Goal: Task Accomplishment & Management: Manage account settings

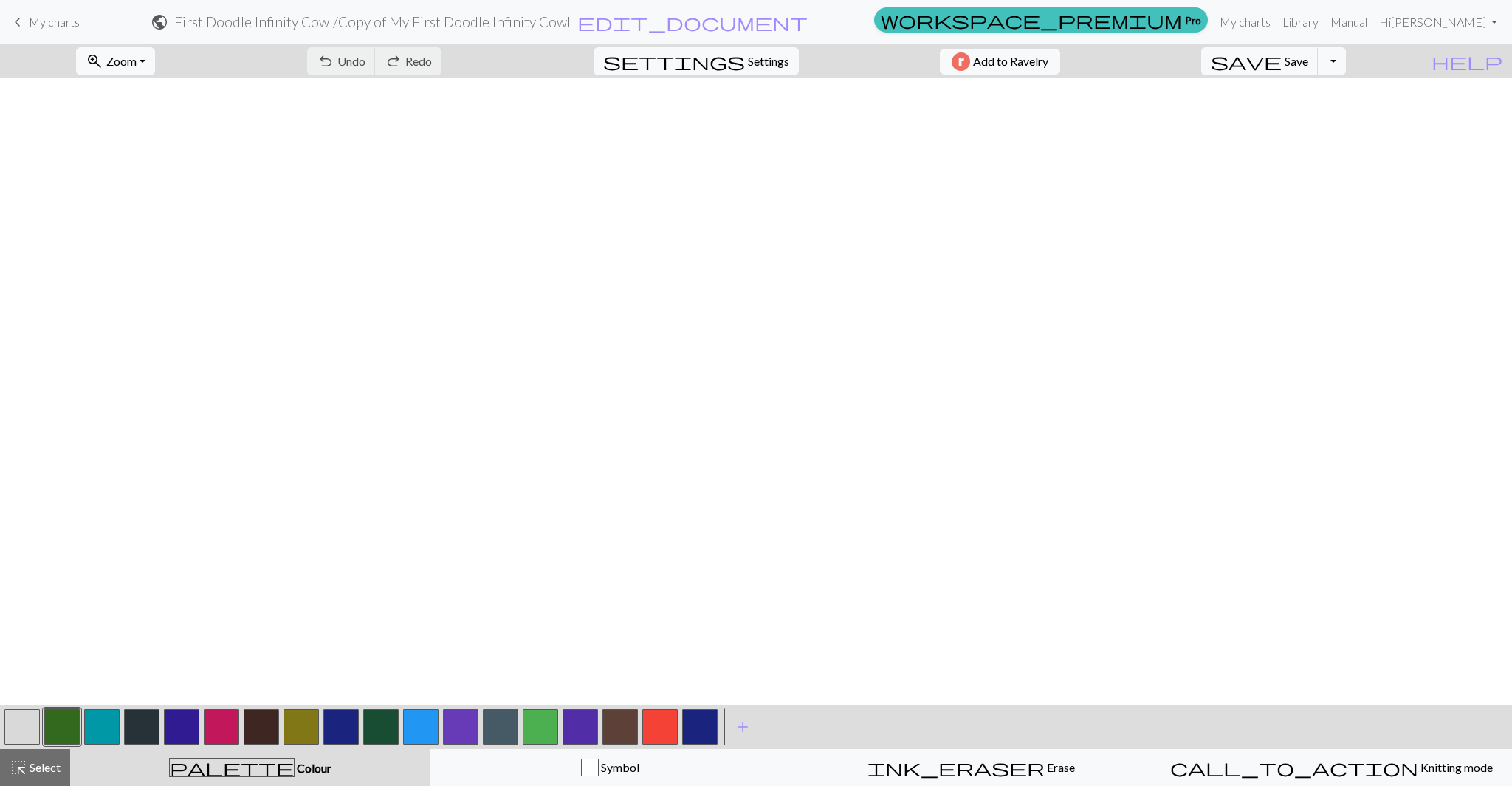
scroll to position [2041, 0]
click at [1450, 24] on link "Hi Eliza Weeks" at bounding box center [1438, 22] width 130 height 29
click at [1429, 61] on link "Account settings" at bounding box center [1442, 62] width 95 height 29
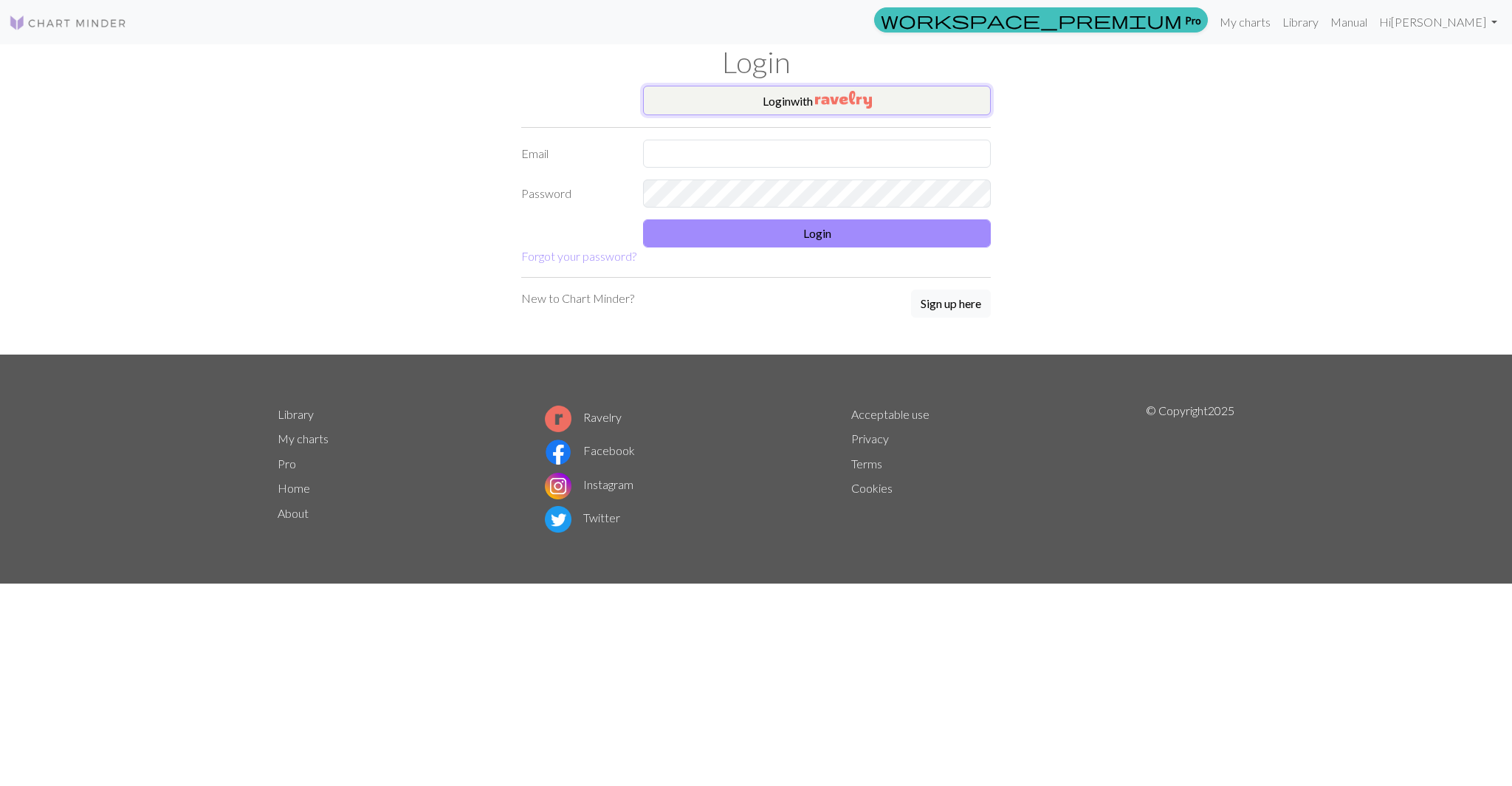
click at [868, 102] on img "button" at bounding box center [844, 100] width 57 height 18
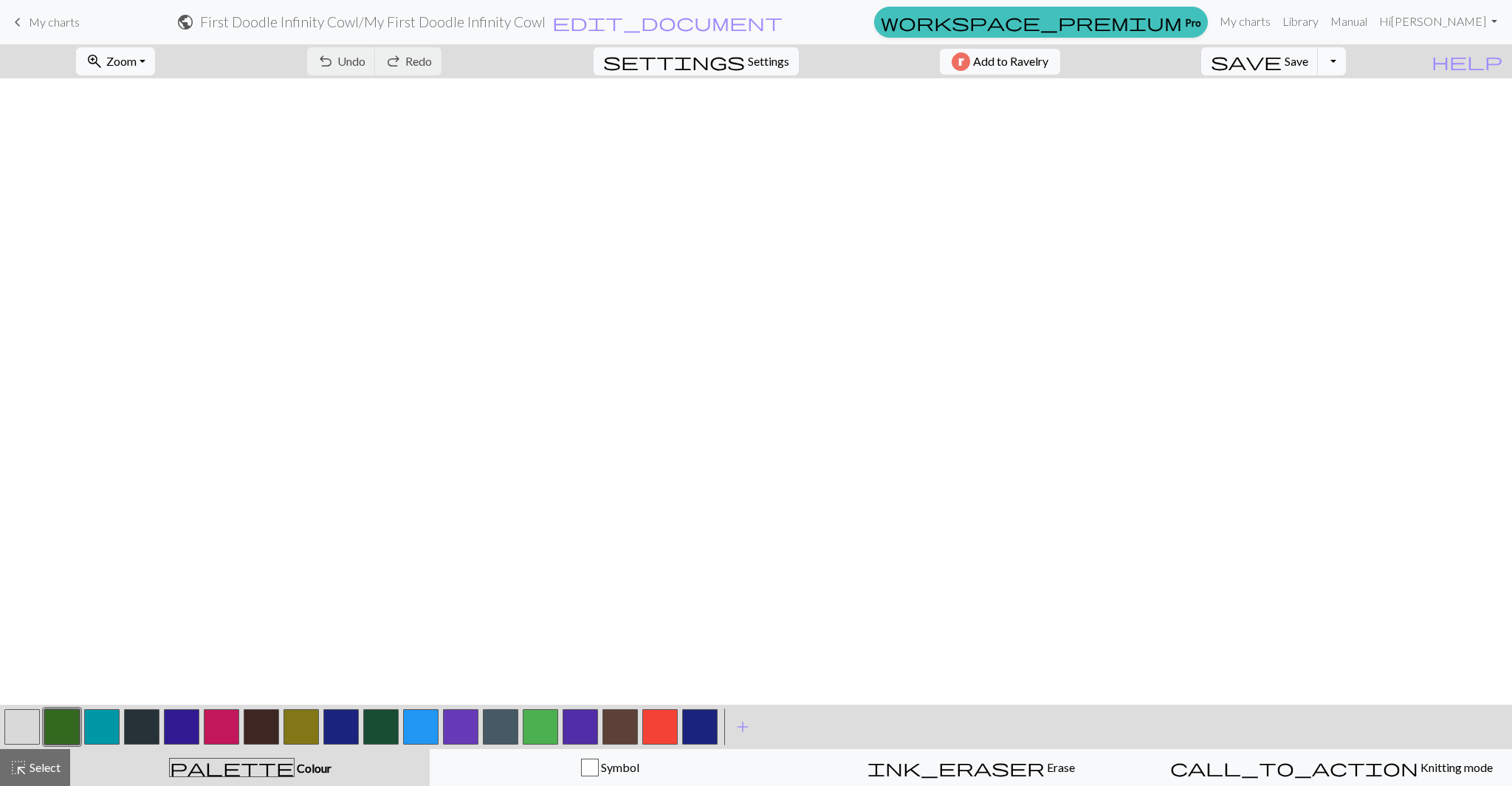
scroll to position [2099, 0]
click at [32, 723] on button "button" at bounding box center [22, 726] width 35 height 35
click at [658, 735] on button "button" at bounding box center [659, 726] width 35 height 35
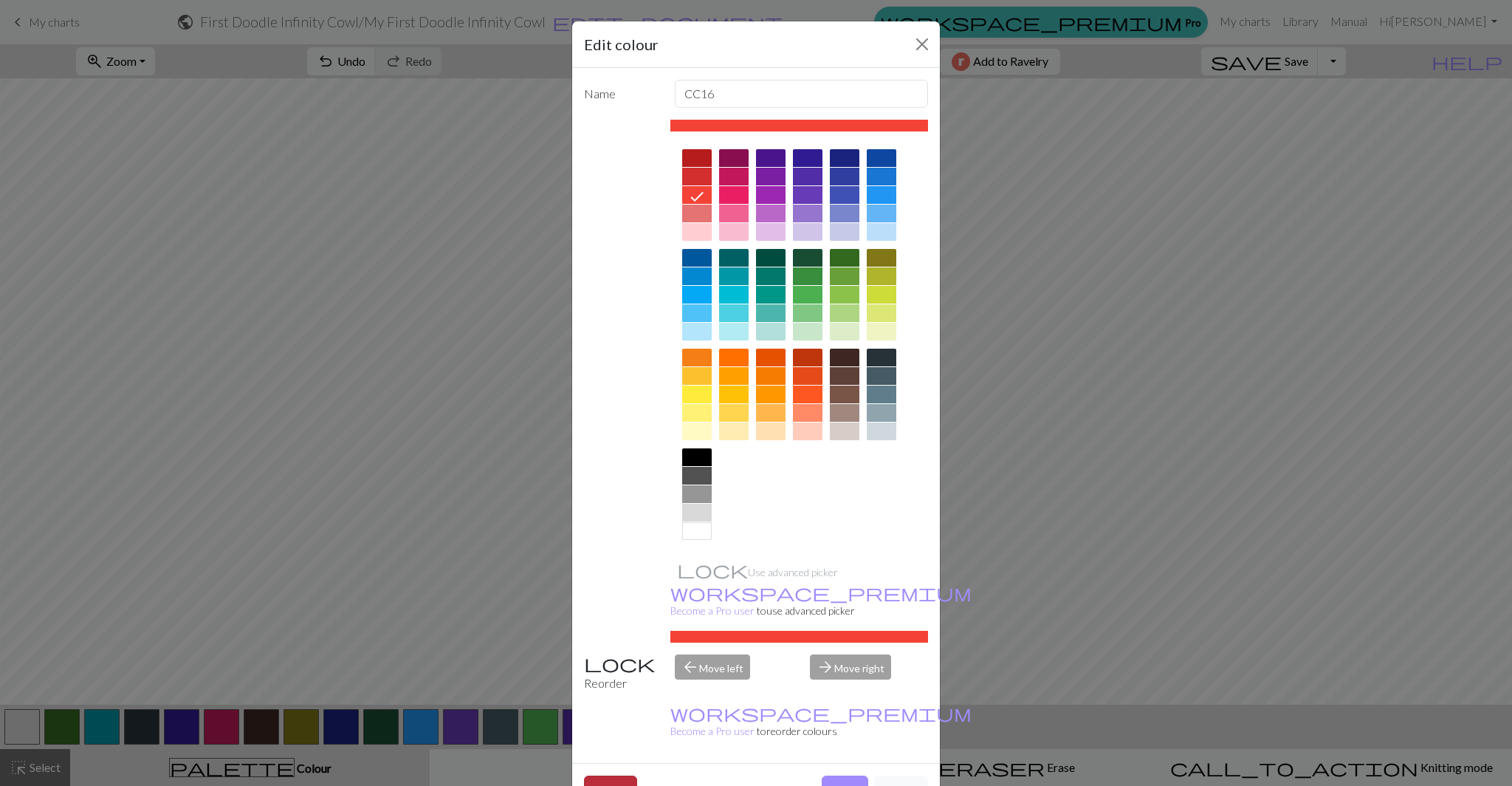
click at [626, 775] on button "Delete" at bounding box center [611, 789] width 53 height 28
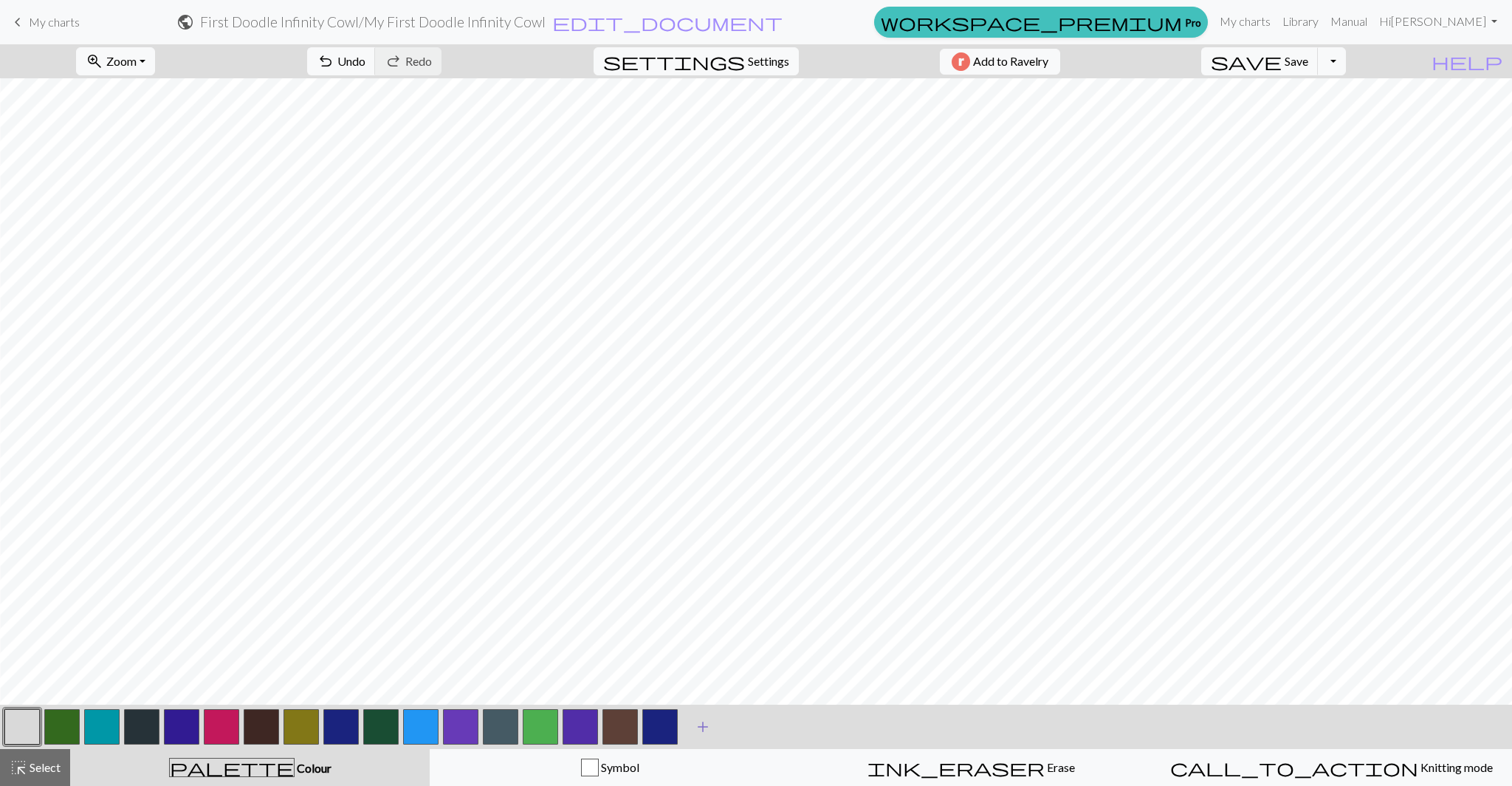
click at [702, 730] on span "add" at bounding box center [703, 726] width 18 height 20
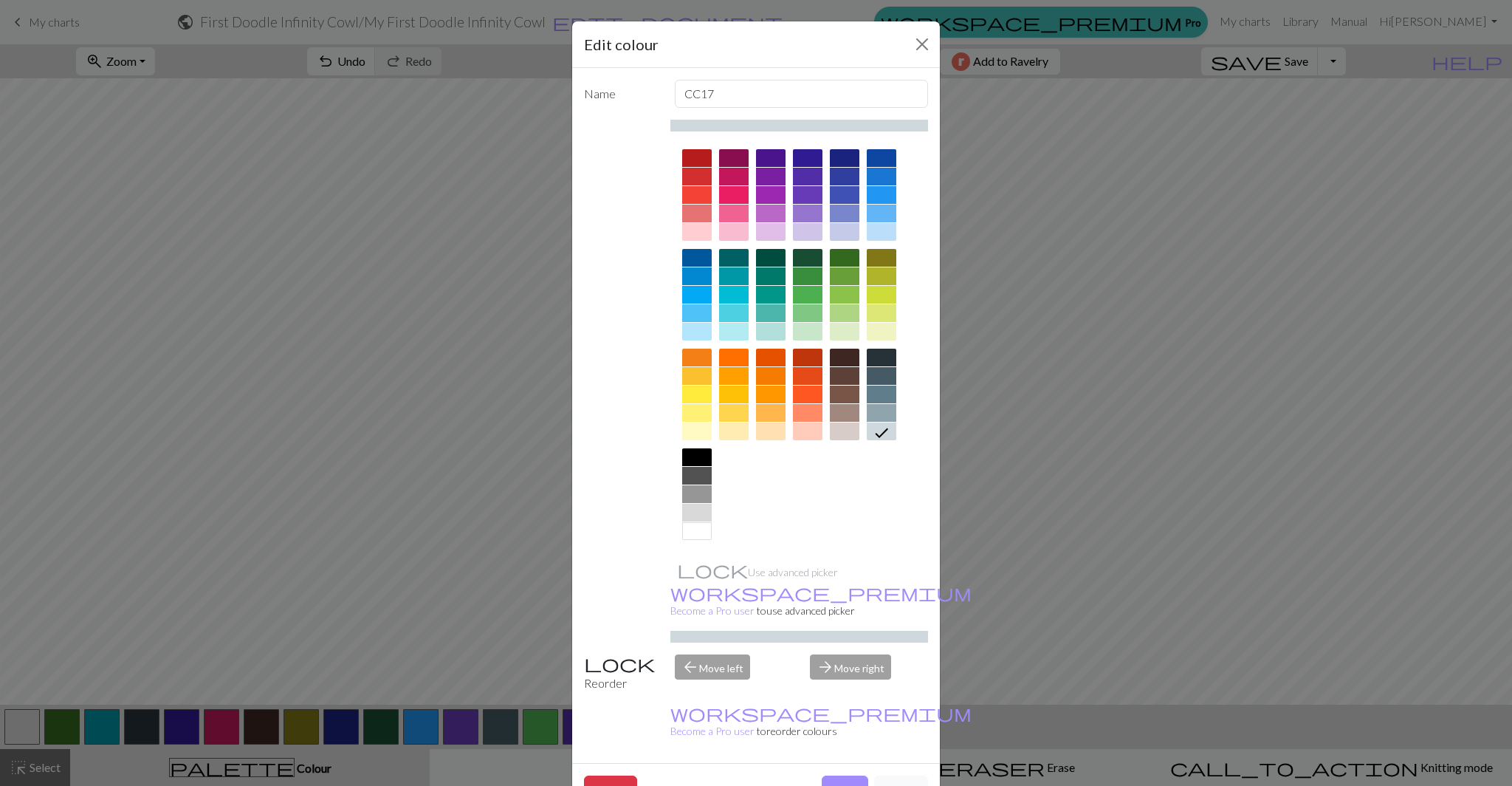
click at [877, 254] on div at bounding box center [881, 258] width 29 height 18
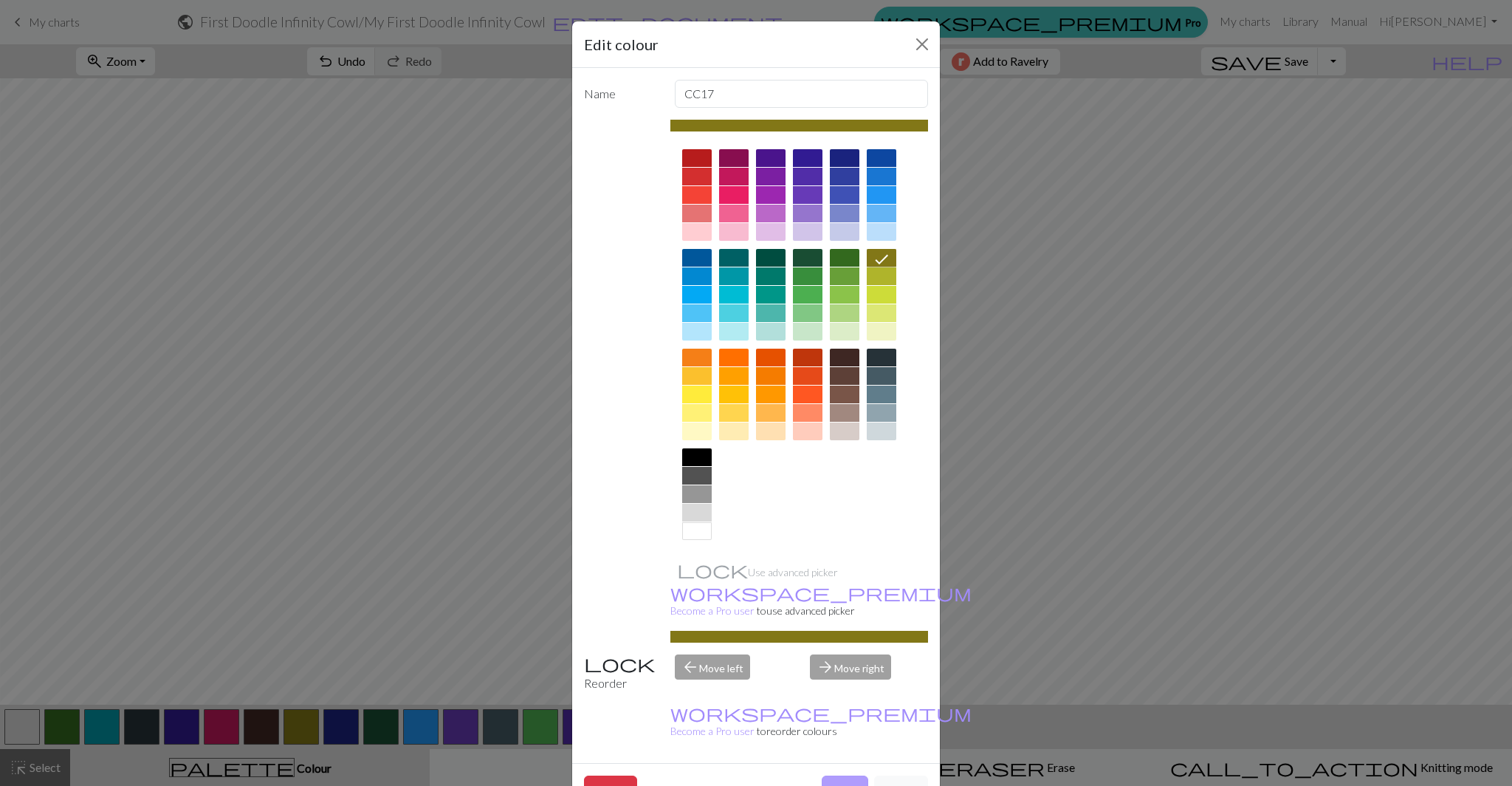
click at [841, 775] on button "Done" at bounding box center [845, 789] width 47 height 28
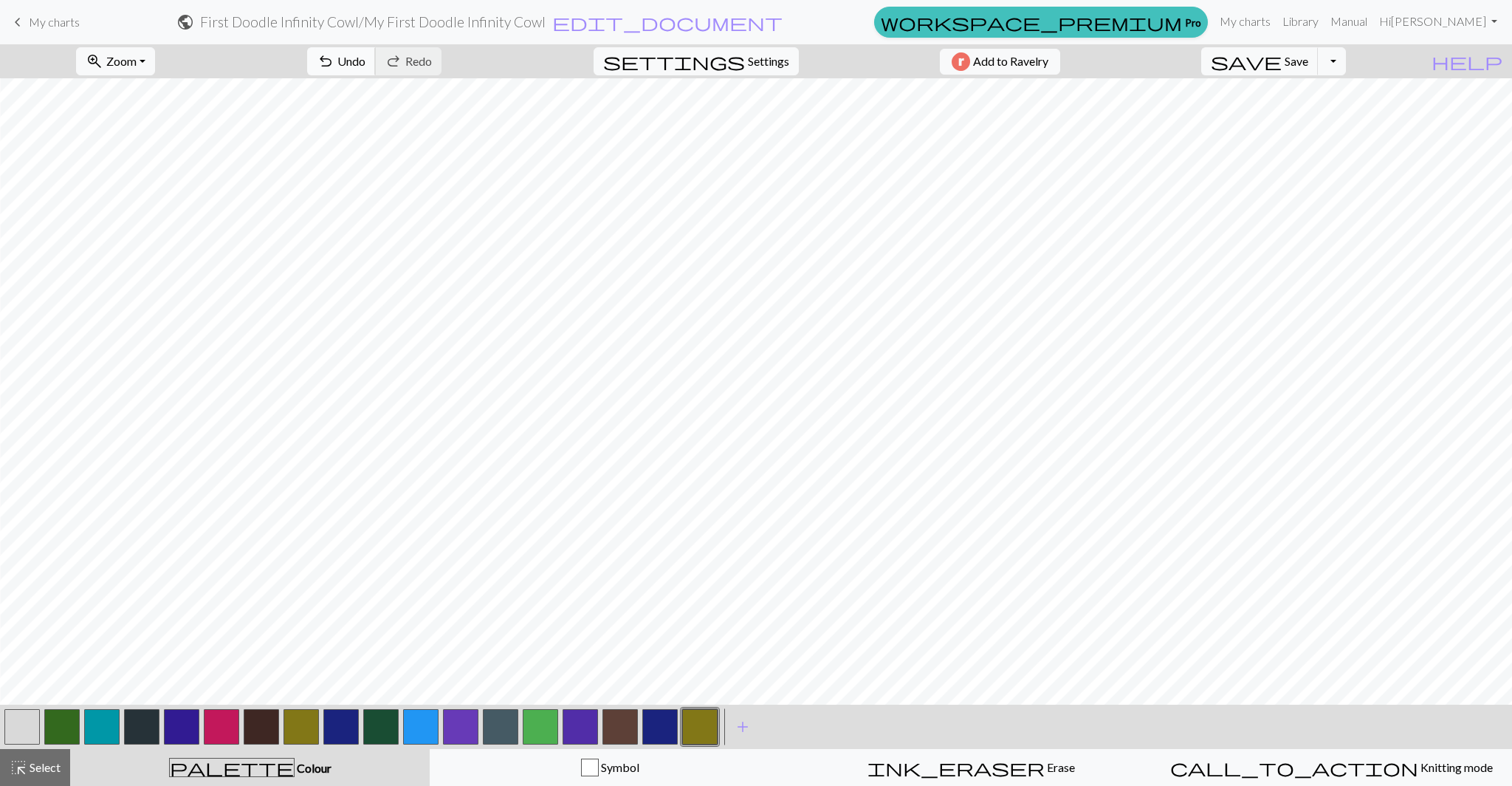
click at [365, 61] on span "Undo" at bounding box center [351, 61] width 28 height 14
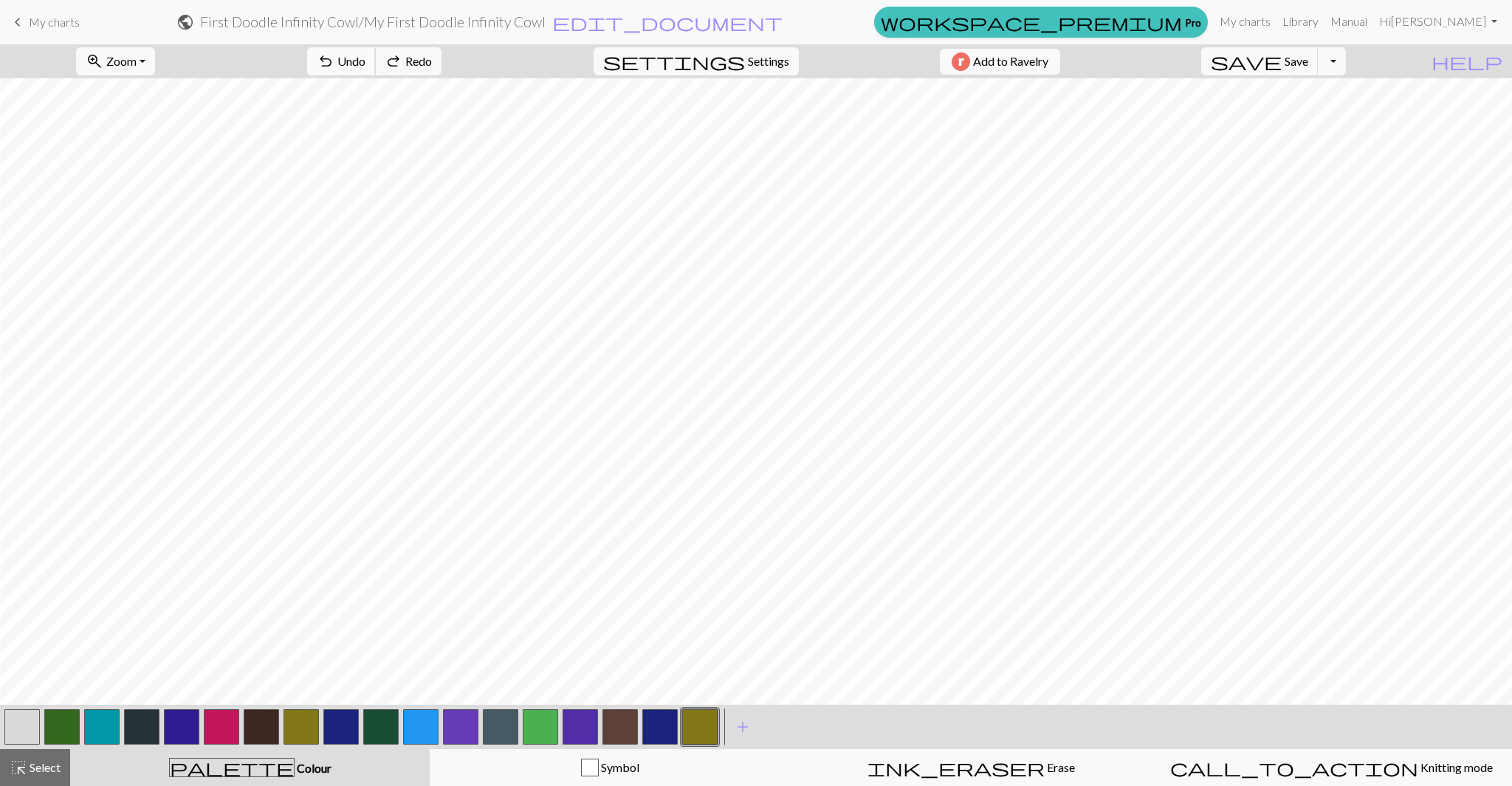
click at [365, 61] on span "Undo" at bounding box center [351, 61] width 28 height 14
click at [365, 67] on span "Undo" at bounding box center [351, 61] width 28 height 14
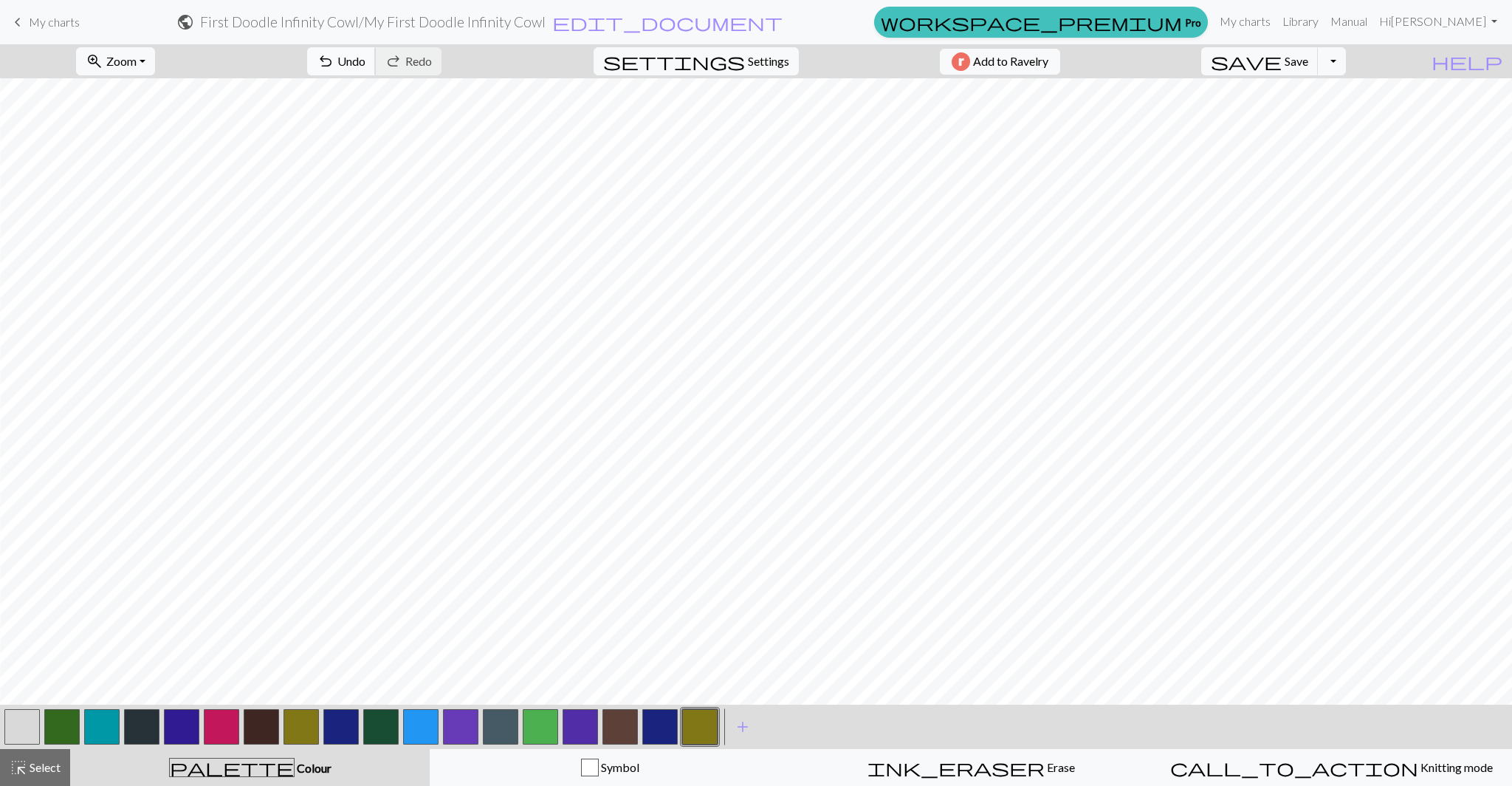
click at [365, 64] on span "Undo" at bounding box center [351, 61] width 28 height 14
click at [376, 58] on button "undo Undo Undo" at bounding box center [341, 61] width 68 height 28
click at [365, 63] on span "Undo" at bounding box center [351, 61] width 28 height 14
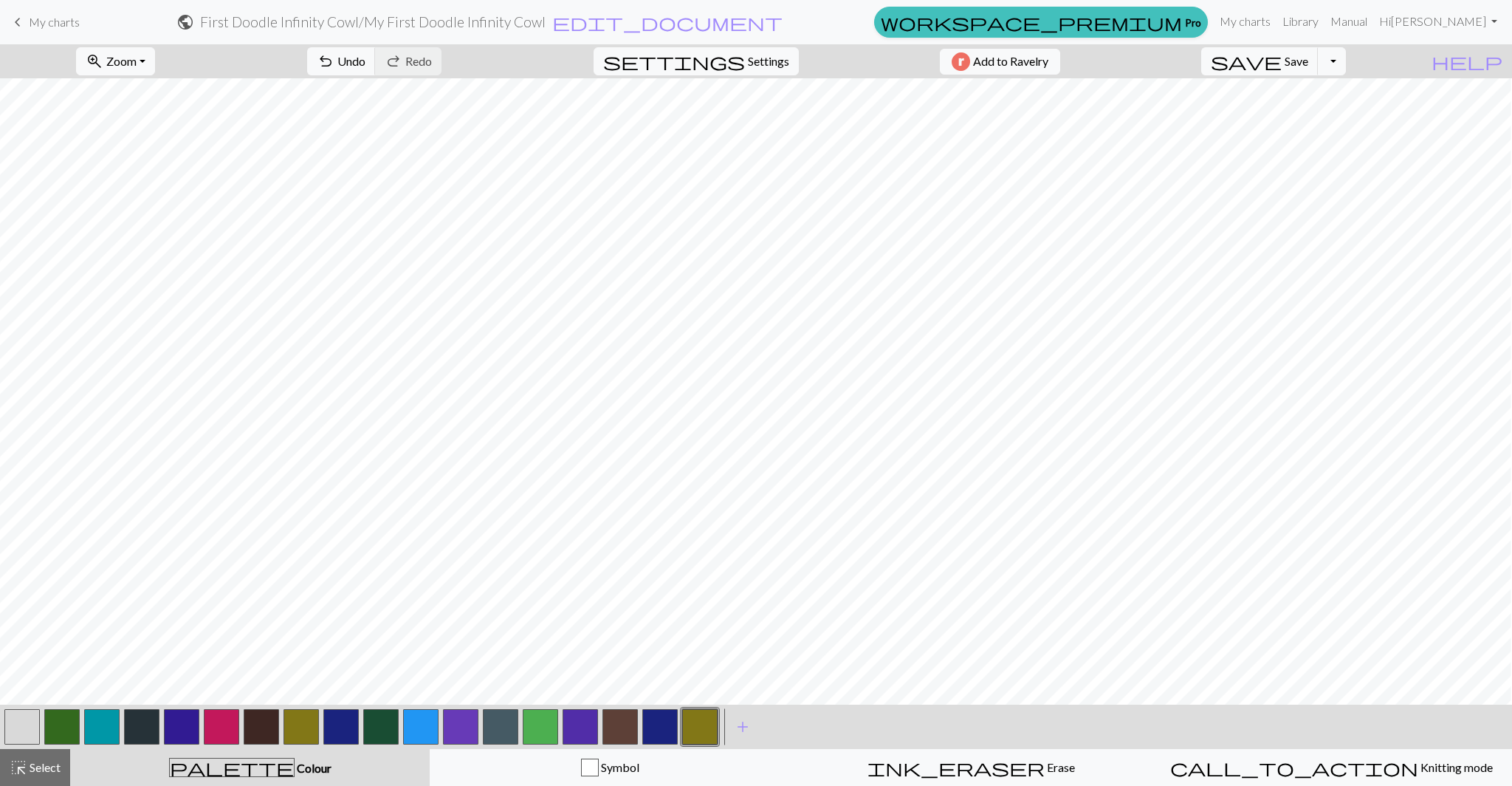
scroll to position [247, 154]
click at [365, 59] on span "Undo" at bounding box center [351, 61] width 28 height 14
click at [365, 59] on span "Undo" at bounding box center [351, 61] width 28 height 14
click at [335, 62] on span "undo" at bounding box center [326, 61] width 18 height 20
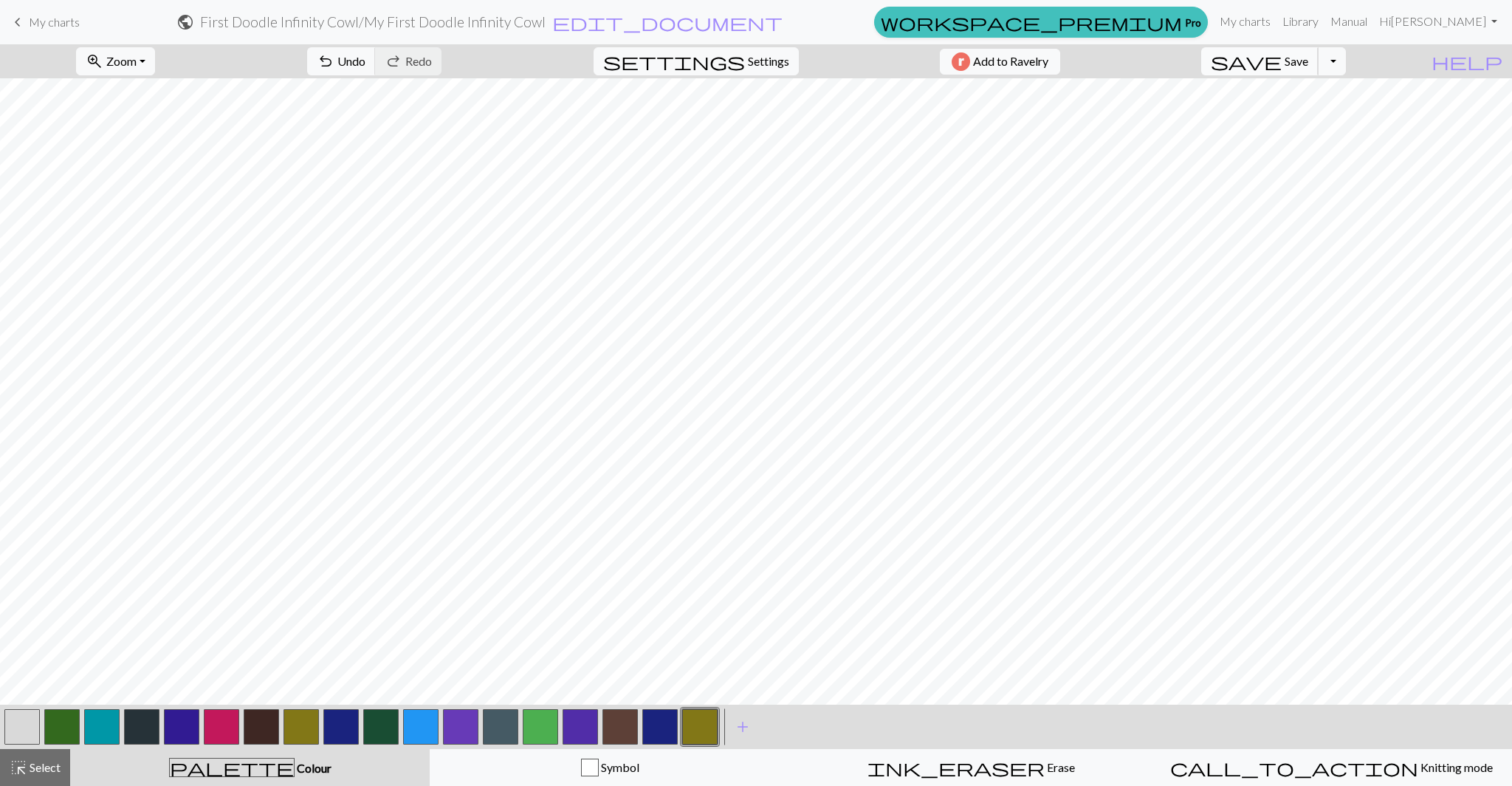
click at [1281, 68] on span "save" at bounding box center [1246, 61] width 71 height 20
click at [1471, 26] on link "Hi Eliza Weeks" at bounding box center [1438, 21] width 130 height 29
click at [1435, 59] on link "Account settings" at bounding box center [1442, 63] width 95 height 29
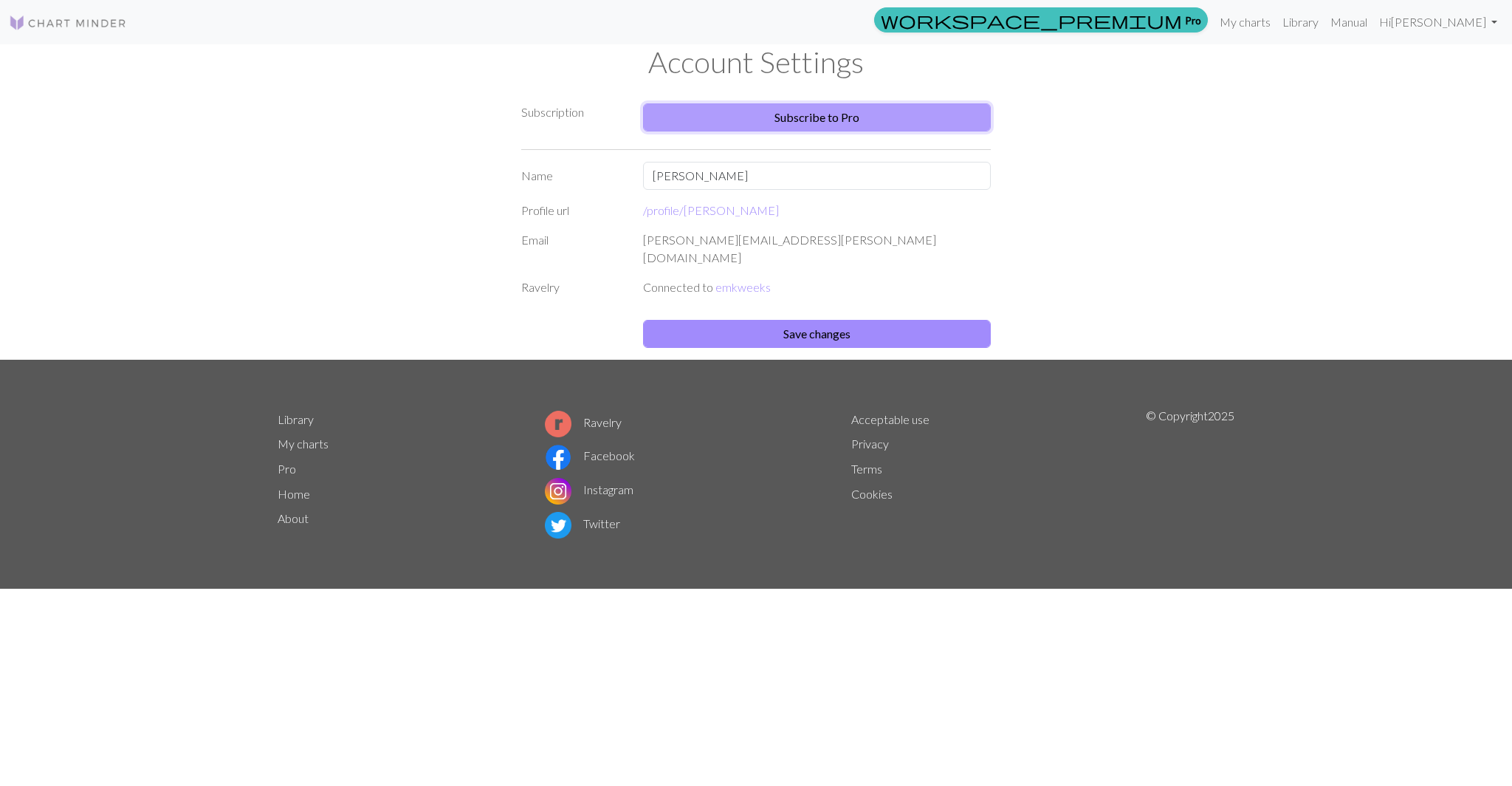
click at [947, 126] on link "Subscribe to Pro" at bounding box center [817, 117] width 347 height 28
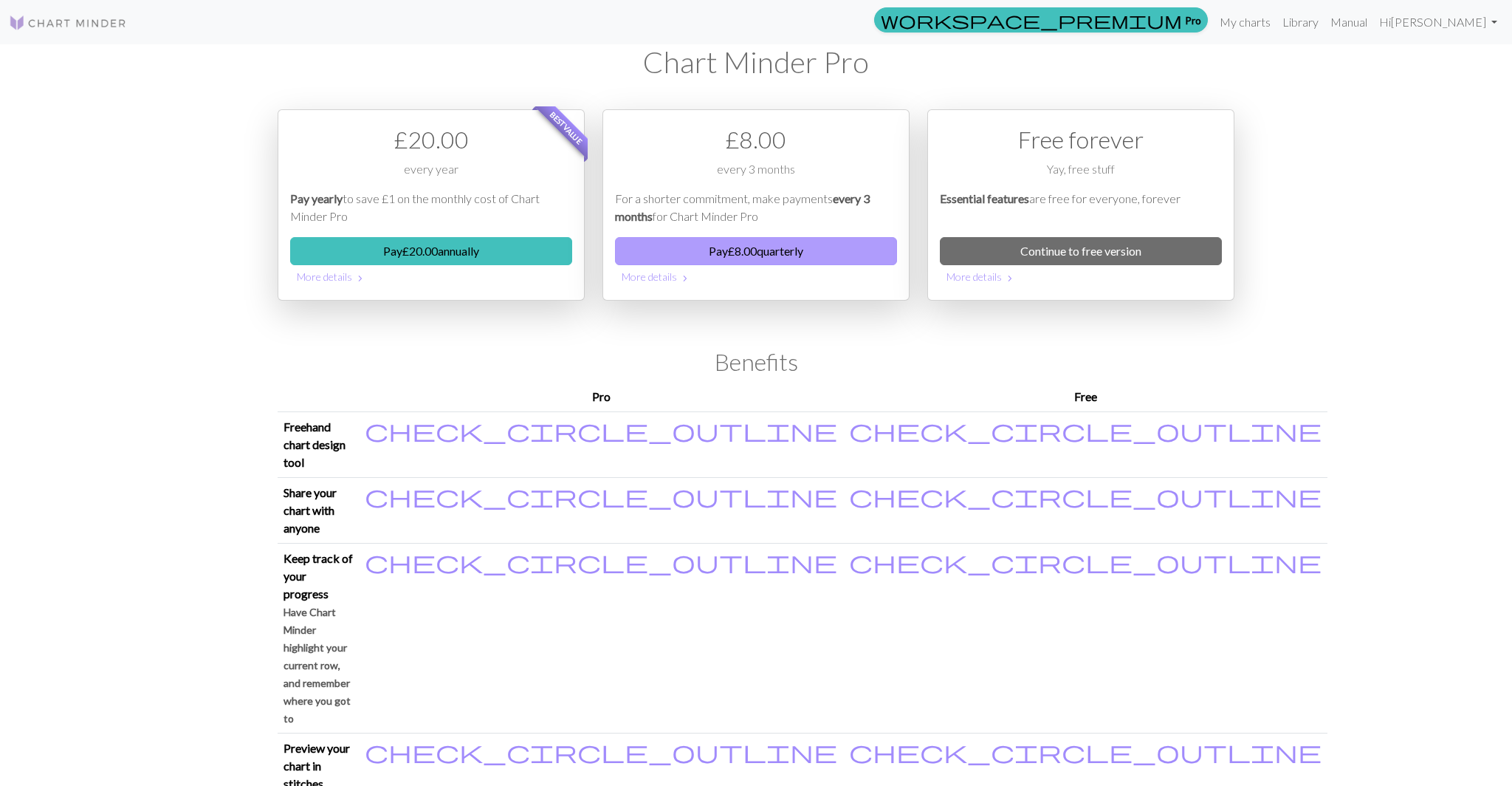
click at [704, 255] on button "Pay £ 8.00 quarterly" at bounding box center [756, 250] width 282 height 28
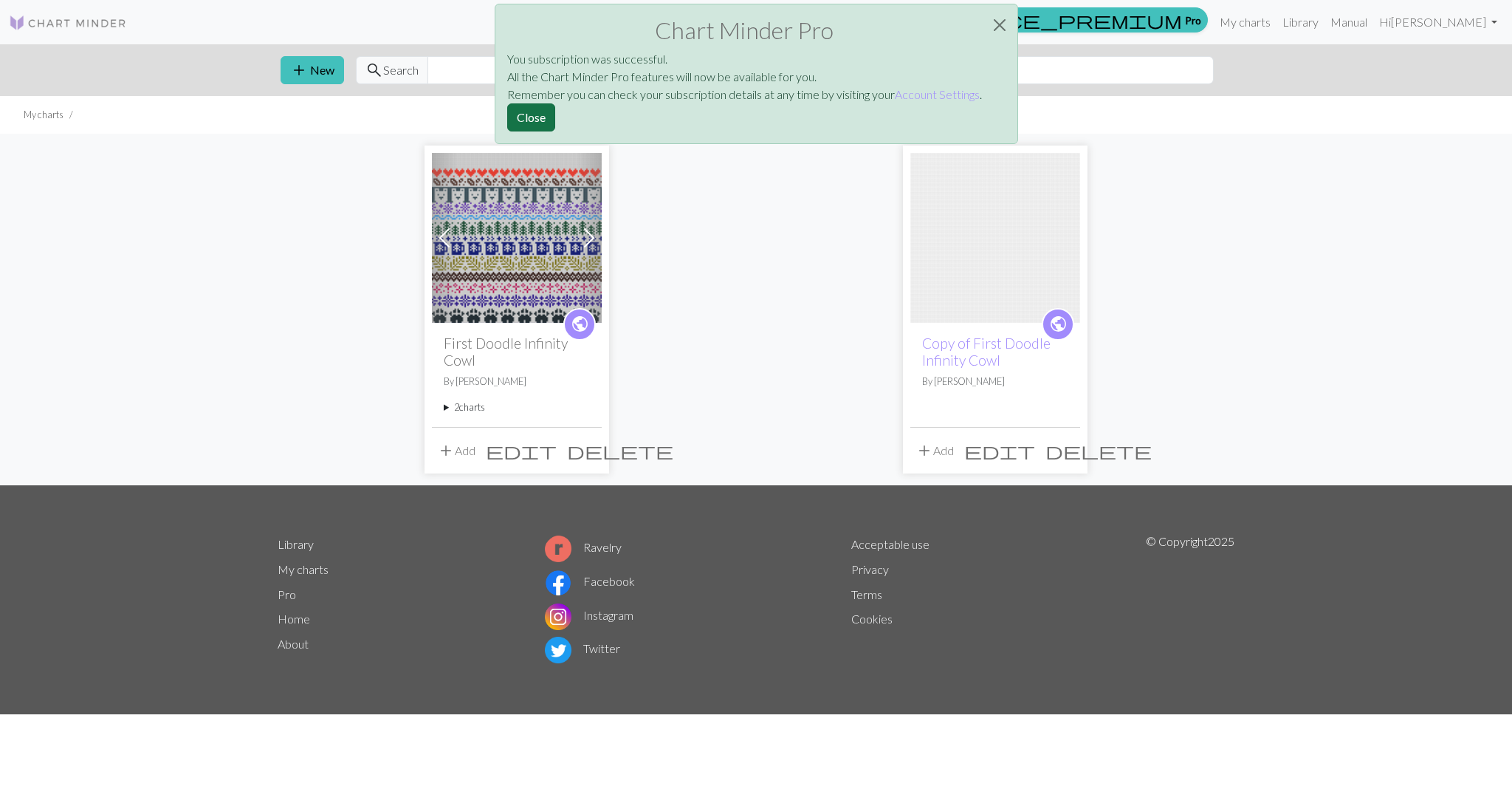
click at [539, 125] on button "Close" at bounding box center [531, 117] width 48 height 28
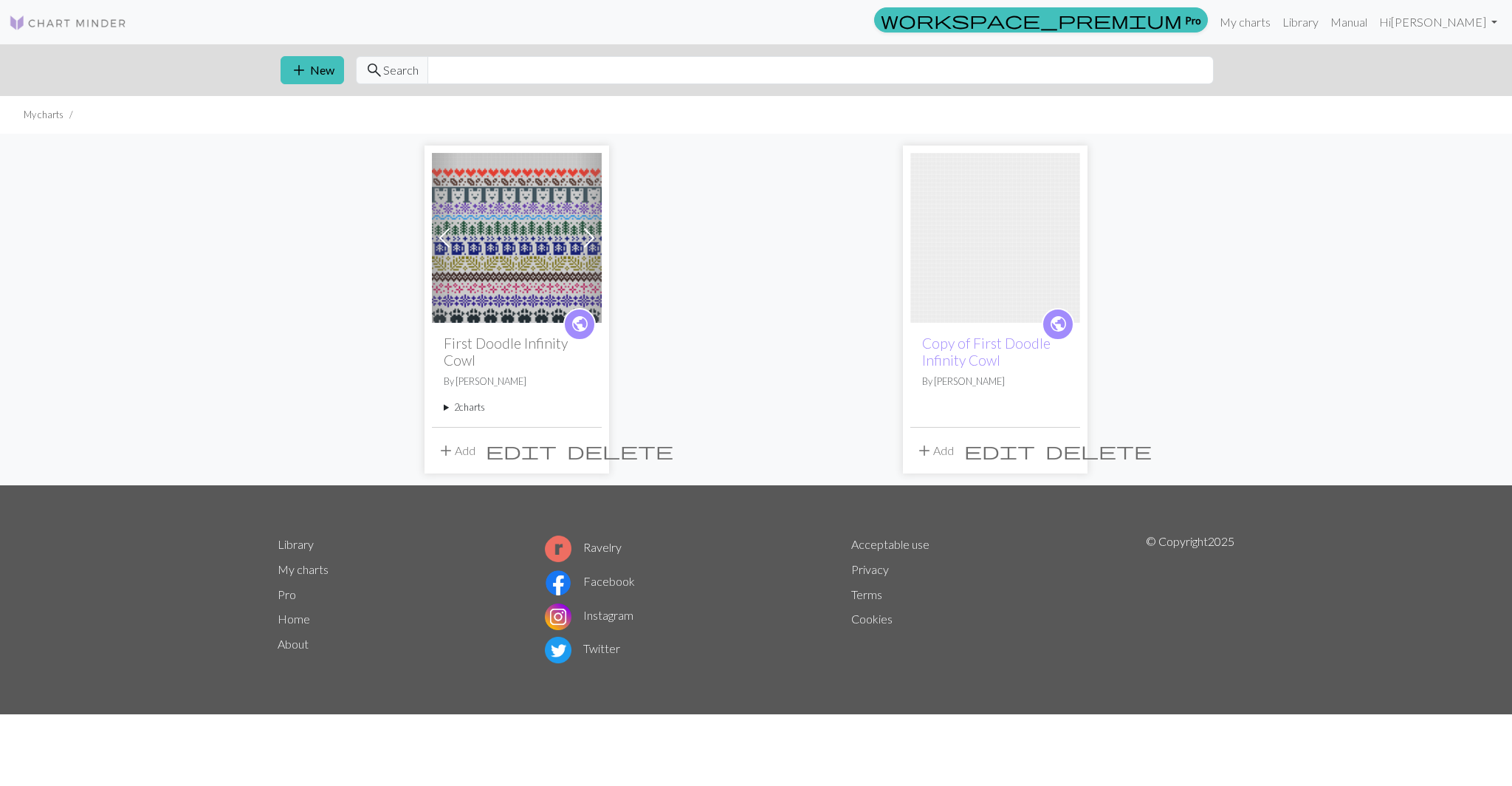
click at [1068, 451] on span "delete" at bounding box center [1098, 450] width 106 height 20
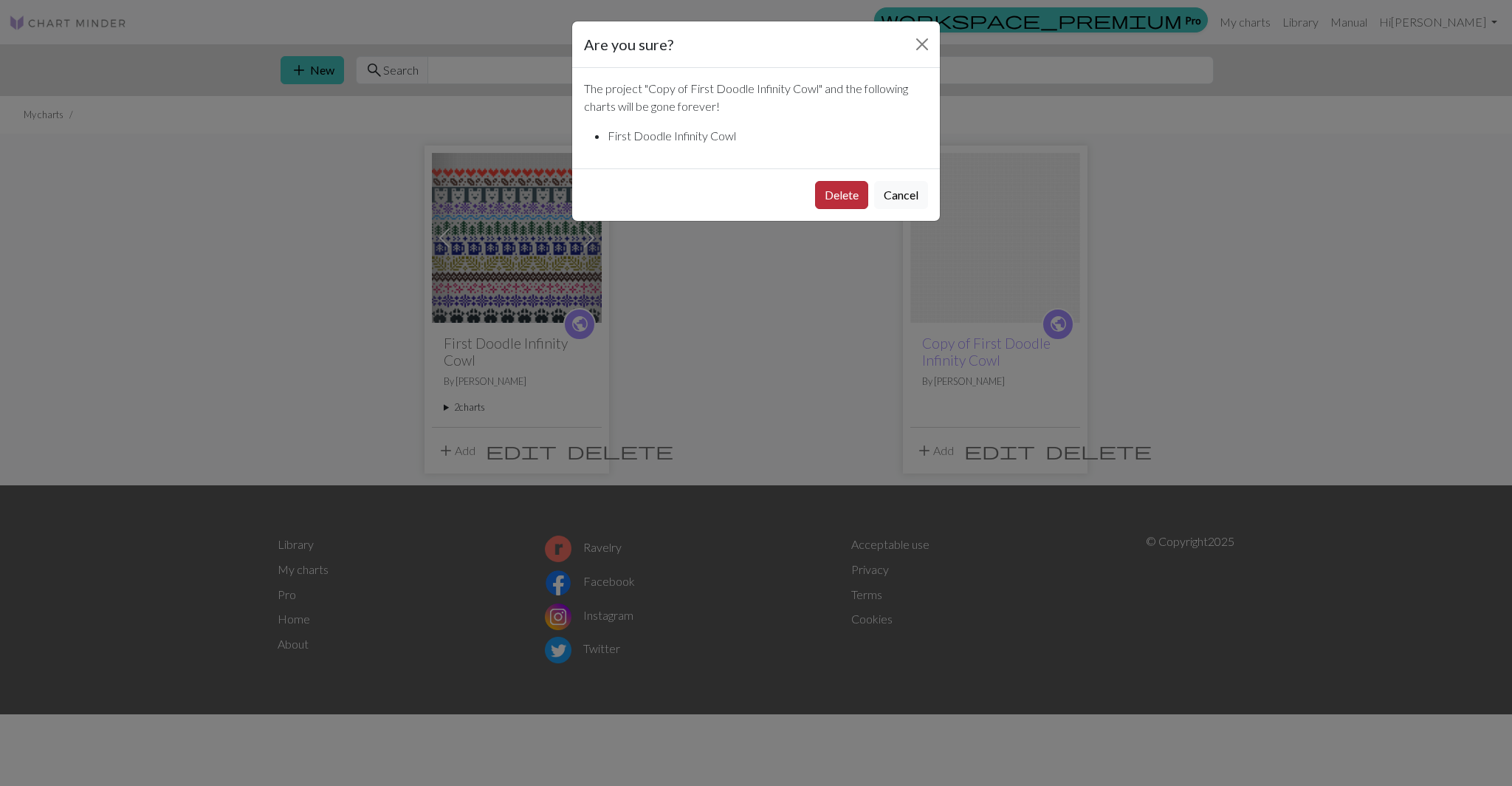
click at [844, 196] on button "Delete" at bounding box center [841, 195] width 53 height 28
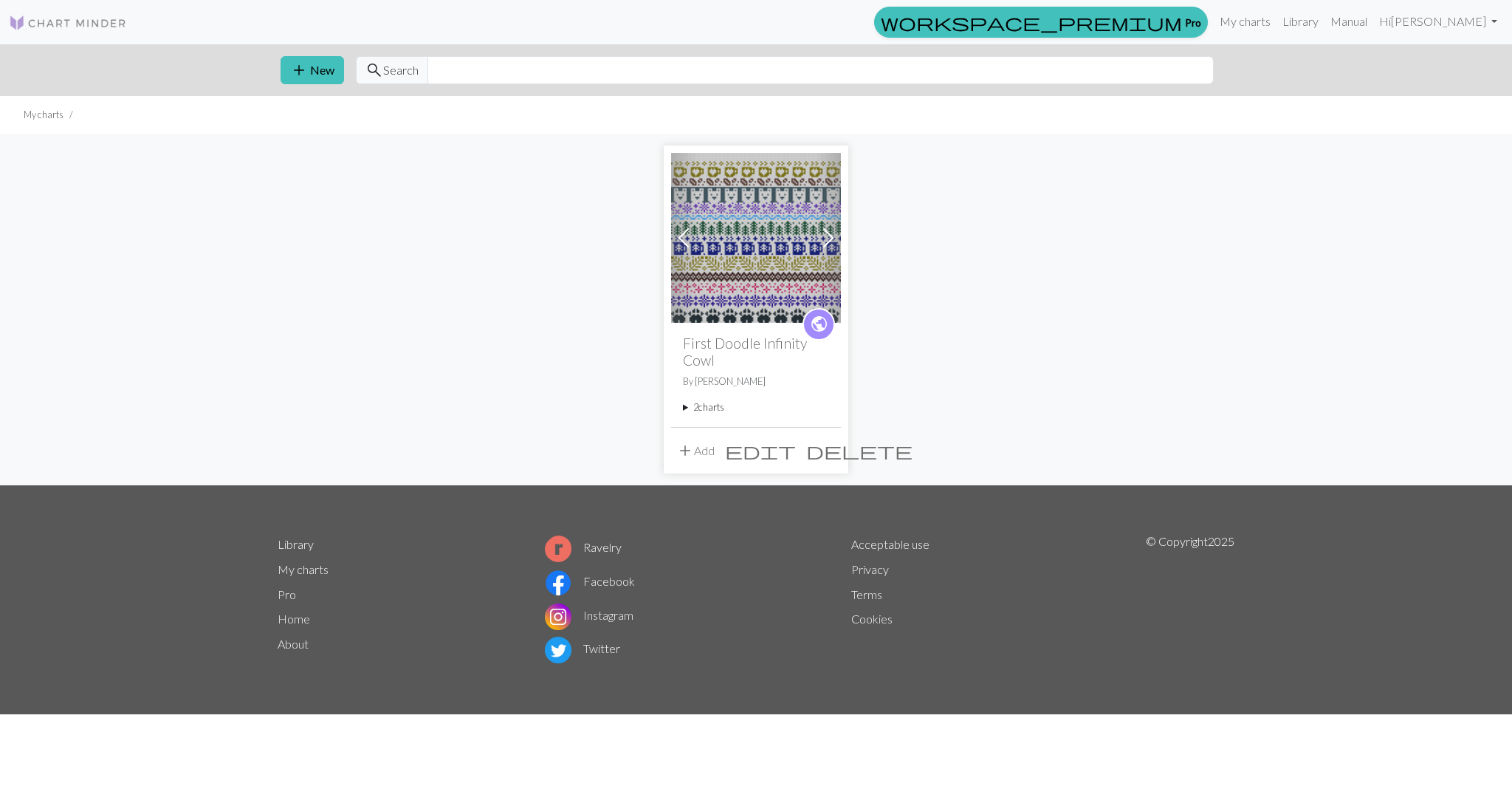
click at [713, 408] on summary "2 charts" at bounding box center [756, 407] width 146 height 14
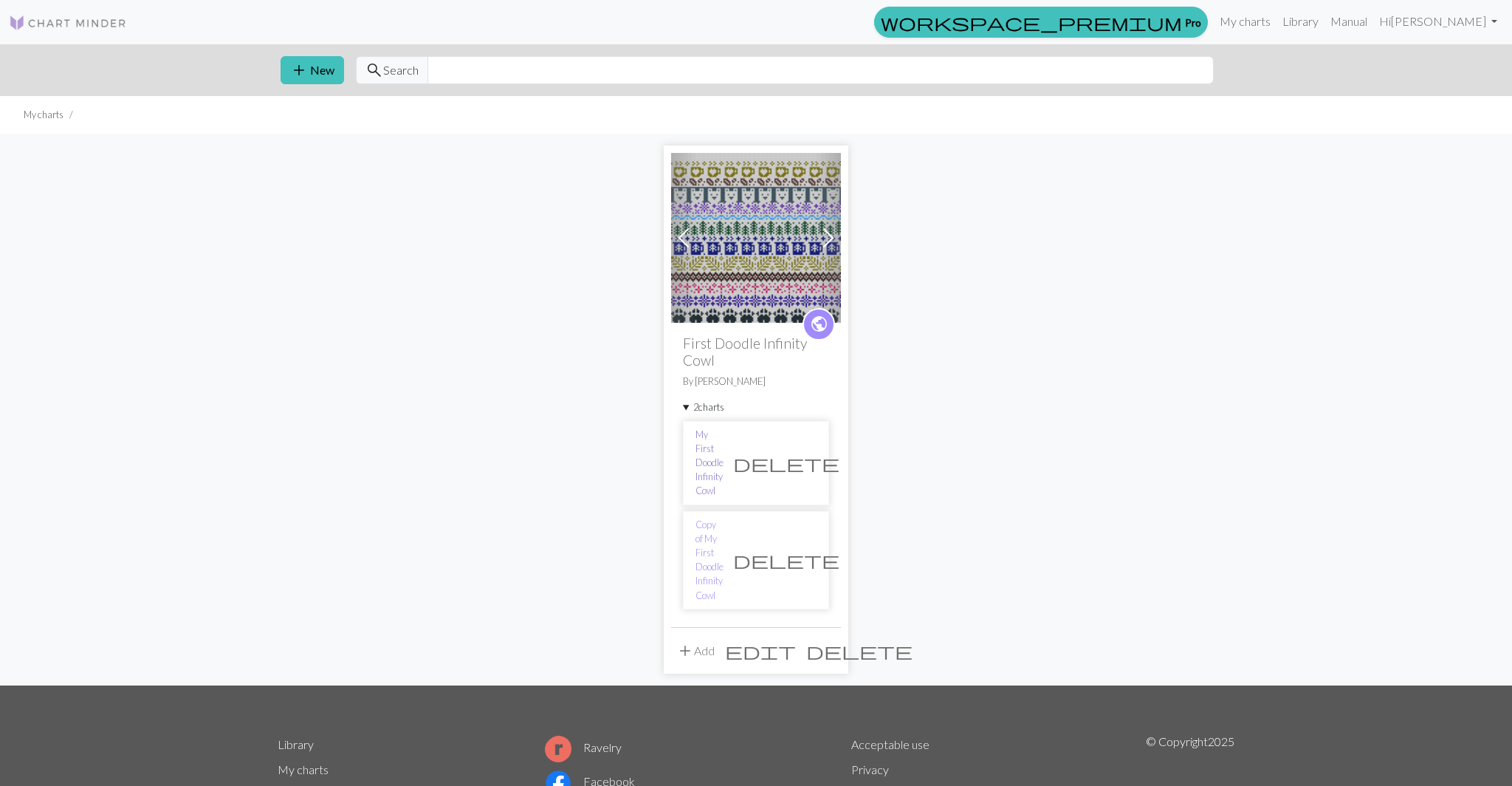
click at [719, 431] on link "My First Doodle Infinity Cowl" at bounding box center [709, 463] width 28 height 71
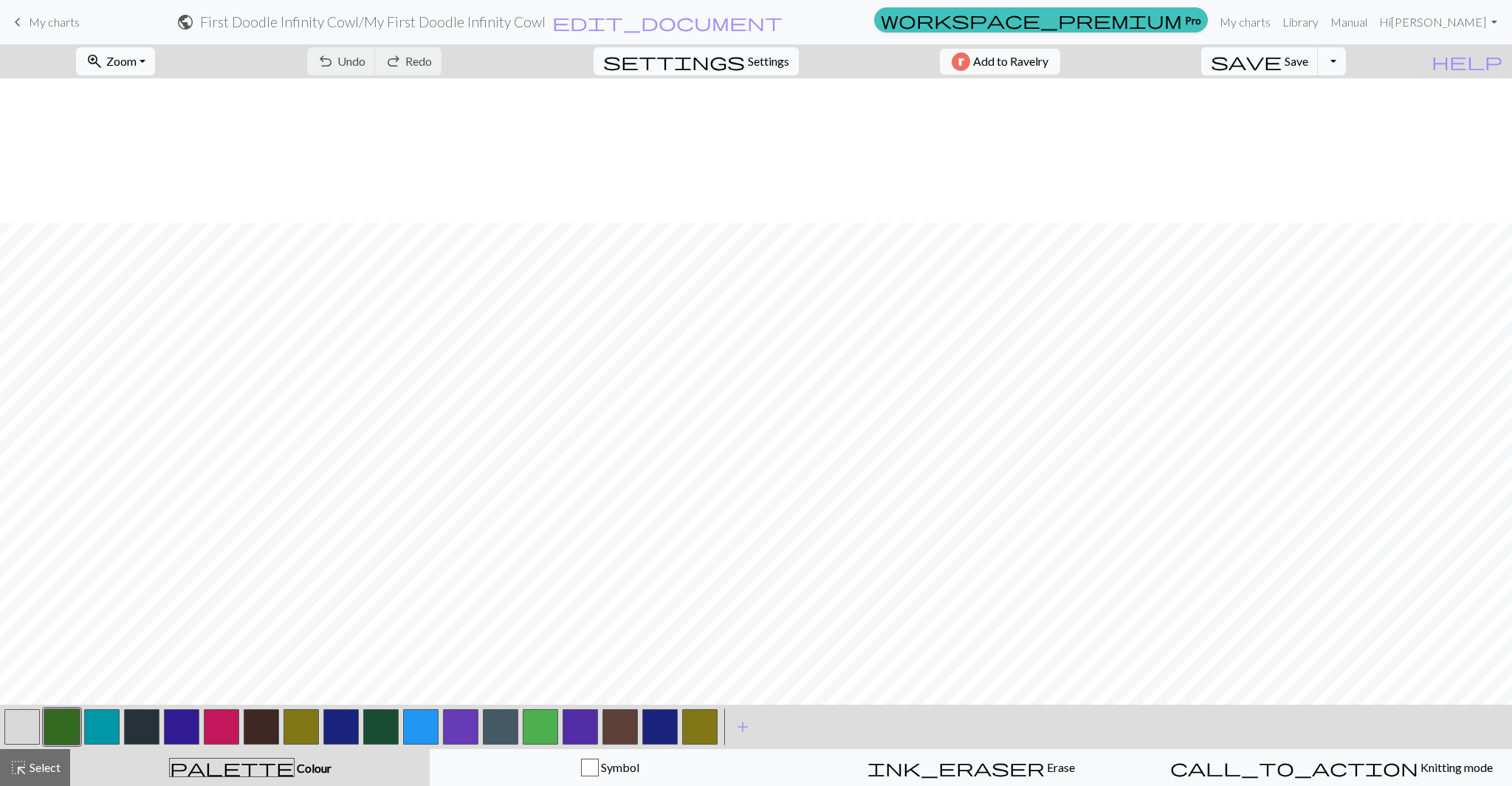
scroll to position [144, 0]
click at [1276, 23] on link "My charts" at bounding box center [1244, 22] width 62 height 29
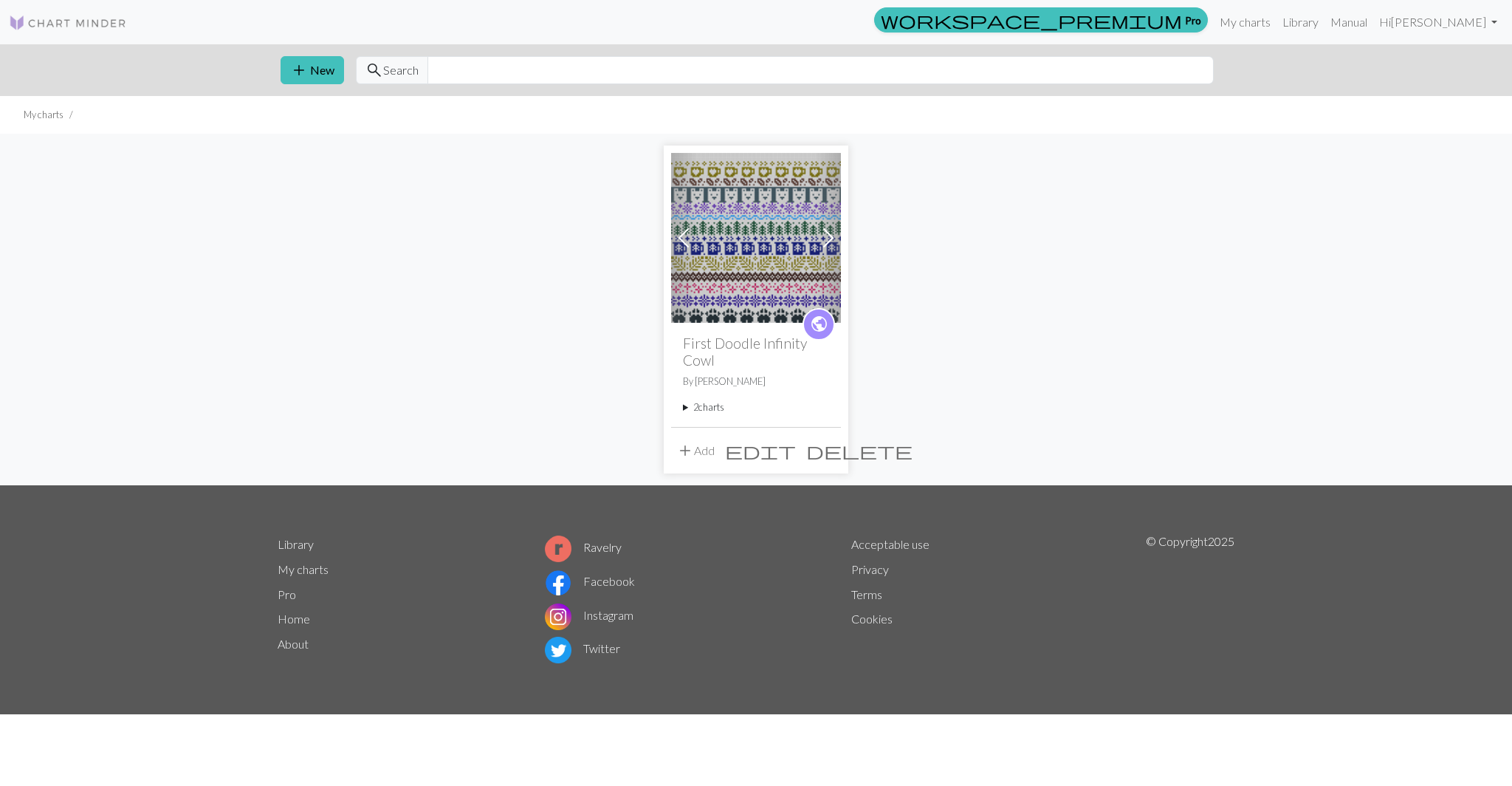
click at [689, 410] on summary "2 charts" at bounding box center [756, 407] width 146 height 14
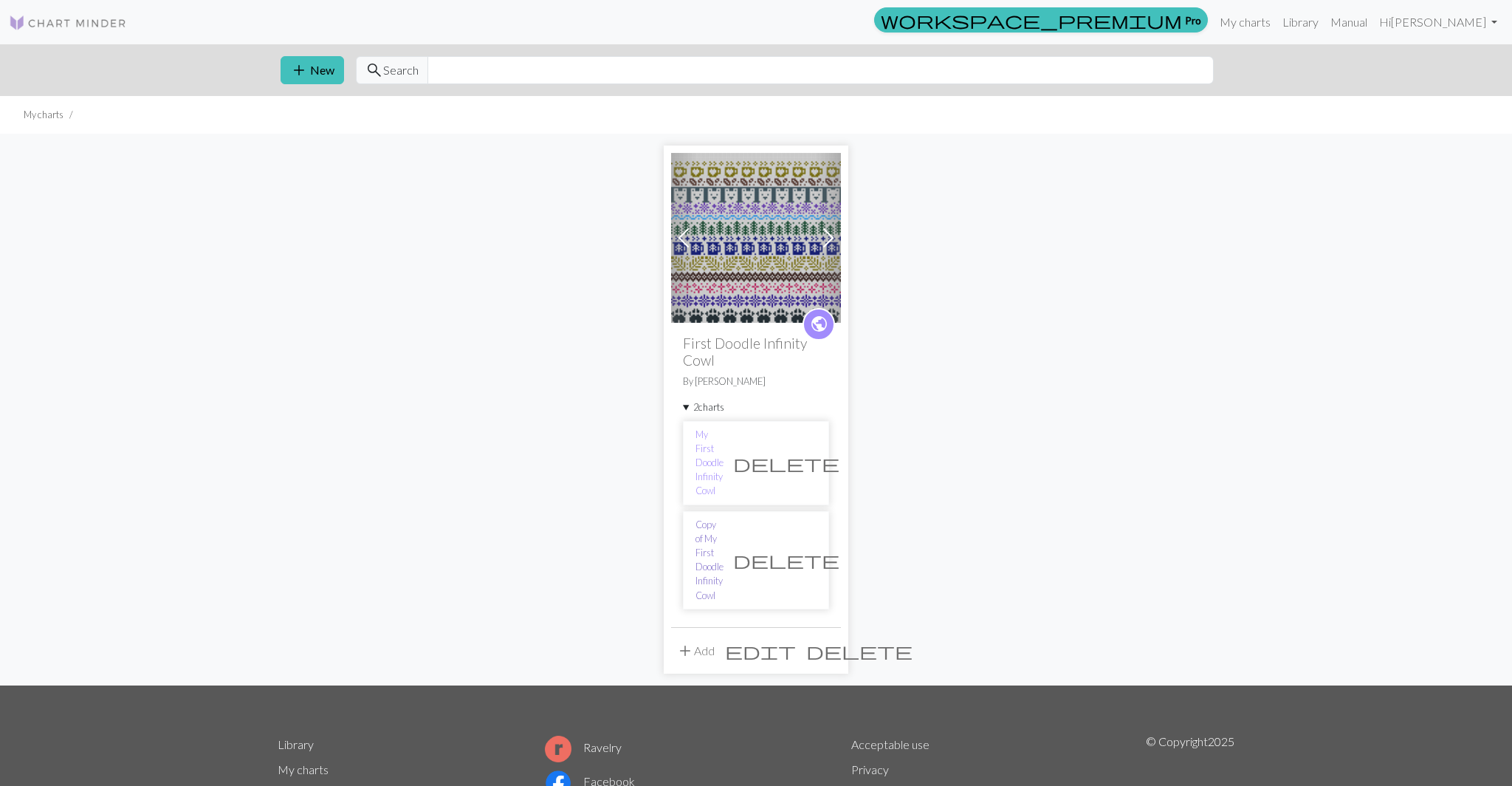
click at [719, 517] on link "Copy of My First Doodle Infinity Cowl" at bounding box center [709, 560] width 28 height 85
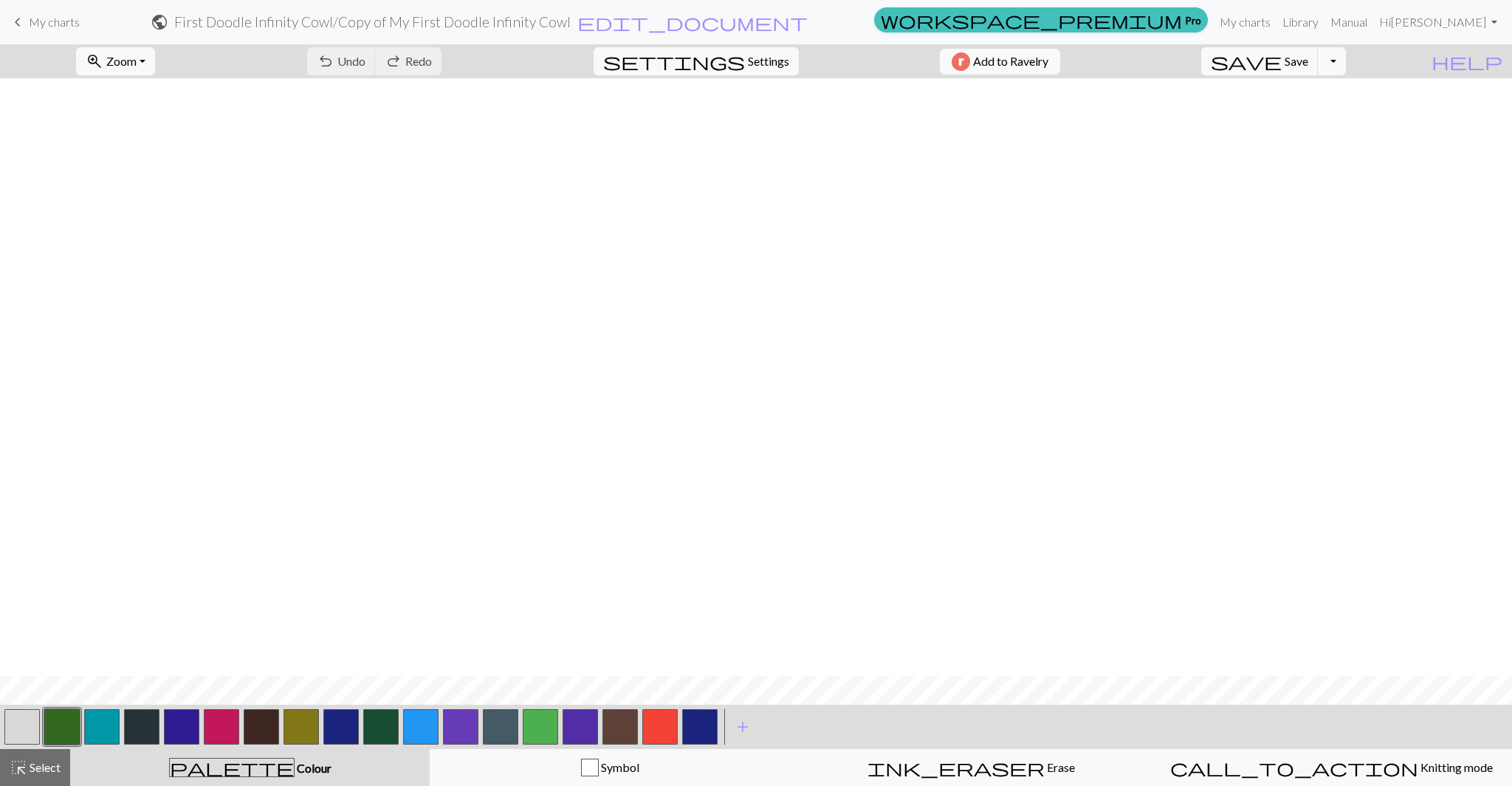
scroll to position [597, 0]
click at [1276, 22] on link "My charts" at bounding box center [1244, 22] width 62 height 29
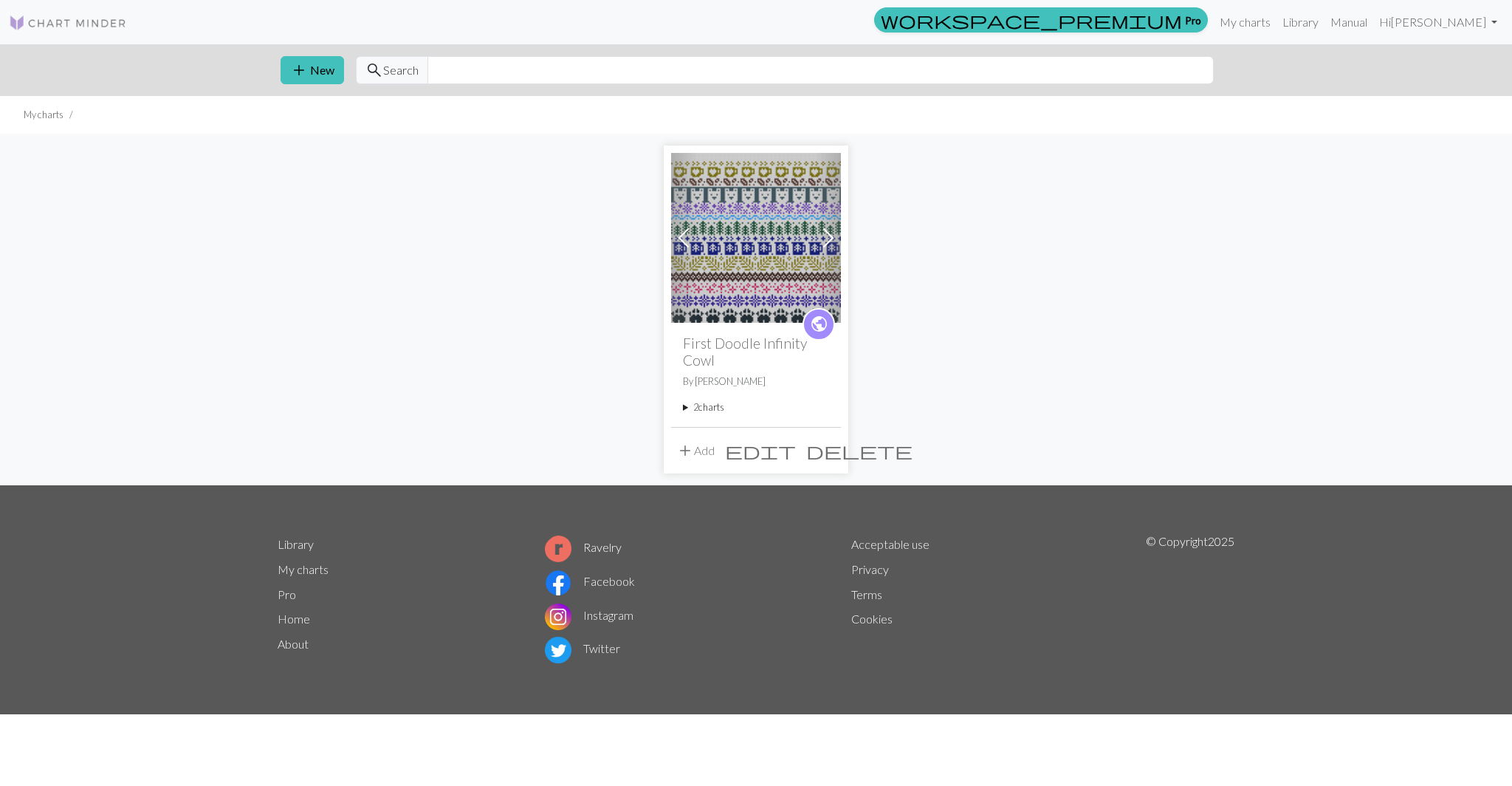
click at [680, 406] on div "public First Doodle Infinity Cowl By Eliza Weeks 2 charts My First Doodle Infin…" at bounding box center [756, 374] width 170 height 103
click at [684, 408] on summary "2 charts" at bounding box center [756, 407] width 146 height 14
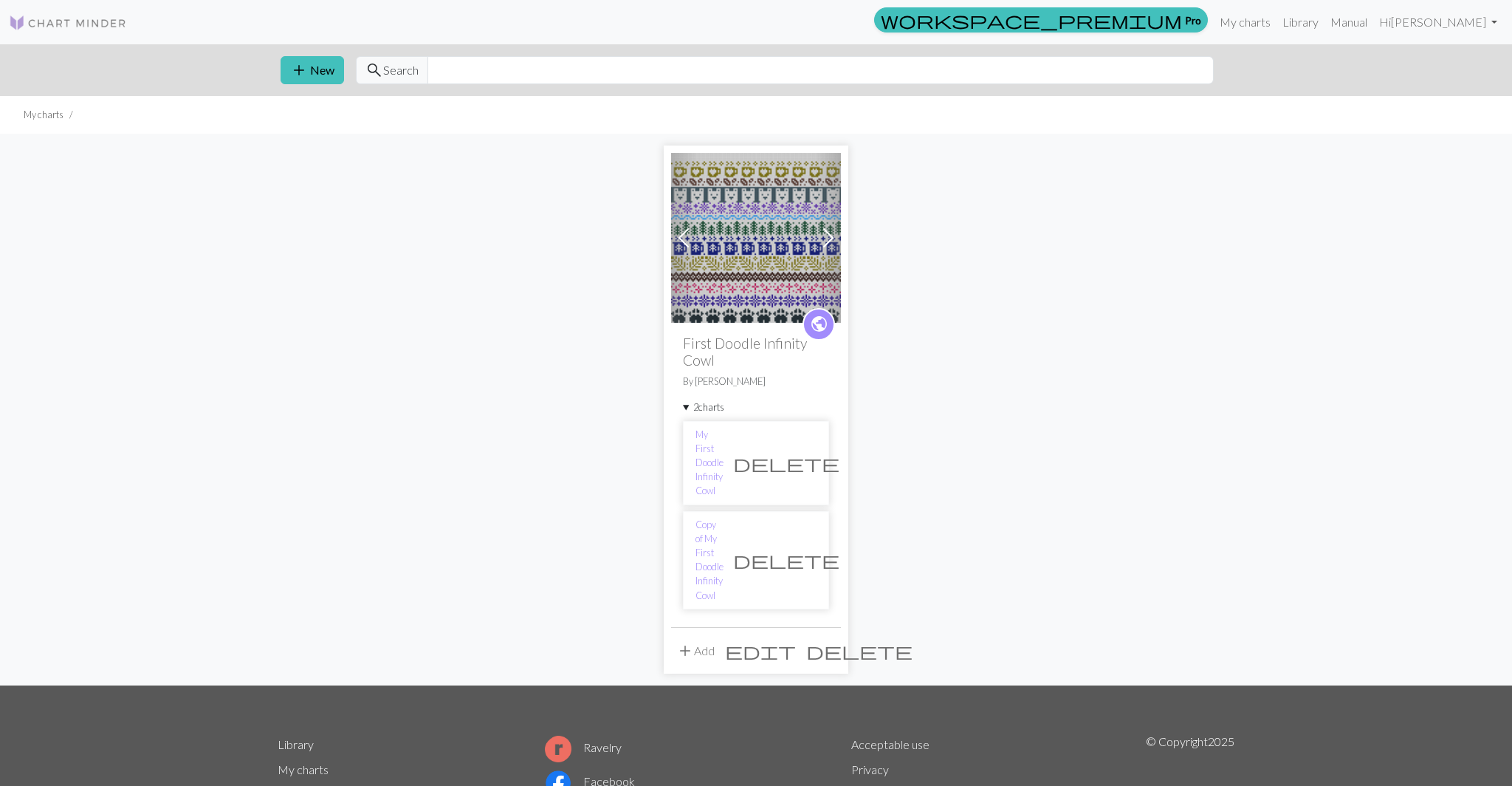
click at [800, 549] on span "delete" at bounding box center [786, 559] width 106 height 20
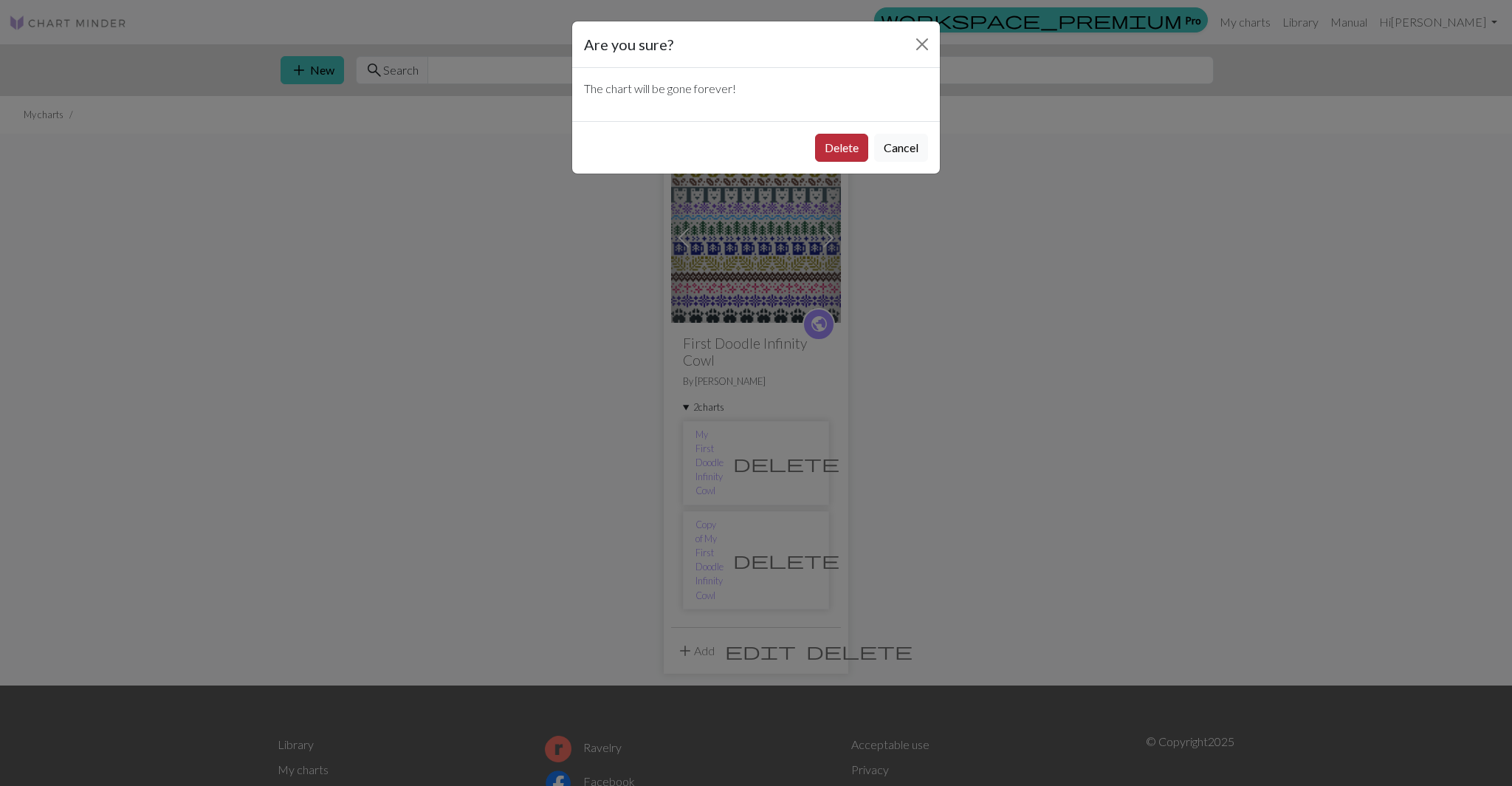
click at [834, 141] on button "Delete" at bounding box center [841, 147] width 53 height 28
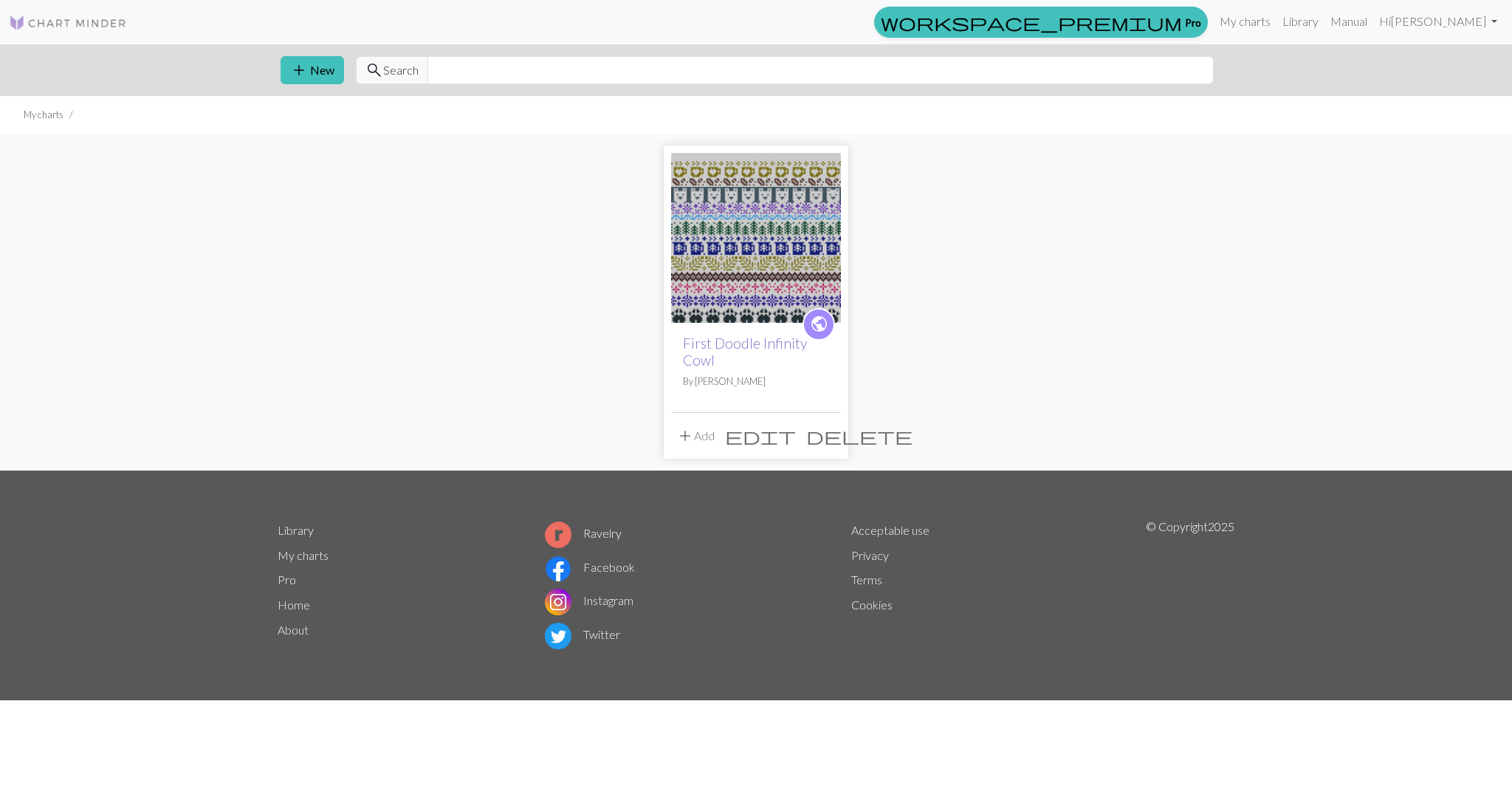
click at [732, 351] on link "First Doodle Infinity Cowl" at bounding box center [744, 351] width 124 height 34
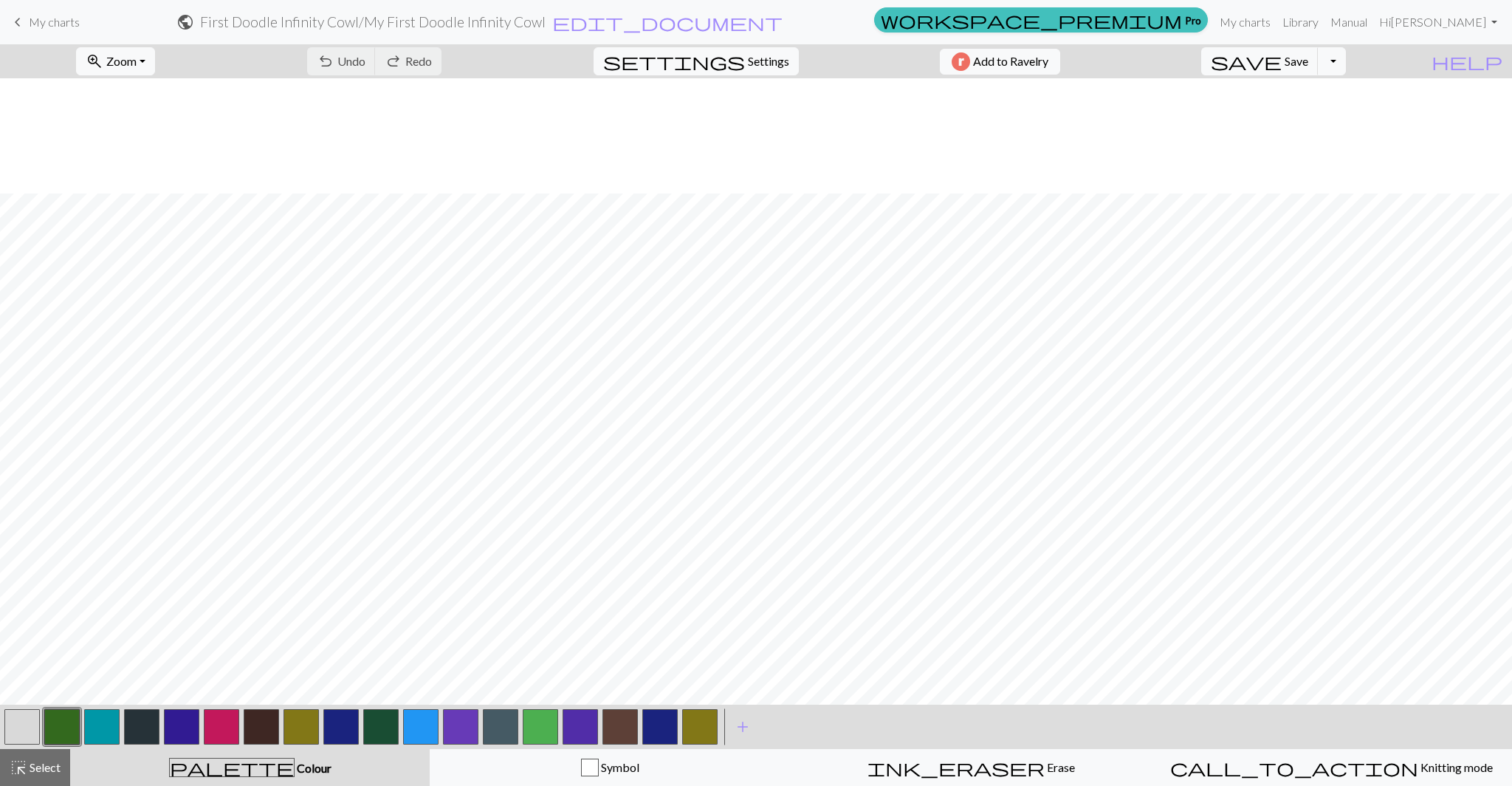
scroll to position [282, 0]
click at [42, 767] on span "Select" at bounding box center [44, 766] width 33 height 14
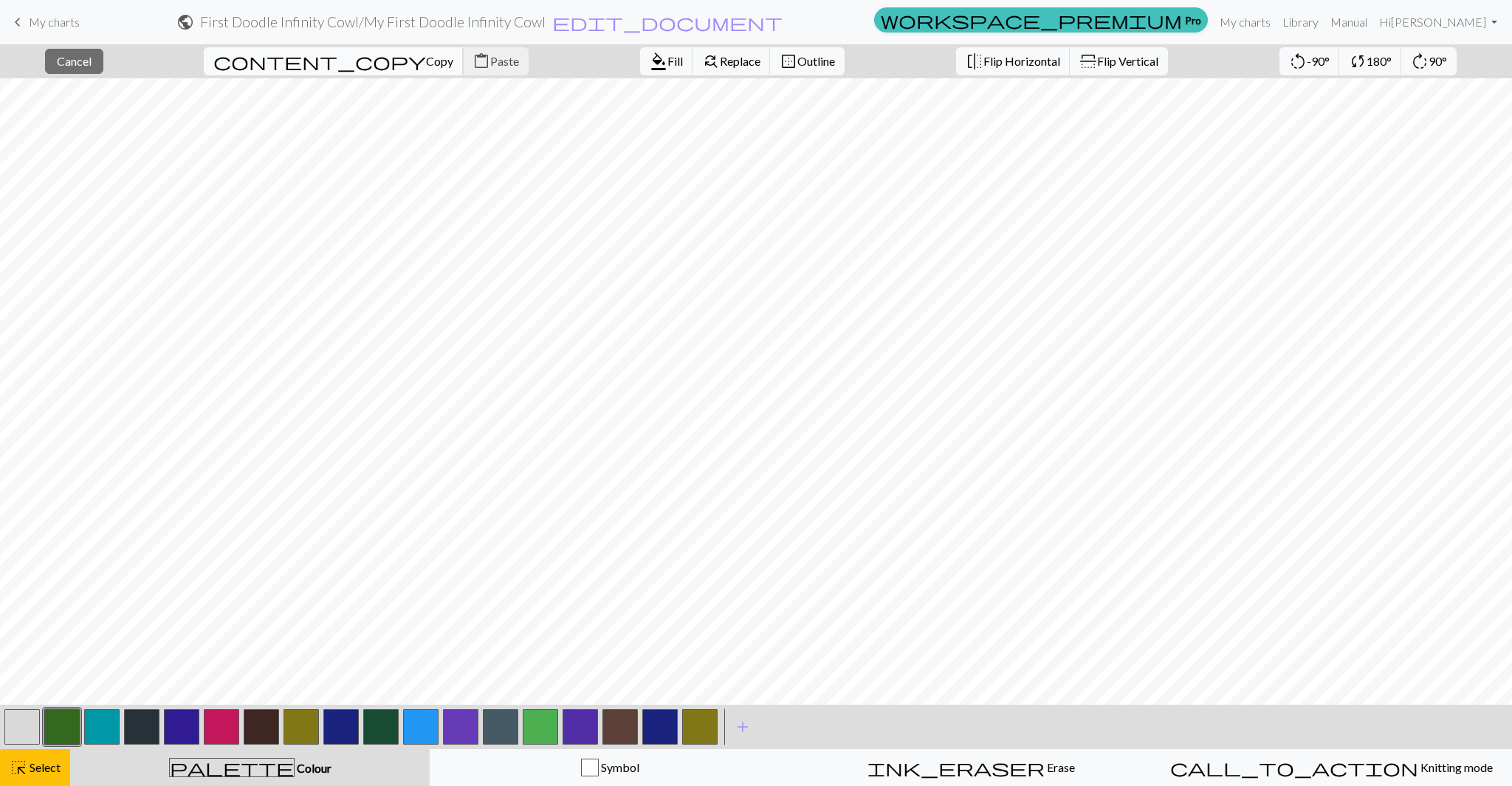
click at [426, 57] on span "Copy" at bounding box center [439, 61] width 27 height 14
click at [490, 58] on span "Paste" at bounding box center [505, 61] width 29 height 14
click at [983, 54] on span "Flip Horizontal" at bounding box center [1022, 61] width 77 height 14
click at [983, 64] on span "Flip Horizontal" at bounding box center [1022, 61] width 77 height 14
click at [983, 62] on span "Flip Horizontal" at bounding box center [1022, 61] width 77 height 14
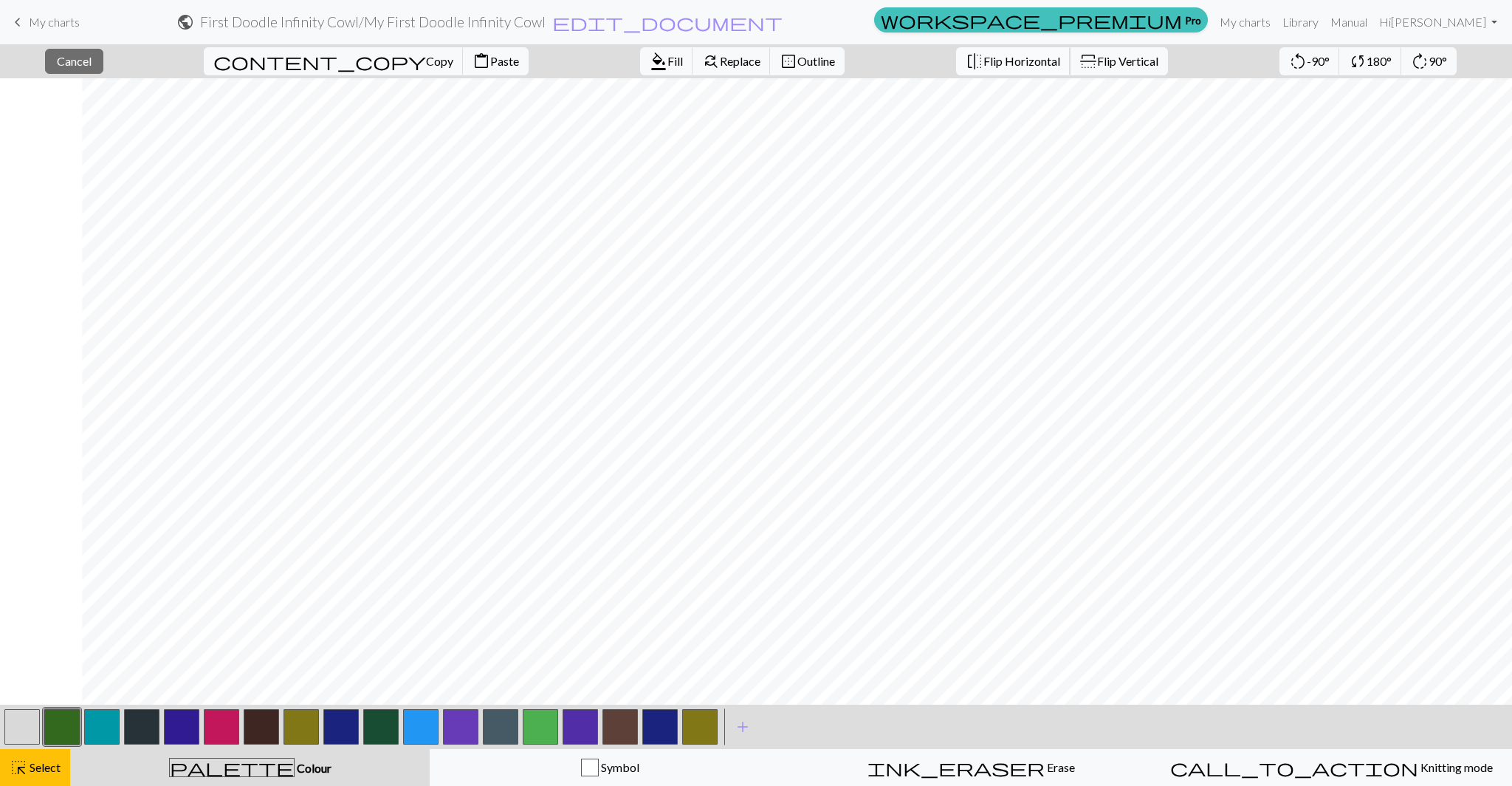
scroll to position [282, 926]
click at [983, 61] on span "Flip Horizontal" at bounding box center [1022, 61] width 77 height 14
click at [983, 56] on span "Flip Horizontal" at bounding box center [1022, 61] width 77 height 14
click at [627, 725] on button "button" at bounding box center [620, 726] width 35 height 35
click at [39, 771] on span "Select" at bounding box center [44, 766] width 33 height 14
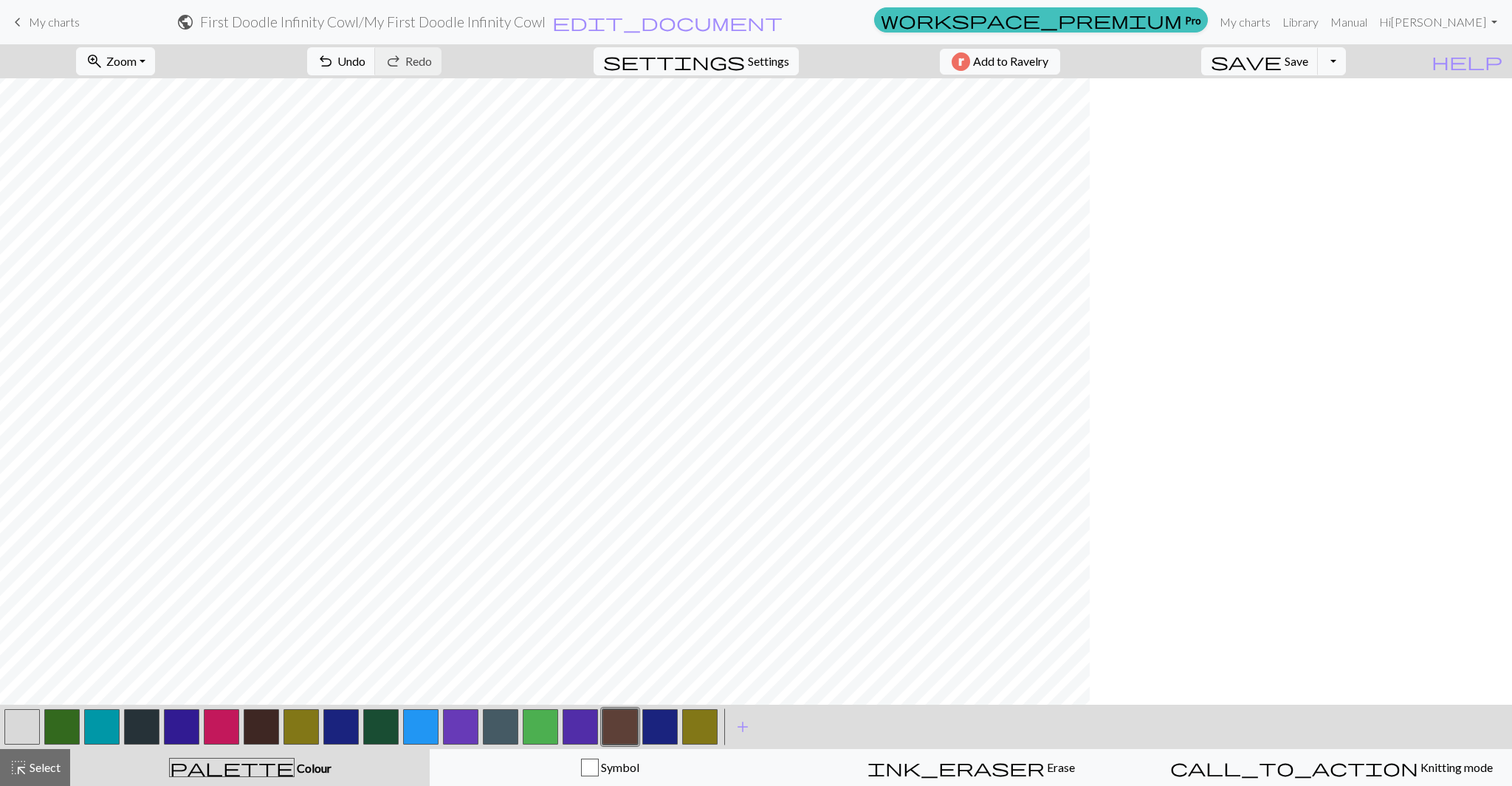
scroll to position [282, 0]
click at [1281, 70] on span "save" at bounding box center [1246, 61] width 71 height 20
click at [335, 58] on span "undo" at bounding box center [326, 61] width 18 height 20
click at [768, 56] on span "Settings" at bounding box center [768, 62] width 41 height 18
select select "aran"
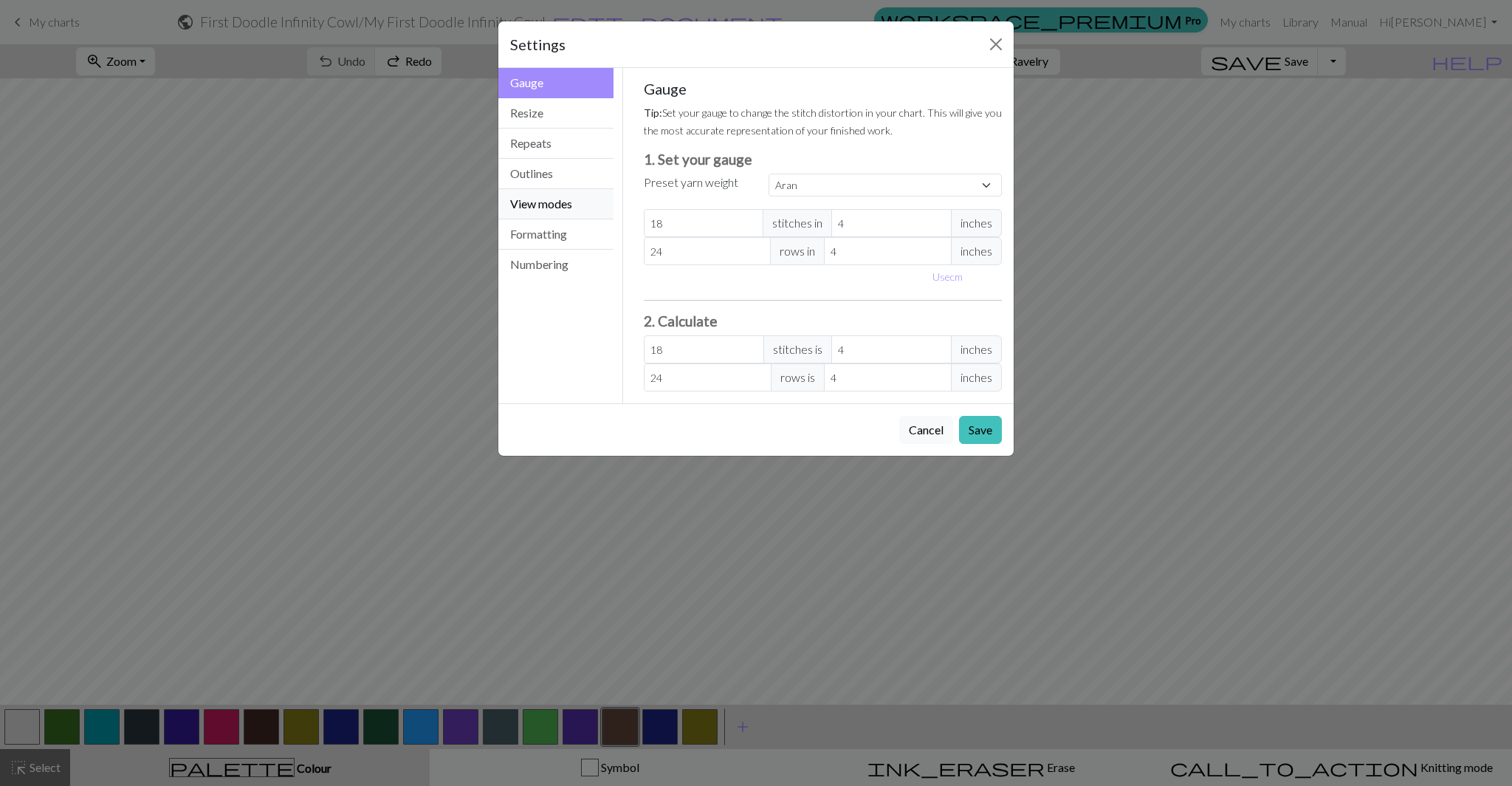
click at [561, 205] on button "View modes" at bounding box center [556, 204] width 115 height 30
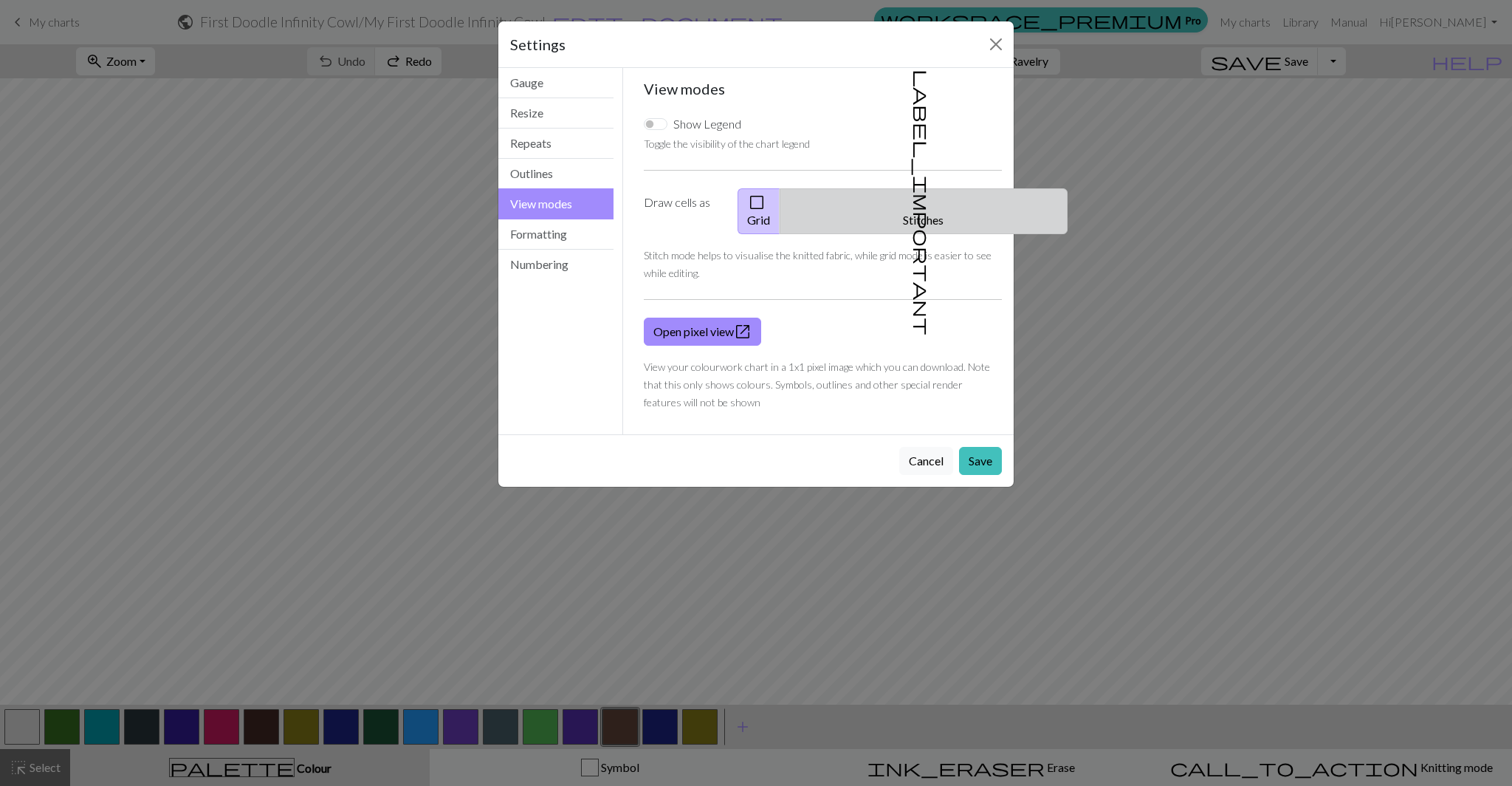
click at [911, 201] on span "label_important" at bounding box center [921, 202] width 20 height 266
click at [780, 194] on button "check_box_outline_blank Grid" at bounding box center [759, 211] width 43 height 46
click at [1001, 38] on button "Close" at bounding box center [995, 44] width 23 height 23
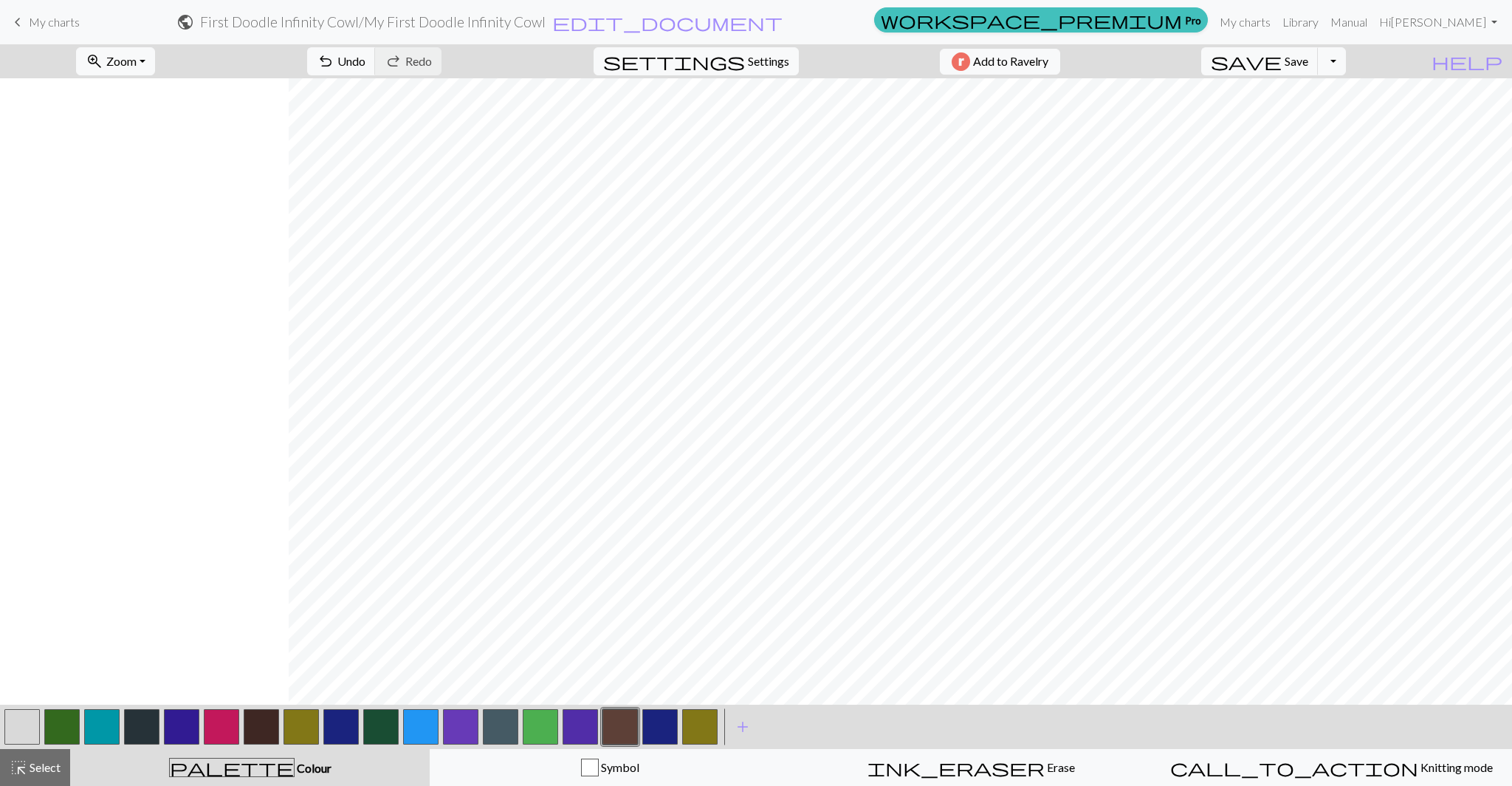
scroll to position [282, 926]
click at [1308, 61] on span "Save" at bounding box center [1295, 61] width 23 height 14
click at [744, 730] on span "add" at bounding box center [743, 726] width 18 height 20
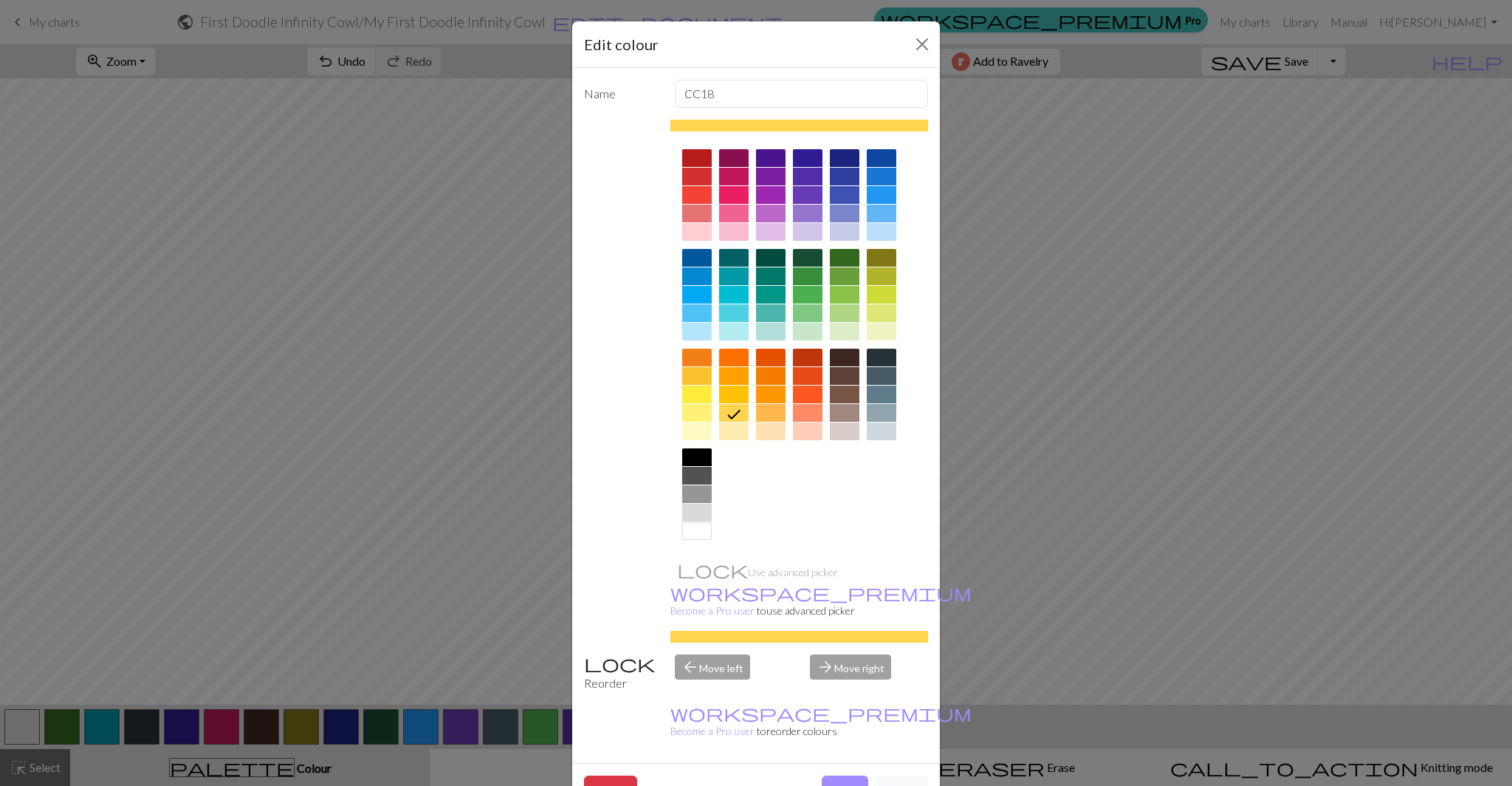
click at [840, 359] on div at bounding box center [844, 357] width 29 height 18
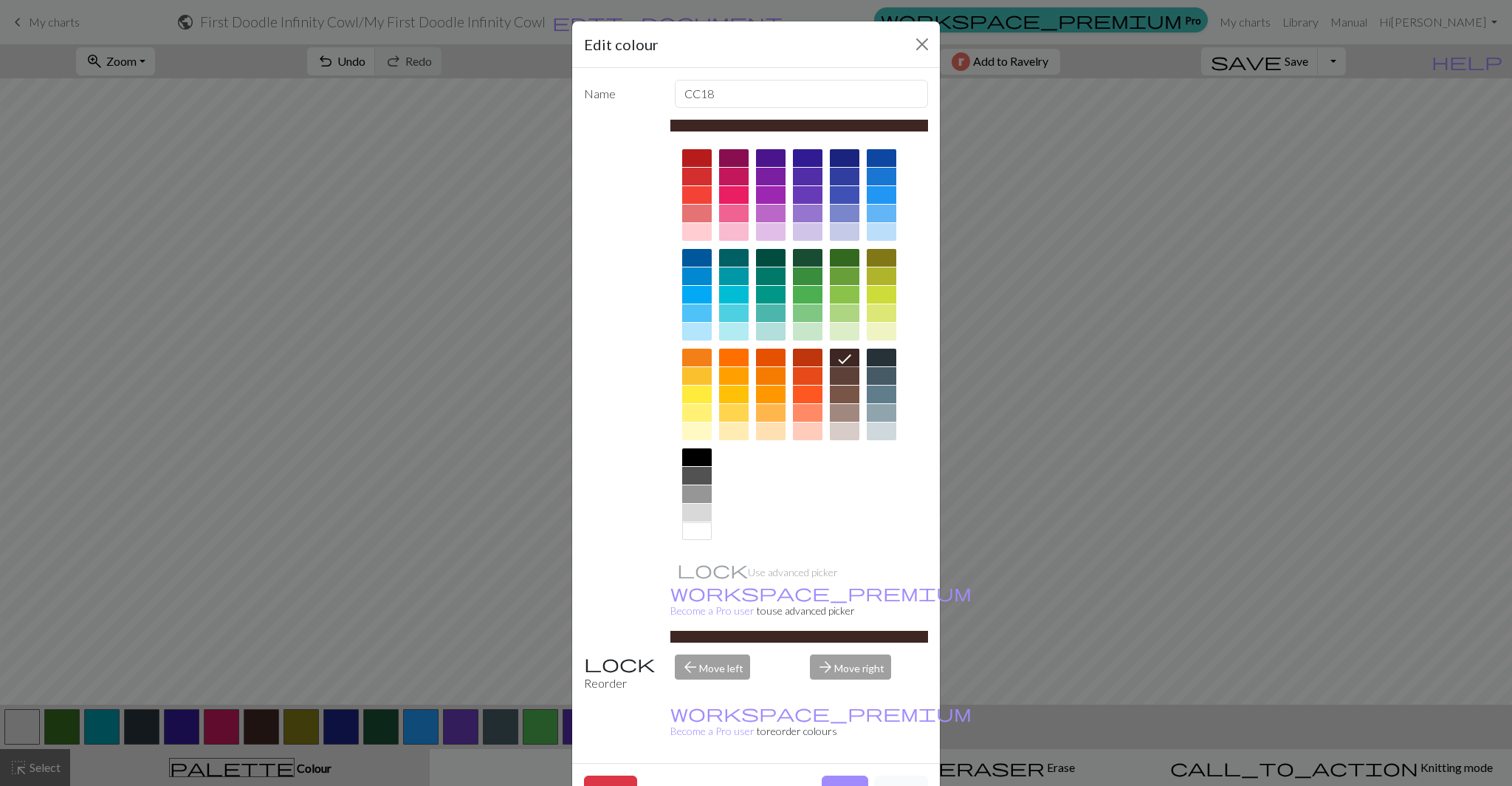
click at [694, 458] on div at bounding box center [696, 457] width 29 height 18
click at [844, 775] on button "Done" at bounding box center [845, 789] width 47 height 28
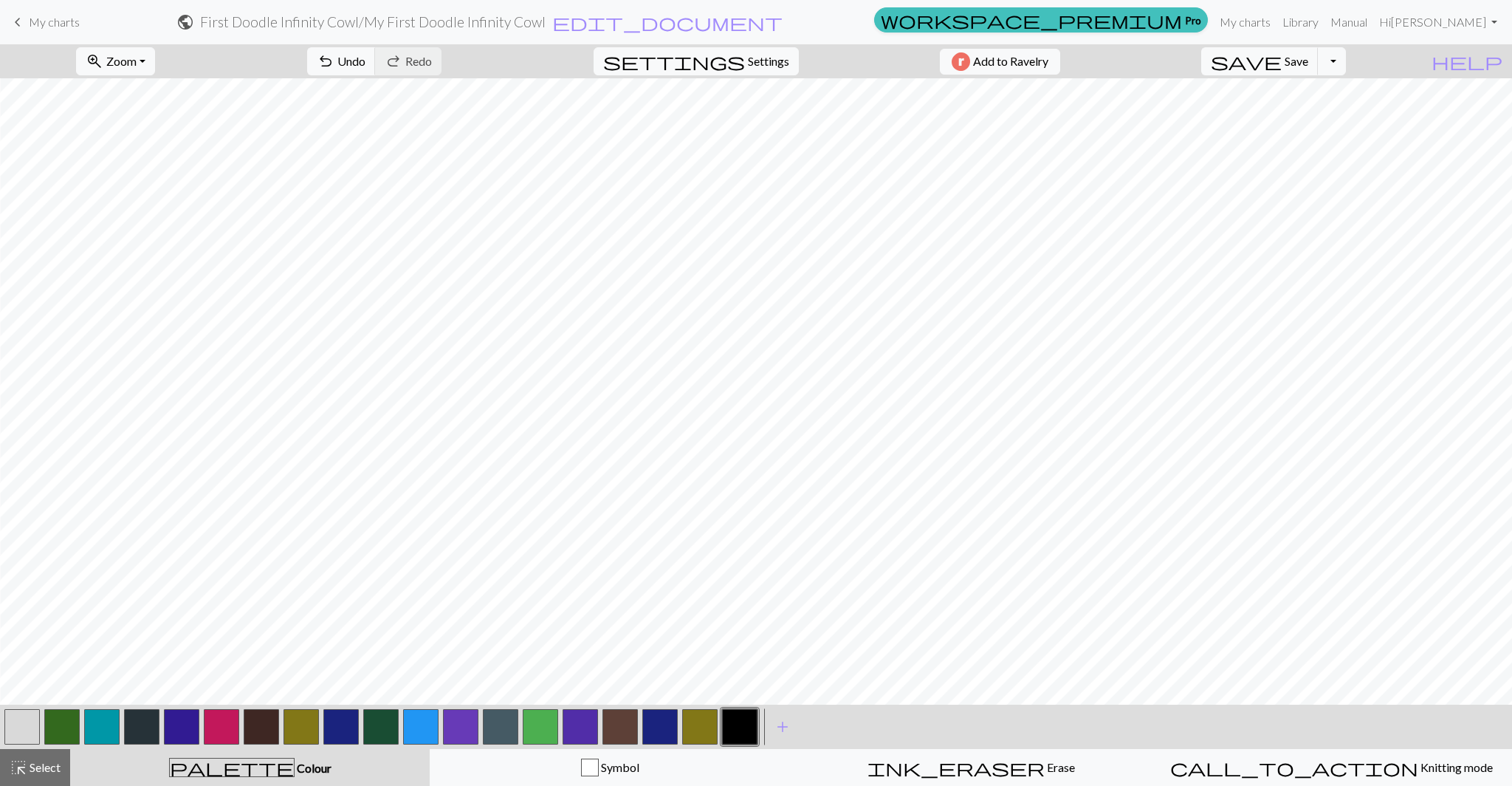
click at [747, 731] on button "button" at bounding box center [739, 726] width 35 height 35
click at [747, 731] on div "Edit colour Name CC18 Use advanced picker workspace_premium Become a Pro user t…" at bounding box center [756, 393] width 1512 height 786
click at [747, 731] on button "button" at bounding box center [739, 726] width 35 height 35
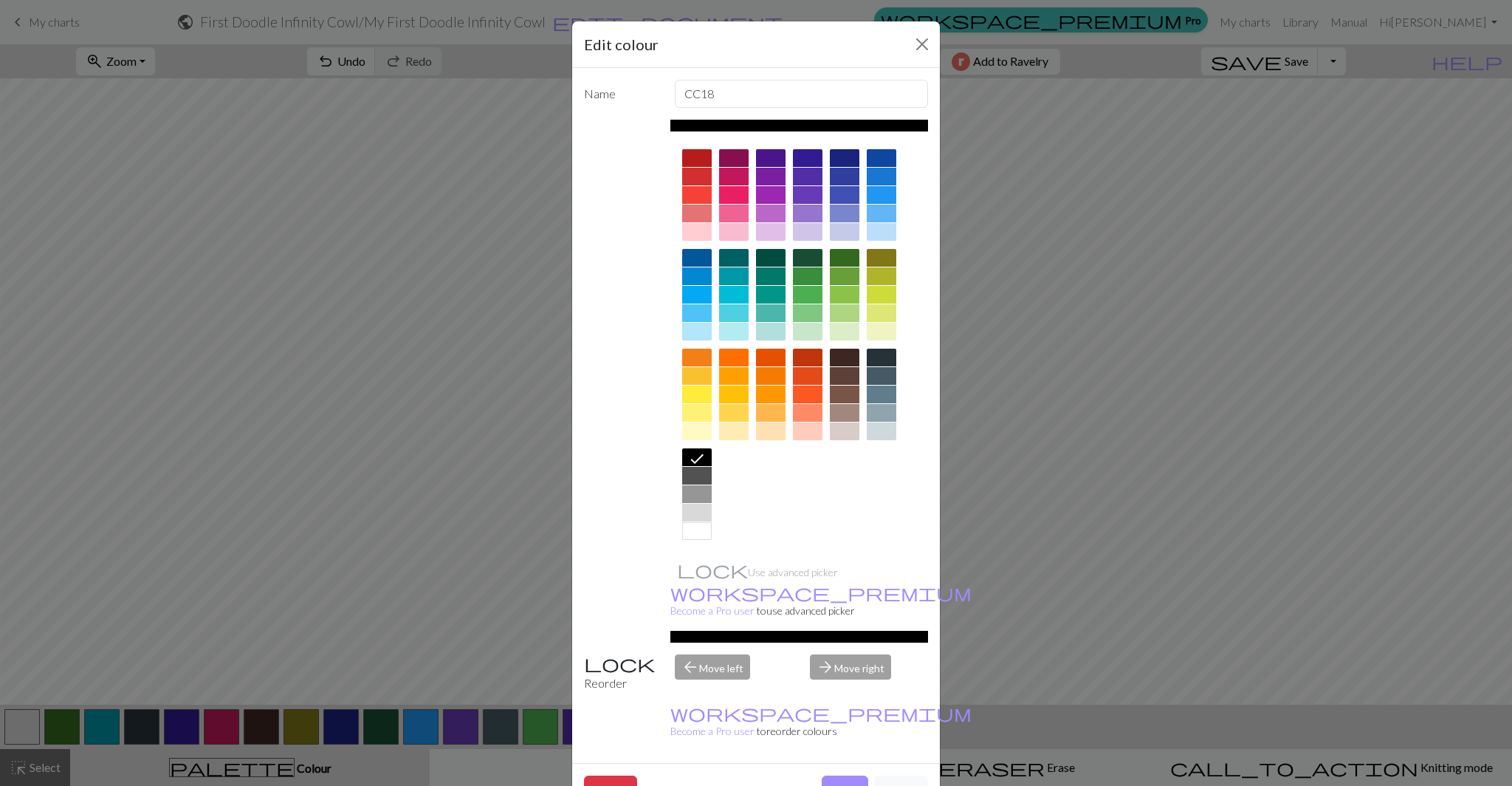
click at [697, 478] on div at bounding box center [696, 475] width 29 height 18
click at [835, 775] on button "Done" at bounding box center [845, 789] width 47 height 28
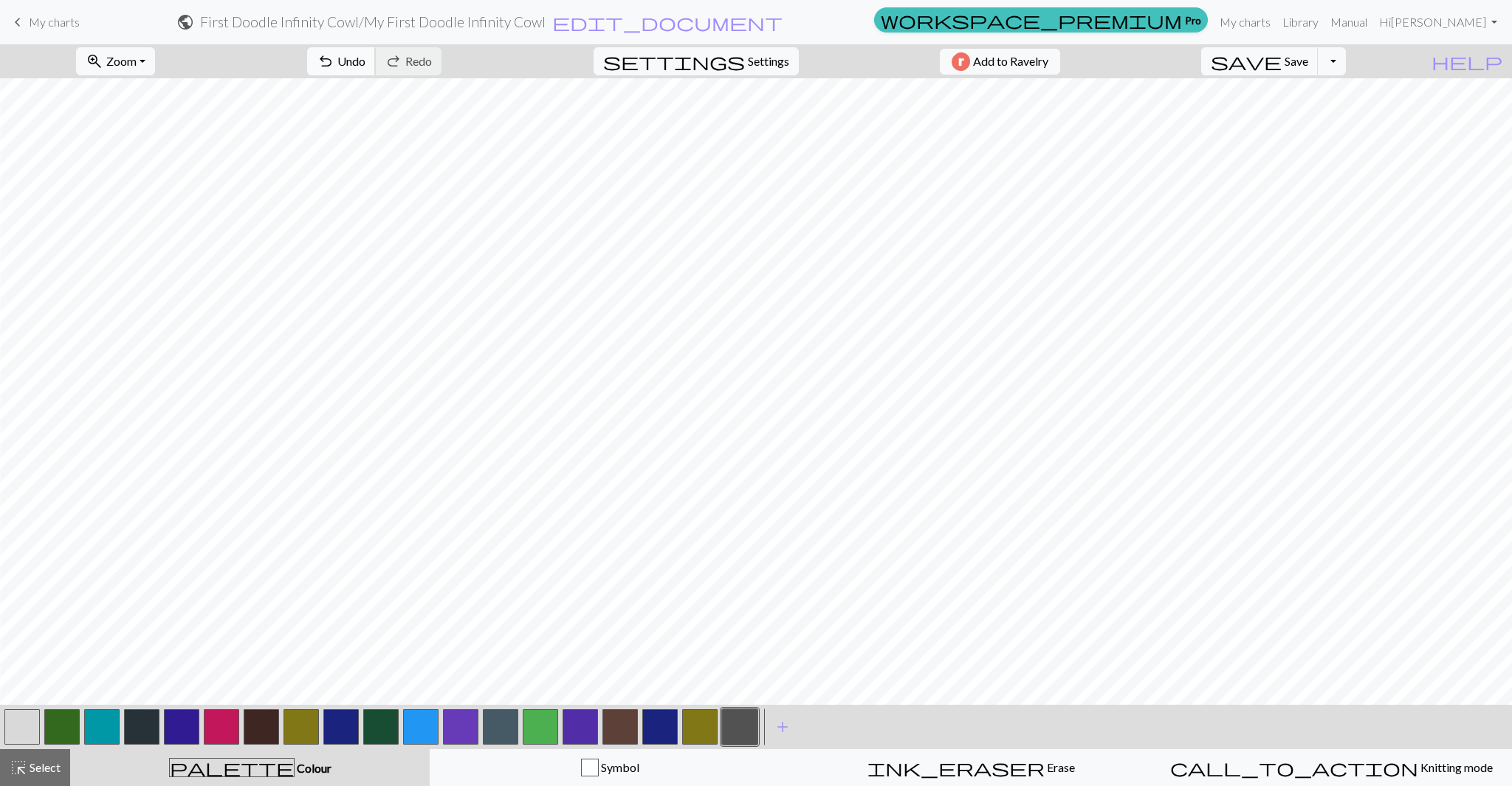
click at [365, 62] on span "Undo" at bounding box center [351, 61] width 28 height 14
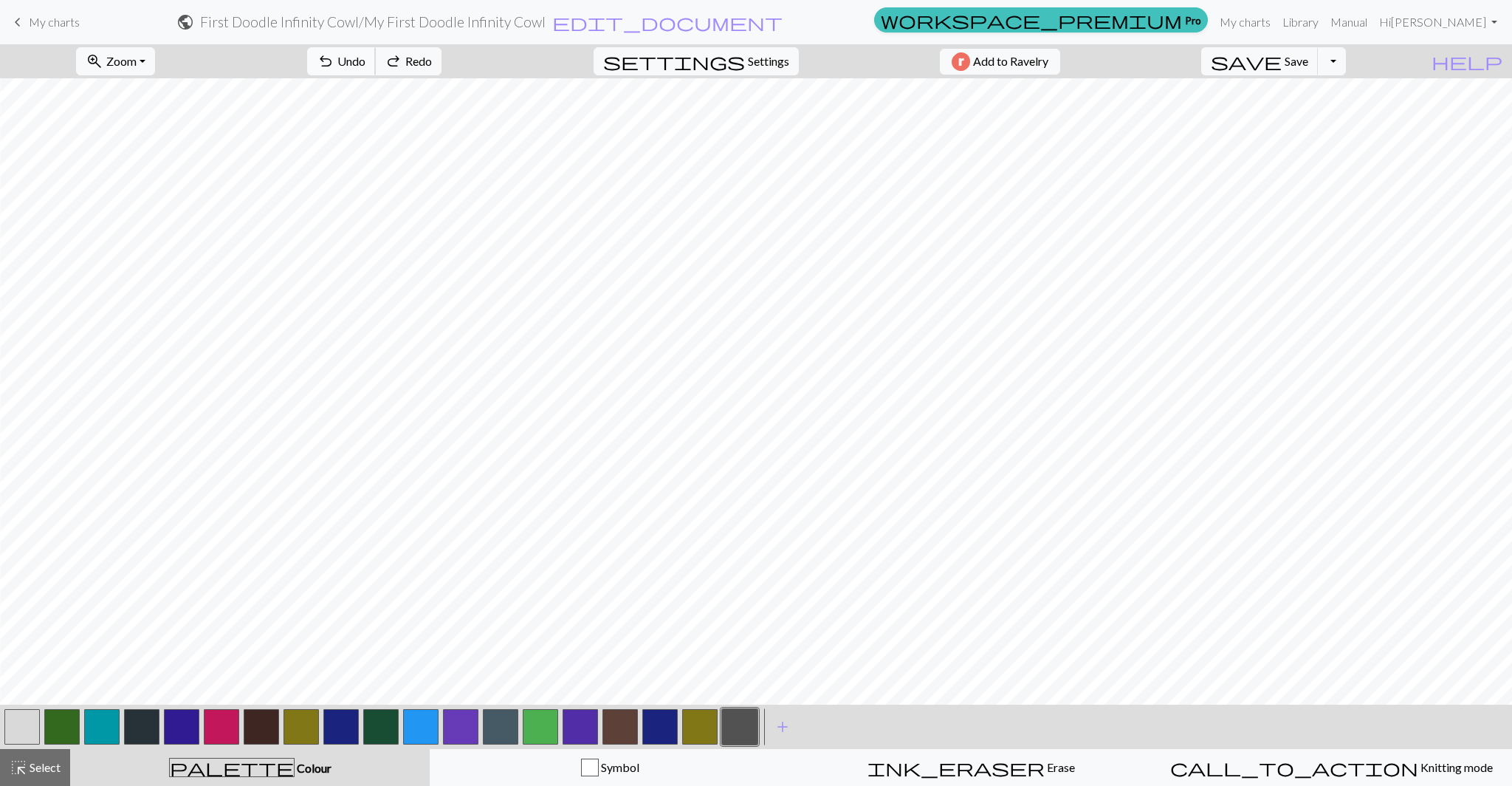
click at [365, 62] on span "Undo" at bounding box center [351, 61] width 28 height 14
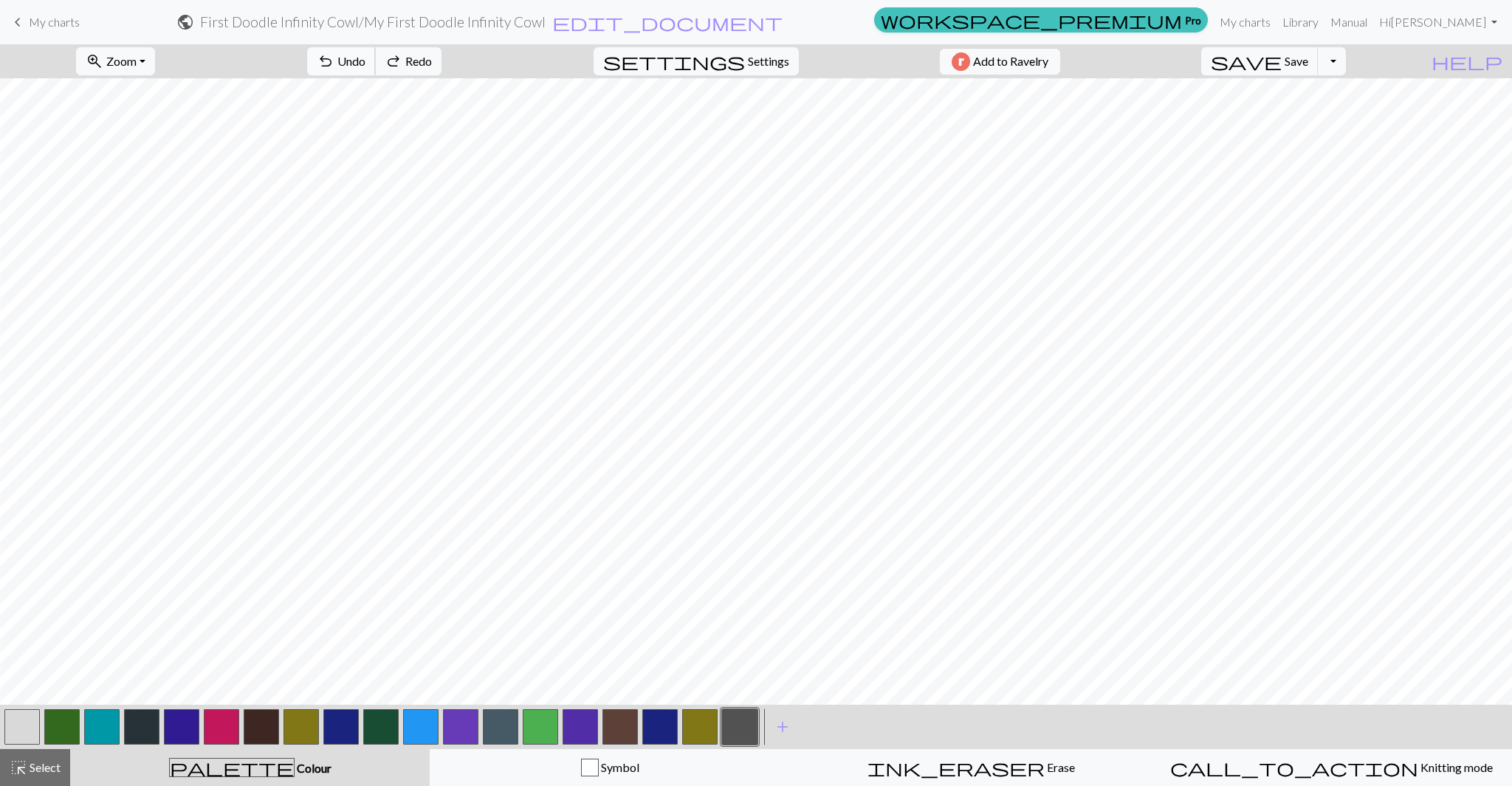
click at [365, 62] on span "Undo" at bounding box center [351, 61] width 28 height 14
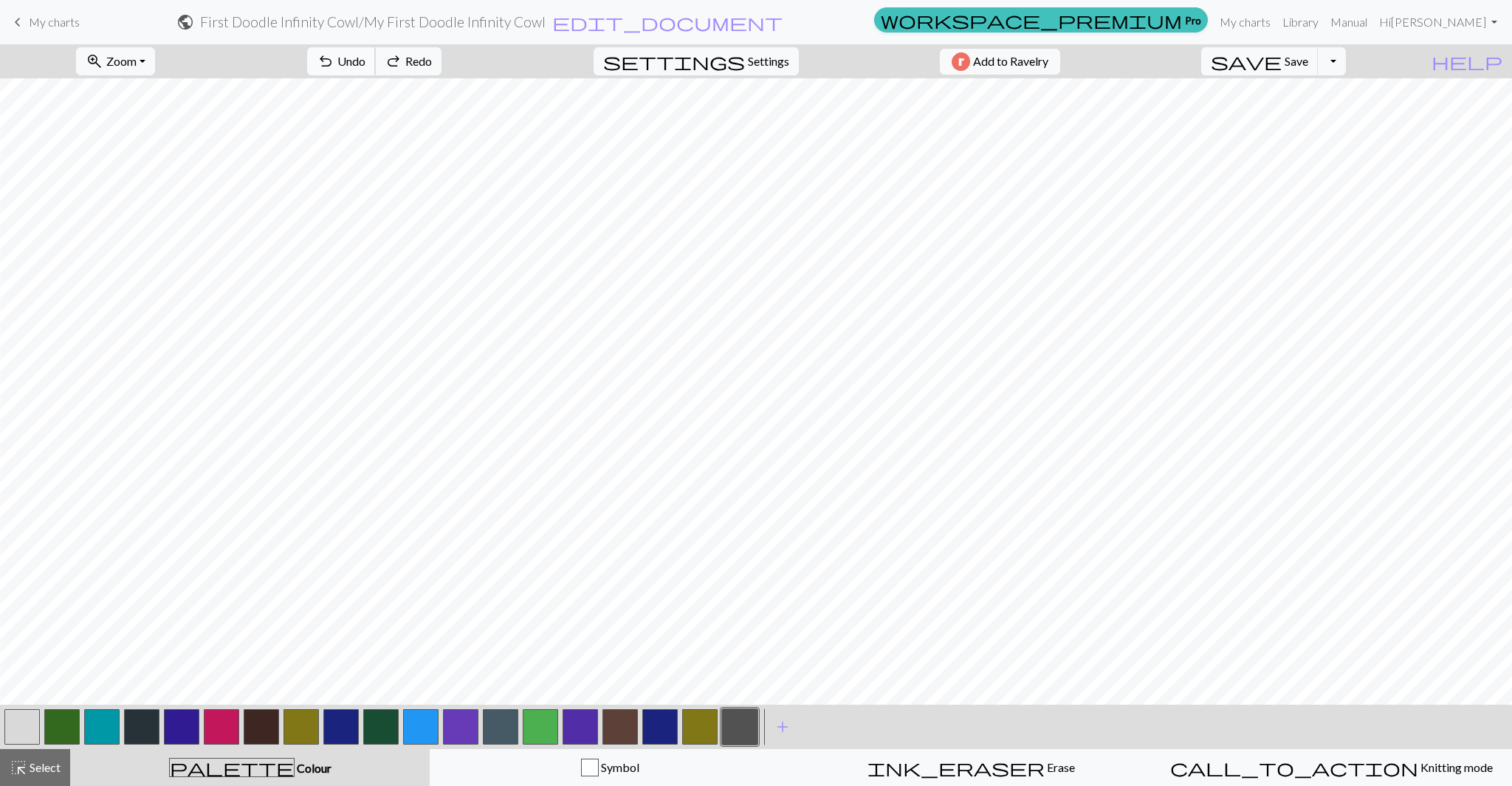
click at [365, 62] on span "Undo" at bounding box center [351, 61] width 28 height 14
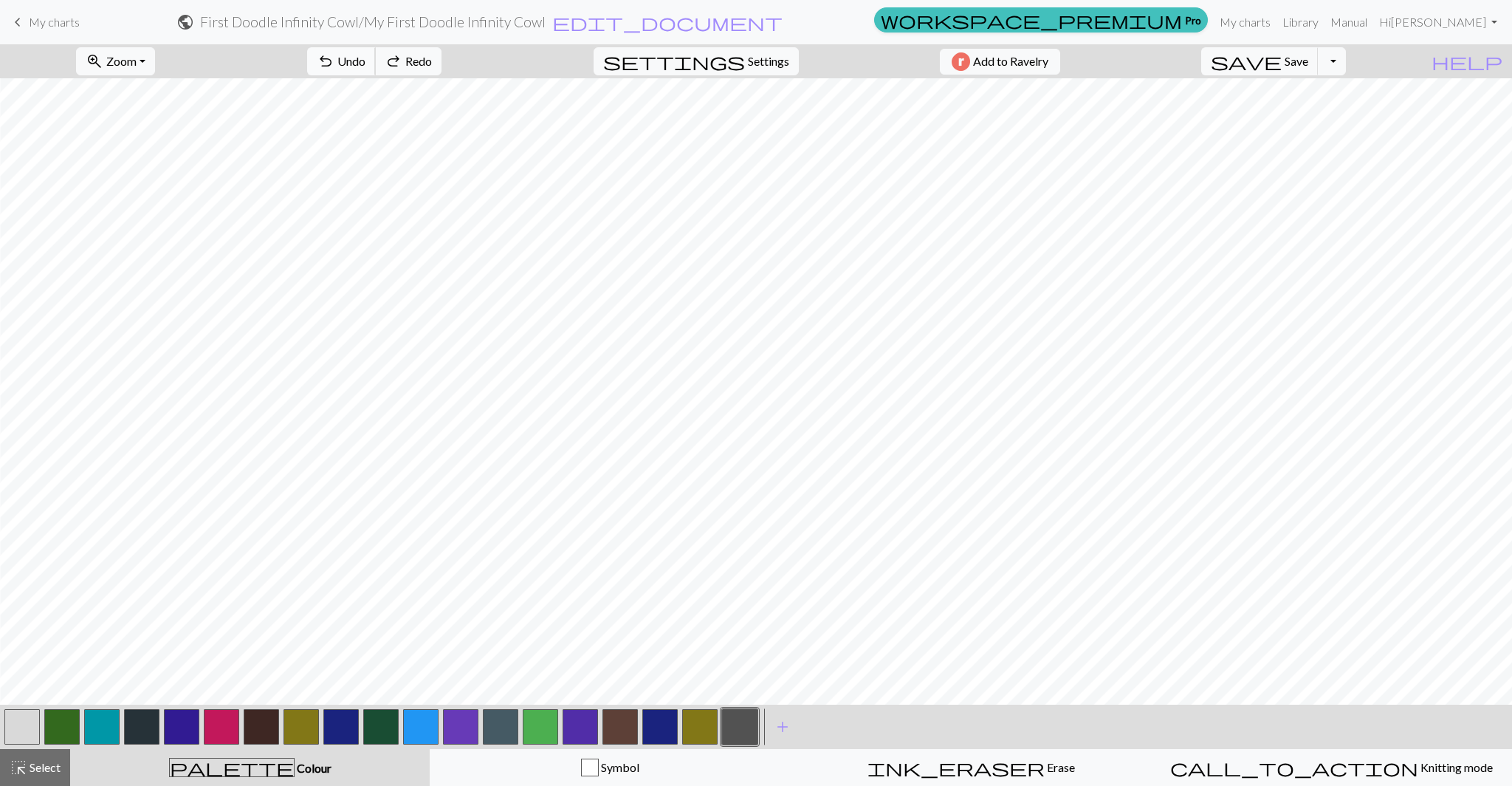
click at [365, 62] on span "Undo" at bounding box center [351, 61] width 28 height 14
click at [365, 63] on span "Undo" at bounding box center [351, 61] width 28 height 14
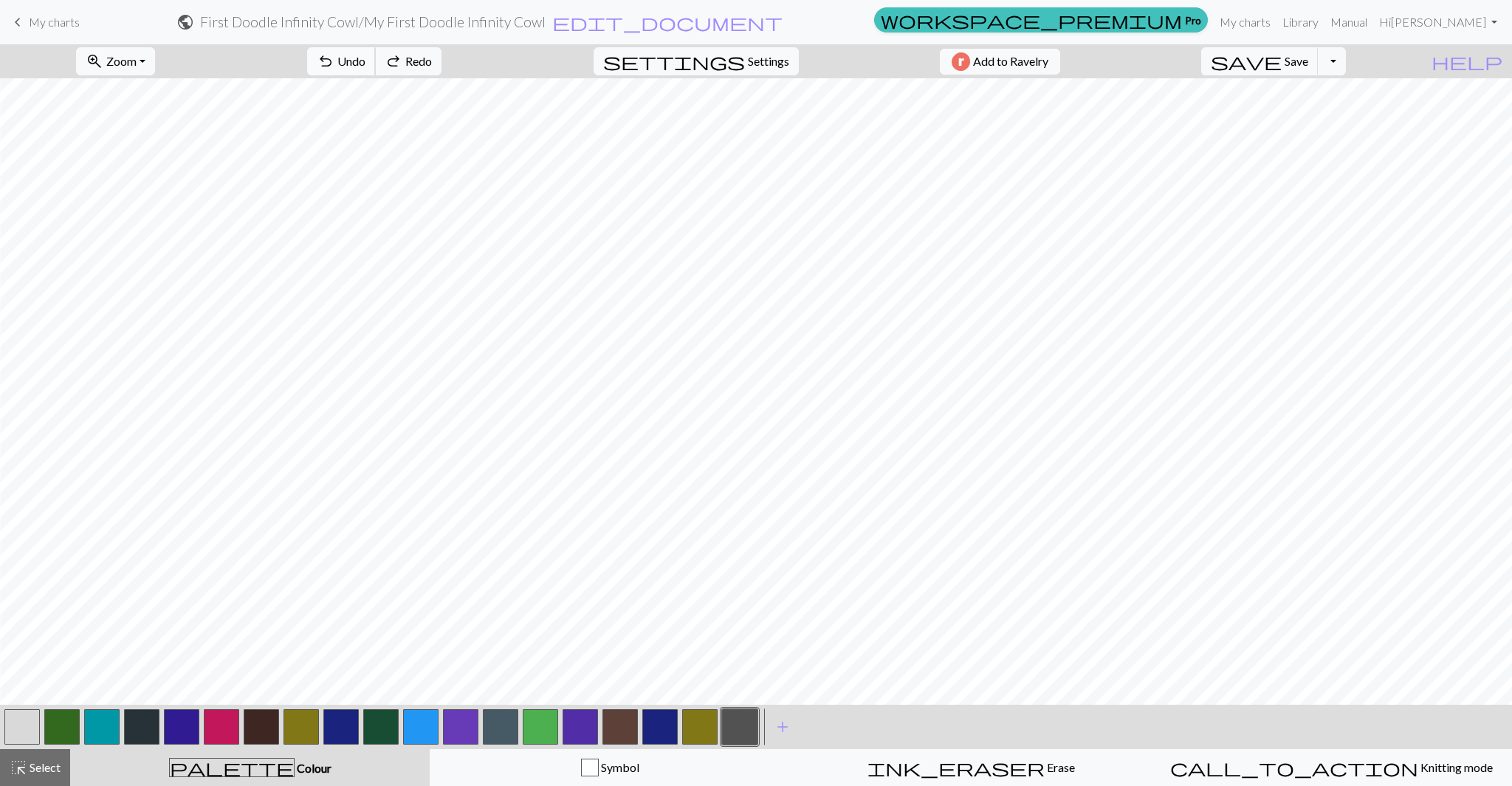
click at [365, 63] on span "Undo" at bounding box center [351, 61] width 28 height 14
click at [13, 732] on button "button" at bounding box center [22, 726] width 35 height 35
click at [736, 726] on button "button" at bounding box center [739, 726] width 35 height 35
click at [27, 715] on button "button" at bounding box center [22, 726] width 35 height 35
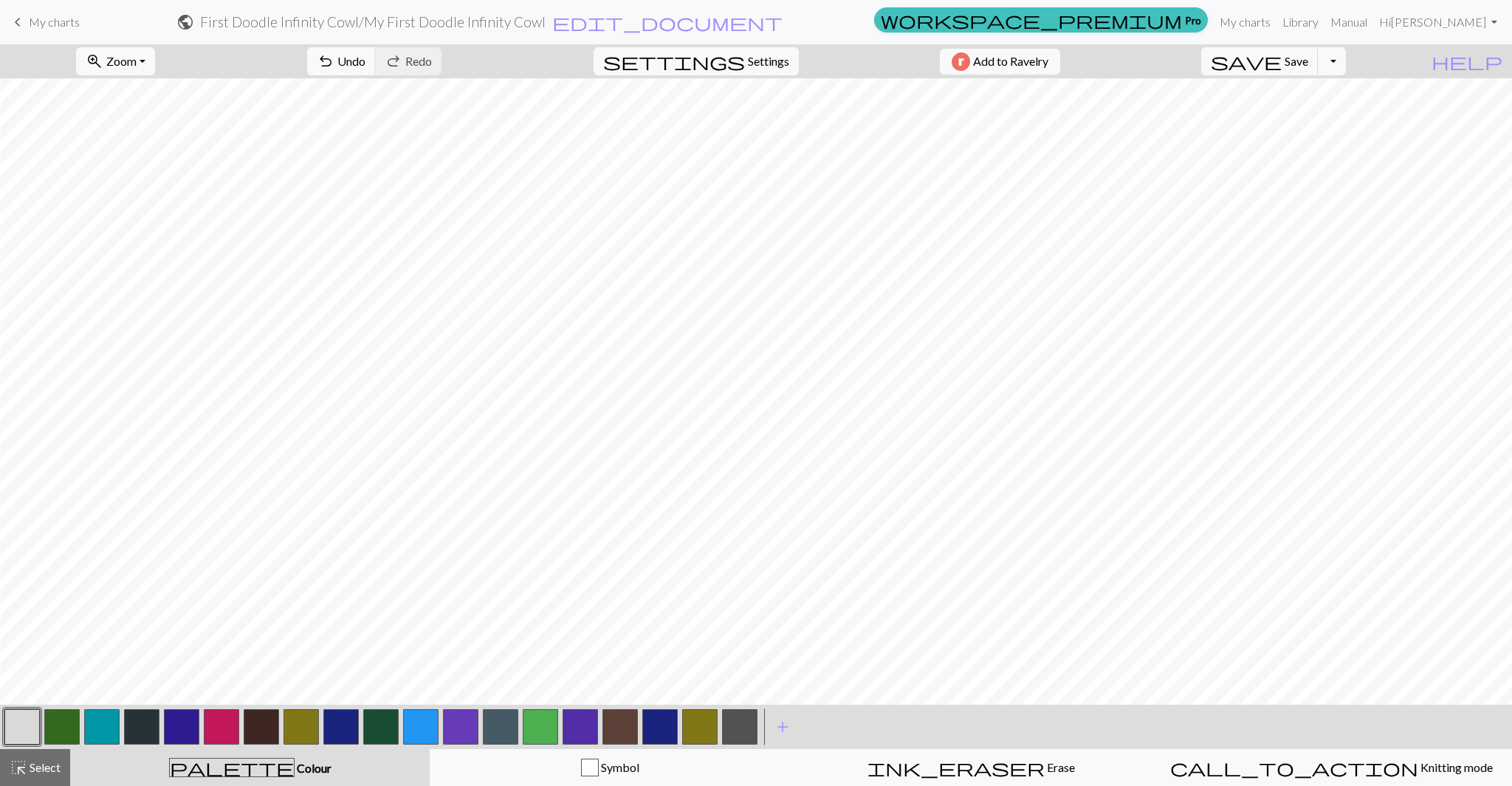
click at [748, 724] on button "button" at bounding box center [739, 726] width 35 height 35
click at [31, 763] on span "Select" at bounding box center [44, 766] width 33 height 14
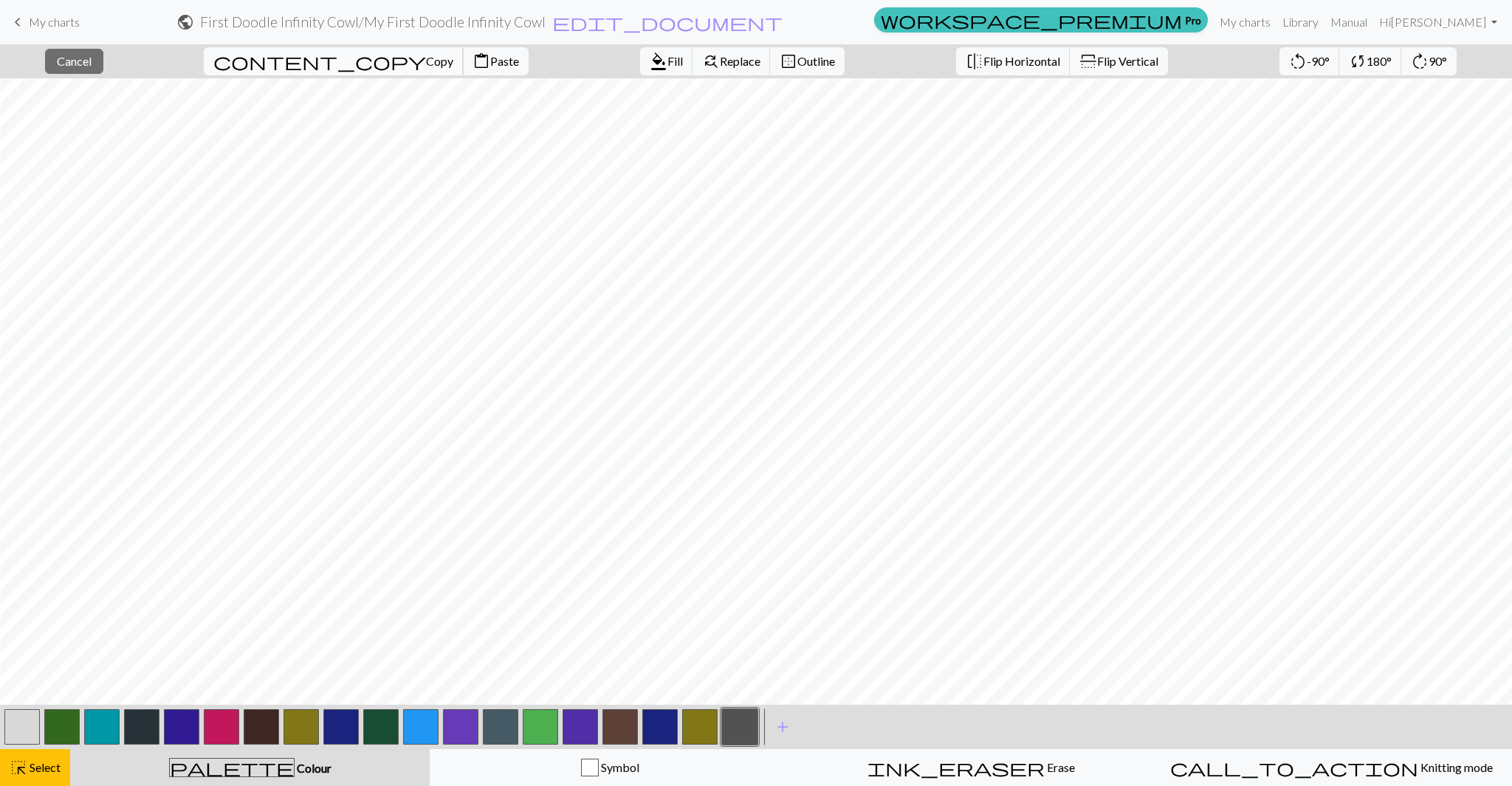
click at [426, 61] on span "Copy" at bounding box center [439, 61] width 27 height 14
click at [490, 61] on span "Paste" at bounding box center [505, 61] width 29 height 14
click at [26, 726] on button "button" at bounding box center [22, 726] width 35 height 35
click at [41, 764] on span "Select" at bounding box center [44, 766] width 33 height 14
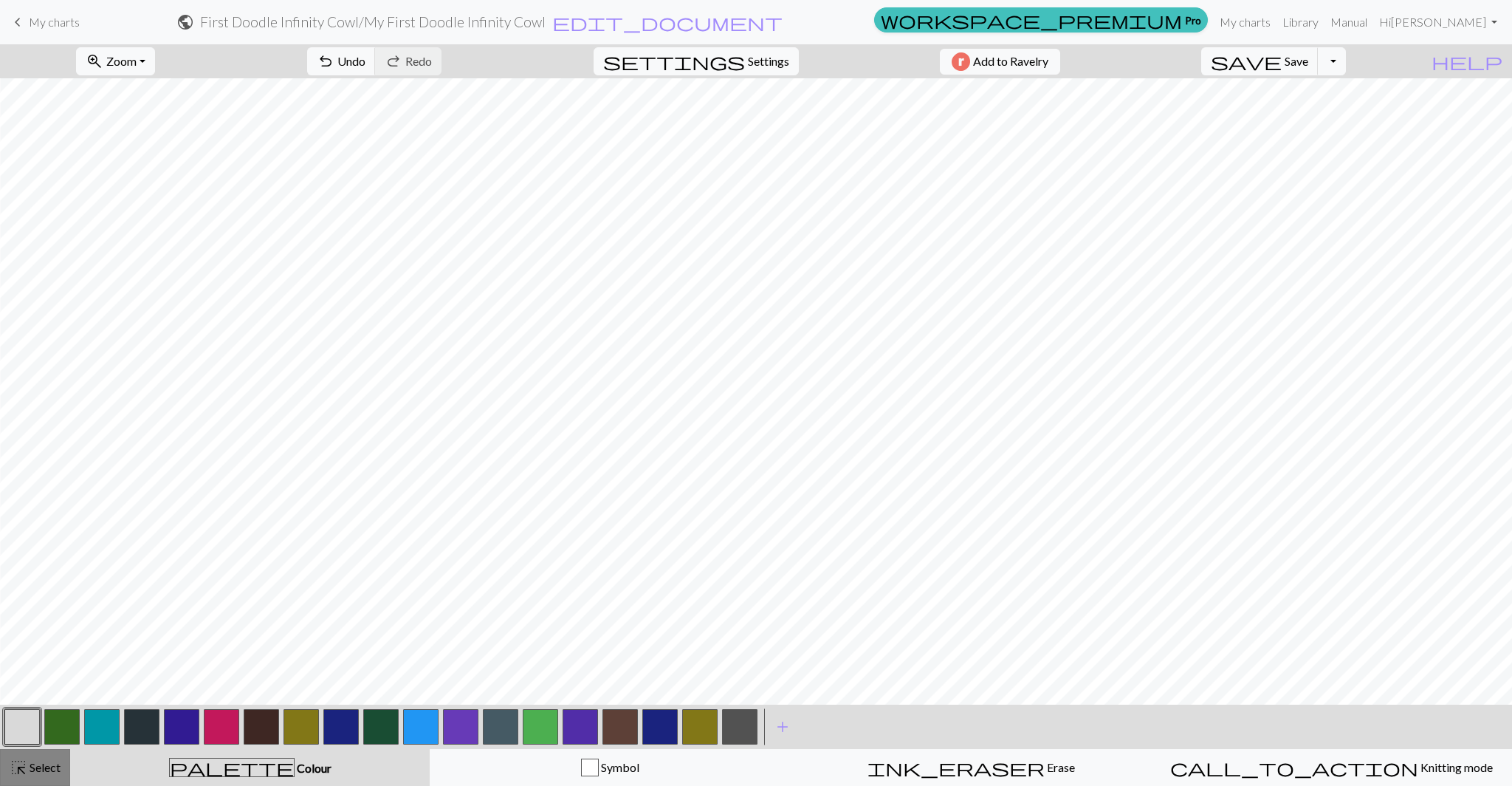
click at [42, 780] on button "highlight_alt Select Select" at bounding box center [35, 766] width 70 height 37
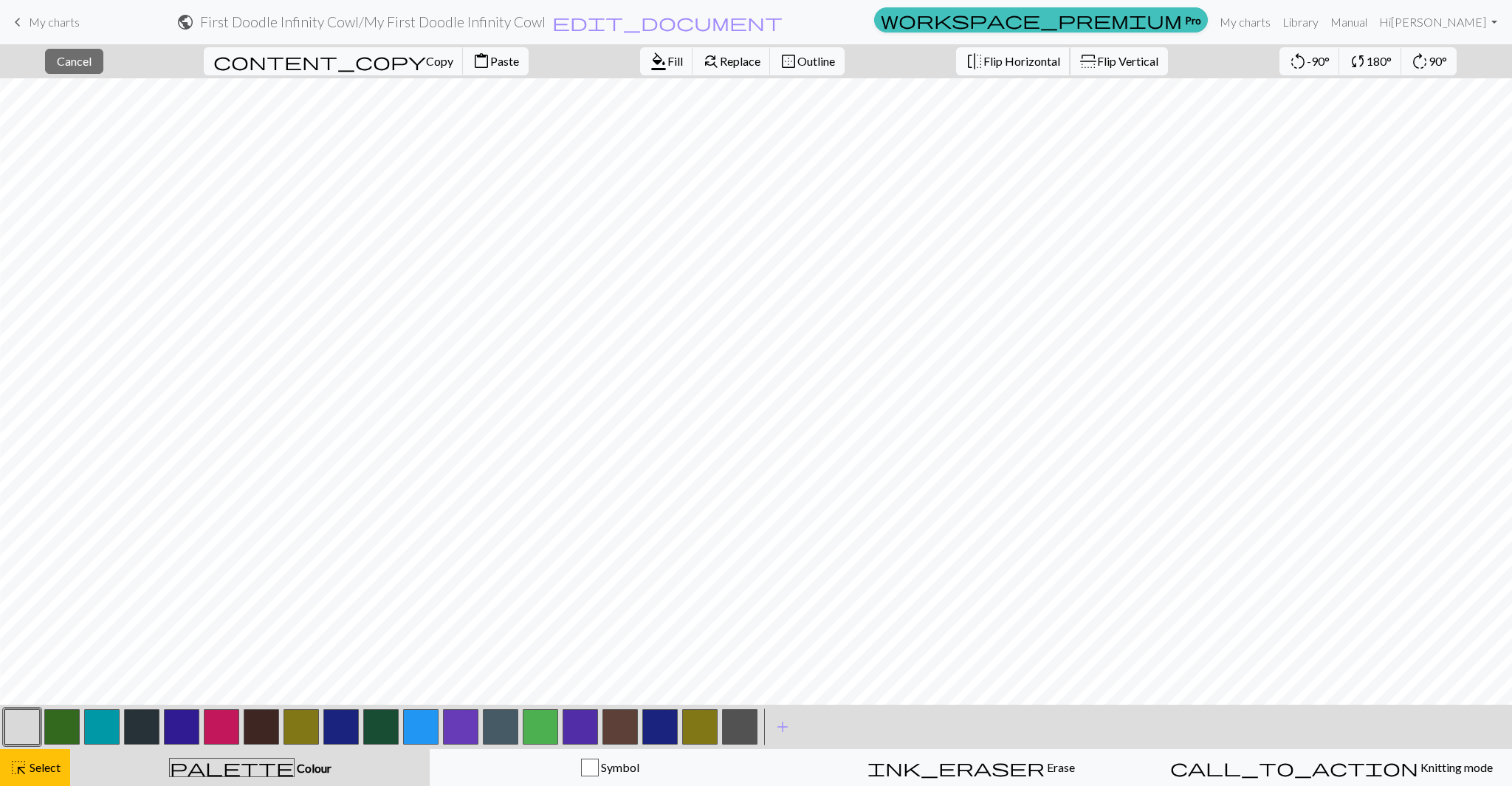
click at [983, 58] on span "Flip Horizontal" at bounding box center [1022, 61] width 77 height 14
click at [426, 61] on span "Copy" at bounding box center [439, 61] width 27 height 14
click at [490, 60] on span "Paste" at bounding box center [505, 61] width 29 height 14
click at [8, 730] on button "button" at bounding box center [22, 726] width 35 height 35
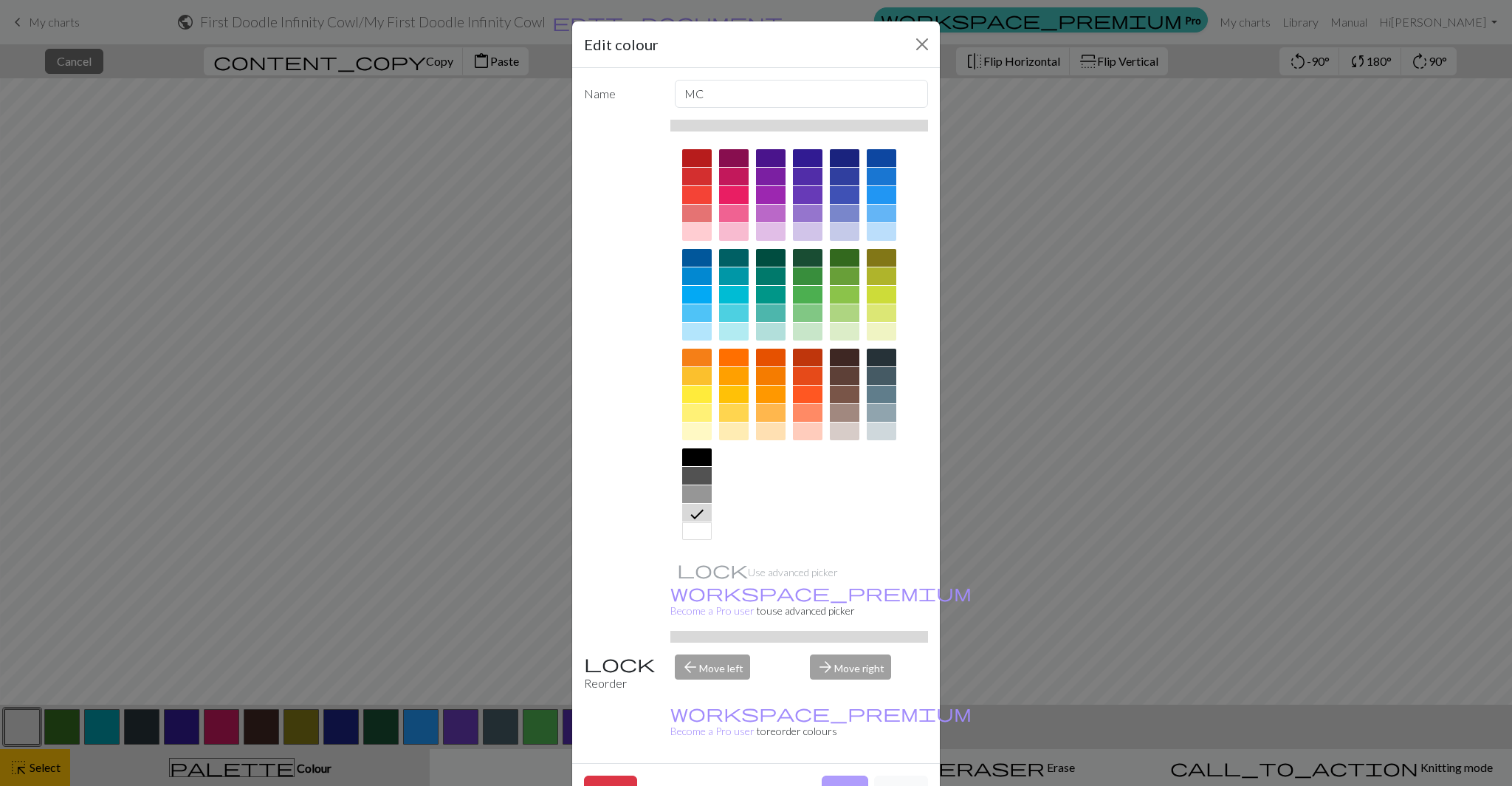
click at [844, 775] on button "Done" at bounding box center [845, 789] width 47 height 28
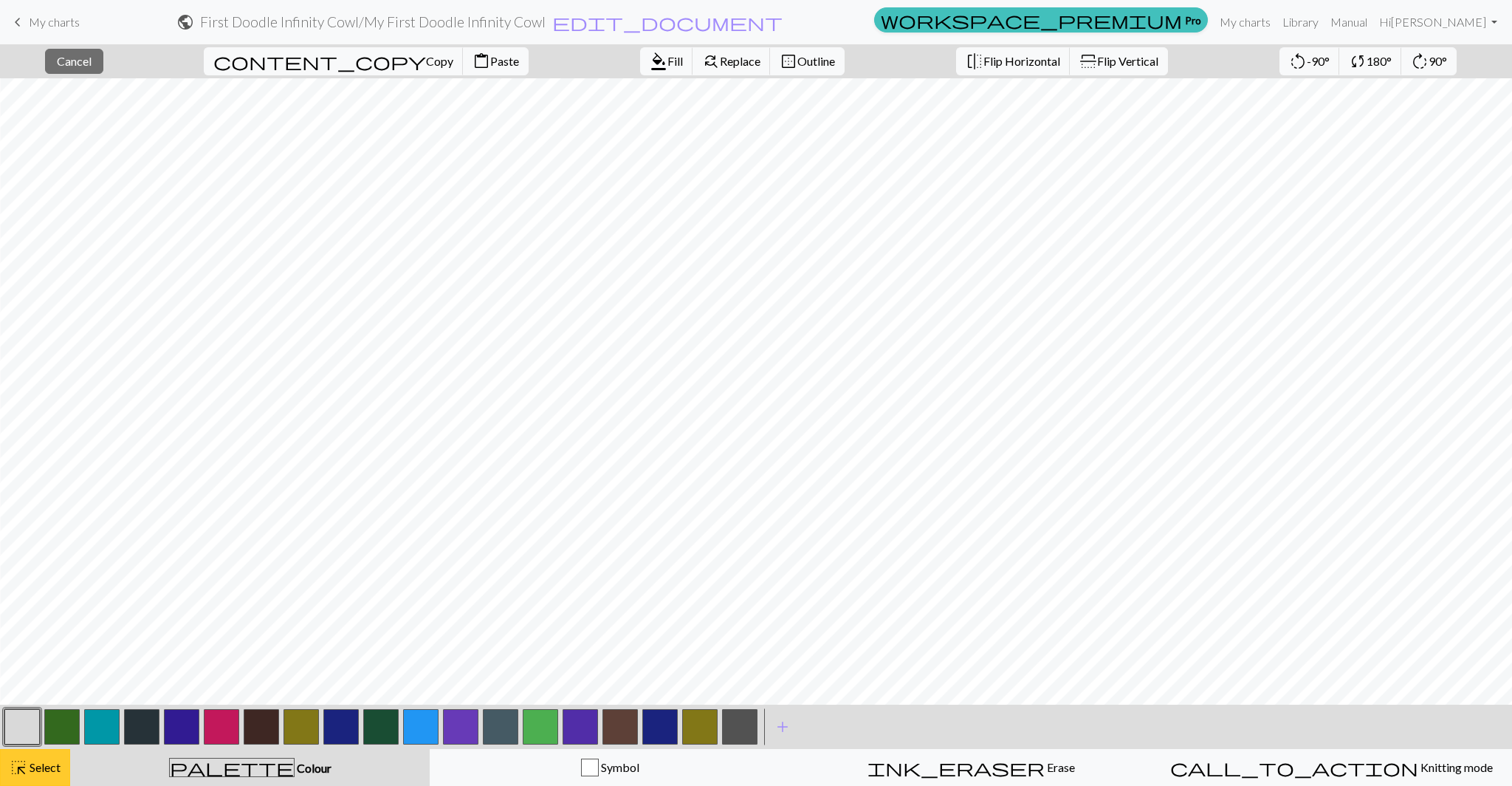
click at [42, 774] on span "Select" at bounding box center [44, 766] width 33 height 14
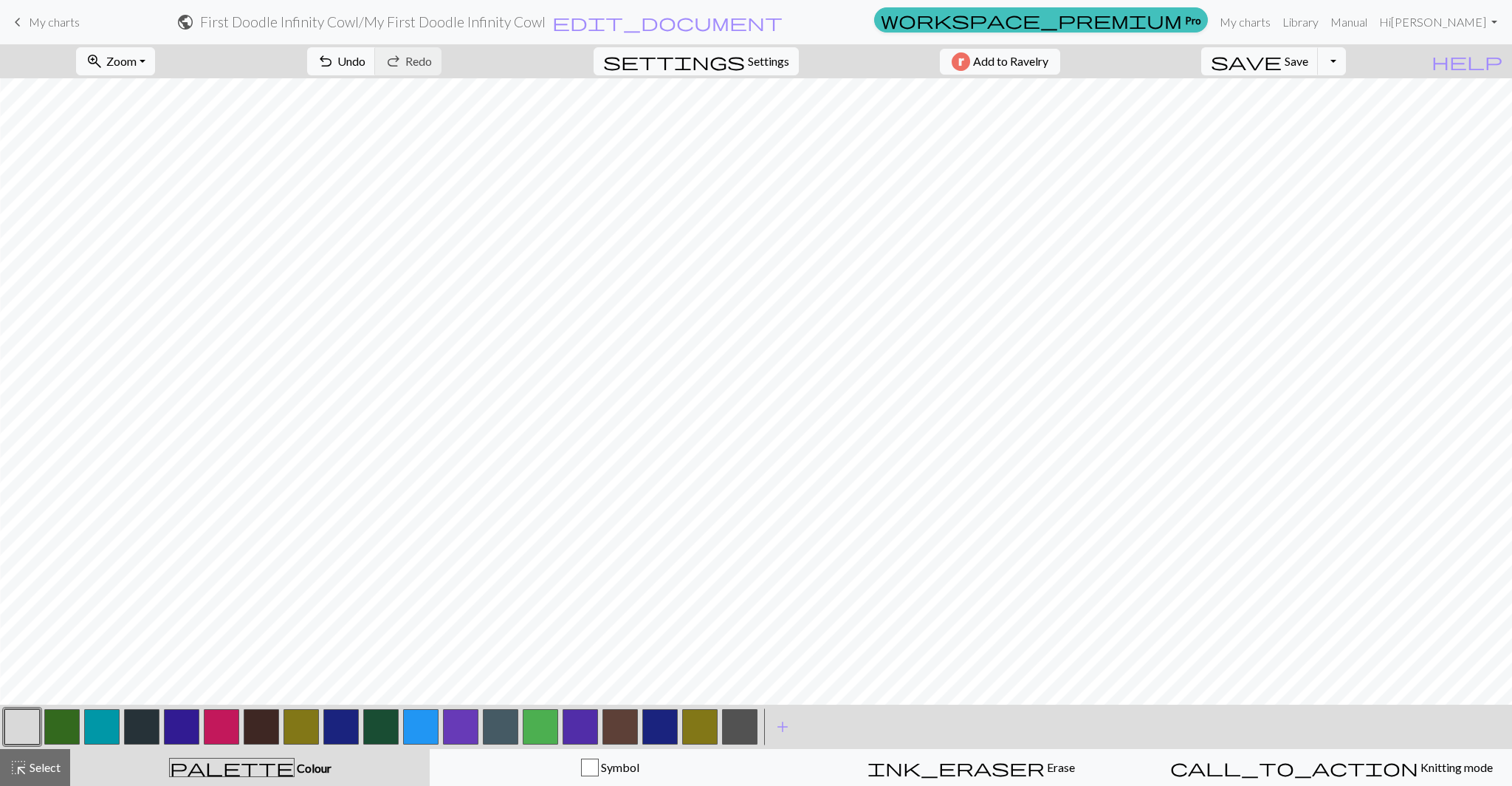
click at [26, 728] on button "button" at bounding box center [22, 726] width 35 height 35
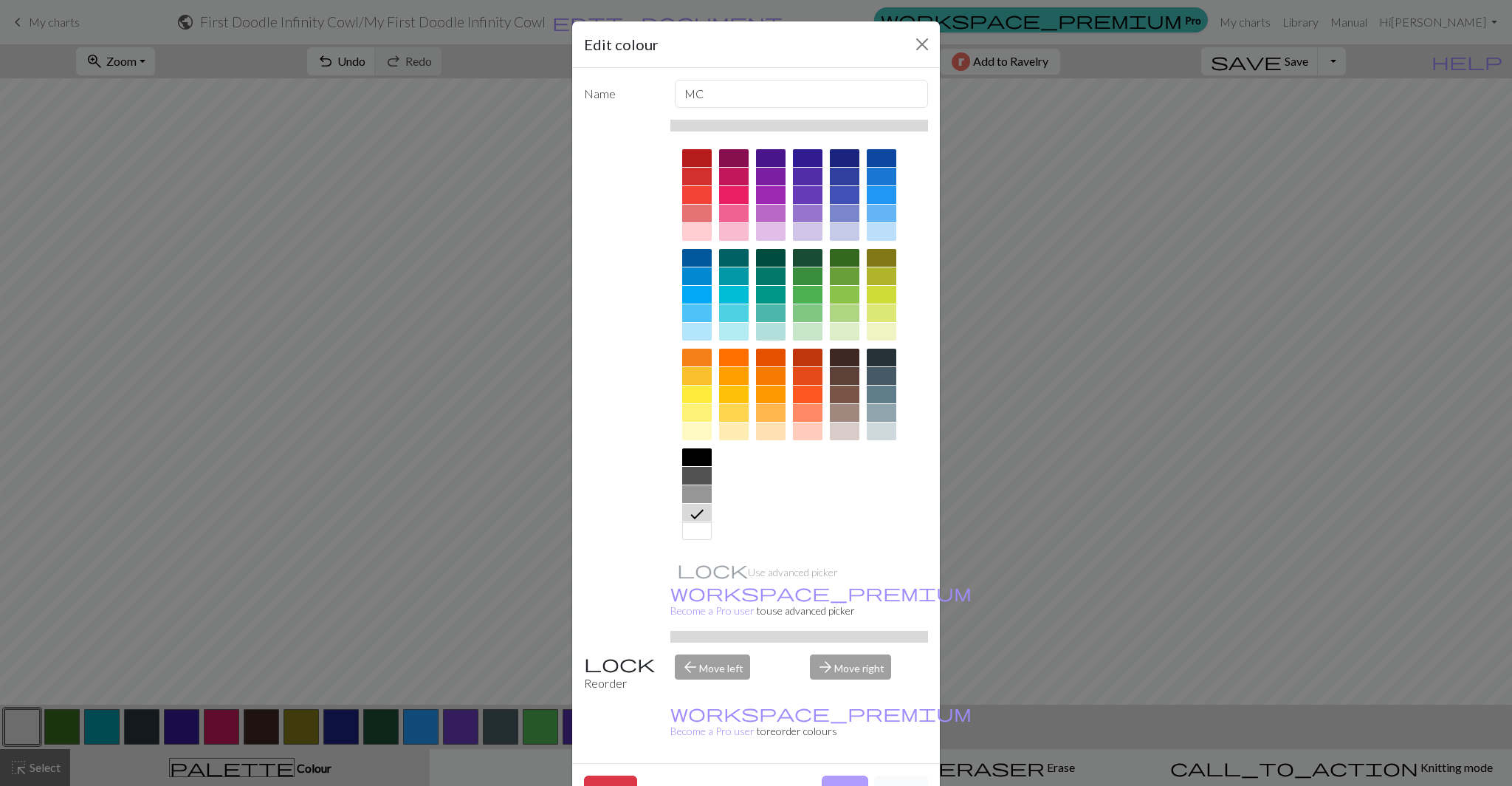
click at [842, 775] on button "Done" at bounding box center [845, 789] width 47 height 28
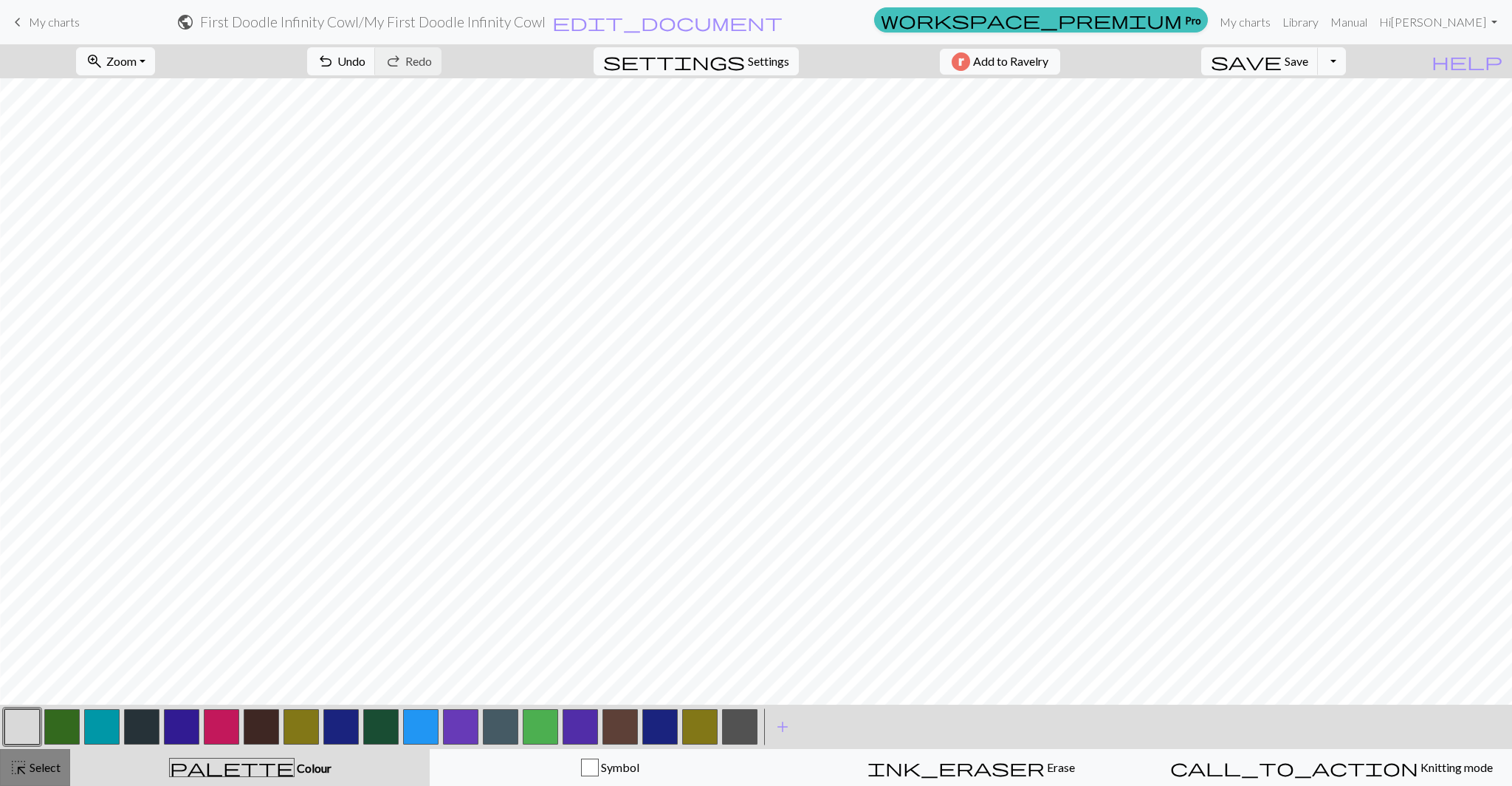
click at [6, 767] on button "highlight_alt Select Select" at bounding box center [35, 766] width 70 height 37
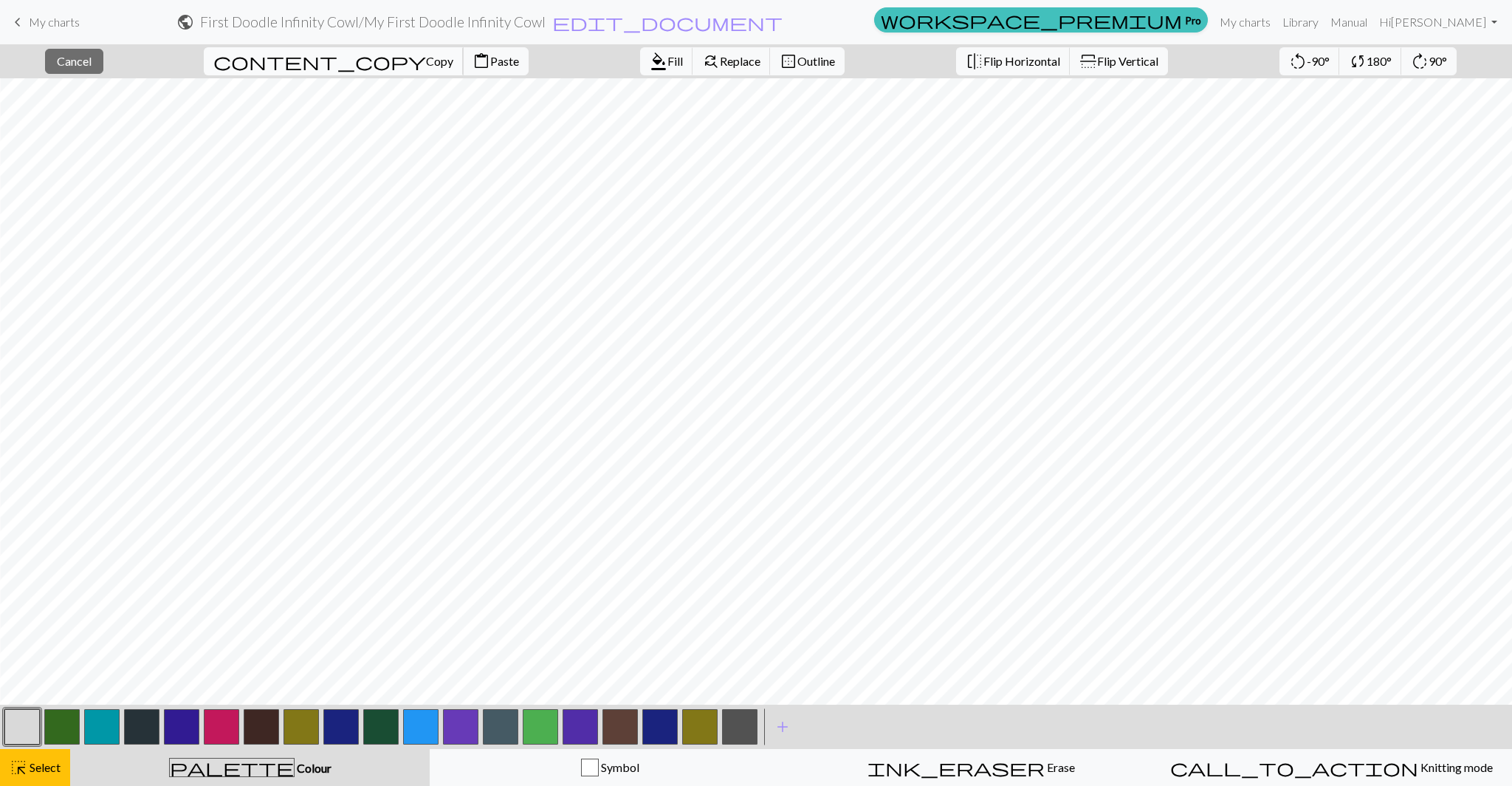
click at [426, 63] on span "Copy" at bounding box center [439, 61] width 27 height 14
click at [490, 62] on span "Paste" at bounding box center [505, 61] width 29 height 14
click at [472, 61] on span "content_paste" at bounding box center [481, 61] width 18 height 20
click at [490, 64] on span "Paste" at bounding box center [505, 61] width 29 height 14
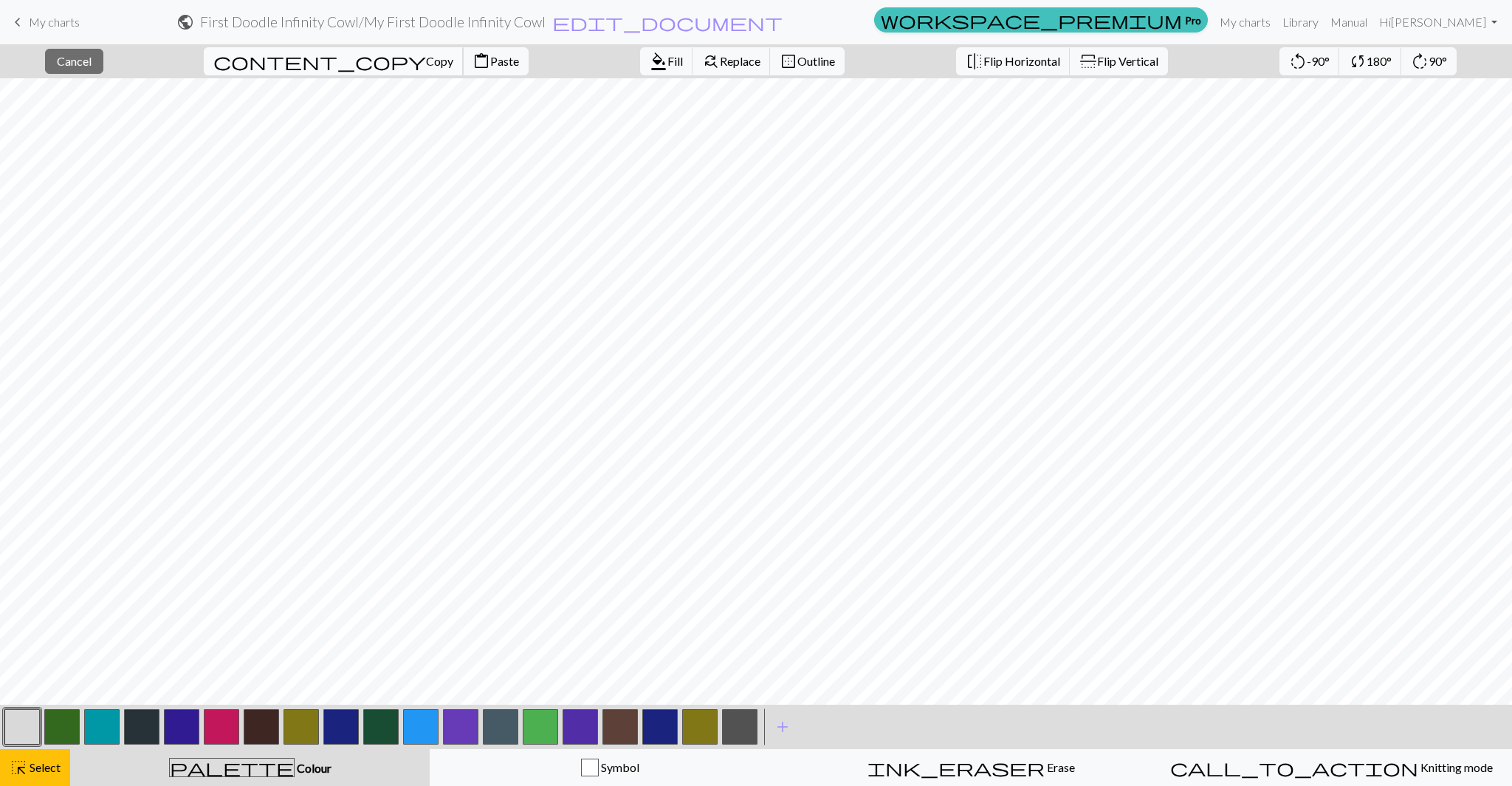
click at [426, 54] on span "Copy" at bounding box center [439, 61] width 27 height 14
click at [463, 69] on button "content_paste Paste" at bounding box center [495, 61] width 65 height 28
click at [19, 730] on button "button" at bounding box center [22, 726] width 35 height 35
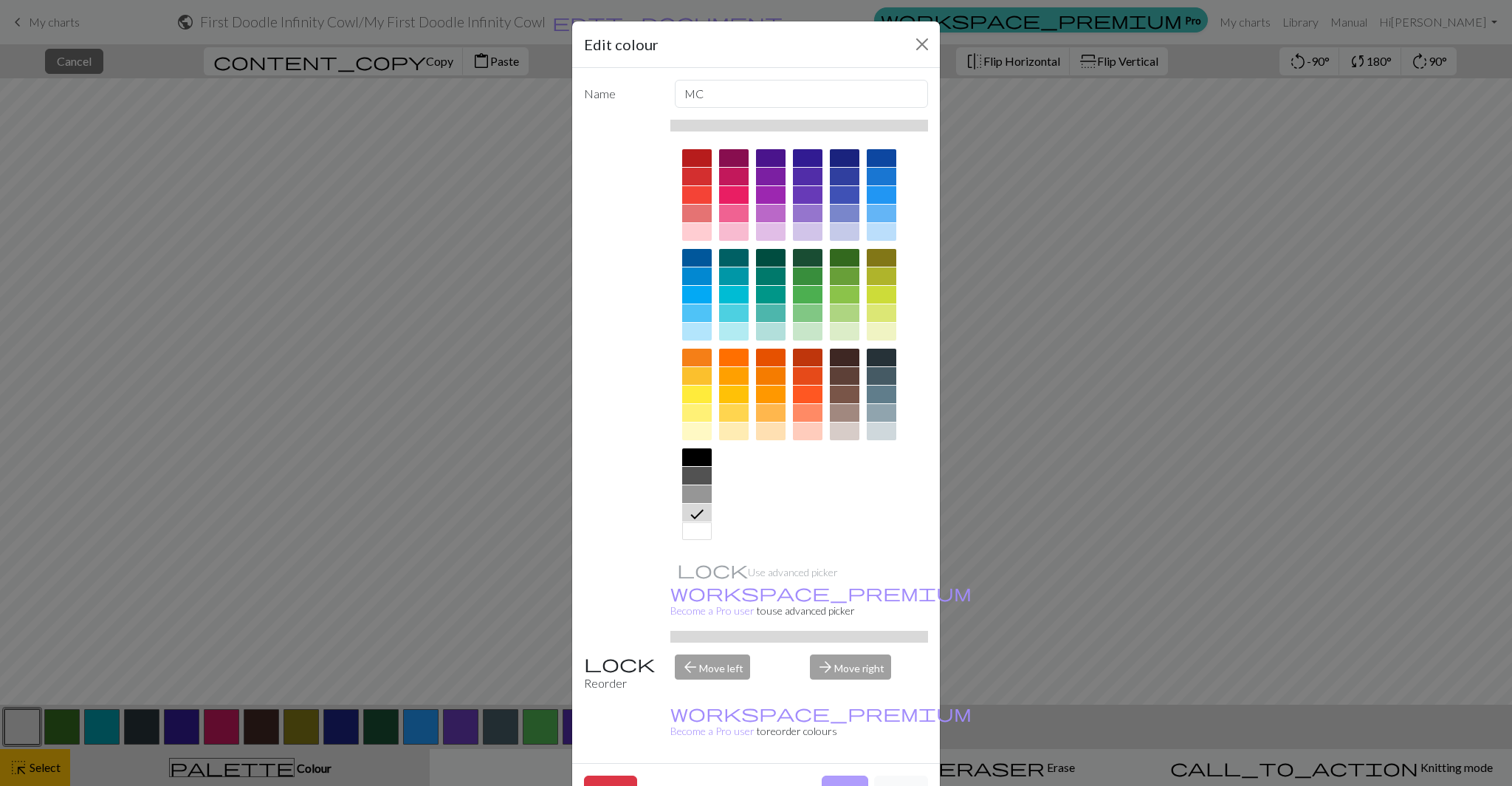
click at [838, 775] on button "Done" at bounding box center [845, 789] width 47 height 28
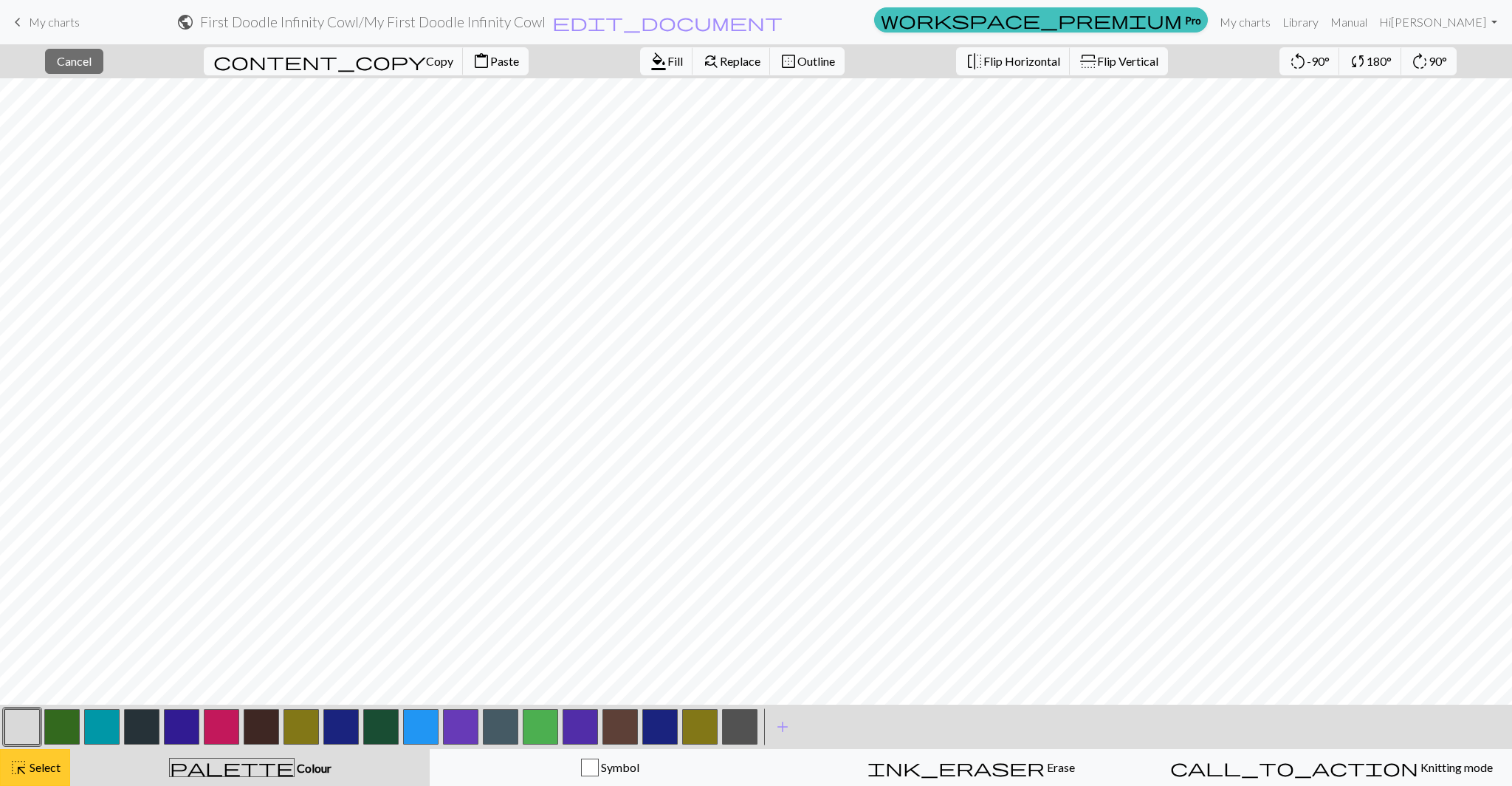
click at [40, 771] on span "Select" at bounding box center [44, 766] width 33 height 14
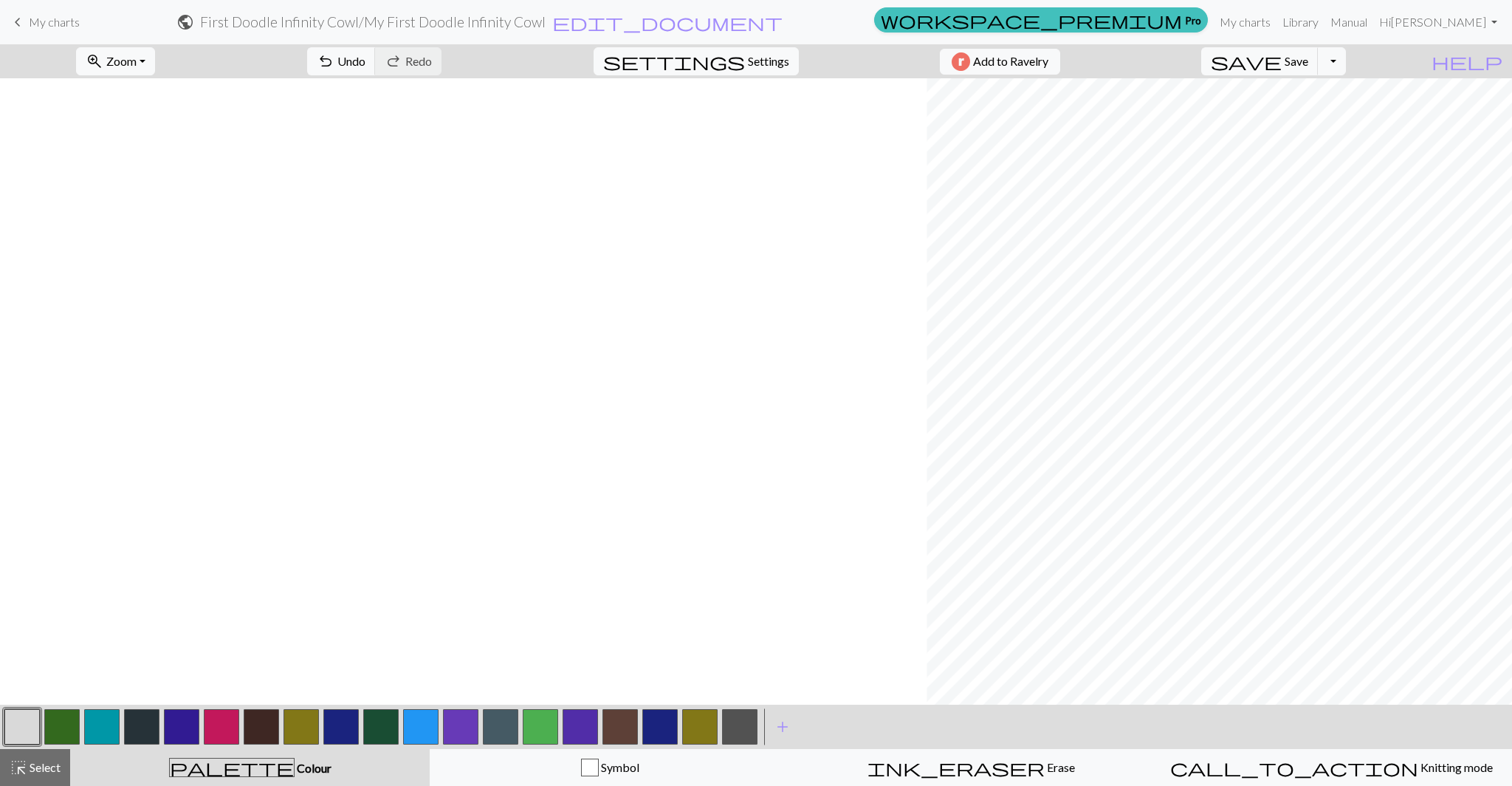
scroll to position [282, 926]
click at [39, 760] on span "Select" at bounding box center [44, 766] width 33 height 14
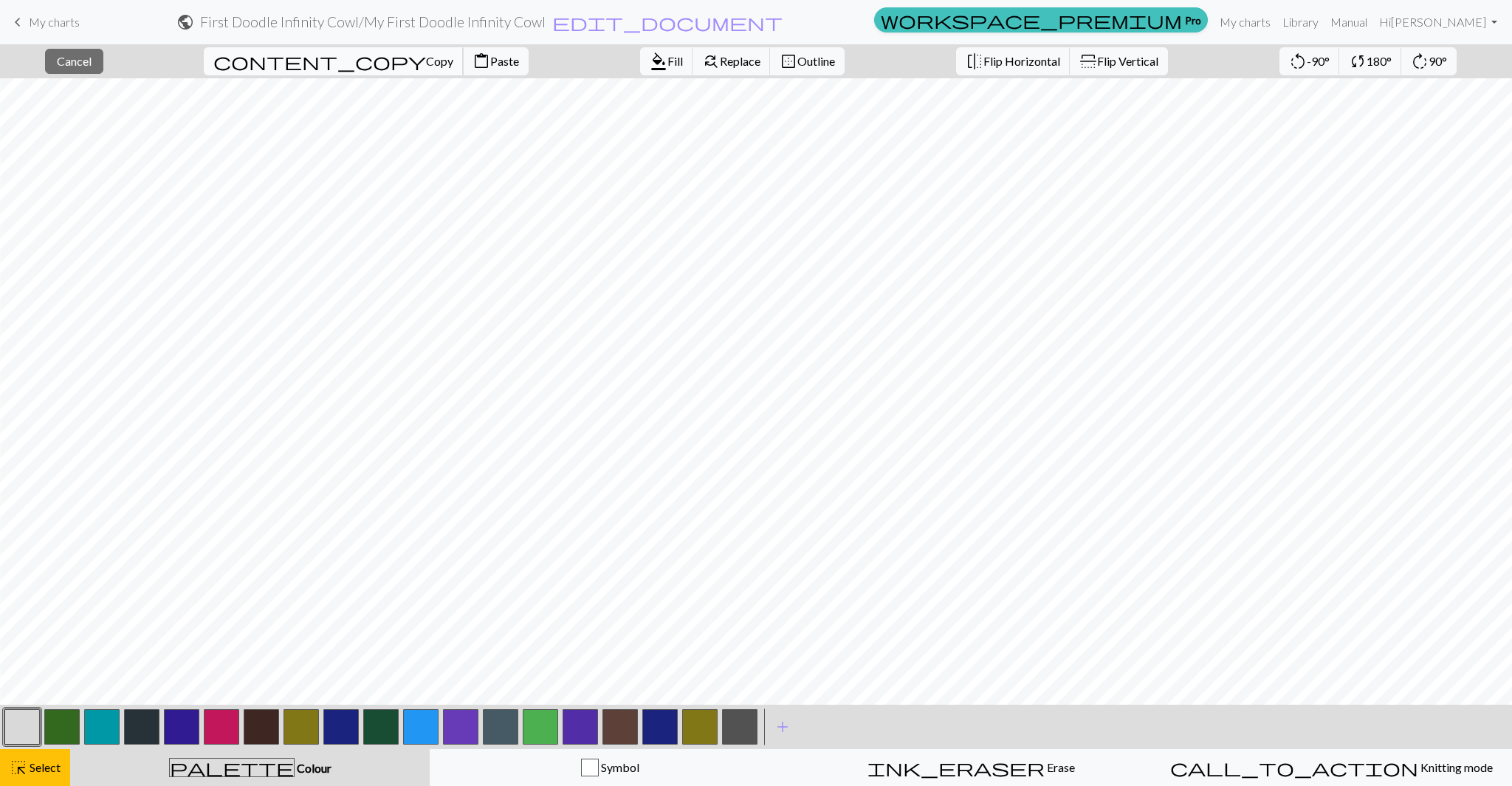
click at [426, 63] on span "Copy" at bounding box center [439, 61] width 27 height 14
click at [490, 56] on span "Paste" at bounding box center [505, 61] width 29 height 14
click at [42, 763] on span "Select" at bounding box center [44, 766] width 33 height 14
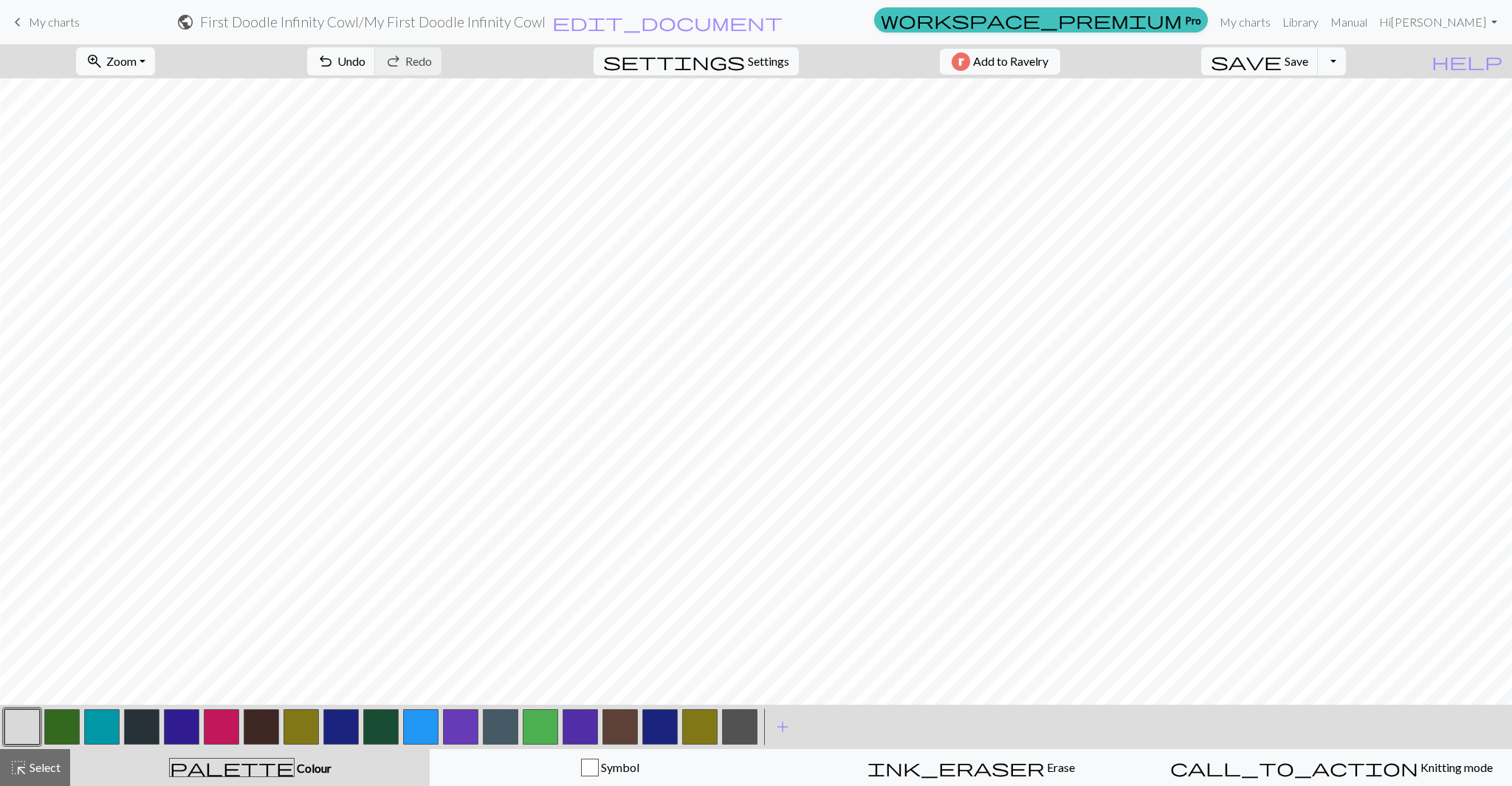
click at [23, 720] on button "button" at bounding box center [22, 726] width 35 height 35
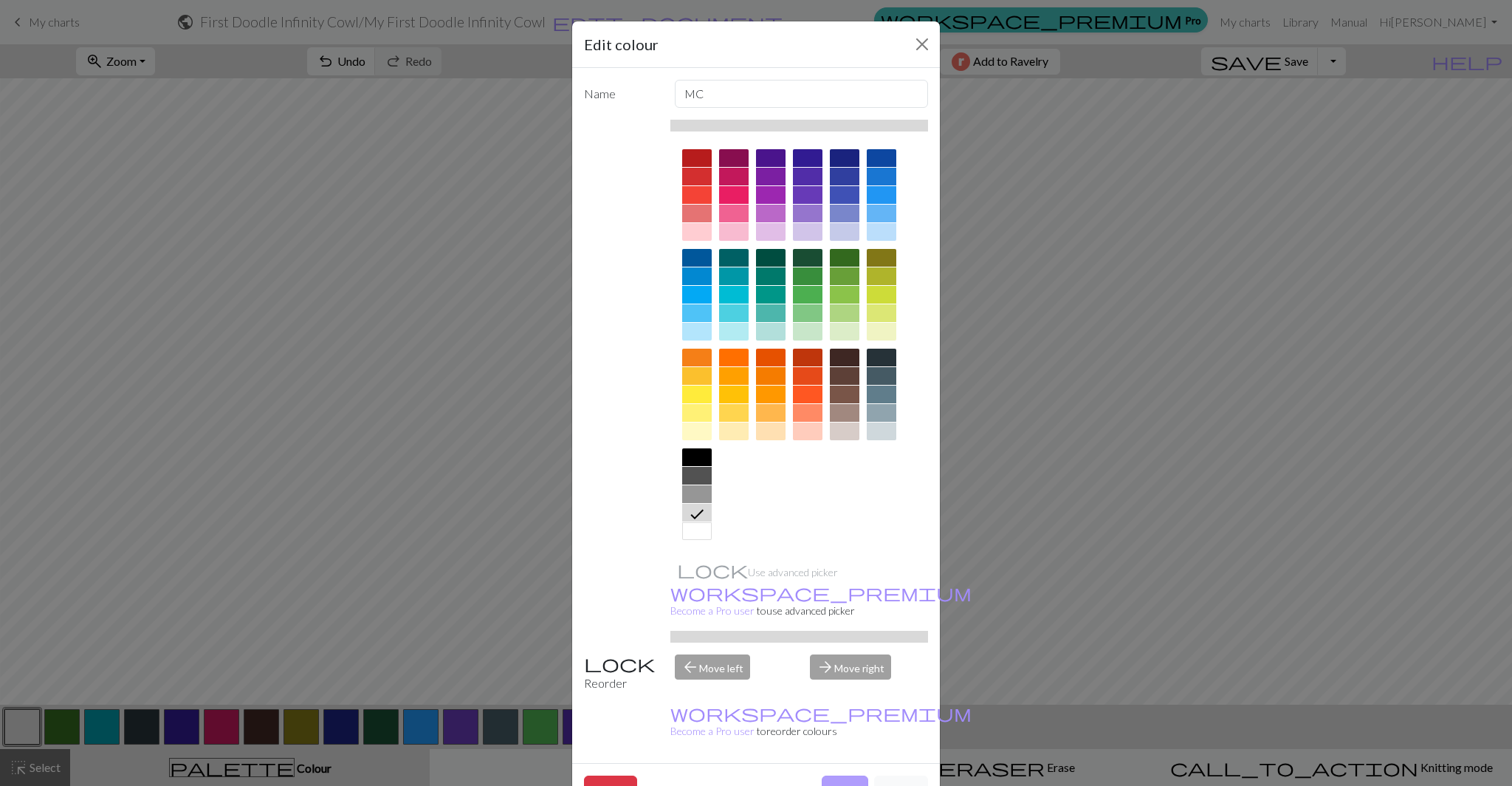
click at [841, 775] on button "Done" at bounding box center [845, 789] width 47 height 28
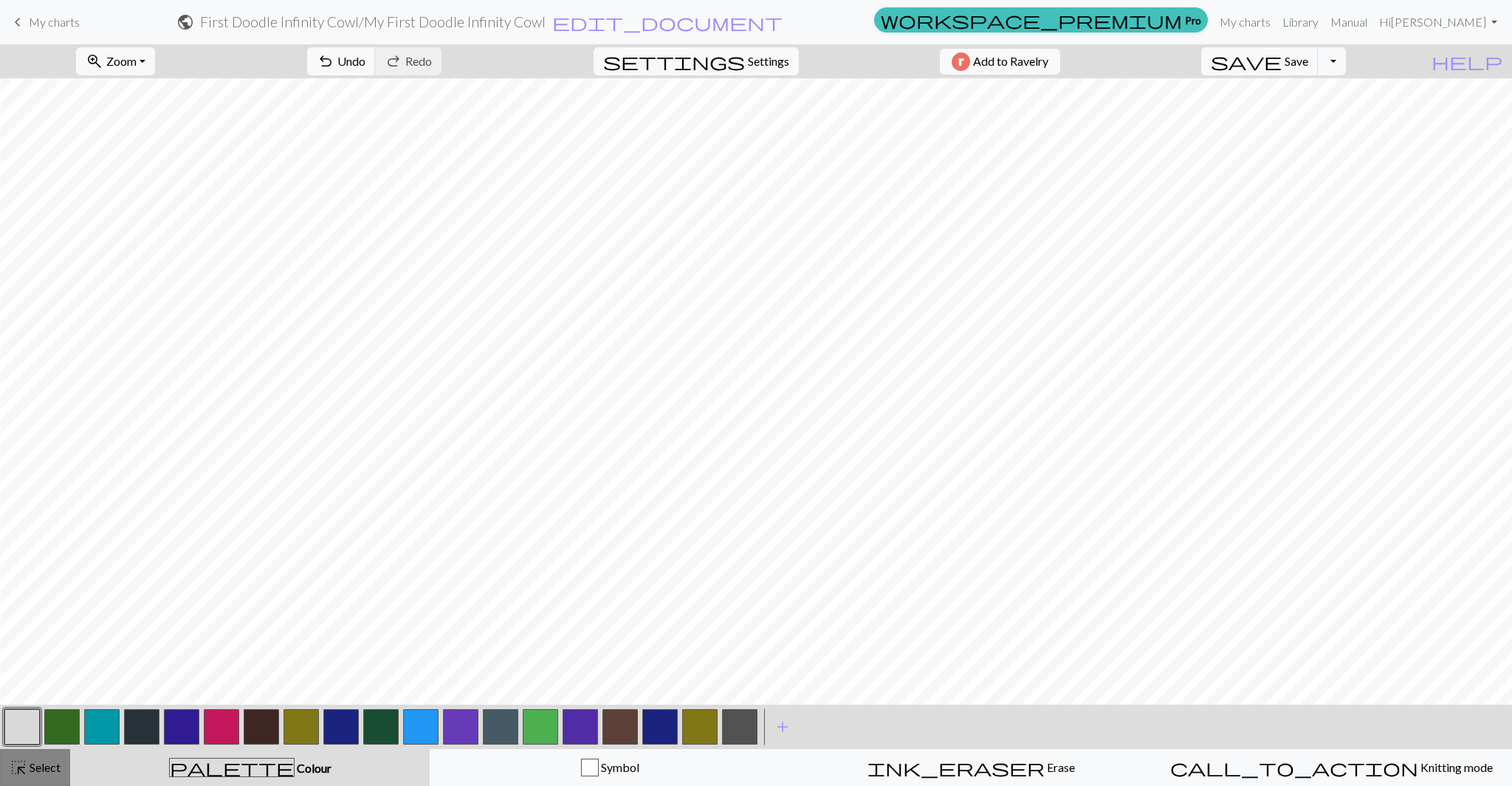
click at [17, 772] on span "highlight_alt" at bounding box center [19, 766] width 18 height 20
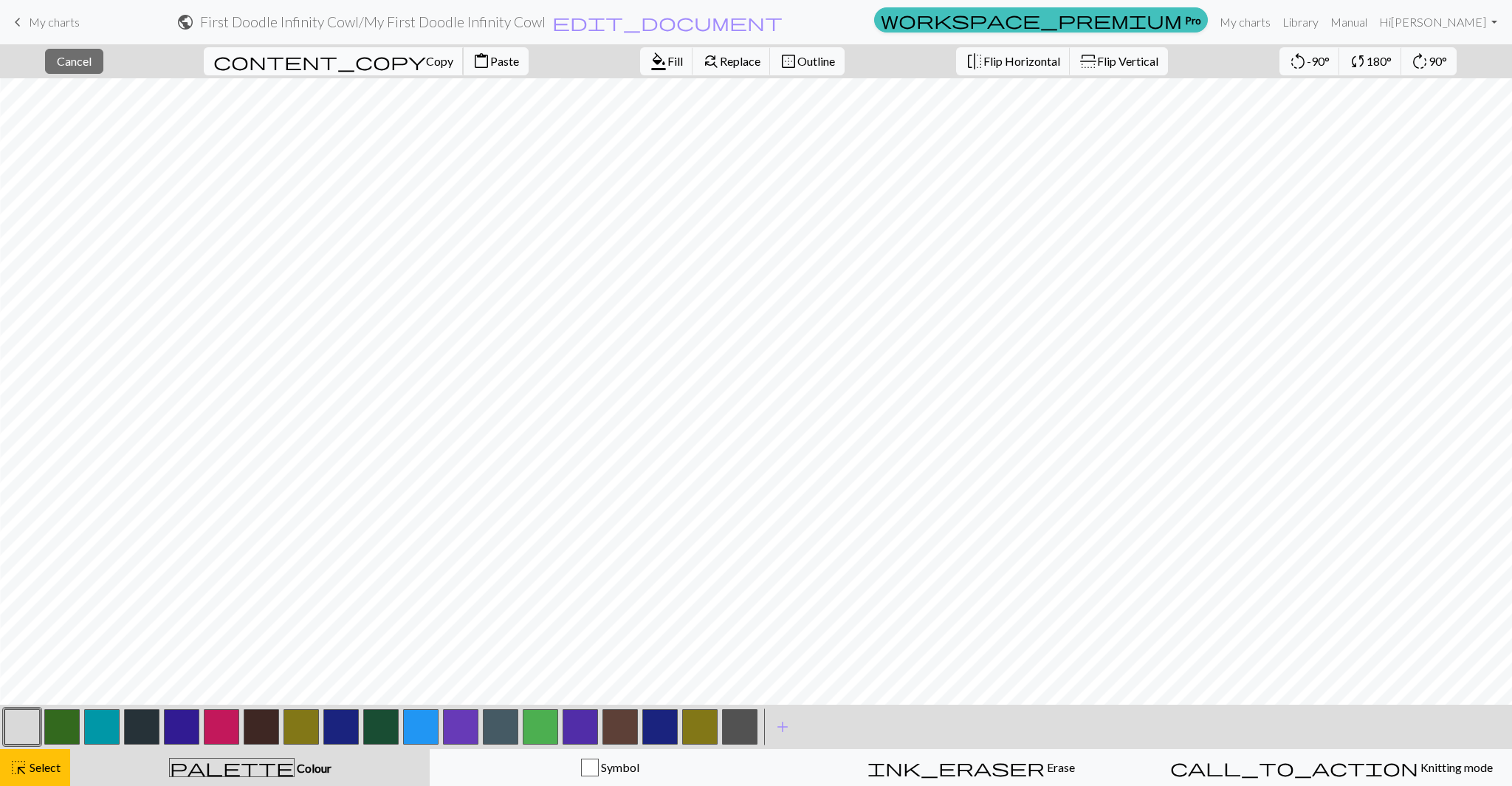
click at [426, 63] on span "Copy" at bounding box center [439, 61] width 27 height 14
click at [490, 66] on span "Paste" at bounding box center [505, 61] width 29 height 14
click at [56, 767] on span "Select" at bounding box center [44, 766] width 33 height 14
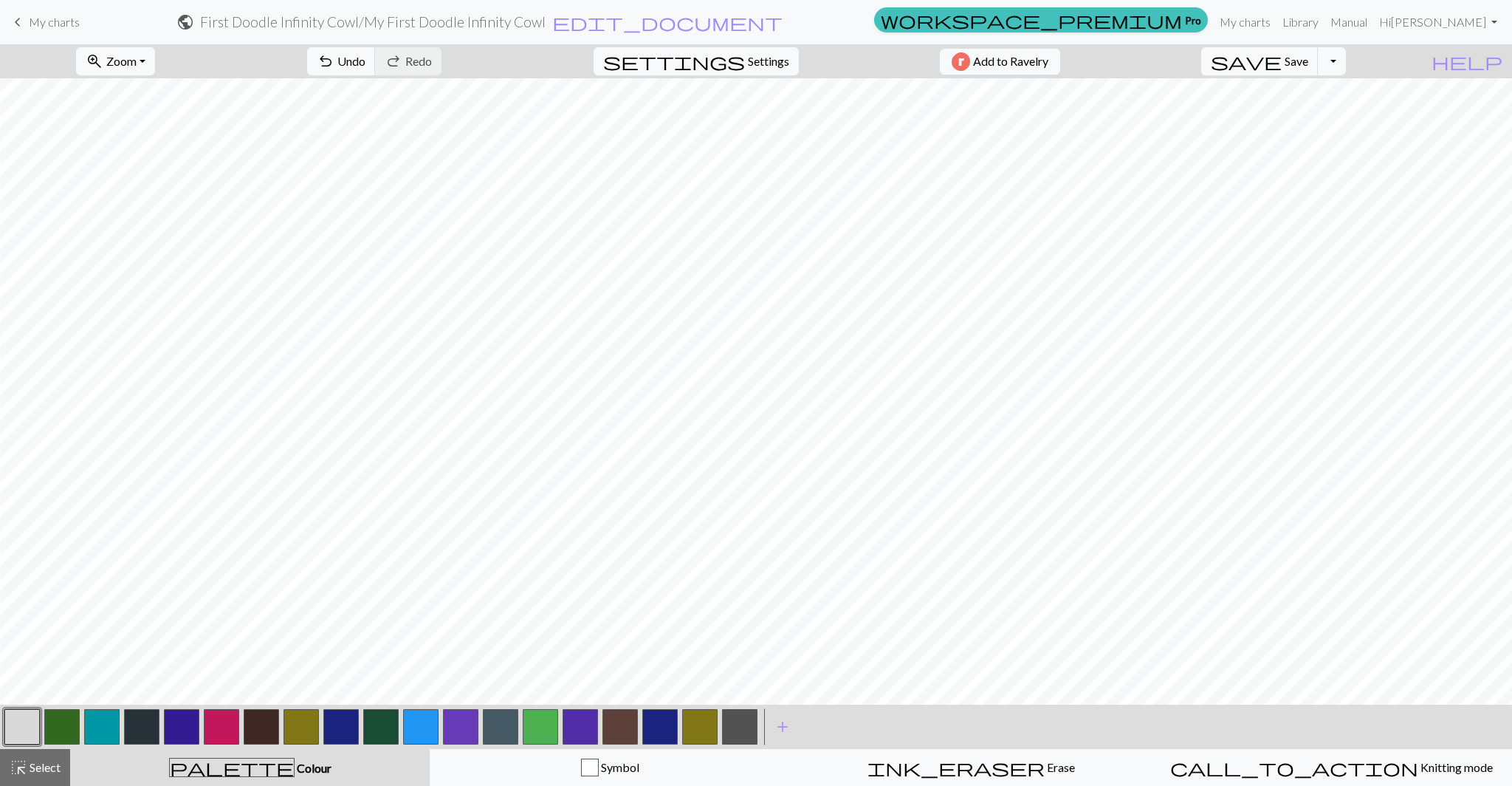
click at [23, 724] on button "button" at bounding box center [22, 726] width 35 height 35
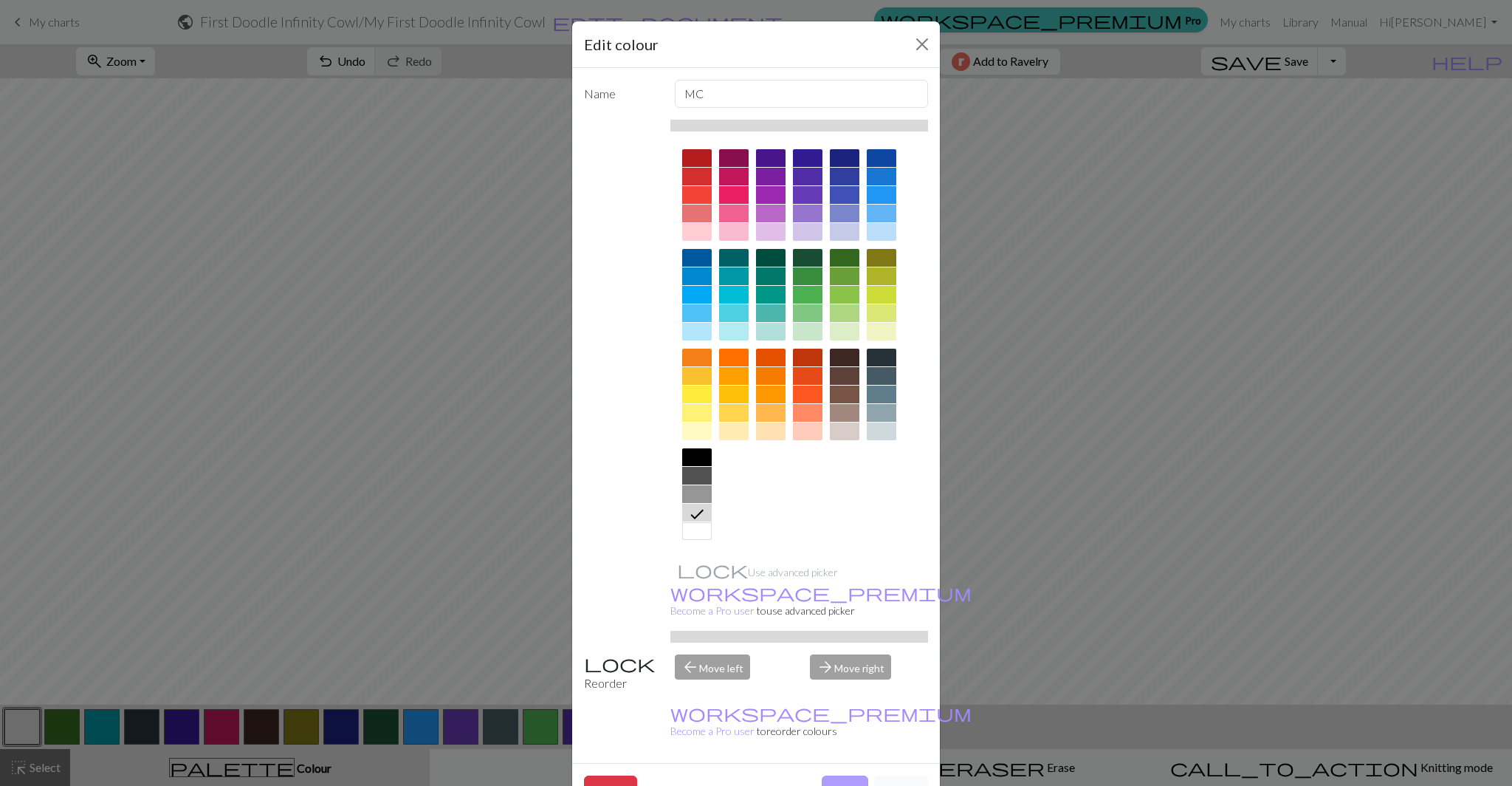
click at [853, 775] on button "Done" at bounding box center [845, 789] width 47 height 28
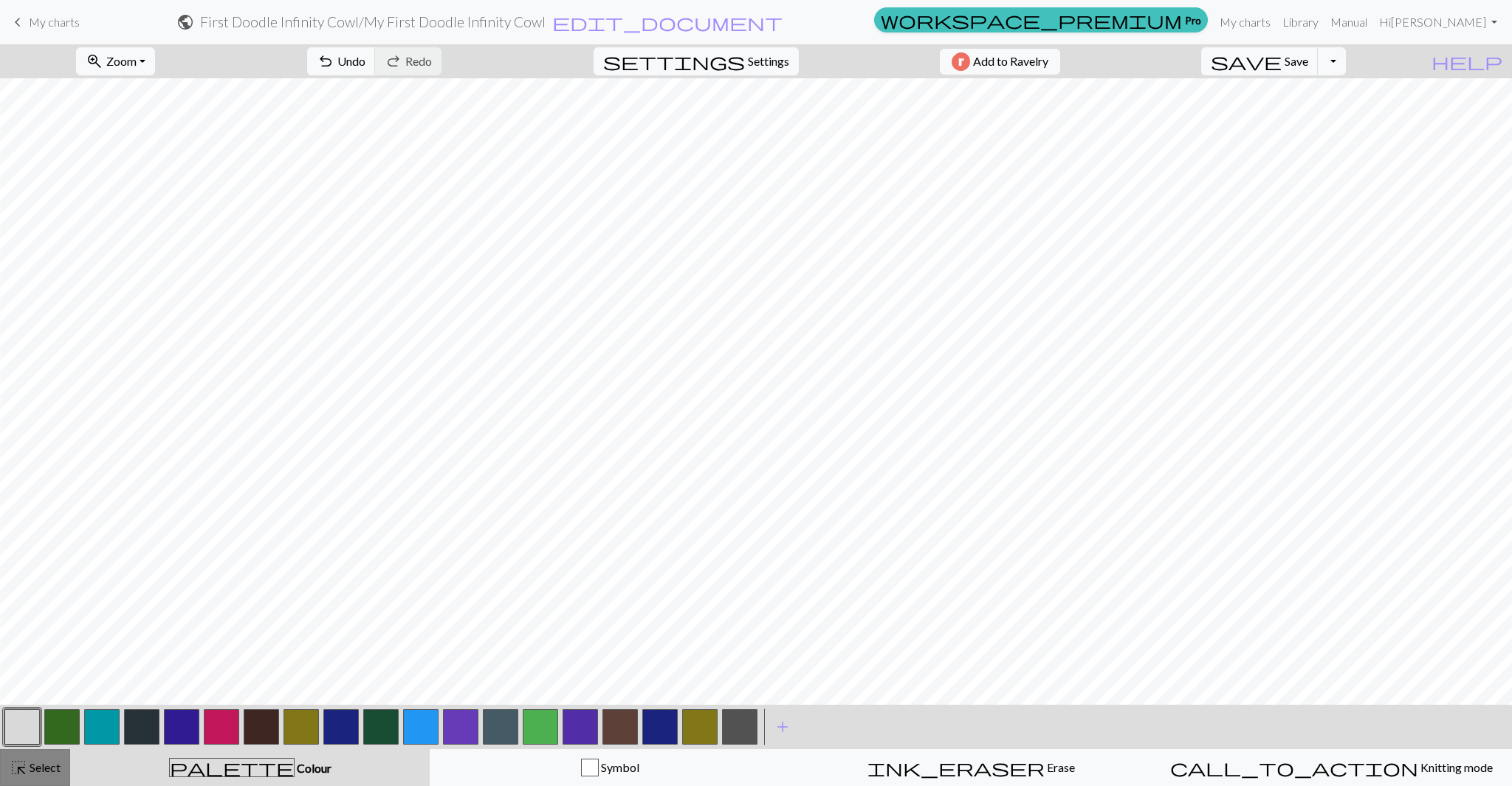
click at [37, 762] on span "Select" at bounding box center [44, 766] width 33 height 14
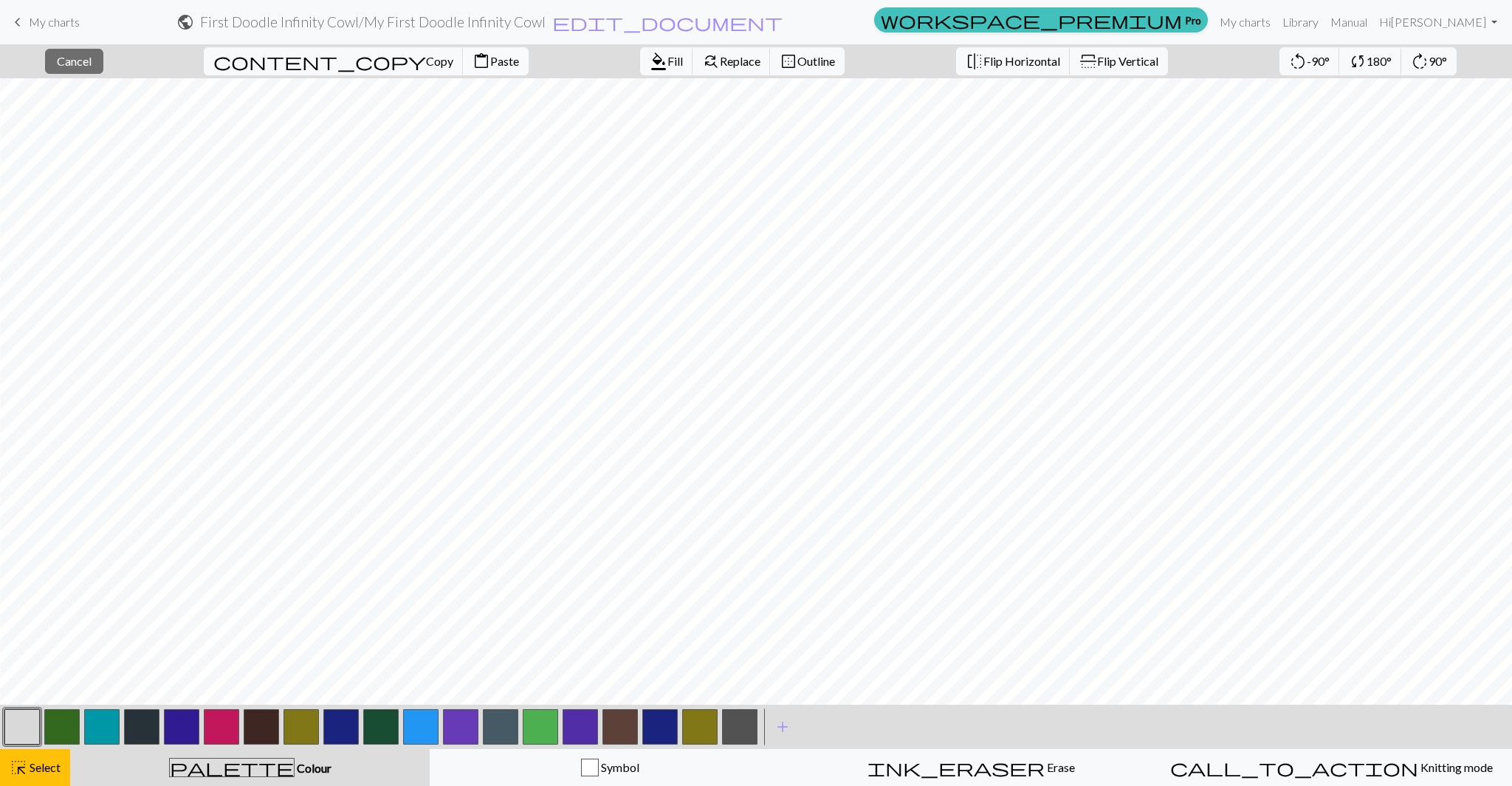
click at [472, 68] on span "content_paste" at bounding box center [481, 61] width 18 height 20
click at [24, 769] on span "highlight_alt" at bounding box center [19, 766] width 18 height 20
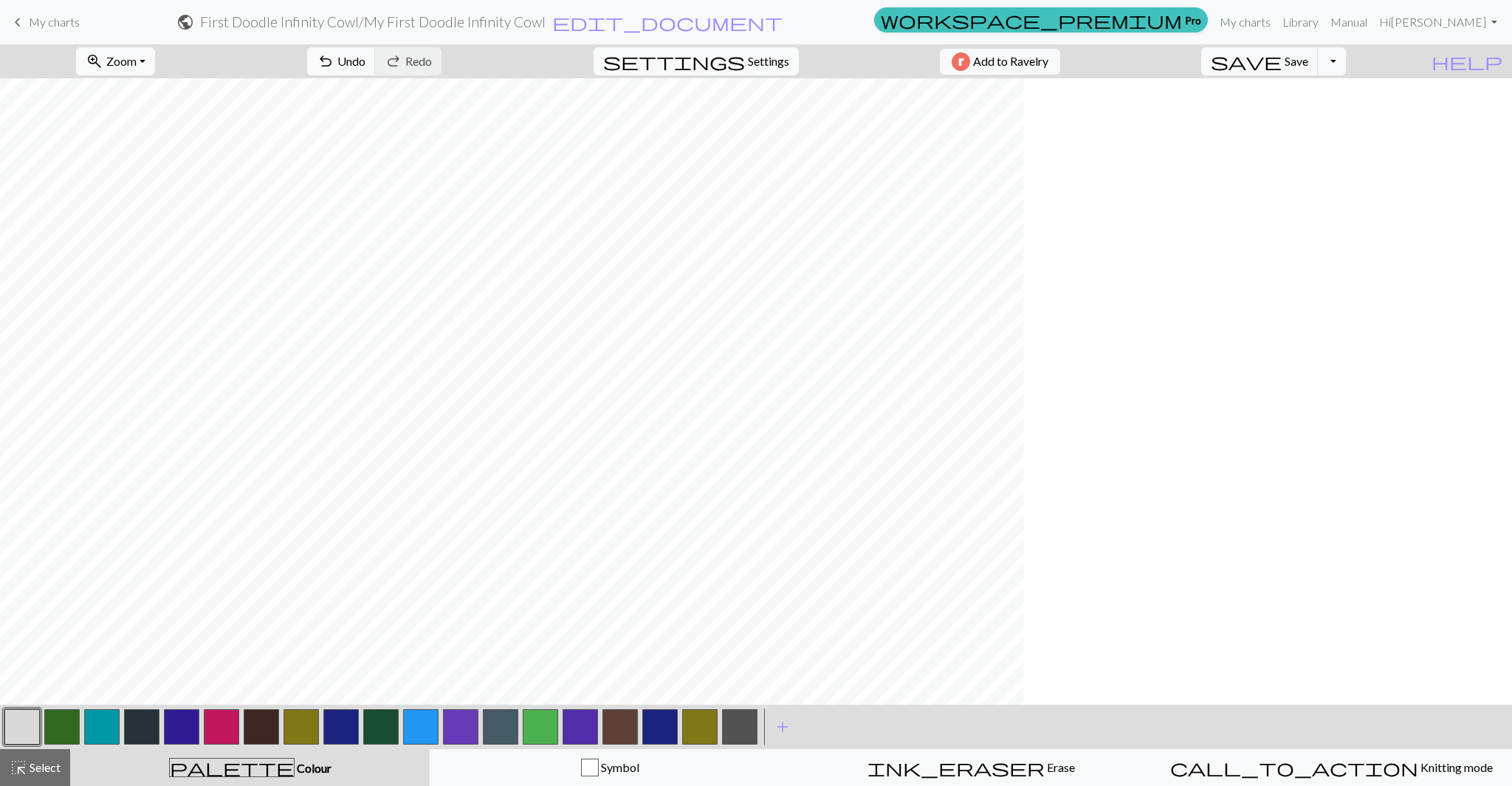
scroll to position [282, 130]
click at [50, 766] on span "Select" at bounding box center [44, 766] width 33 height 14
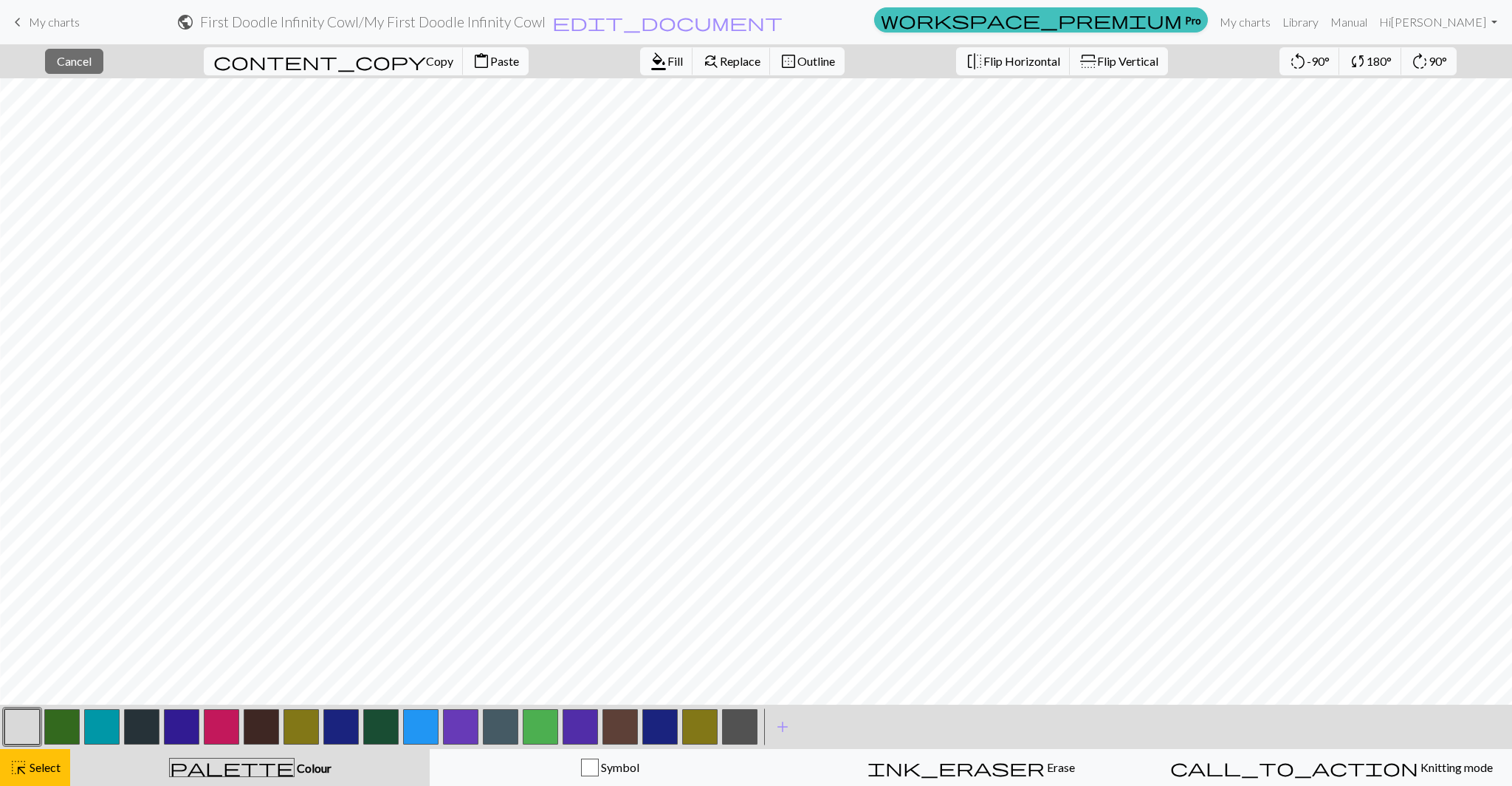
click at [472, 61] on span "content_paste" at bounding box center [481, 61] width 18 height 20
click at [30, 778] on button "highlight_alt Select Select" at bounding box center [35, 766] width 70 height 37
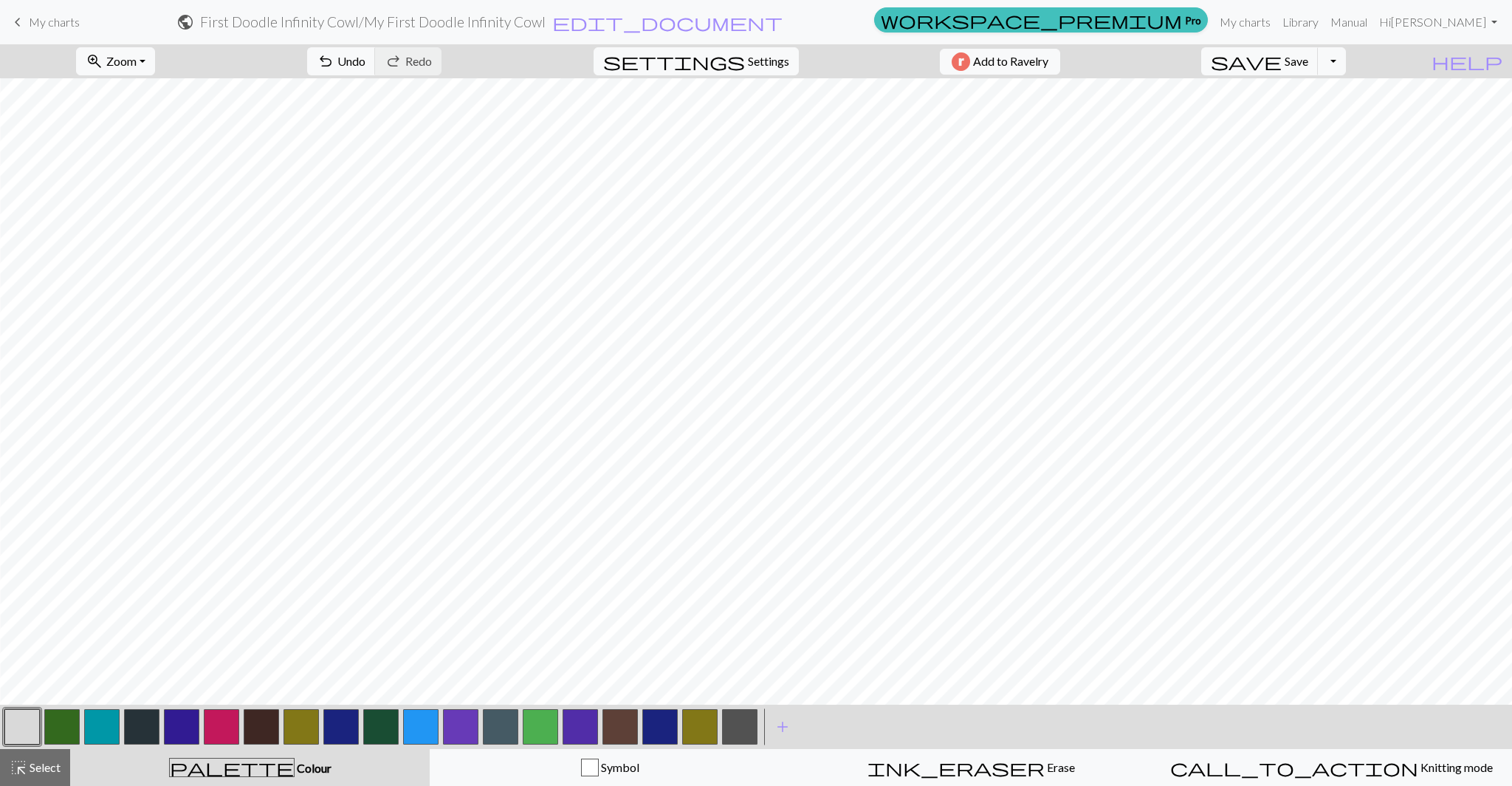
click at [23, 727] on button "button" at bounding box center [22, 726] width 35 height 35
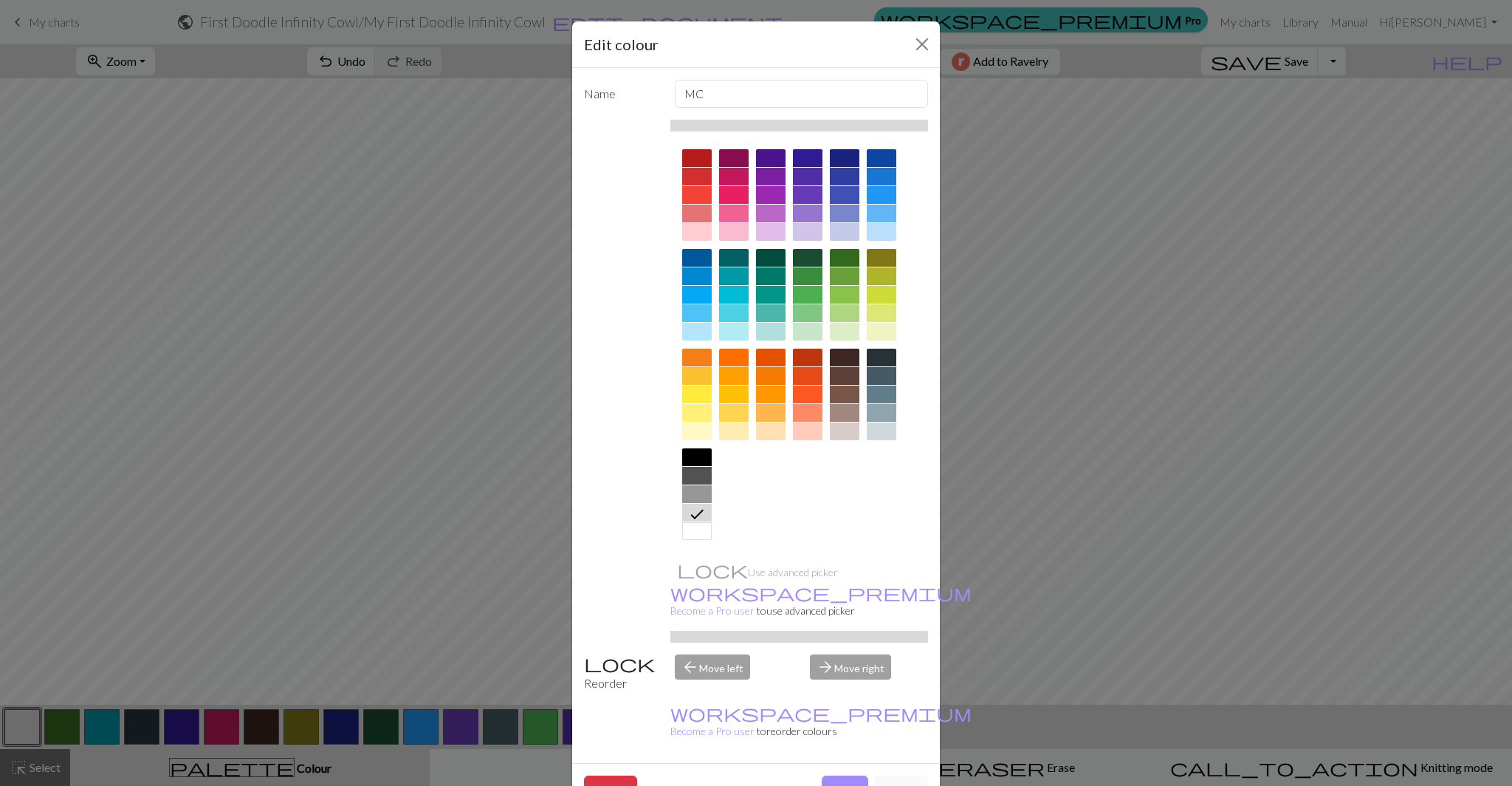
drag, startPoint x: 840, startPoint y: 740, endPoint x: 821, endPoint y: 736, distance: 19.4
click at [840, 775] on button "Done" at bounding box center [845, 789] width 47 height 28
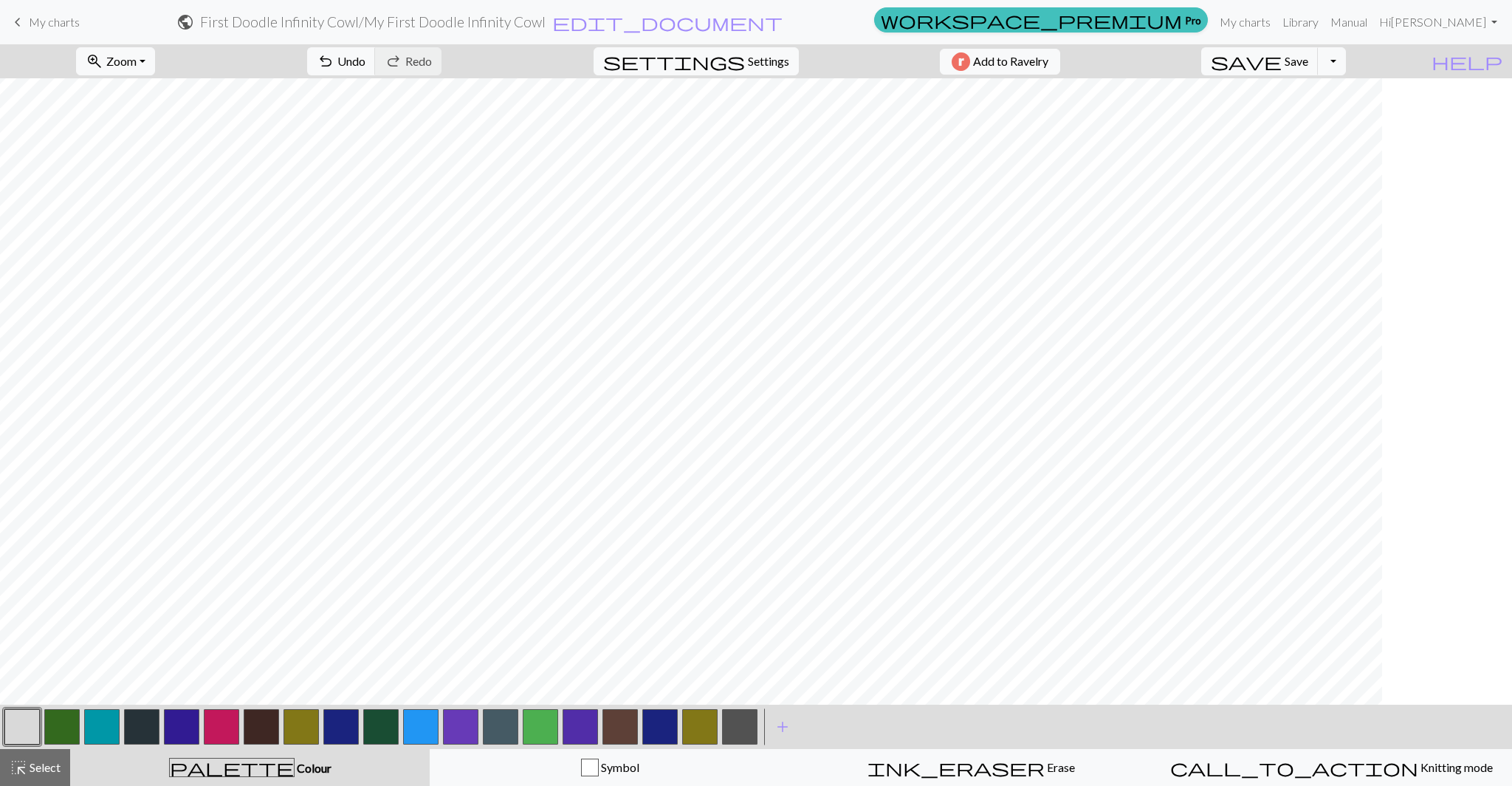
scroll to position [282, 0]
click at [32, 771] on span "Select" at bounding box center [44, 766] width 33 height 14
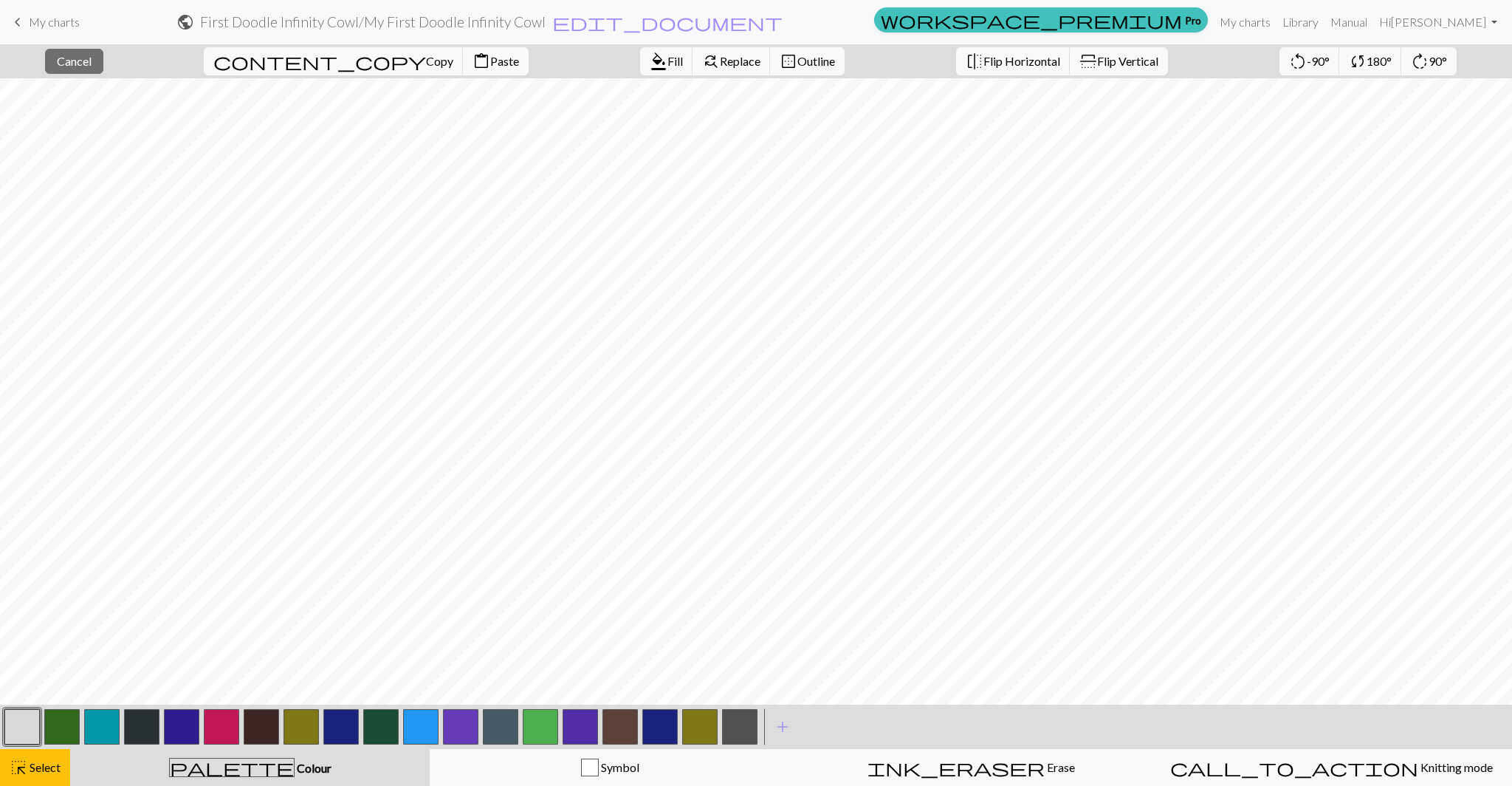
click at [490, 63] on span "Paste" at bounding box center [505, 61] width 29 height 14
click at [31, 755] on button "highlight_alt Select Select" at bounding box center [35, 766] width 70 height 37
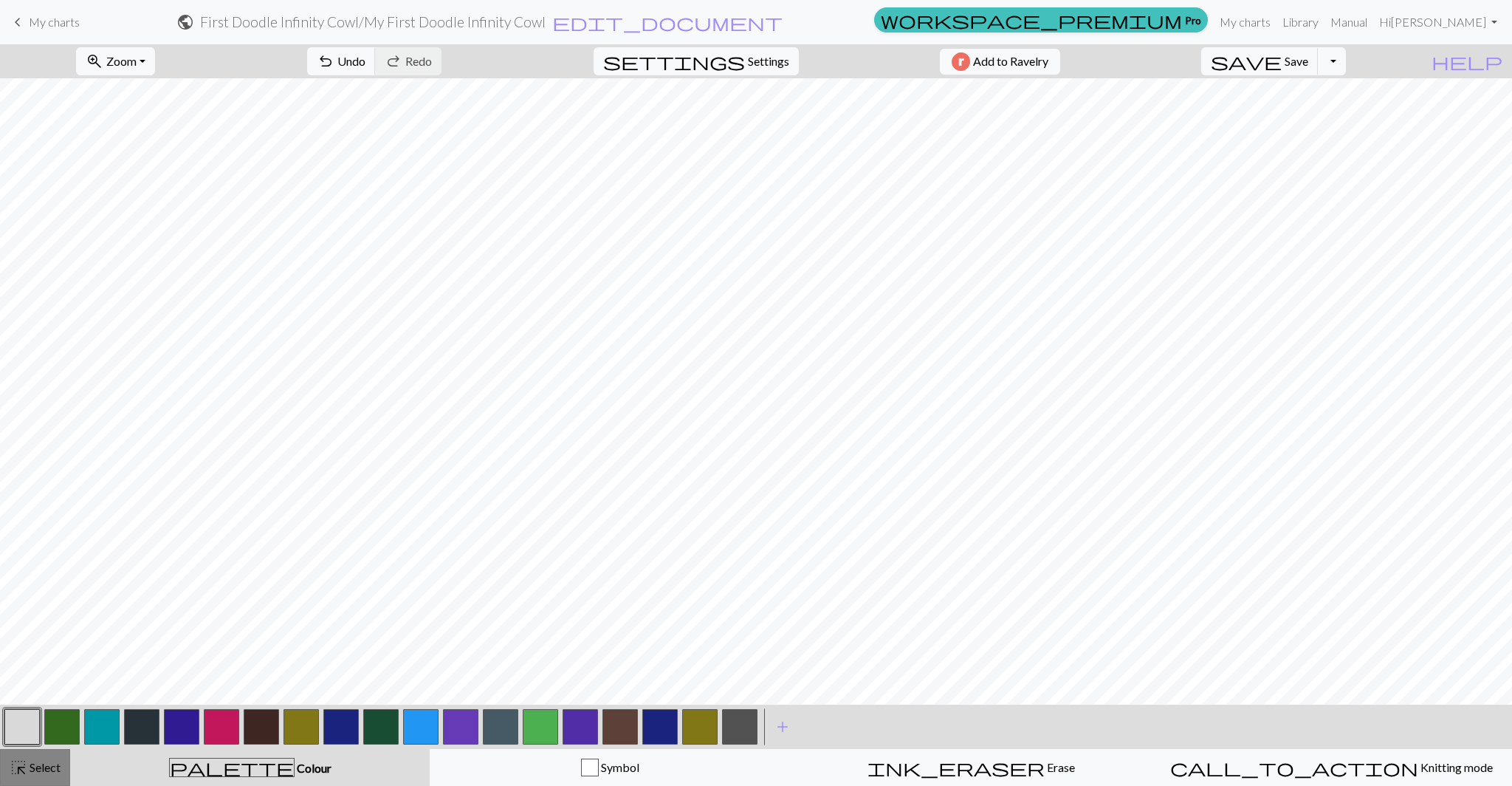
click at [26, 774] on span "highlight_alt" at bounding box center [19, 766] width 18 height 20
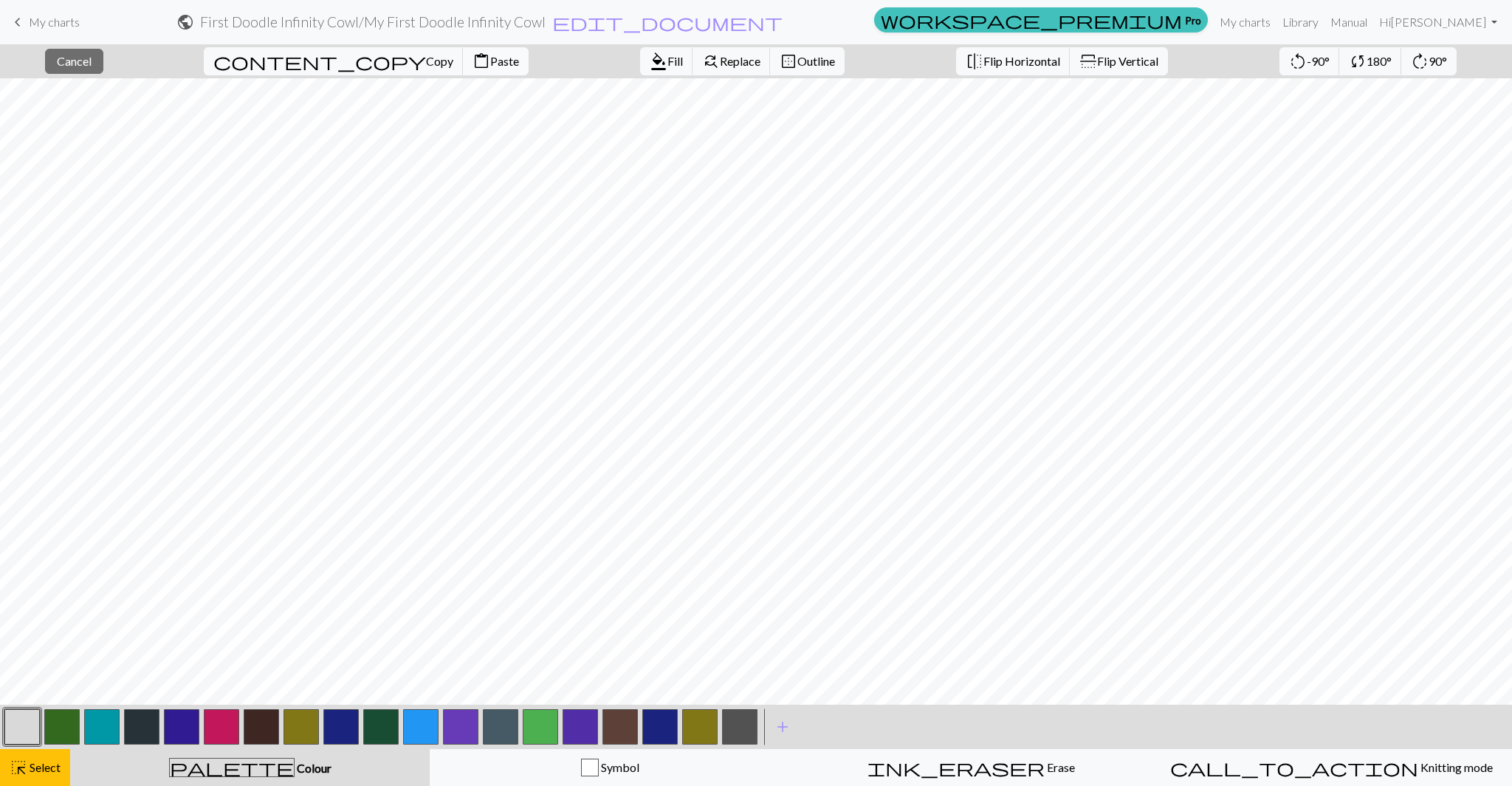
click at [490, 61] on span "Paste" at bounding box center [505, 61] width 29 height 14
click at [983, 59] on span "Flip Horizontal" at bounding box center [1022, 61] width 77 height 14
click at [40, 781] on button "highlight_alt Select Select" at bounding box center [35, 766] width 70 height 37
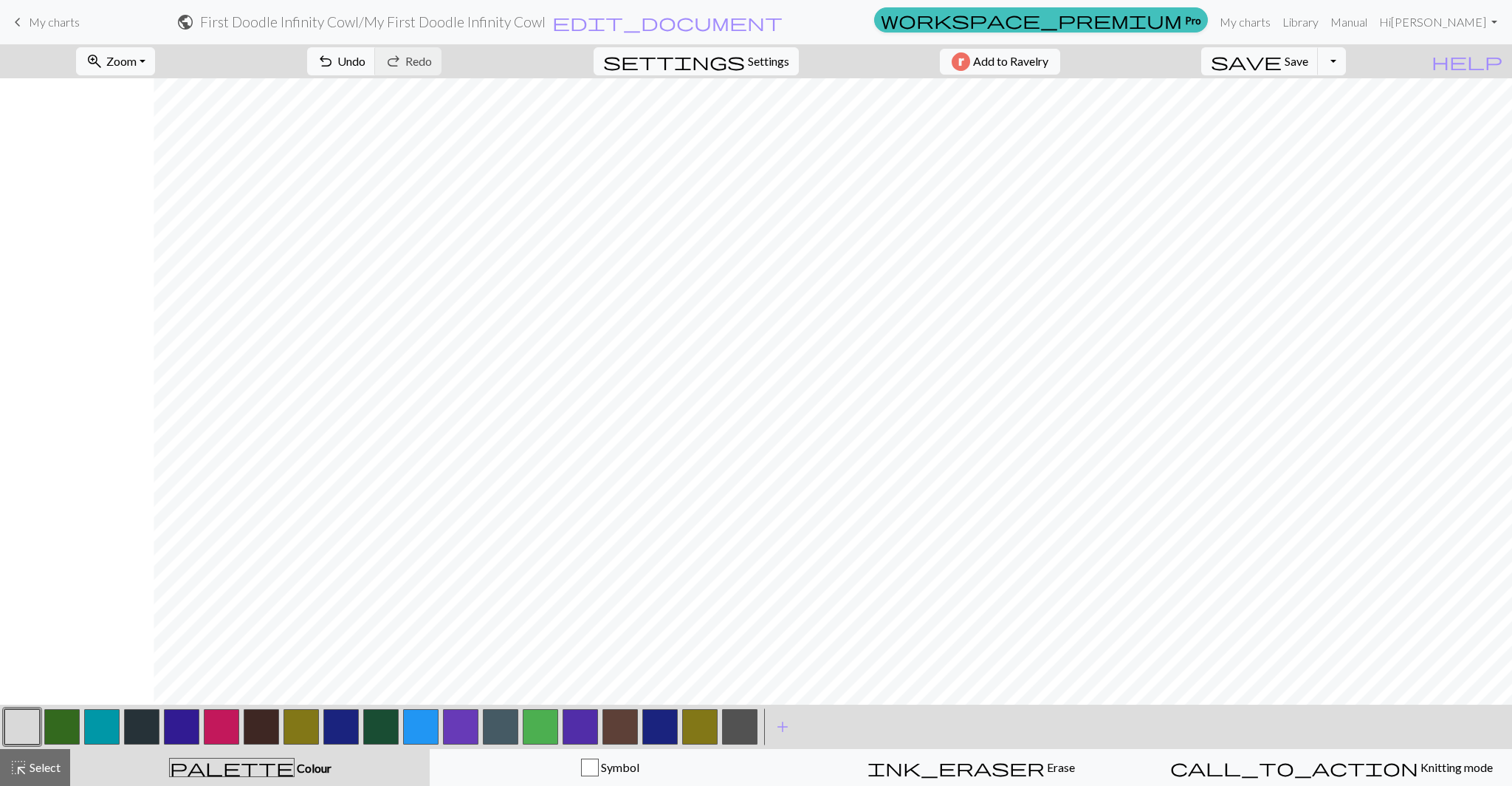
scroll to position [282, 926]
click at [1281, 60] on span "save" at bounding box center [1246, 61] width 71 height 20
click at [335, 58] on span "undo" at bounding box center [326, 61] width 18 height 20
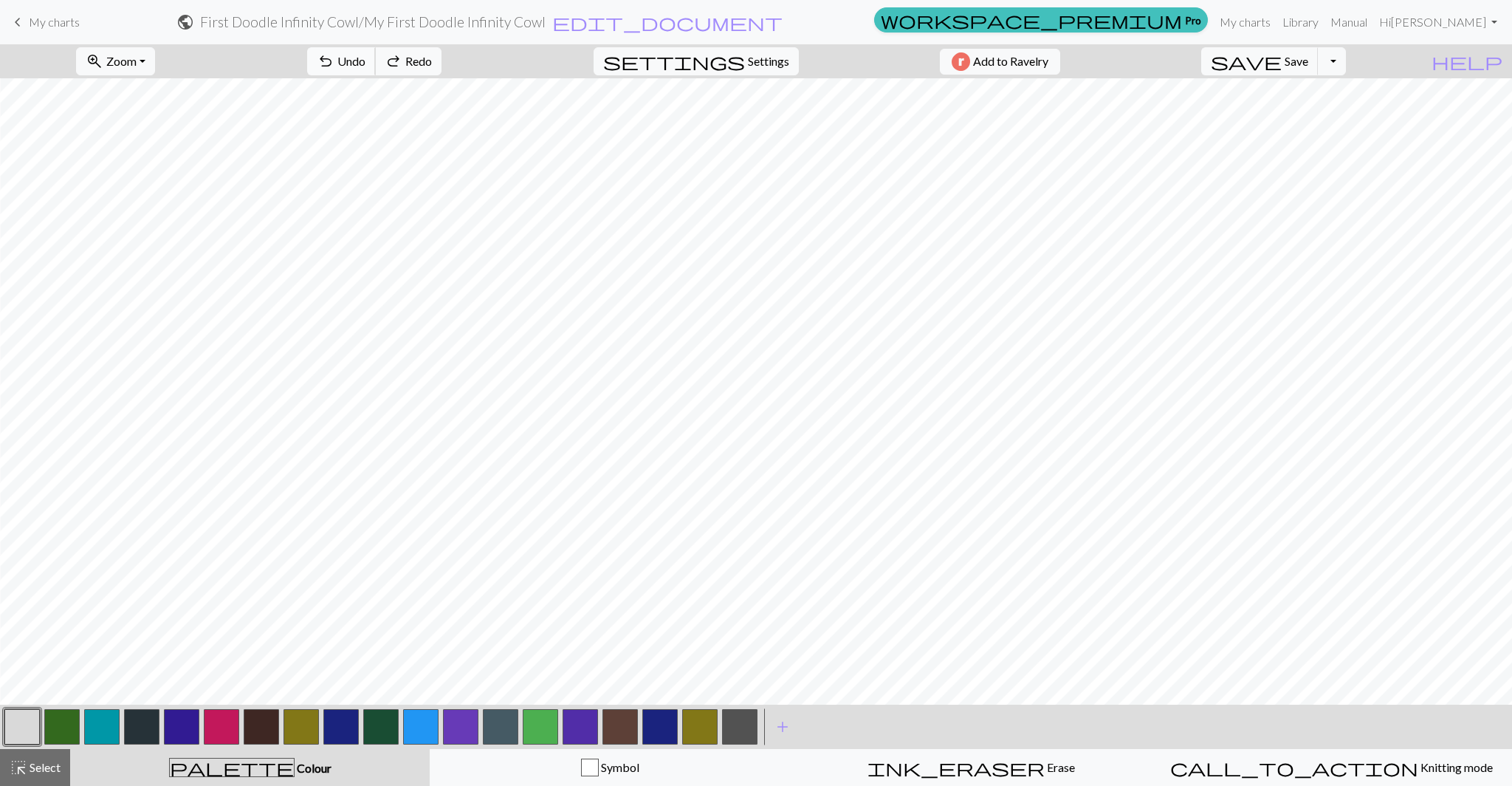
click at [335, 58] on span "undo" at bounding box center [326, 61] width 18 height 20
click at [748, 727] on button "button" at bounding box center [739, 726] width 35 height 35
click at [741, 739] on button "button" at bounding box center [739, 726] width 35 height 35
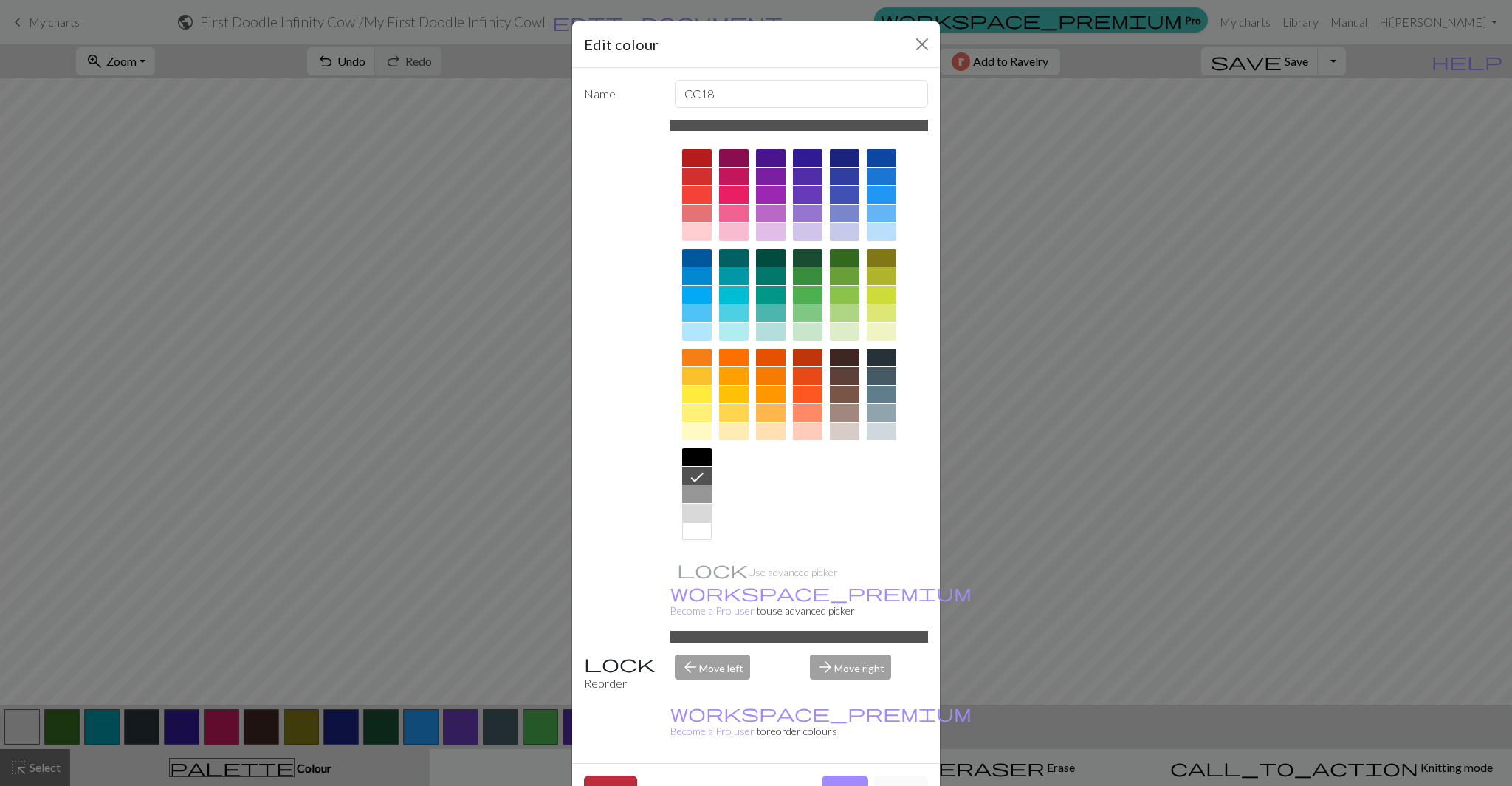
click at [610, 775] on button "Delete" at bounding box center [611, 789] width 53 height 28
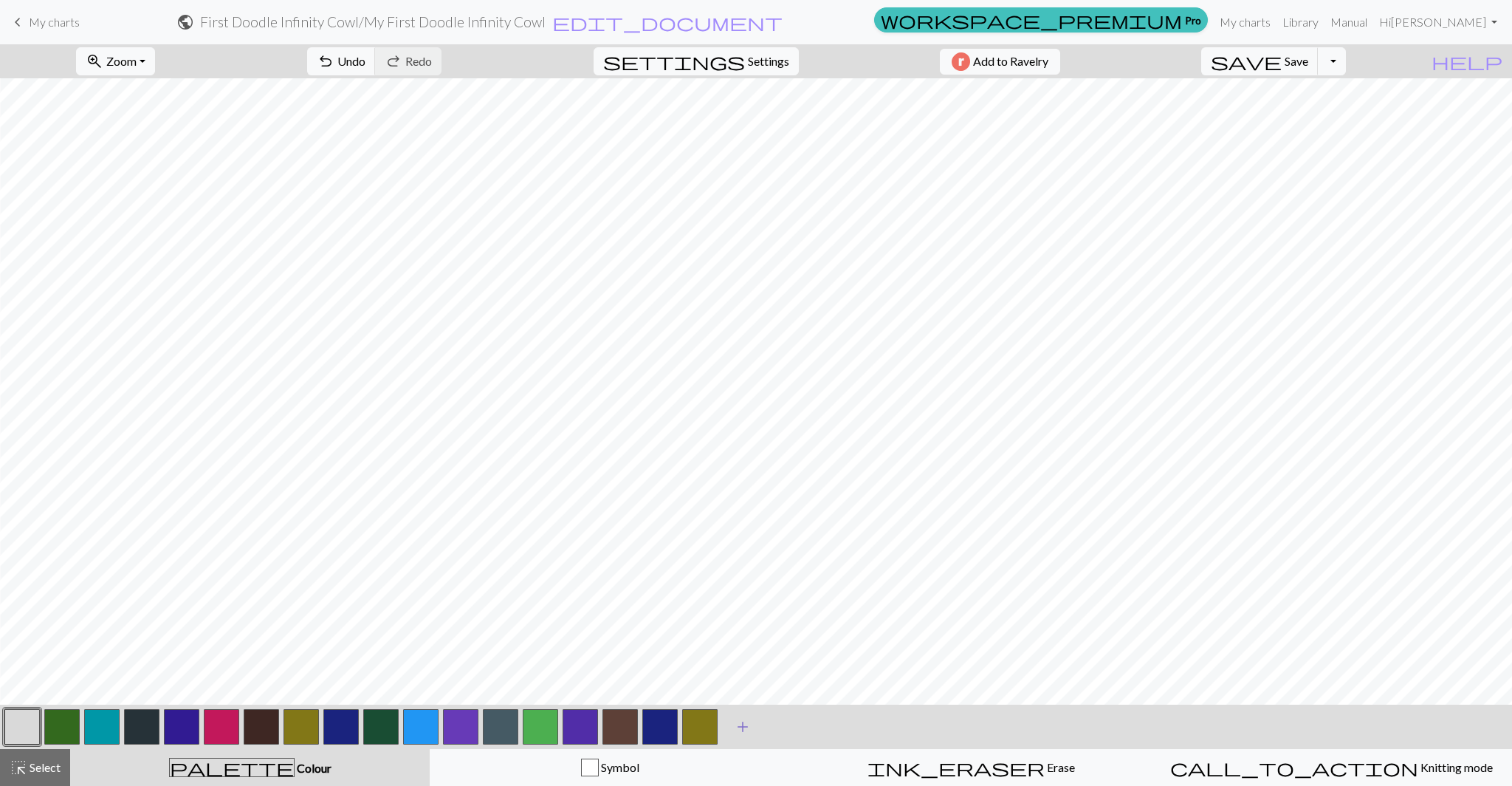
click at [738, 727] on span "add" at bounding box center [743, 726] width 18 height 20
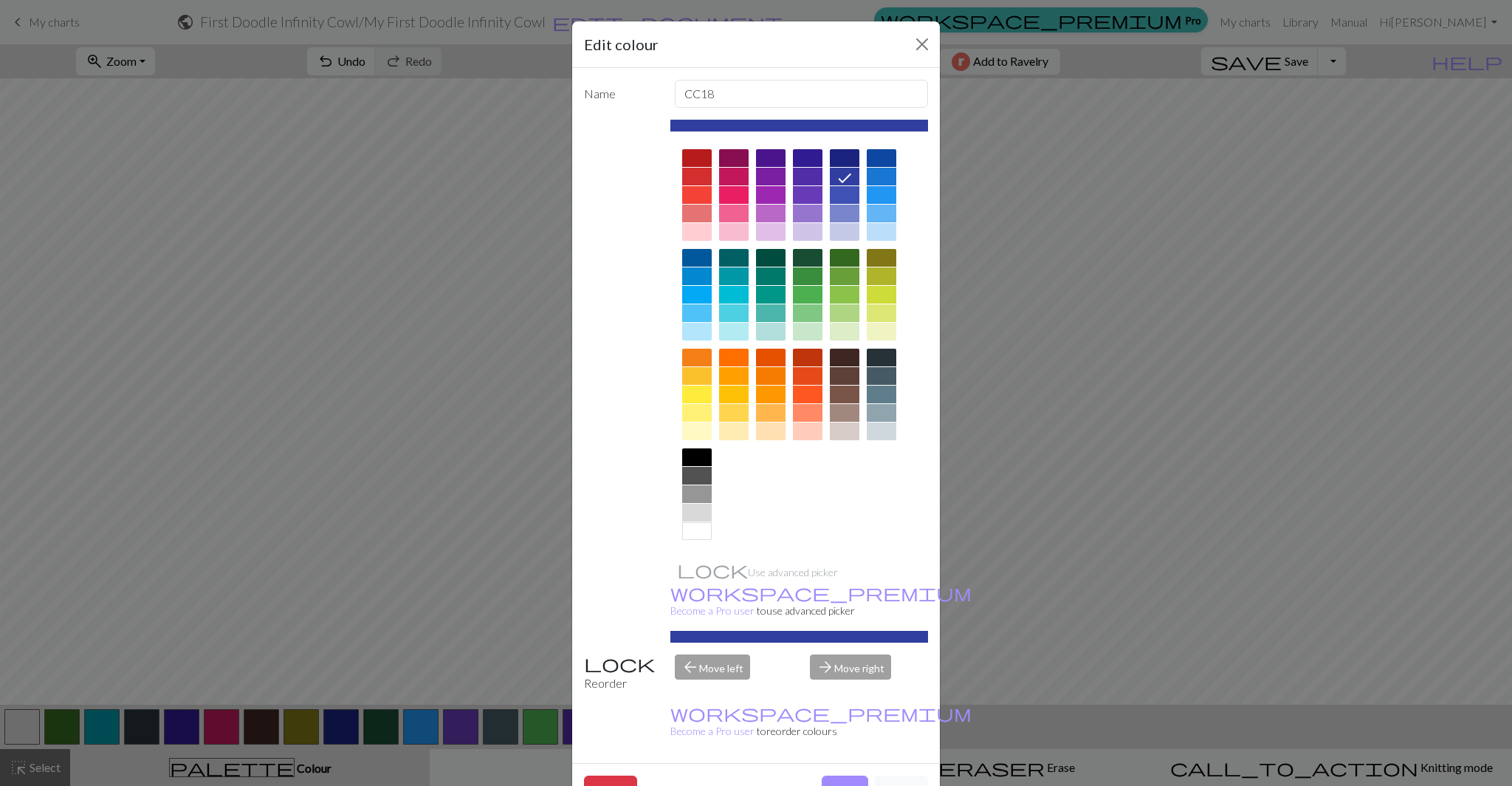
click at [880, 393] on div at bounding box center [881, 394] width 29 height 18
click at [845, 775] on button "Done" at bounding box center [845, 789] width 47 height 28
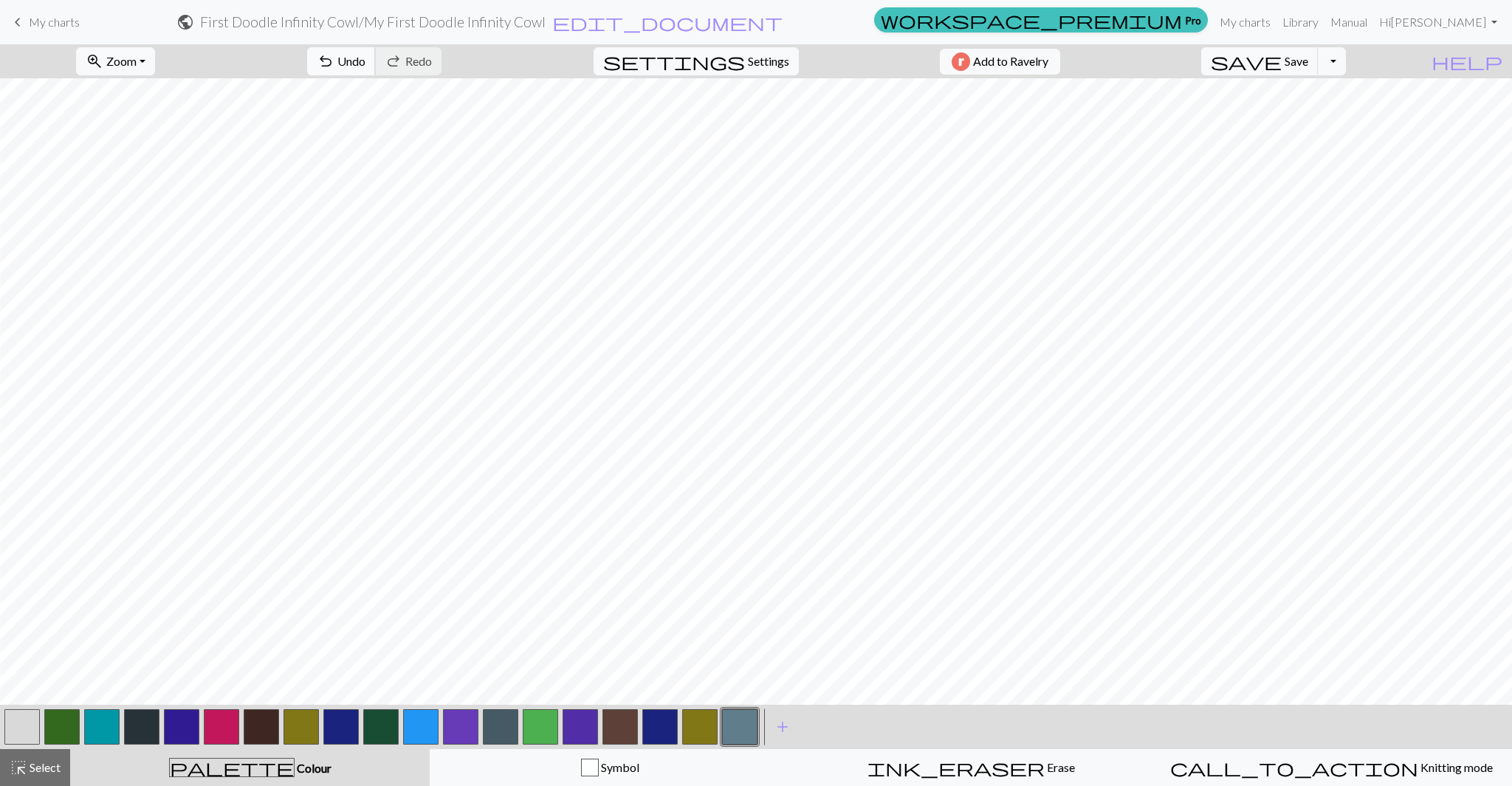
click at [335, 61] on span "undo" at bounding box center [326, 61] width 18 height 20
click at [335, 65] on span "undo" at bounding box center [326, 61] width 18 height 20
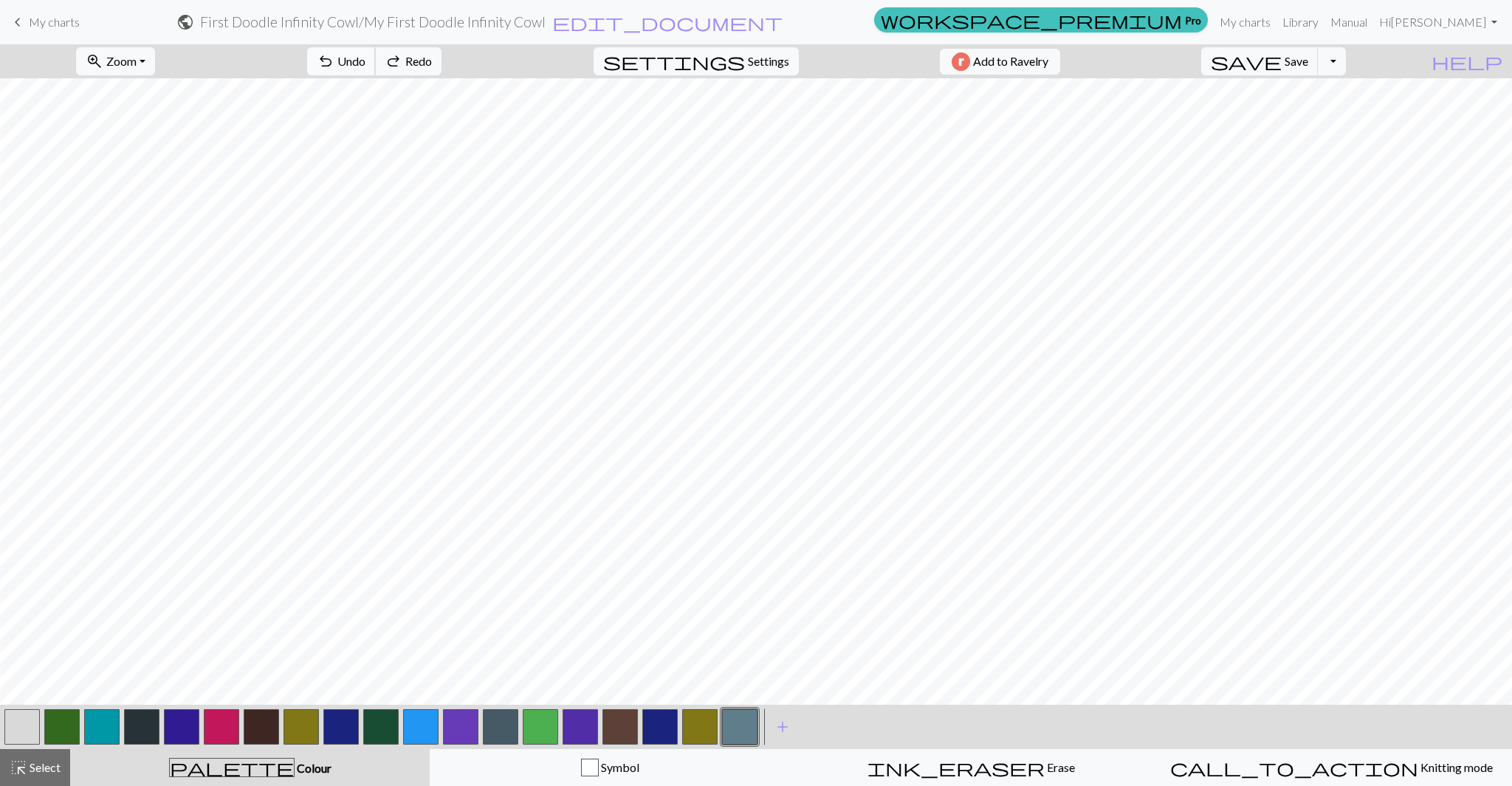
click at [335, 65] on span "undo" at bounding box center [326, 61] width 18 height 20
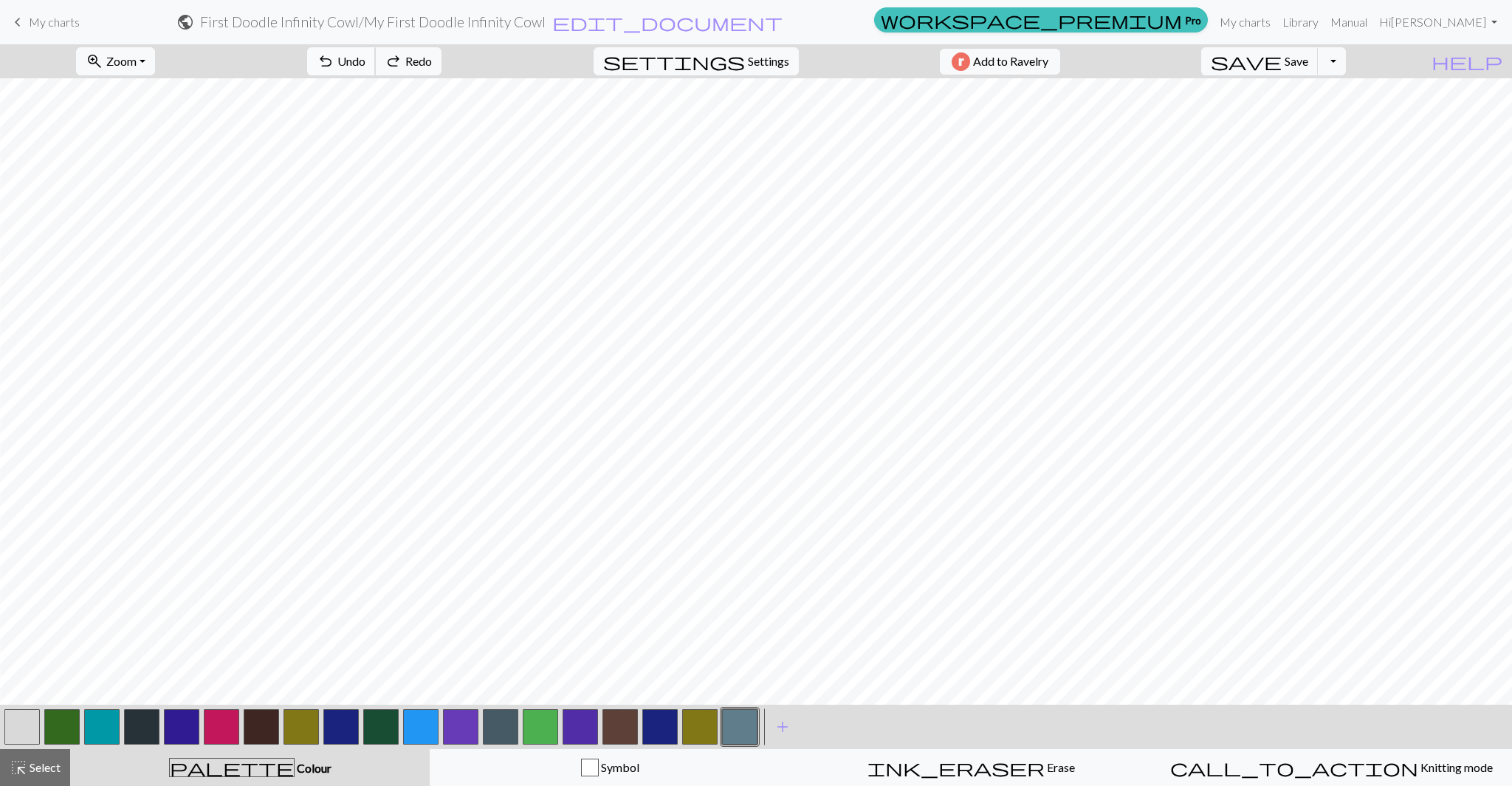
click at [335, 65] on span "undo" at bounding box center [326, 61] width 18 height 20
click at [20, 726] on button "button" at bounding box center [22, 726] width 35 height 35
click at [736, 724] on button "button" at bounding box center [739, 726] width 35 height 35
click at [20, 724] on button "button" at bounding box center [22, 726] width 35 height 35
click at [722, 725] on button "button" at bounding box center [739, 726] width 35 height 35
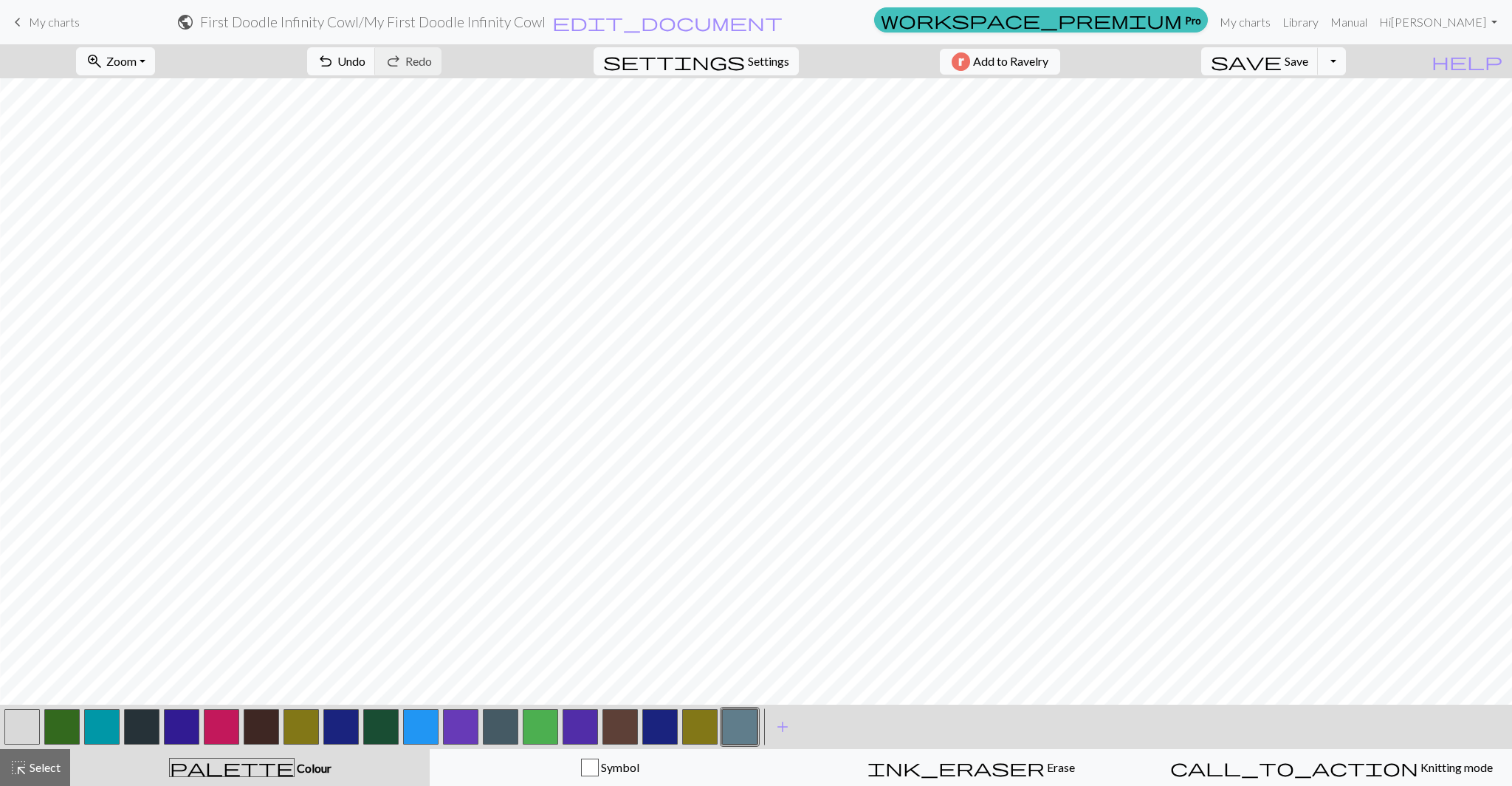
click at [11, 726] on button "button" at bounding box center [22, 726] width 35 height 35
click at [742, 732] on button "button" at bounding box center [739, 726] width 35 height 35
click at [376, 60] on button "undo Undo Undo" at bounding box center [341, 61] width 68 height 28
click at [365, 61] on span "Undo" at bounding box center [351, 61] width 28 height 14
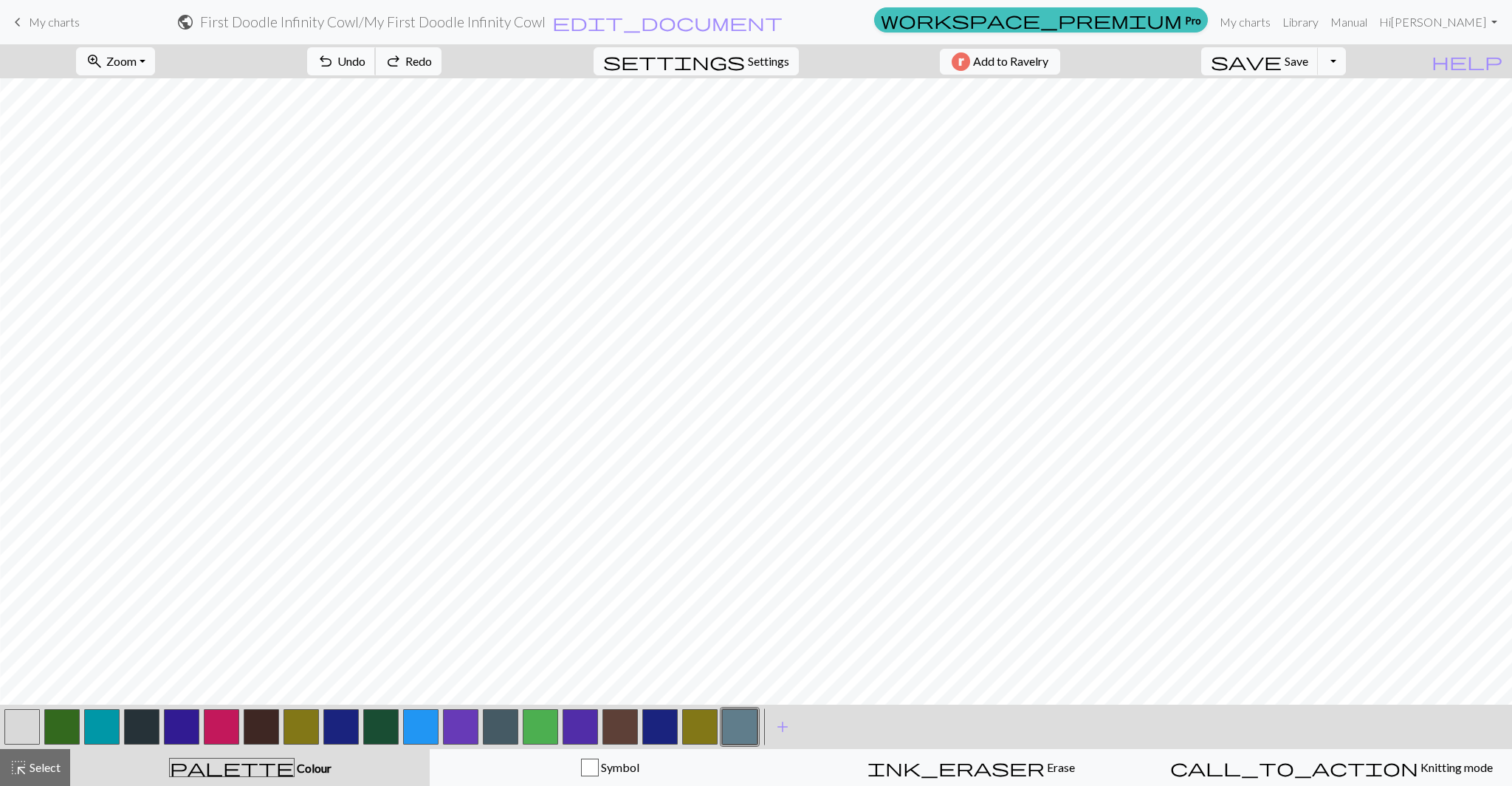
click at [365, 61] on span "Undo" at bounding box center [351, 61] width 28 height 14
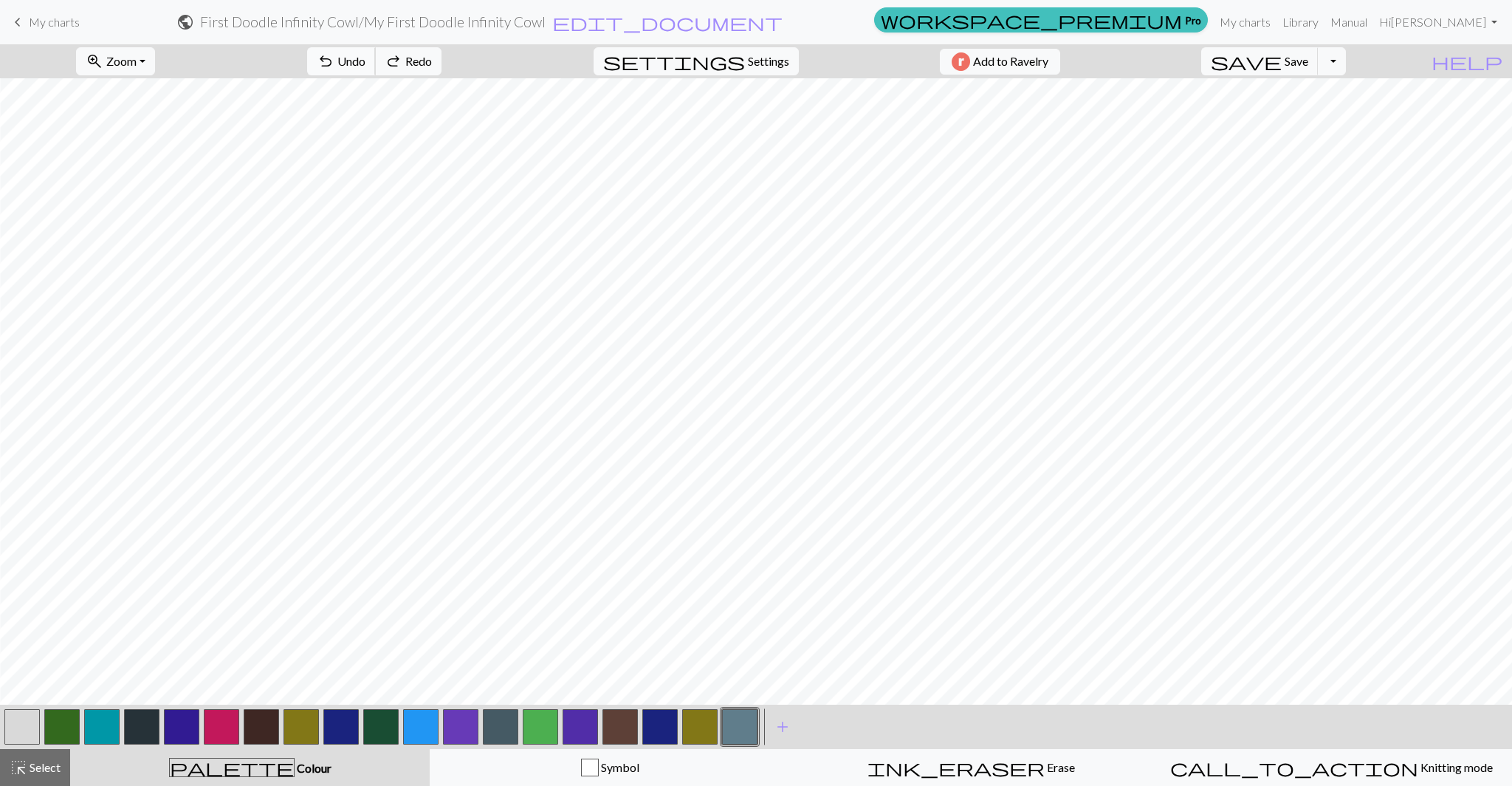
click at [365, 61] on span "Undo" at bounding box center [351, 61] width 28 height 14
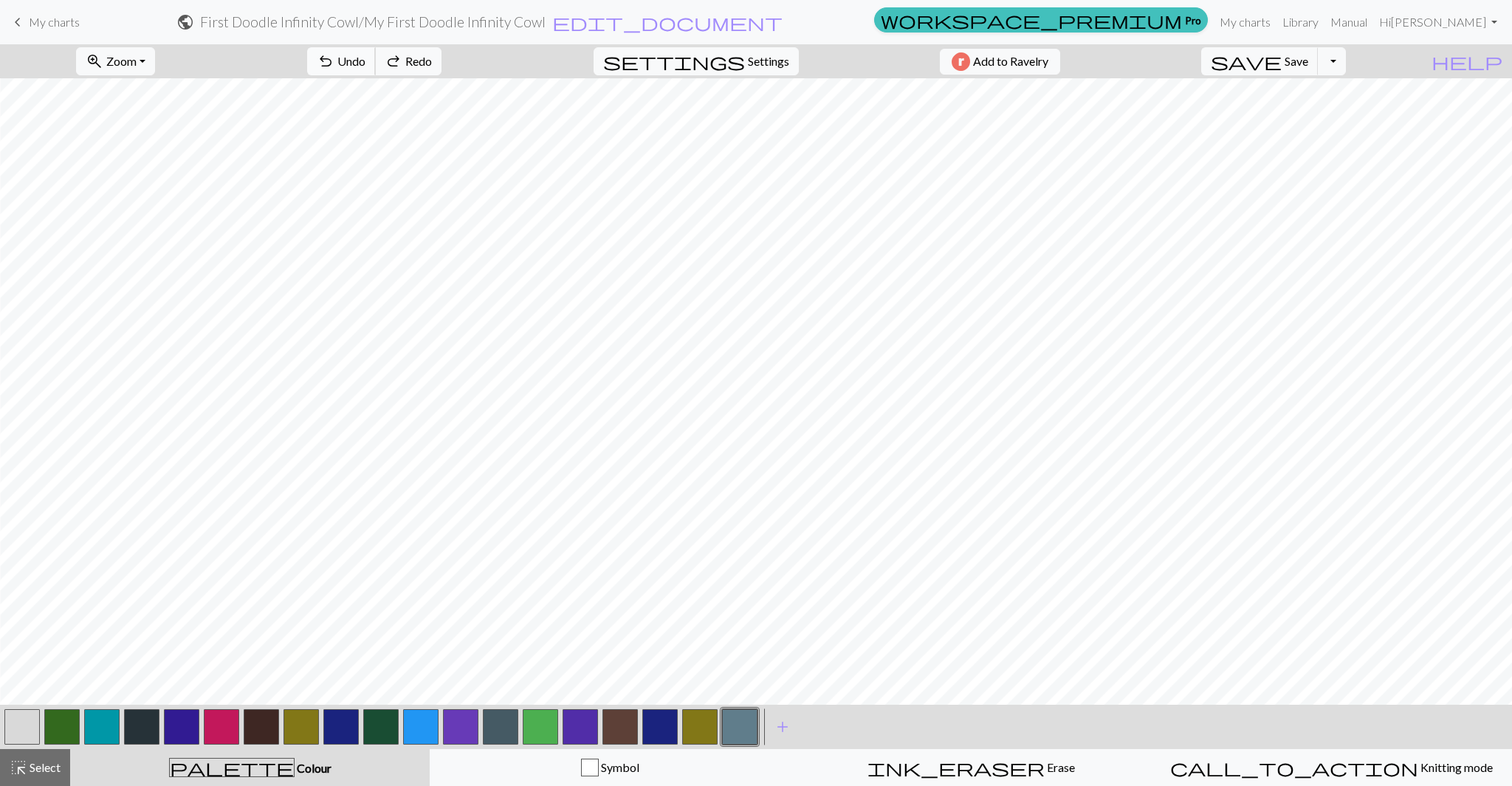
click at [365, 61] on span "Undo" at bounding box center [351, 61] width 28 height 14
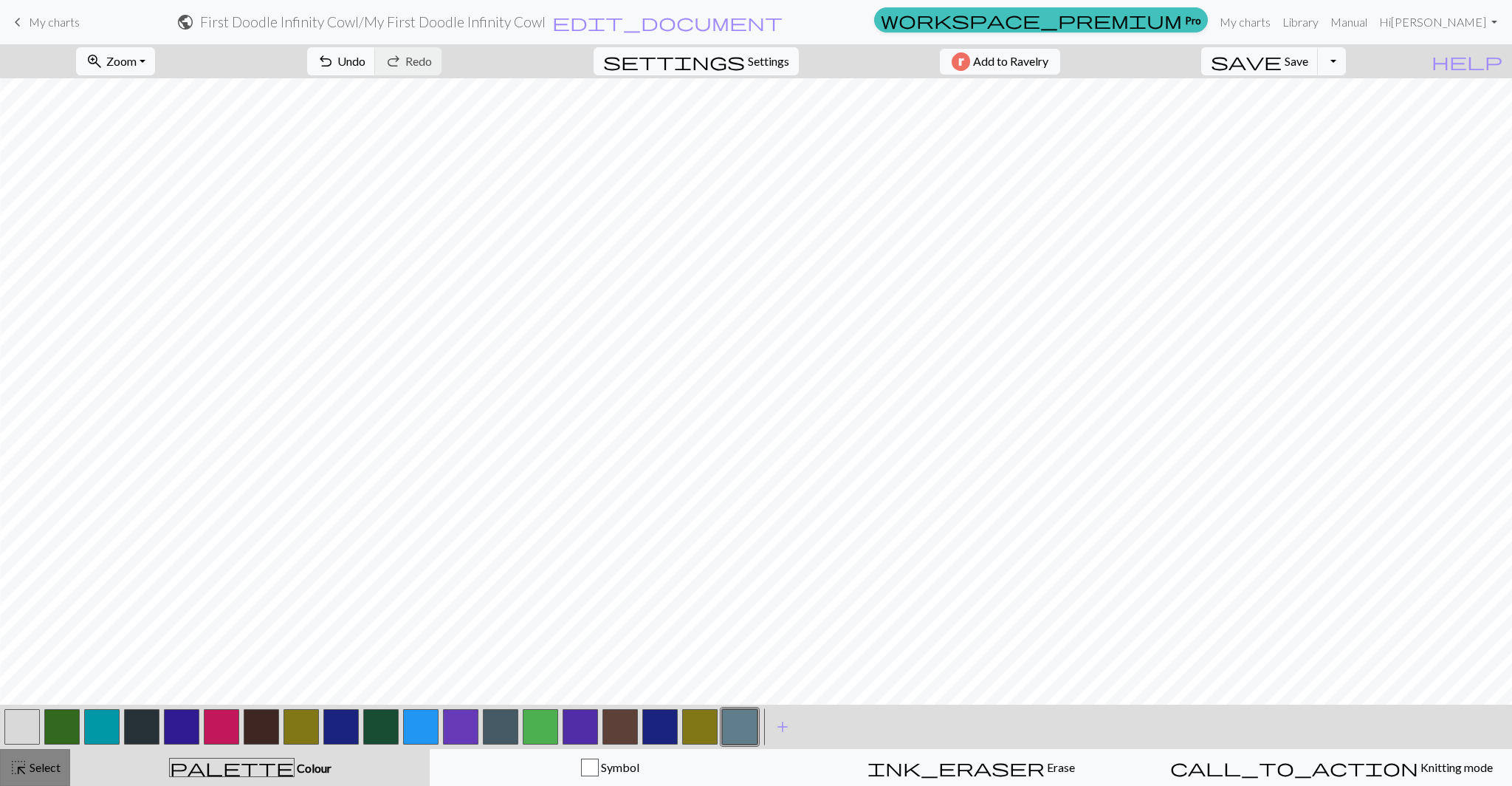
click at [44, 761] on span "Select" at bounding box center [44, 766] width 33 height 14
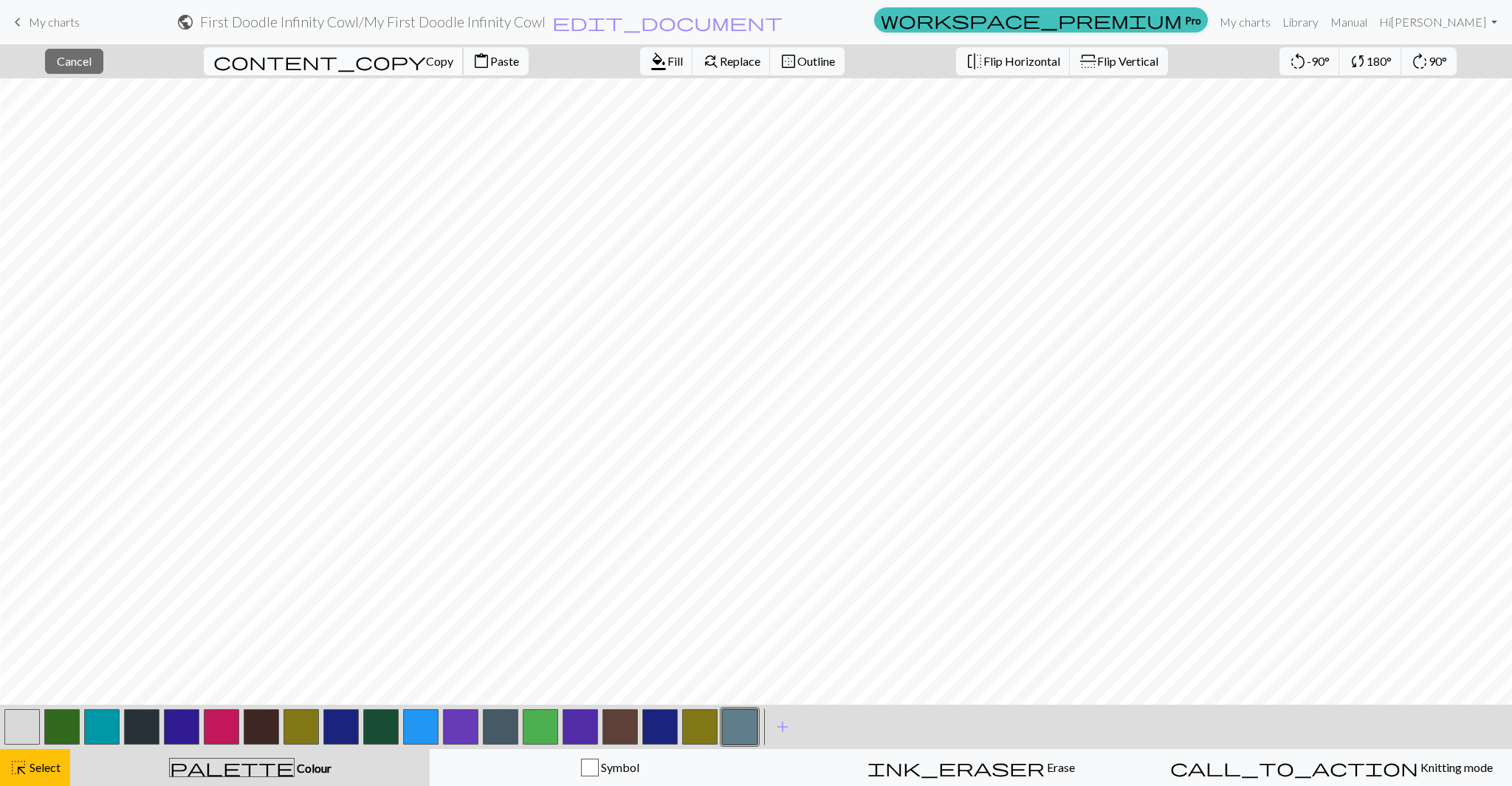
click at [426, 59] on span "Copy" at bounding box center [439, 61] width 27 height 14
click at [490, 63] on span "Paste" at bounding box center [505, 61] width 29 height 14
click at [983, 54] on span "Flip Horizontal" at bounding box center [1022, 61] width 77 height 14
click at [1160, 68] on div "close Cancel content_copy Copy content_paste Paste format_color_fill Fill find_…" at bounding box center [756, 61] width 1512 height 34
click at [1159, 64] on div "close Cancel content_copy Copy content_paste Paste format_color_fill Fill find_…" at bounding box center [756, 61] width 1512 height 34
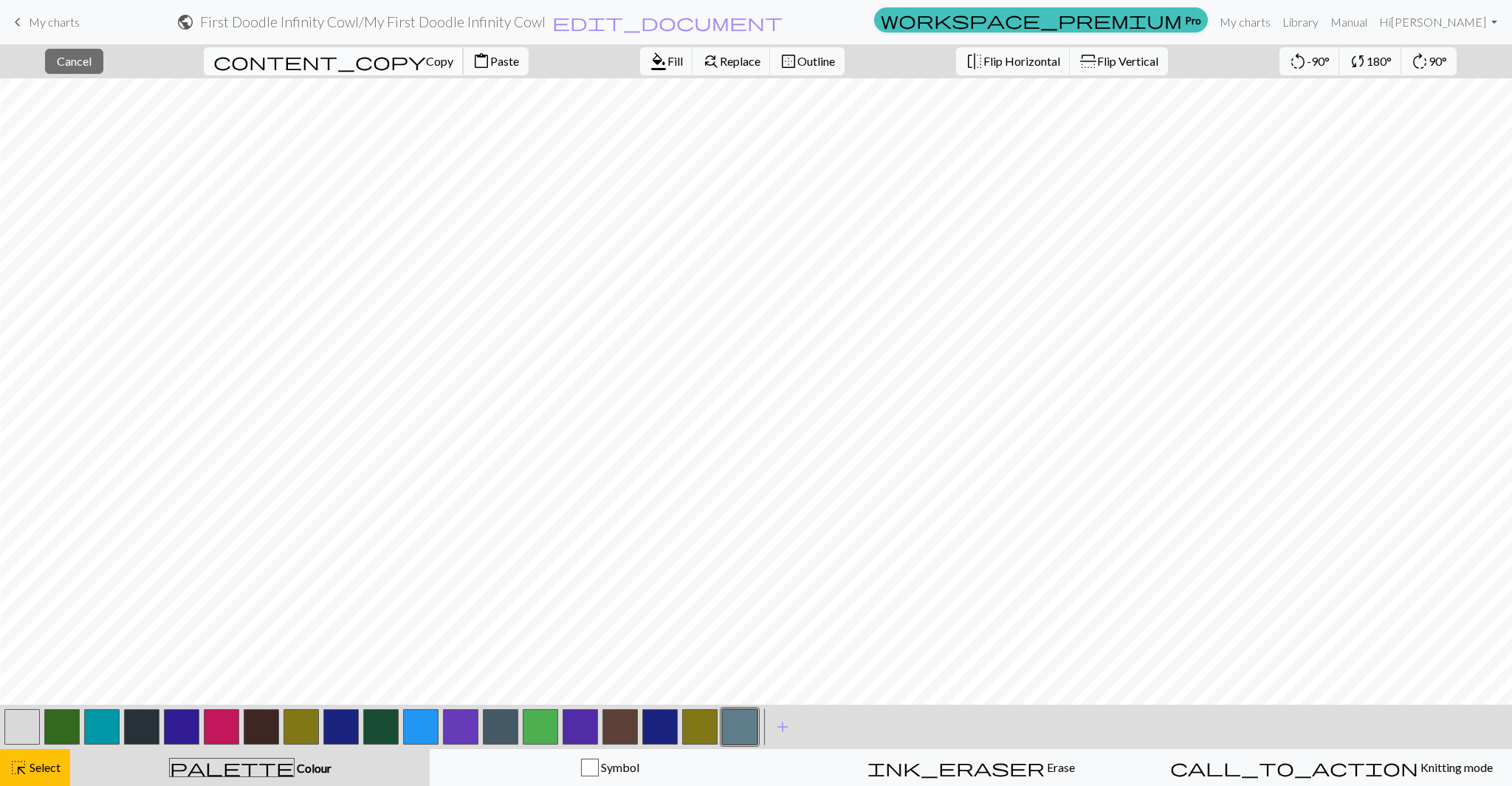
click at [305, 50] on button "content_copy Copy" at bounding box center [334, 61] width 260 height 28
click at [298, 56] on div "Copied" at bounding box center [756, 29] width 1512 height 59
click at [426, 61] on span "Copy" at bounding box center [439, 61] width 27 height 14
click at [490, 61] on span "Paste" at bounding box center [505, 61] width 29 height 14
click at [33, 769] on span "Select" at bounding box center [44, 766] width 33 height 14
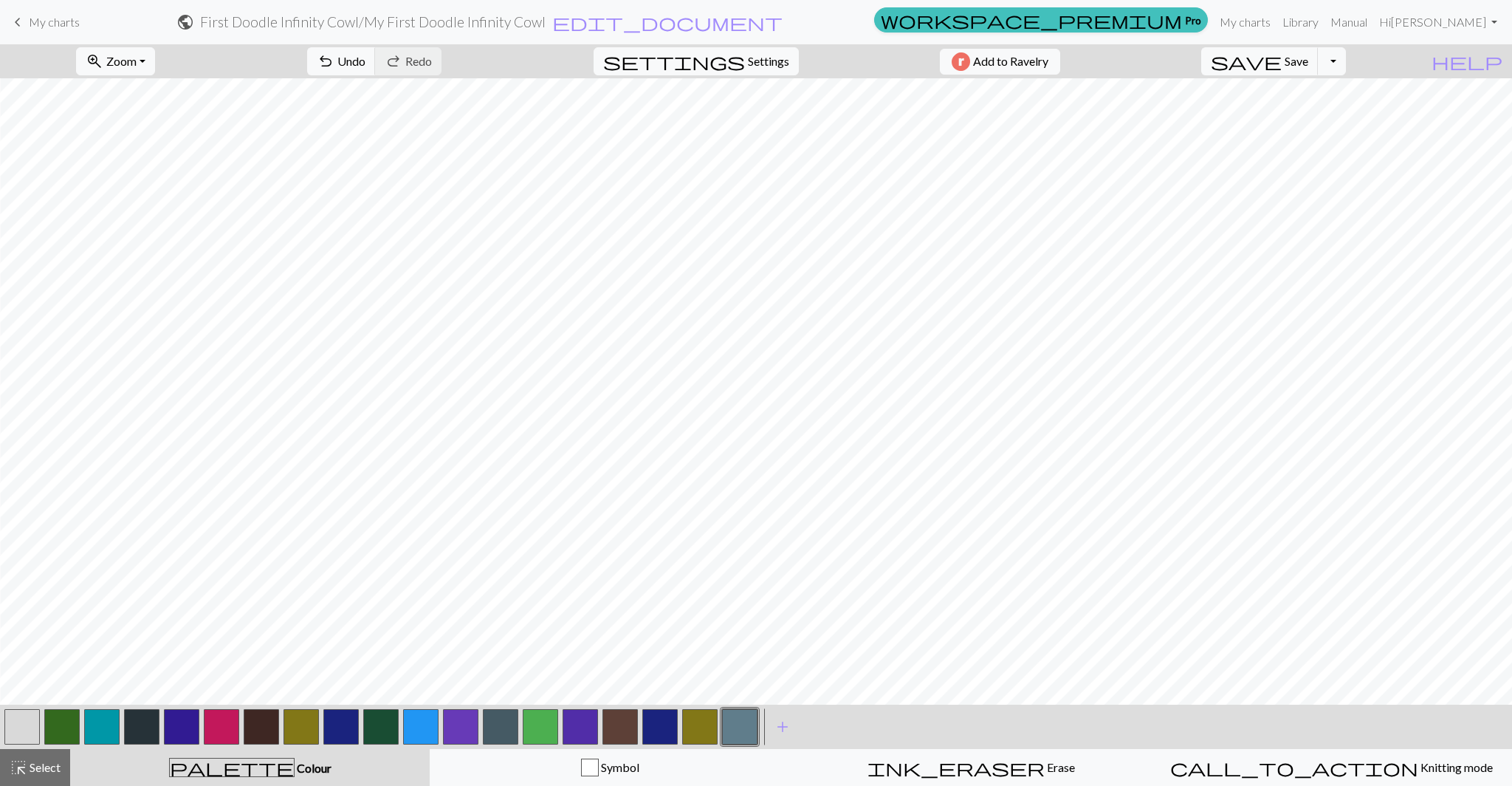
click at [26, 736] on button "button" at bounding box center [22, 726] width 35 height 35
click at [37, 771] on span "Select" at bounding box center [44, 766] width 33 height 14
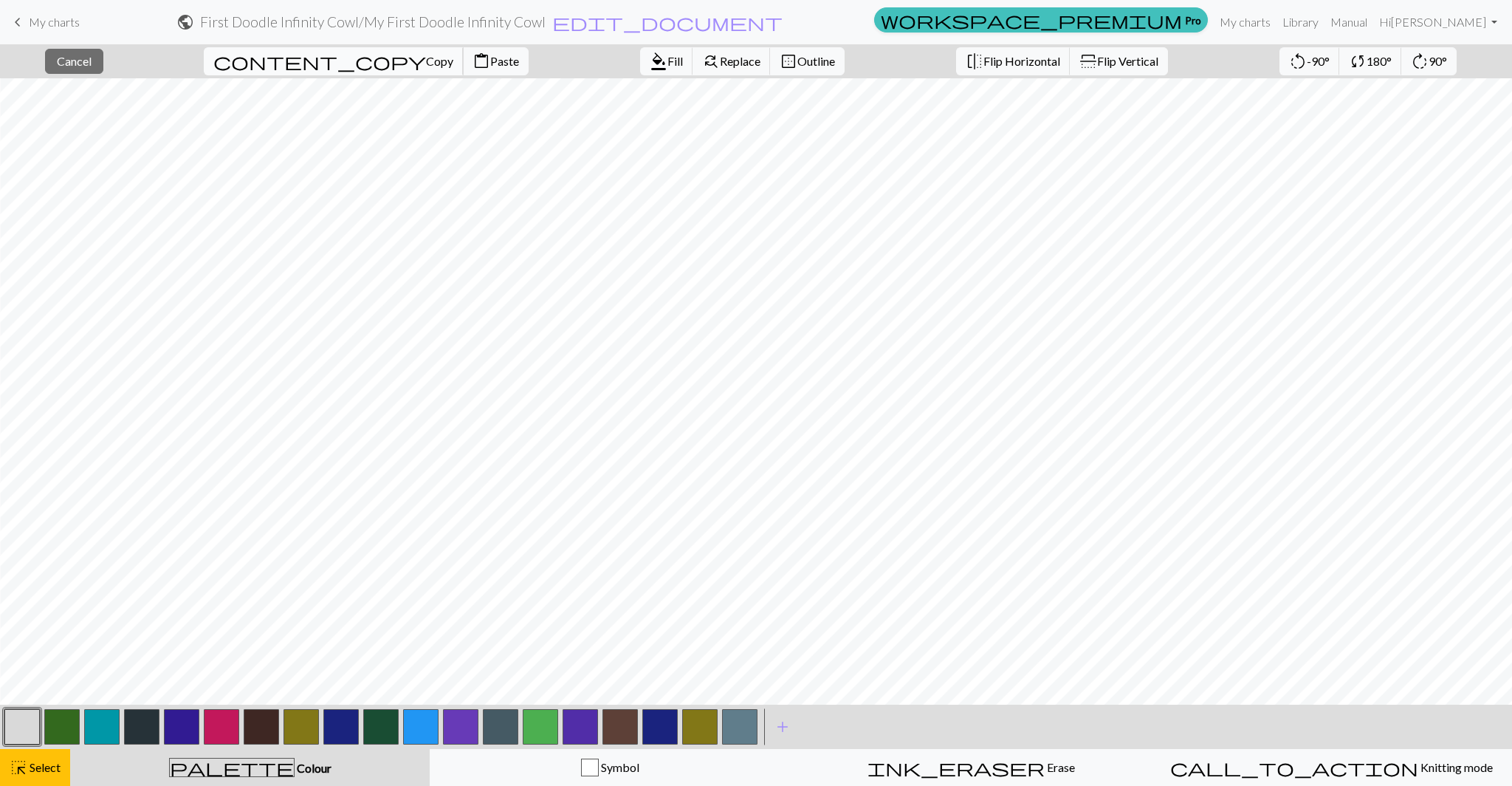
click at [426, 59] on span "Copy" at bounding box center [439, 61] width 27 height 14
click at [490, 61] on span "Paste" at bounding box center [505, 61] width 29 height 14
click at [650, 68] on span "format_color_fill" at bounding box center [659, 61] width 18 height 20
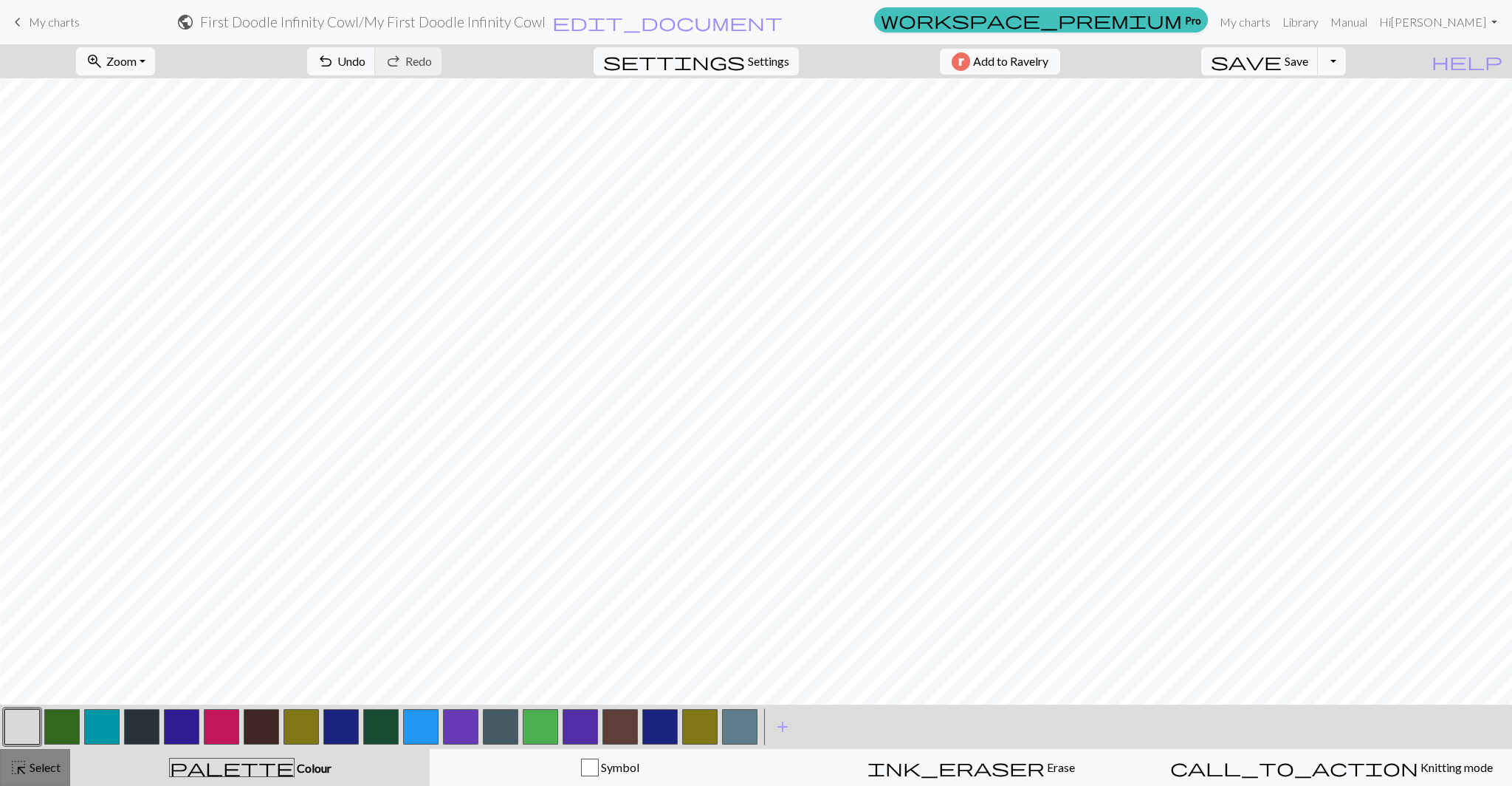
click at [50, 769] on span "Select" at bounding box center [44, 766] width 33 height 14
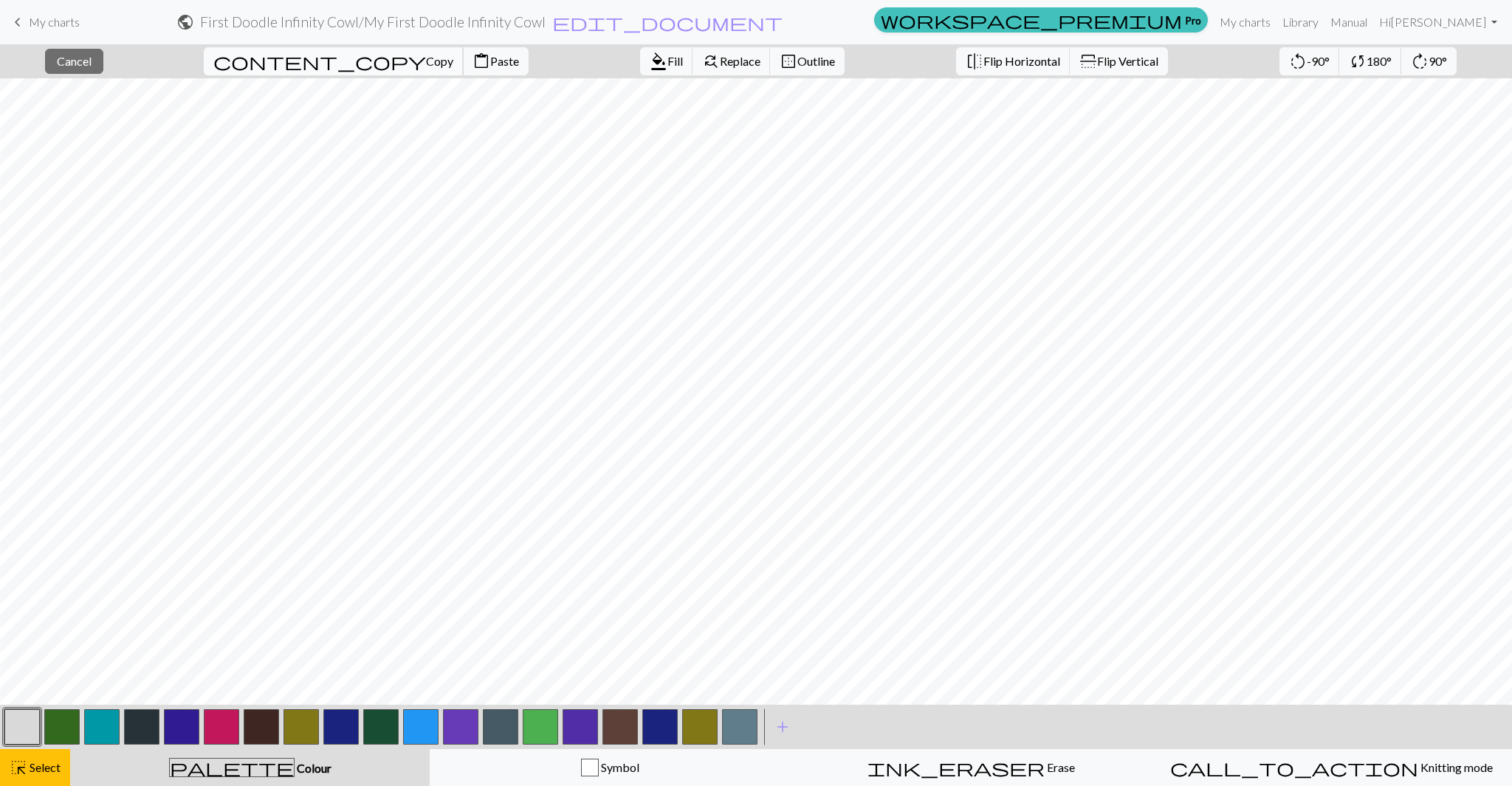
click at [426, 65] on span "Copy" at bounding box center [439, 61] width 27 height 14
click at [490, 61] on span "Paste" at bounding box center [505, 61] width 29 height 14
click at [463, 68] on button "content_paste Paste" at bounding box center [495, 61] width 65 height 28
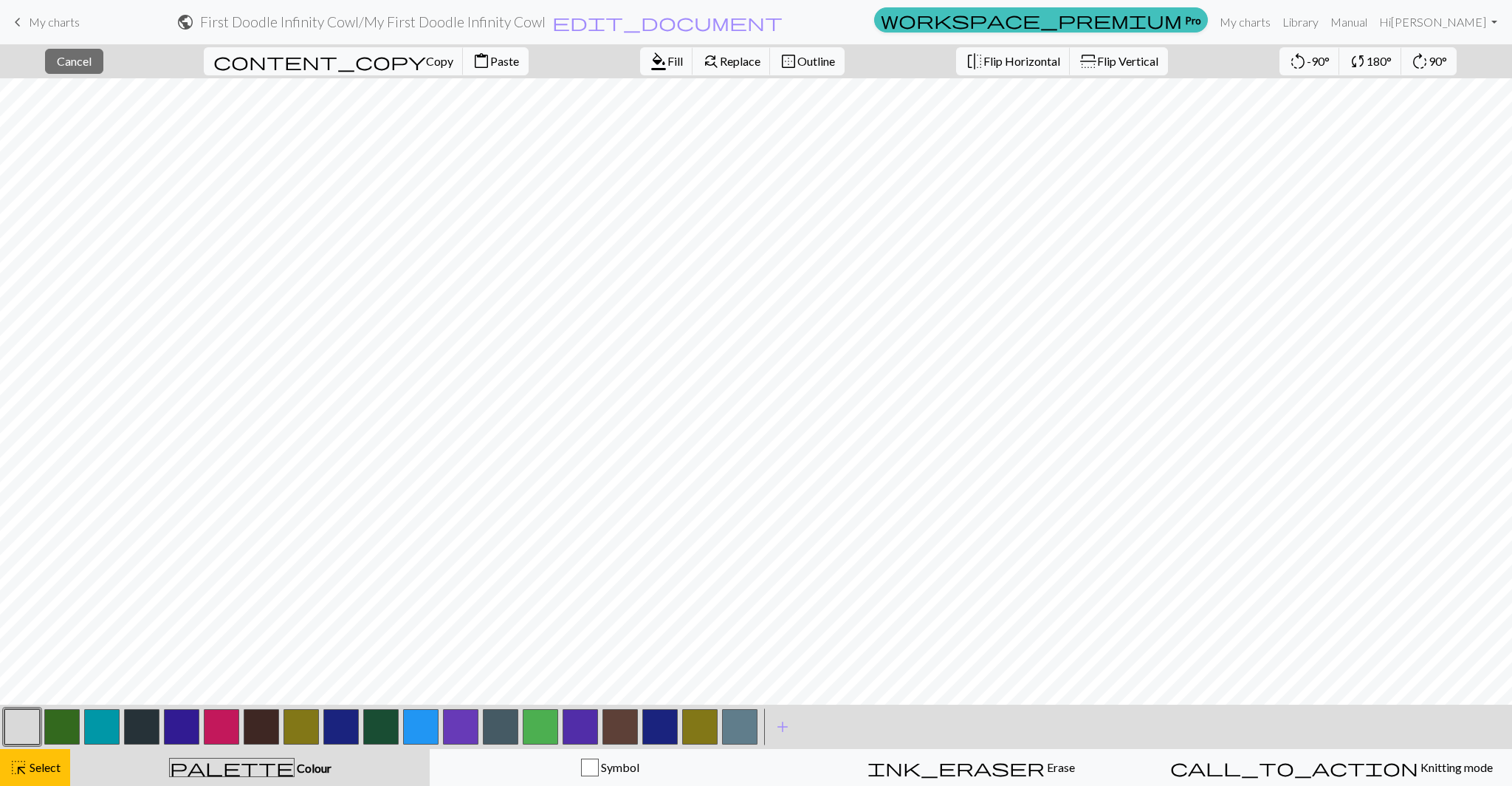
click at [490, 63] on span "Paste" at bounding box center [505, 61] width 29 height 14
click at [25, 777] on span "highlight_alt" at bounding box center [19, 766] width 18 height 20
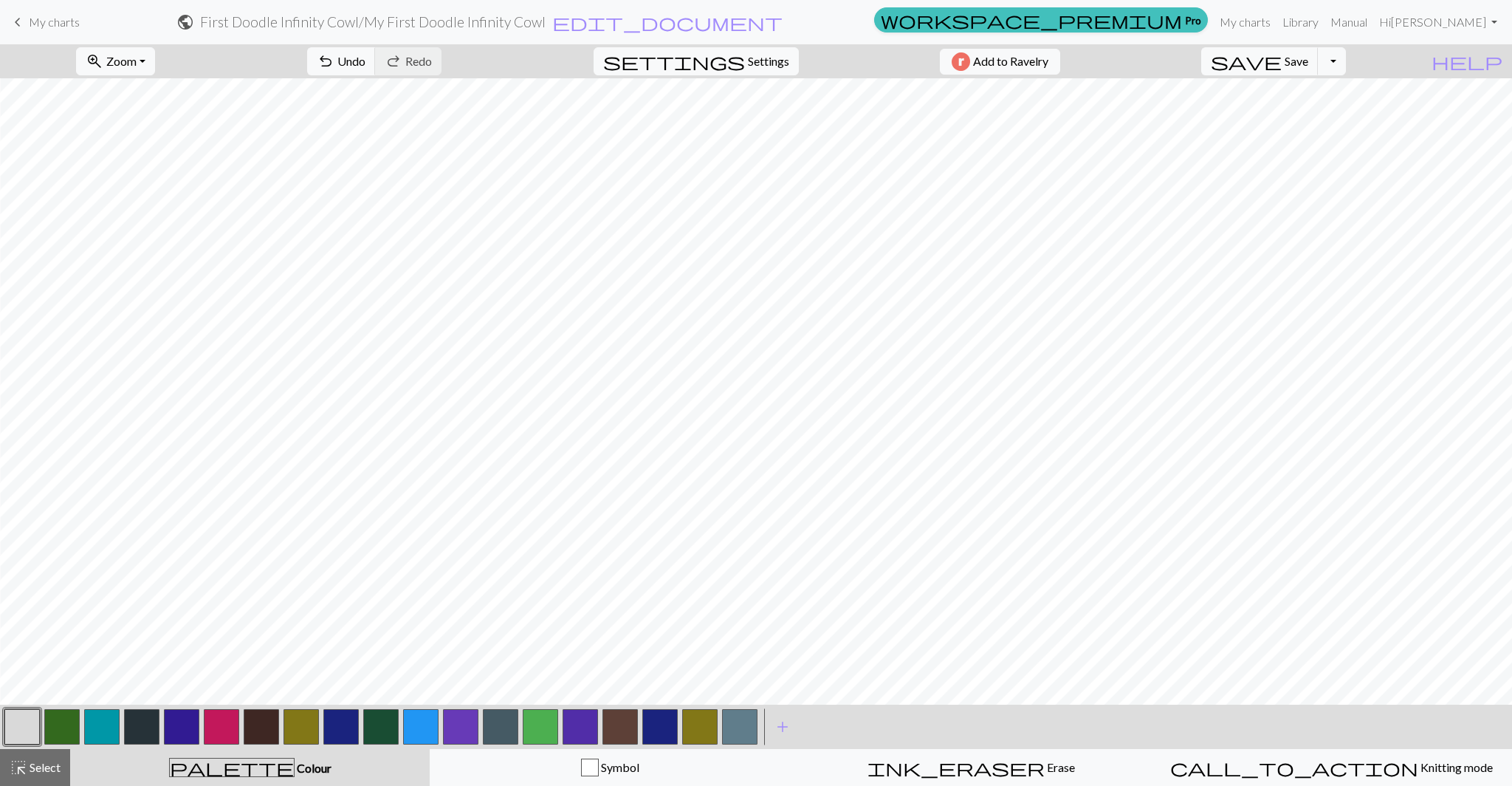
click at [744, 726] on button "button" at bounding box center [739, 726] width 35 height 35
click at [38, 766] on span "Select" at bounding box center [44, 766] width 33 height 14
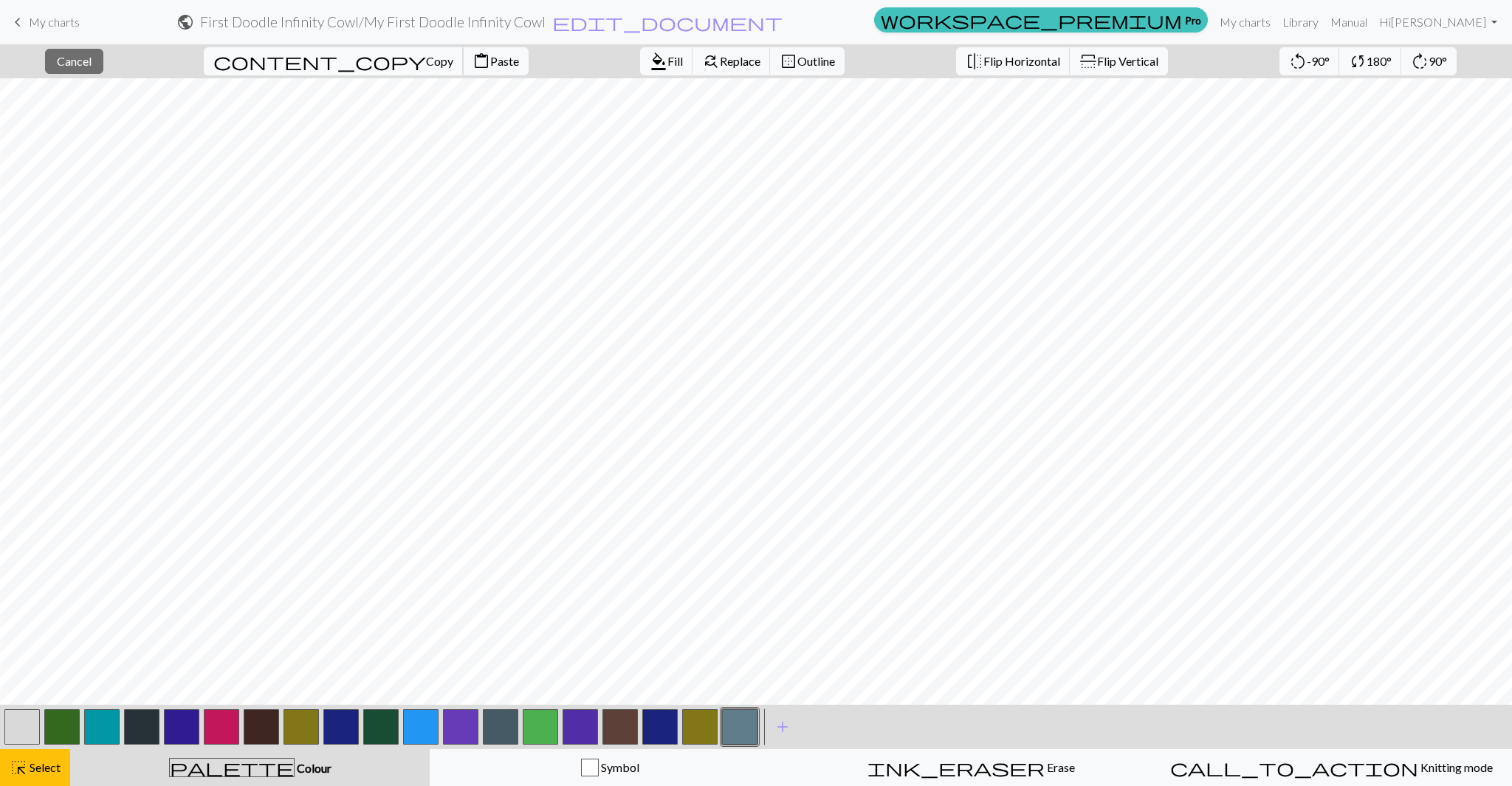
click at [426, 58] on span "Copy" at bounding box center [439, 61] width 27 height 14
click at [490, 64] on span "Paste" at bounding box center [505, 61] width 29 height 14
click at [490, 61] on span "Paste" at bounding box center [505, 61] width 29 height 14
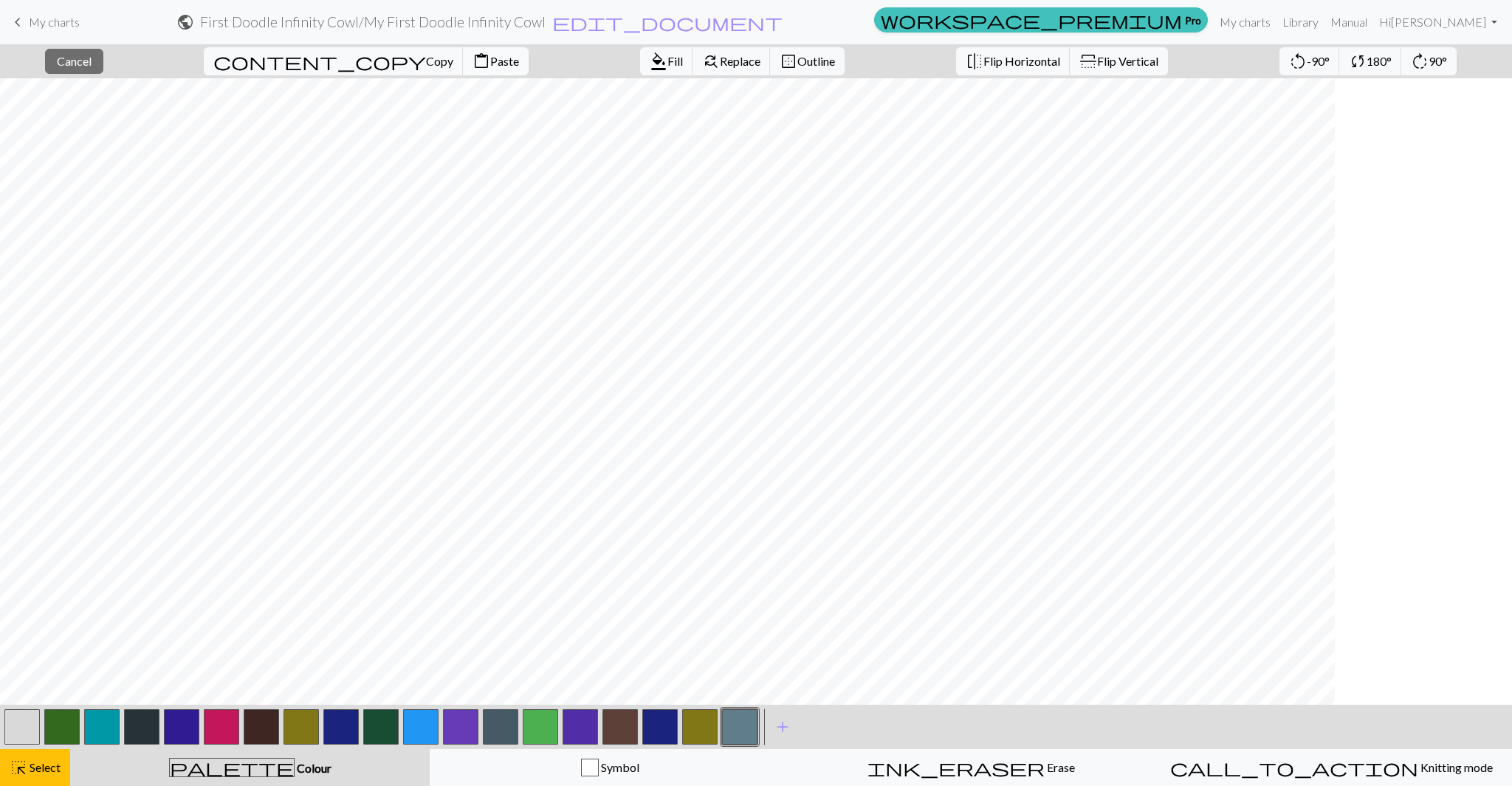
scroll to position [282, 0]
click at [29, 764] on span "Select" at bounding box center [44, 766] width 33 height 14
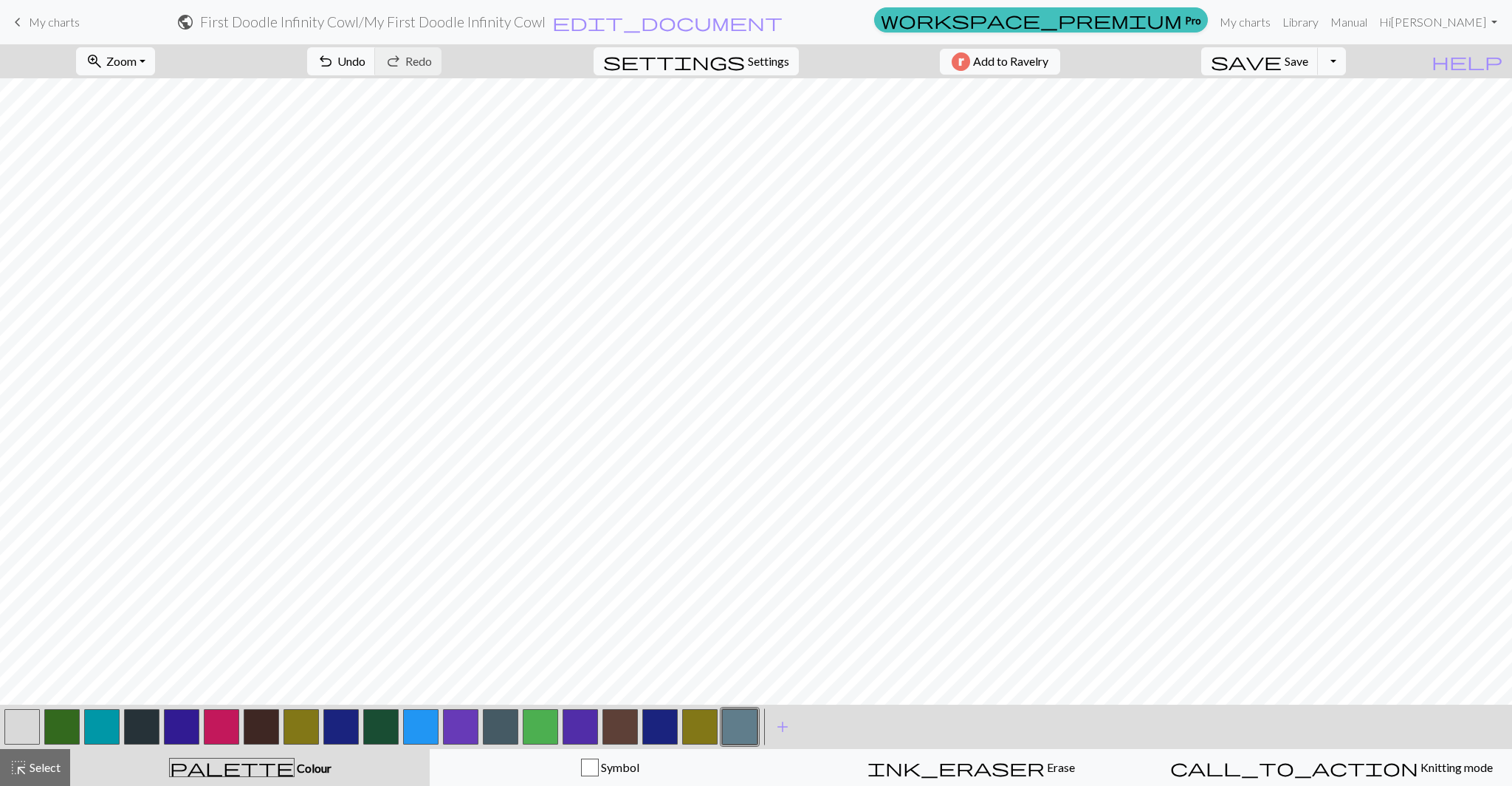
click at [730, 728] on button "button" at bounding box center [739, 726] width 35 height 35
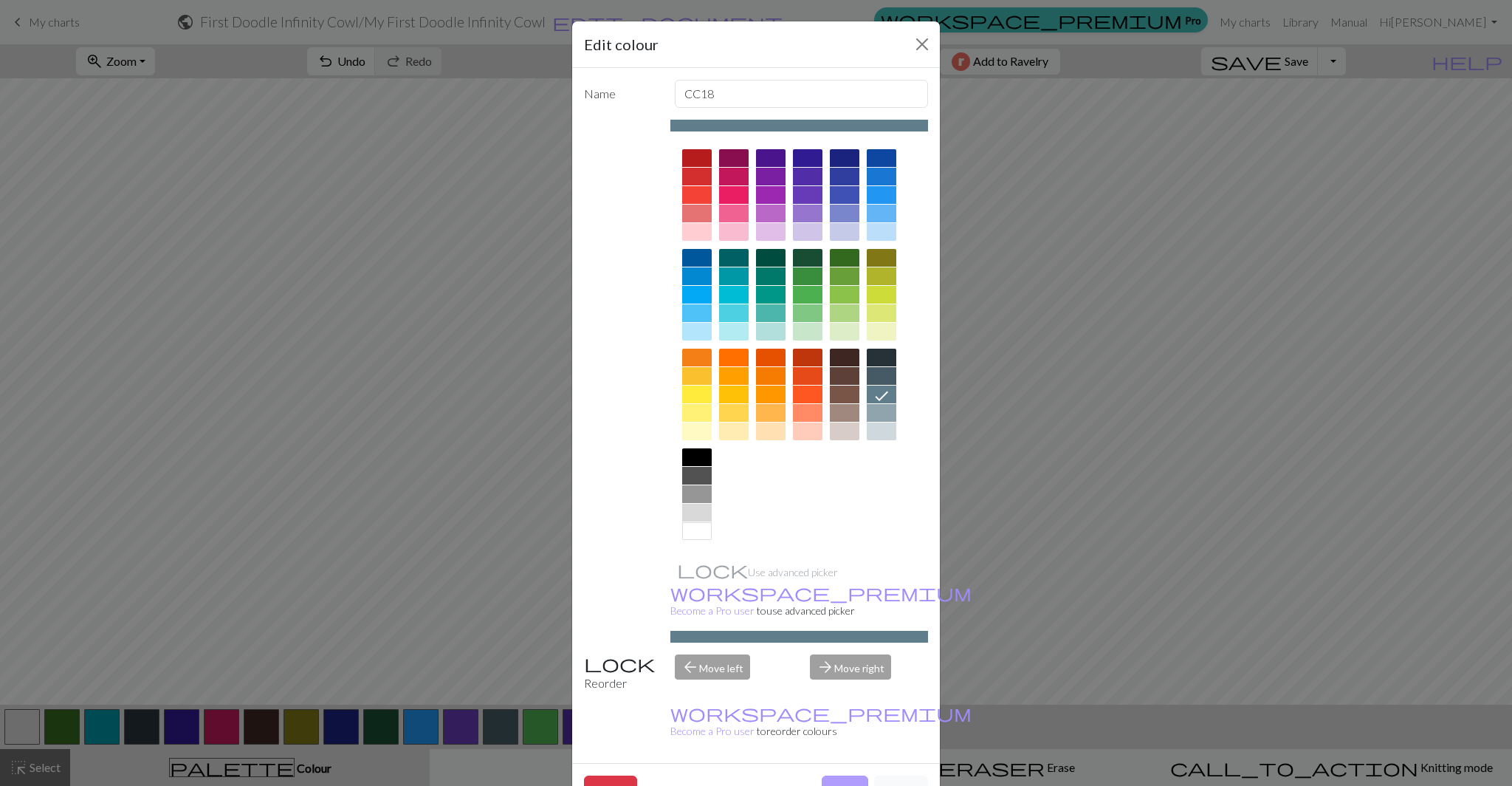
click at [830, 775] on button "Done" at bounding box center [845, 789] width 47 height 28
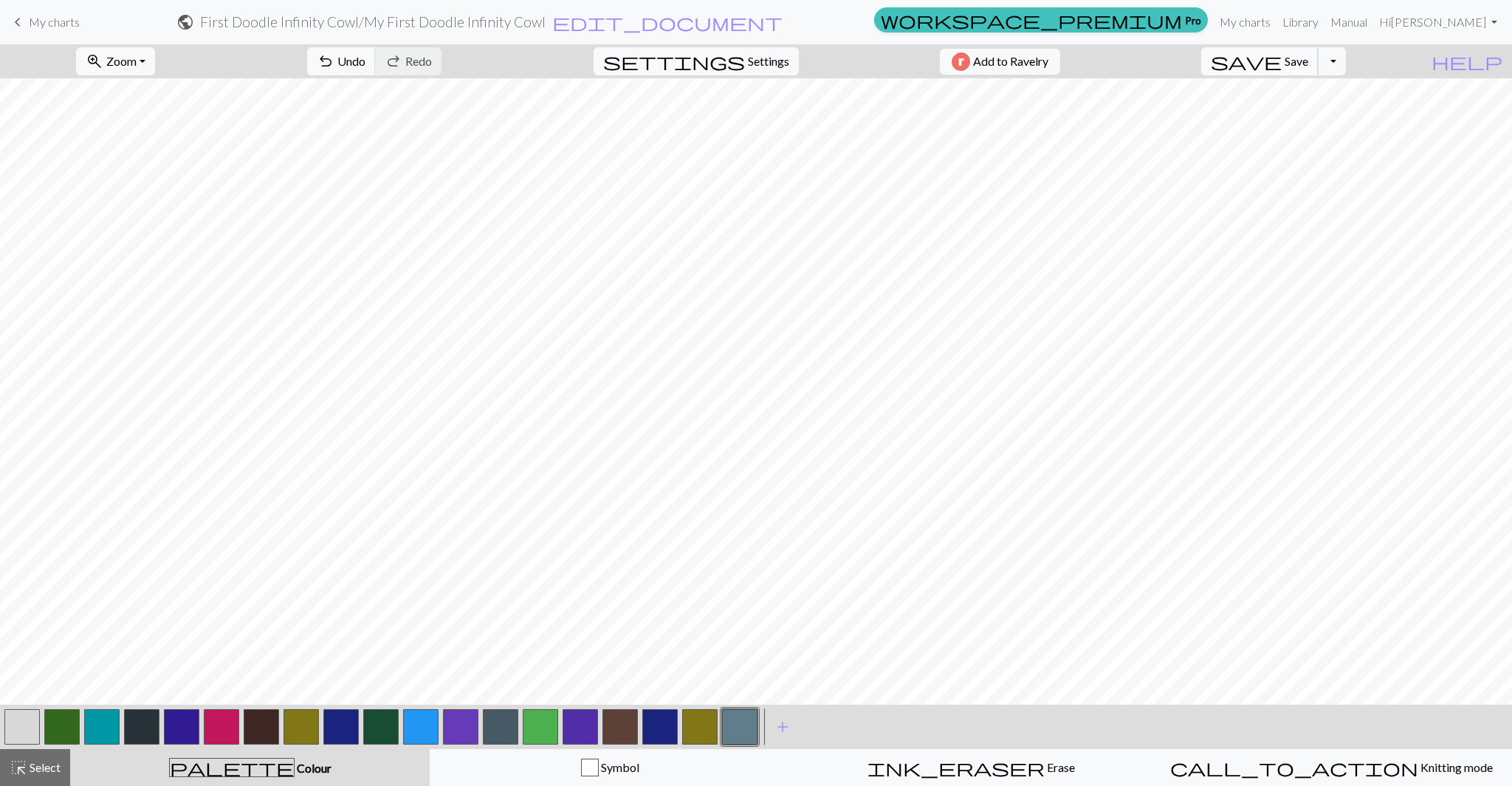
click at [1312, 64] on button "save Save Save" at bounding box center [1259, 61] width 117 height 28
click at [731, 61] on span "settings" at bounding box center [674, 61] width 141 height 20
select select "aran"
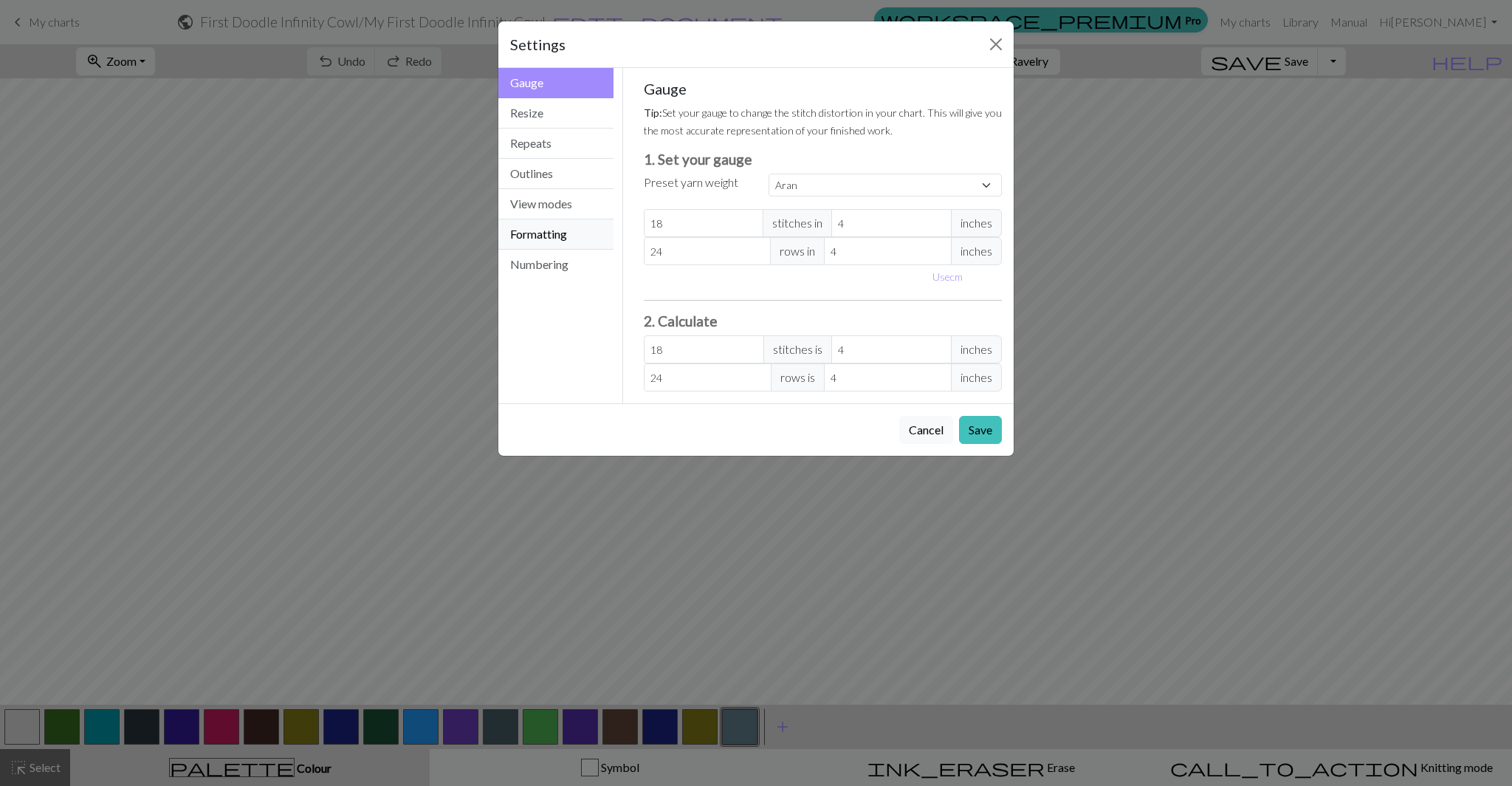
click at [560, 227] on button "Formatting" at bounding box center [556, 235] width 115 height 30
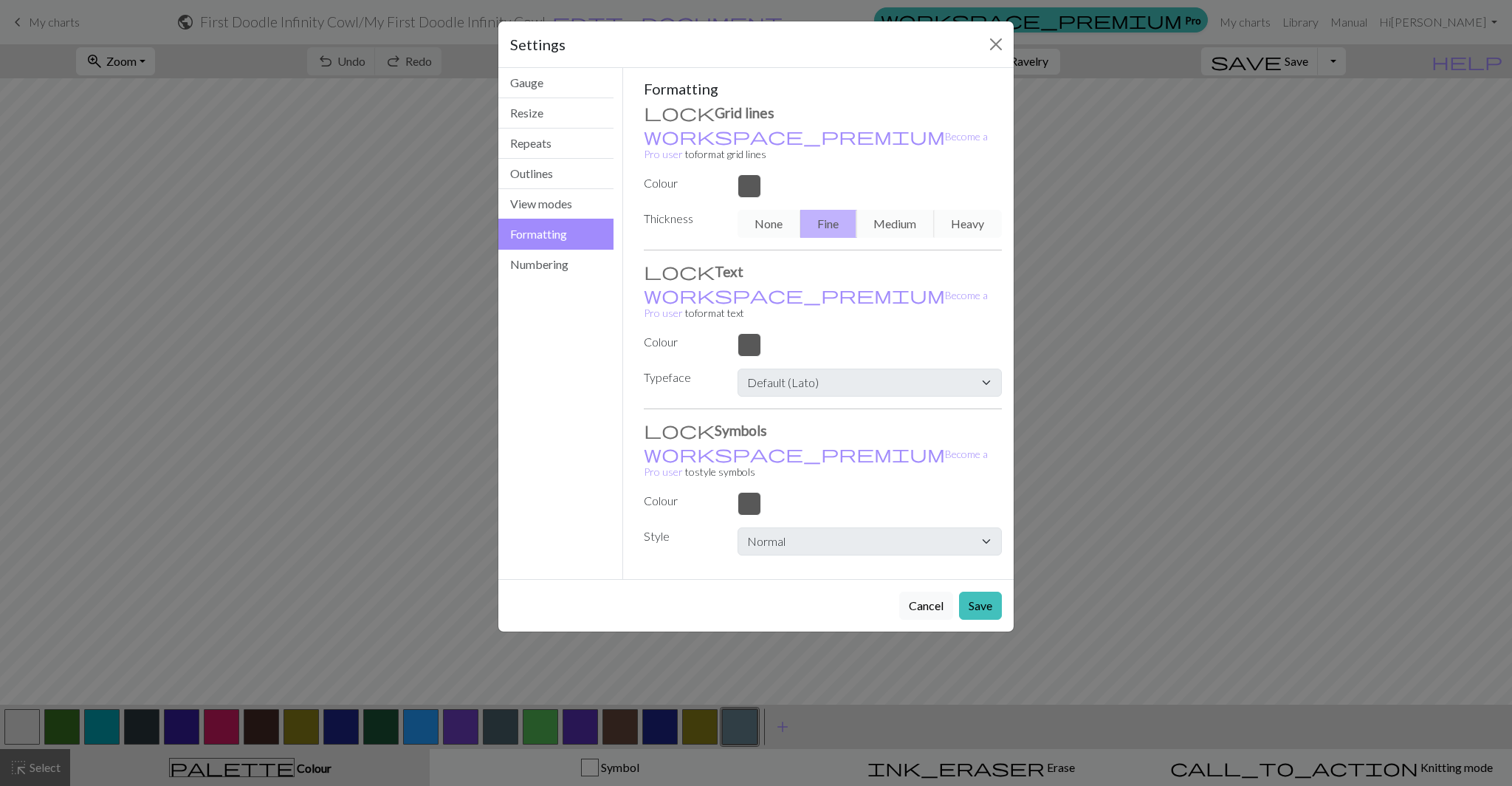
click at [776, 210] on div "None Fine Medium Heavy" at bounding box center [869, 223] width 282 height 28
click at [750, 174] on div at bounding box center [869, 186] width 282 height 23
click at [766, 210] on div "None Fine Medium Heavy" at bounding box center [869, 223] width 282 height 28
click at [556, 204] on button "View modes" at bounding box center [556, 204] width 115 height 30
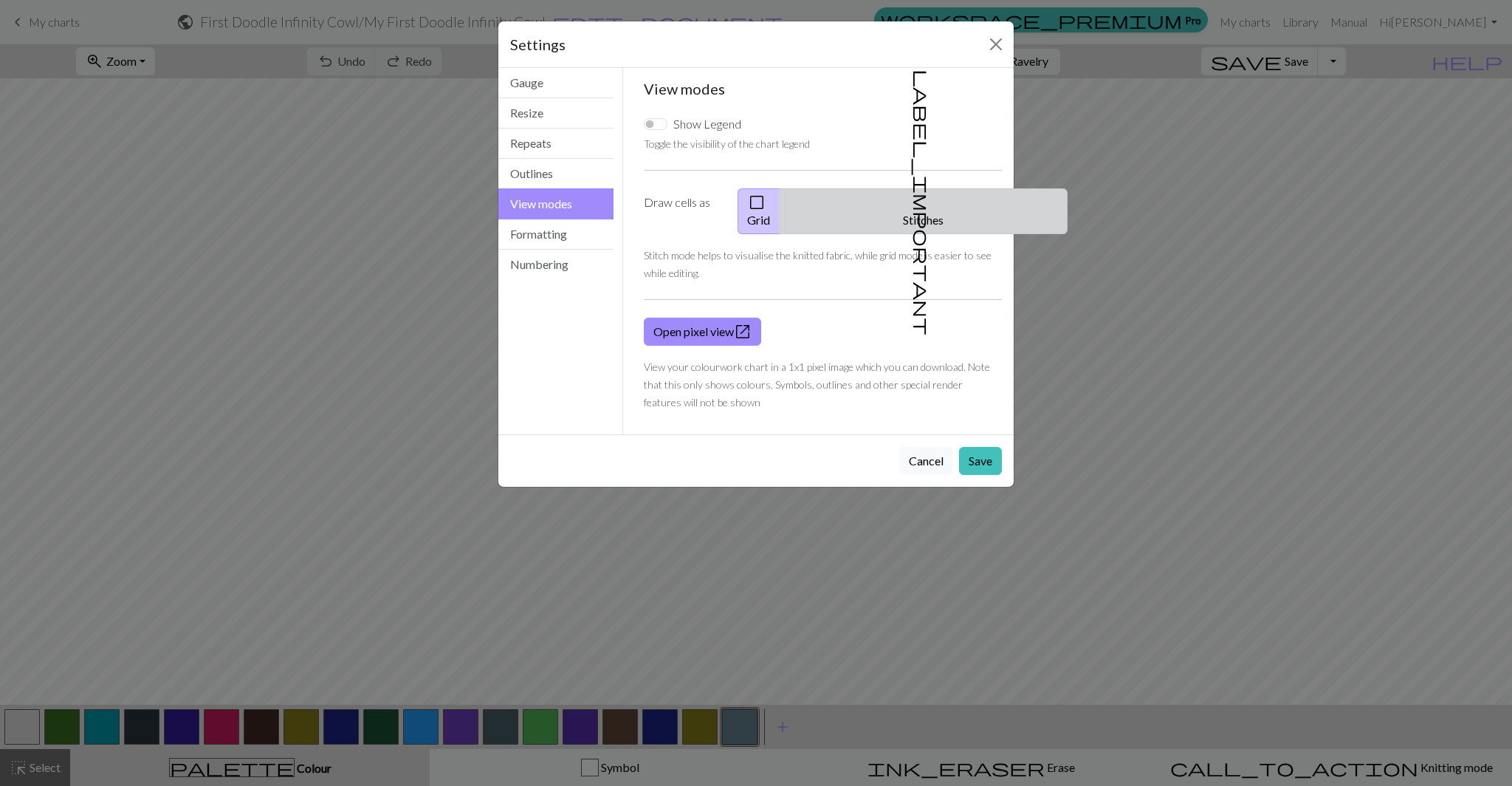
click at [911, 202] on span "label_important" at bounding box center [921, 202] width 20 height 266
click at [780, 192] on button "check_box_outline_blank Grid" at bounding box center [759, 211] width 43 height 46
click at [983, 449] on button "Save" at bounding box center [980, 460] width 43 height 28
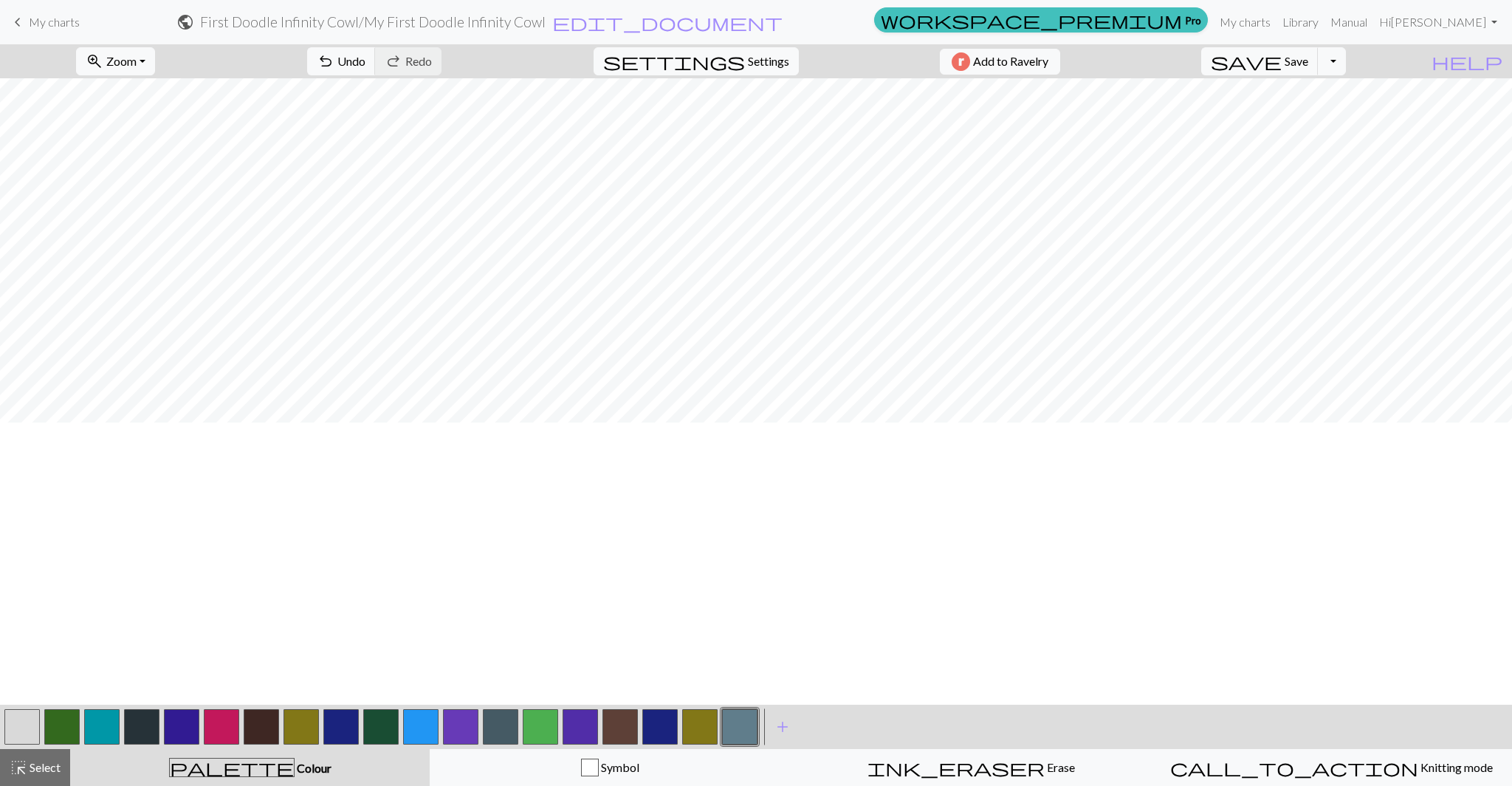
scroll to position [0, 0]
click at [155, 60] on button "zoom_in Zoom Zoom" at bounding box center [115, 61] width 79 height 28
click at [164, 95] on button "Fit all" at bounding box center [135, 93] width 117 height 23
click at [137, 59] on span "Zoom" at bounding box center [121, 61] width 30 height 14
click at [145, 204] on button "100%" at bounding box center [135, 200] width 117 height 23
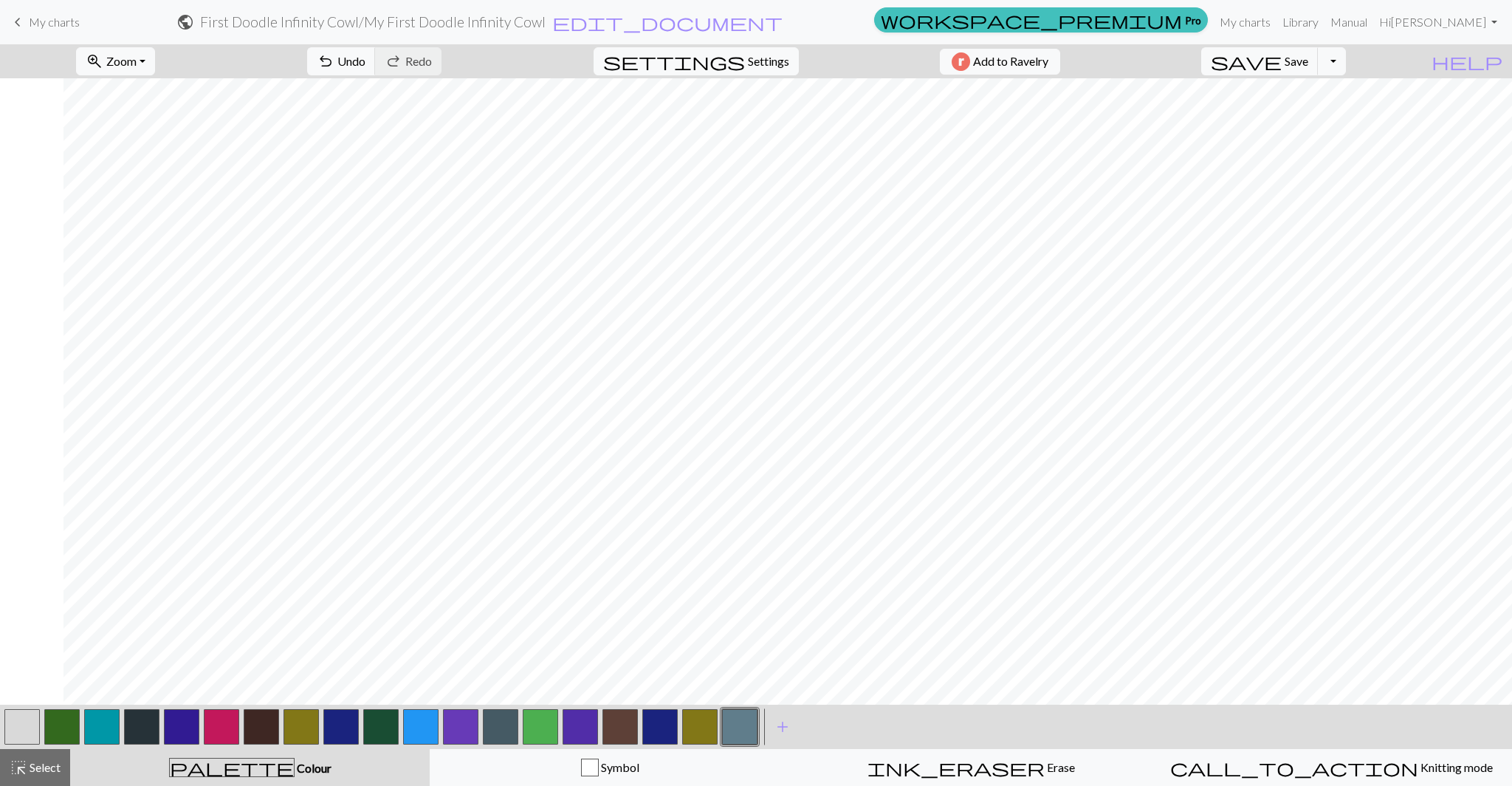
scroll to position [0, 926]
click at [782, 728] on span "add" at bounding box center [783, 726] width 18 height 20
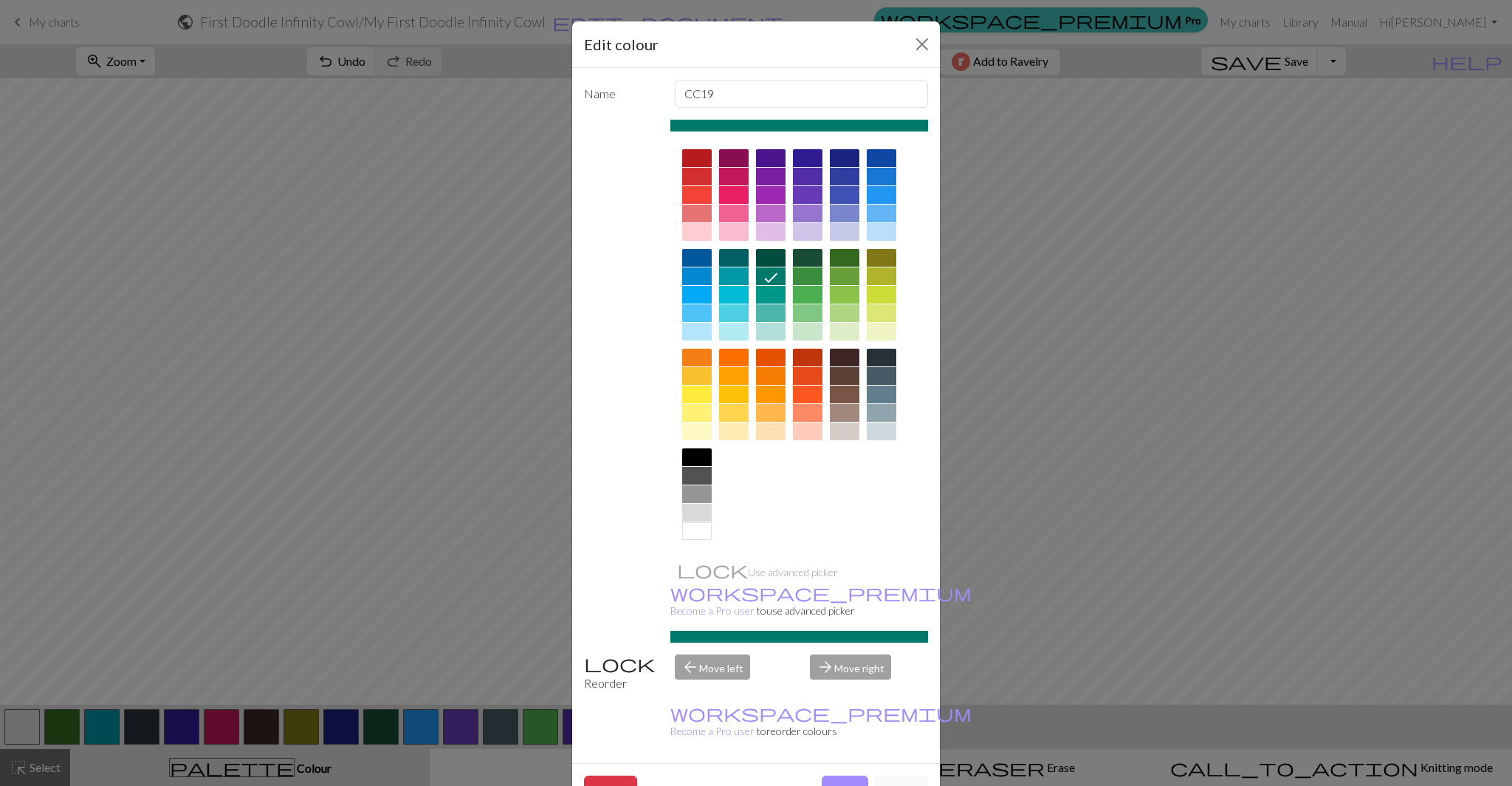
click at [808, 211] on div at bounding box center [807, 214] width 29 height 18
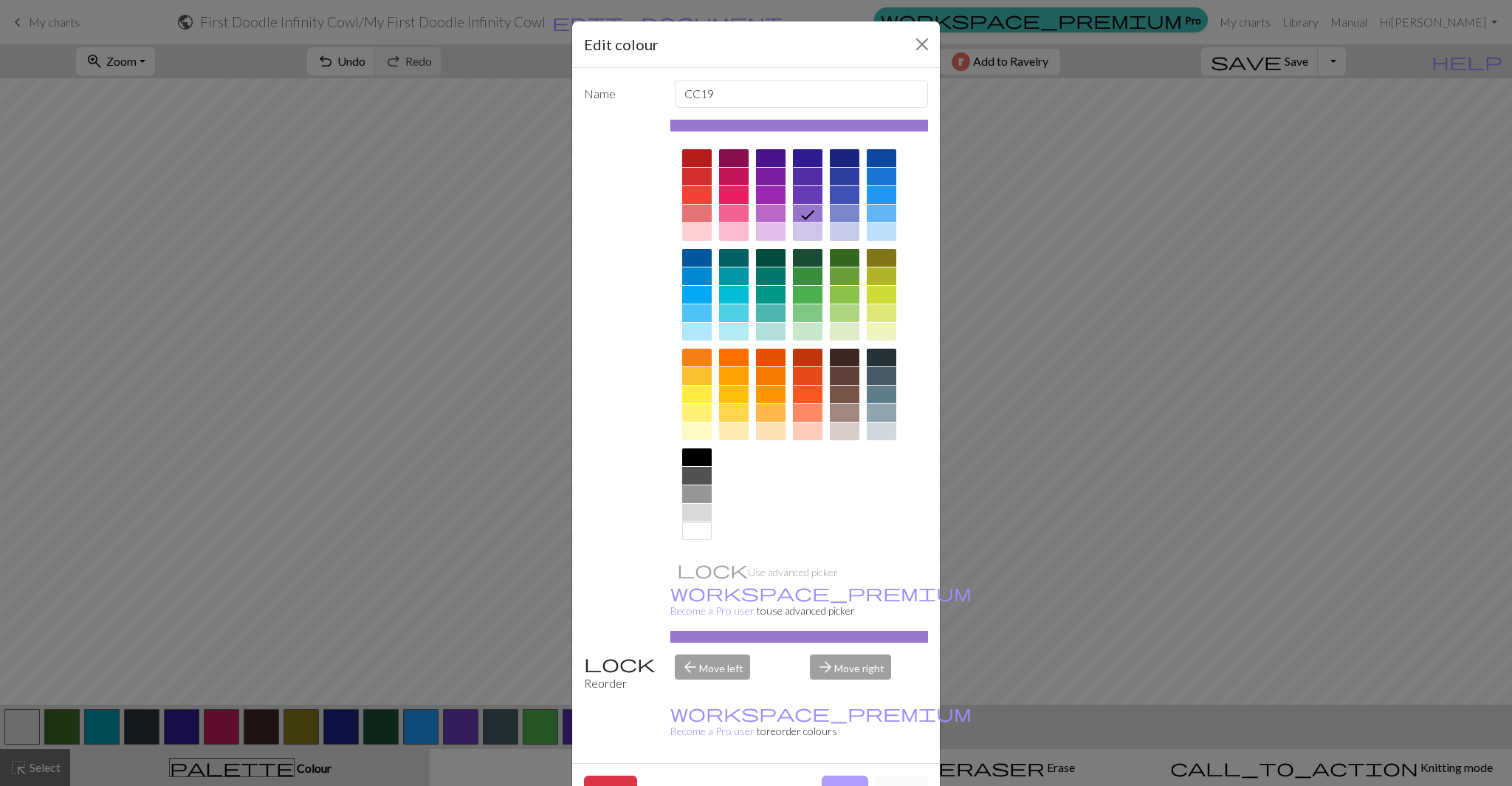
click at [849, 775] on button "Done" at bounding box center [845, 789] width 47 height 28
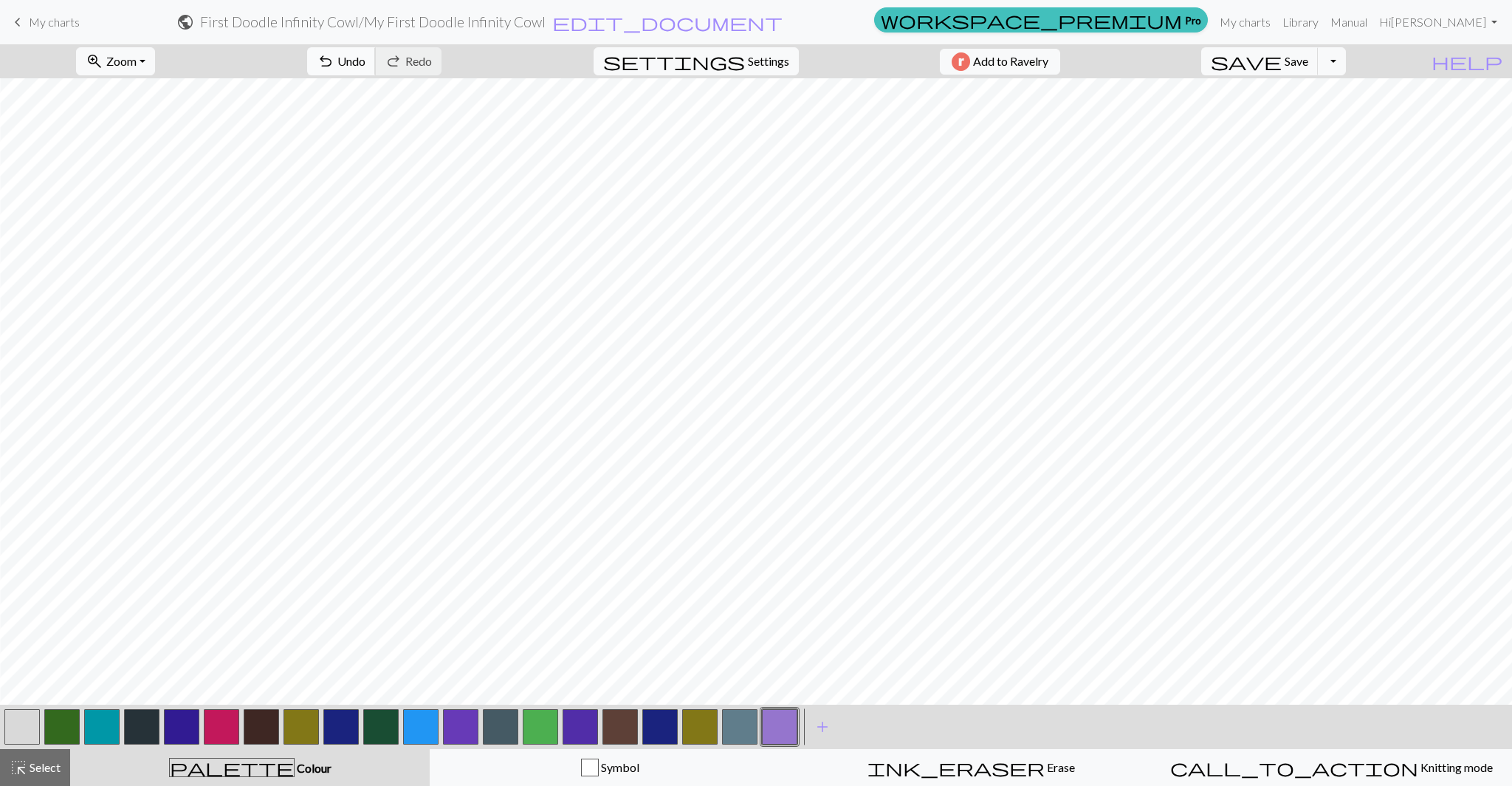
click at [376, 55] on button "undo Undo Undo" at bounding box center [341, 61] width 68 height 28
click at [365, 58] on span "Undo" at bounding box center [351, 61] width 28 height 14
click at [335, 61] on span "undo" at bounding box center [326, 61] width 18 height 20
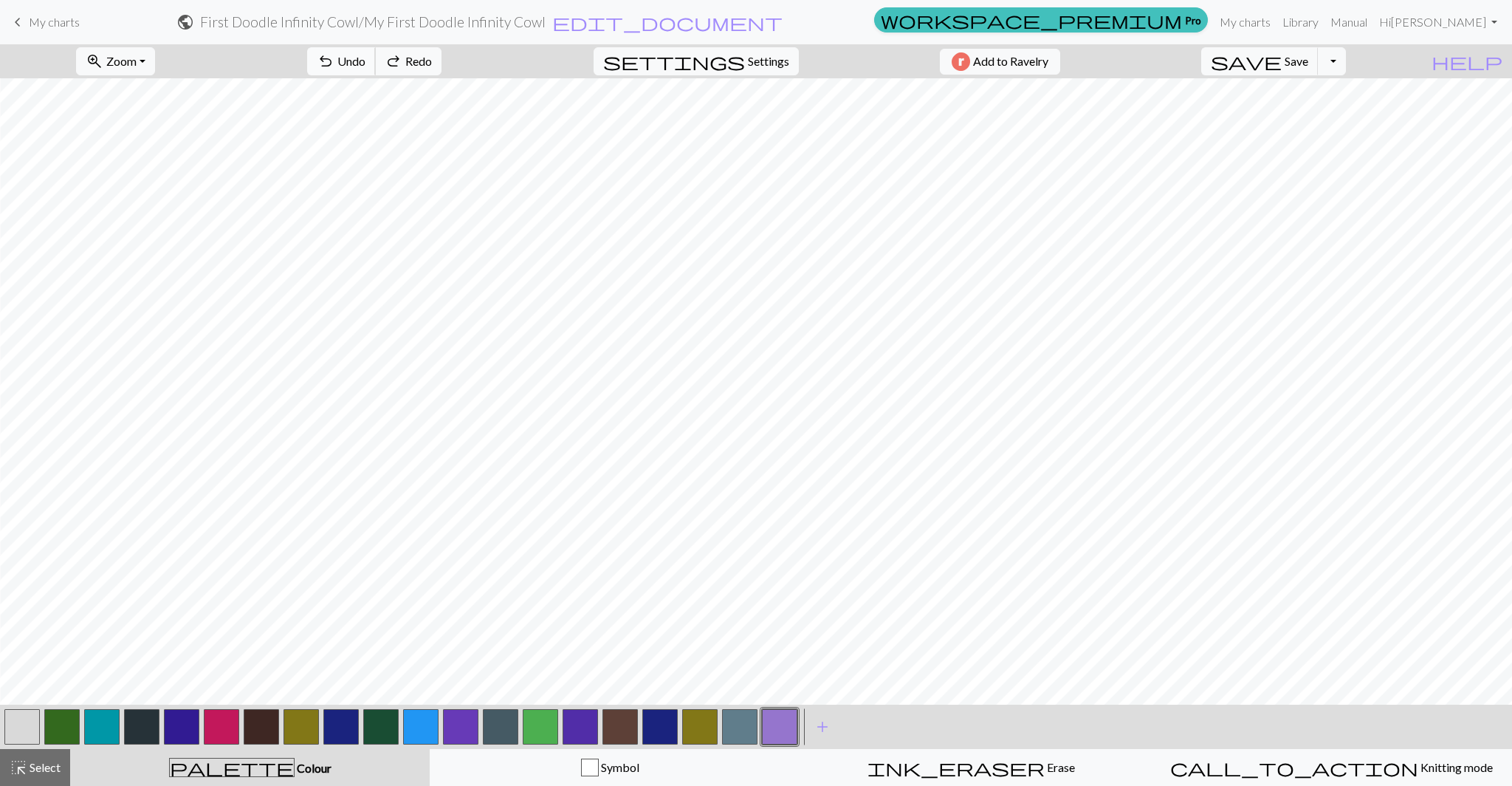
click at [335, 61] on span "undo" at bounding box center [326, 61] width 18 height 20
click at [43, 771] on span "Select" at bounding box center [44, 766] width 33 height 14
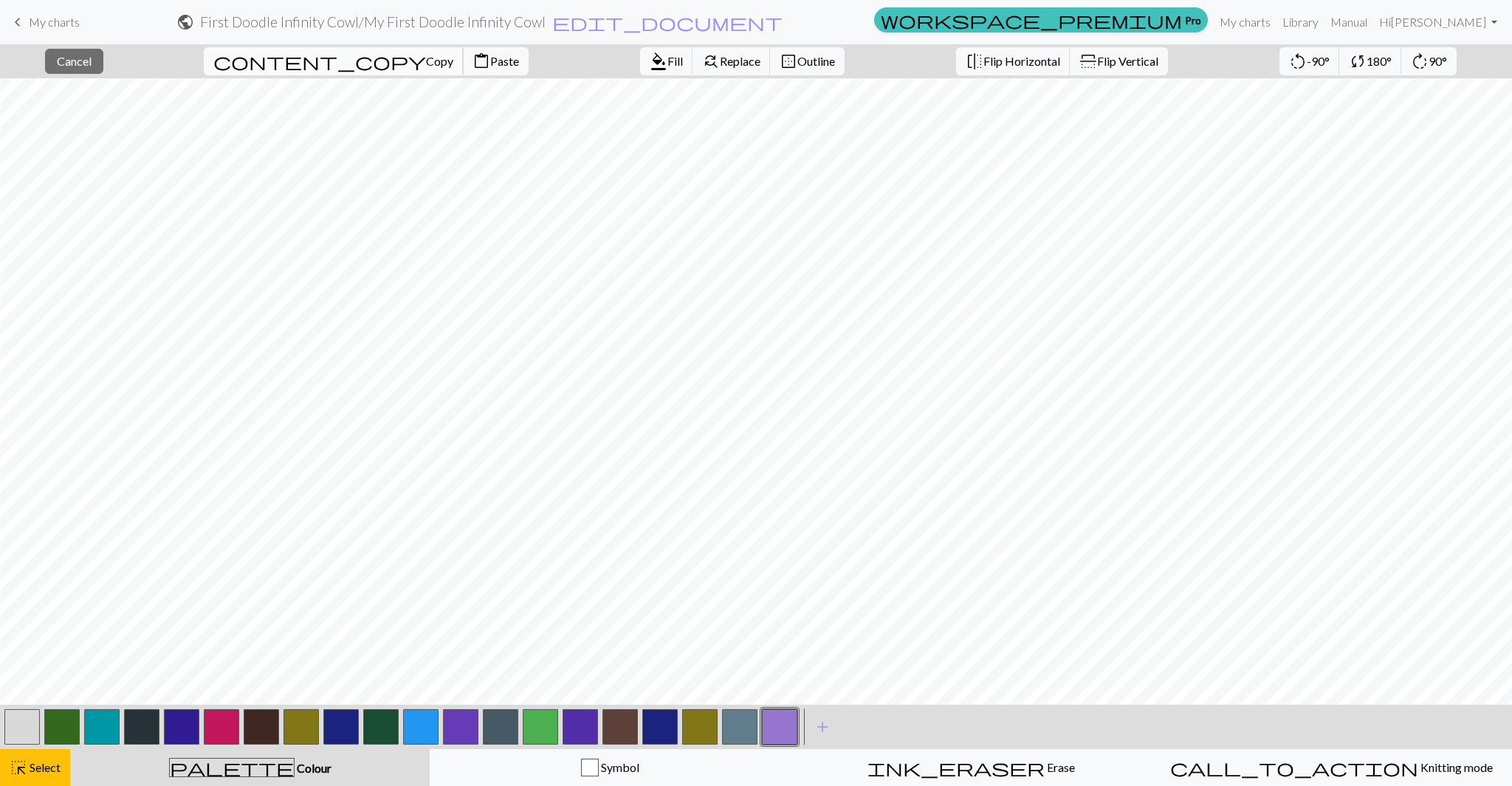
click at [426, 56] on span "Copy" at bounding box center [439, 61] width 27 height 14
click at [275, 58] on span "content_copy" at bounding box center [320, 61] width 213 height 20
click at [490, 61] on span "Paste" at bounding box center [505, 61] width 29 height 14
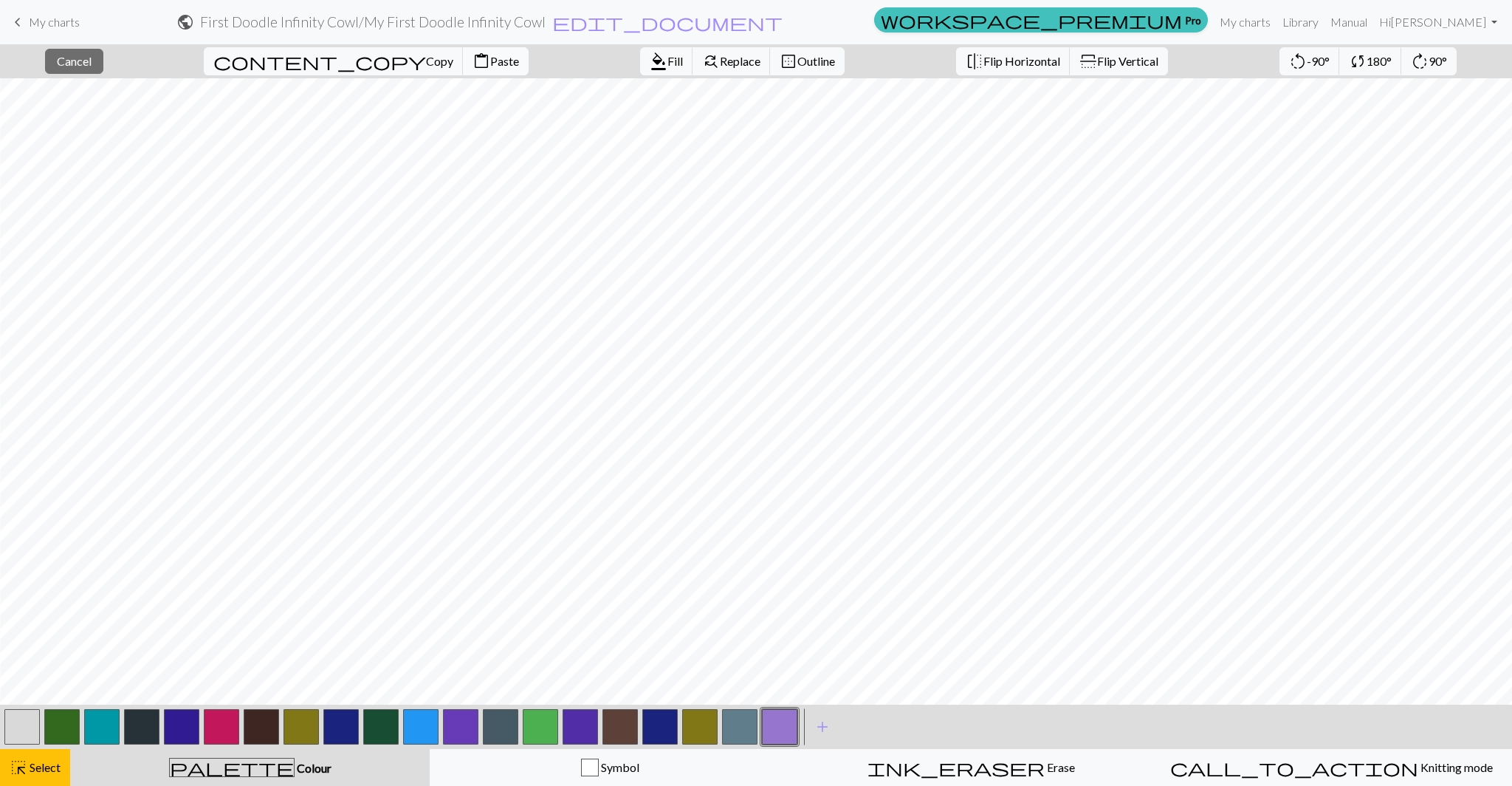
click at [490, 59] on span "Paste" at bounding box center [505, 61] width 29 height 14
click at [490, 62] on span "Paste" at bounding box center [505, 61] width 29 height 14
click at [41, 769] on span "Select" at bounding box center [44, 766] width 33 height 14
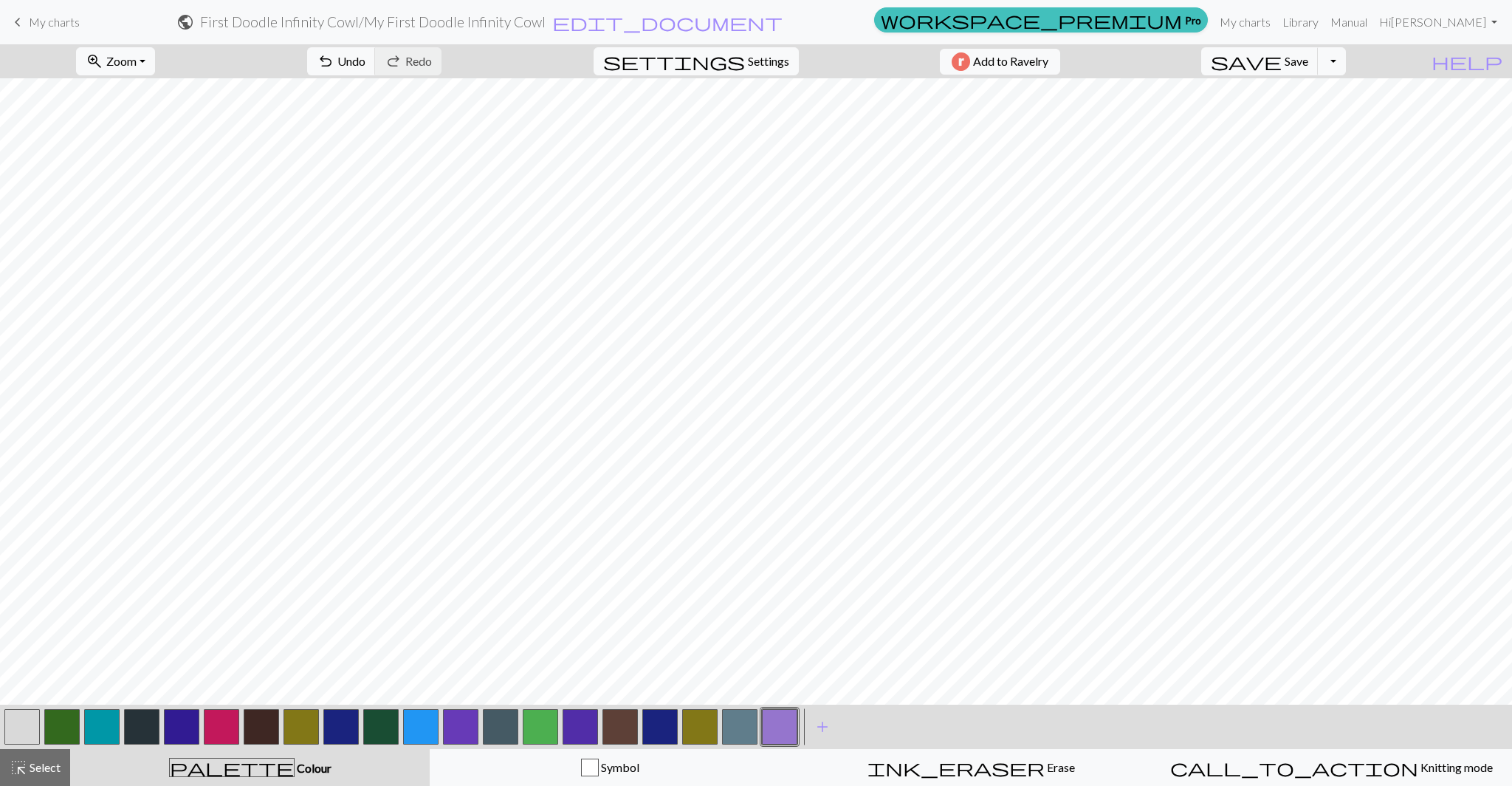
click at [777, 734] on button "button" at bounding box center [779, 726] width 35 height 35
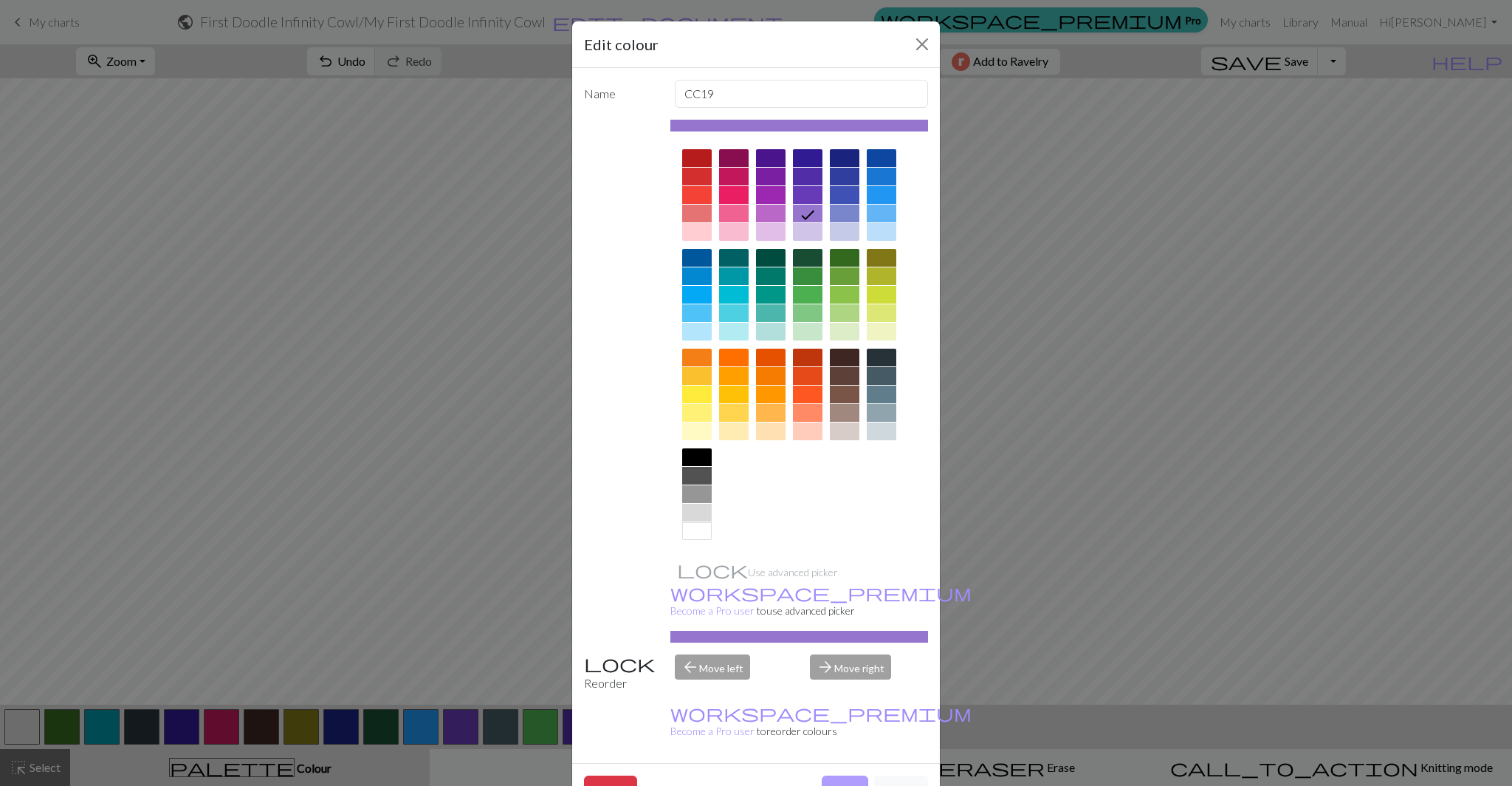
click at [844, 775] on button "Done" at bounding box center [845, 789] width 47 height 28
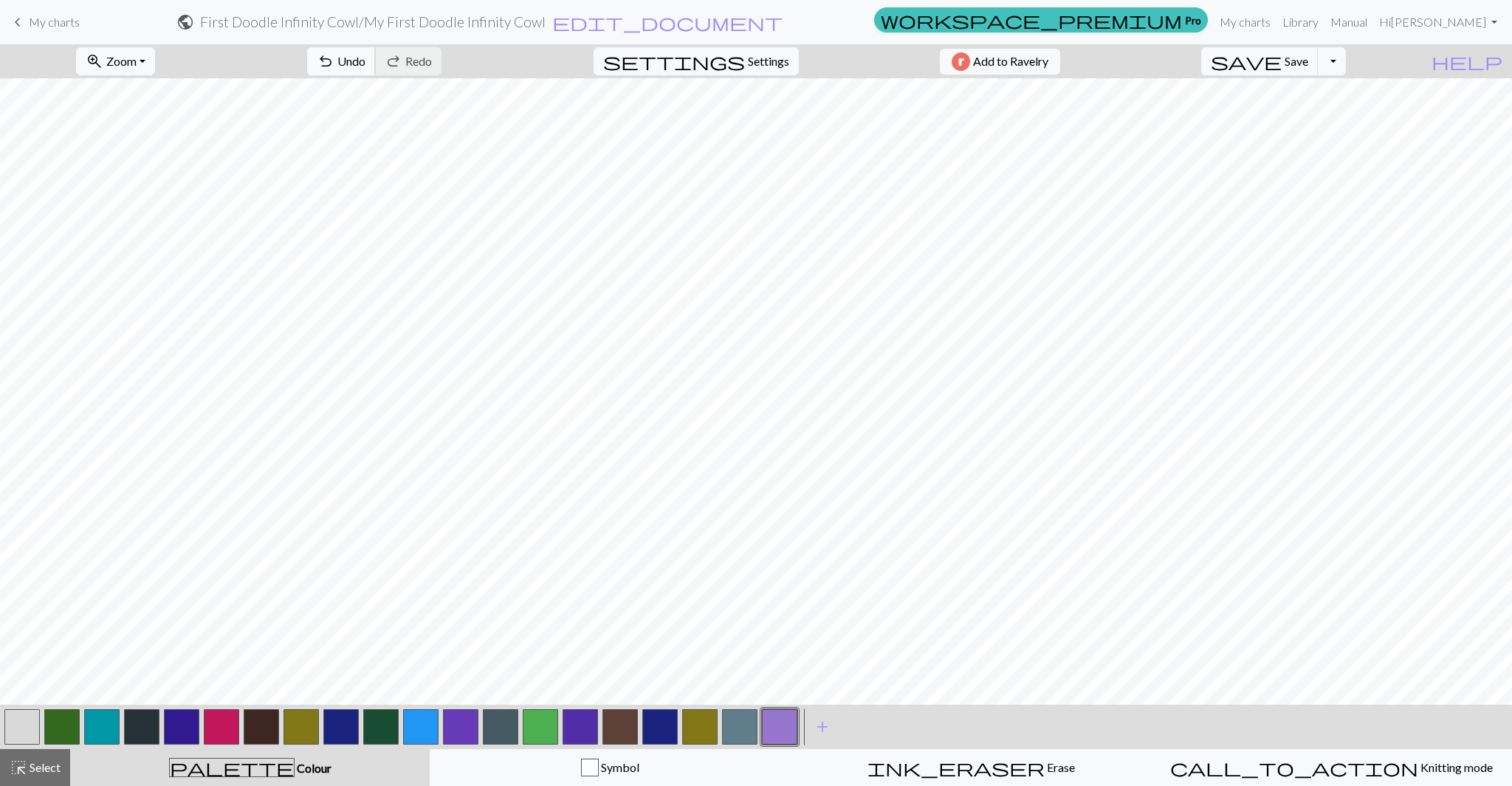
click at [365, 56] on span "Undo" at bounding box center [351, 61] width 28 height 14
click at [817, 729] on span "add" at bounding box center [823, 726] width 18 height 20
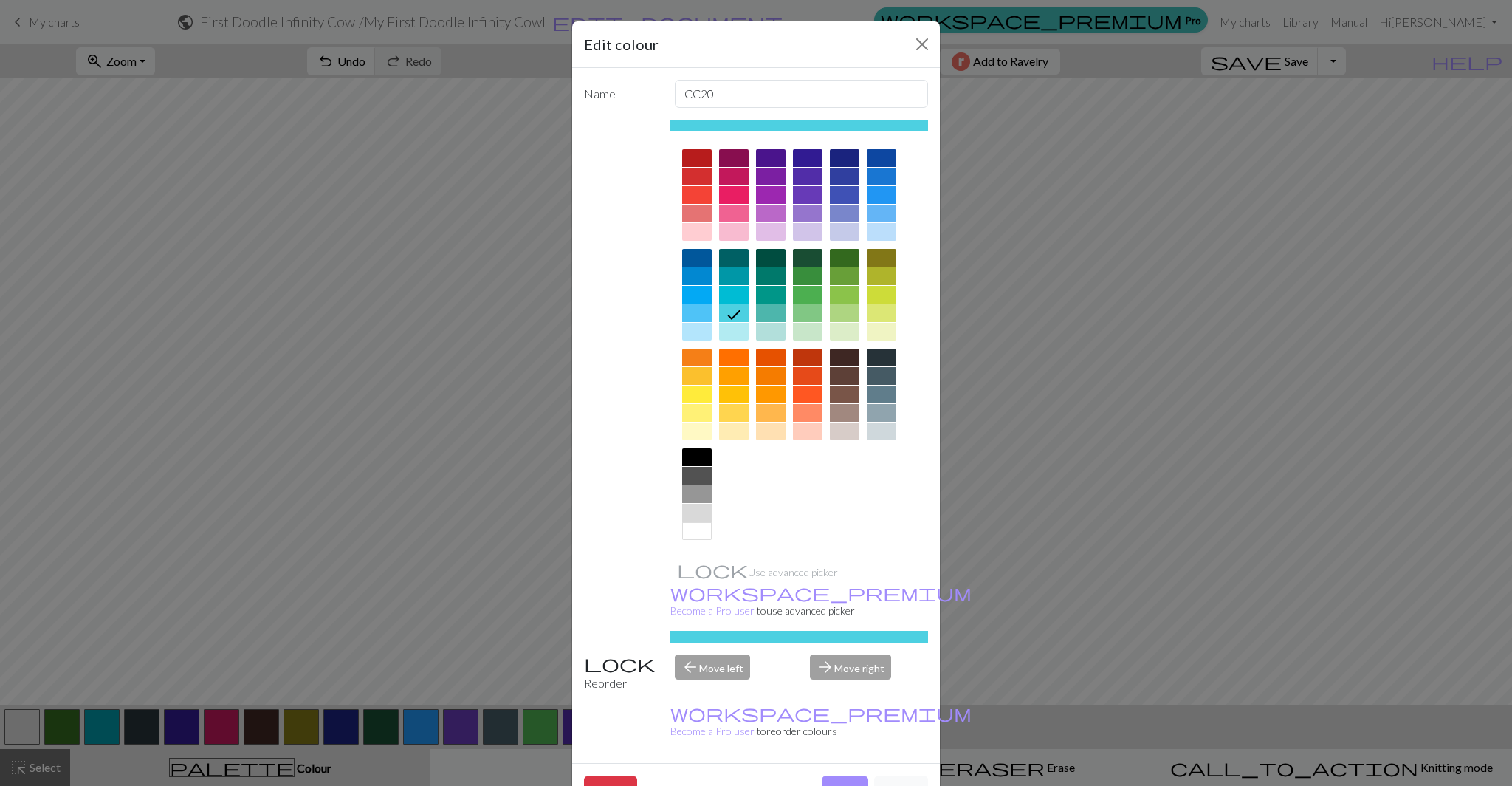
click at [694, 278] on div at bounding box center [696, 276] width 29 height 18
click at [876, 195] on div at bounding box center [881, 195] width 29 height 18
click at [846, 775] on button "Done" at bounding box center [845, 789] width 47 height 28
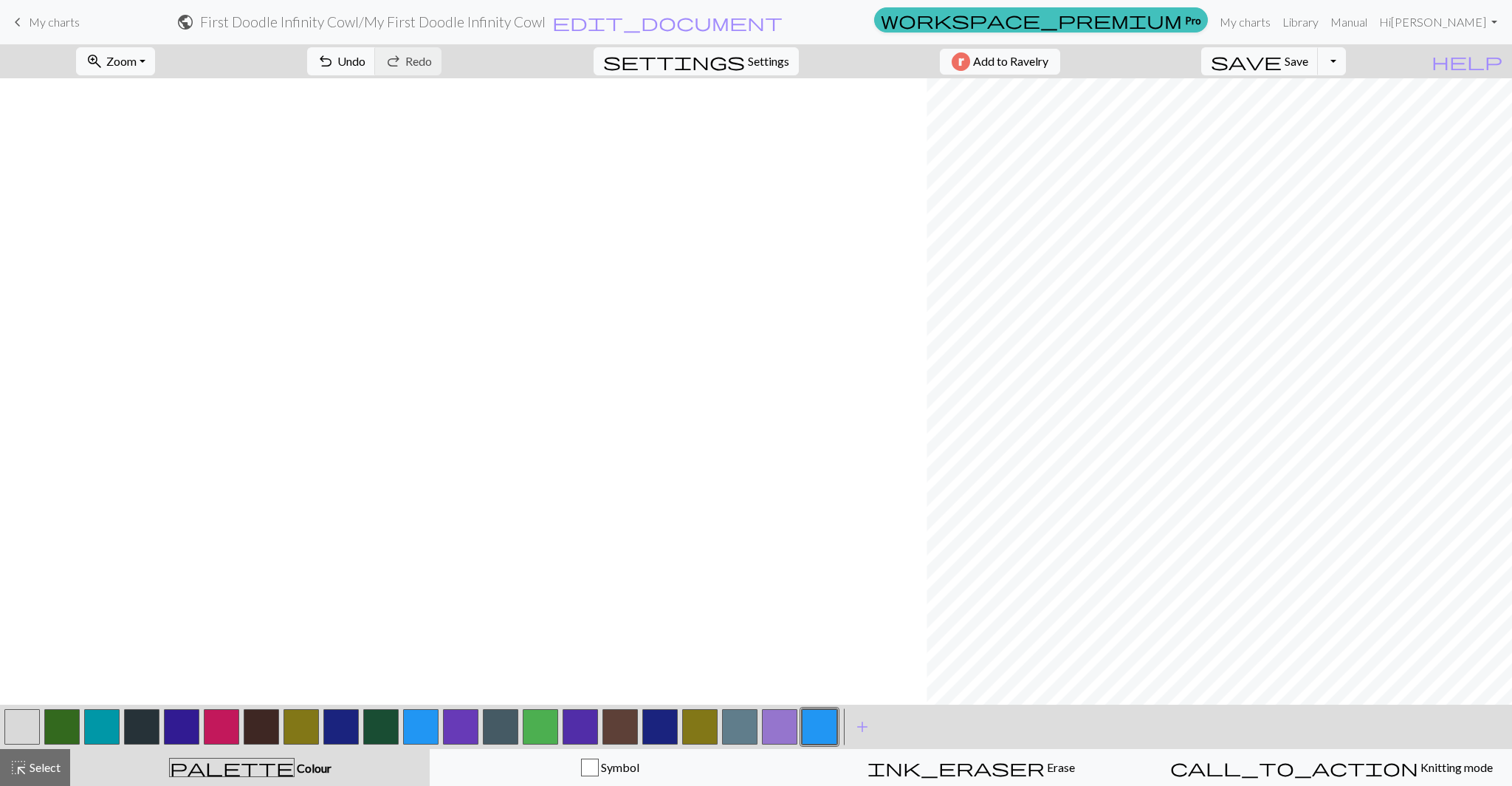
scroll to position [0, 926]
click at [365, 59] on span "Undo" at bounding box center [351, 61] width 28 height 14
click at [365, 56] on span "Undo" at bounding box center [351, 61] width 28 height 14
click at [20, 719] on button "button" at bounding box center [22, 726] width 35 height 35
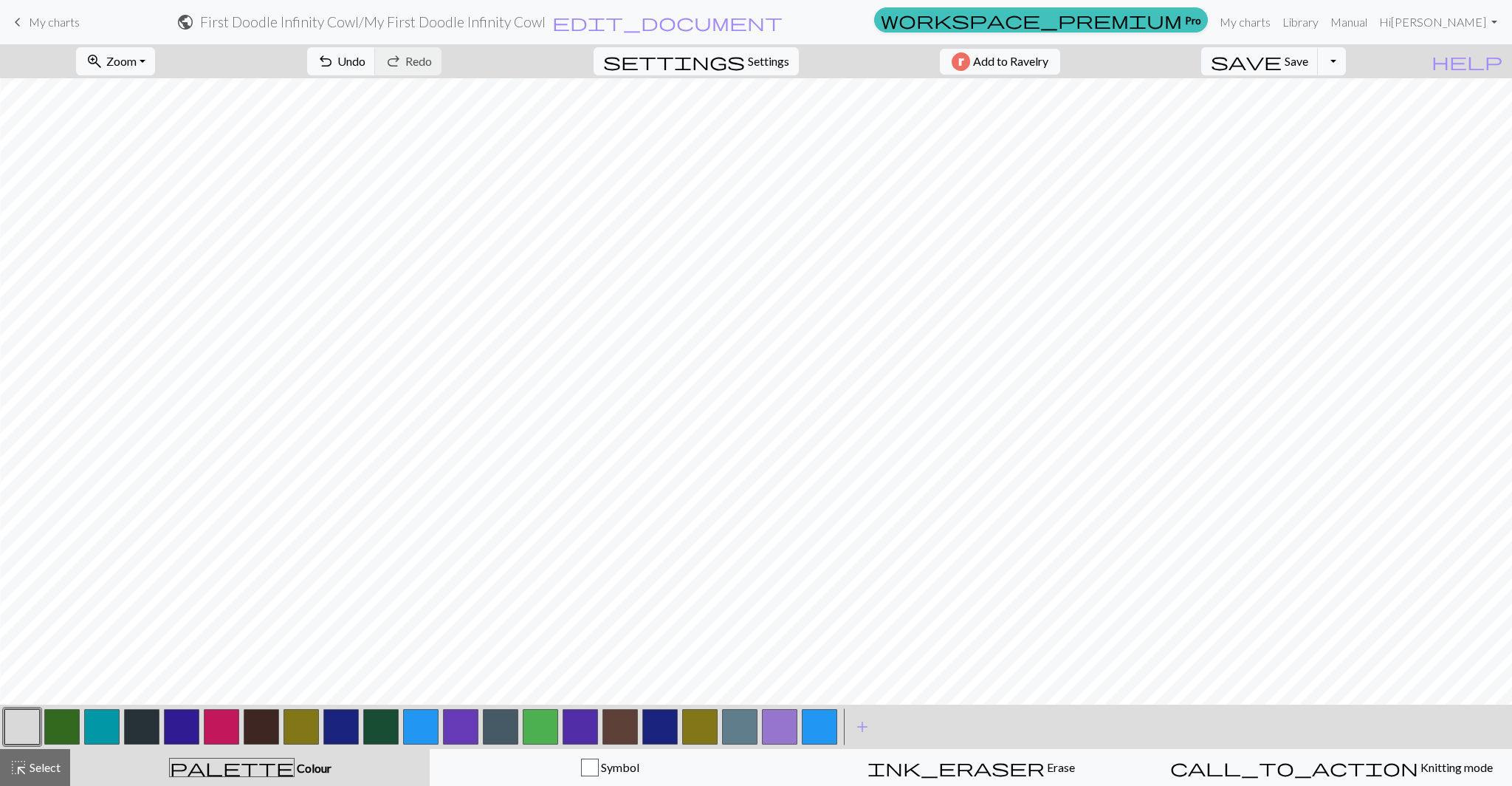
click at [811, 727] on button "button" at bounding box center [819, 726] width 35 height 35
click at [32, 772] on span "Select" at bounding box center [44, 766] width 33 height 14
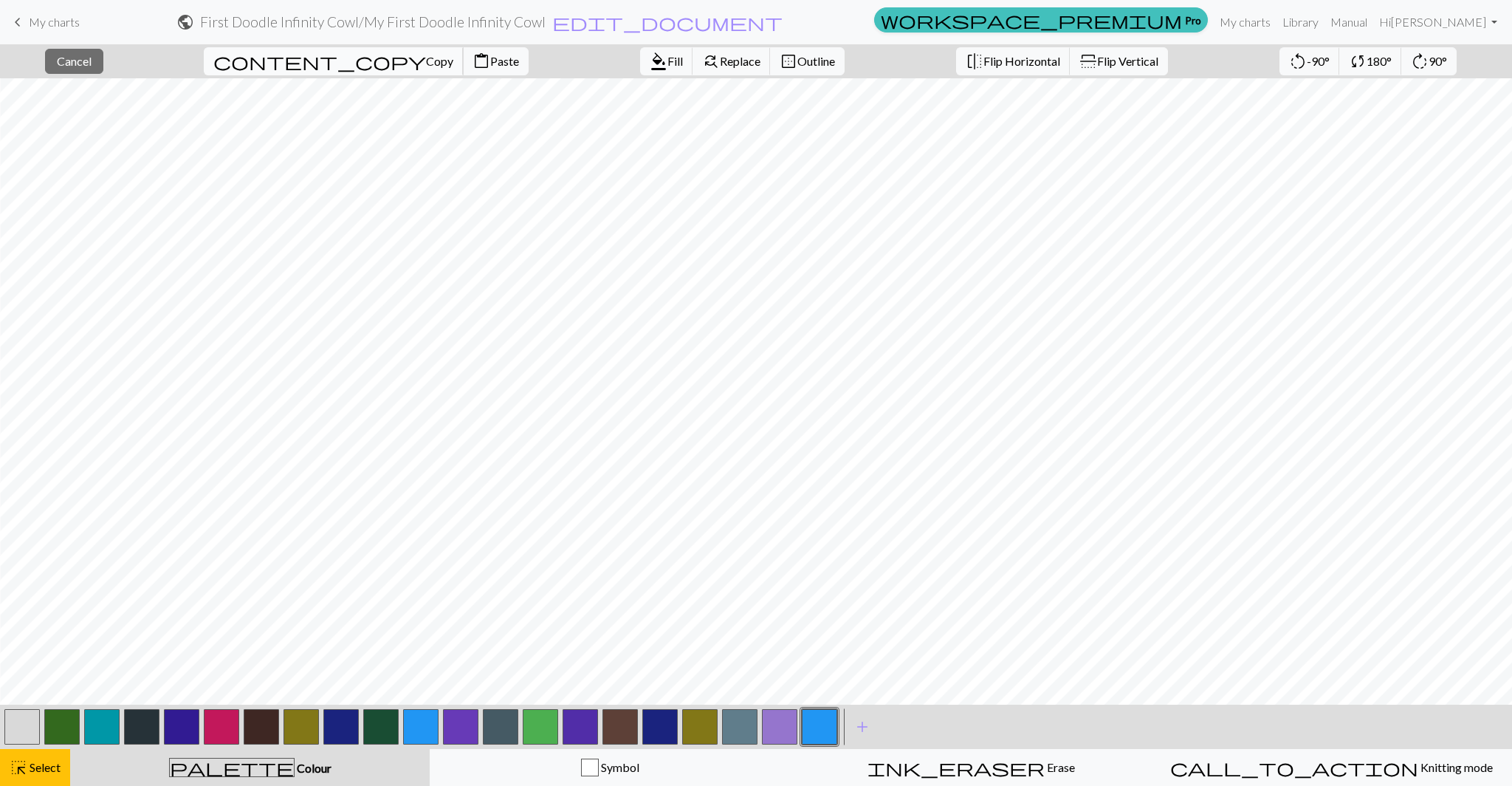
click at [426, 60] on span "Copy" at bounding box center [439, 61] width 27 height 14
click at [490, 62] on span "Paste" at bounding box center [505, 61] width 29 height 14
click at [490, 62] on span "Paste" at bounding box center [505, 61] width 29 height 14
click at [490, 61] on span "Paste" at bounding box center [505, 61] width 29 height 14
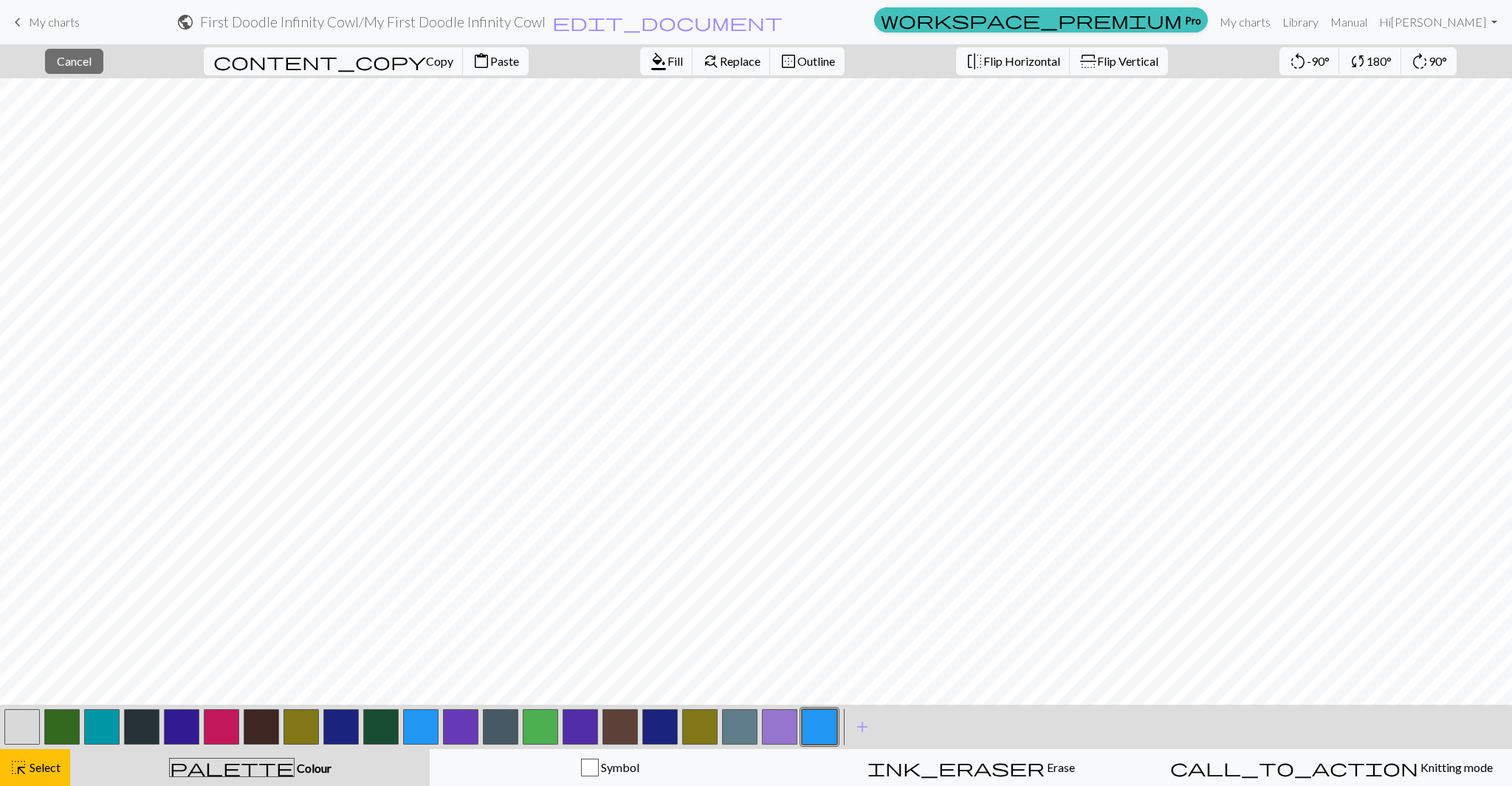
click at [490, 60] on span "Paste" at bounding box center [505, 61] width 29 height 14
click at [43, 771] on span "Select" at bounding box center [44, 766] width 33 height 14
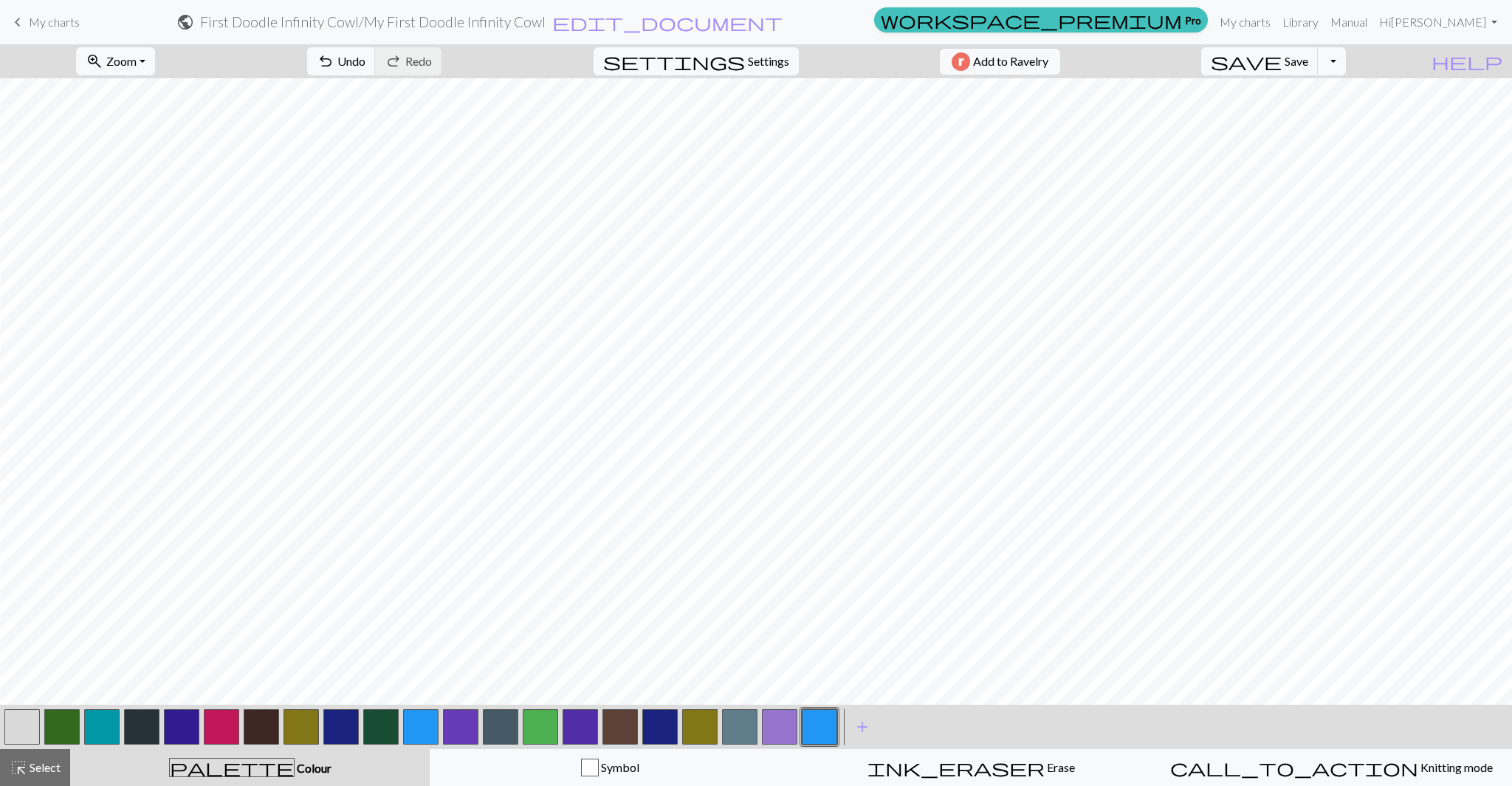
click at [810, 722] on button "button" at bounding box center [819, 726] width 35 height 35
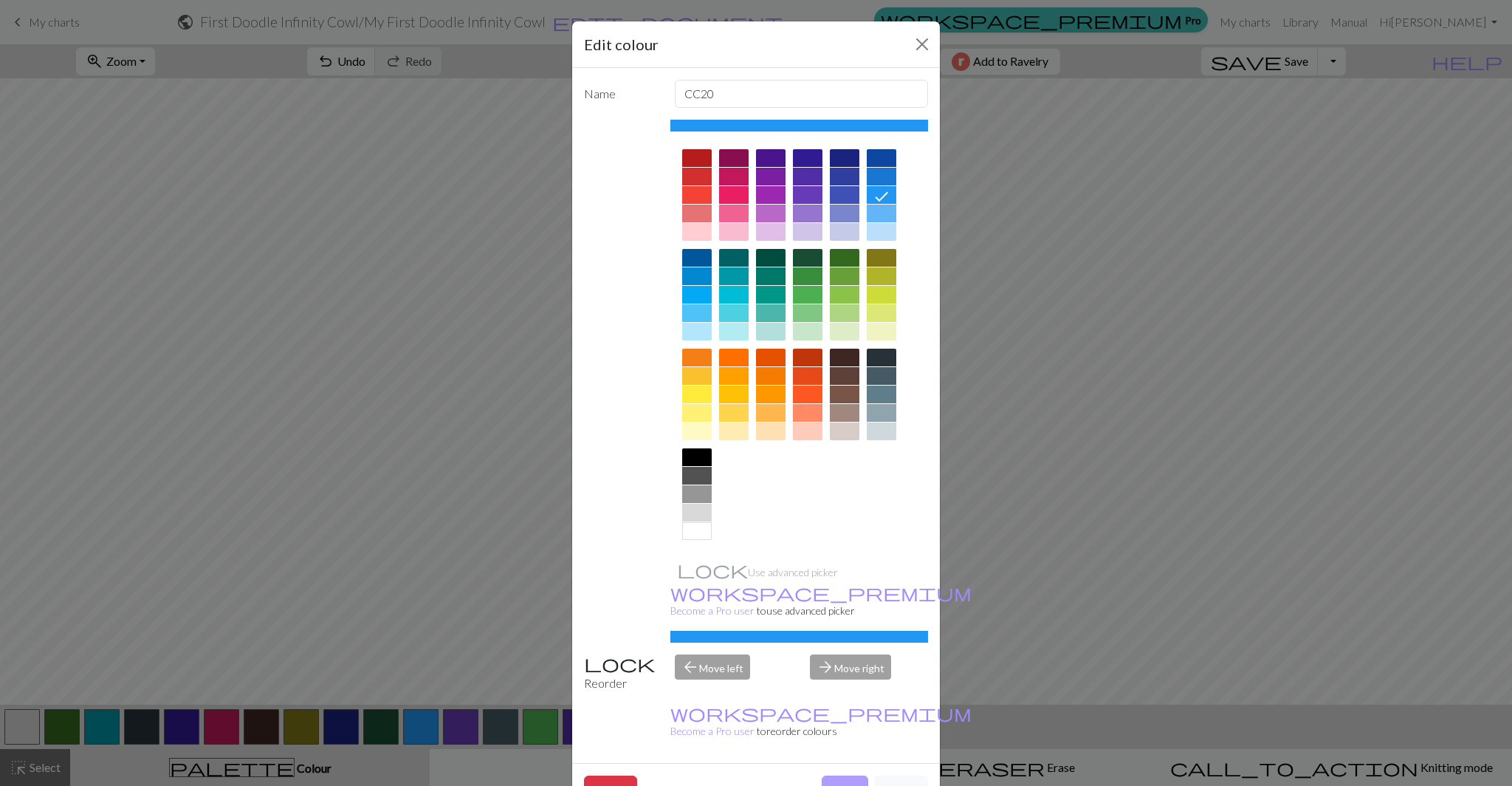
click at [829, 775] on button "Done" at bounding box center [845, 789] width 47 height 28
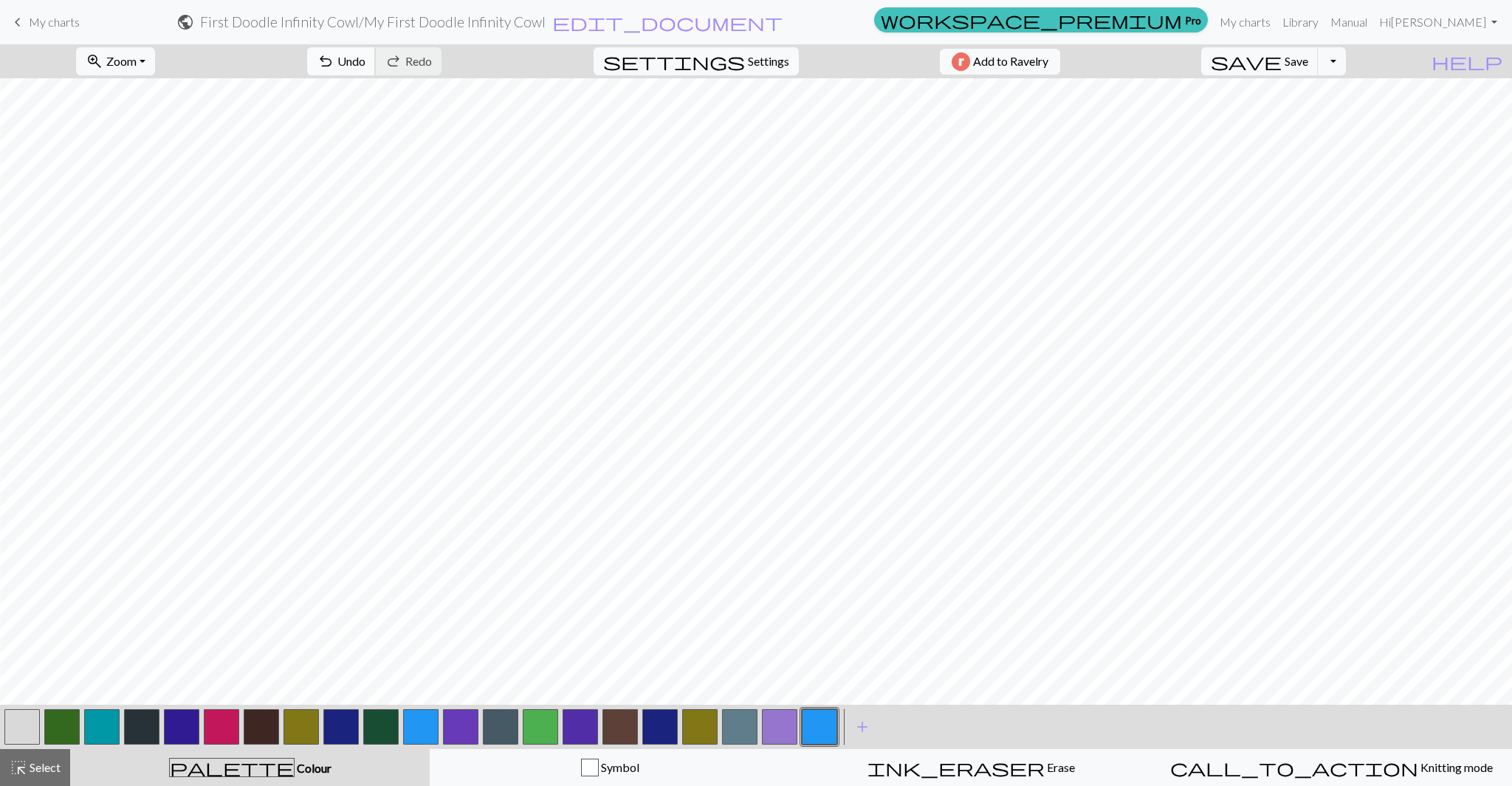
click at [365, 61] on span "Undo" at bounding box center [351, 61] width 28 height 14
click at [335, 59] on span "undo" at bounding box center [326, 61] width 18 height 20
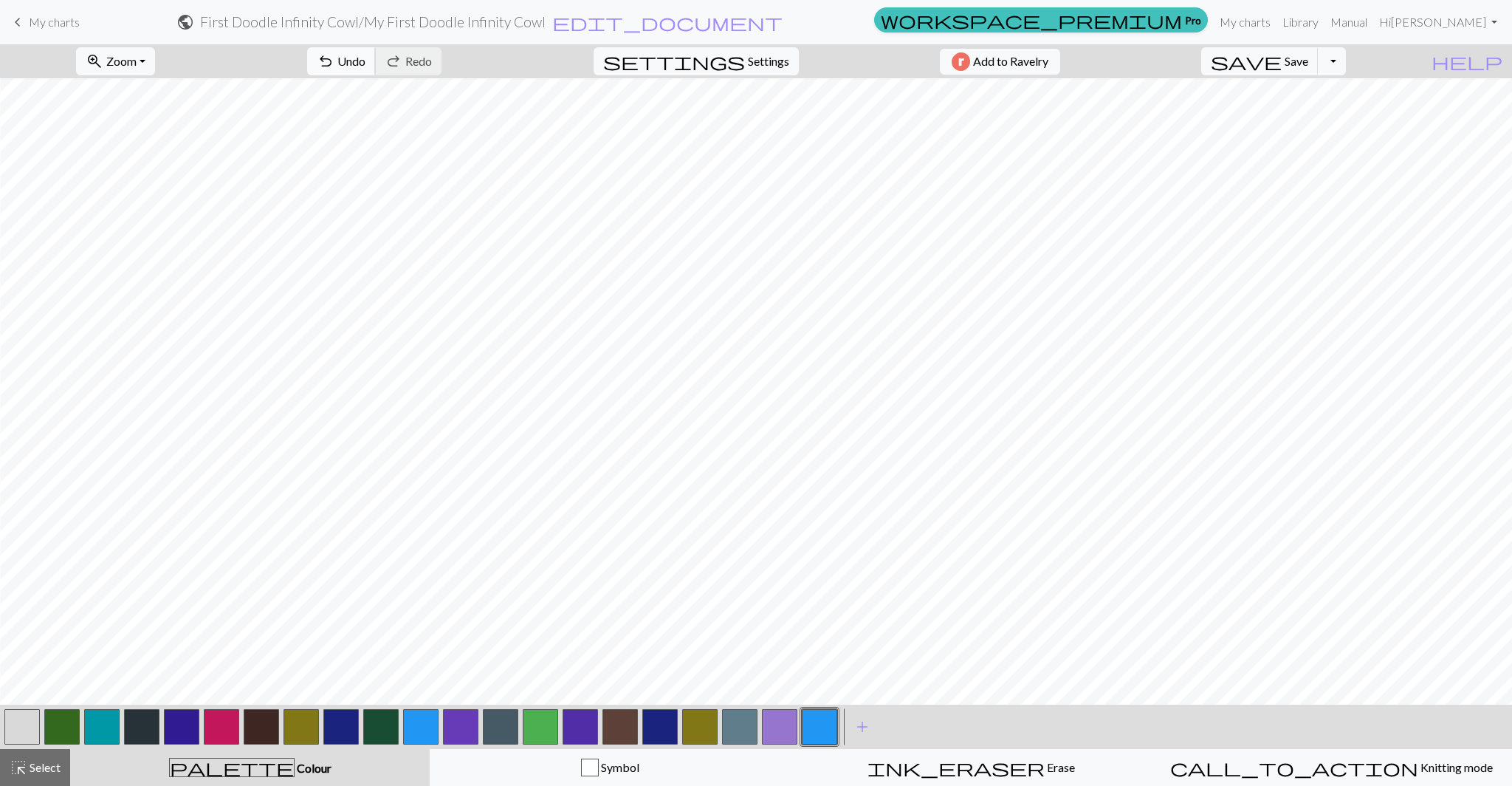
click at [365, 59] on span "Undo" at bounding box center [351, 61] width 28 height 14
click at [47, 764] on span "Select" at bounding box center [44, 766] width 33 height 14
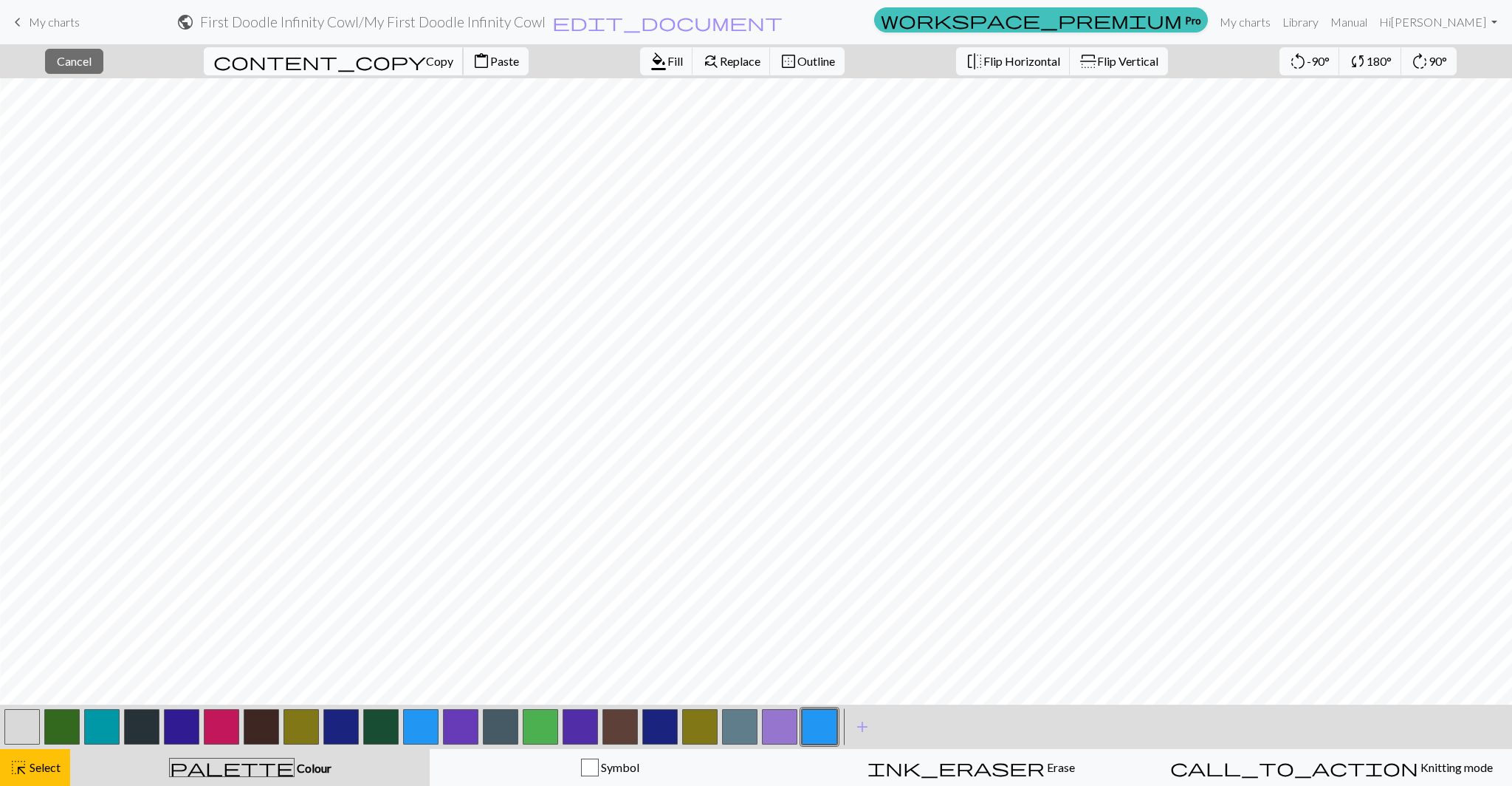
click at [426, 61] on span "Copy" at bounding box center [439, 61] width 27 height 14
click at [490, 58] on span "Paste" at bounding box center [505, 61] width 29 height 14
click at [983, 66] on span "Flip Horizontal" at bounding box center [1022, 61] width 77 height 14
click at [426, 62] on span "Copy" at bounding box center [439, 61] width 27 height 14
click at [490, 61] on span "Paste" at bounding box center [505, 61] width 29 height 14
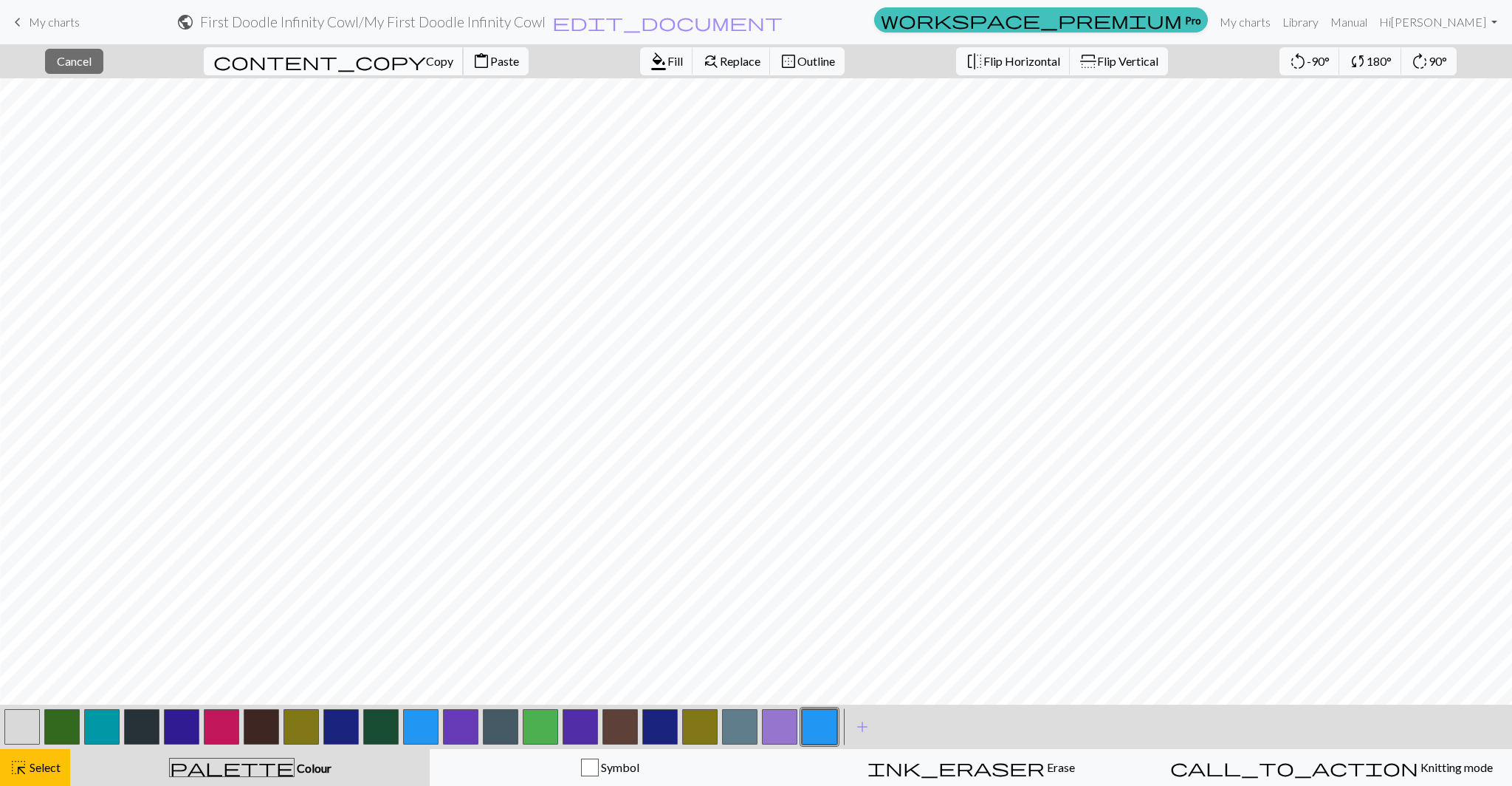
click at [426, 61] on span "Copy" at bounding box center [439, 61] width 27 height 14
click at [490, 61] on span "Paste" at bounding box center [505, 61] width 29 height 14
click at [983, 62] on span "Flip Horizontal" at bounding box center [1022, 61] width 77 height 14
click at [100, 53] on button "close Cancel" at bounding box center [74, 61] width 59 height 25
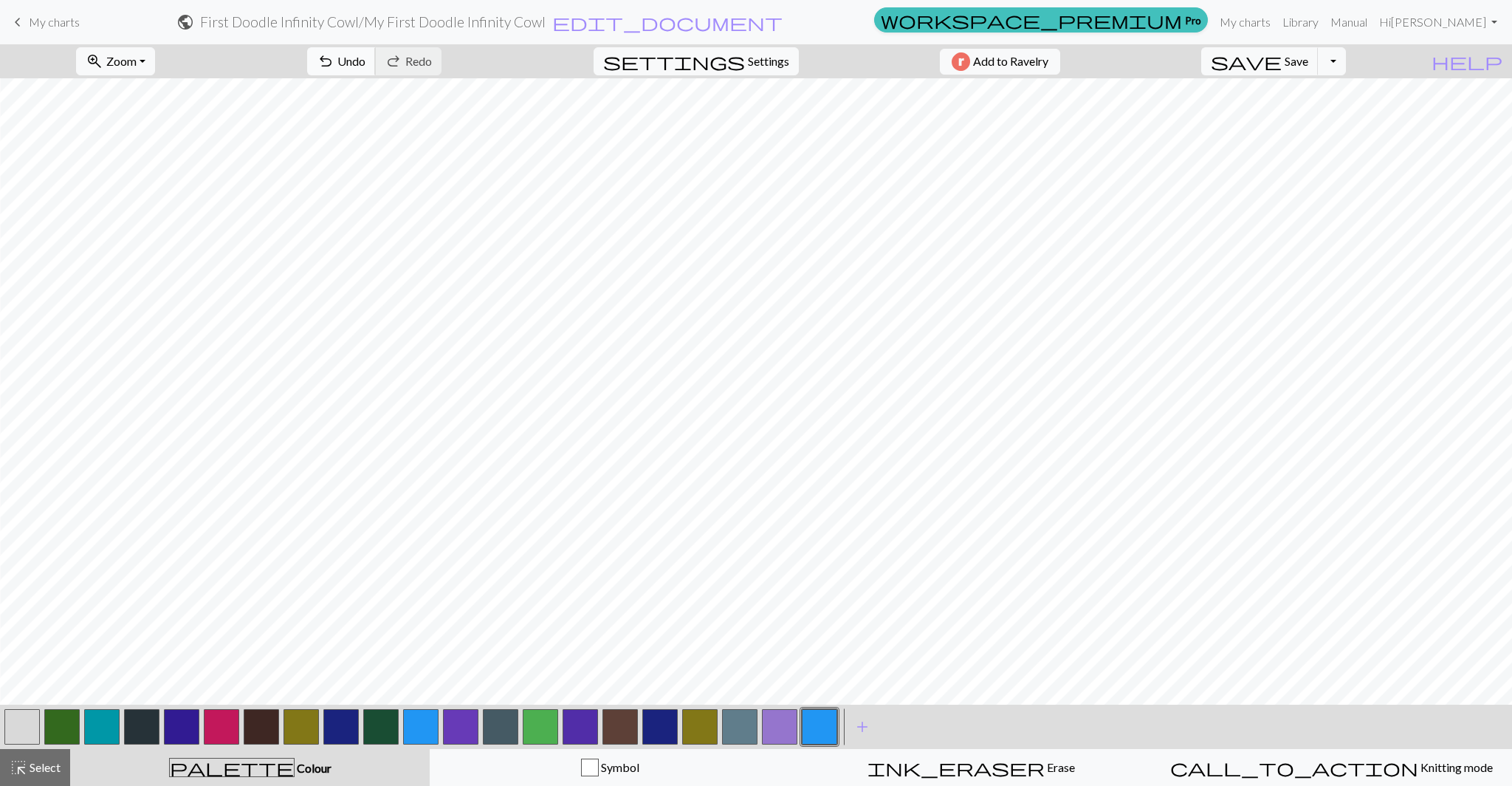
click at [335, 58] on span "undo" at bounding box center [326, 61] width 18 height 20
click at [335, 57] on span "undo" at bounding box center [326, 61] width 18 height 20
click at [20, 762] on span "highlight_alt" at bounding box center [19, 766] width 18 height 20
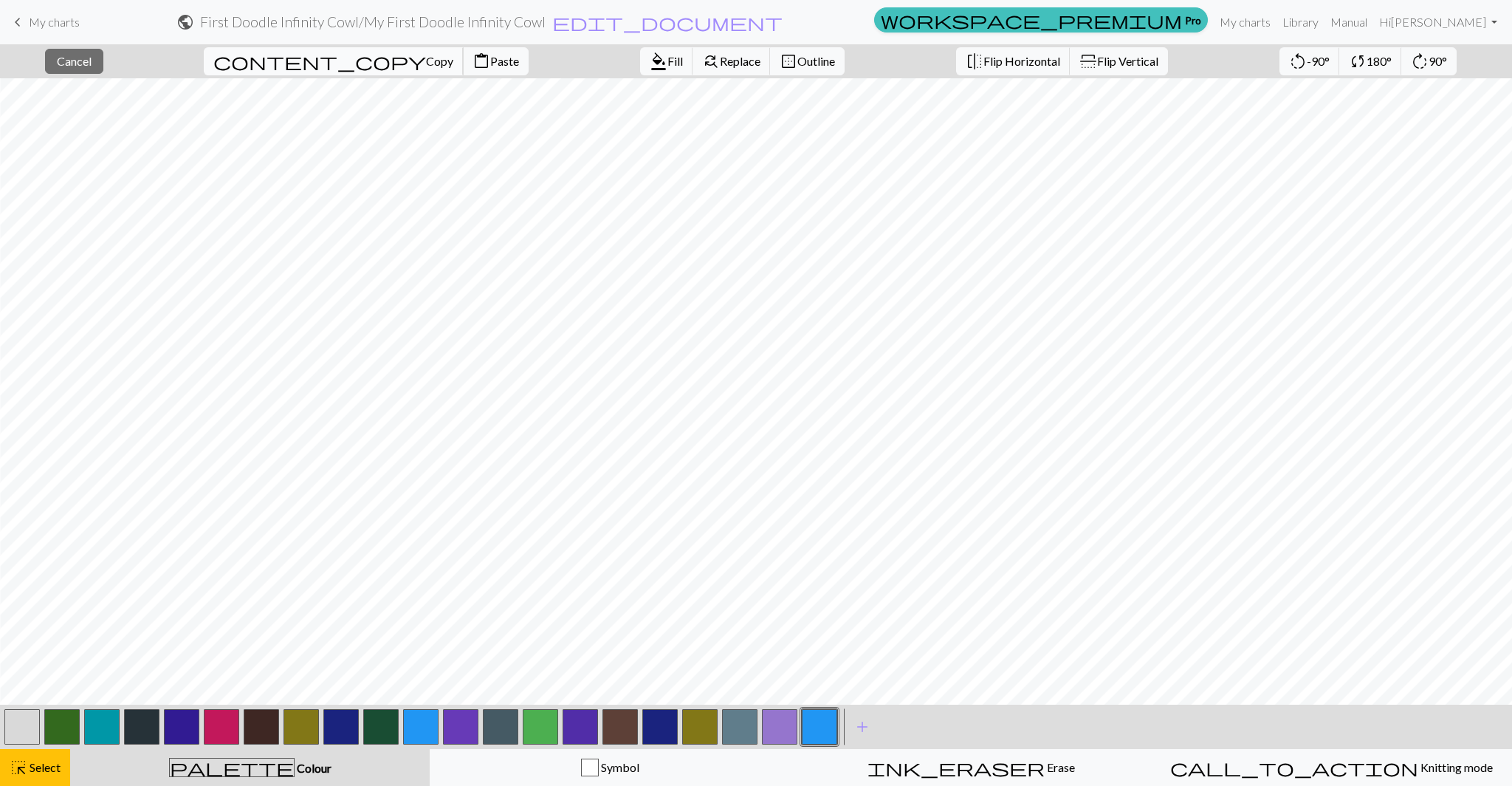
click at [426, 62] on span "Copy" at bounding box center [439, 61] width 27 height 14
click at [426, 59] on span "Copy" at bounding box center [439, 61] width 27 height 14
click at [490, 59] on span "Paste" at bounding box center [505, 61] width 29 height 14
click at [463, 53] on button "content_paste Paste" at bounding box center [495, 61] width 65 height 28
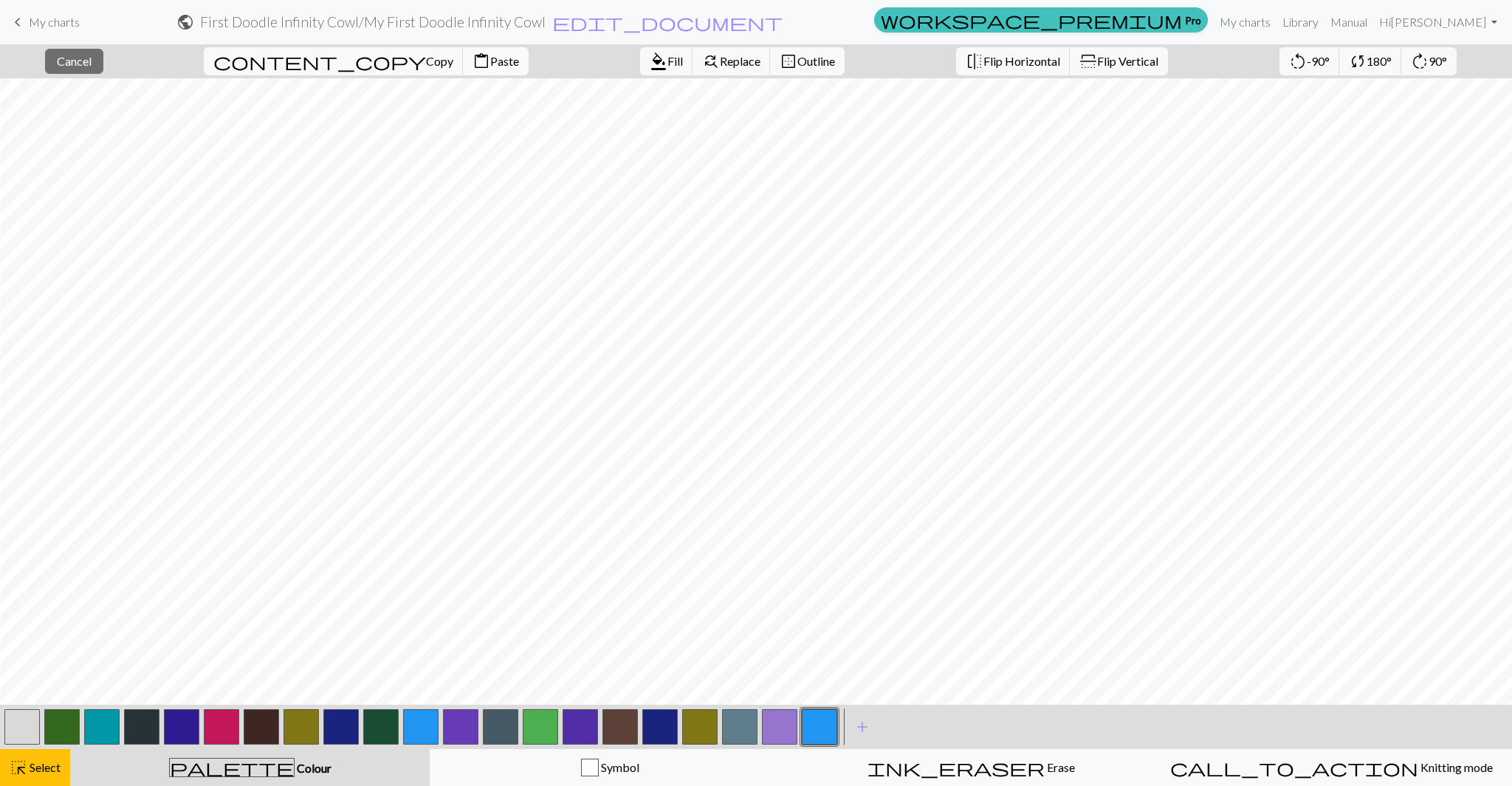
click at [490, 59] on span "Paste" at bounding box center [505, 61] width 29 height 14
click at [490, 64] on span "Paste" at bounding box center [505, 61] width 29 height 14
click at [25, 729] on button "button" at bounding box center [22, 726] width 35 height 35
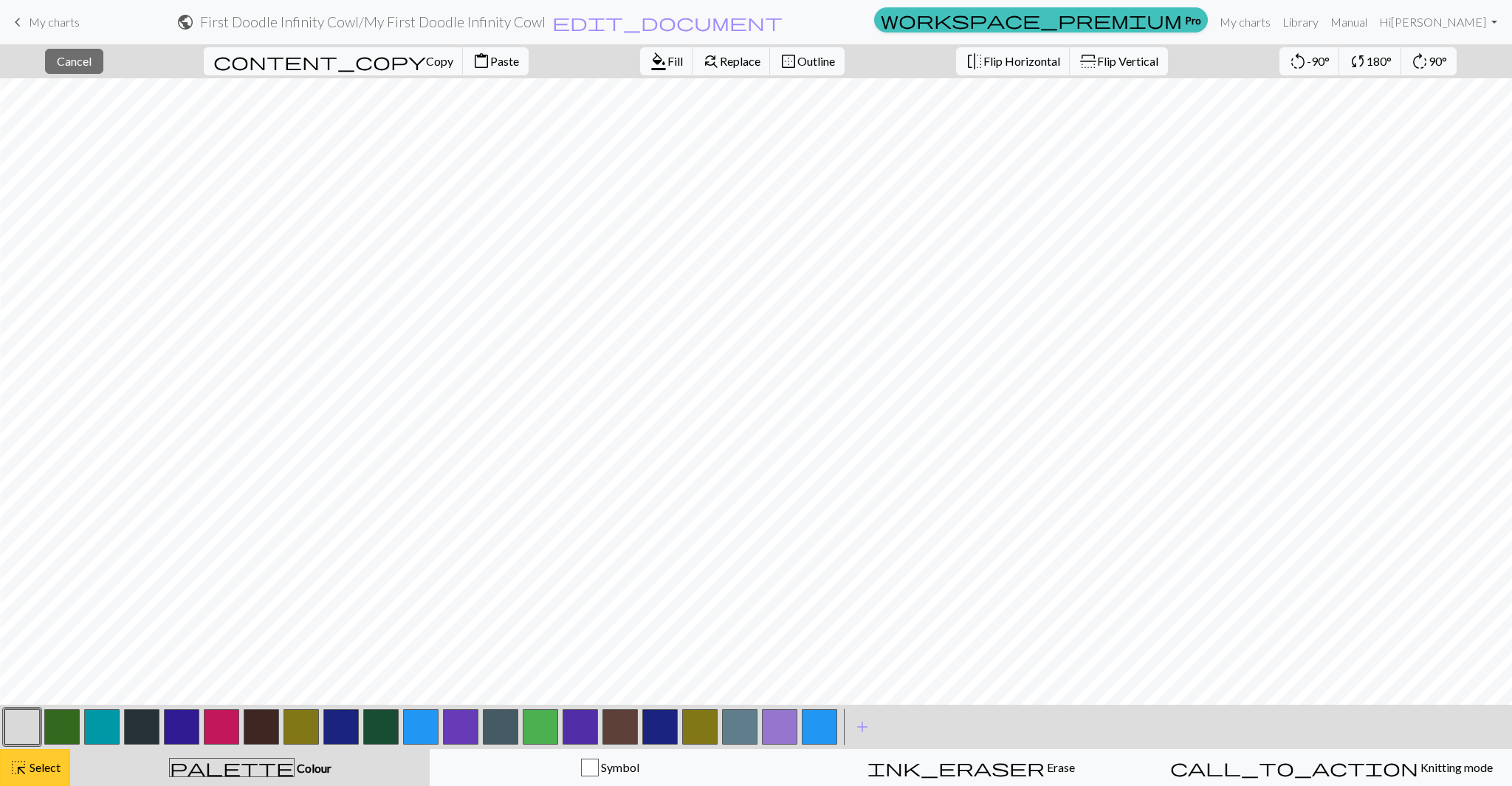
click at [50, 773] on span "Select" at bounding box center [44, 766] width 33 height 14
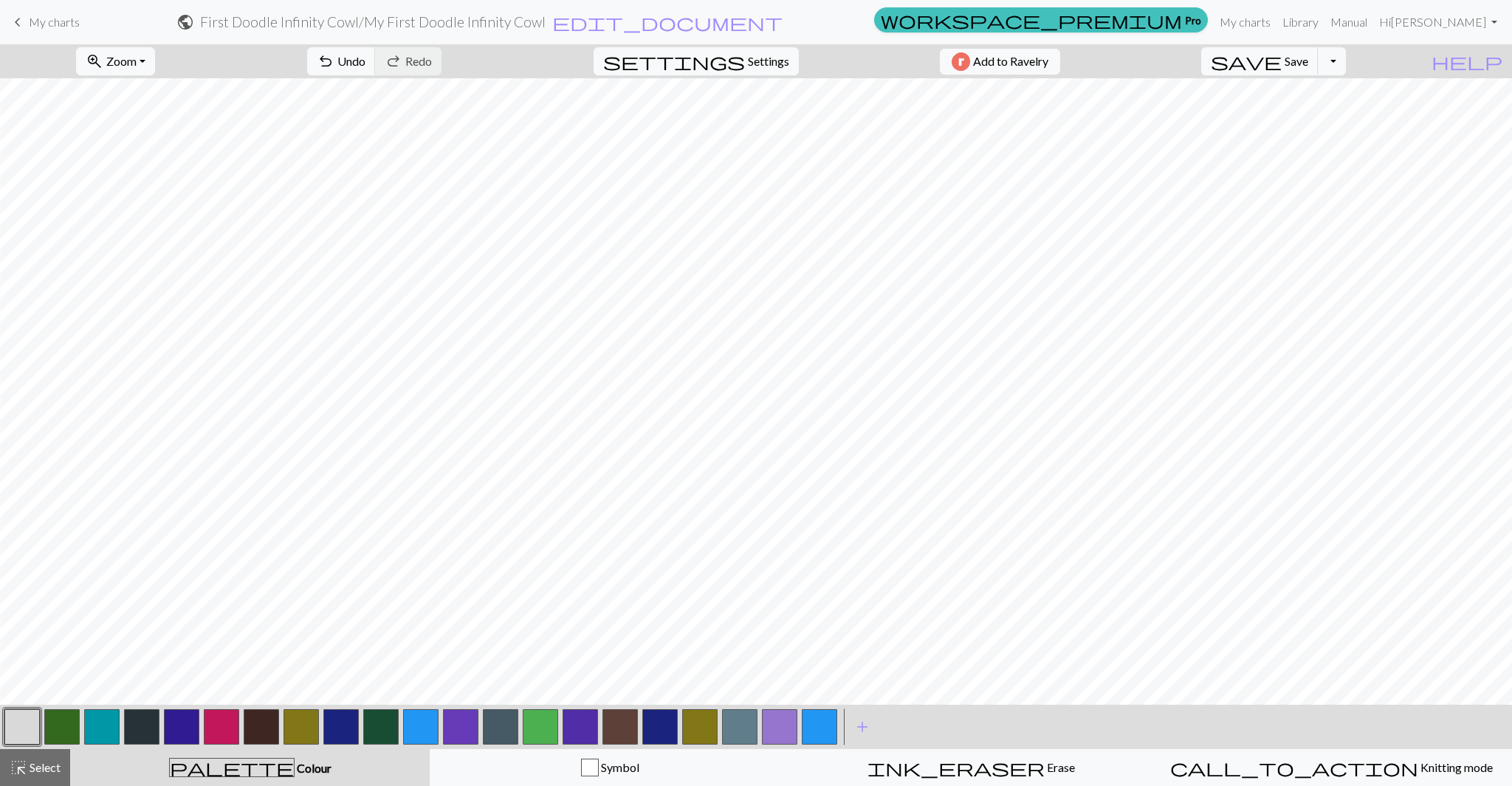
click at [26, 747] on div "< >" at bounding box center [420, 727] width 837 height 44
click at [830, 724] on button "button" at bounding box center [819, 726] width 35 height 35
click at [9, 730] on button "button" at bounding box center [22, 726] width 35 height 35
click at [814, 727] on button "button" at bounding box center [819, 726] width 35 height 35
click at [28, 758] on div "highlight_alt Select Select" at bounding box center [35, 767] width 51 height 18
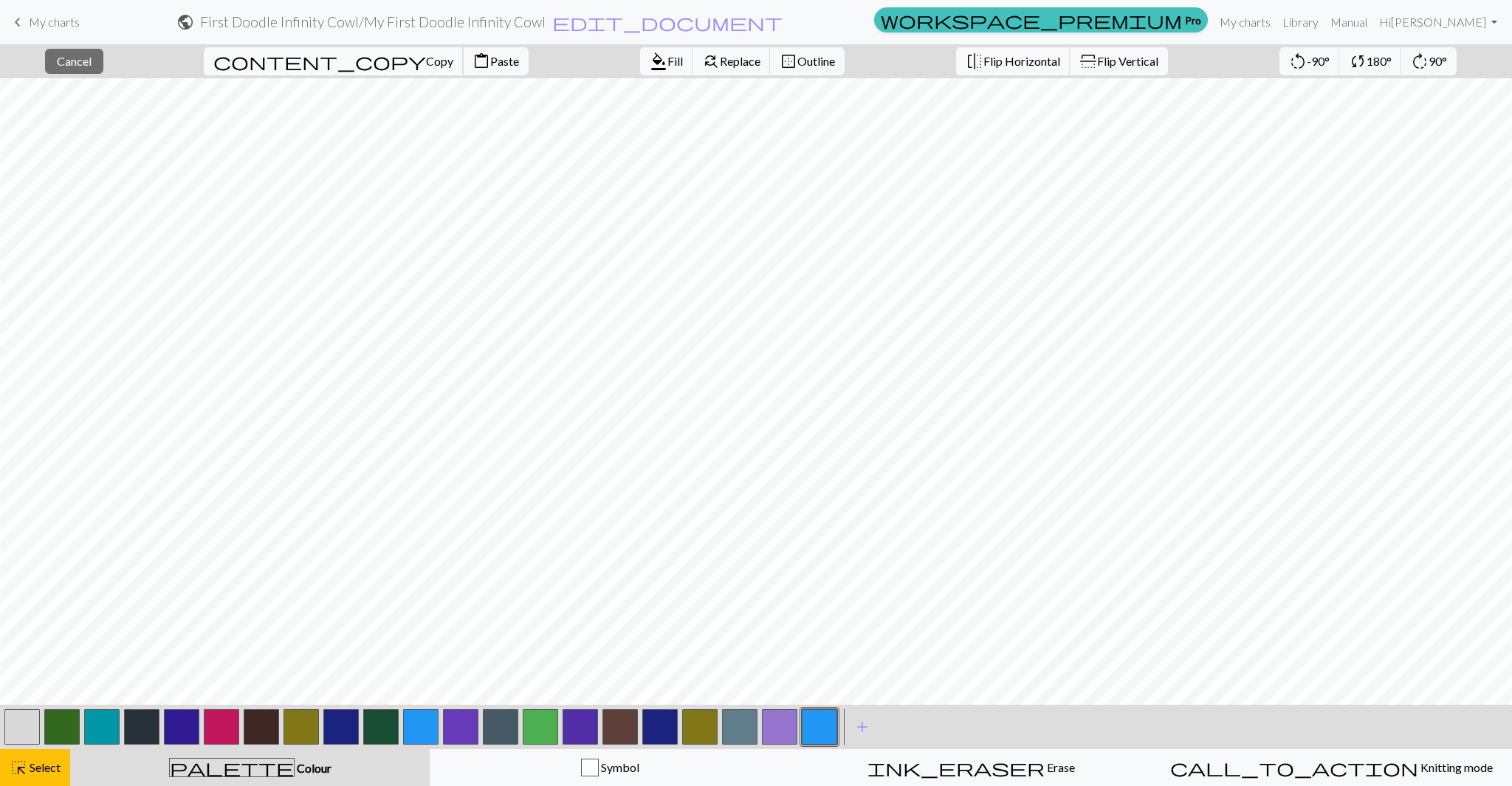
click at [278, 56] on span "content_copy" at bounding box center [320, 61] width 213 height 20
click at [490, 58] on span "Paste" at bounding box center [505, 61] width 29 height 14
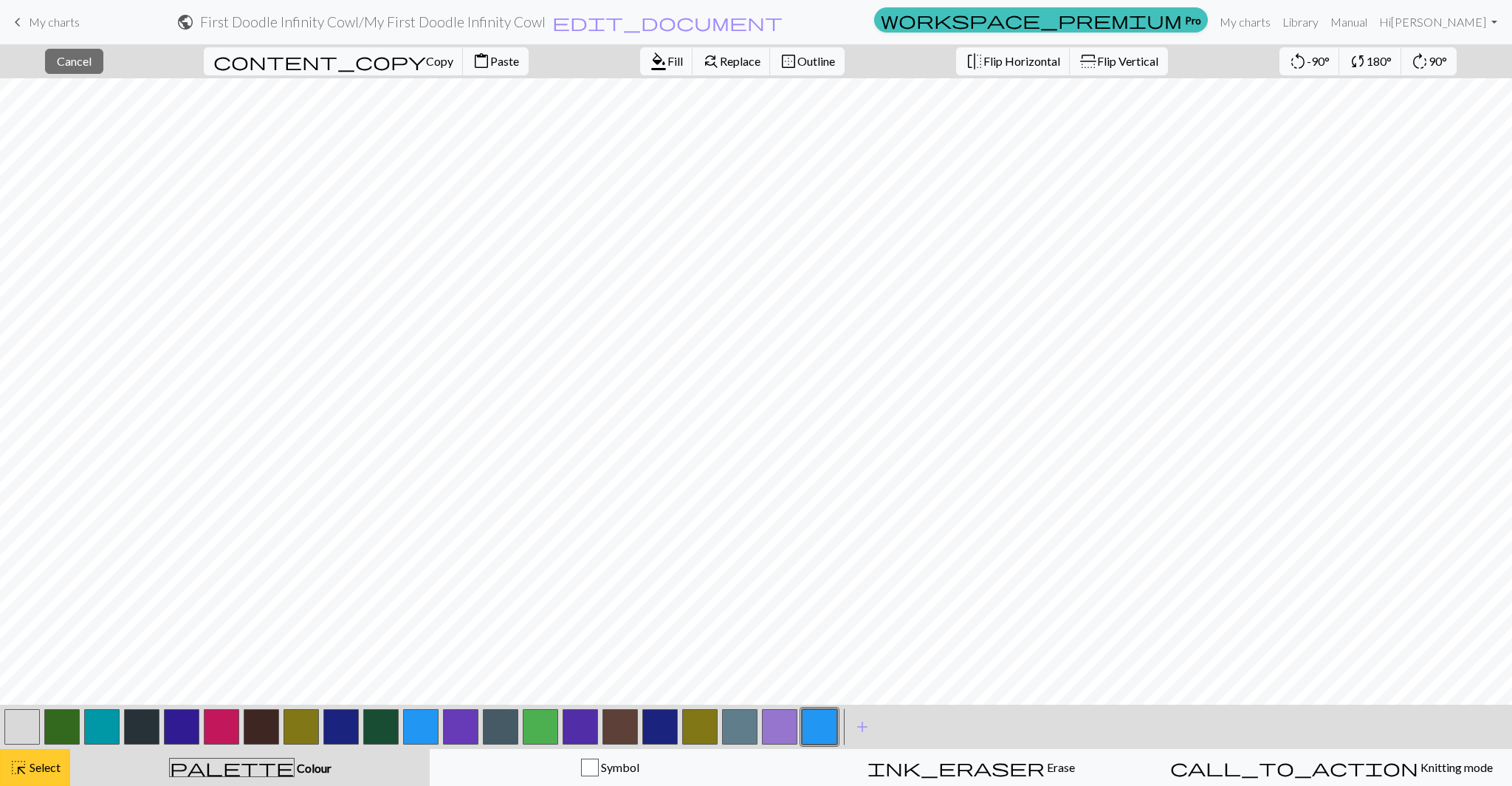
click at [30, 761] on span "Select" at bounding box center [44, 766] width 33 height 14
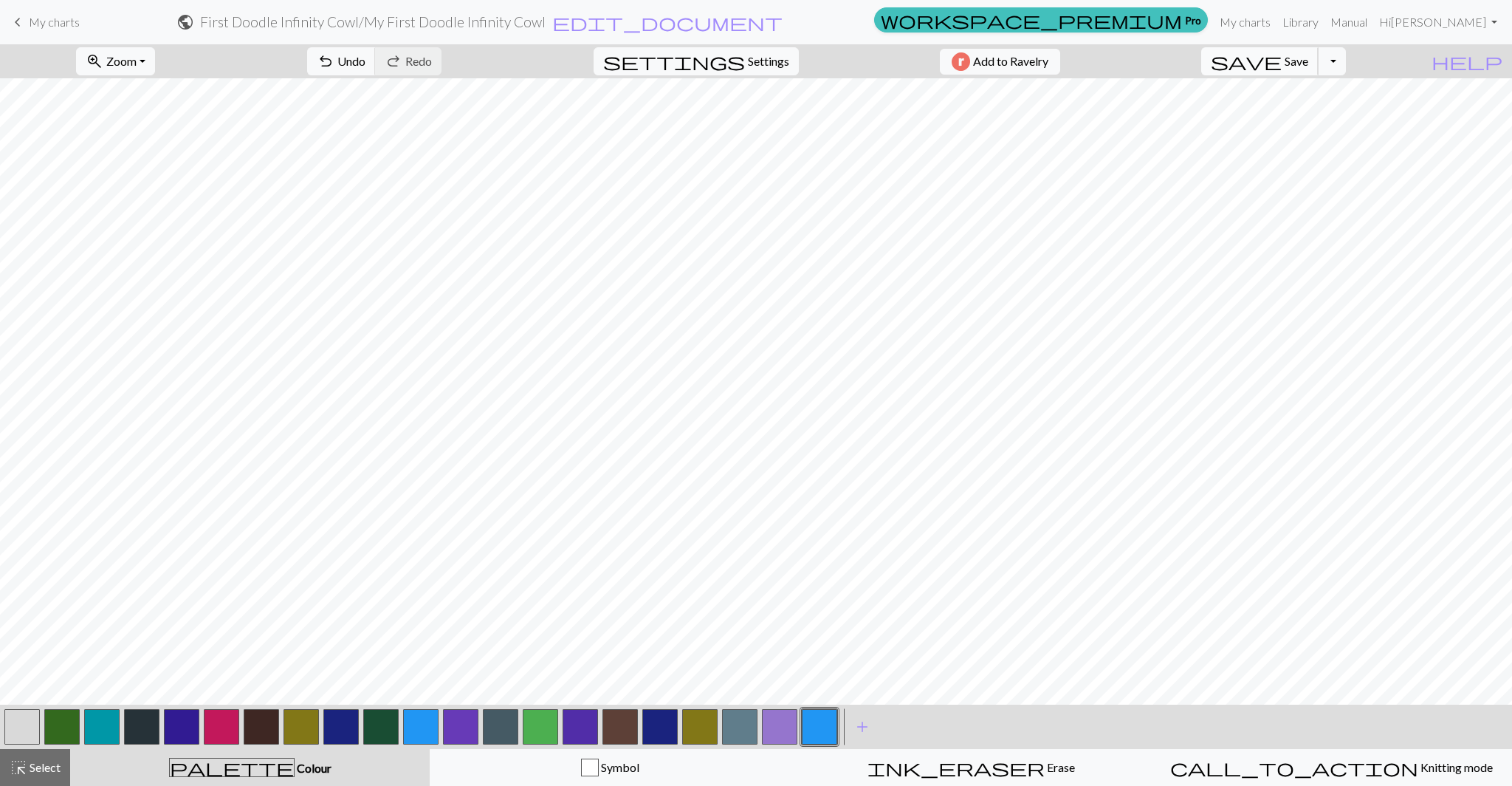
click at [1308, 59] on span "Save" at bounding box center [1295, 61] width 23 height 14
click at [787, 59] on button "settings Settings" at bounding box center [695, 61] width 205 height 28
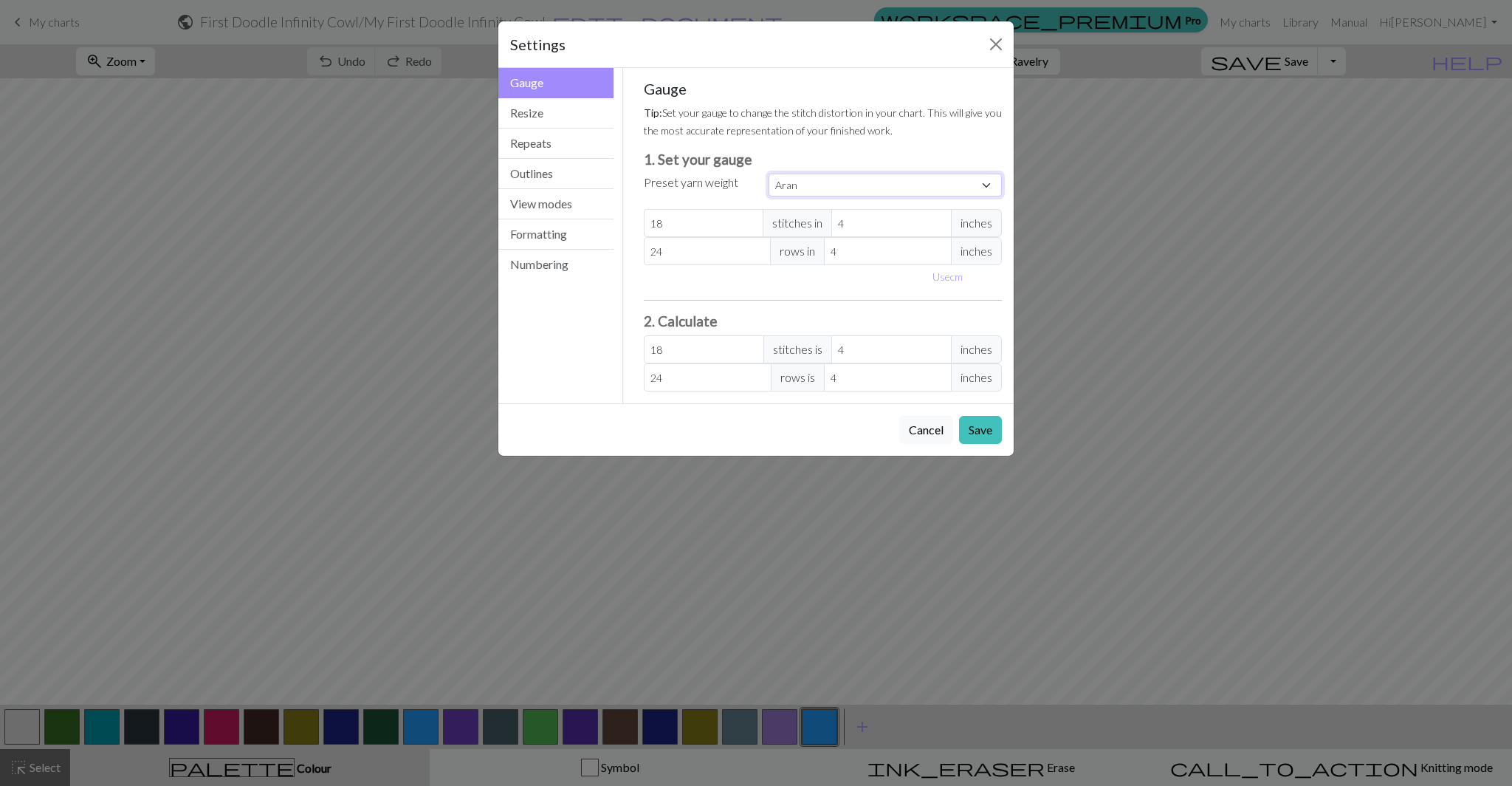
click at [830, 184] on select "Custom Square Lace Light Fingering Fingering Sport Double knit Worsted Aran Bul…" at bounding box center [885, 185] width 233 height 23
select select "sport"
click at [768, 174] on select "Custom Square Lace Light Fingering Fingering Sport Double knit Worsted Aran Bul…" at bounding box center [885, 185] width 233 height 23
type input "24"
type input "34"
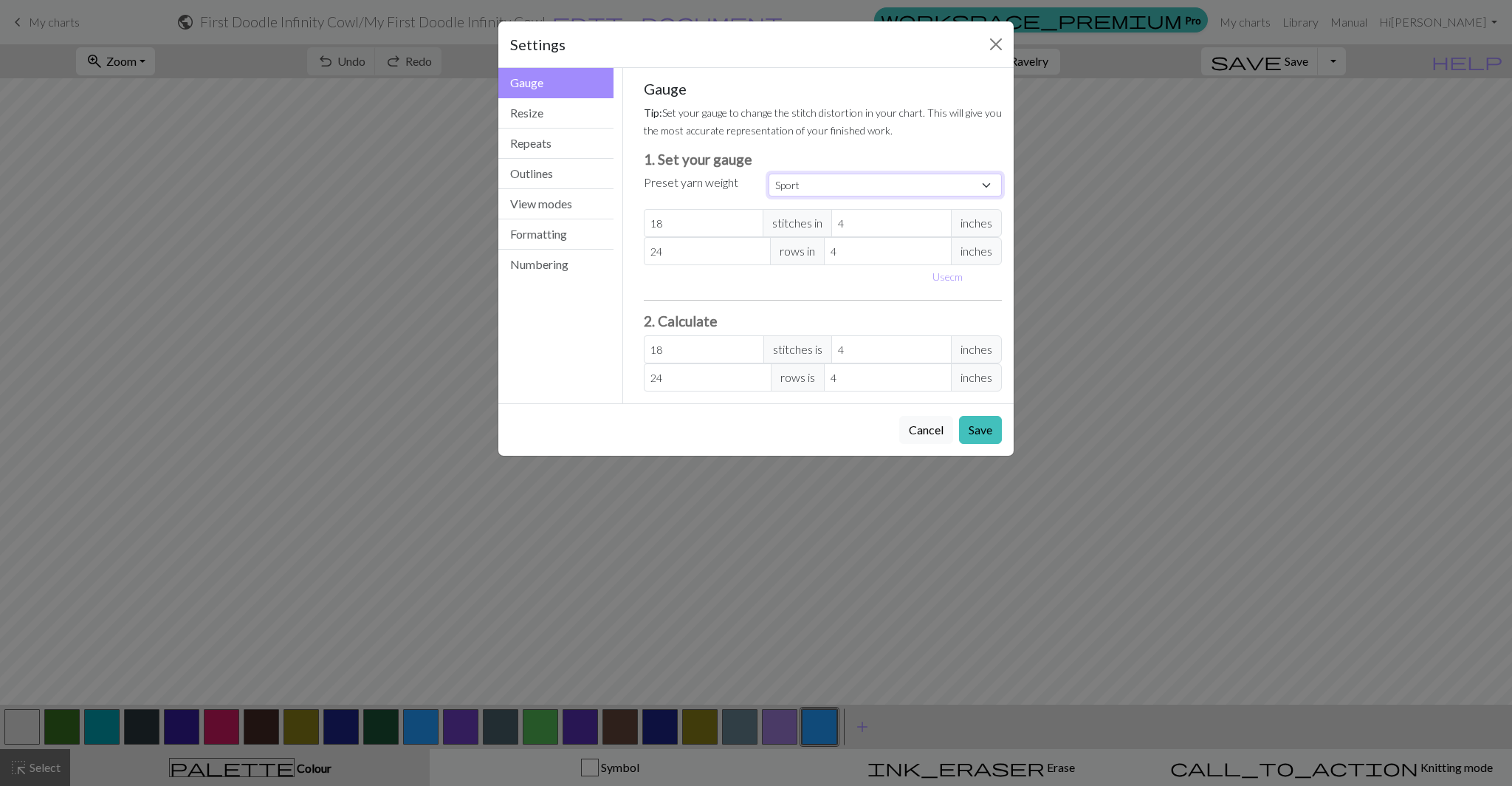
type input "24"
type input "34"
click at [991, 433] on button "Save" at bounding box center [980, 429] width 43 height 28
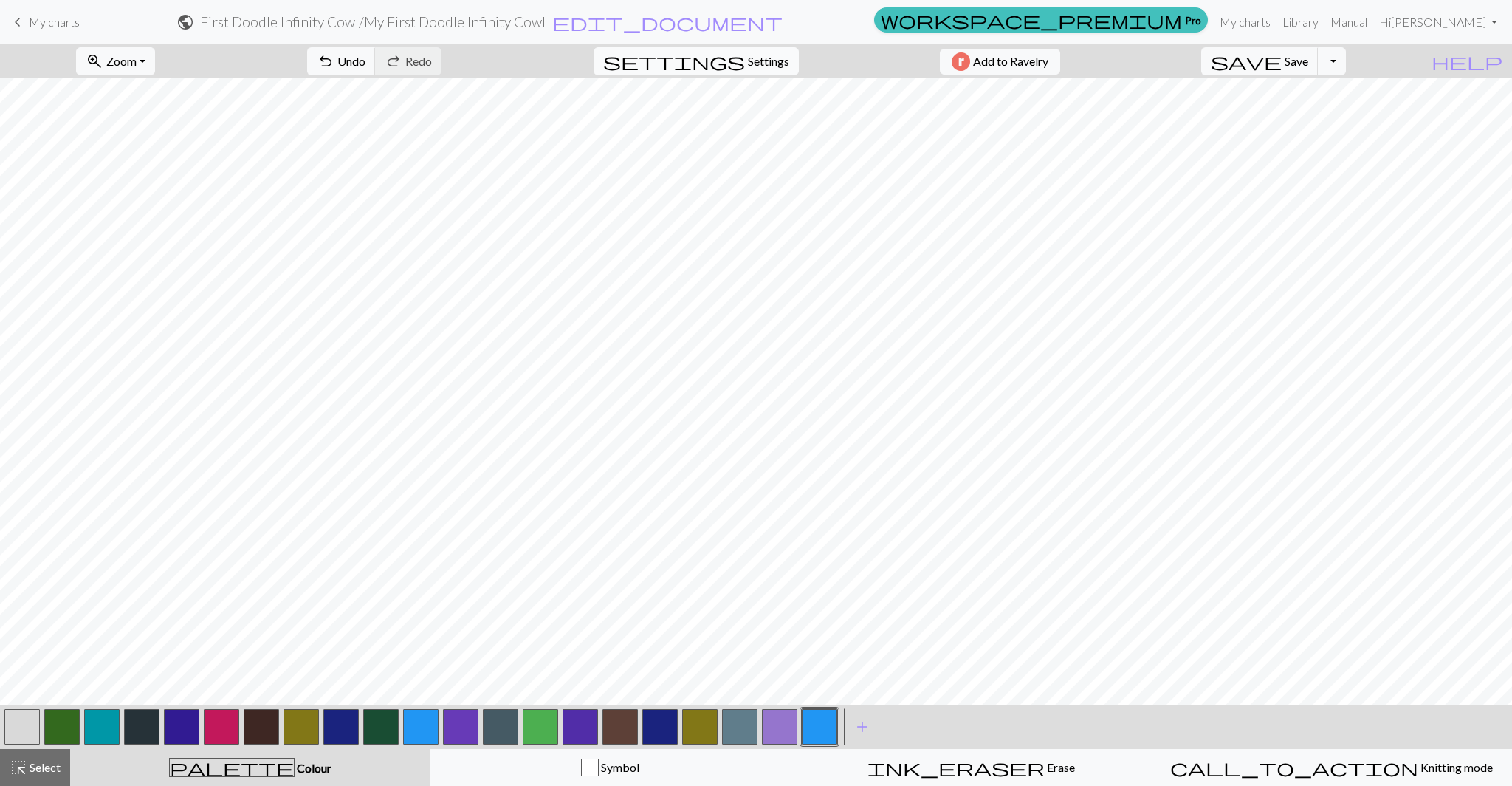
click at [756, 68] on span "Settings" at bounding box center [768, 62] width 41 height 18
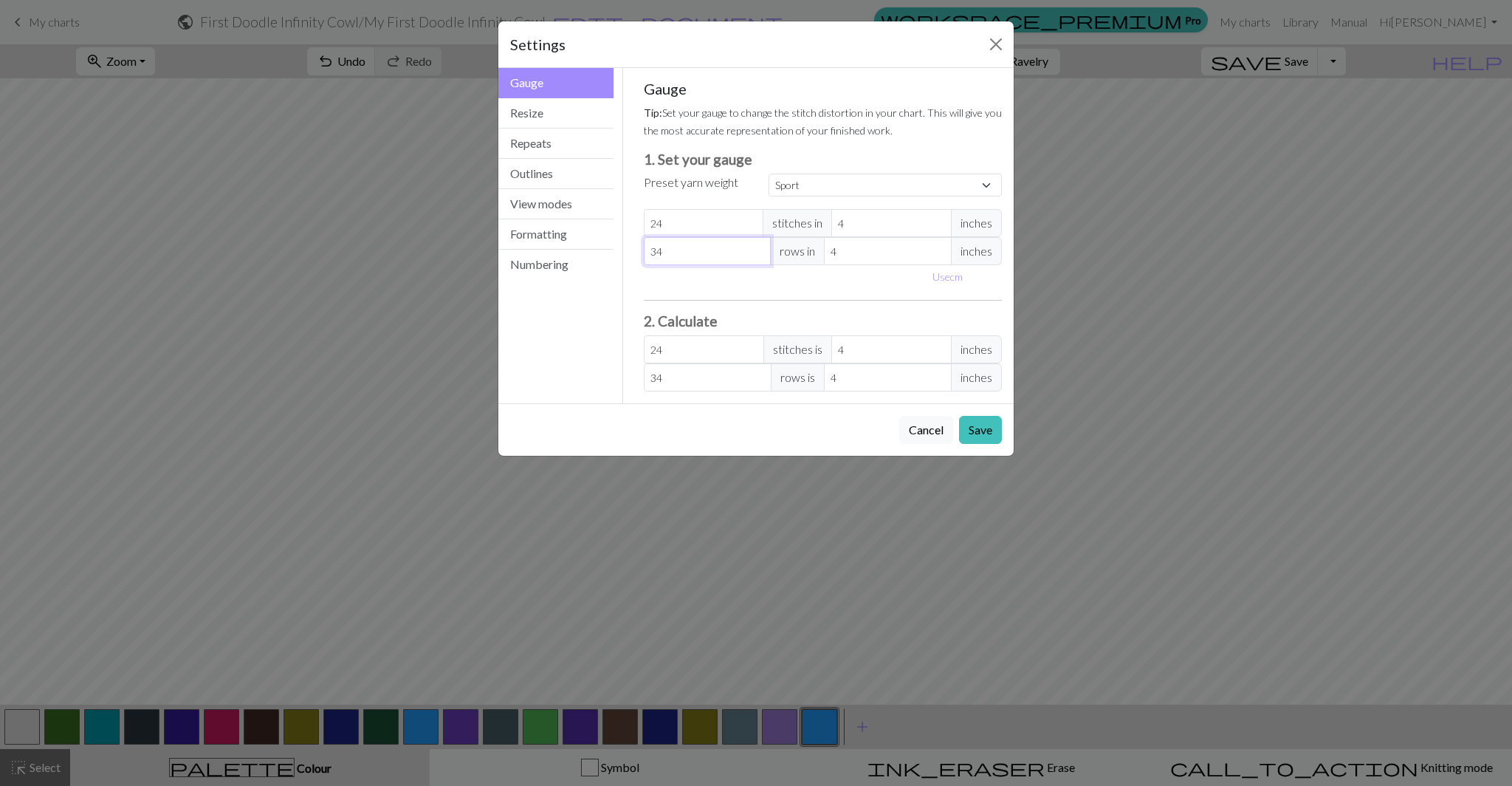
drag, startPoint x: 695, startPoint y: 252, endPoint x: 647, endPoint y: 252, distance: 48.0
click at [647, 252] on input "34" at bounding box center [708, 250] width 128 height 28
select select "custom"
type input "2"
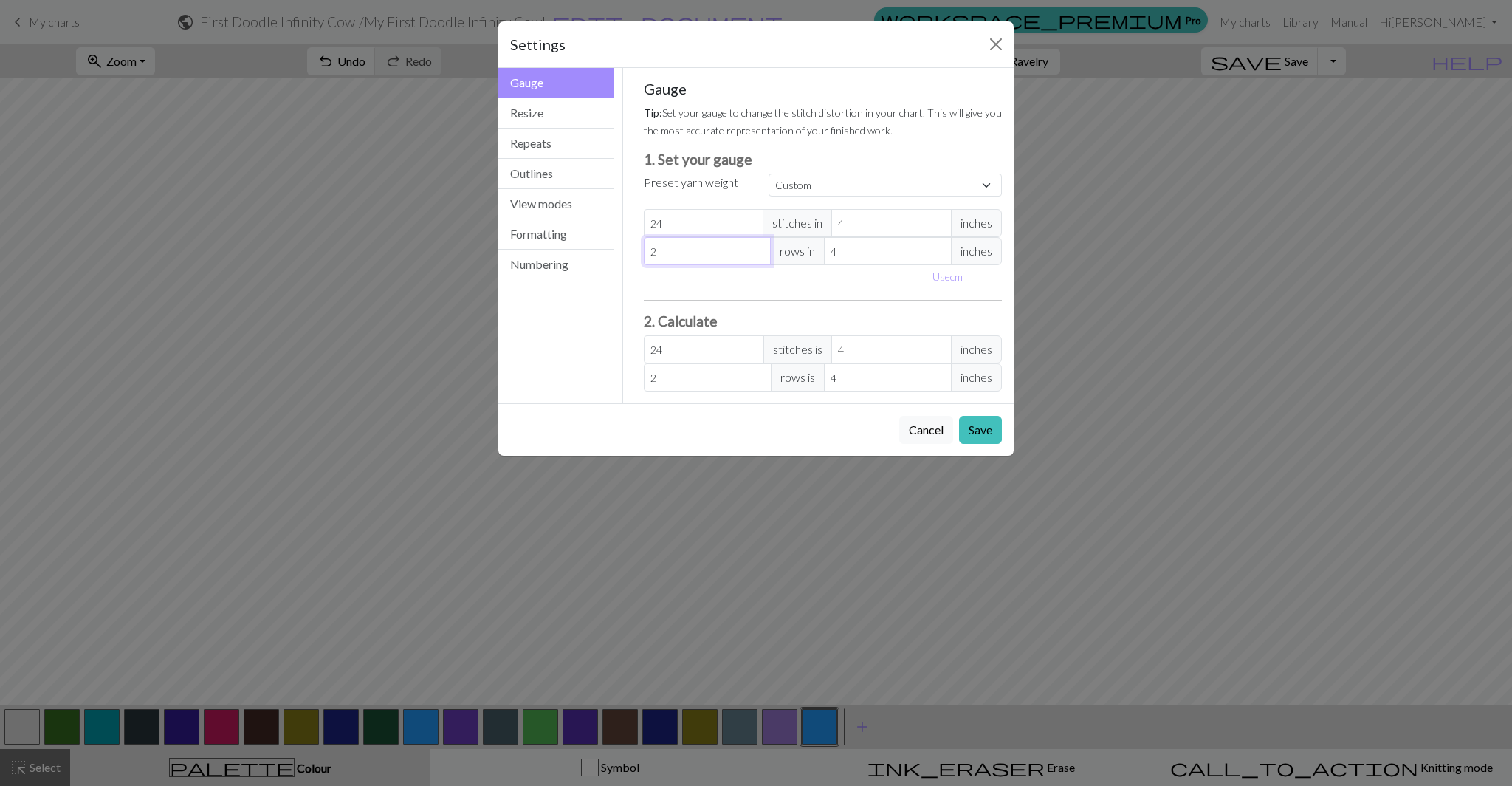
type input "24"
click at [810, 182] on select "Custom Square Lace Light Fingering Fingering Sport Double knit Worsted Aran Bul…" at bounding box center [885, 185] width 233 height 23
select select "sport"
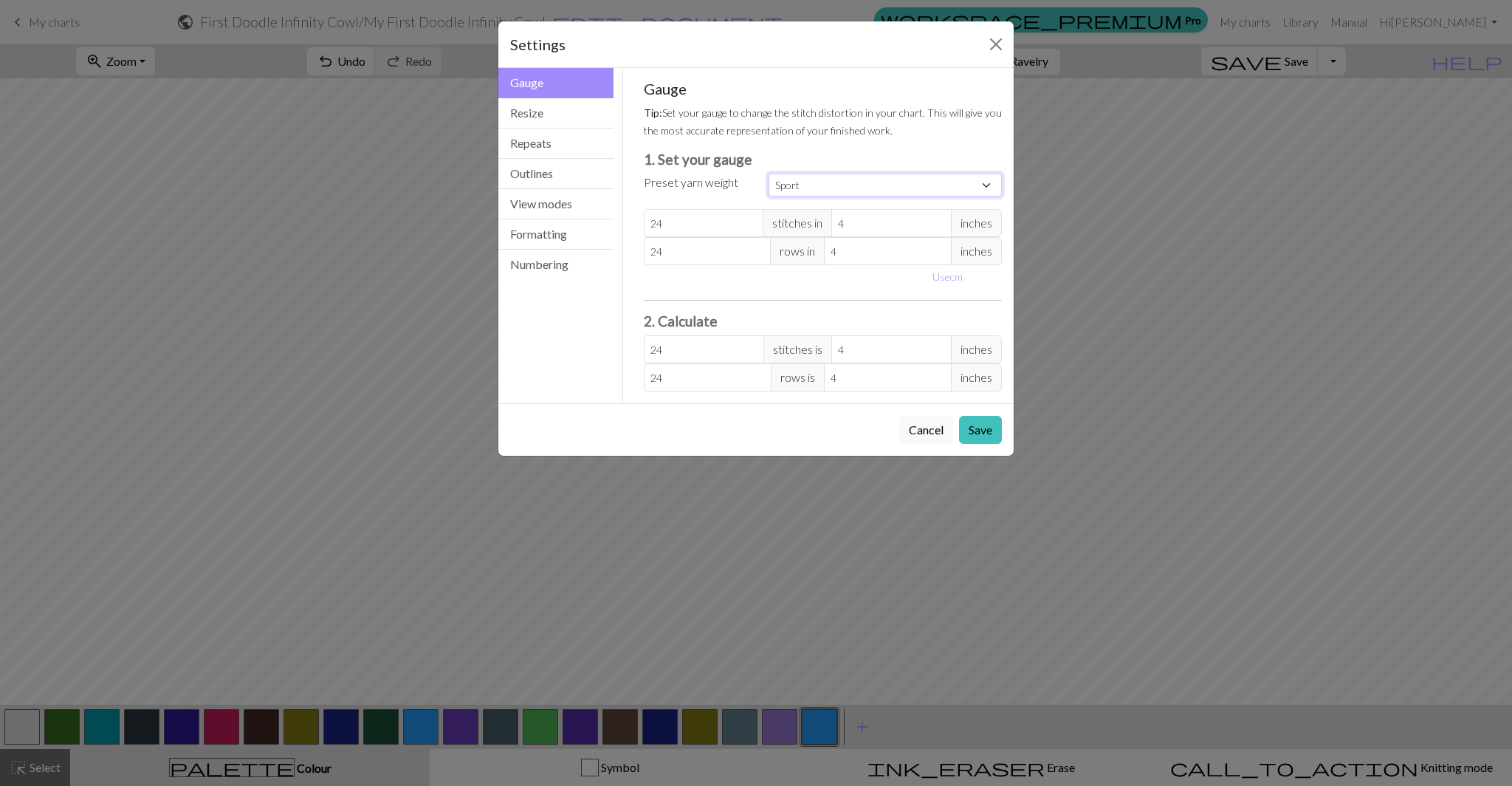
click at [768, 174] on select "Custom Square Lace Light Fingering Fingering Sport Double knit Worsted Aran Bul…" at bounding box center [885, 185] width 233 height 23
type input "34"
drag, startPoint x: 682, startPoint y: 255, endPoint x: 638, endPoint y: 256, distance: 44.0
click at [638, 256] on div "Gauge Tip: Set your gauge to change the stitch distortion in your chart. This w…" at bounding box center [823, 235] width 383 height 335
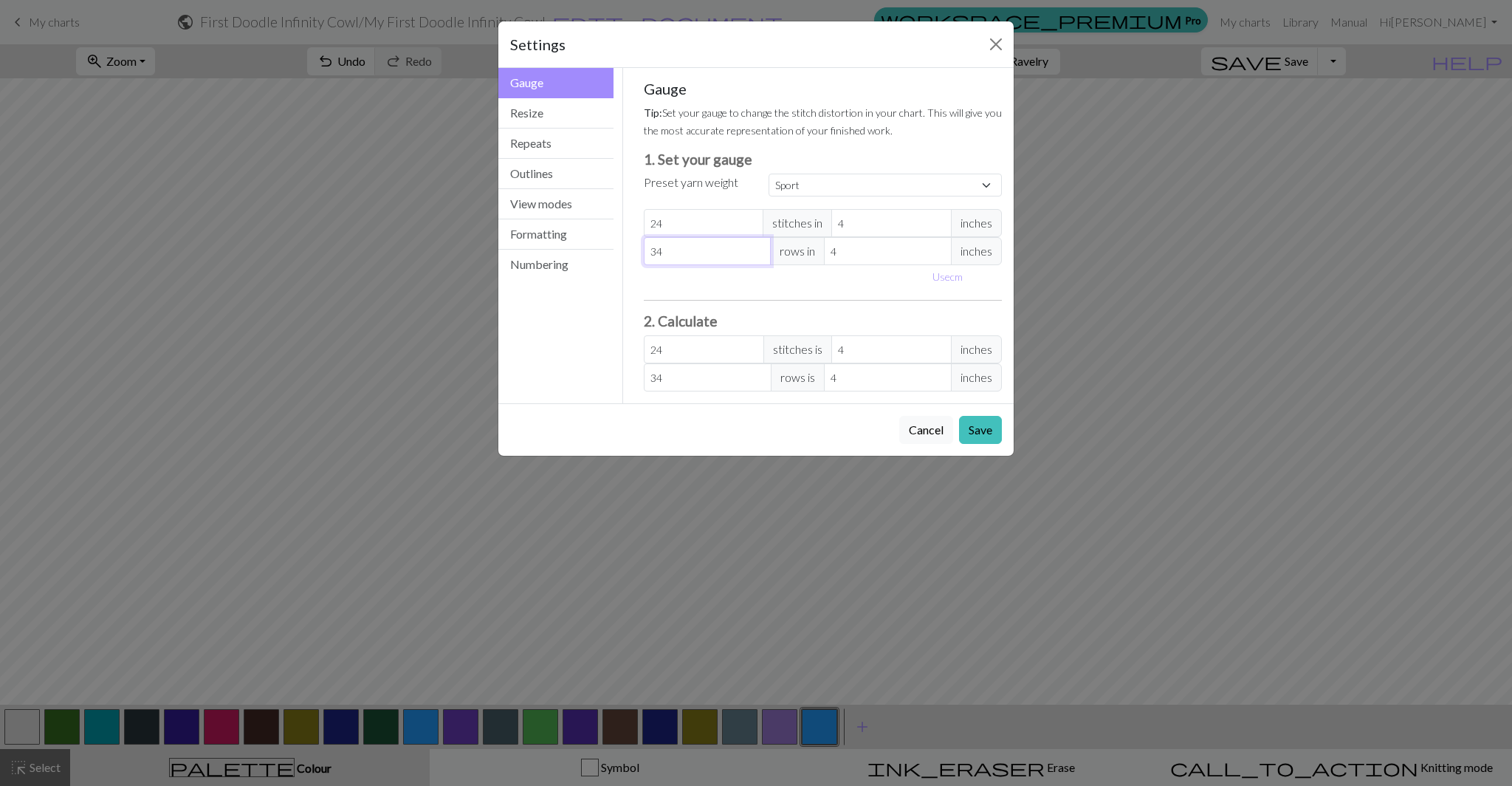
select select "custom"
type input "2"
type input "24"
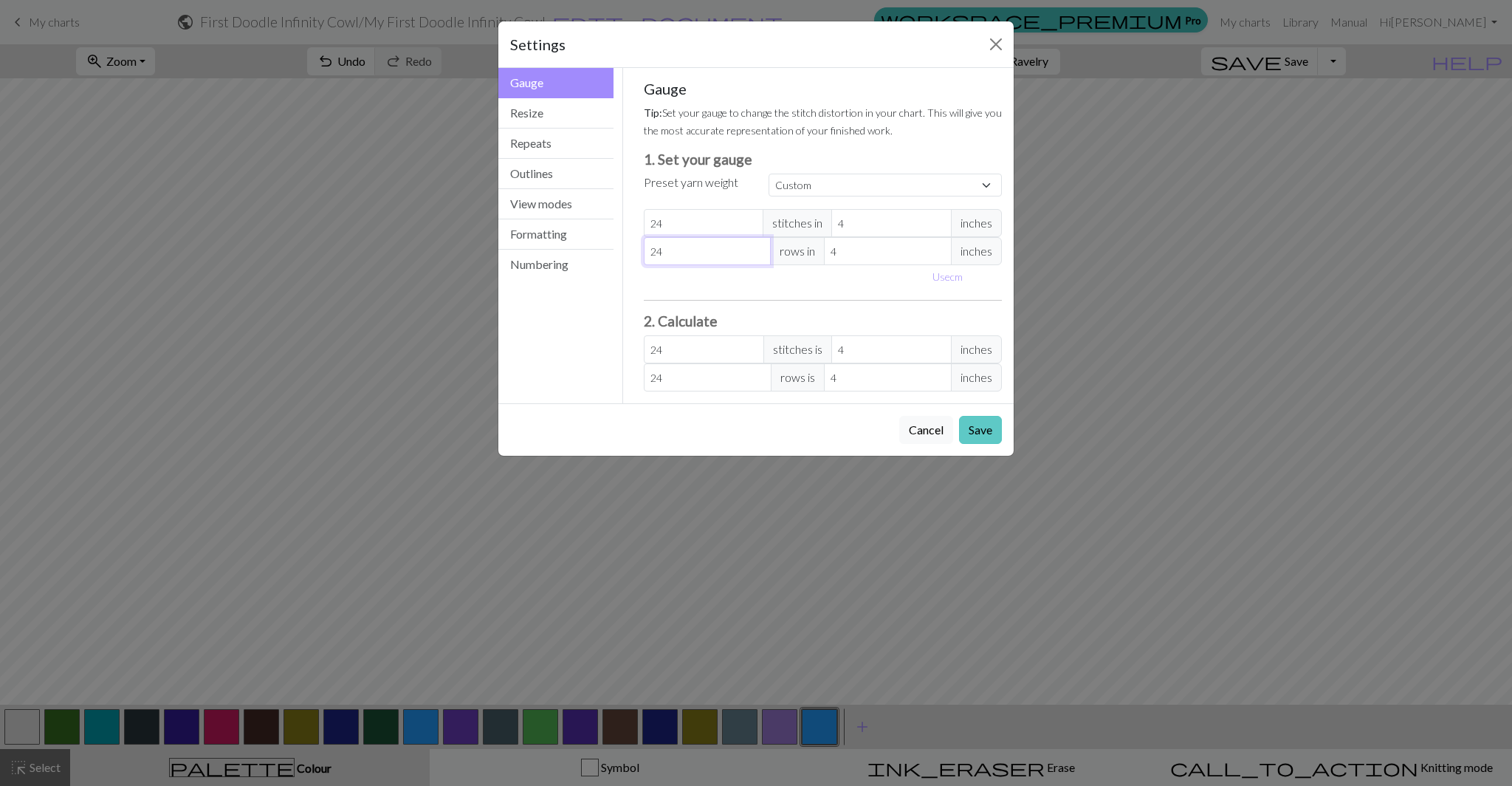
type input "24"
click at [982, 435] on button "Save" at bounding box center [980, 429] width 43 height 28
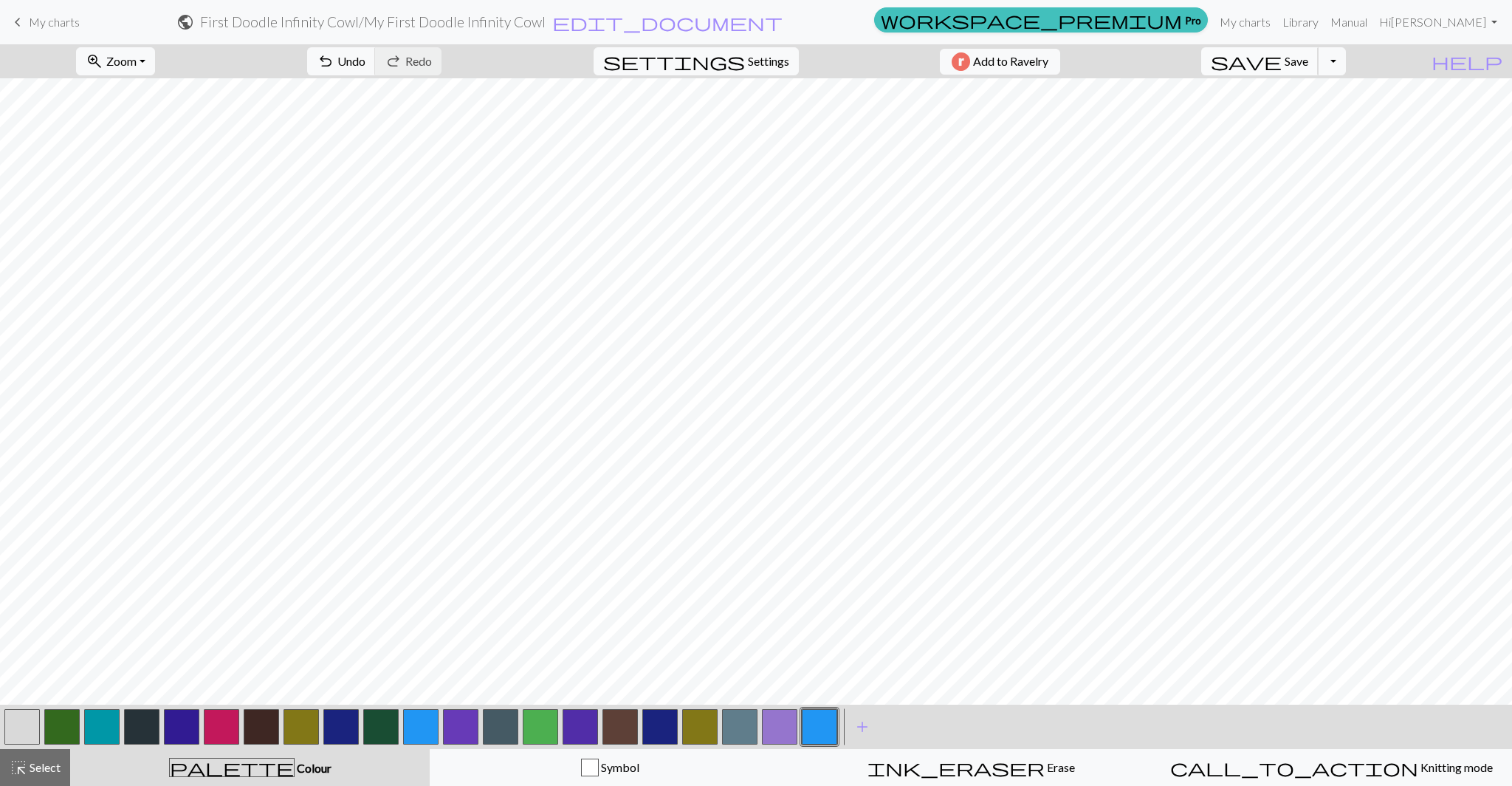
click at [1308, 64] on span "Save" at bounding box center [1295, 61] width 23 height 14
click at [783, 55] on div "Chart saved" at bounding box center [756, 29] width 86 height 59
click at [762, 60] on span "Settings" at bounding box center [768, 62] width 41 height 18
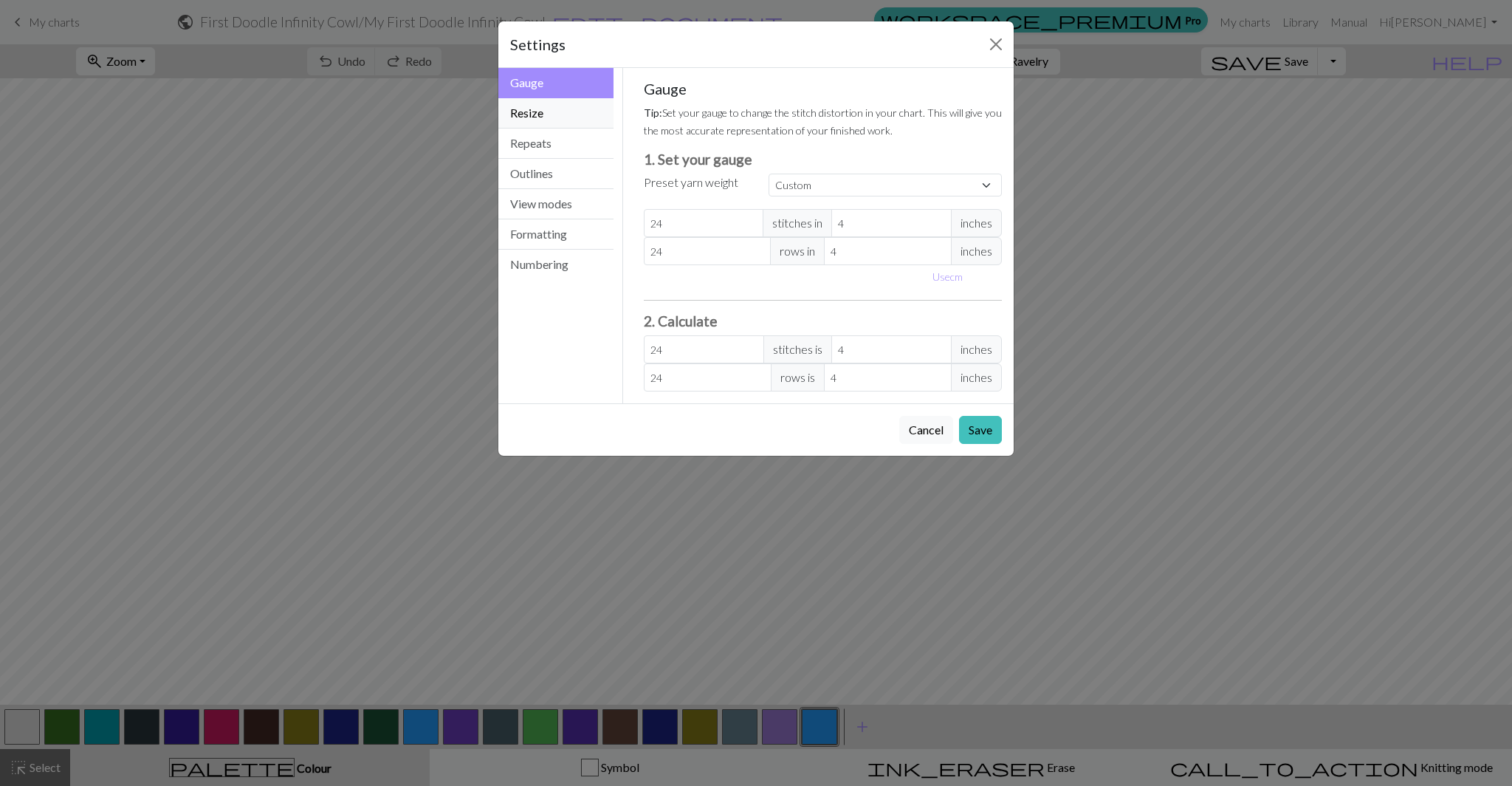
click at [557, 126] on button "Resize" at bounding box center [556, 114] width 115 height 30
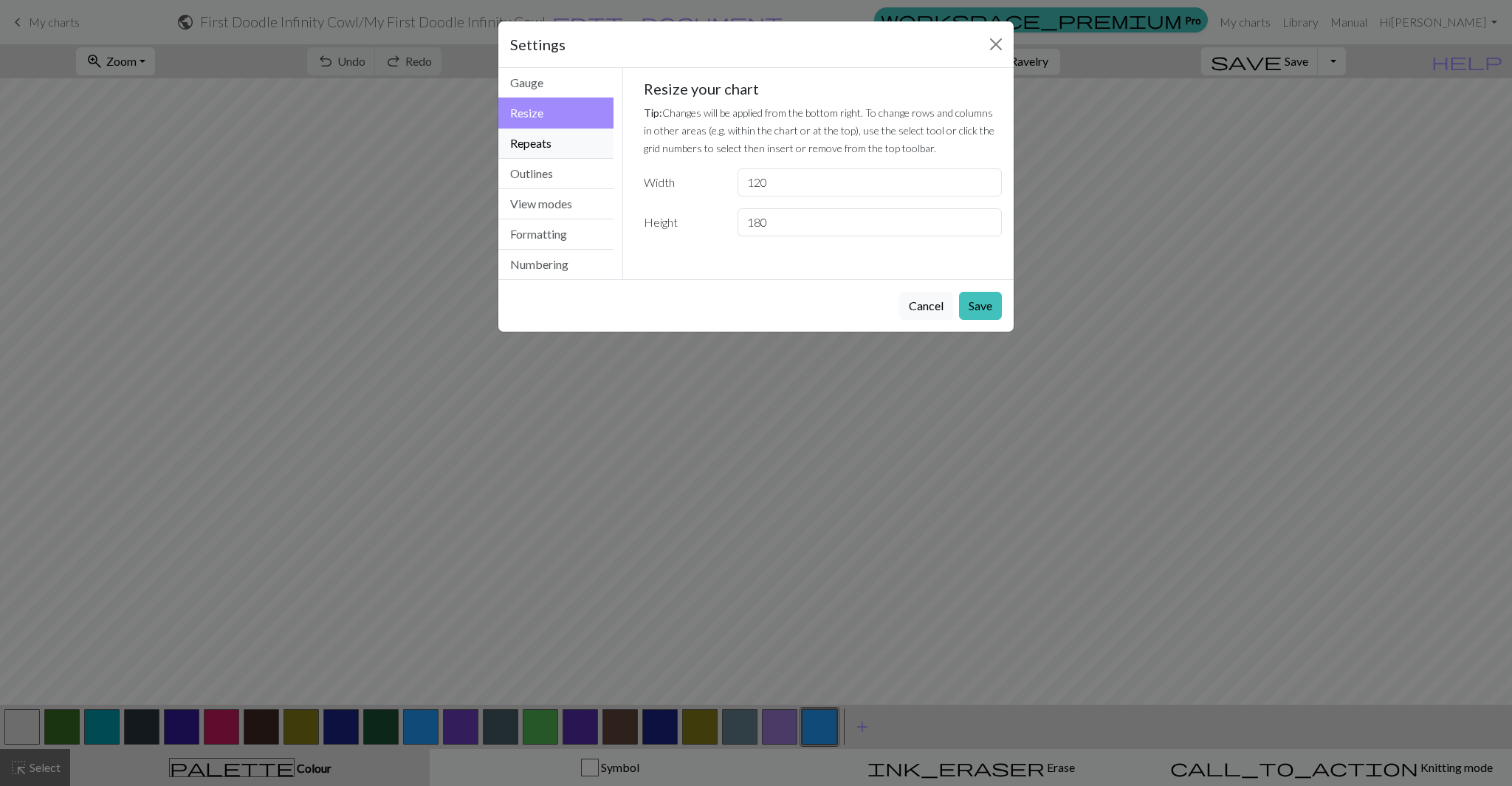
click at [554, 147] on button "Repeats" at bounding box center [556, 144] width 115 height 30
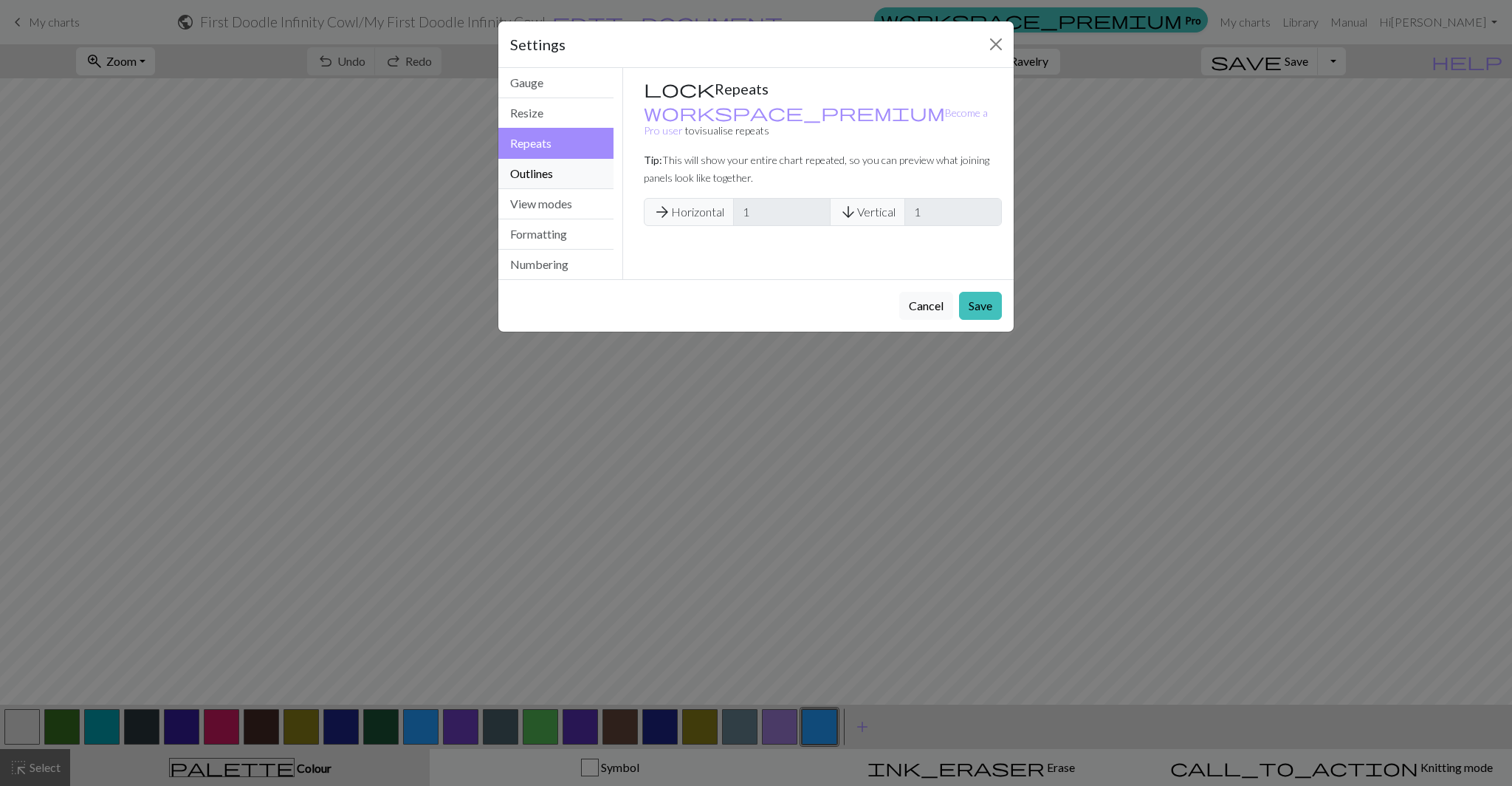
click at [553, 173] on button "Outlines" at bounding box center [556, 174] width 115 height 30
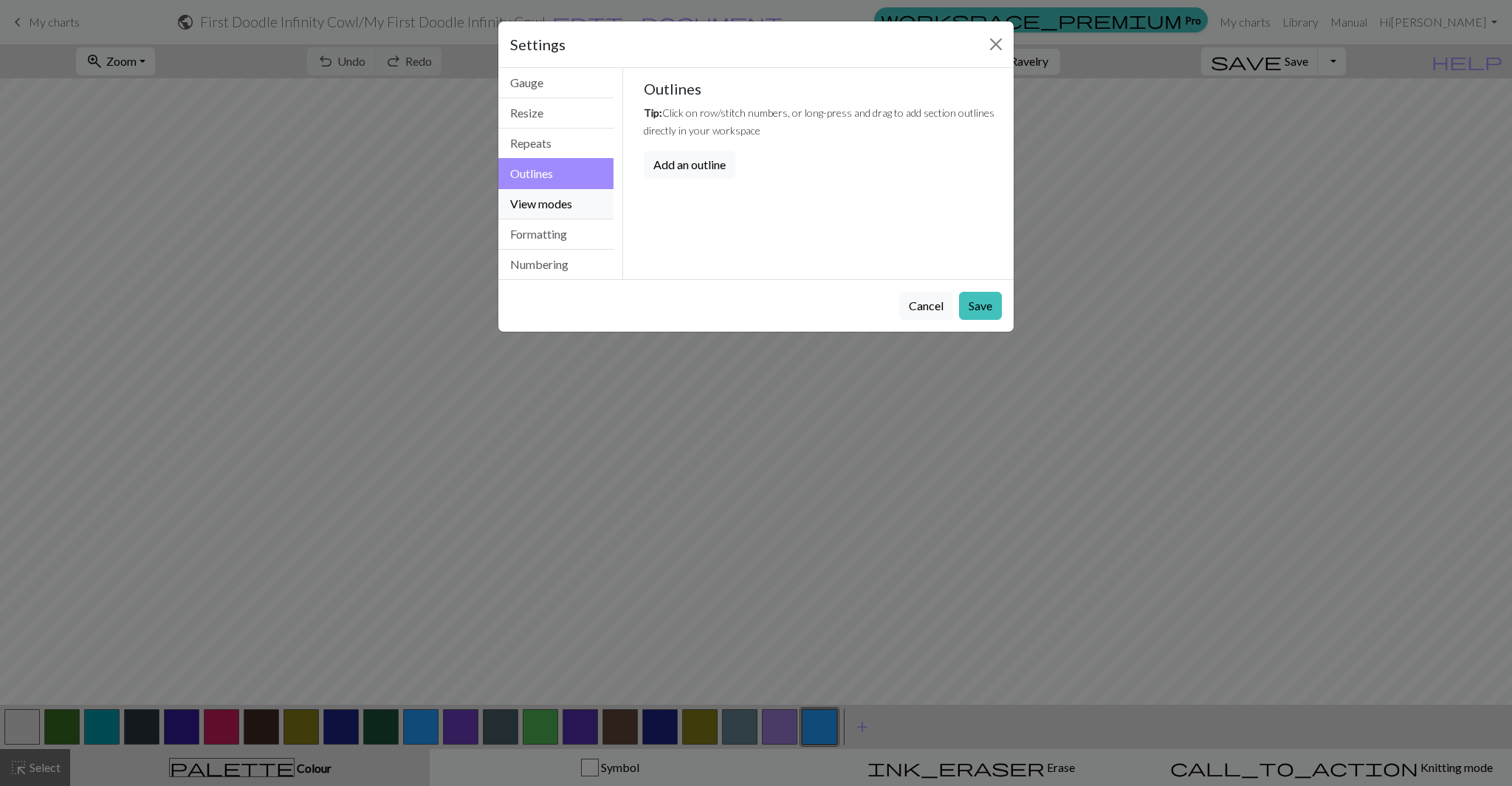
click at [554, 205] on button "View modes" at bounding box center [556, 204] width 115 height 30
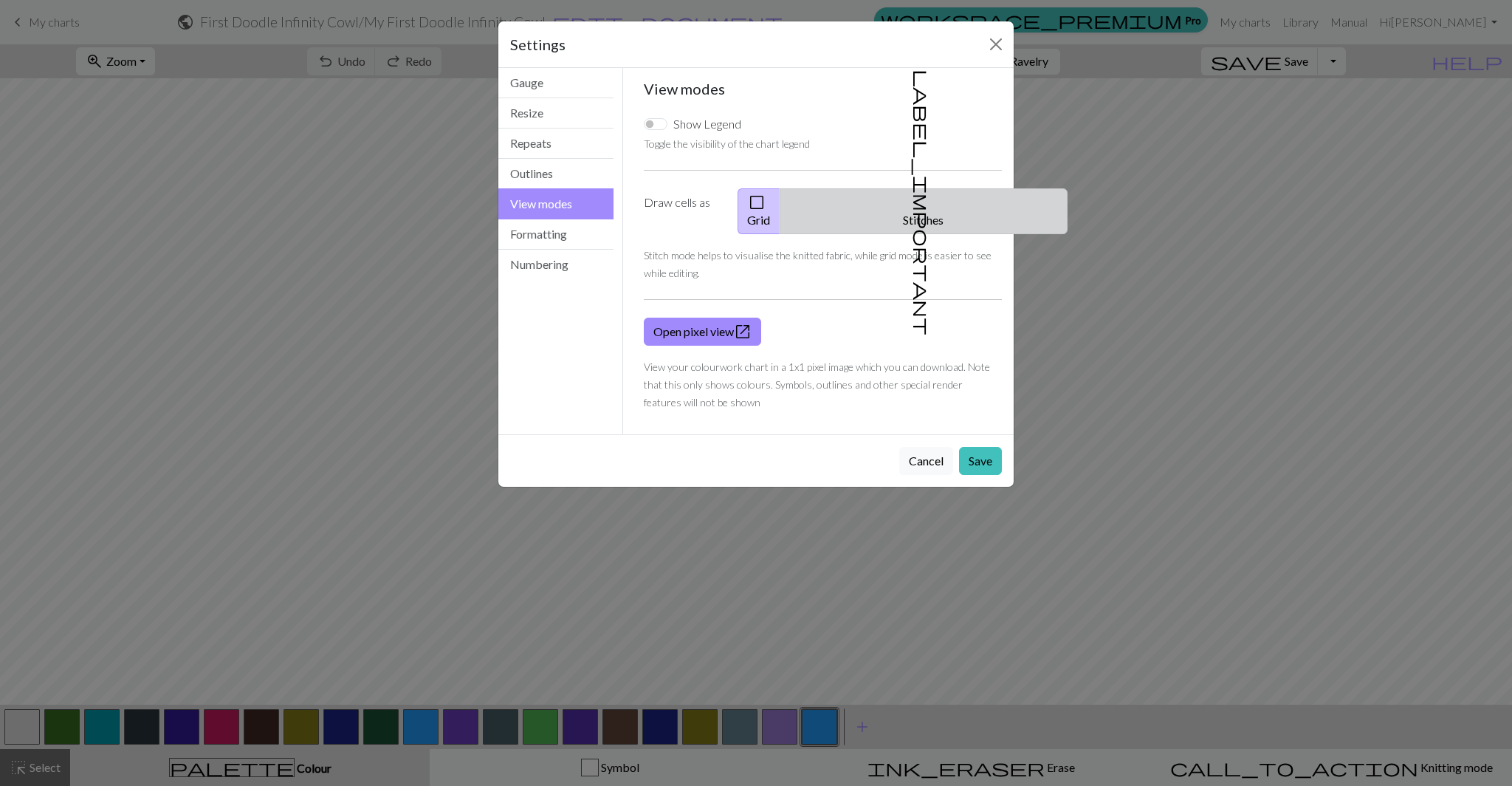
click at [930, 197] on button "label_important Stitches" at bounding box center [923, 211] width 288 height 46
click at [780, 203] on button "check_box_outline_blank Grid" at bounding box center [759, 211] width 43 height 46
click at [780, 204] on button "check_box_outline_blank Grid" at bounding box center [759, 211] width 43 height 46
click at [586, 238] on button "Formatting" at bounding box center [556, 235] width 115 height 30
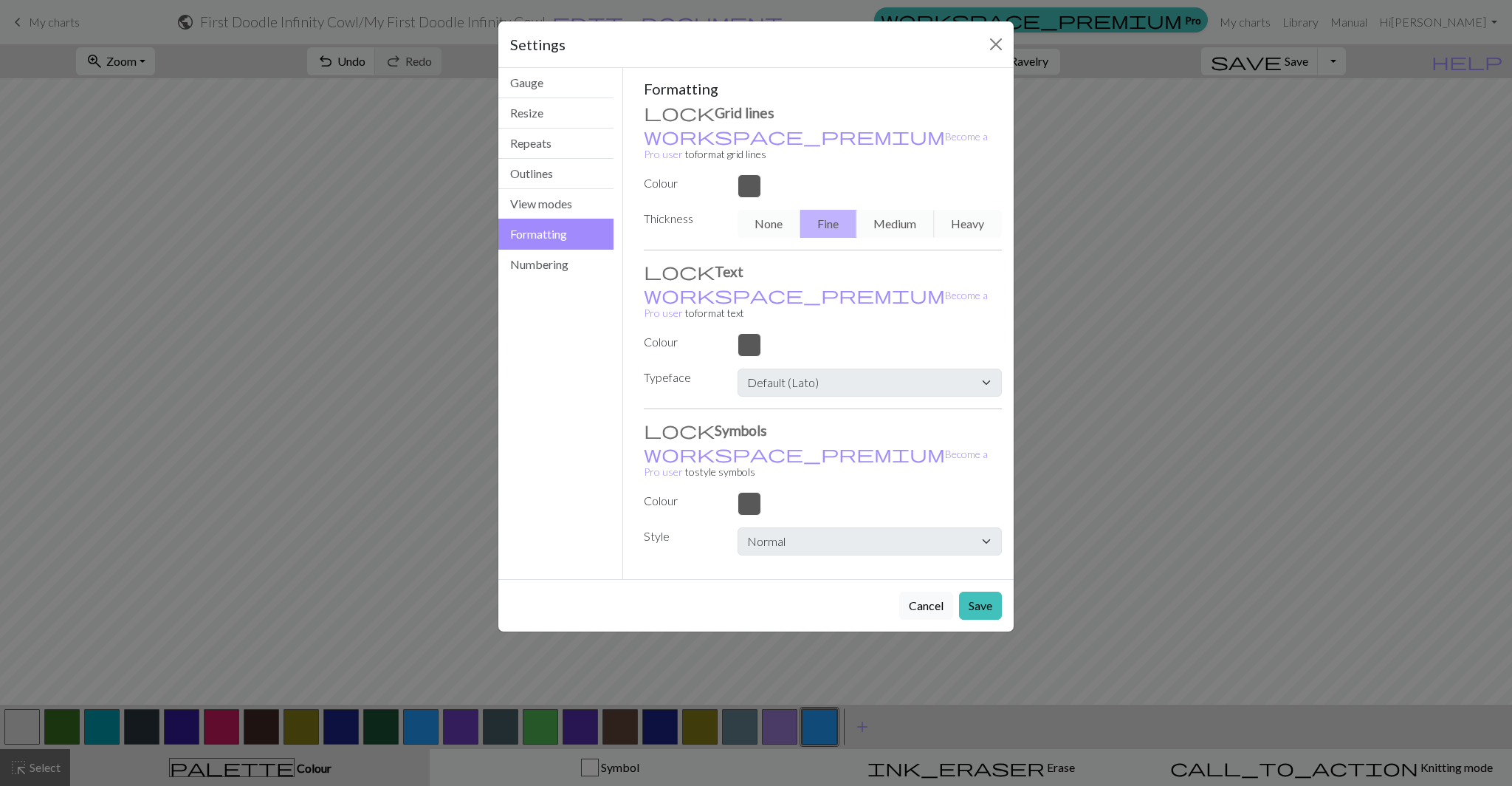
click at [783, 210] on div "None Fine Medium Heavy" at bounding box center [869, 223] width 282 height 28
click at [873, 210] on div "None Fine Medium Heavy" at bounding box center [869, 223] width 282 height 28
click at [520, 268] on button "Numbering" at bounding box center [556, 264] width 115 height 29
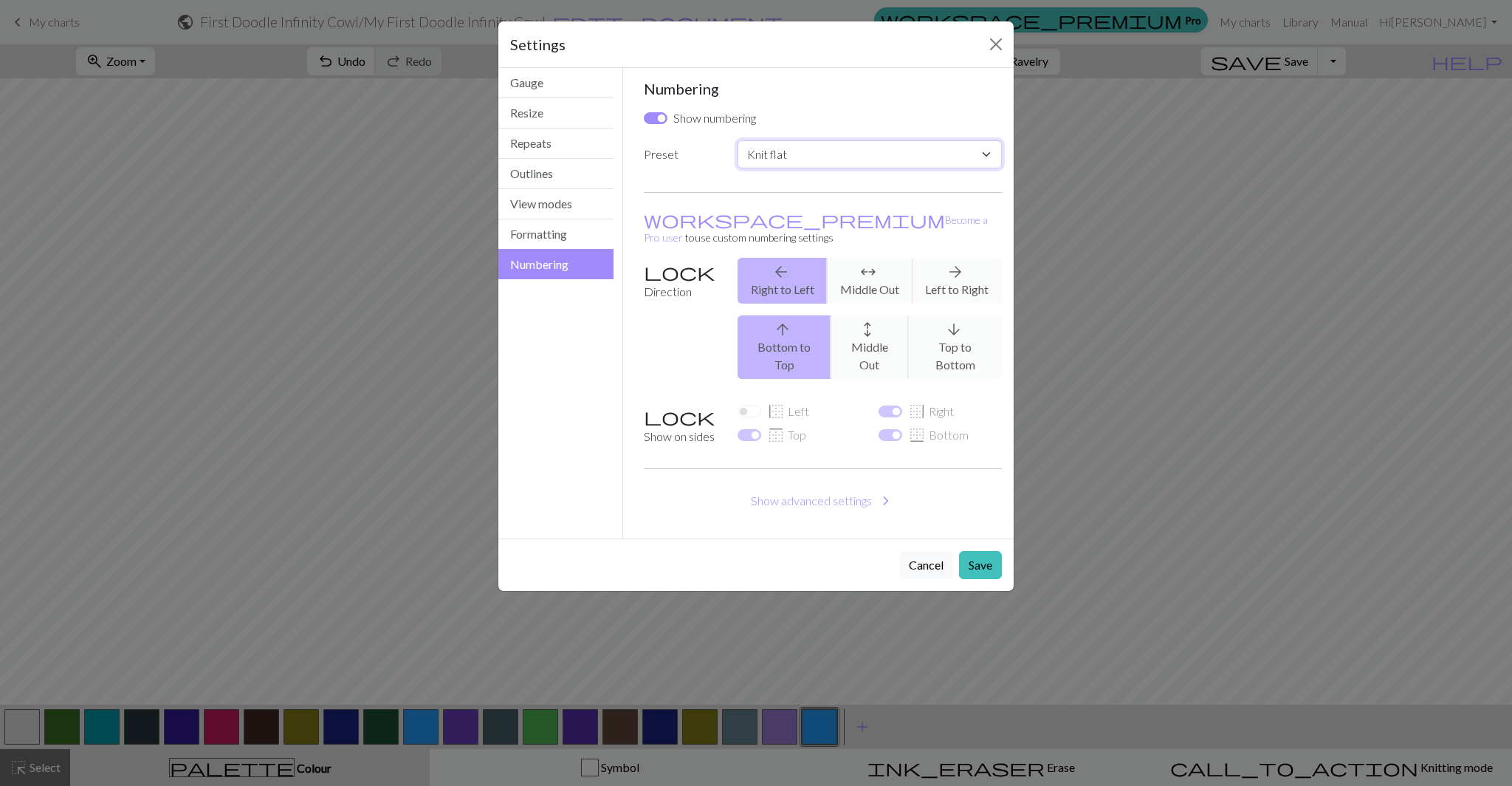
click at [769, 155] on select "Custom Knit flat Knit in the round Lace knitting Cross stitch" at bounding box center [869, 154] width 264 height 28
select select "round"
click at [738, 141] on select "Custom Knit flat Knit in the round Lace knitting Cross stitch" at bounding box center [869, 154] width 264 height 28
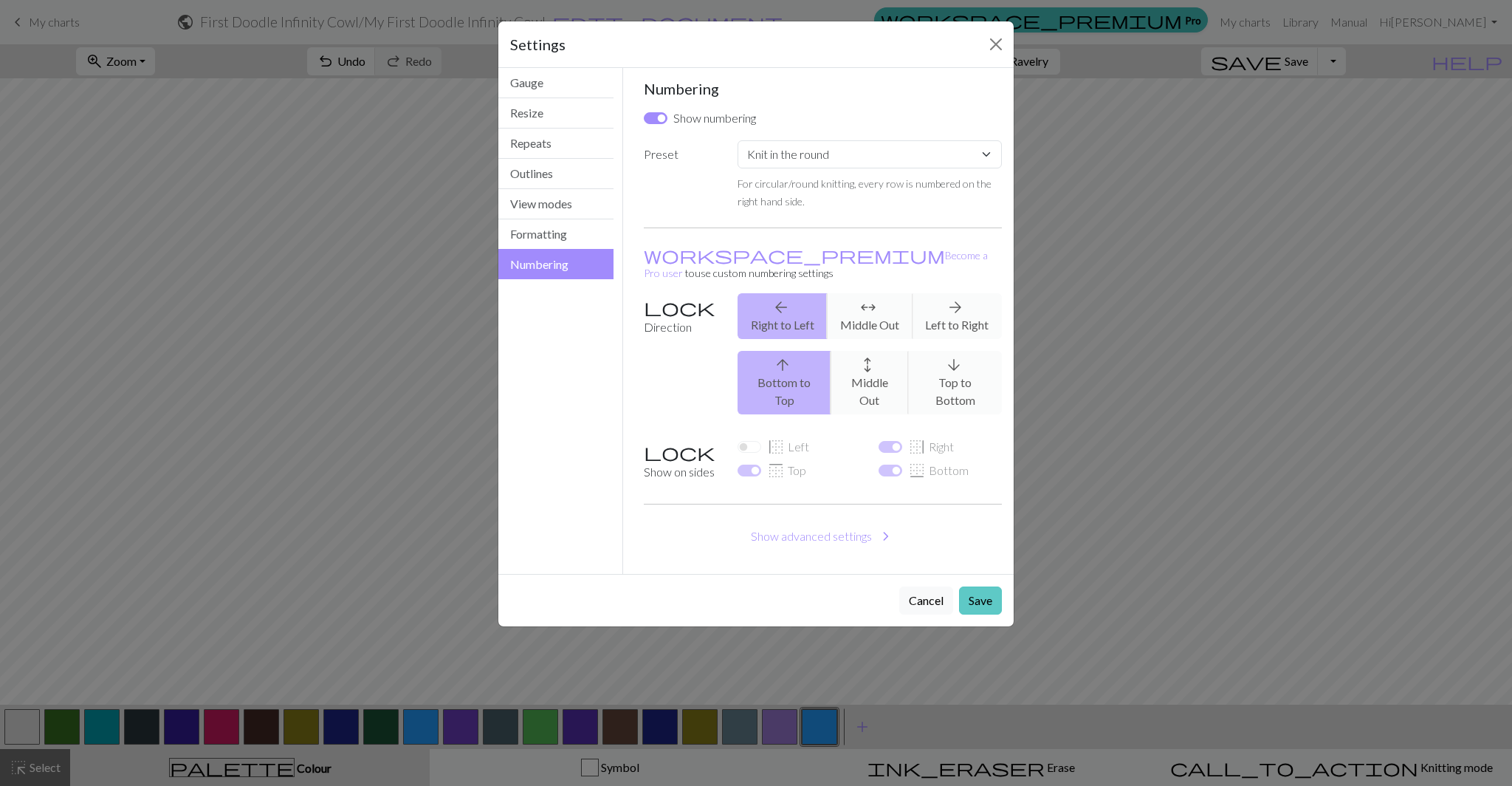
click at [971, 587] on button "Save" at bounding box center [980, 600] width 43 height 28
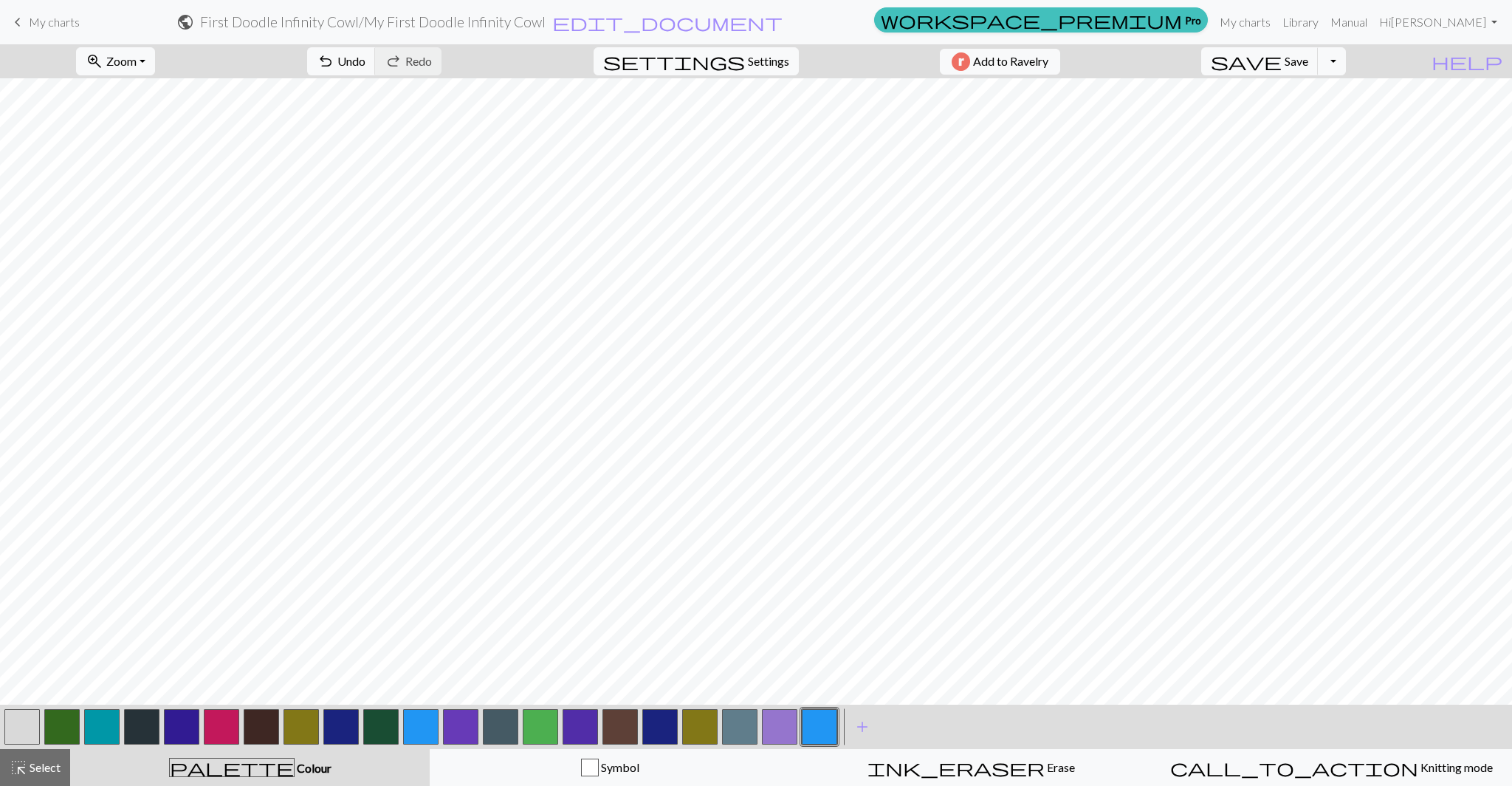
click at [63, 724] on button "button" at bounding box center [62, 726] width 35 height 35
click at [63, 724] on div "Edit colour Name CC1 Use advanced picker workspace_premium Become a Pro user to…" at bounding box center [756, 393] width 1512 height 786
click at [1308, 62] on span "Save" at bounding box center [1295, 61] width 23 height 14
click at [68, 740] on button "button" at bounding box center [62, 726] width 35 height 35
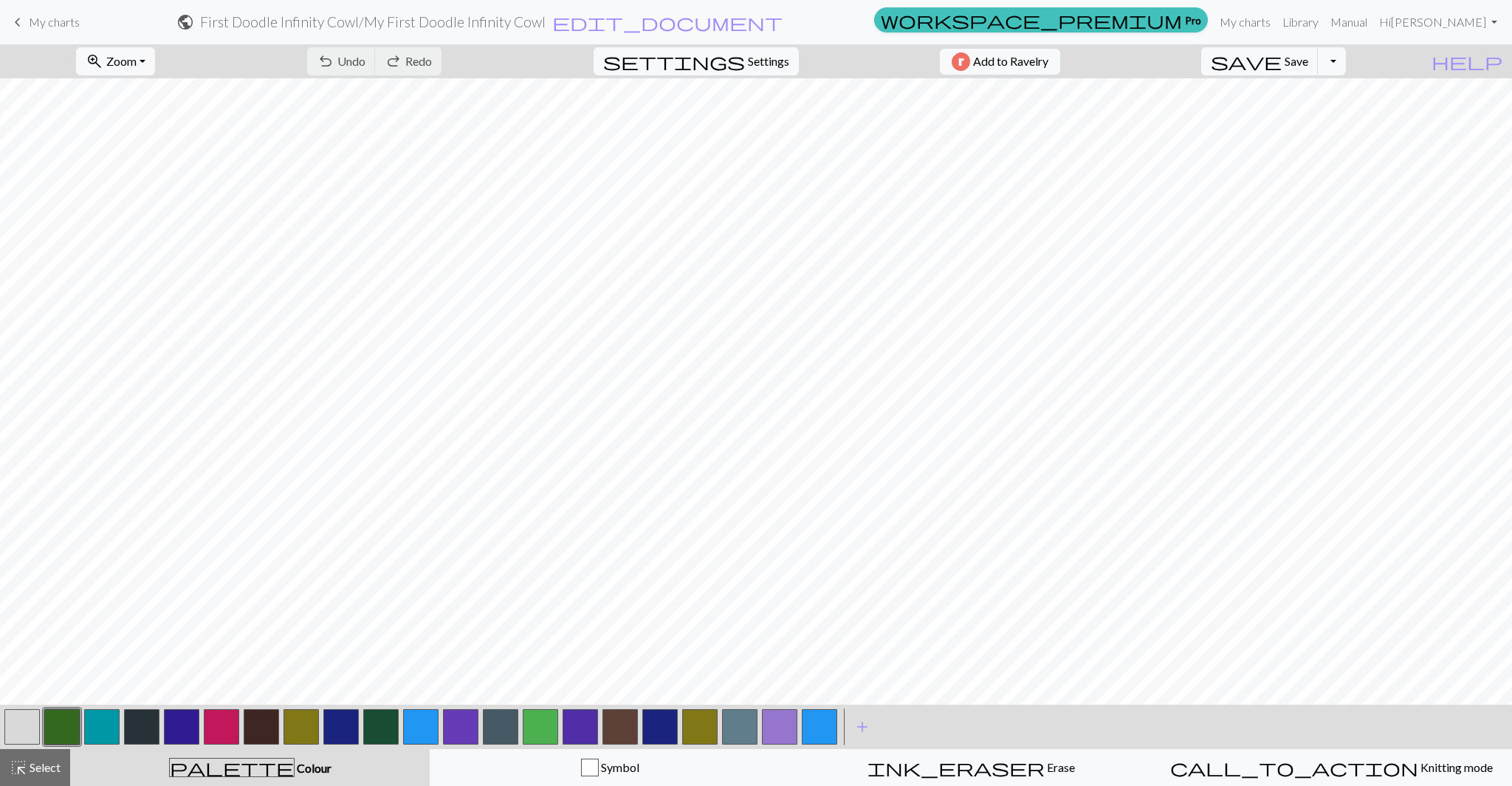
click at [62, 737] on button "button" at bounding box center [62, 726] width 35 height 35
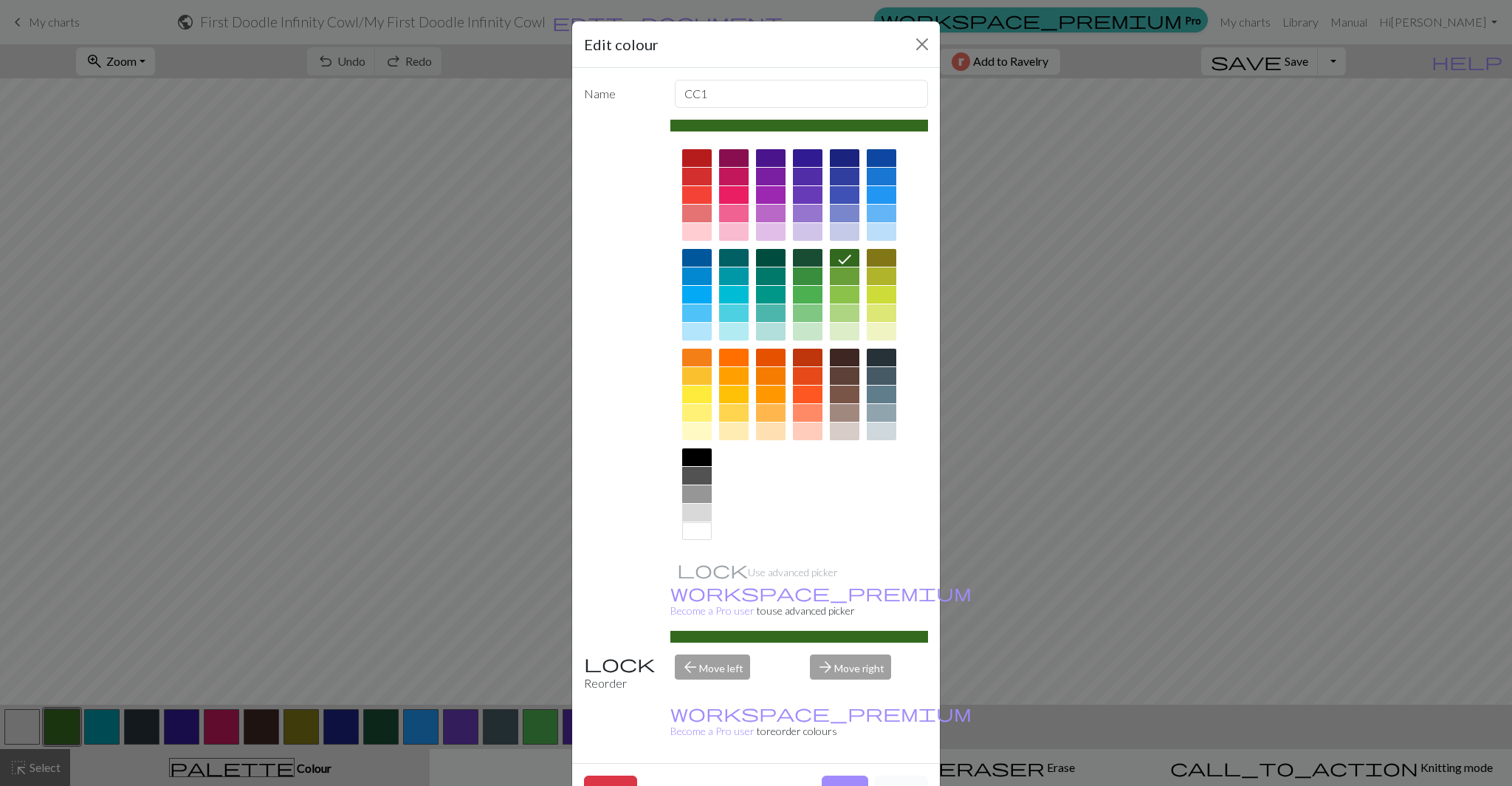
click at [898, 775] on button "Cancel" at bounding box center [901, 789] width 54 height 28
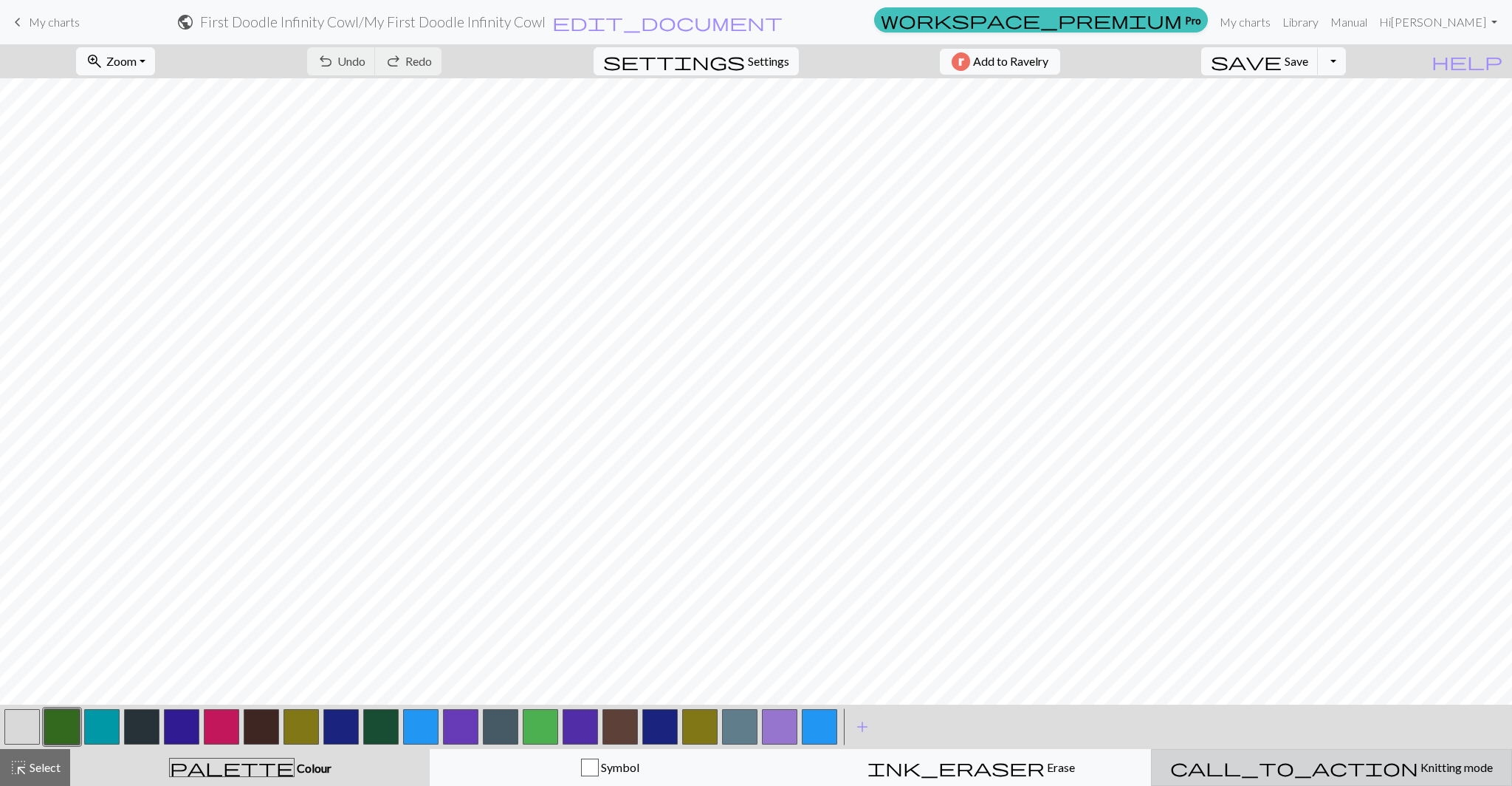
click at [1371, 774] on div "call_to_action Knitting mode Knitting mode" at bounding box center [1331, 767] width 342 height 18
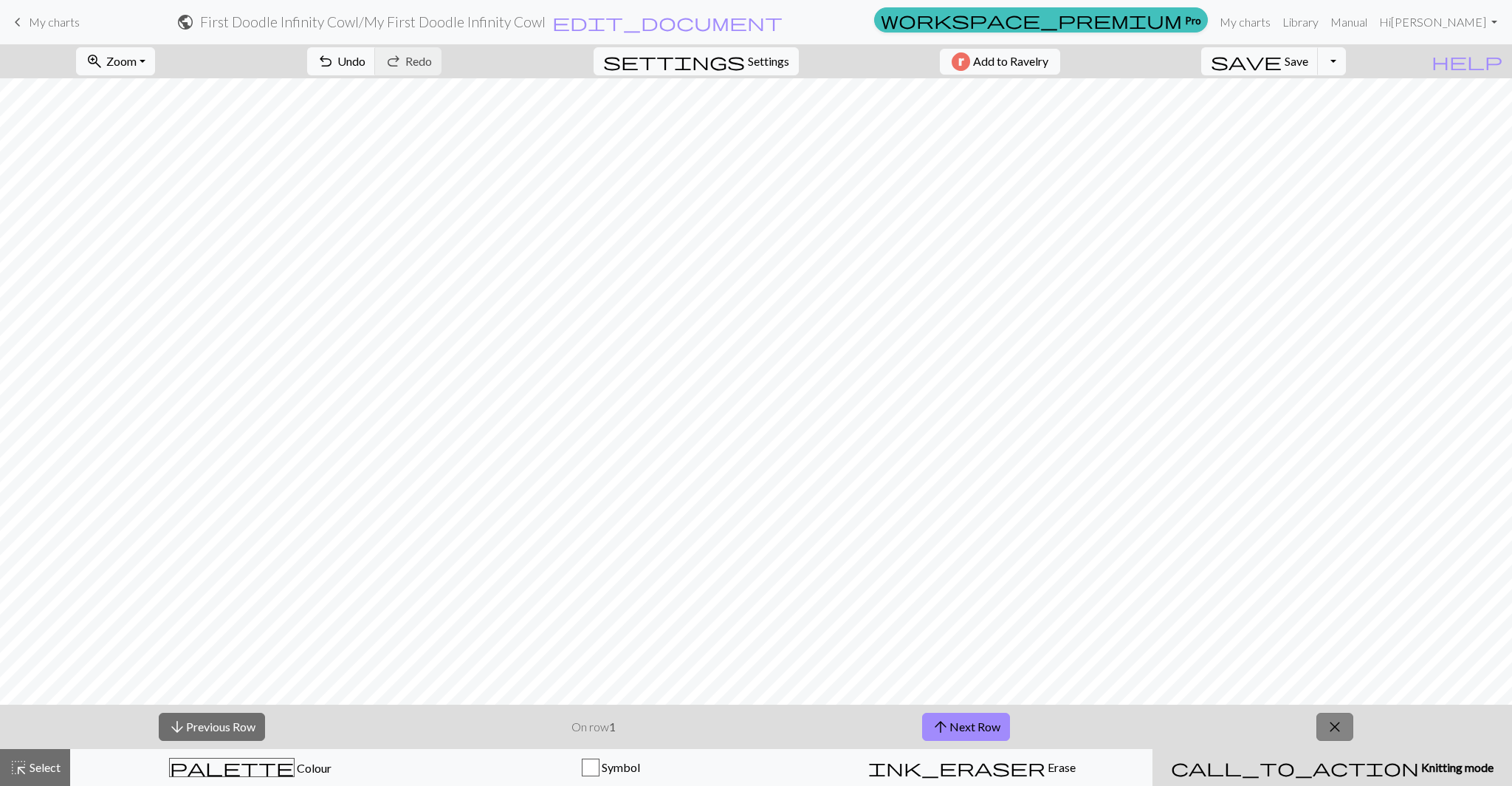
click at [1329, 732] on span "close" at bounding box center [1335, 726] width 18 height 20
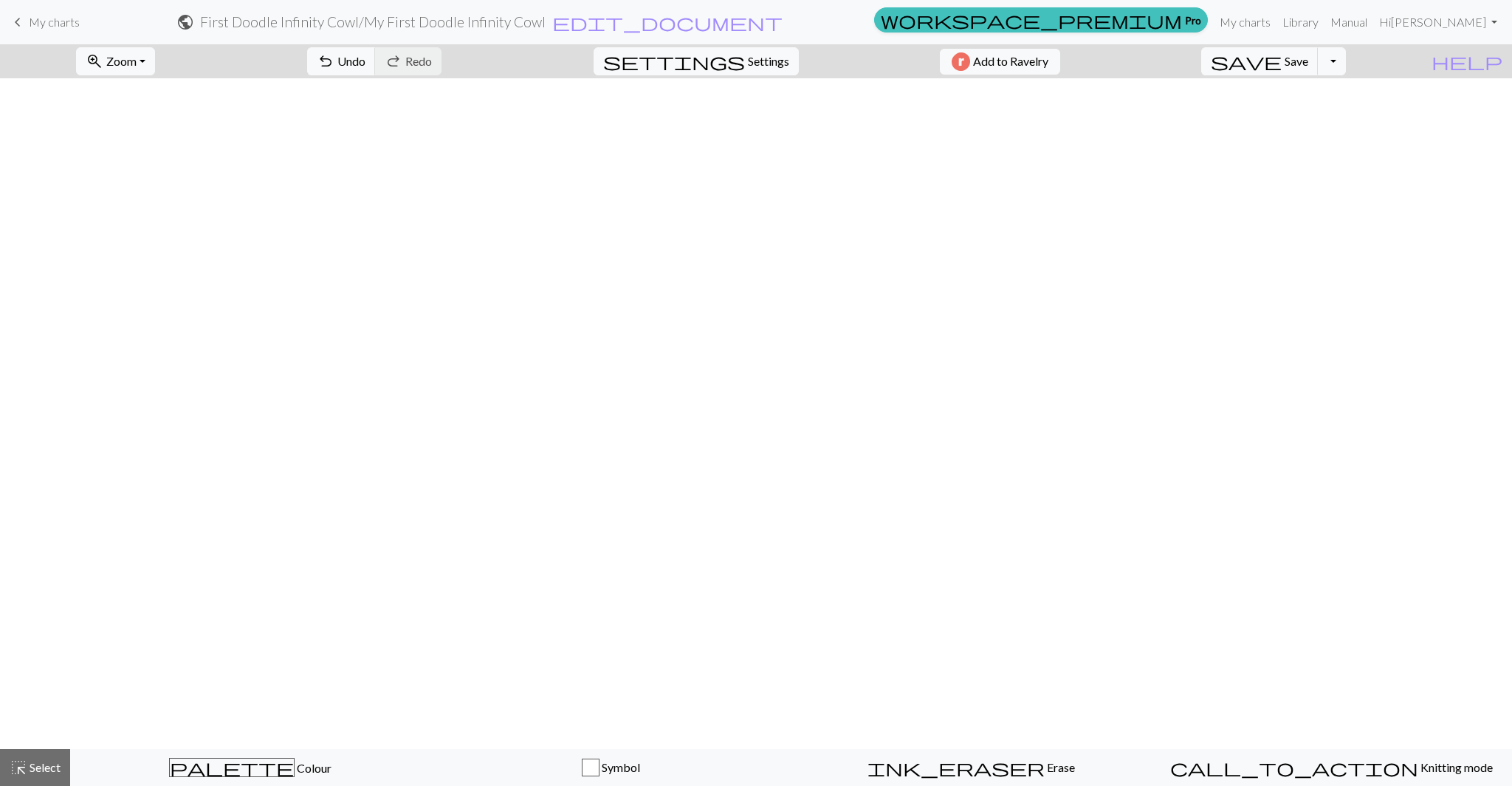
scroll to position [2054, 0]
click at [760, 60] on span "Settings" at bounding box center [768, 62] width 41 height 18
select select "round"
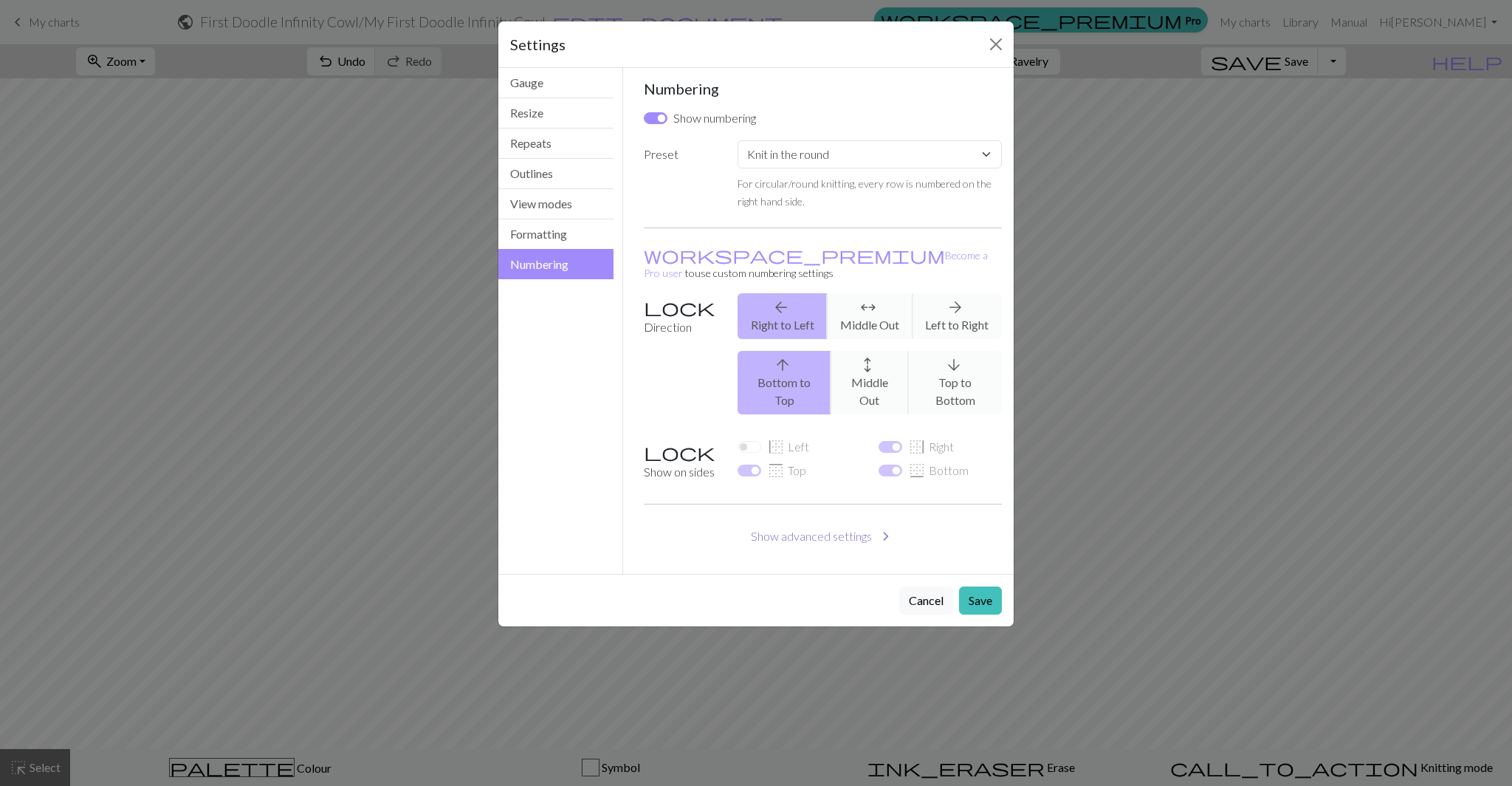
click at [850, 522] on button "Show advanced settings chevron_right" at bounding box center [823, 536] width 359 height 28
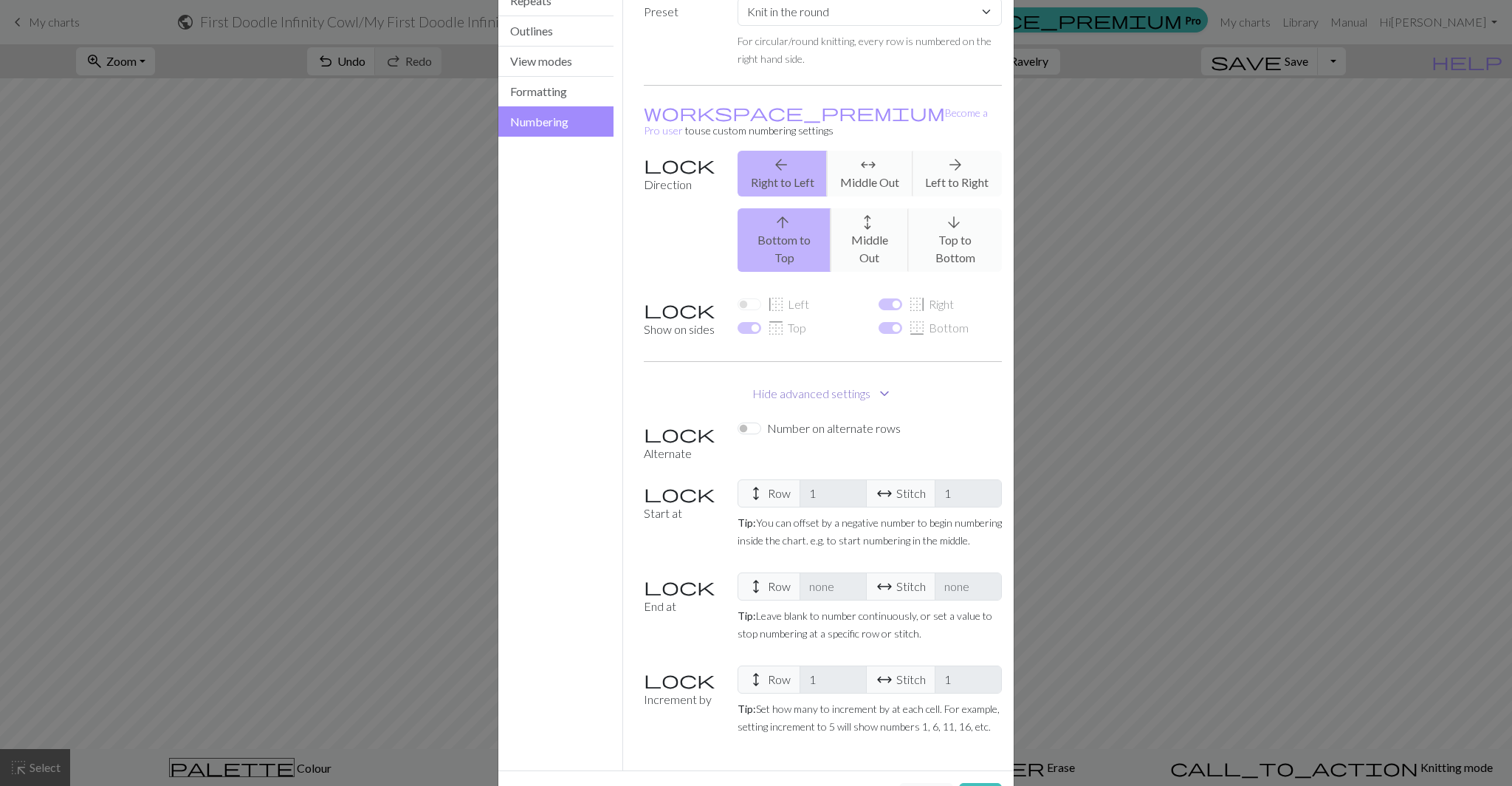
scroll to position [147, 0]
click at [926, 778] on button "Cancel" at bounding box center [926, 792] width 54 height 28
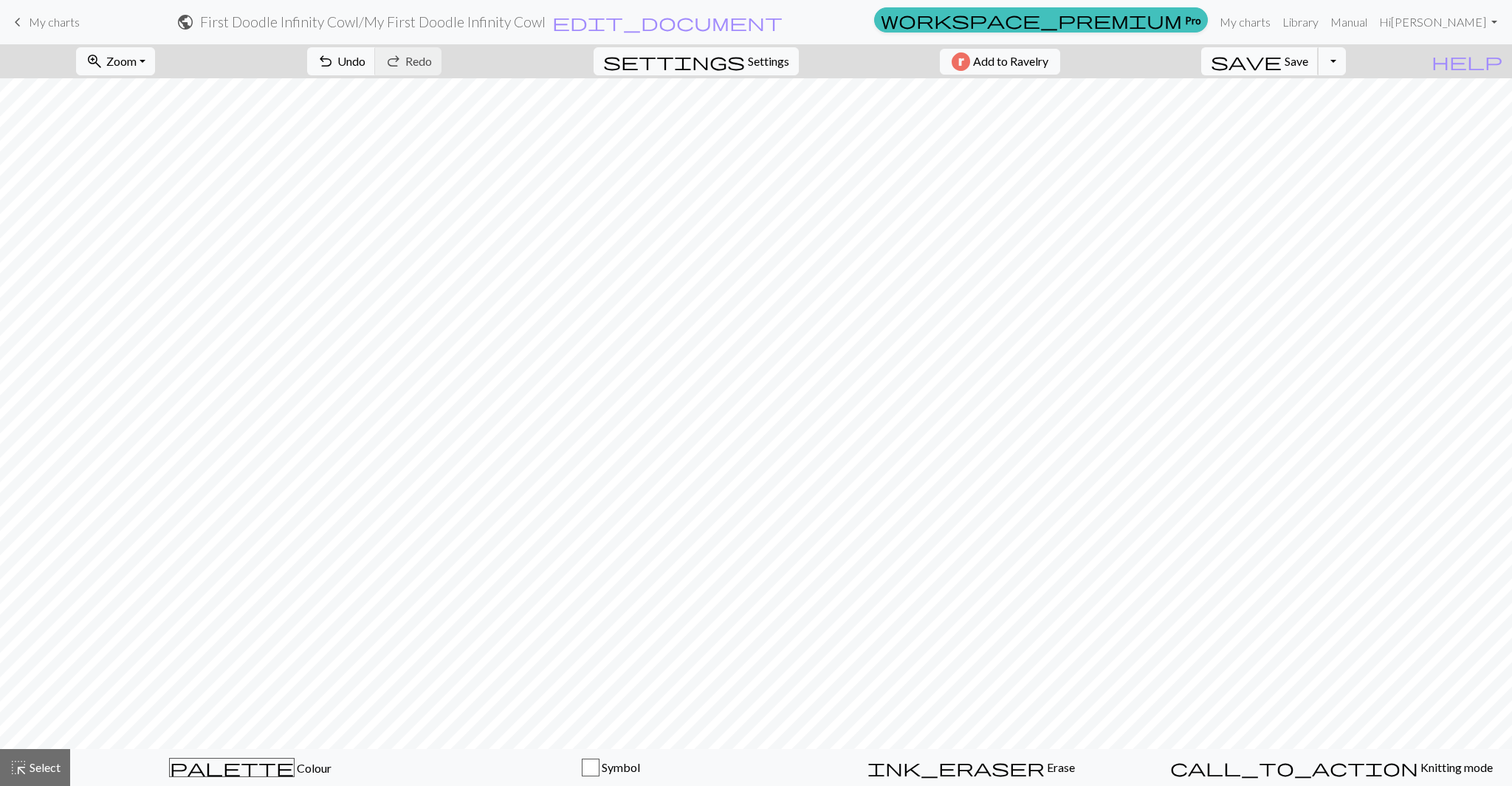
click at [1313, 60] on button "save Save Save" at bounding box center [1259, 61] width 117 height 28
click at [760, 63] on span "Settings" at bounding box center [768, 62] width 41 height 18
select select "round"
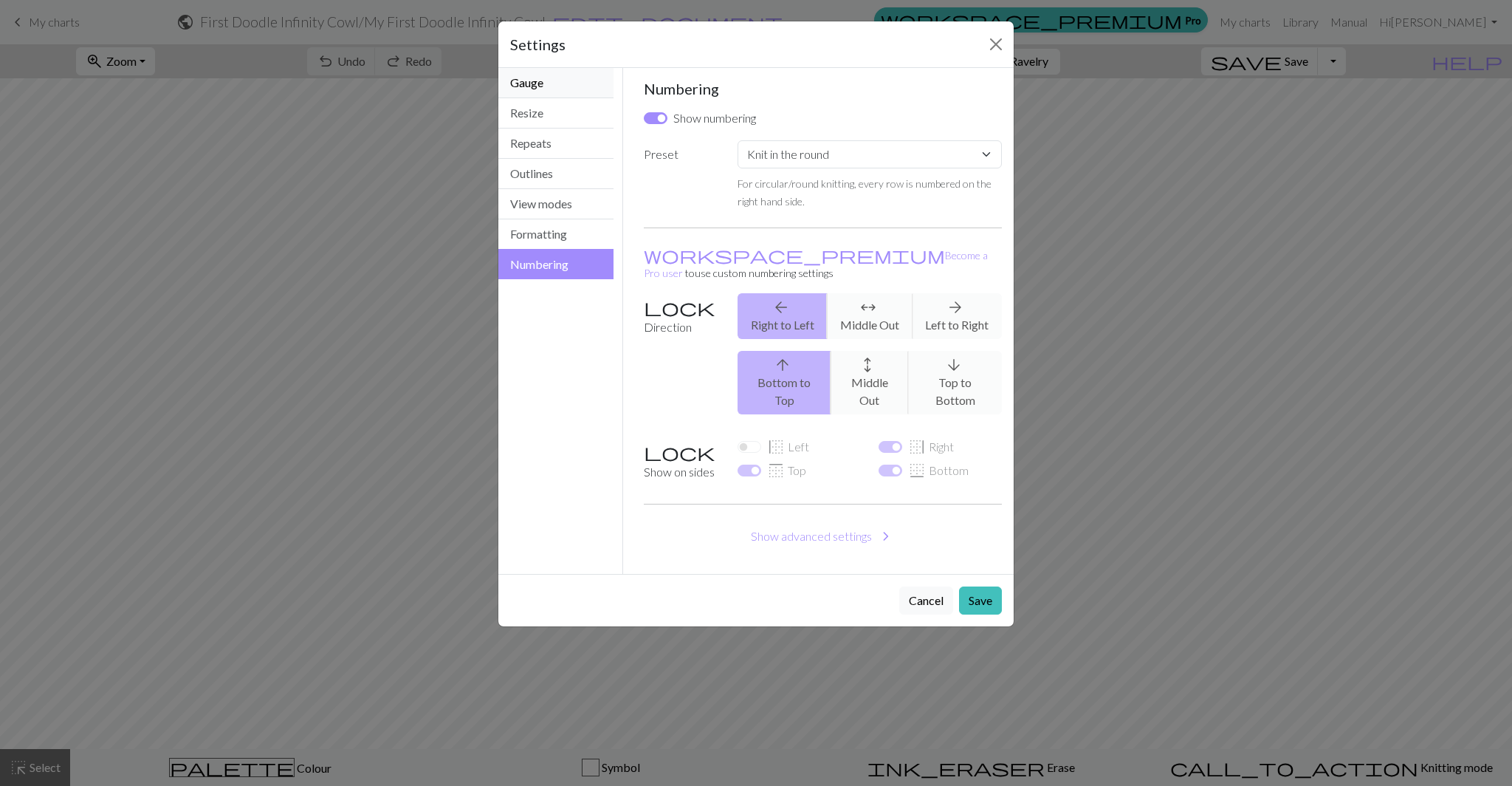
click at [573, 78] on button "Gauge" at bounding box center [556, 83] width 115 height 30
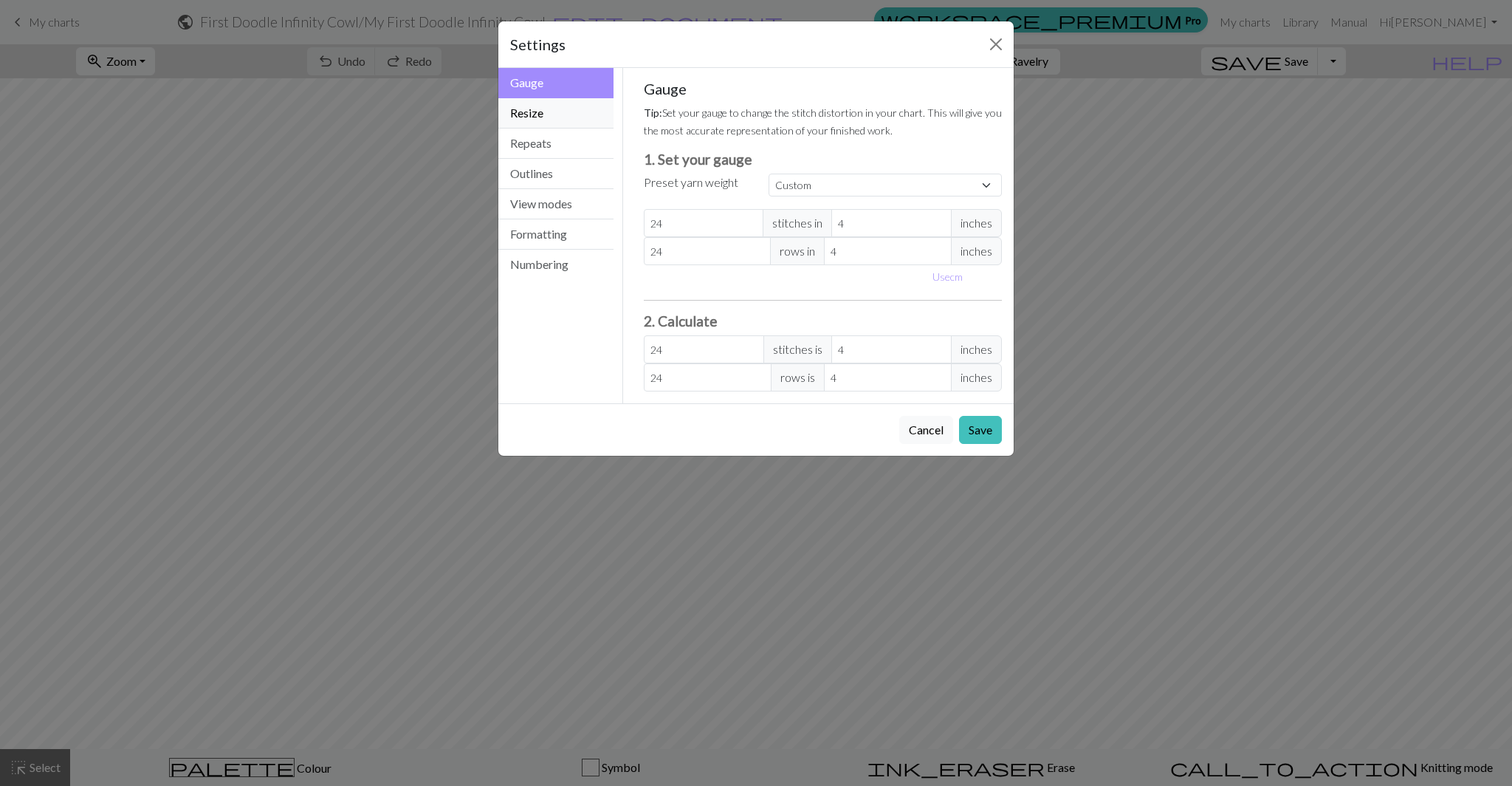
click at [563, 106] on button "Resize" at bounding box center [556, 114] width 115 height 30
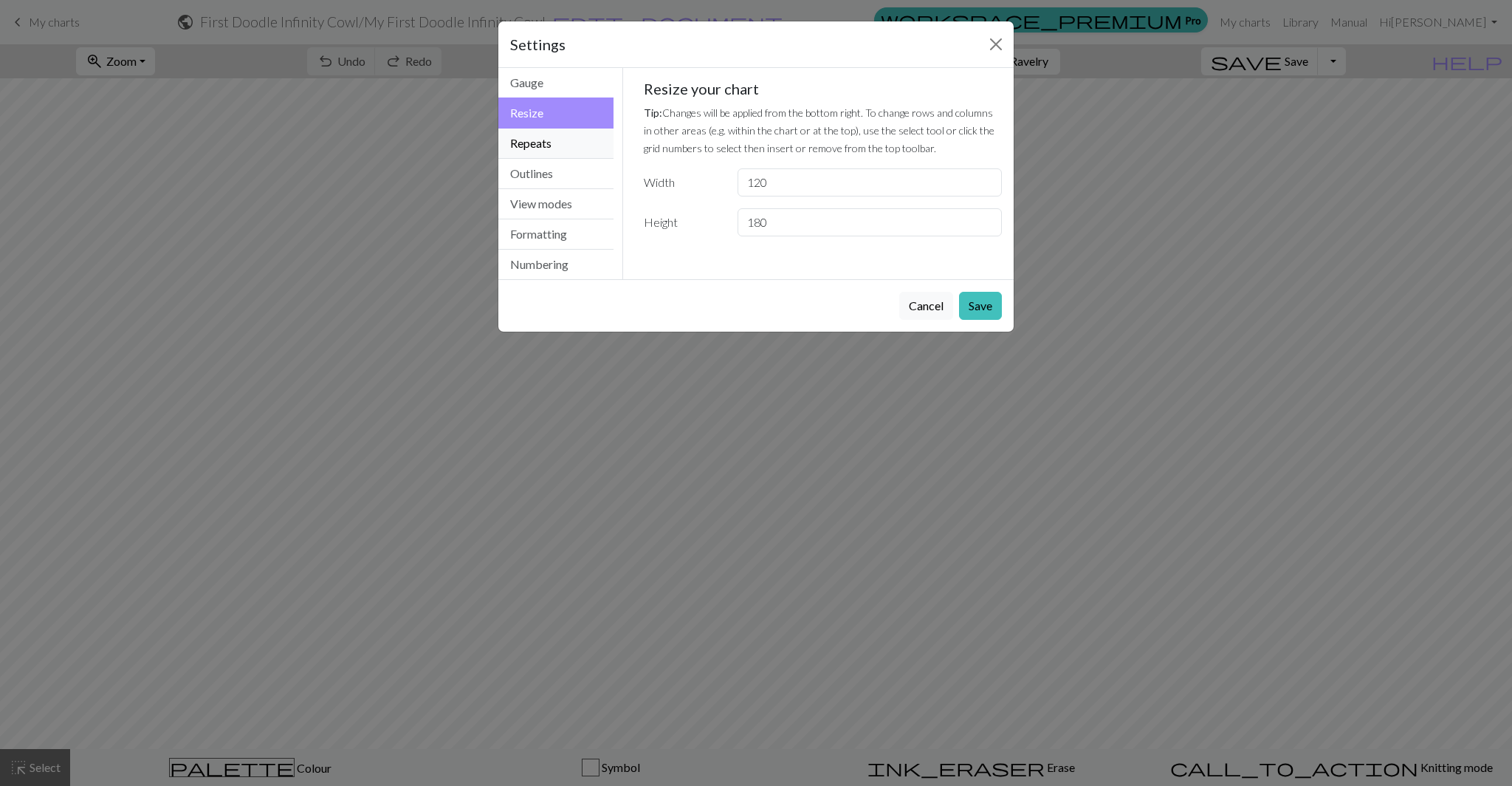
click at [559, 135] on button "Repeats" at bounding box center [556, 144] width 115 height 30
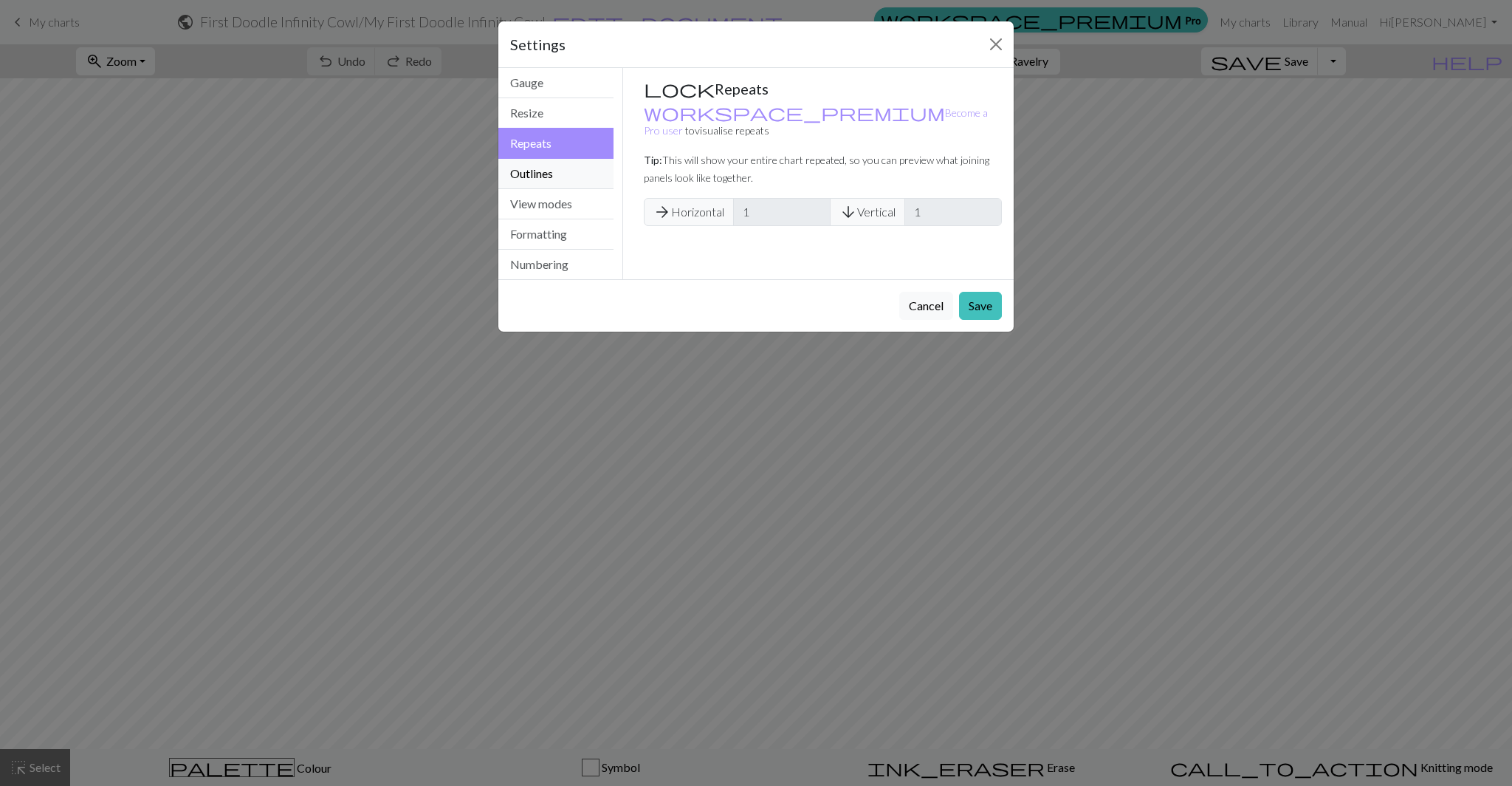
click at [556, 162] on button "Outlines" at bounding box center [556, 174] width 115 height 30
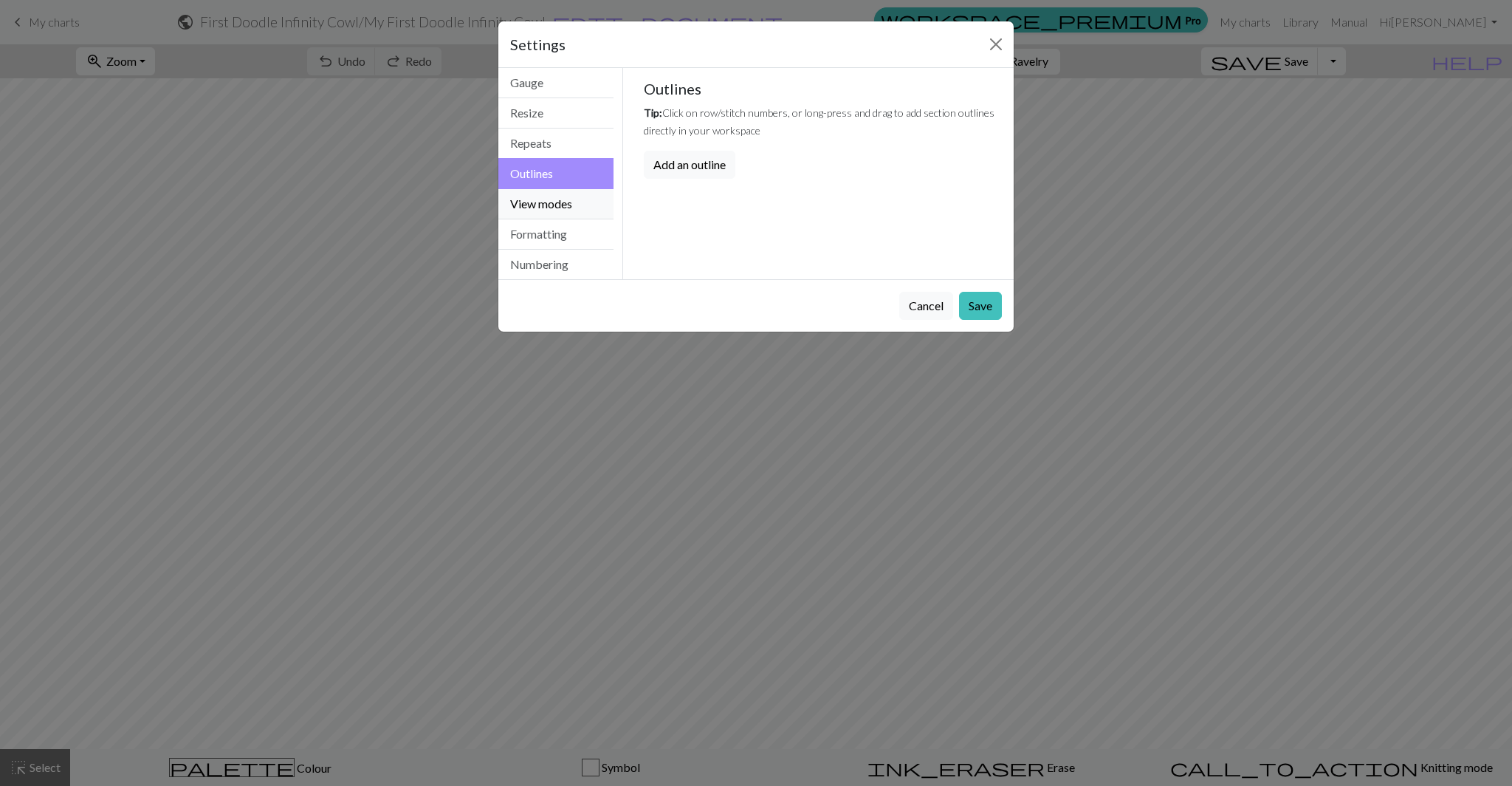
click at [555, 190] on button "View modes" at bounding box center [556, 204] width 115 height 30
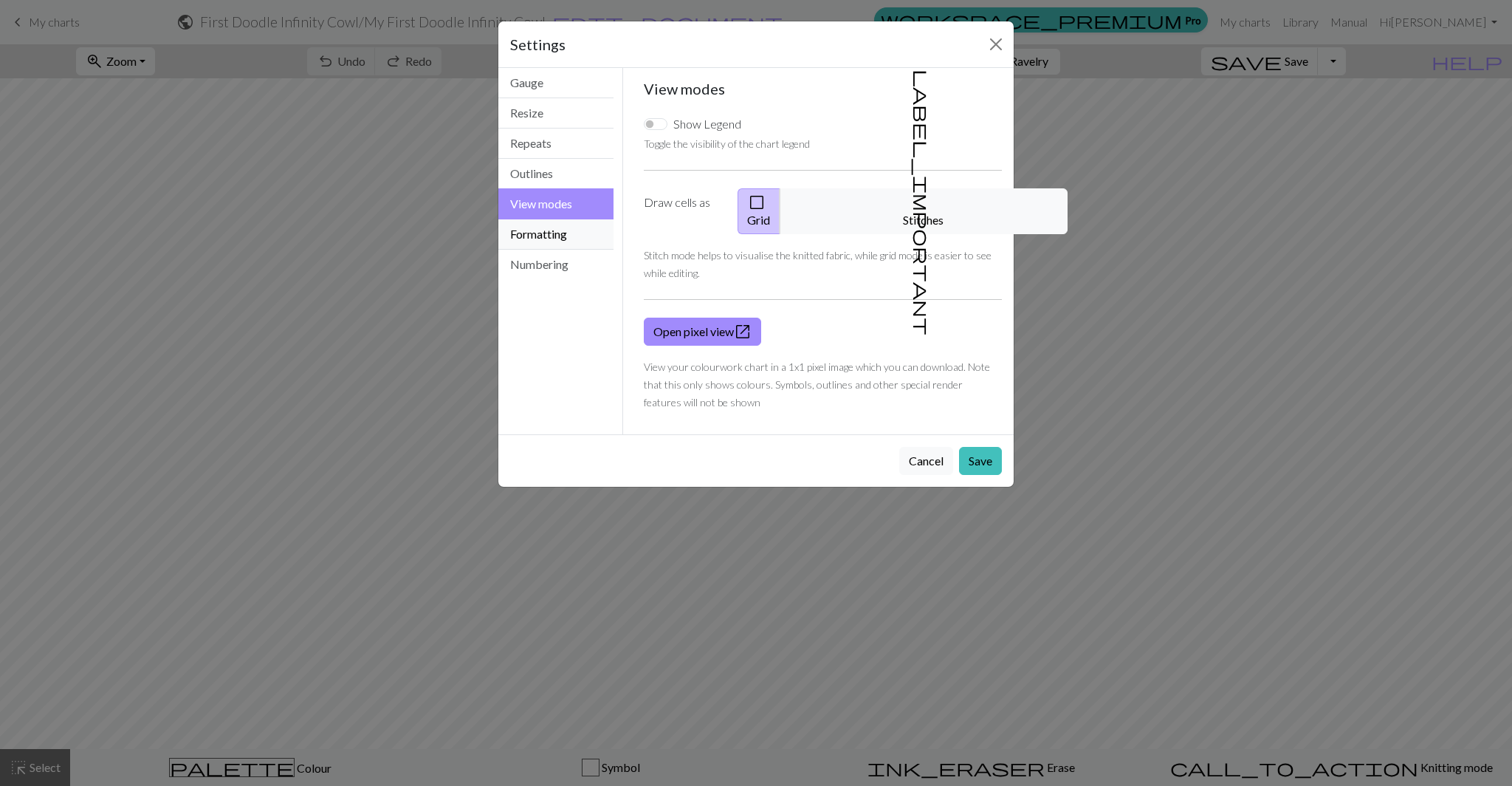
click at [558, 223] on button "Formatting" at bounding box center [556, 235] width 115 height 30
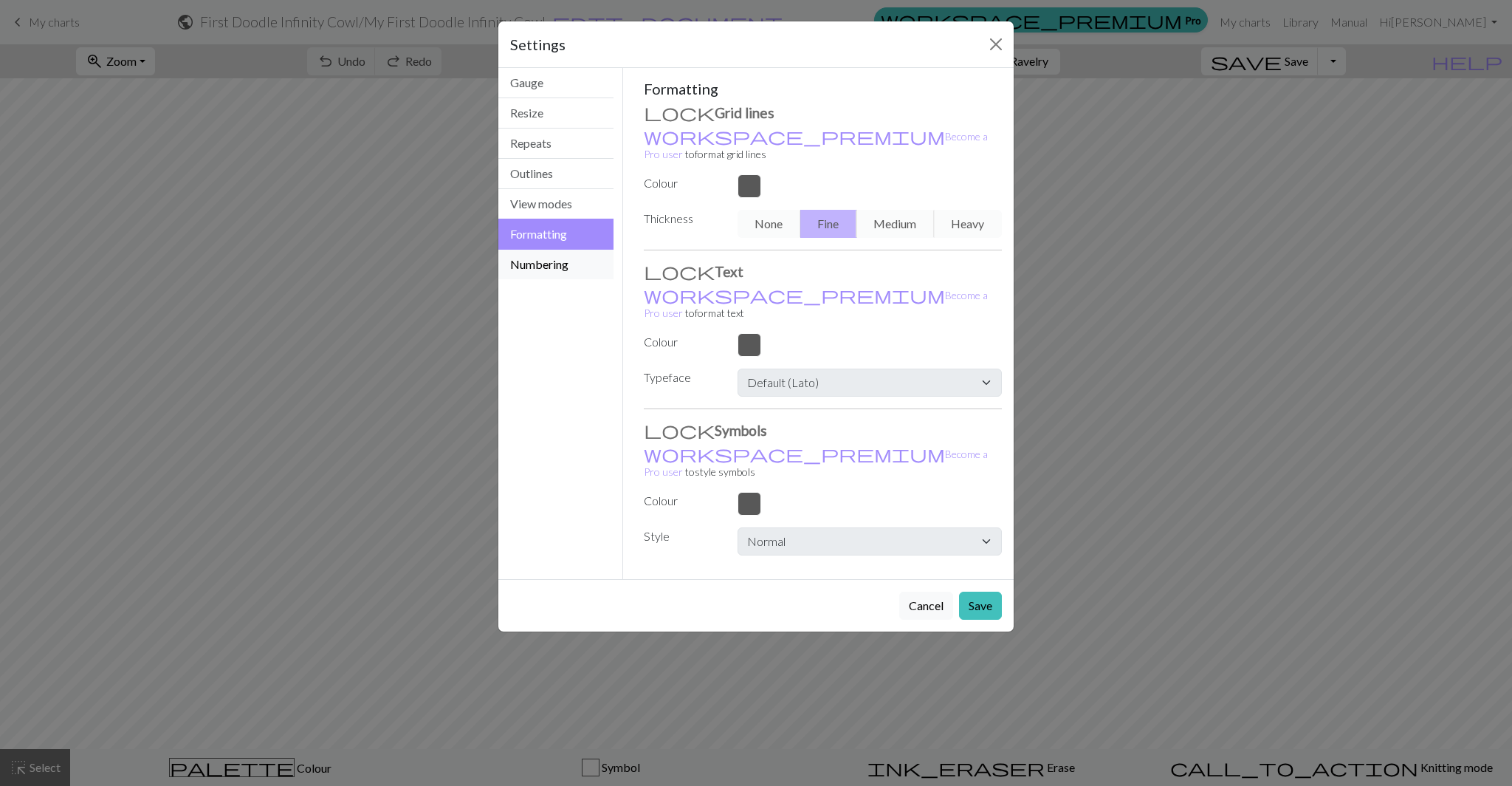
click at [553, 250] on button "Numbering" at bounding box center [556, 264] width 115 height 29
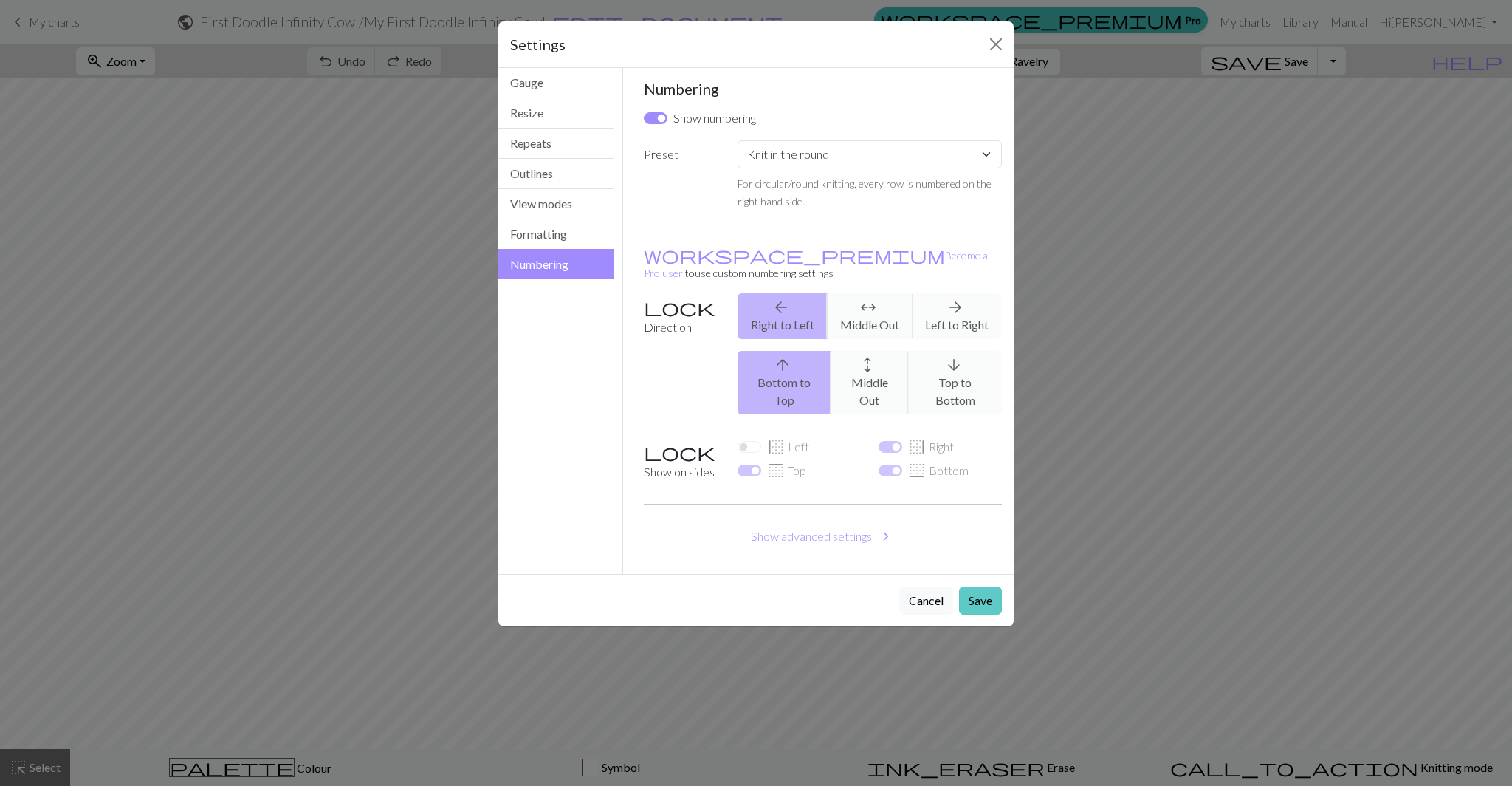
click at [978, 587] on button "Save" at bounding box center [980, 600] width 43 height 28
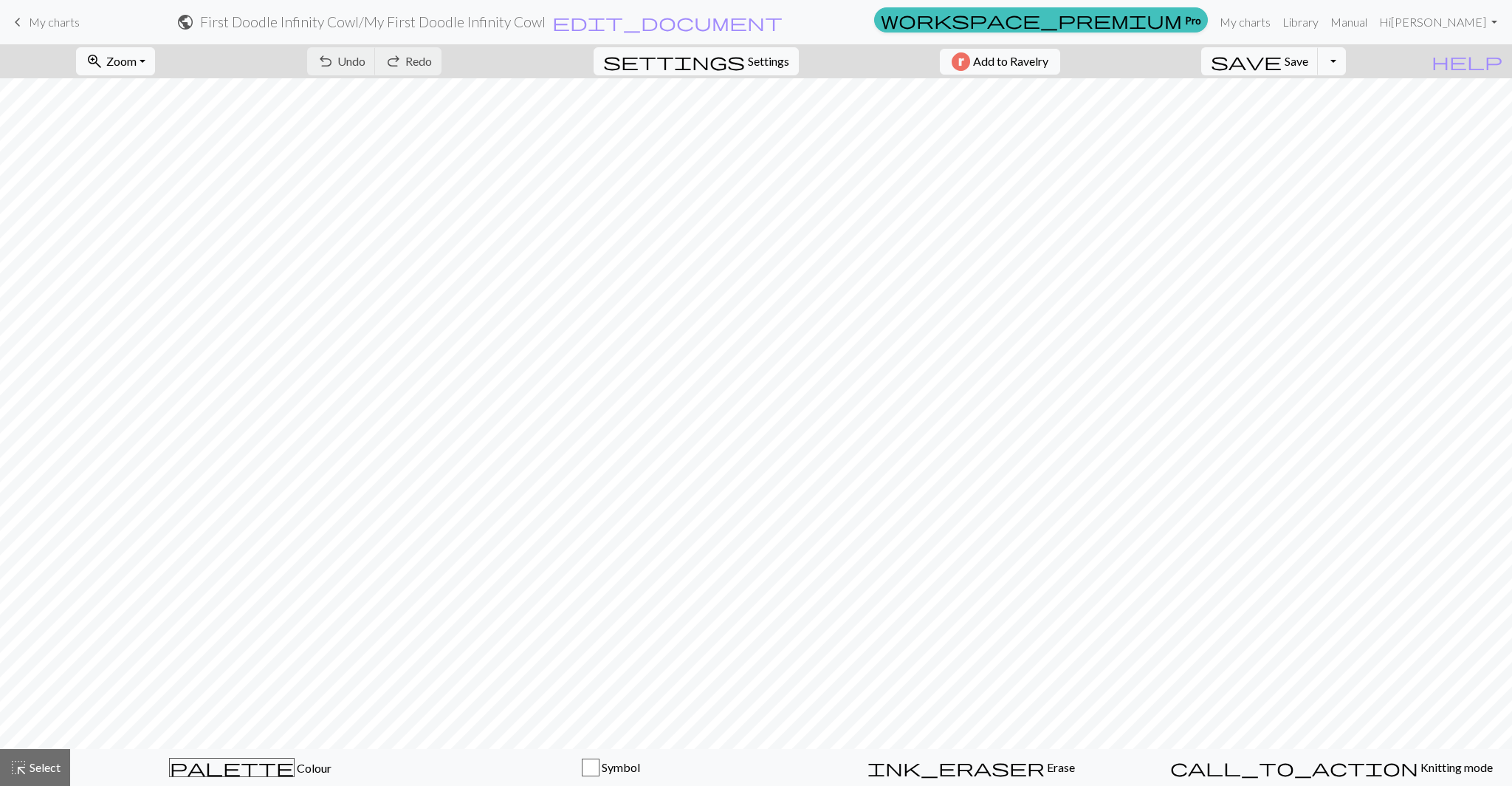
click at [61, 22] on span "My charts" at bounding box center [54, 22] width 51 height 14
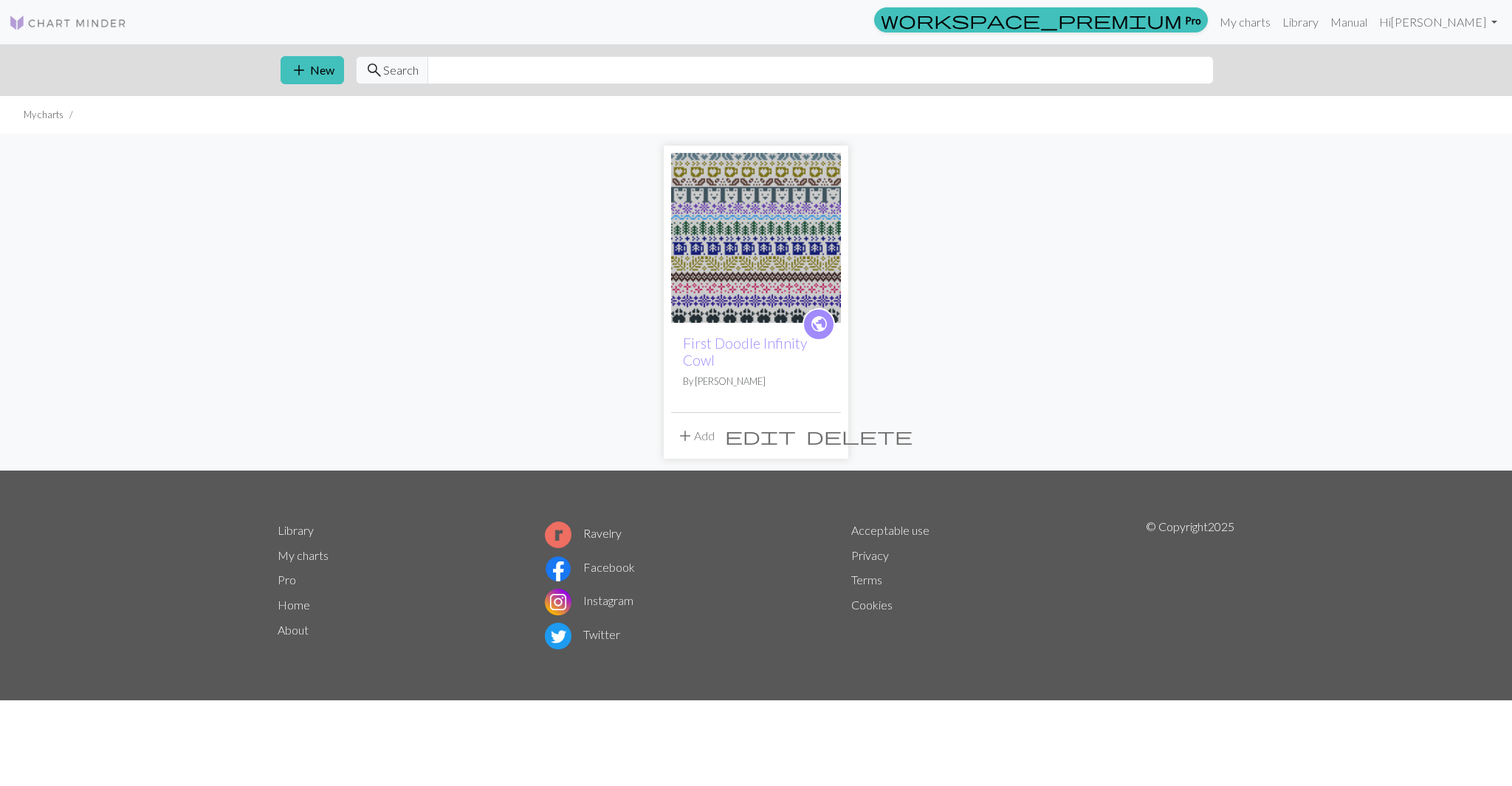
click at [793, 439] on span "edit" at bounding box center [760, 435] width 71 height 20
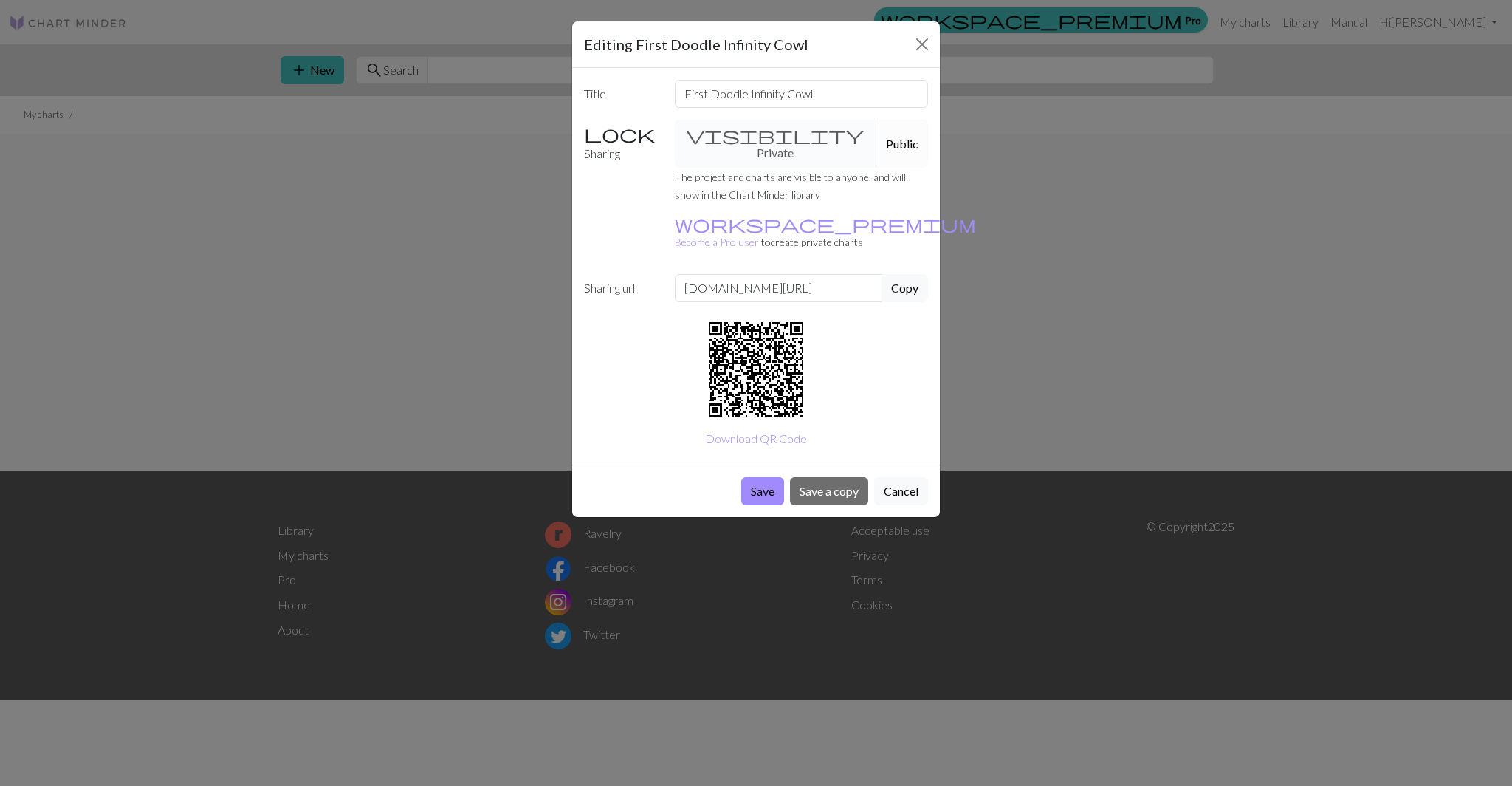
click at [771, 135] on div "visibility Private Public" at bounding box center [801, 144] width 271 height 48
click at [730, 132] on div "visibility Private Public" at bounding box center [801, 144] width 271 height 48
click at [743, 218] on link "workspace_premium Become a Pro user" at bounding box center [825, 233] width 301 height 30
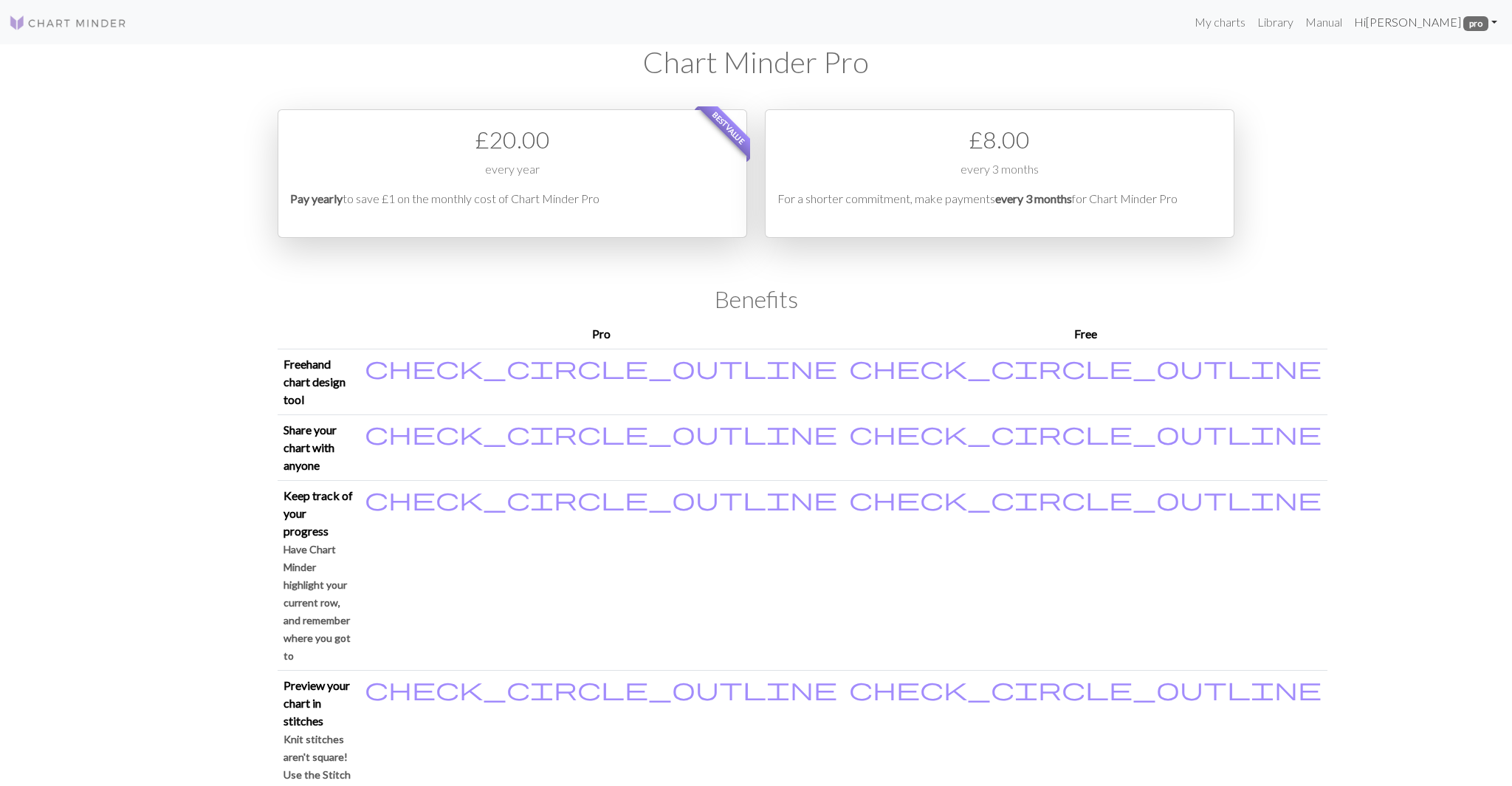
click at [1481, 24] on span "pro" at bounding box center [1475, 24] width 25 height 15
click at [1428, 70] on link "Account settings" at bounding box center [1442, 62] width 95 height 29
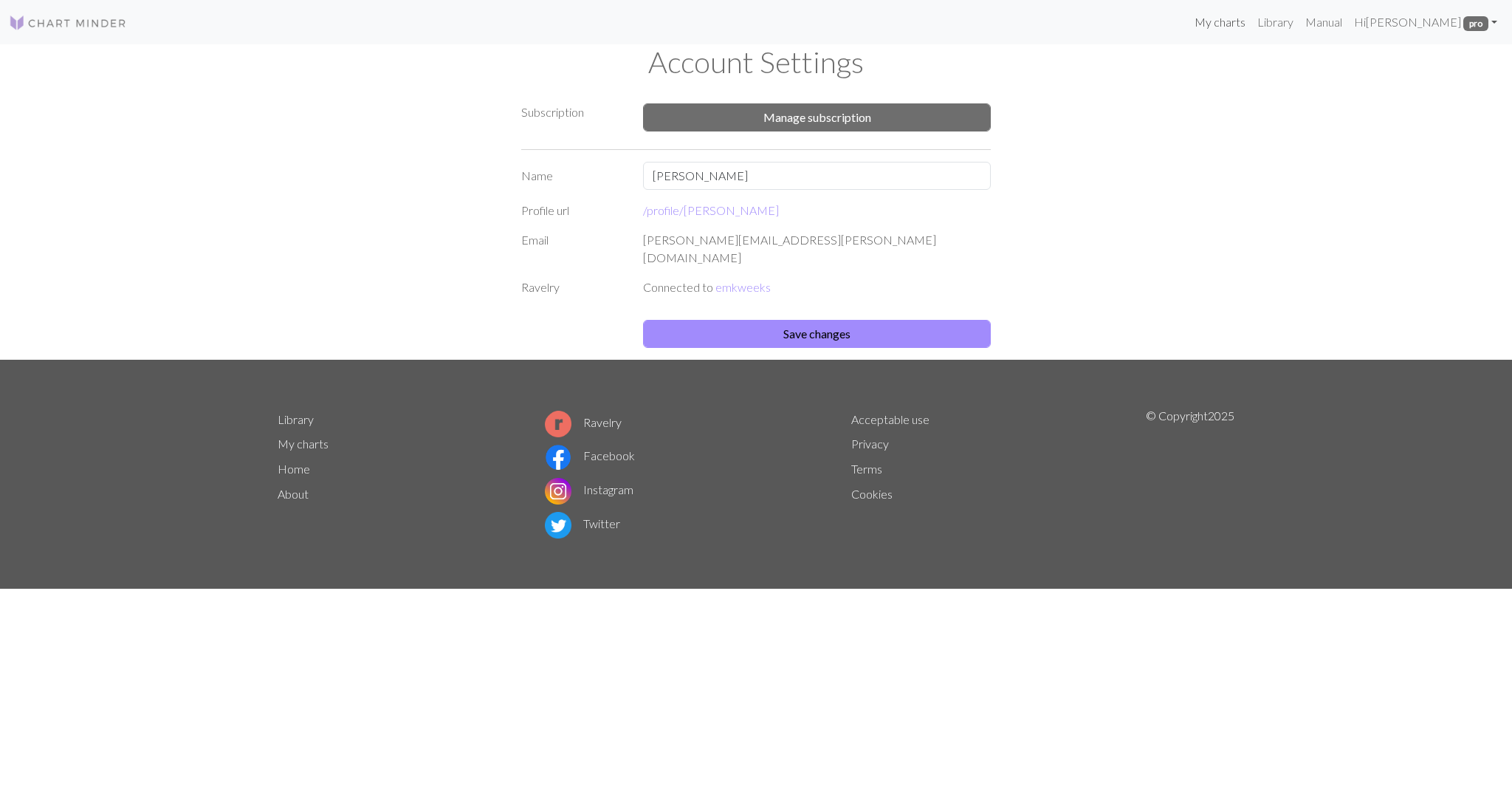
click at [1245, 14] on link "My charts" at bounding box center [1220, 22] width 62 height 29
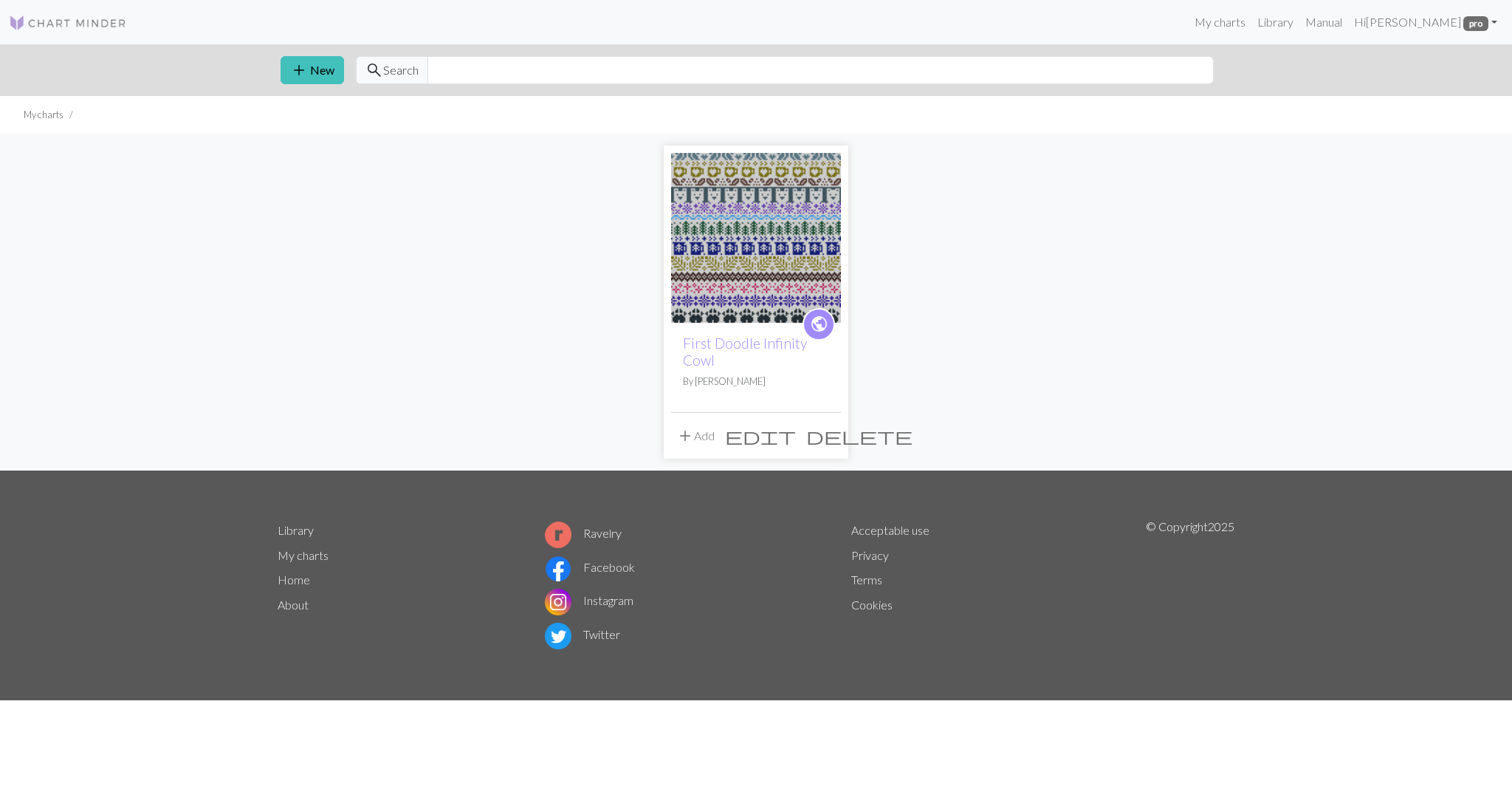
click at [795, 438] on span "edit" at bounding box center [760, 435] width 71 height 20
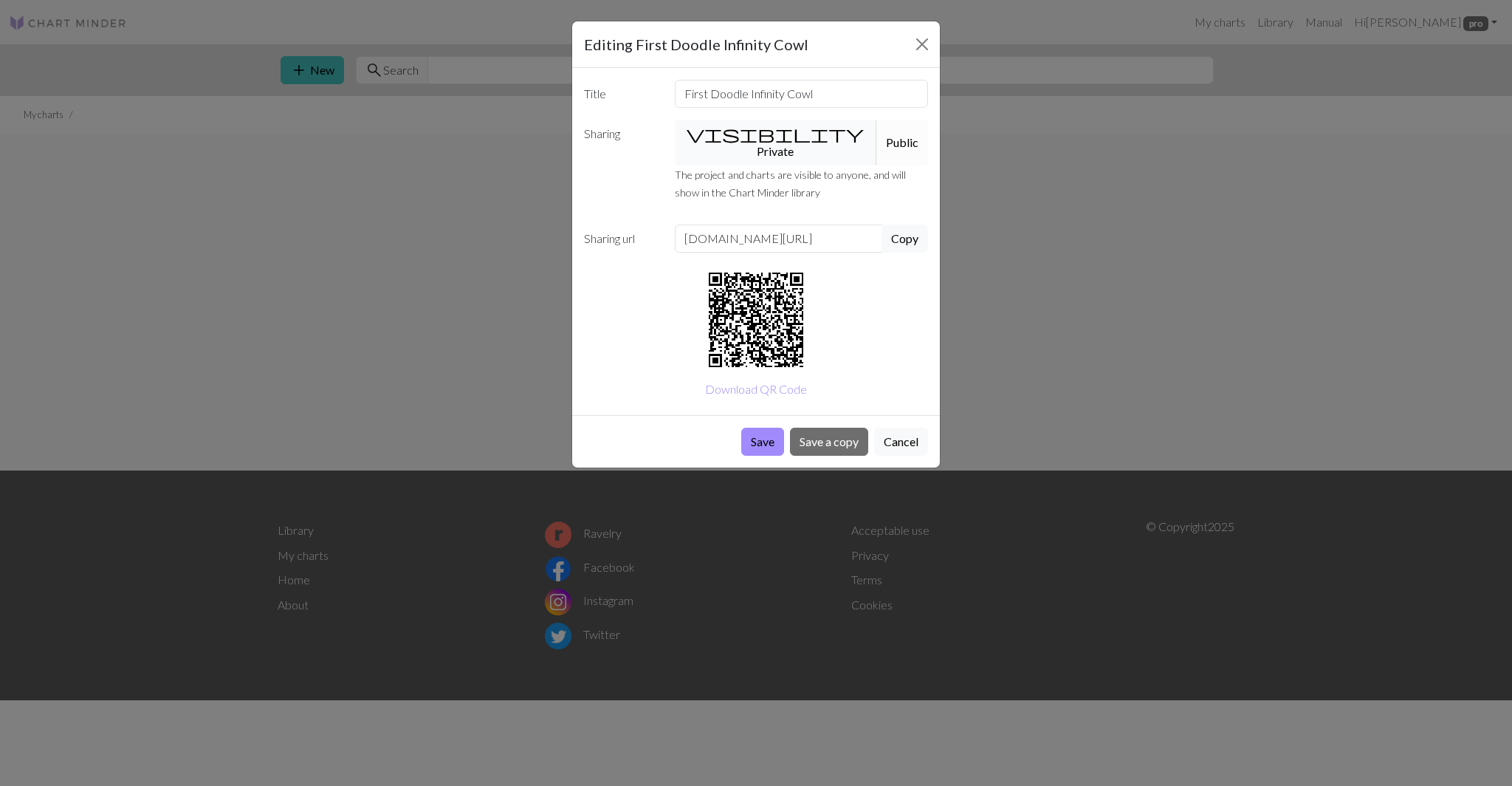
click at [768, 136] on button "visibility Private" at bounding box center [776, 142] width 203 height 46
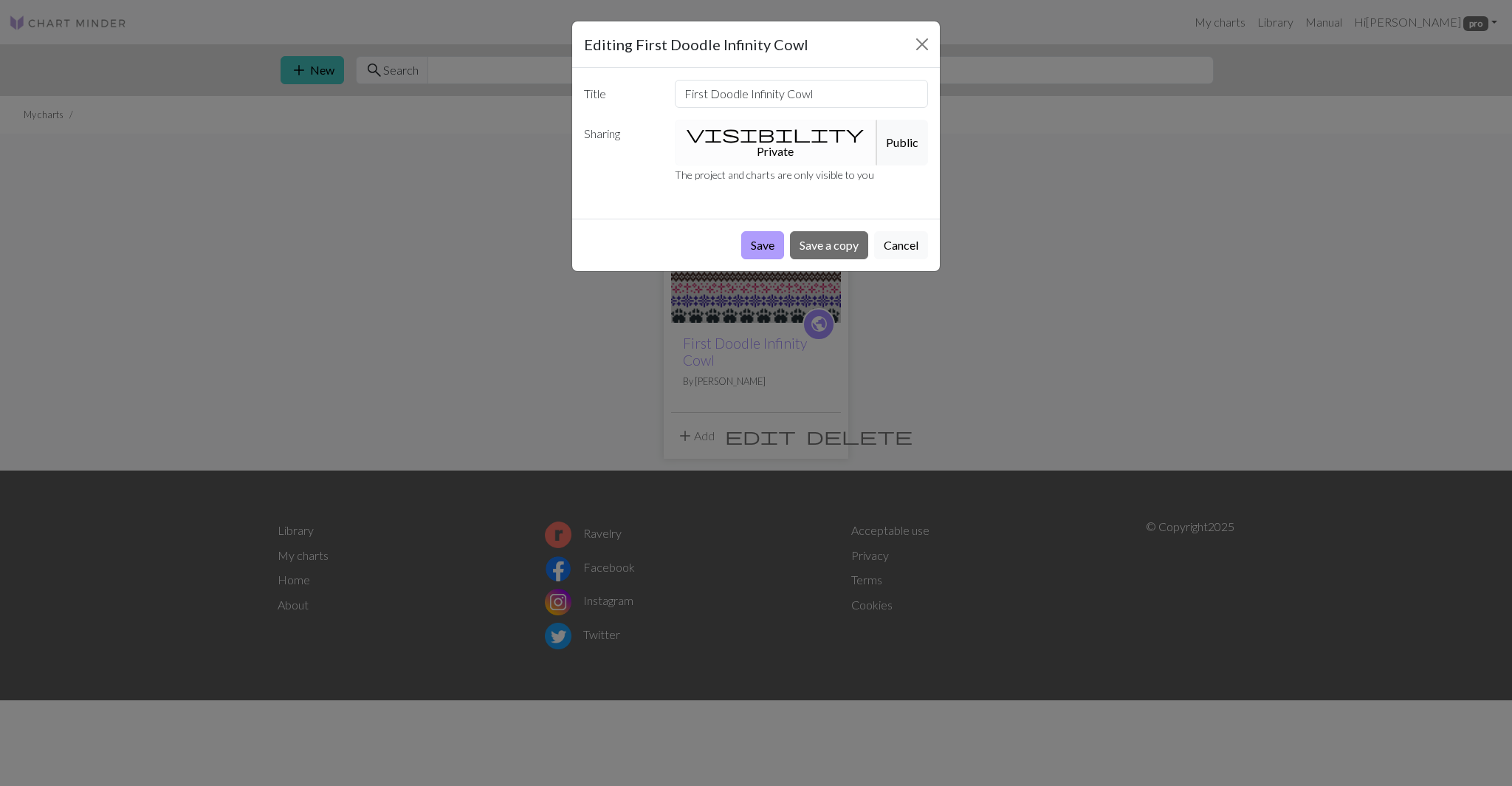
click at [754, 232] on button "Save" at bounding box center [762, 244] width 43 height 28
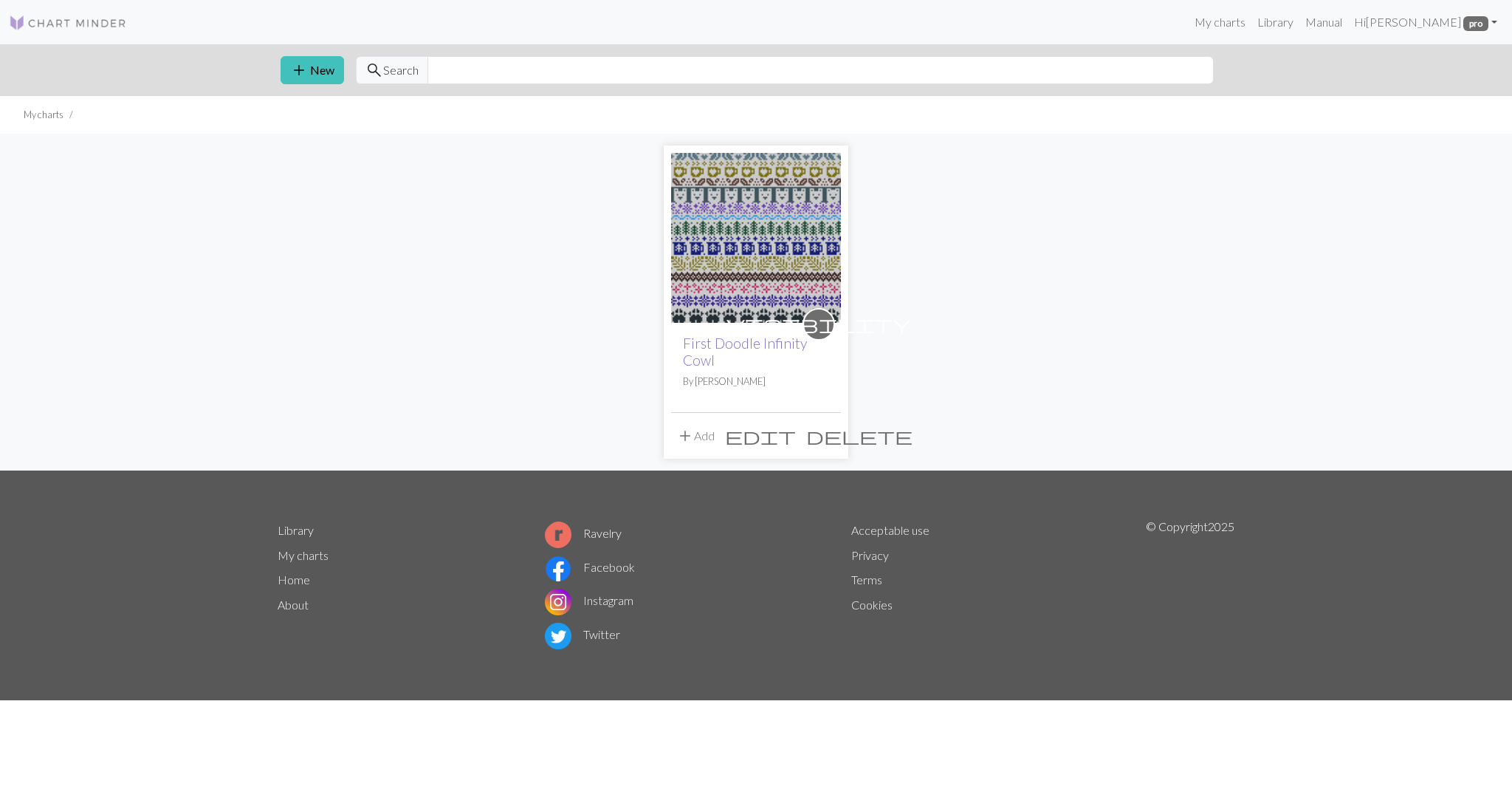
click at [729, 344] on link "First Doodle Infinity Cowl" at bounding box center [744, 351] width 124 height 34
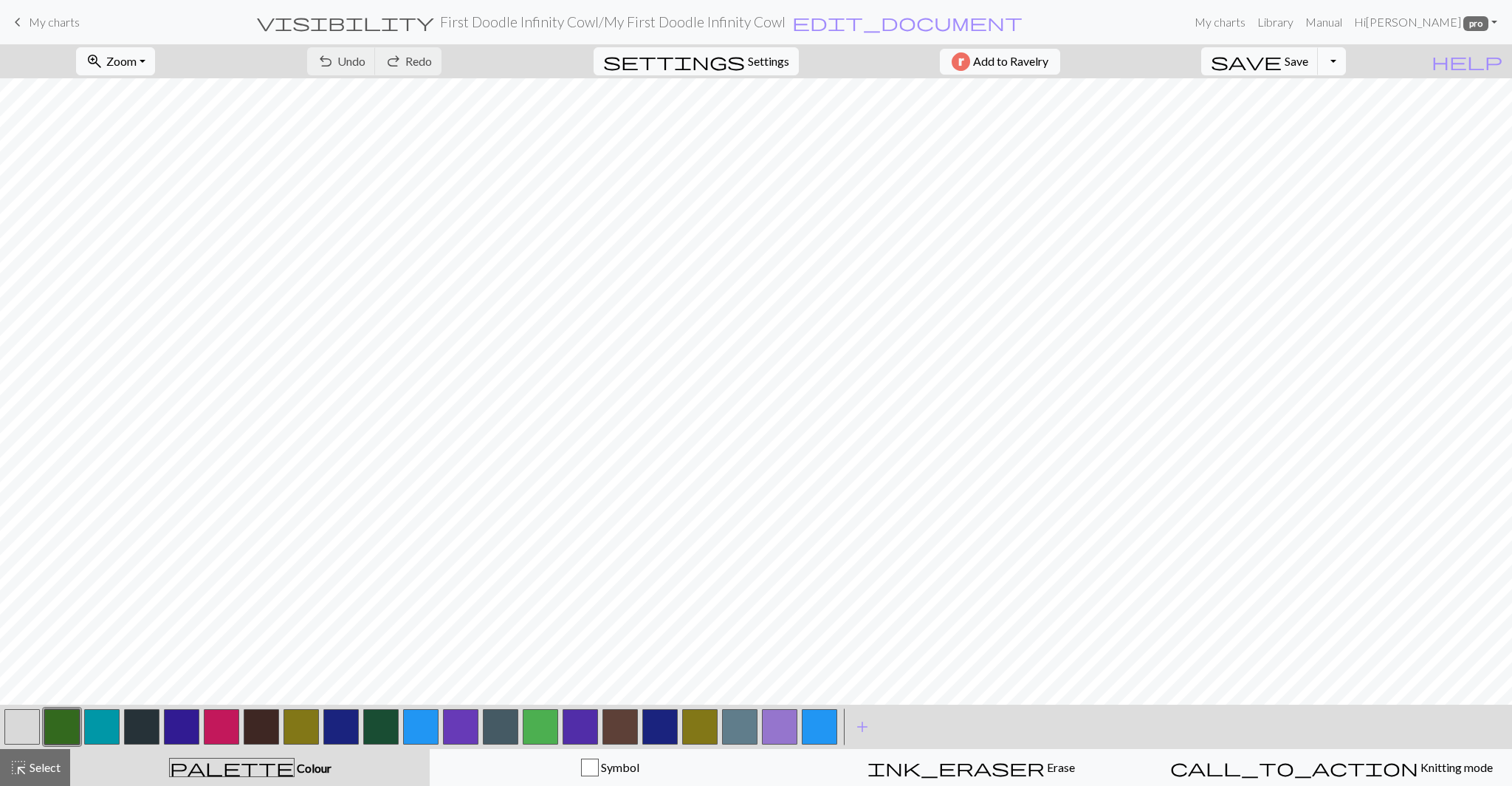
click at [1346, 61] on button "Toggle Dropdown" at bounding box center [1331, 61] width 28 height 28
click at [1320, 120] on button "save_alt Download" at bounding box center [1223, 117] width 244 height 23
click at [68, 727] on button "button" at bounding box center [62, 726] width 35 height 35
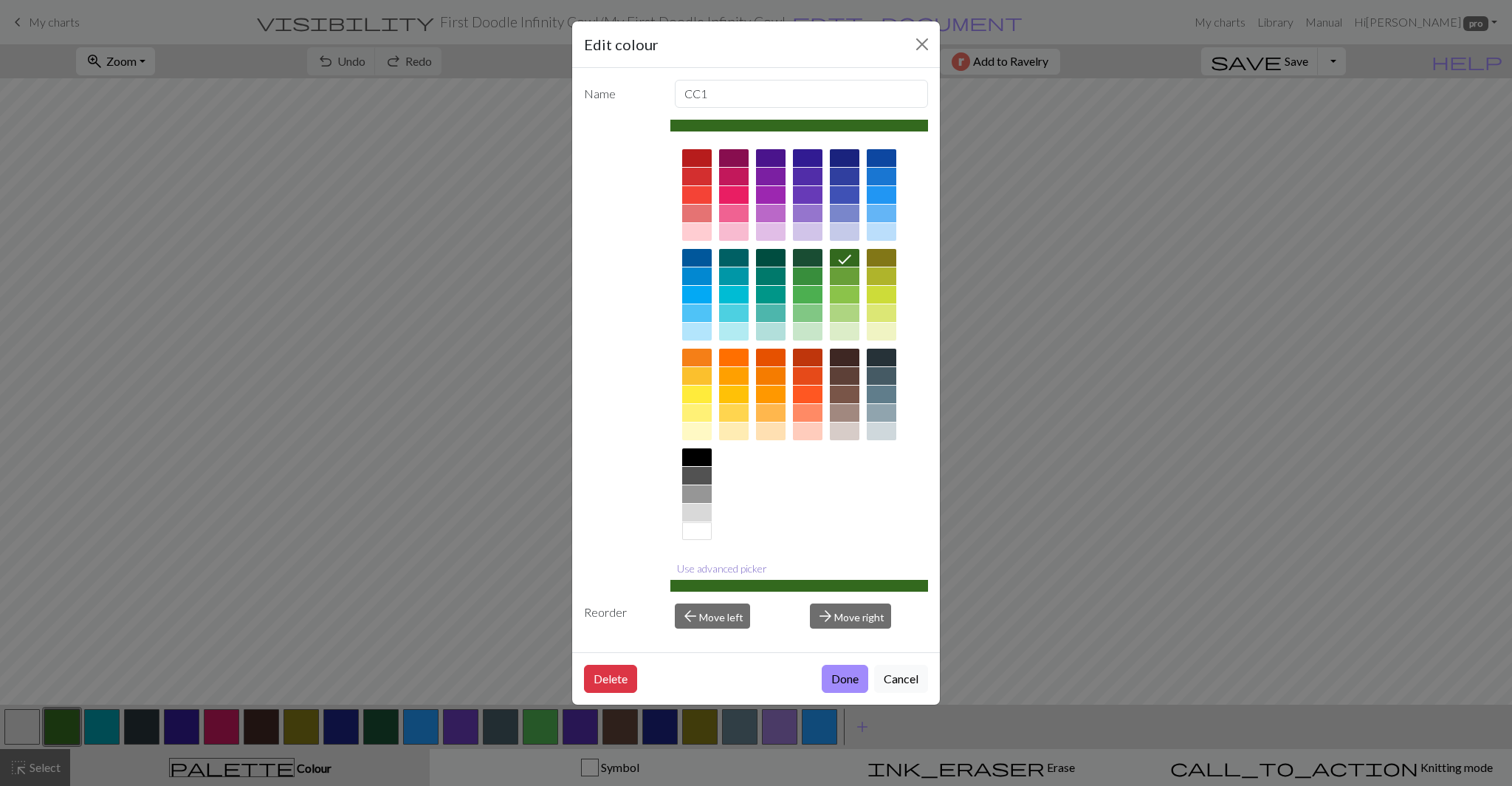
click at [741, 572] on button "Use advanced picker" at bounding box center [721, 568] width 103 height 23
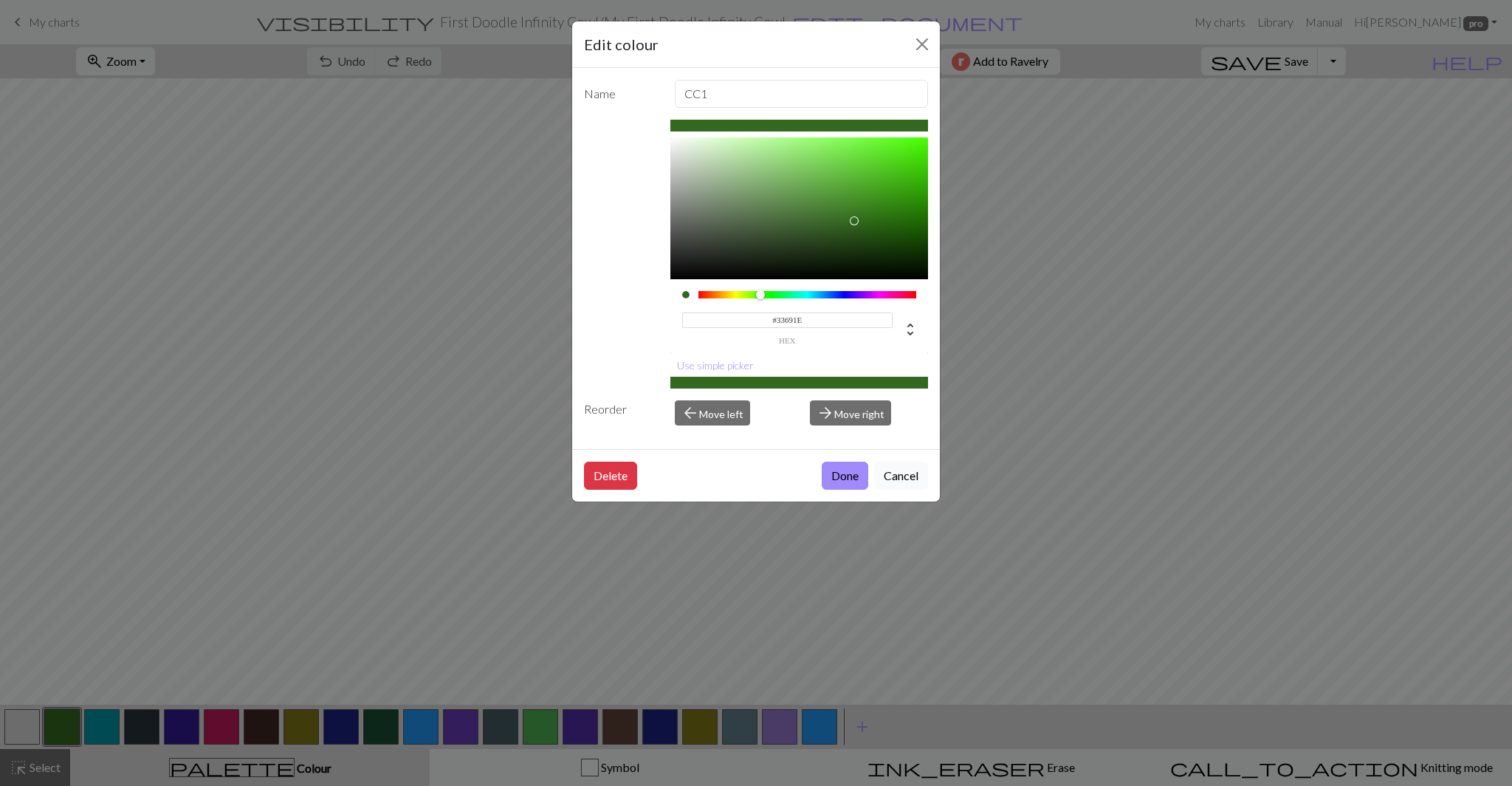
click at [902, 475] on button "Cancel" at bounding box center [901, 475] width 54 height 28
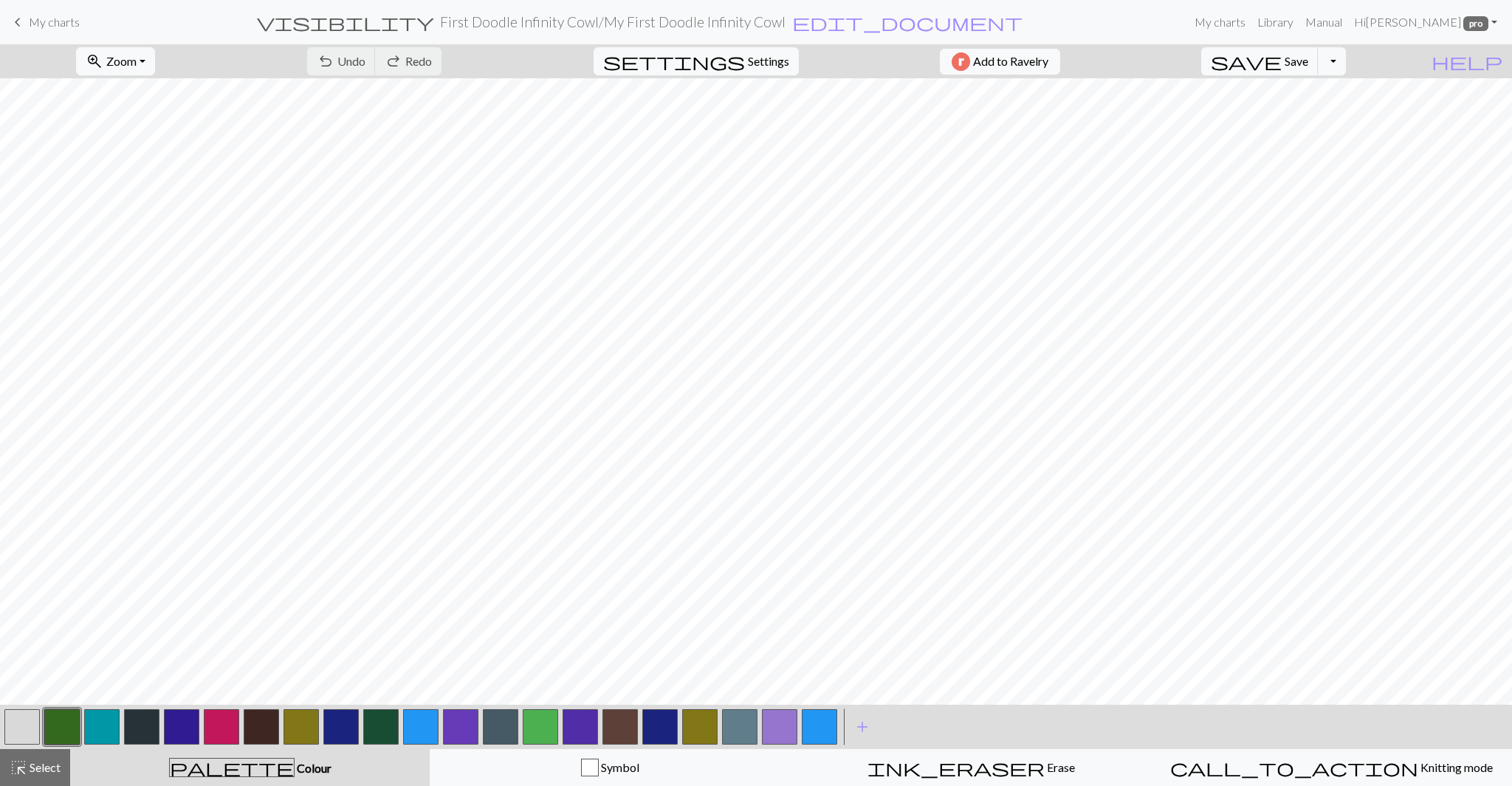
click at [61, 730] on button "button" at bounding box center [62, 726] width 35 height 35
click at [61, 730] on div "Edit colour Name CC1 #33691E hex Use simple picker Reorder arrow_back Move left…" at bounding box center [756, 393] width 1512 height 786
click at [61, 730] on button "button" at bounding box center [62, 726] width 35 height 35
click at [61, 730] on div "Edit colour Name CC1 #33691E hex Use simple picker Reorder arrow_back Move left…" at bounding box center [756, 393] width 1512 height 786
click at [61, 730] on button "button" at bounding box center [62, 726] width 35 height 35
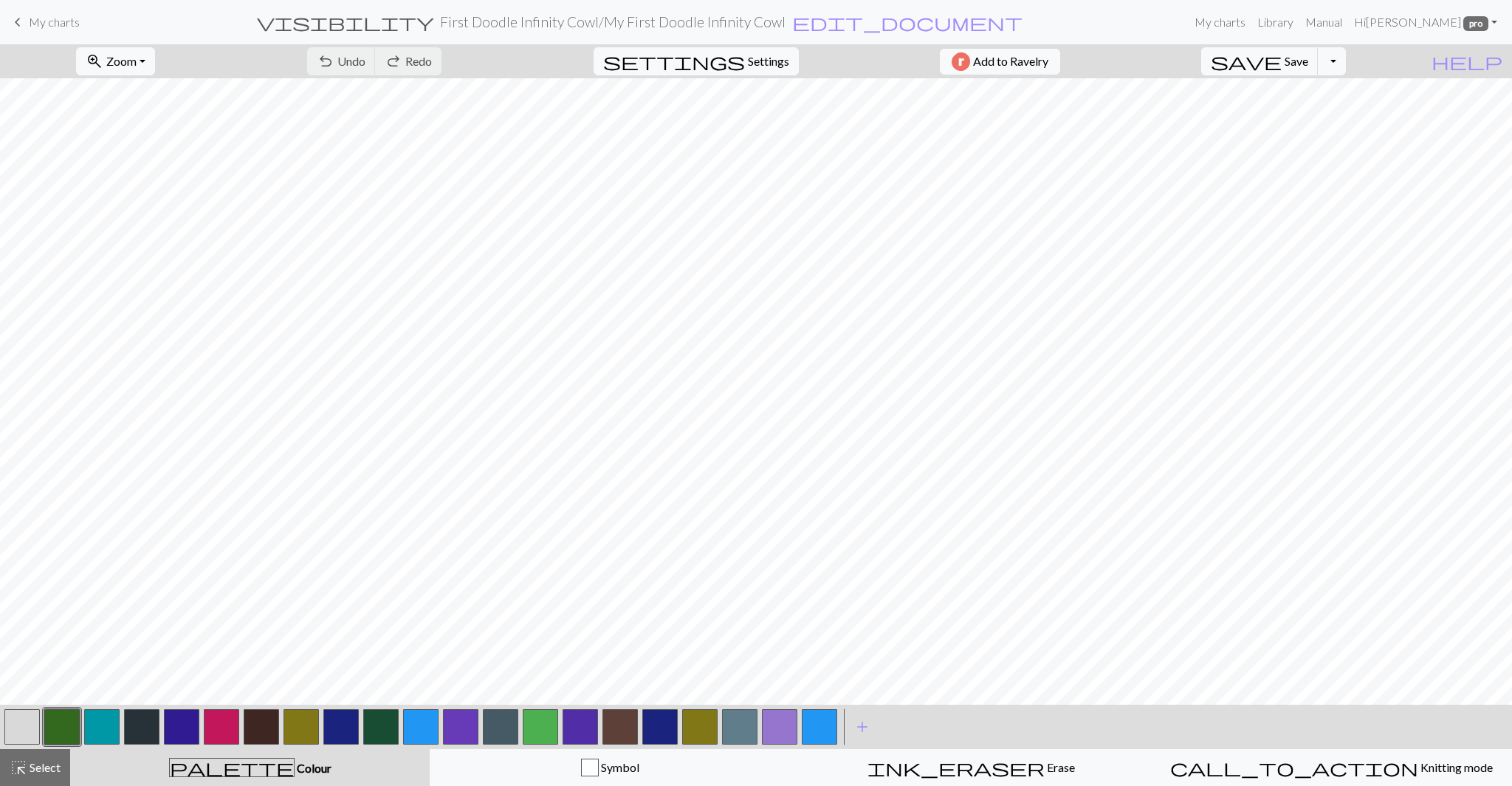
click at [61, 730] on div "Edit colour Name CC1 #33691E hex Use simple picker Reorder arrow_back Move left…" at bounding box center [756, 393] width 1512 height 786
click at [61, 730] on button "button" at bounding box center [62, 726] width 35 height 35
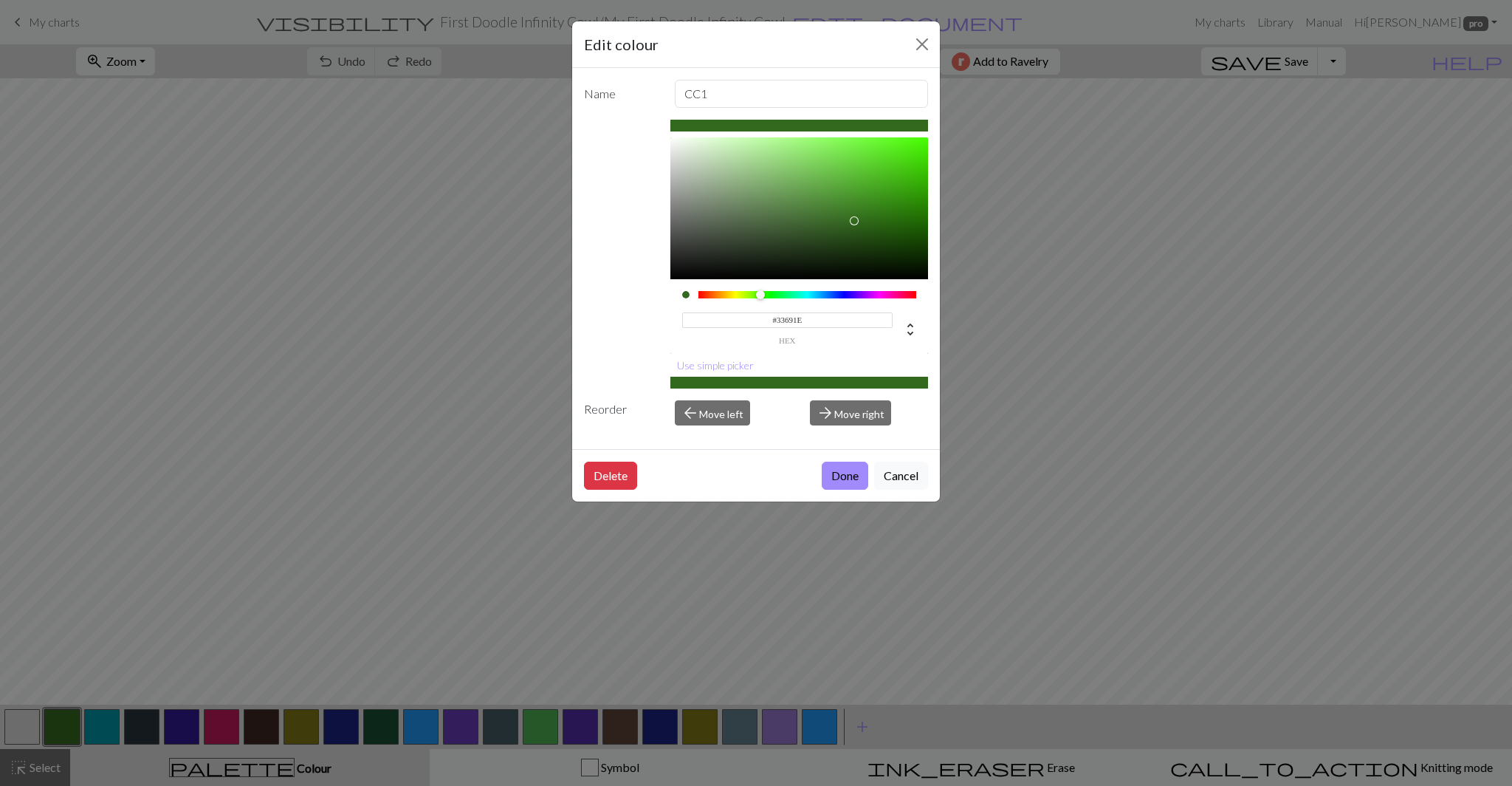
click at [789, 320] on input "#33691E" at bounding box center [787, 320] width 211 height 16
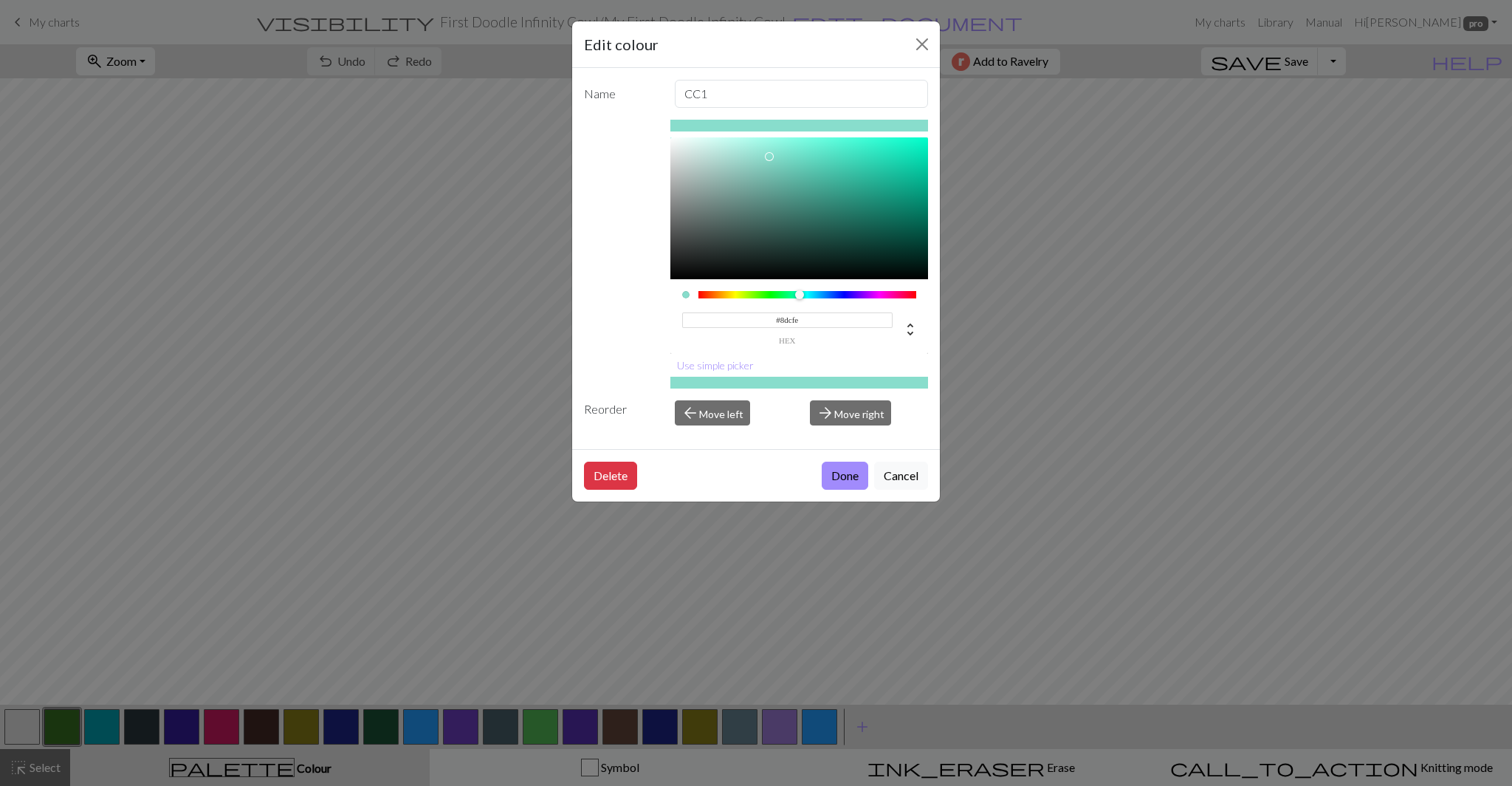
type input "#8dcfec"
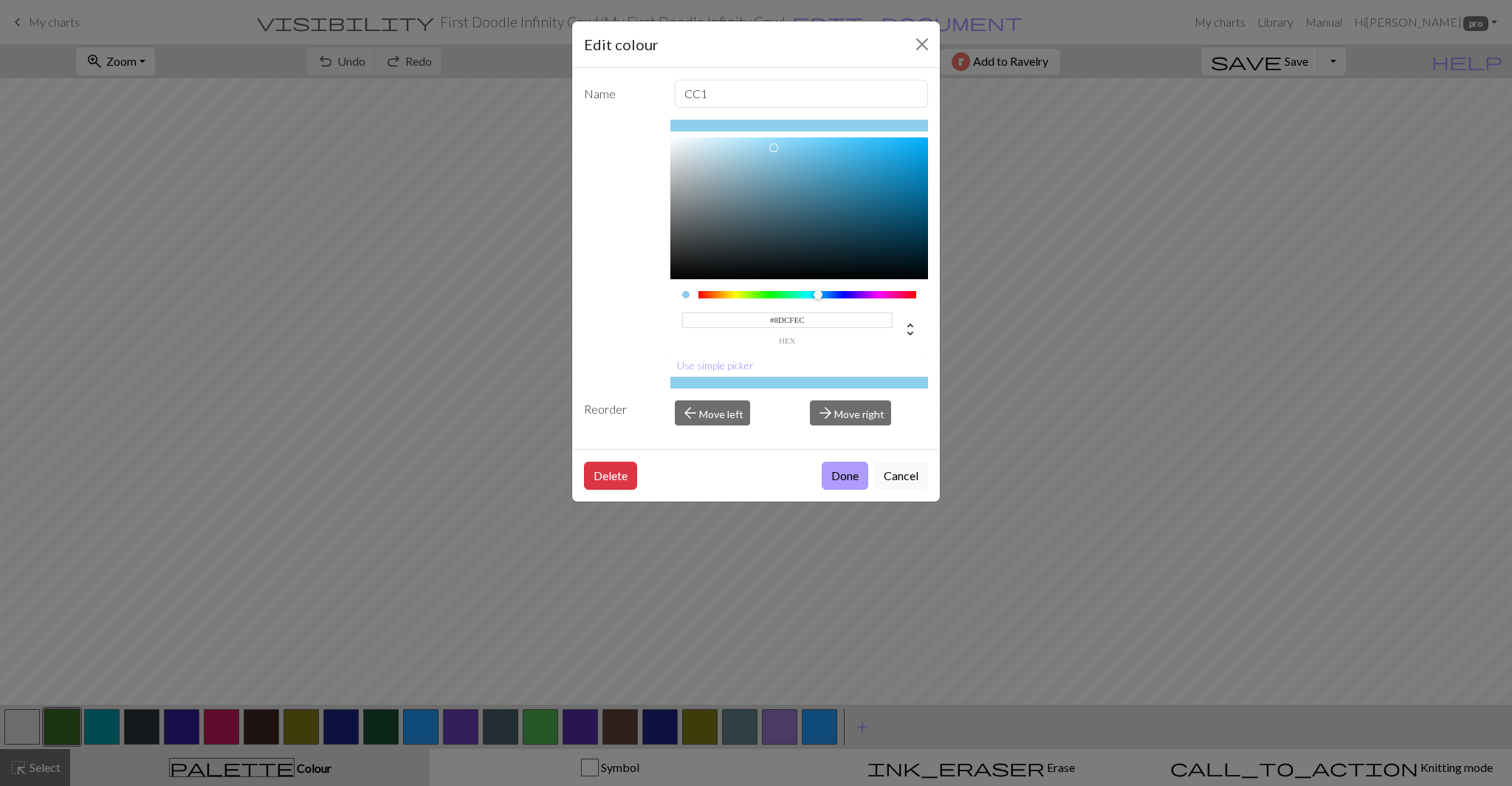
click at [847, 487] on button "Done" at bounding box center [845, 475] width 47 height 28
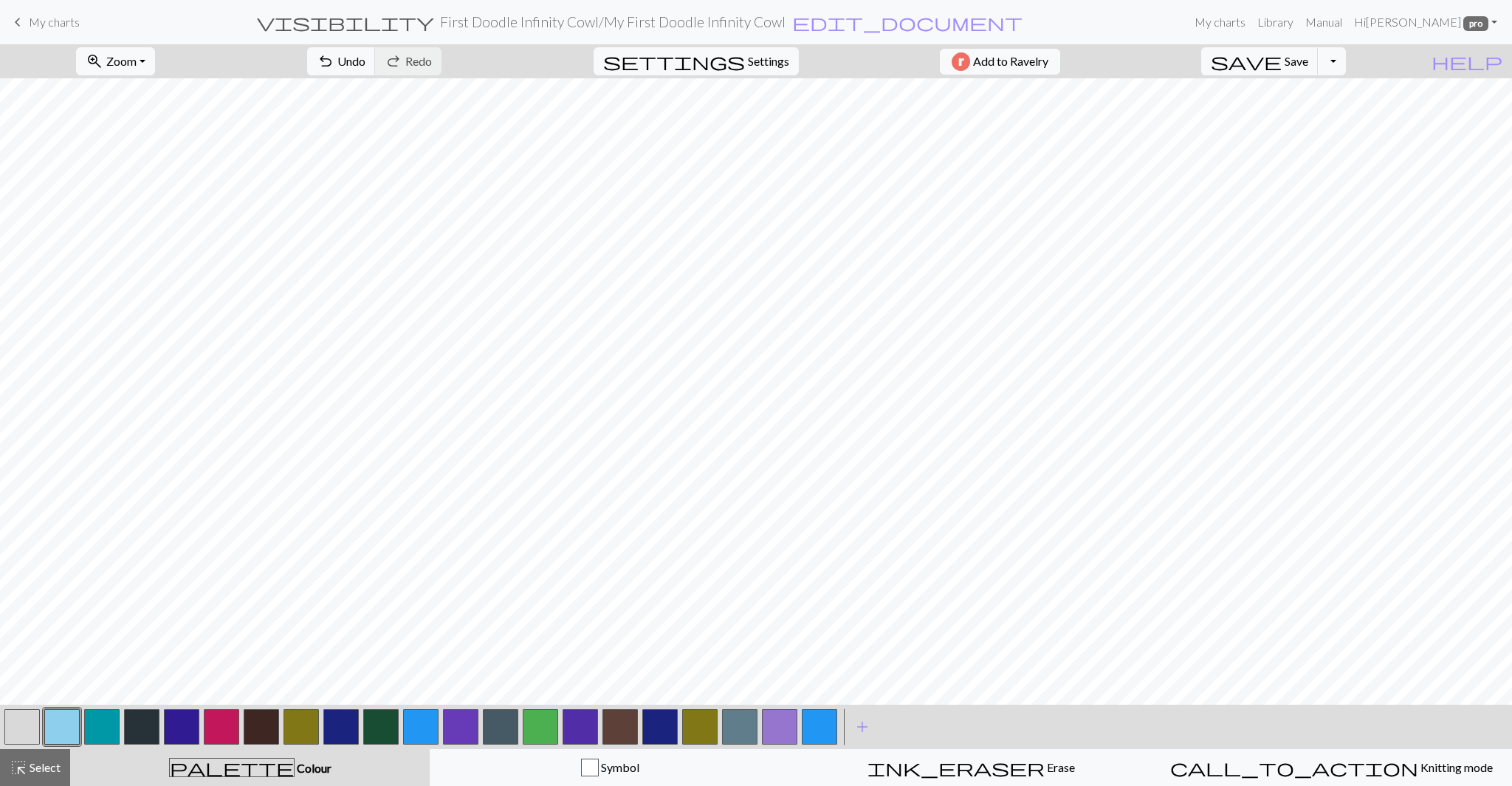
click at [96, 729] on button "button" at bounding box center [102, 726] width 35 height 35
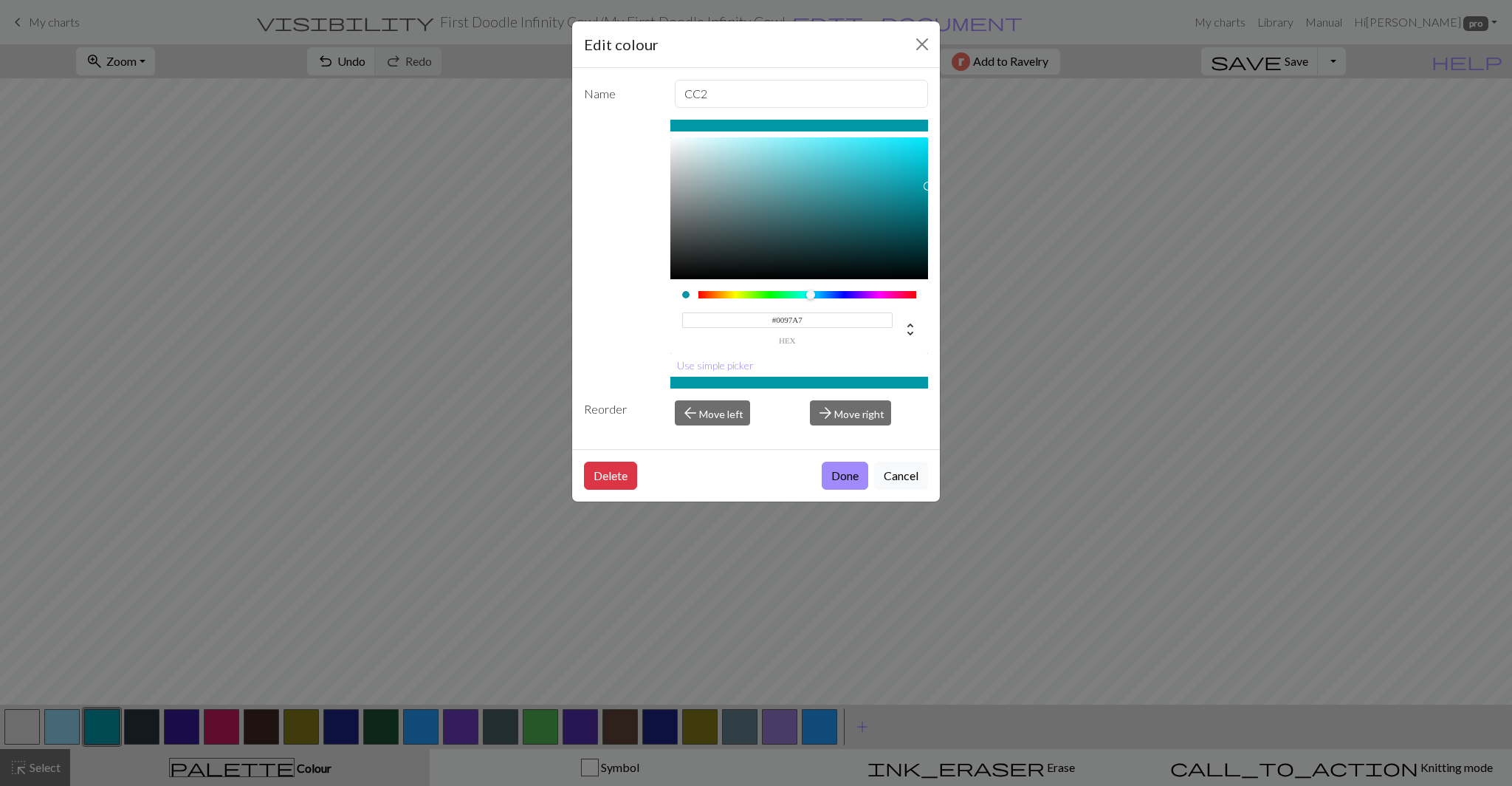
click at [782, 320] on input "#0097A7" at bounding box center [787, 320] width 211 height 16
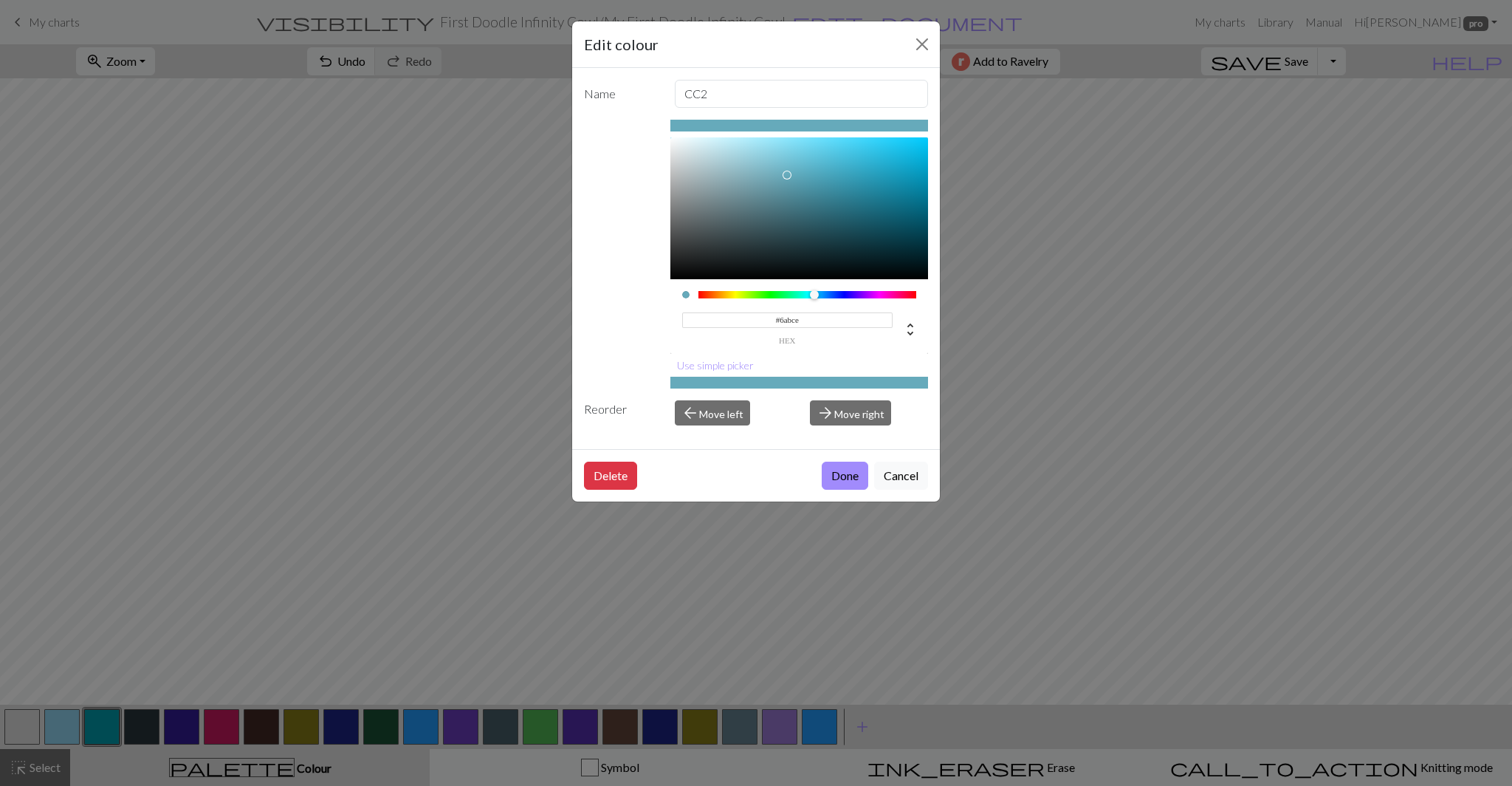
type input "#6abce2"
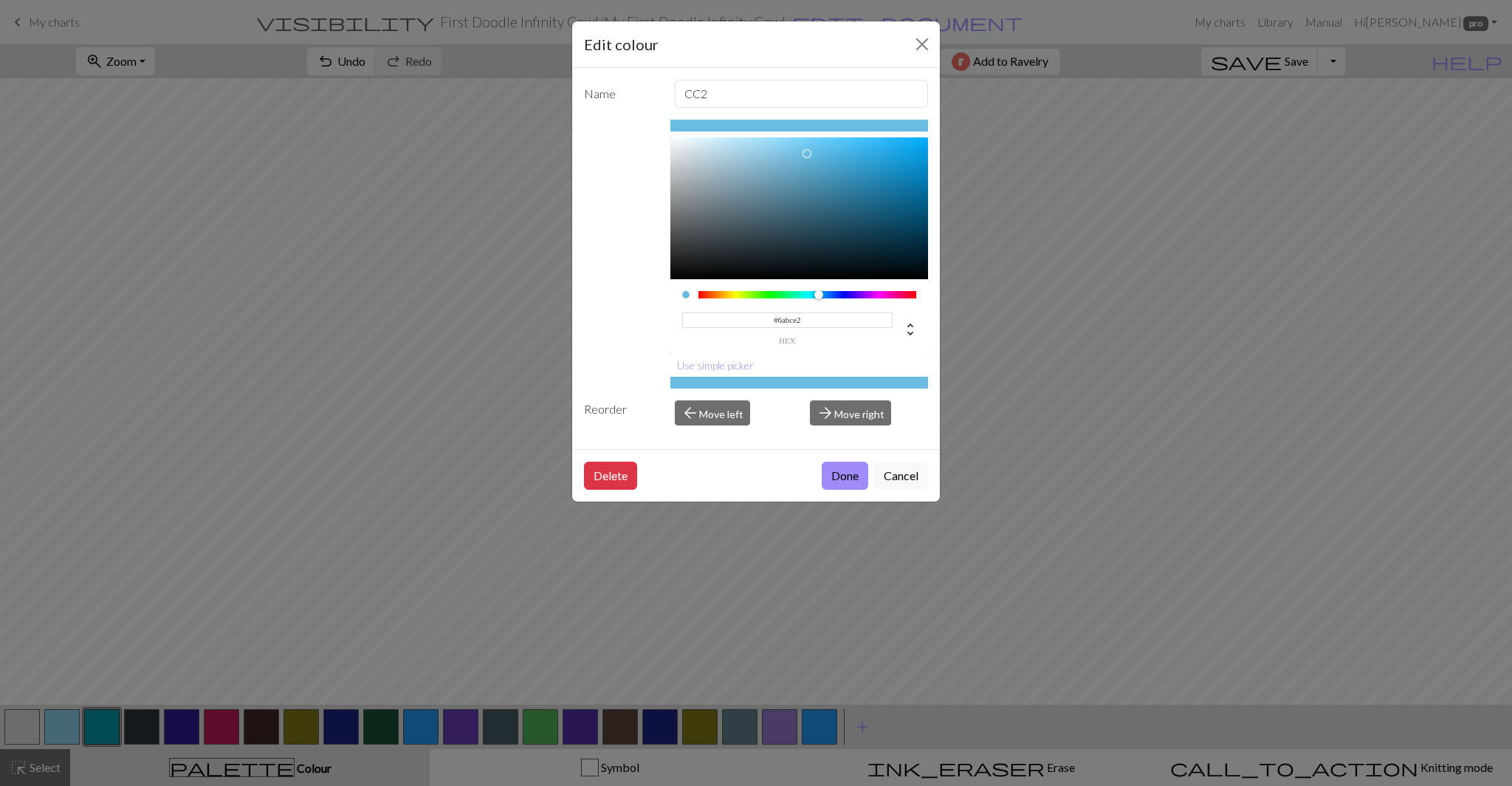
click button "Done" at bounding box center [845, 475] width 47 height 28
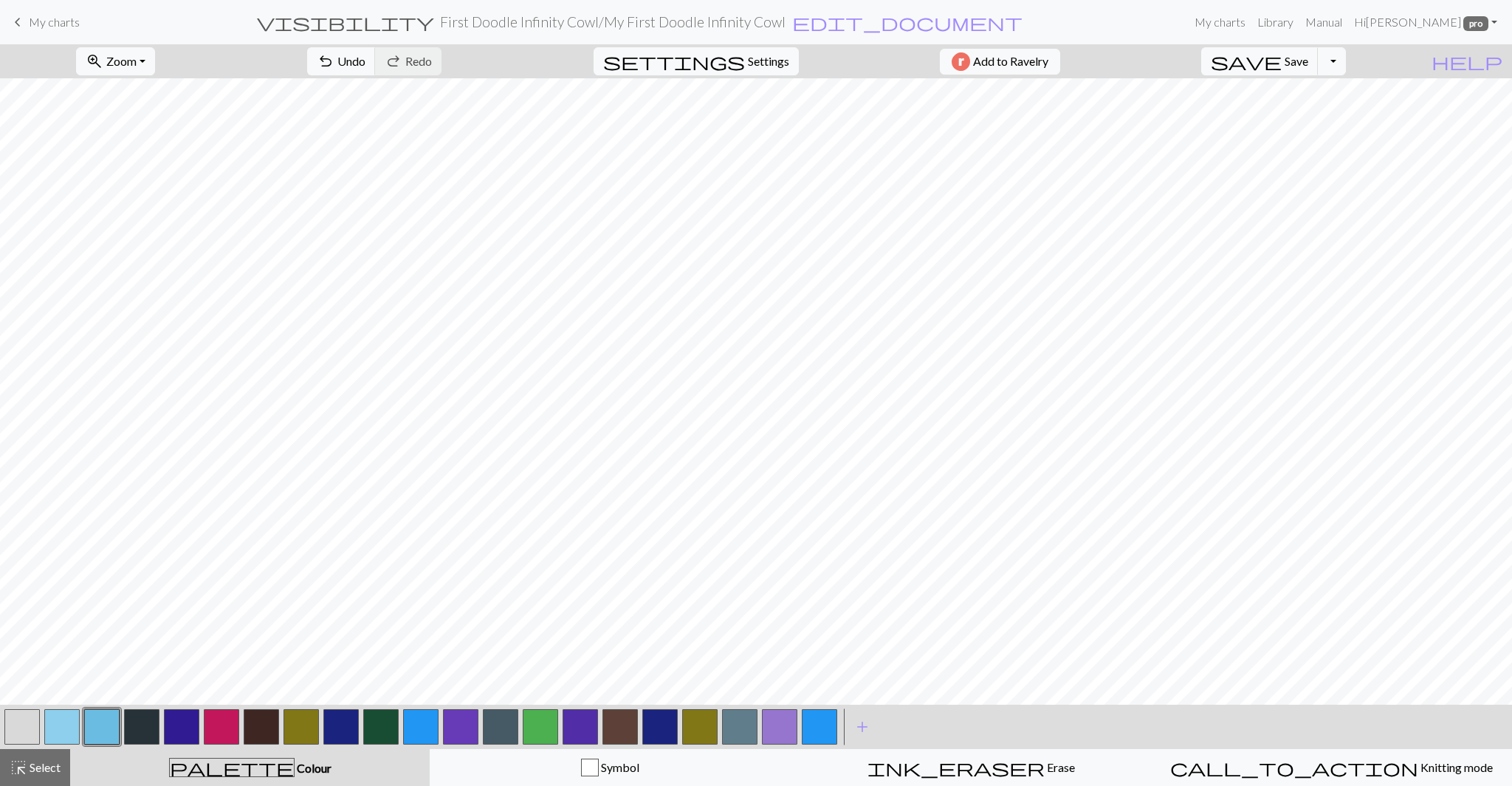
click at [141, 733] on button "button" at bounding box center [141, 726] width 35 height 35
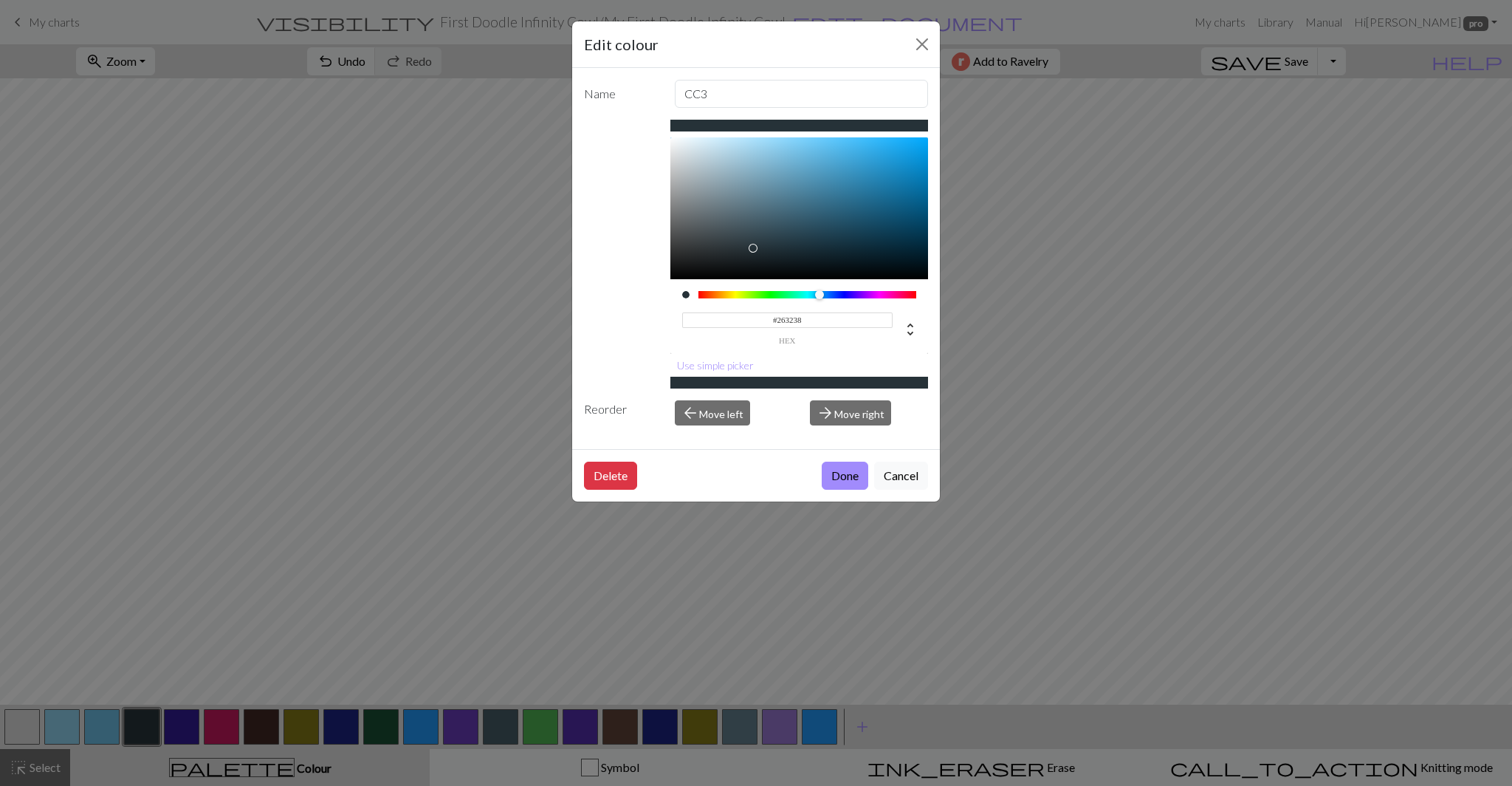
click at [788, 320] on input "#263238" at bounding box center [787, 320] width 211 height 16
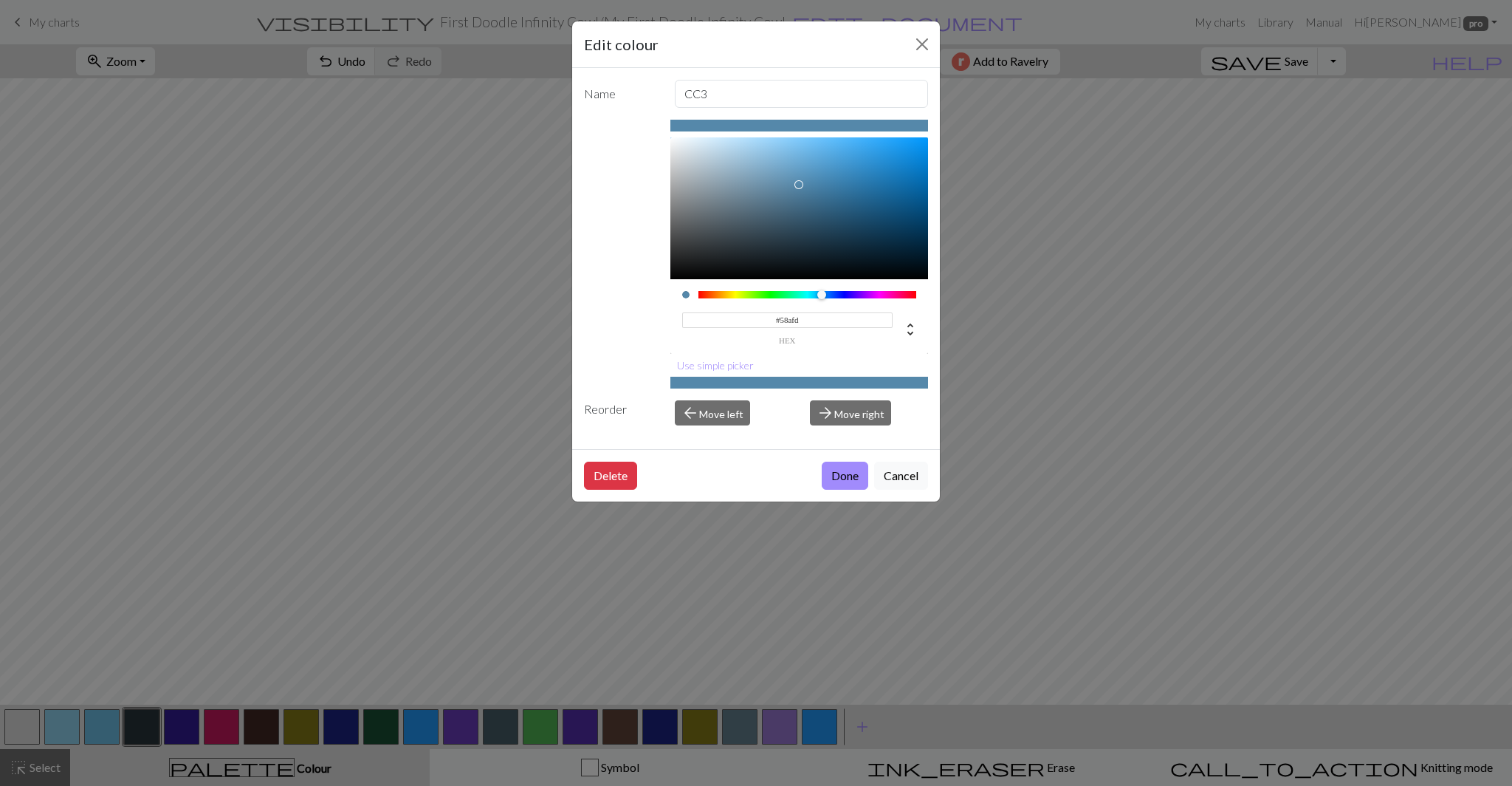
type input "#58afdd"
click at [848, 472] on button "Done" at bounding box center [845, 475] width 47 height 28
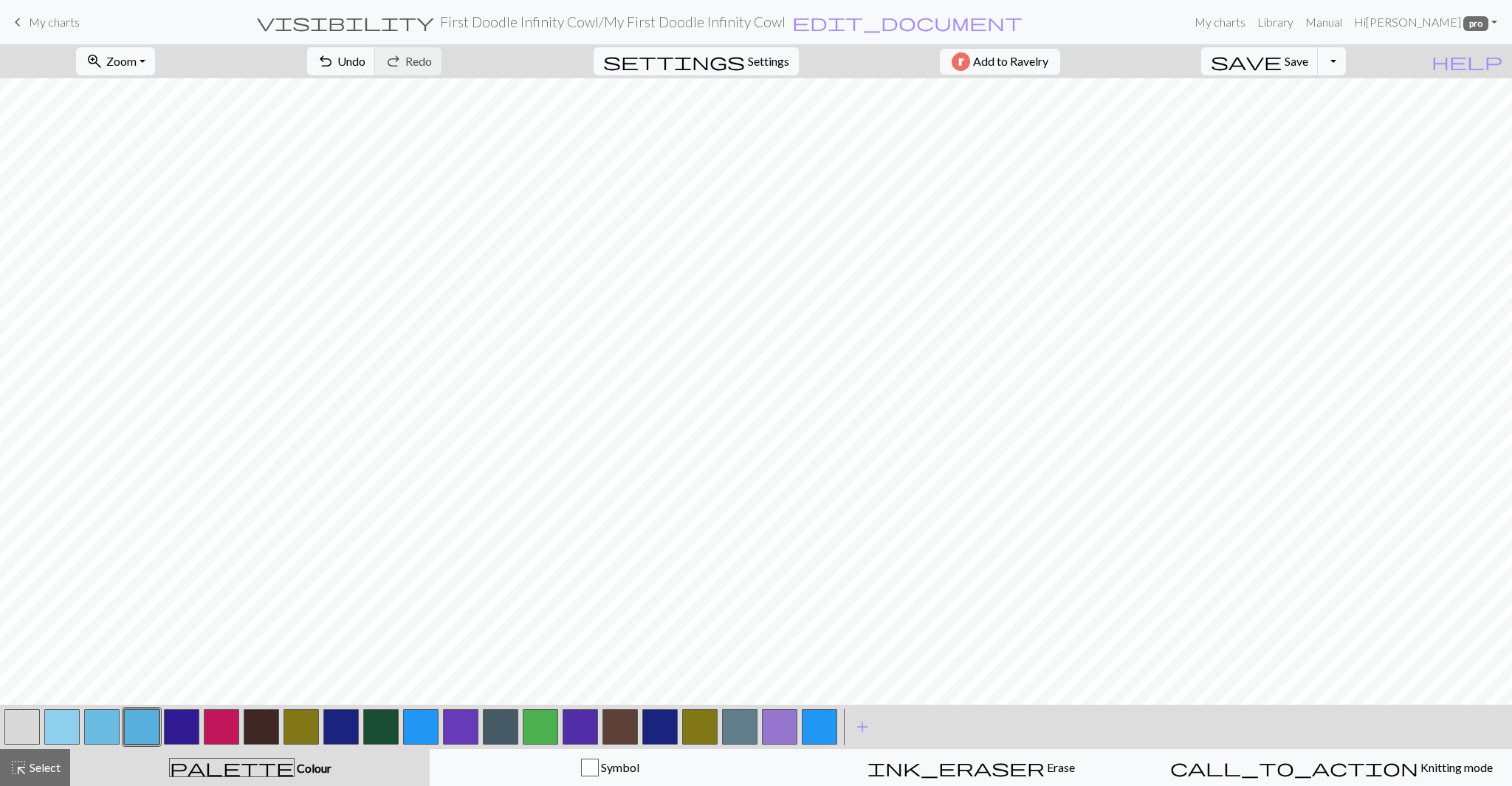
click at [174, 730] on button "button" at bounding box center [181, 726] width 35 height 35
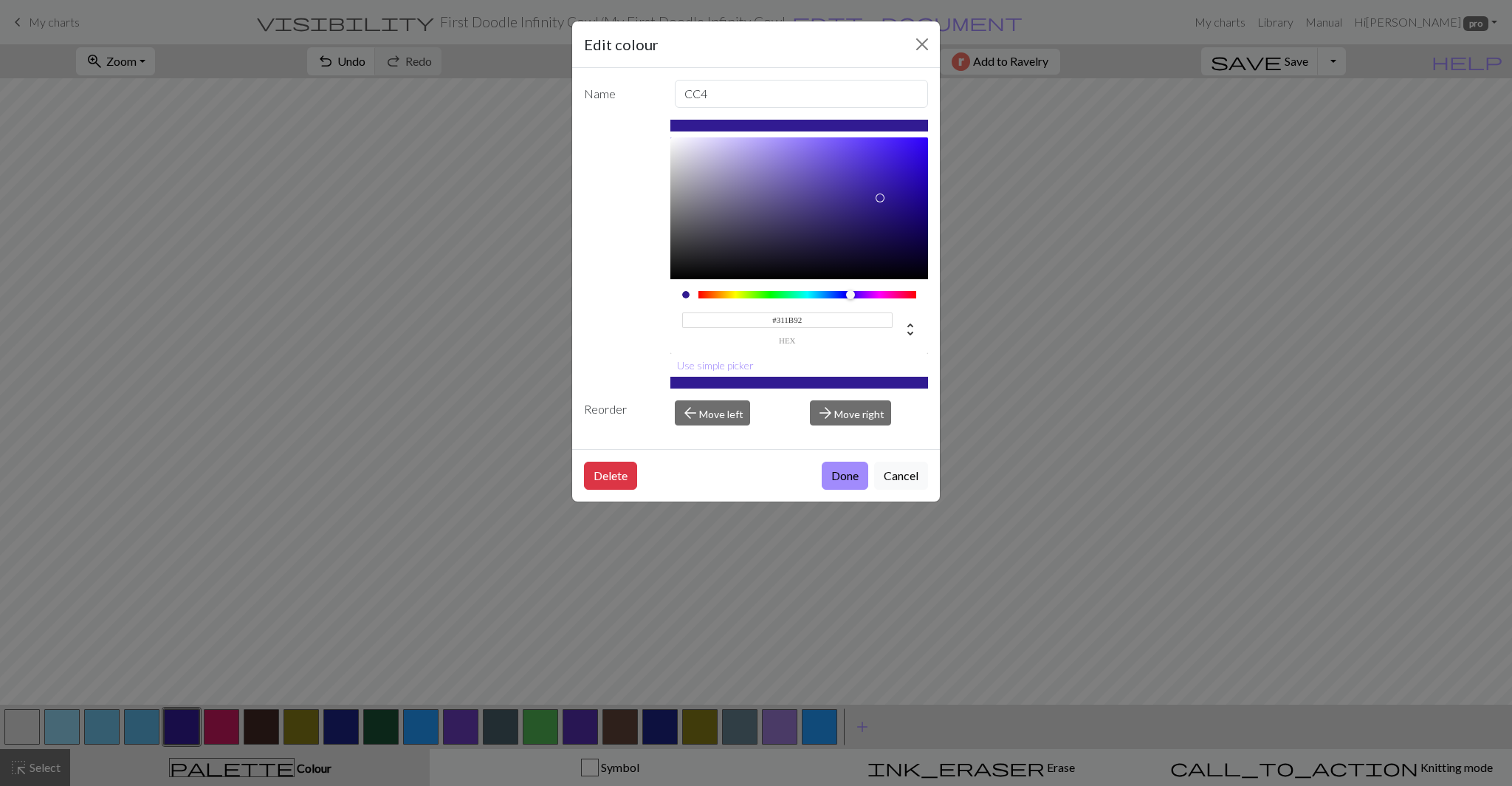
click at [789, 323] on input "#311B92" at bounding box center [787, 320] width 211 height 16
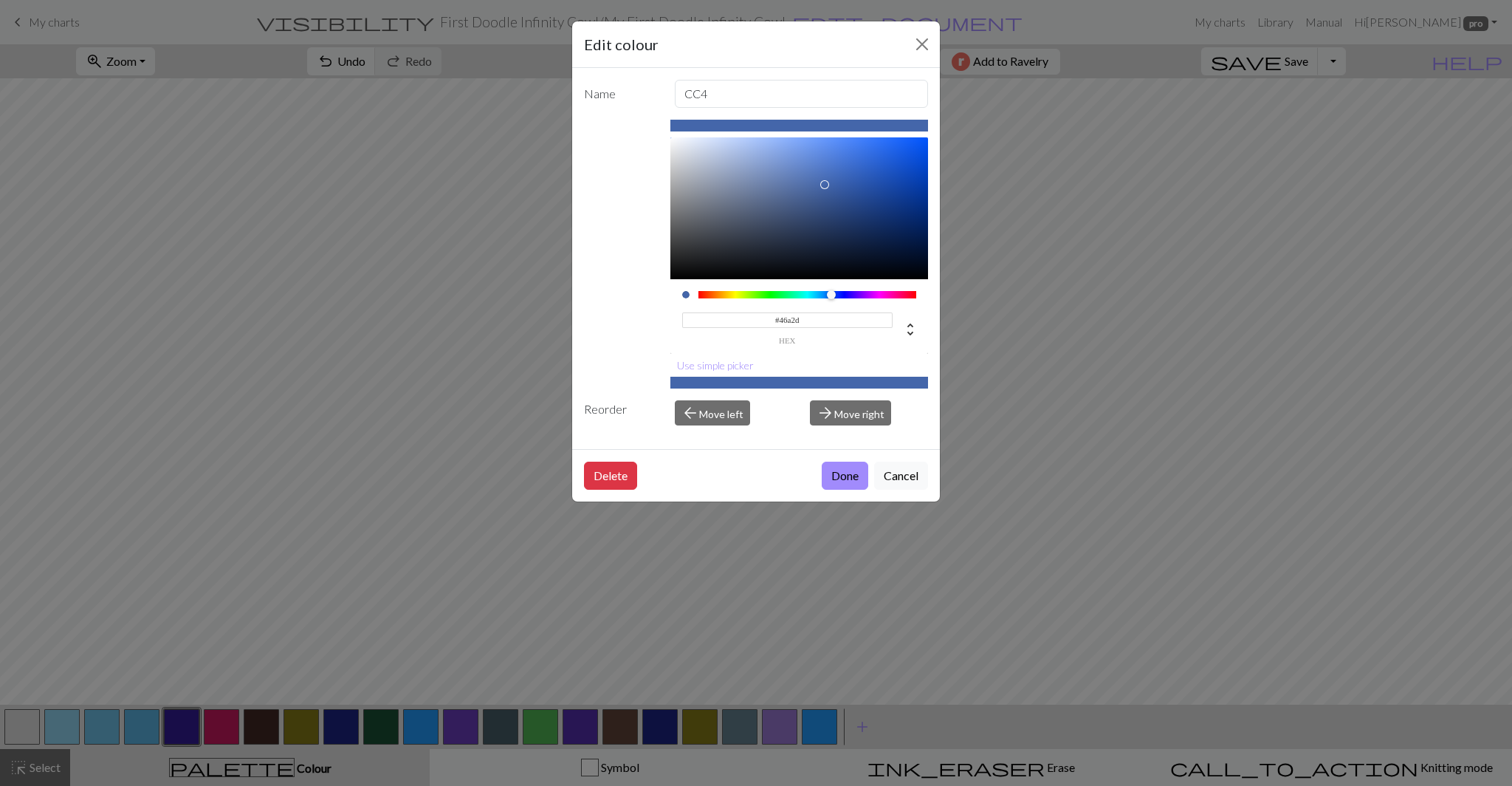
type input "#46a2da"
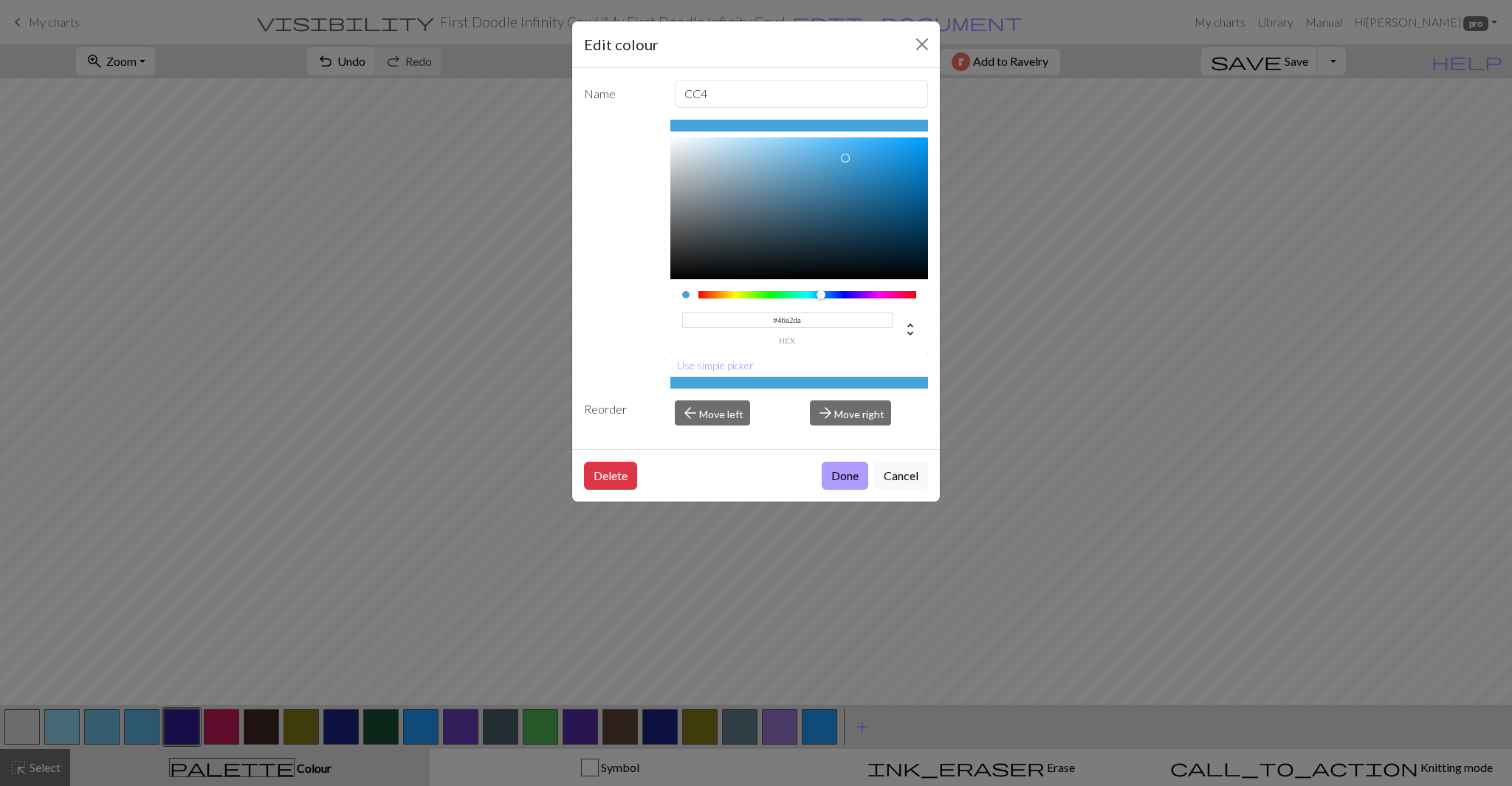
click at [841, 473] on button "Done" at bounding box center [845, 475] width 47 height 28
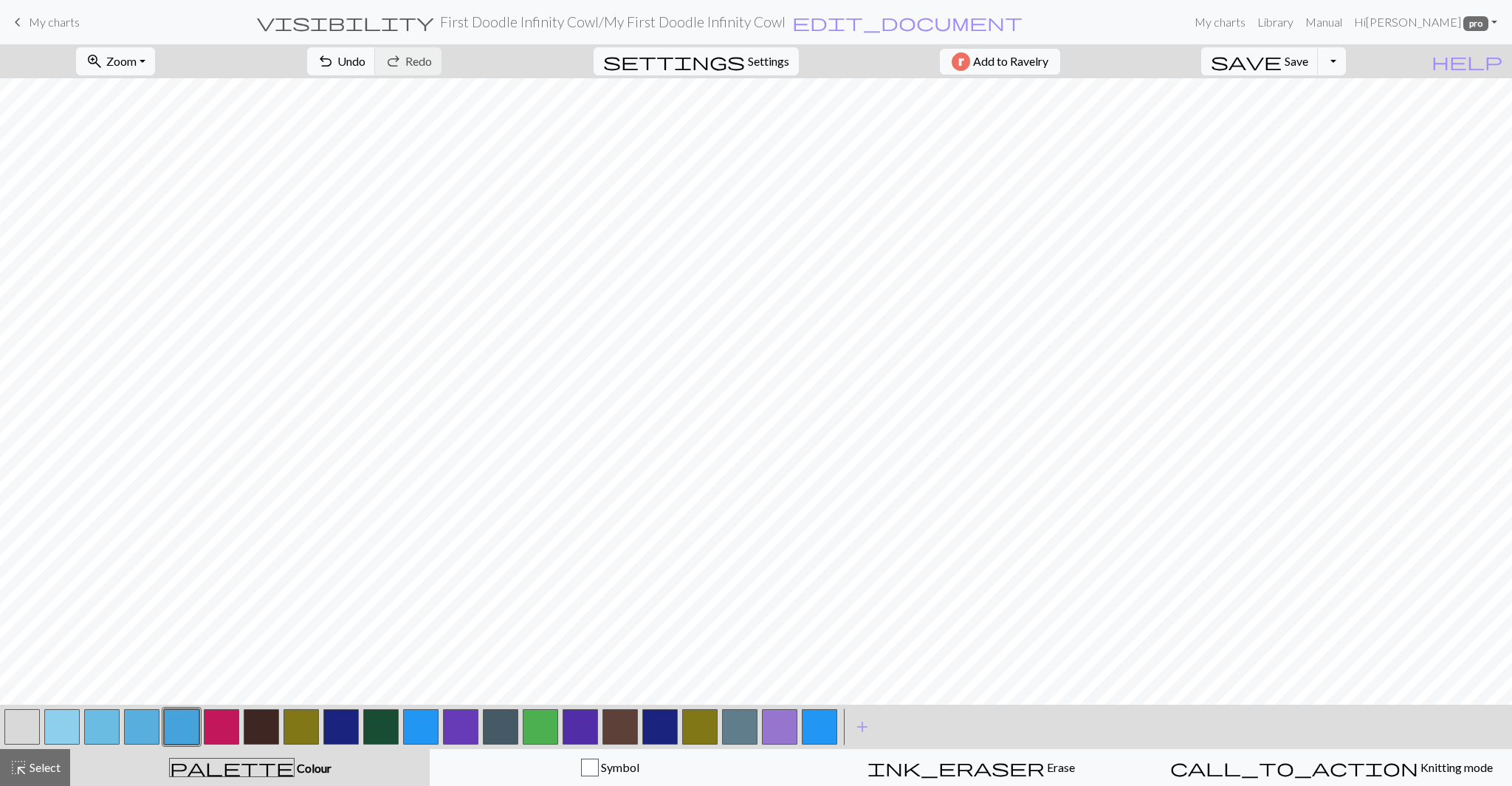
click at [217, 733] on button "button" at bounding box center [221, 726] width 35 height 35
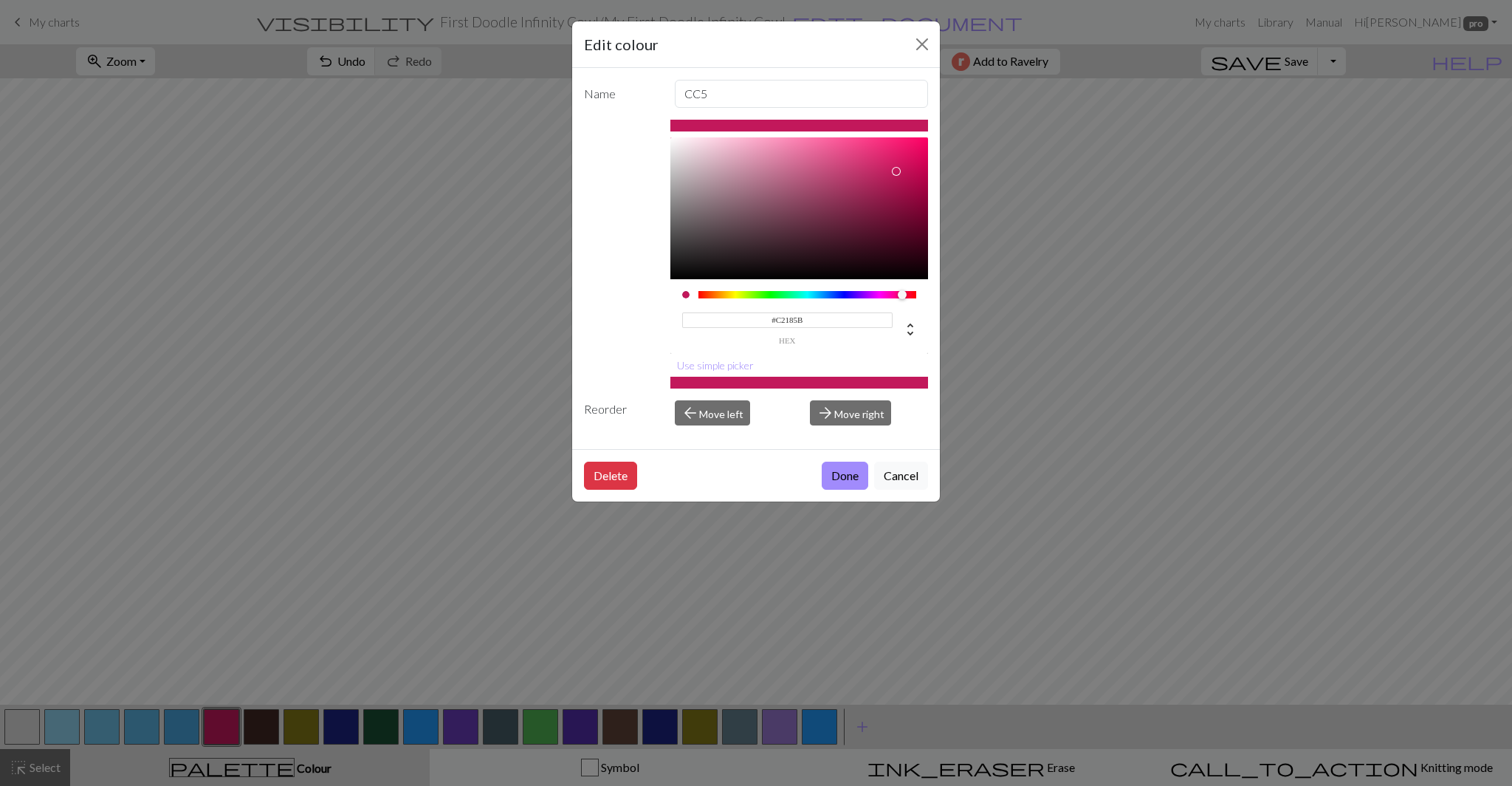
click at [795, 321] on input "#C2185B" at bounding box center [787, 320] width 211 height 16
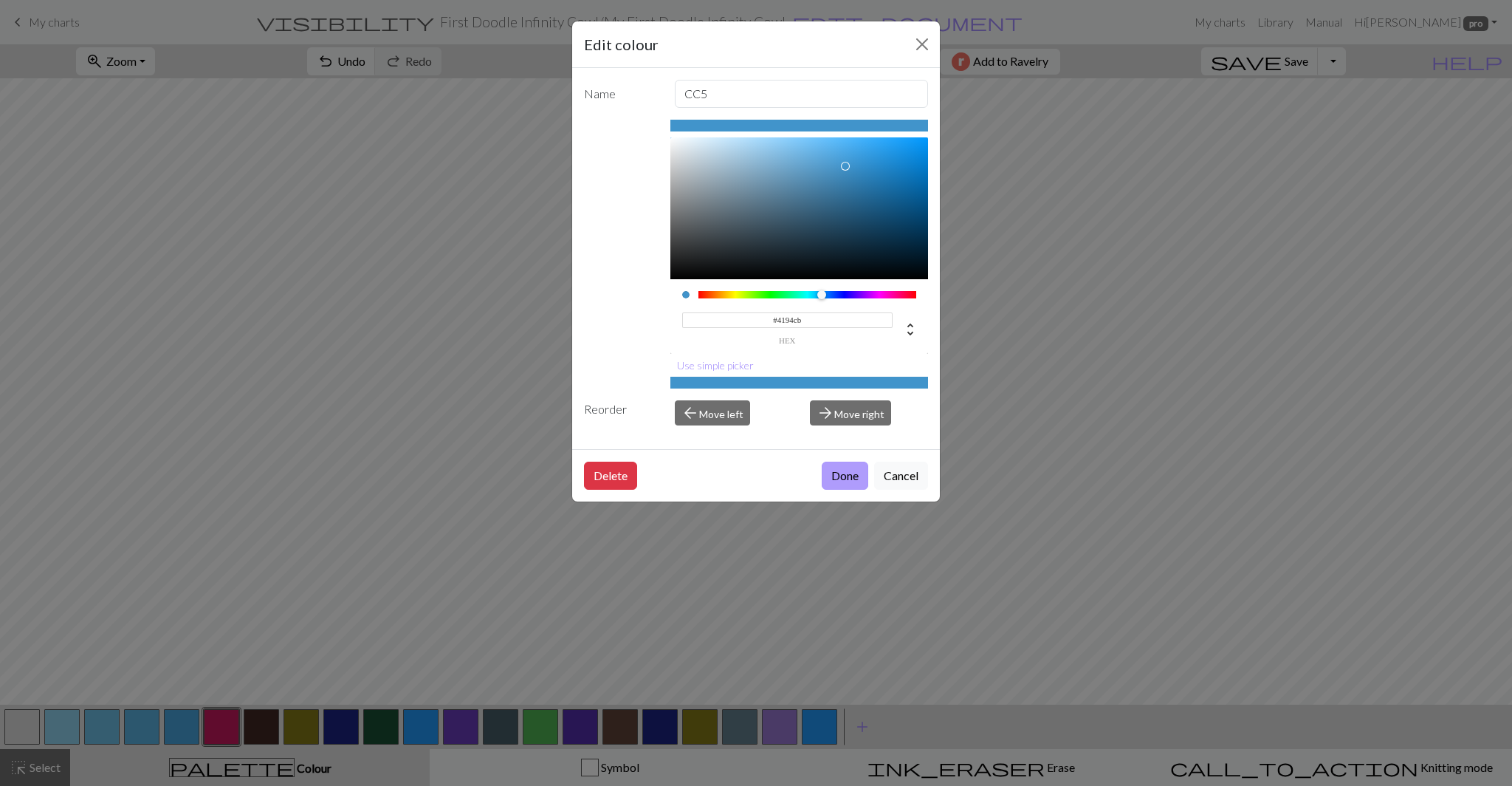
type input "#4194CB"
click at [841, 468] on button "Done" at bounding box center [845, 475] width 47 height 28
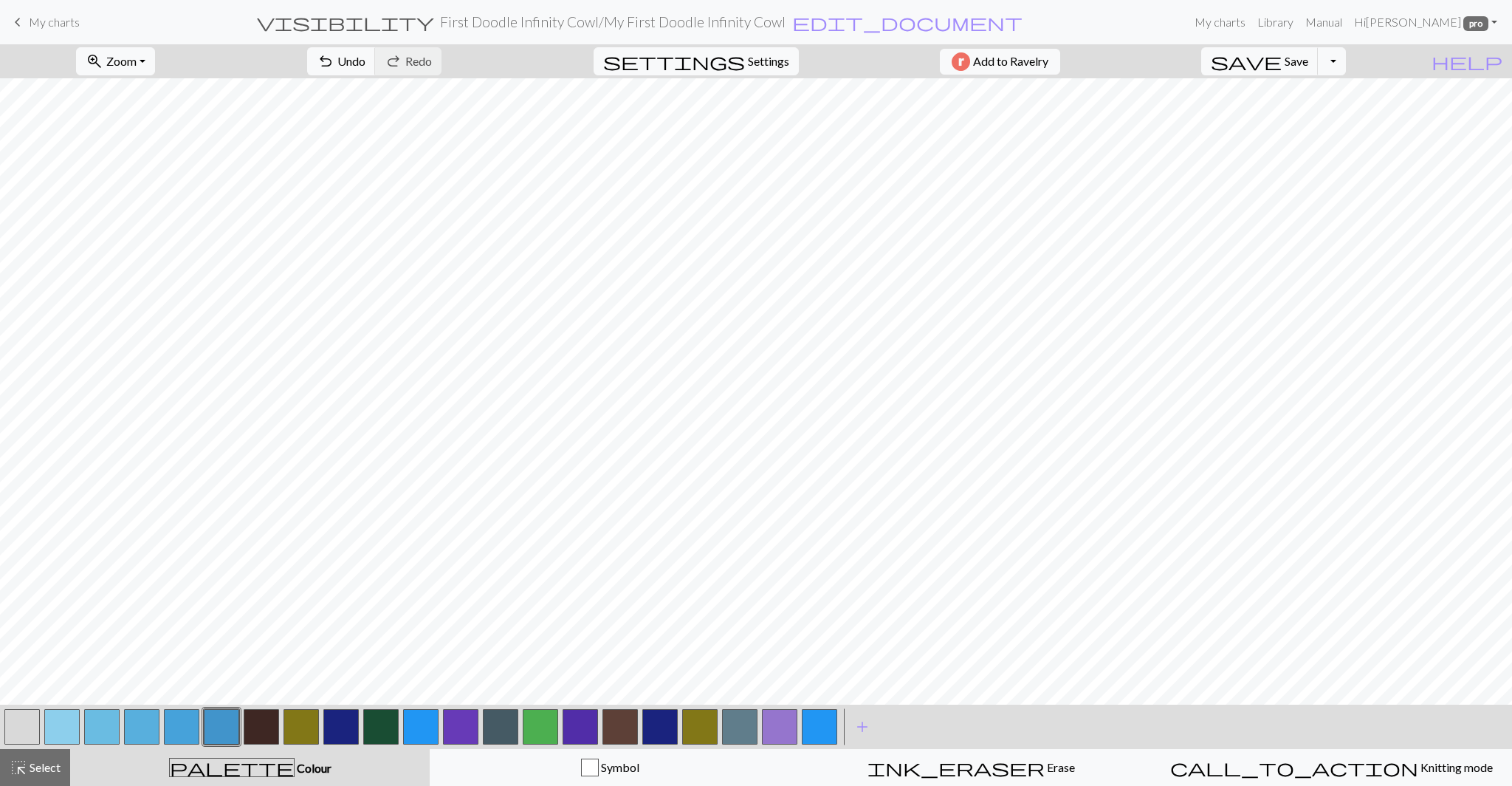
click at [268, 726] on button "button" at bounding box center [261, 726] width 35 height 35
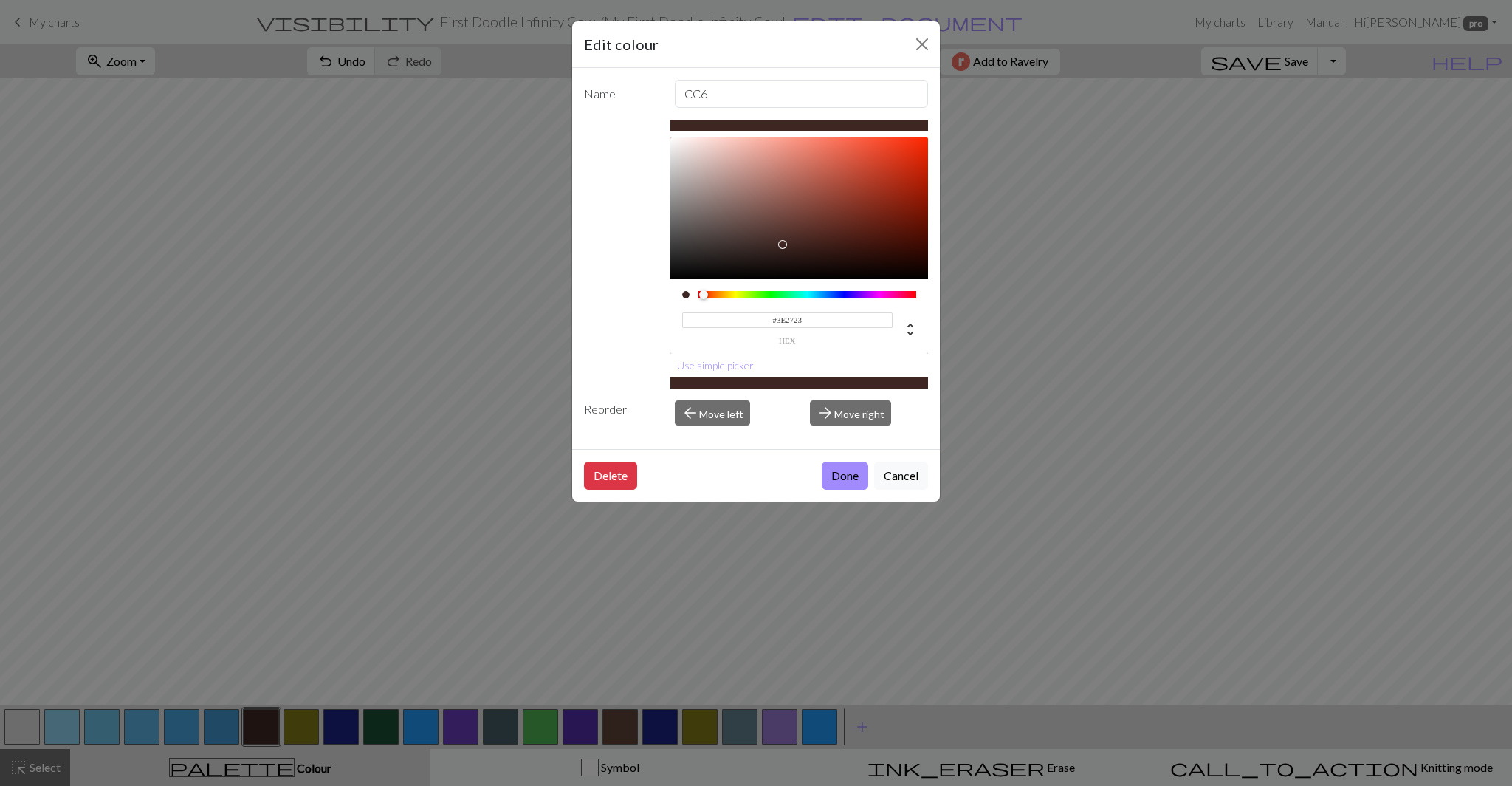
click at [789, 318] on input "#3E2723" at bounding box center [787, 320] width 211 height 16
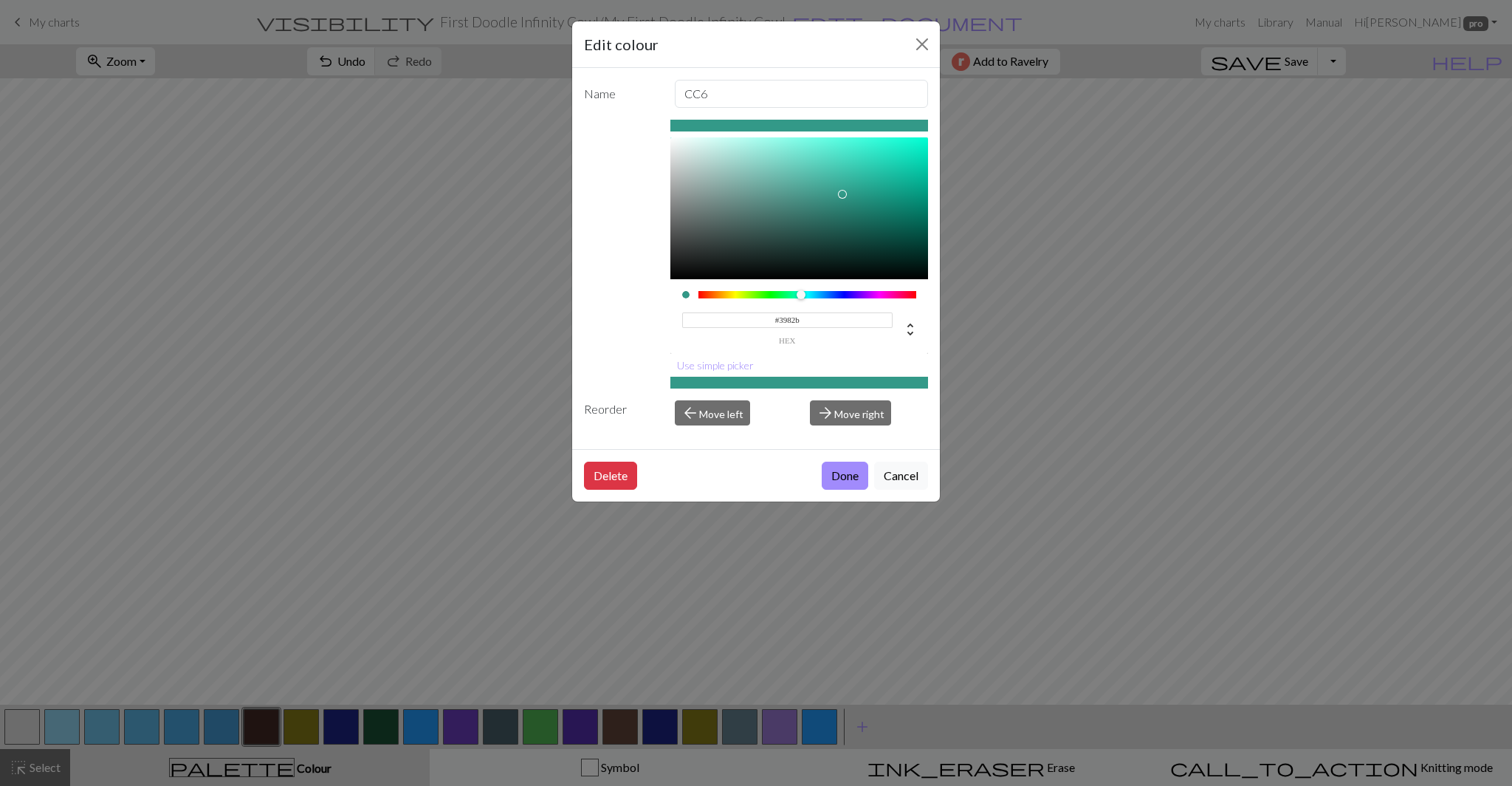
type input "#3982b8"
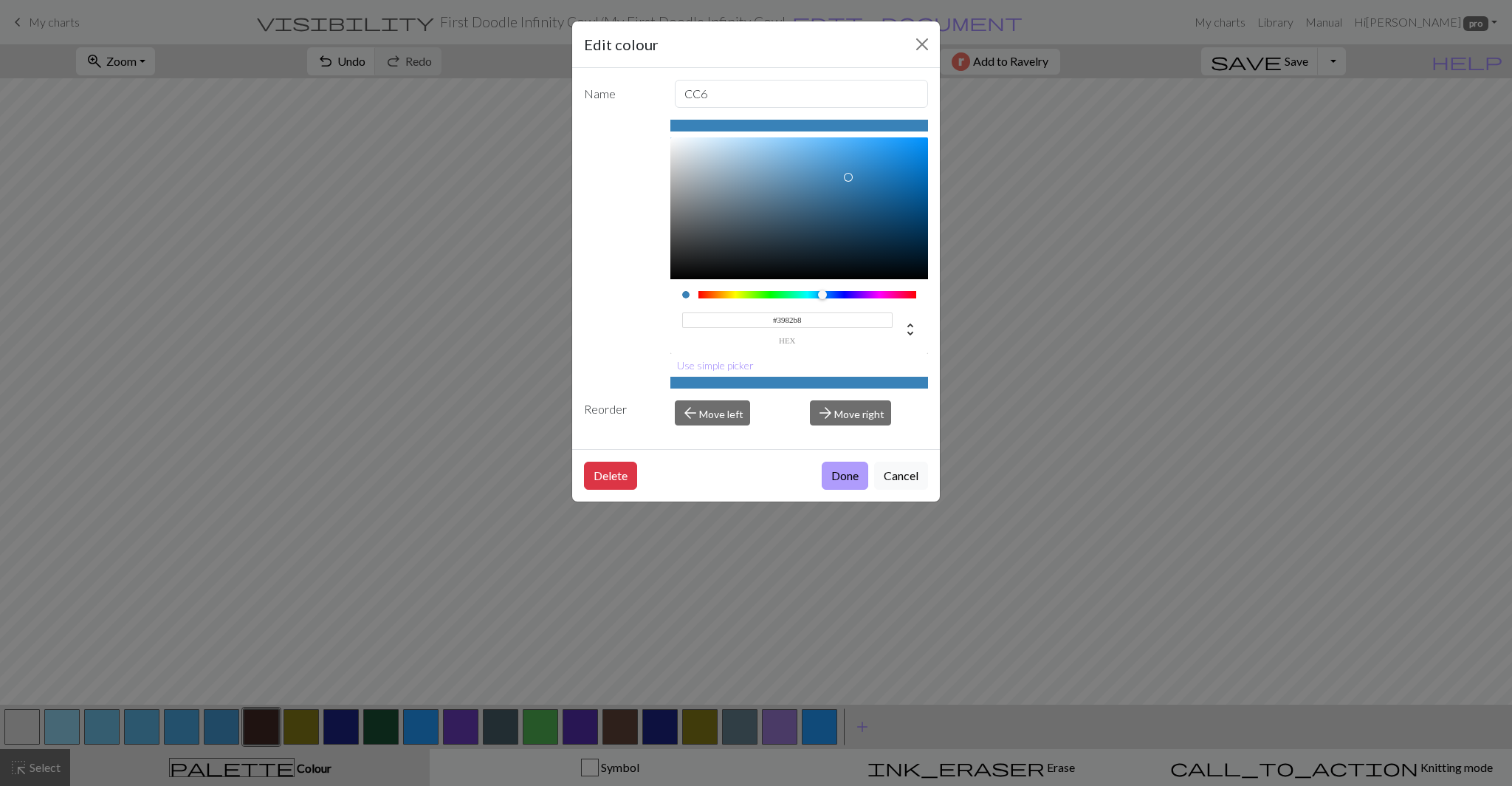
click at [845, 474] on button "Done" at bounding box center [845, 475] width 47 height 28
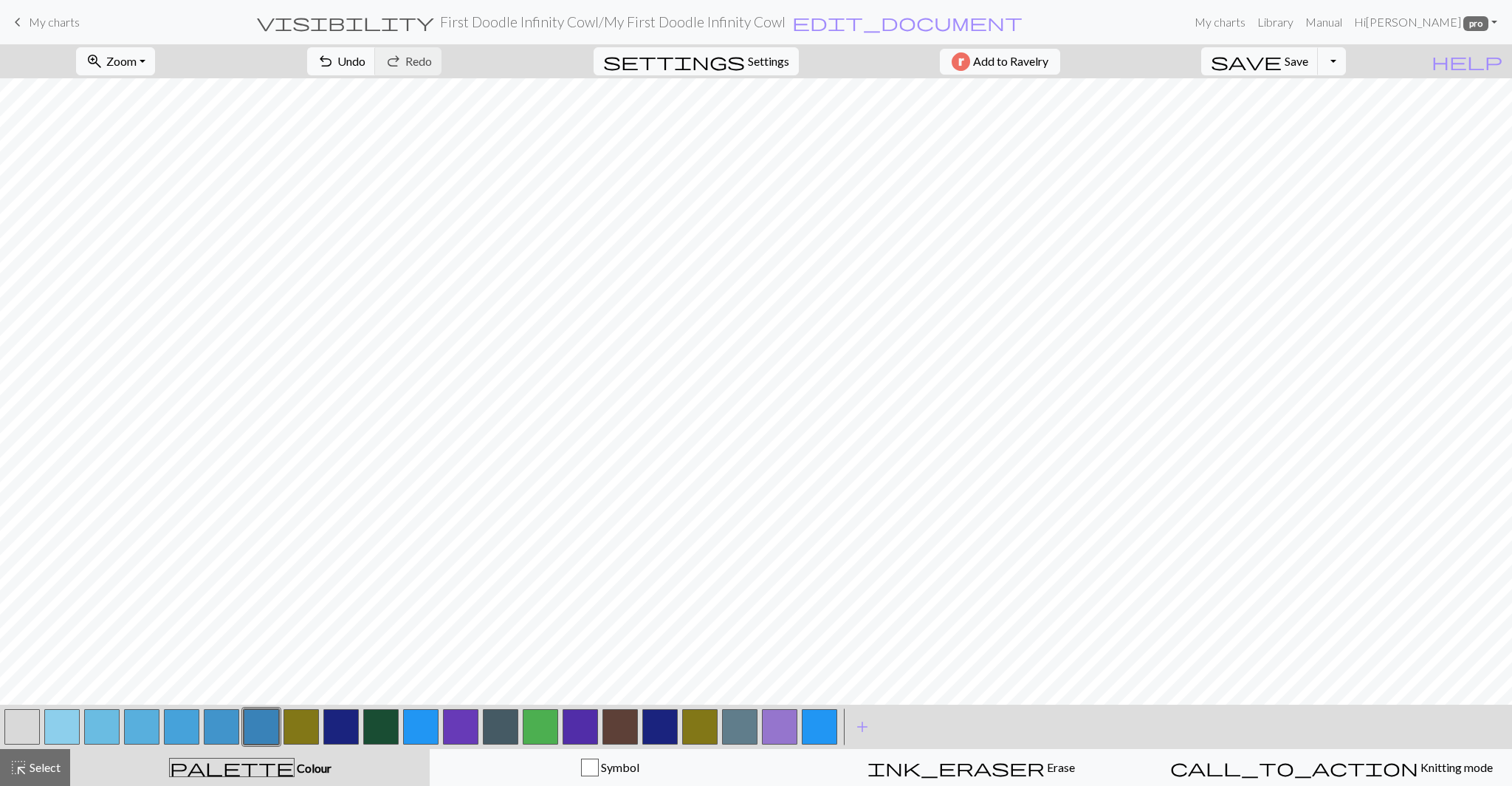
click at [300, 730] on button "button" at bounding box center [301, 726] width 35 height 35
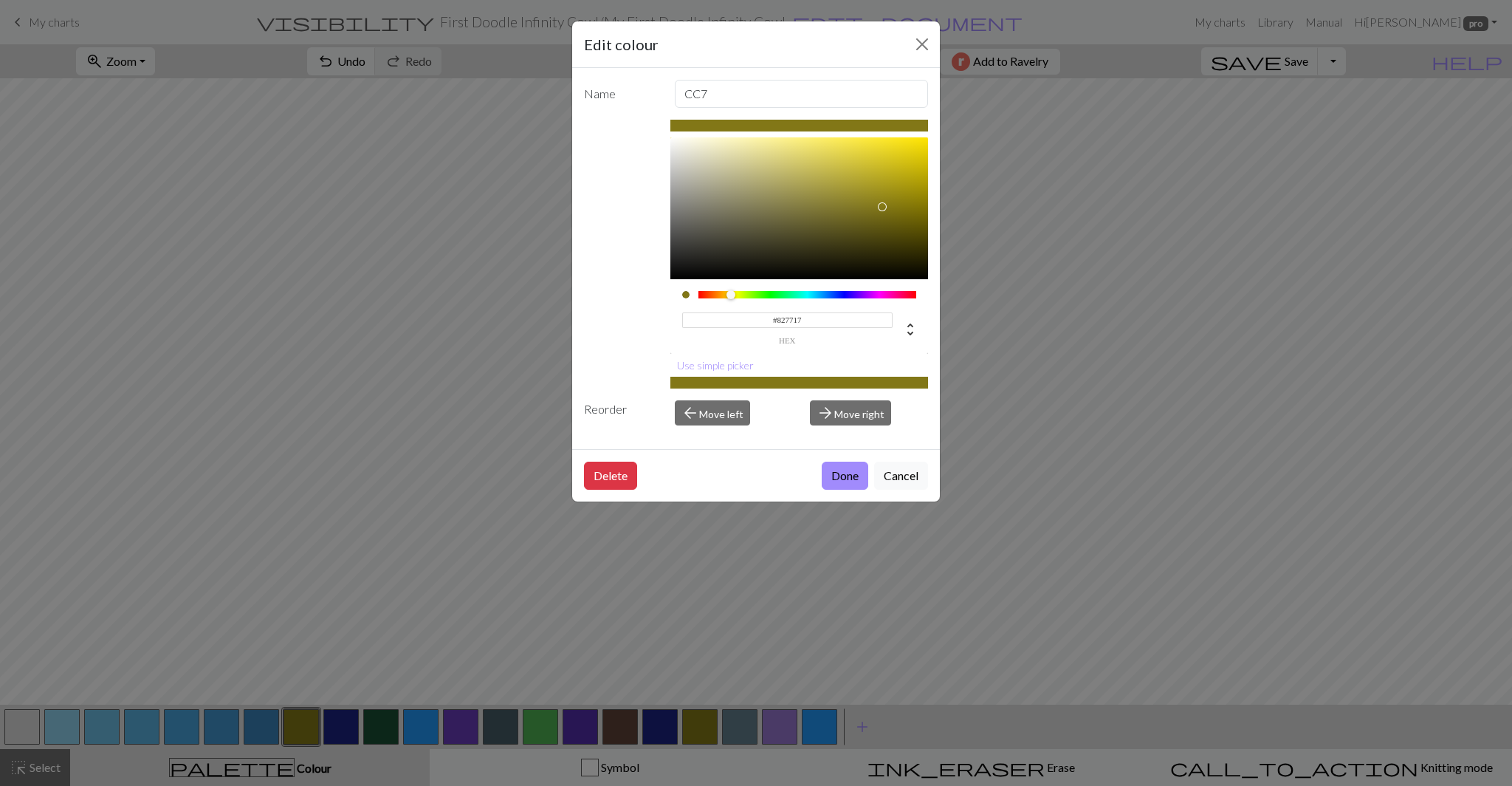
click at [786, 319] on input "#827717" at bounding box center [787, 320] width 211 height 16
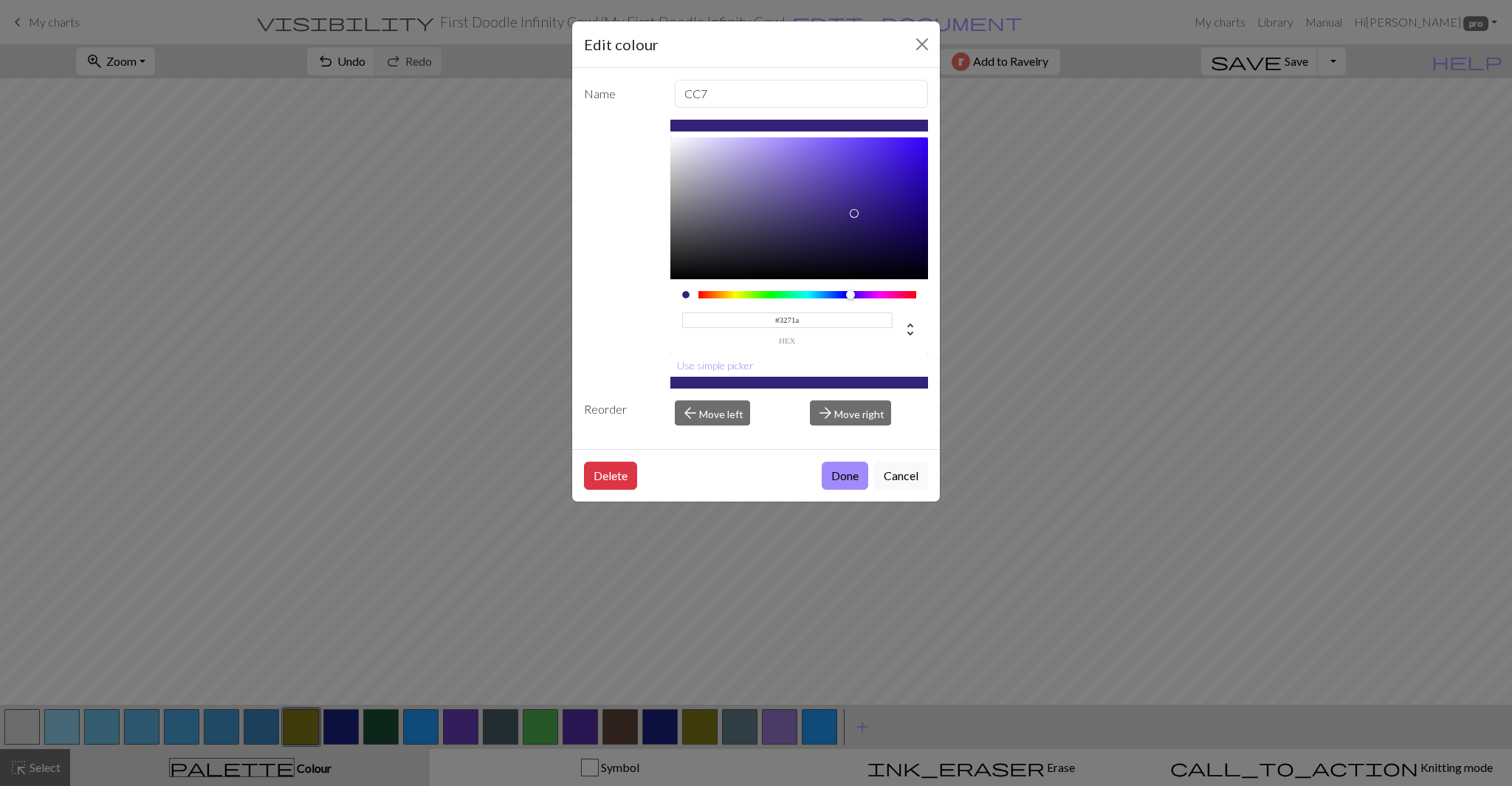
type input "#3271a5"
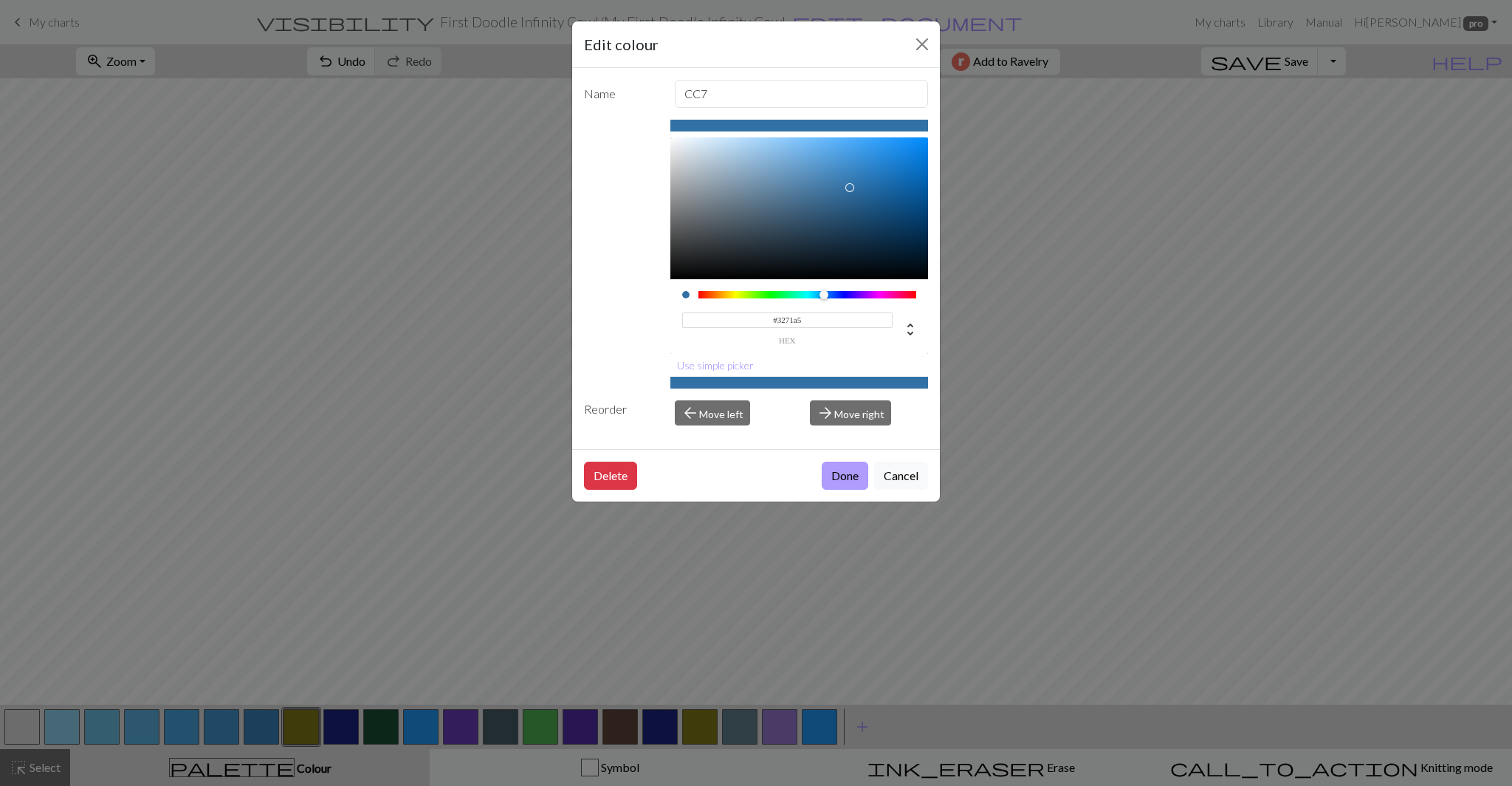
click at [847, 481] on button "Done" at bounding box center [845, 475] width 47 height 28
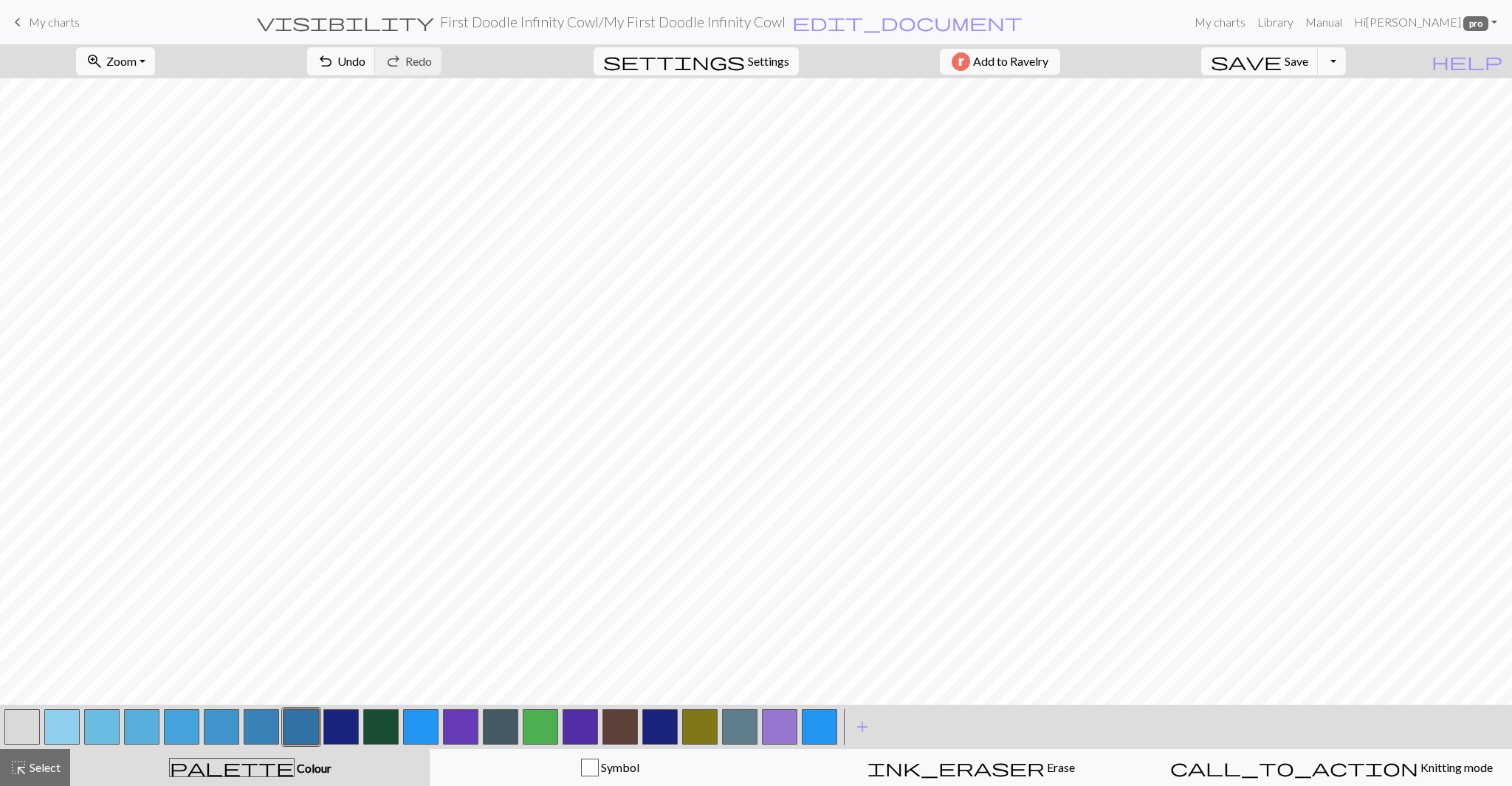
click at [347, 725] on button "button" at bounding box center [341, 726] width 35 height 35
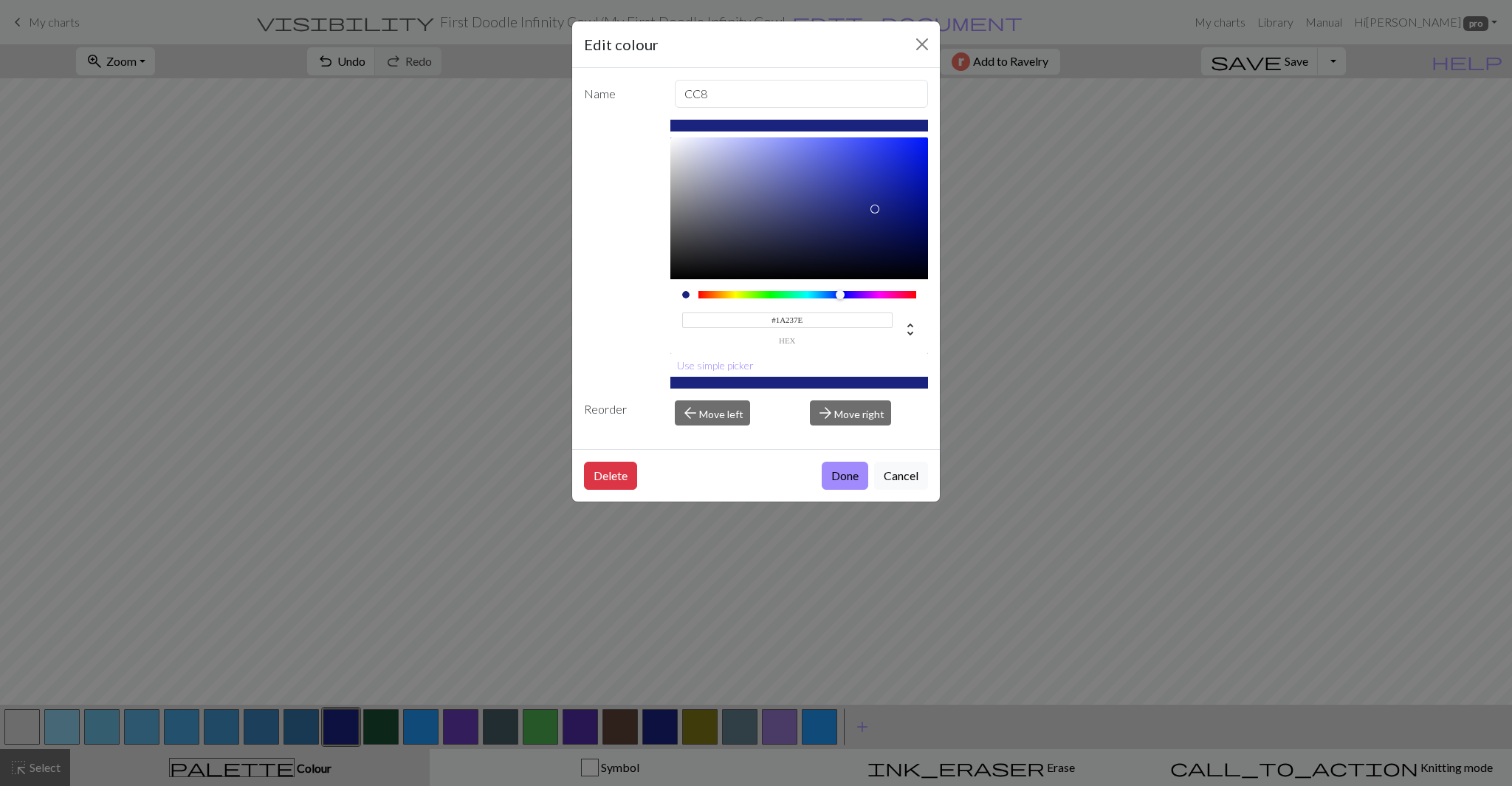
click at [262, 739] on div "Edit colour Name CC8 #1A237E hex Use simple picker Reorder arrow_back Move left…" at bounding box center [756, 393] width 1512 height 786
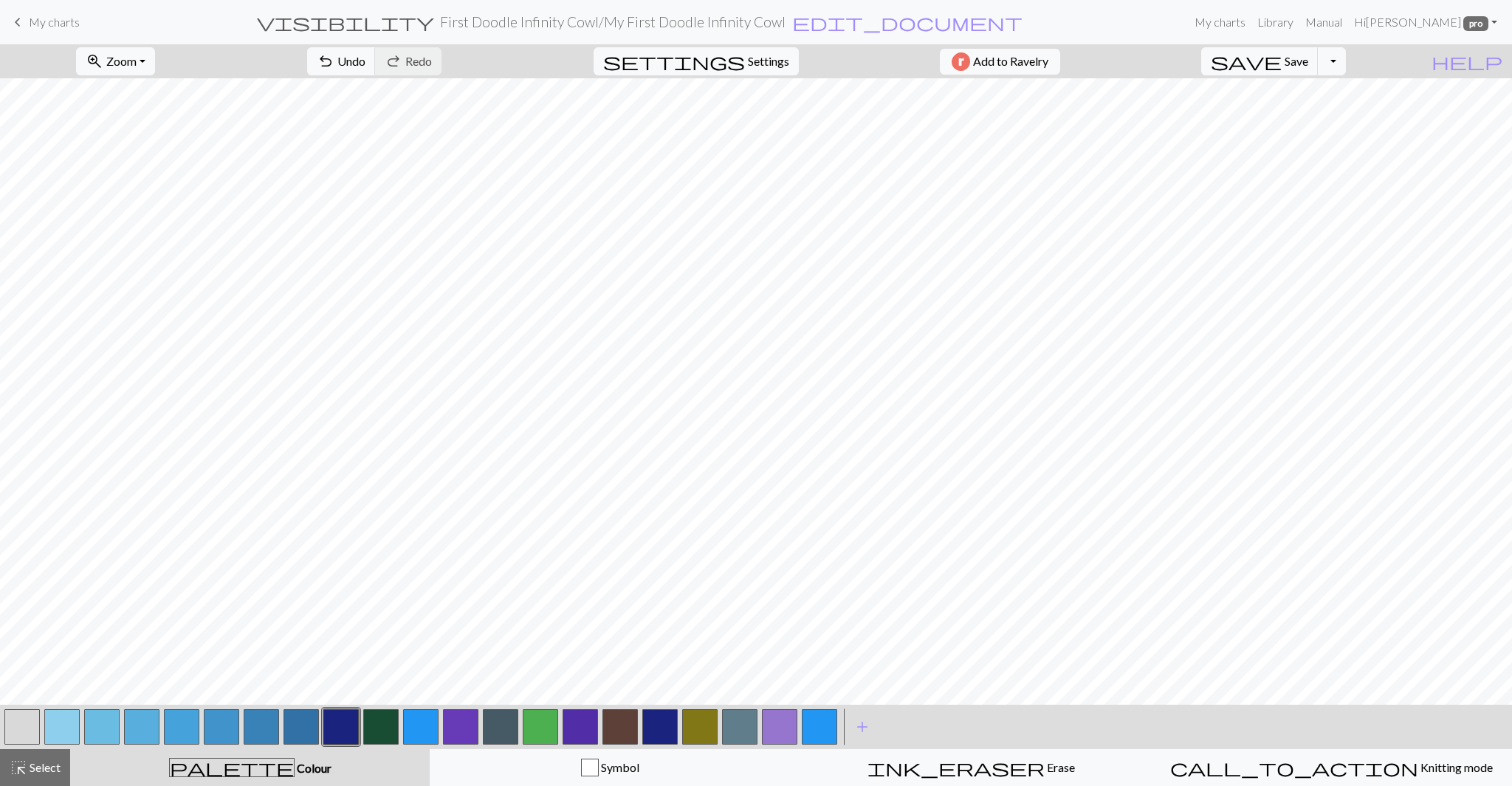
click at [262, 739] on button "button" at bounding box center [261, 726] width 35 height 35
click at [262, 739] on div "Edit colour Name CC6 #3982B8 hex Use simple picker Reorder arrow_back Move left…" at bounding box center [756, 393] width 1512 height 786
click at [262, 734] on button "button" at bounding box center [261, 726] width 35 height 35
click at [262, 734] on div "Edit colour Name CC6 #3982B8 hex Use simple picker Reorder arrow_back Move left…" at bounding box center [756, 393] width 1512 height 786
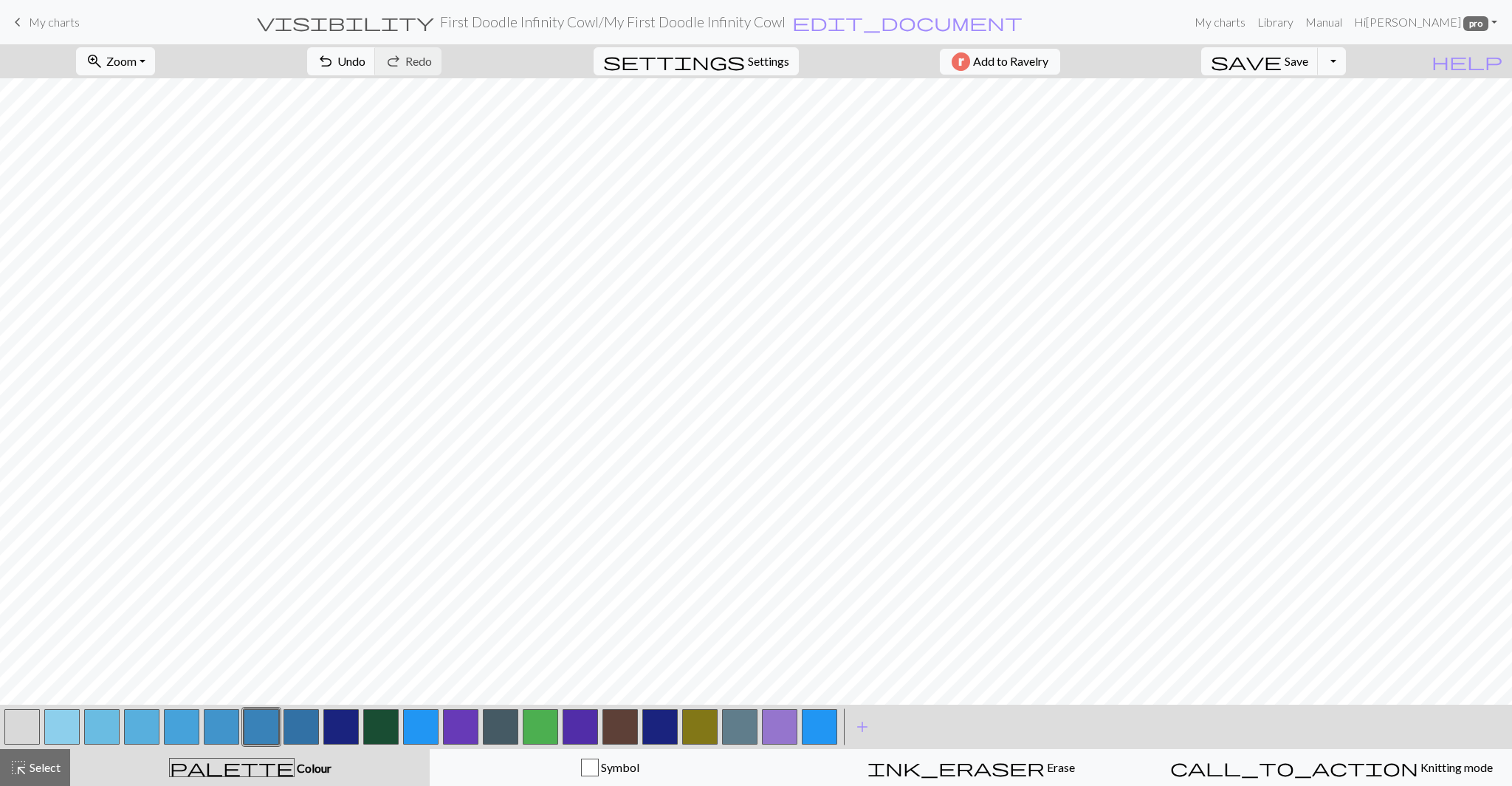
click at [262, 734] on button "button" at bounding box center [261, 726] width 35 height 35
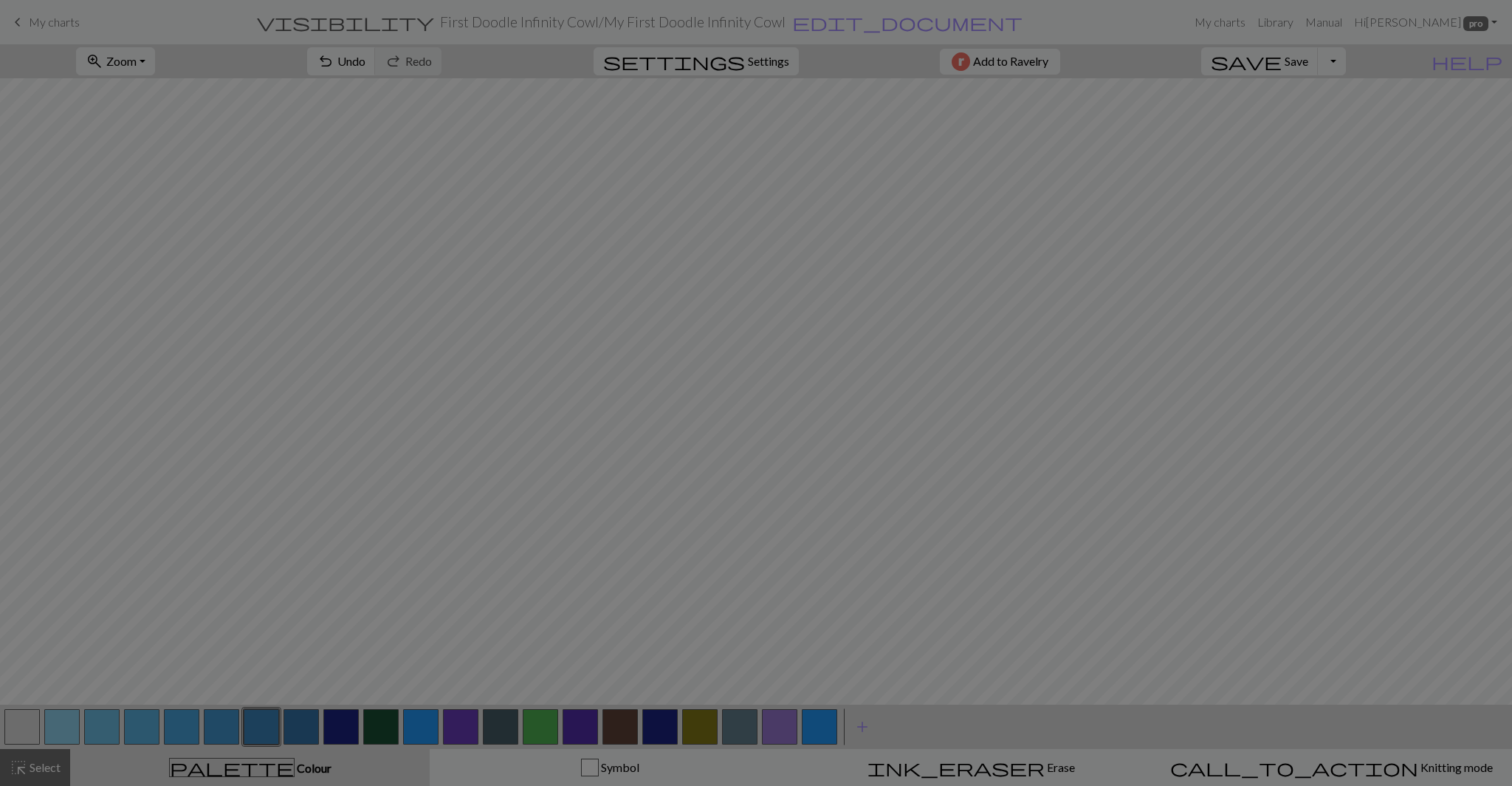
click at [262, 734] on div "Edit colour Name CC6 #3982B8 hex Use simple picker Reorder arrow_back Move left…" at bounding box center [756, 393] width 1512 height 786
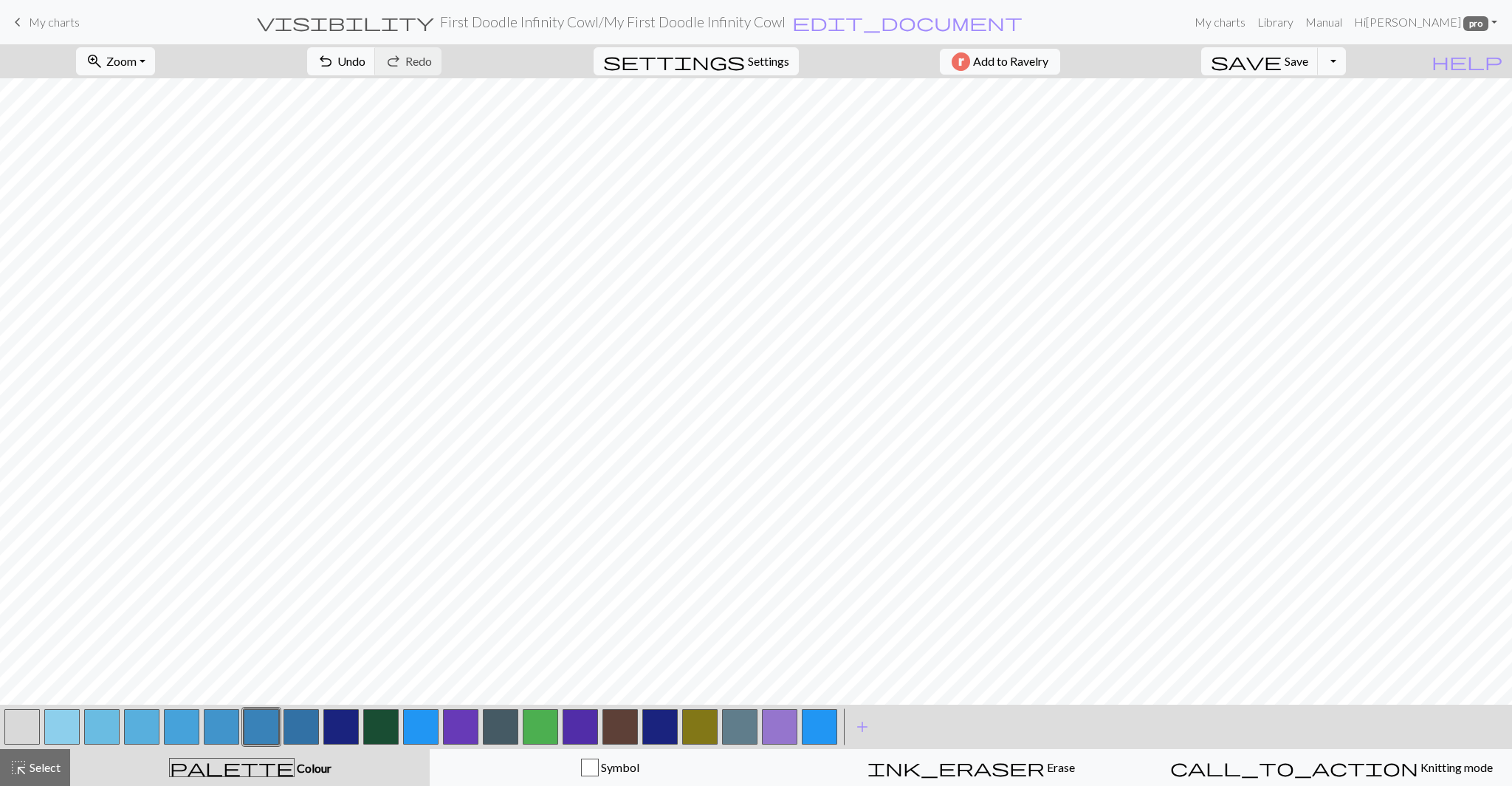
click at [292, 733] on button "button" at bounding box center [301, 726] width 35 height 35
click at [263, 732] on button "button" at bounding box center [261, 726] width 35 height 35
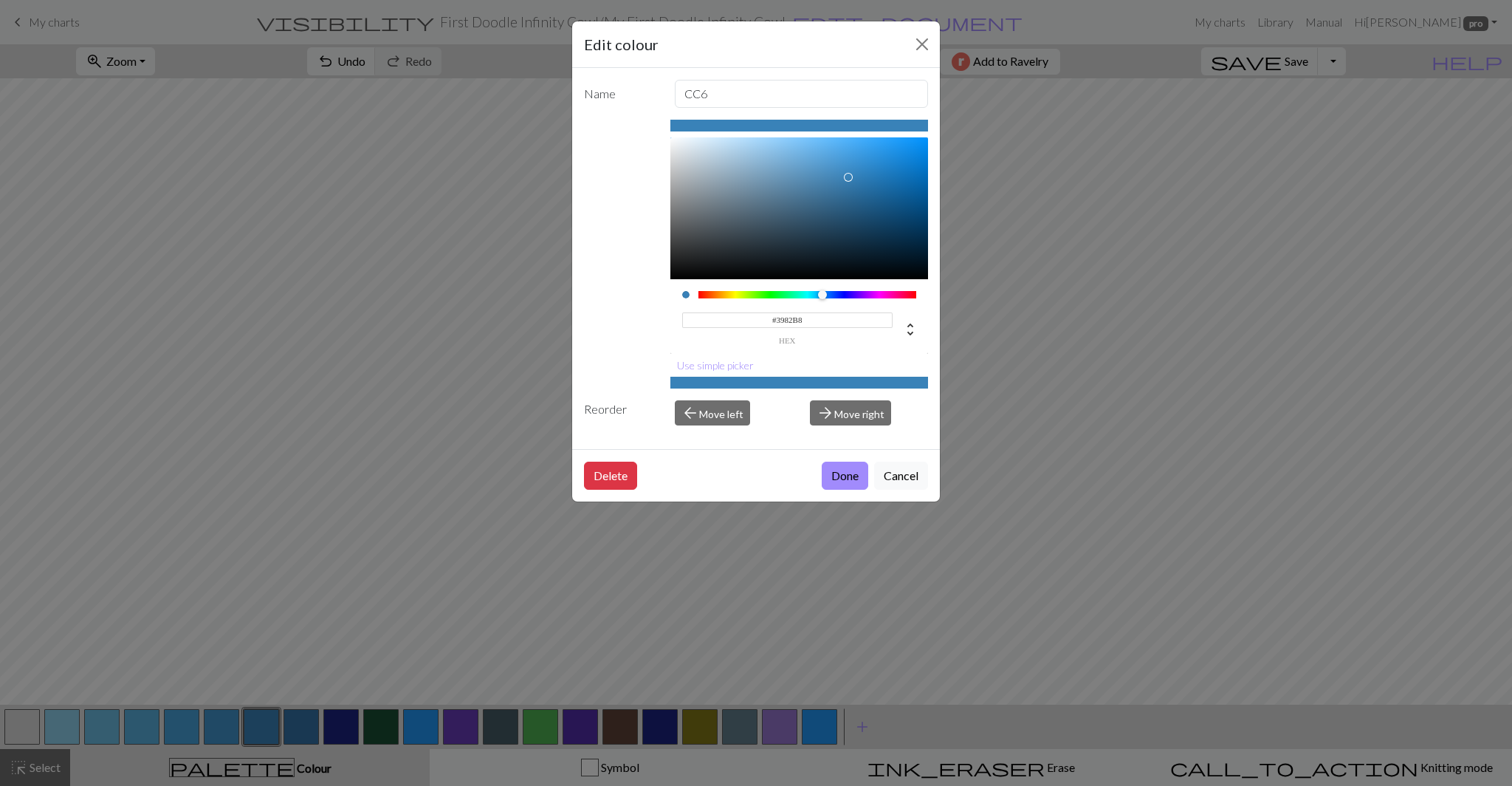
click at [302, 734] on div "Edit colour Name CC6 #3982B8 hex Use simple picker Reorder arrow_back Move left…" at bounding box center [756, 393] width 1512 height 786
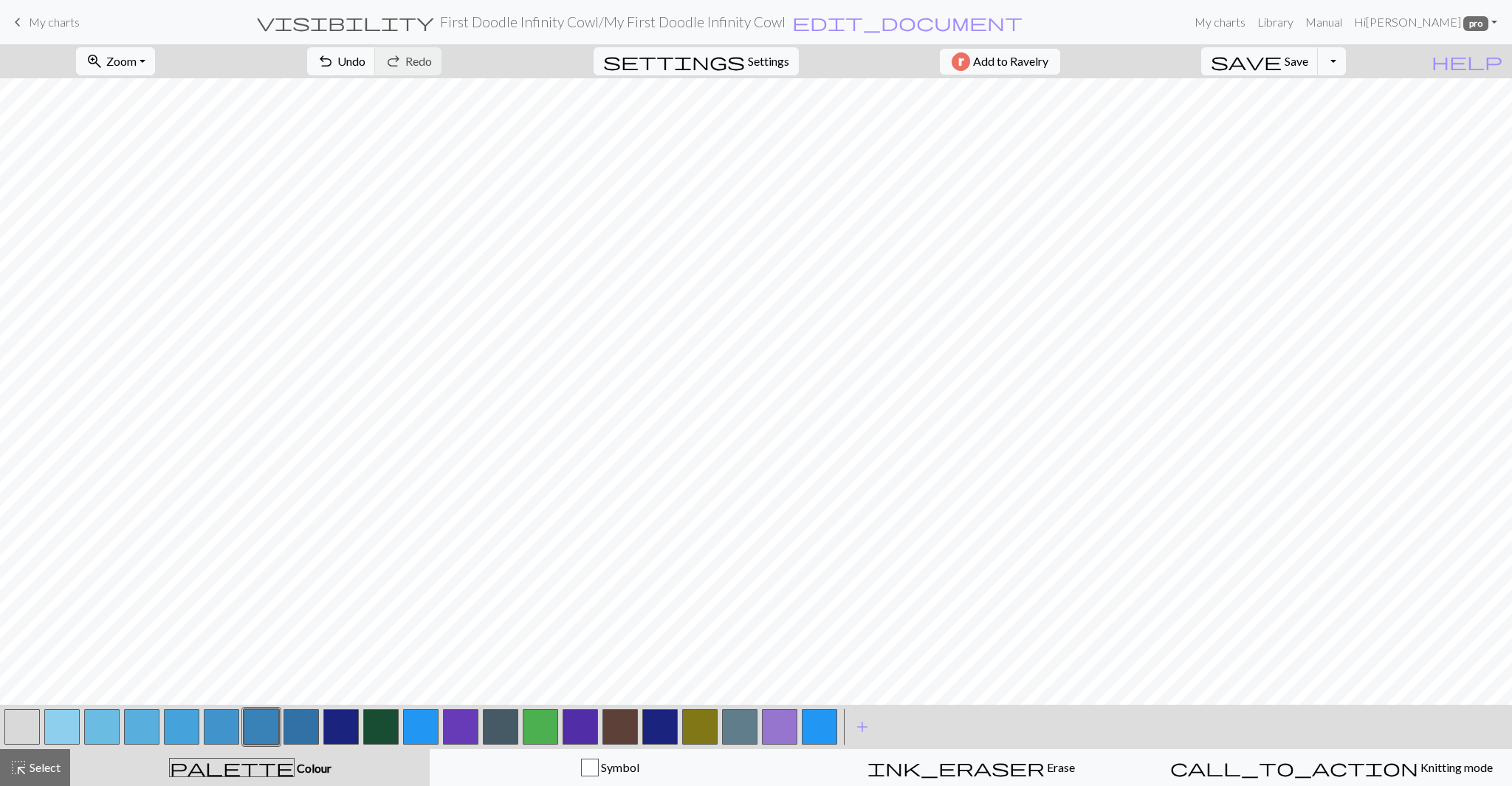
click at [302, 734] on button "button" at bounding box center [301, 726] width 35 height 35
click at [302, 734] on div "Edit colour Name CC7 #3271A5 hex Use simple picker Reorder arrow_back Move left…" at bounding box center [756, 393] width 1512 height 786
click at [304, 735] on button "button" at bounding box center [301, 726] width 35 height 35
click at [304, 735] on div "Edit colour Name CC7 #3271A5 hex Use simple picker Reorder arrow_back Move left…" at bounding box center [756, 393] width 1512 height 786
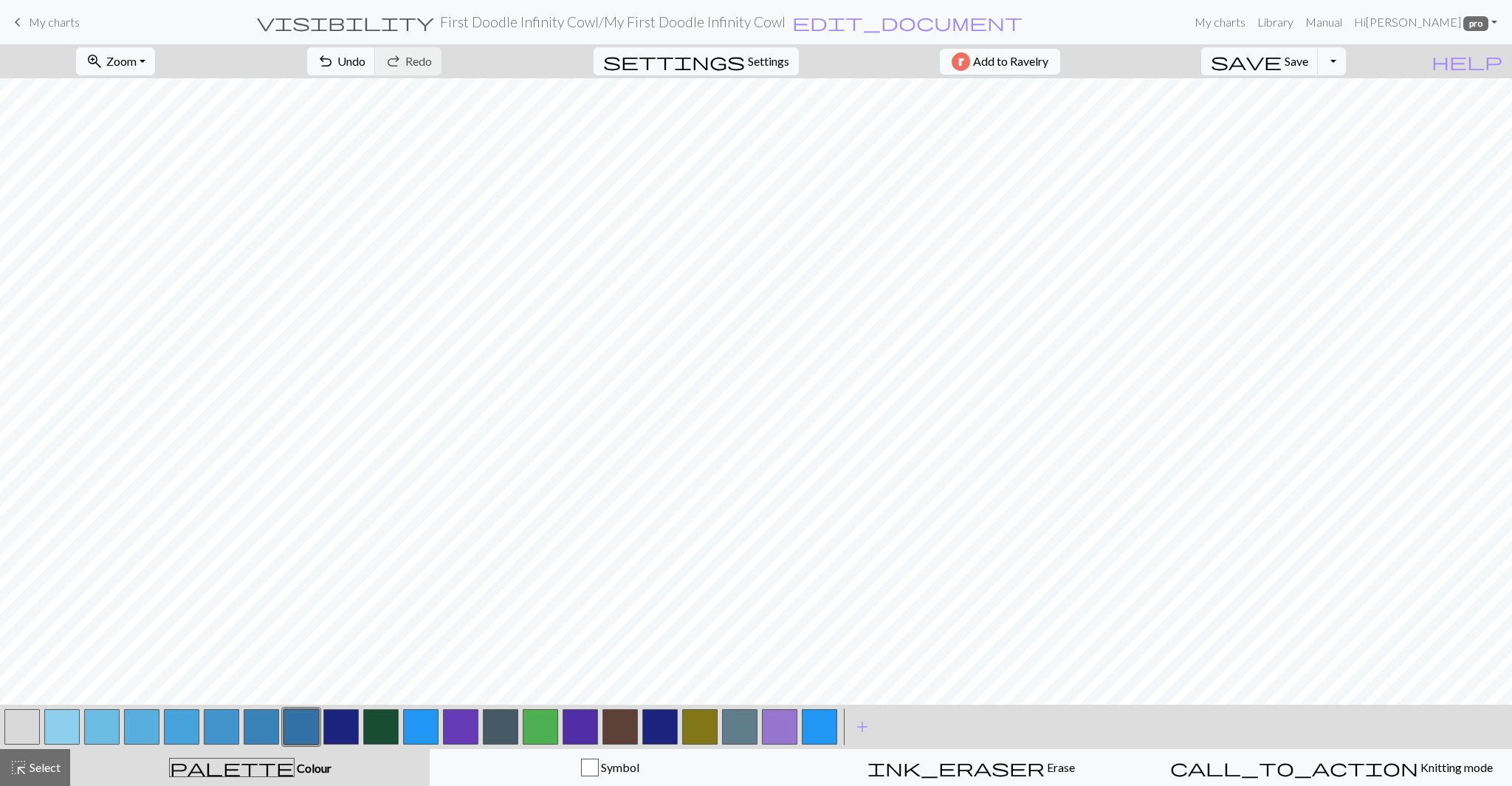
click at [338, 731] on button "button" at bounding box center [341, 726] width 35 height 35
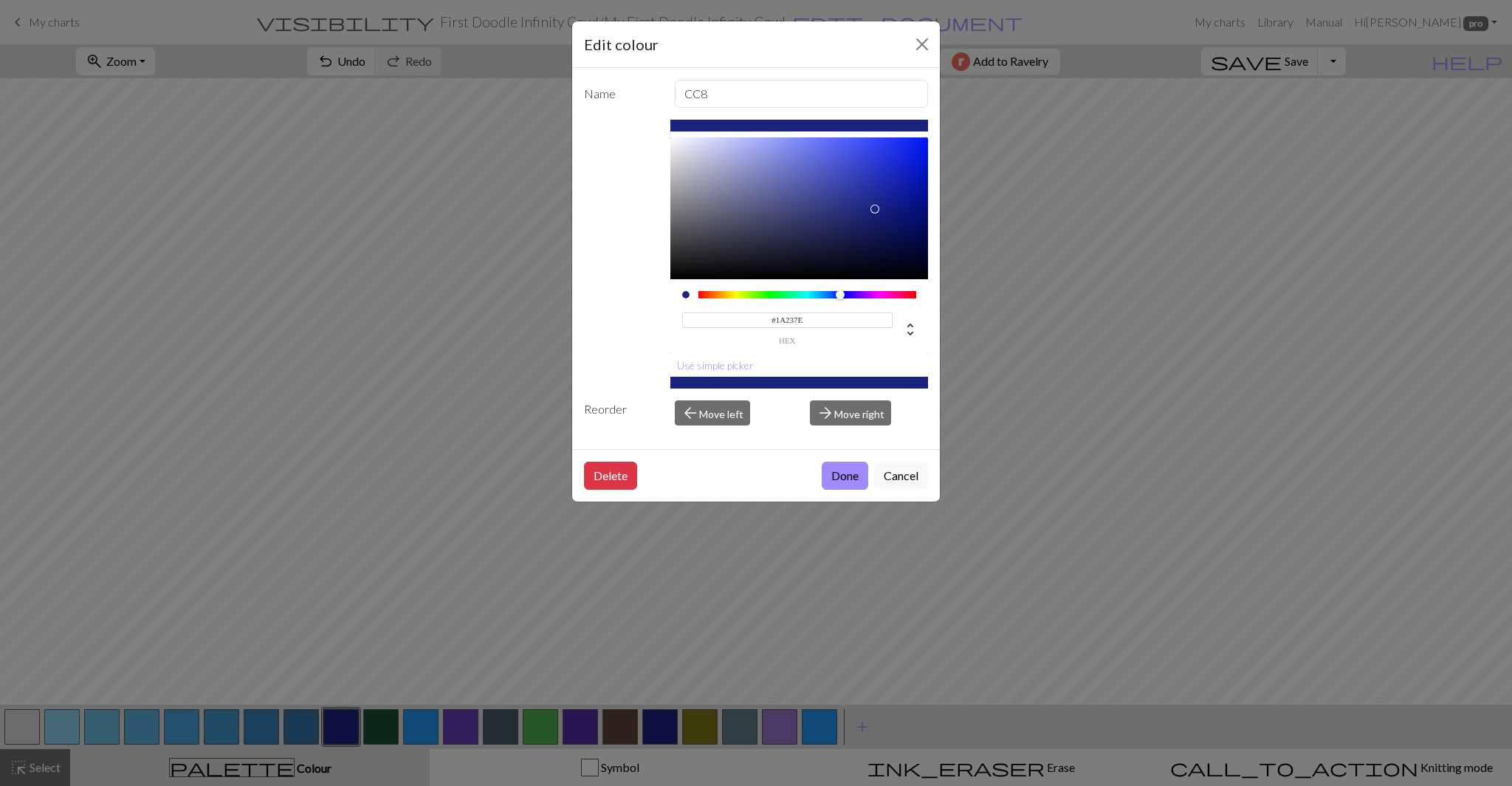
click at [308, 730] on div "Edit colour Name CC8 #1A237E hex Use simple picker Reorder arrow_back Move left…" at bounding box center [756, 393] width 1512 height 786
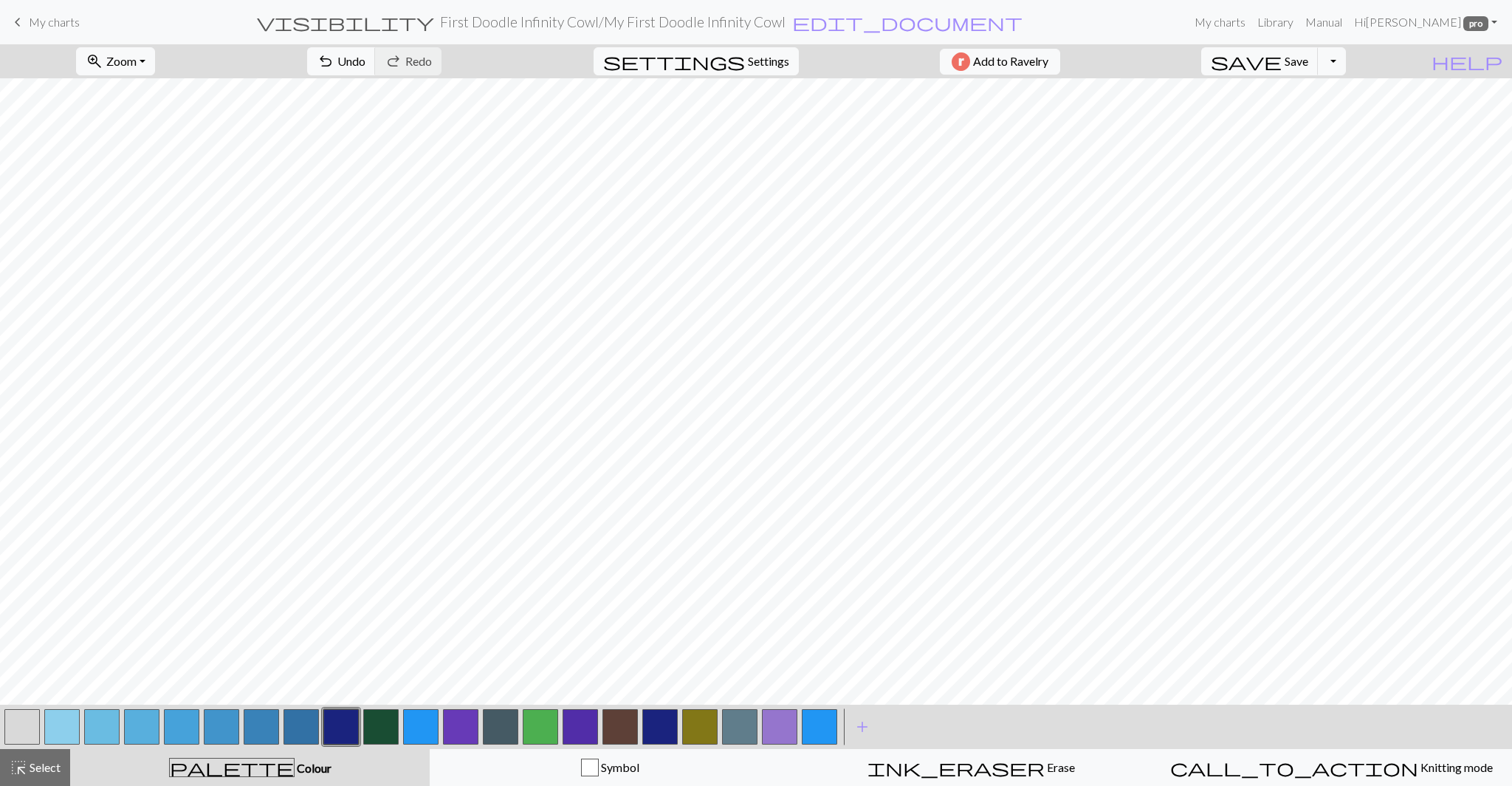
click at [308, 730] on button "button" at bounding box center [301, 726] width 35 height 35
click at [312, 727] on button "button" at bounding box center [301, 726] width 35 height 35
click at [312, 727] on div "Edit colour Name CC7 #3271A5 hex Use simple picker Reorder arrow_back Move left…" at bounding box center [756, 393] width 1512 height 786
click at [257, 733] on button "button" at bounding box center [261, 726] width 35 height 35
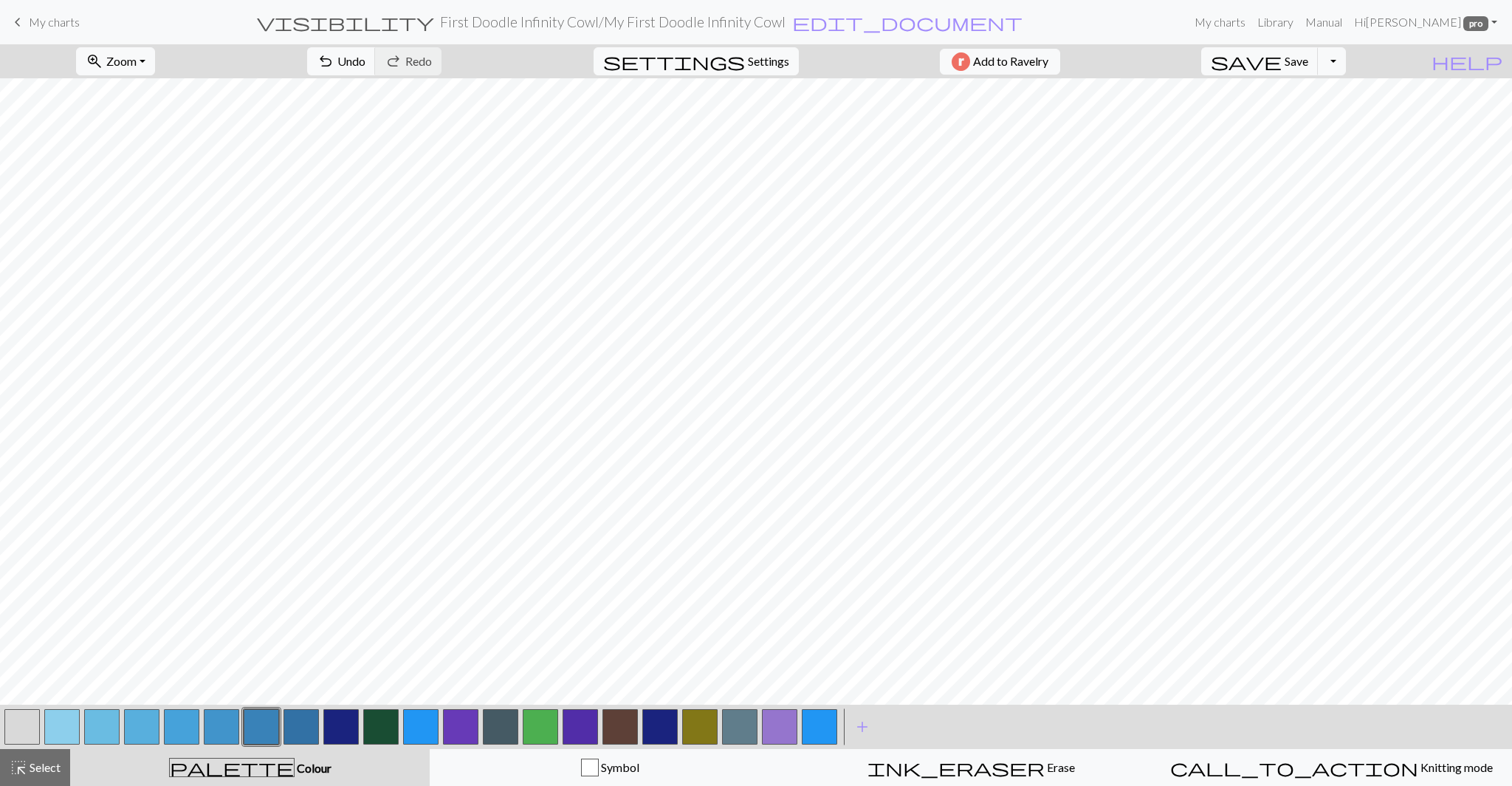
click at [297, 733] on button "button" at bounding box center [301, 726] width 35 height 35
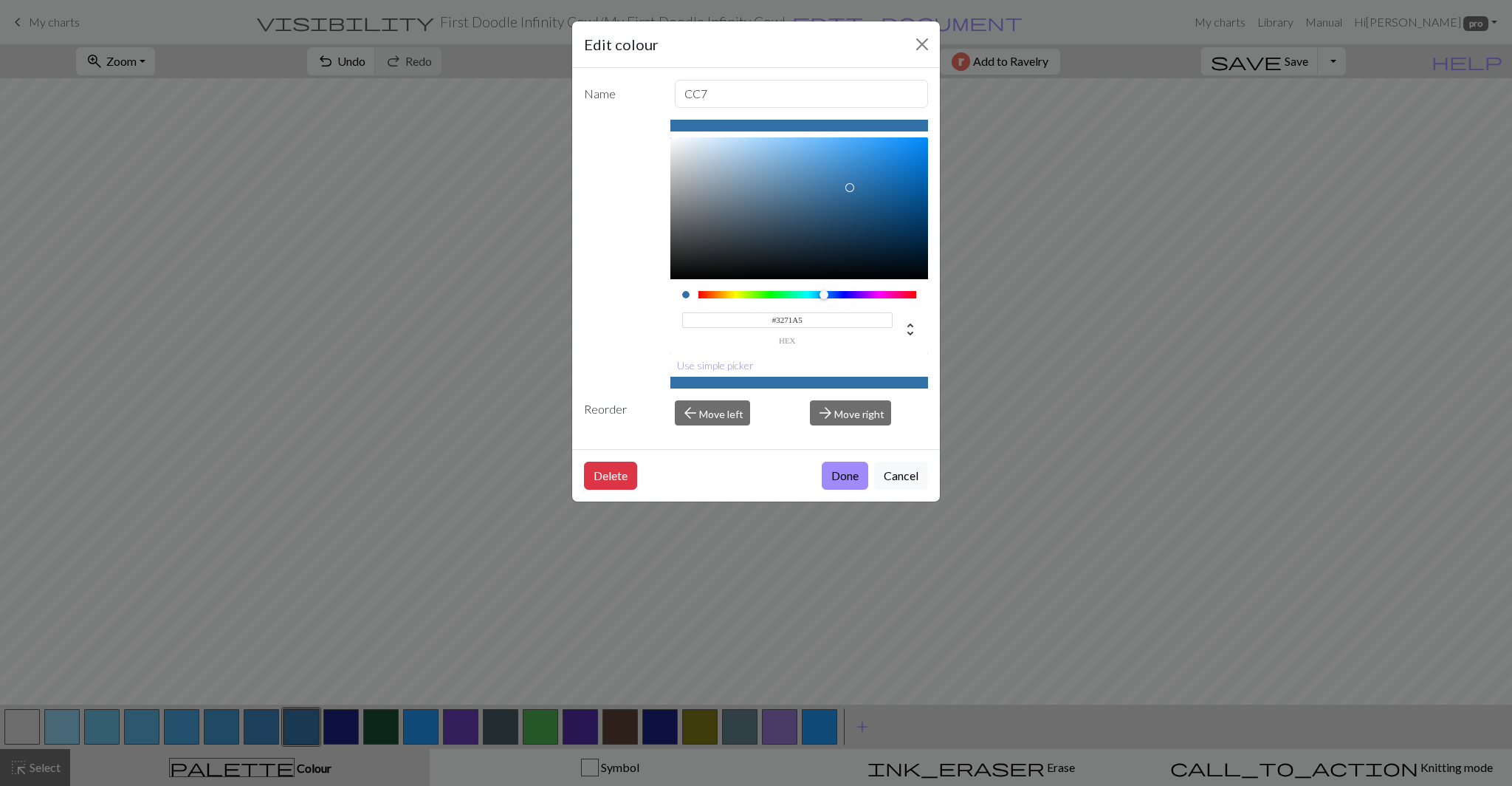
click at [331, 732] on div "Edit colour Name CC7 #3271A5 hex Use simple picker Reorder arrow_back Move left…" at bounding box center [756, 393] width 1512 height 786
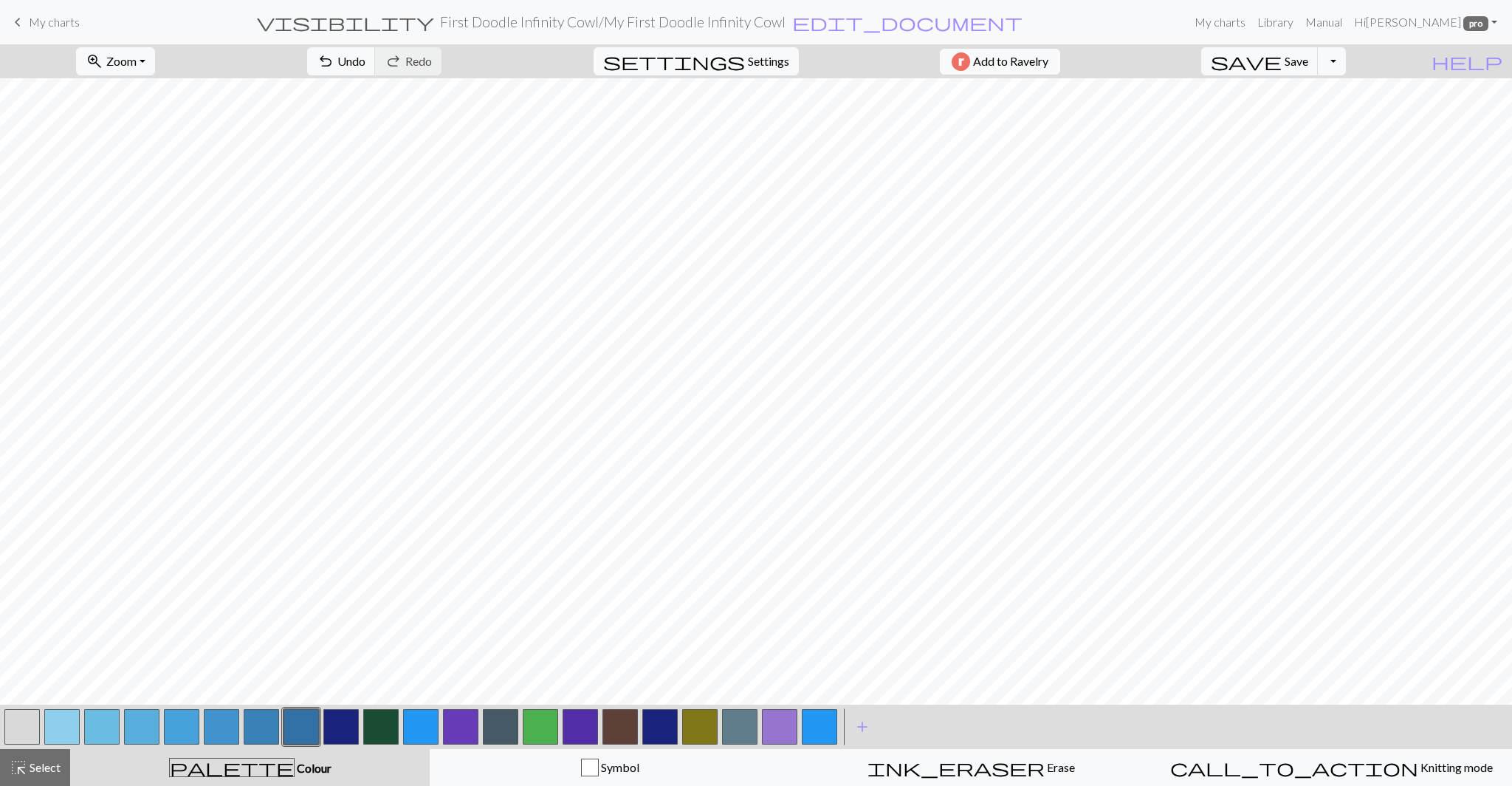
click at [331, 732] on button "button" at bounding box center [341, 726] width 35 height 35
click at [341, 727] on button "button" at bounding box center [341, 726] width 35 height 35
click at [341, 727] on div "Edit colour Name CC8 #1A237E hex Use simple picker Reorder arrow_back Move left…" at bounding box center [756, 393] width 1512 height 786
click at [345, 727] on button "button" at bounding box center [341, 726] width 35 height 35
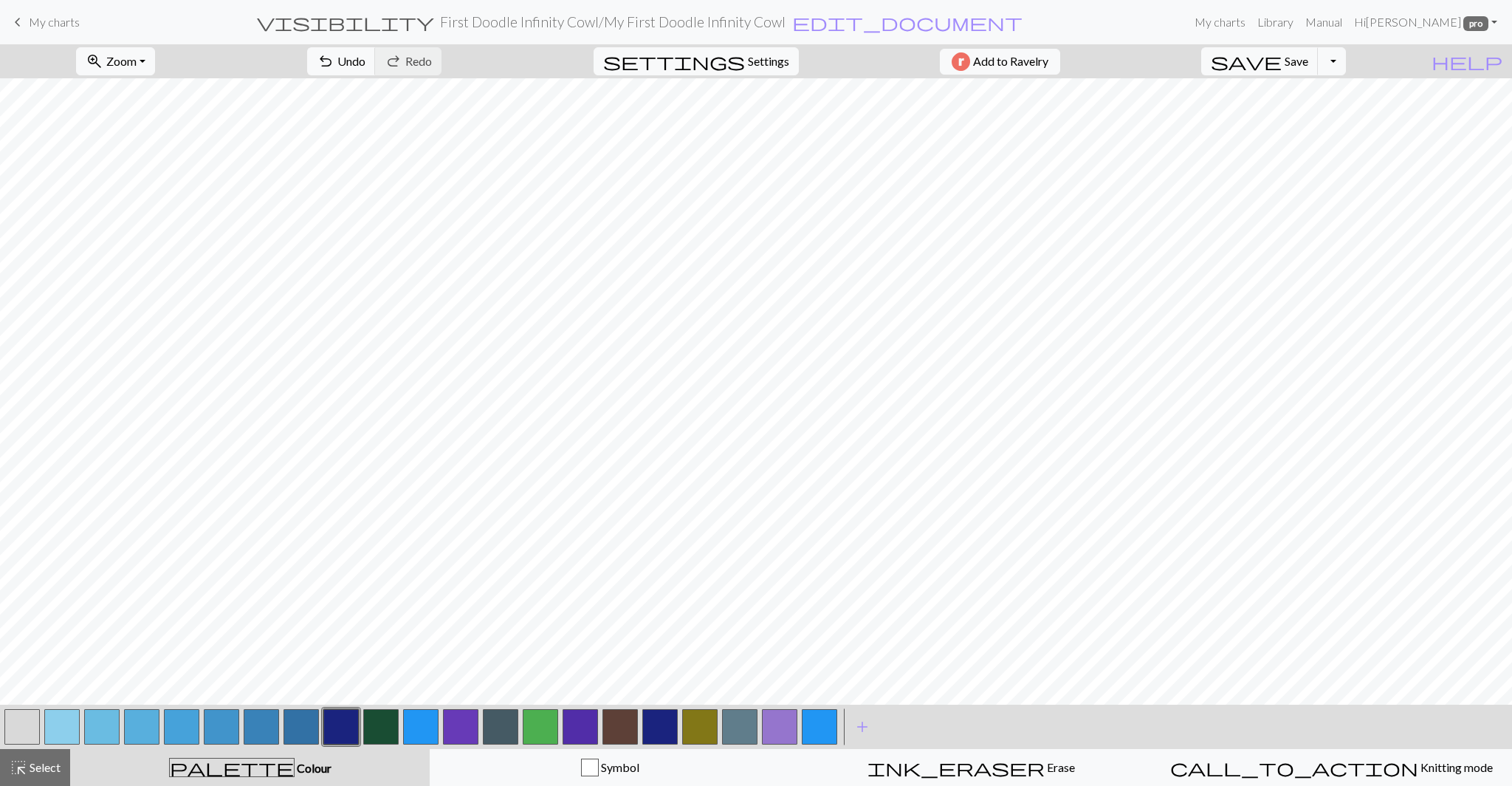
click at [345, 727] on div "Edit colour Name CC8 #1A237E hex Use simple picker Reorder arrow_back Move left…" at bounding box center [756, 393] width 1512 height 786
click at [345, 727] on button "button" at bounding box center [341, 726] width 35 height 35
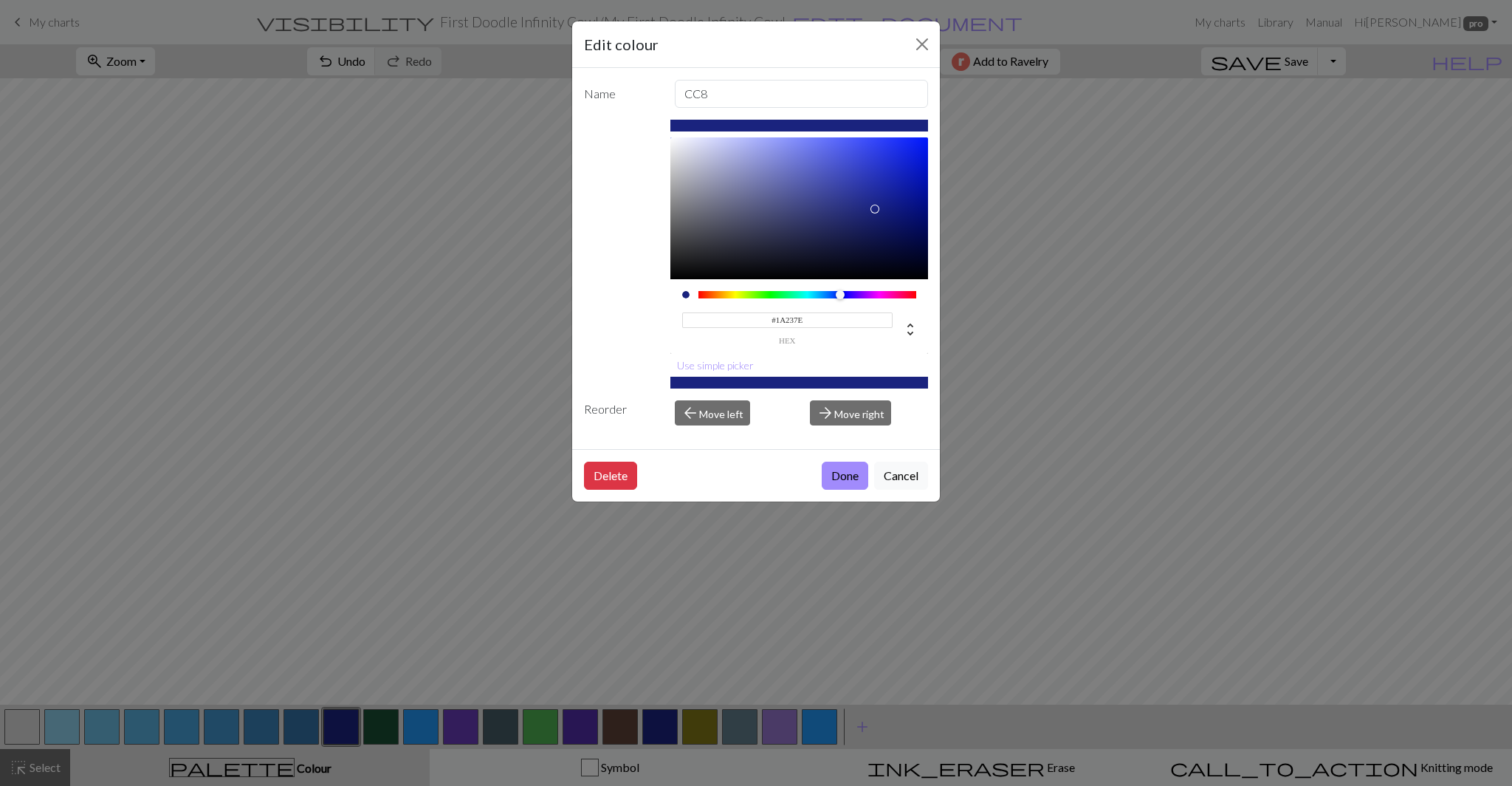
click at [792, 317] on input "#1A237E" at bounding box center [787, 320] width 211 height 16
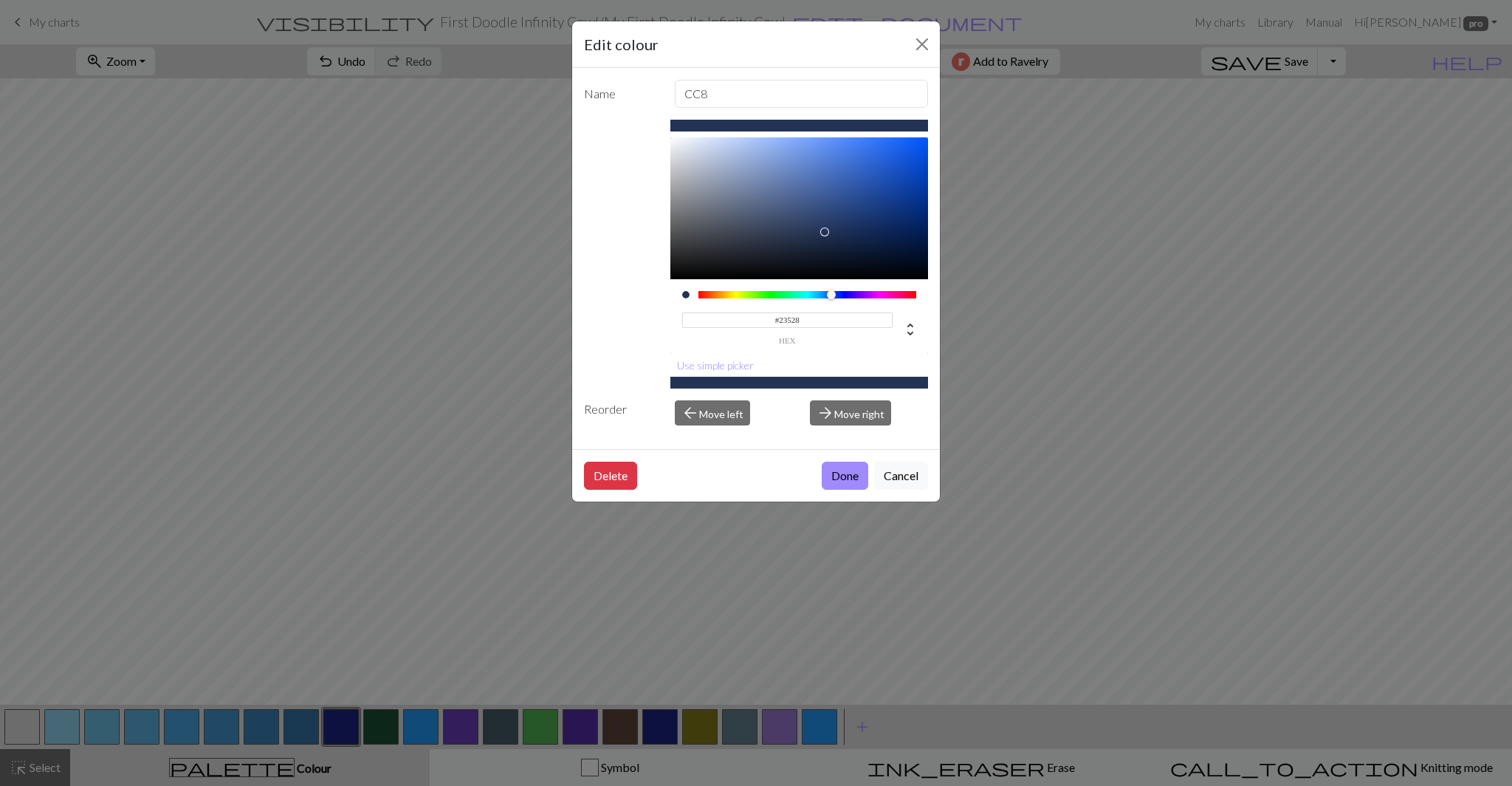
type input "#235284"
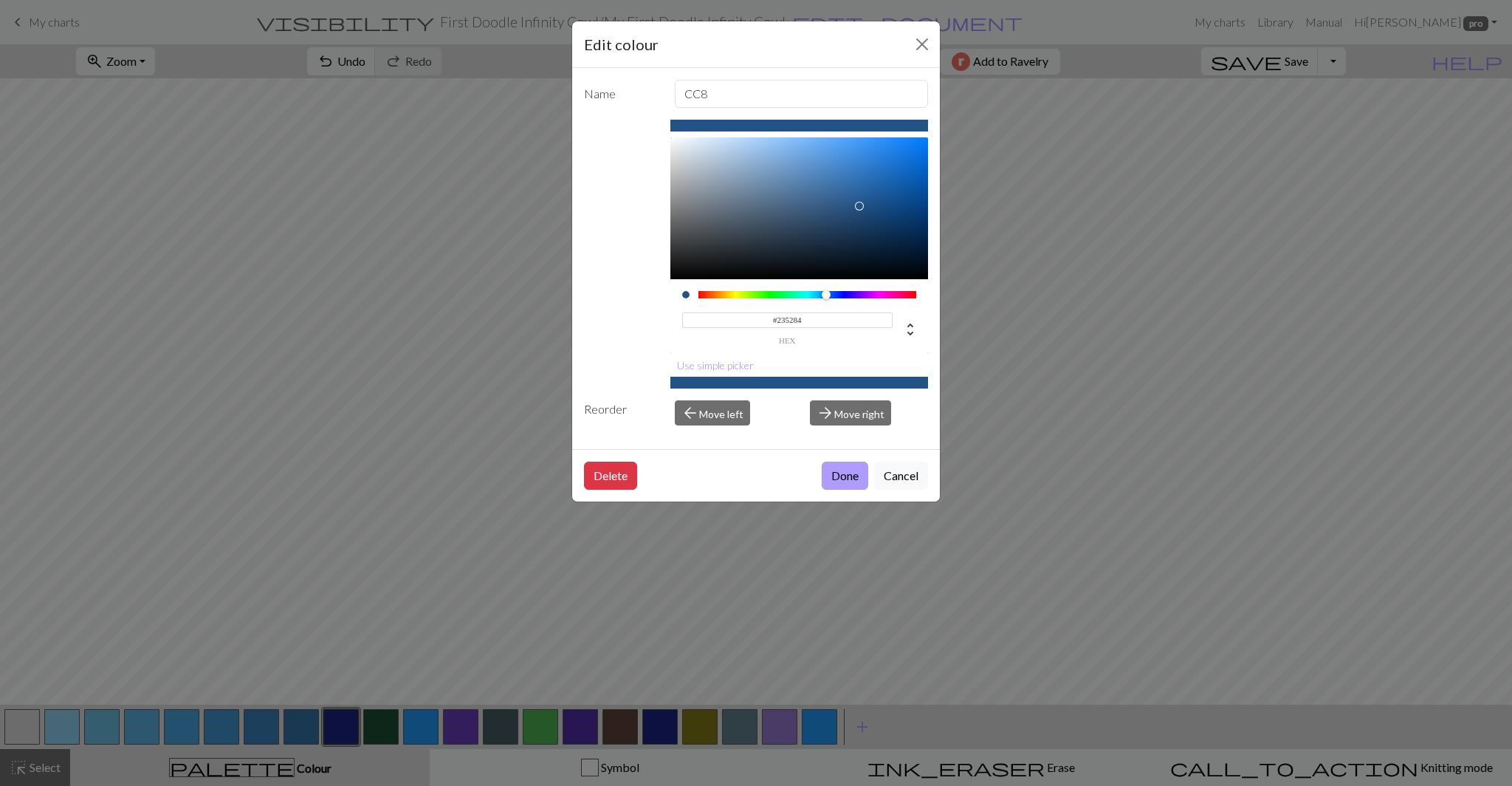
click at [843, 477] on button "Done" at bounding box center [845, 475] width 47 height 28
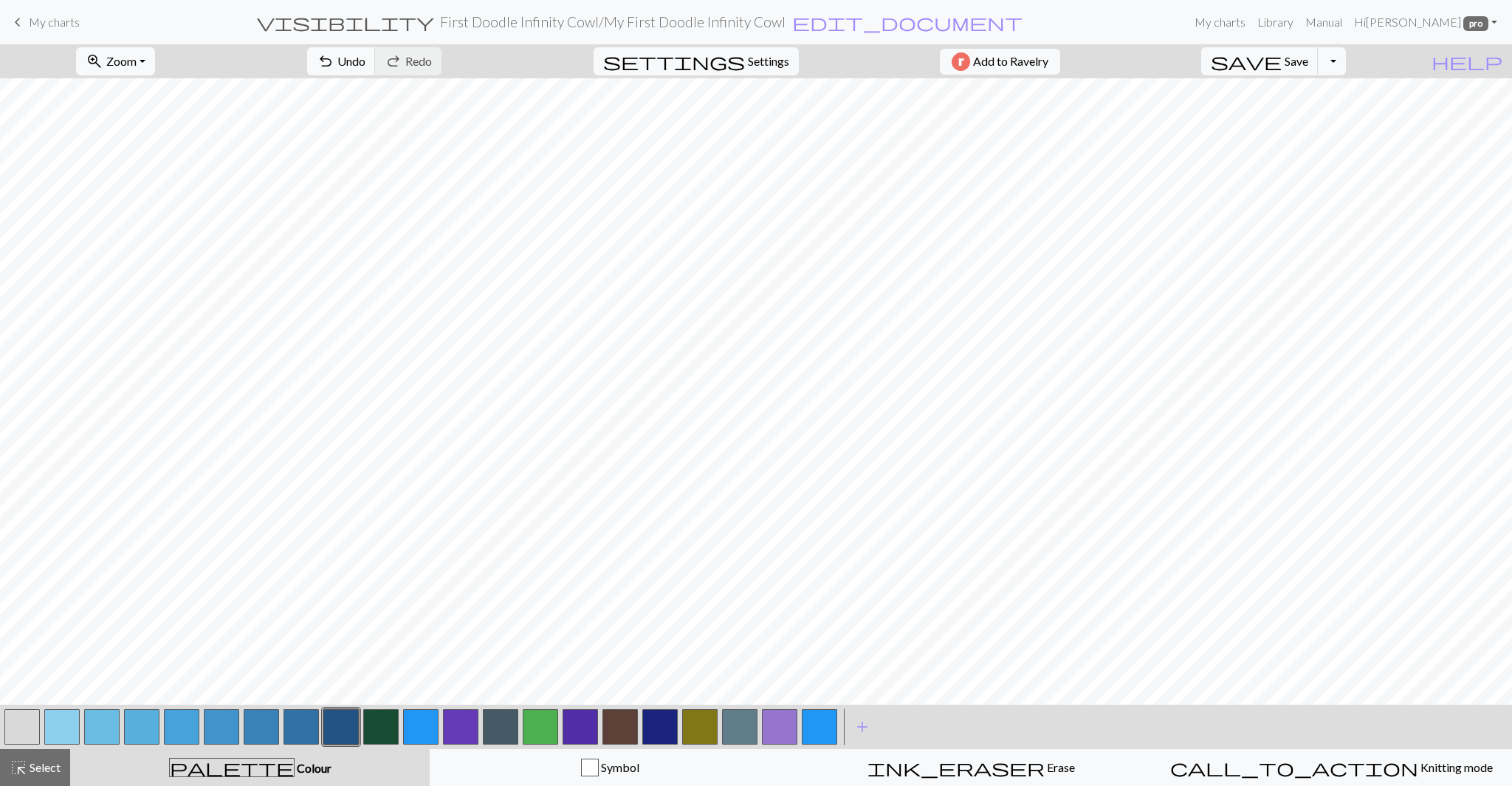
click at [377, 730] on button "button" at bounding box center [380, 726] width 35 height 35
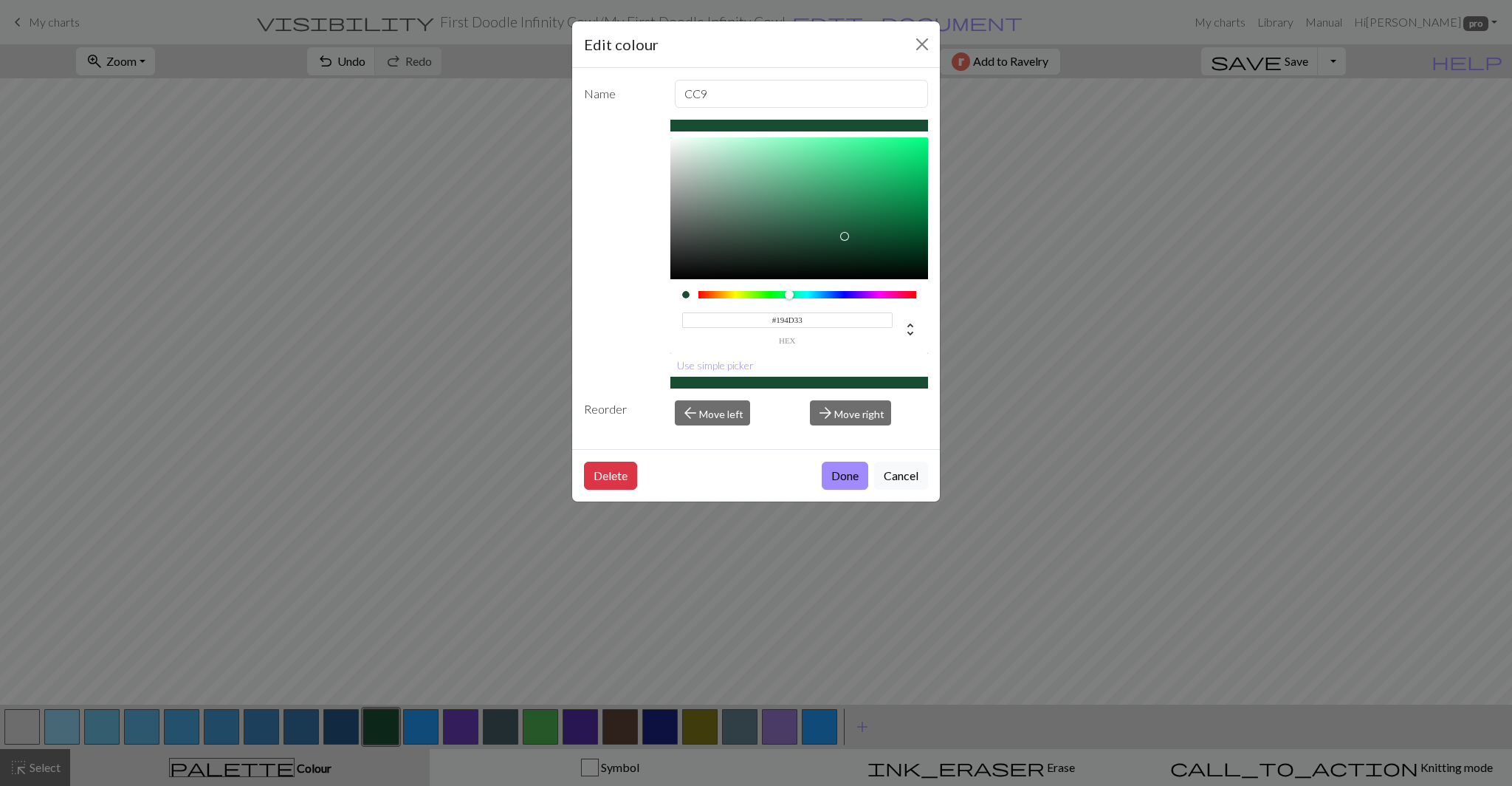
click at [795, 323] on input "#194D33" at bounding box center [787, 320] width 211 height 16
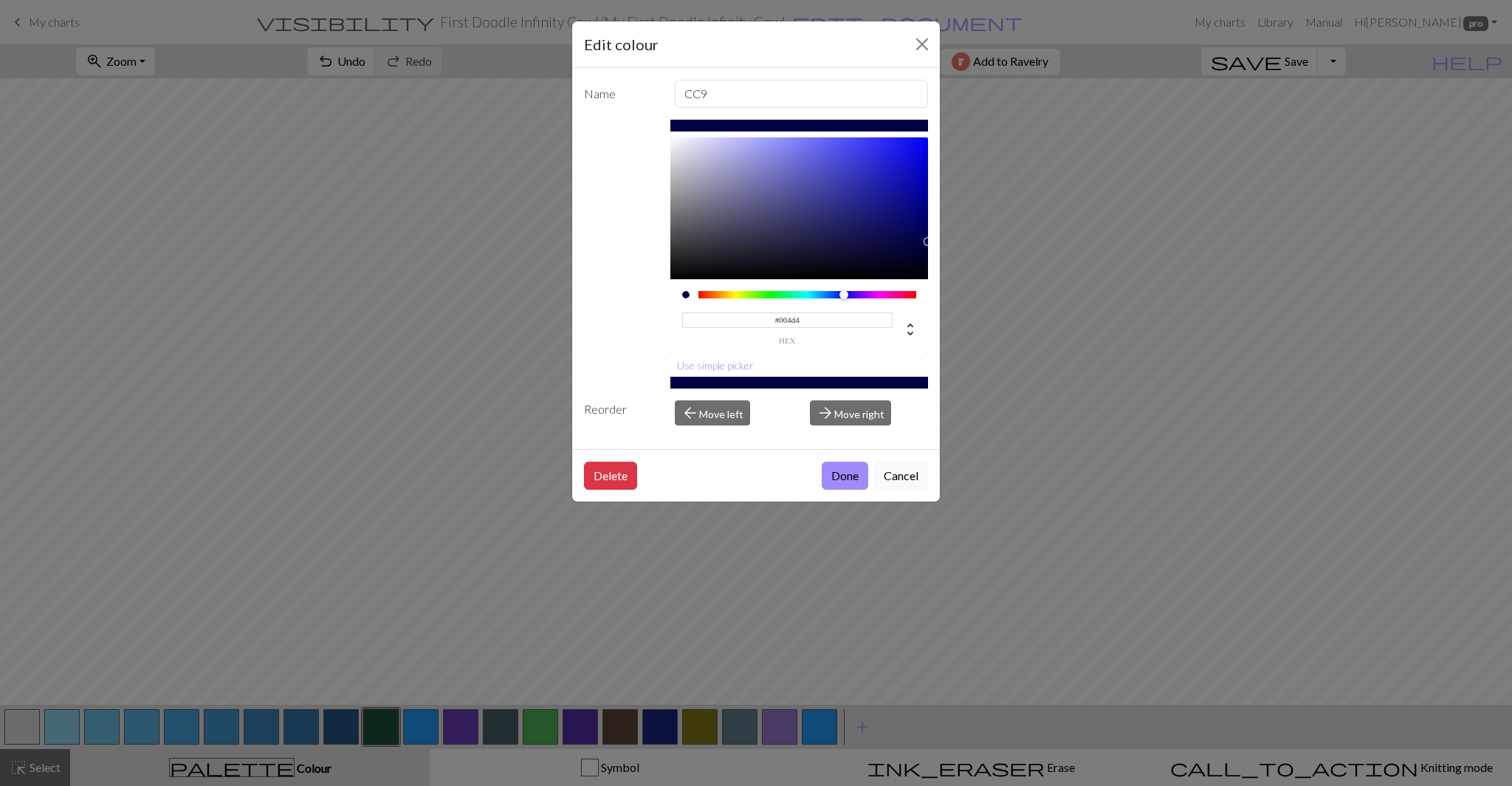
type input "#004d40"
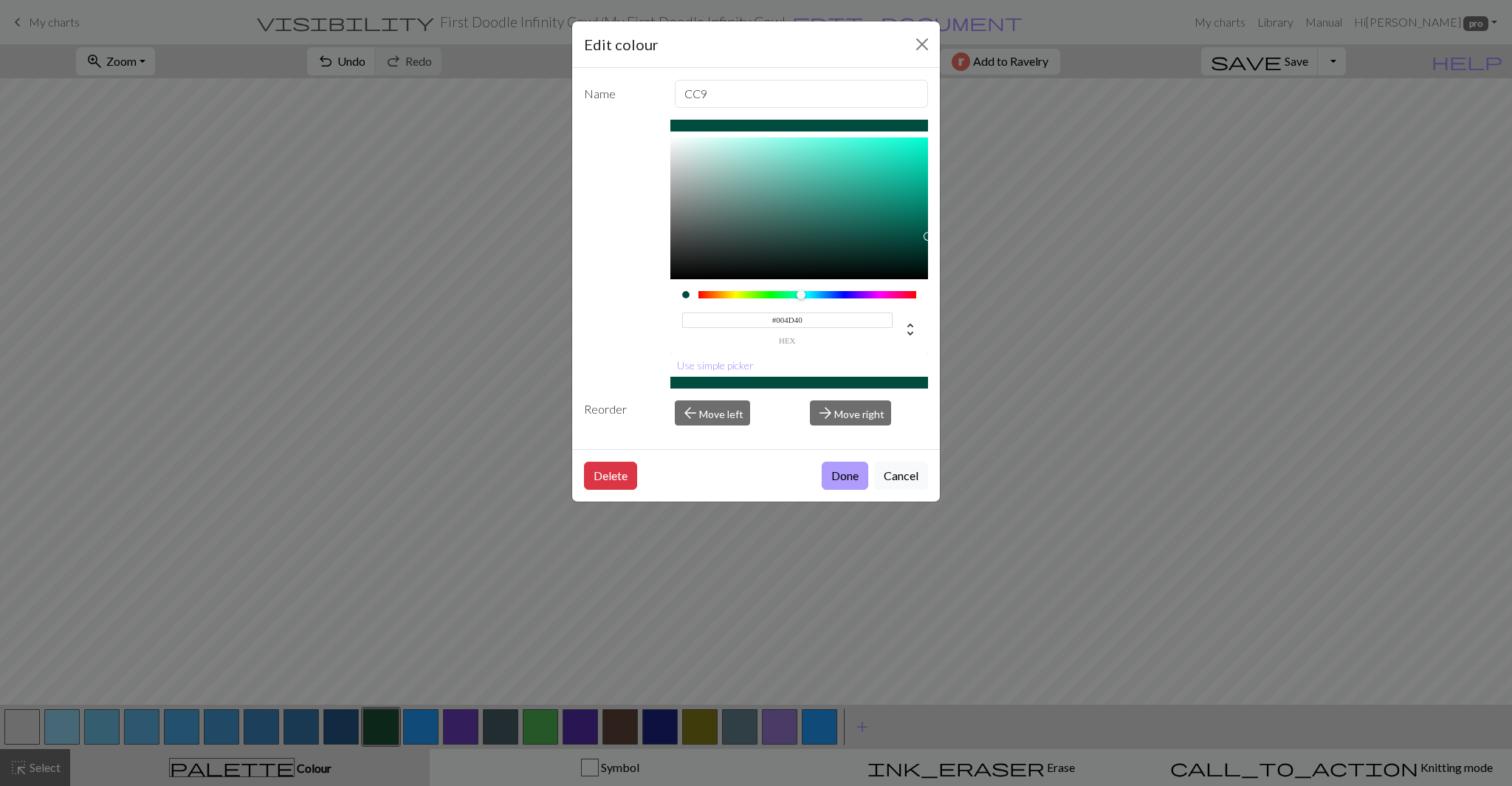
click at [843, 480] on button "Done" at bounding box center [845, 475] width 47 height 28
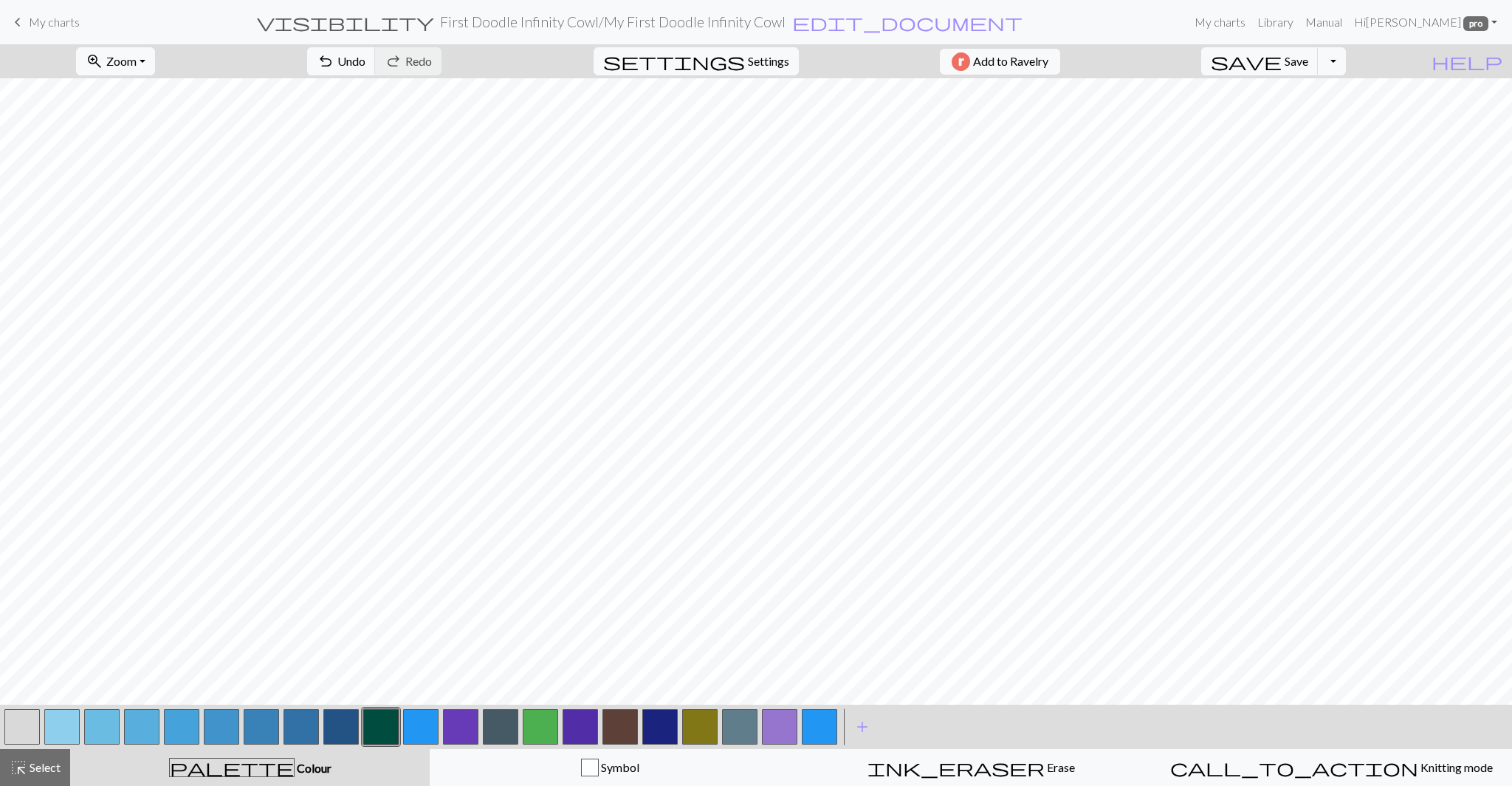
click at [420, 727] on button "button" at bounding box center [420, 726] width 35 height 35
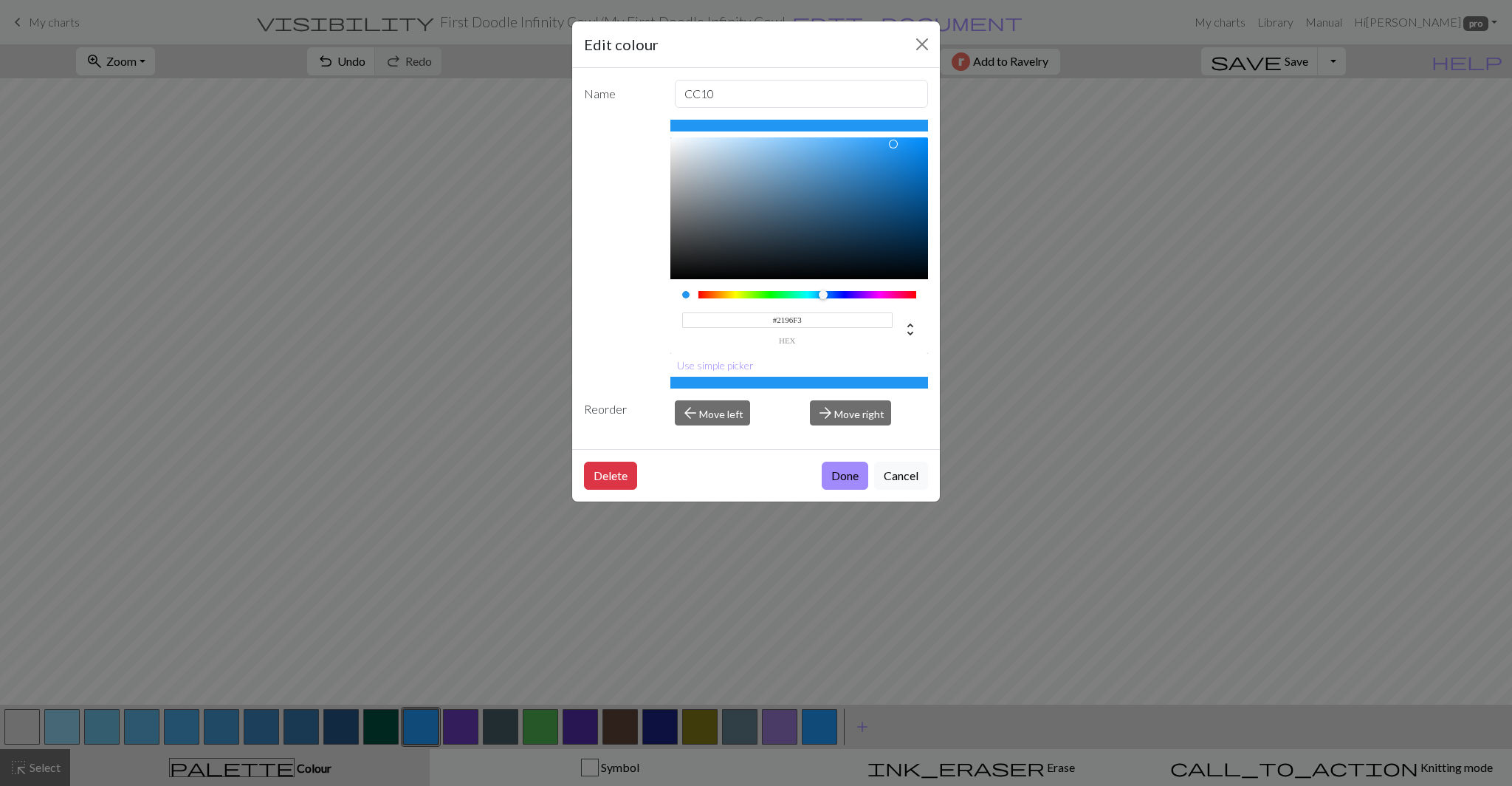
click at [811, 319] on input "#2196F3" at bounding box center [787, 320] width 211 height 16
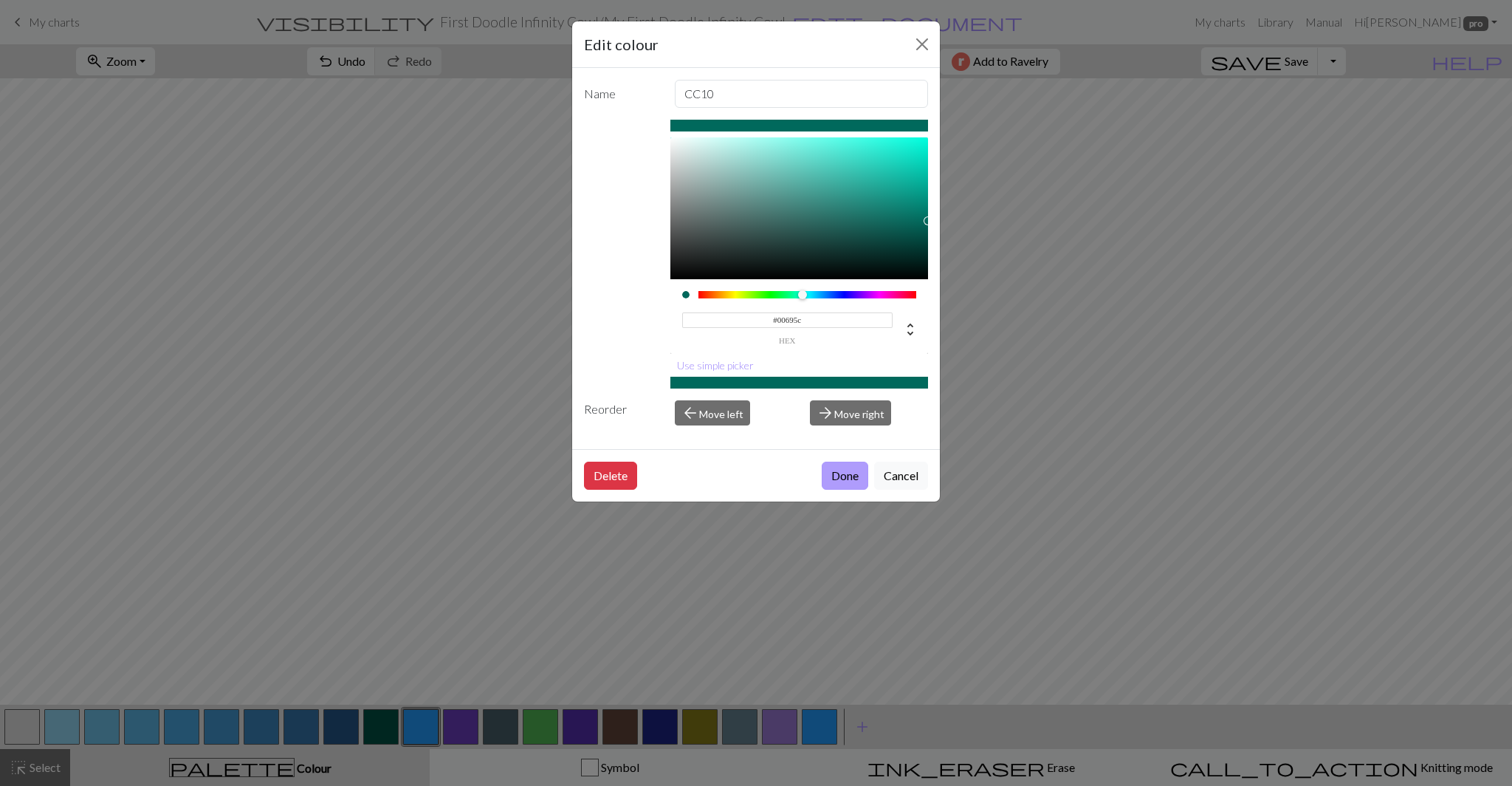
type input "#00695C"
click at [835, 464] on button "Done" at bounding box center [845, 475] width 47 height 28
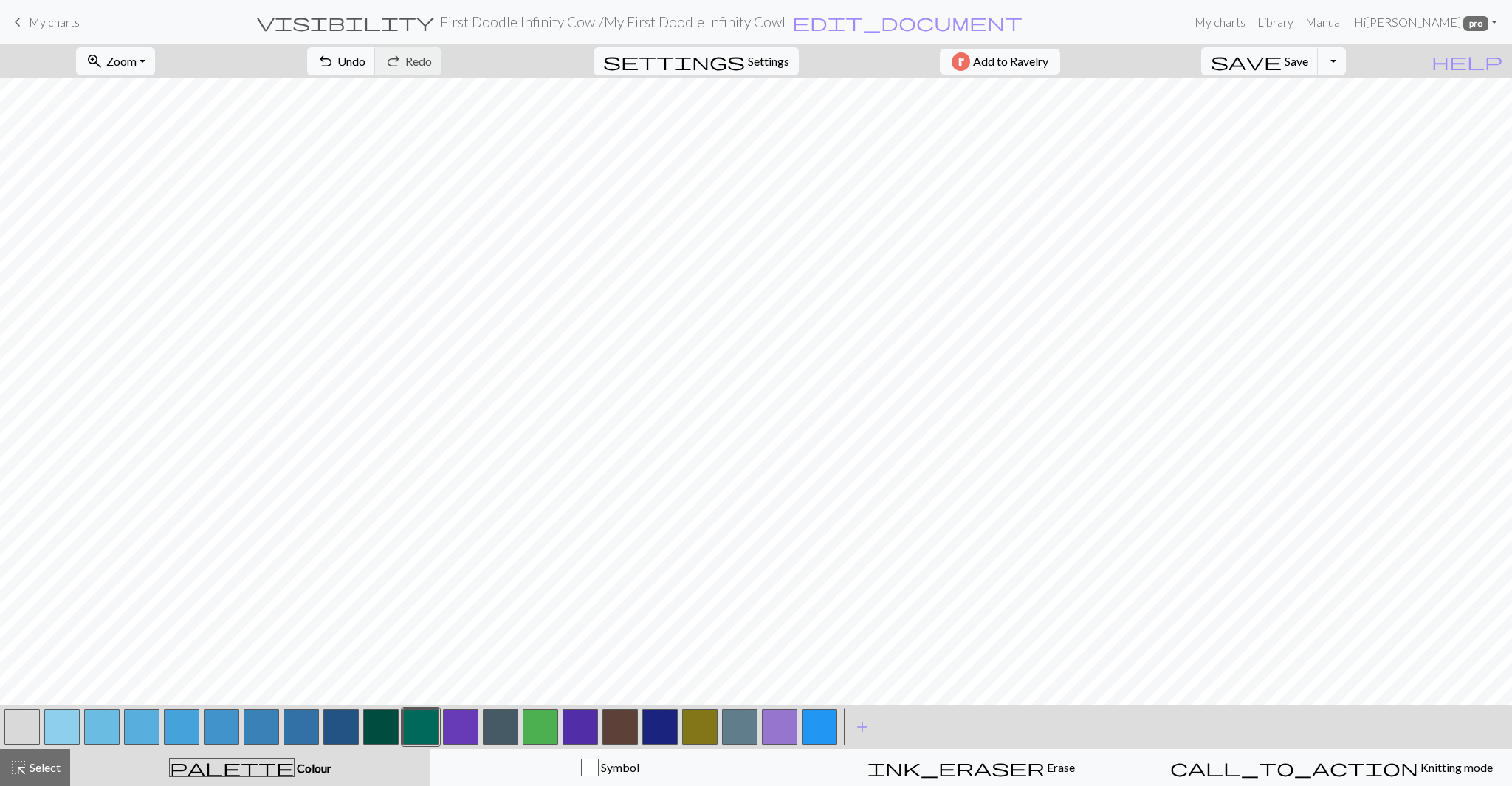
click at [453, 731] on button "button" at bounding box center [460, 726] width 35 height 35
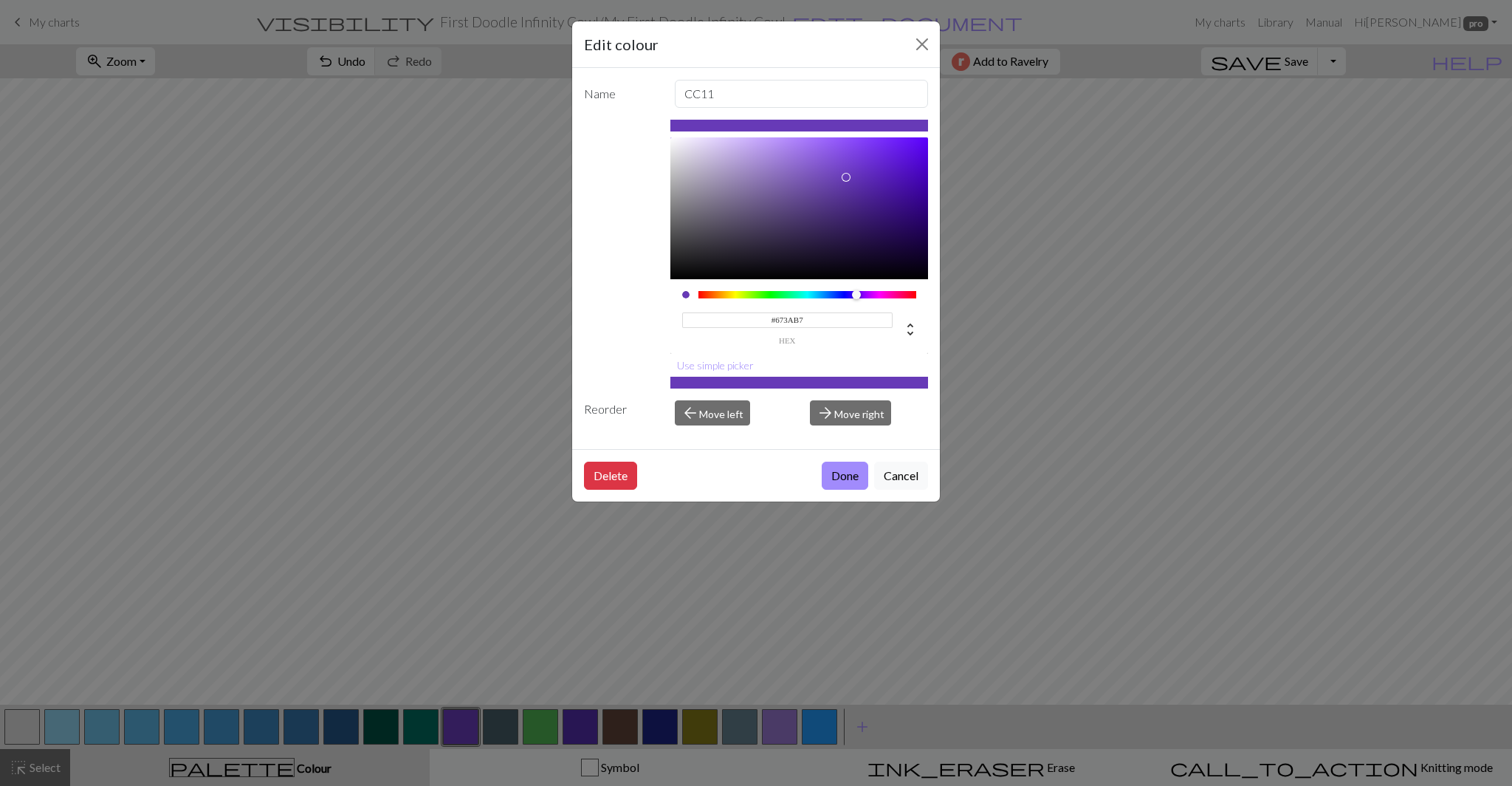
click at [788, 317] on input "#673AB7" at bounding box center [787, 320] width 211 height 16
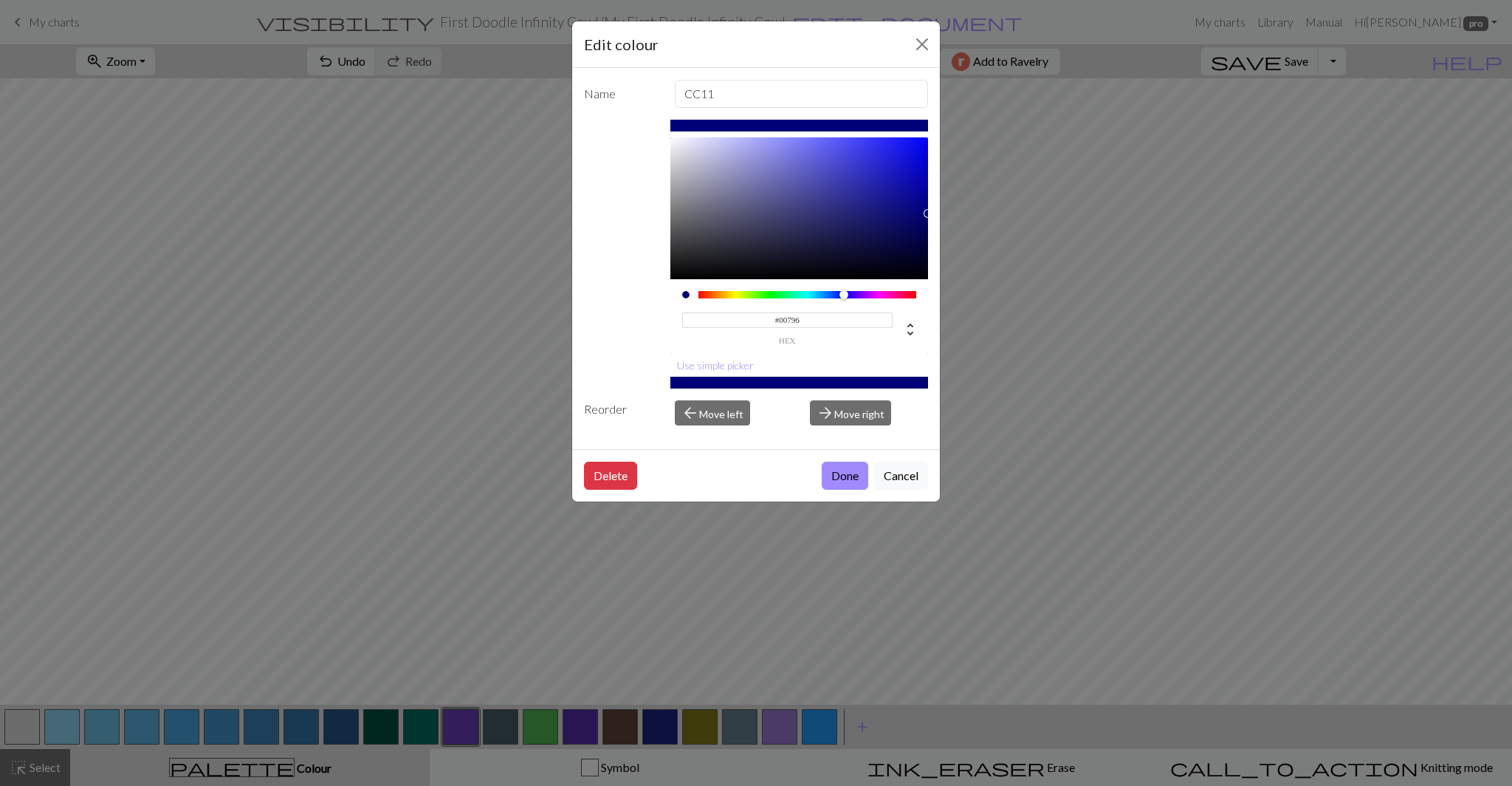
type input "#00796b"
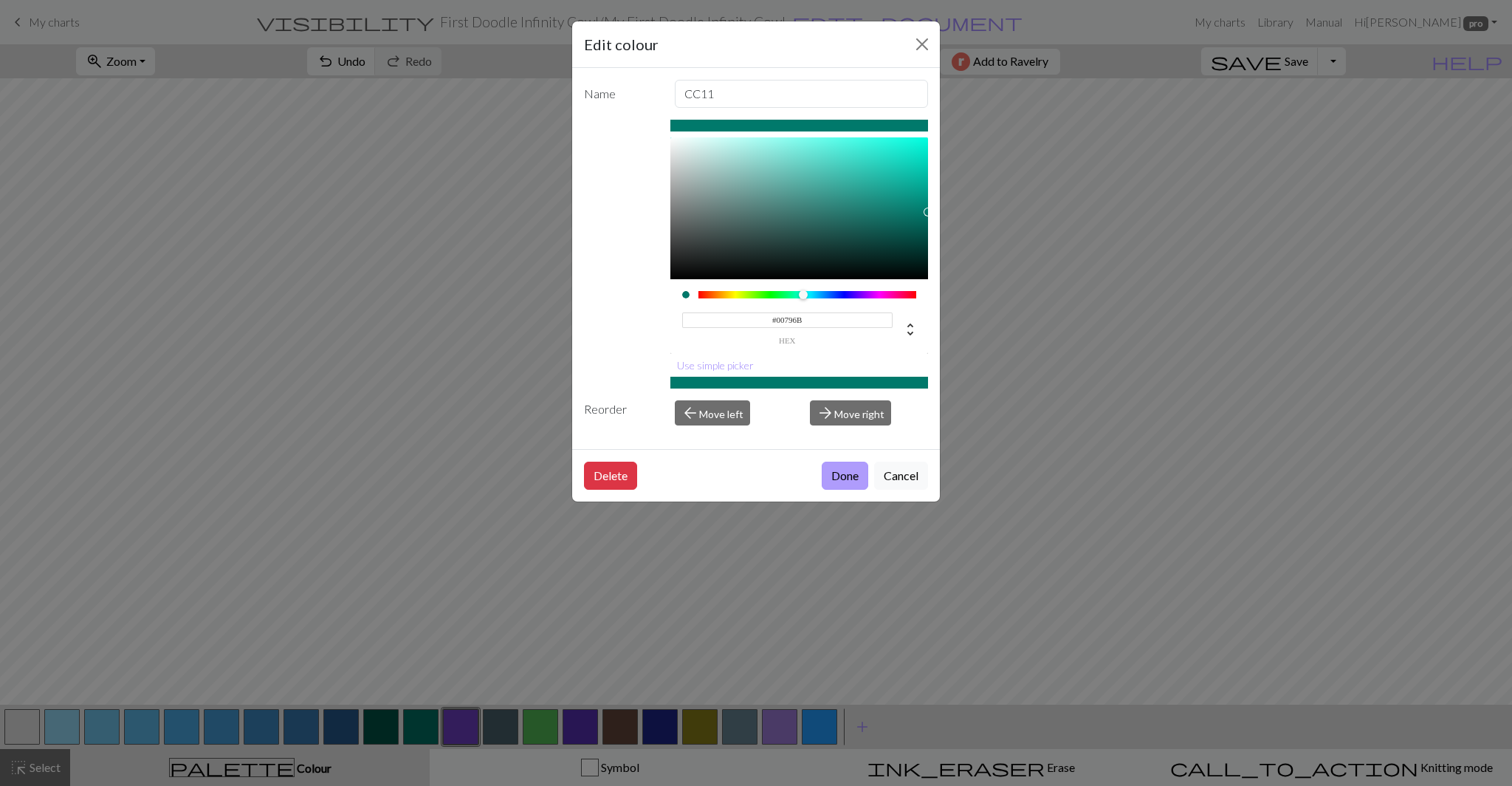
click at [850, 481] on button "Done" at bounding box center [845, 475] width 47 height 28
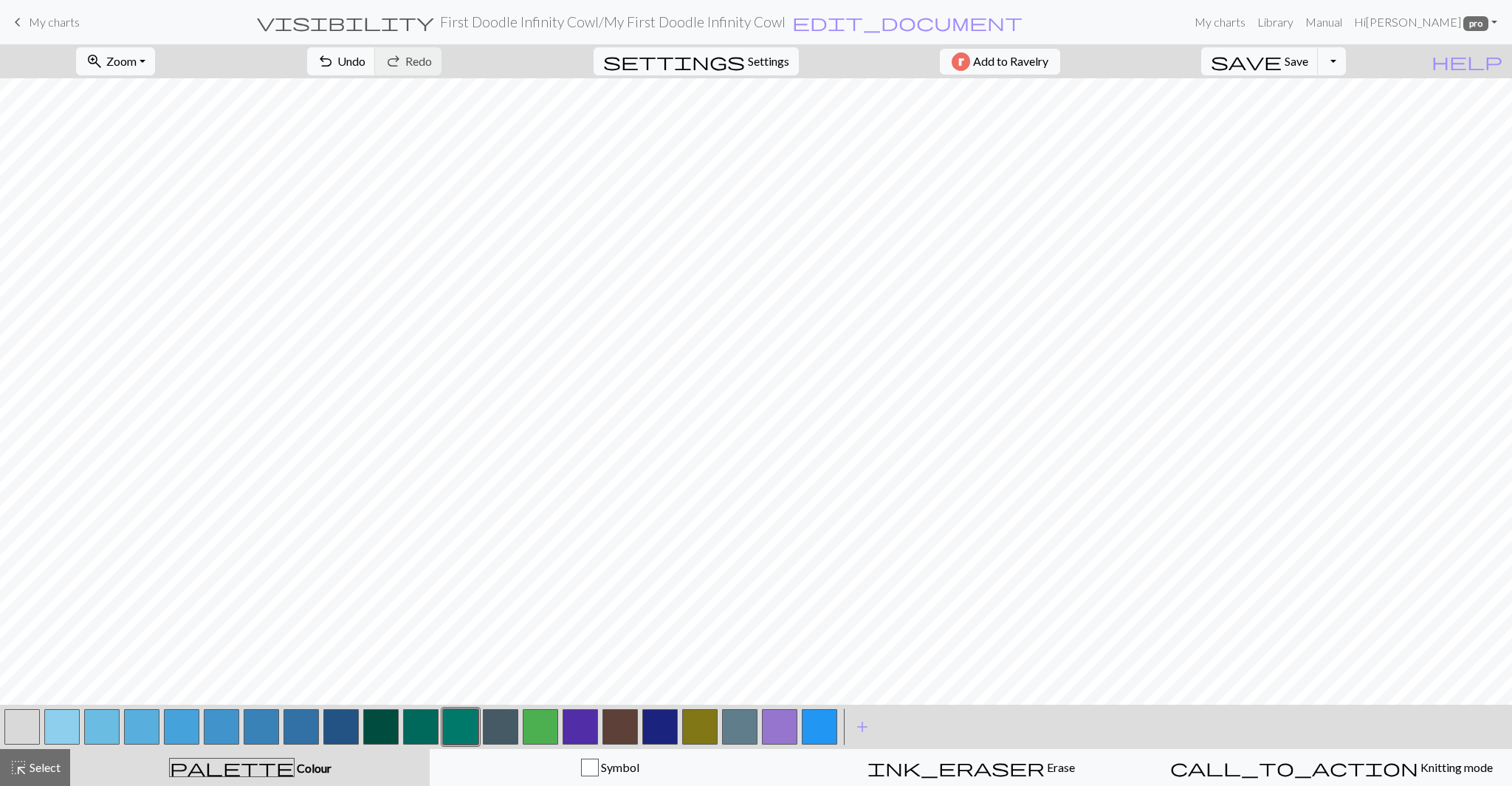
click at [498, 732] on button "button" at bounding box center [500, 726] width 35 height 35
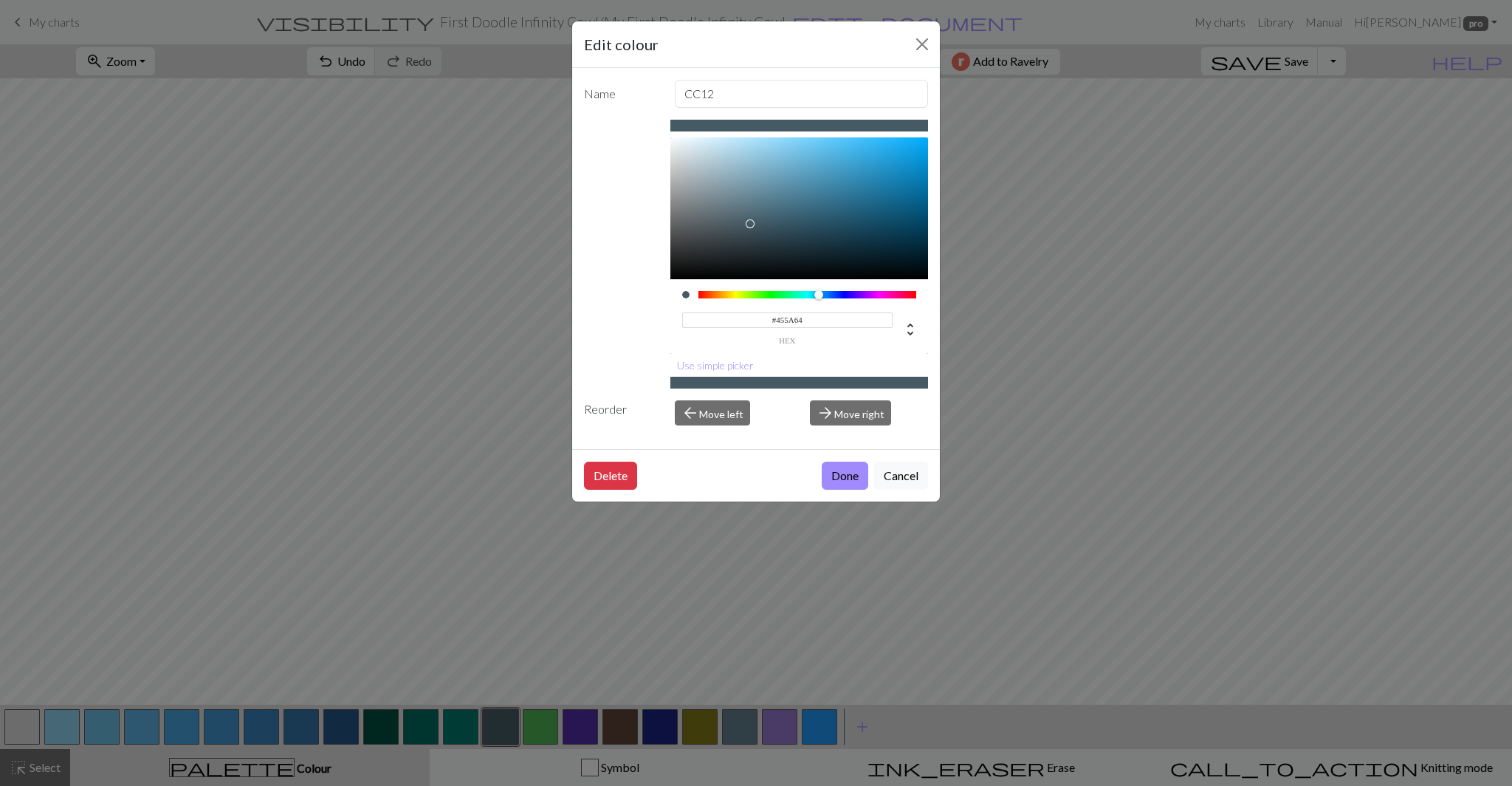
click at [787, 315] on input "#455A64" at bounding box center [787, 320] width 211 height 16
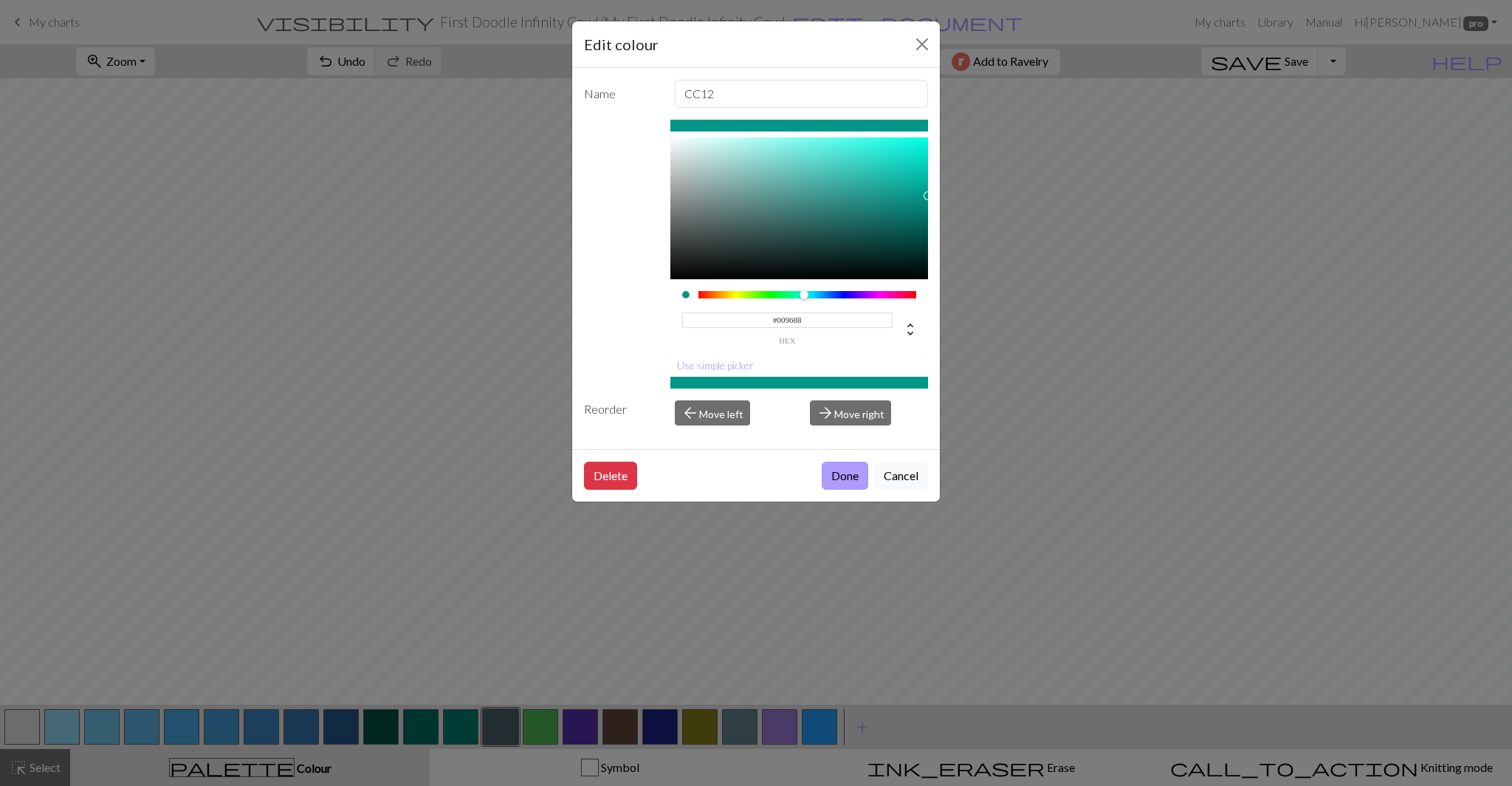
type input "#009688"
click at [856, 483] on button "Done" at bounding box center [845, 475] width 47 height 28
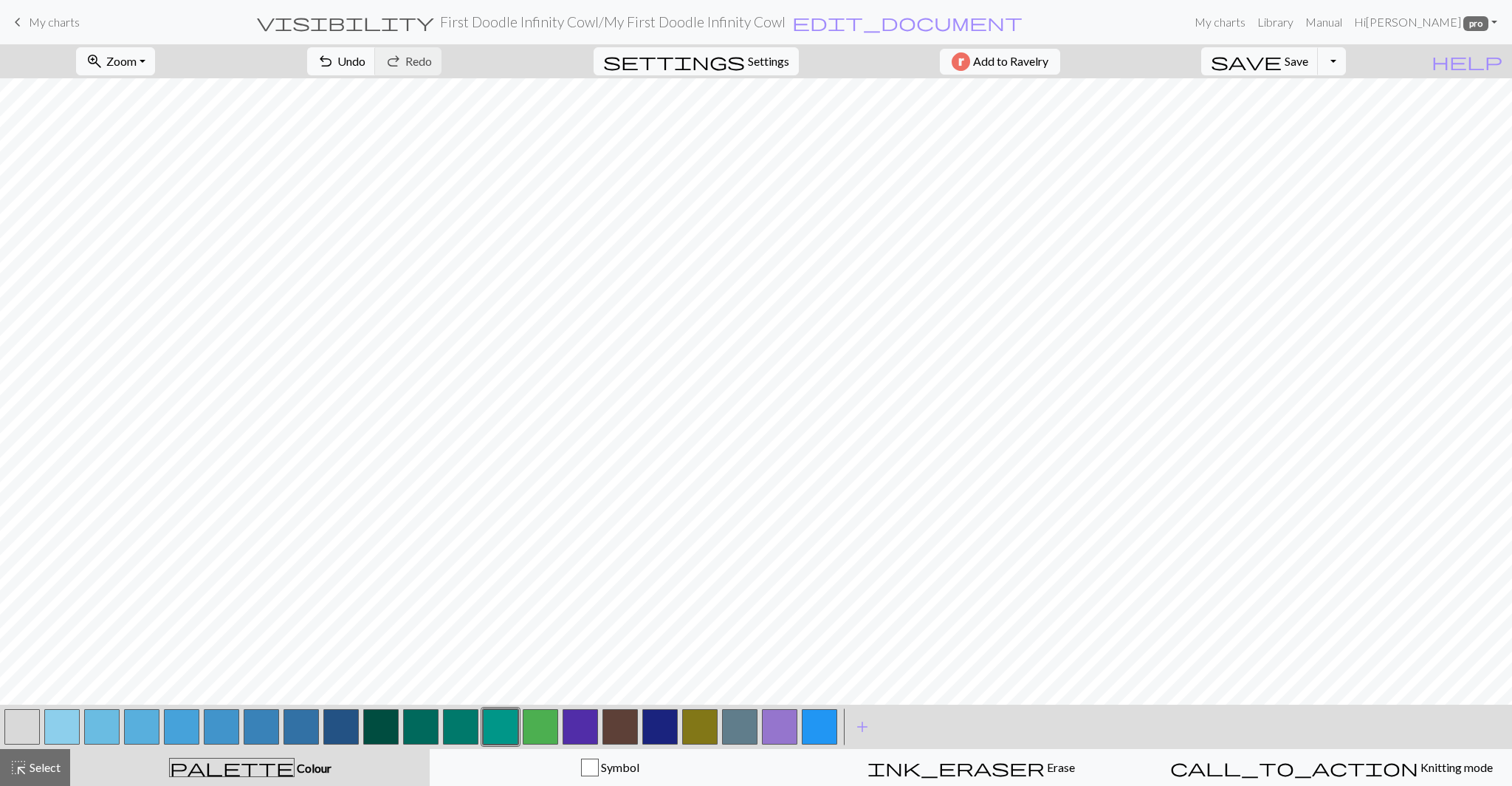
click at [538, 736] on button "button" at bounding box center [540, 726] width 35 height 35
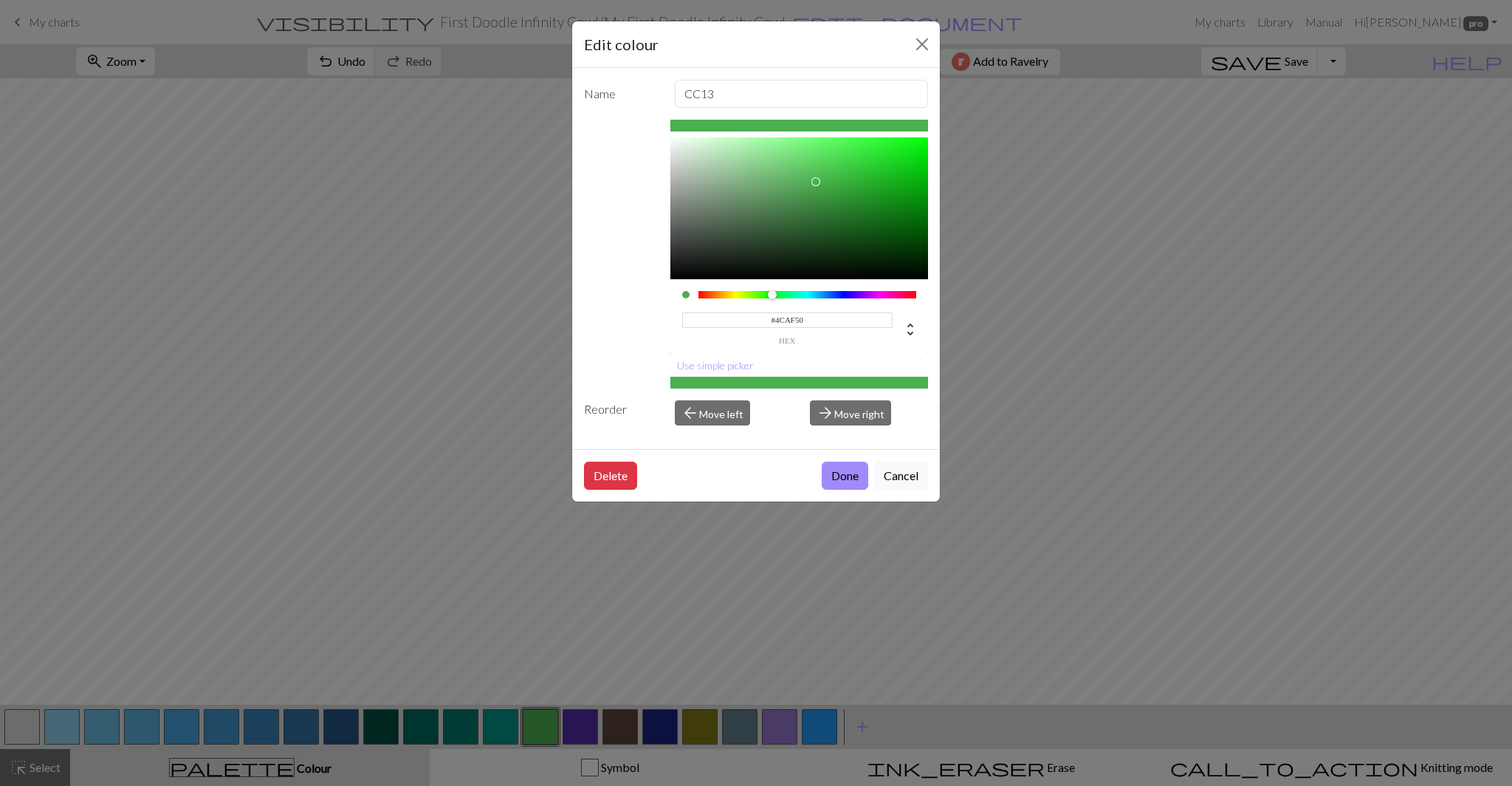
click at [789, 320] on input "#4CAF50" at bounding box center [787, 320] width 211 height 16
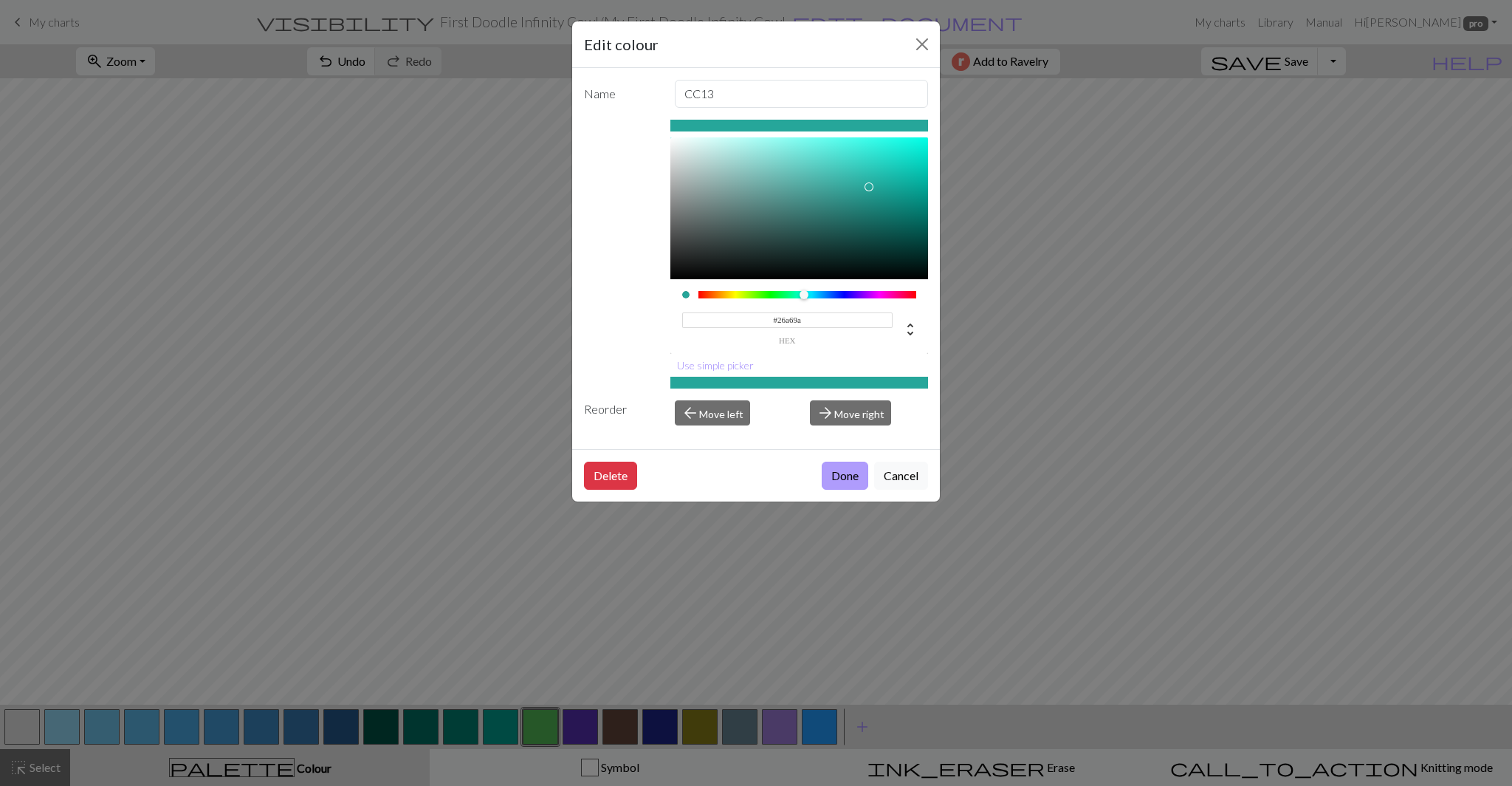
type input "#26A69A"
click at [847, 475] on button "Done" at bounding box center [845, 475] width 47 height 28
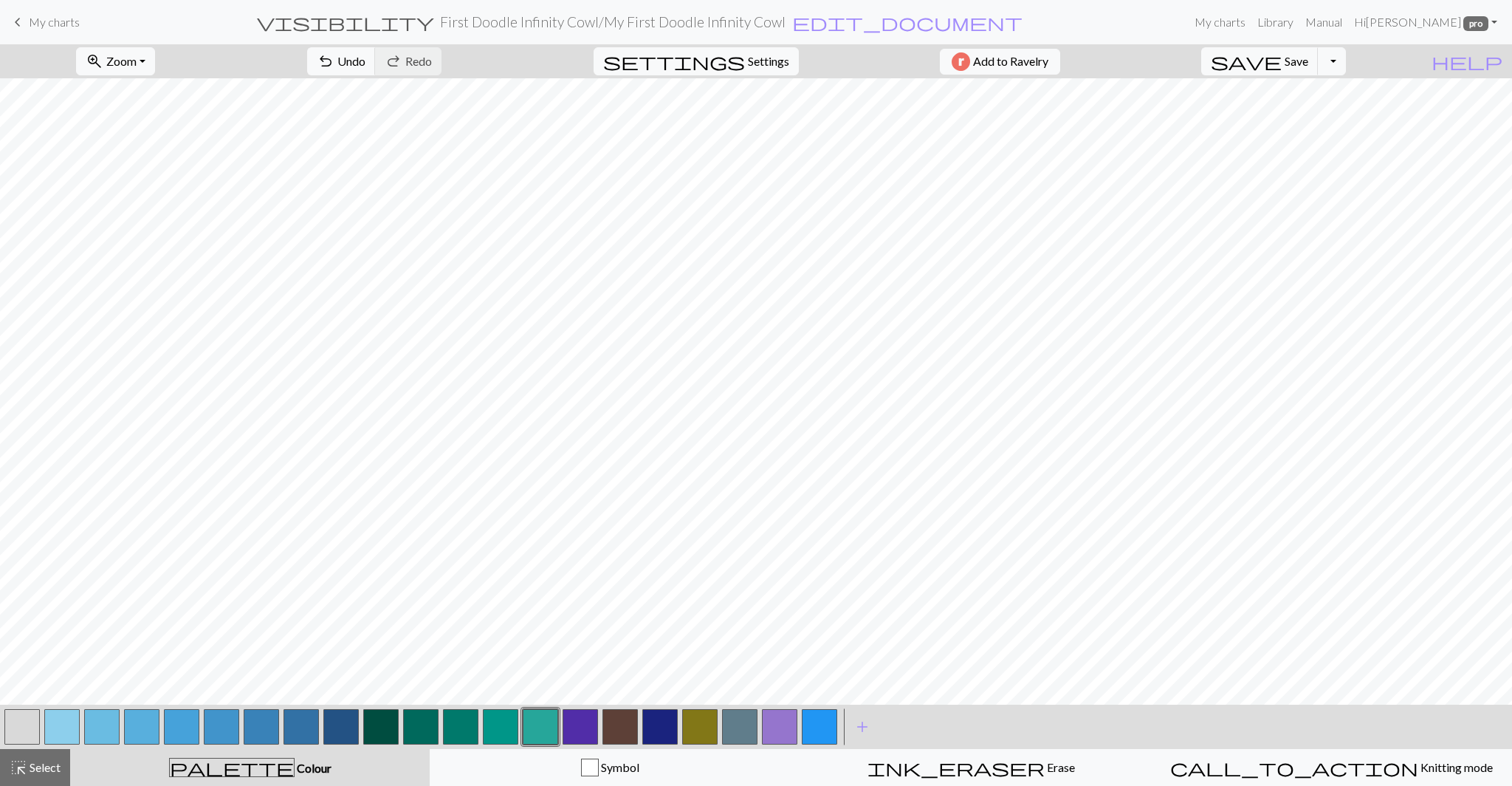
click at [578, 729] on button "button" at bounding box center [580, 726] width 35 height 35
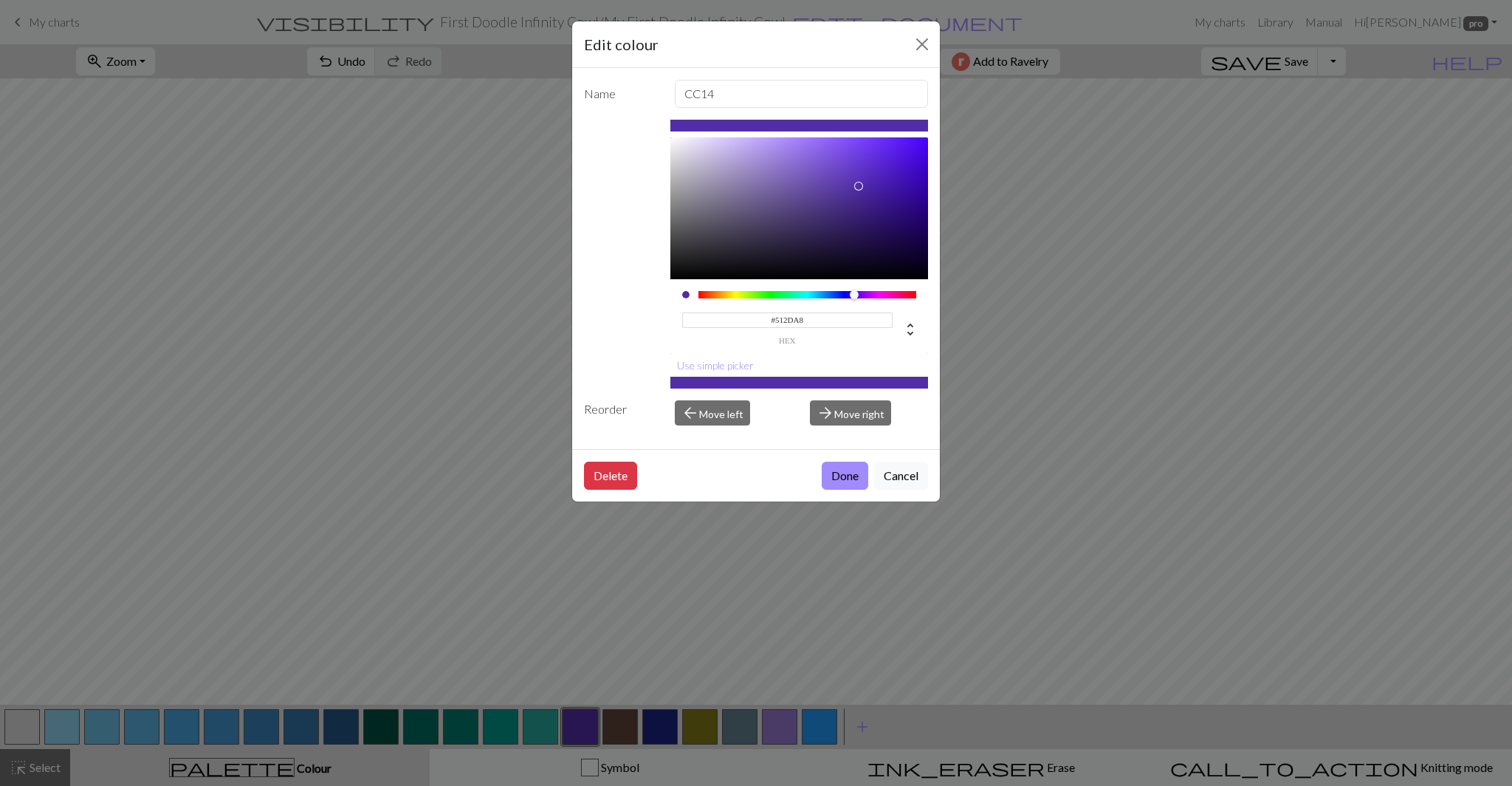
click at [823, 317] on input "#512DA8" at bounding box center [787, 320] width 211 height 16
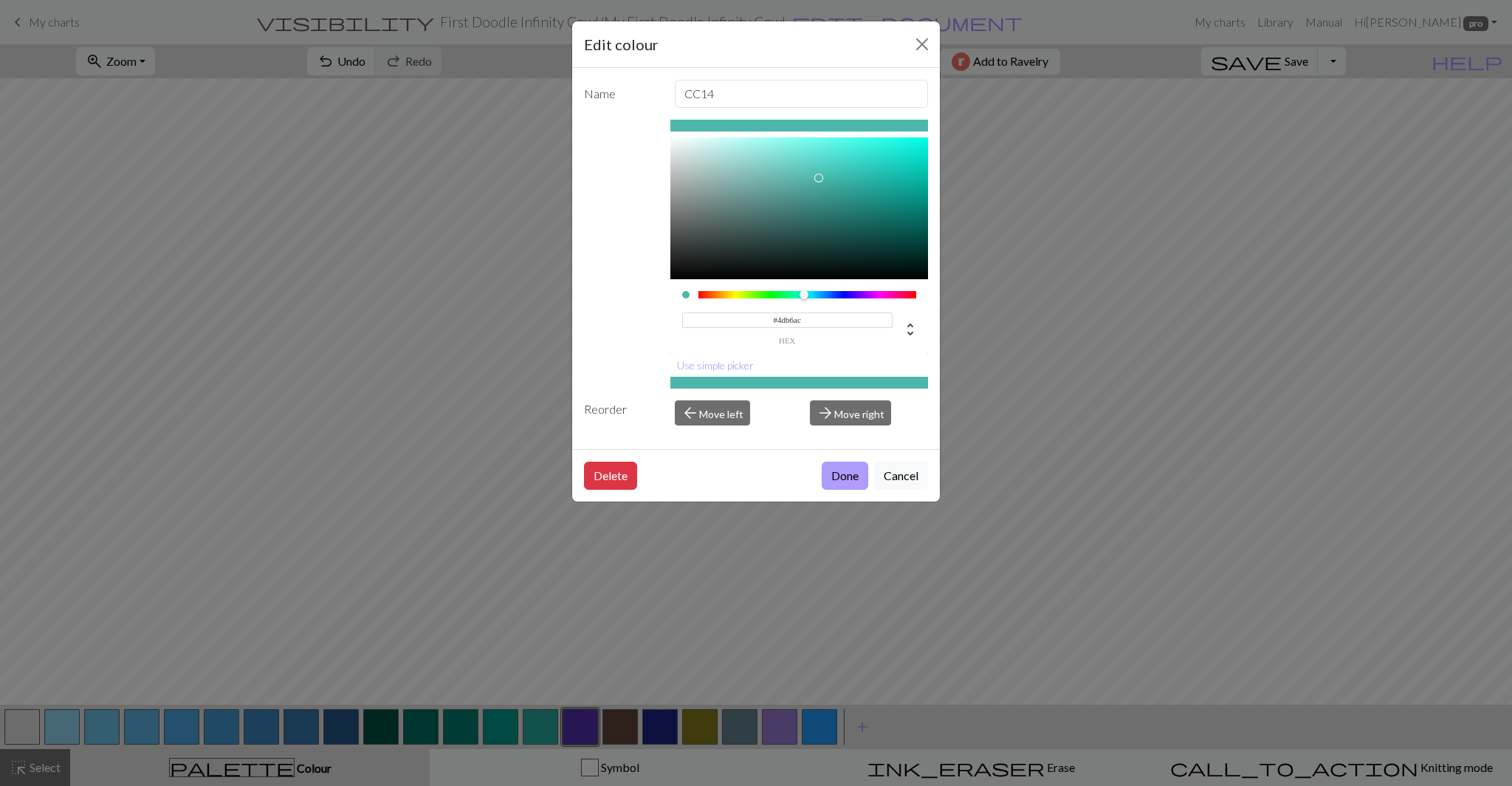
type input "#4DB6AC"
click at [849, 482] on button "Done" at bounding box center [845, 475] width 47 height 28
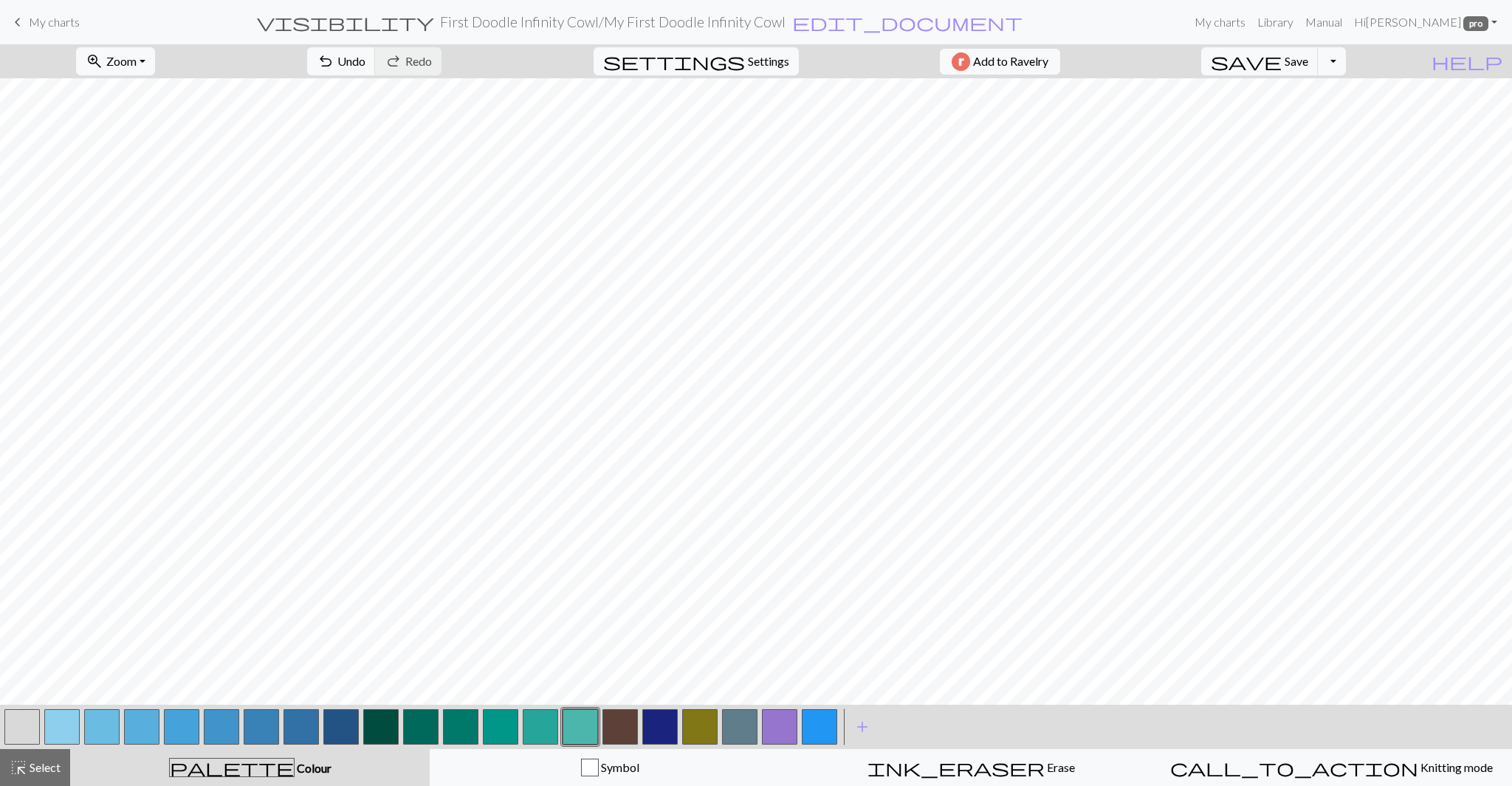
click at [617, 724] on button "button" at bounding box center [620, 726] width 35 height 35
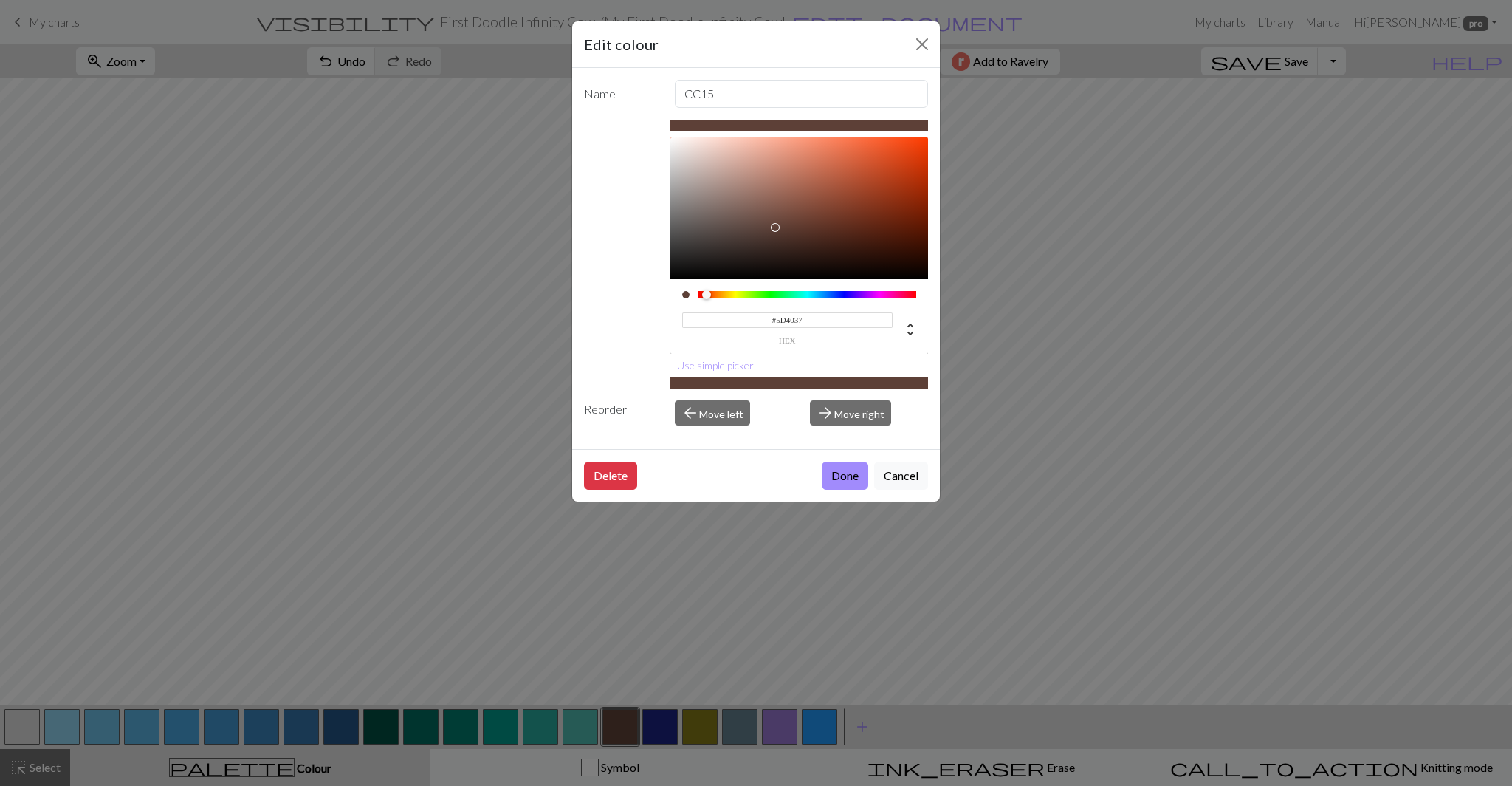
click at [794, 317] on input "#5D4037" at bounding box center [787, 320] width 211 height 16
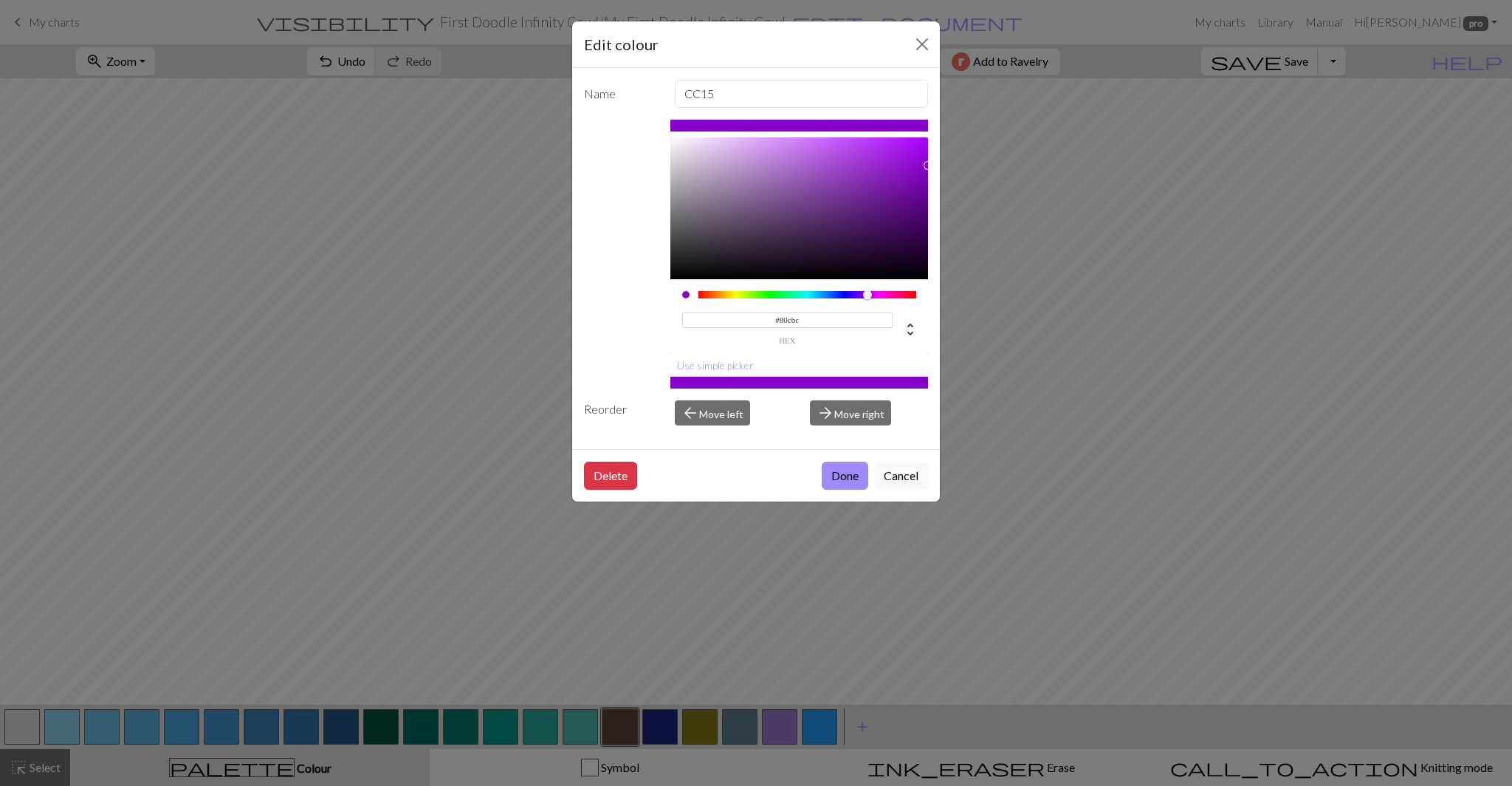
type input "#80cbc4"
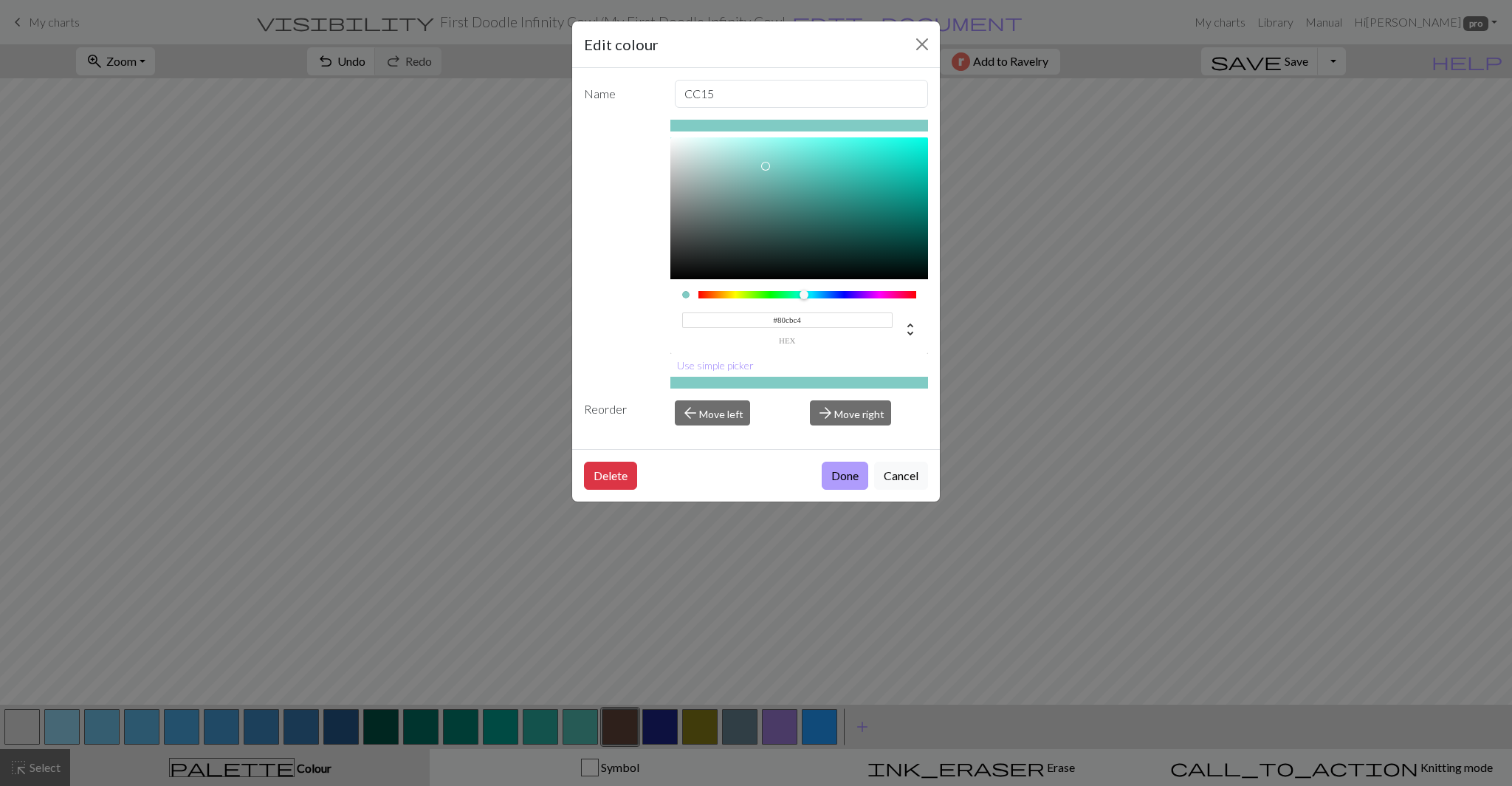
click at [838, 472] on button "Done" at bounding box center [845, 475] width 47 height 28
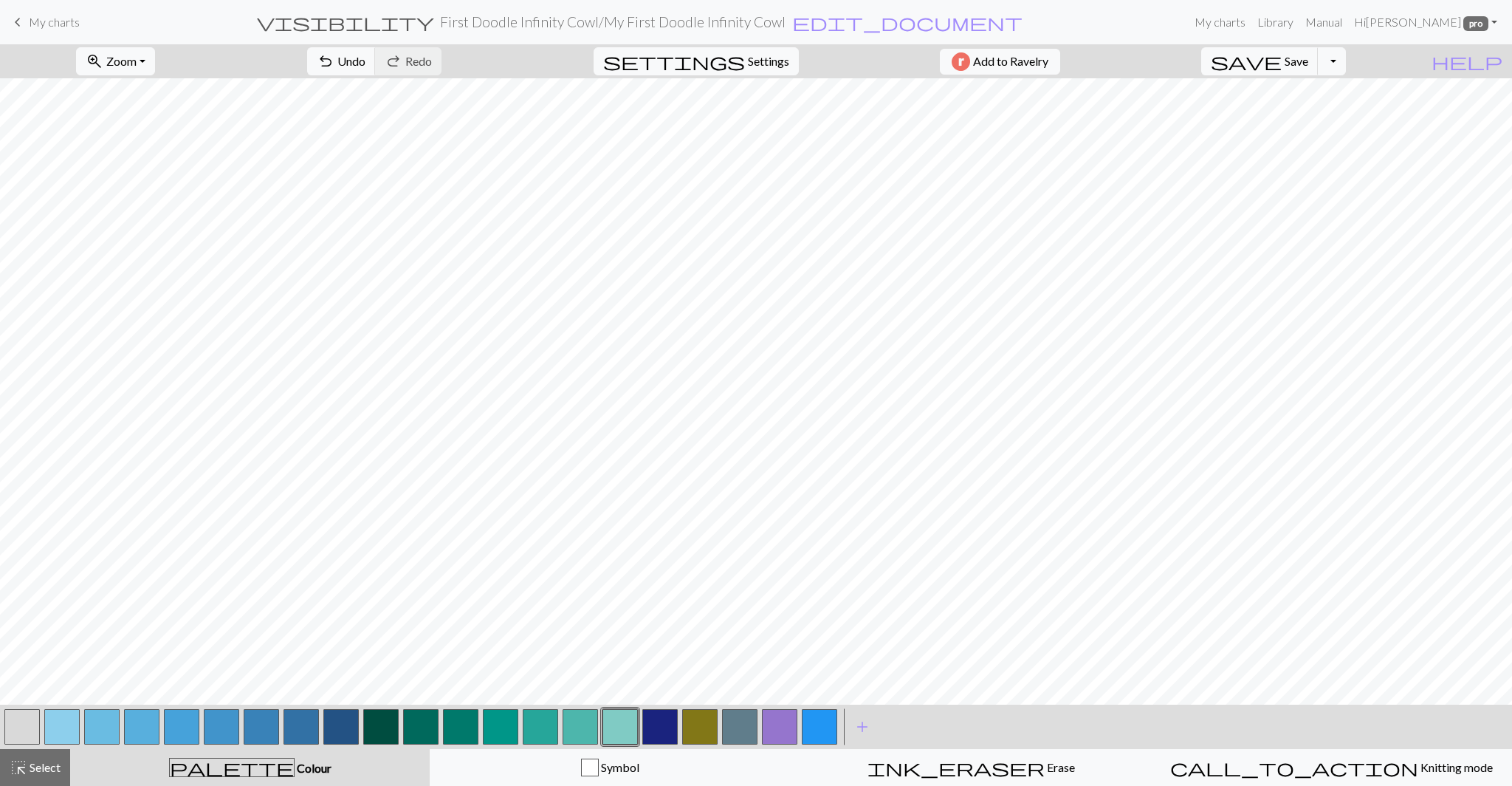
click at [658, 725] on button "button" at bounding box center [659, 726] width 35 height 35
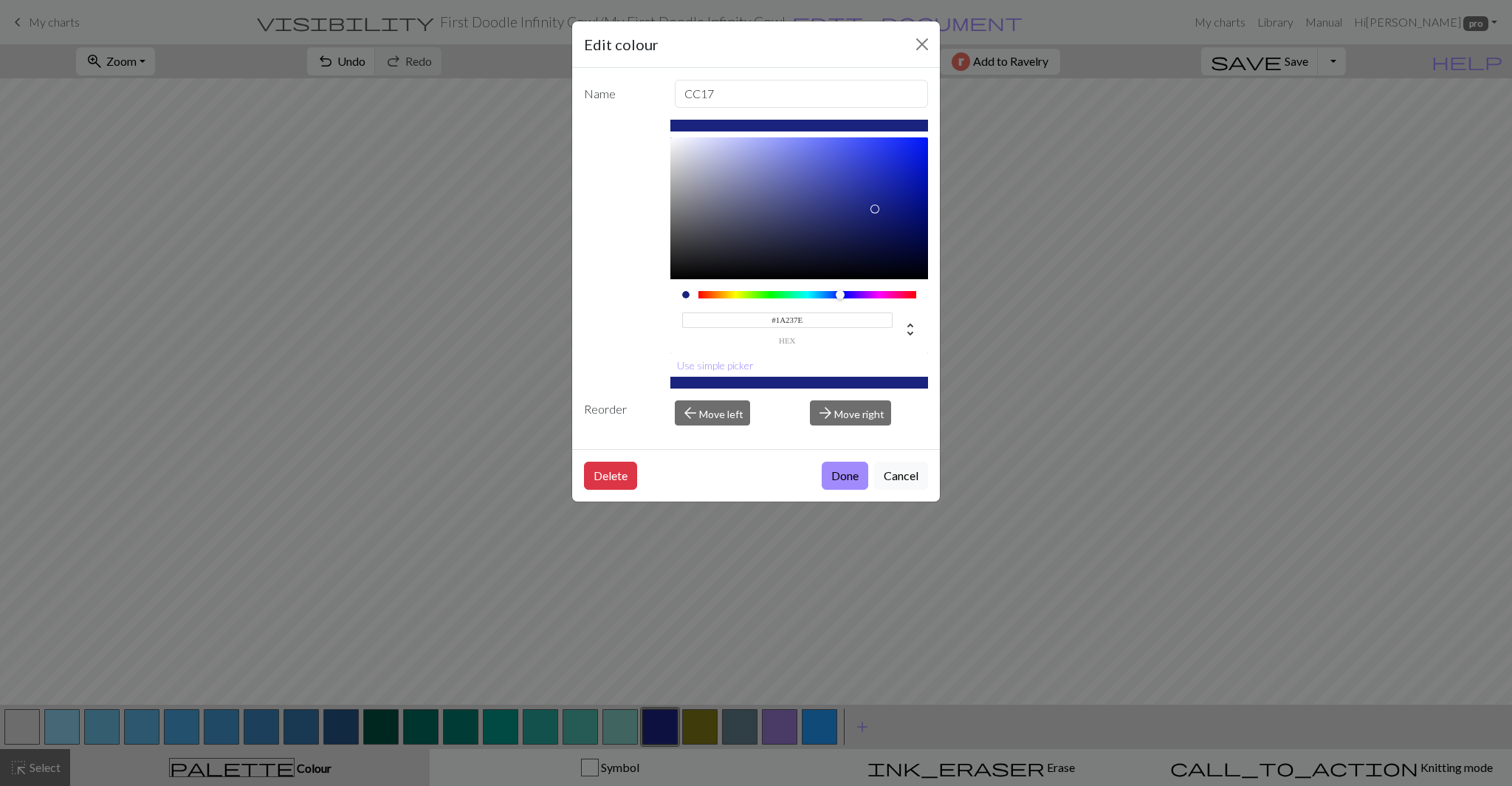
click at [789, 322] on input "#1A237E" at bounding box center [787, 320] width 211 height 16
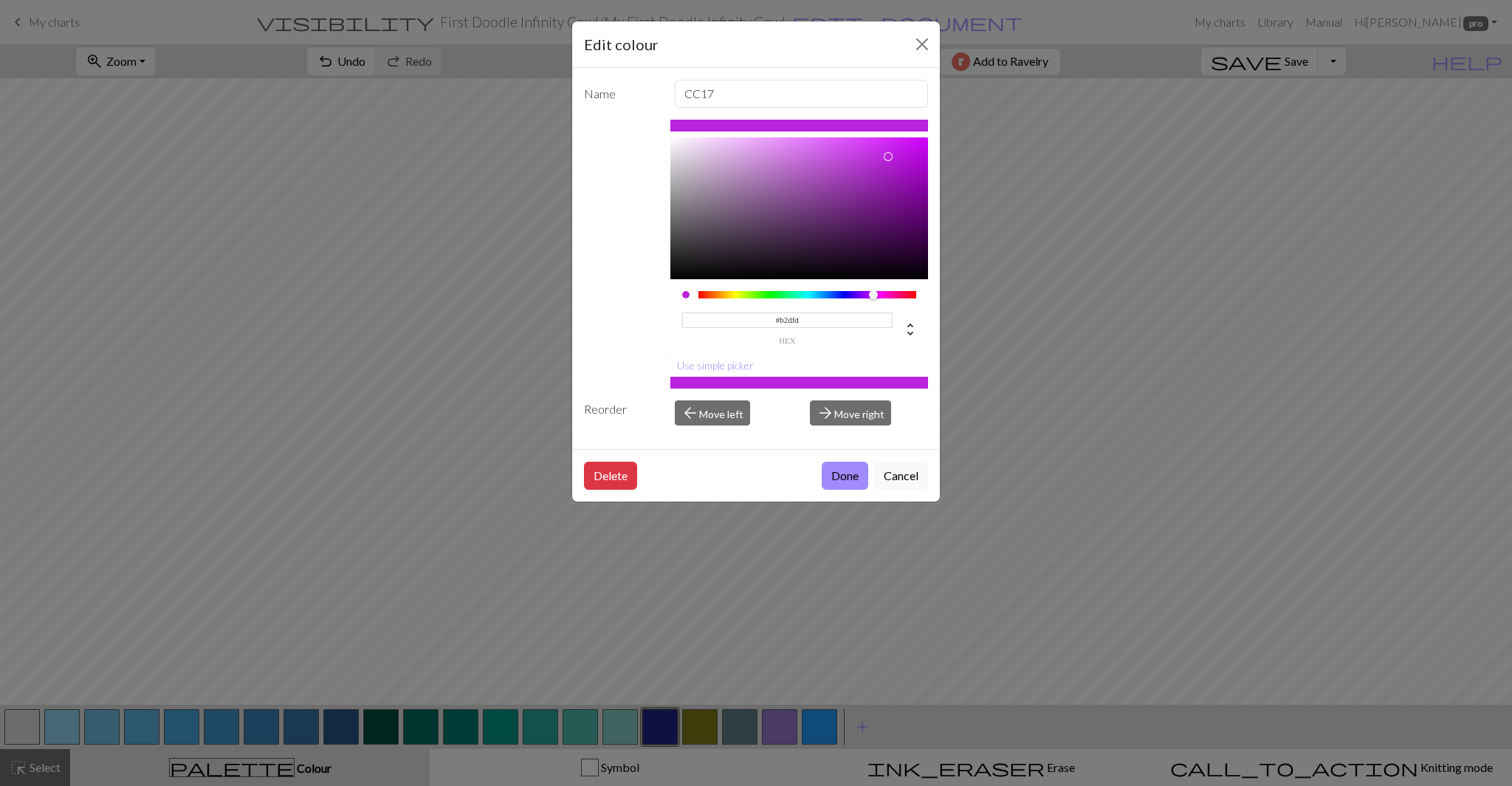
type input "#b2dfdb"
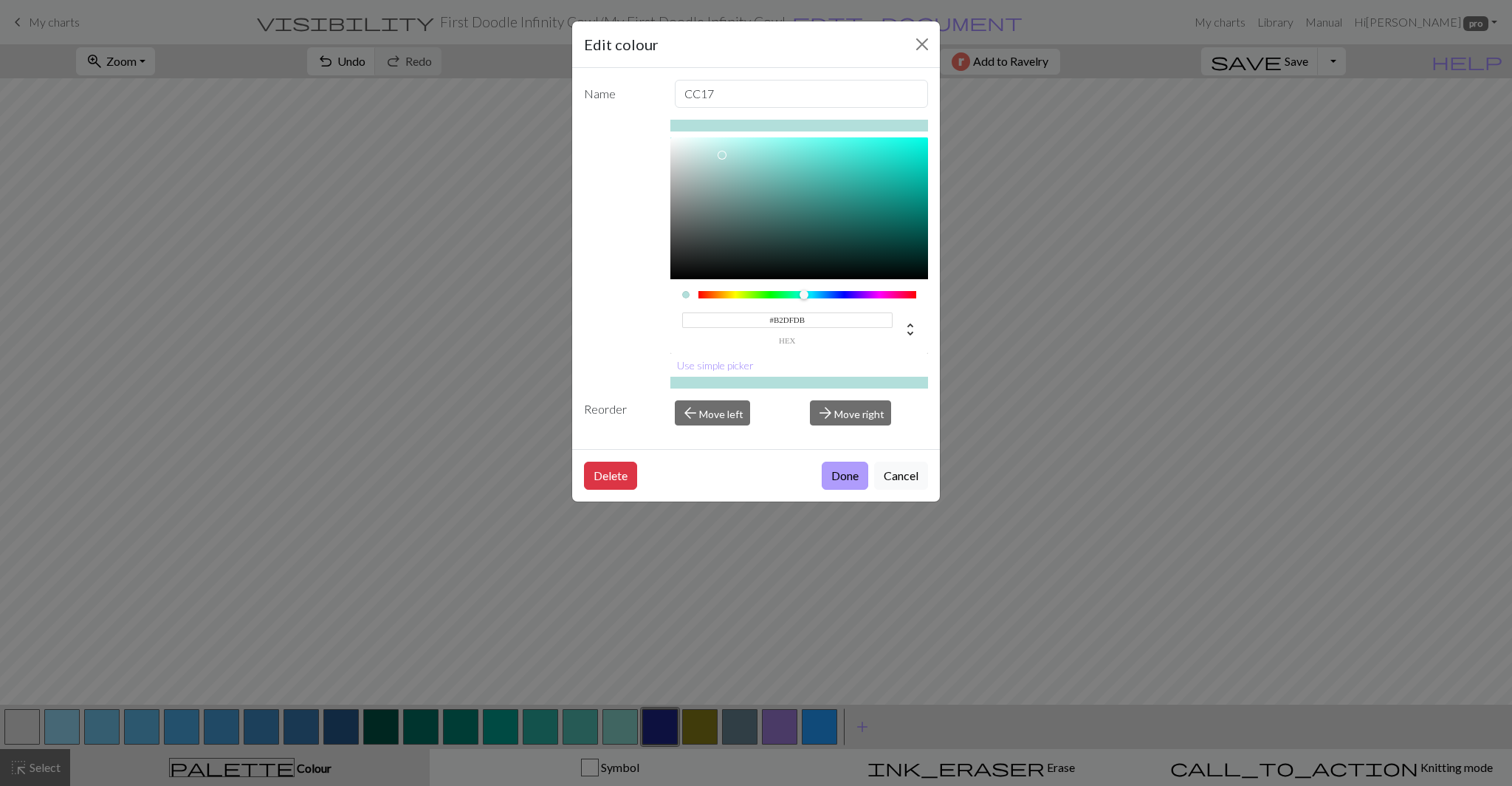
click at [846, 473] on button "Done" at bounding box center [845, 475] width 47 height 28
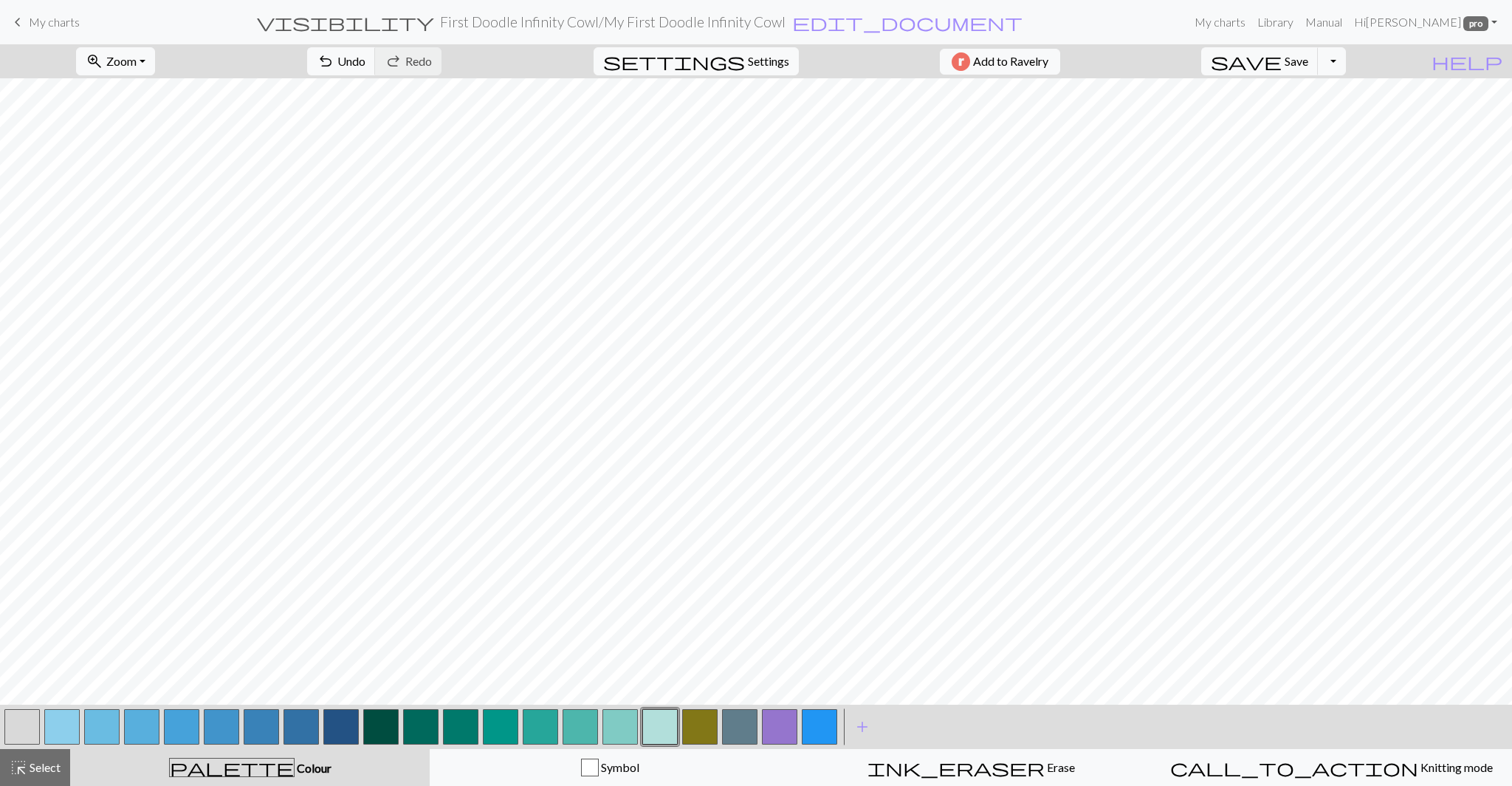
click at [699, 727] on button "button" at bounding box center [699, 726] width 35 height 35
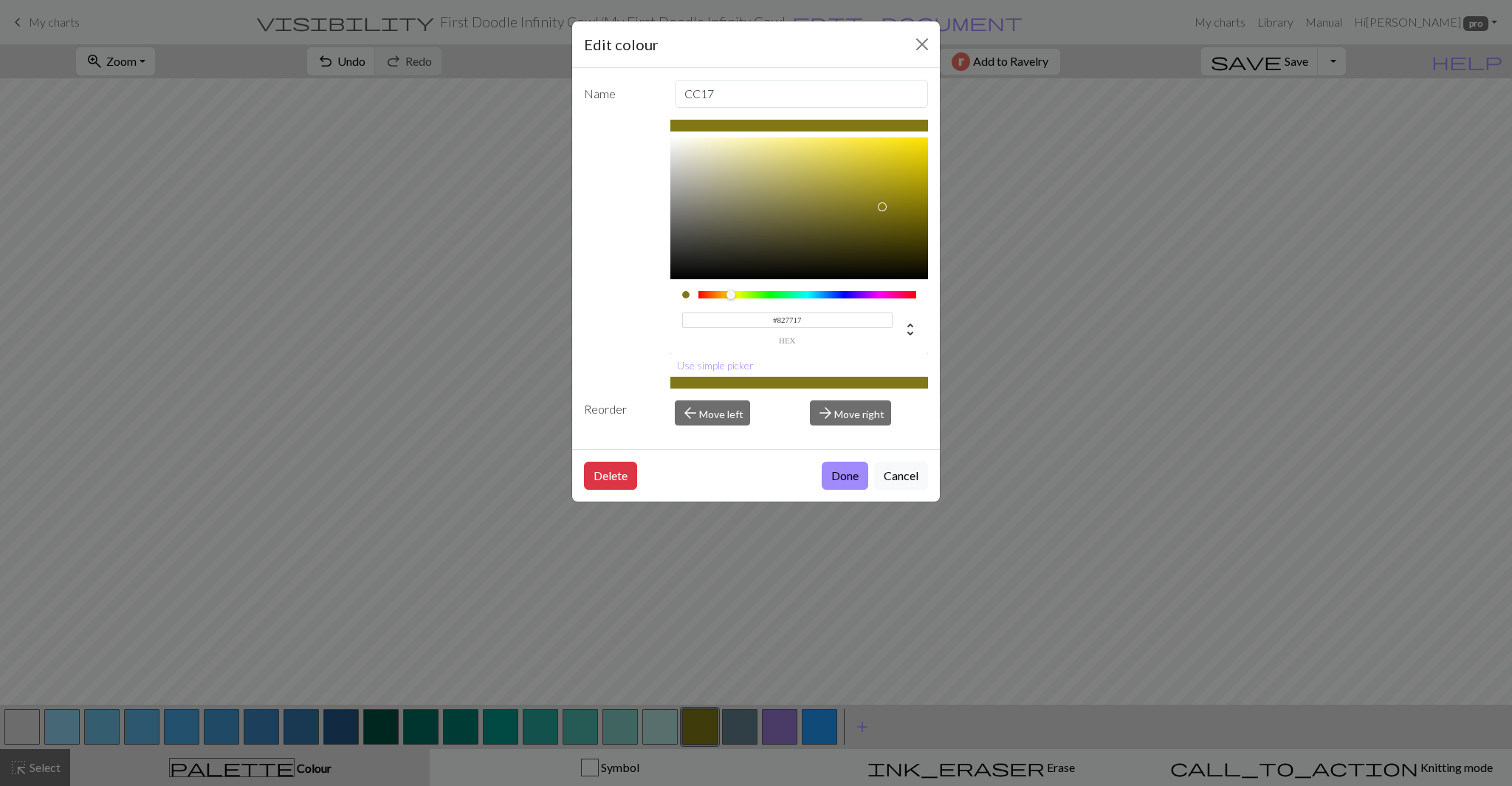
click at [786, 317] on input "#827717" at bounding box center [787, 320] width 211 height 16
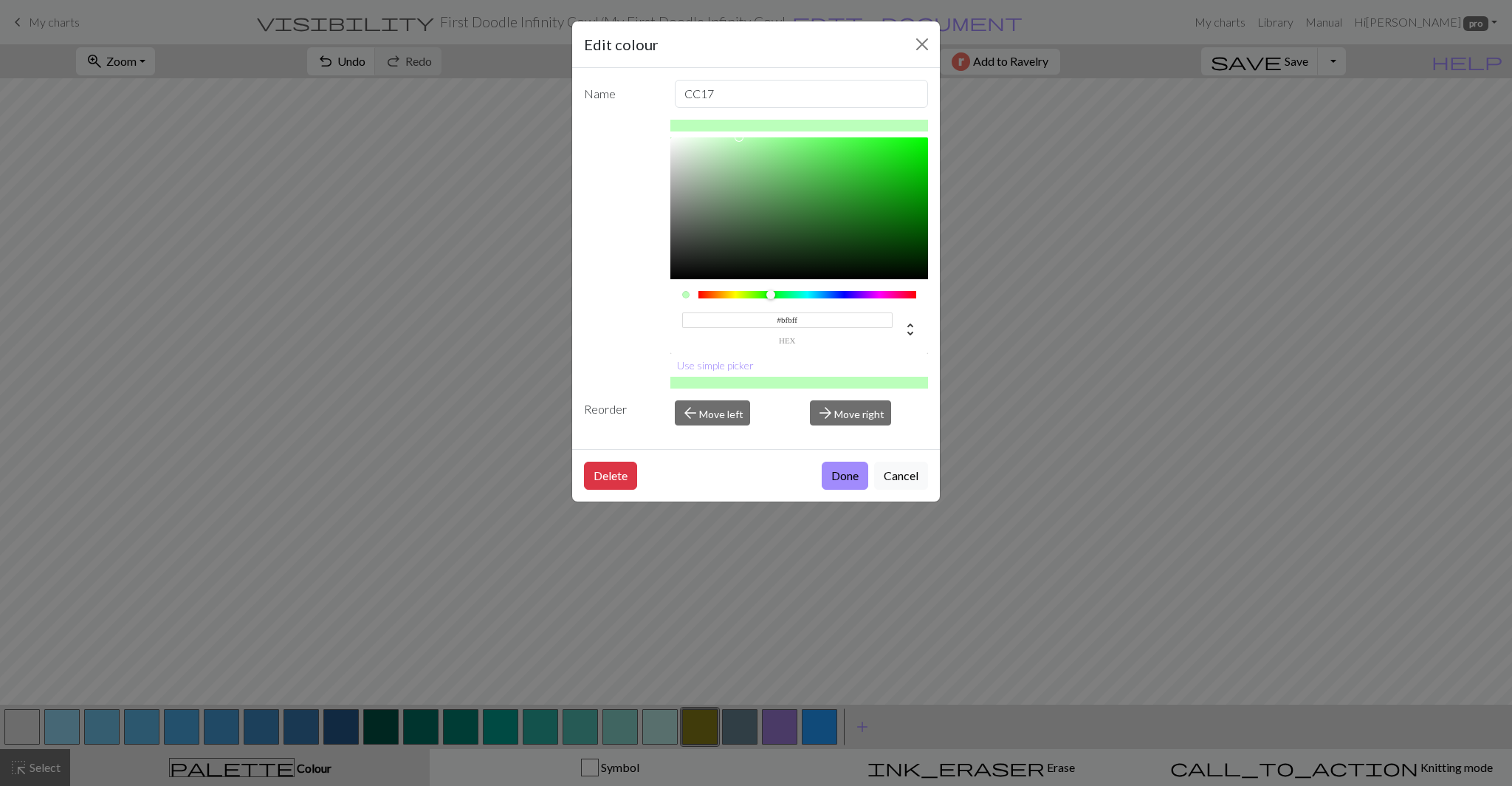
type input "#bfbfff"
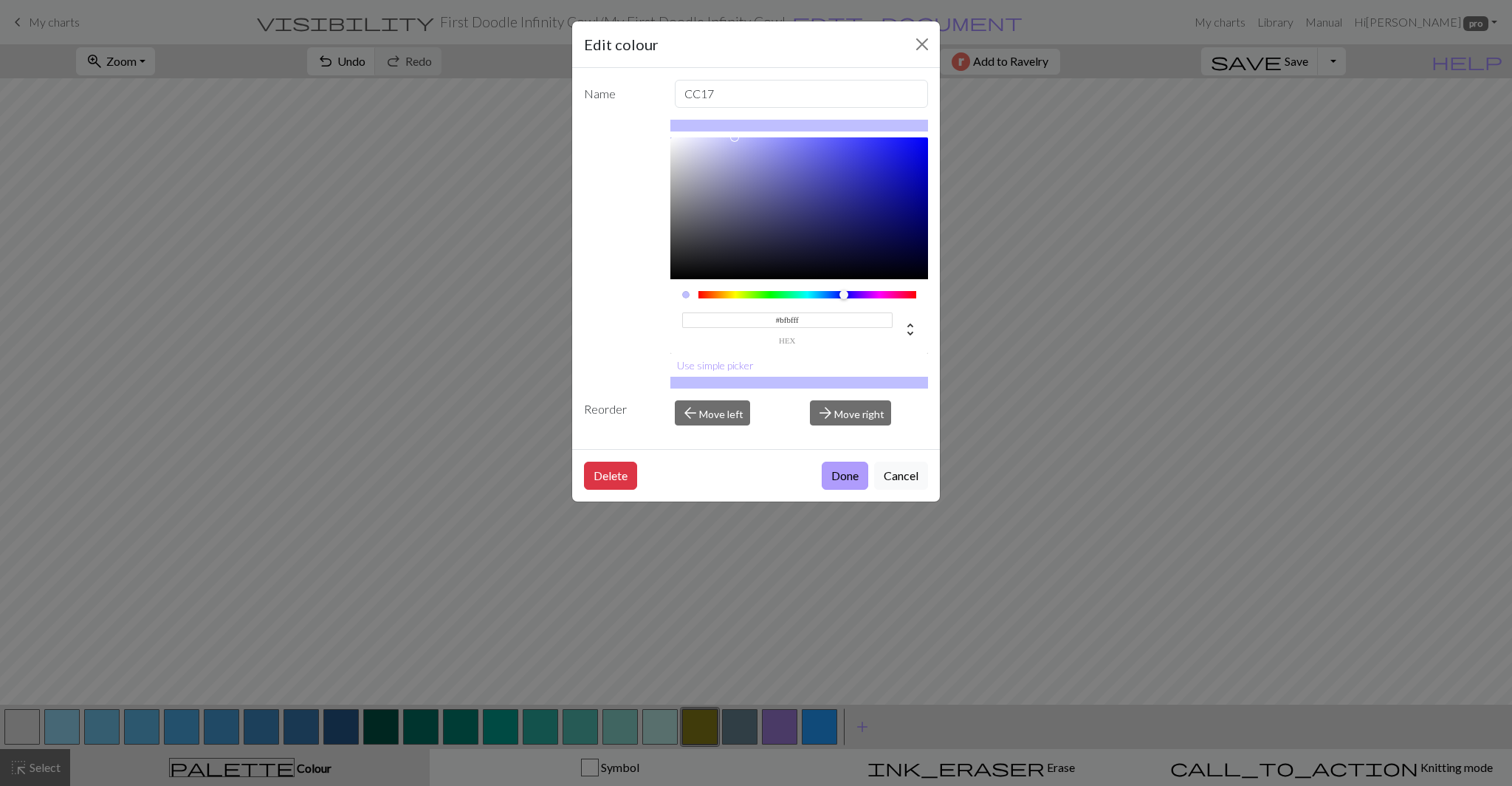
click at [835, 478] on button "Done" at bounding box center [845, 475] width 47 height 28
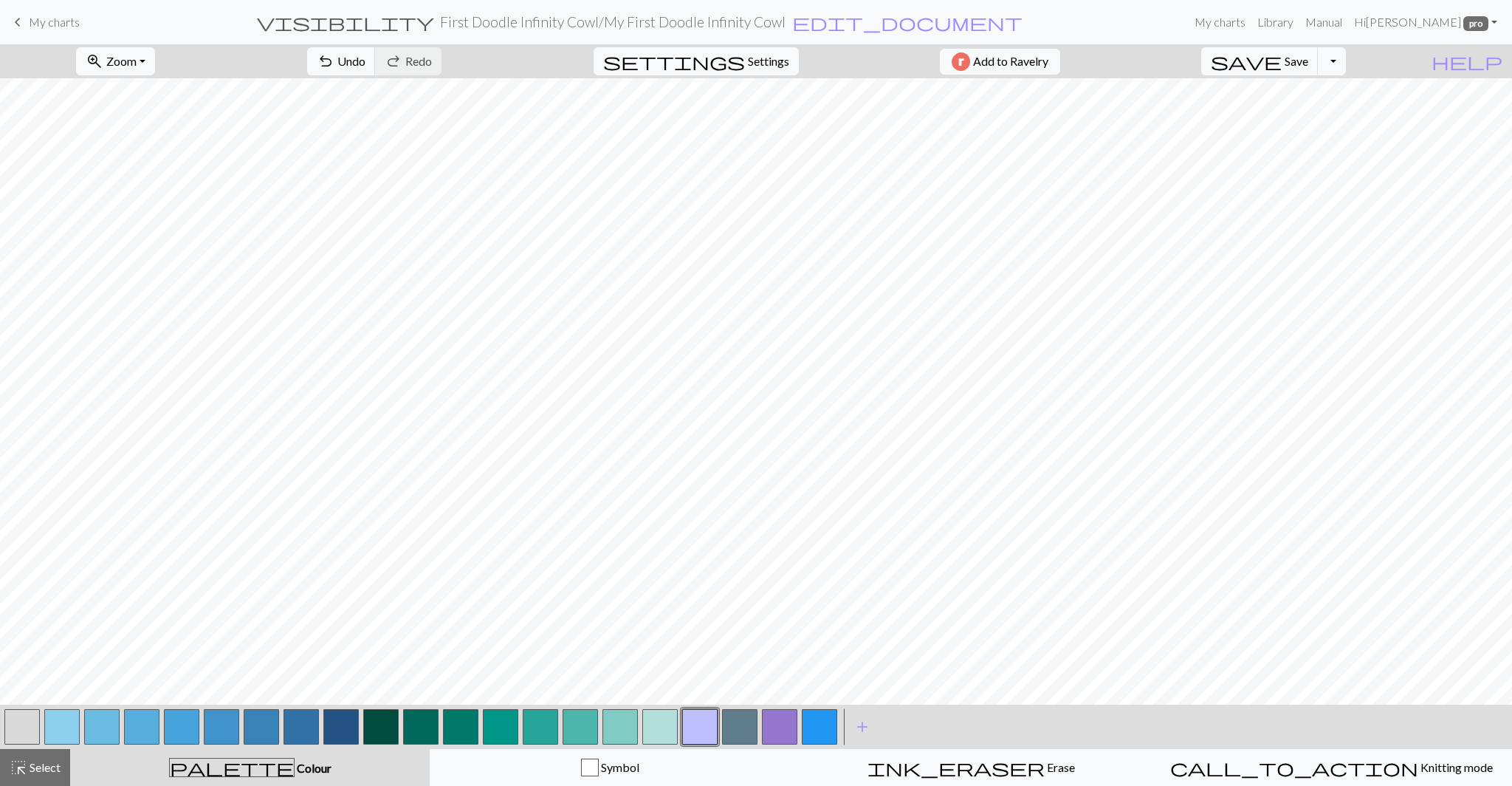
click at [740, 733] on button "button" at bounding box center [739, 726] width 35 height 35
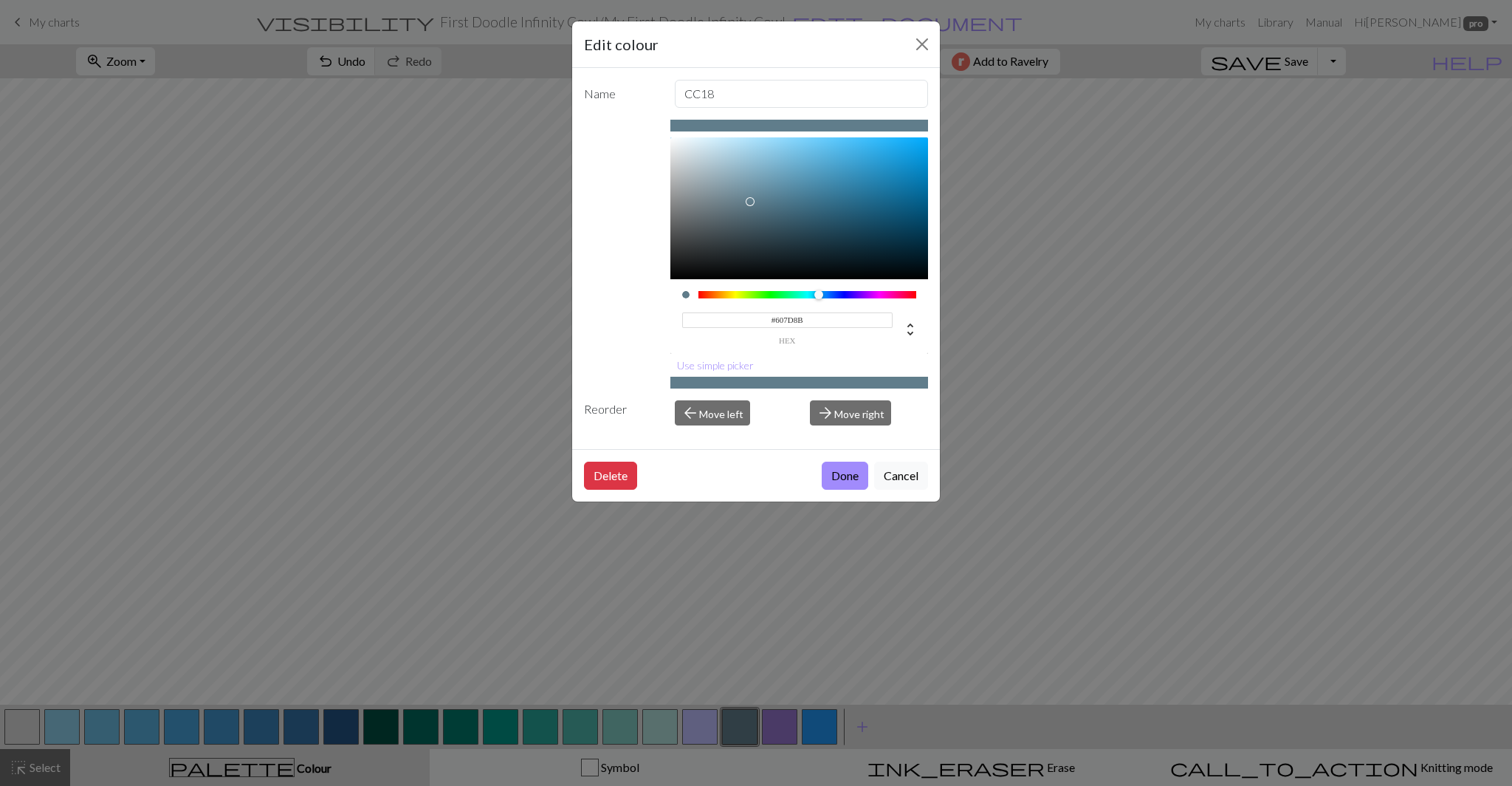
click at [788, 318] on input "#607D8B" at bounding box center [787, 320] width 211 height 16
click at [786, 321] on input "#asa3ff" at bounding box center [787, 320] width 211 height 16
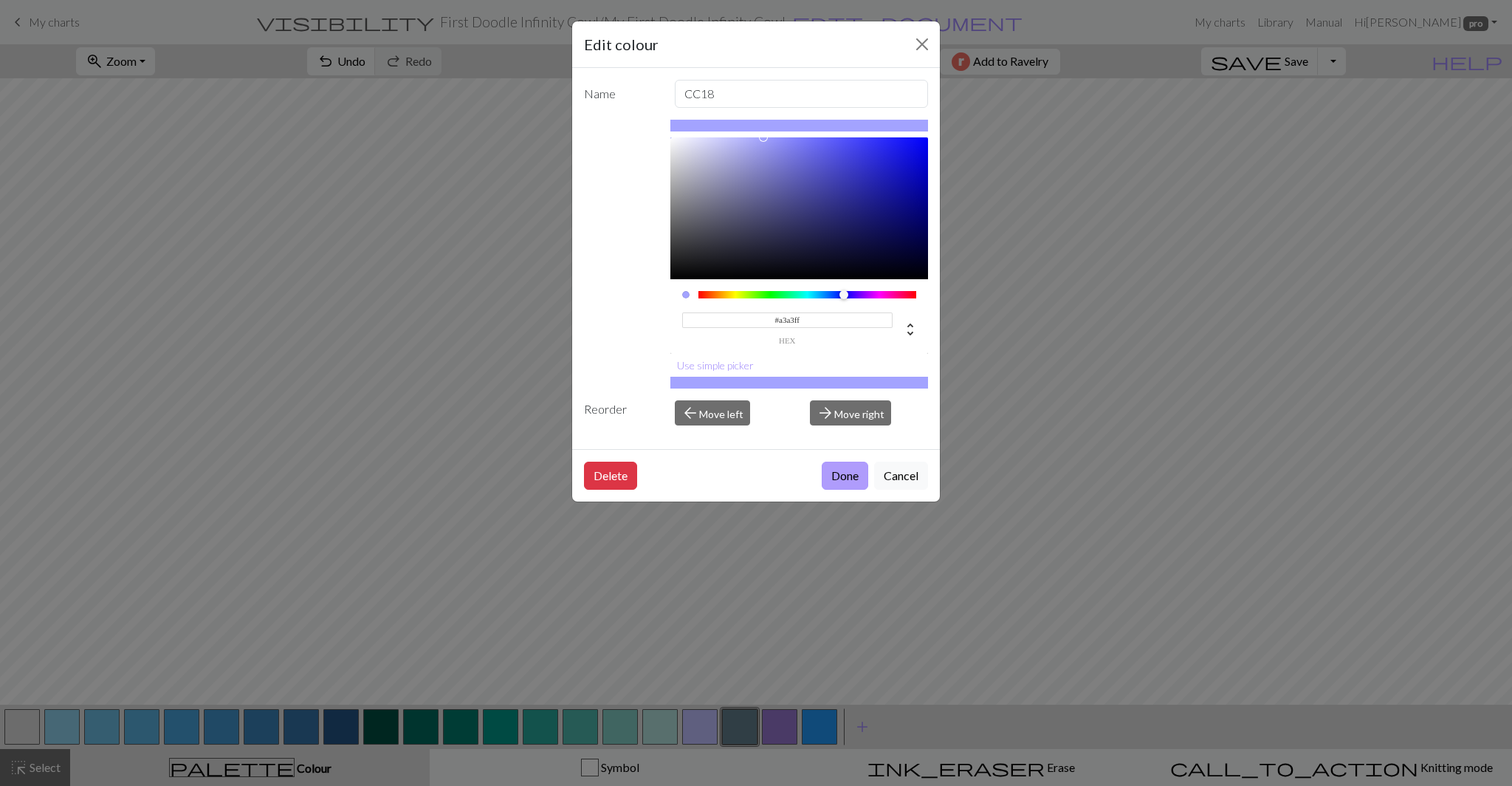
type input "#A3A3FF"
click at [847, 481] on button "Done" at bounding box center [845, 475] width 47 height 28
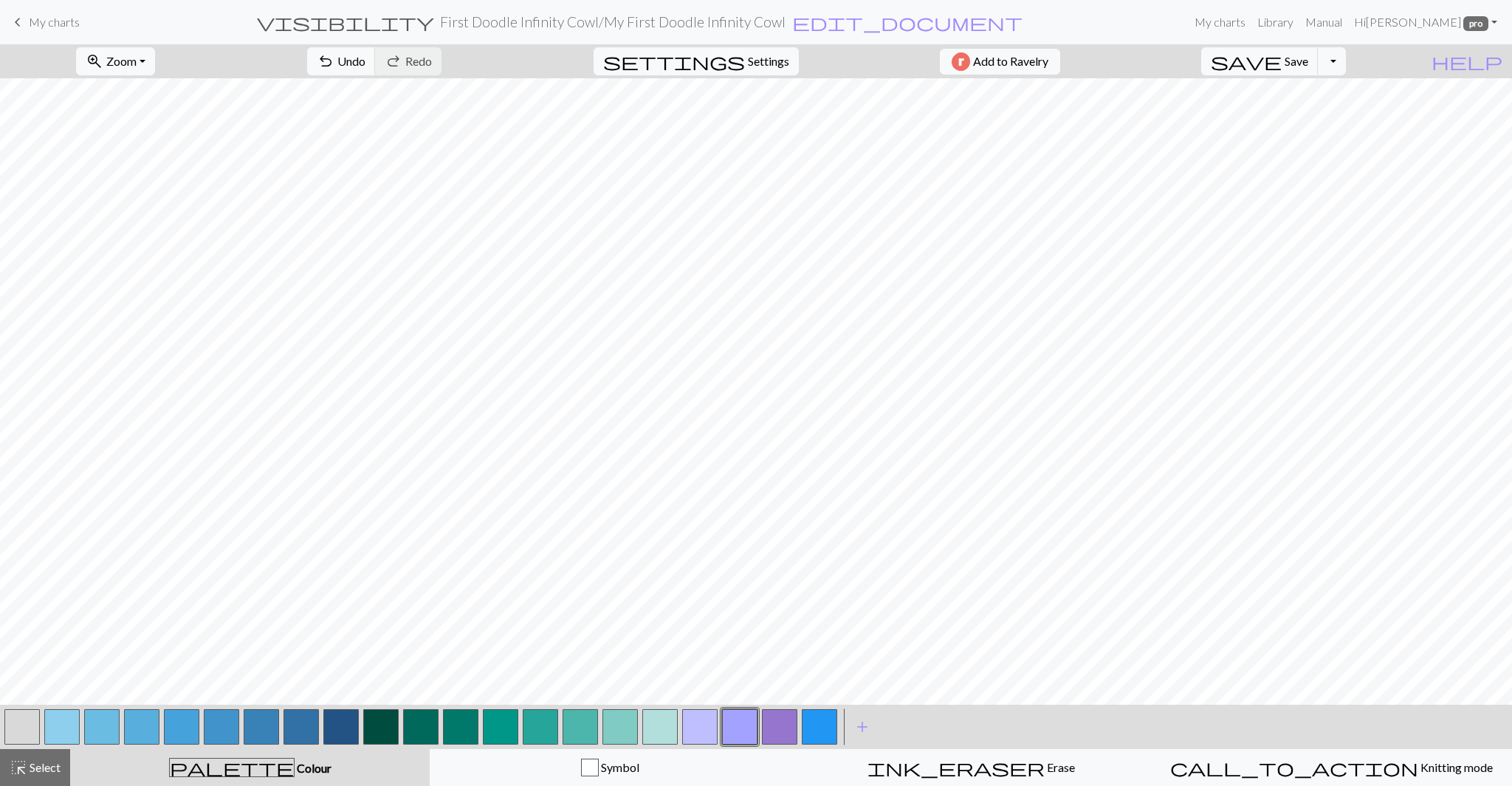
click at [788, 725] on button "button" at bounding box center [779, 726] width 35 height 35
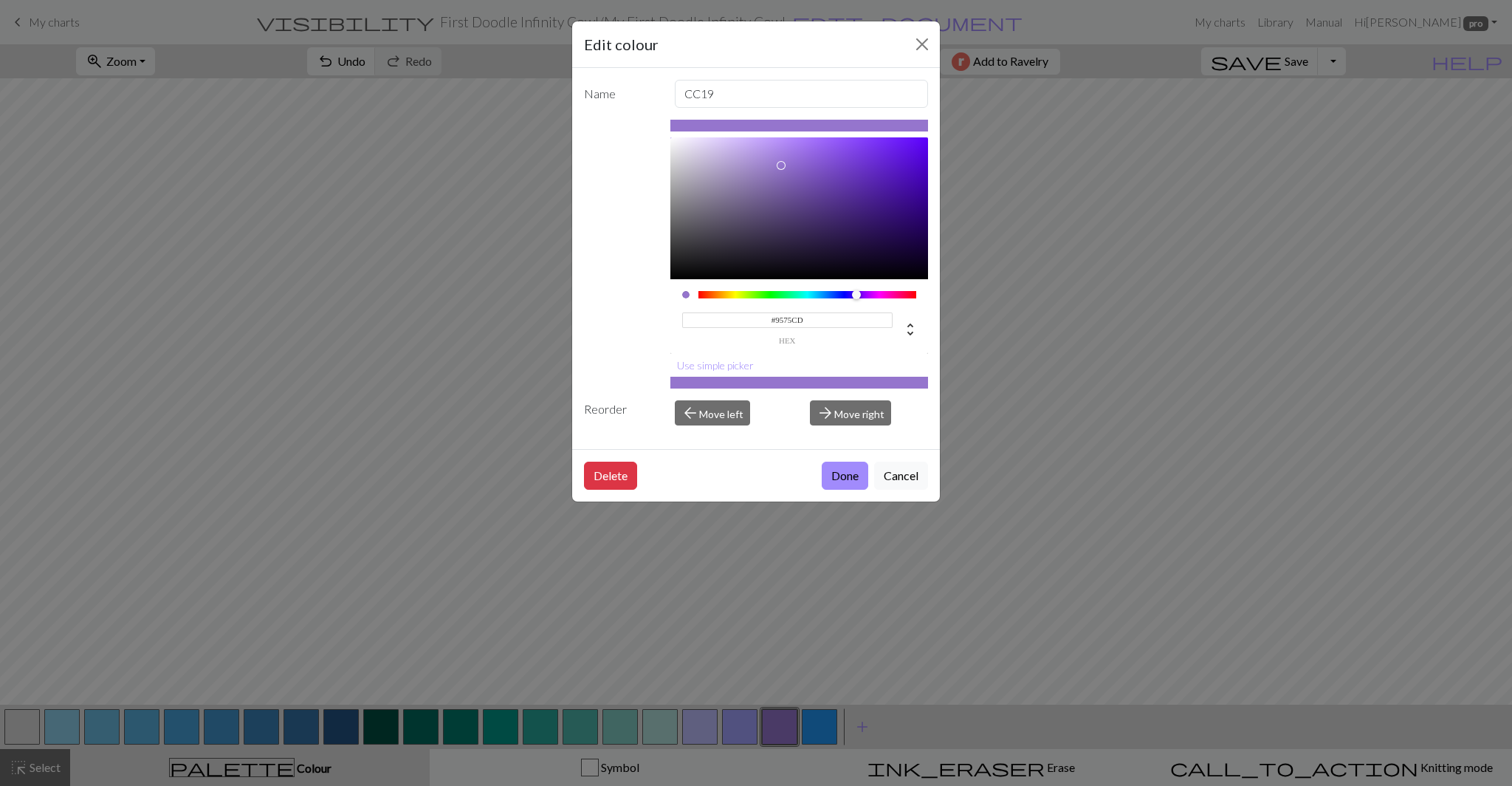
click at [788, 321] on input "#9575CD" at bounding box center [787, 320] width 211 height 16
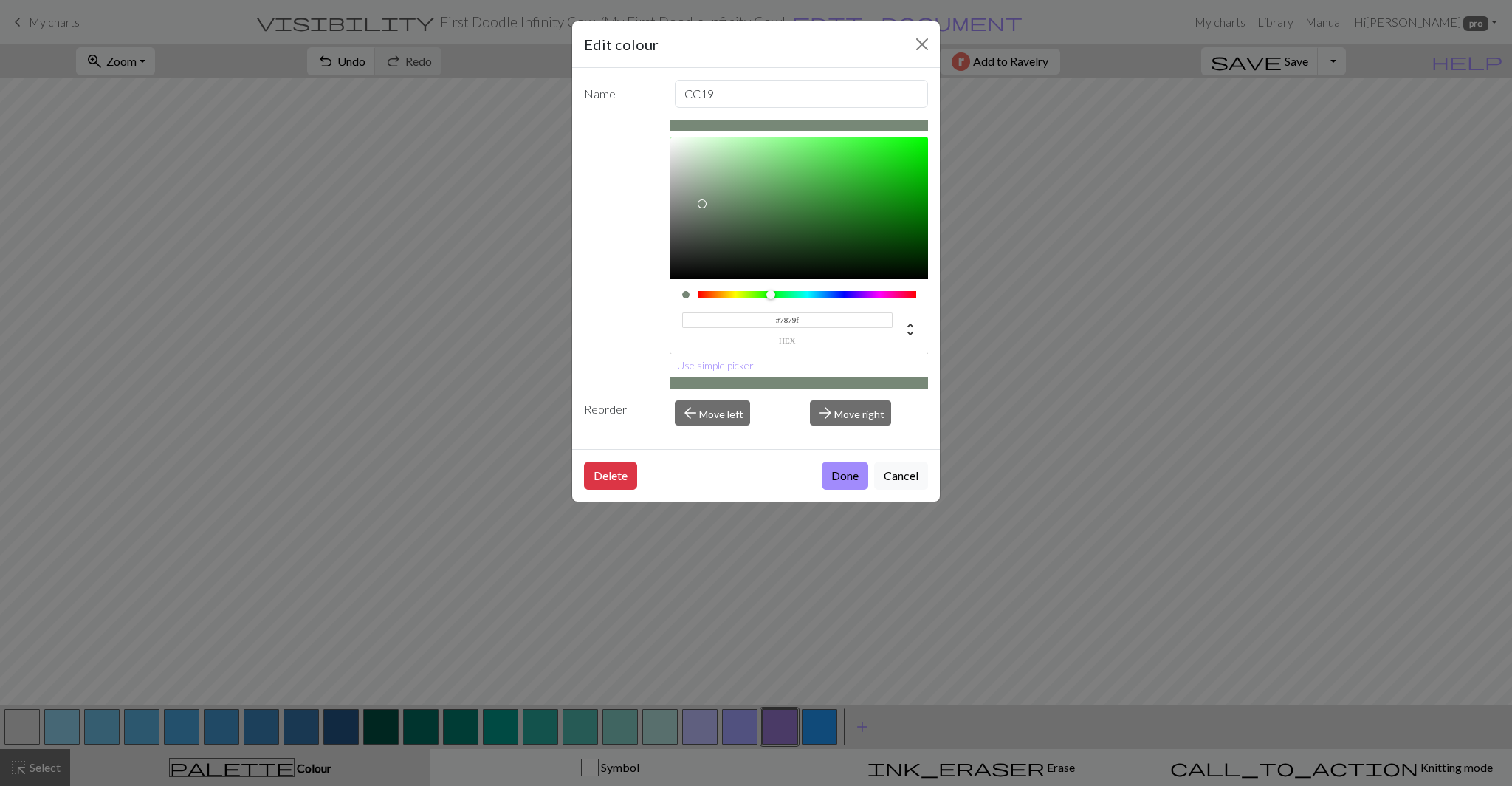
type input "#7879ff"
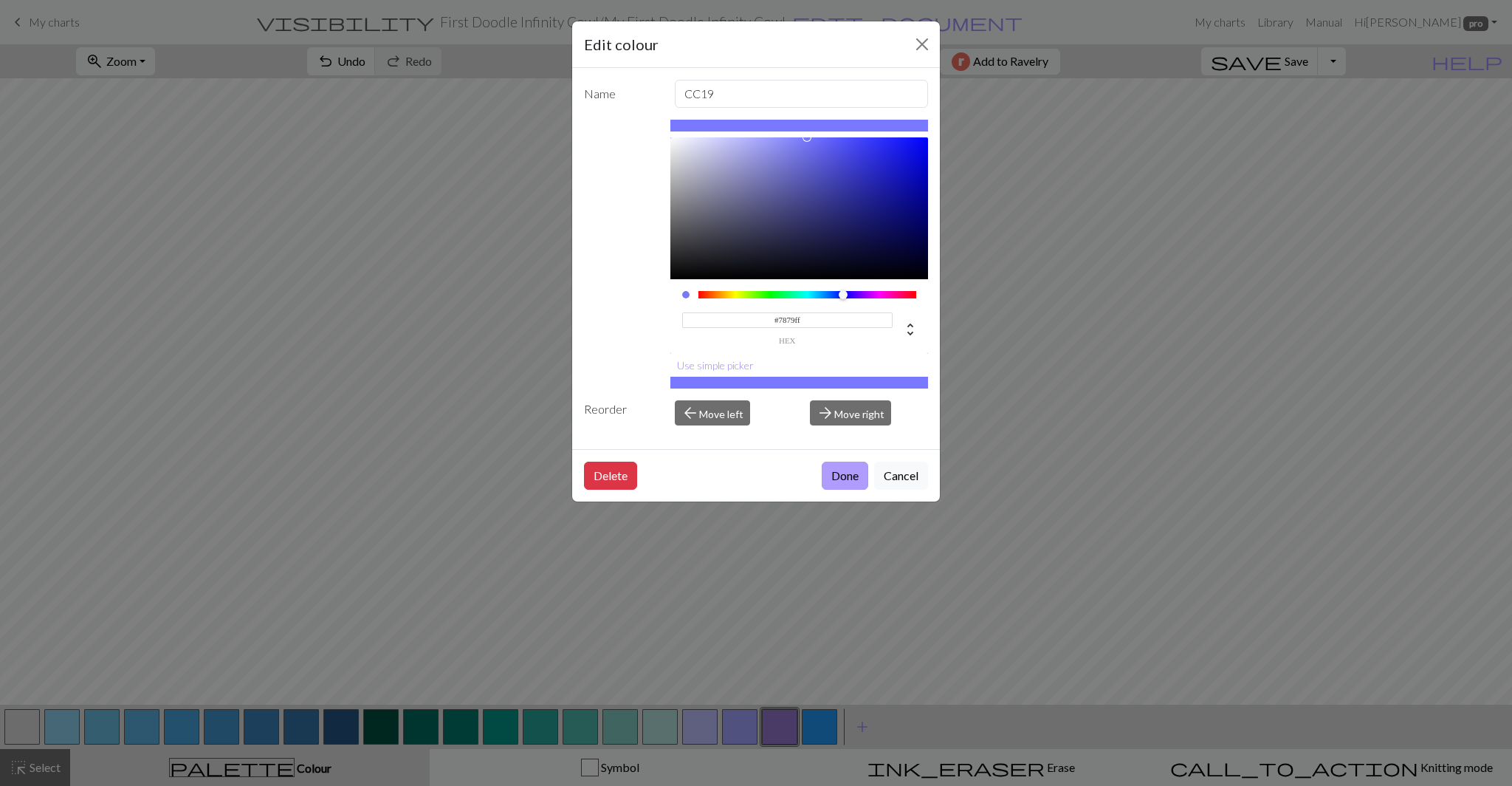
click at [833, 479] on button "Done" at bounding box center [845, 475] width 47 height 28
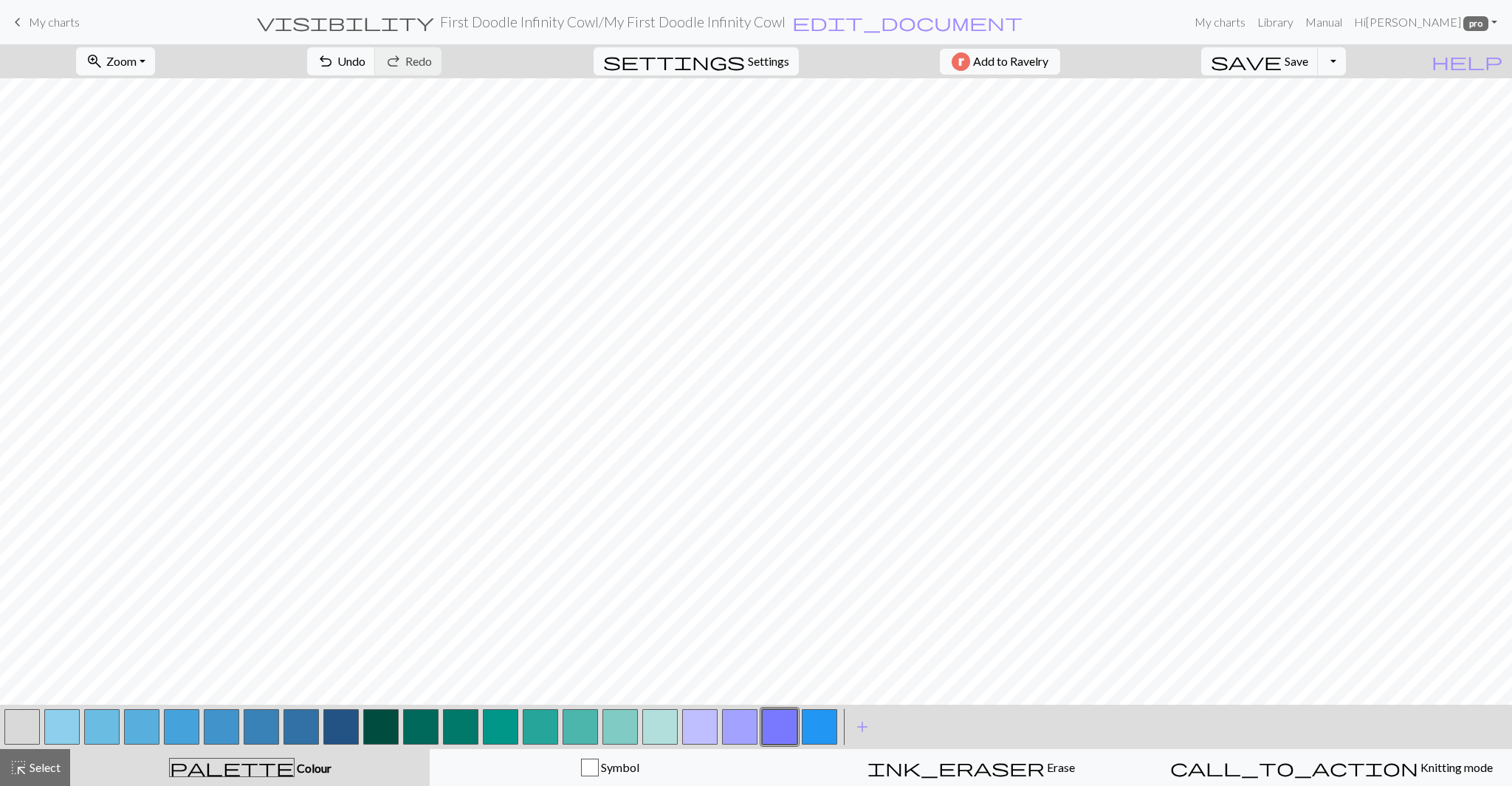
click at [817, 735] on button "button" at bounding box center [819, 726] width 35 height 35
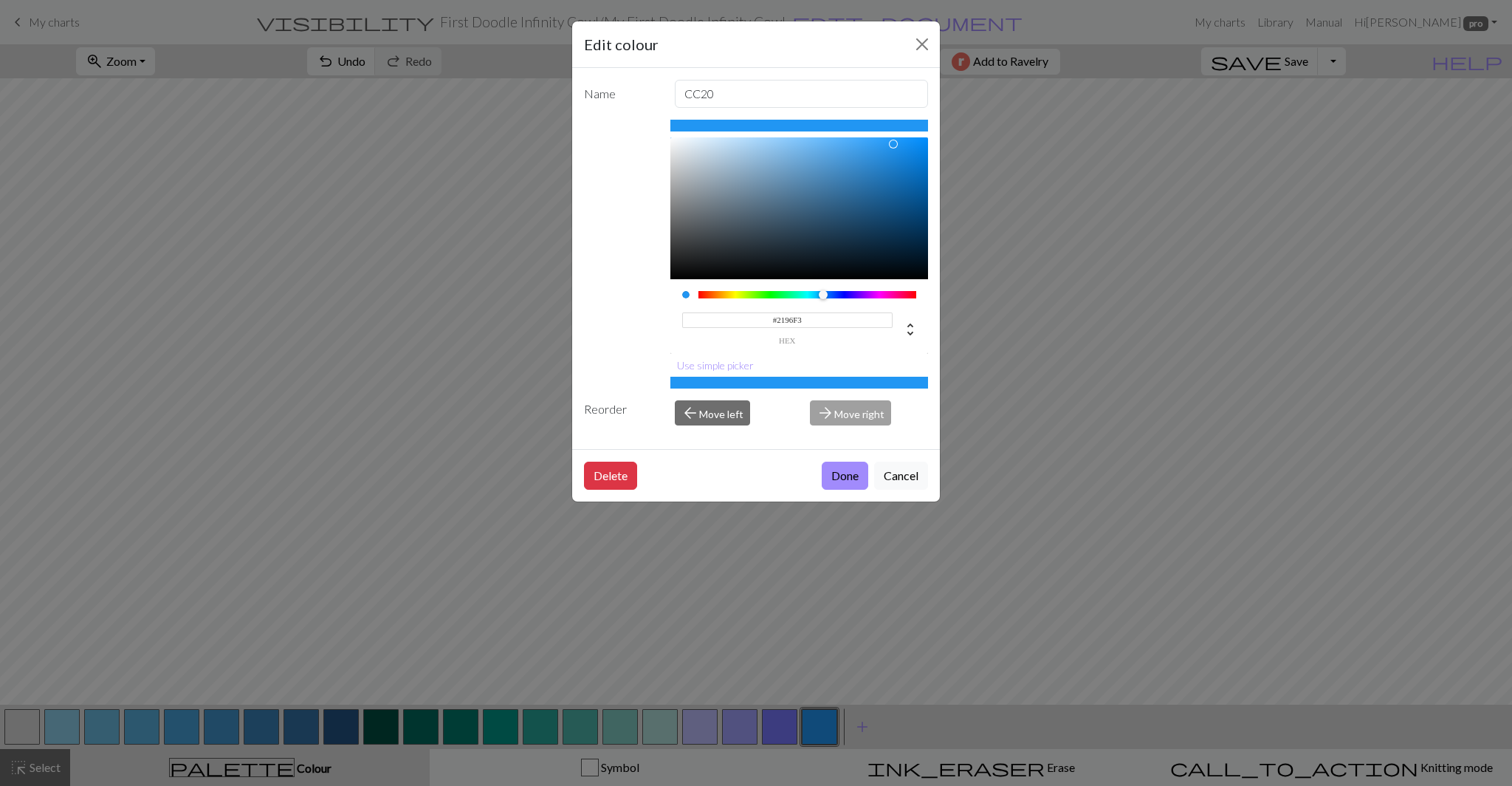
click at [789, 322] on input "#2196F3" at bounding box center [787, 320] width 211 height 16
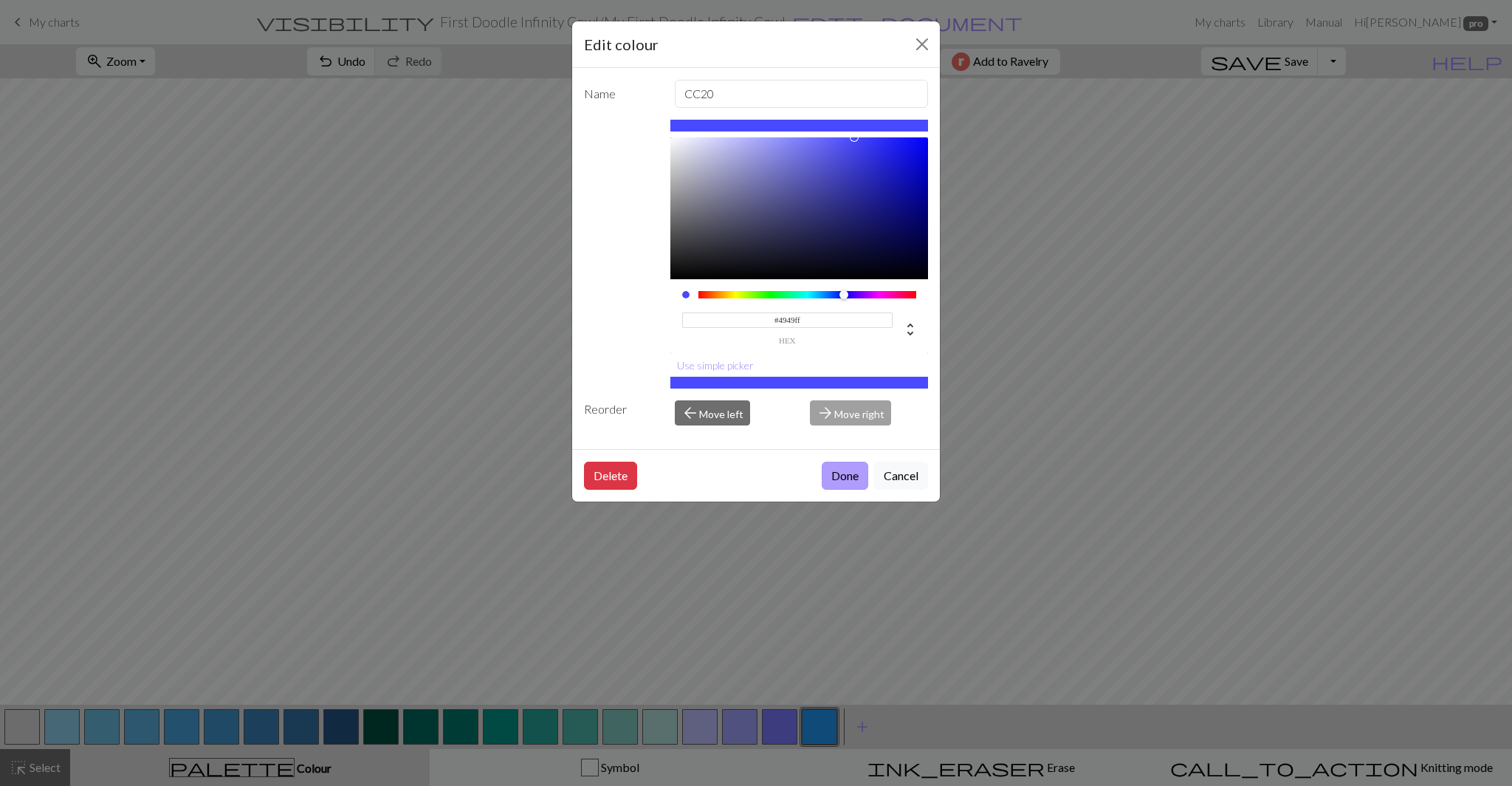
type input "#4949FF"
click at [841, 486] on button "Done" at bounding box center [845, 475] width 47 height 28
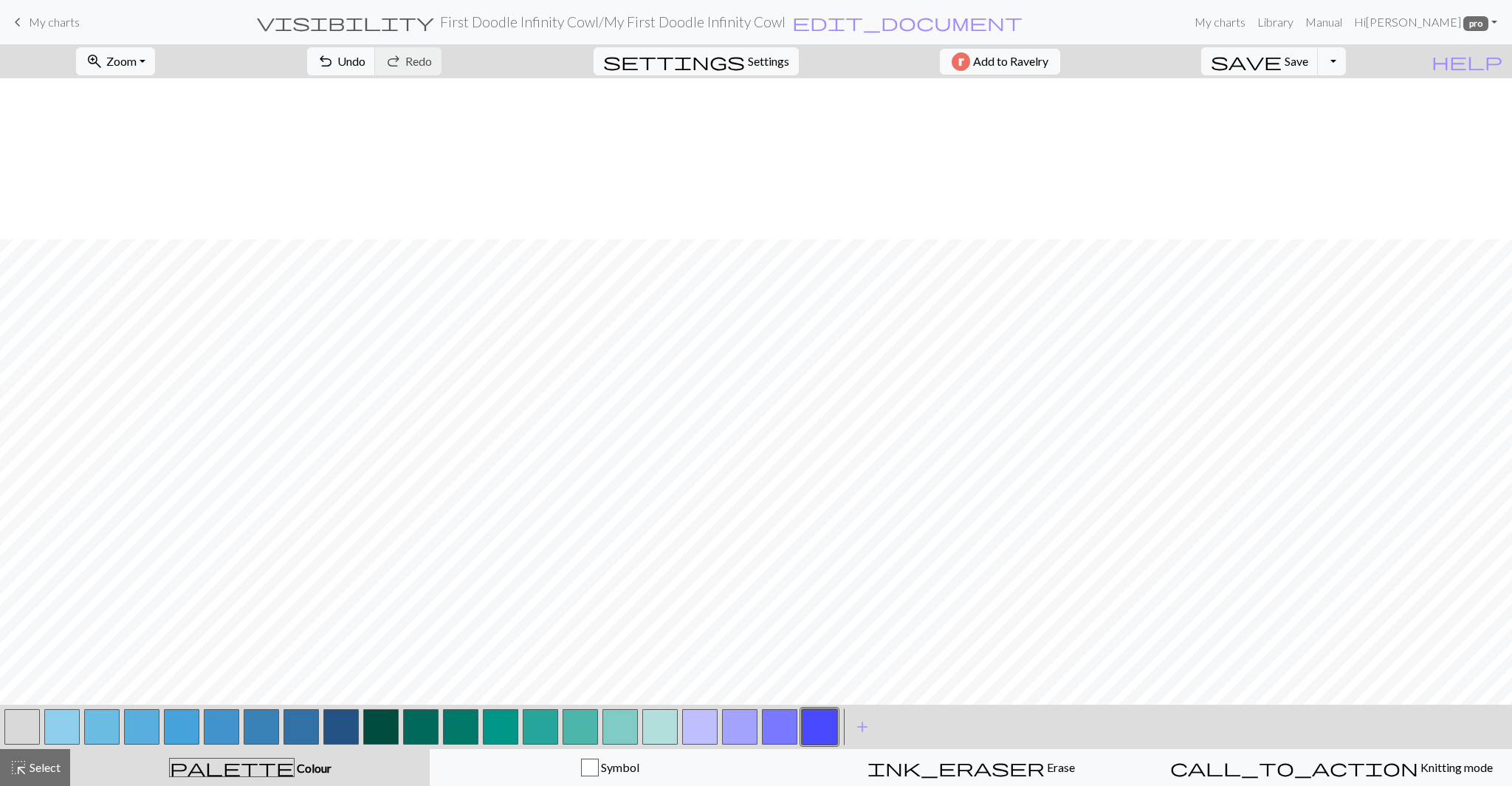
scroll to position [2099, 0]
click at [656, 730] on button "button" at bounding box center [659, 726] width 35 height 35
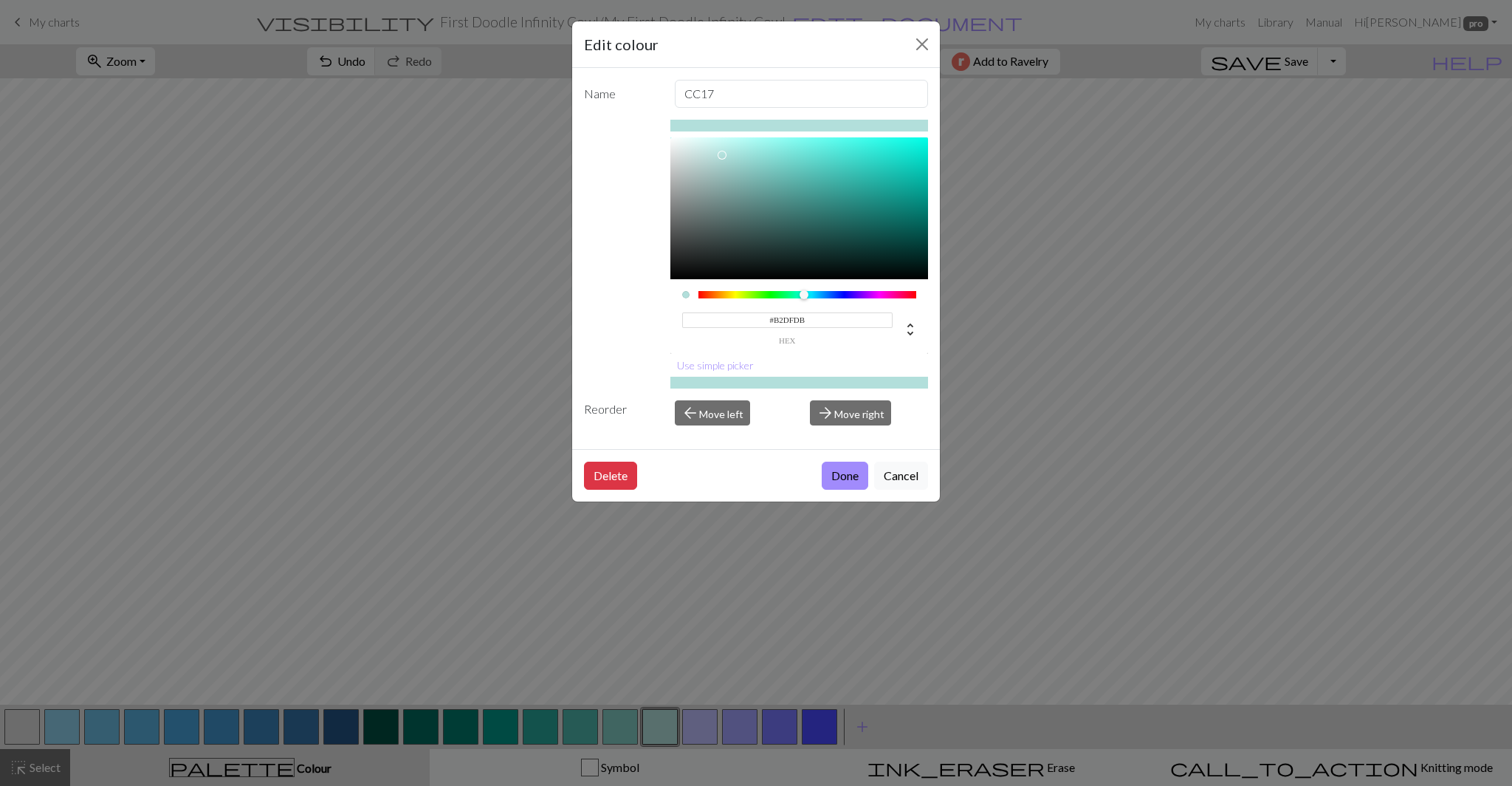
click at [786, 319] on input "#B2DFDB" at bounding box center [787, 320] width 211 height 16
click at [903, 478] on button "Cancel" at bounding box center [901, 475] width 54 height 28
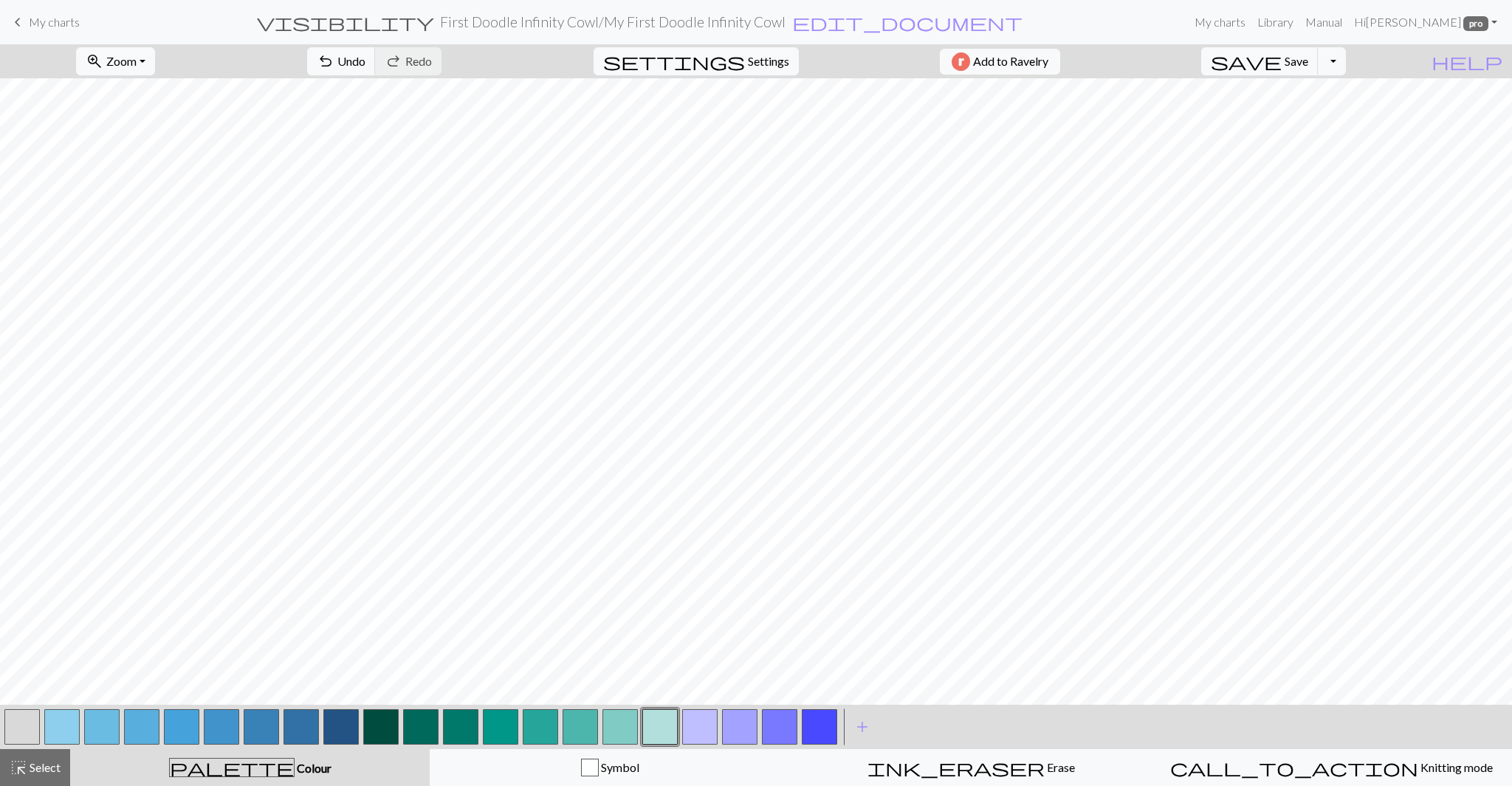
click at [141, 726] on button "button" at bounding box center [141, 726] width 35 height 35
click at [141, 726] on div "Edit colour Name CC3 #58AFDD hex Use simple picker Reorder arrow_back Move left…" at bounding box center [756, 393] width 1512 height 786
click at [140, 730] on button "button" at bounding box center [141, 726] width 35 height 35
click at [140, 730] on div "Edit colour Name CC3 #58AFDD hex Use simple picker Reorder arrow_back Move left…" at bounding box center [756, 393] width 1512 height 786
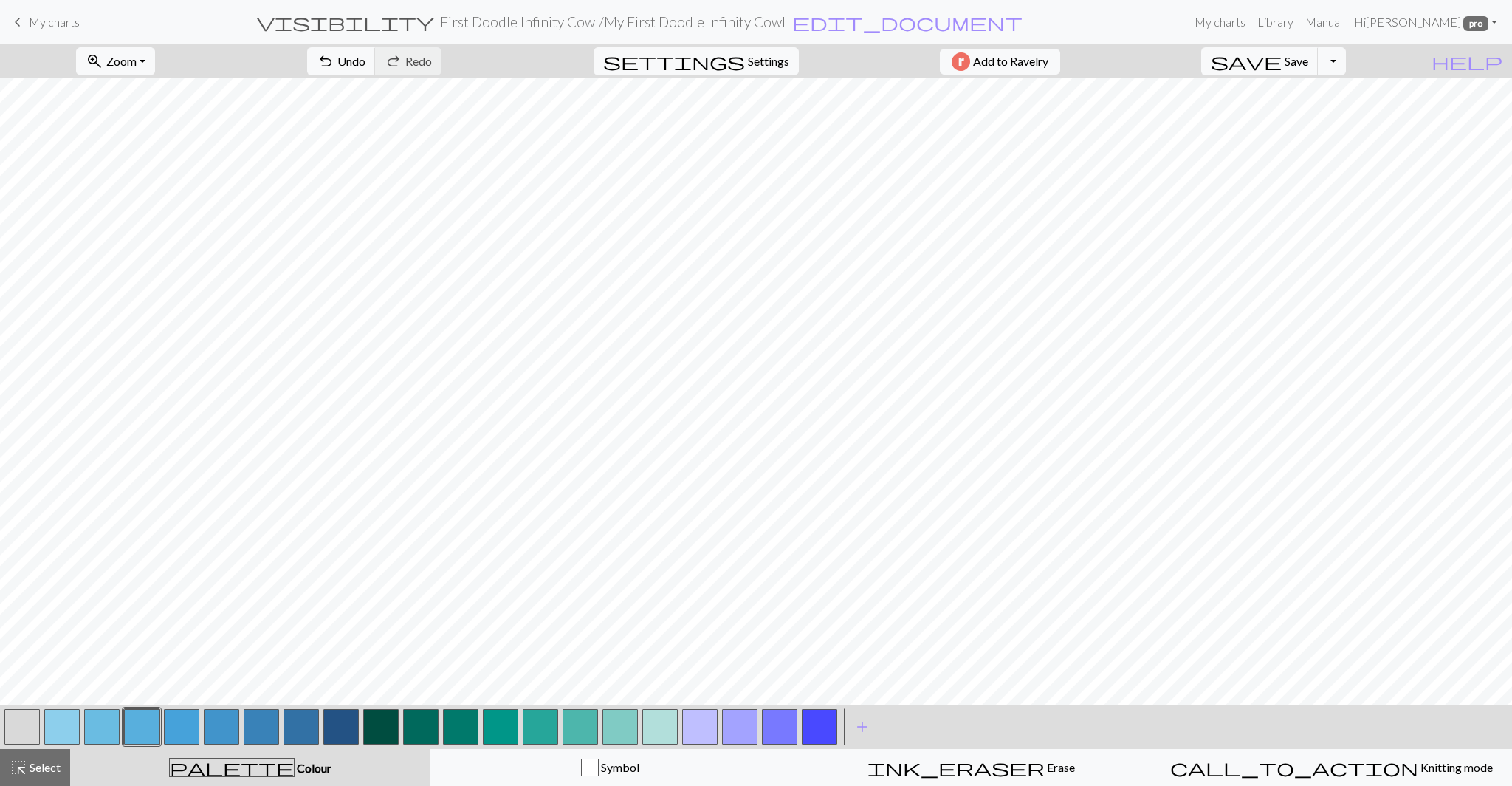
click at [140, 730] on button "button" at bounding box center [141, 726] width 35 height 35
click at [140, 730] on div "Edit colour Name CC3 #58AFDD hex Use simple picker Reorder arrow_back Move left…" at bounding box center [756, 393] width 1512 height 786
click at [182, 726] on button "button" at bounding box center [181, 726] width 35 height 35
click at [150, 721] on button "button" at bounding box center [141, 726] width 35 height 35
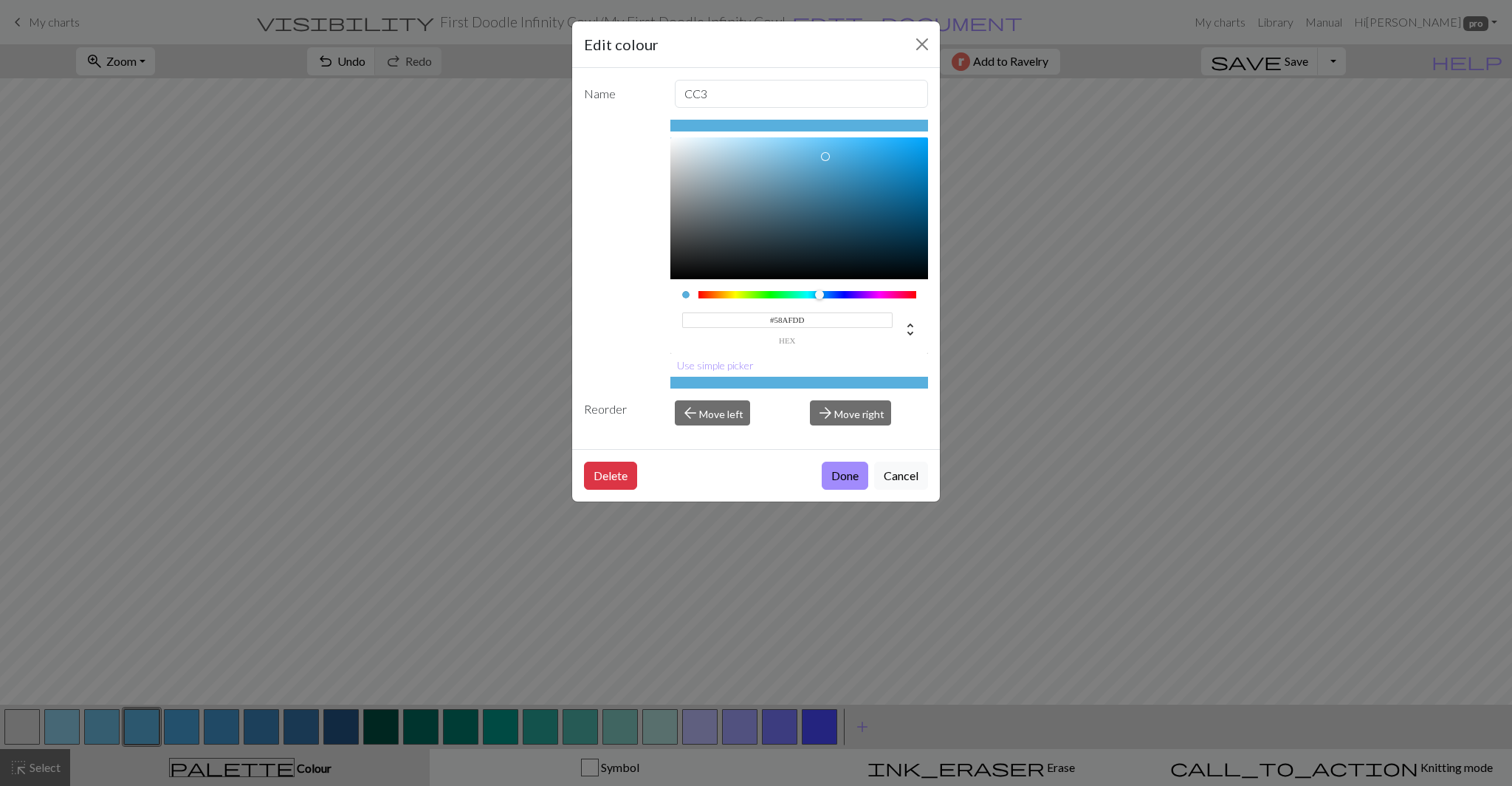
click at [783, 320] on input "#58AFDD" at bounding box center [787, 320] width 211 height 16
click at [901, 475] on button "Cancel" at bounding box center [901, 475] width 54 height 28
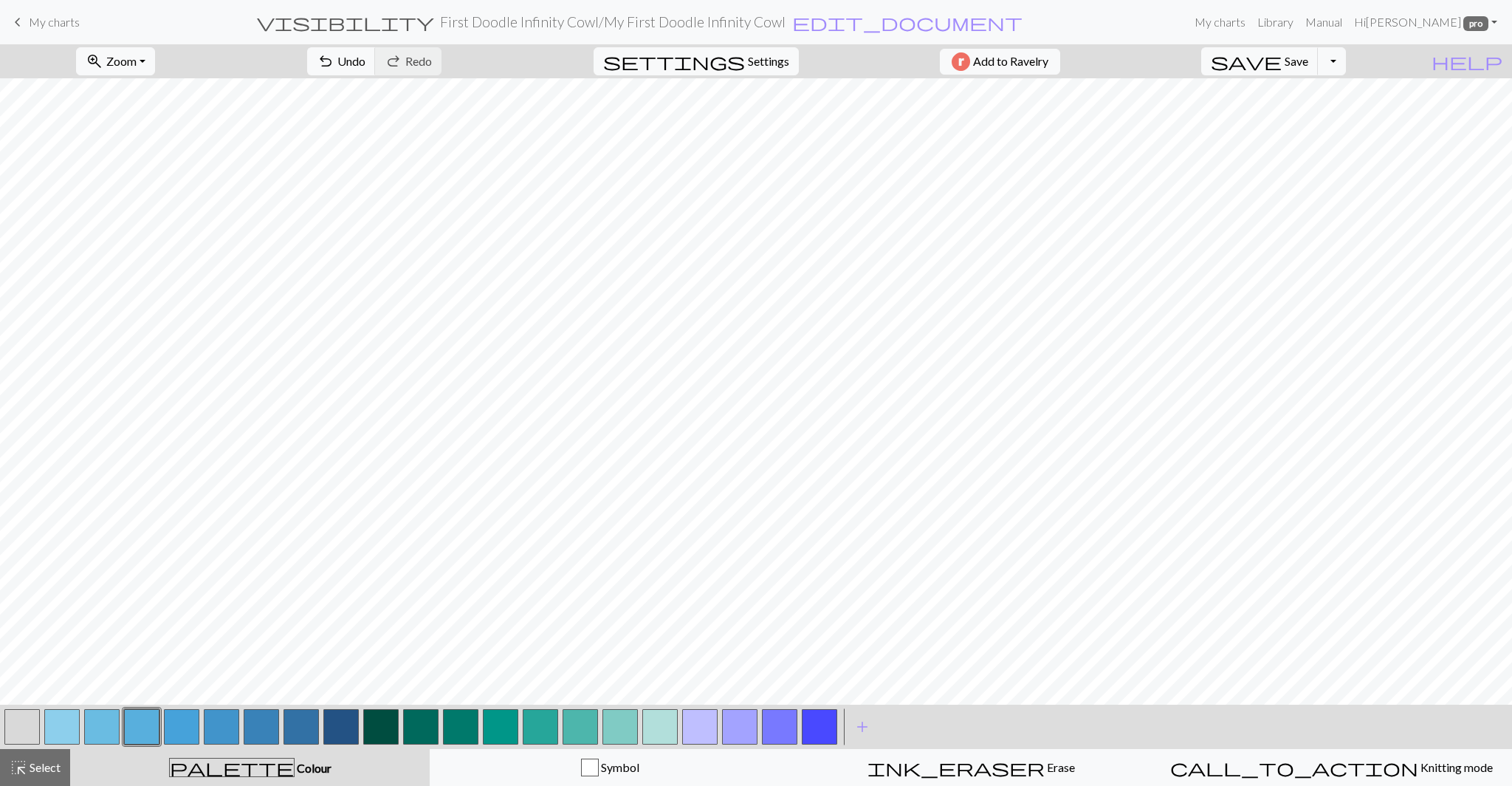
click at [656, 741] on button "button" at bounding box center [659, 726] width 35 height 35
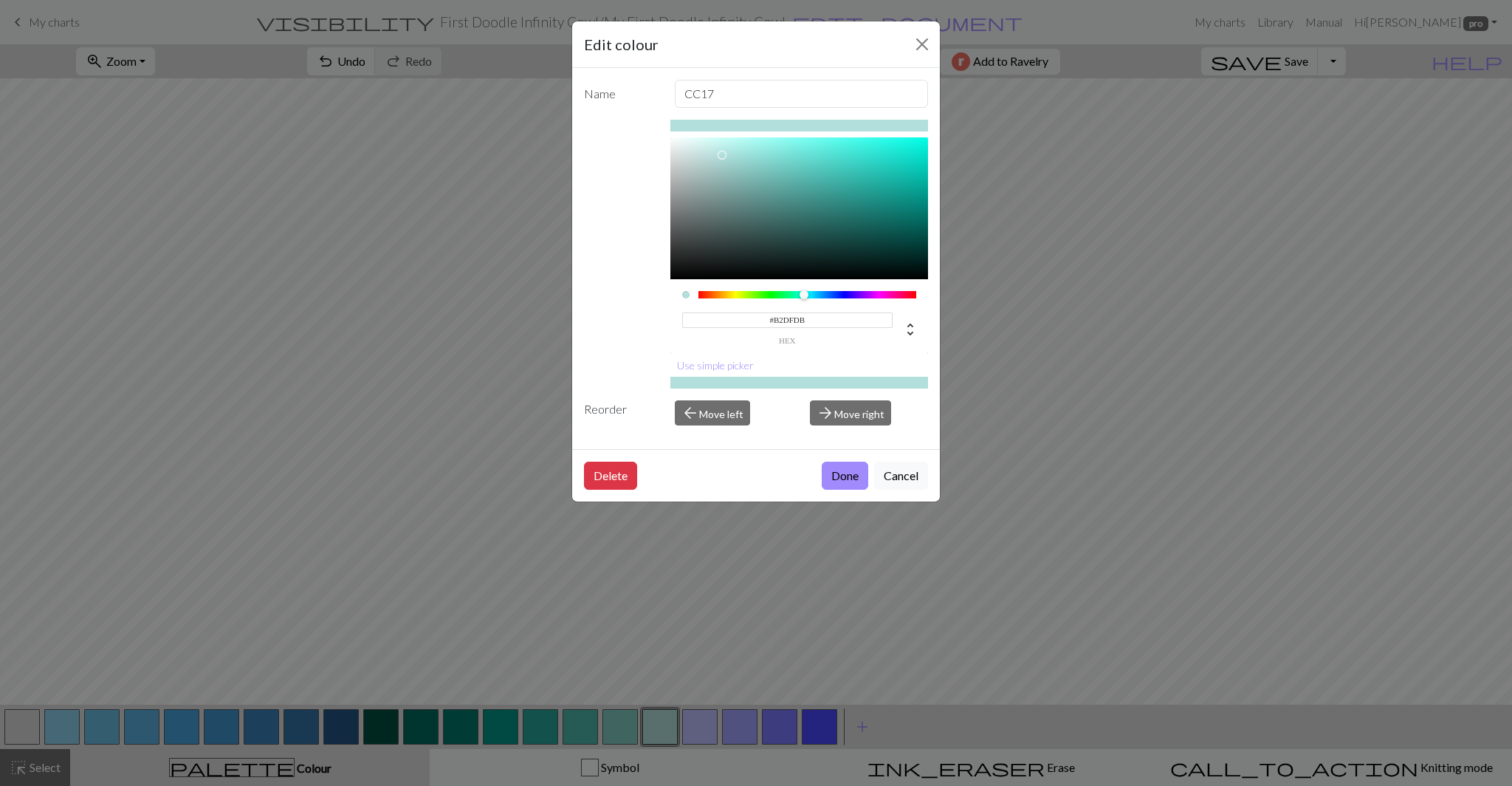
click at [786, 322] on input "#B2DFDB" at bounding box center [787, 320] width 211 height 16
paste input "58AFDD"
type input "#58AFDD"
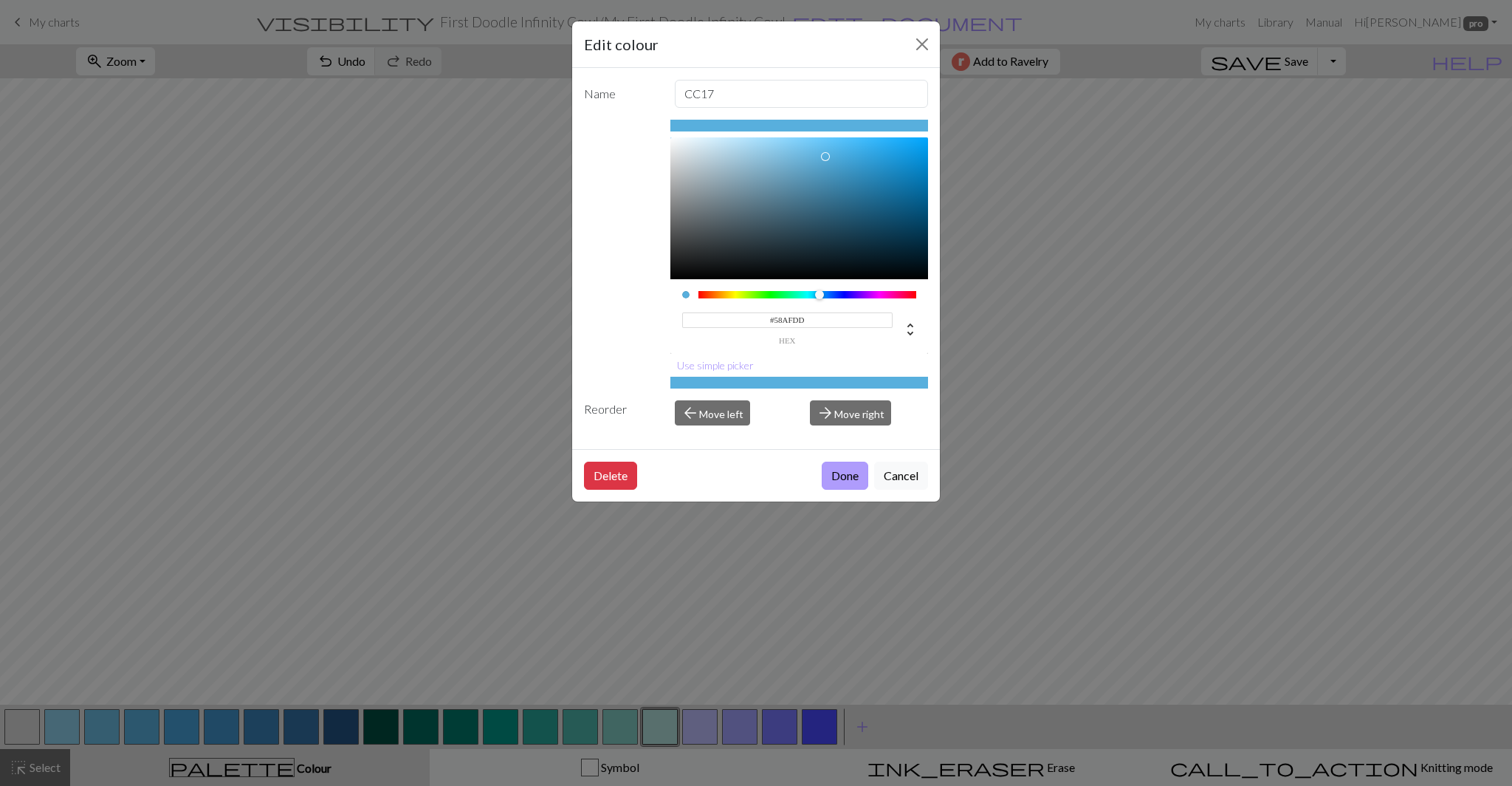
click at [841, 477] on button "Done" at bounding box center [845, 475] width 47 height 28
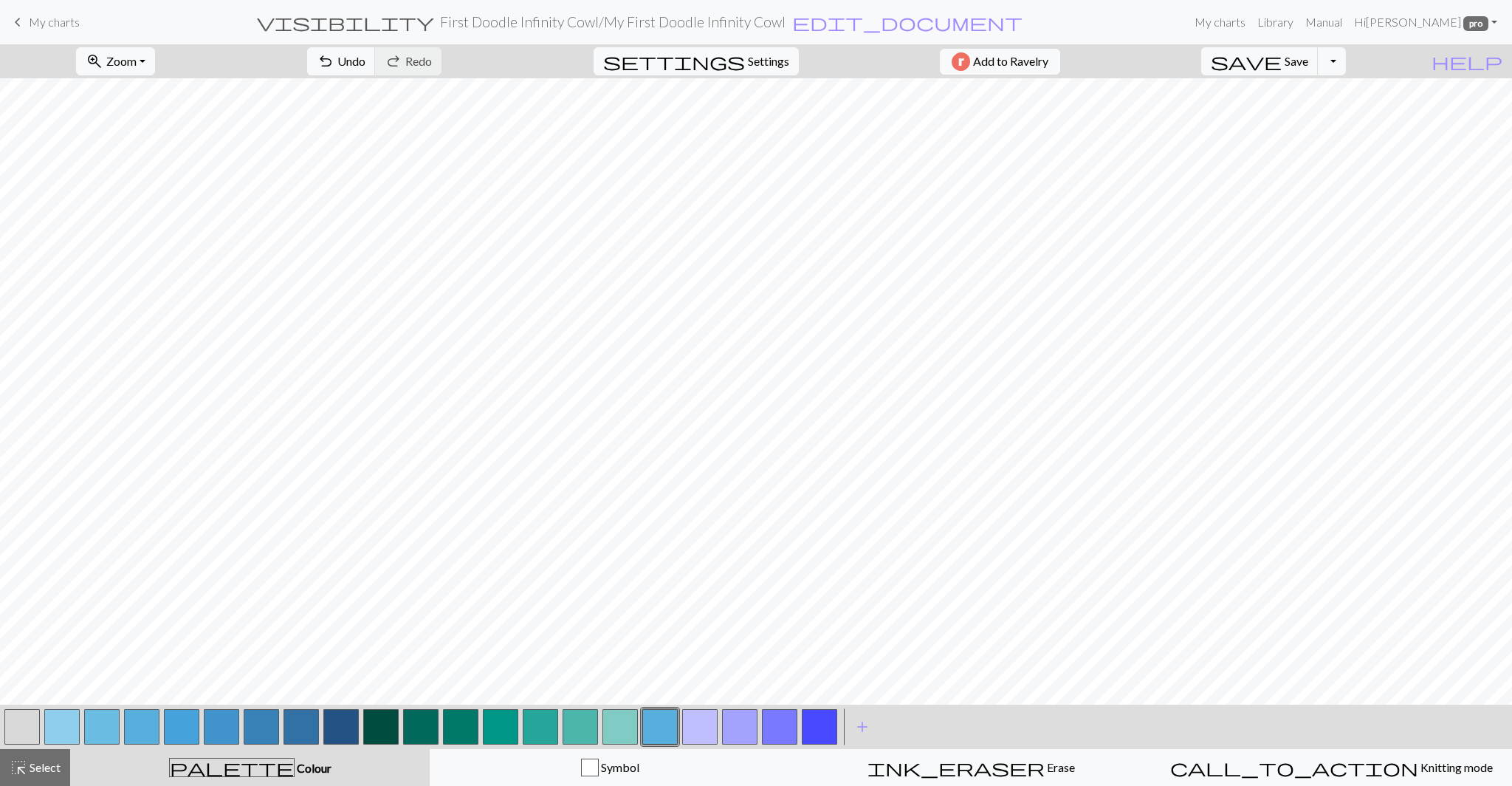
click at [150, 731] on button "button" at bounding box center [141, 726] width 35 height 35
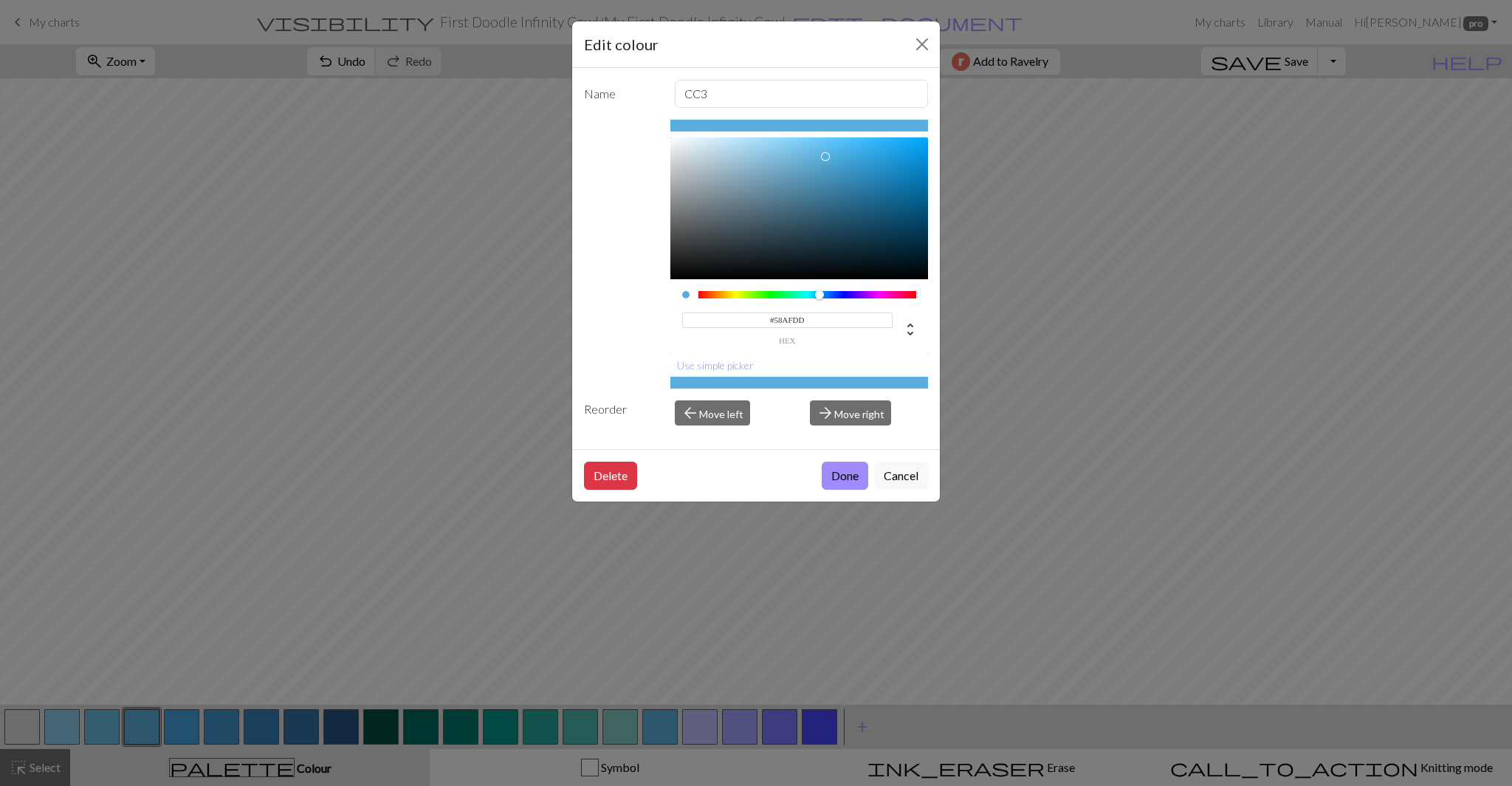
click at [789, 320] on input "#58AFDD" at bounding box center [787, 320] width 211 height 16
click at [901, 474] on button "Cancel" at bounding box center [901, 475] width 54 height 28
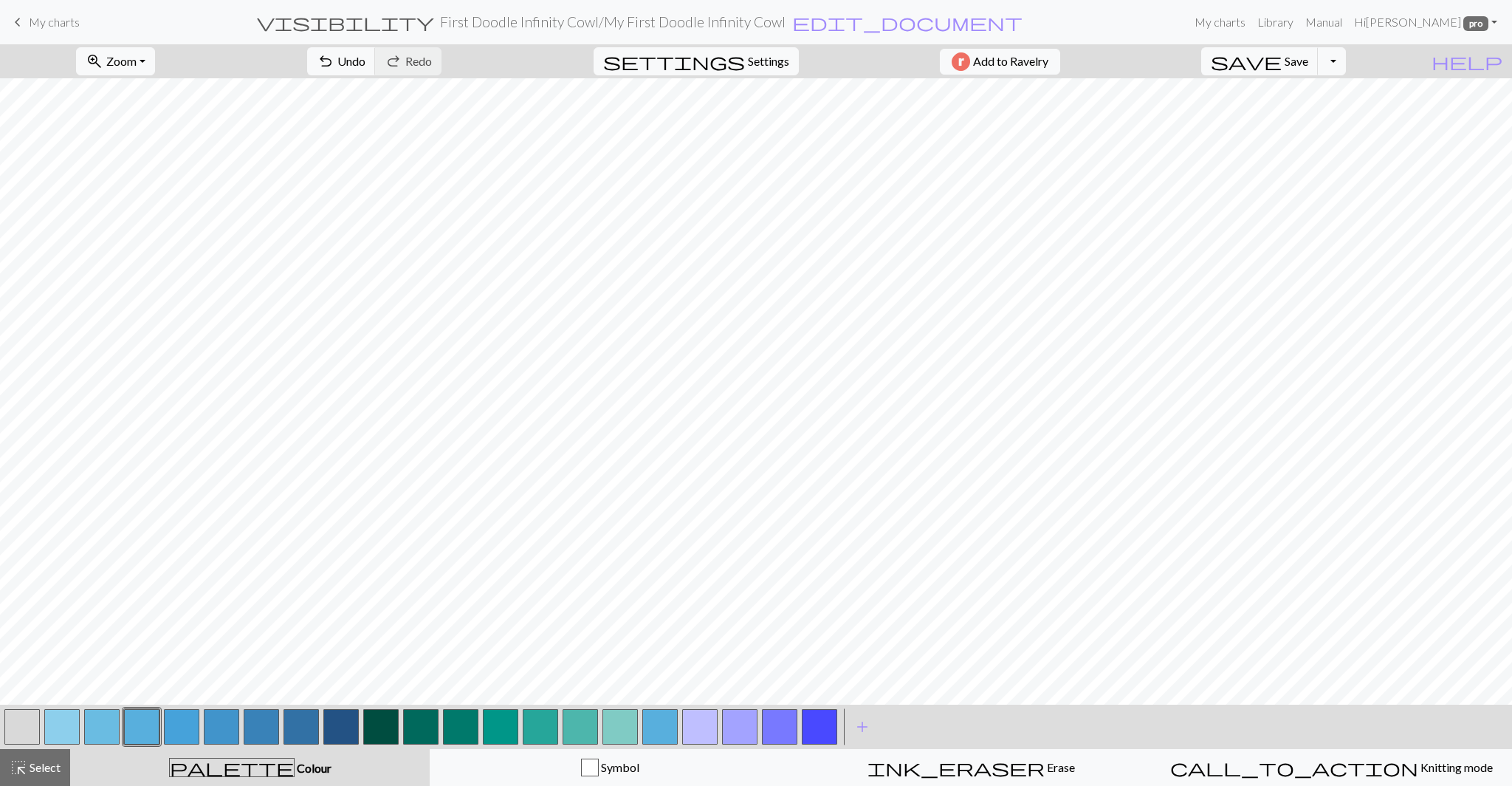
click at [138, 730] on button "button" at bounding box center [141, 726] width 35 height 35
click at [138, 730] on div "Edit colour Name CC3 #58AFDD hex Use simple picker Reorder arrow_back Move left…" at bounding box center [756, 393] width 1512 height 786
click at [138, 730] on button "button" at bounding box center [141, 726] width 35 height 35
click at [141, 727] on button "button" at bounding box center [141, 726] width 35 height 35
click at [141, 727] on div "Edit colour Name CC3 #58AFDD hex Use simple picker Reorder arrow_back Move left…" at bounding box center [756, 393] width 1512 height 786
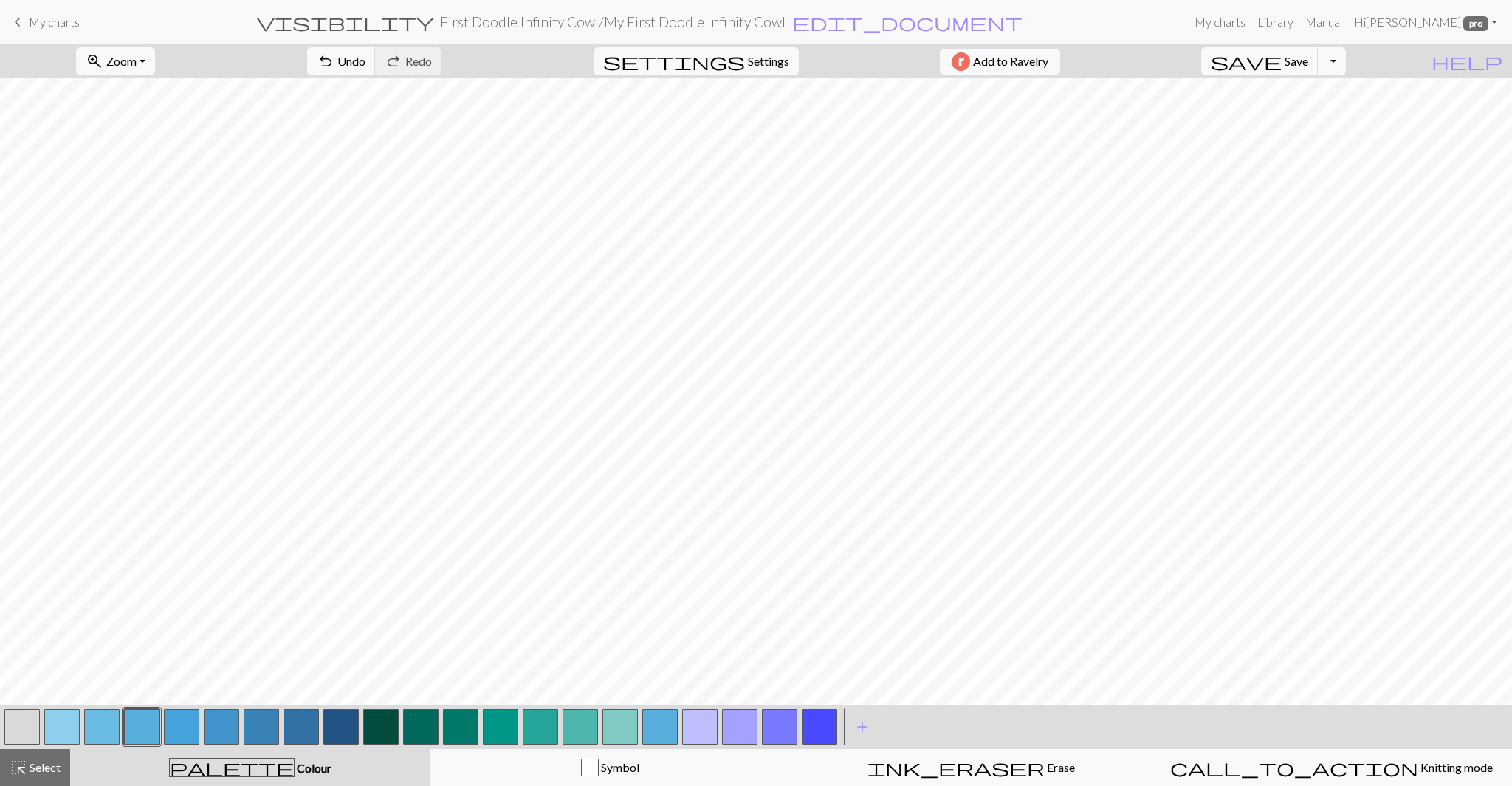
click at [107, 730] on button "button" at bounding box center [102, 726] width 35 height 35
click at [144, 733] on button "button" at bounding box center [141, 726] width 35 height 35
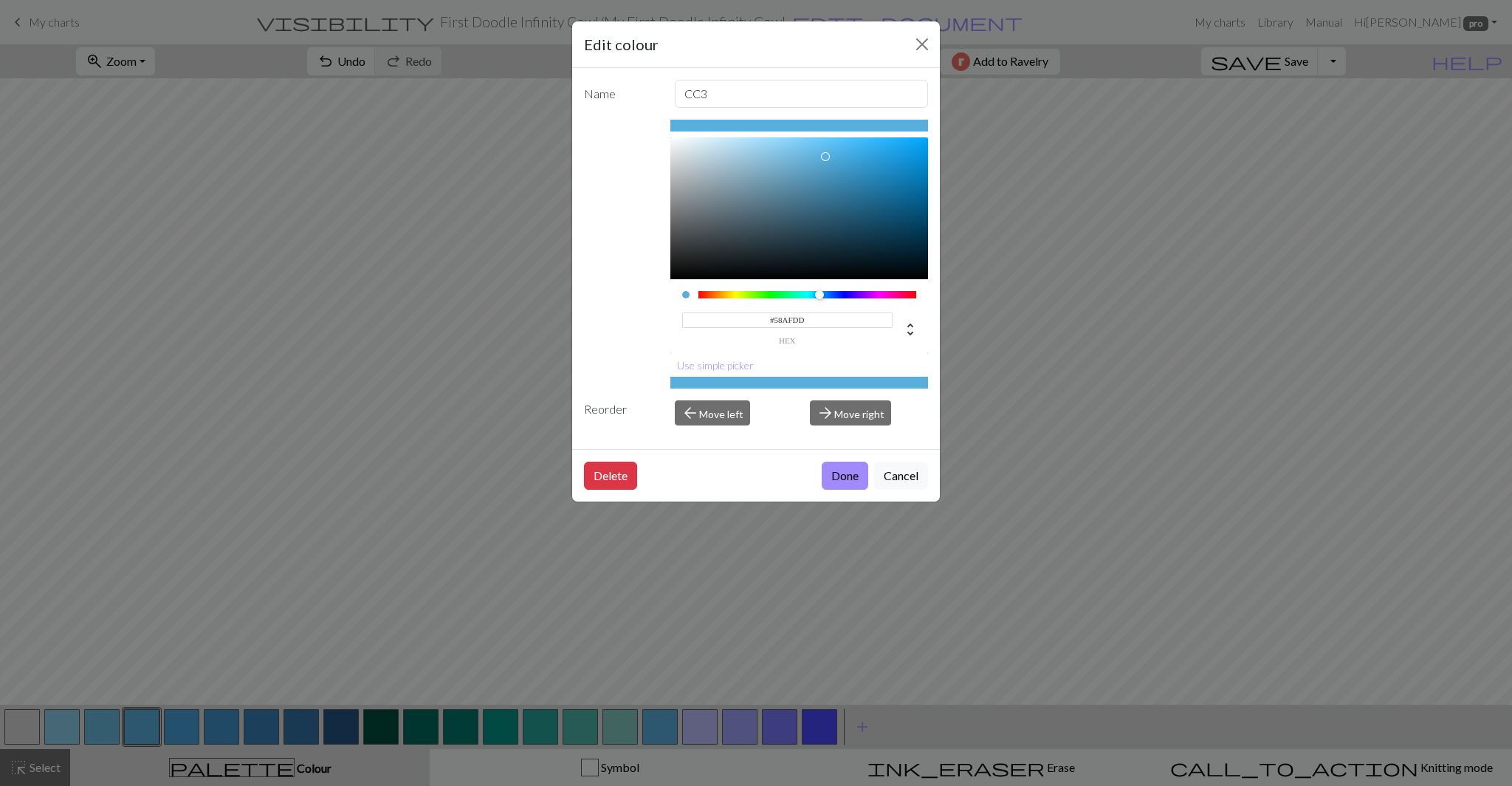
click at [786, 323] on input "#58AFDD" at bounding box center [787, 320] width 211 height 16
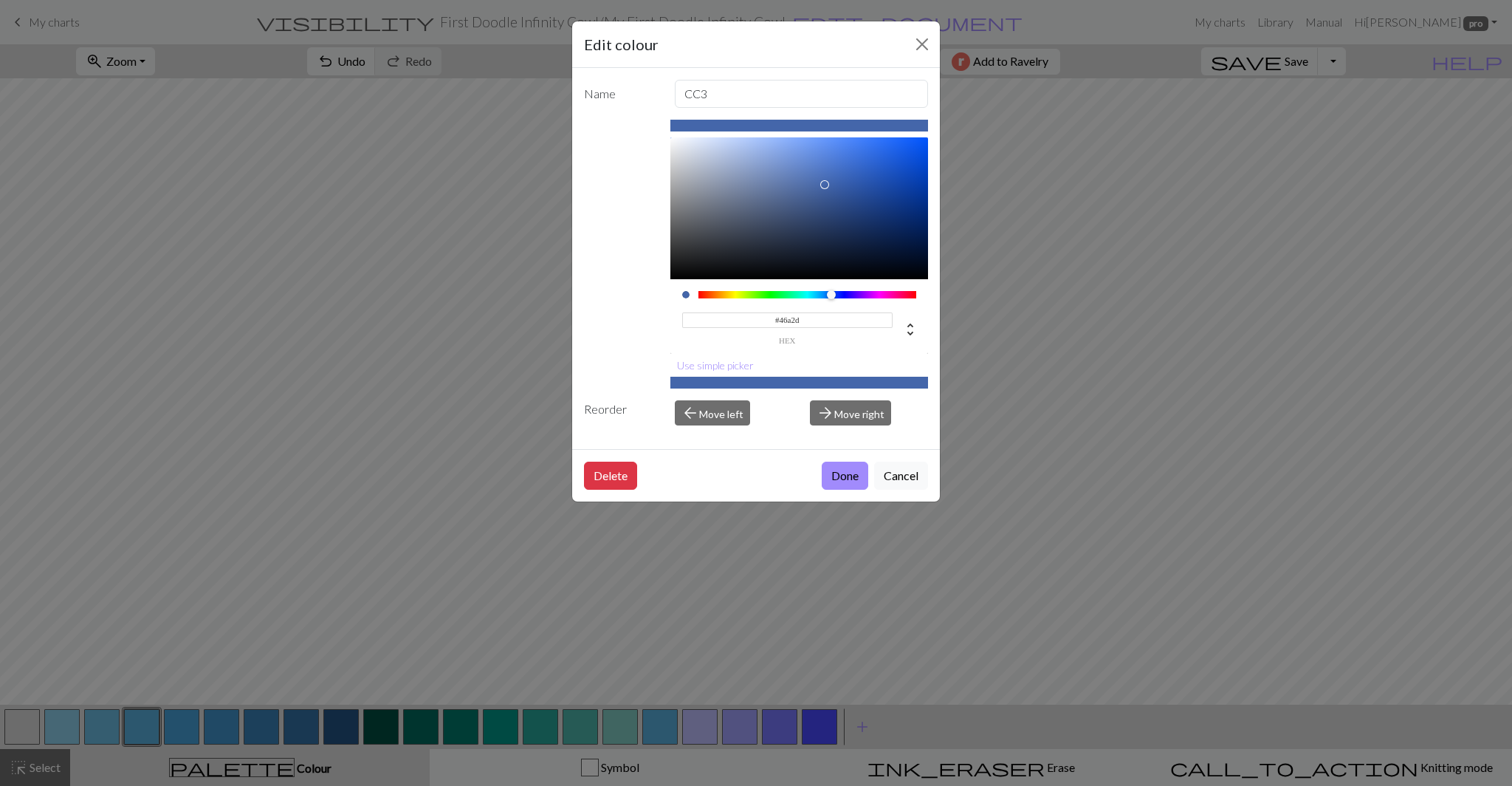
type input "#46a2da"
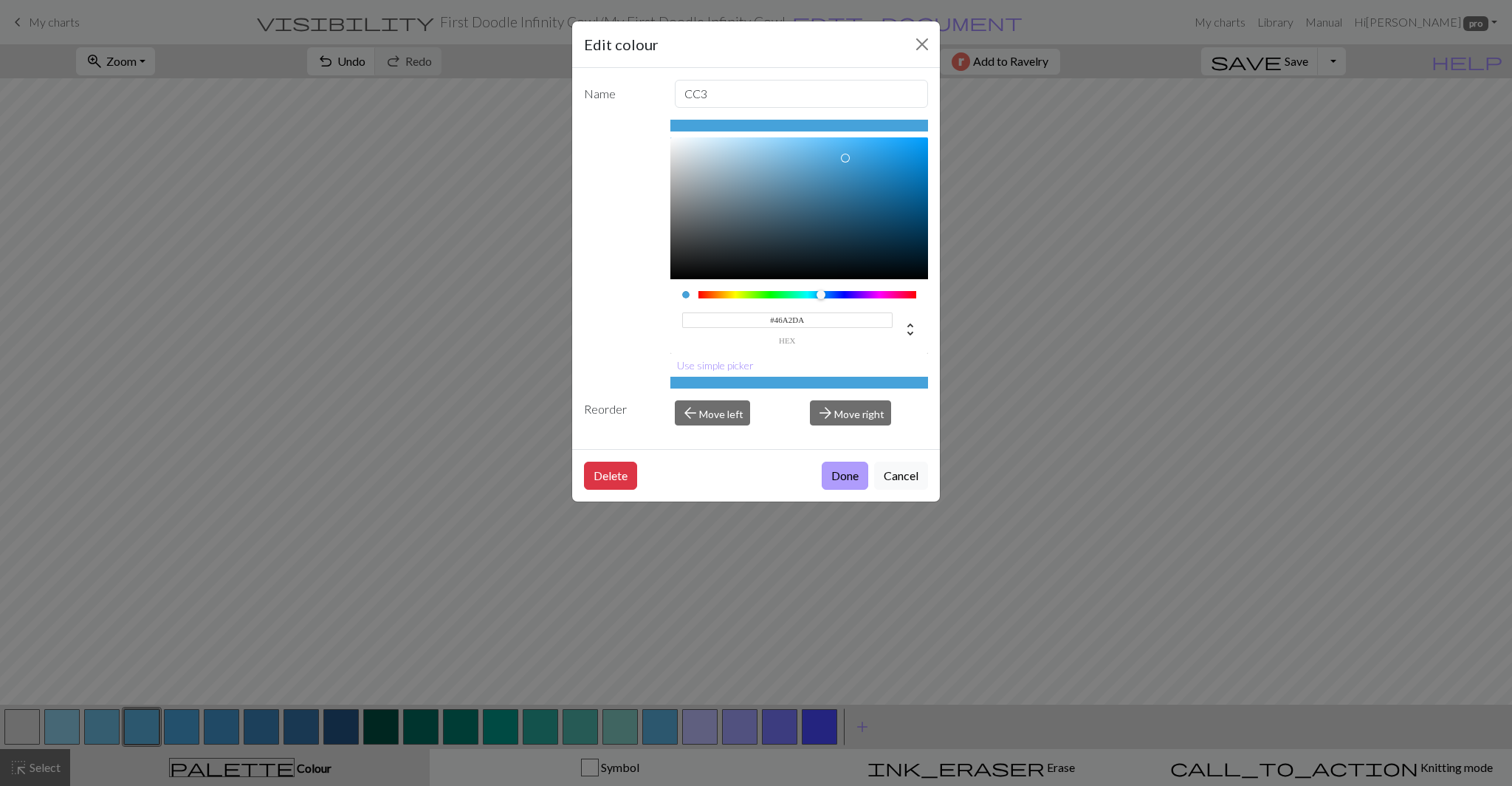
click at [847, 487] on button "Done" at bounding box center [845, 475] width 47 height 28
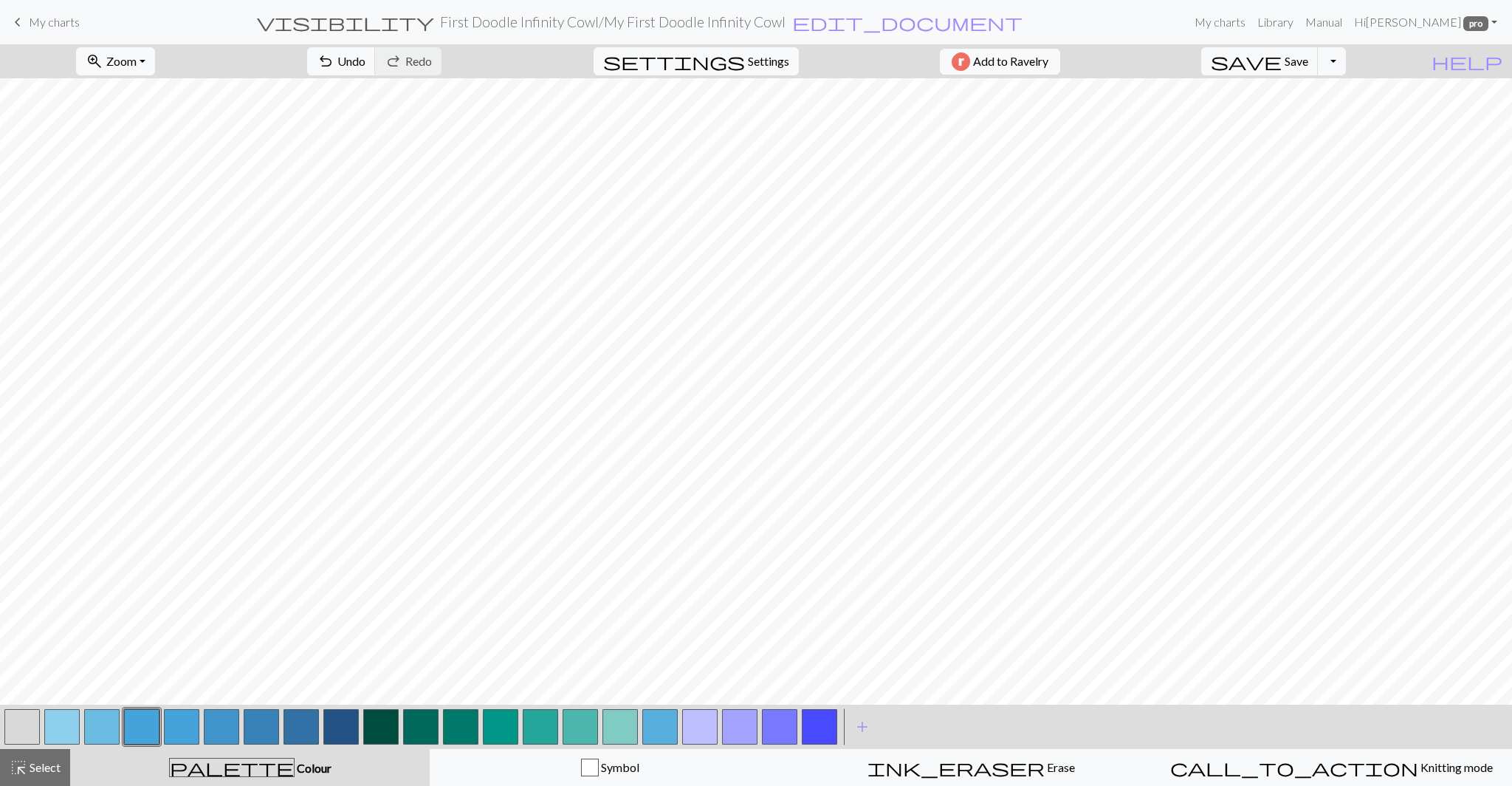
click at [181, 734] on button "button" at bounding box center [181, 726] width 35 height 35
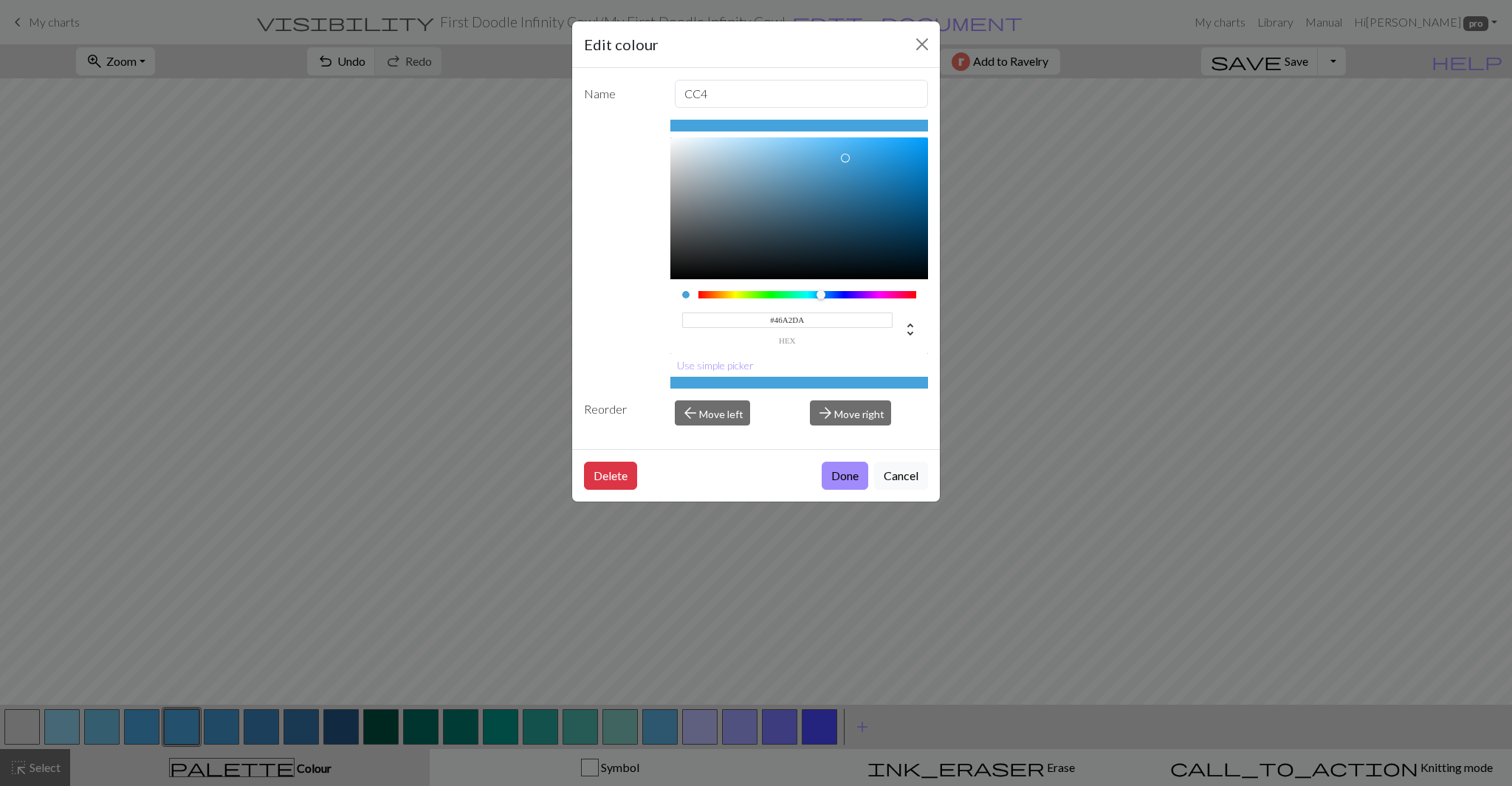
click at [789, 321] on input "#46A2DA" at bounding box center [787, 320] width 211 height 16
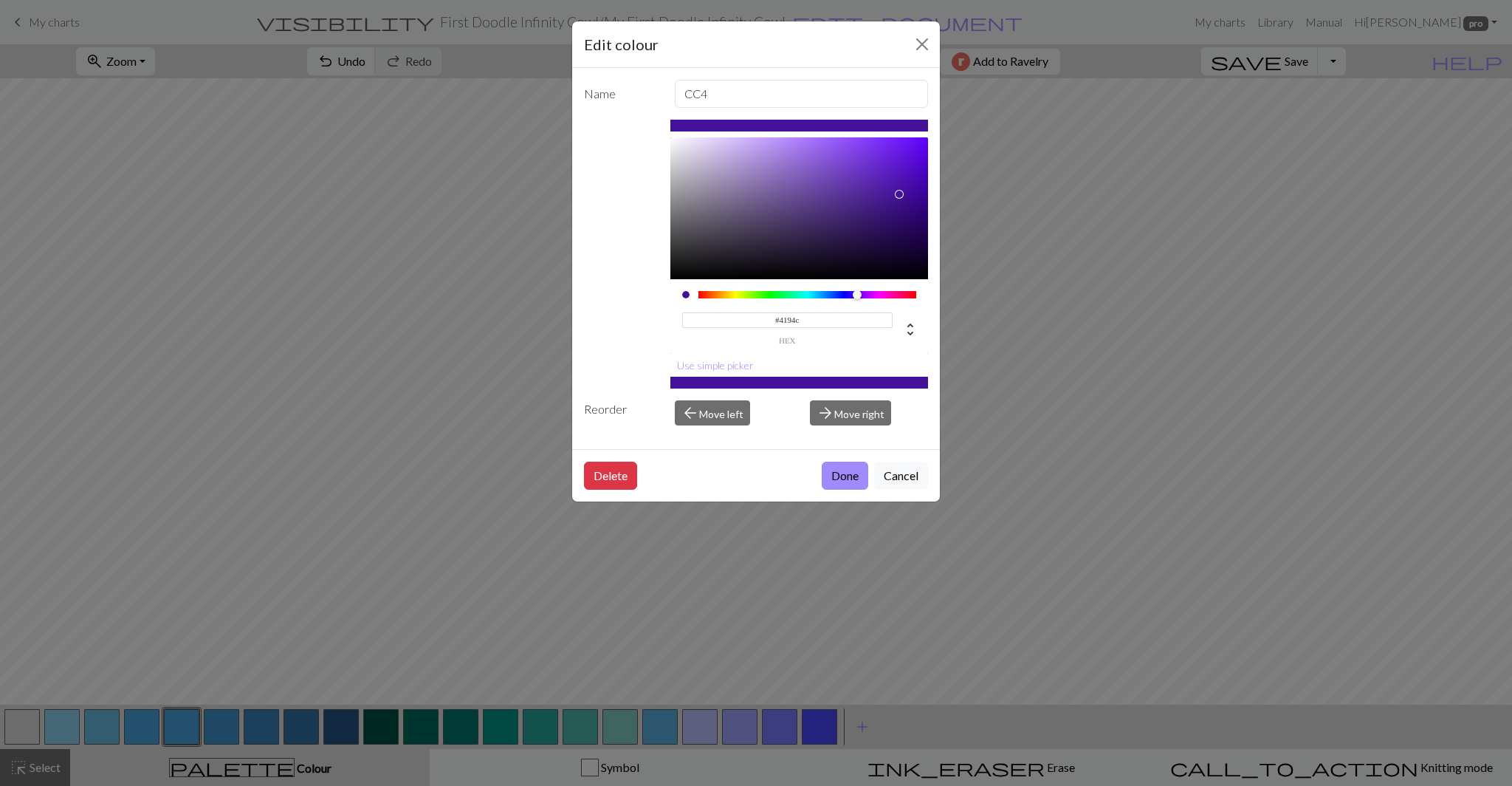
type input "#4194cb"
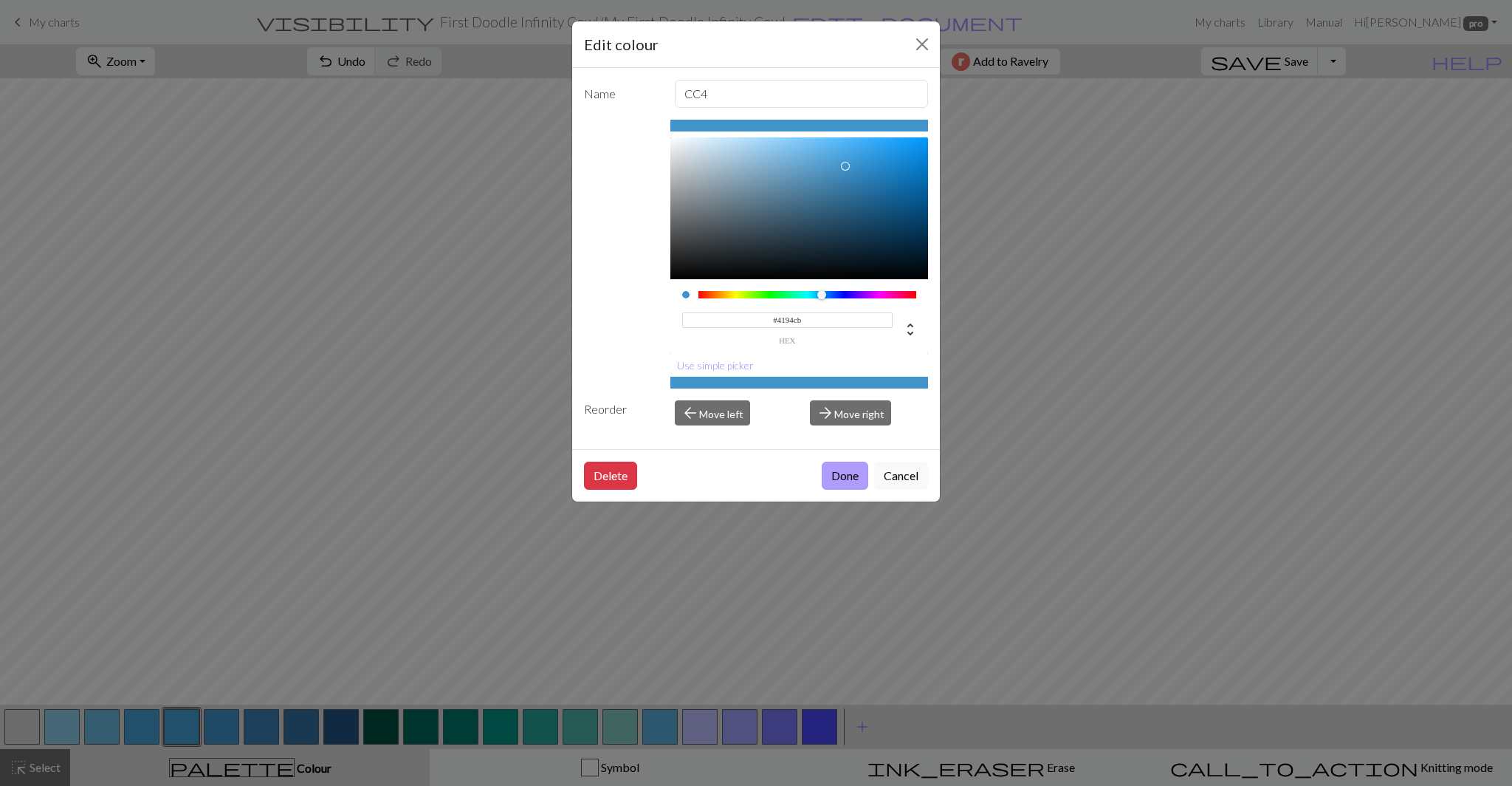
click at [836, 478] on button "Done" at bounding box center [845, 475] width 47 height 28
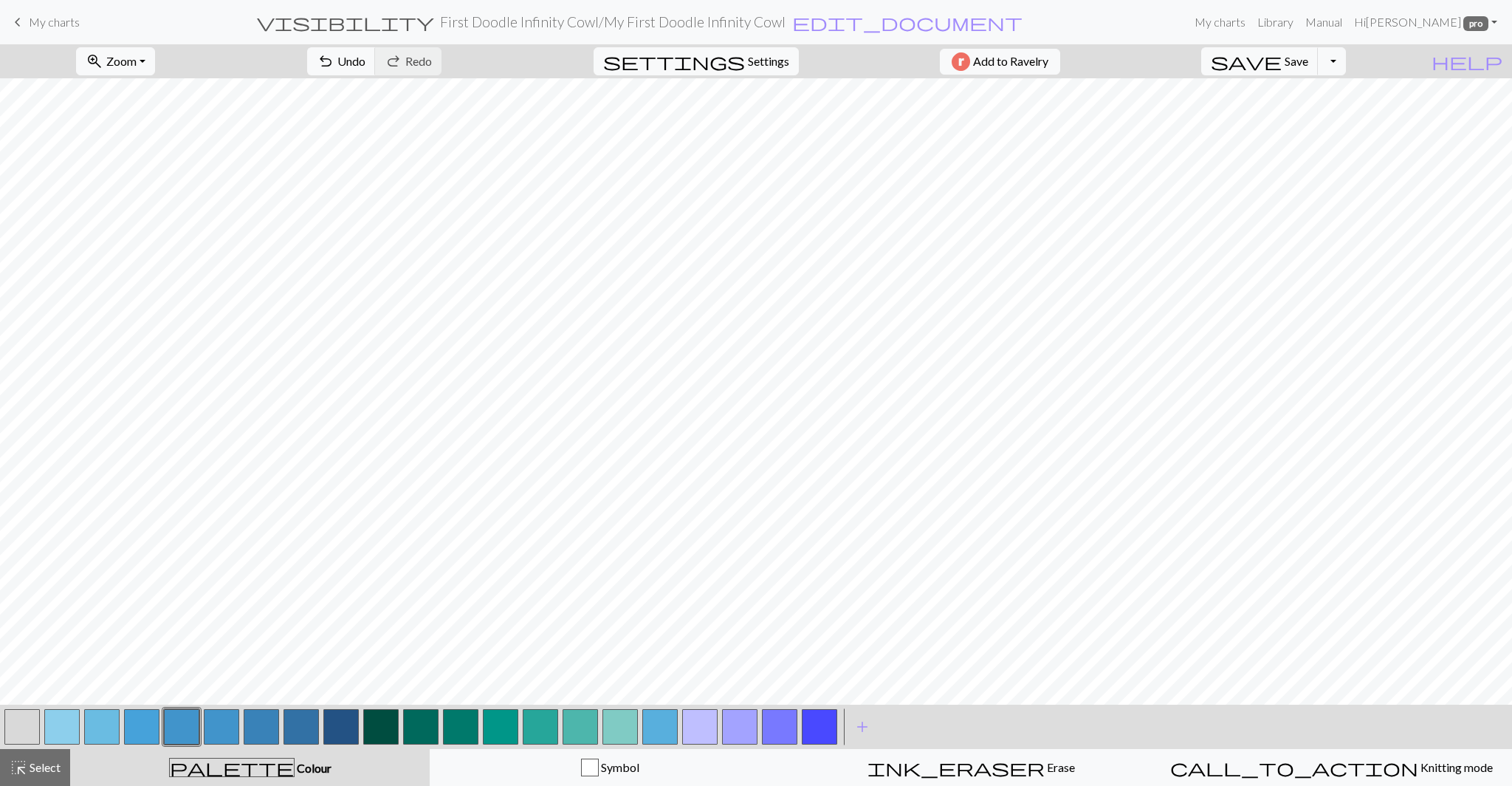
click at [223, 729] on button "button" at bounding box center [221, 726] width 35 height 35
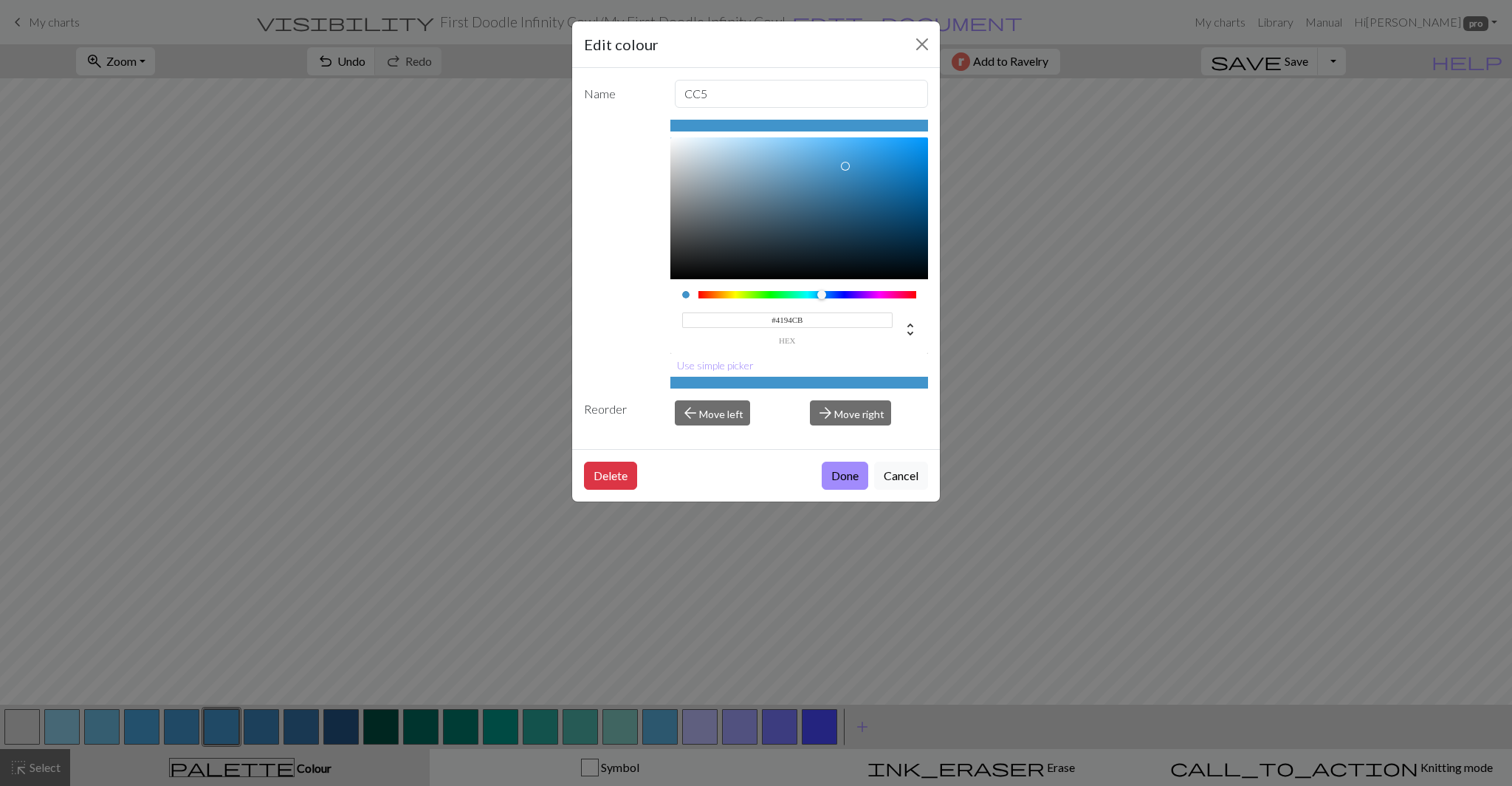
click at [791, 313] on input "#4194CB" at bounding box center [787, 320] width 211 height 16
click at [793, 314] on input "#4194CB" at bounding box center [787, 320] width 211 height 16
click at [787, 322] on input "#4194CB" at bounding box center [787, 320] width 211 height 16
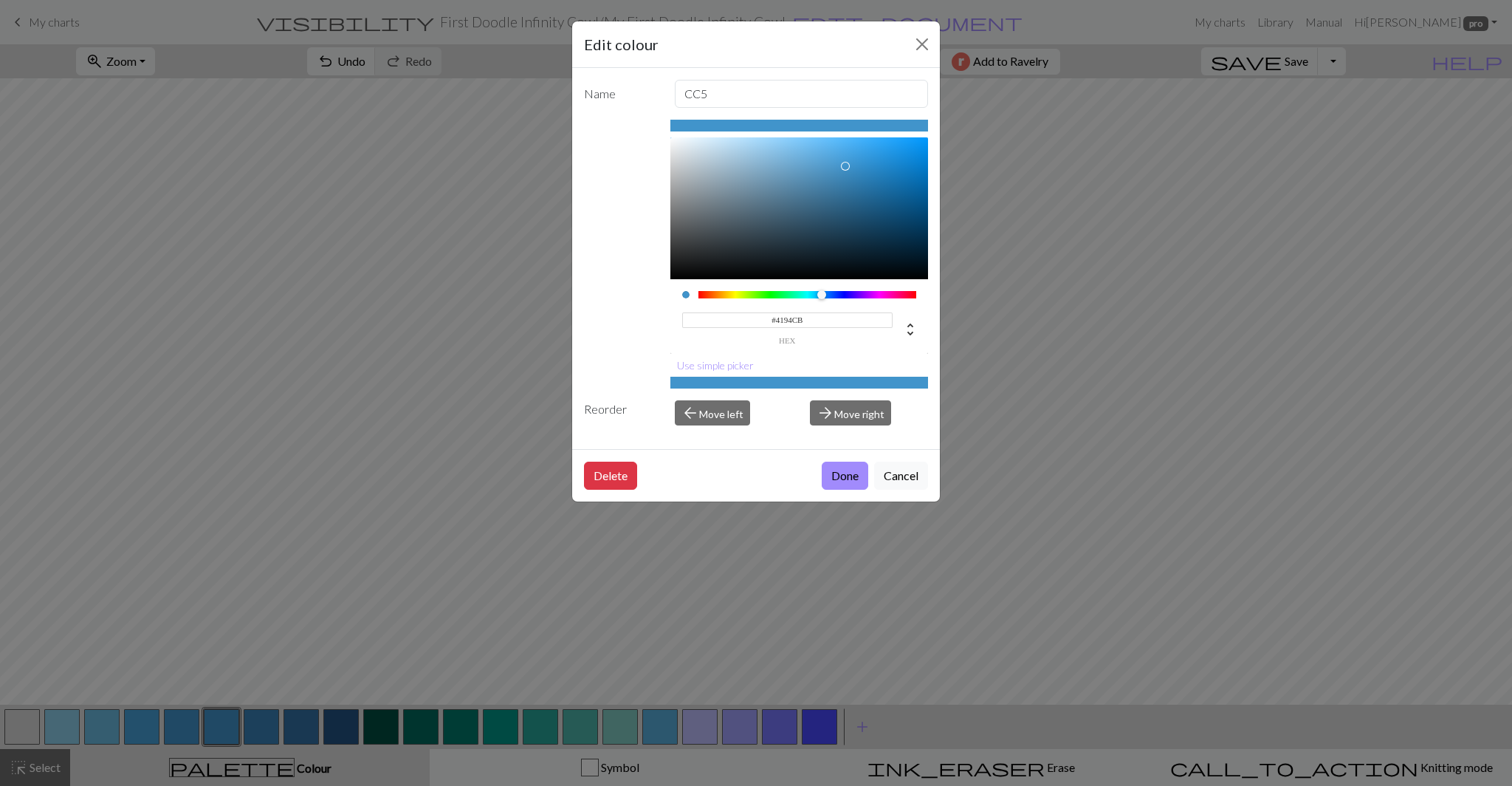
click at [787, 322] on input "#4194CB" at bounding box center [787, 320] width 211 height 16
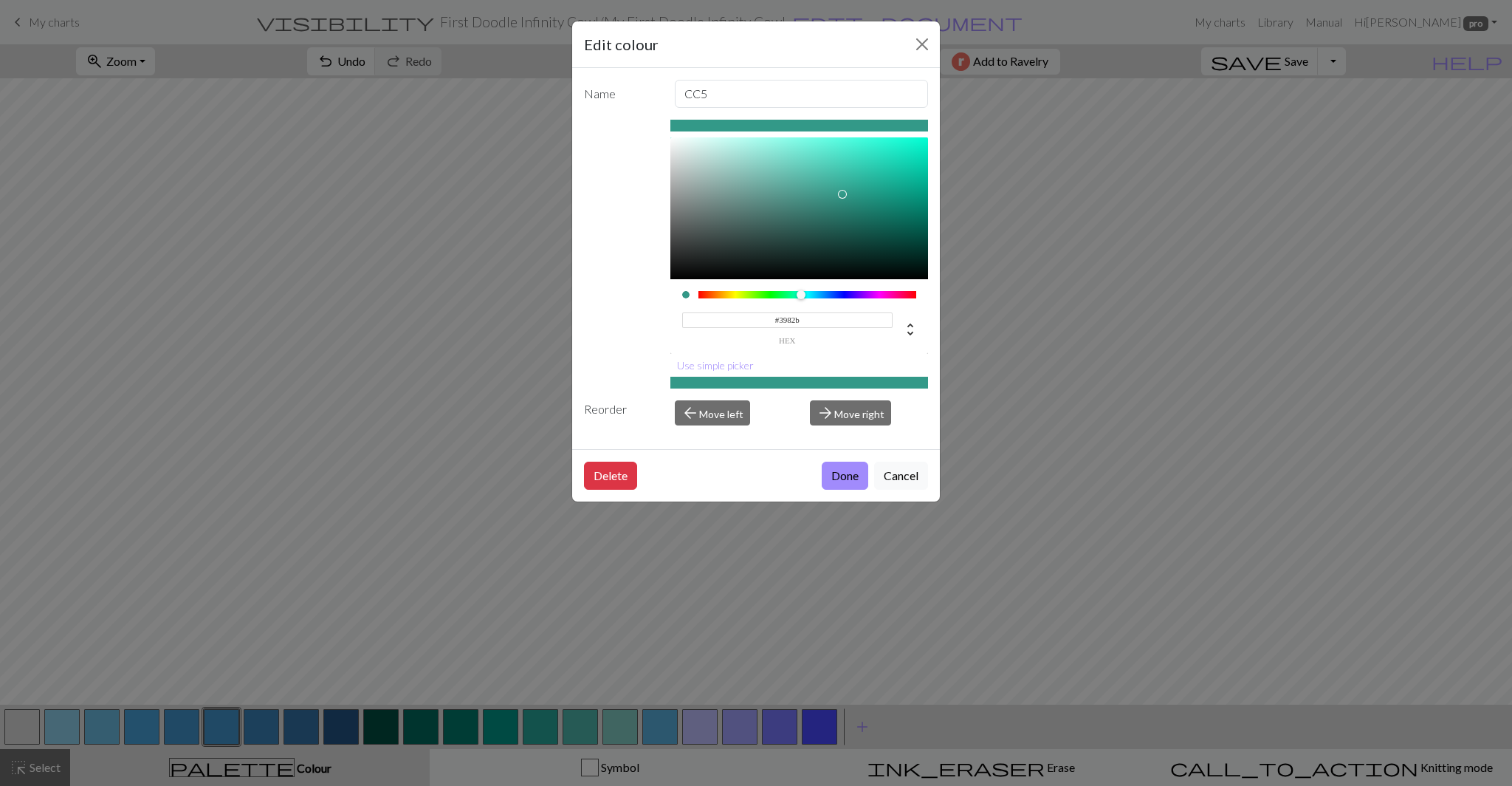
type input "#3982b8"
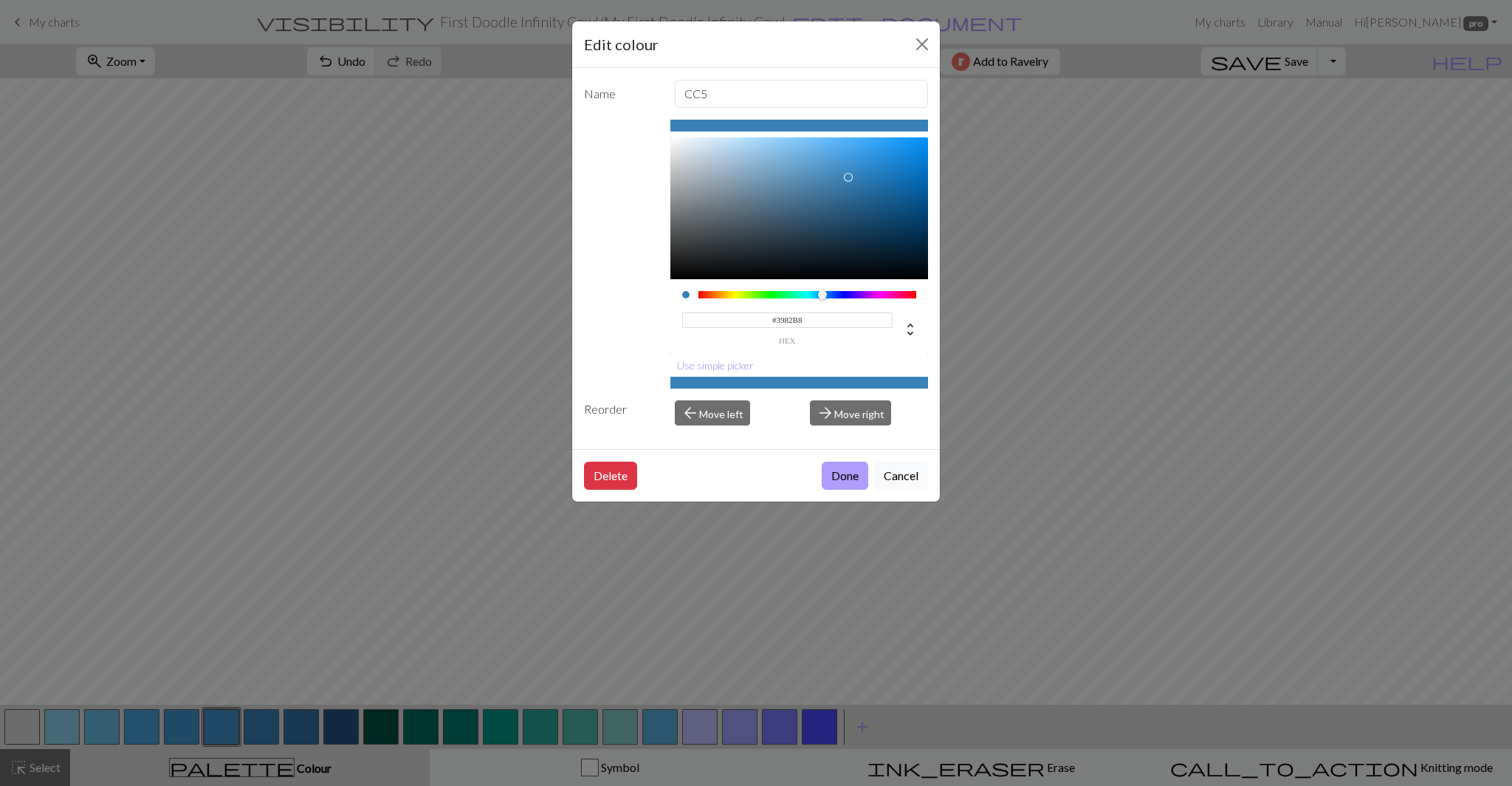
click at [839, 470] on button "Done" at bounding box center [845, 475] width 47 height 28
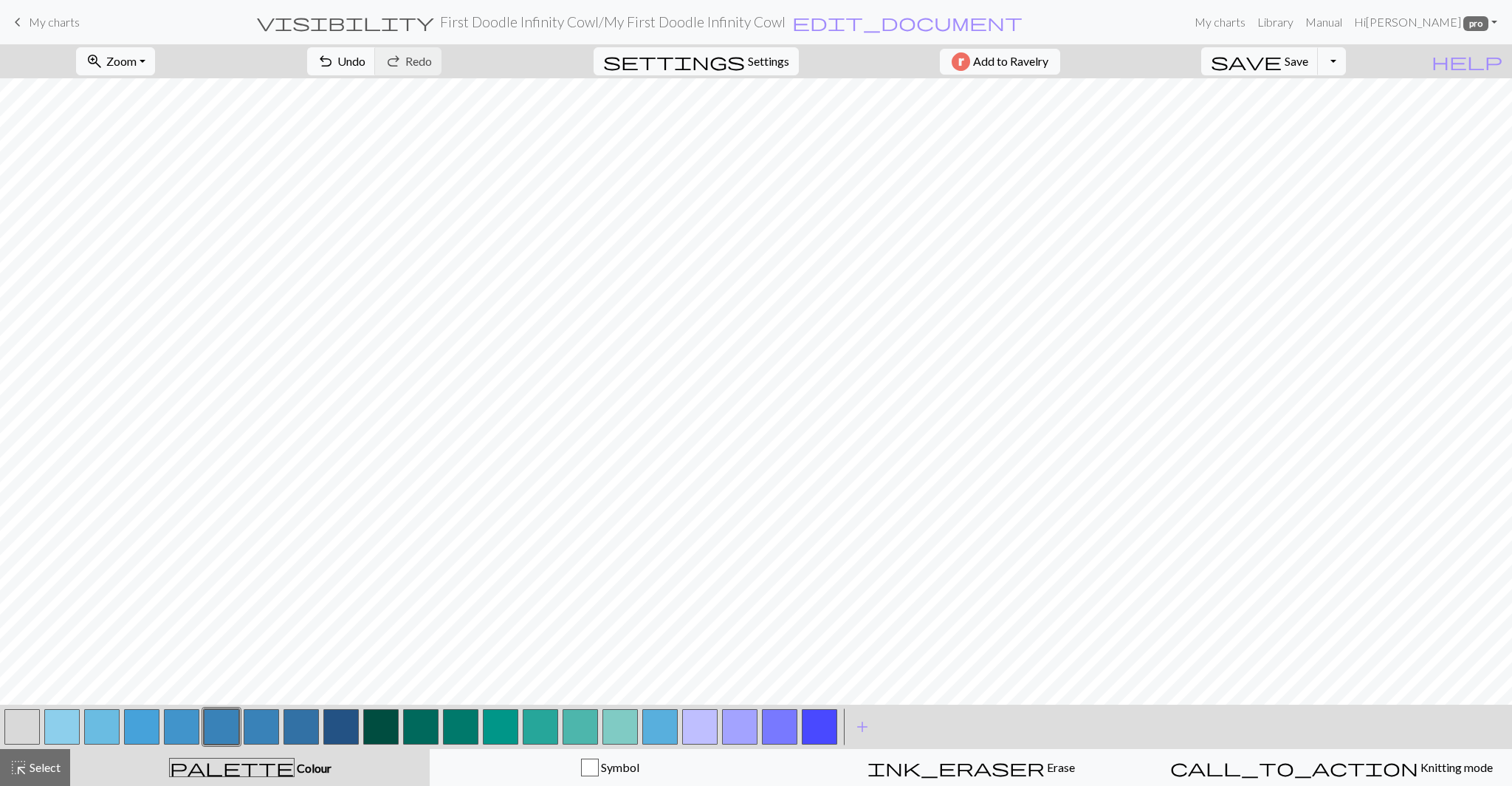
click at [255, 733] on button "button" at bounding box center [261, 726] width 35 height 35
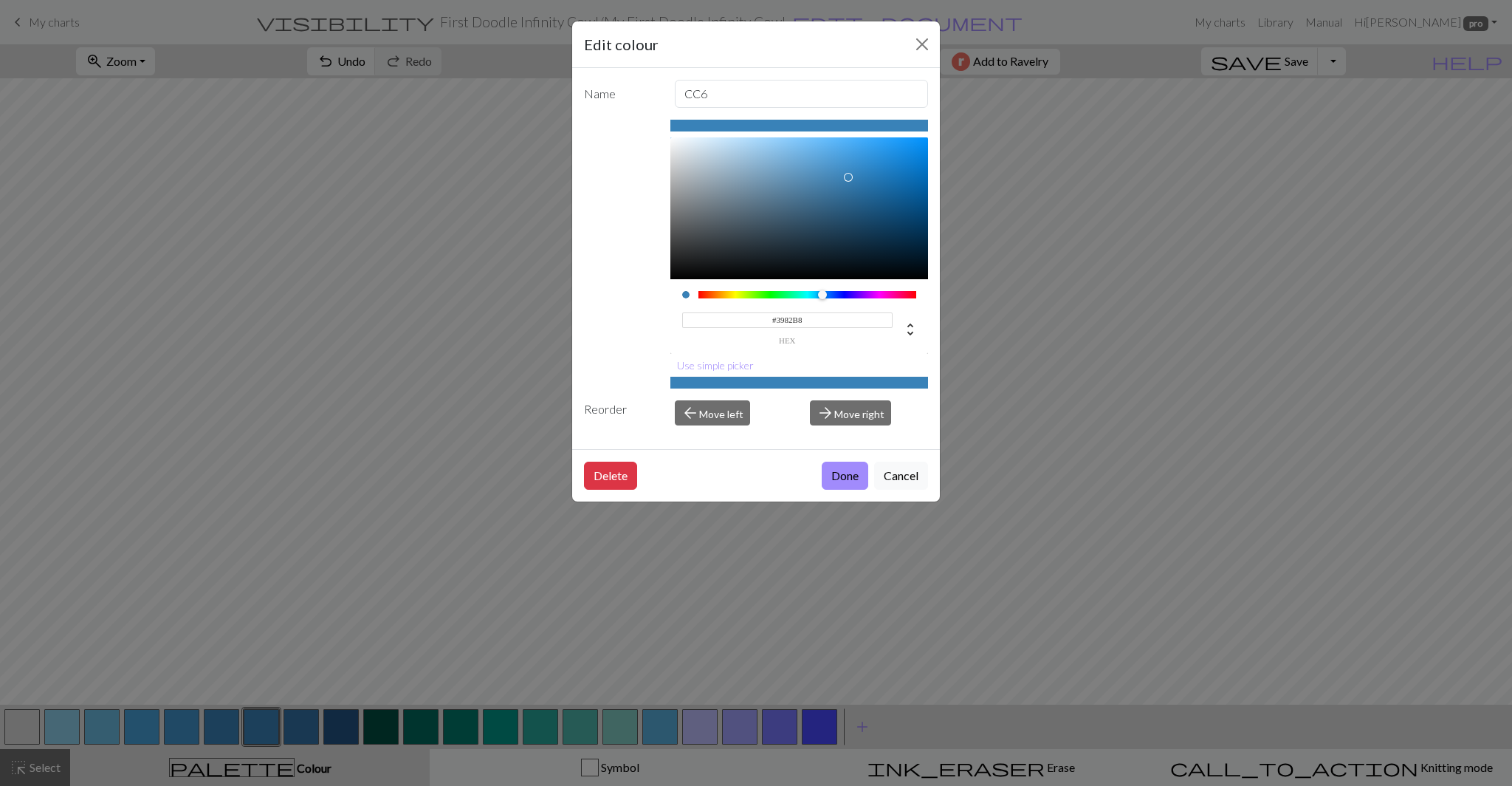
click at [787, 320] on input "#3982B8" at bounding box center [787, 320] width 211 height 16
click at [786, 320] on input "#3982B8" at bounding box center [787, 320] width 211 height 16
type input "#3271A5"
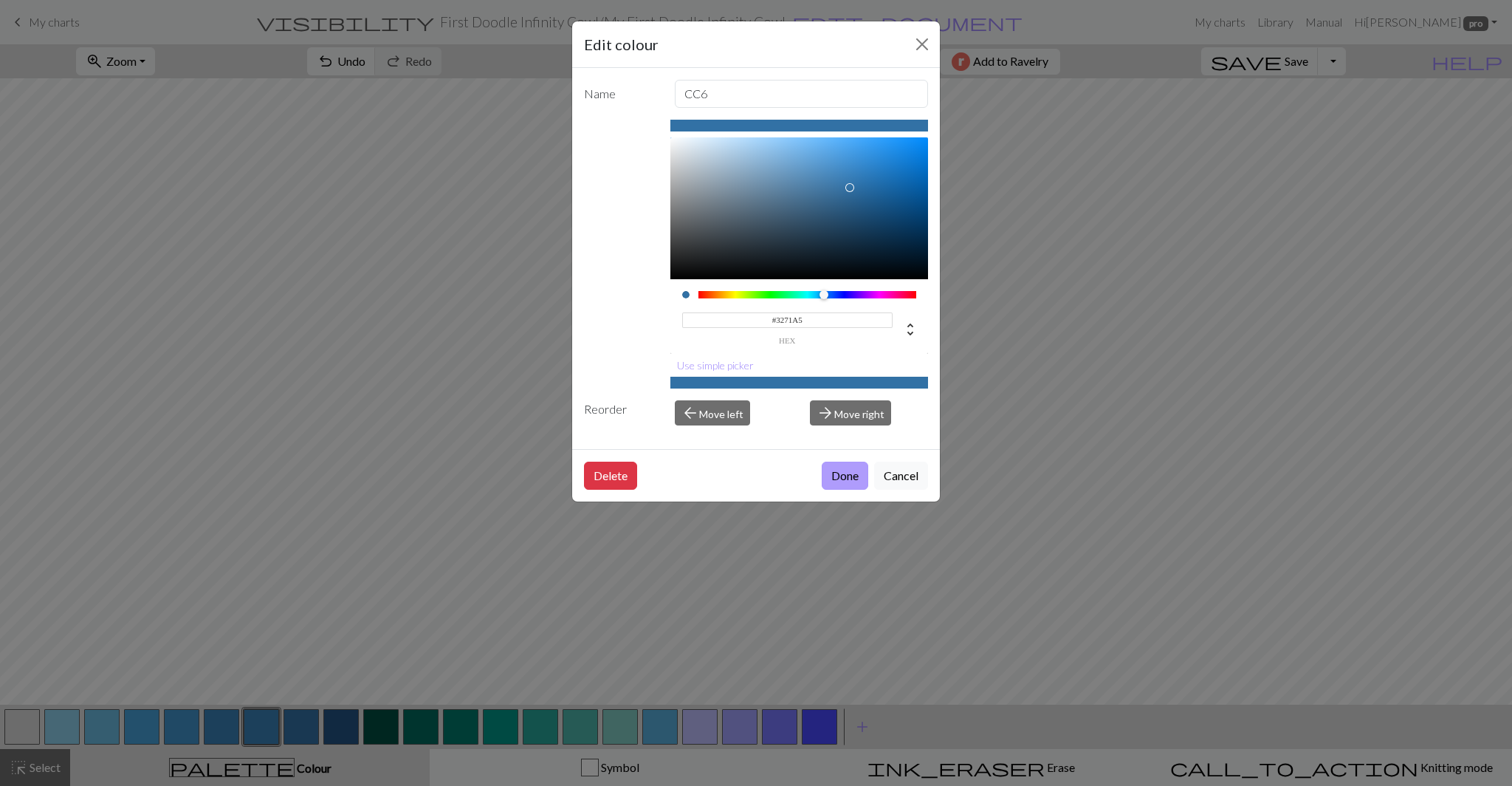
click at [838, 477] on button "Done" at bounding box center [845, 475] width 47 height 28
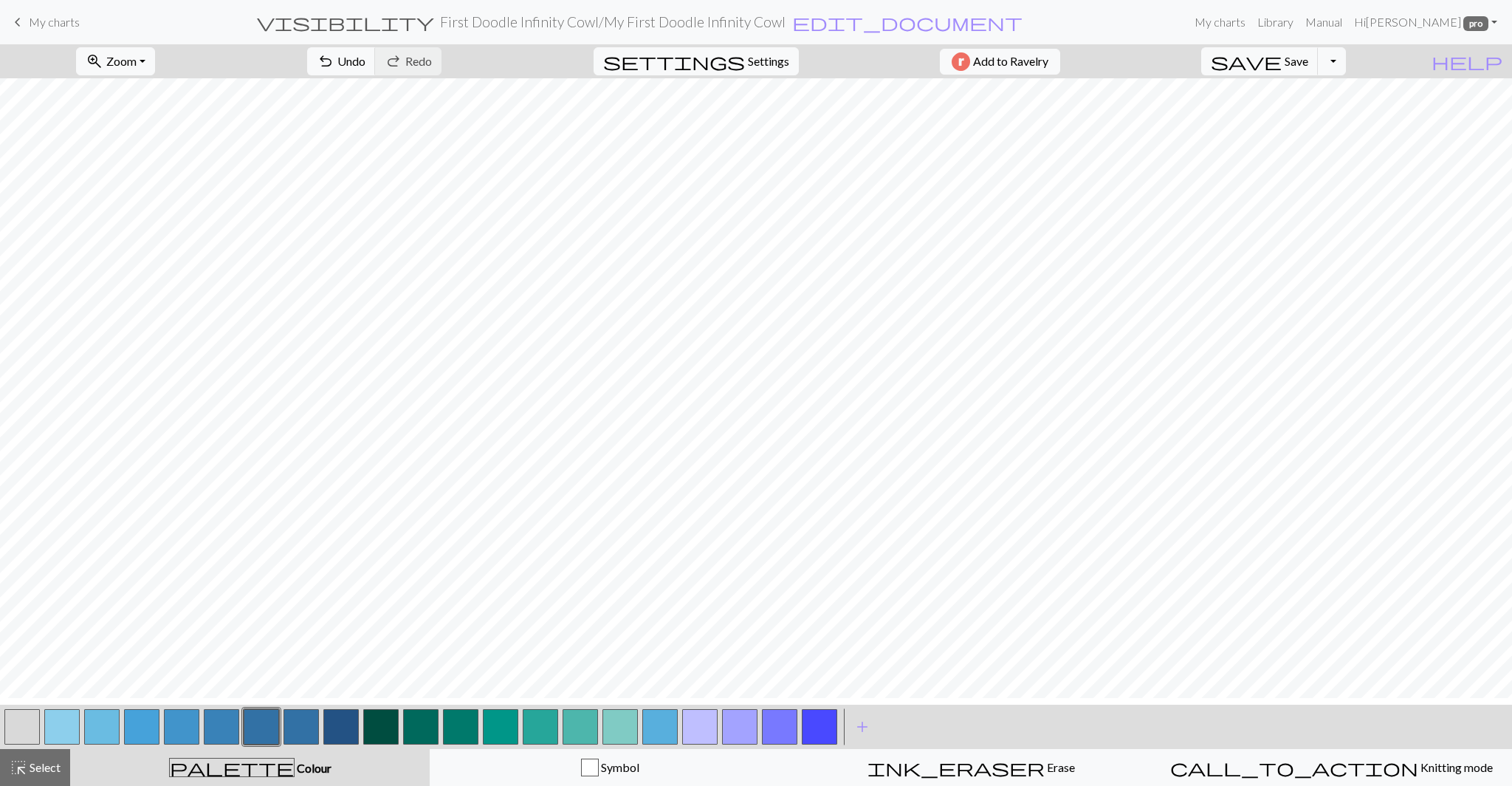
scroll to position [1036, 0]
click at [298, 725] on button "button" at bounding box center [301, 726] width 35 height 35
click at [298, 725] on div "Edit colour Name CC7 #3271A5 hex Use simple picker Reorder arrow_back Move left…" at bounding box center [756, 393] width 1512 height 786
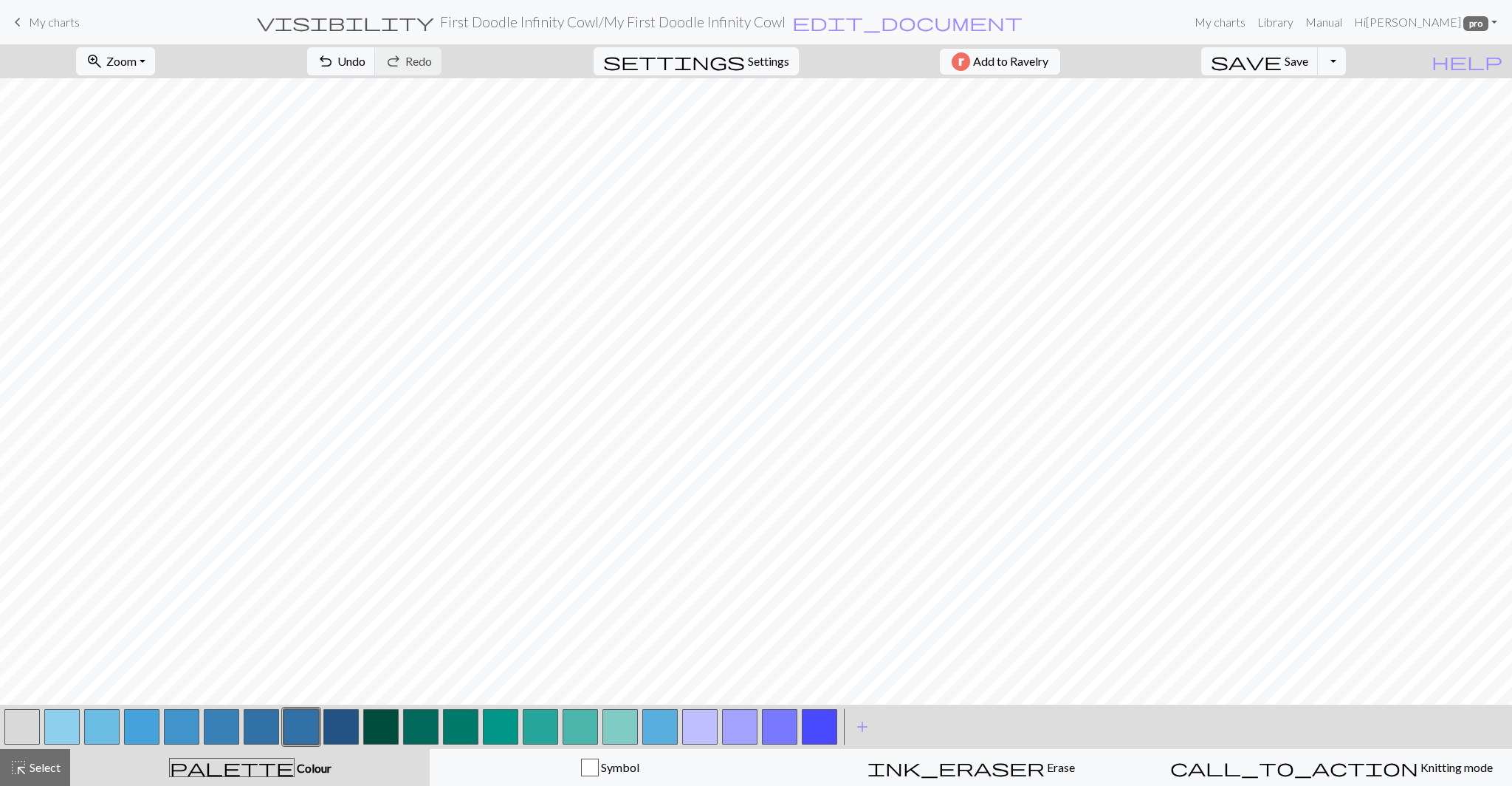
click at [261, 730] on button "button" at bounding box center [261, 726] width 35 height 35
click at [308, 732] on button "button" at bounding box center [301, 726] width 35 height 35
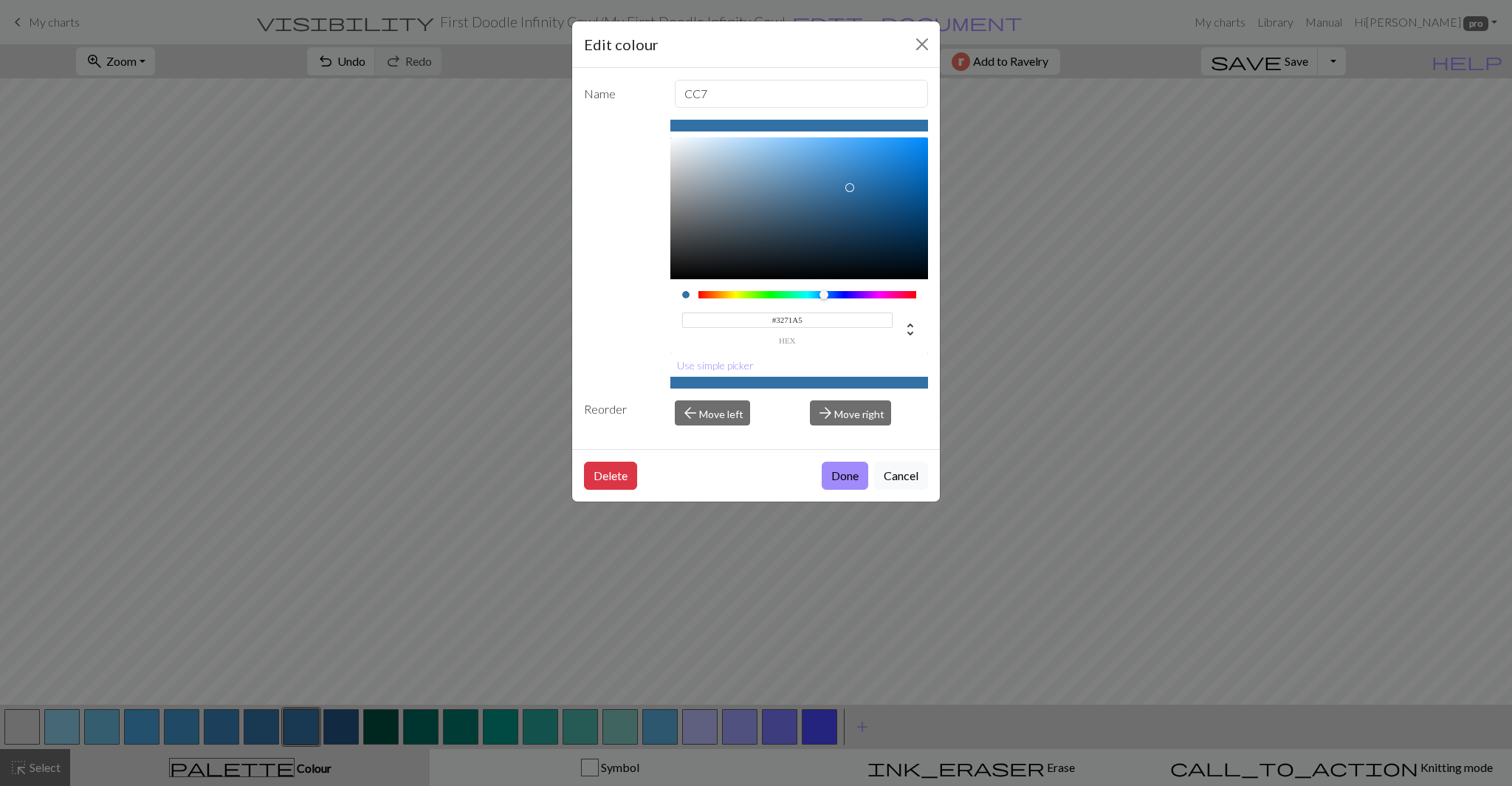
click at [789, 323] on input "#3271A5" at bounding box center [787, 320] width 211 height 16
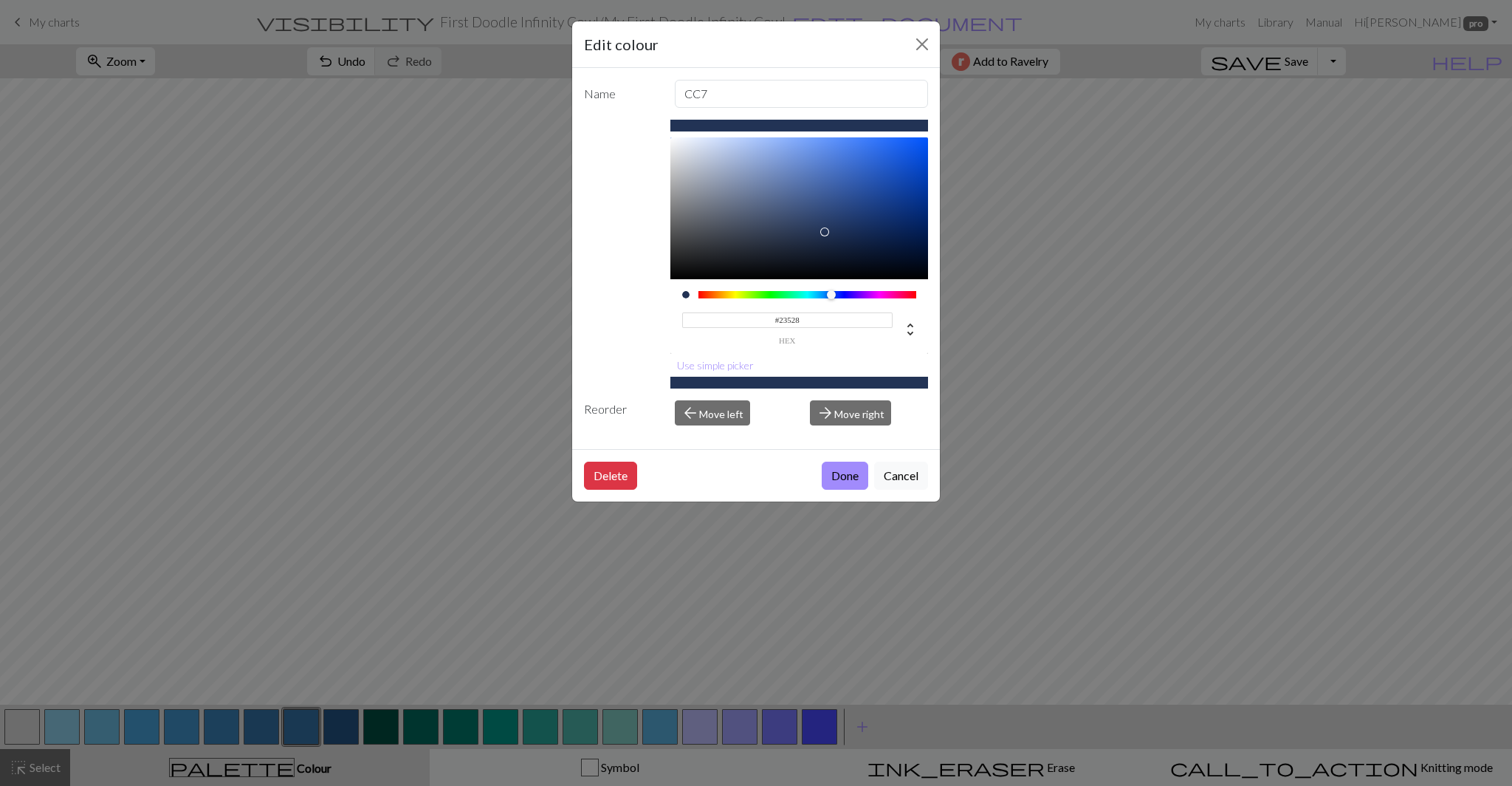
type input "#235284"
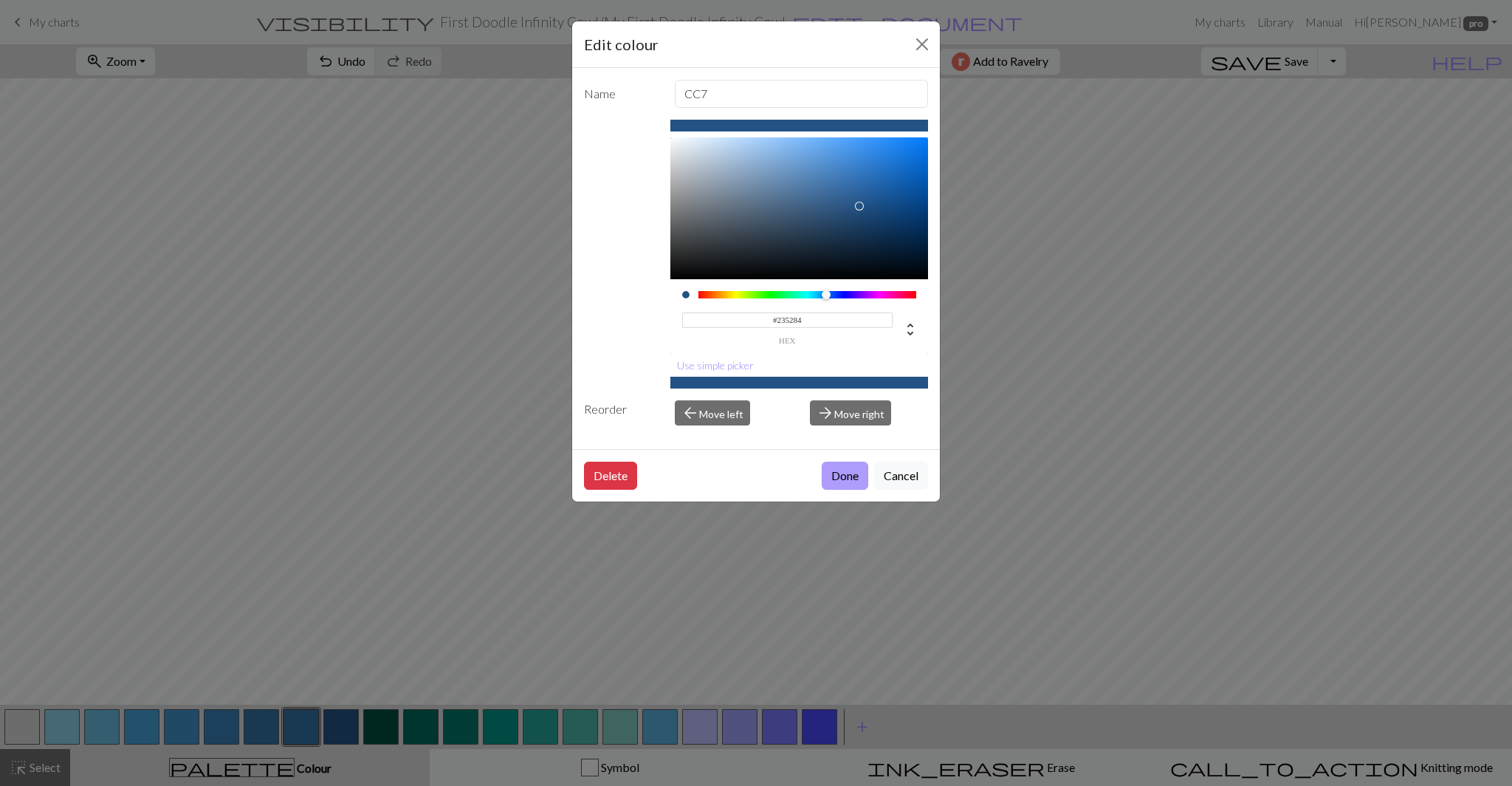
click at [849, 472] on button "Done" at bounding box center [845, 475] width 47 height 28
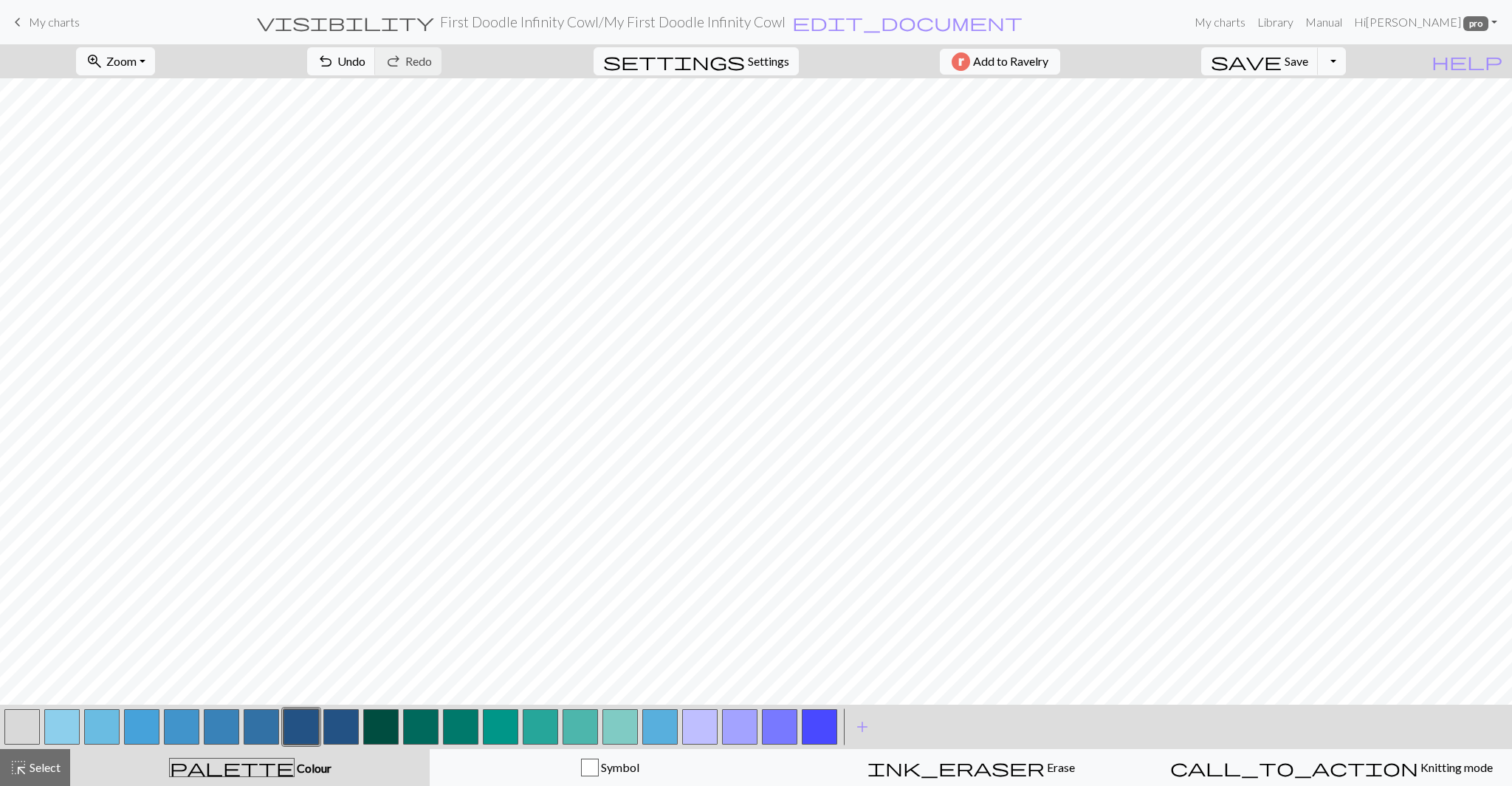
click at [387, 734] on button "button" at bounding box center [380, 726] width 35 height 35
click at [387, 734] on div "Edit colour Name CC9 #004D40 hex Use simple picker Reorder arrow_back Move left…" at bounding box center [756, 393] width 1512 height 786
click at [380, 730] on button "button" at bounding box center [380, 726] width 35 height 35
click at [380, 730] on div "Edit colour Name CC9 #004D40 hex Use simple picker Reorder arrow_back Move left…" at bounding box center [756, 393] width 1512 height 786
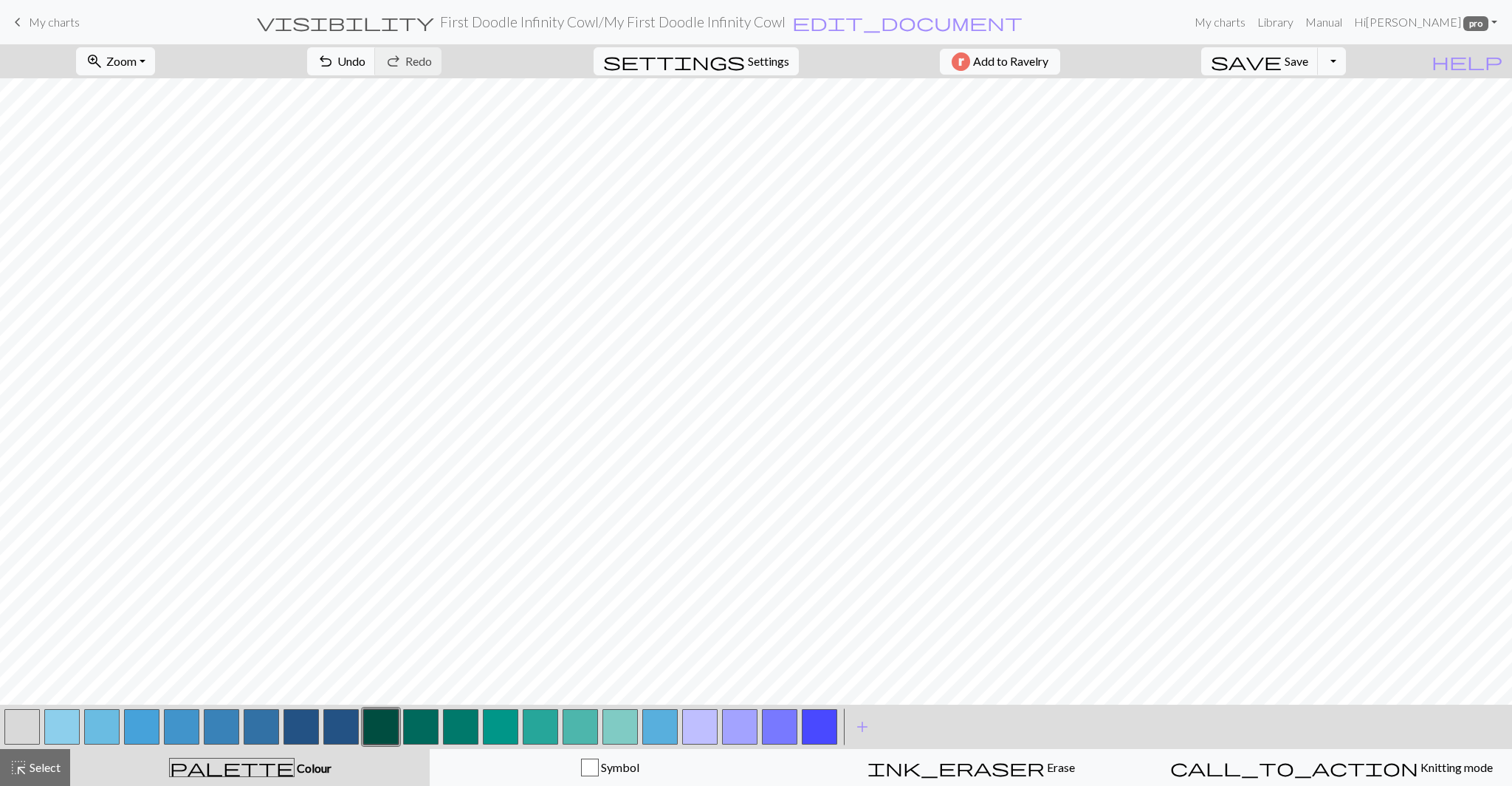
click at [417, 730] on button "button" at bounding box center [420, 726] width 35 height 35
click at [383, 730] on button "button" at bounding box center [380, 726] width 35 height 35
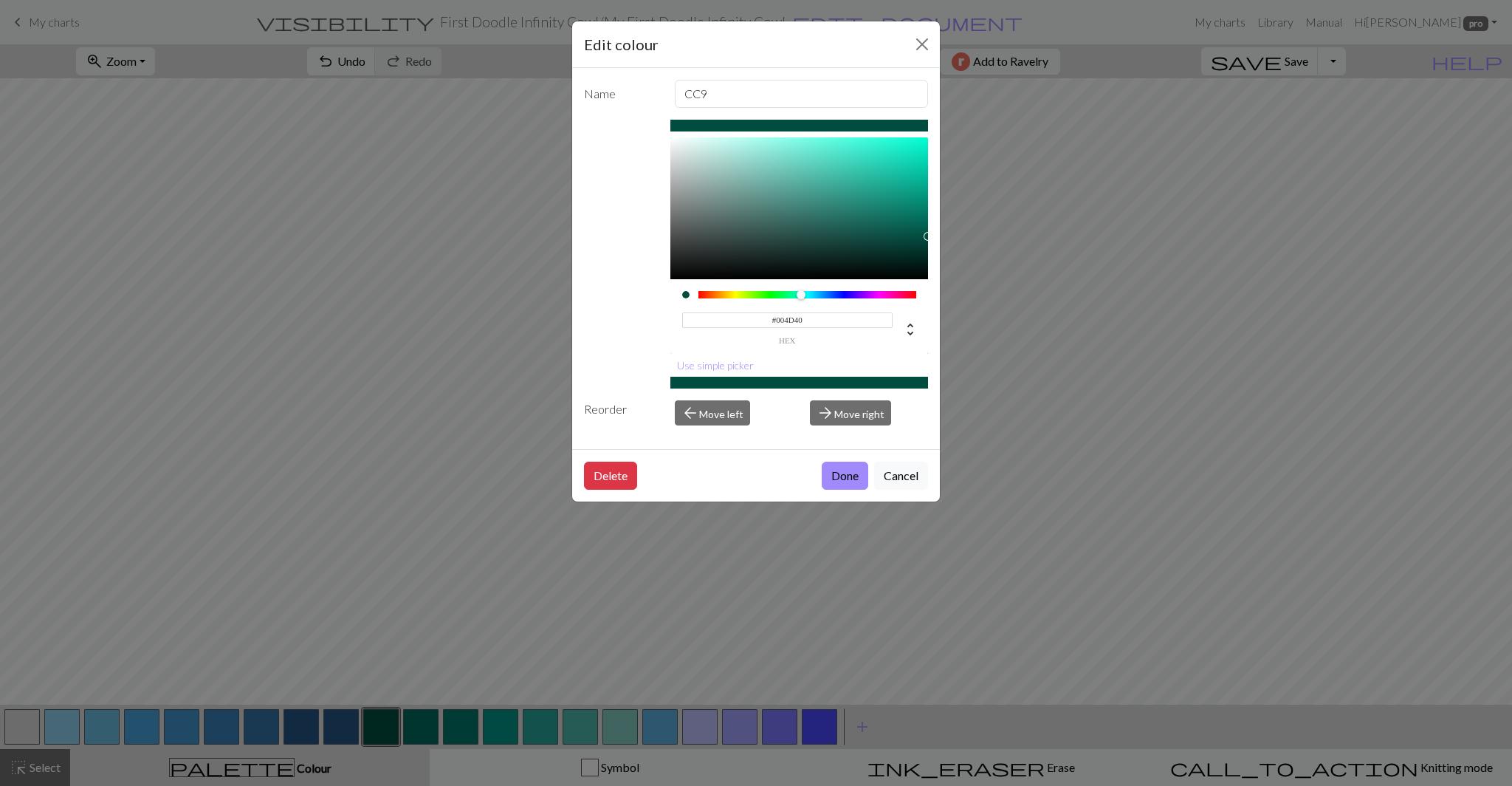
click at [781, 320] on input "#004D40" at bounding box center [787, 320] width 211 height 16
click at [895, 471] on button "Cancel" at bounding box center [901, 475] width 54 height 28
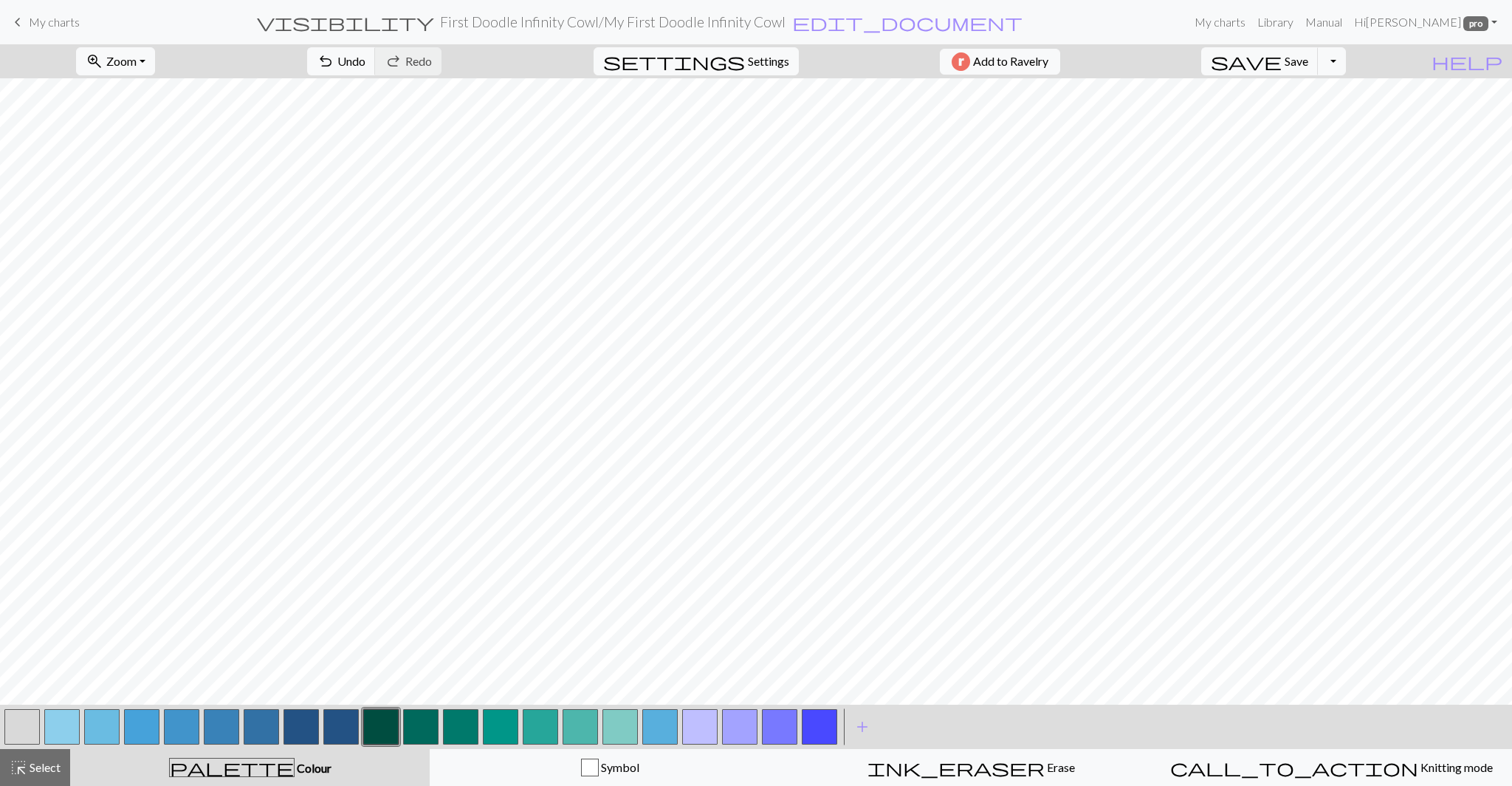
click at [349, 732] on button "button" at bounding box center [341, 726] width 35 height 35
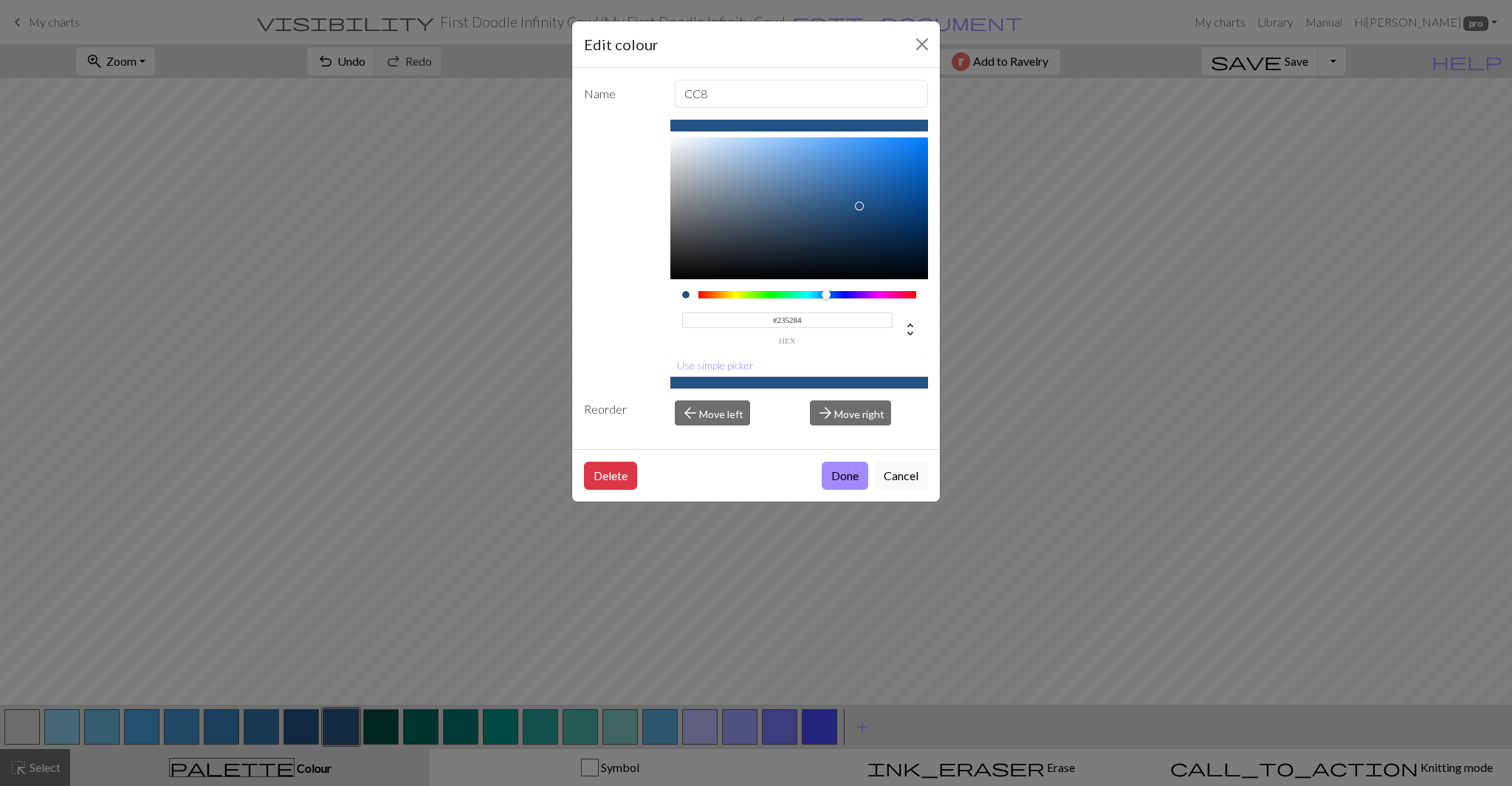
click at [783, 320] on input "#235284" at bounding box center [787, 320] width 211 height 16
paste input "004D40"
type input "#004D40"
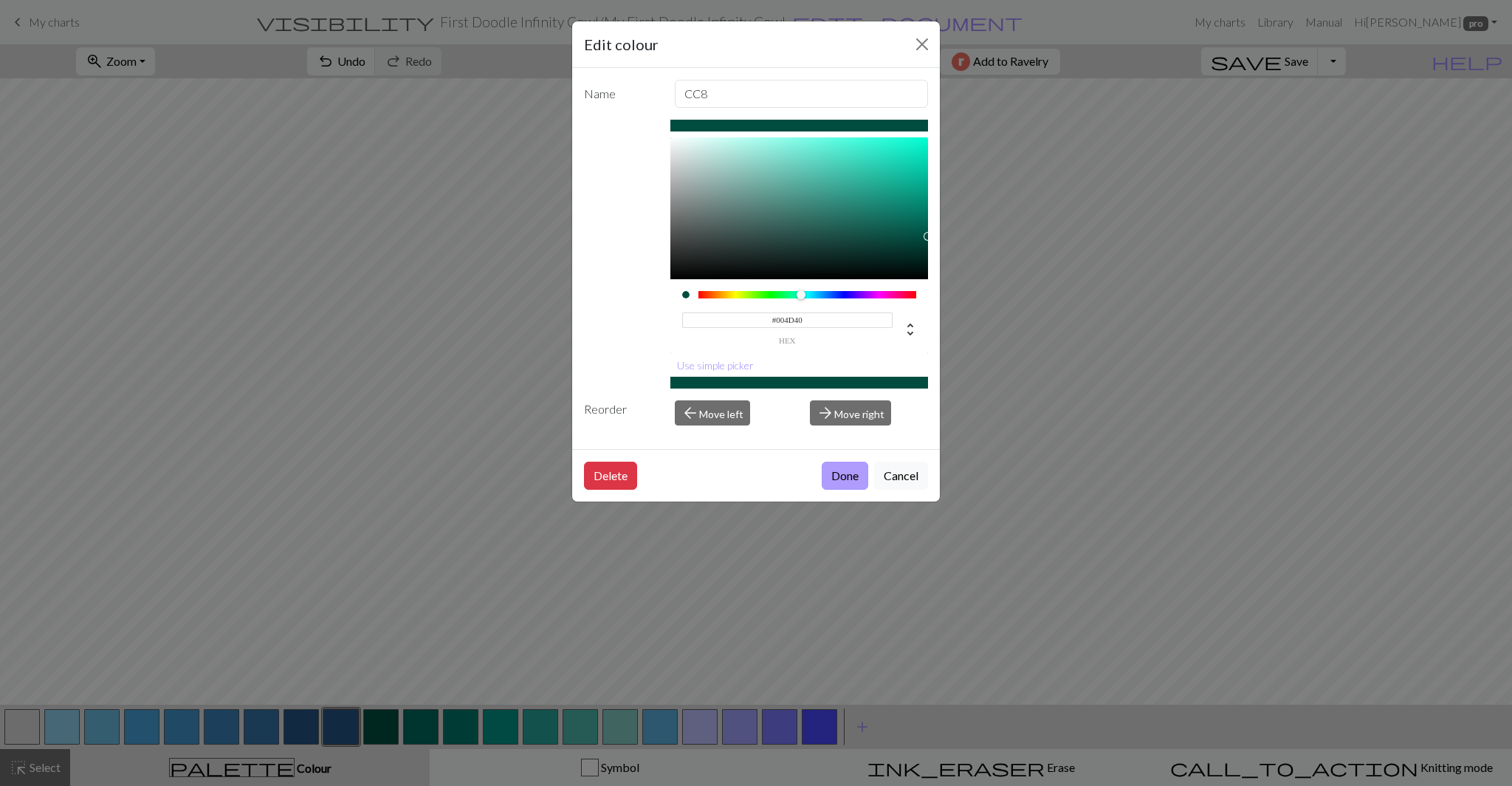
click at [834, 474] on button "Done" at bounding box center [845, 475] width 47 height 28
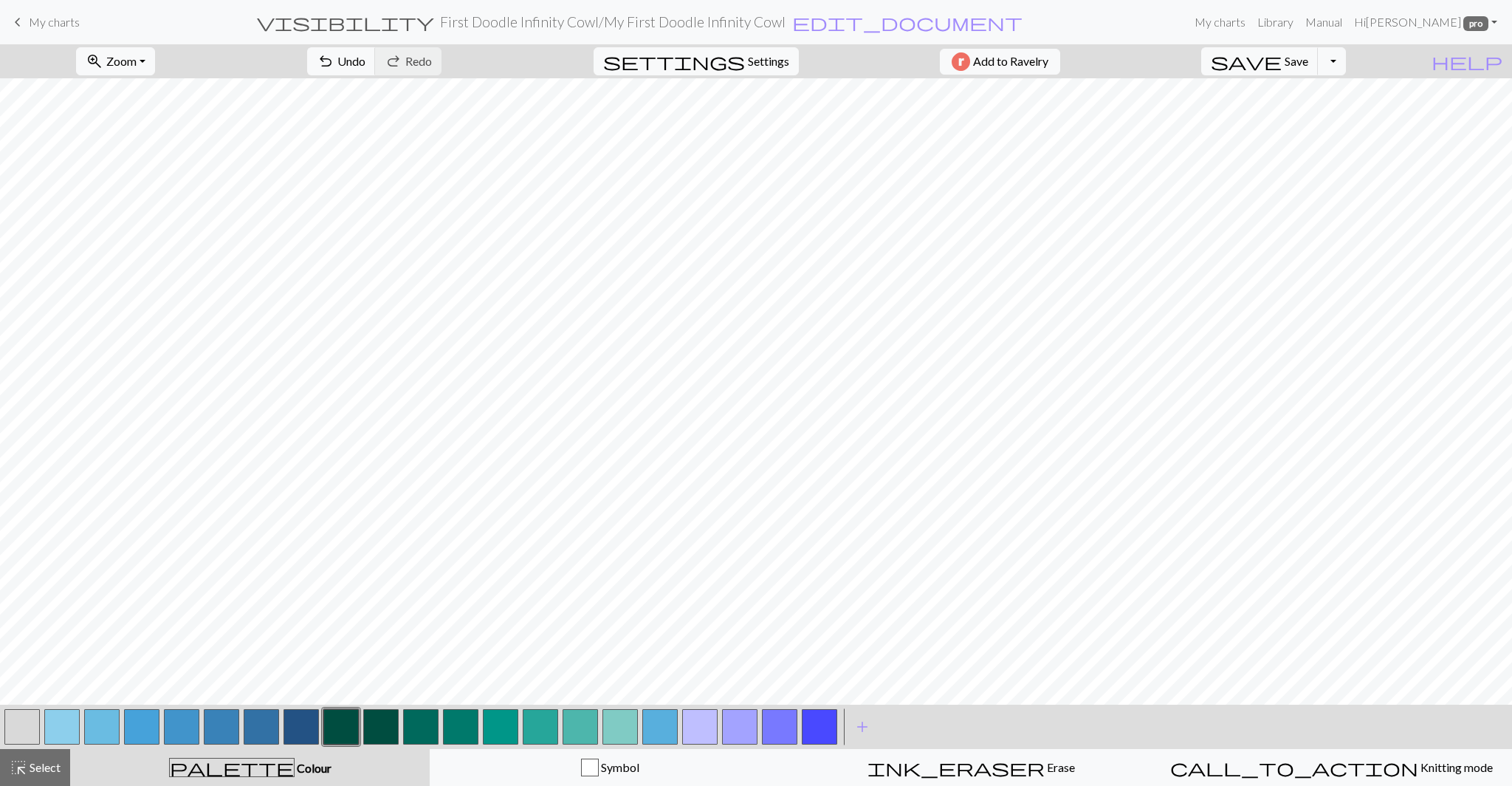
click at [420, 731] on button "button" at bounding box center [420, 726] width 35 height 35
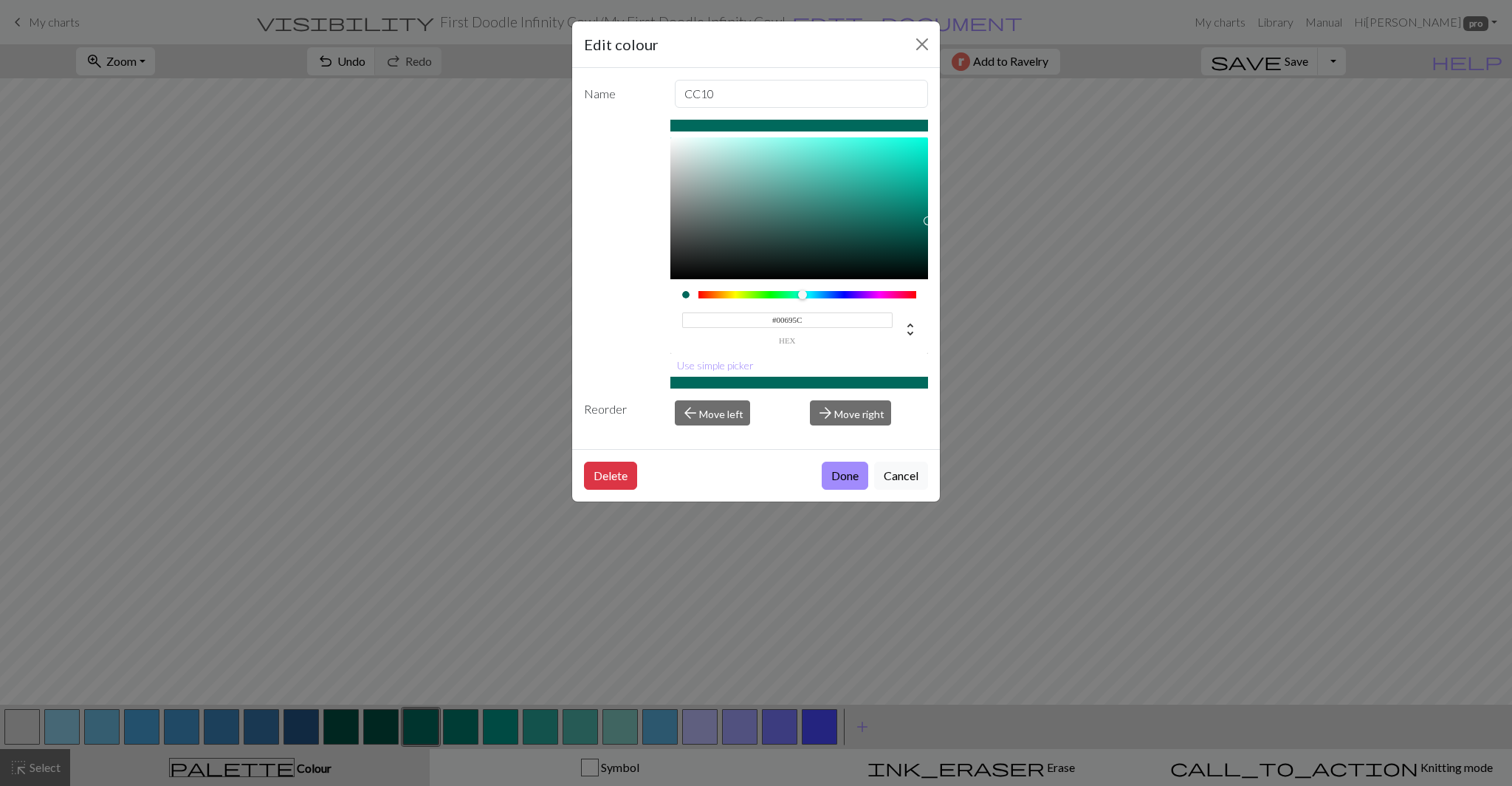
click at [788, 320] on input "#00695C" at bounding box center [787, 320] width 211 height 16
click at [908, 472] on button "Cancel" at bounding box center [901, 475] width 54 height 28
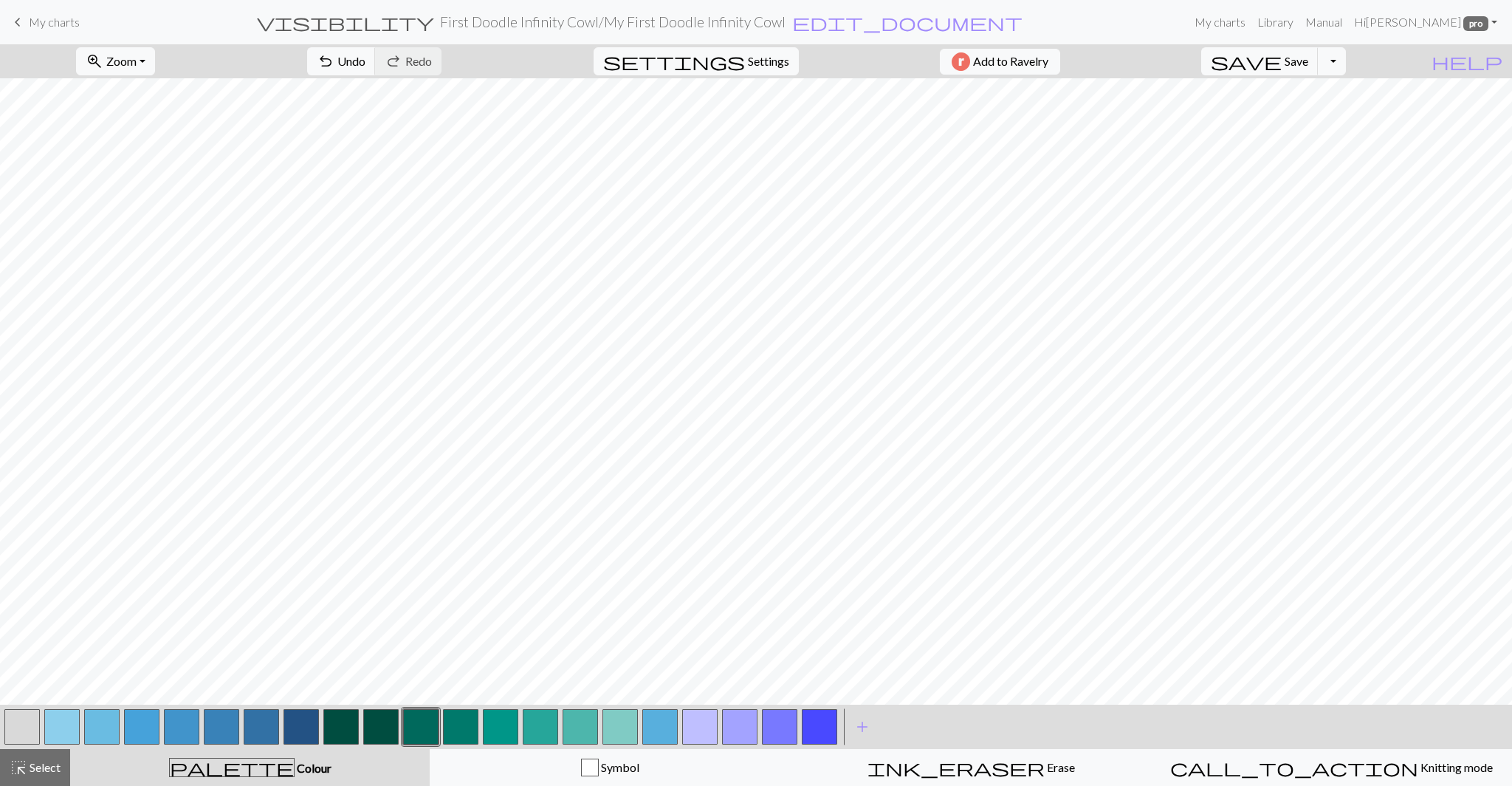
click at [384, 723] on button "button" at bounding box center [380, 726] width 35 height 35
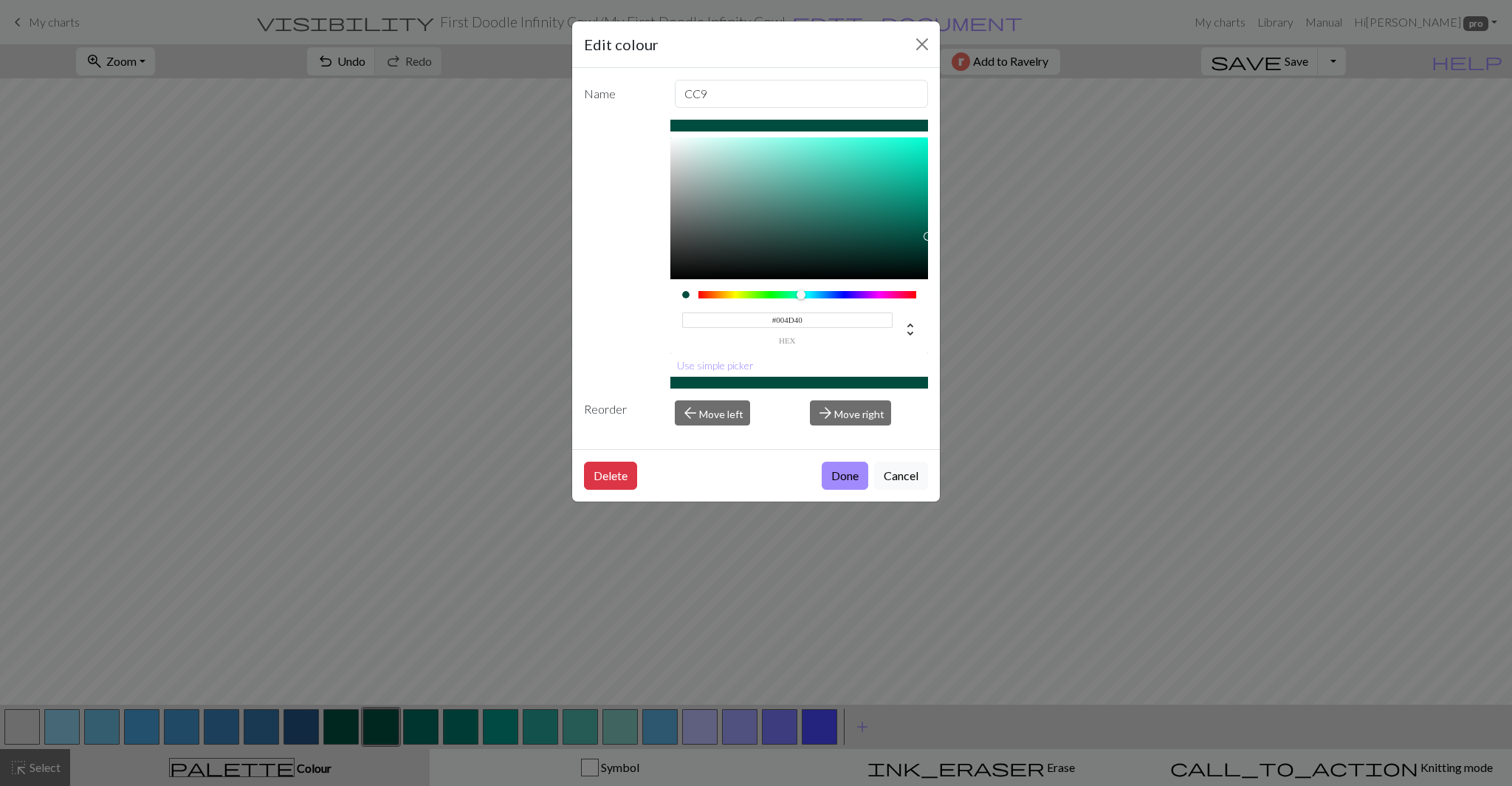
click at [789, 320] on input "#004D40" at bounding box center [787, 320] width 211 height 16
paste input "695C"
type input "#00695C"
click at [839, 475] on button "Done" at bounding box center [845, 475] width 47 height 28
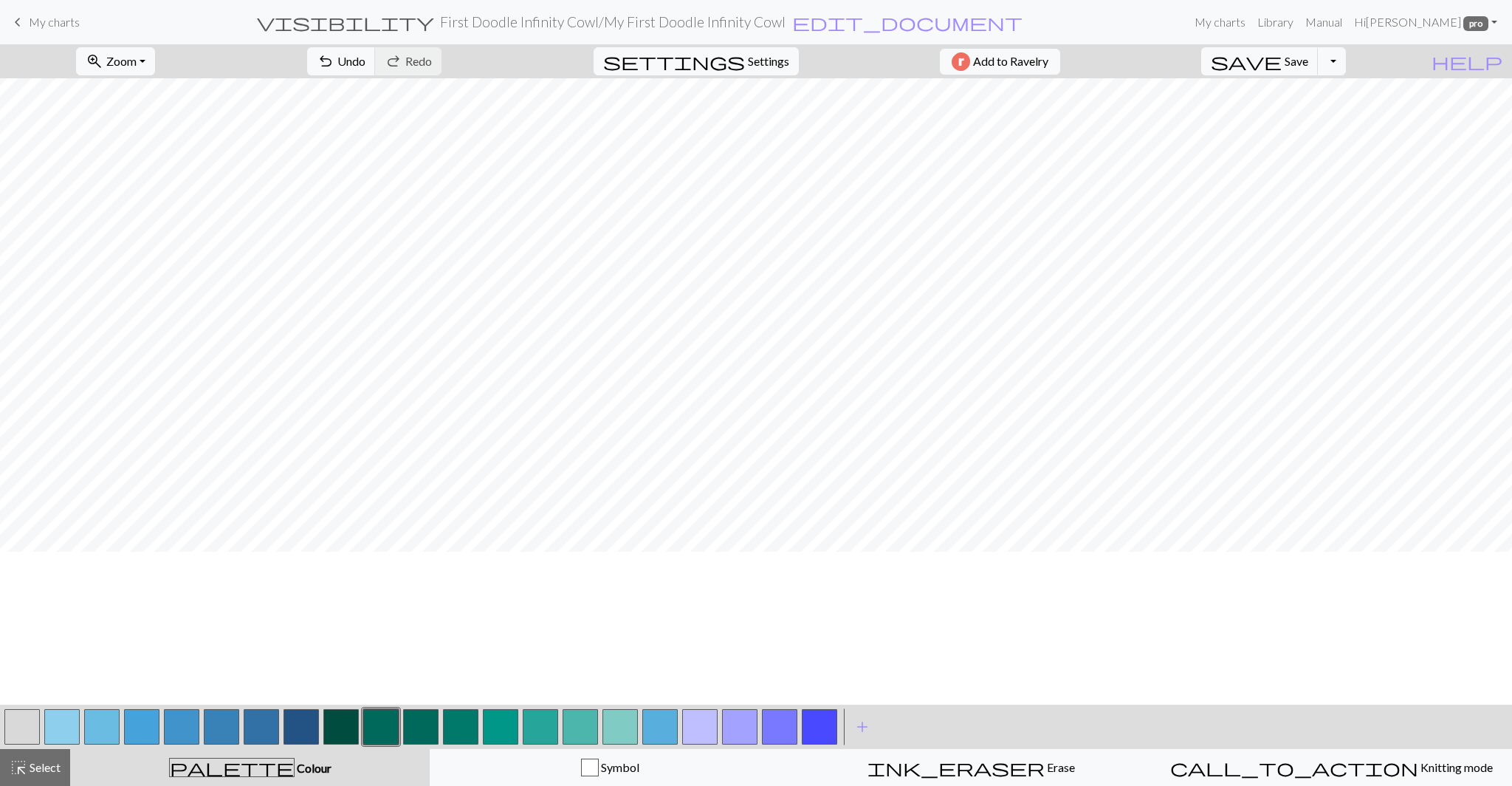
scroll to position [884, 0]
click at [463, 724] on button "button" at bounding box center [460, 726] width 35 height 35
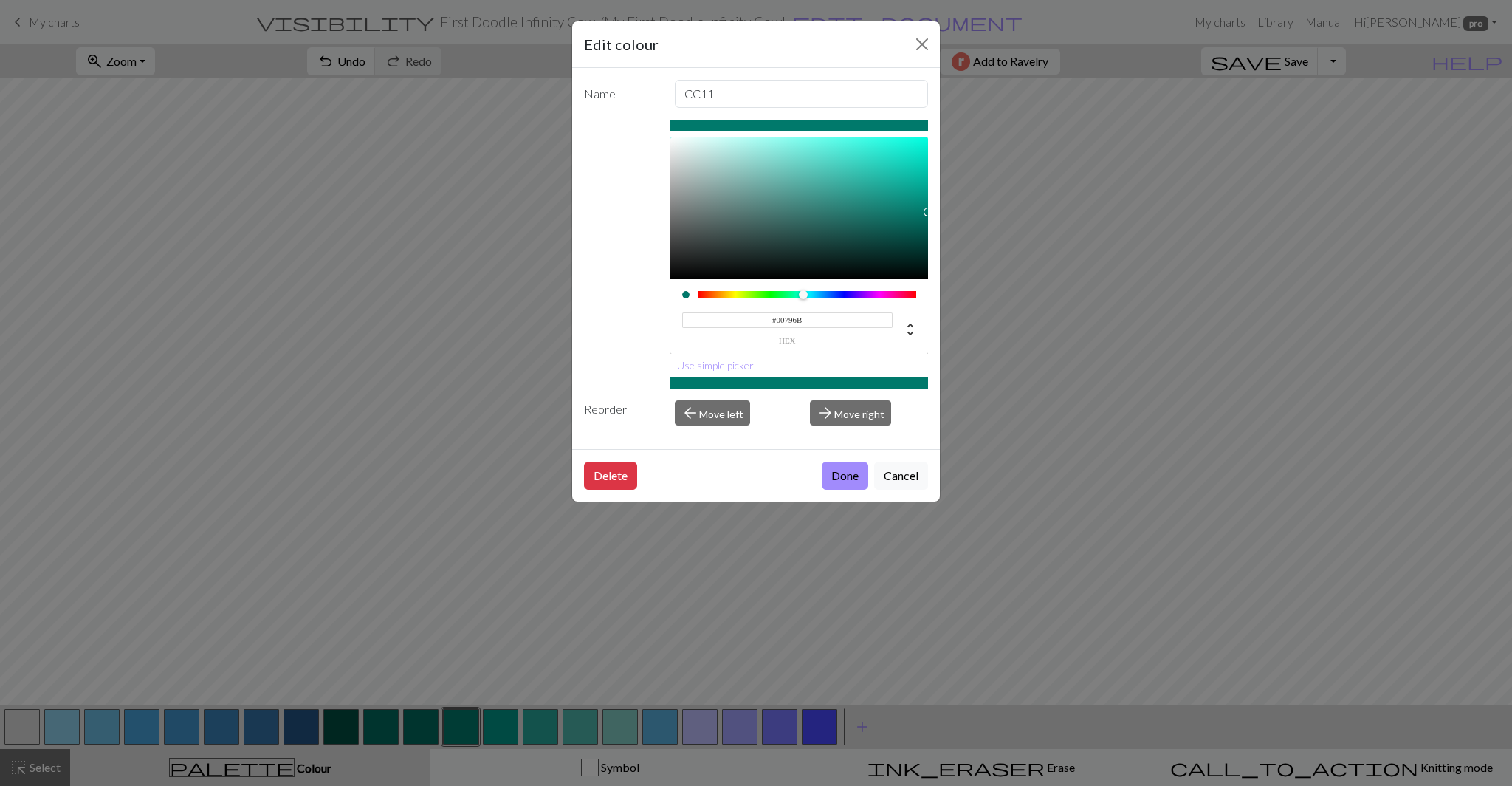
click at [785, 325] on input "#00796B" at bounding box center [787, 320] width 211 height 16
click at [892, 471] on button "Cancel" at bounding box center [901, 475] width 54 height 28
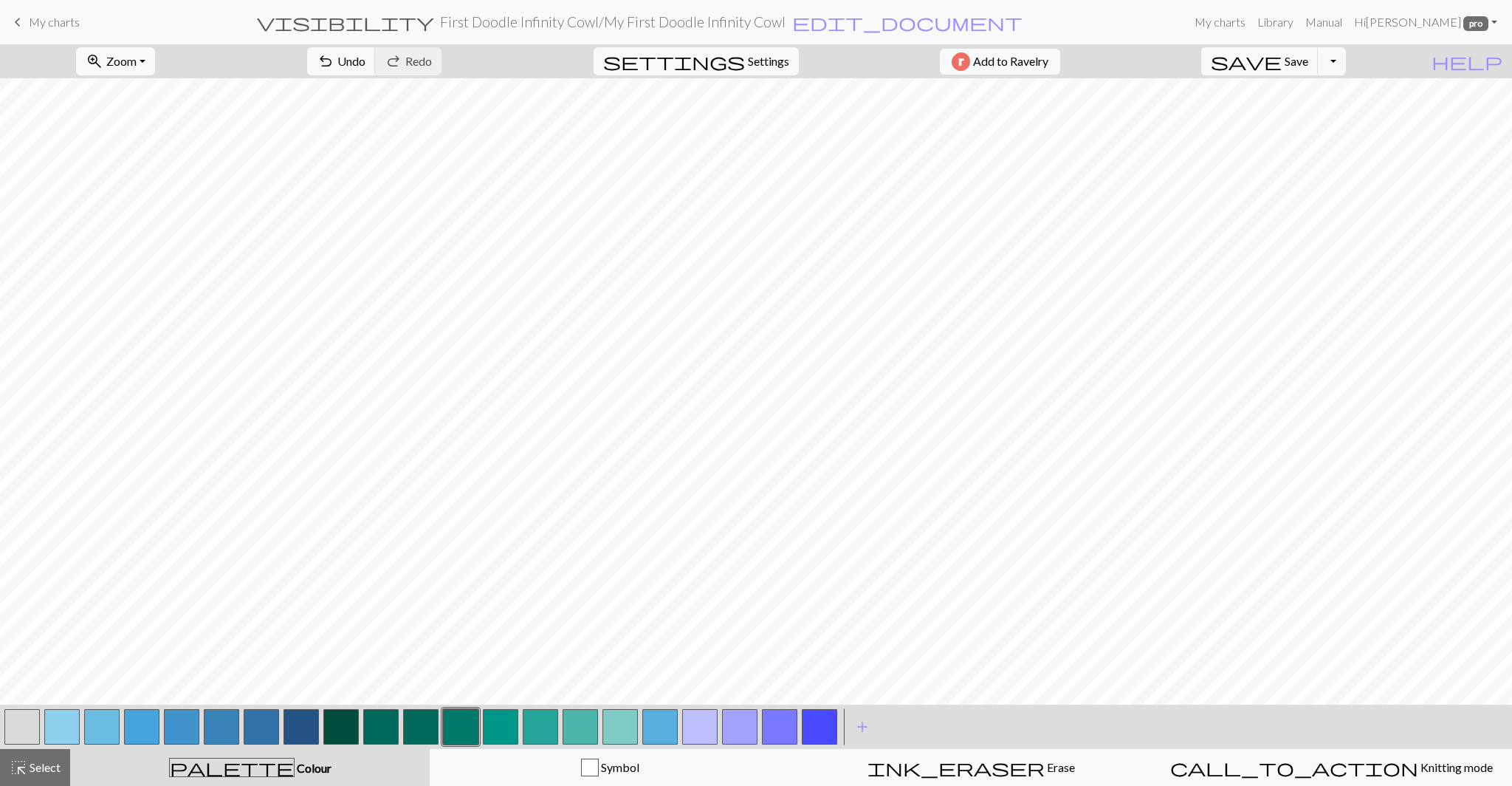
click at [425, 727] on button "button" at bounding box center [420, 726] width 35 height 35
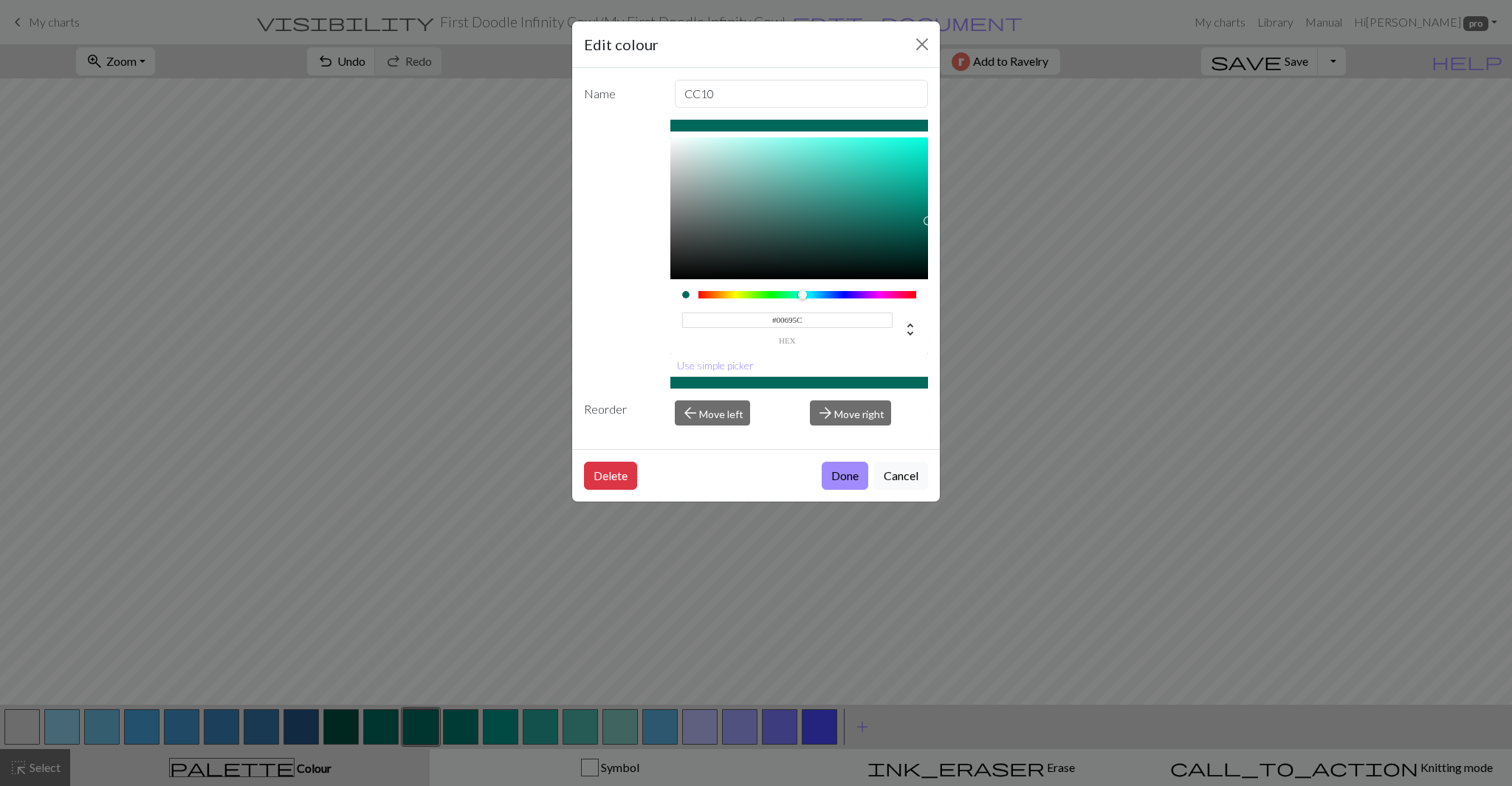
click at [786, 319] on input "#00695C" at bounding box center [787, 320] width 211 height 16
paste input "796B"
type input "#00796B"
click at [838, 478] on button "Done" at bounding box center [845, 475] width 47 height 28
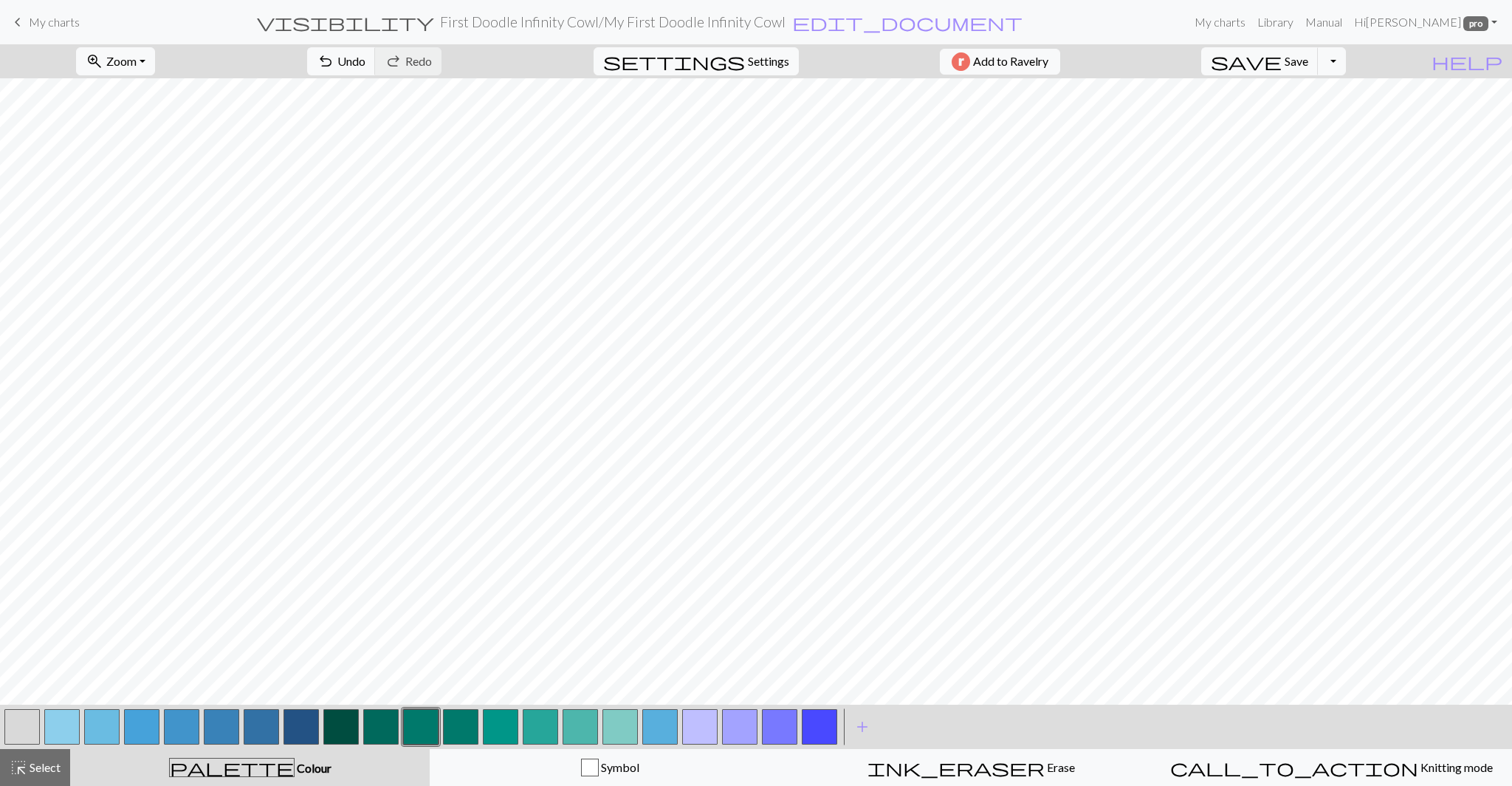
click at [501, 733] on button "button" at bounding box center [500, 726] width 35 height 35
click at [496, 742] on button "button" at bounding box center [500, 726] width 35 height 35
click at [496, 742] on div "Edit colour Name CC12 #009688 hex Use simple picker Reorder arrow_back Move lef…" at bounding box center [756, 393] width 1512 height 786
click at [501, 729] on button "button" at bounding box center [500, 726] width 35 height 35
click at [501, 729] on div "Edit colour Name CC12 #009688 hex Use simple picker Reorder arrow_back Move lef…" at bounding box center [756, 393] width 1512 height 786
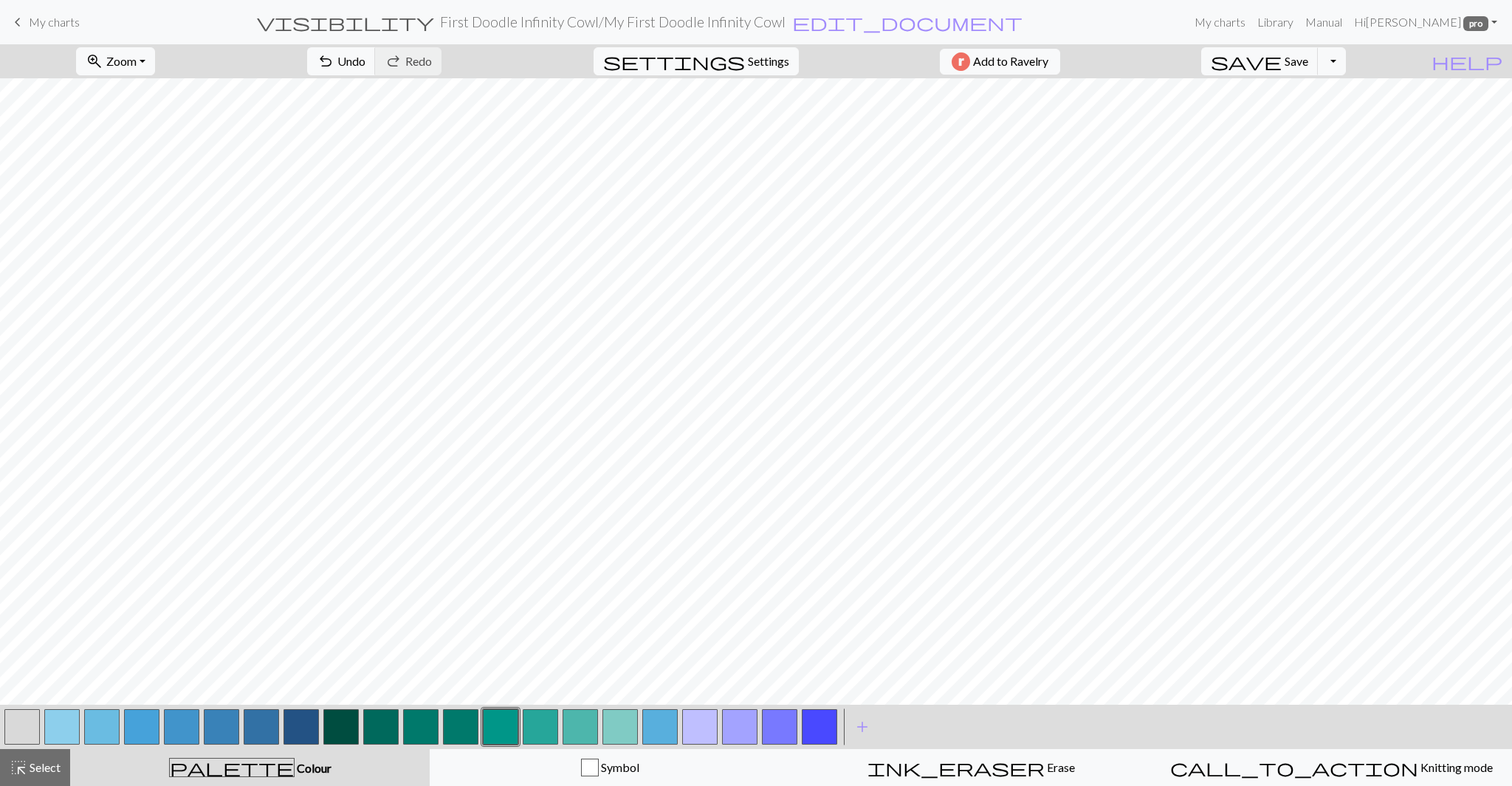
click at [457, 733] on button "button" at bounding box center [460, 726] width 35 height 35
click at [493, 733] on button "button" at bounding box center [500, 726] width 35 height 35
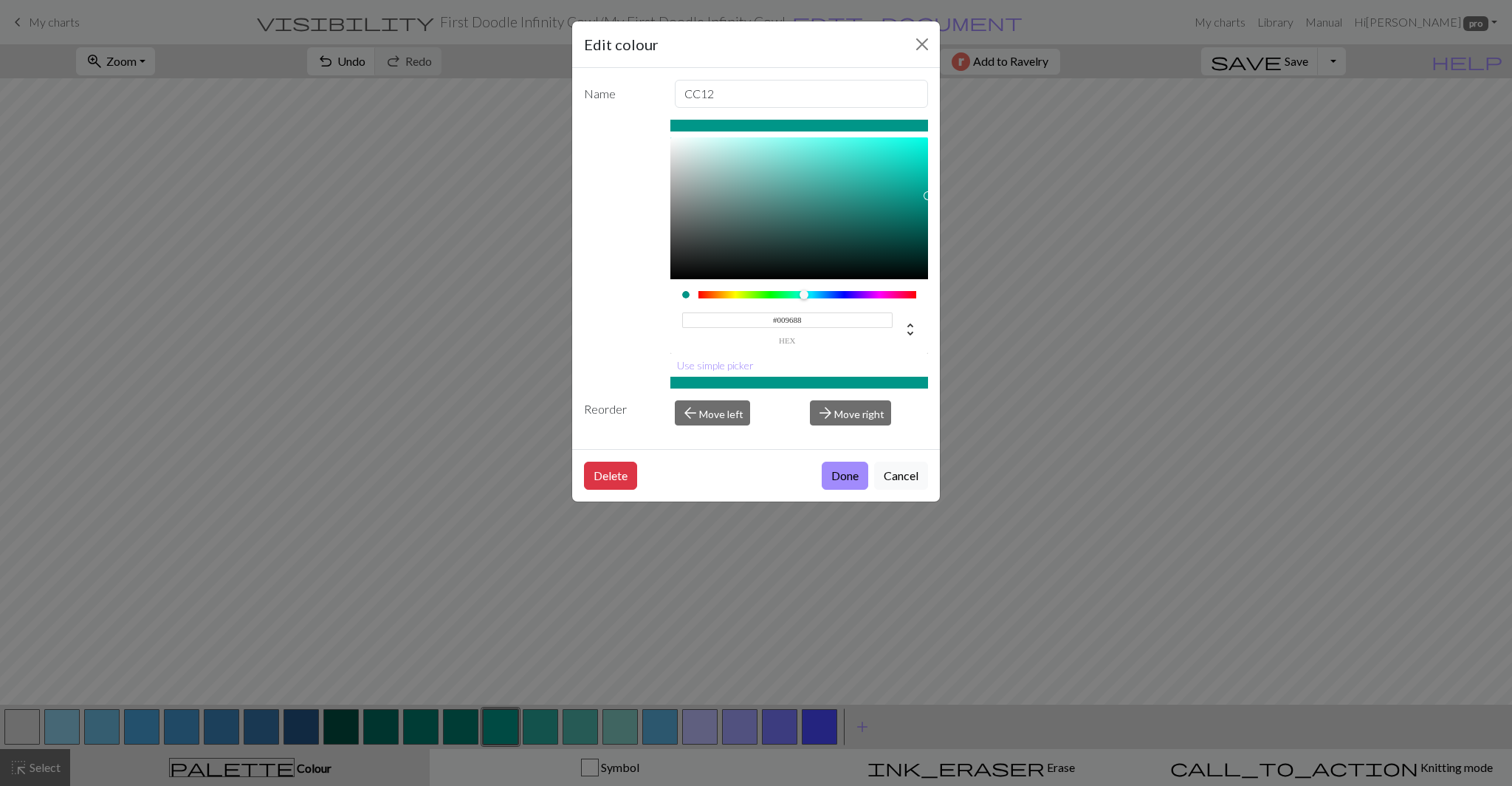
click at [797, 321] on input "#009688" at bounding box center [787, 320] width 211 height 16
click at [900, 475] on button "Cancel" at bounding box center [901, 475] width 54 height 28
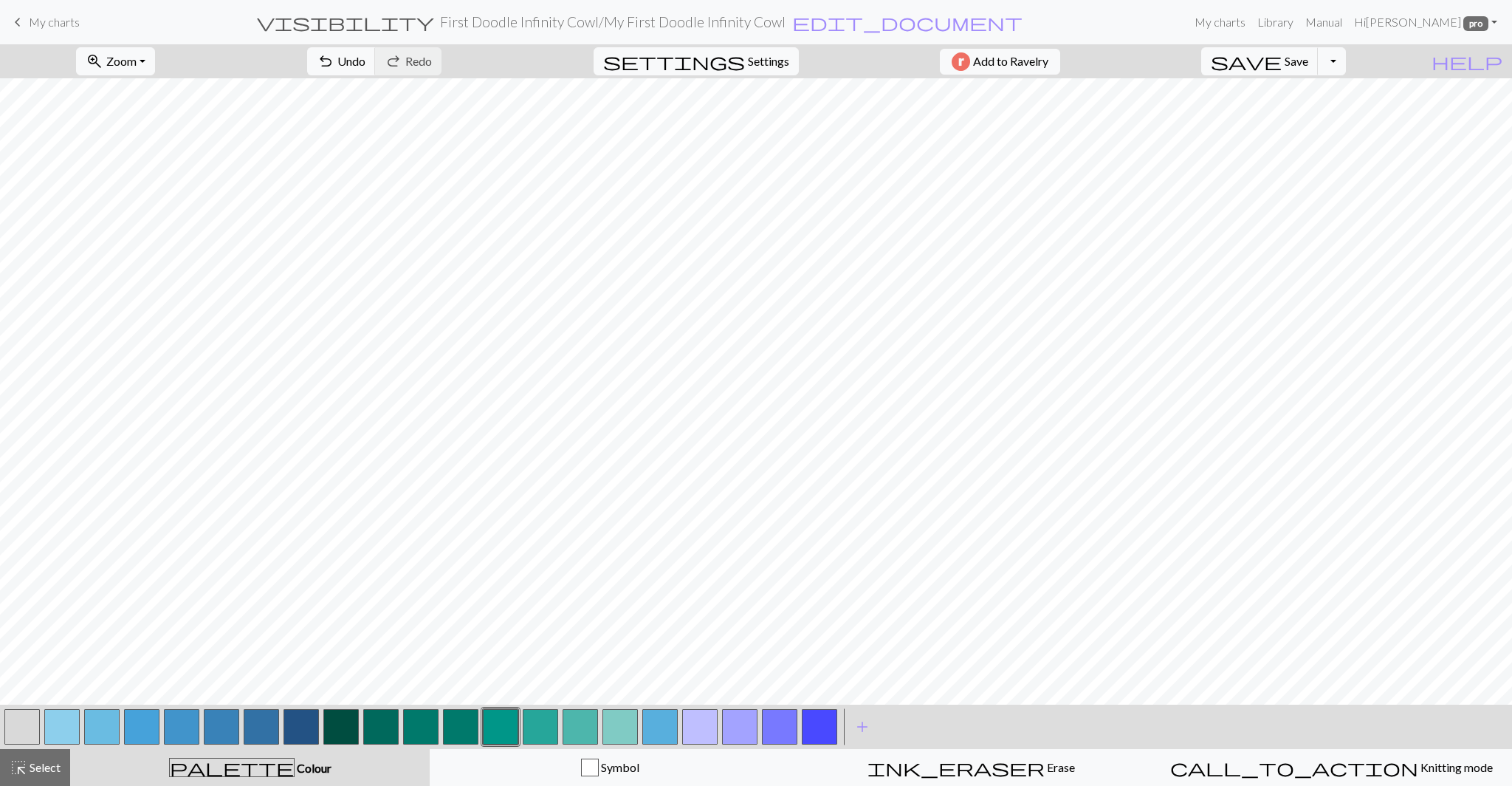
click at [458, 737] on button "button" at bounding box center [460, 726] width 35 height 35
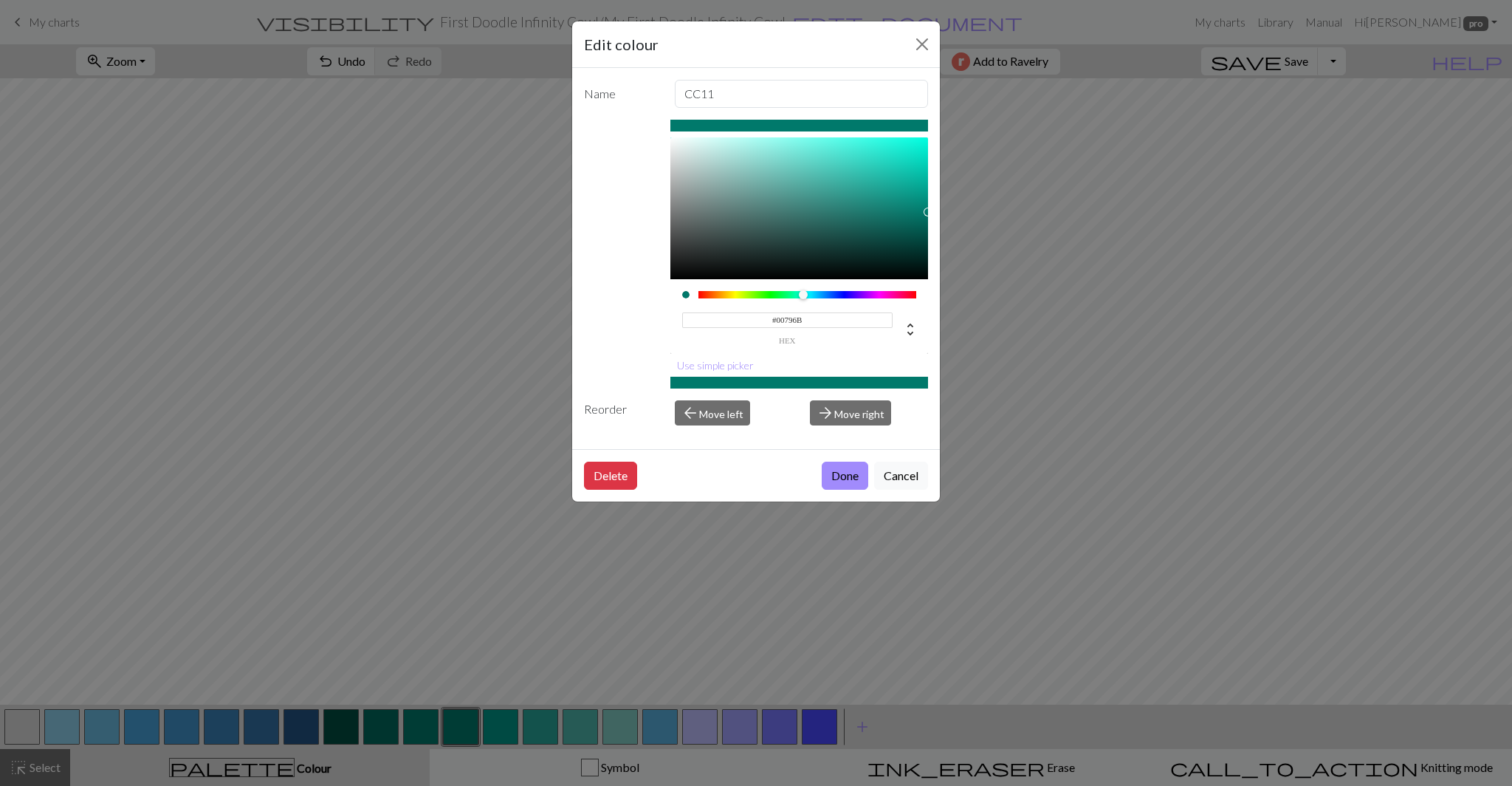
click at [793, 319] on input "#00796B" at bounding box center [787, 320] width 211 height 16
paste input "9688"
type input "#009688"
click at [832, 478] on button "Done" at bounding box center [845, 475] width 47 height 28
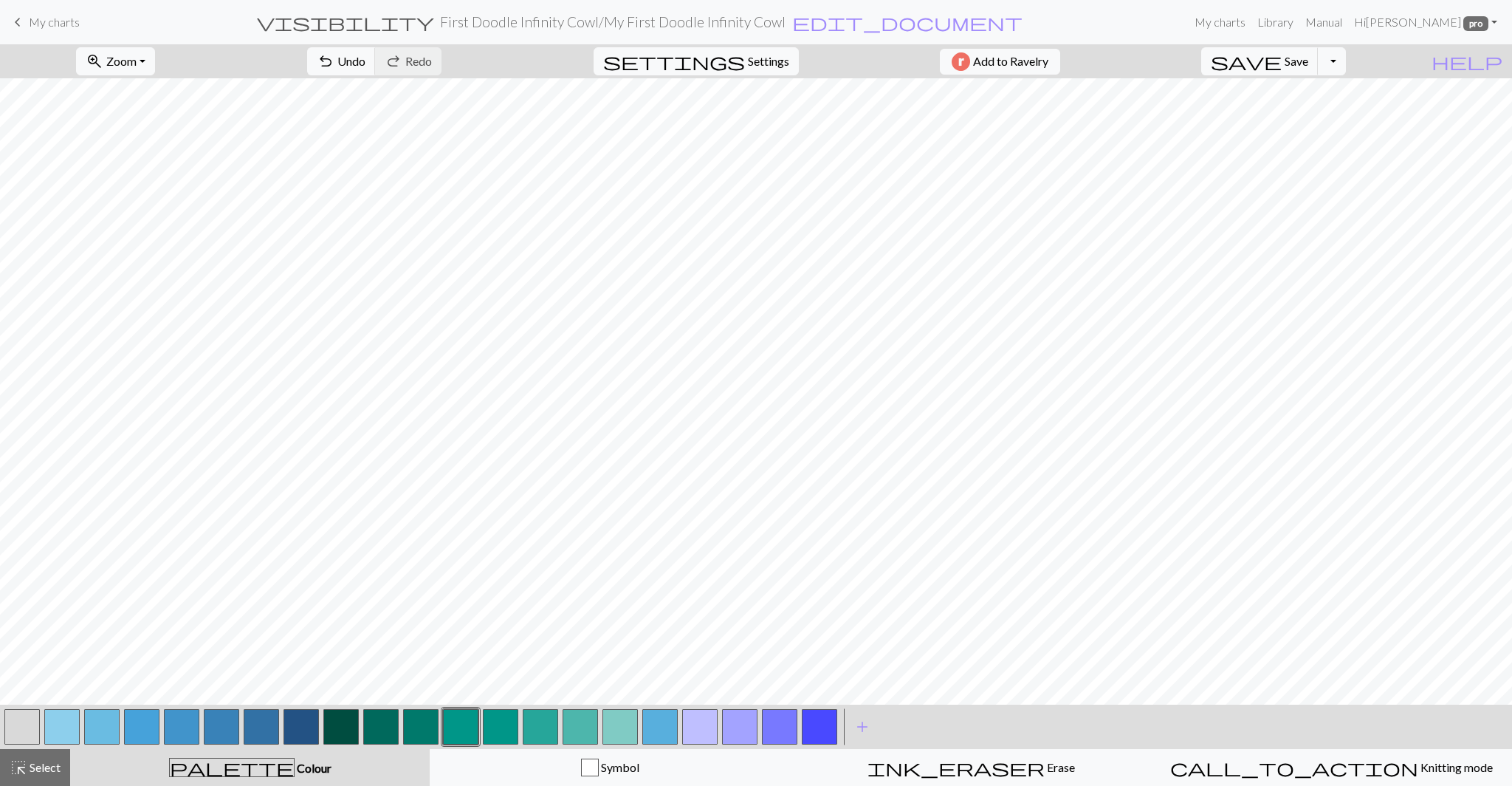
click at [535, 727] on button "button" at bounding box center [540, 726] width 35 height 35
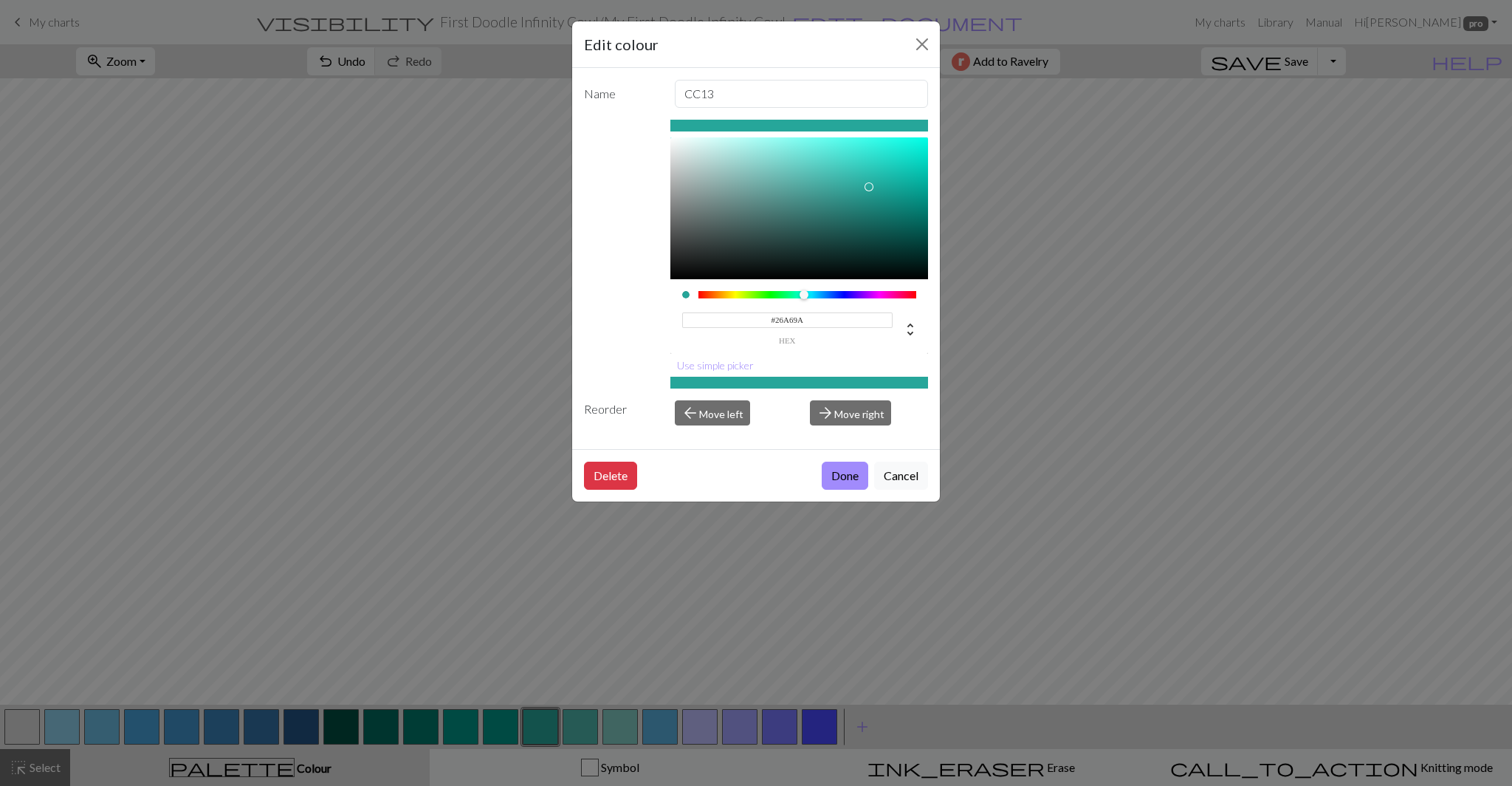
click at [795, 323] on input "#26A69A" at bounding box center [787, 320] width 211 height 16
click at [905, 472] on button "Cancel" at bounding box center [901, 475] width 54 height 28
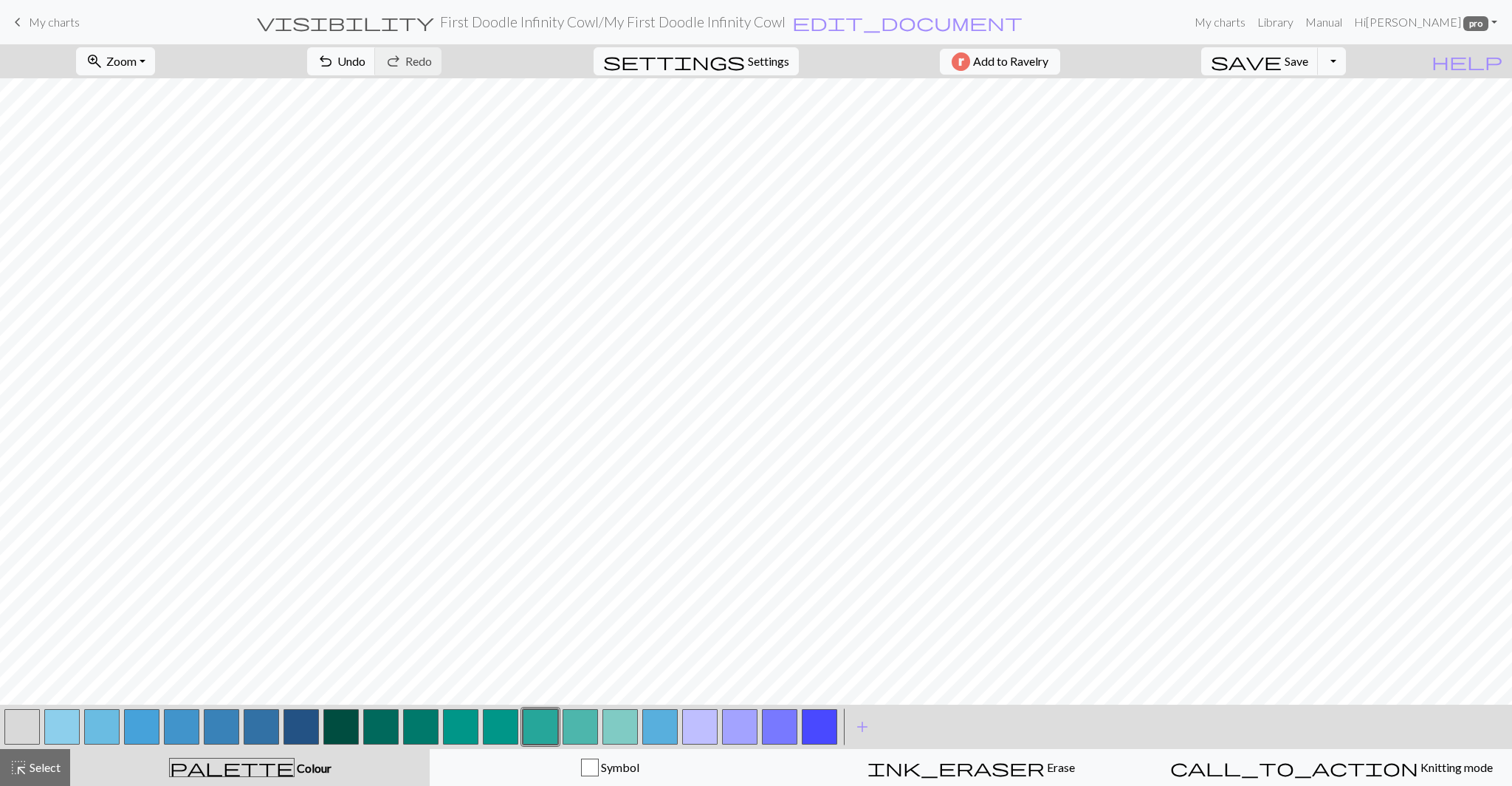
click at [505, 725] on button "button" at bounding box center [500, 726] width 35 height 35
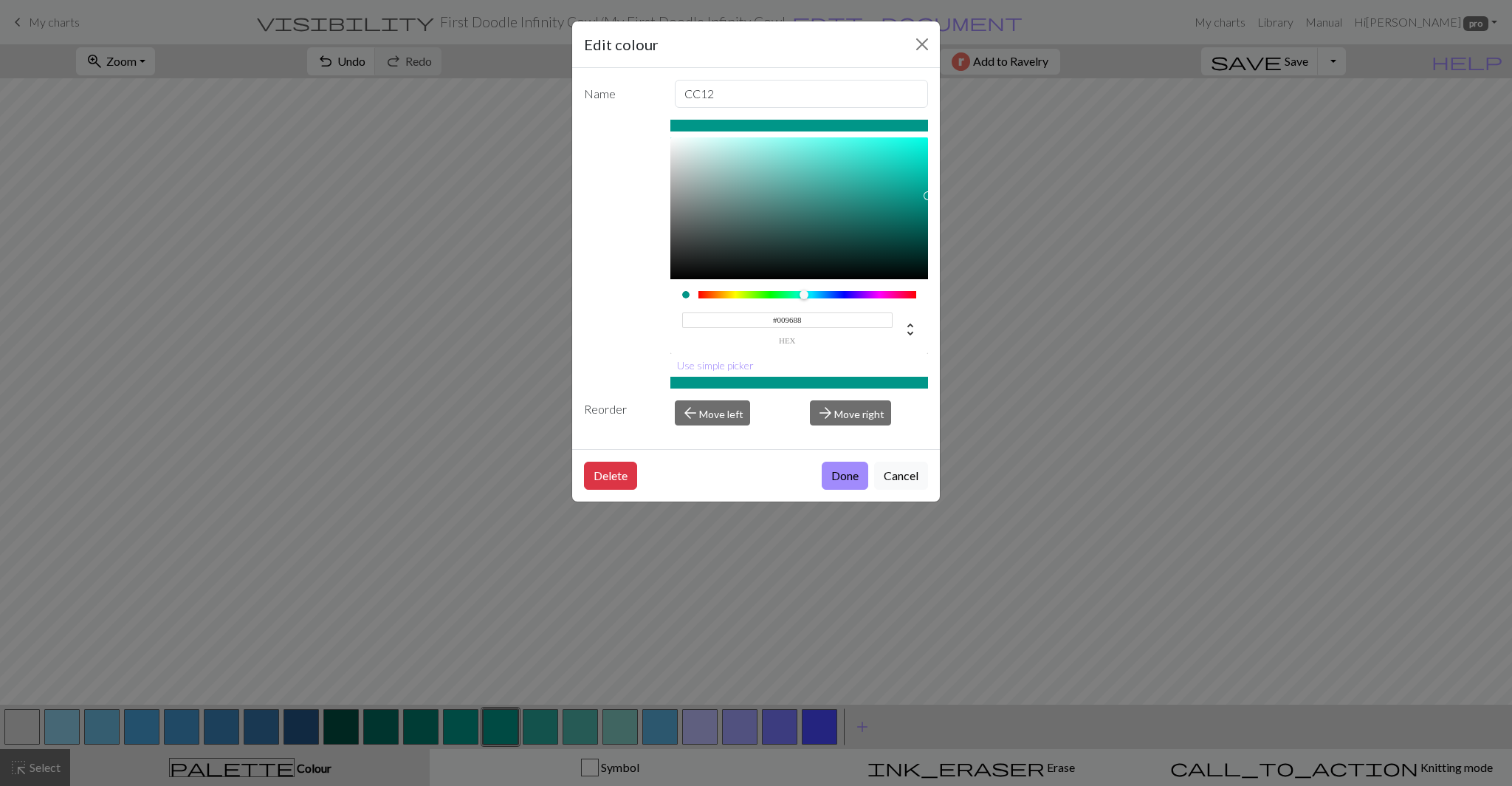
click at [800, 317] on input "#009688" at bounding box center [787, 320] width 211 height 16
paste input "26A69A"
type input "#26A69A"
click at [836, 473] on button "Done" at bounding box center [845, 475] width 47 height 28
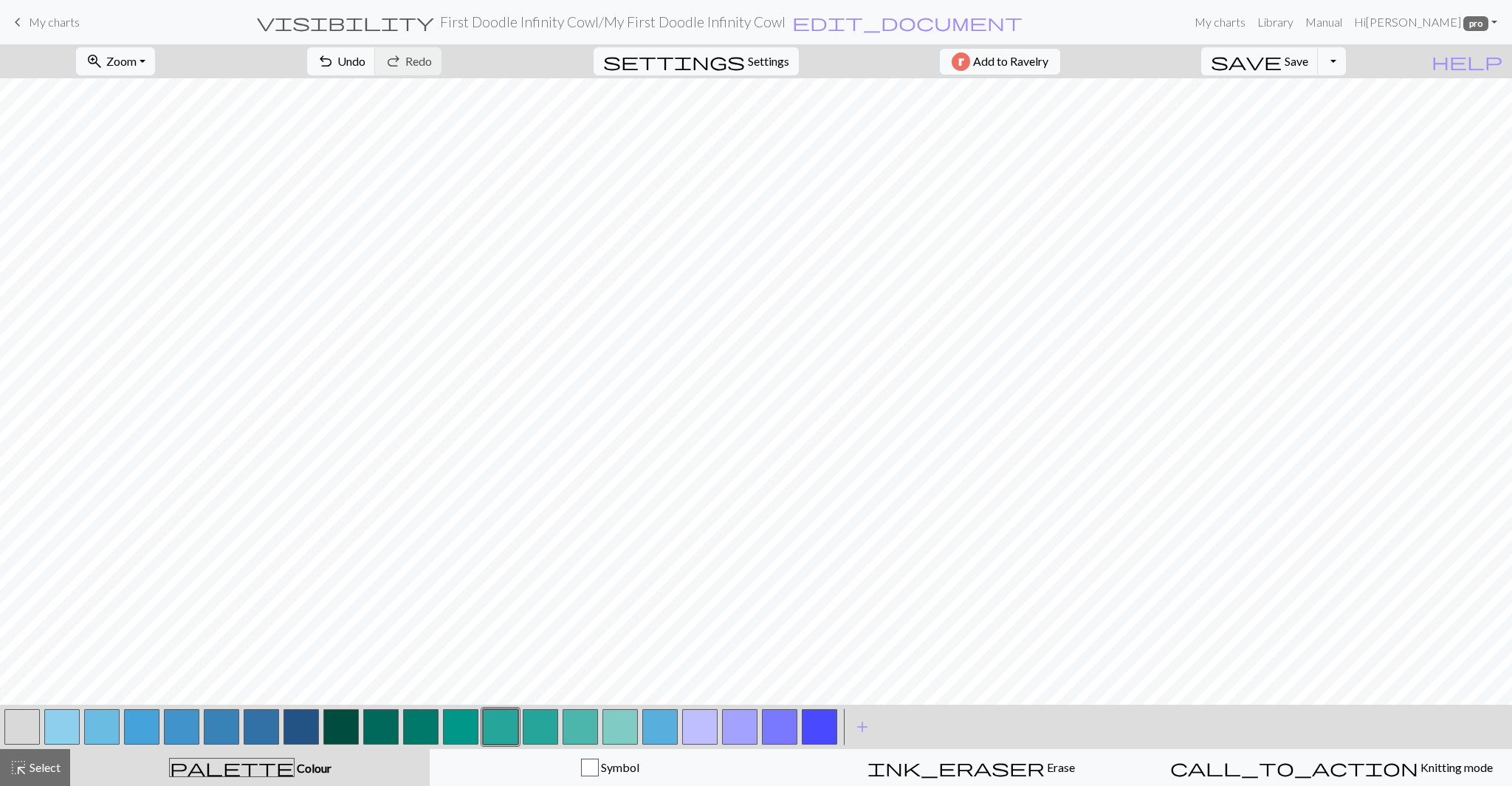
click at [581, 725] on button "button" at bounding box center [580, 726] width 35 height 35
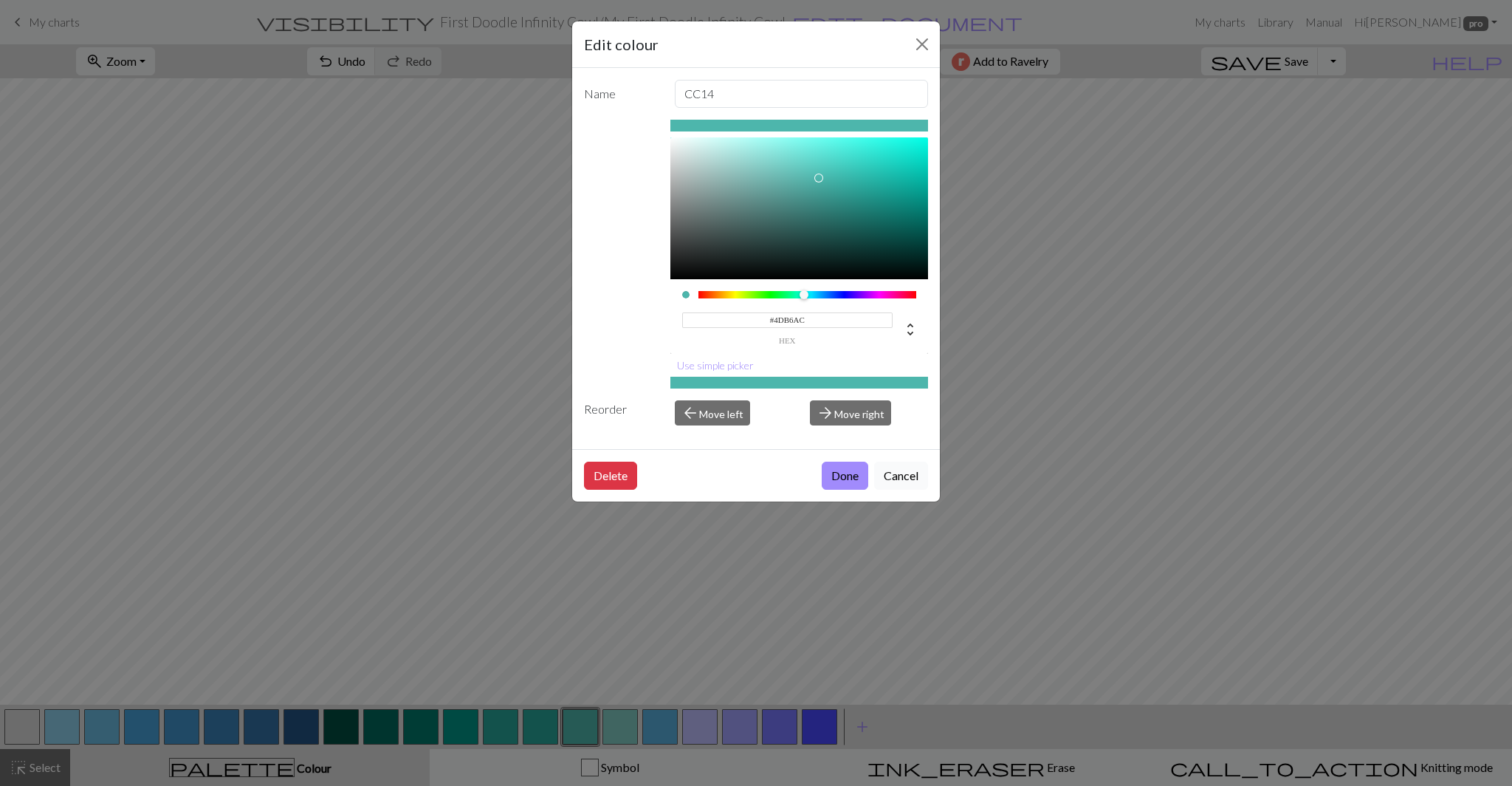
click at [898, 475] on button "Cancel" at bounding box center [901, 475] width 54 height 28
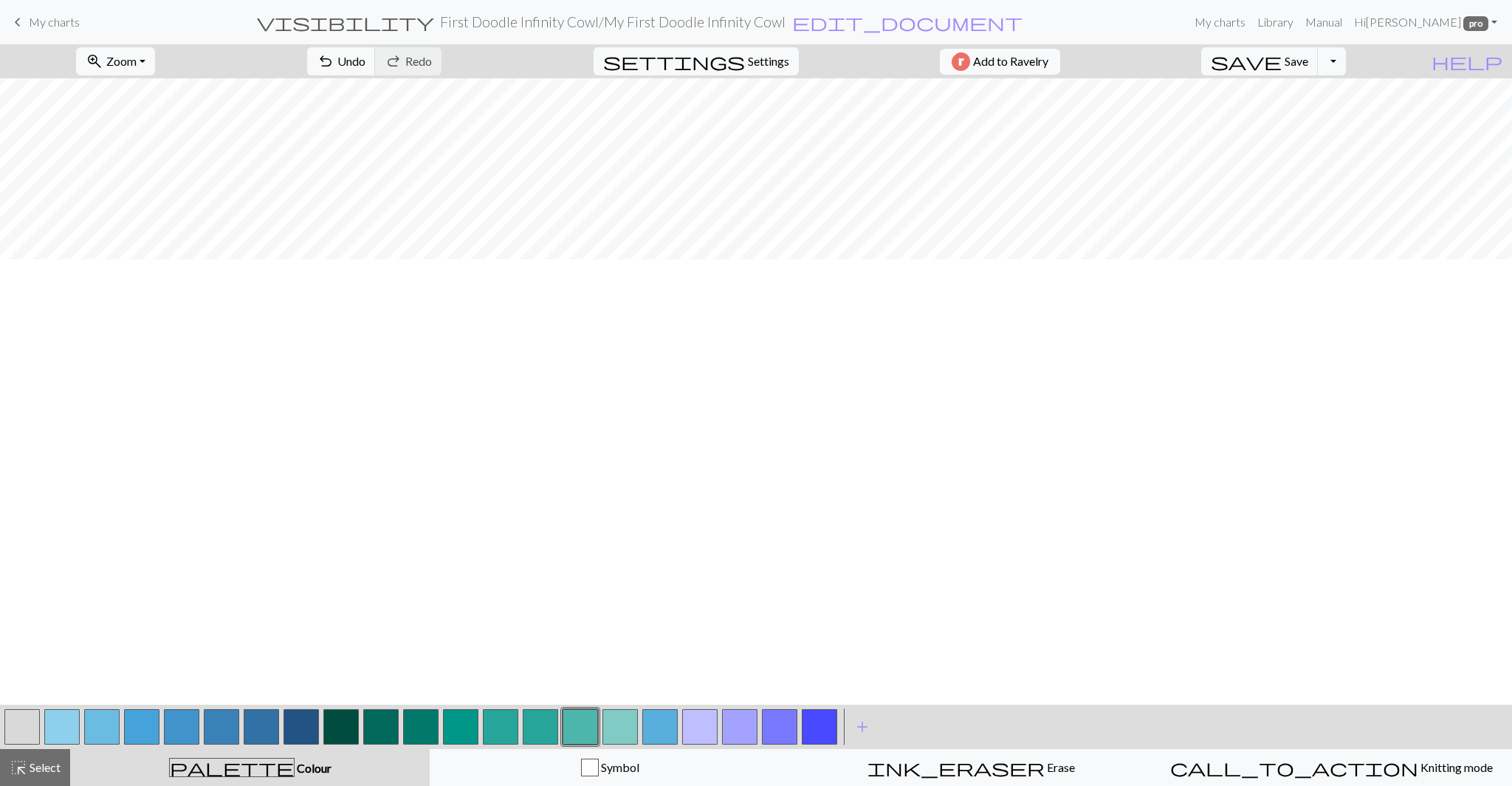
scroll to position [439, 0]
click at [575, 730] on button "button" at bounding box center [580, 726] width 35 height 35
click at [585, 728] on button "button" at bounding box center [580, 726] width 35 height 35
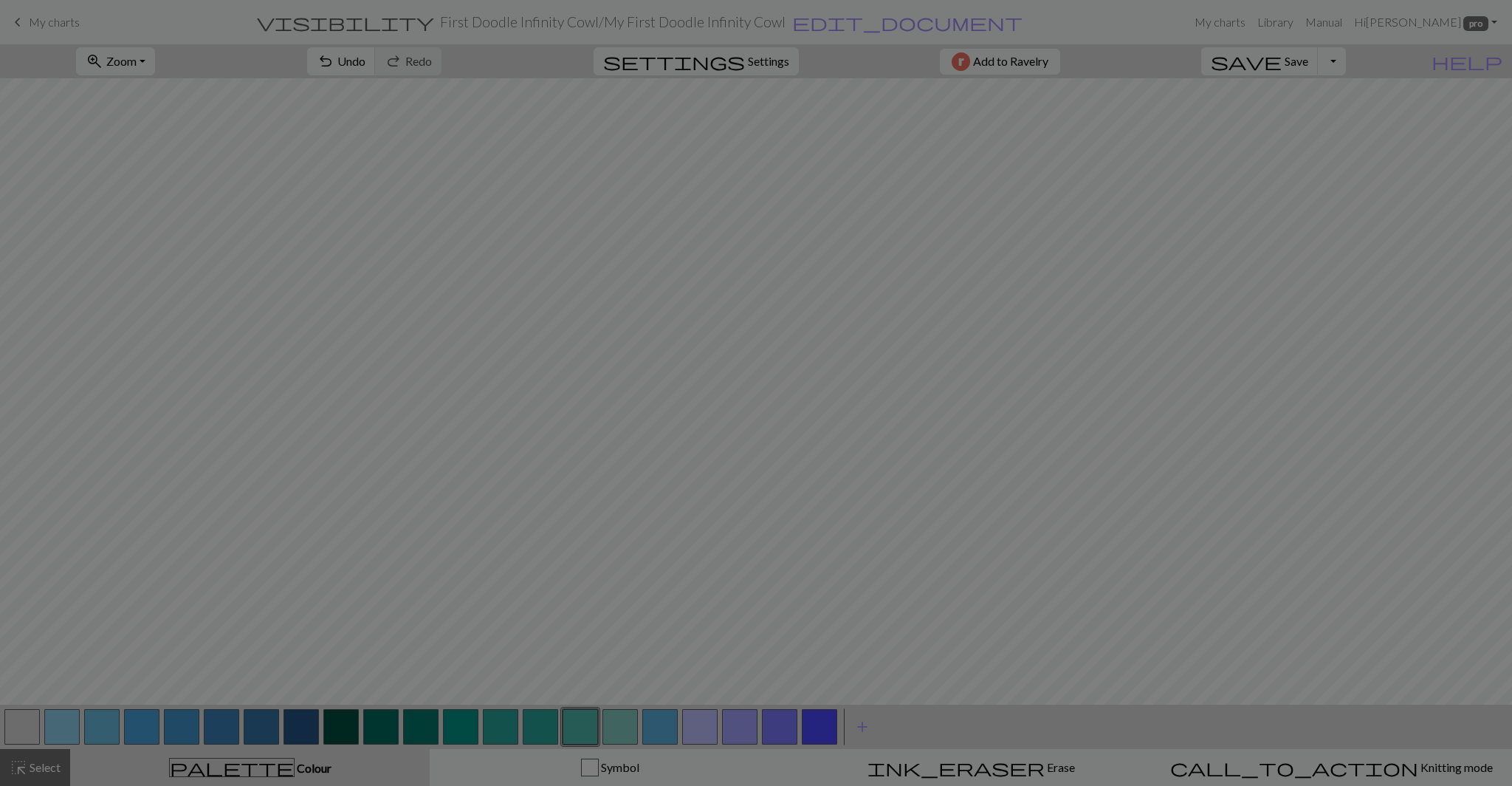
click at [585, 728] on div "Edit colour Name CC14 #4DB6AC hex Use simple picker Reorder arrow_back Move lef…" at bounding box center [756, 393] width 1512 height 786
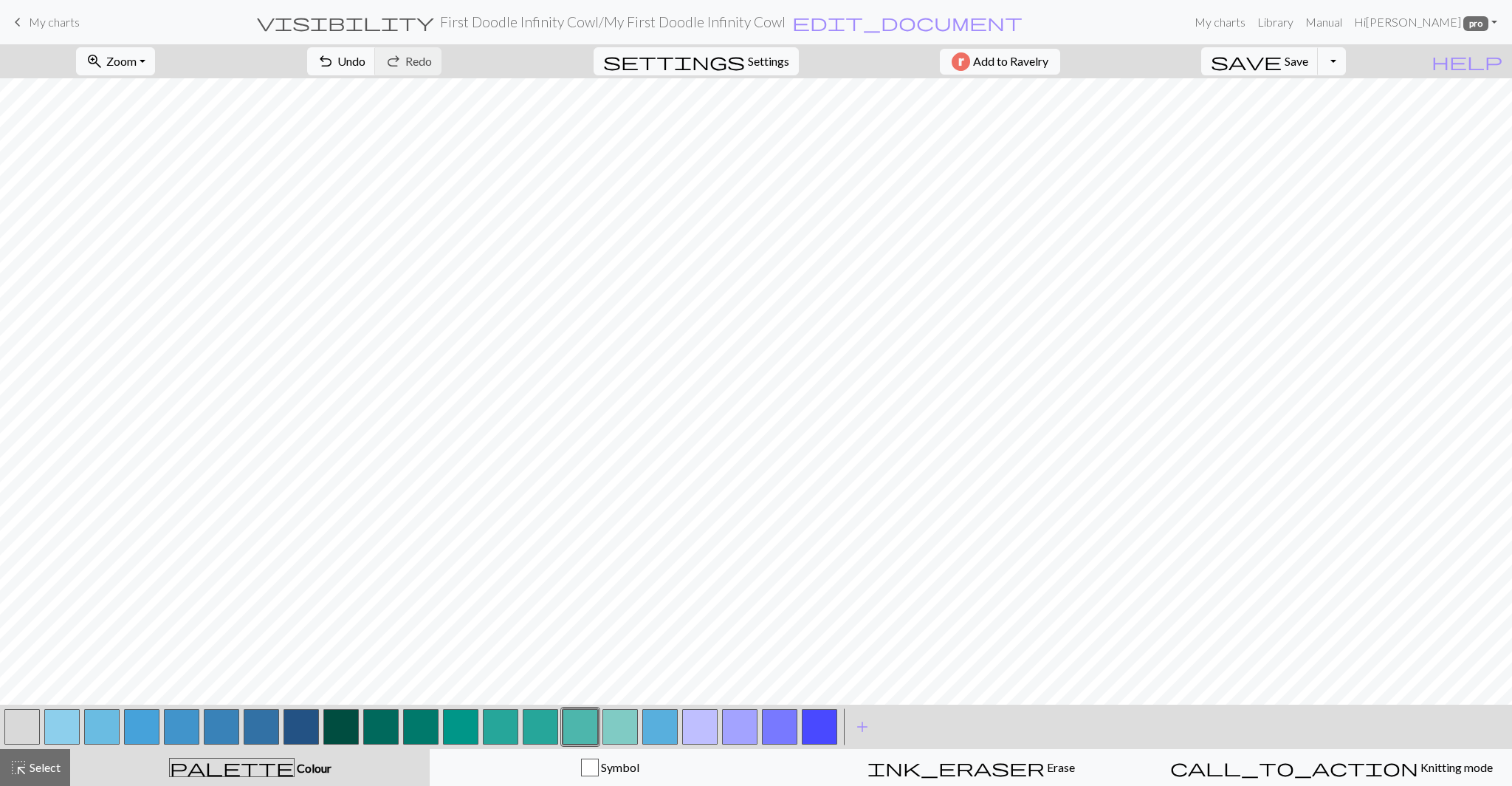
click at [608, 733] on button "button" at bounding box center [620, 726] width 35 height 35
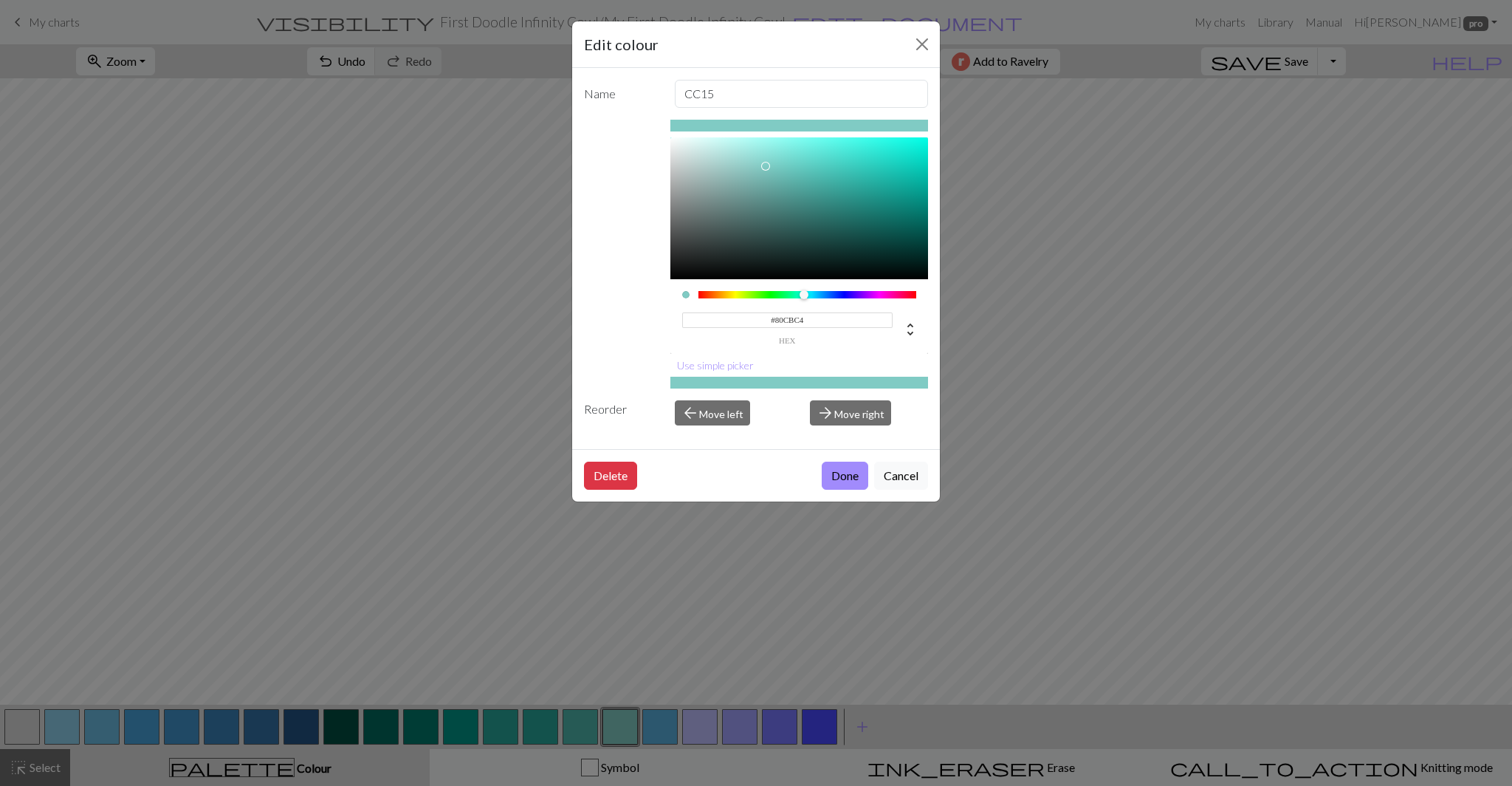
click at [580, 726] on div "Edit colour Name CC15 #80CBC4 hex Use simple picker Reorder arrow_back Move lef…" at bounding box center [756, 393] width 1512 height 786
click at [580, 726] on button "button" at bounding box center [580, 726] width 35 height 35
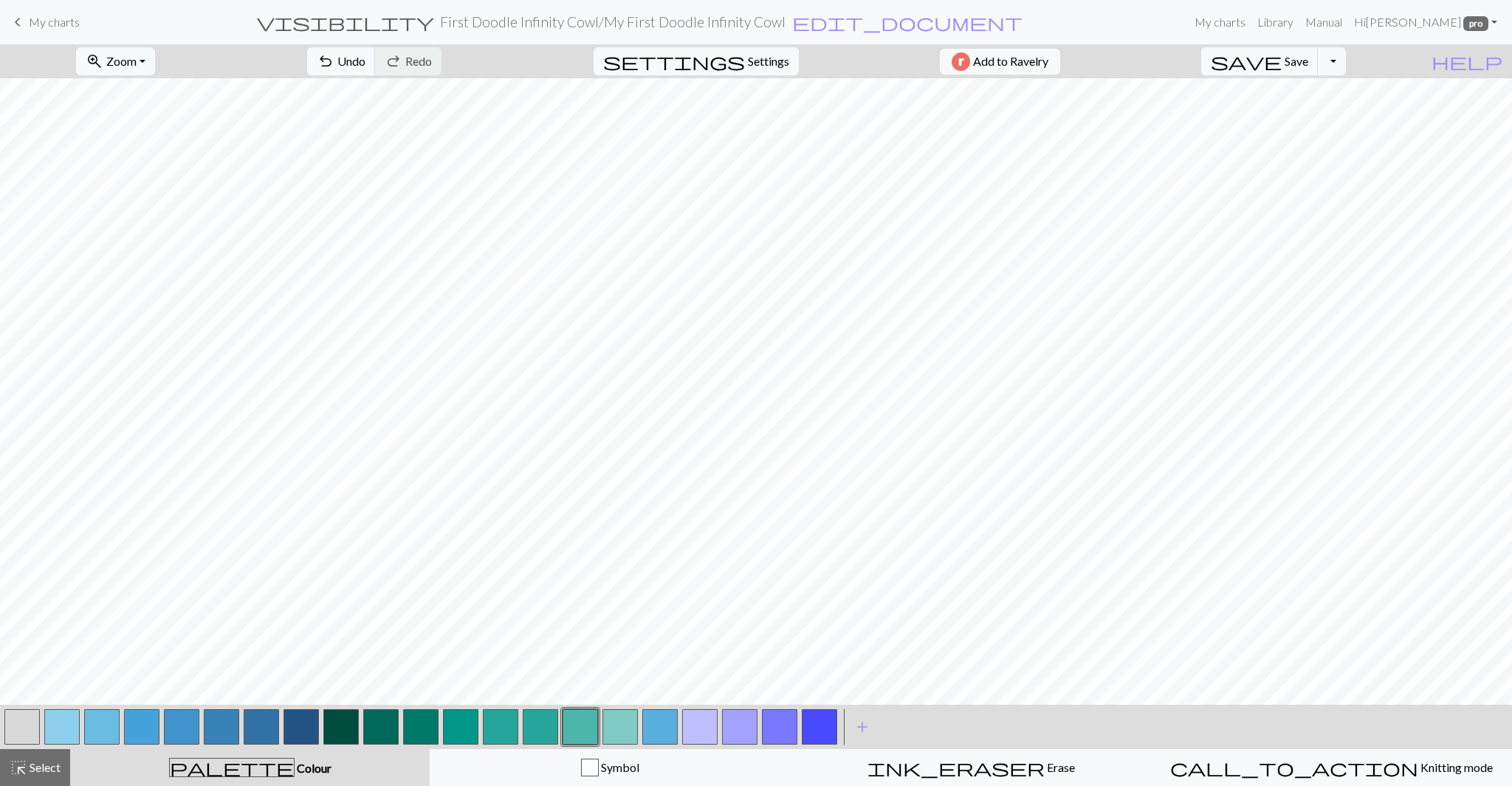
click at [580, 726] on button "button" at bounding box center [580, 726] width 35 height 35
click at [539, 728] on button "button" at bounding box center [540, 726] width 35 height 35
click at [572, 728] on button "button" at bounding box center [580, 726] width 35 height 35
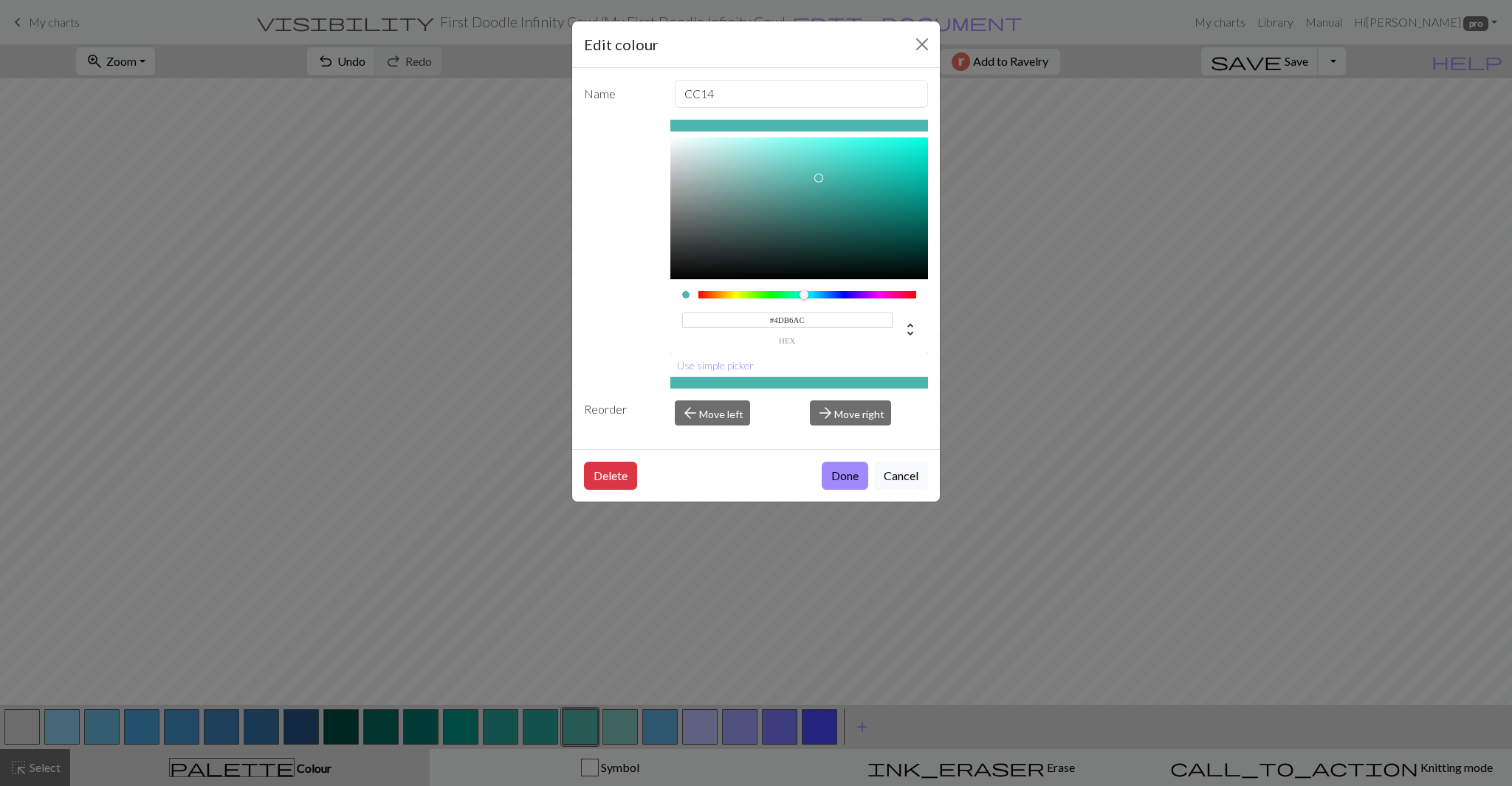
click at [792, 320] on input "#4DB6AC" at bounding box center [787, 320] width 211 height 16
click at [895, 467] on button "Cancel" at bounding box center [901, 475] width 54 height 28
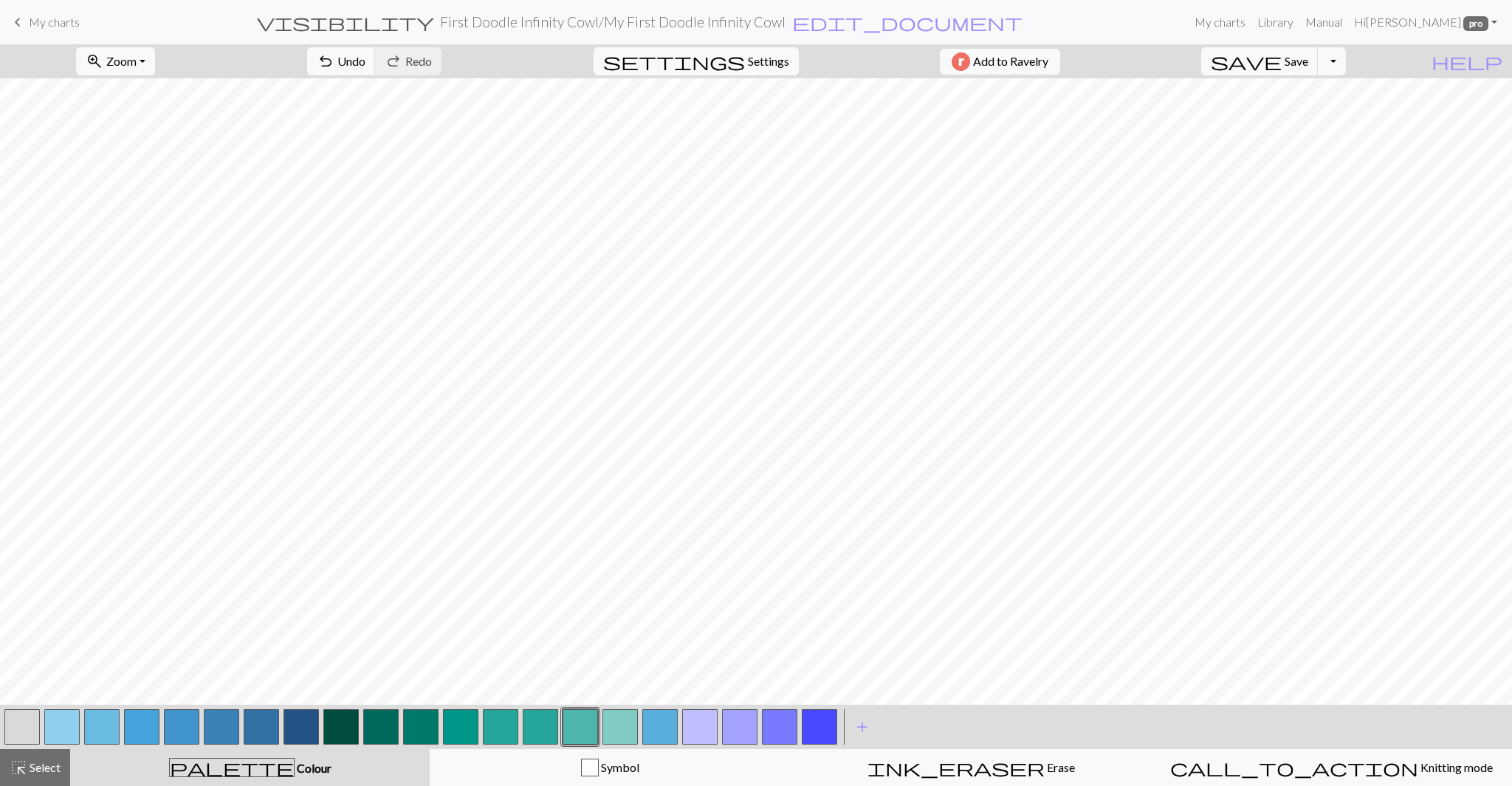
click at [542, 726] on button "button" at bounding box center [540, 726] width 35 height 35
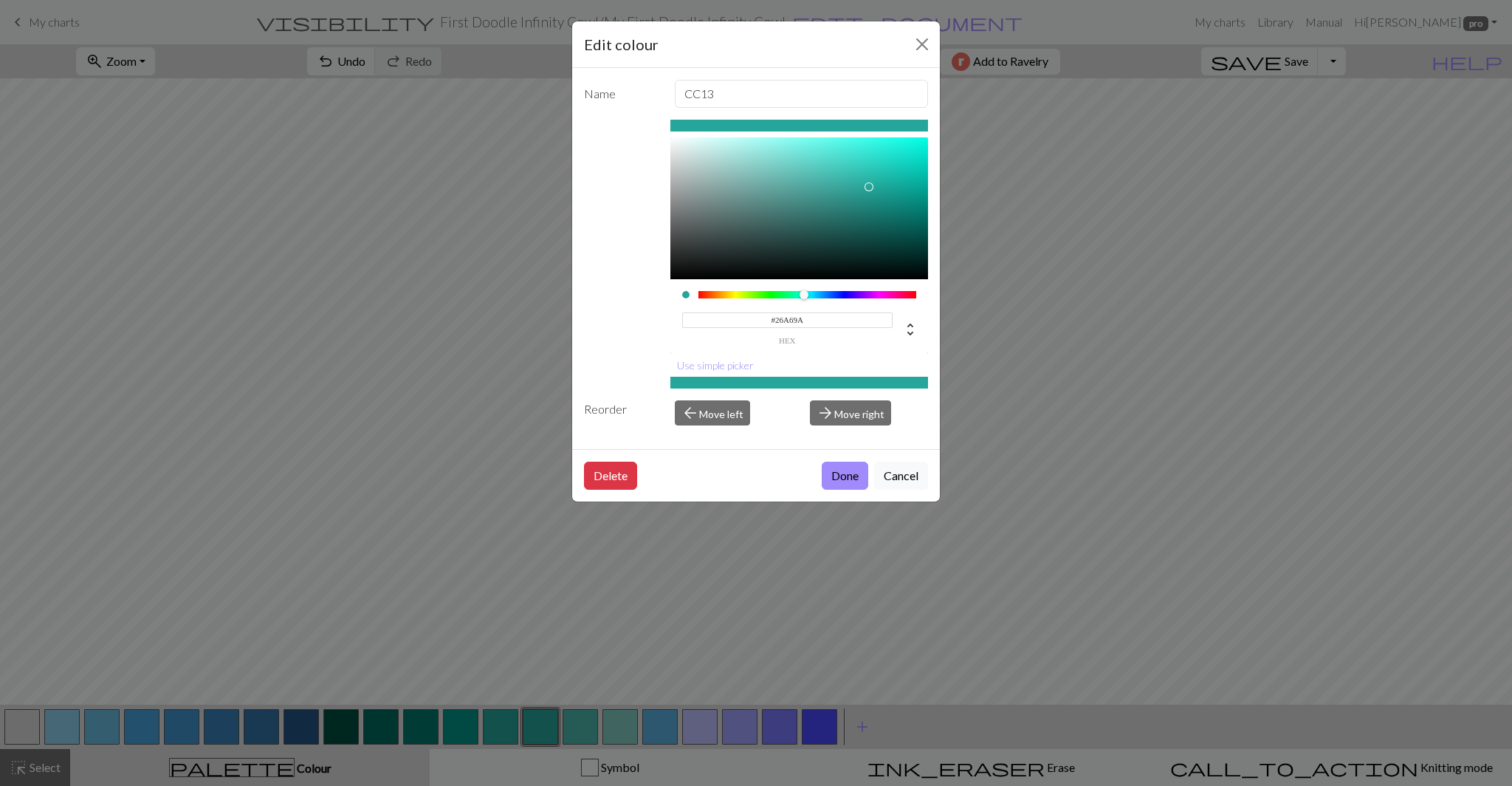
click at [789, 323] on input "#26A69A" at bounding box center [787, 320] width 211 height 16
paste input "4DB6AC"
type input "#4DB6AC"
click at [833, 479] on button "Done" at bounding box center [845, 475] width 47 height 28
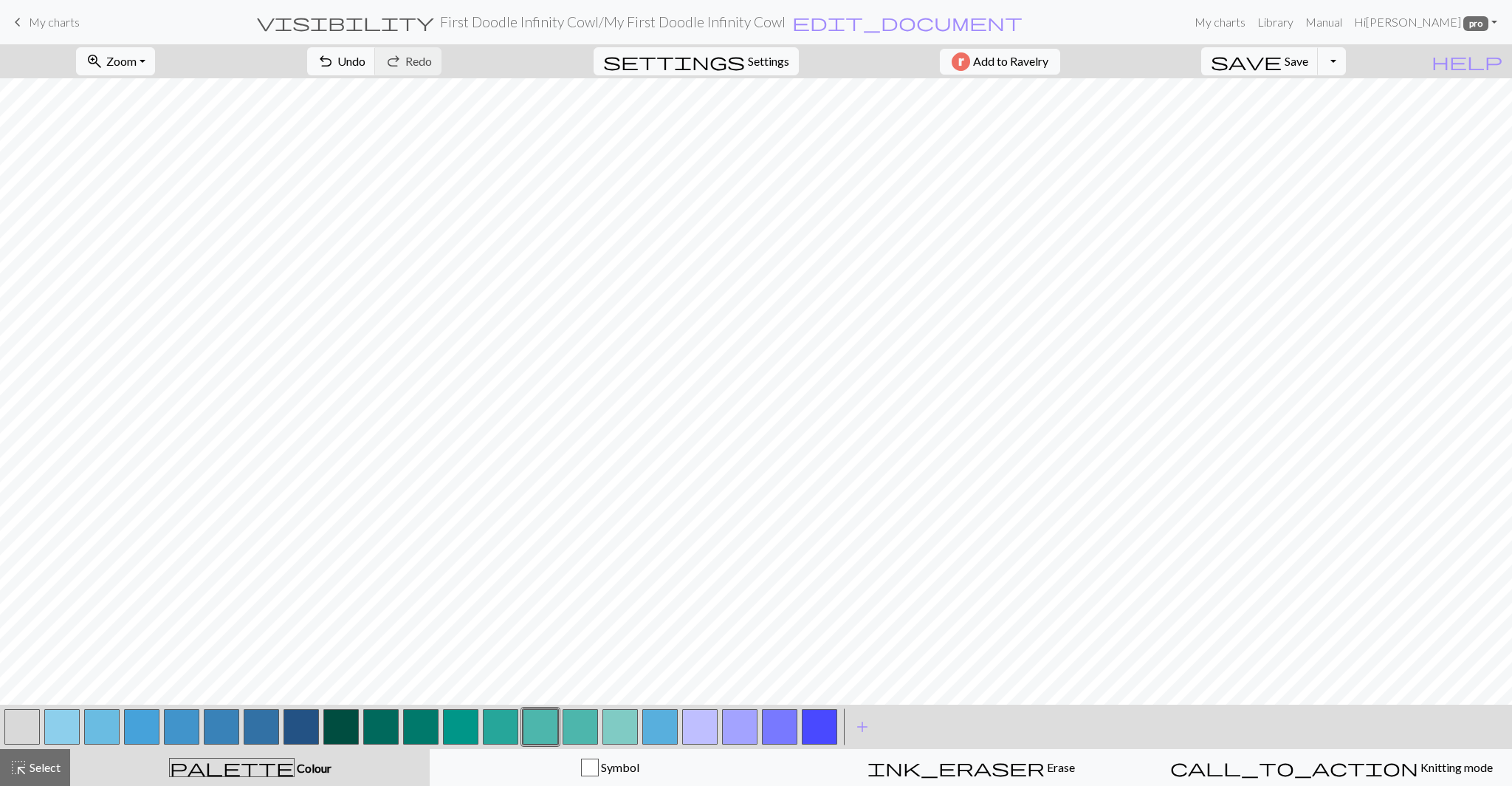
click at [575, 730] on button "button" at bounding box center [580, 726] width 35 height 35
click at [615, 731] on button "button" at bounding box center [620, 726] width 35 height 35
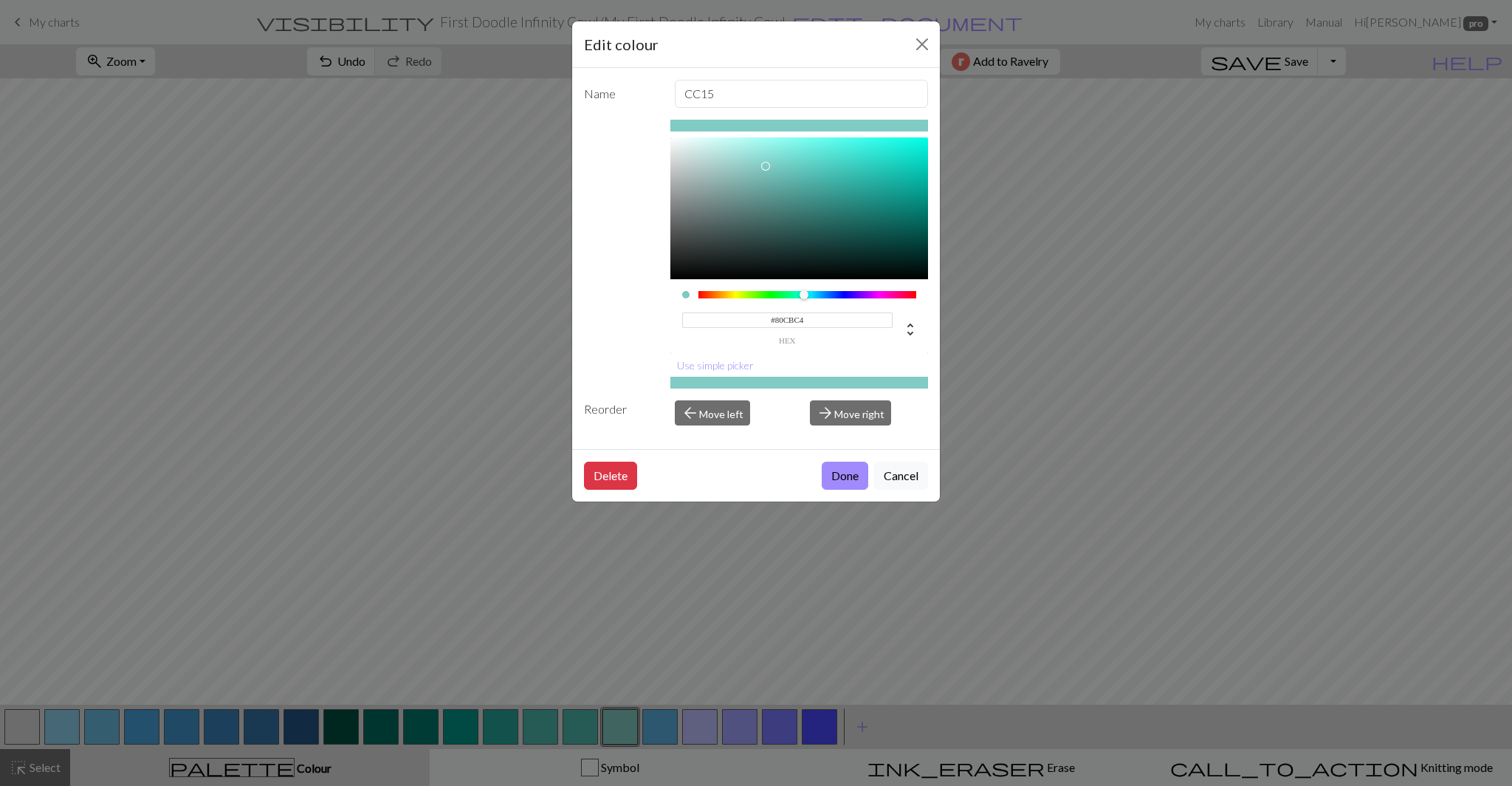
click at [787, 326] on input "#80CBC4" at bounding box center [787, 320] width 211 height 16
click at [884, 478] on button "Cancel" at bounding box center [901, 475] width 54 height 28
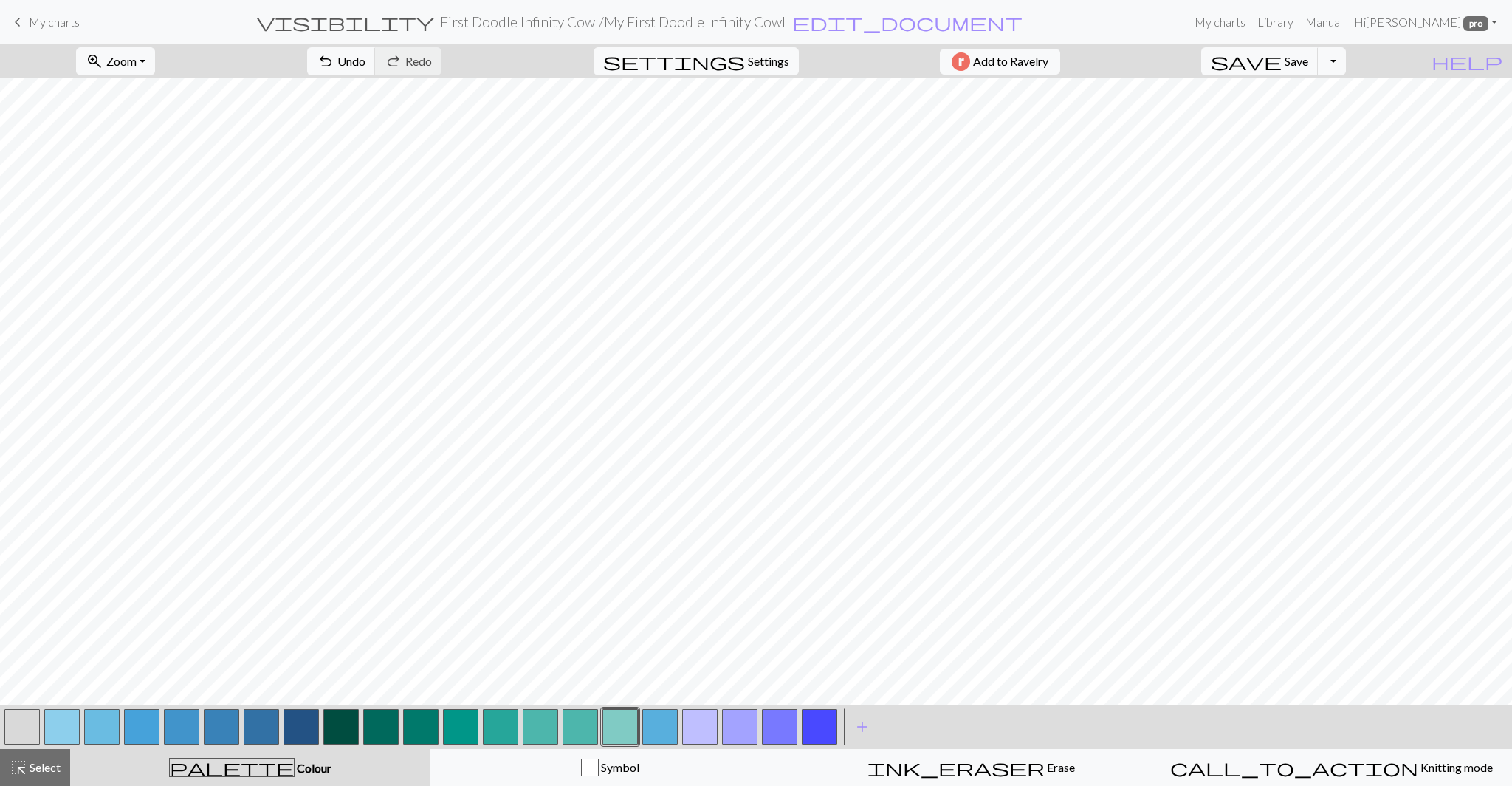
click at [571, 724] on button "button" at bounding box center [580, 726] width 35 height 35
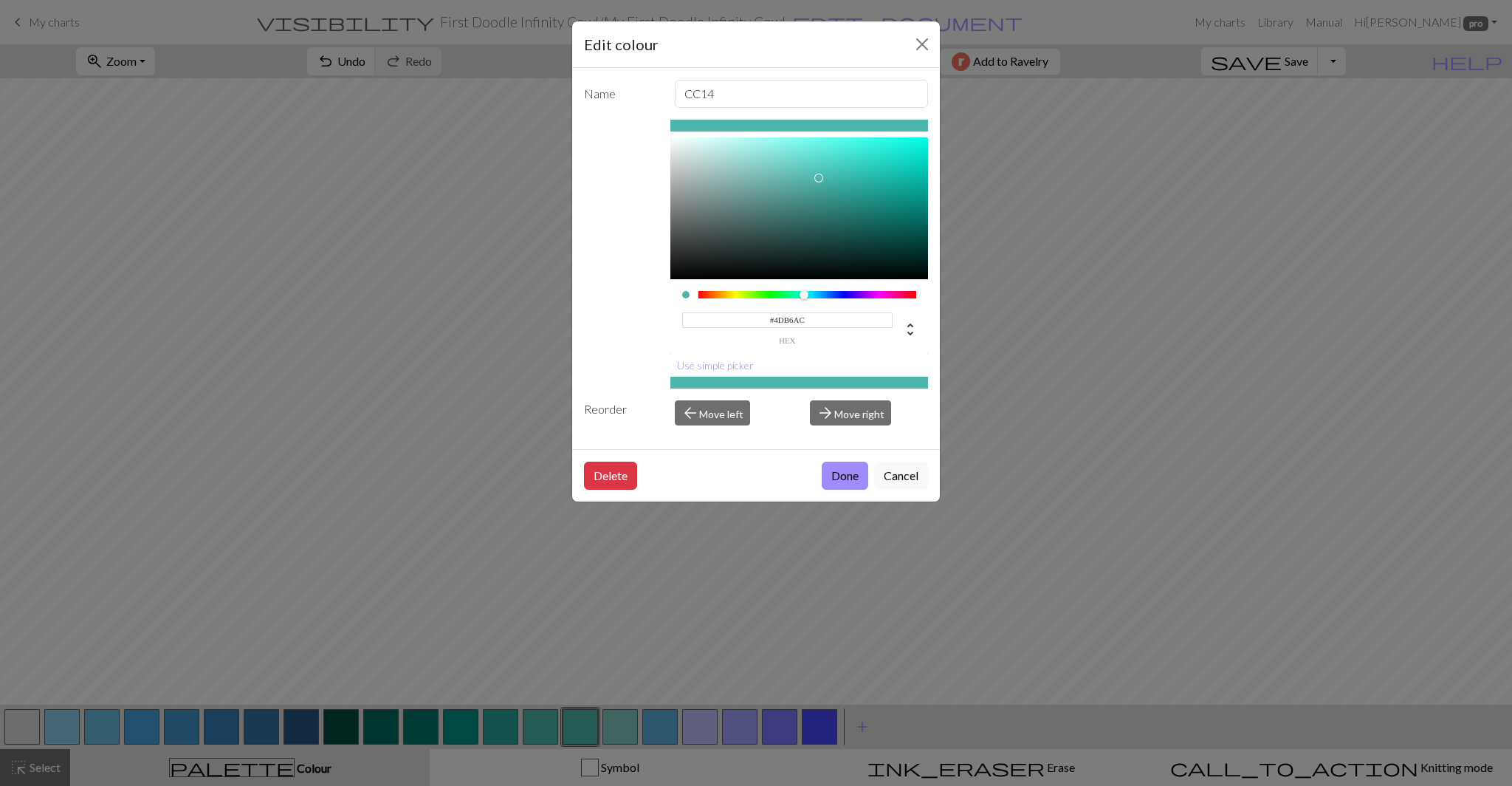
click at [794, 317] on input "#4DB6AC" at bounding box center [787, 320] width 211 height 16
paste input "80CBC4"
type input "#80CBC4"
click at [841, 476] on button "Done" at bounding box center [845, 475] width 47 height 28
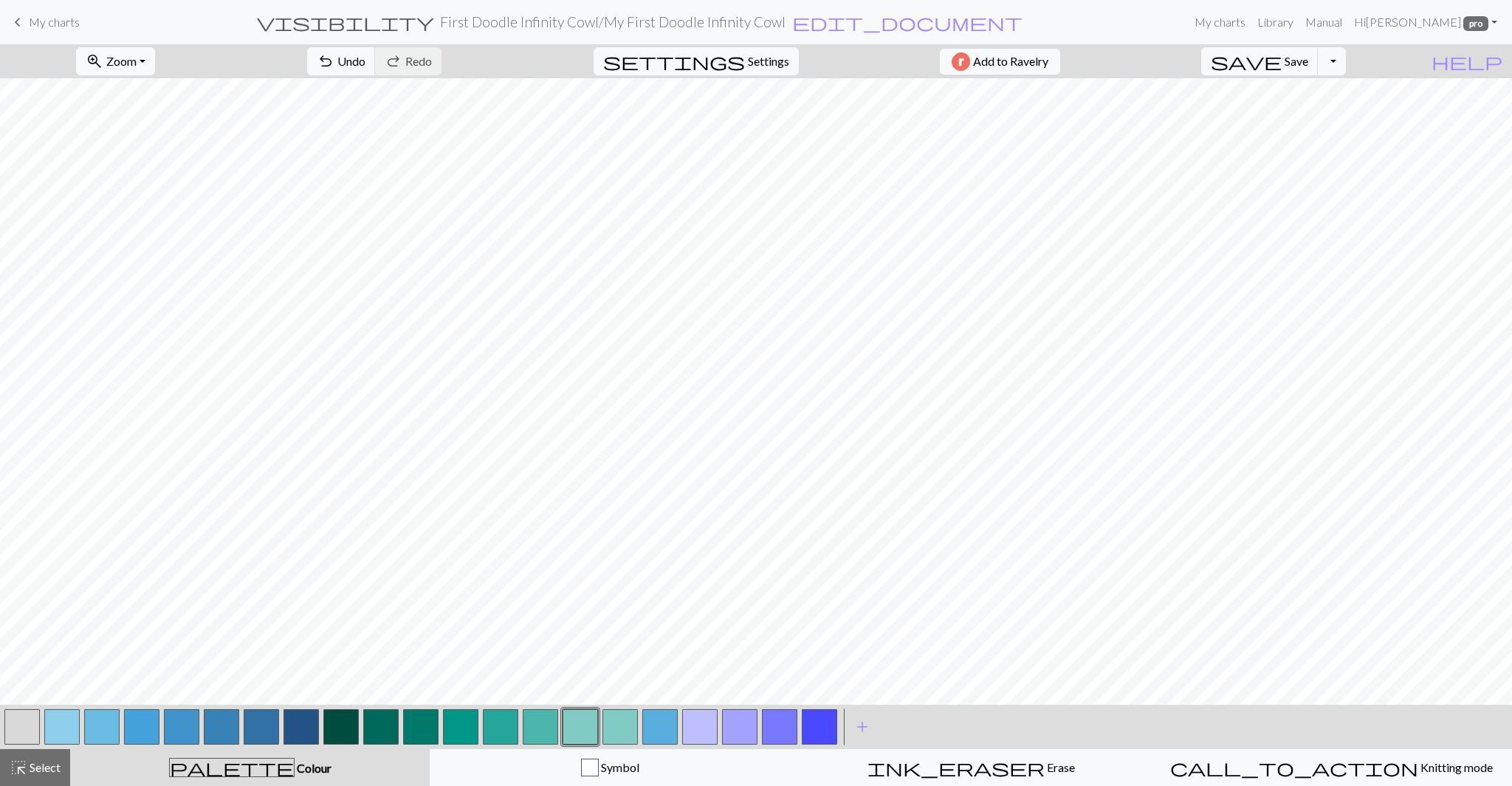
click at [699, 730] on button "button" at bounding box center [699, 726] width 35 height 35
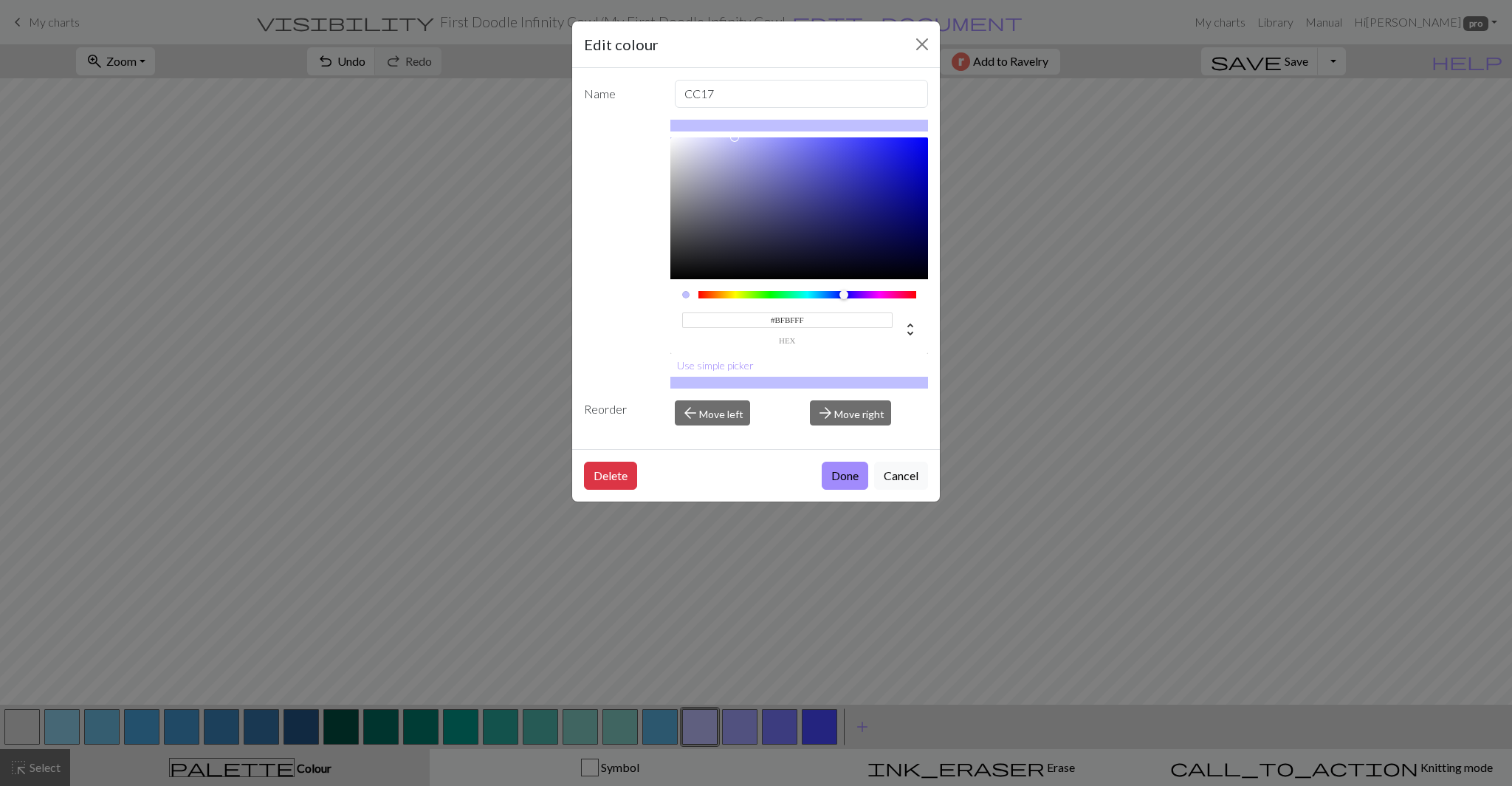
click at [792, 326] on input "#BFBFFF" at bounding box center [787, 320] width 211 height 16
click at [904, 476] on button "Cancel" at bounding box center [901, 475] width 54 height 28
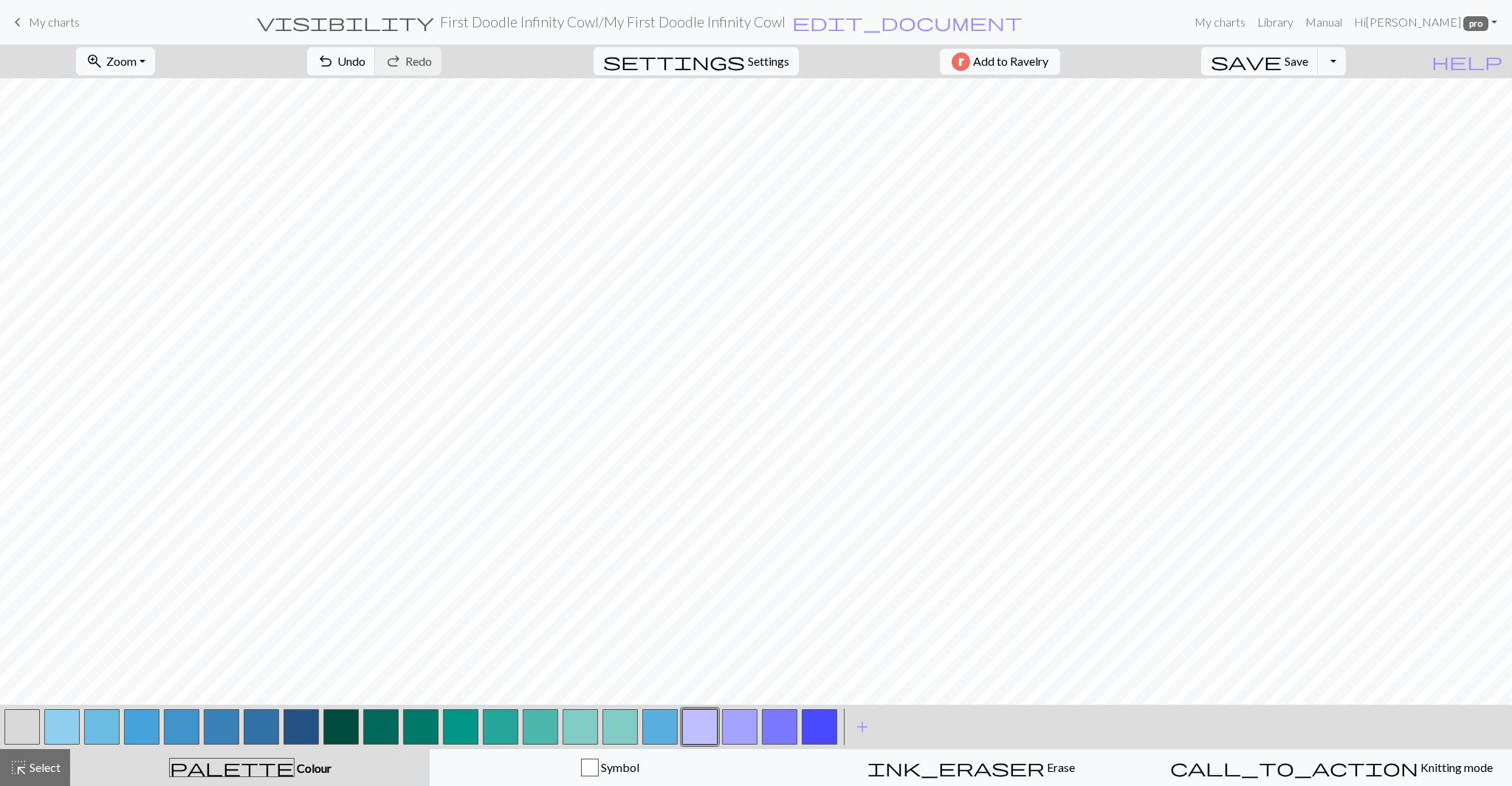
click at [621, 728] on button "button" at bounding box center [620, 726] width 35 height 35
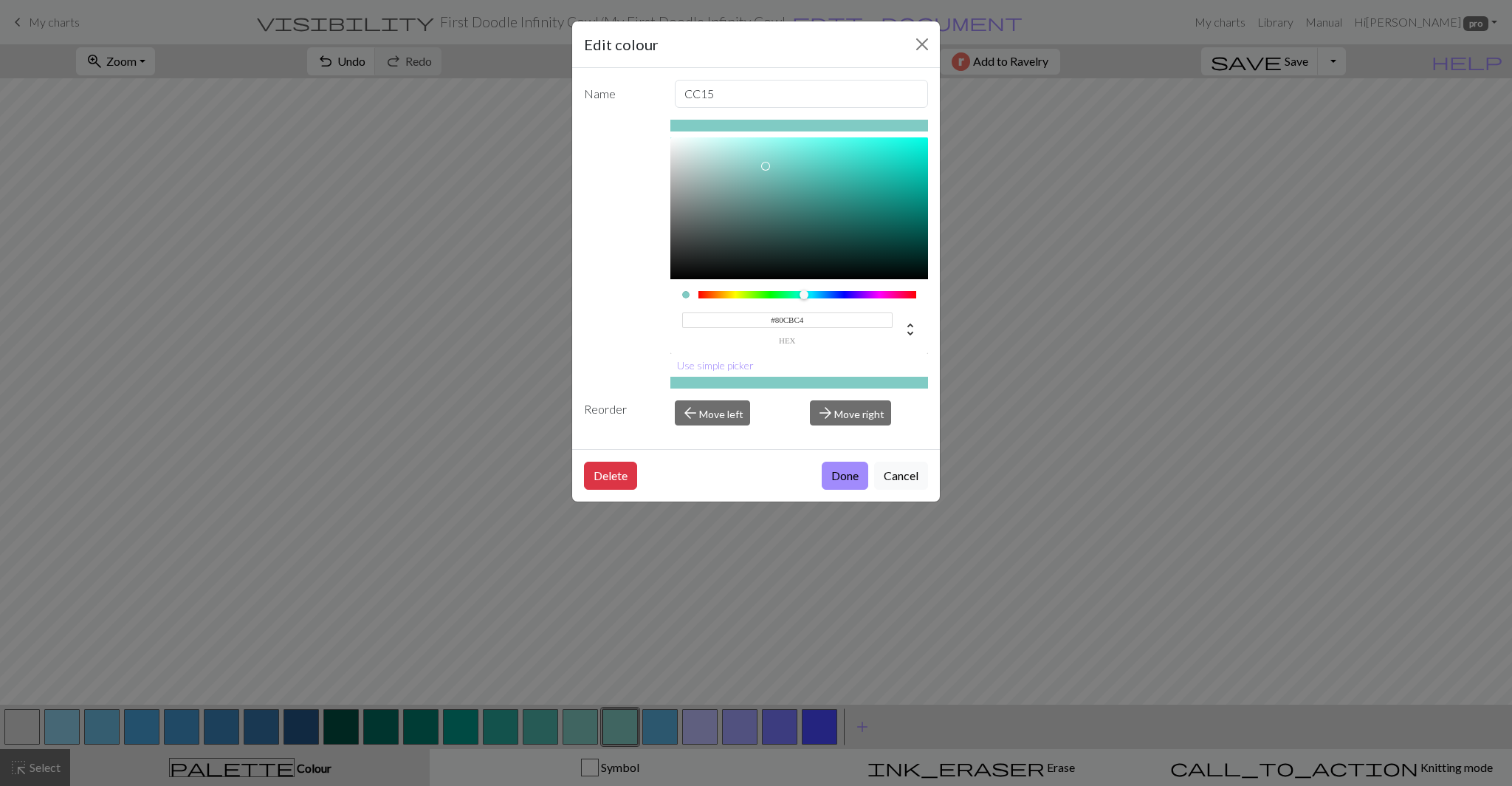
click at [782, 325] on input "#80CBC4" at bounding box center [787, 320] width 211 height 16
paste input "BFBFFF"
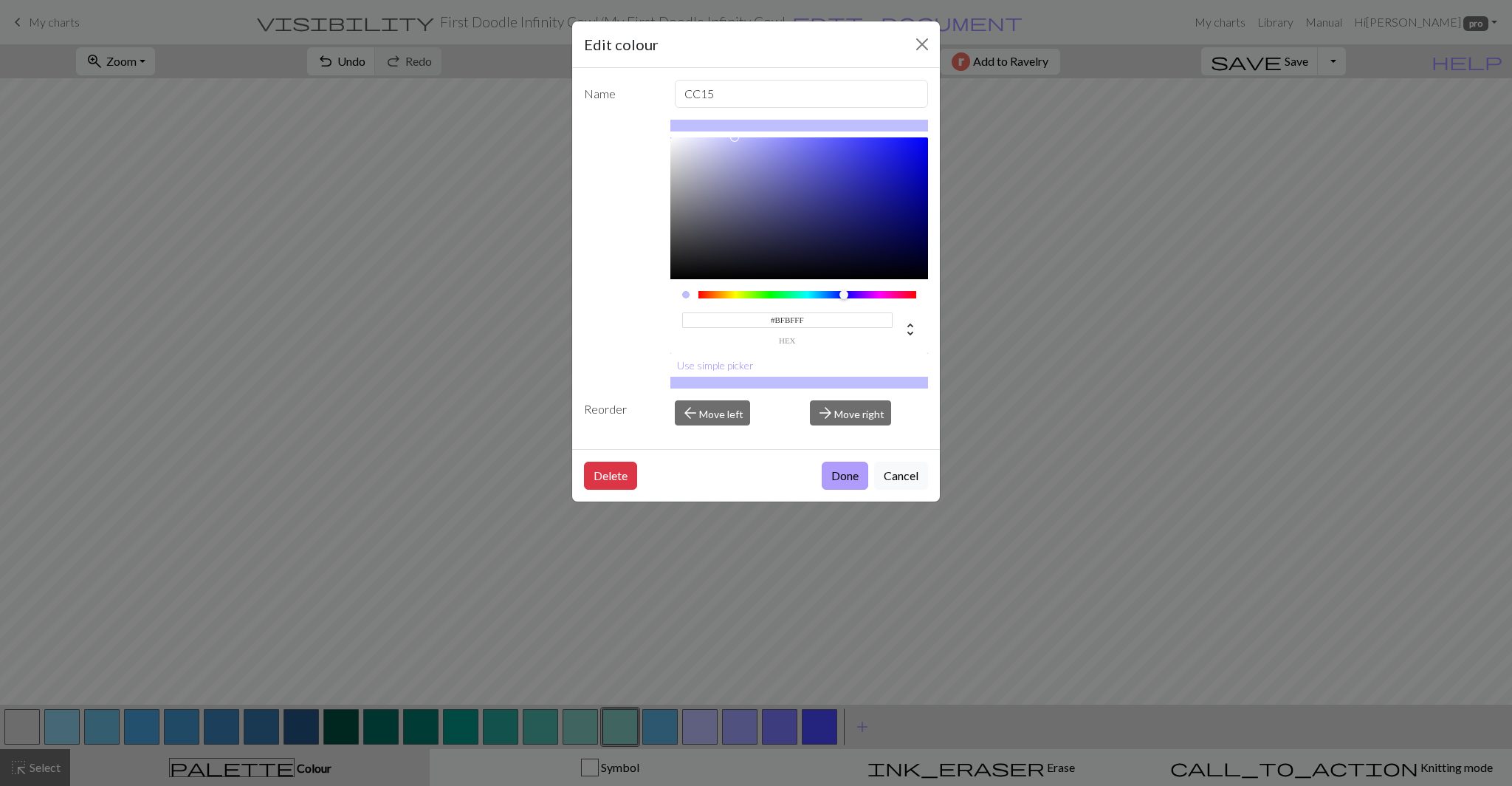
type input "#BFBFFF"
click at [840, 475] on button "Done" at bounding box center [845, 475] width 47 height 28
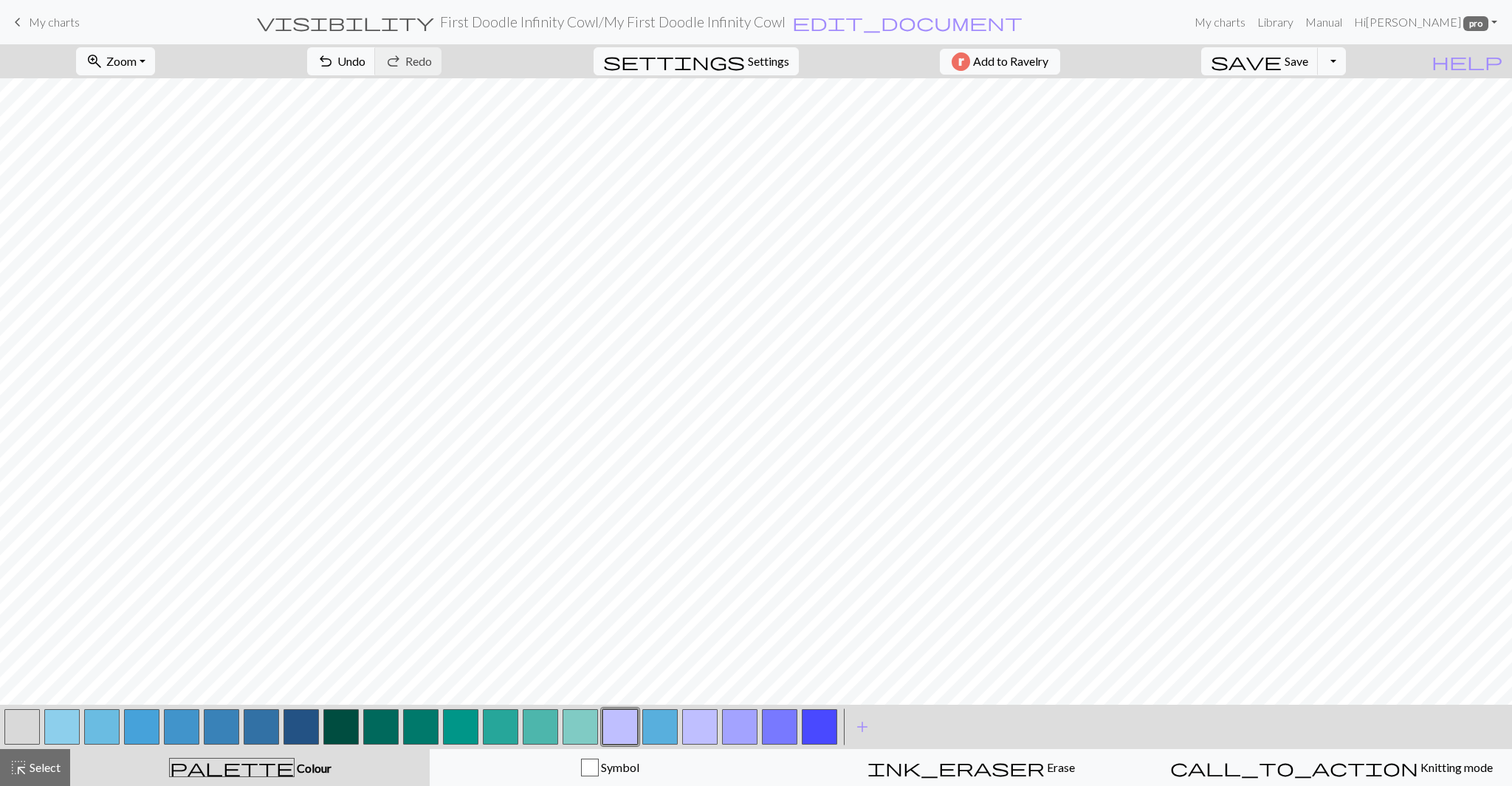
click at [744, 736] on button "button" at bounding box center [739, 726] width 35 height 35
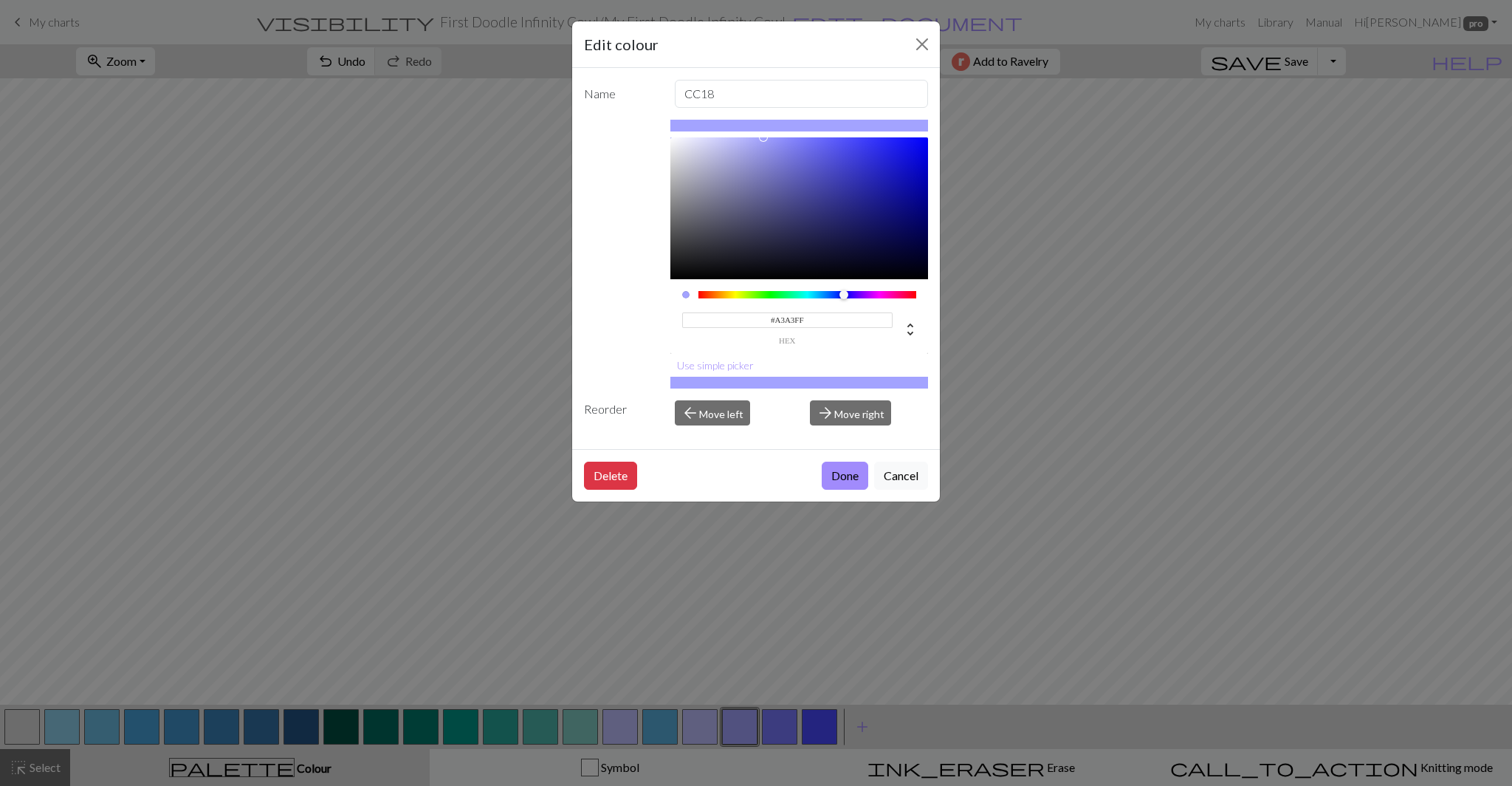
click at [800, 320] on input "#A3A3FF" at bounding box center [787, 320] width 211 height 16
click at [901, 480] on button "Cancel" at bounding box center [901, 475] width 54 height 28
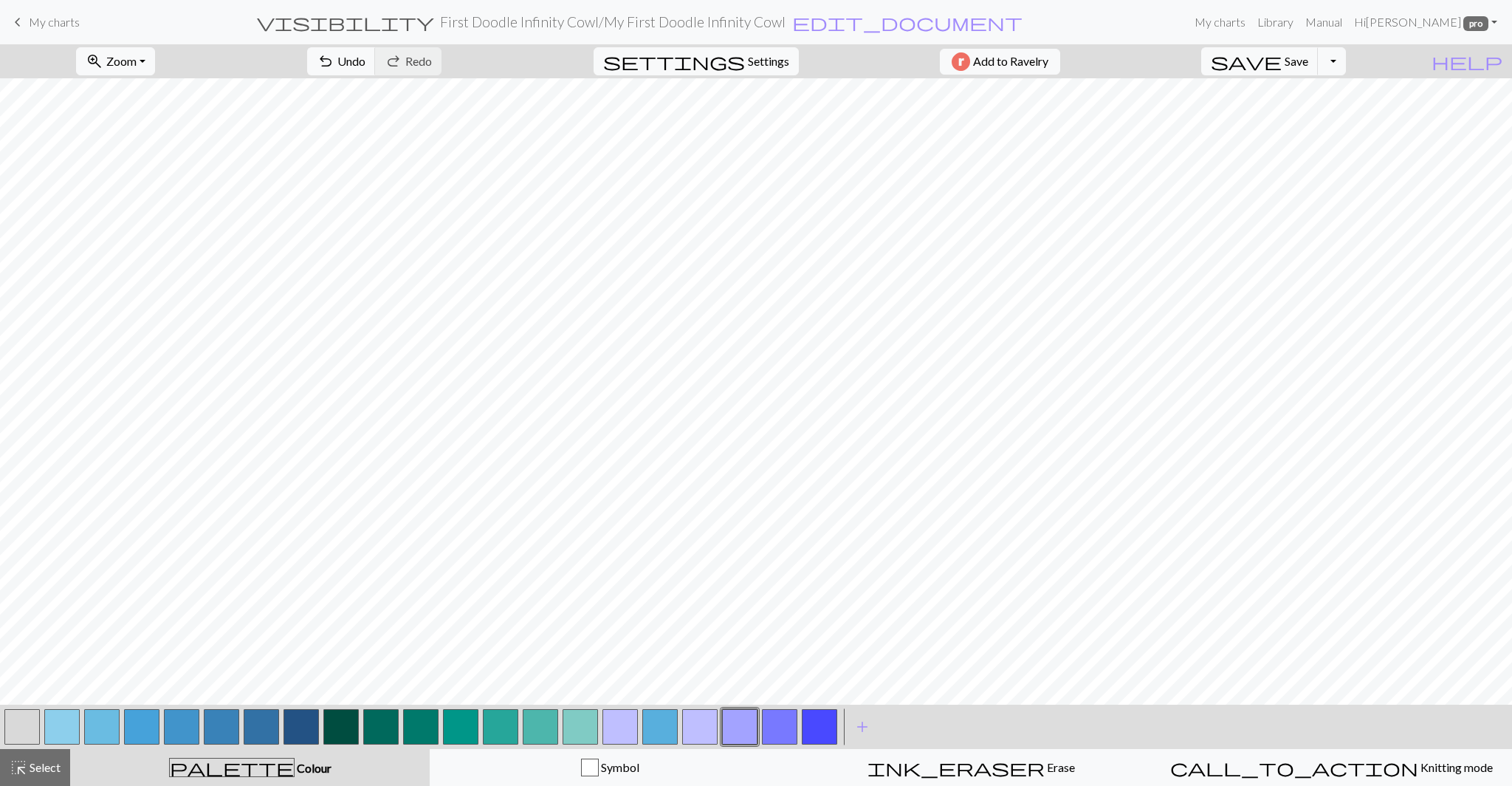
click at [704, 726] on button "button" at bounding box center [699, 726] width 35 height 35
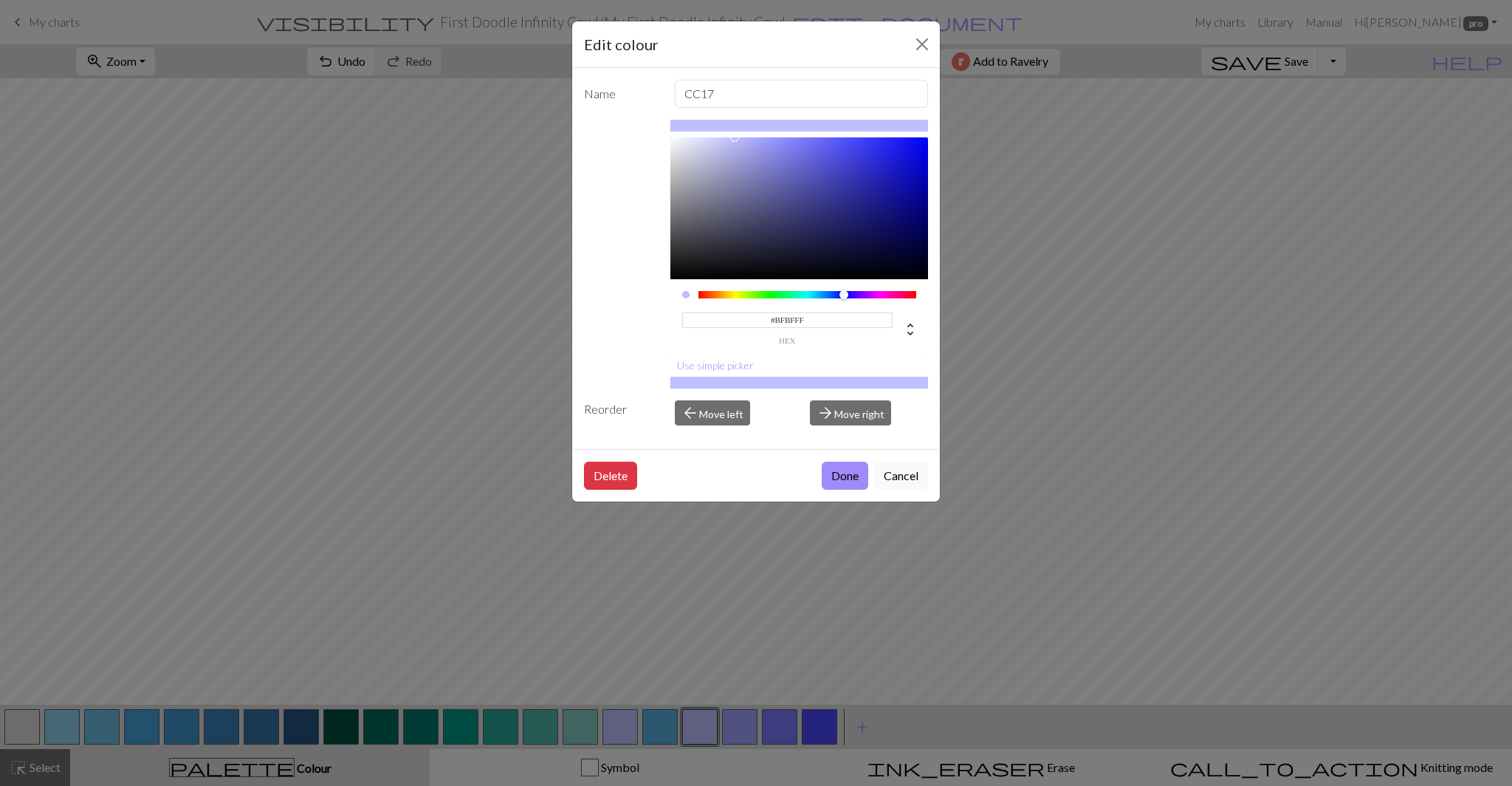
click at [785, 322] on input "#BFBFFF" at bounding box center [787, 320] width 211 height 16
paste input "A3A3"
type input "#A3A3FF"
click at [835, 468] on button "Done" at bounding box center [845, 475] width 47 height 28
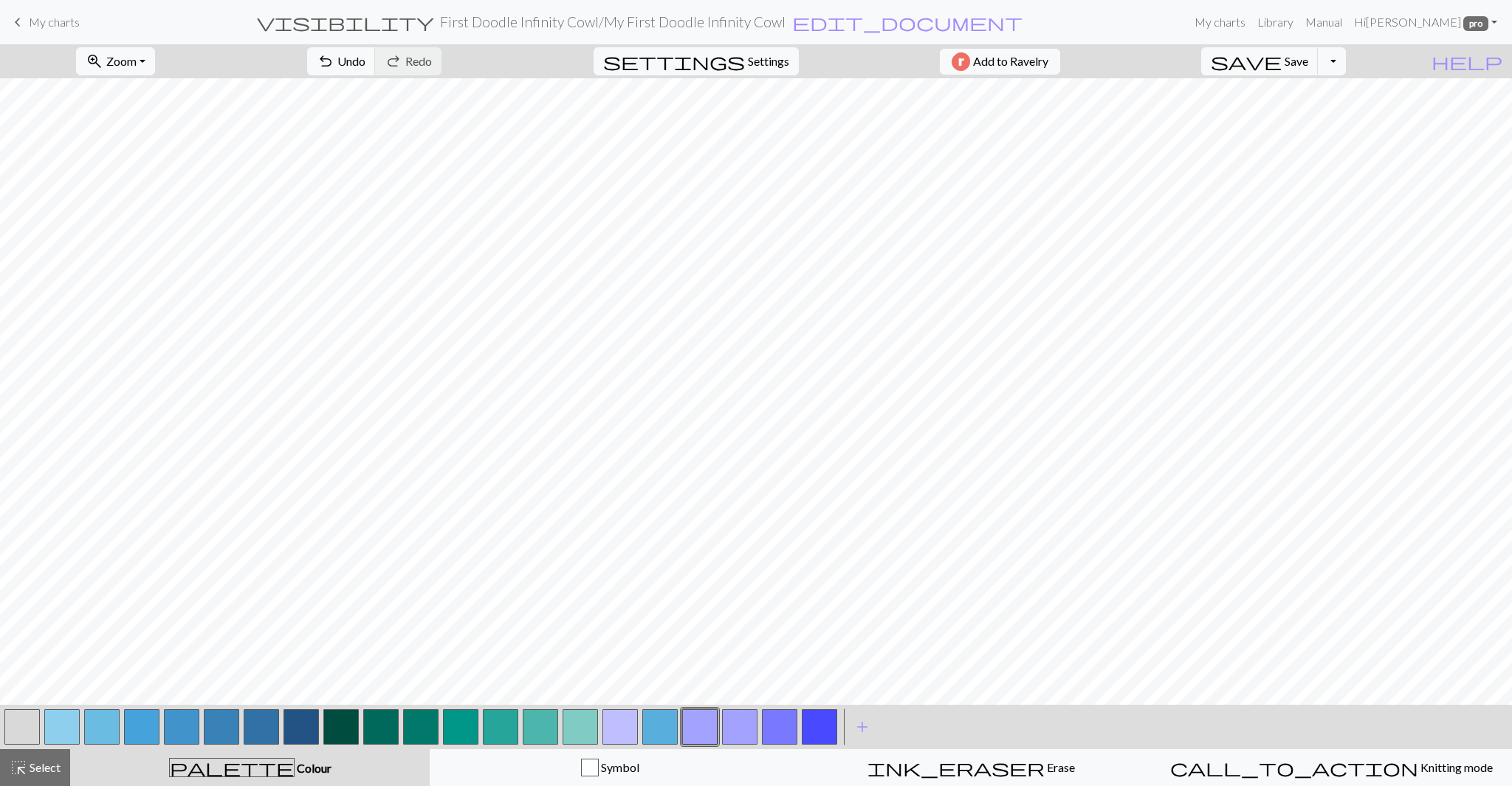
click at [747, 728] on button "button" at bounding box center [739, 726] width 35 height 35
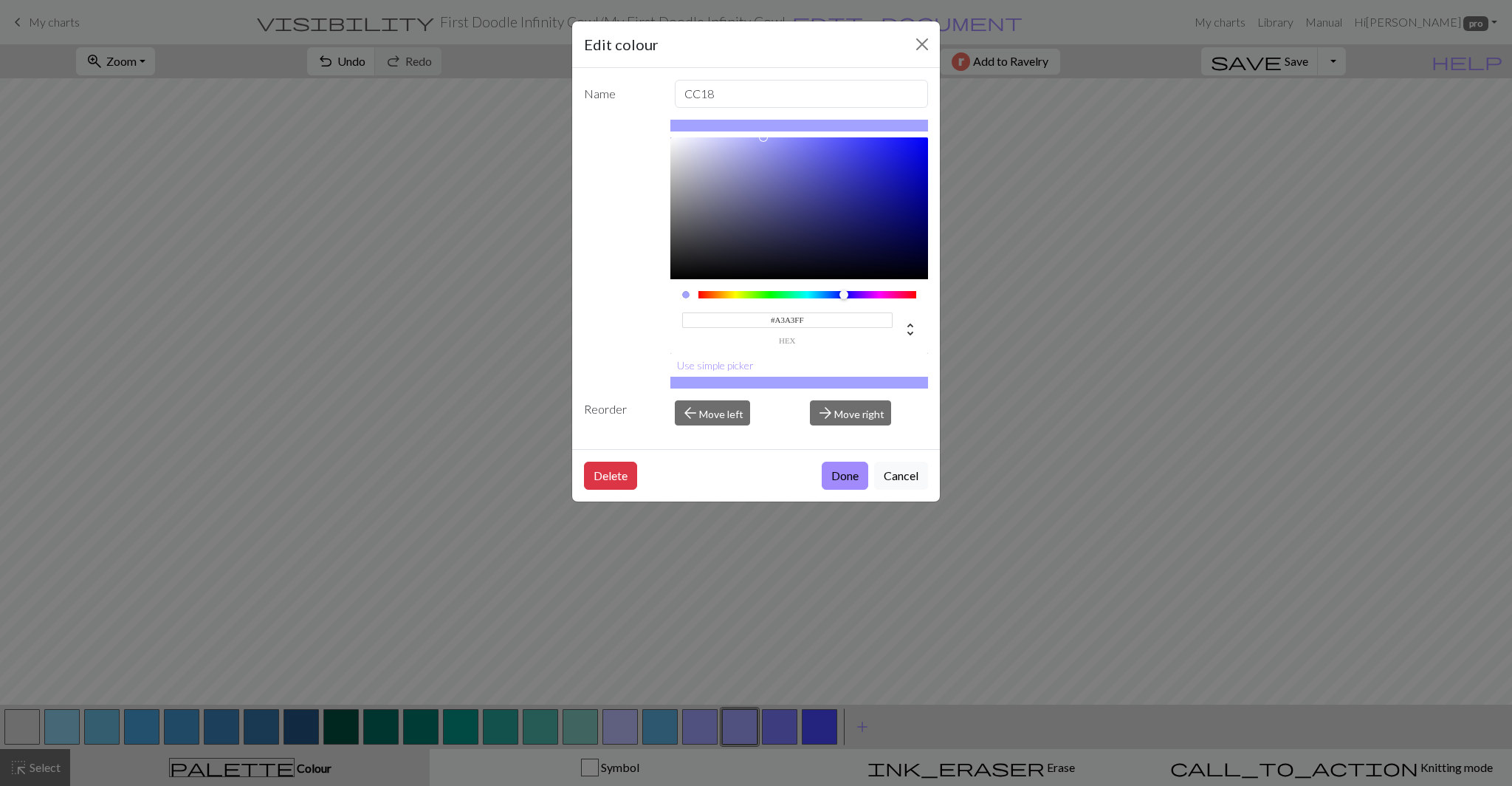
click at [788, 322] on input "#A3A3FF" at bounding box center [787, 320] width 211 height 16
click at [886, 474] on button "Cancel" at bounding box center [901, 475] width 54 height 28
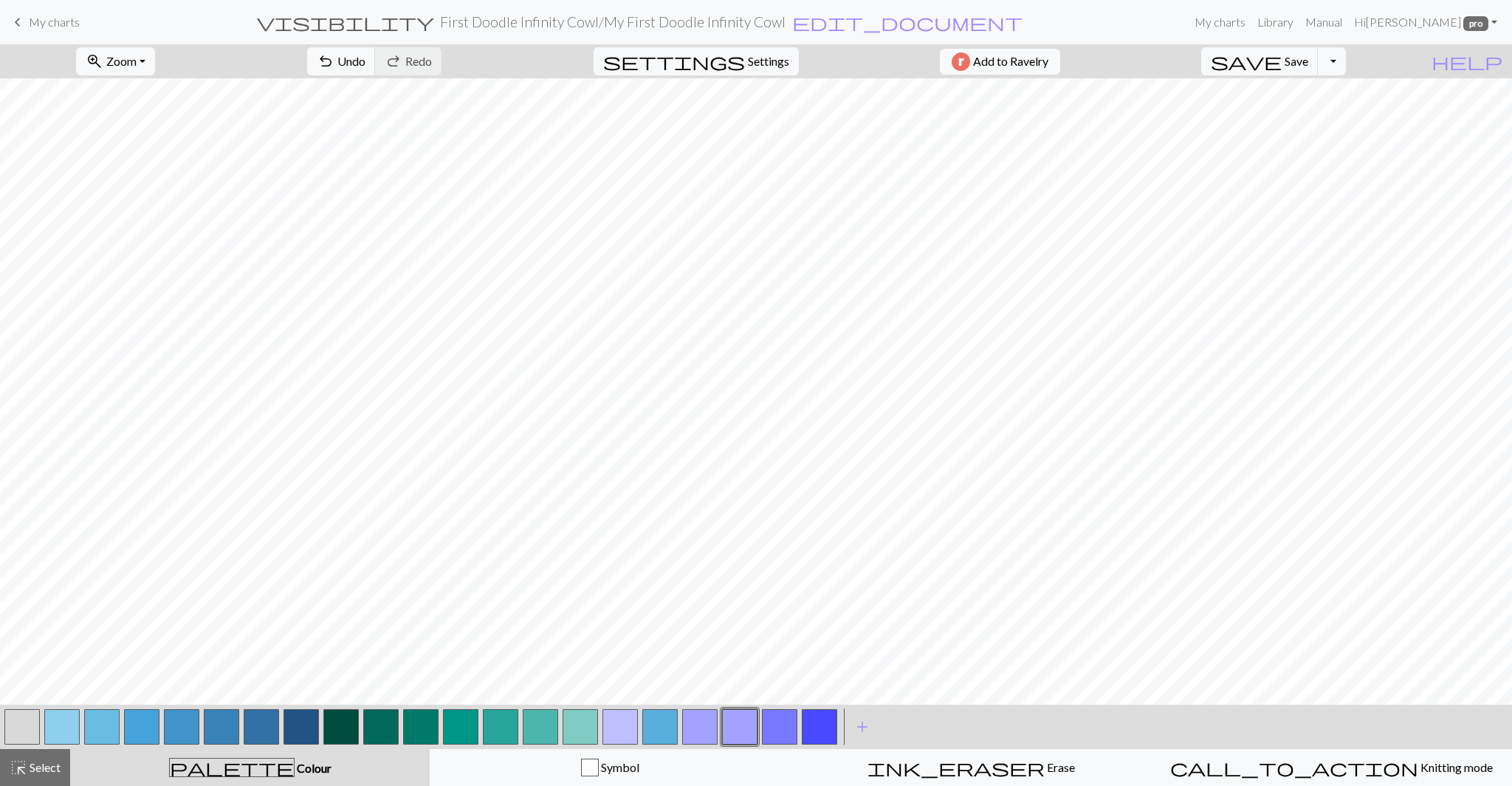
click at [775, 731] on button "button" at bounding box center [779, 726] width 35 height 35
click at [775, 731] on div "Edit colour Name CC19 #7879FF hex Use simple picker Reorder arrow_back Move lef…" at bounding box center [756, 393] width 1512 height 786
click at [781, 729] on button "button" at bounding box center [779, 726] width 35 height 35
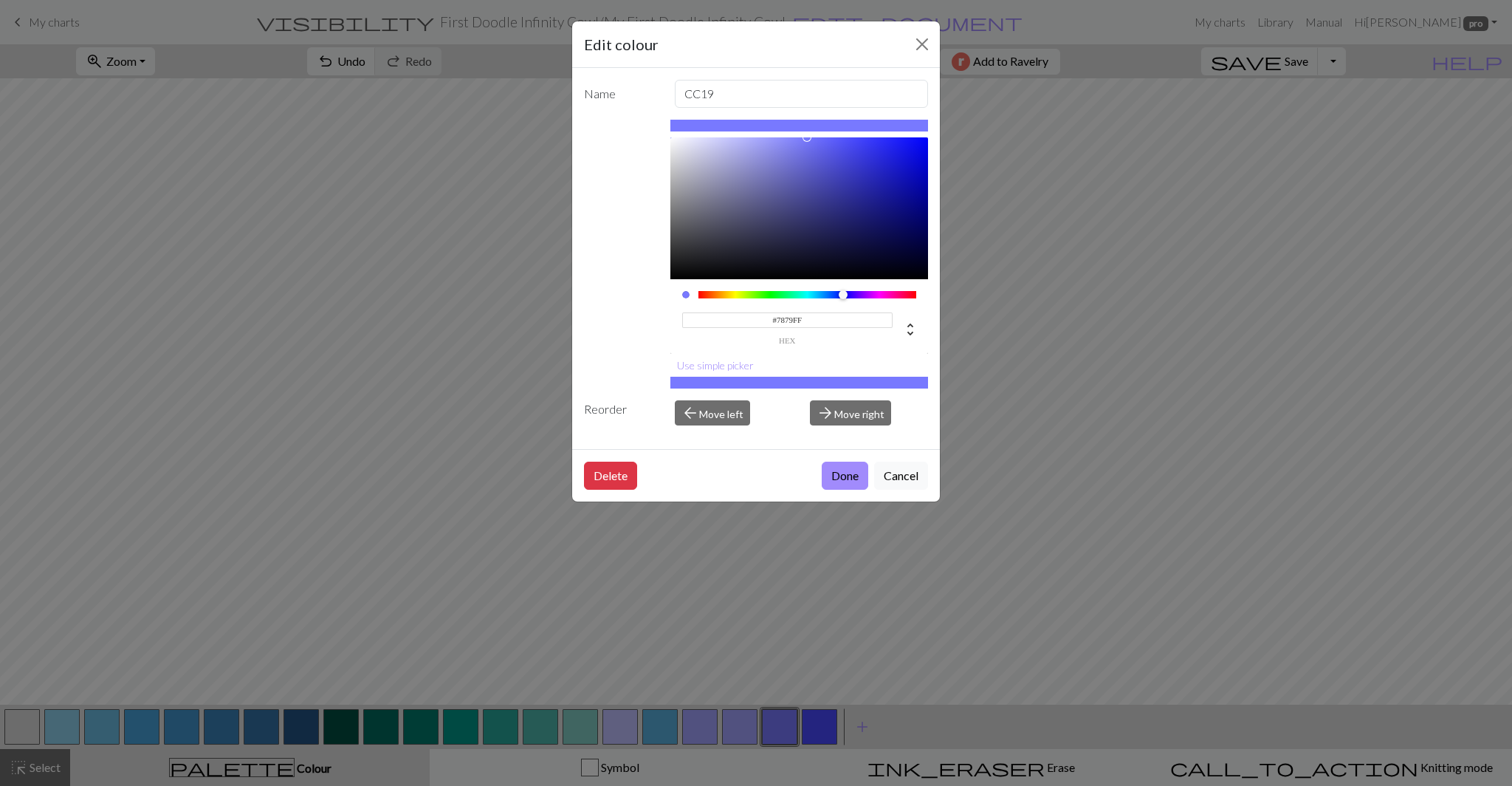
click at [741, 721] on div "Edit colour Name CC19 #7879FF hex Use simple picker Reorder arrow_back Move lef…" at bounding box center [756, 393] width 1512 height 786
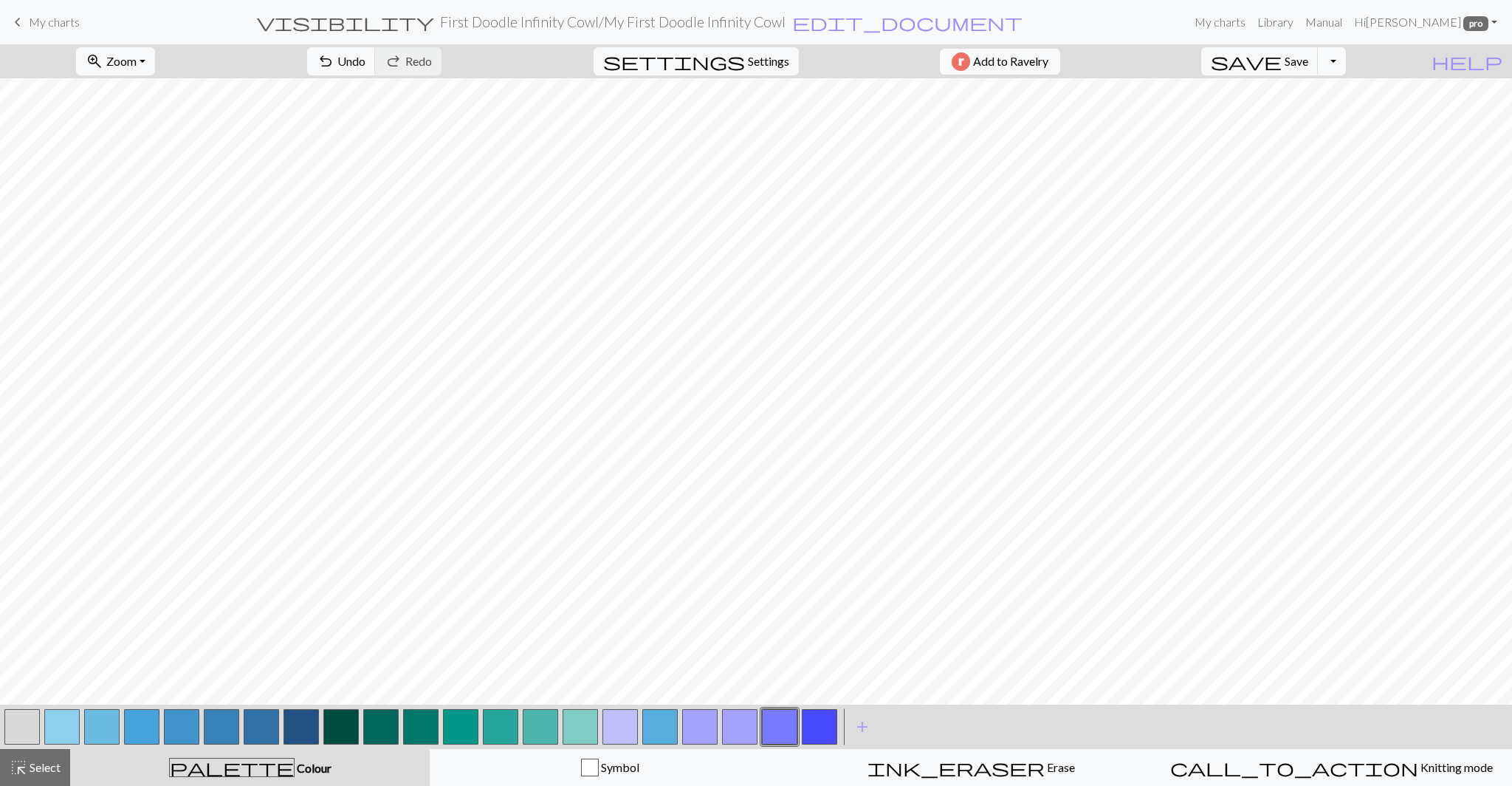
click at [765, 730] on button "button" at bounding box center [779, 726] width 35 height 35
click at [765, 730] on div "Edit colour Name CC19 #7879FF hex Use simple picker Reorder arrow_back Move lef…" at bounding box center [756, 393] width 1512 height 786
click at [780, 721] on button "button" at bounding box center [779, 726] width 35 height 35
click at [780, 721] on div "Edit colour Name CC19 #7879FF hex Use simple picker Reorder arrow_back Move lef…" at bounding box center [756, 393] width 1512 height 786
click at [762, 721] on button "button" at bounding box center [779, 726] width 35 height 35
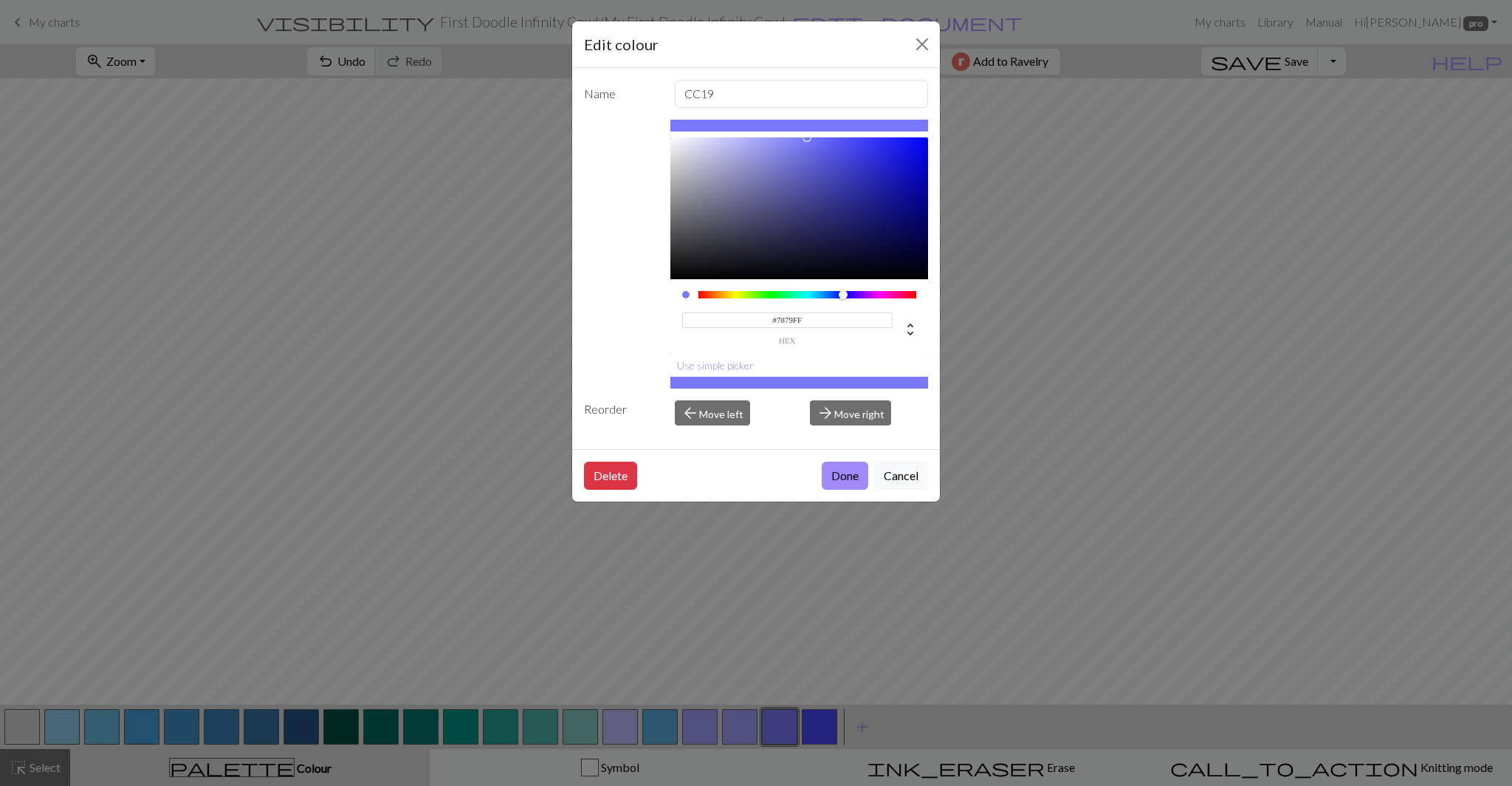
click at [783, 325] on input "#7879FF" at bounding box center [787, 320] width 211 height 16
click at [900, 472] on button "Cancel" at bounding box center [901, 475] width 54 height 28
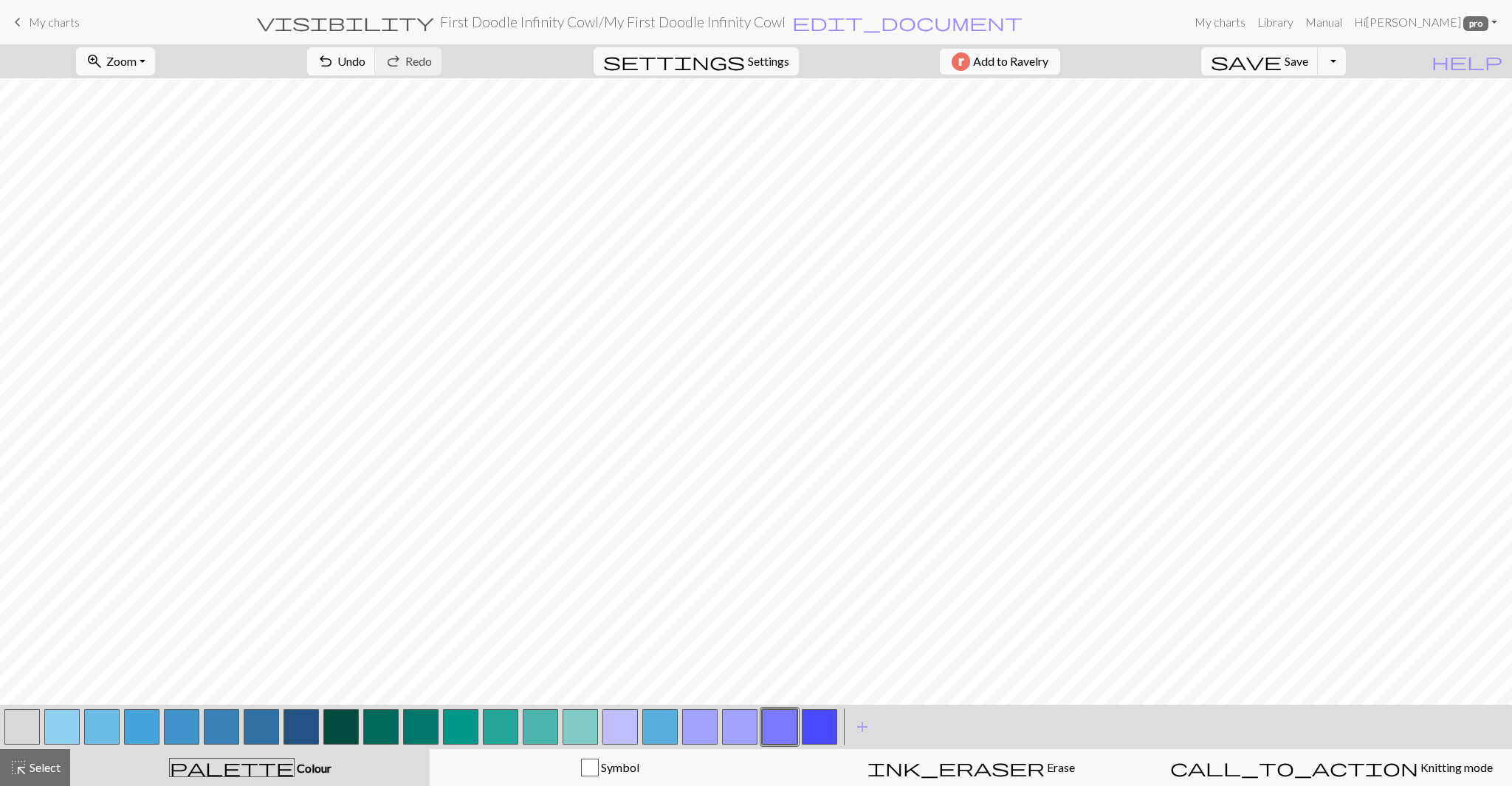
click at [747, 725] on button "button" at bounding box center [739, 726] width 35 height 35
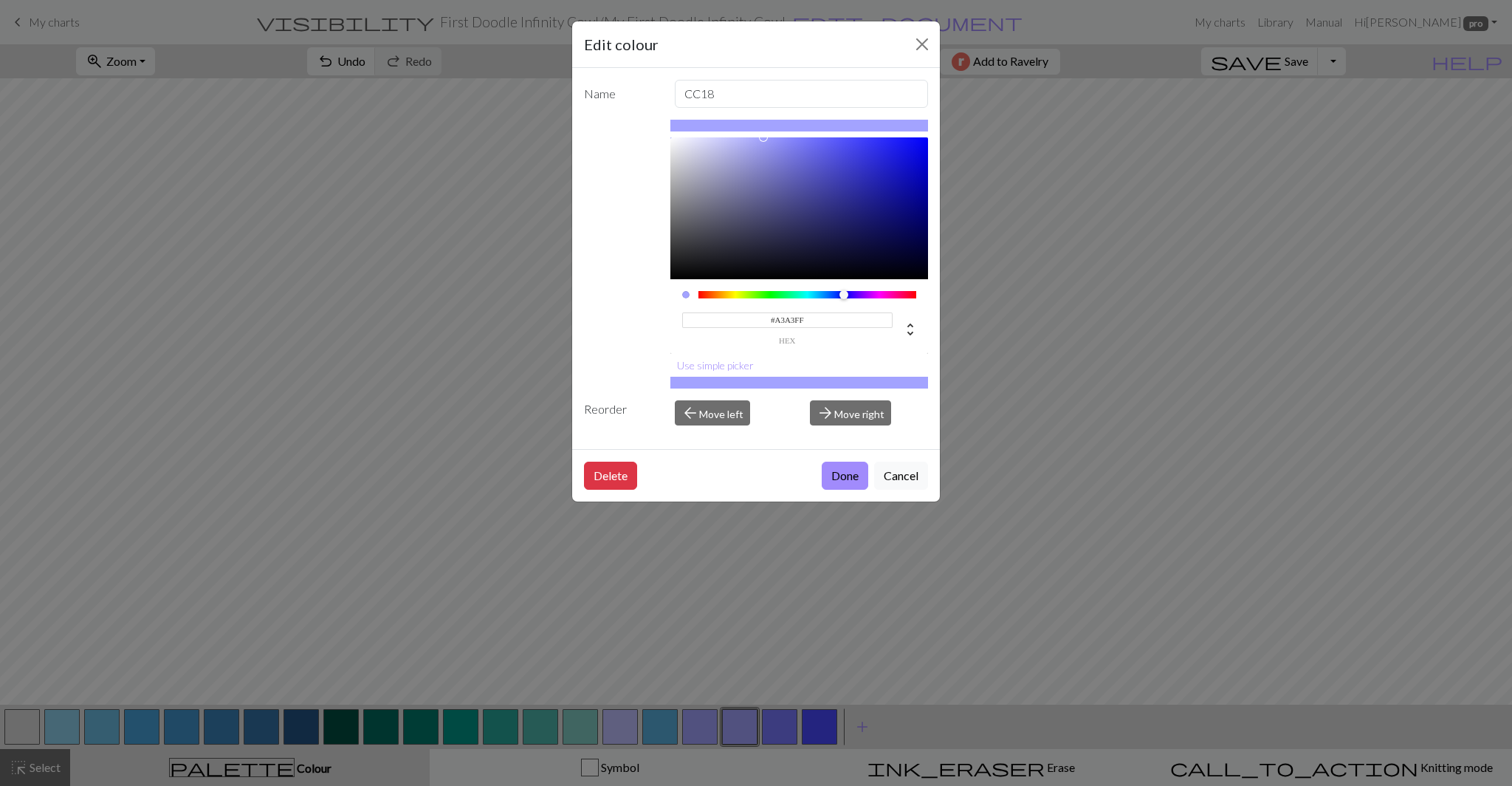
click at [789, 321] on input "#A3A3FF" at bounding box center [787, 320] width 211 height 16
paste input "7879"
type input "#7879FF"
click at [836, 484] on button "Done" at bounding box center [845, 475] width 47 height 28
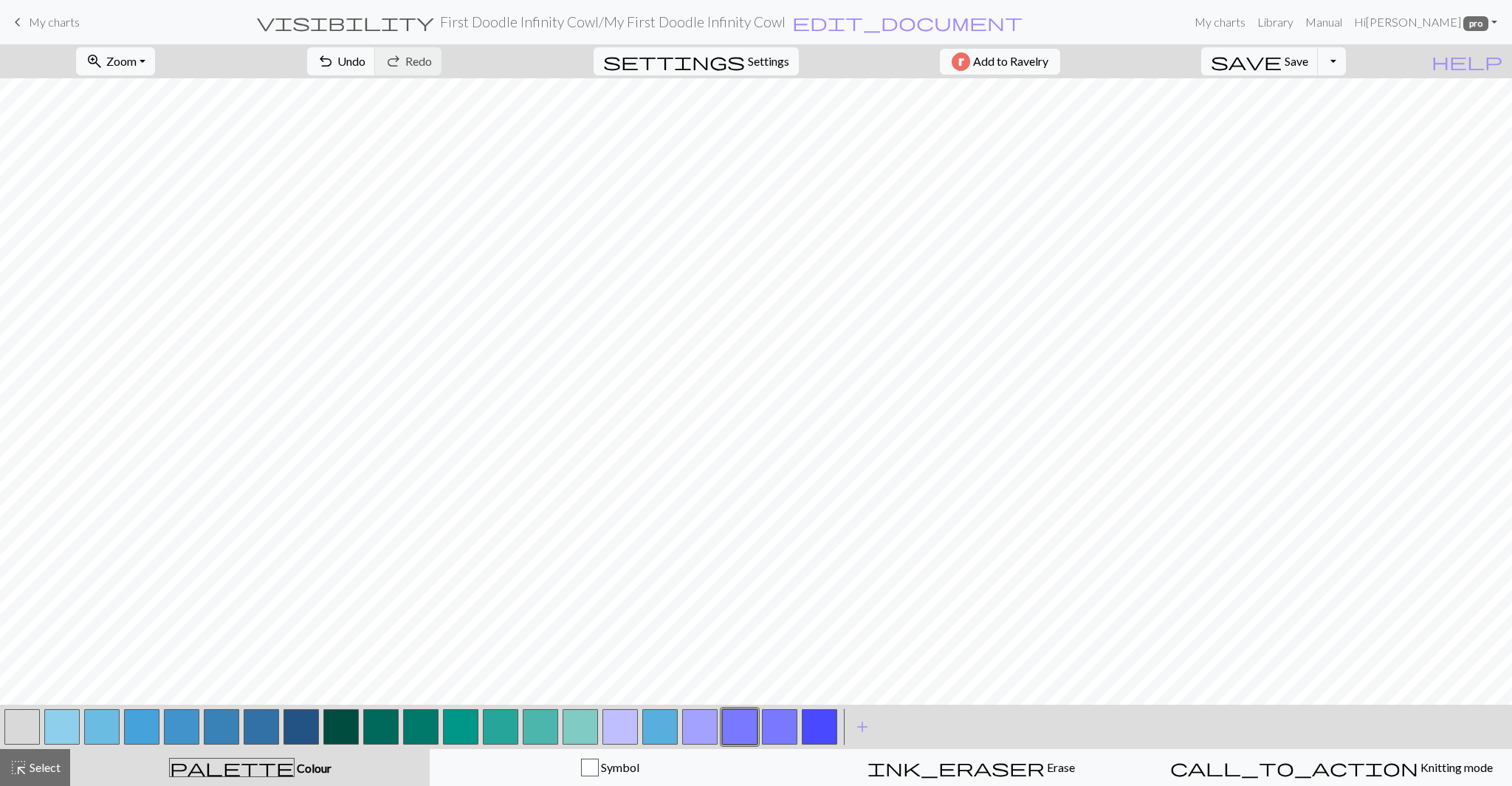
click at [819, 720] on button "button" at bounding box center [819, 726] width 35 height 35
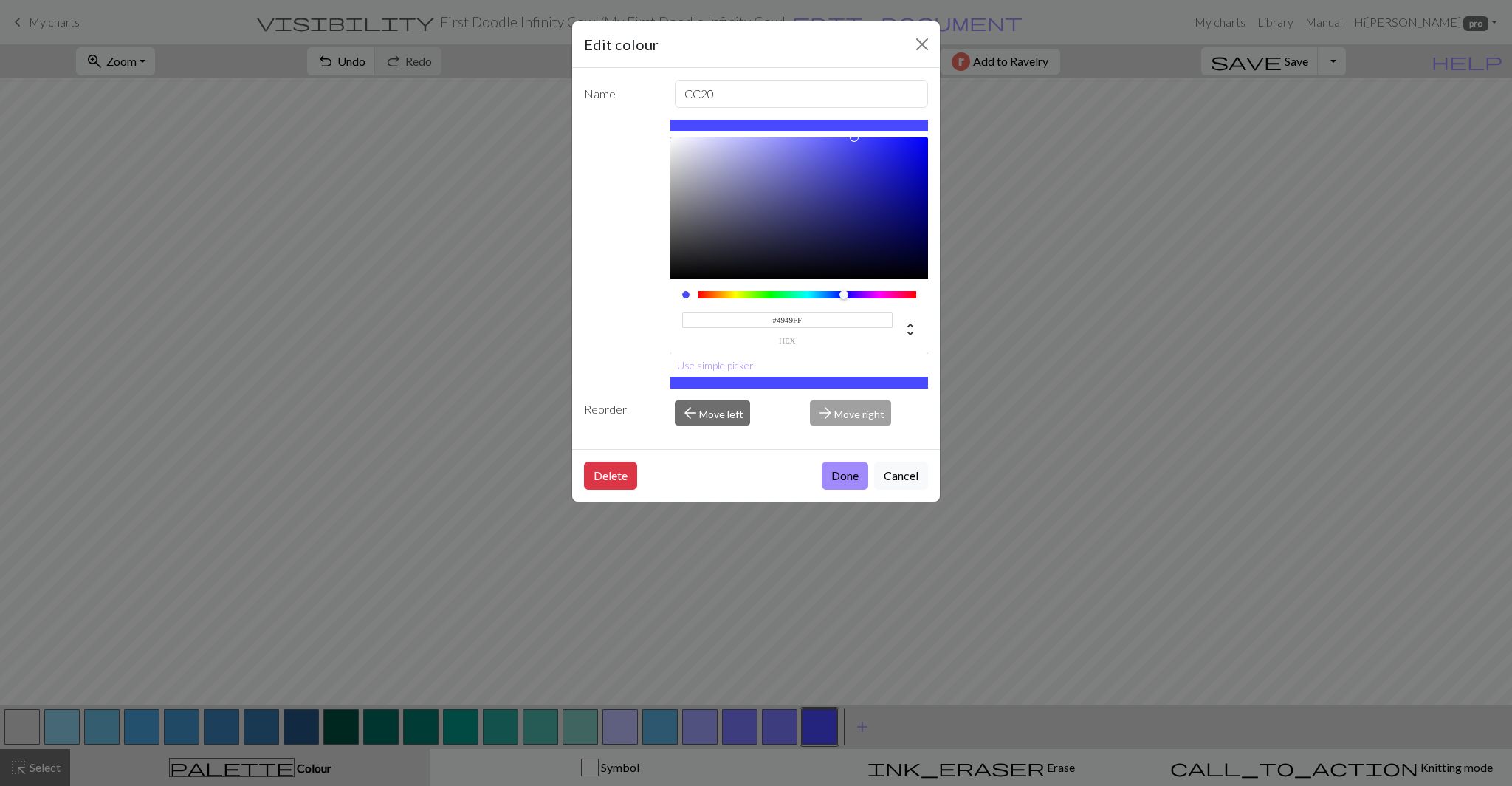
click at [792, 318] on input "#4949FF" at bounding box center [787, 320] width 211 height 16
click at [783, 733] on div "Edit colour Name CC20 #4949FF hex Use simple picker Reorder arrow_back Move lef…" at bounding box center [756, 393] width 1512 height 786
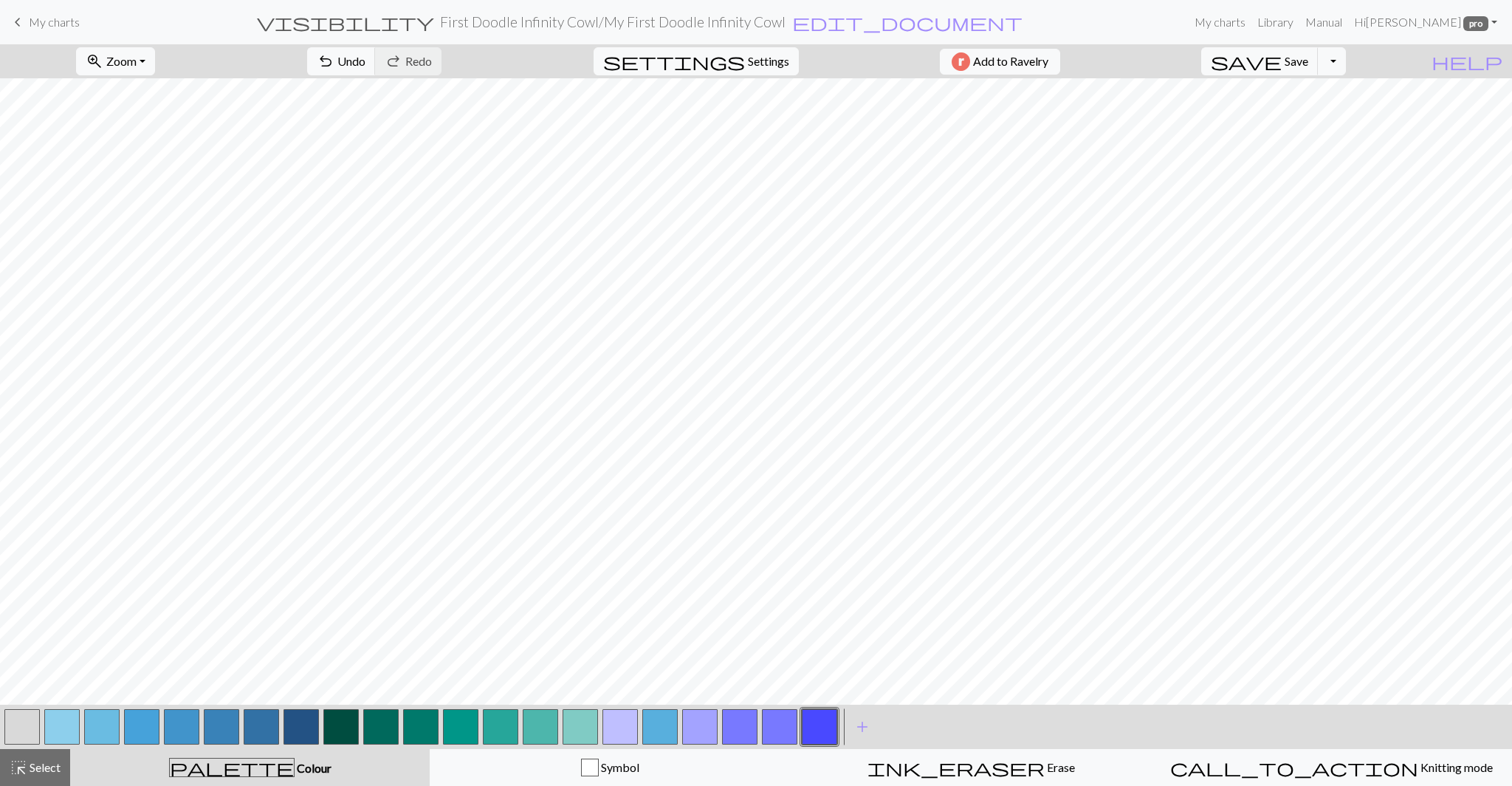
click at [783, 733] on button "button" at bounding box center [779, 726] width 35 height 35
click at [744, 726] on button "button" at bounding box center [739, 726] width 35 height 35
click at [779, 732] on button "button" at bounding box center [779, 726] width 35 height 35
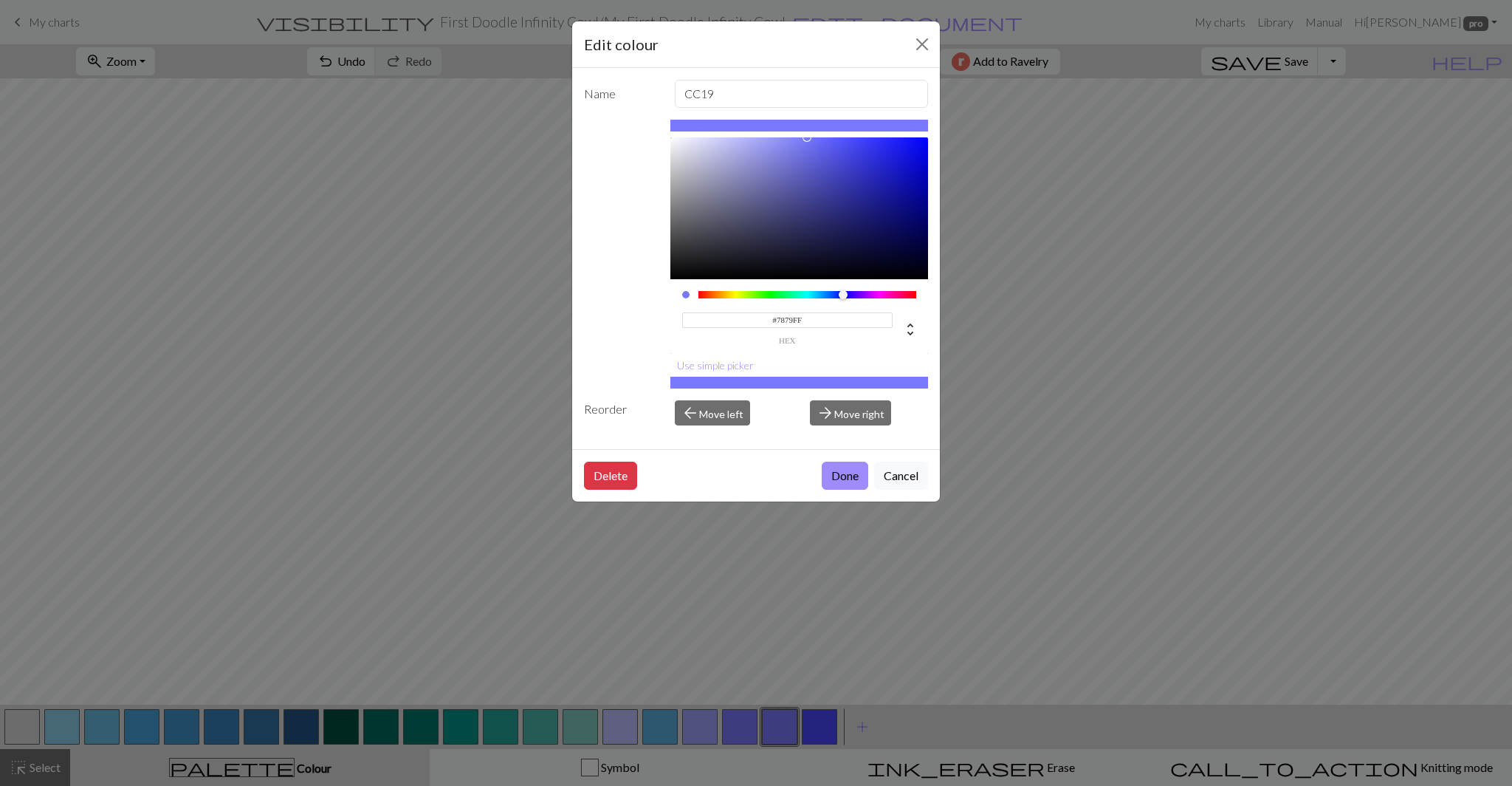
click at [786, 323] on input "#7879FF" at bounding box center [787, 320] width 211 height 16
paste input "494"
type input "#4949FF"
click at [844, 467] on button "Done" at bounding box center [845, 475] width 47 height 28
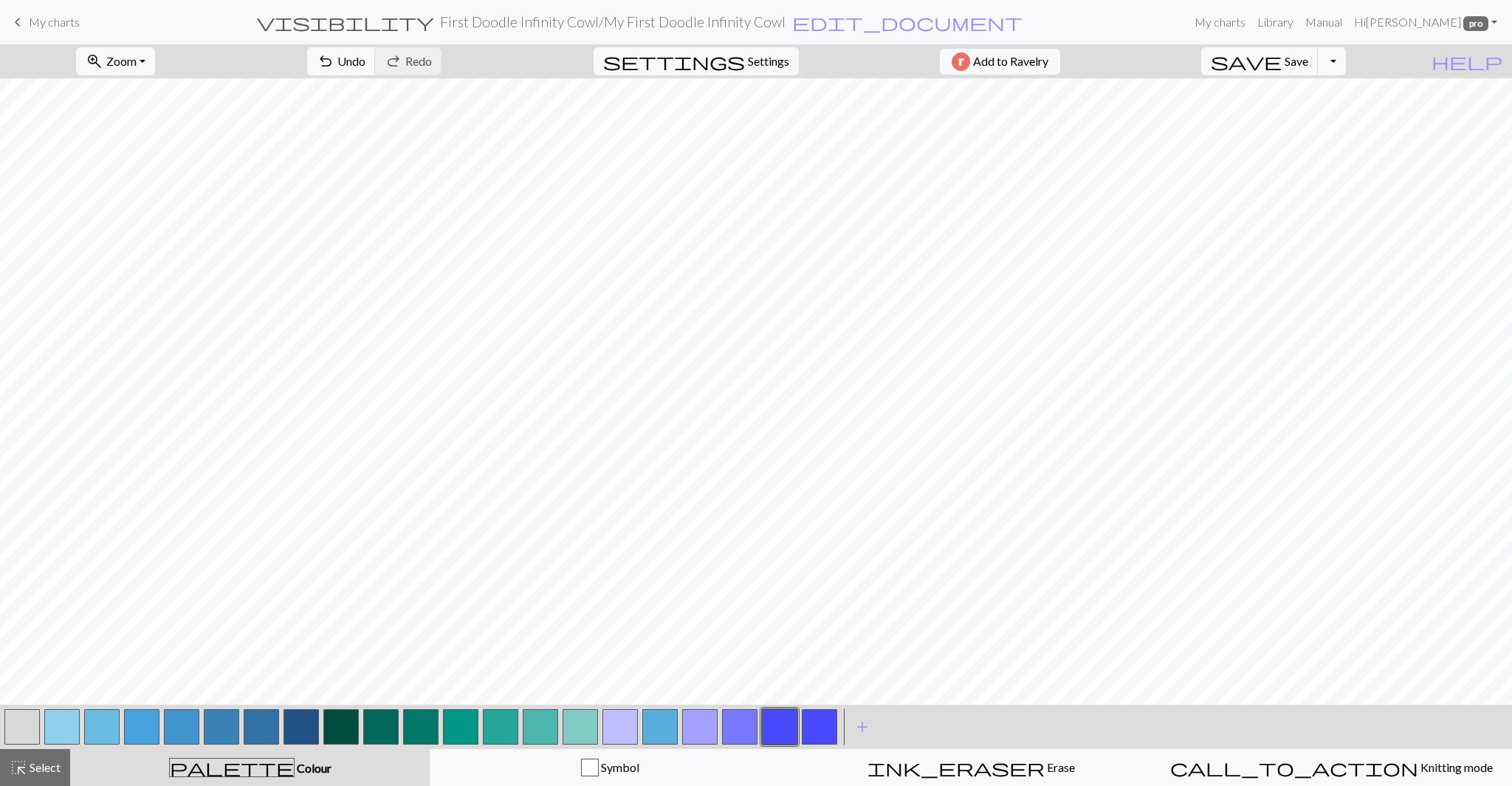
click at [824, 730] on button "button" at bounding box center [819, 726] width 35 height 35
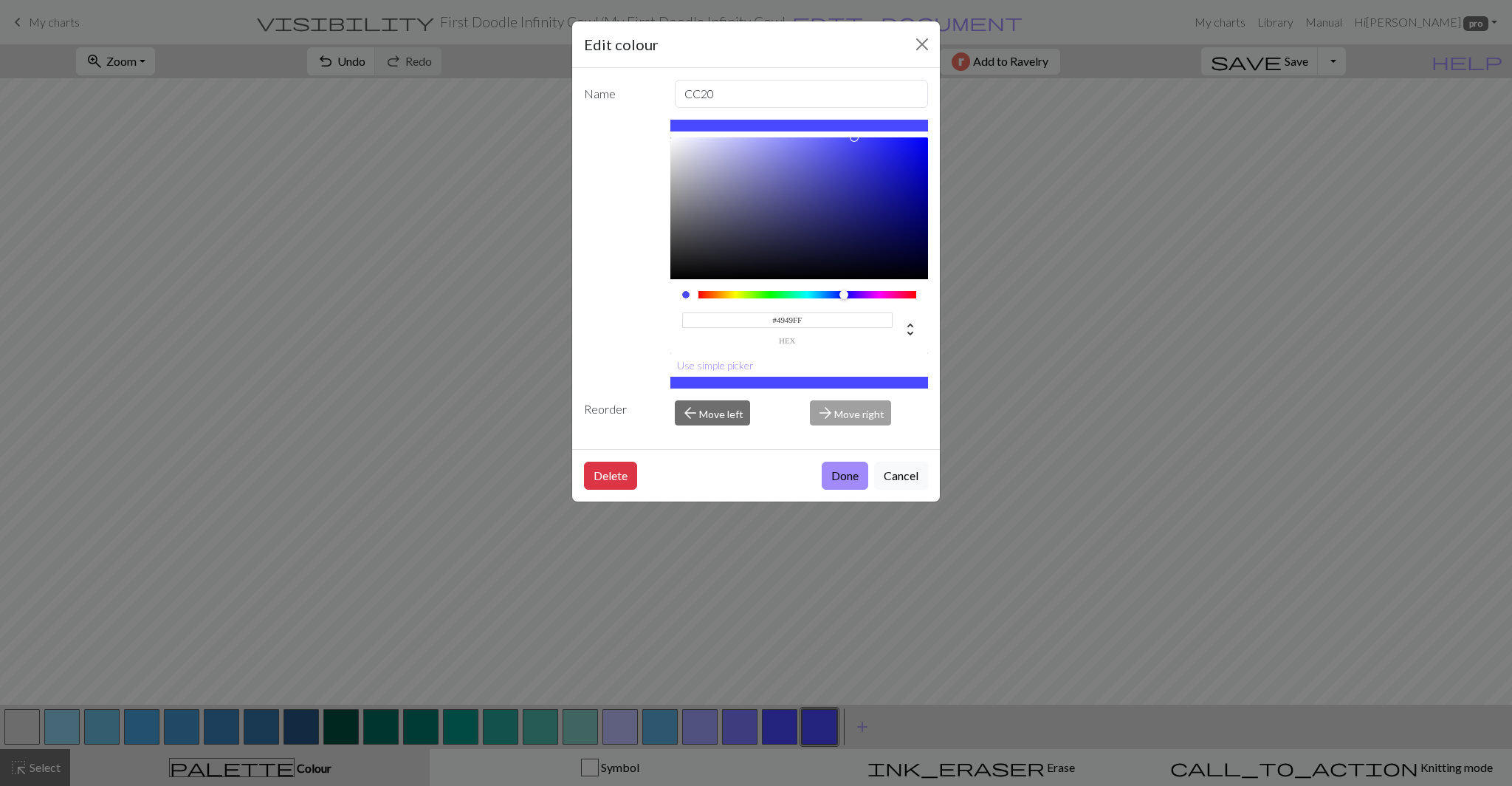
click at [788, 320] on input "#4949FF" at bounding box center [787, 320] width 211 height 16
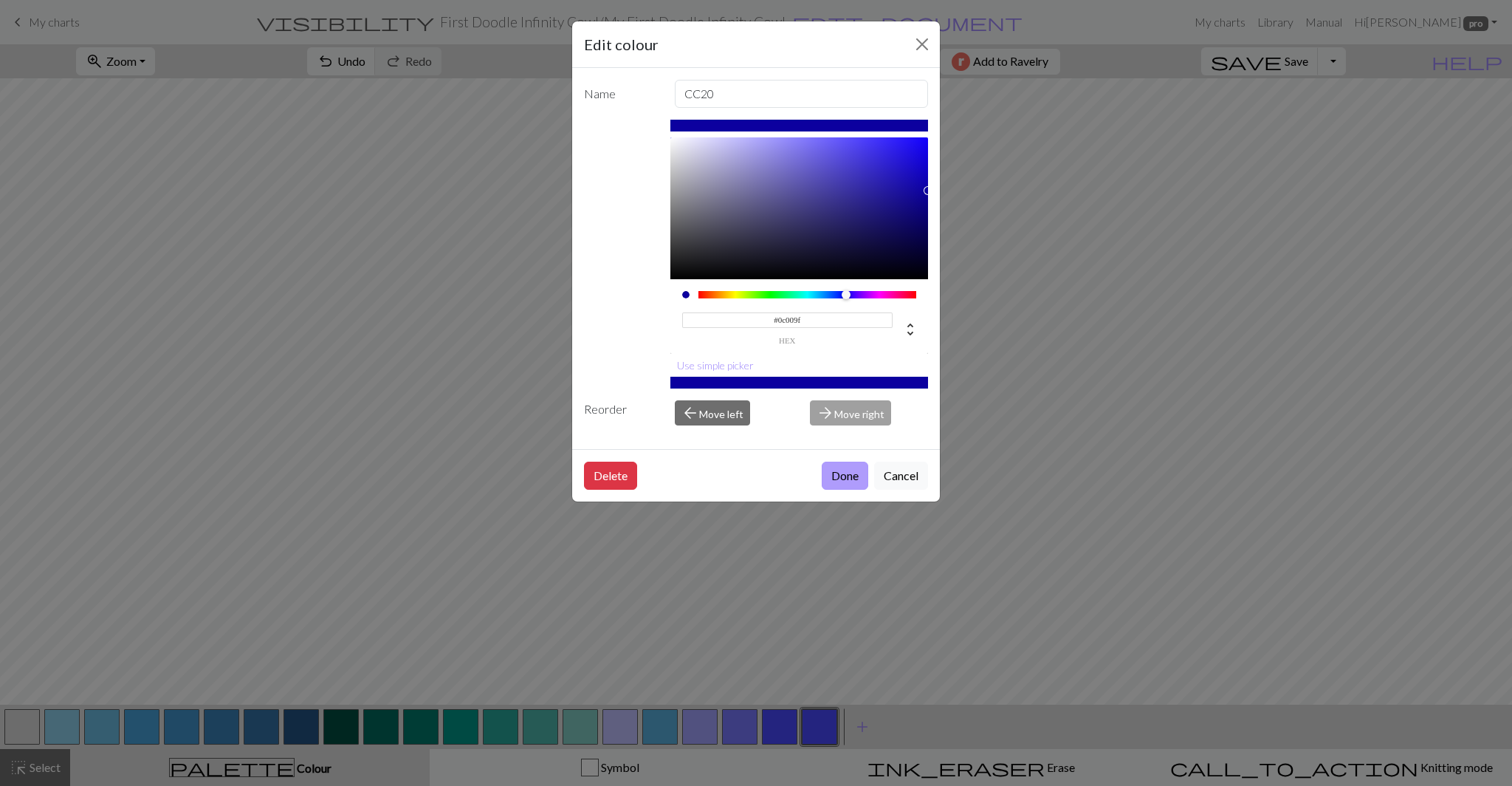
type input "#0C009F"
click at [837, 469] on button "Done" at bounding box center [845, 475] width 47 height 28
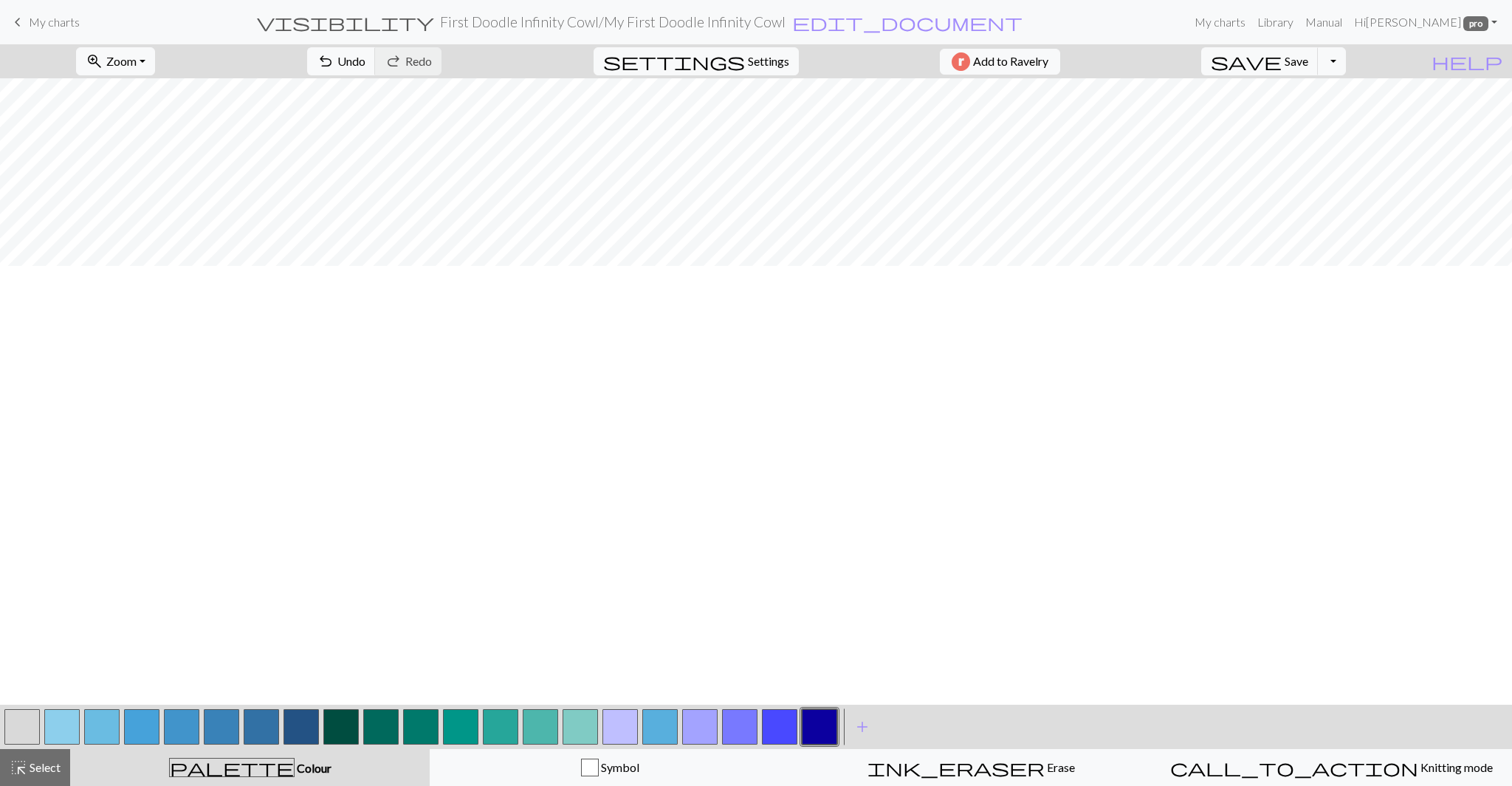
scroll to position [0, 0]
click at [957, 713] on div "< > add Add a colour" at bounding box center [756, 727] width 1512 height 44
click at [44, 775] on div "highlight_alt Select Select" at bounding box center [35, 767] width 51 height 18
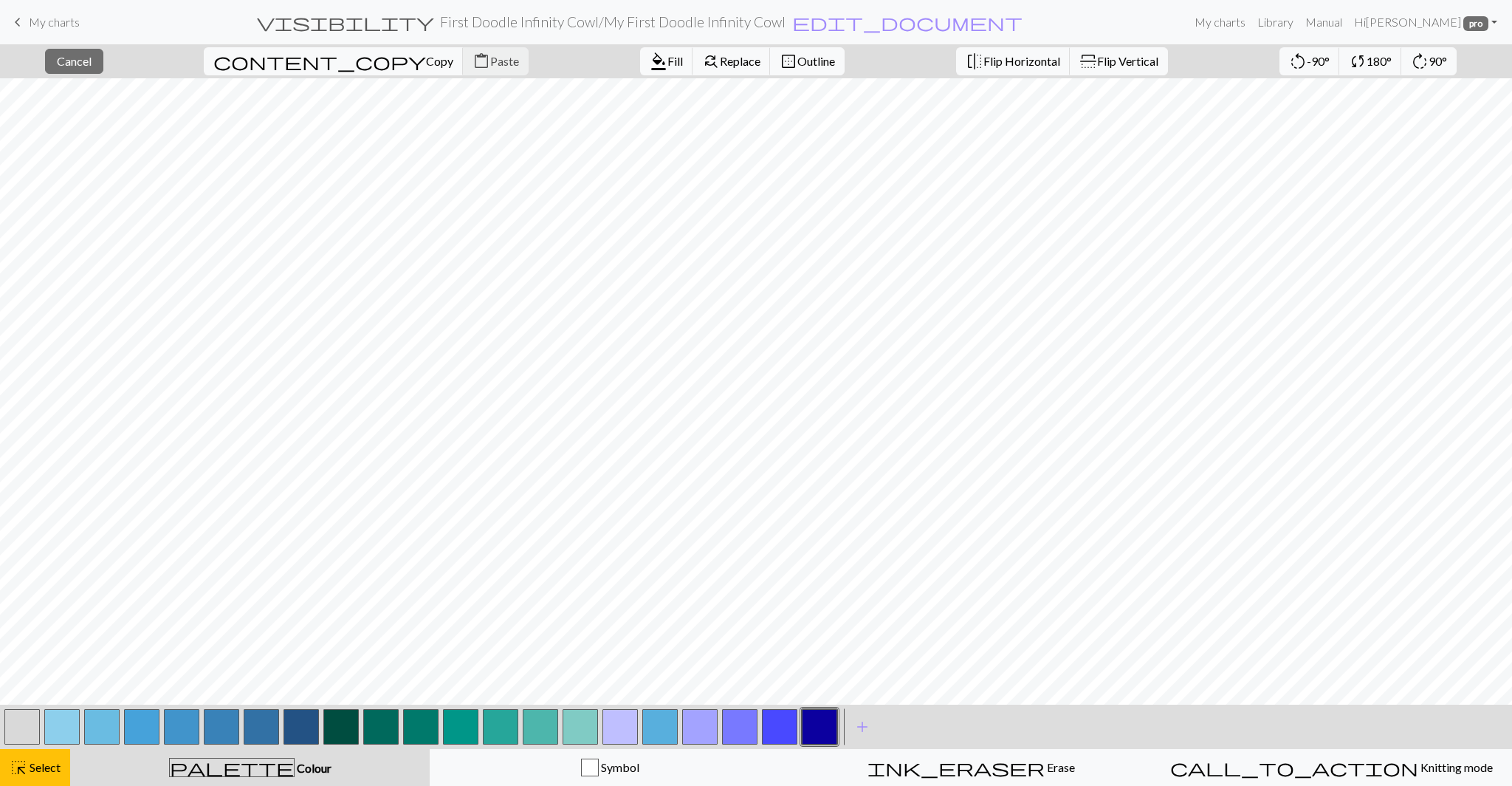
click at [384, 734] on button "button" at bounding box center [380, 726] width 35 height 35
click at [384, 734] on div "Edit colour Name CC9 #00695C hex Use simple picker Reorder arrow_back Move left…" at bounding box center [756, 393] width 1512 height 786
click at [818, 724] on button "button" at bounding box center [819, 726] width 35 height 35
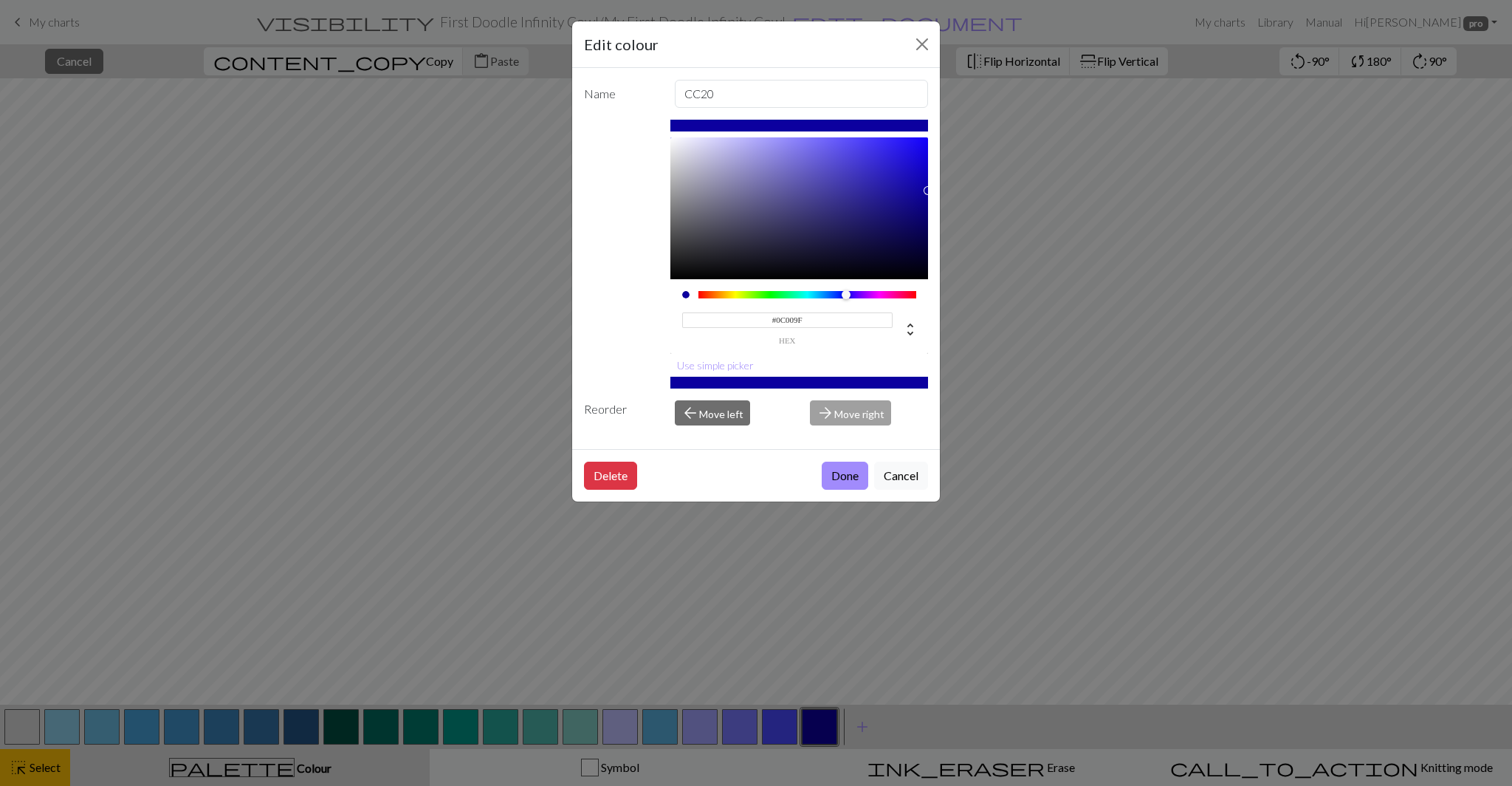
click at [788, 321] on input "#0C009F" at bounding box center [787, 320] width 211 height 16
click at [904, 479] on button "Cancel" at bounding box center [901, 475] width 54 height 28
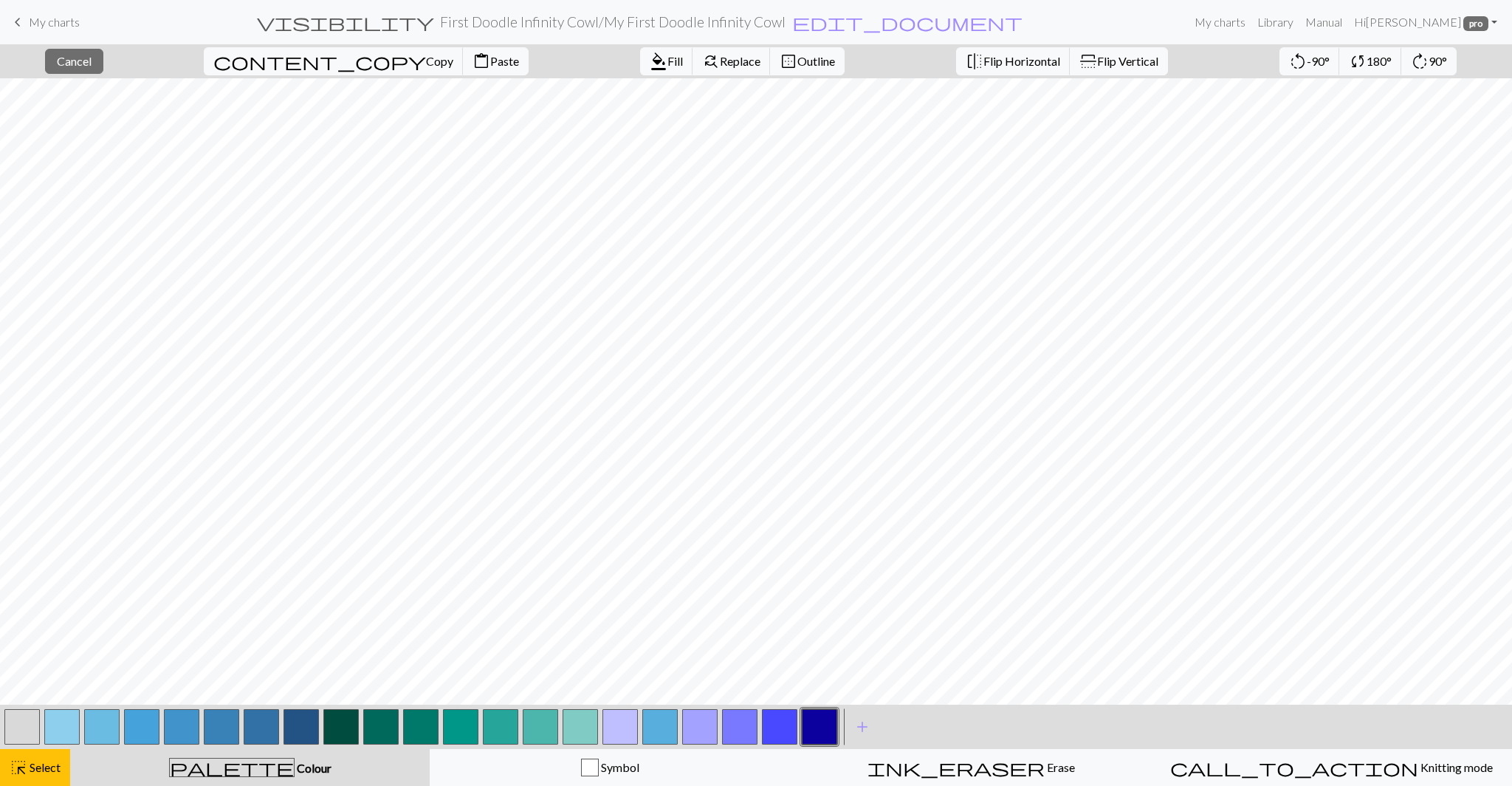
click at [329, 733] on button "button" at bounding box center [341, 726] width 35 height 35
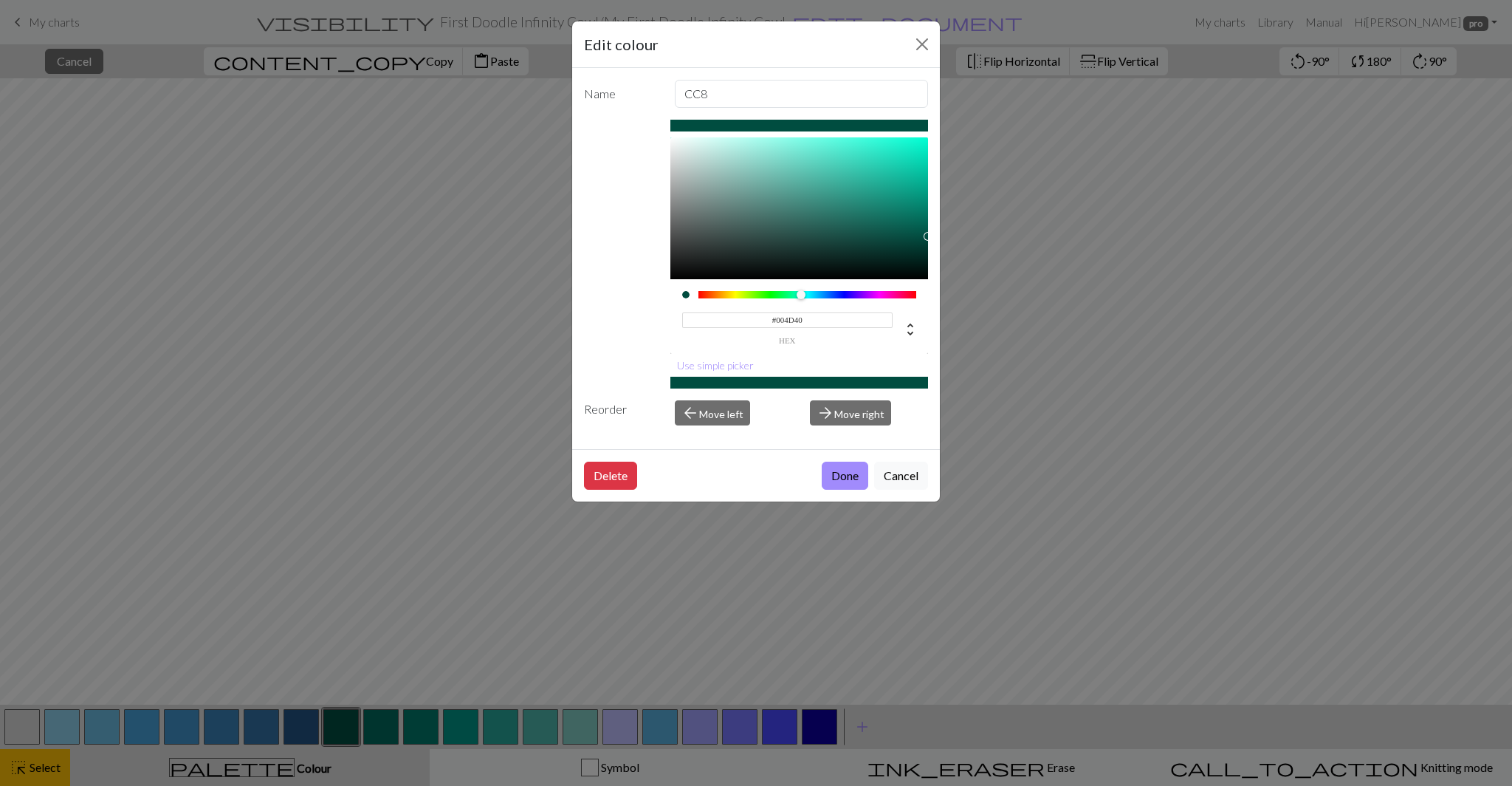
click at [792, 317] on input "#004D40" at bounding box center [787, 320] width 211 height 16
click at [792, 317] on input "#004D40" at bounding box center [787, 320] width 211 height 16
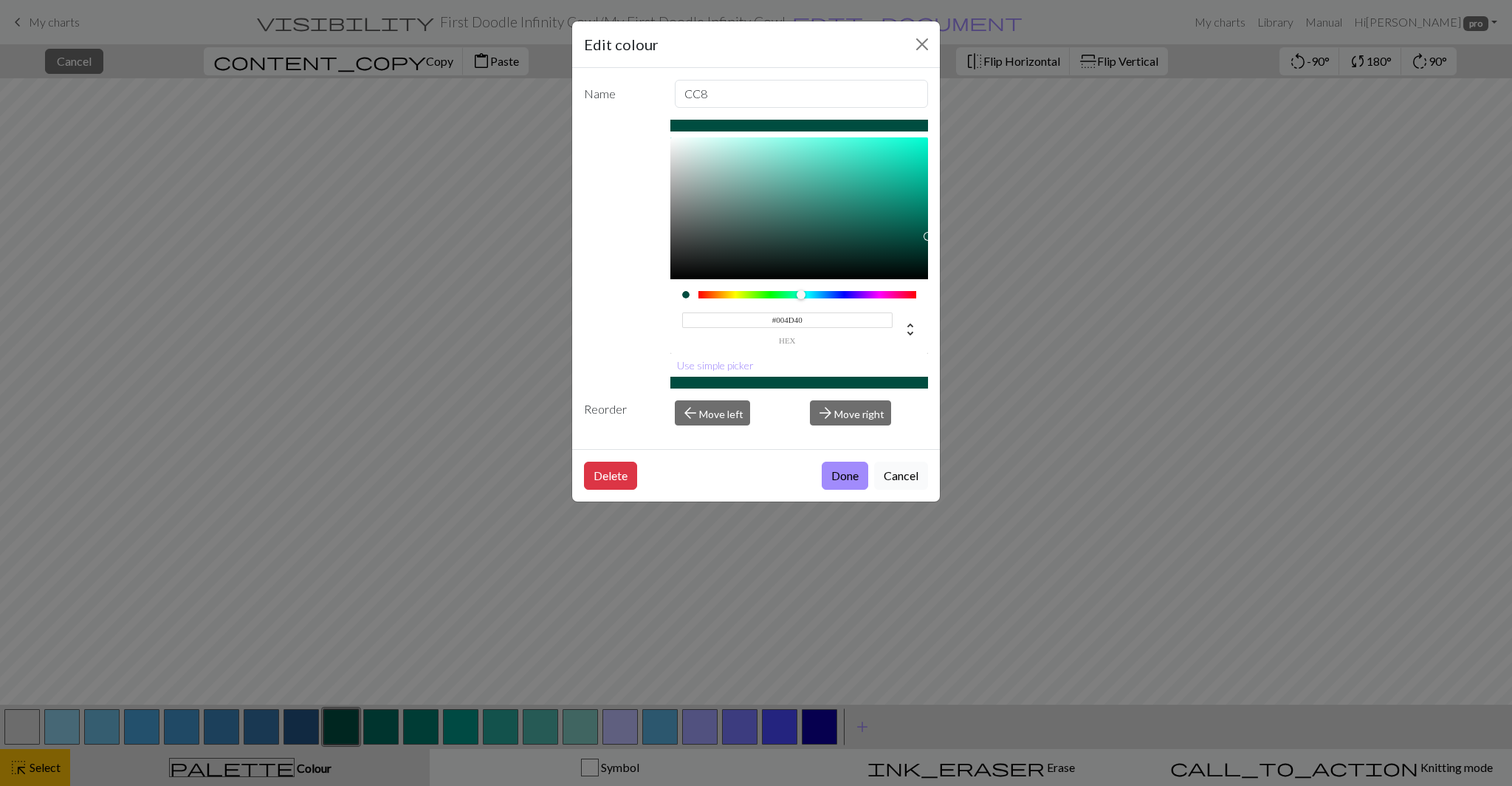
click at [901, 475] on button "Cancel" at bounding box center [901, 475] width 54 height 28
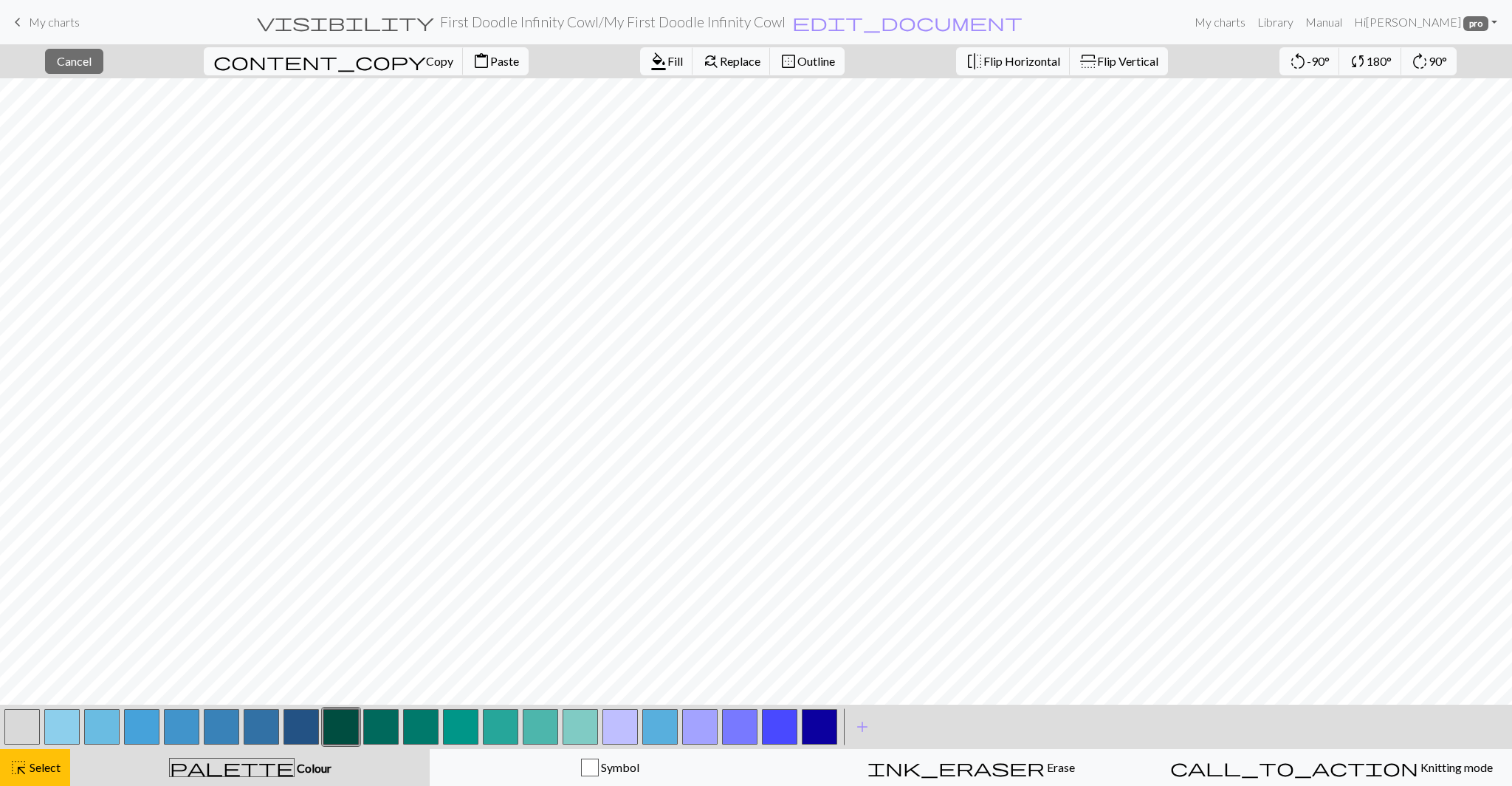
click at [825, 731] on button "button" at bounding box center [819, 726] width 35 height 35
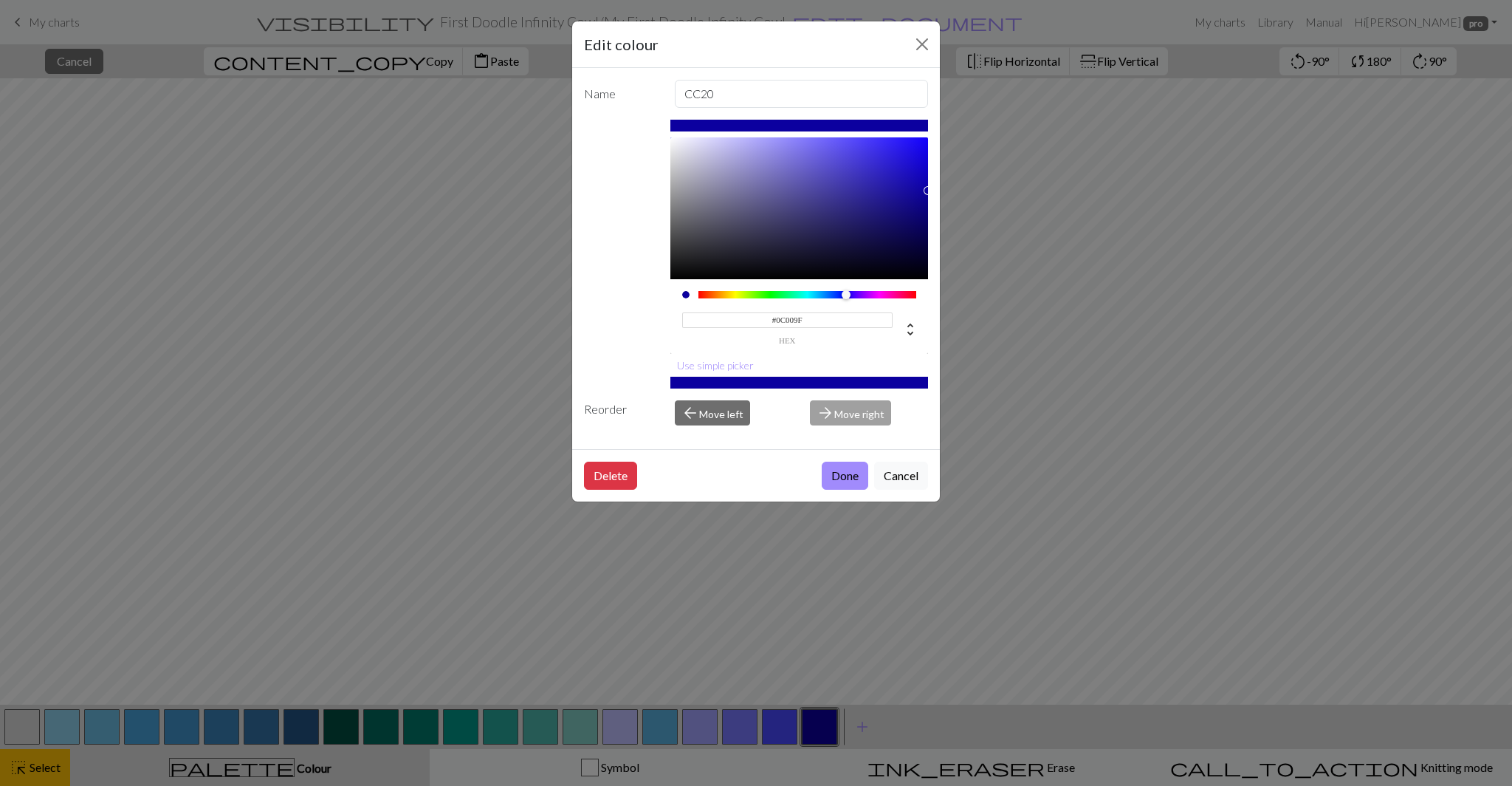
click at [781, 316] on input "#0C009F" at bounding box center [787, 320] width 211 height 16
click at [615, 468] on button "Delete" at bounding box center [611, 475] width 53 height 28
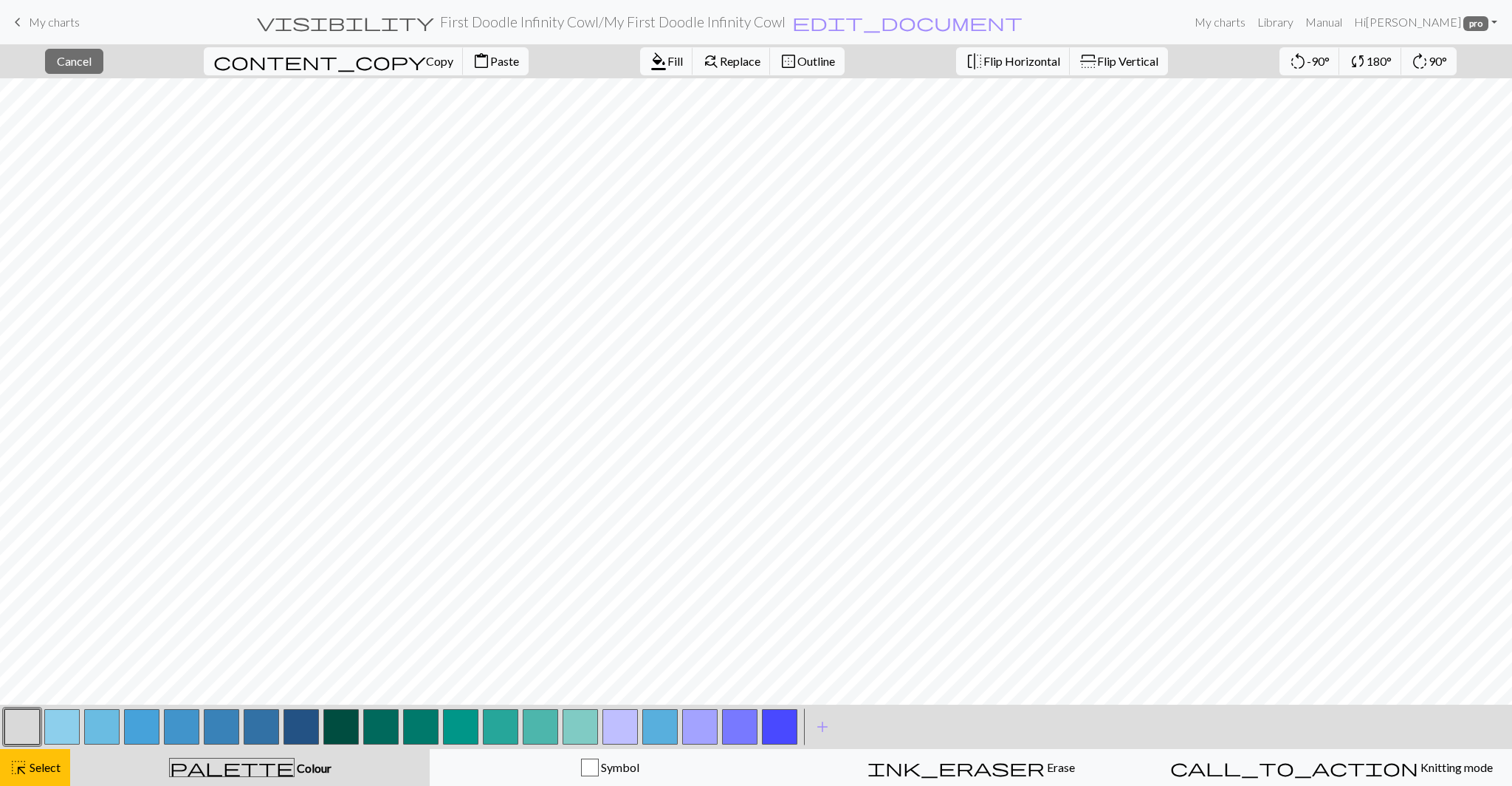
click at [387, 722] on button "button" at bounding box center [380, 726] width 35 height 35
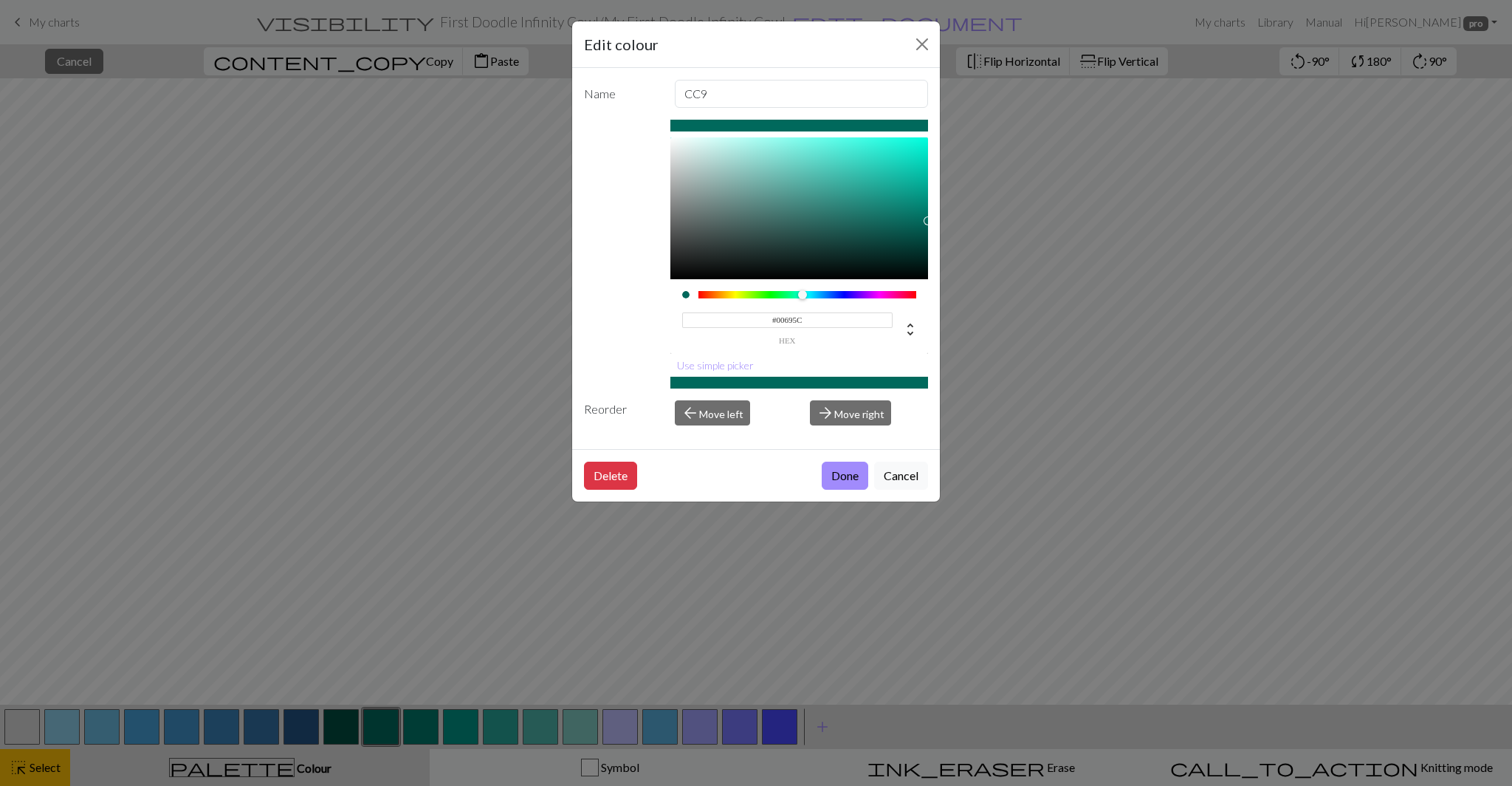
click at [793, 318] on input "#00695C" at bounding box center [787, 320] width 211 height 16
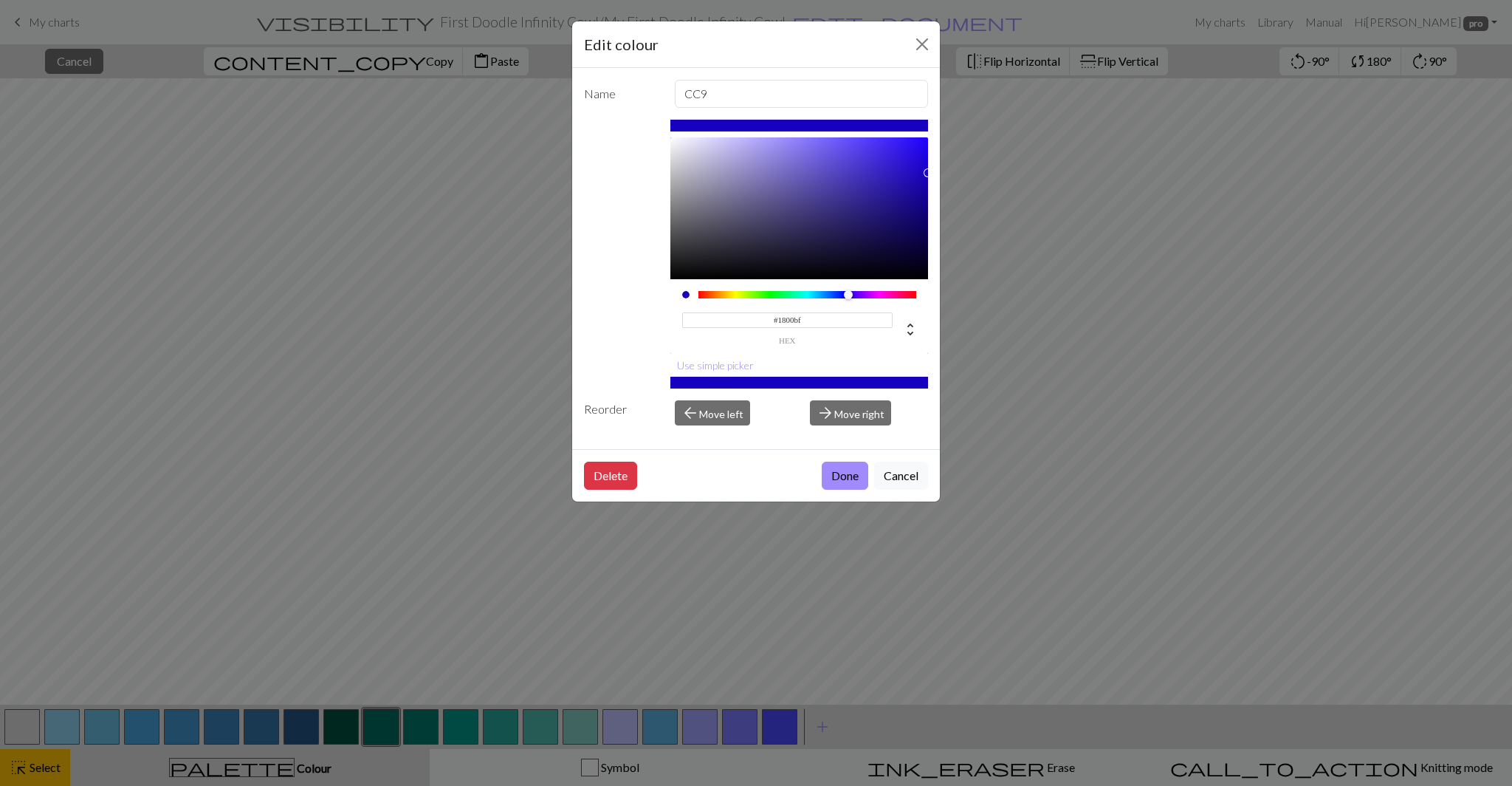
click at [797, 321] on input "#1800bf" at bounding box center [787, 320] width 211 height 16
type input "#1800BF"
click at [842, 478] on button "Done" at bounding box center [845, 475] width 47 height 28
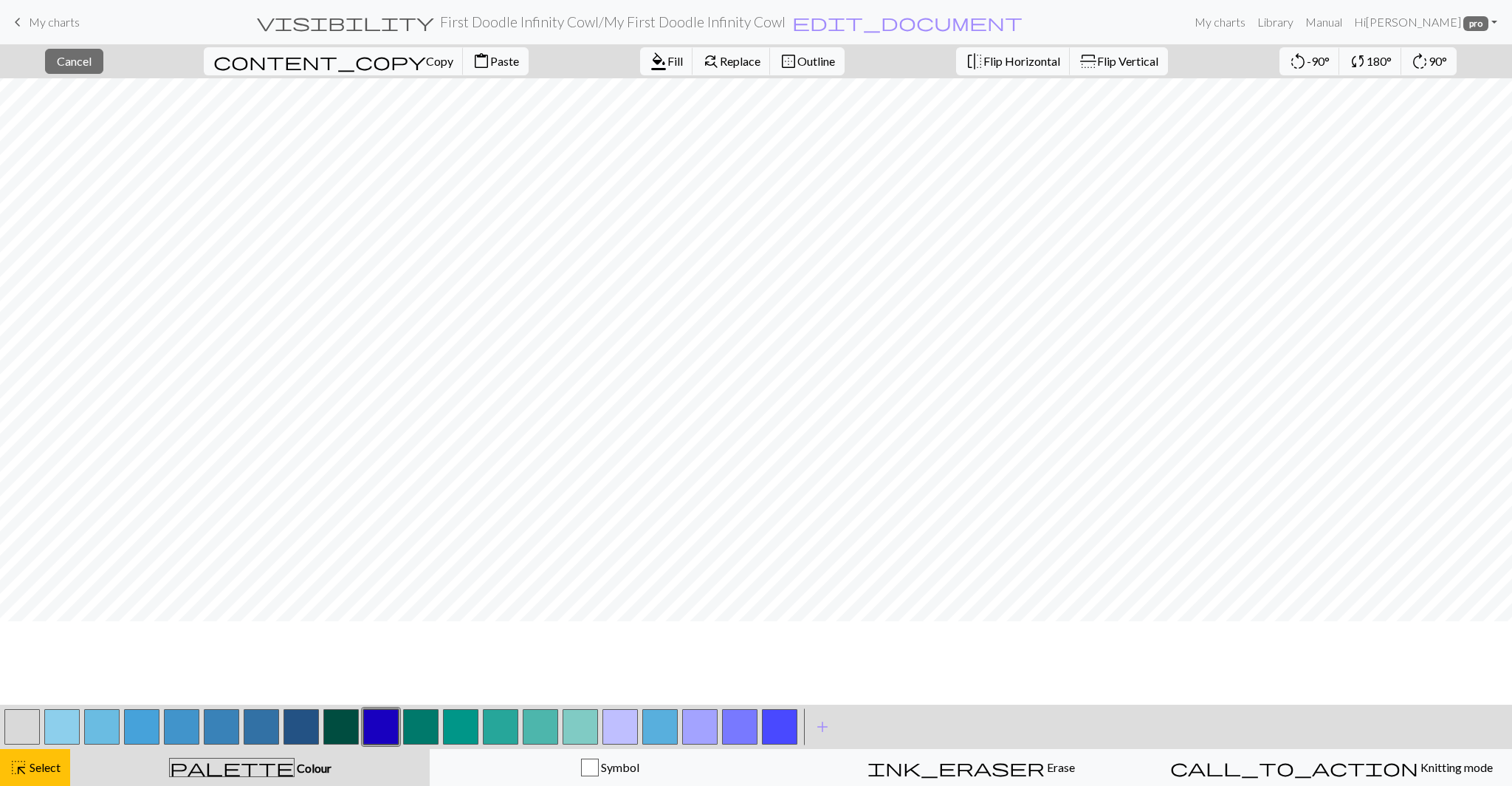
scroll to position [991, 0]
click at [419, 736] on button "button" at bounding box center [420, 726] width 35 height 35
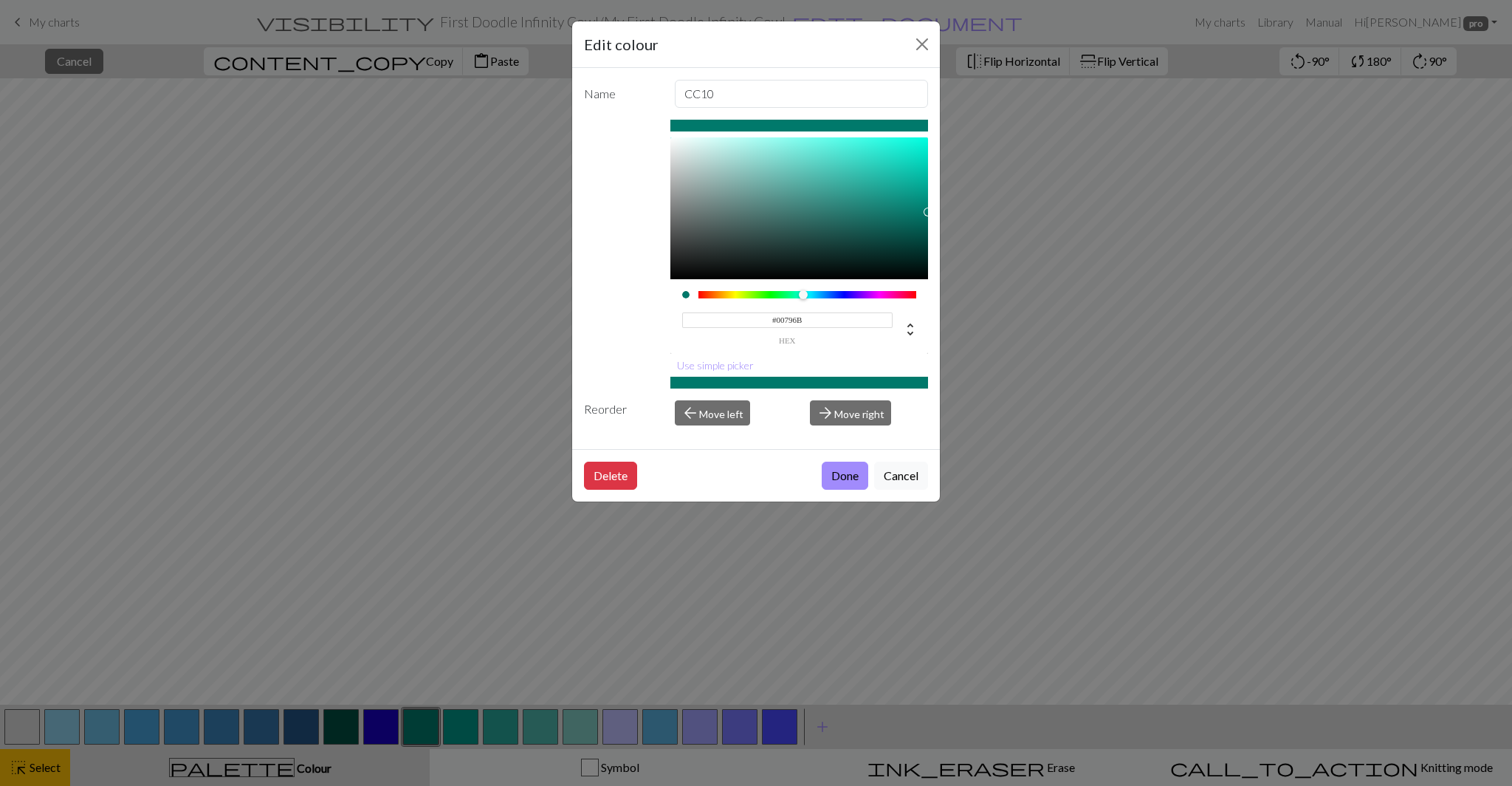
click at [786, 323] on input "#00796B" at bounding box center [787, 320] width 211 height 16
click at [798, 322] on input "#00796B" at bounding box center [787, 320] width 211 height 16
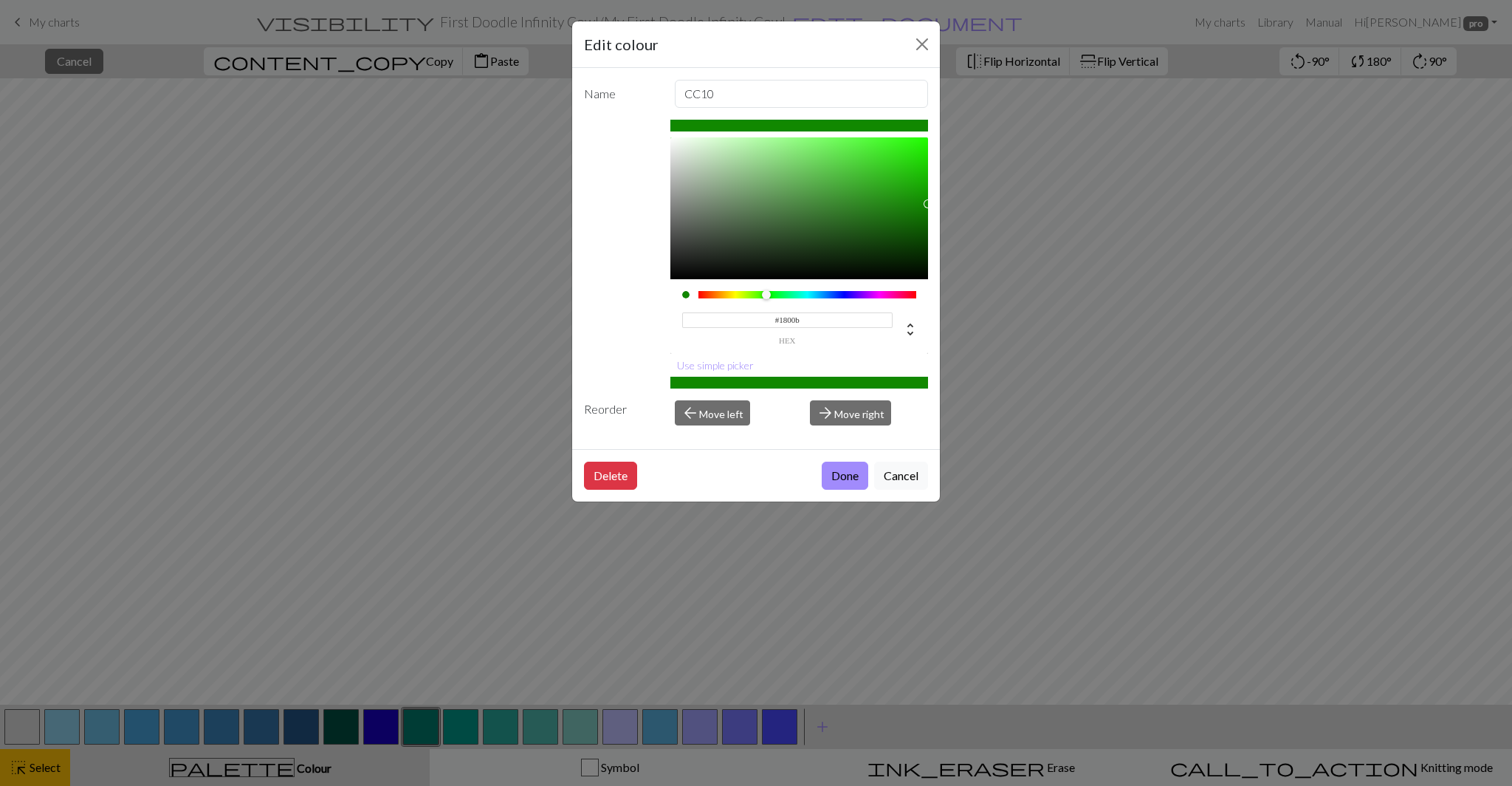
type input "#1800bf"
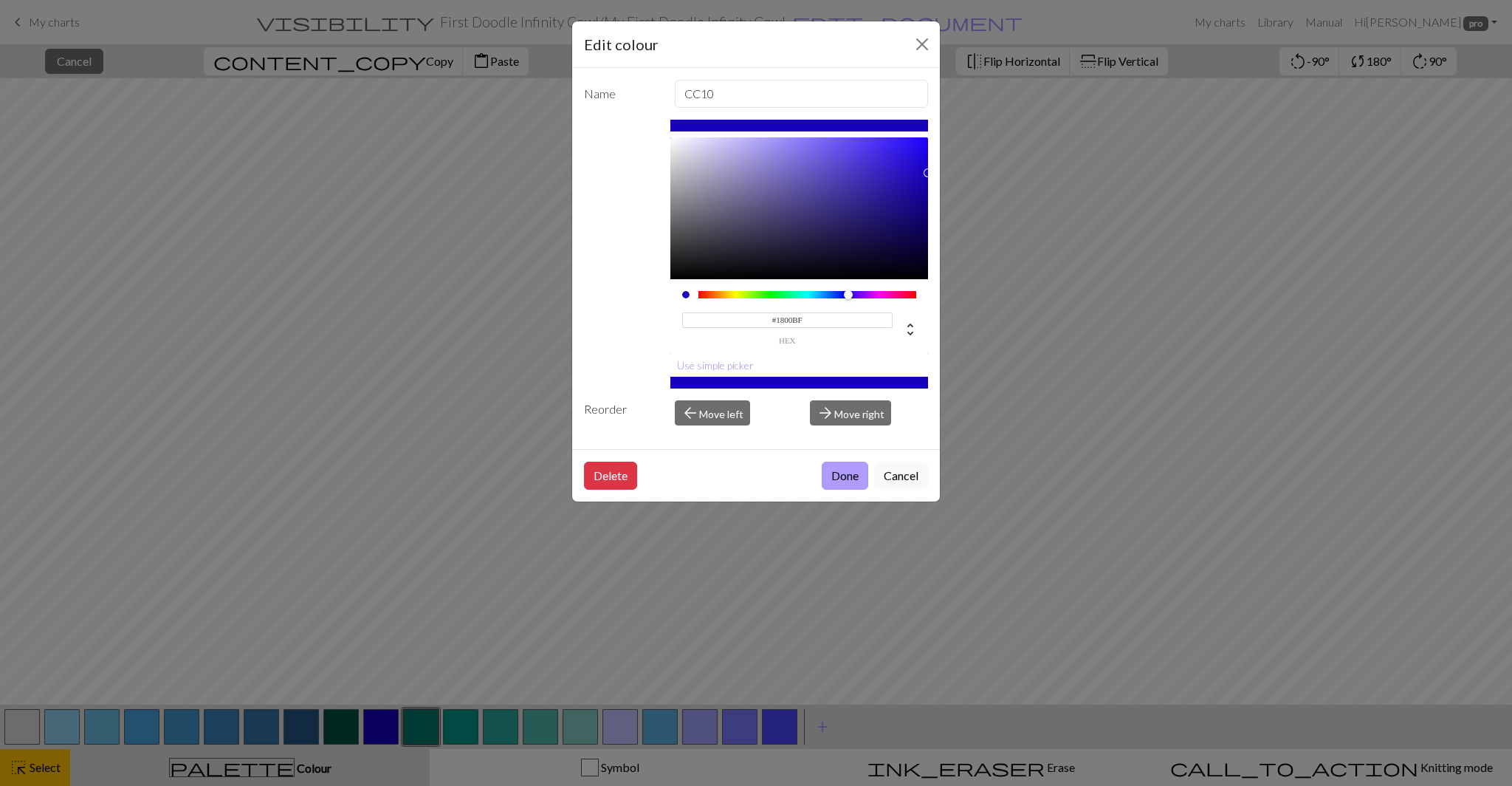
click at [839, 479] on button "Done" at bounding box center [845, 475] width 47 height 28
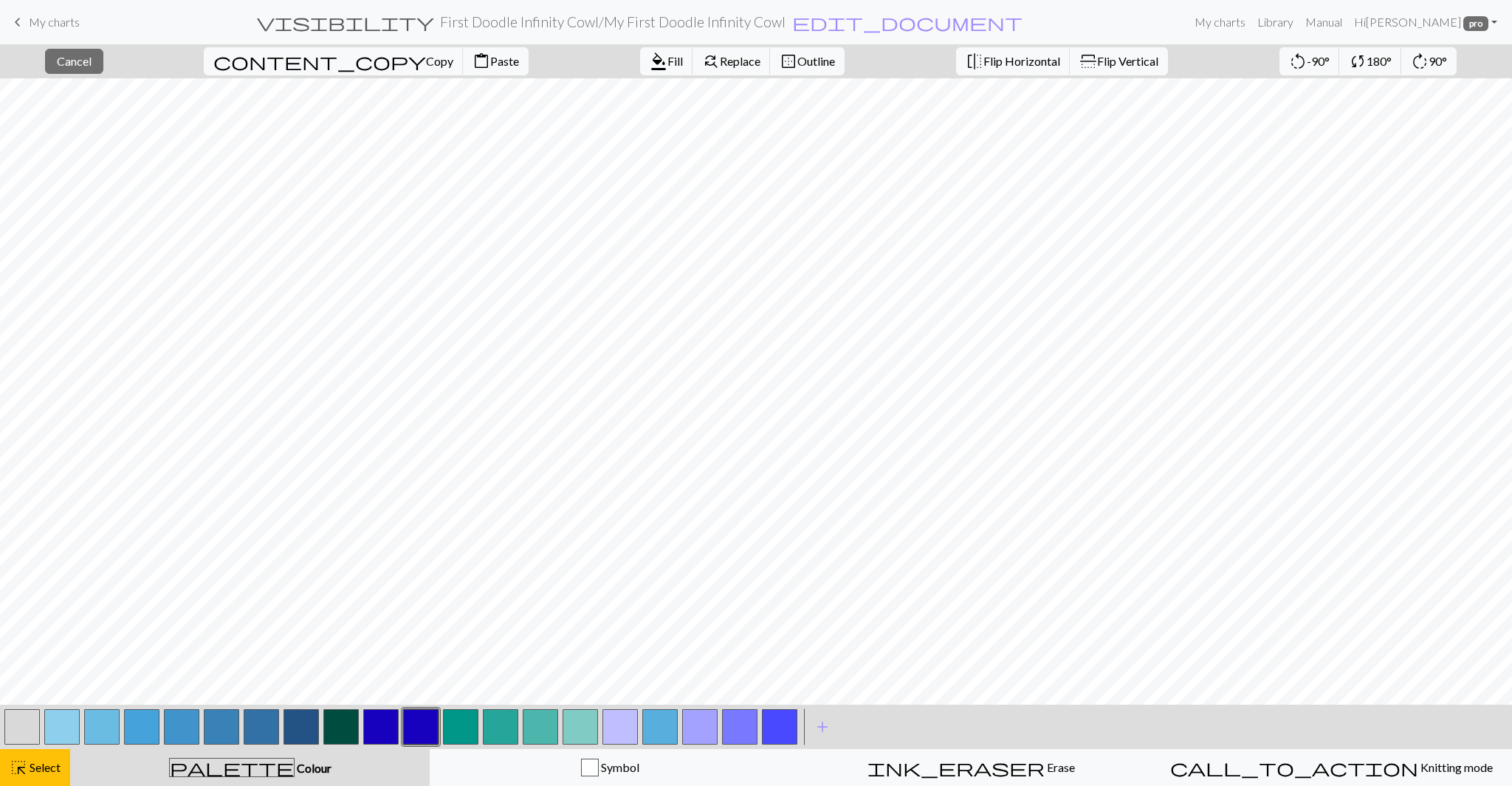
click at [577, 740] on button "button" at bounding box center [580, 726] width 35 height 35
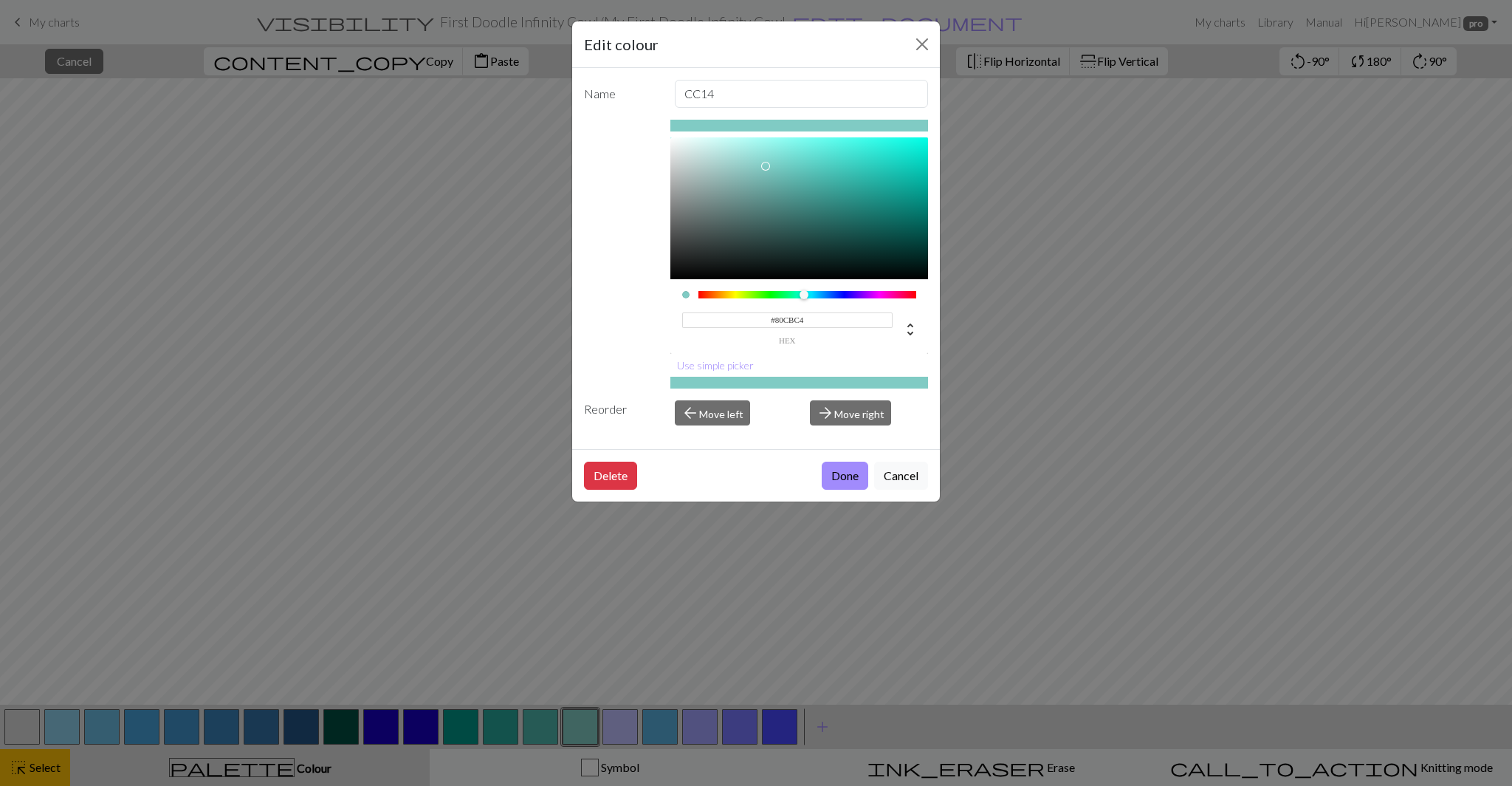
click at [786, 317] on input "#80CBC4" at bounding box center [787, 320] width 211 height 16
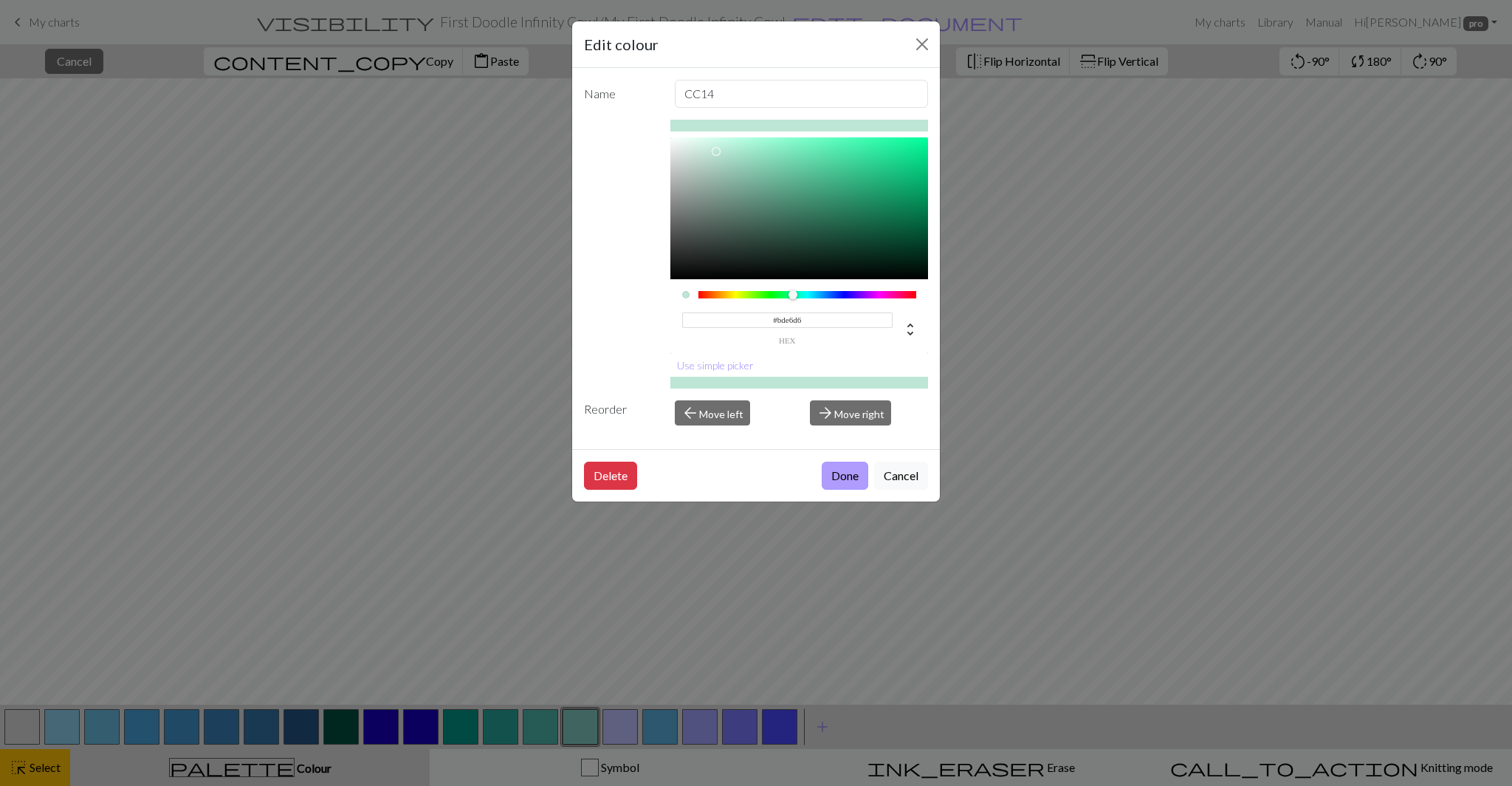
type input "#BDE6D6"
click at [841, 480] on button "Done" at bounding box center [845, 475] width 47 height 28
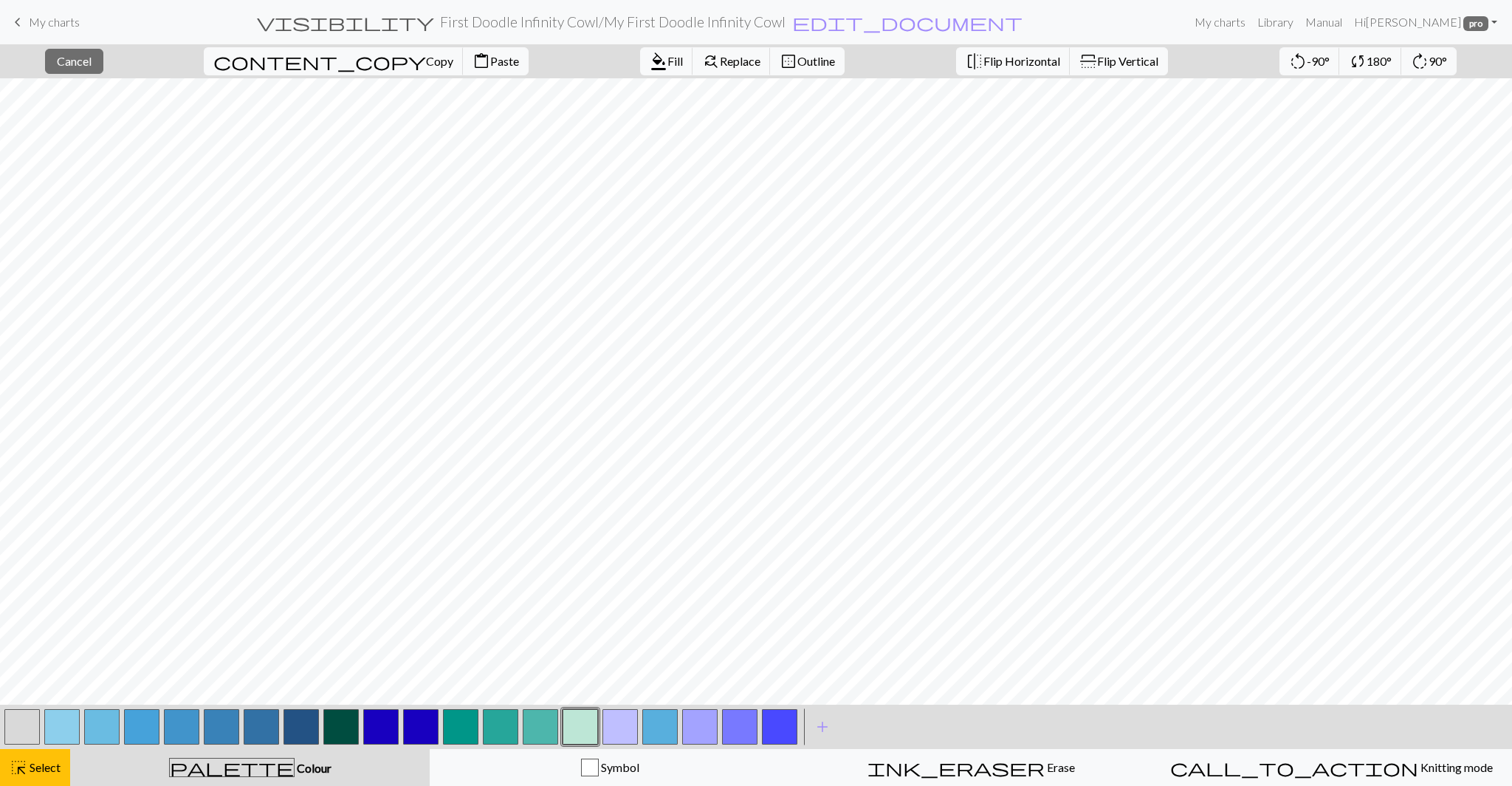
click at [541, 738] on button "button" at bounding box center [540, 726] width 35 height 35
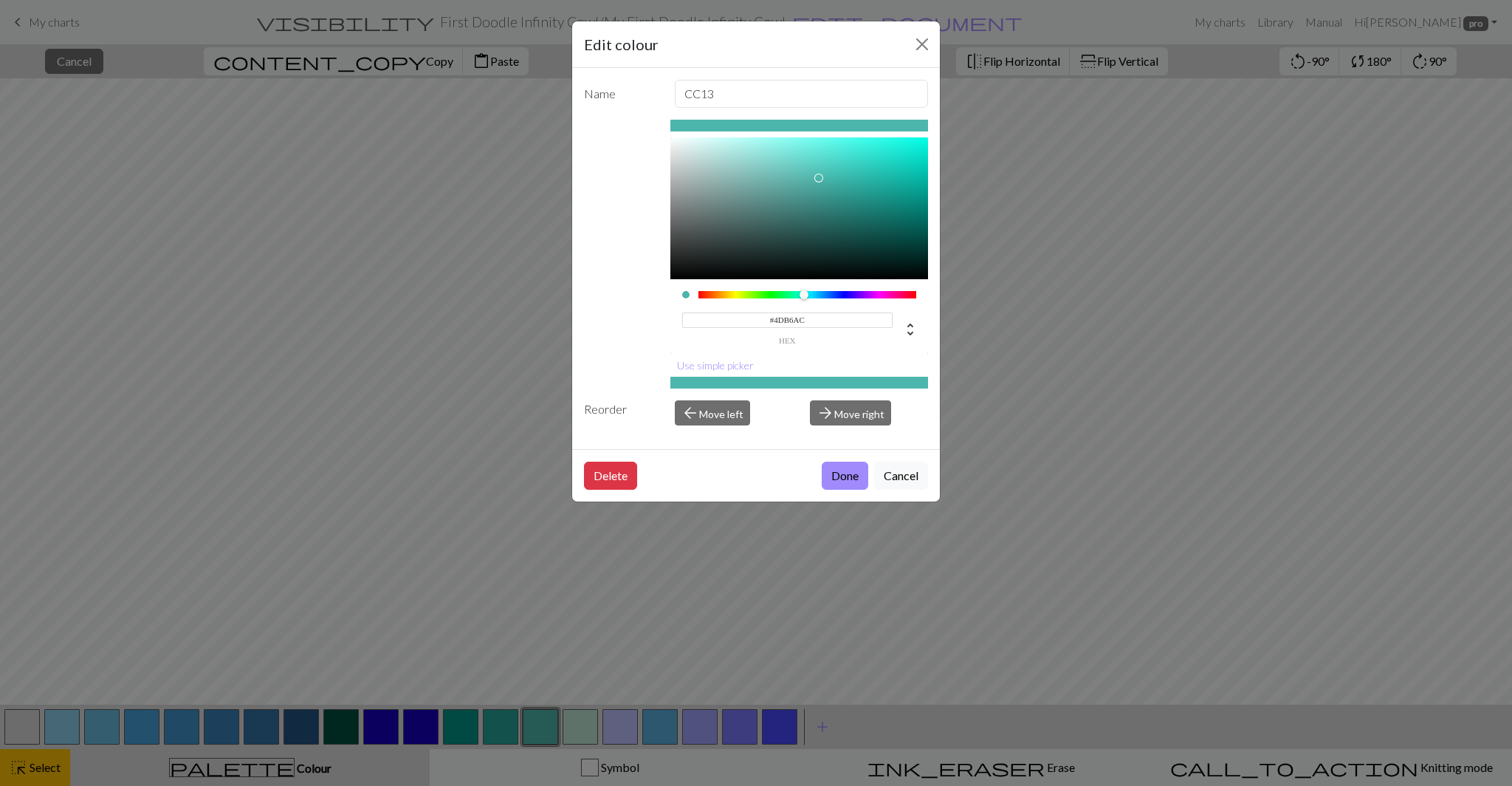
click at [789, 314] on input "#4DB6AC" at bounding box center [787, 320] width 211 height 16
click at [789, 323] on input "#4DB6AC" at bounding box center [787, 320] width 211 height 16
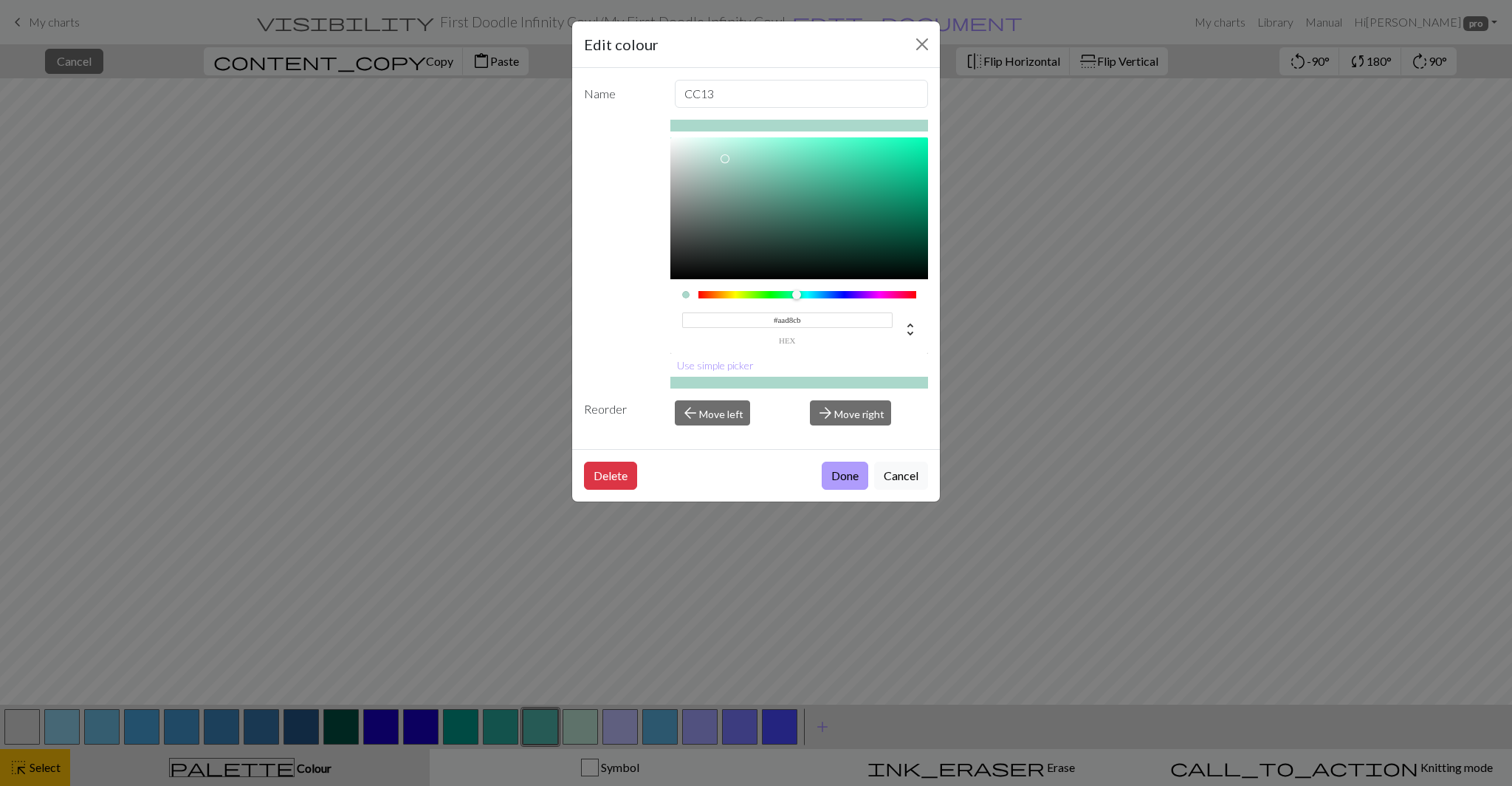
type input "#AAD8CB"
click at [844, 466] on button "Done" at bounding box center [845, 475] width 47 height 28
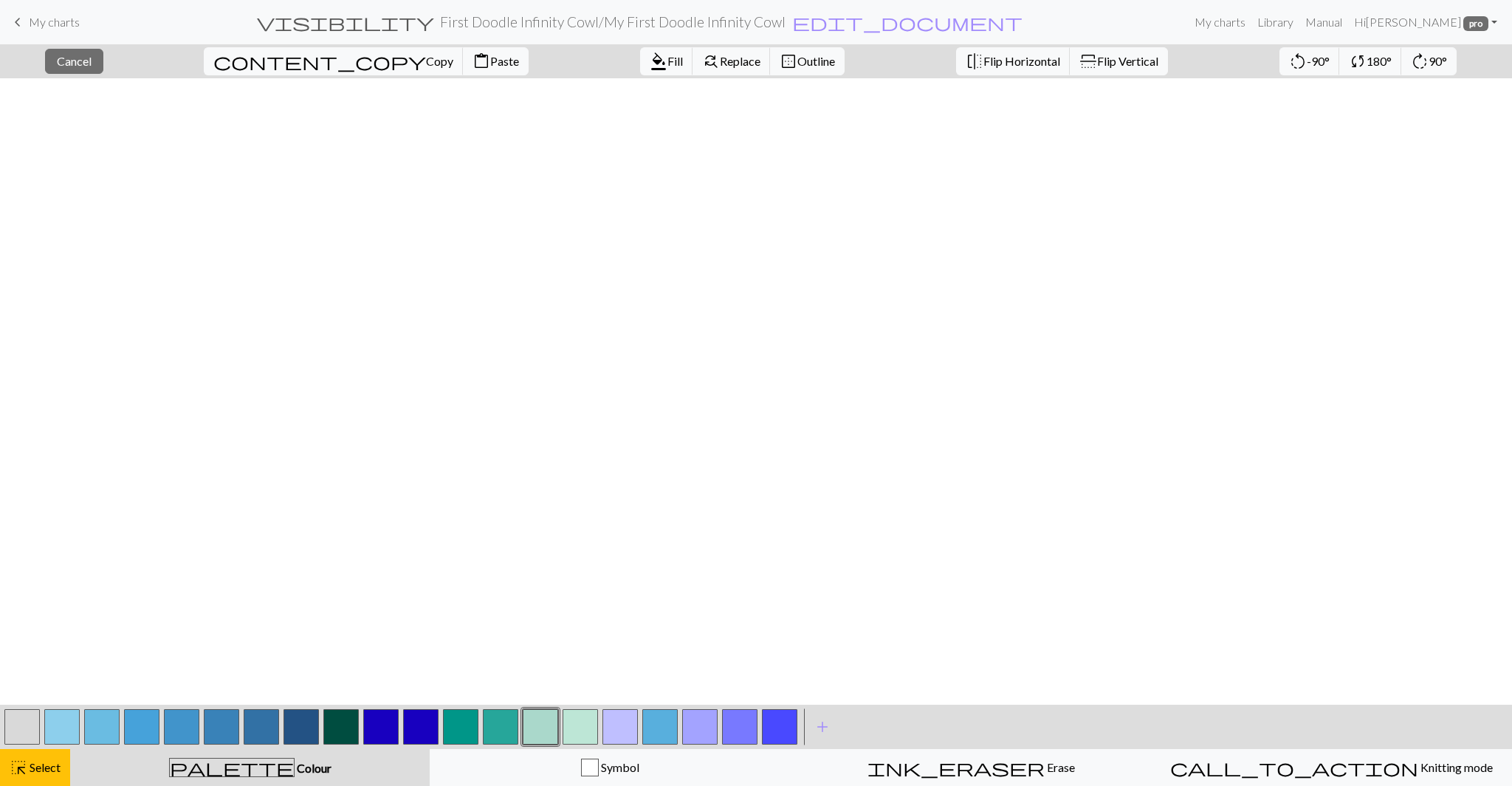
scroll to position [0, 0]
click at [510, 733] on button "button" at bounding box center [500, 726] width 35 height 35
click at [510, 733] on div "Edit colour Name CC12 #26A69A hex Use simple picker Reorder arrow_back Move lef…" at bounding box center [756, 393] width 1512 height 786
click at [493, 733] on button "button" at bounding box center [500, 726] width 35 height 35
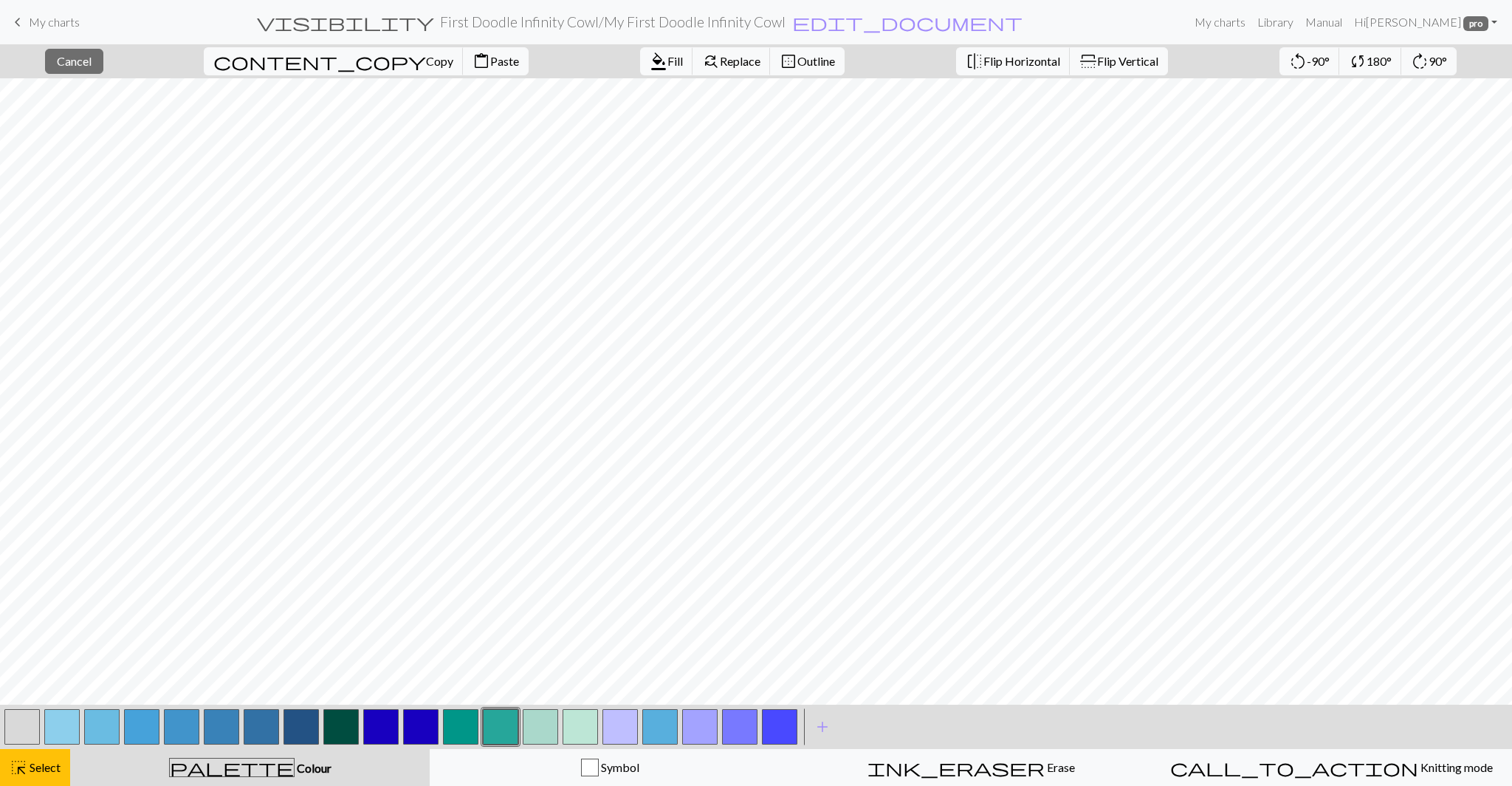
click at [493, 733] on div "Edit colour Name CC12 #26A69A hex Use simple picker Reorder arrow_back Move lef…" at bounding box center [756, 393] width 1512 height 786
click at [493, 733] on button "button" at bounding box center [500, 726] width 35 height 35
click at [493, 733] on div "Edit colour Name CC12 #26A69A hex Use simple picker Reorder arrow_back Move lef…" at bounding box center [756, 393] width 1512 height 786
click at [450, 730] on button "button" at bounding box center [460, 726] width 35 height 35
click at [502, 734] on button "button" at bounding box center [500, 726] width 35 height 35
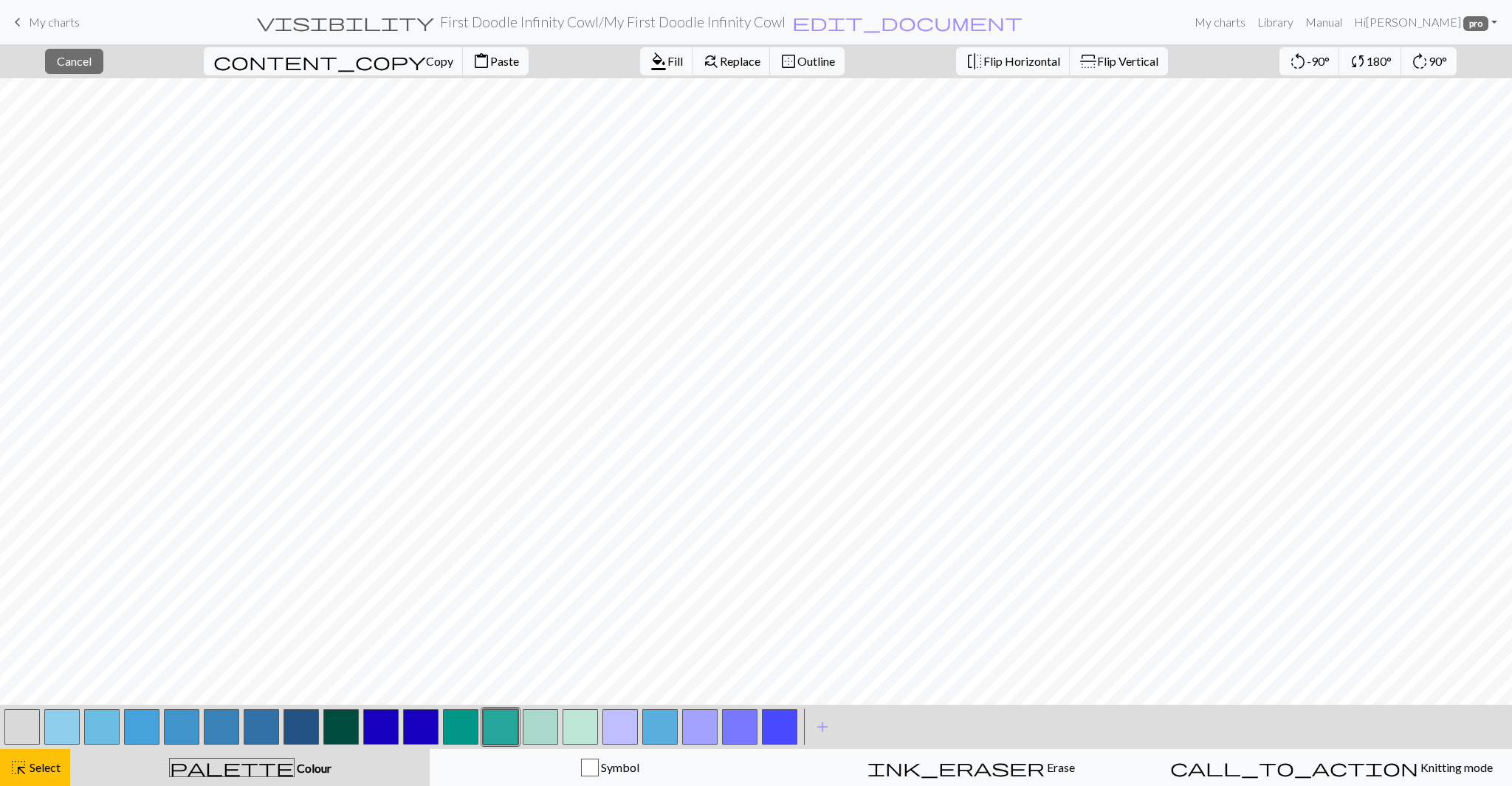
click at [502, 734] on button "button" at bounding box center [500, 726] width 35 height 35
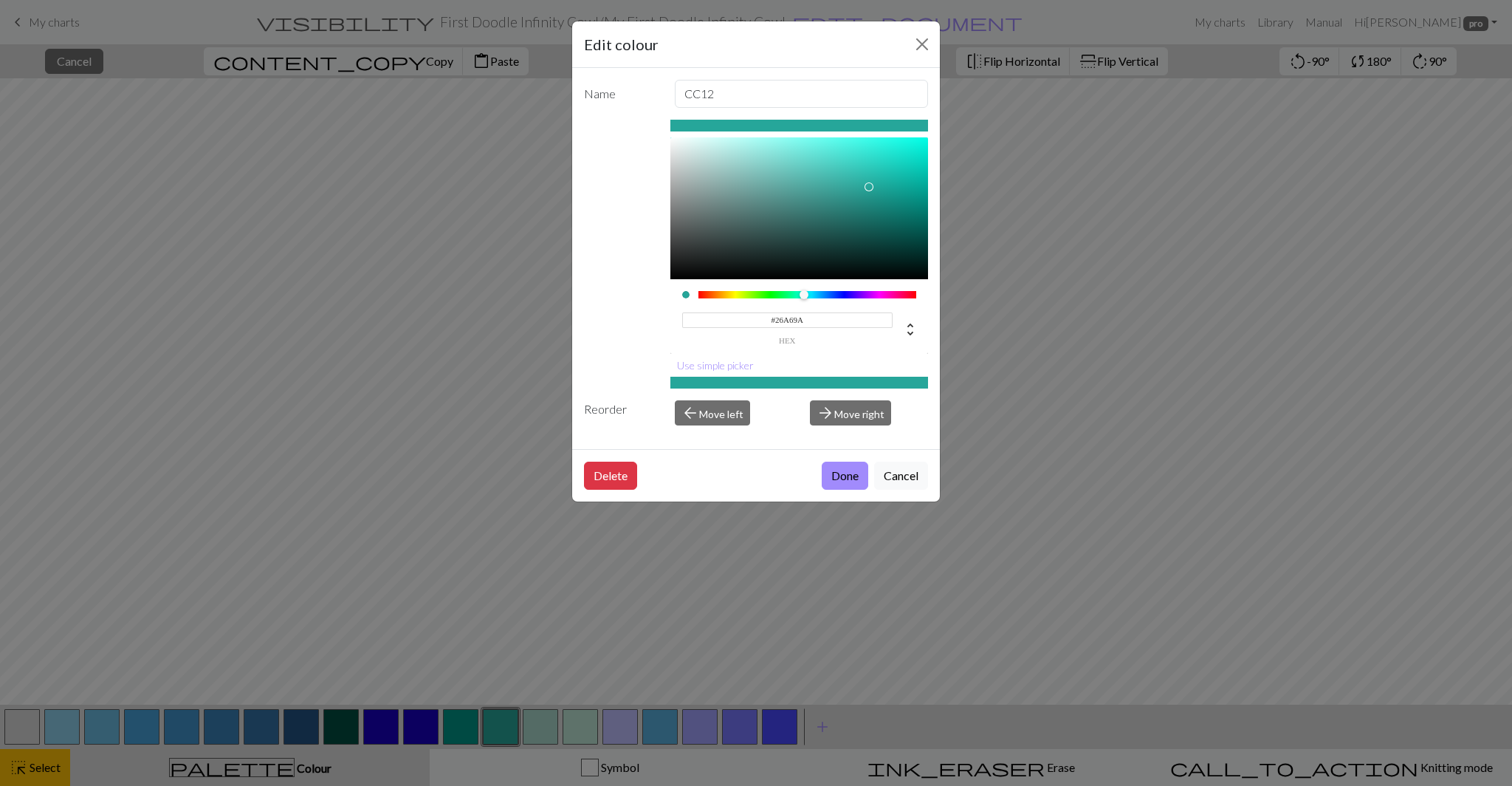
click at [791, 323] on input "#26A69A" at bounding box center [787, 320] width 211 height 16
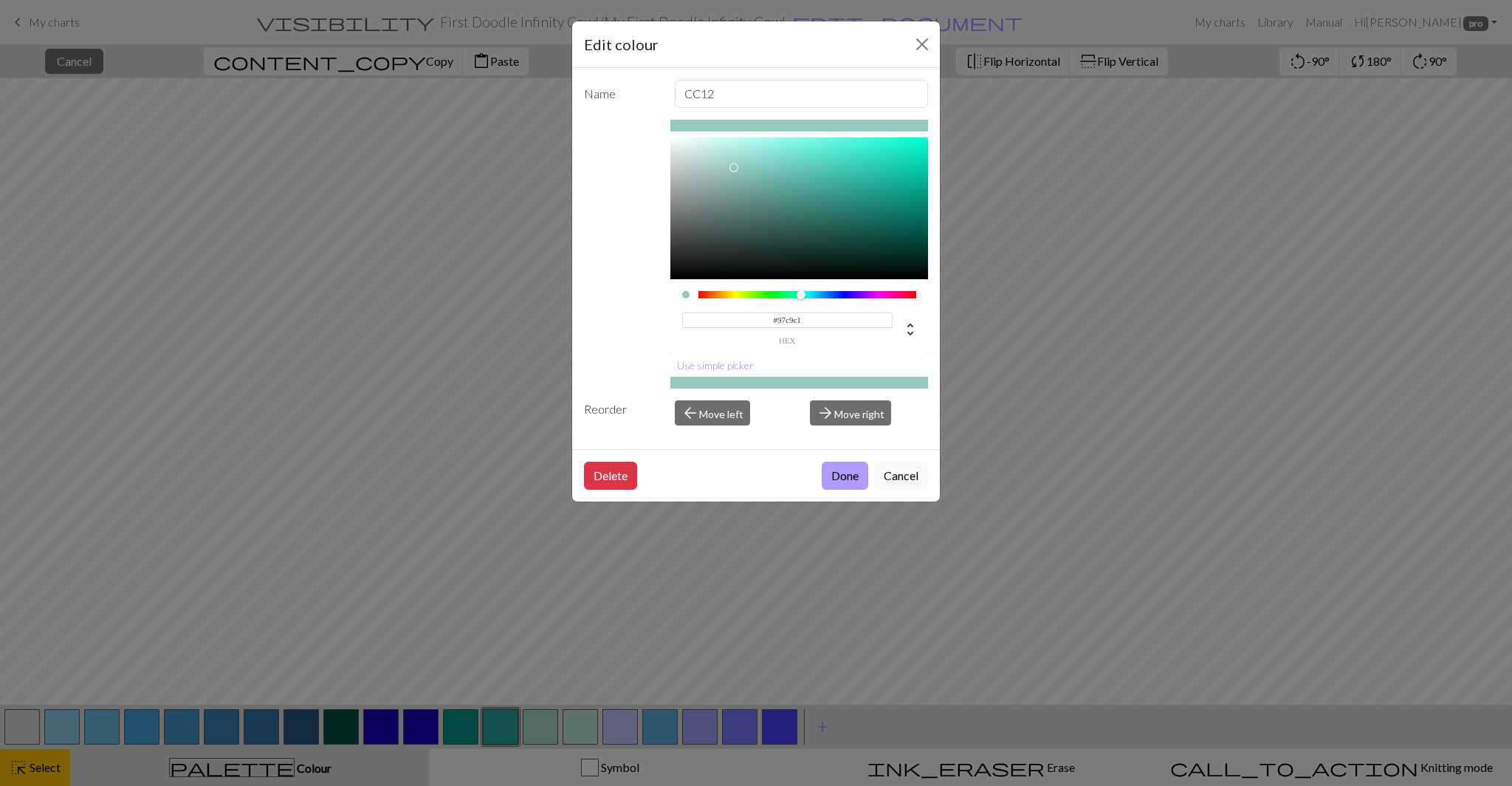
type input "#97C9C1"
click at [845, 465] on button "Done" at bounding box center [845, 475] width 47 height 28
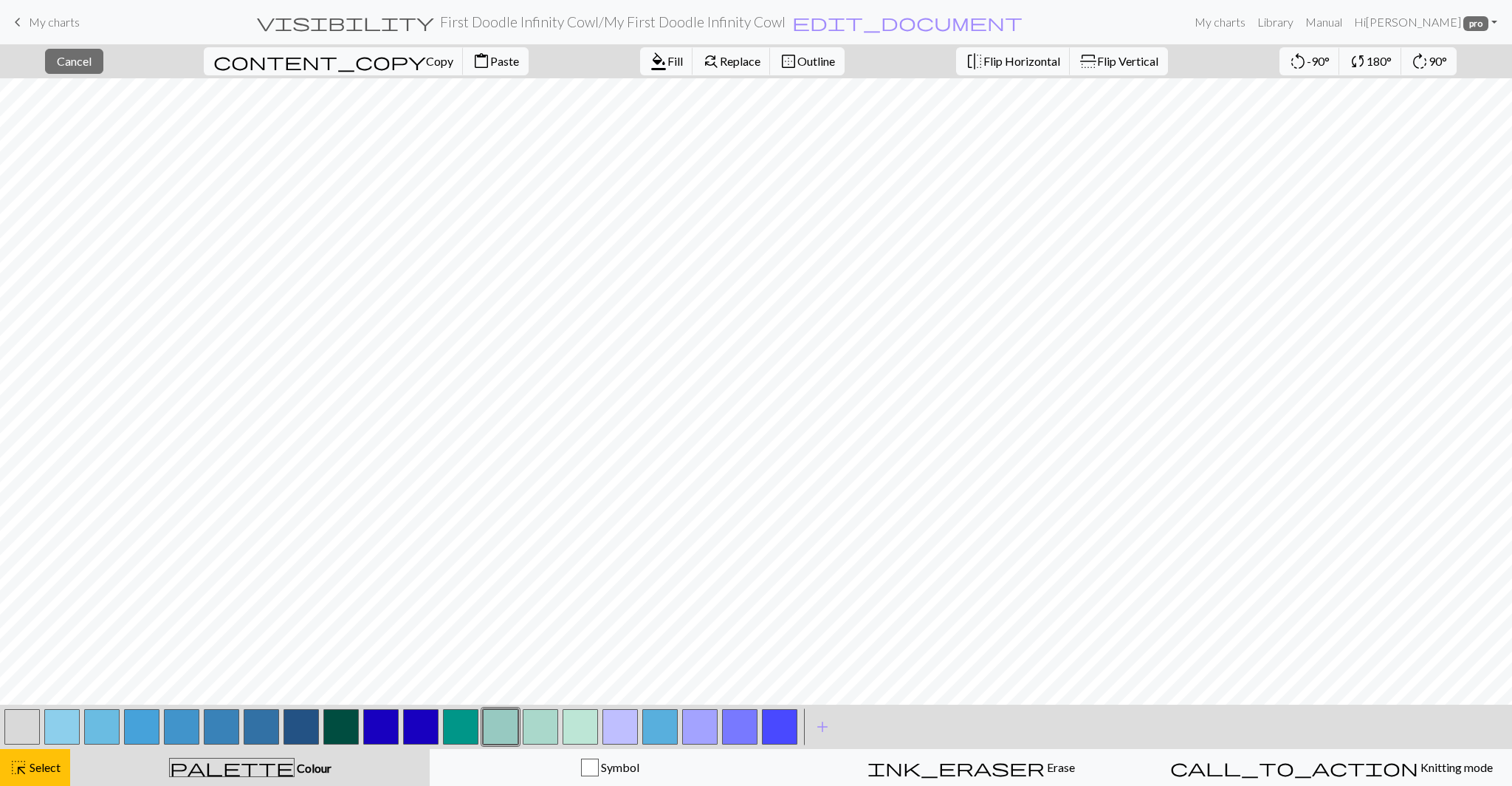
click at [467, 735] on button "button" at bounding box center [460, 726] width 35 height 35
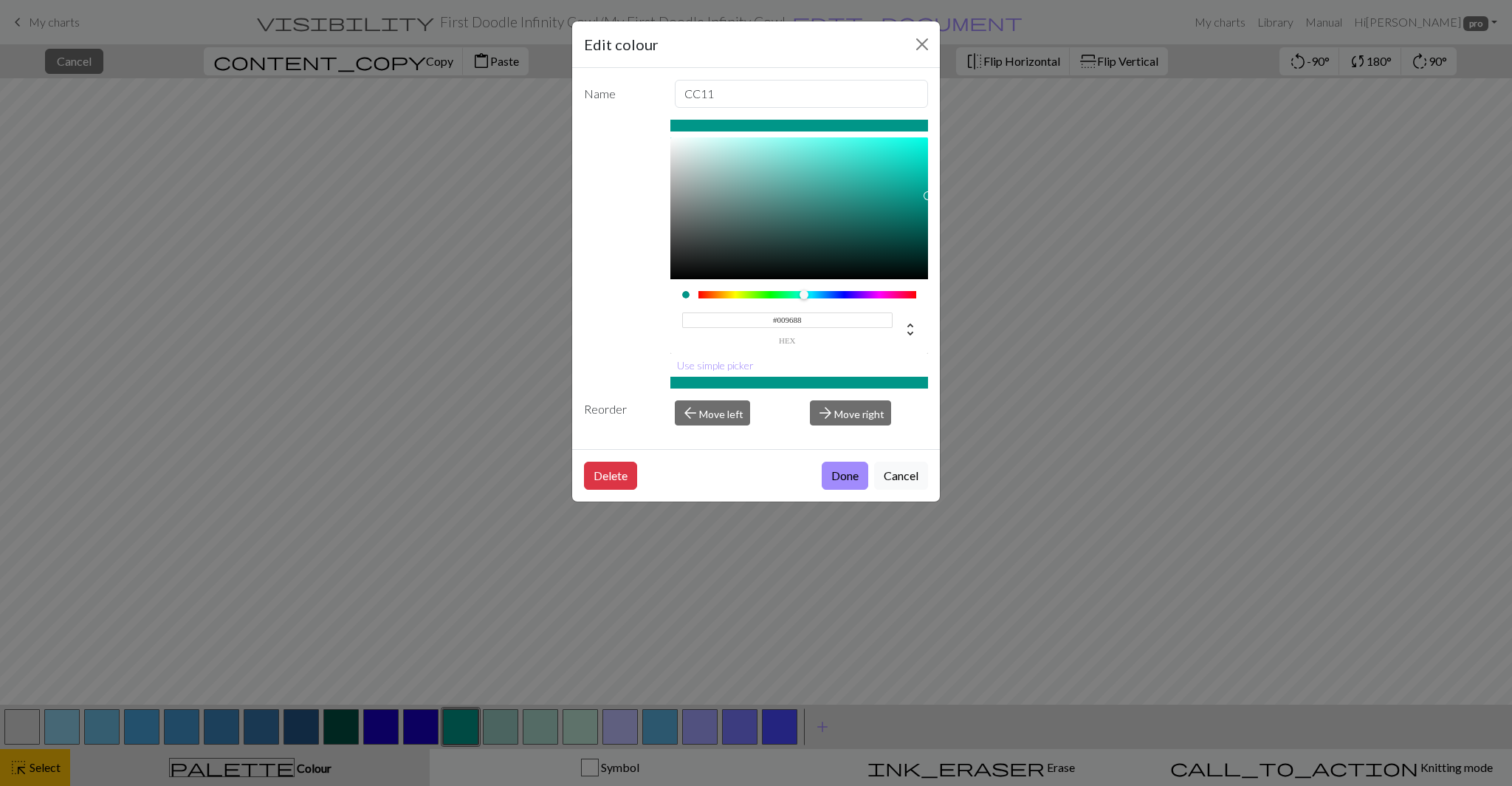
click at [793, 323] on input "#009688" at bounding box center [787, 320] width 211 height 16
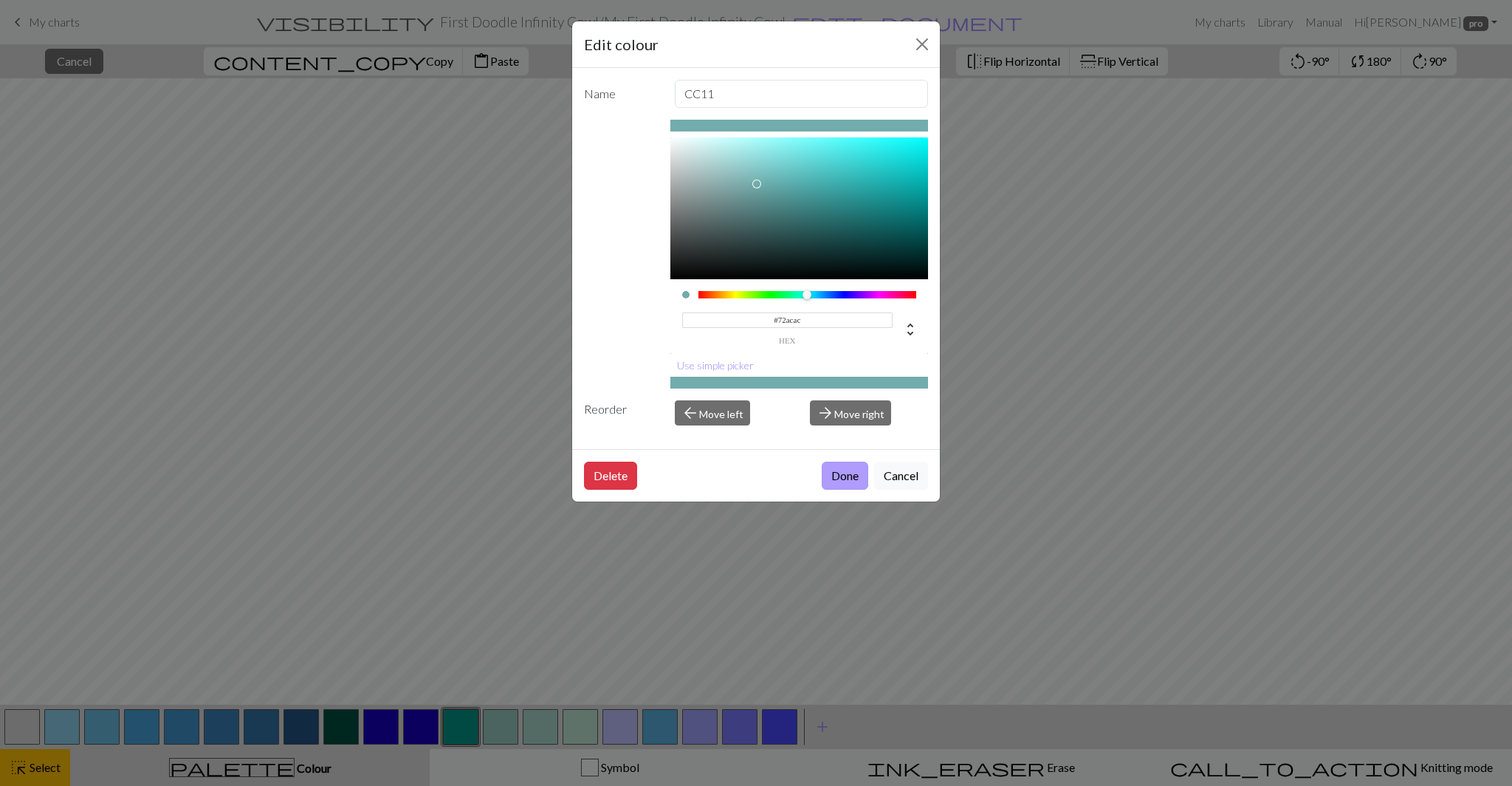
type input "#72ACAC"
click at [836, 470] on button "Done" at bounding box center [845, 475] width 47 height 28
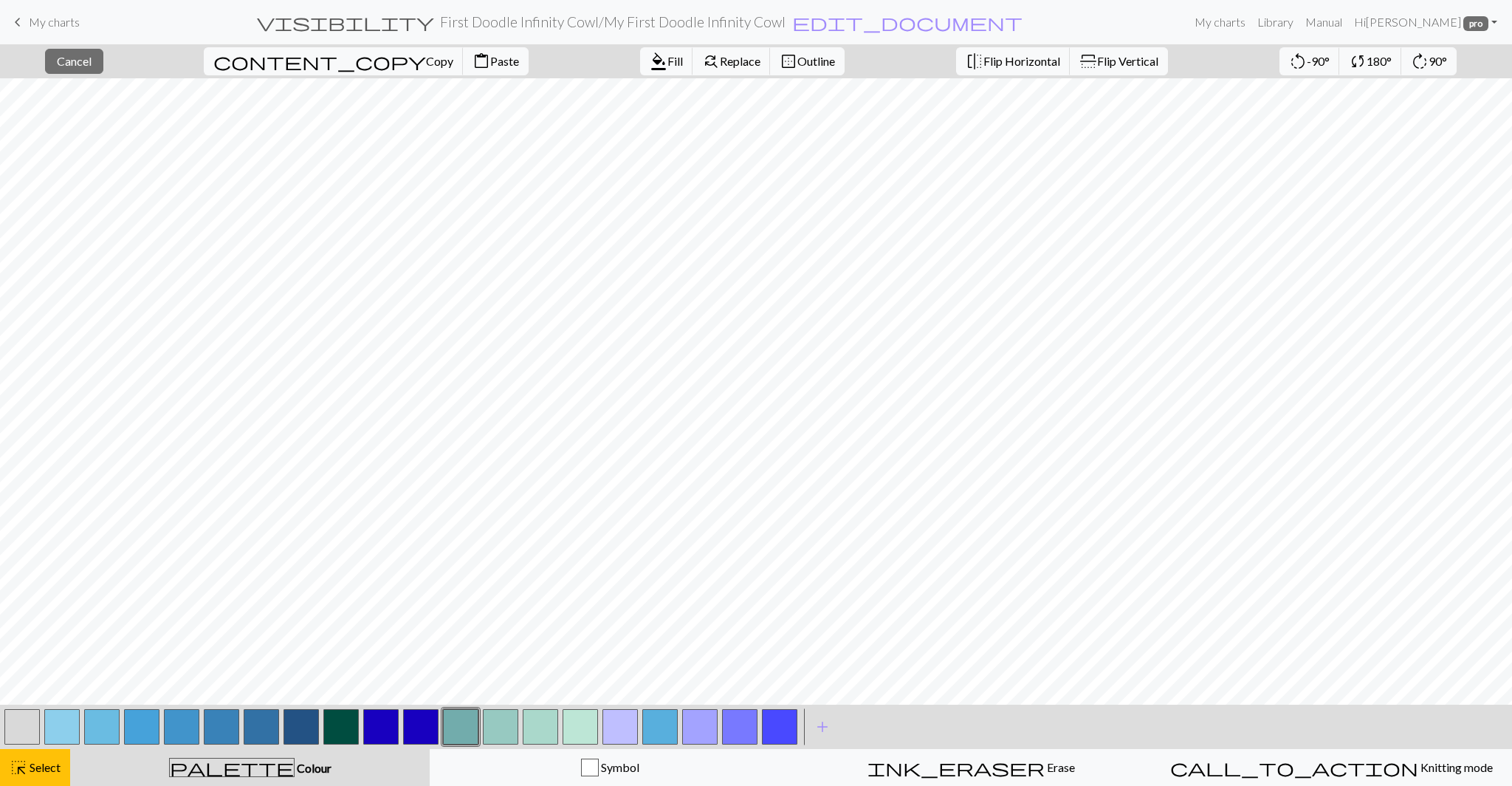
click at [426, 735] on button "button" at bounding box center [420, 726] width 35 height 35
click at [422, 732] on button "button" at bounding box center [420, 726] width 35 height 35
click at [422, 732] on div "Edit colour Name CC10 #1800BF hex Use simple picker Reorder arrow_back Move lef…" at bounding box center [756, 393] width 1512 height 786
click at [423, 732] on button "button" at bounding box center [420, 726] width 35 height 35
click at [423, 732] on div "Edit colour Name CC10 #1800BF hex Use simple picker Reorder arrow_back Move lef…" at bounding box center [756, 393] width 1512 height 786
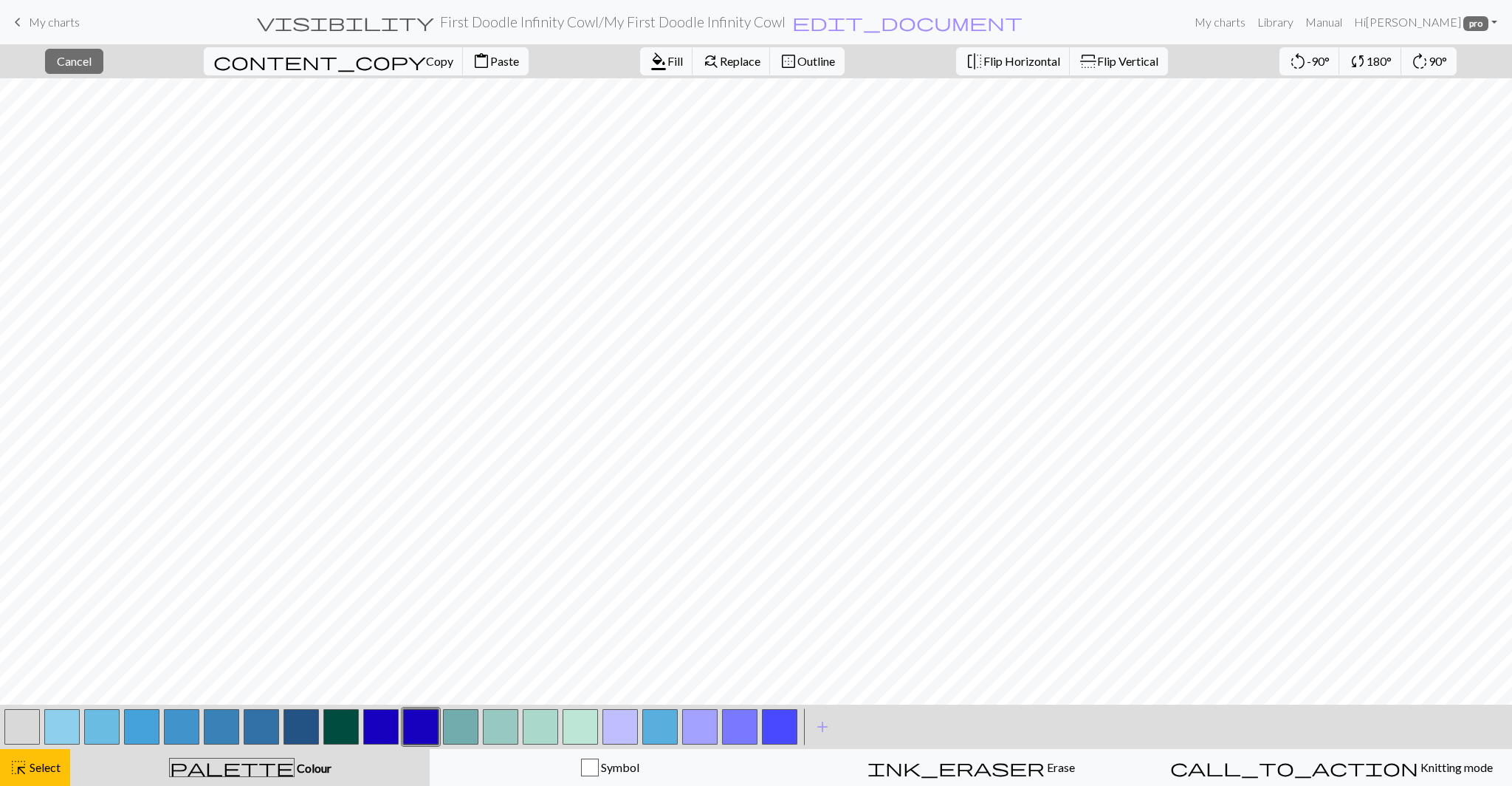
click at [377, 725] on button "button" at bounding box center [380, 726] width 35 height 35
click at [425, 735] on button "button" at bounding box center [420, 726] width 35 height 35
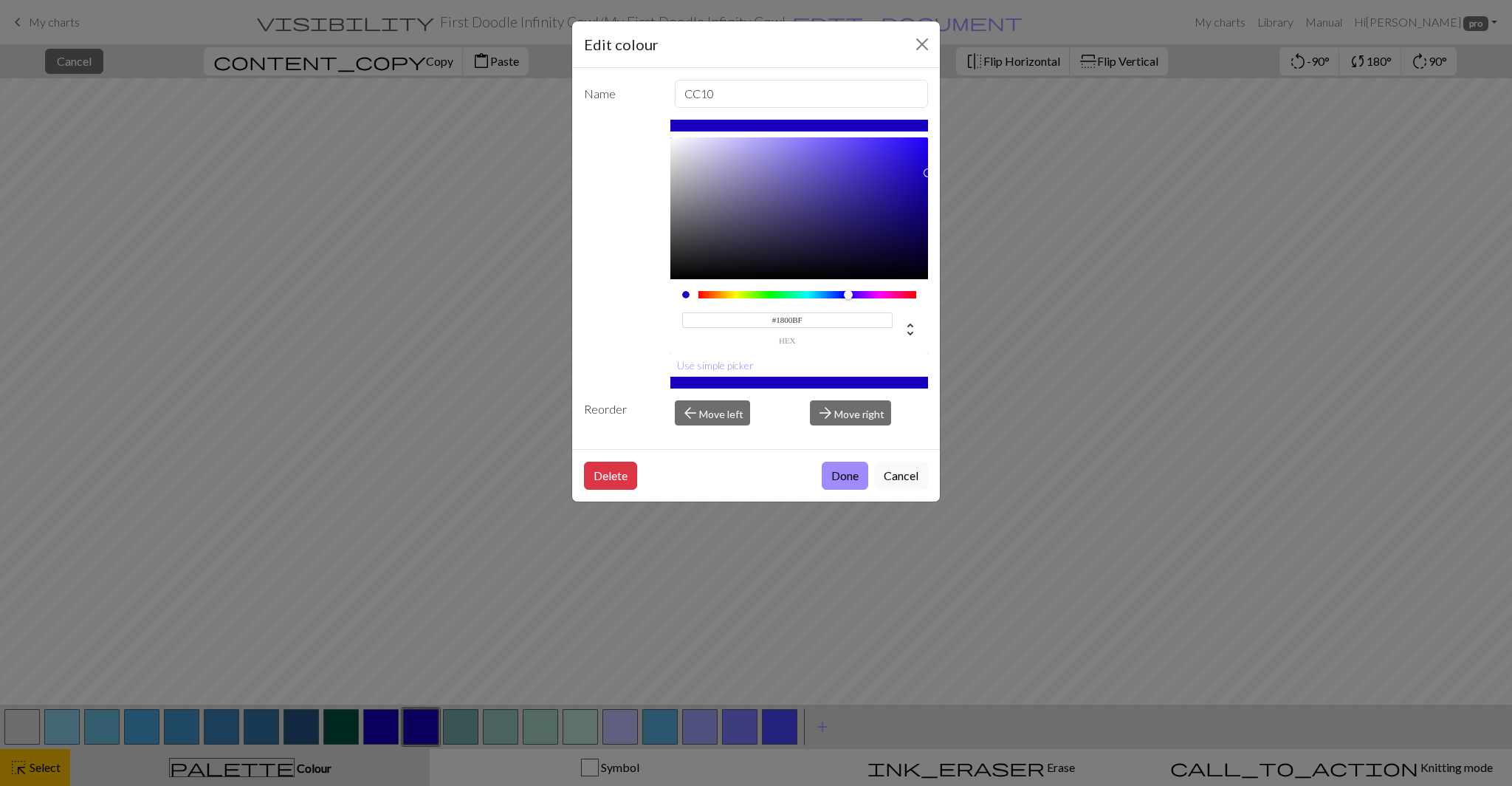
click at [795, 323] on input "#1800BF" at bounding box center [787, 320] width 211 height 16
click at [374, 733] on div "Edit colour Name CC10 #1800BF hex Use simple picker Reorder arrow_back Move lef…" at bounding box center [756, 393] width 1512 height 786
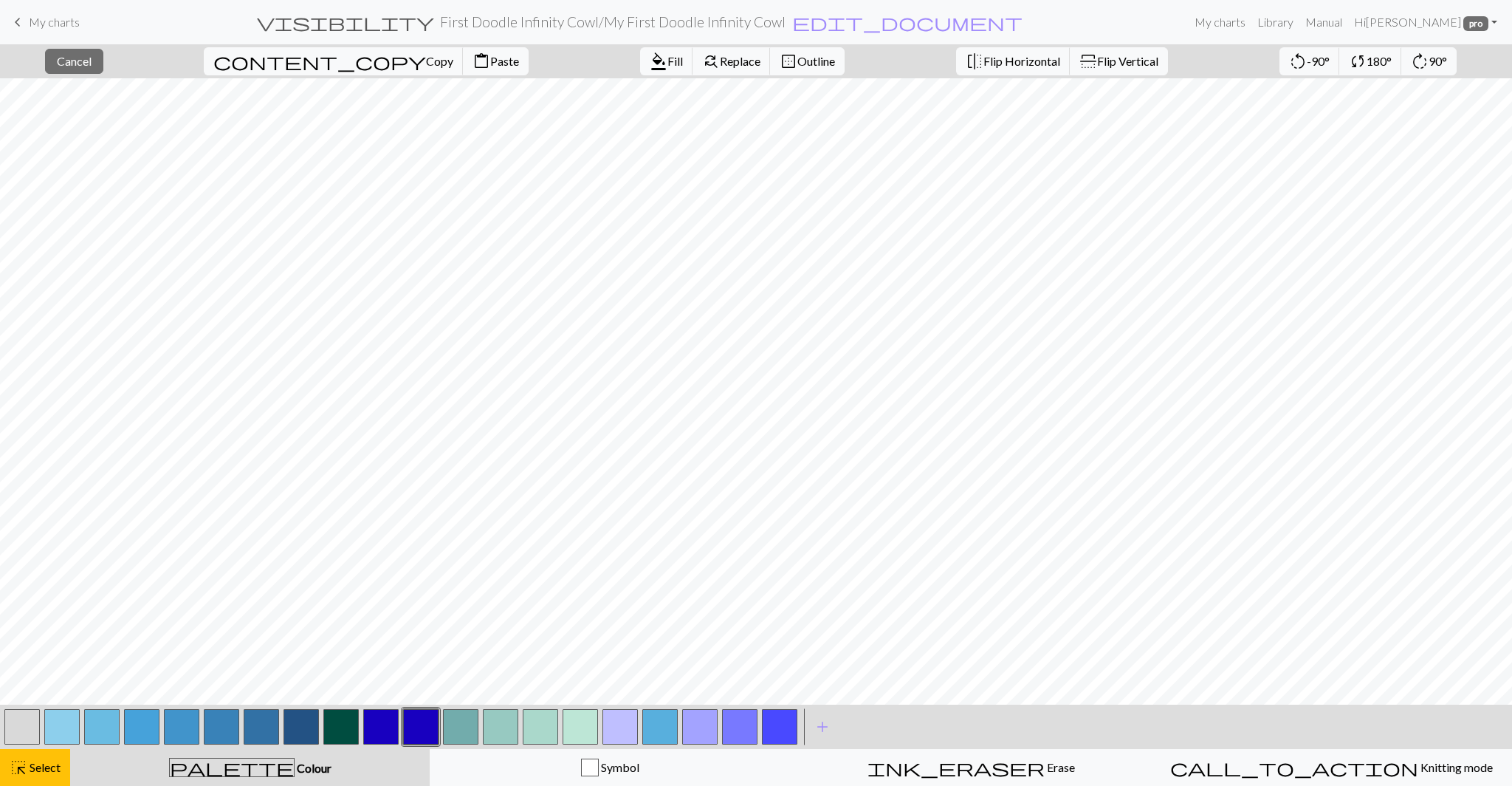
click at [374, 733] on button "button" at bounding box center [380, 726] width 35 height 35
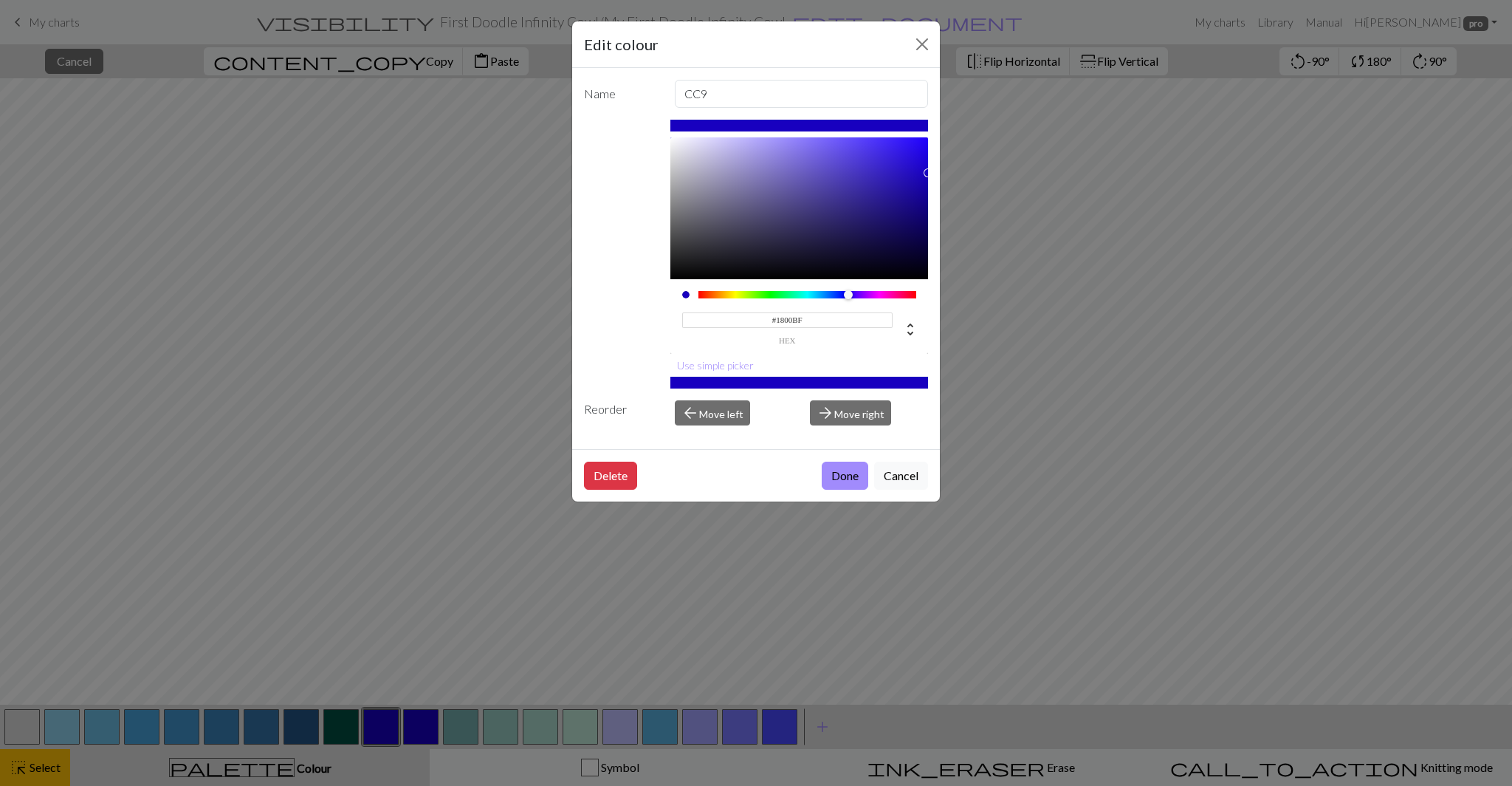
click at [795, 318] on input "#1800BF" at bounding box center [787, 320] width 211 height 16
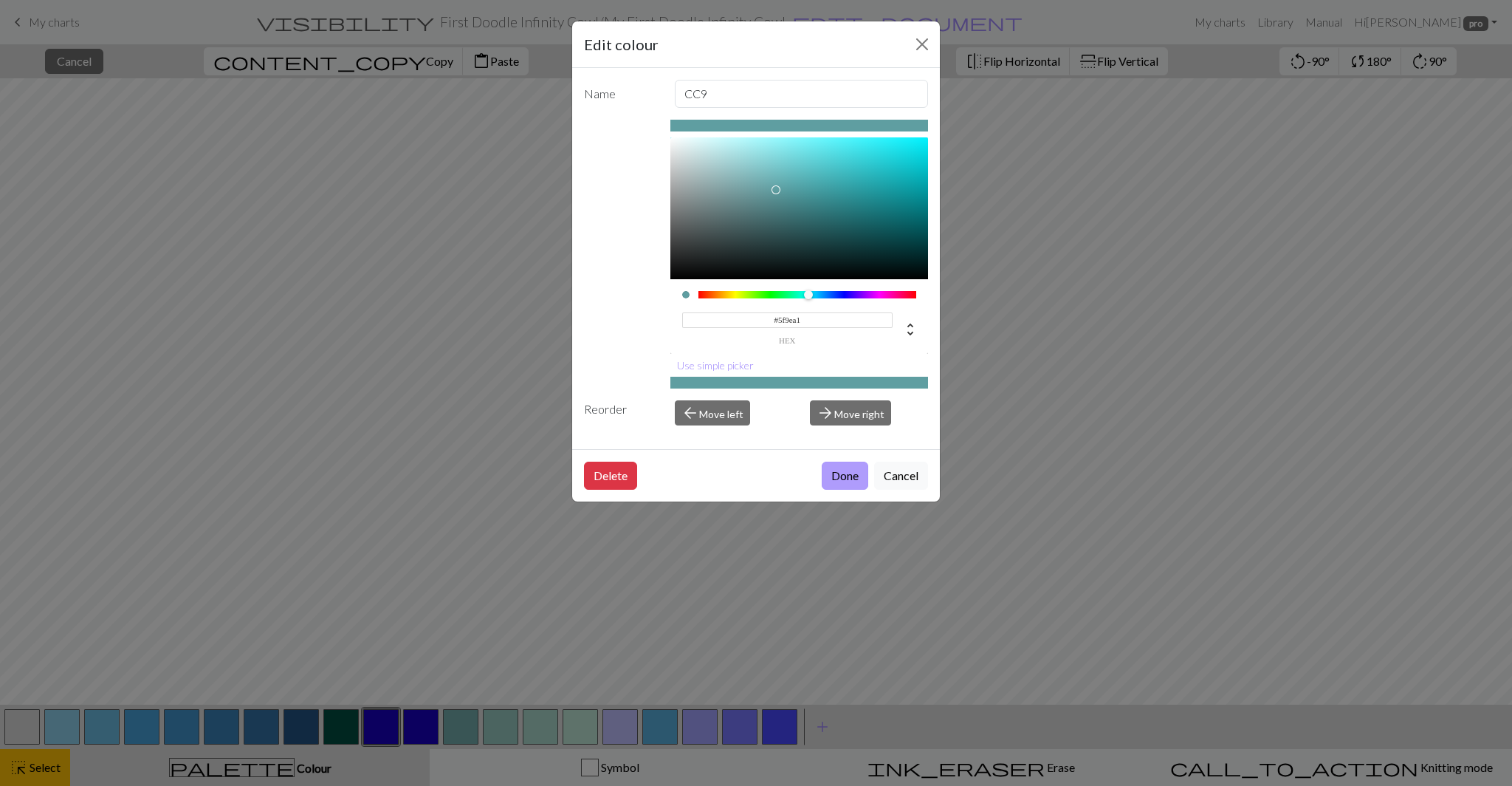
type input "#5F9EA1"
click at [856, 468] on button "Done" at bounding box center [845, 475] width 47 height 28
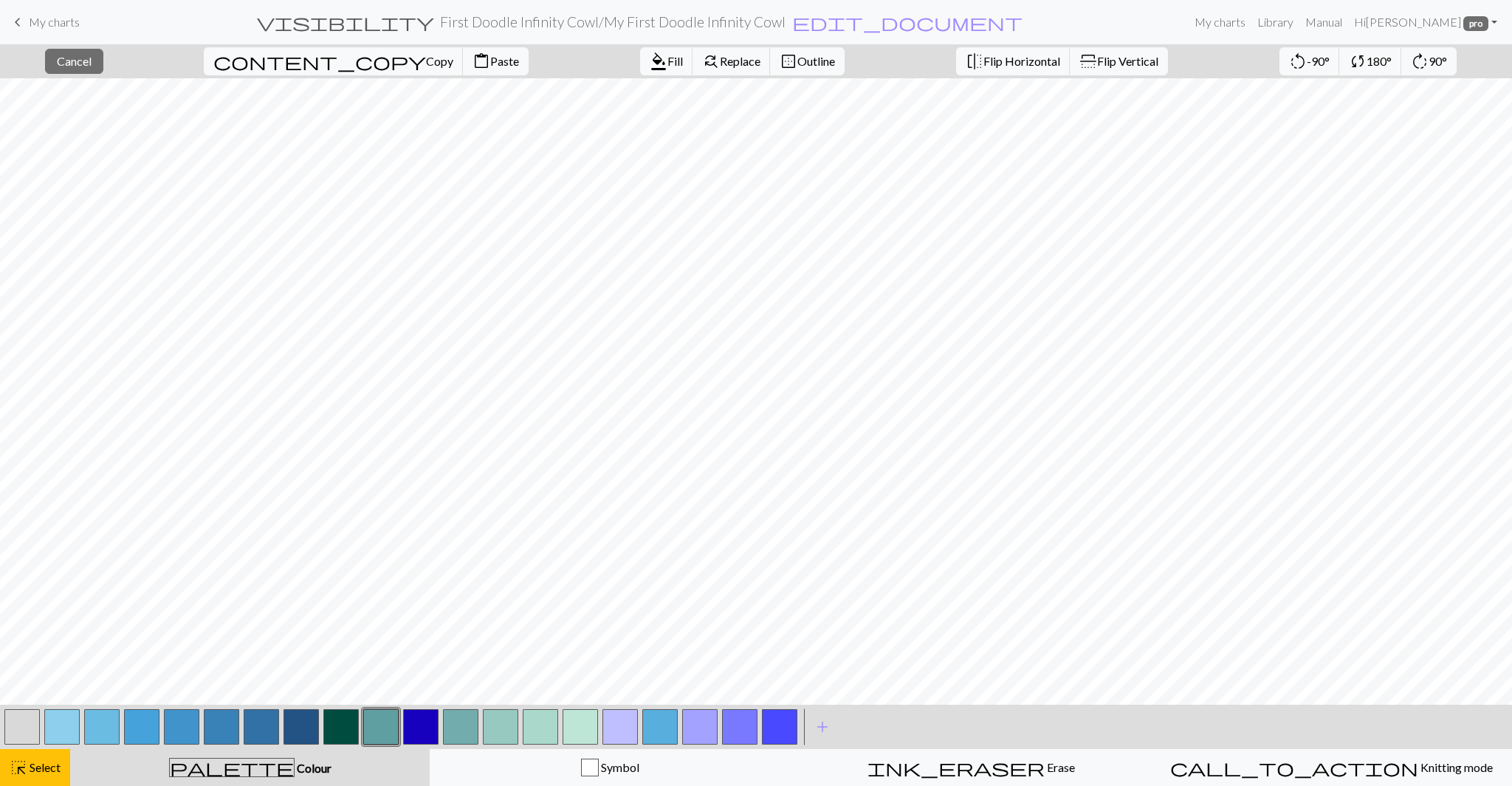
click at [425, 731] on button "button" at bounding box center [420, 726] width 35 height 35
click at [47, 766] on span "Select" at bounding box center [44, 766] width 33 height 14
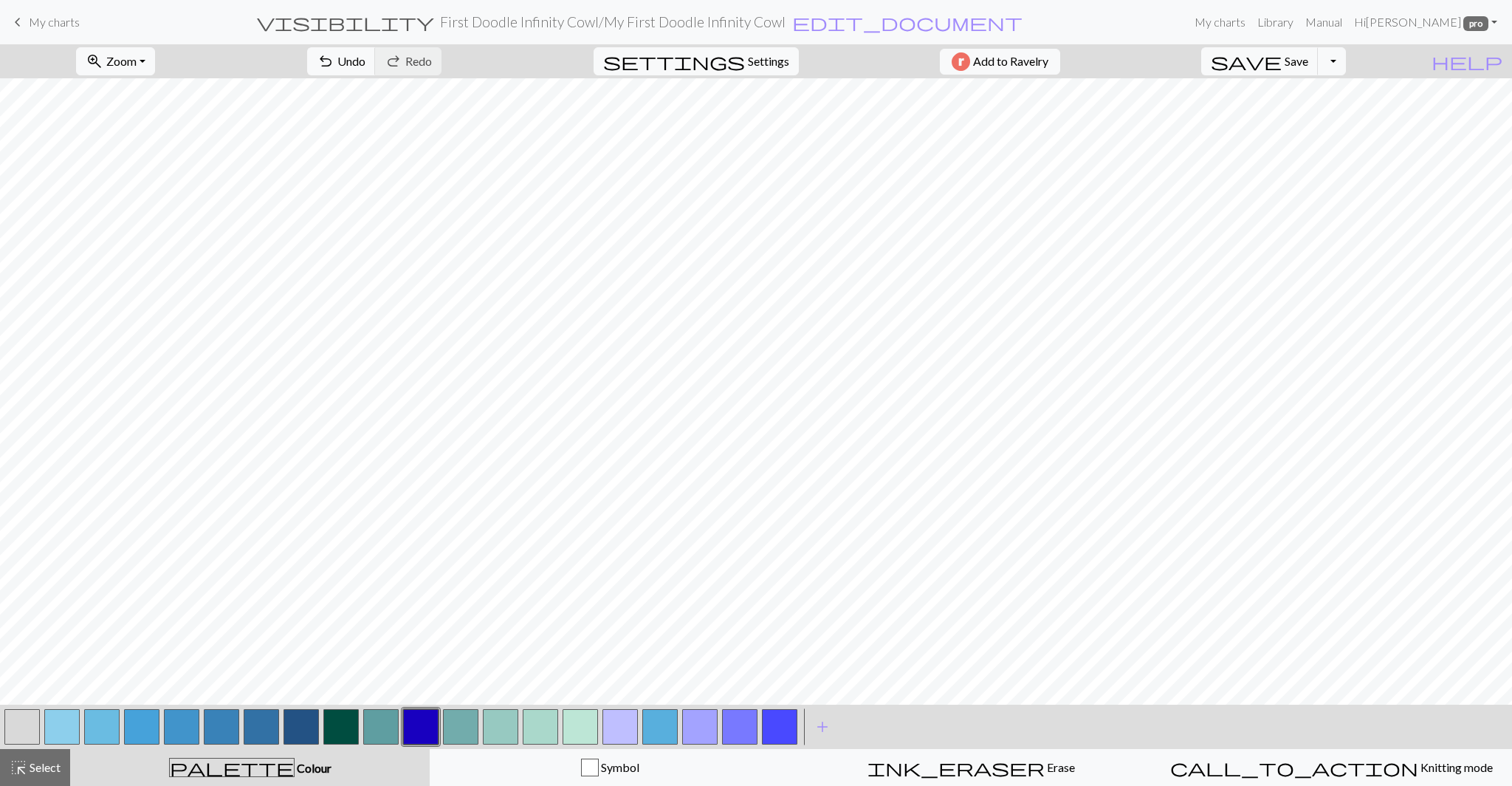
click at [415, 728] on button "button" at bounding box center [420, 726] width 35 height 35
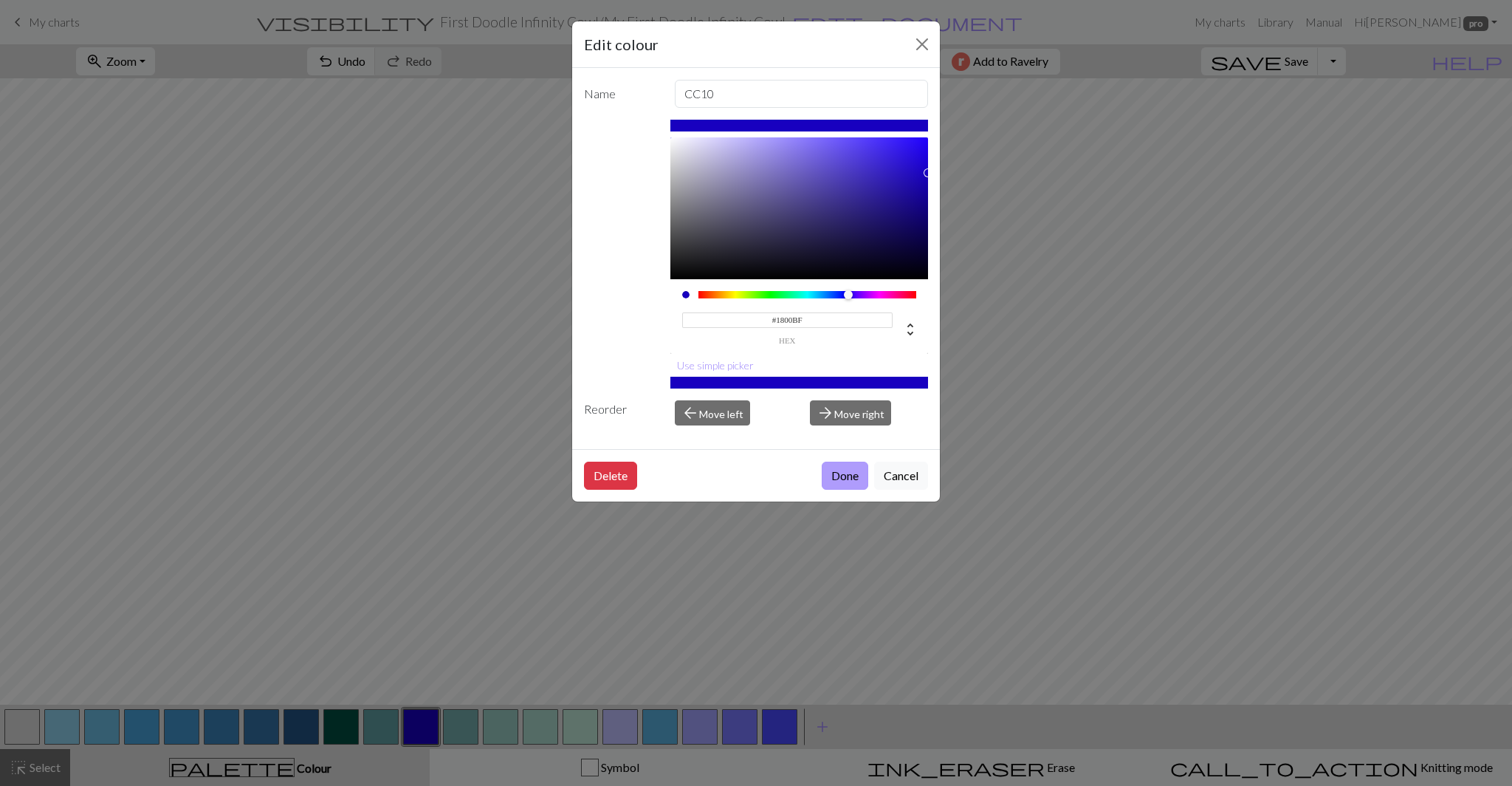
click at [843, 474] on button "Done" at bounding box center [845, 475] width 47 height 28
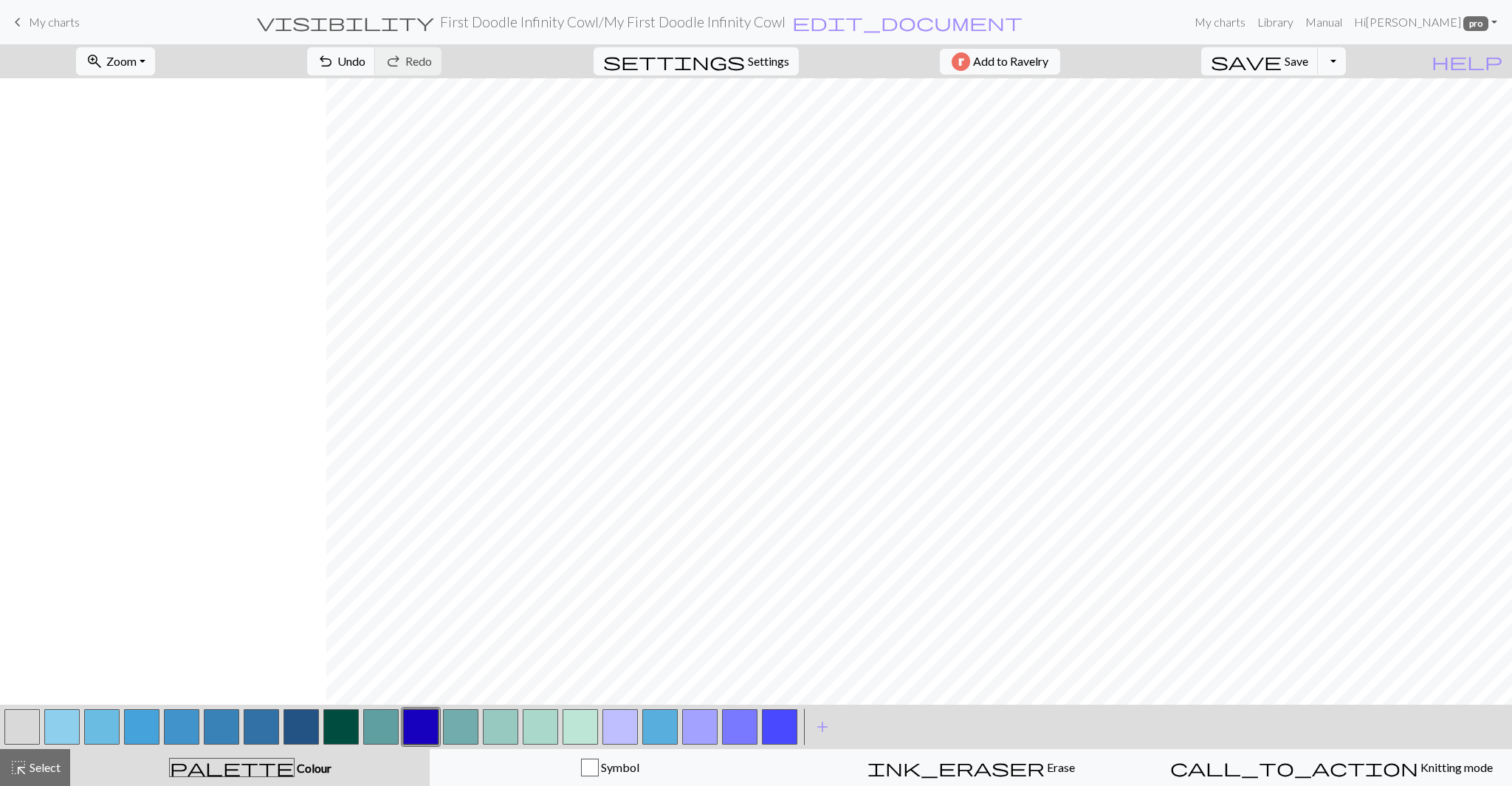
scroll to position [0, 326]
click at [34, 767] on span "Select" at bounding box center [44, 766] width 33 height 14
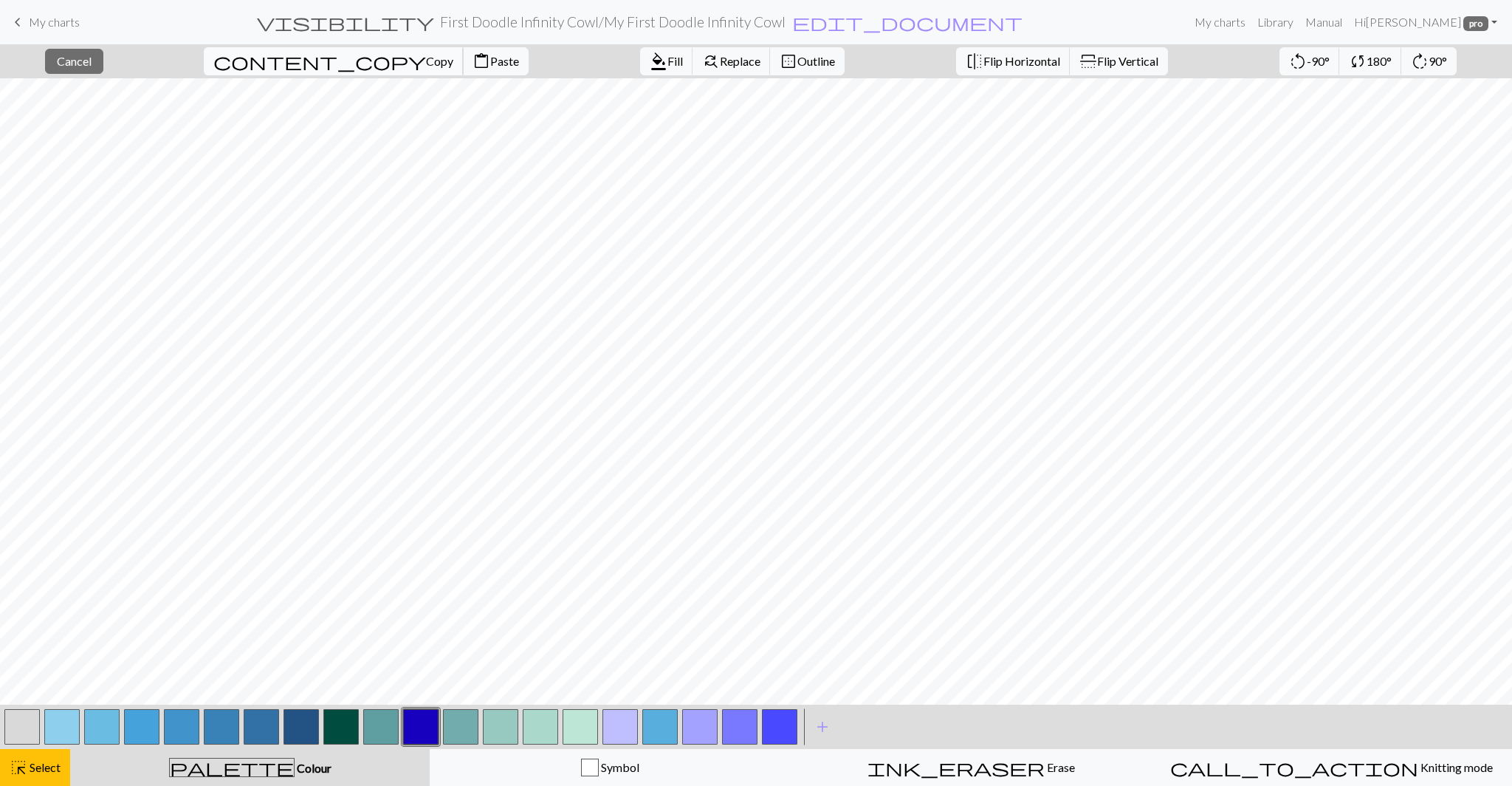
click at [426, 63] on span "Copy" at bounding box center [439, 61] width 27 height 14
click at [275, 59] on span "content_copy" at bounding box center [320, 61] width 213 height 20
click at [490, 64] on span "Paste" at bounding box center [505, 61] width 29 height 14
click at [490, 57] on span "Paste" at bounding box center [505, 61] width 29 height 14
click at [31, 772] on span "Select" at bounding box center [44, 766] width 33 height 14
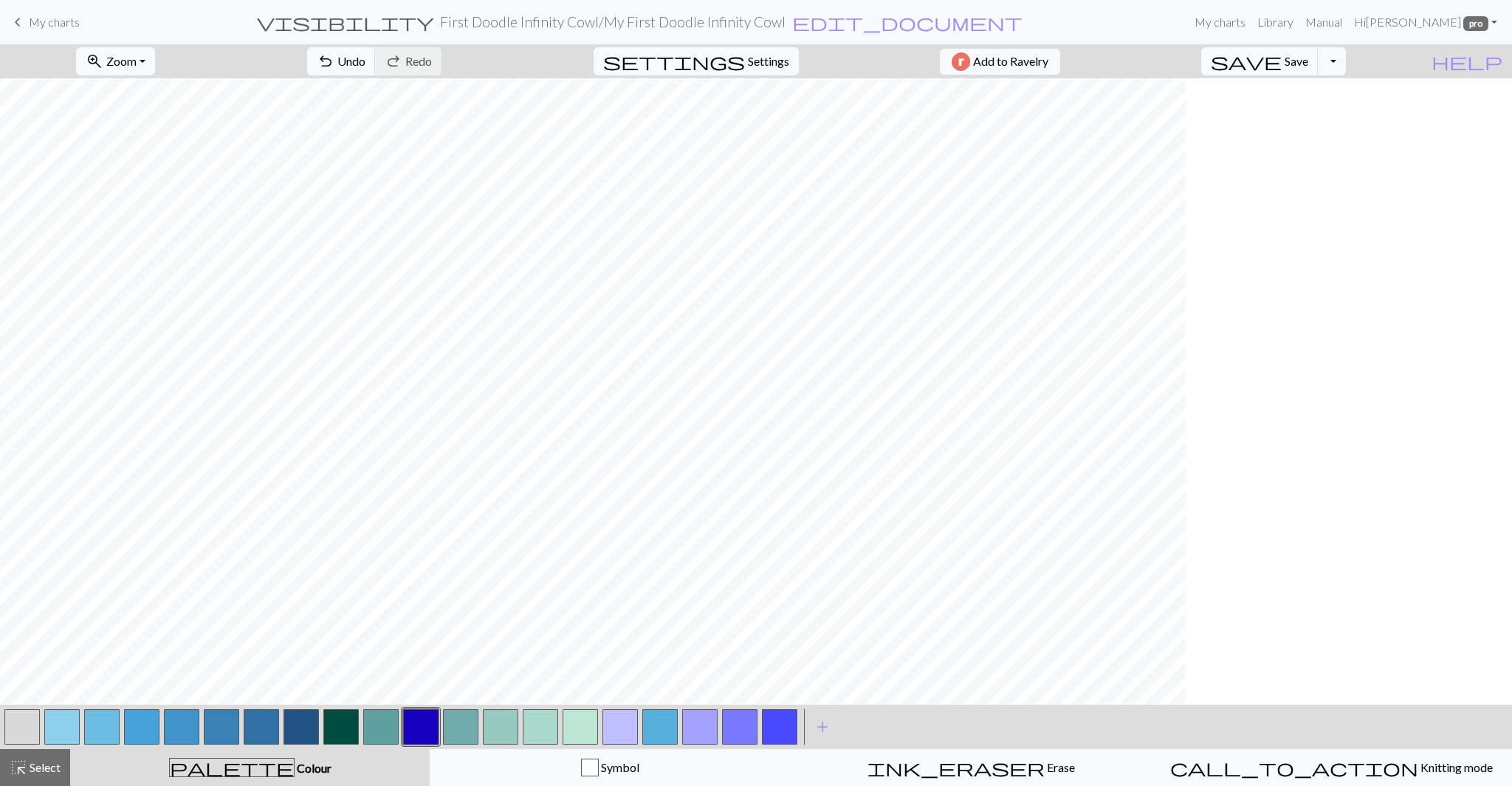
scroll to position [0, 0]
click at [36, 765] on span "Select" at bounding box center [44, 766] width 33 height 14
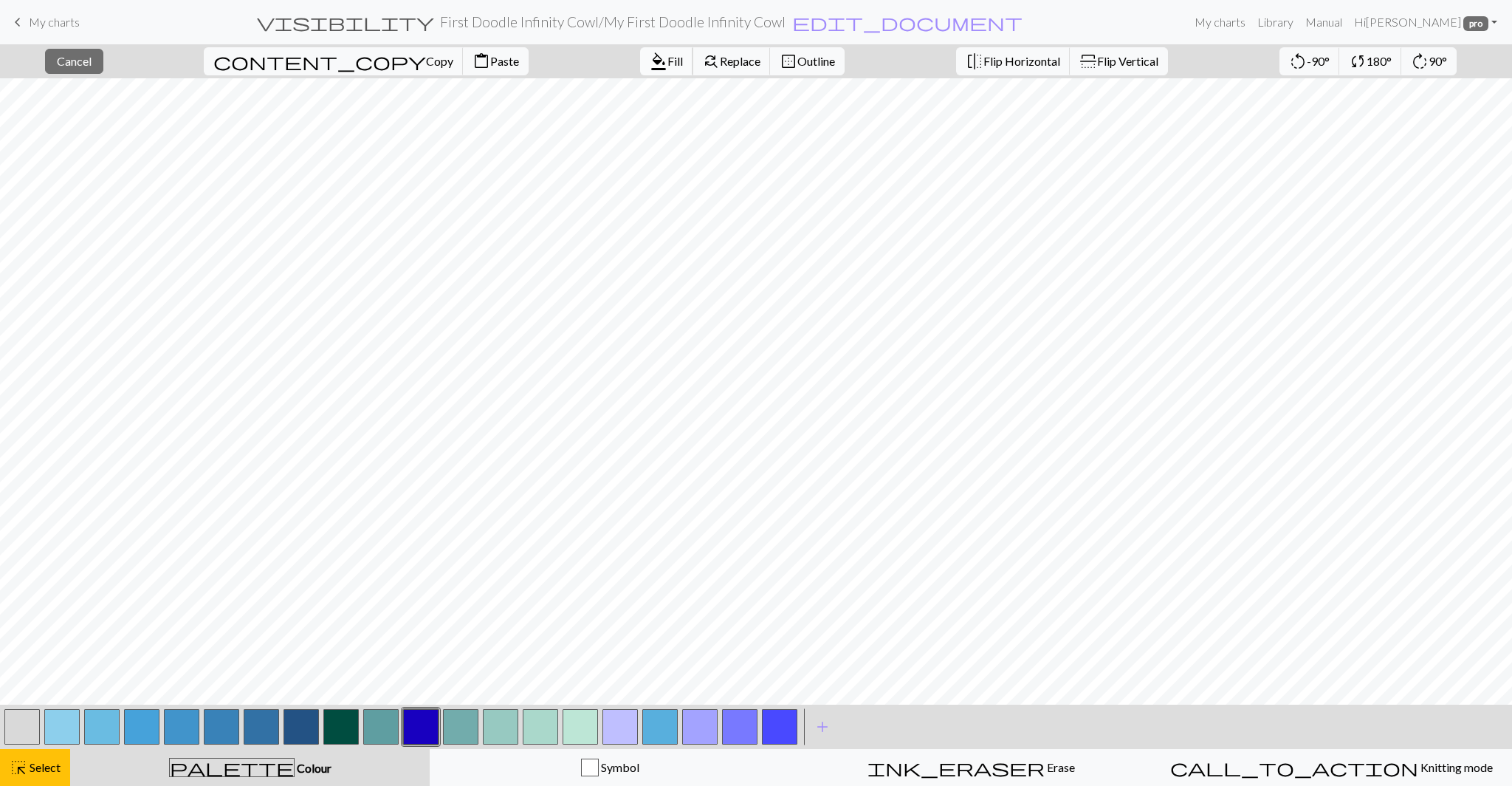
click at [640, 70] on button "format_color_fill Fill" at bounding box center [666, 61] width 53 height 28
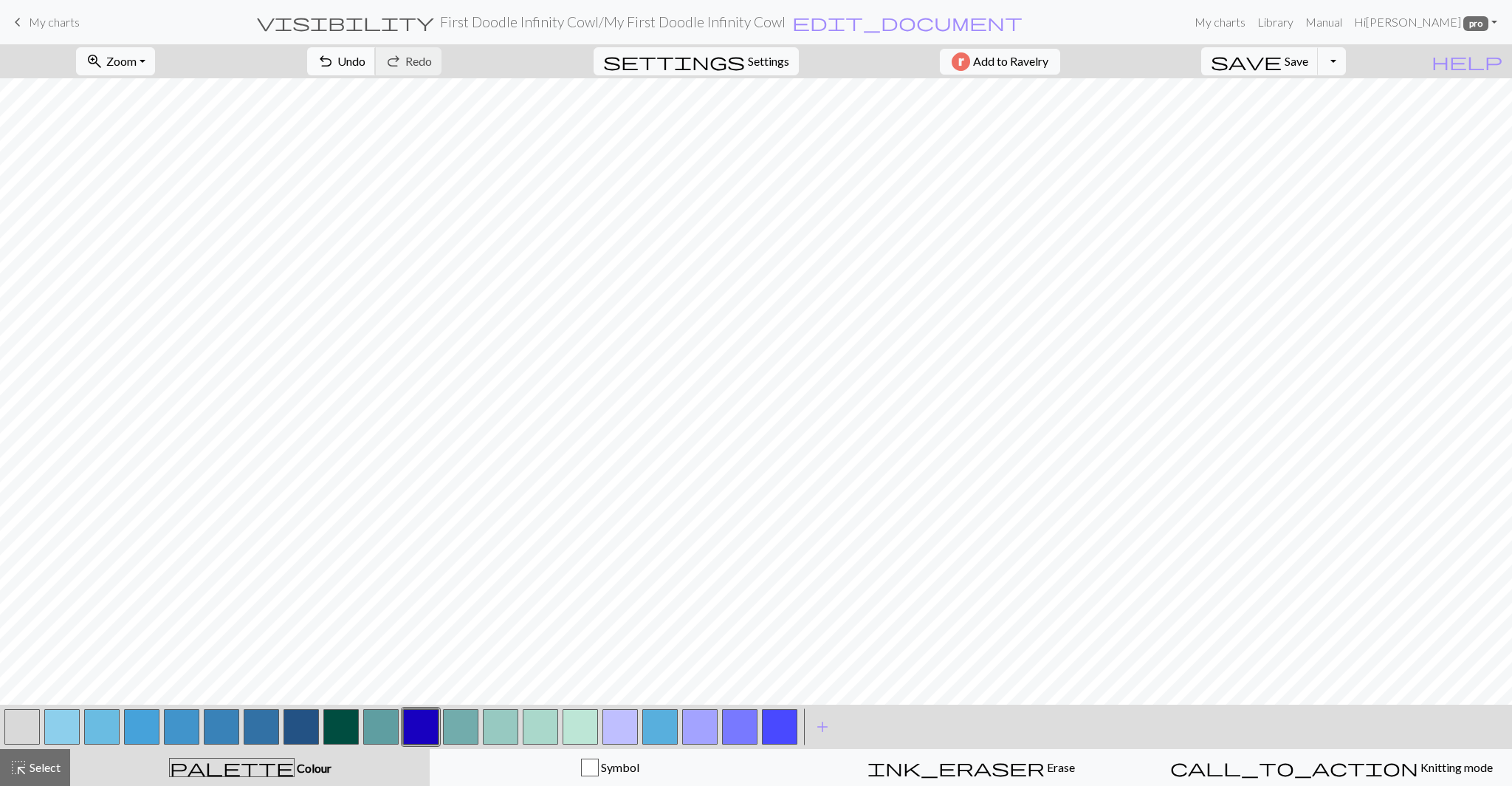
click at [365, 64] on span "Undo" at bounding box center [351, 61] width 28 height 14
click at [46, 773] on span "Select" at bounding box center [44, 766] width 33 height 14
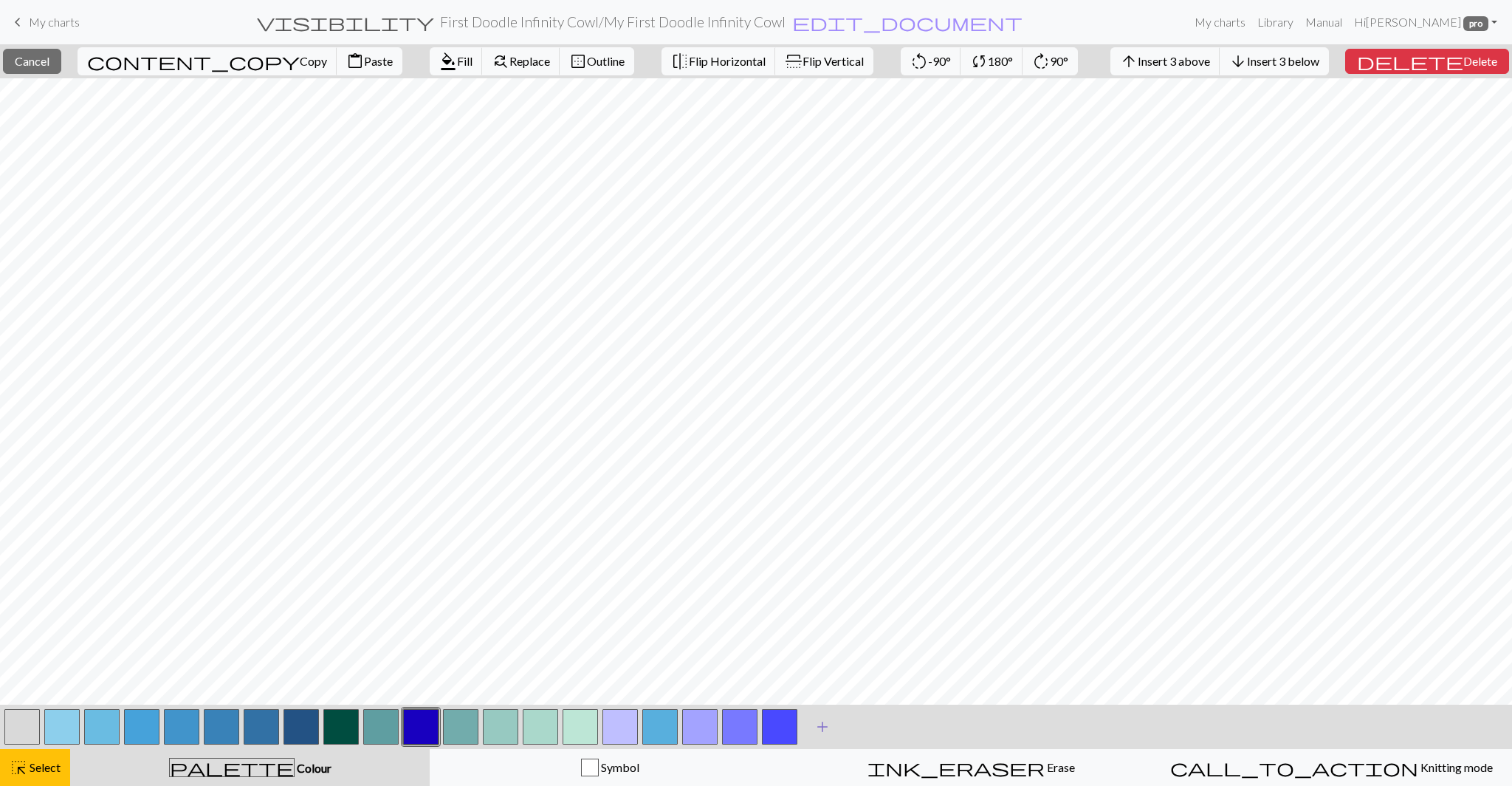
click at [824, 730] on span "add" at bounding box center [823, 726] width 18 height 20
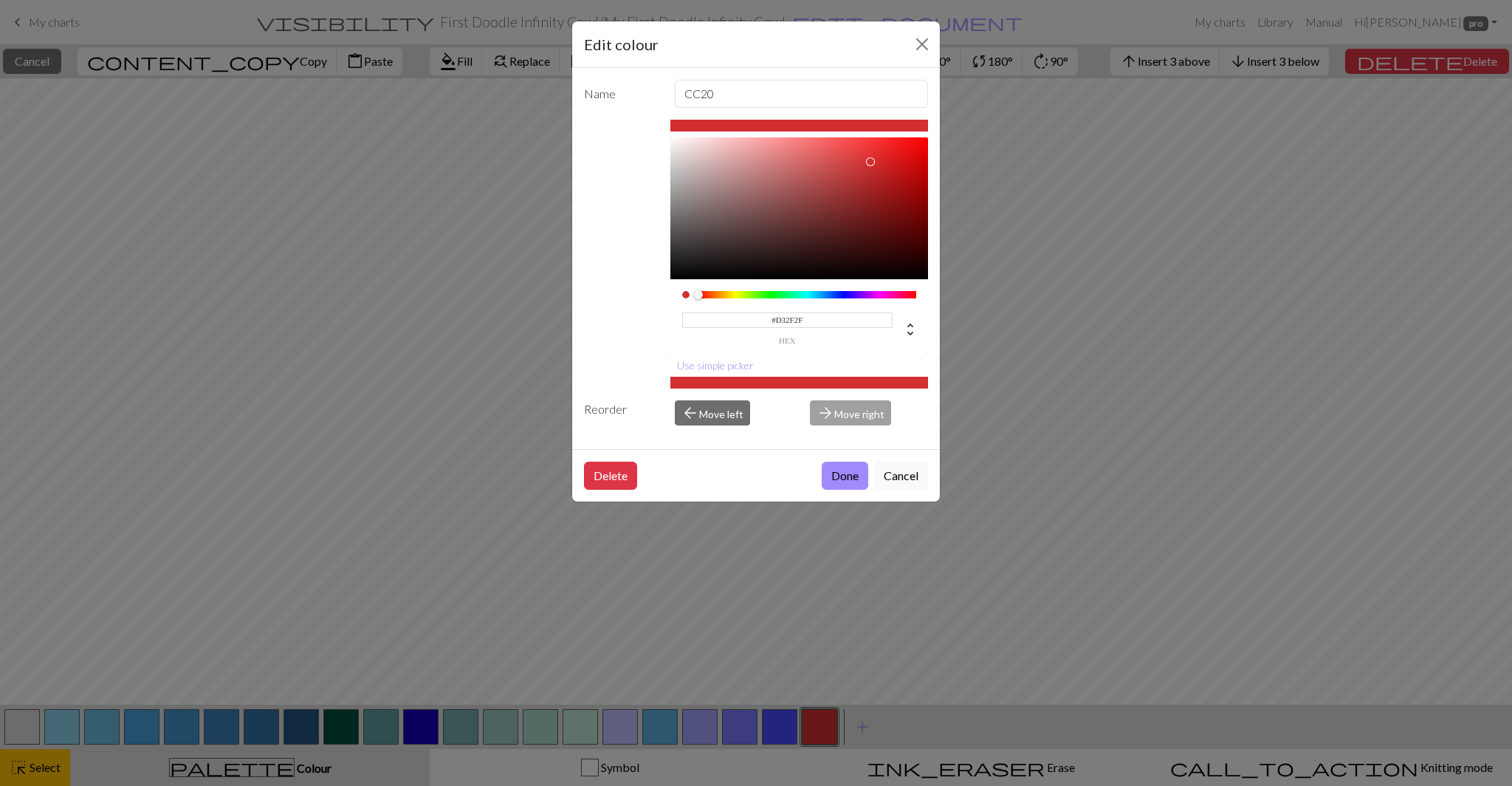
click at [792, 318] on input "#D32F2F" at bounding box center [787, 320] width 211 height 16
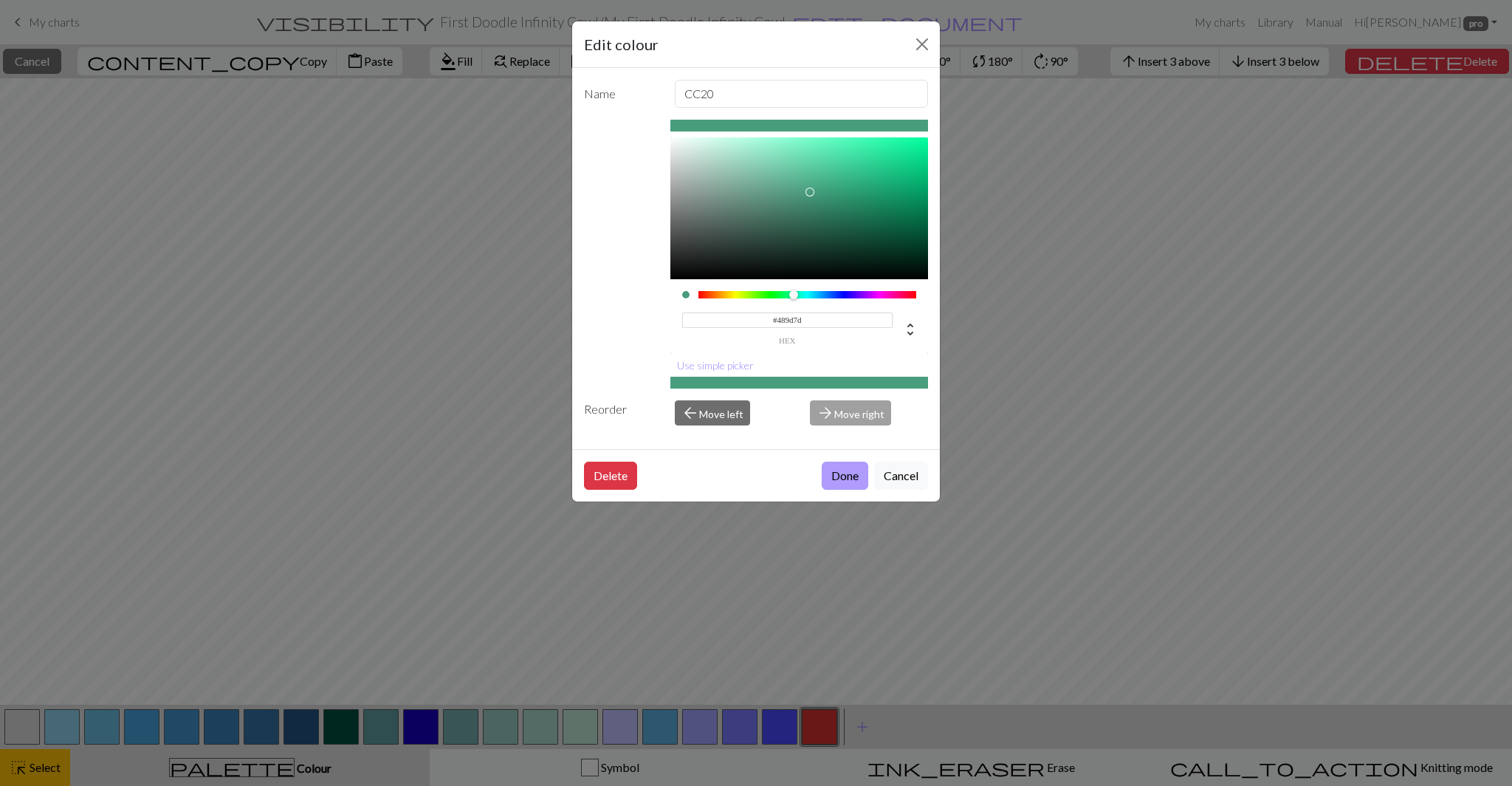
type input "#489D7D"
click at [843, 478] on button "Done" at bounding box center [845, 475] width 47 height 28
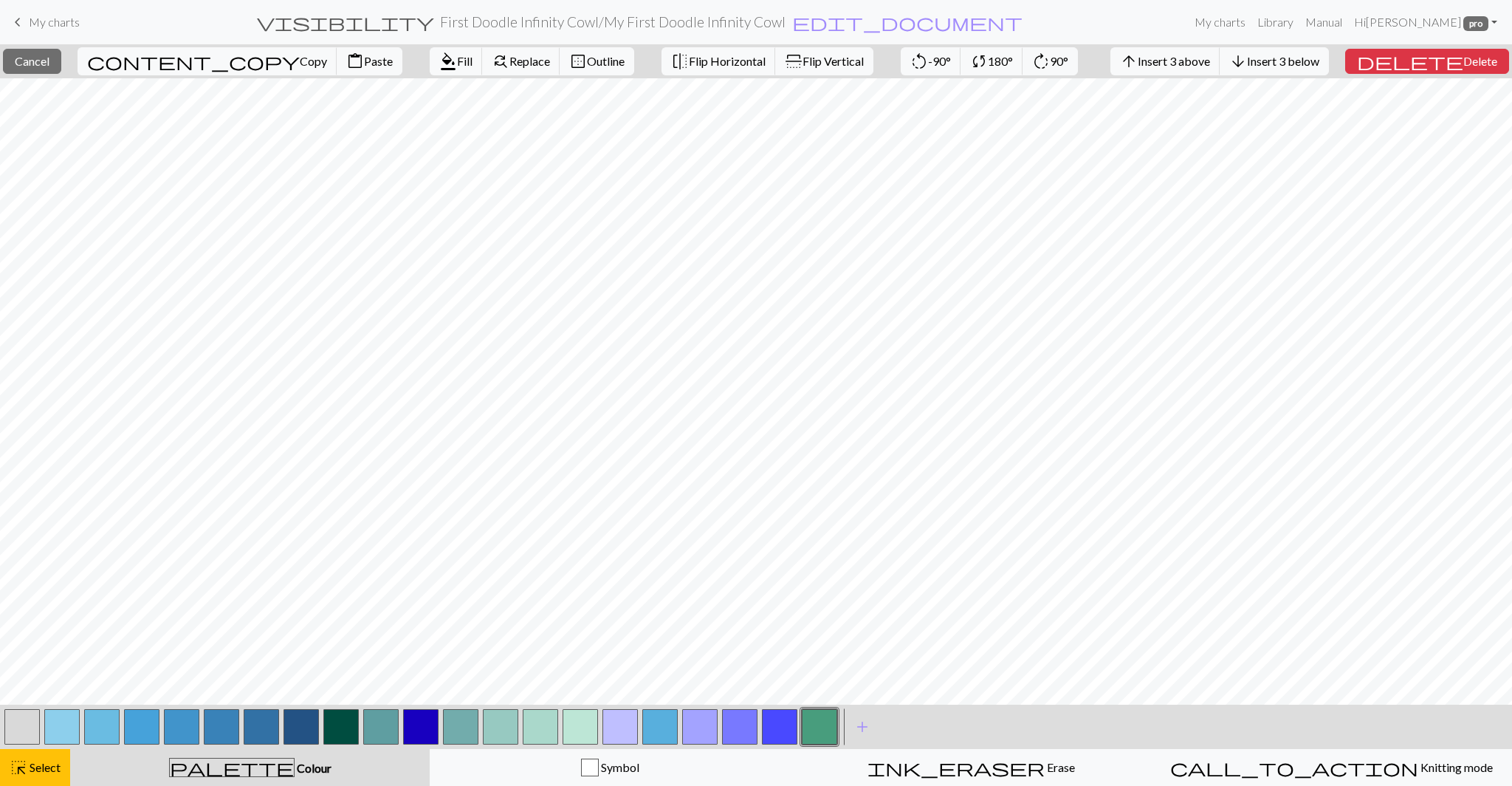
click at [823, 727] on button "button" at bounding box center [819, 726] width 35 height 35
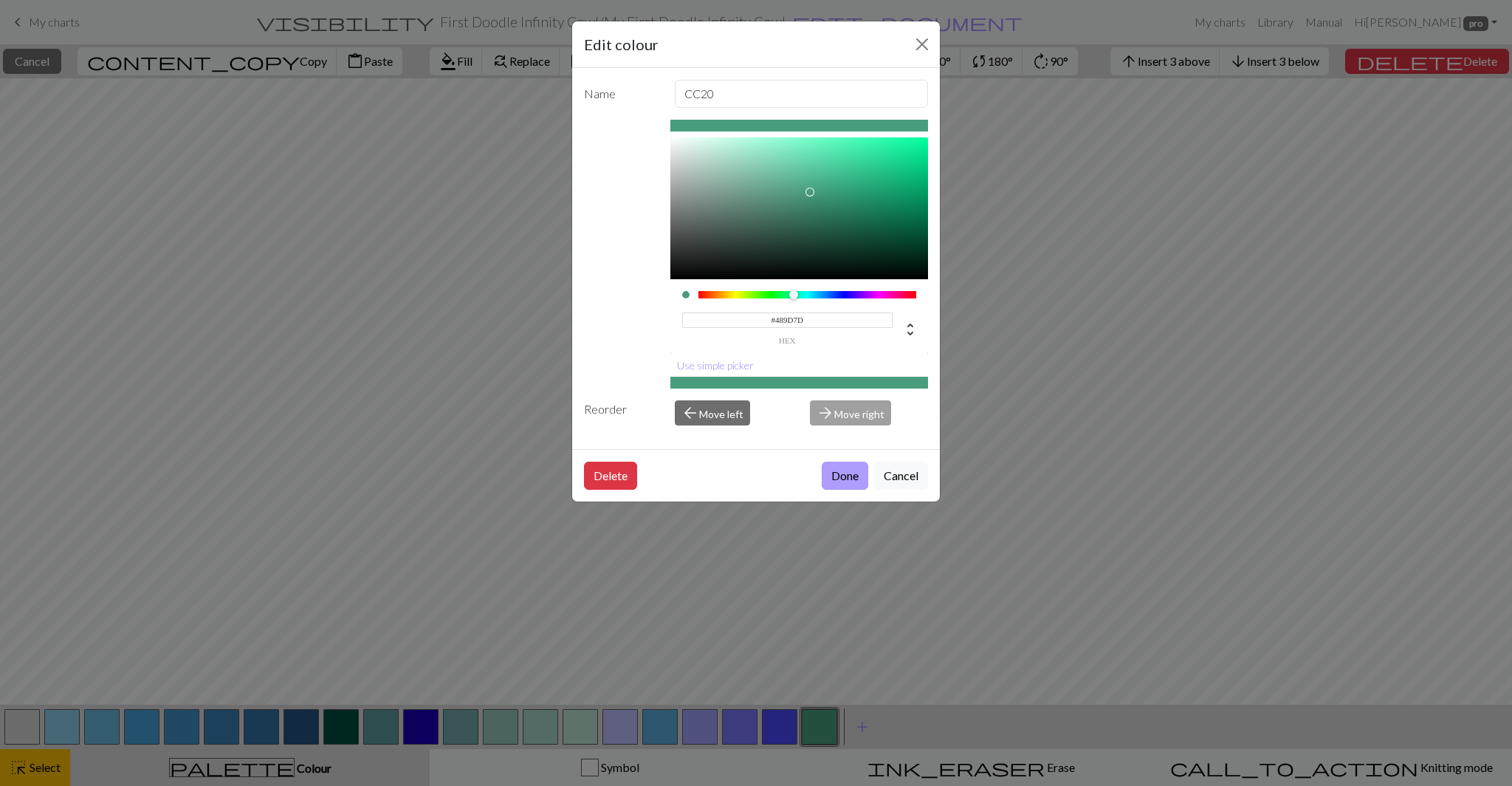
click at [833, 479] on button "Done" at bounding box center [845, 475] width 47 height 28
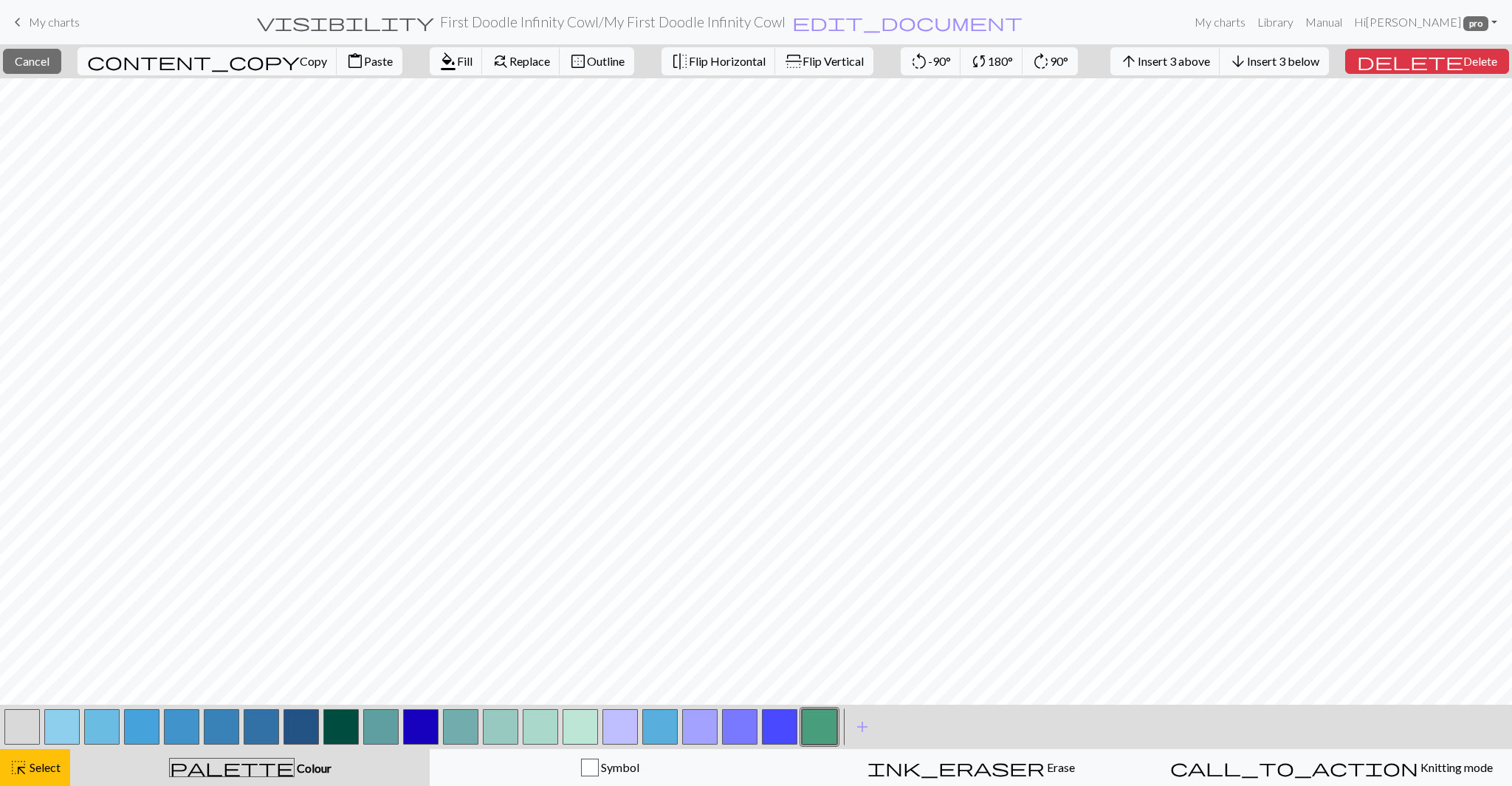
click at [817, 725] on button "button" at bounding box center [819, 726] width 35 height 35
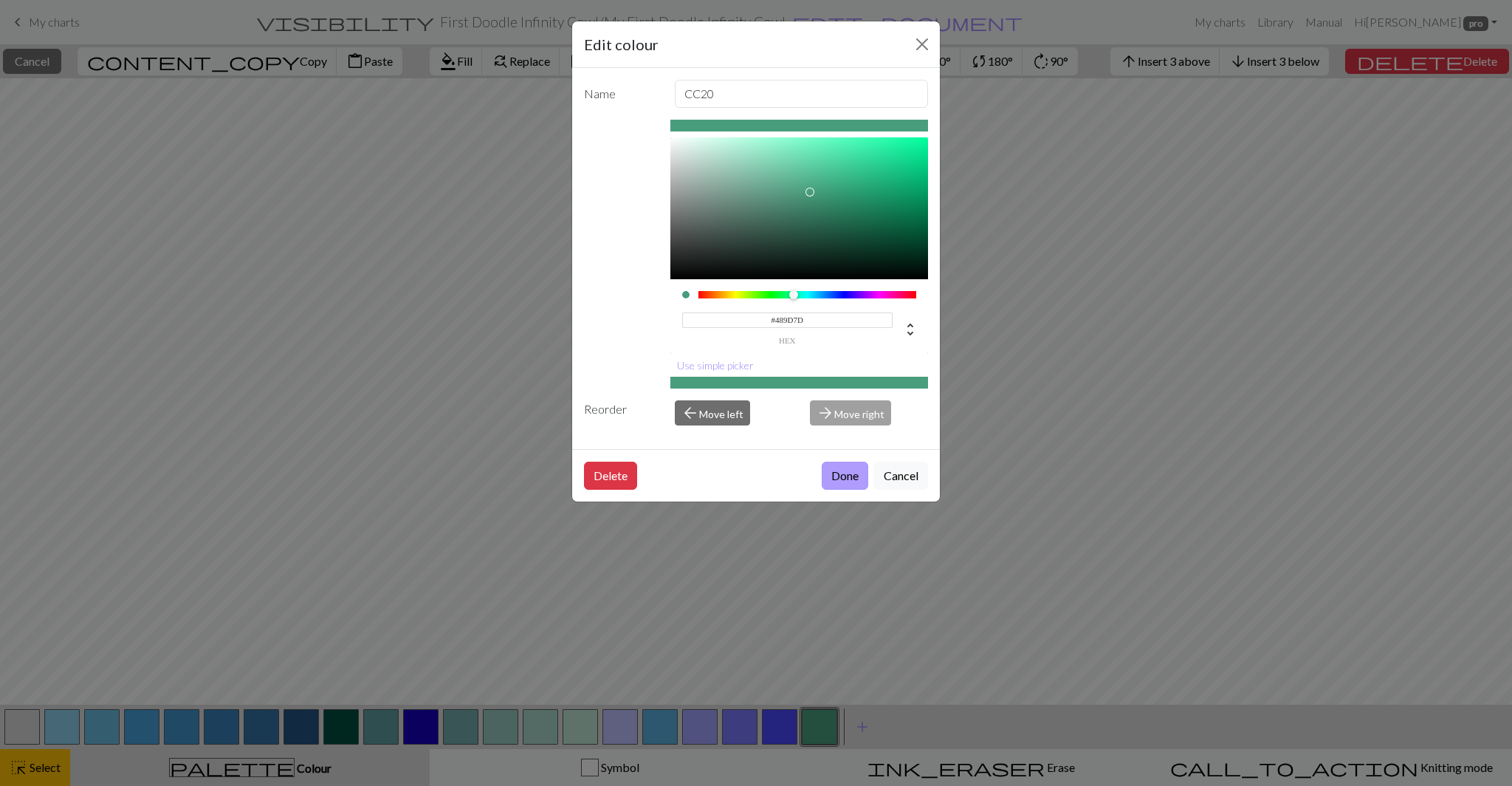
click at [837, 474] on button "Done" at bounding box center [845, 475] width 47 height 28
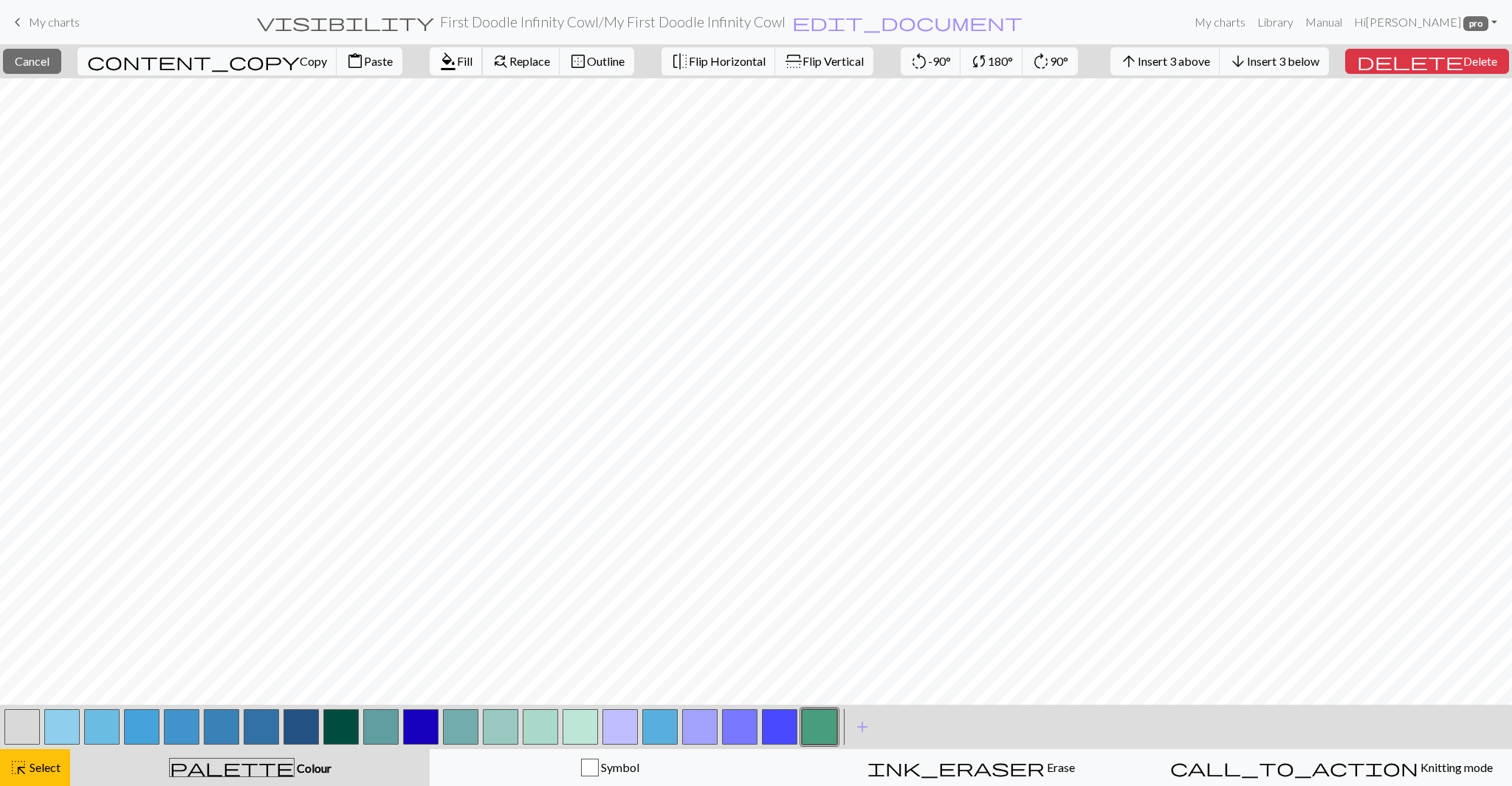
click at [457, 56] on span "Fill" at bounding box center [465, 61] width 16 height 14
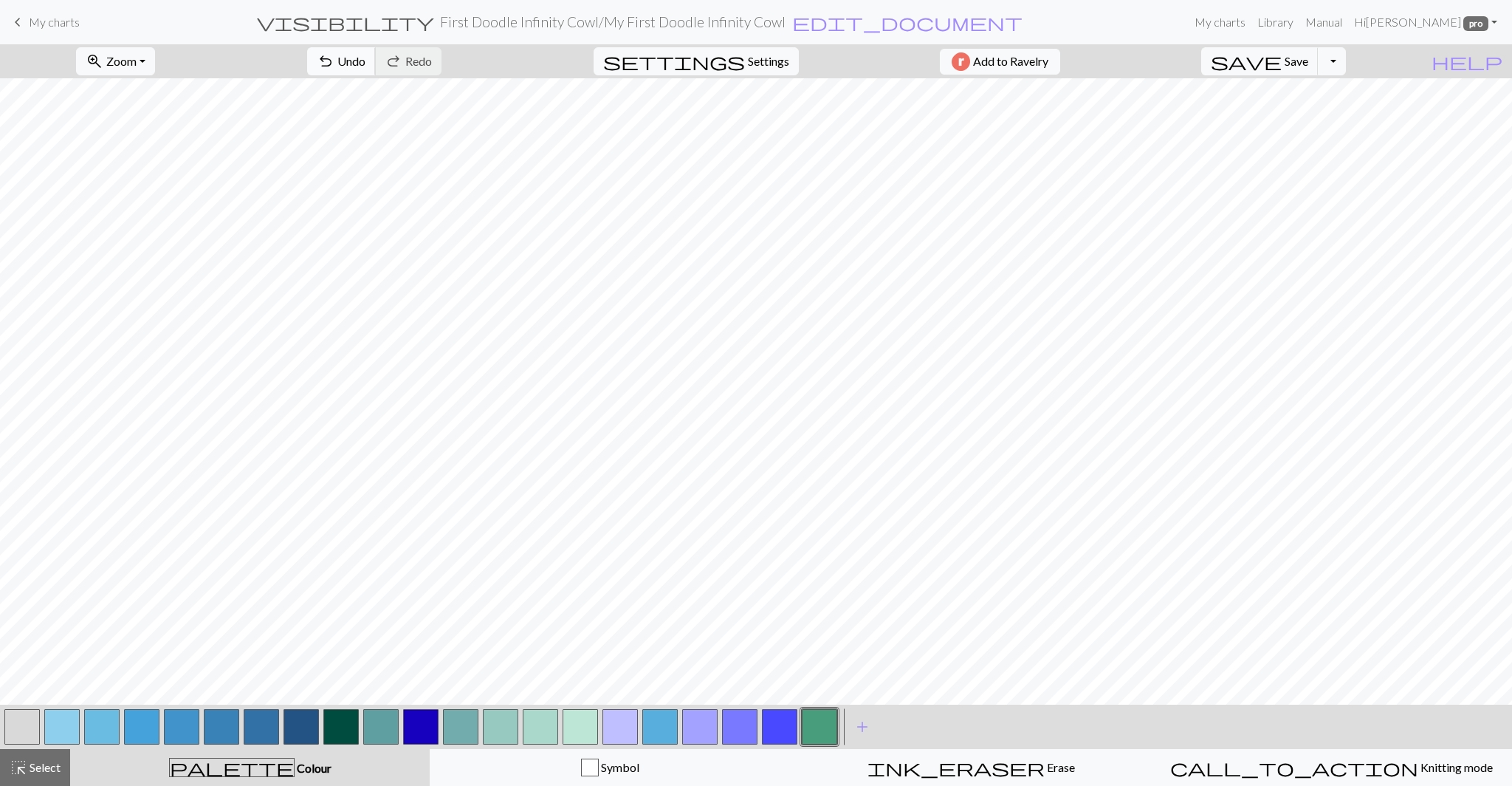
click at [335, 62] on span "undo" at bounding box center [326, 61] width 18 height 20
click at [376, 58] on button "undo Undo Undo" at bounding box center [341, 61] width 68 height 28
click at [21, 761] on span "highlight_alt" at bounding box center [19, 766] width 18 height 20
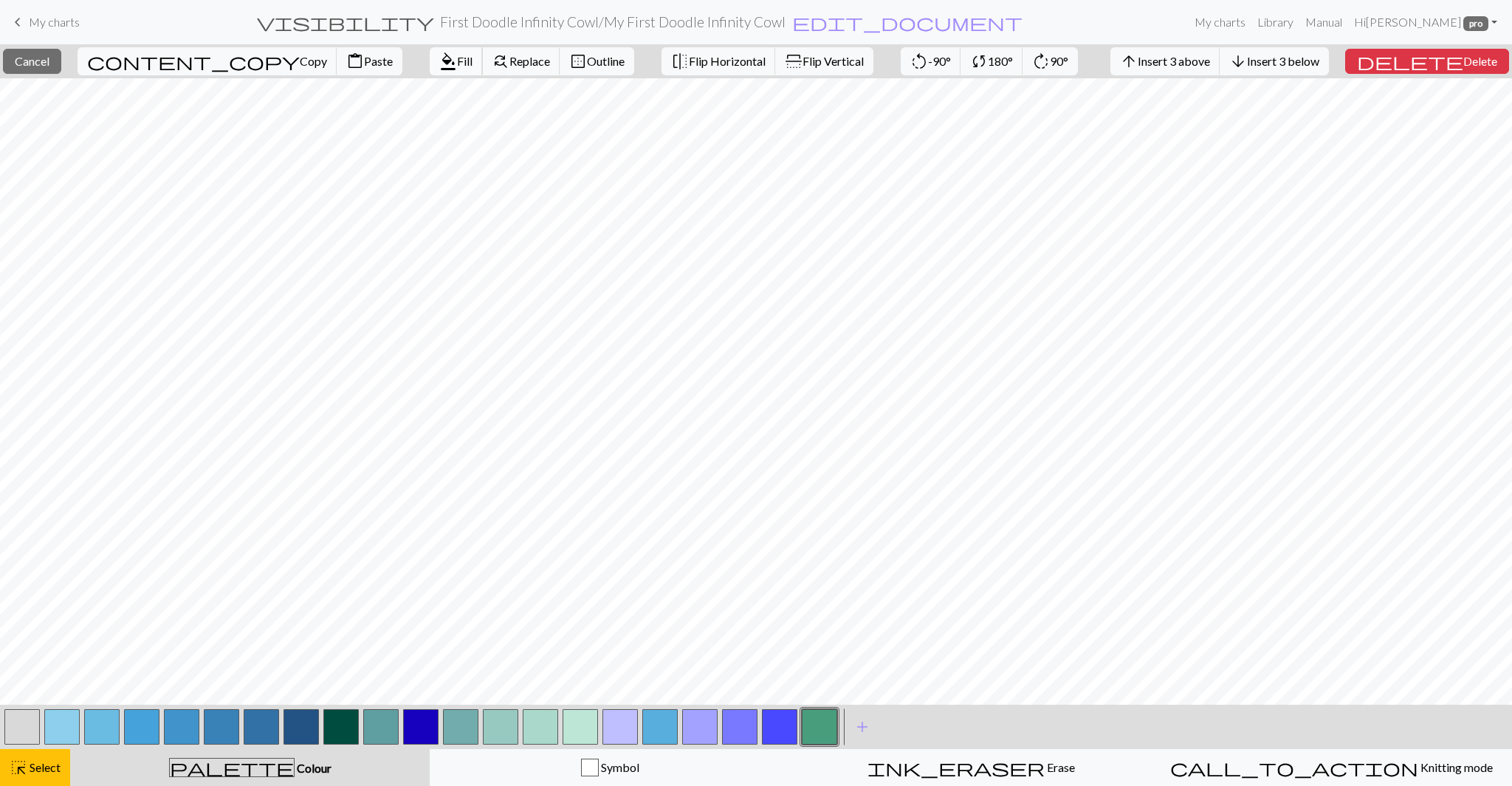
click at [439, 65] on span "format_color_fill" at bounding box center [448, 61] width 18 height 20
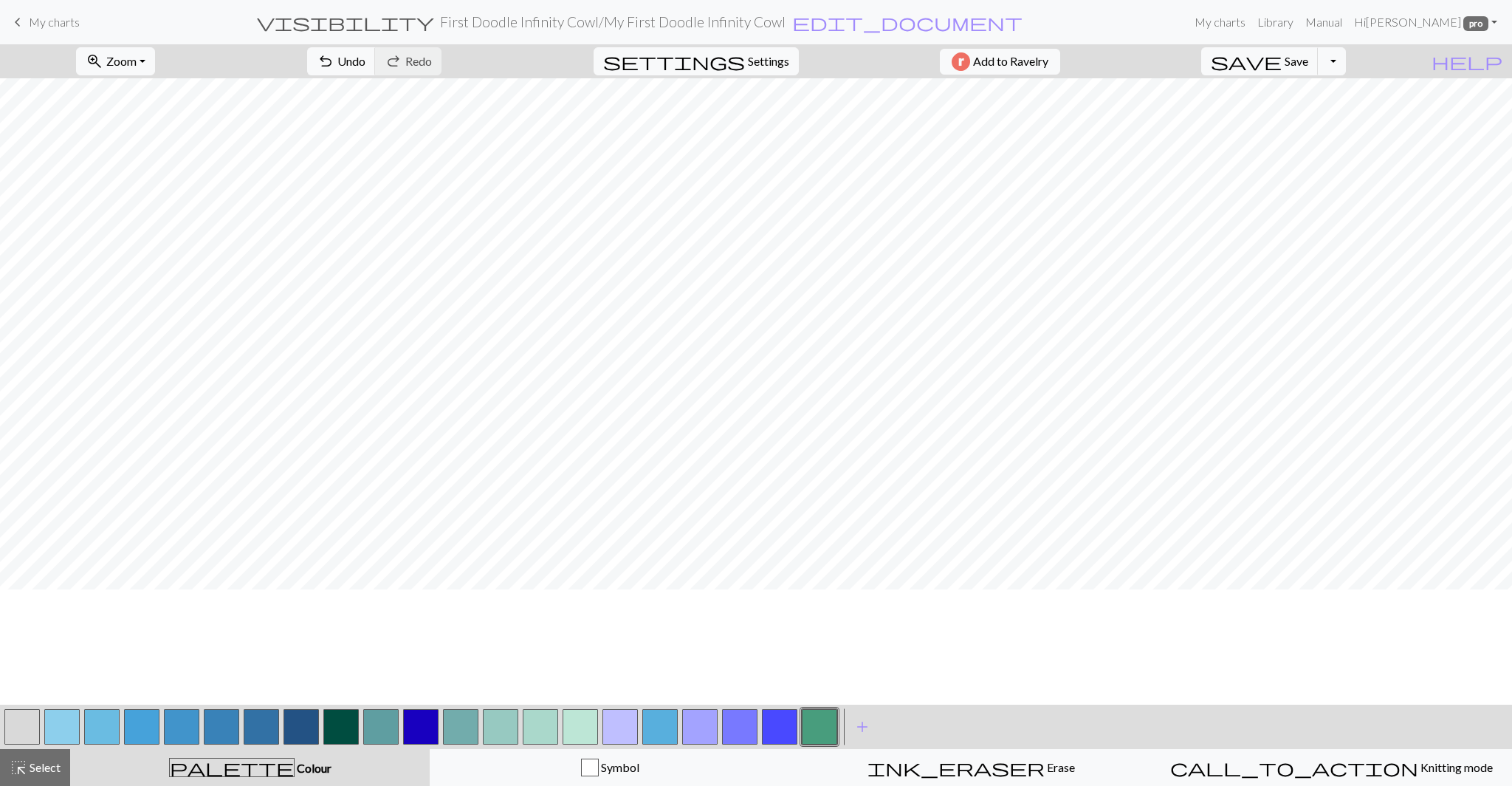
scroll to position [893, 326]
click at [365, 67] on span "Undo" at bounding box center [351, 61] width 28 height 14
click at [18, 770] on span "highlight_alt" at bounding box center [19, 766] width 18 height 20
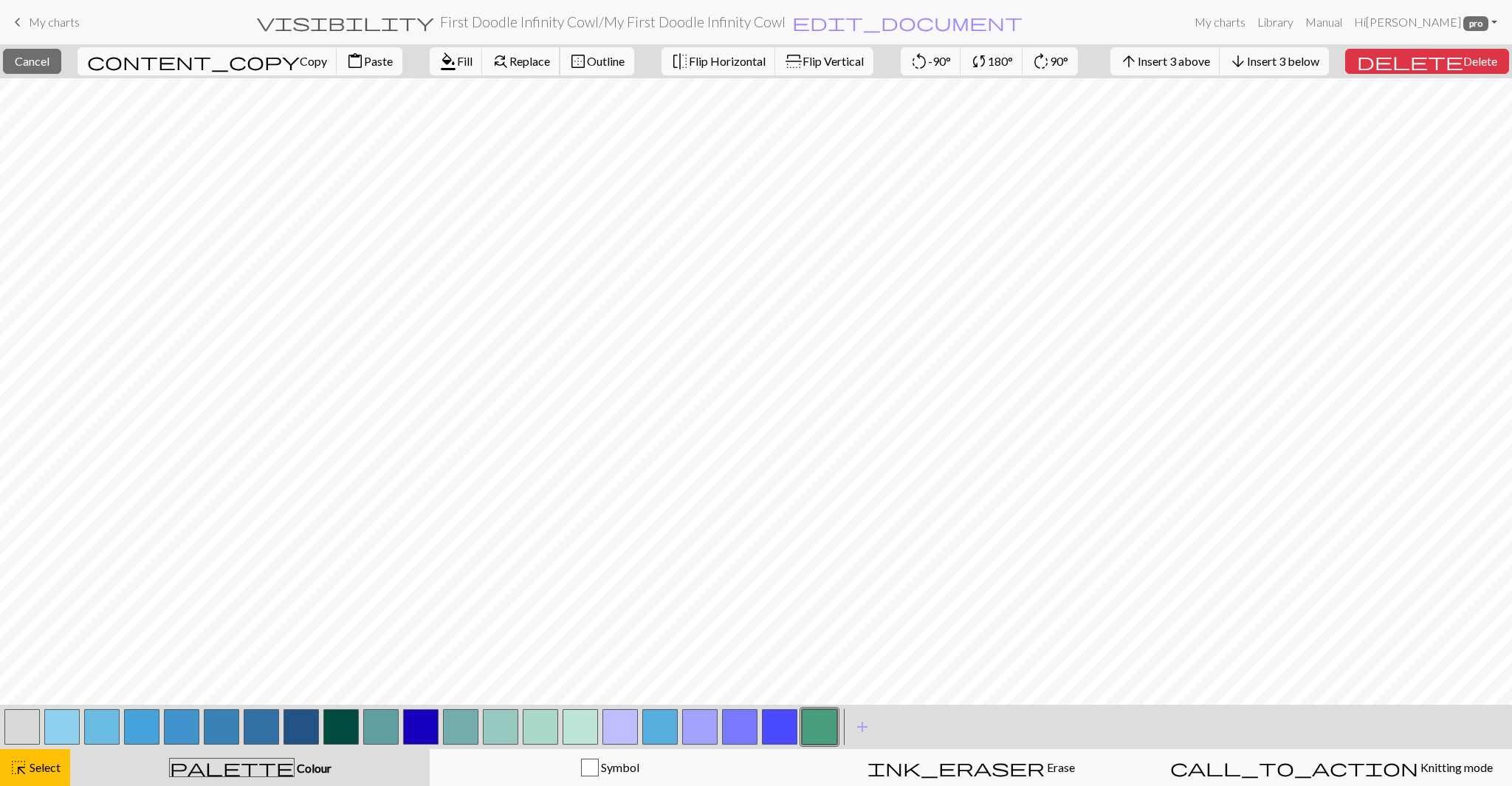
click at [509, 56] on span "Replace" at bounding box center [529, 61] width 41 height 14
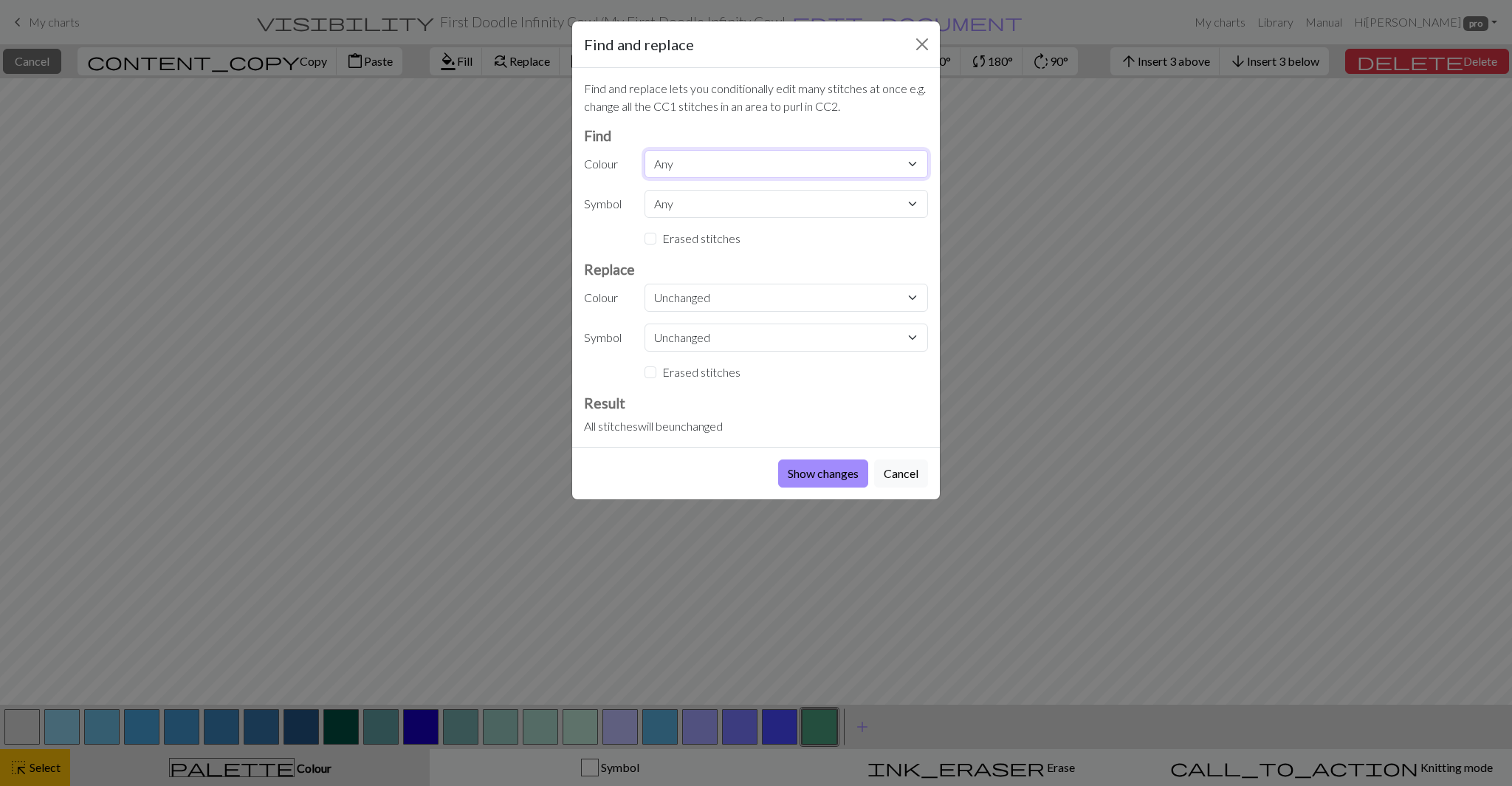
click at [750, 168] on select "Any MC CC1 CC2 CC3 CC4 CC5 CC6 CC7 CC8 CC9 CC10 CC11 CC12 CC13 CC14 CC15 CC17 C…" at bounding box center [786, 163] width 283 height 28
click at [644, 150] on select "Any MC CC1 CC2 CC3 CC4 CC5 CC6 CC7 CC8 CC9 CC10 CC11 CC12 CC13 CC14 CC15 CC17 C…" at bounding box center [786, 163] width 283 height 28
click at [771, 303] on select "Unchanged MC CC1 CC2 CC3 CC4 CC5 CC6 CC7 CC8 CC9 CC10 CC11 CC12 CC13 CC14 CC15 …" at bounding box center [786, 297] width 283 height 28
click at [711, 165] on select "Any MC CC1 CC2 CC3 CC4 CC5 CC6 CC7 CC8 CC9 CC10 CC11 CC12 CC13 CC14 CC15 CC17 C…" at bounding box center [786, 163] width 283 height 28
select select "-1"
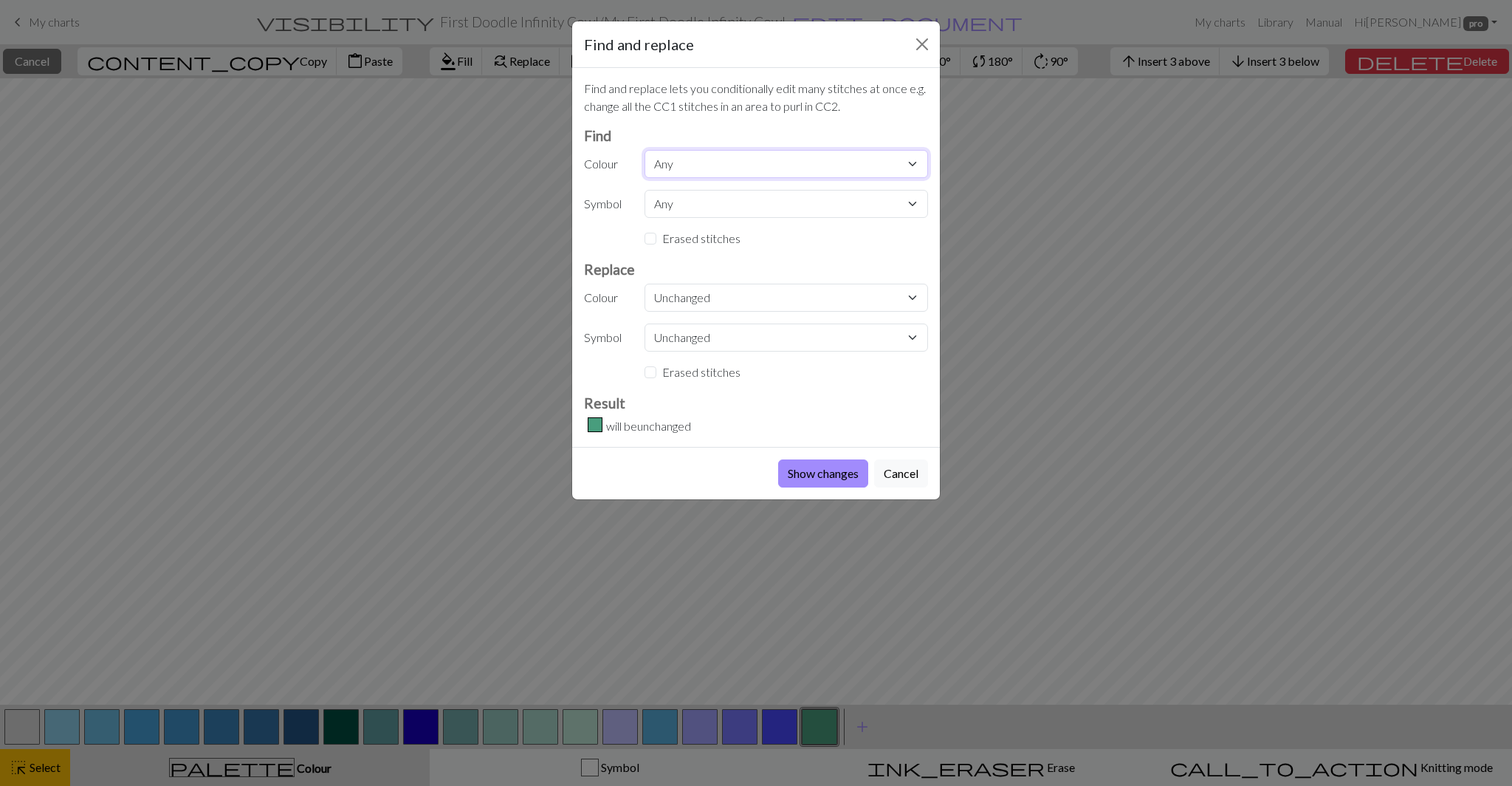
click at [644, 150] on select "Any MC CC1 CC2 CC3 CC4 CC5 CC6 CC7 CC8 CC9 CC10 CC11 CC12 CC13 CC14 CC15 CC17 C…" at bounding box center [786, 163] width 283 height 28
click at [732, 162] on select "Any MC CC1 CC2 CC3 CC4 CC5 CC6 CC7 CC8 CC9 CC10 CC11 CC12 CC13 CC14 CC15 CC17 C…" at bounding box center [786, 163] width 283 height 28
click at [893, 472] on button "Cancel" at bounding box center [901, 473] width 54 height 28
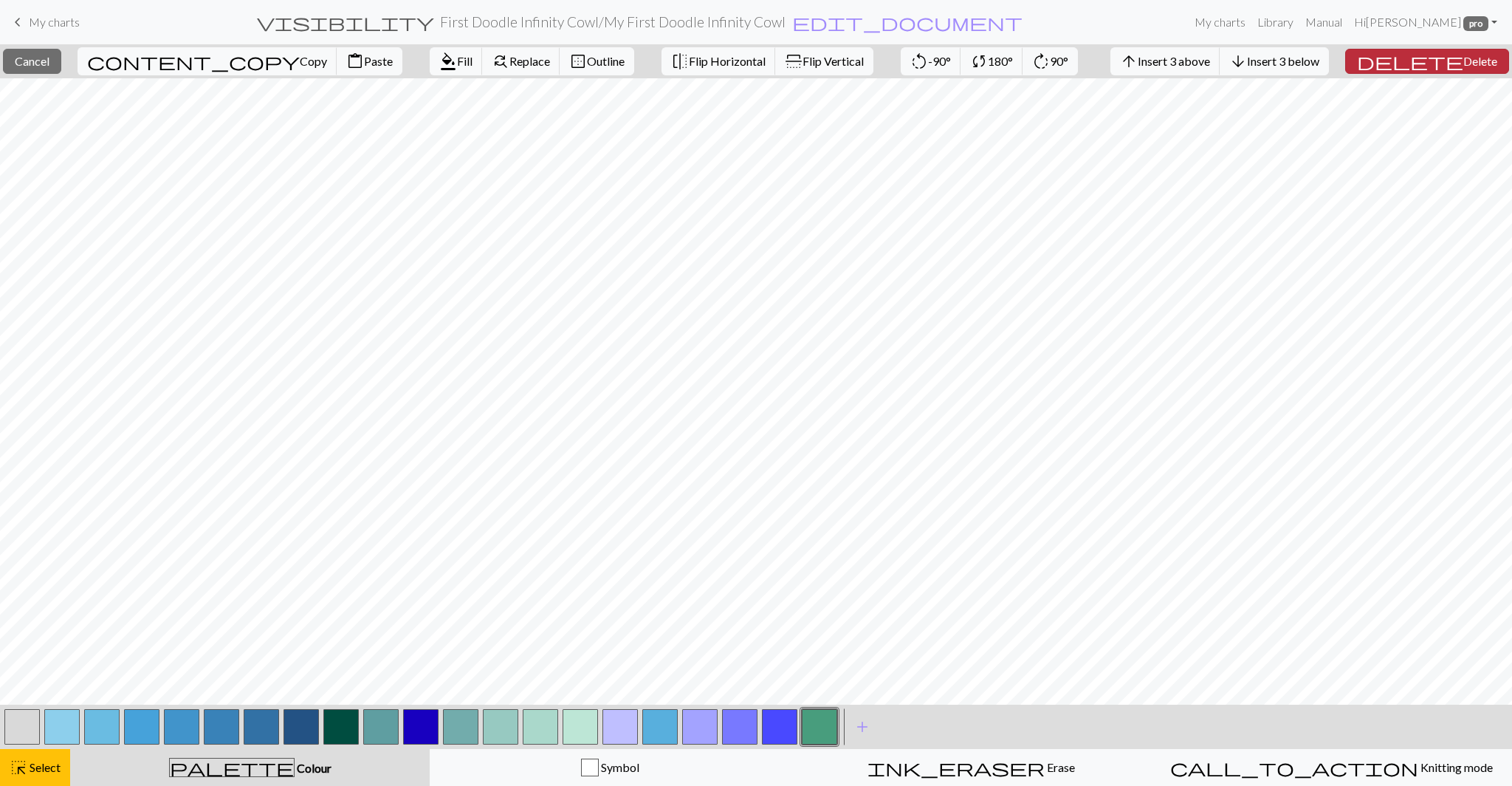
click at [1435, 68] on span "delete" at bounding box center [1409, 61] width 106 height 20
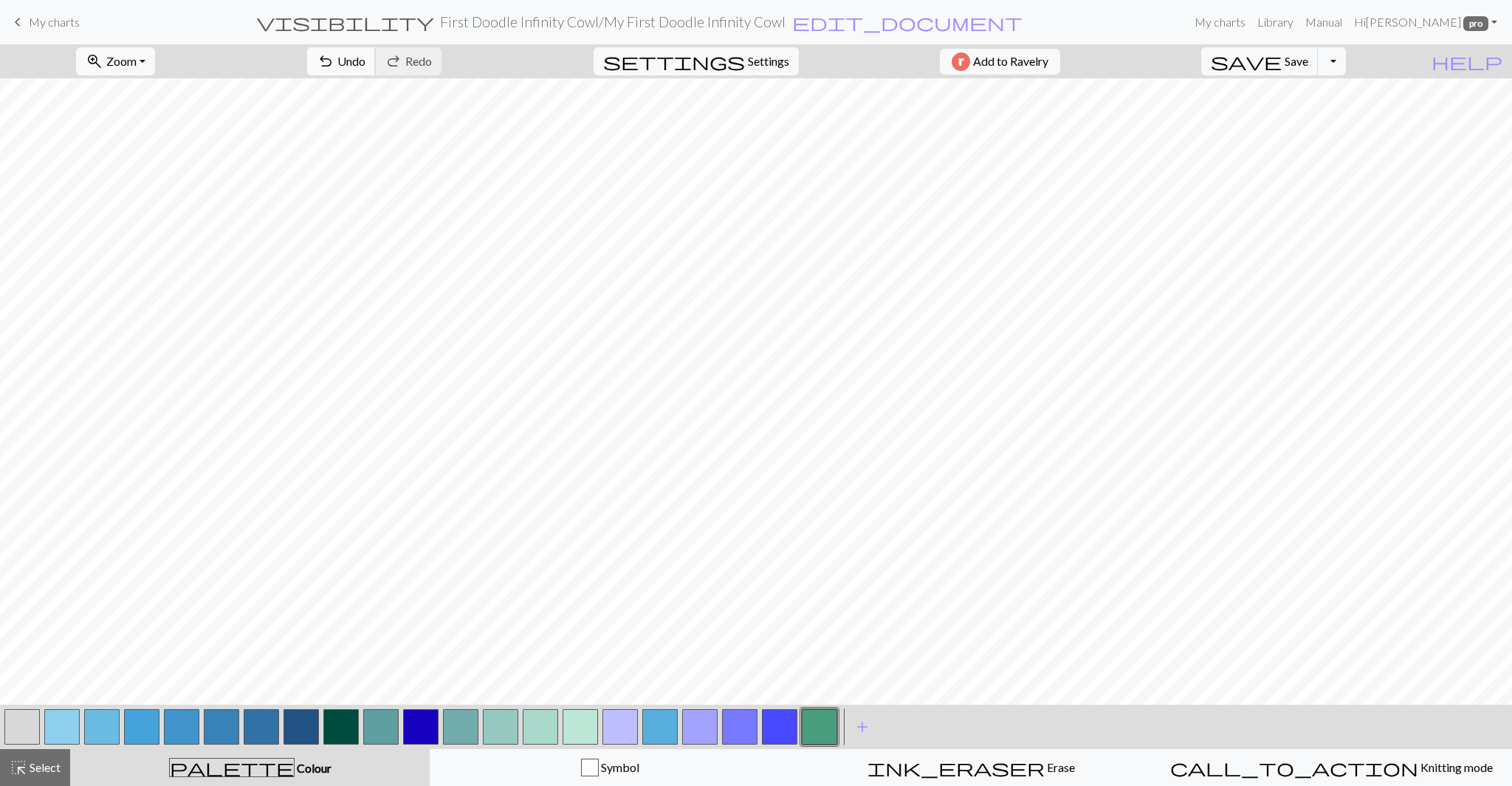
click at [335, 62] on span "undo" at bounding box center [326, 61] width 18 height 20
click at [32, 768] on span "Select" at bounding box center [44, 766] width 33 height 14
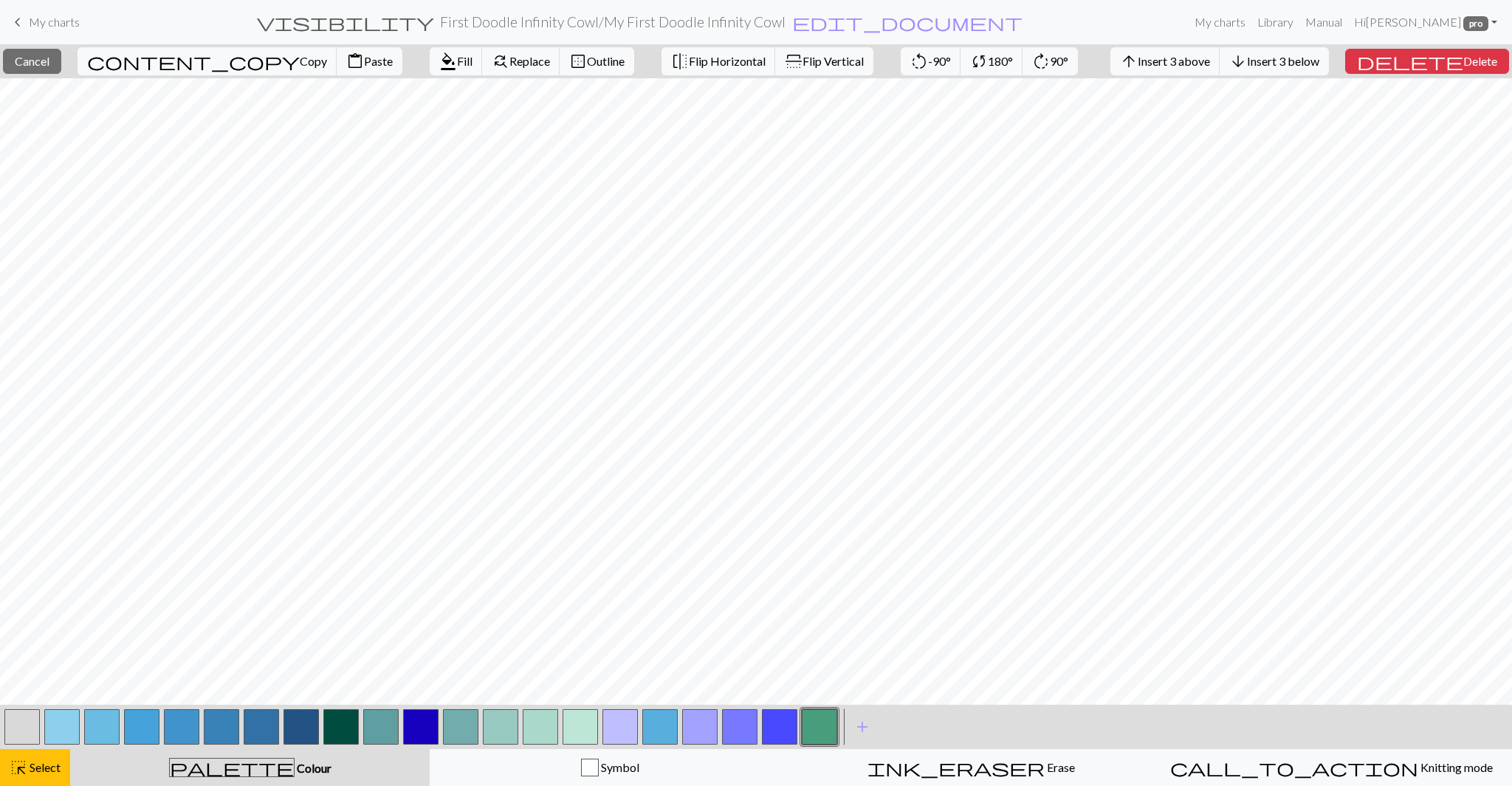
click at [21, 732] on button "button" at bounding box center [22, 726] width 35 height 35
click at [439, 69] on span "format_color_fill" at bounding box center [448, 61] width 18 height 20
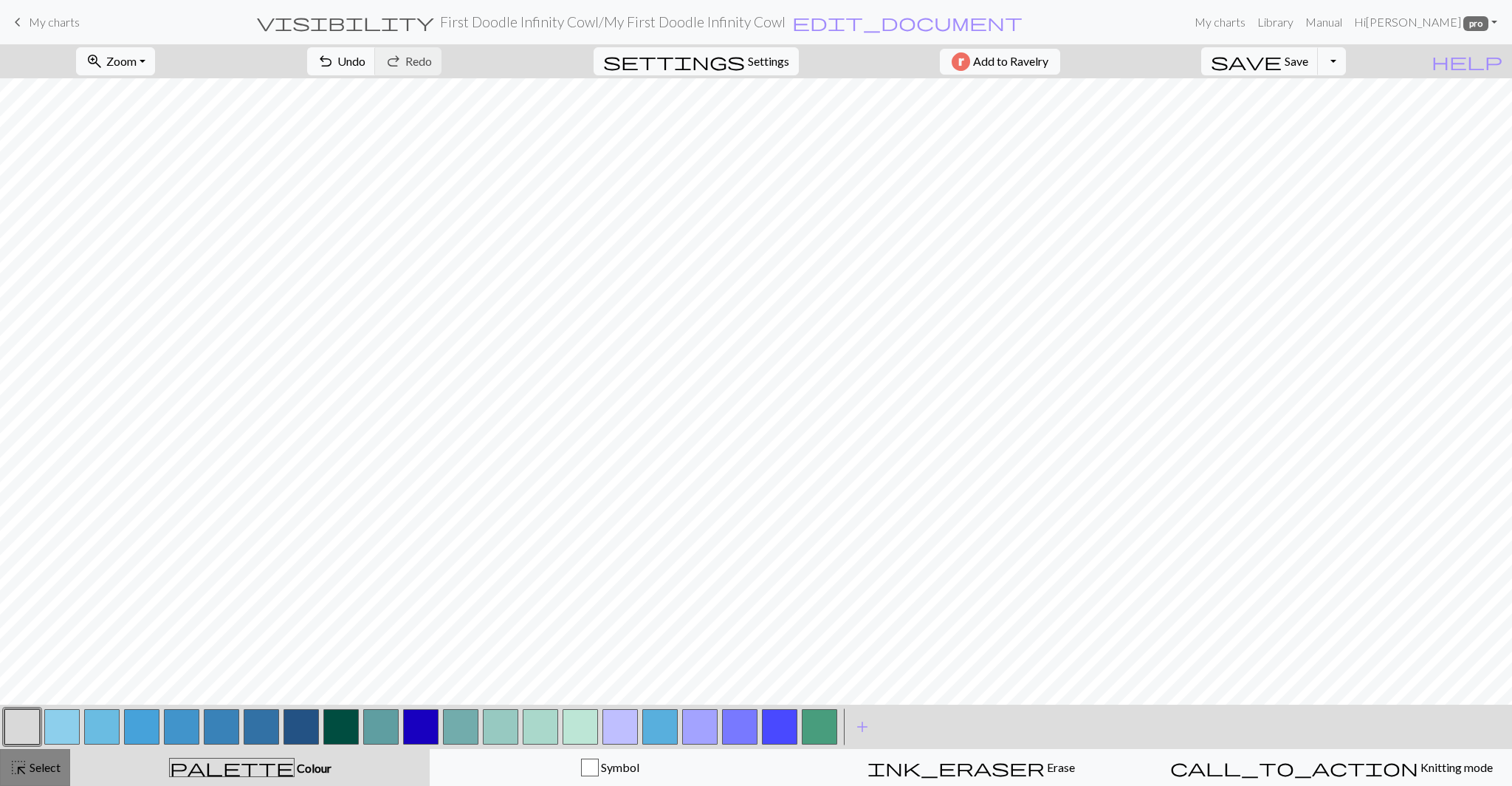
click at [30, 765] on span "Select" at bounding box center [44, 766] width 33 height 14
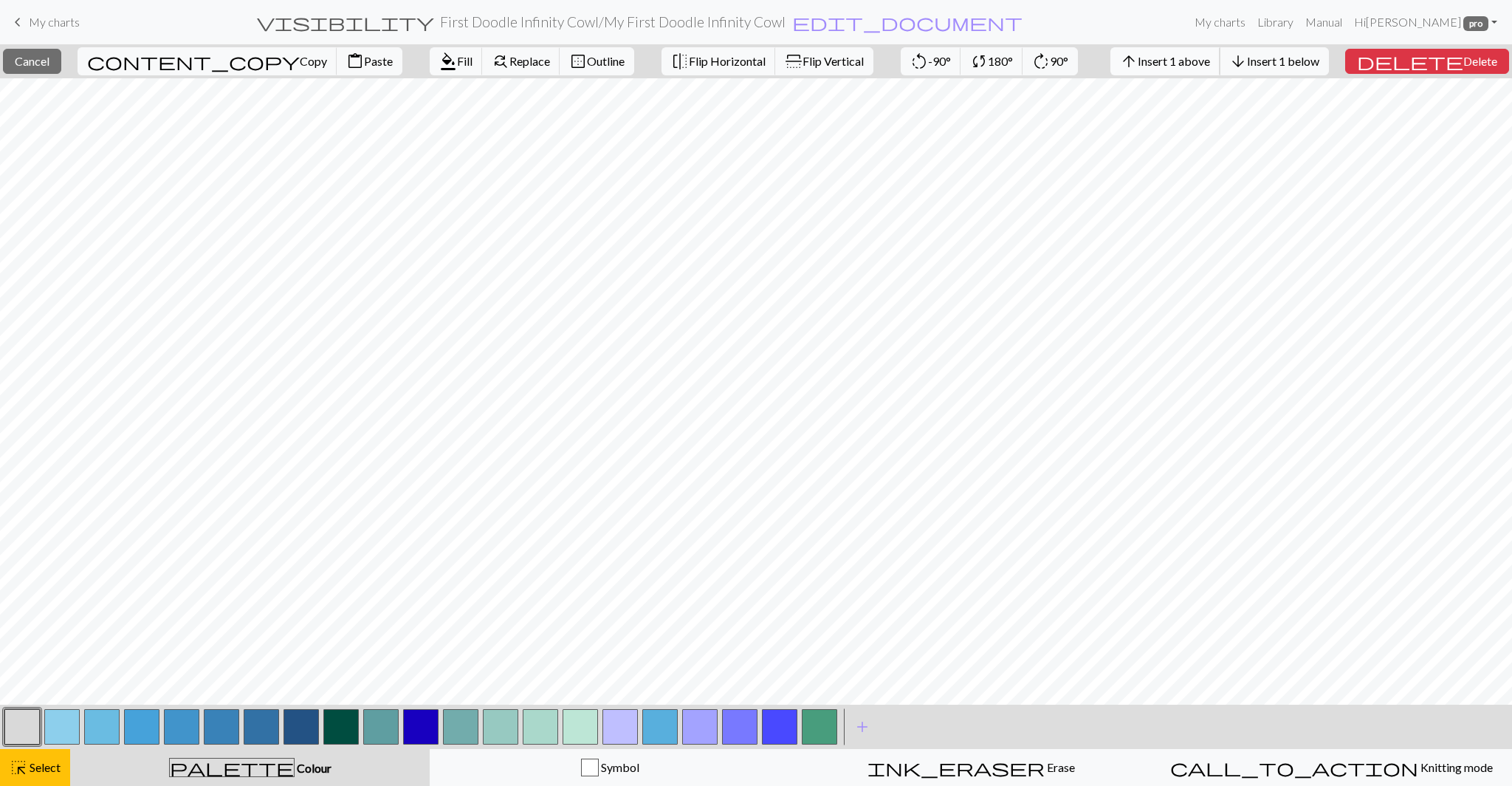
click at [1194, 57] on span "Insert 1 above" at bounding box center [1174, 61] width 72 height 14
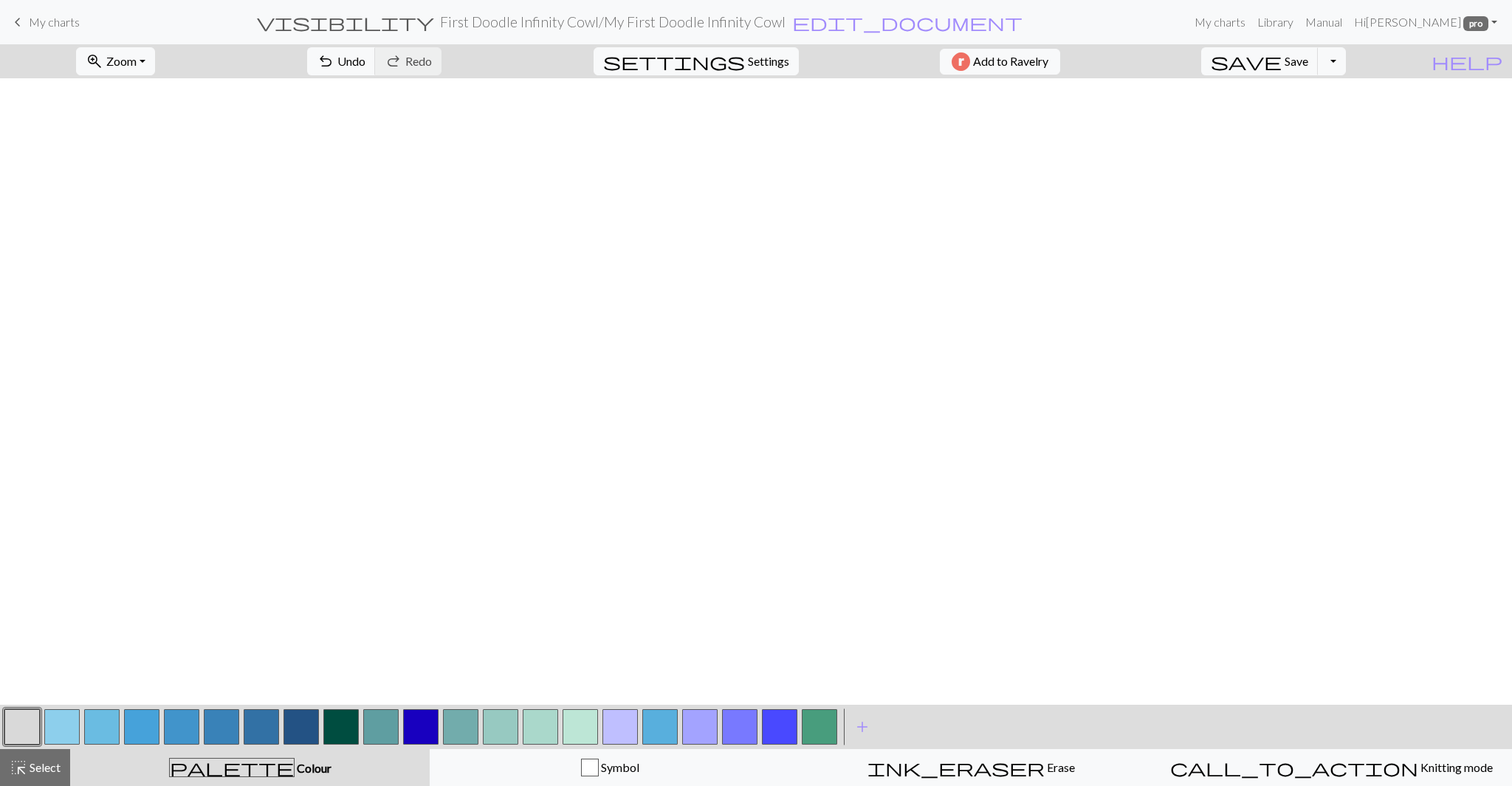
scroll to position [0, 326]
click at [31, 761] on span "Select" at bounding box center [44, 766] width 33 height 14
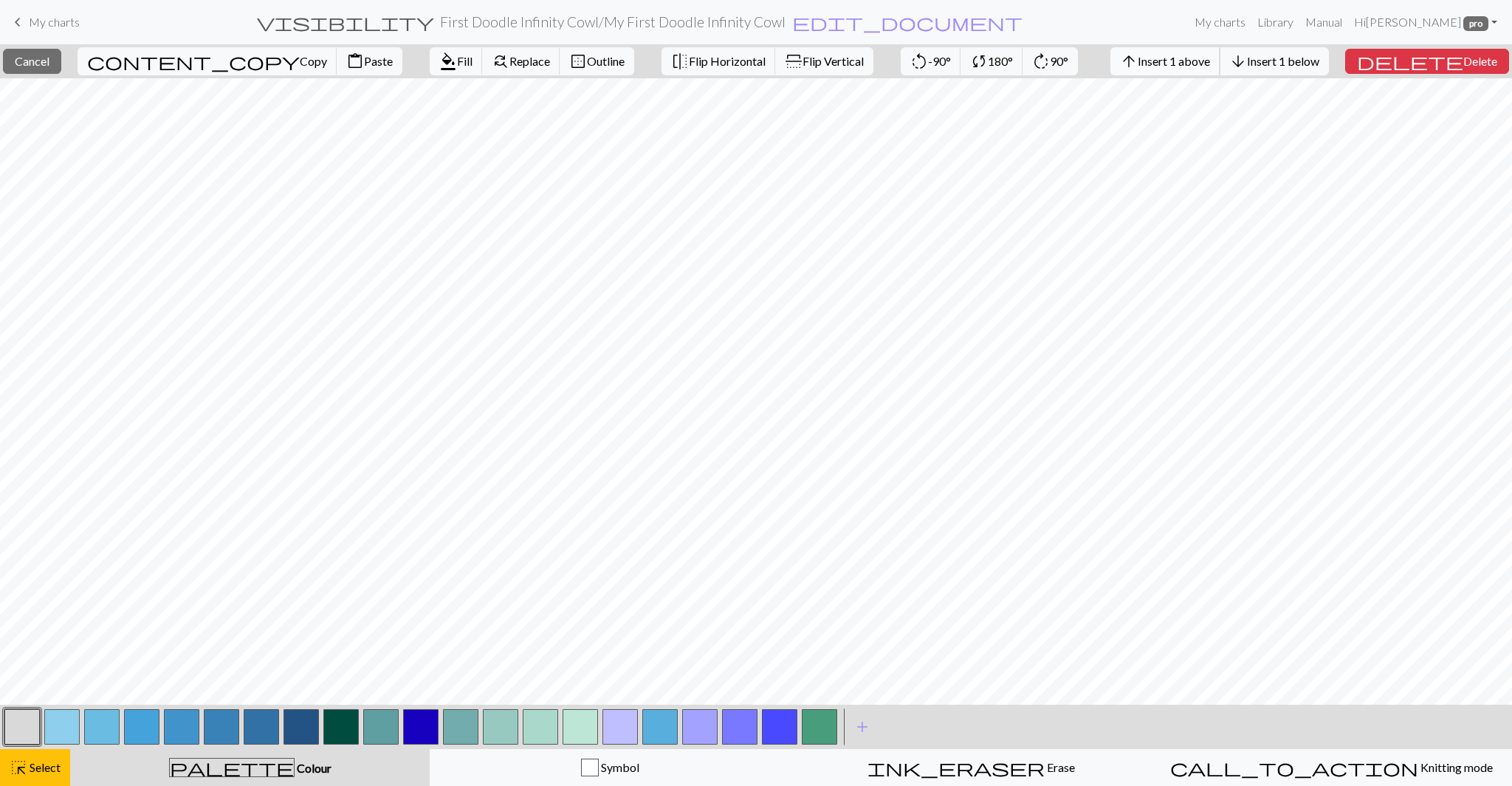
click at [1220, 52] on button "arrow_upward Insert 1 above" at bounding box center [1165, 61] width 110 height 28
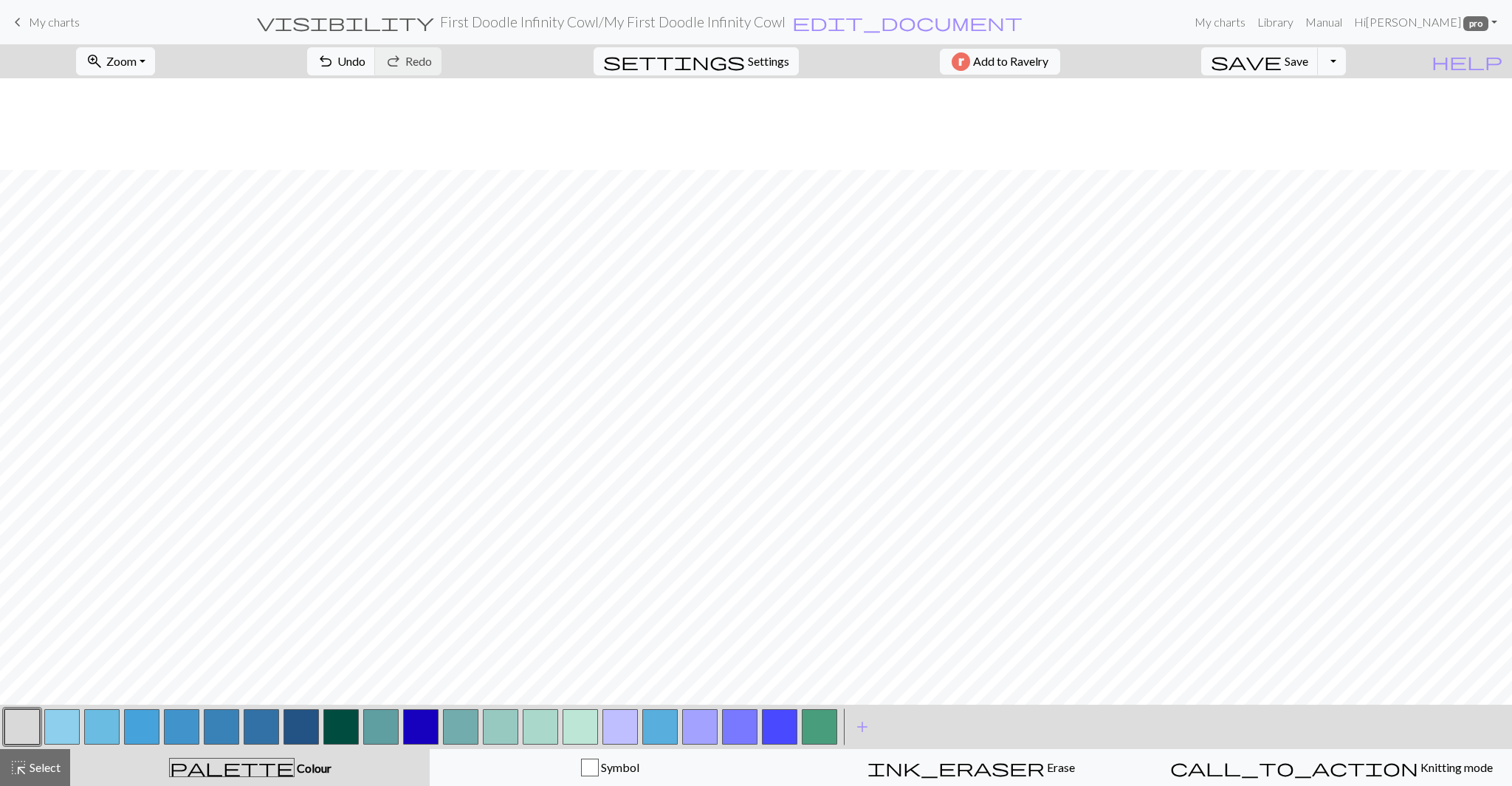
scroll to position [870, 326]
click at [572, 736] on button "button" at bounding box center [580, 726] width 35 height 35
click at [335, 62] on span "undo" at bounding box center [326, 61] width 18 height 20
click at [510, 742] on button "button" at bounding box center [500, 726] width 35 height 35
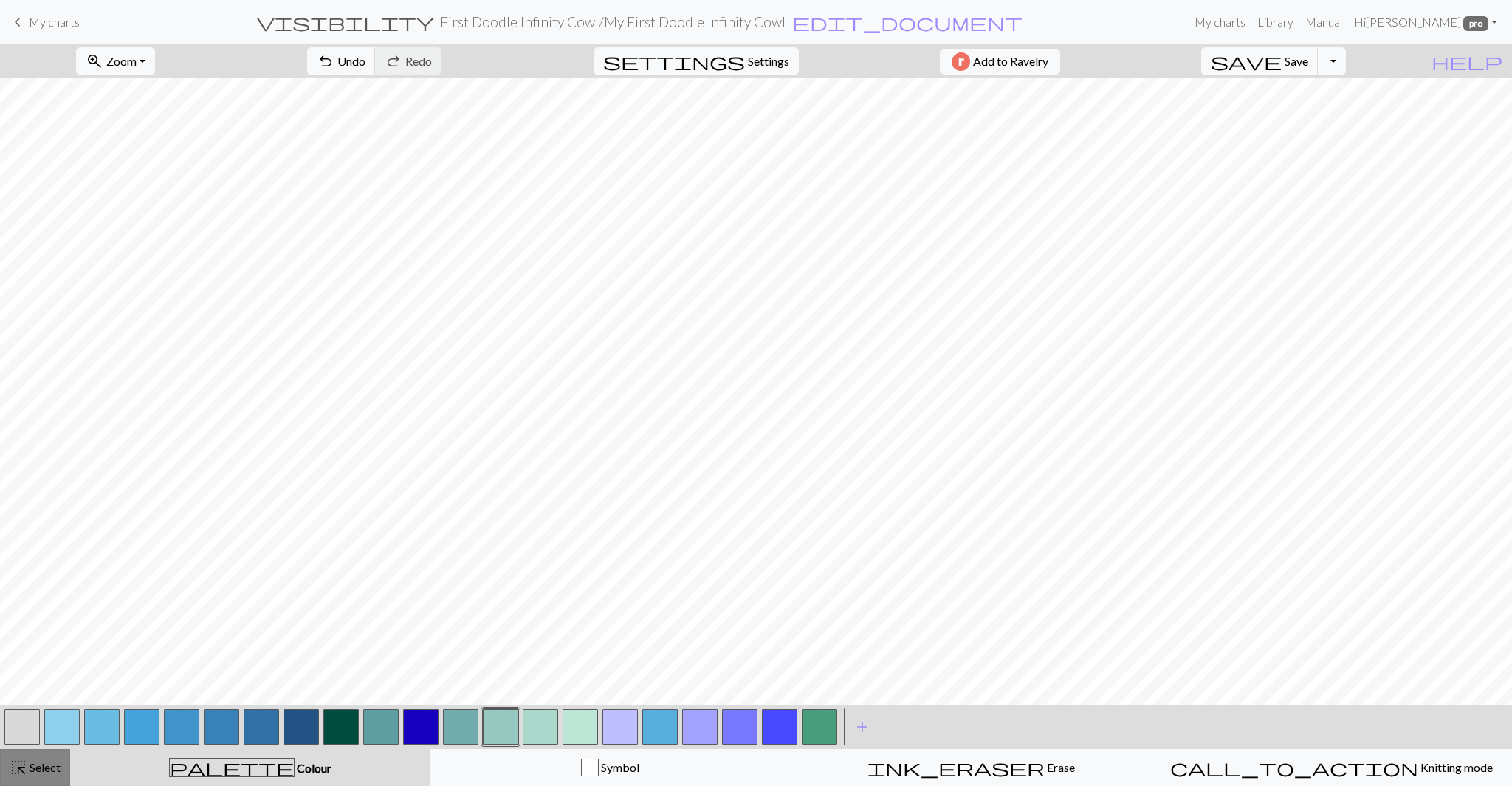
click at [29, 768] on span "Select" at bounding box center [44, 766] width 33 height 14
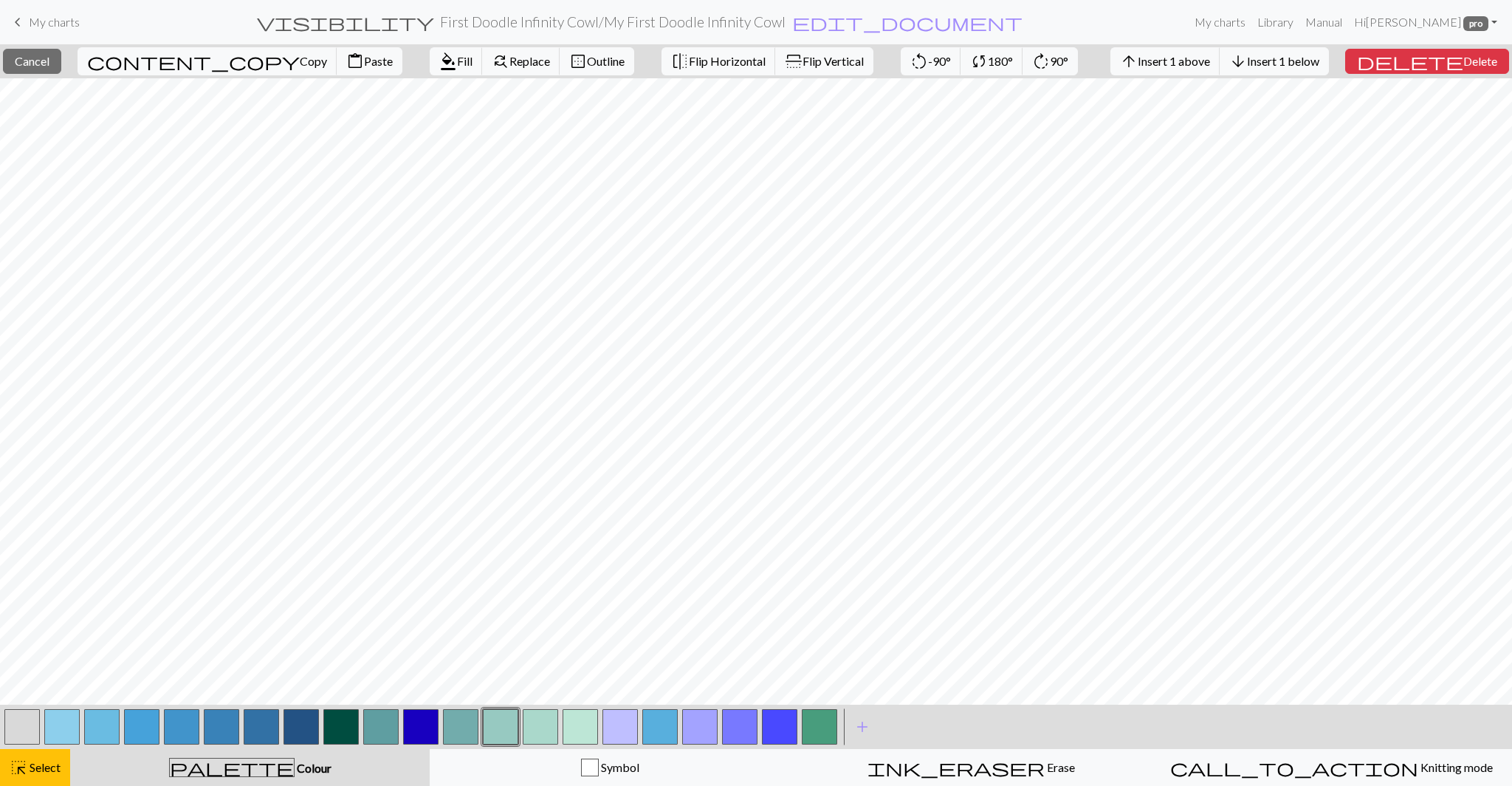
click at [497, 717] on button "button" at bounding box center [500, 726] width 35 height 35
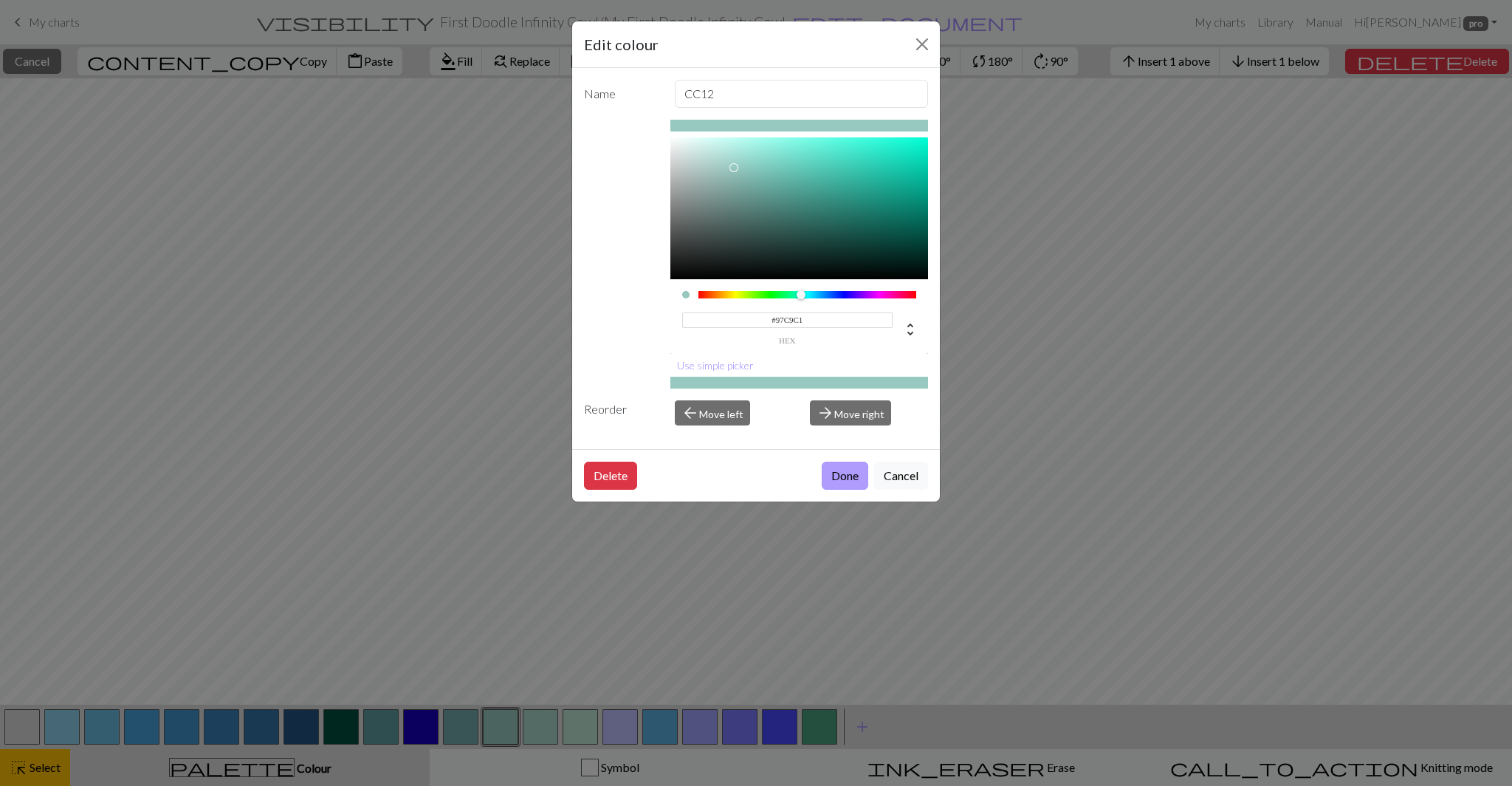
click at [854, 468] on button "Done" at bounding box center [845, 475] width 47 height 28
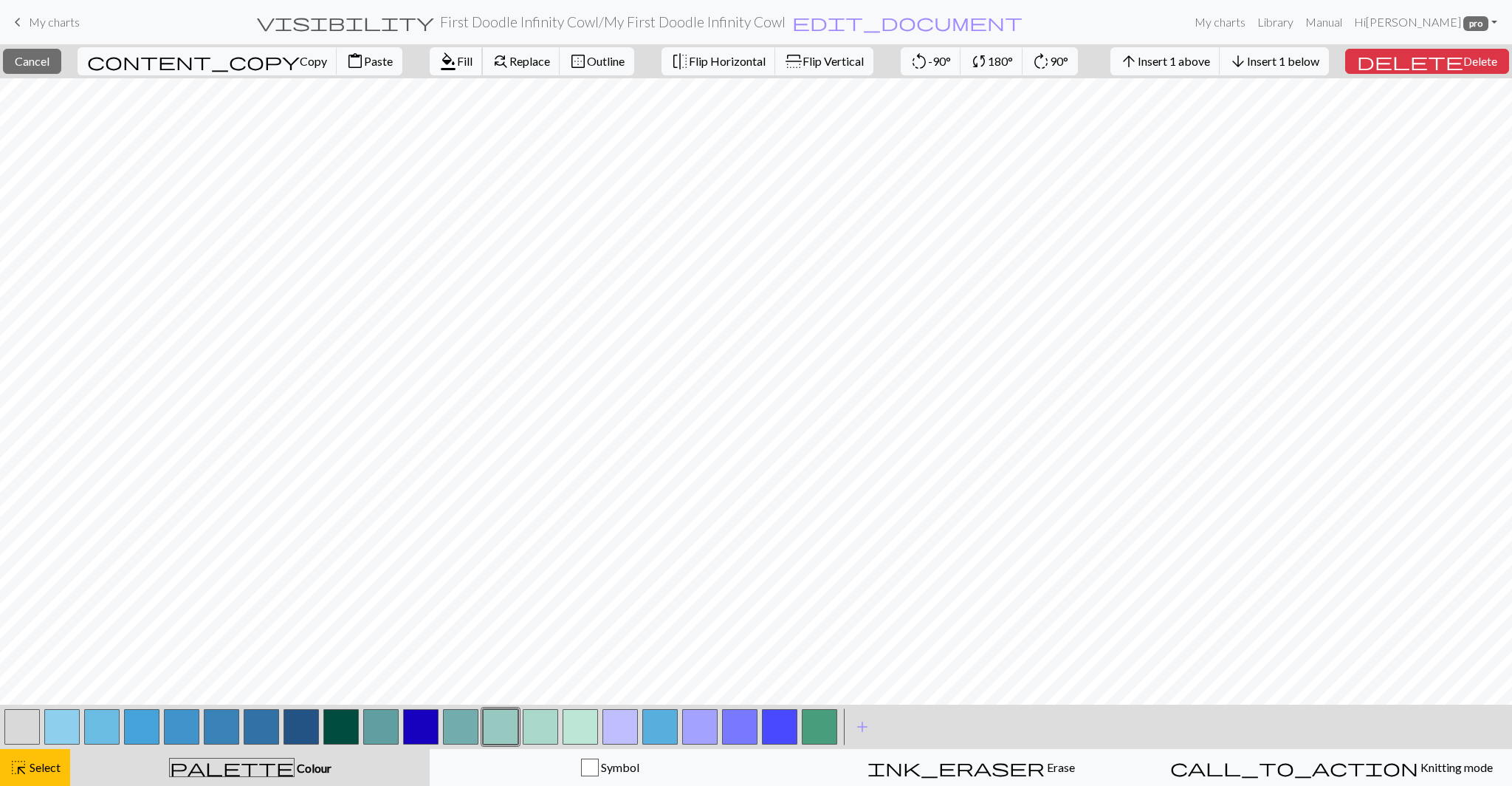
click at [439, 60] on span "format_color_fill" at bounding box center [448, 61] width 18 height 20
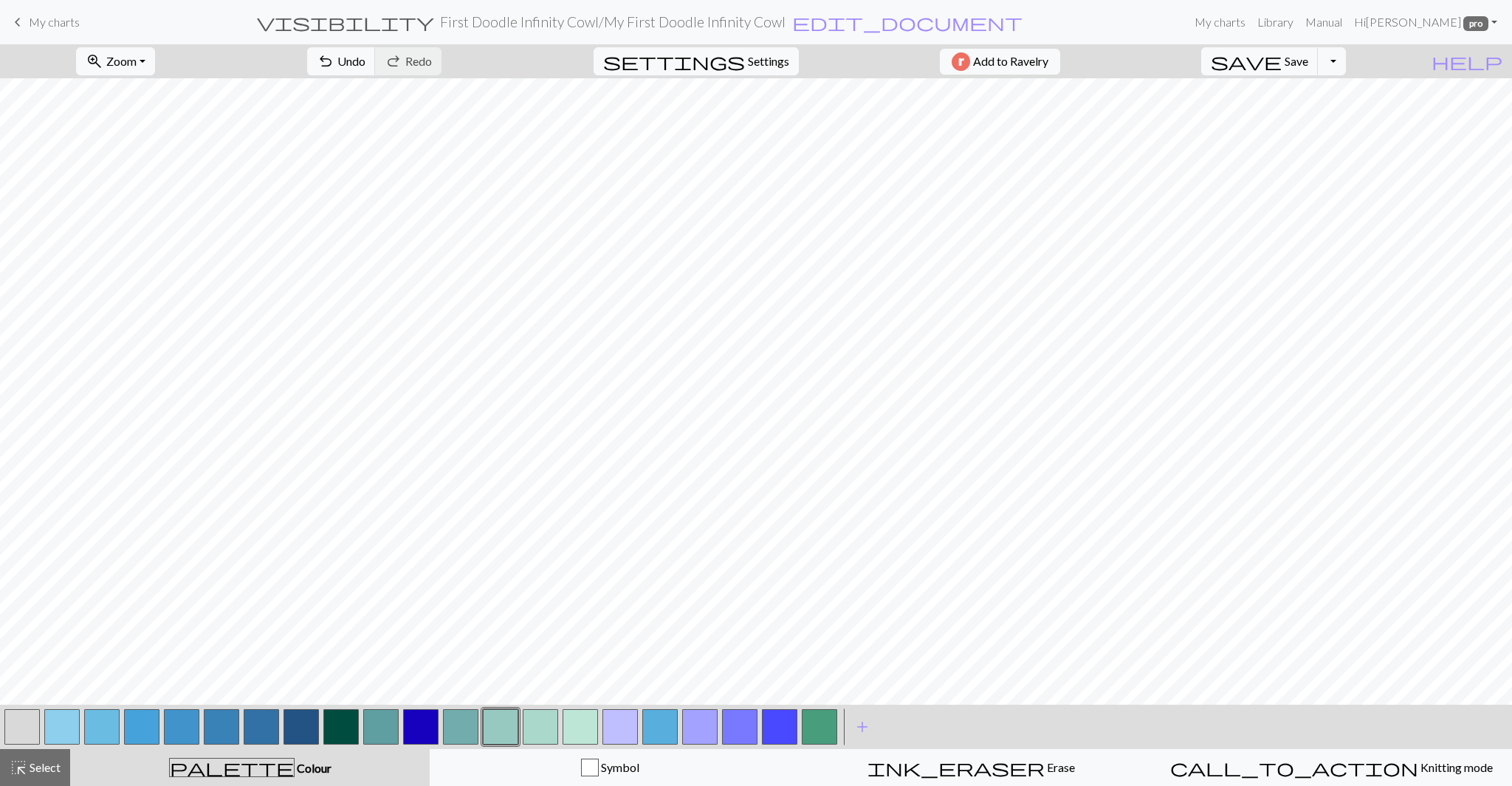
click at [384, 730] on button "button" at bounding box center [380, 726] width 35 height 35
click at [384, 730] on div "Edit colour Name CC9 #5F9EA1 hex Use simple picker Reorder arrow_back Move left…" at bounding box center [756, 393] width 1512 height 786
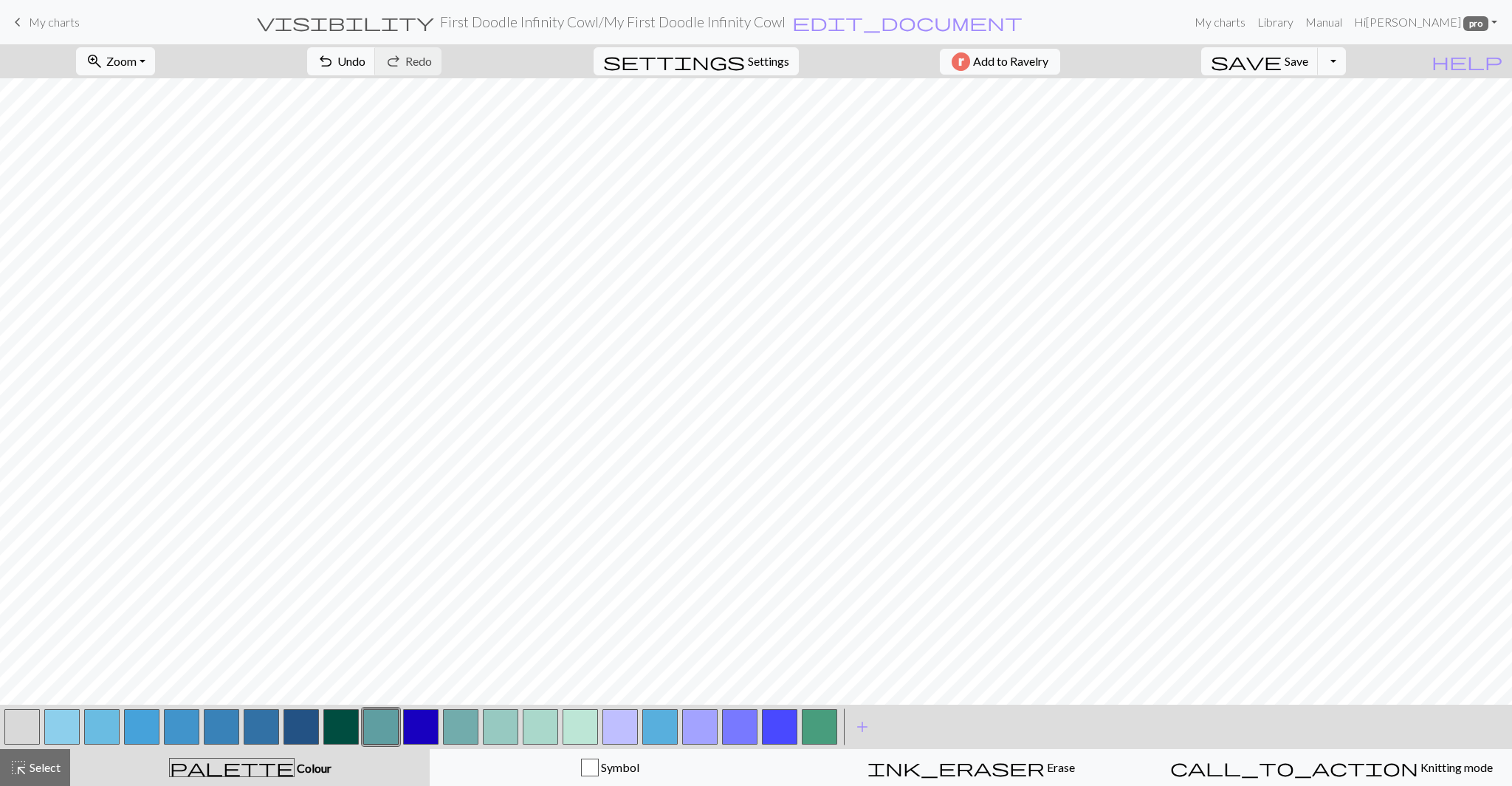
click at [443, 728] on button "button" at bounding box center [460, 726] width 35 height 35
click at [392, 727] on button "button" at bounding box center [380, 726] width 35 height 35
click at [392, 727] on div "Edit colour Name CC9 #5F9EA1 hex Use simple picker Reorder arrow_back Move left…" at bounding box center [756, 393] width 1512 height 786
click at [392, 727] on button "button" at bounding box center [380, 726] width 35 height 35
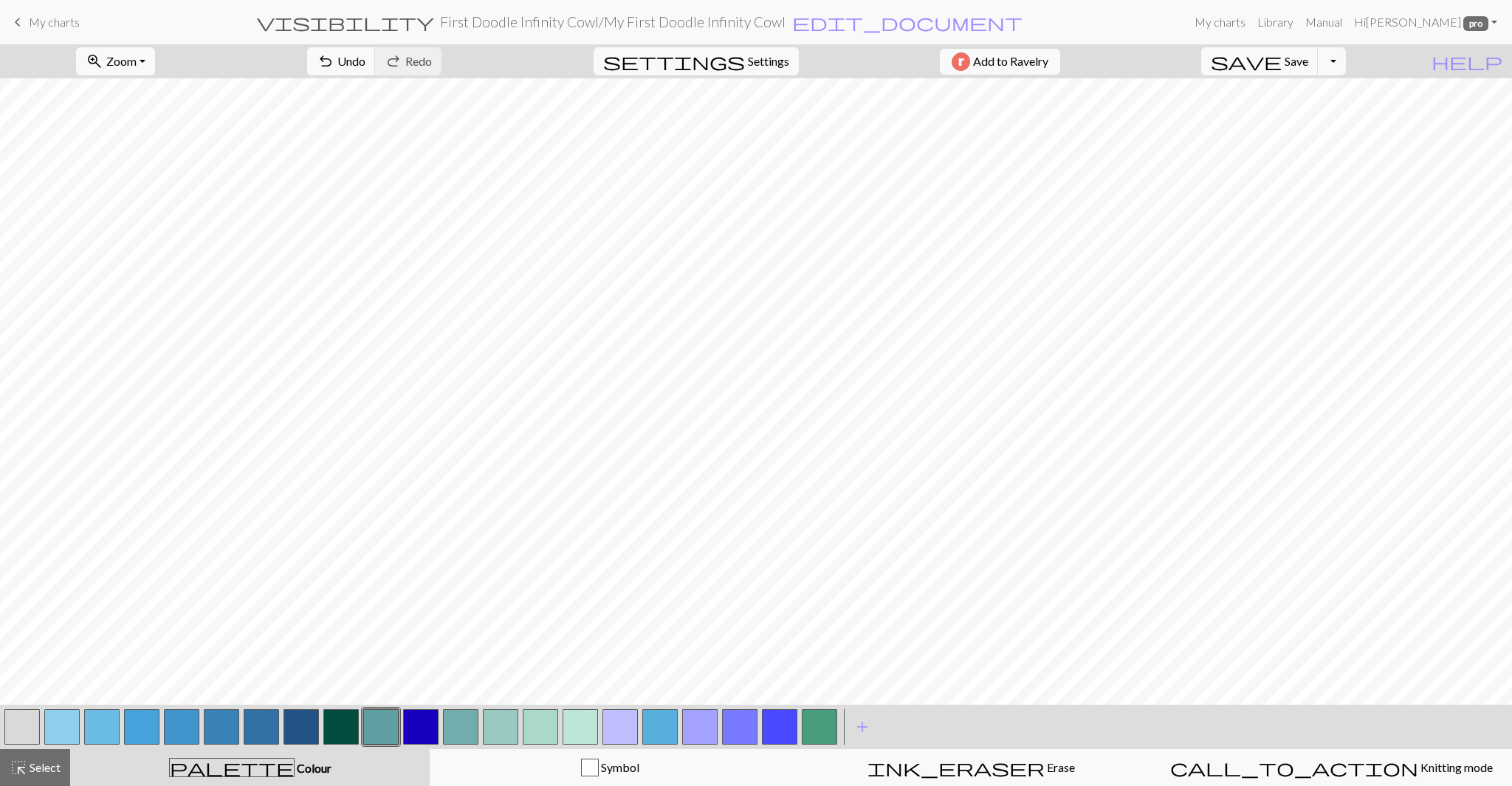
click at [392, 727] on div "Edit colour Name CC9 #5F9EA1 hex Use simple picker Reorder arrow_back Move left…" at bounding box center [756, 393] width 1512 height 786
click at [380, 727] on button "button" at bounding box center [380, 726] width 35 height 35
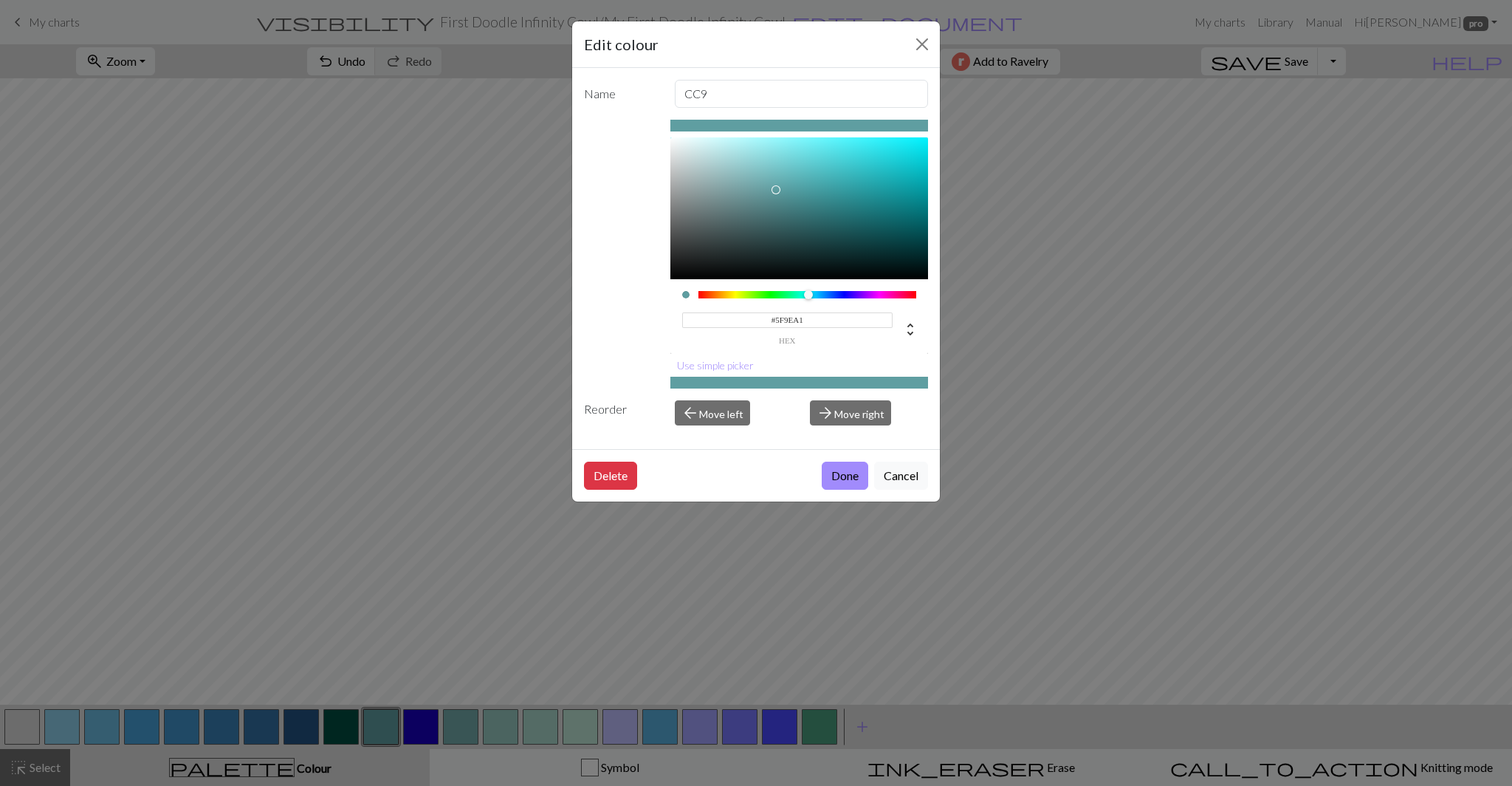
click at [791, 321] on input "#5F9EA1" at bounding box center [787, 320] width 211 height 16
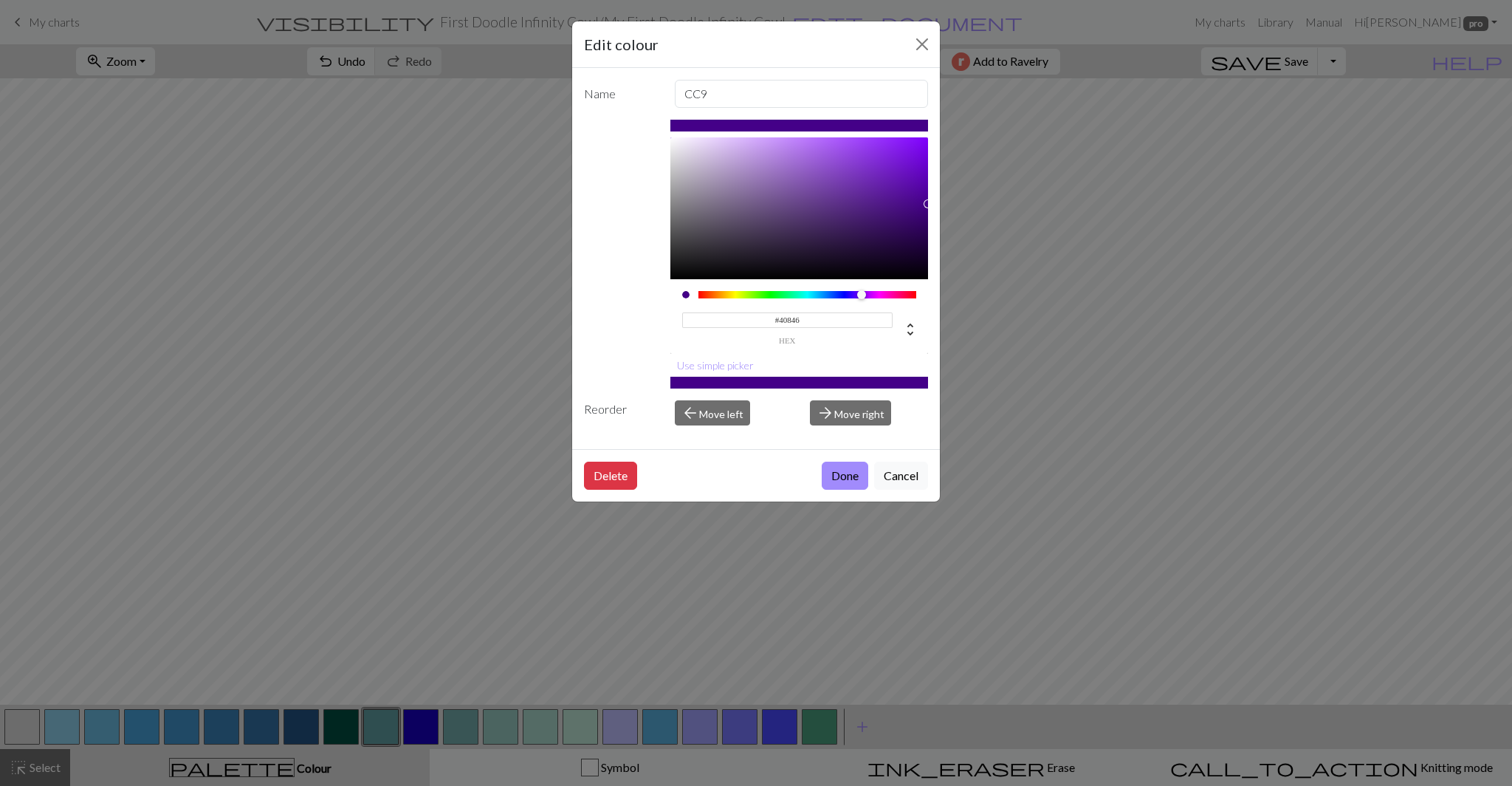
type input "#40846e"
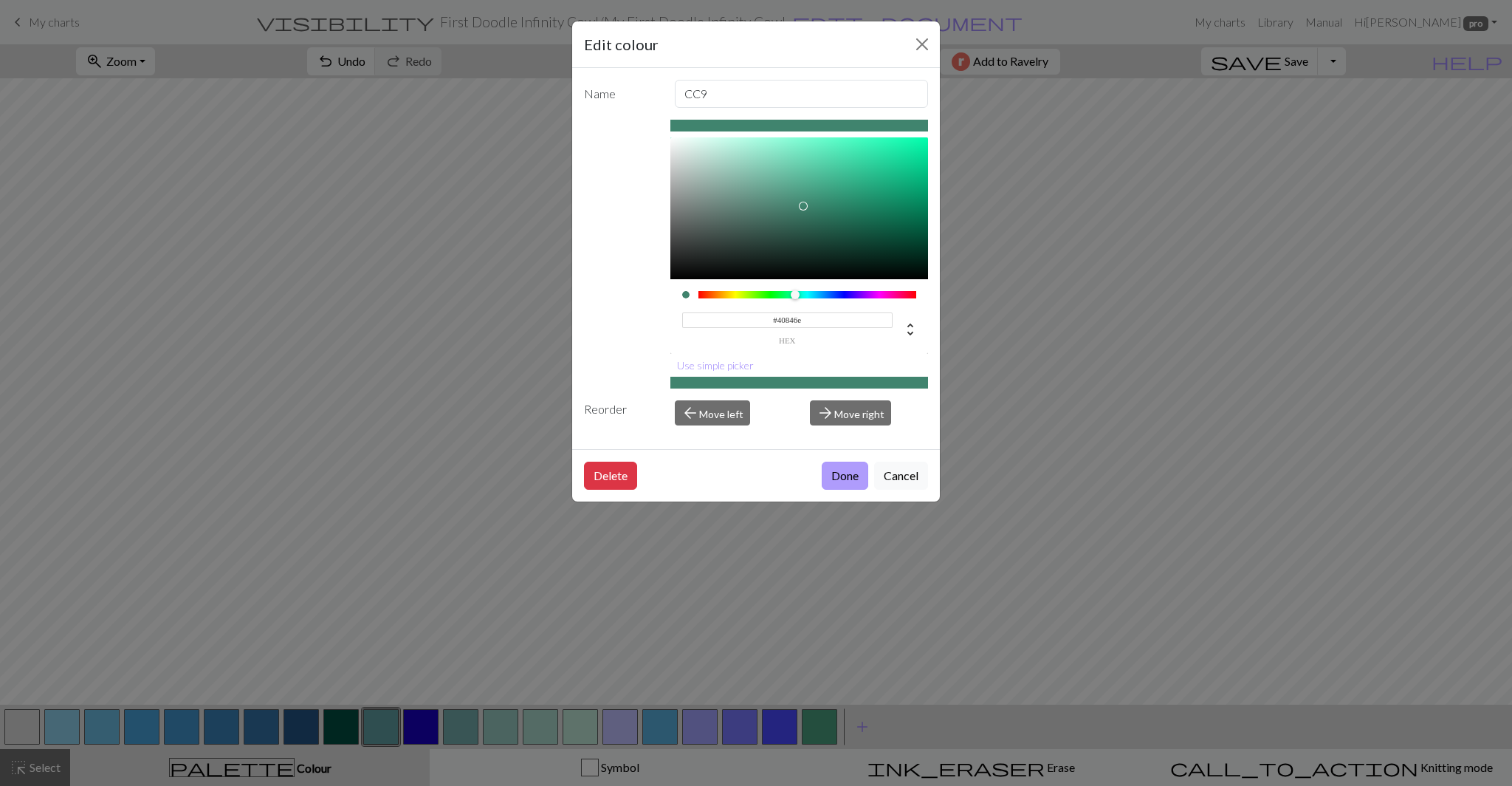
click at [838, 473] on button "Done" at bounding box center [845, 475] width 47 height 28
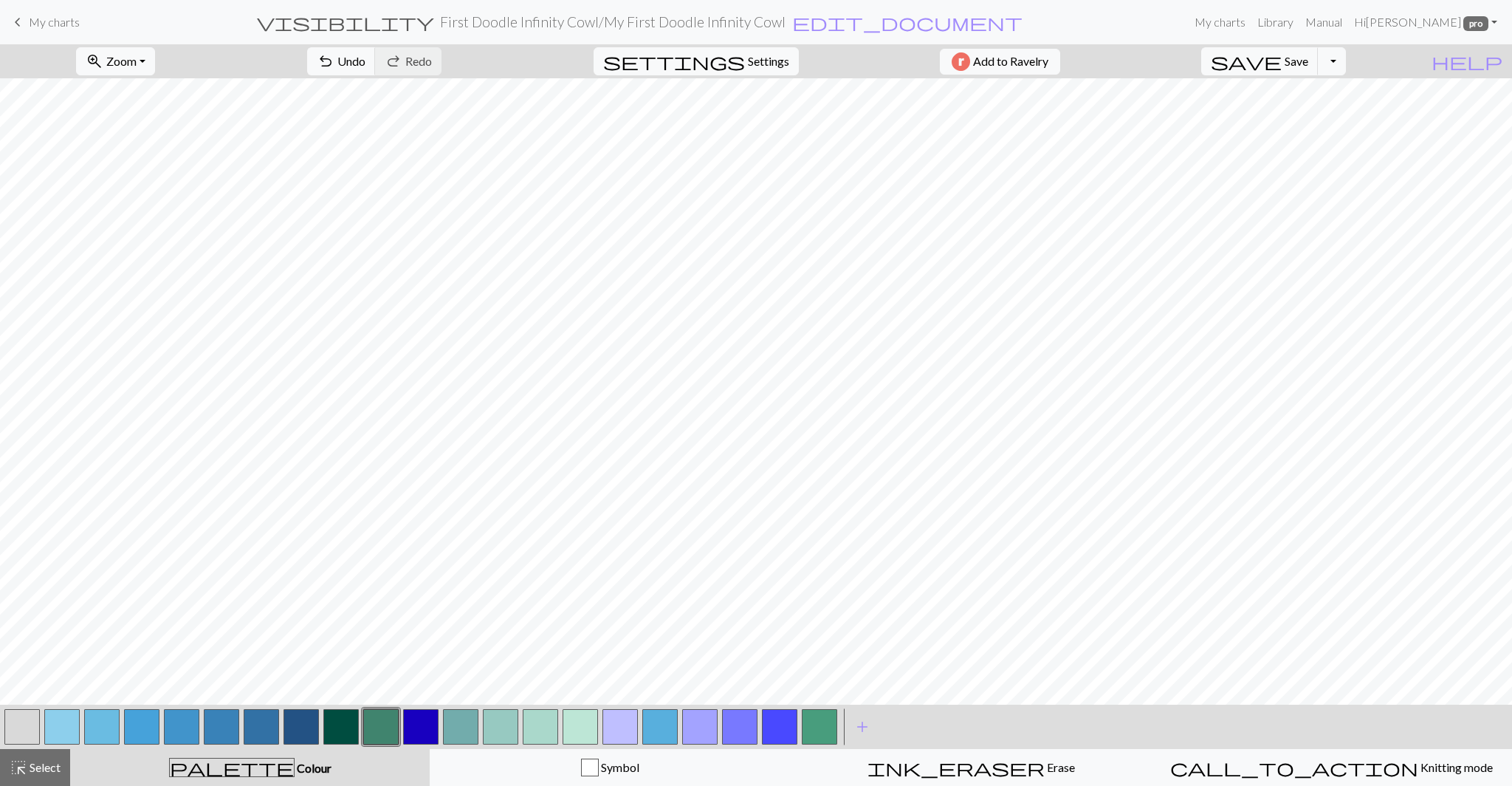
click at [825, 728] on button "button" at bounding box center [819, 726] width 35 height 35
click at [809, 739] on button "button" at bounding box center [819, 726] width 35 height 35
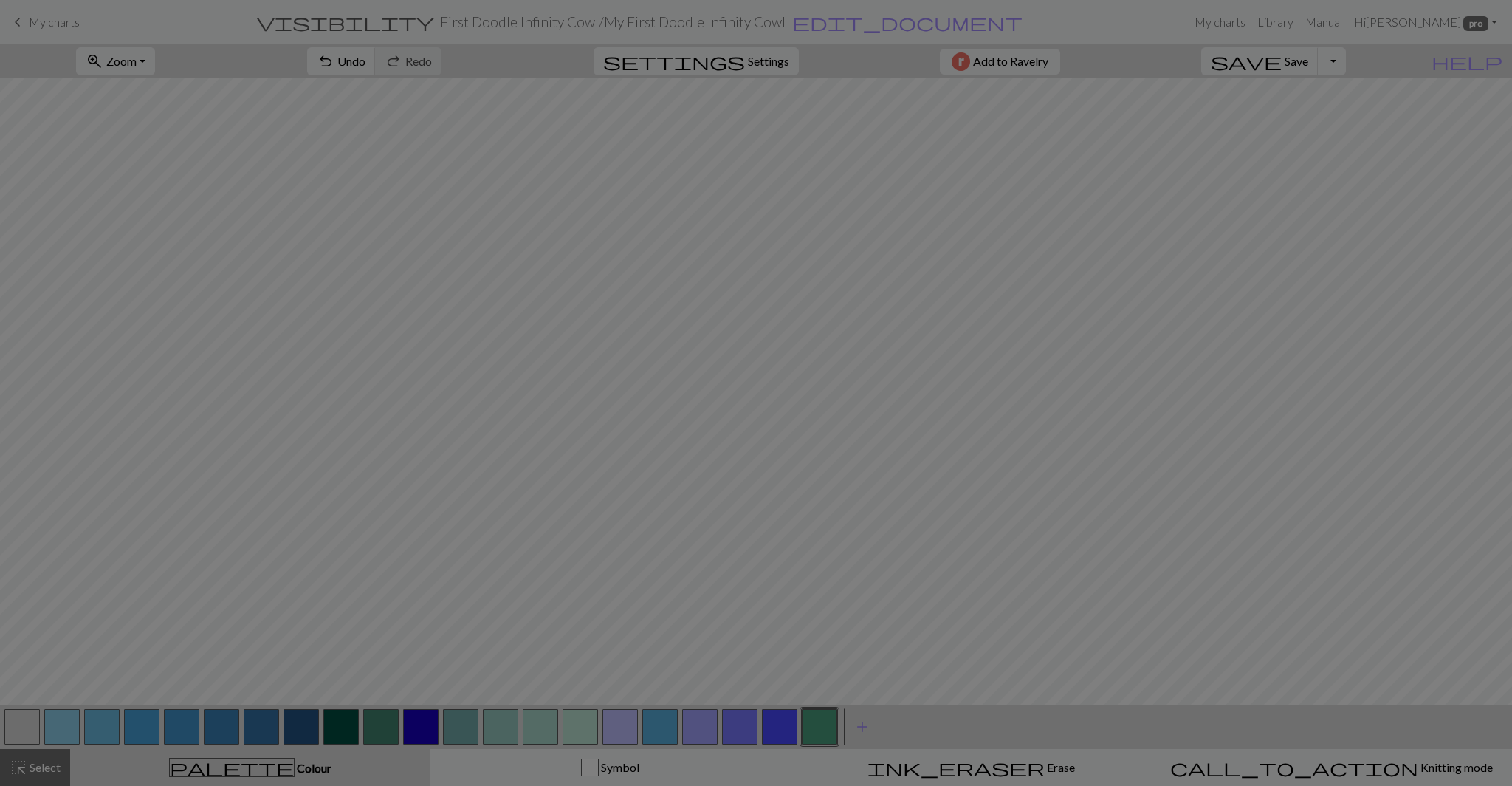
click at [809, 739] on div "Edit colour Name CC20 #489D7D hex Use simple picker Reorder arrow_back Move lef…" at bounding box center [756, 393] width 1512 height 786
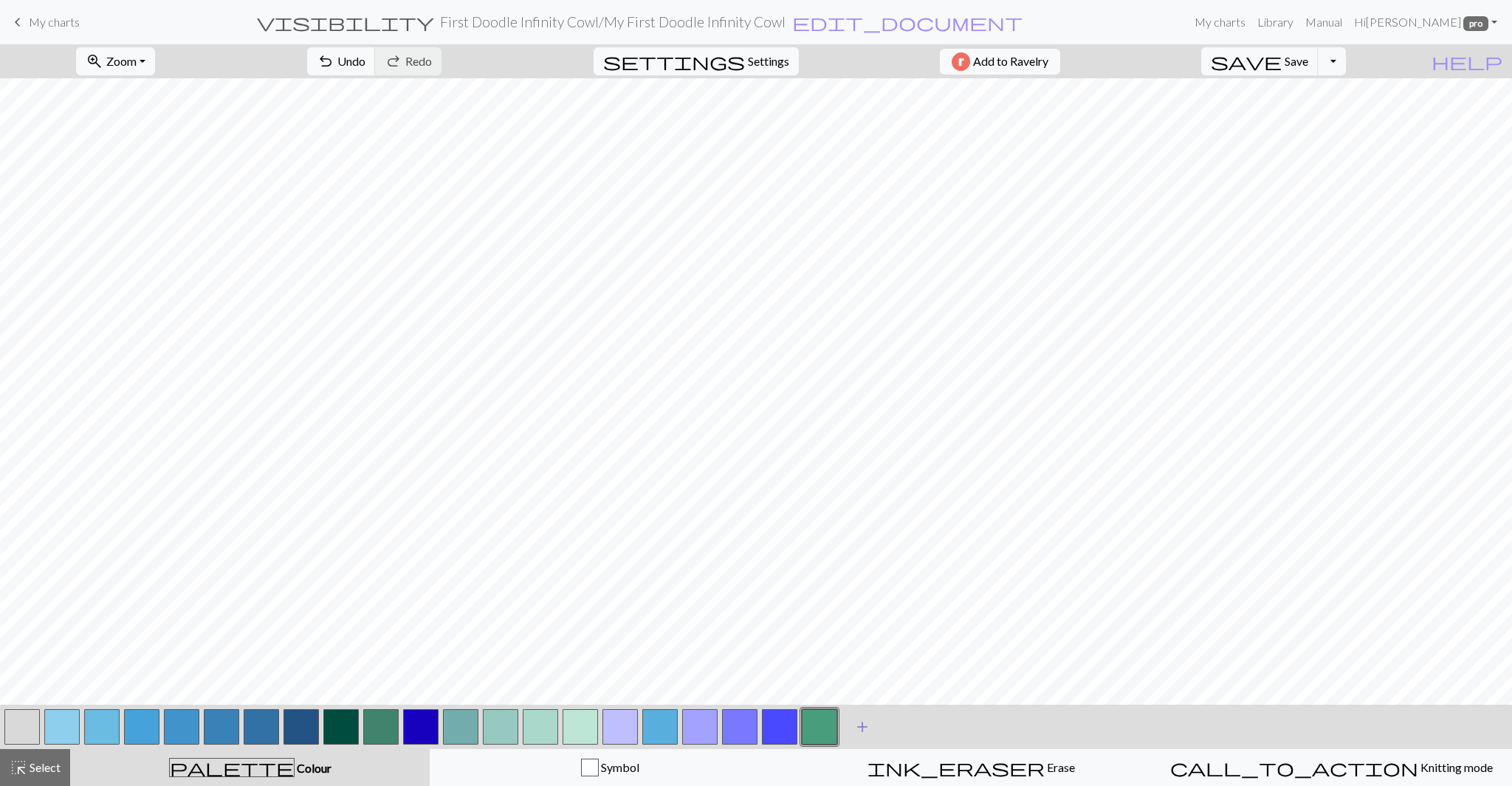
click at [861, 731] on span "add" at bounding box center [862, 726] width 18 height 20
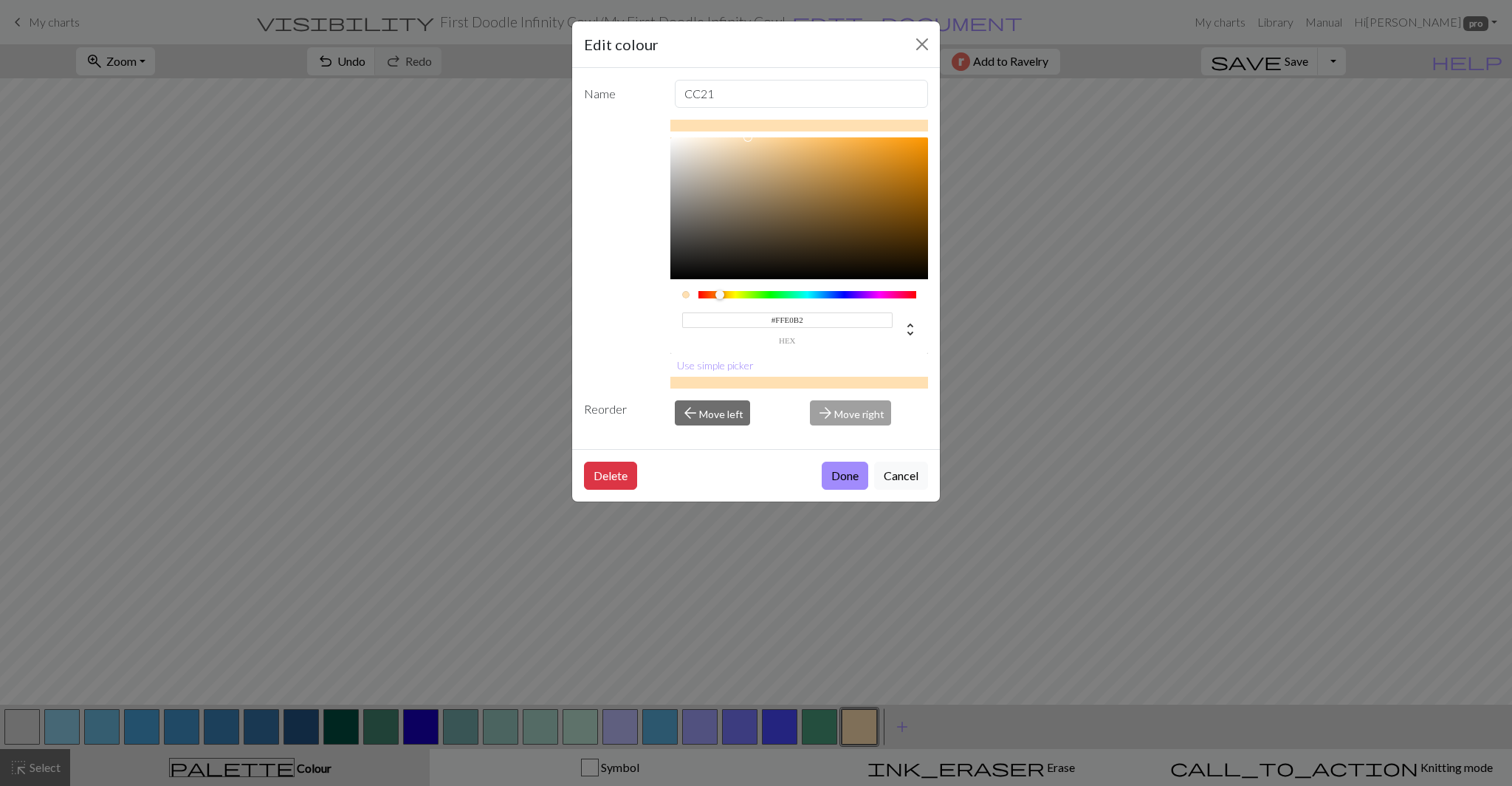
click at [785, 326] on input "#FFE0B2" at bounding box center [787, 320] width 211 height 16
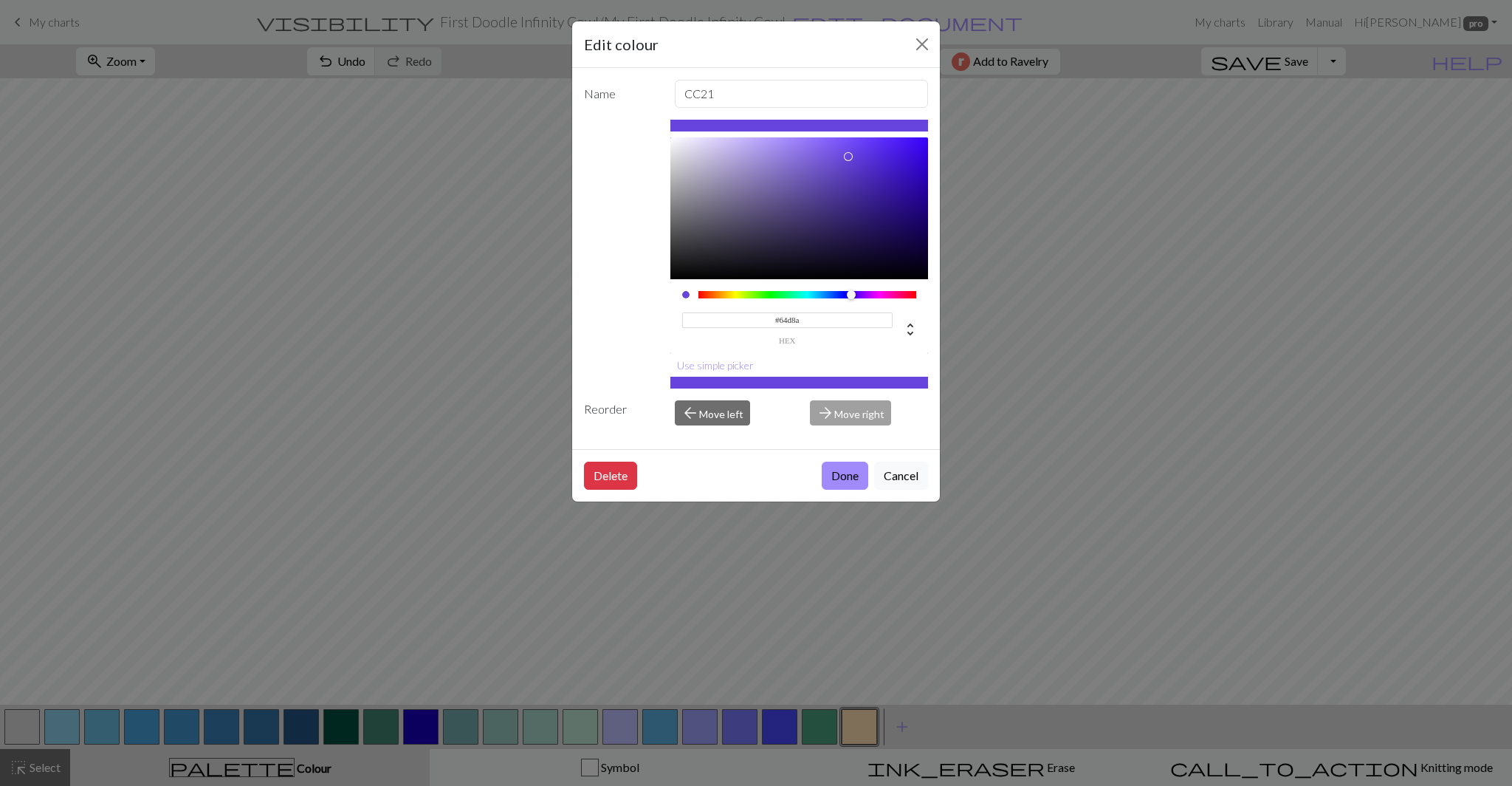
type input "#64d8a7"
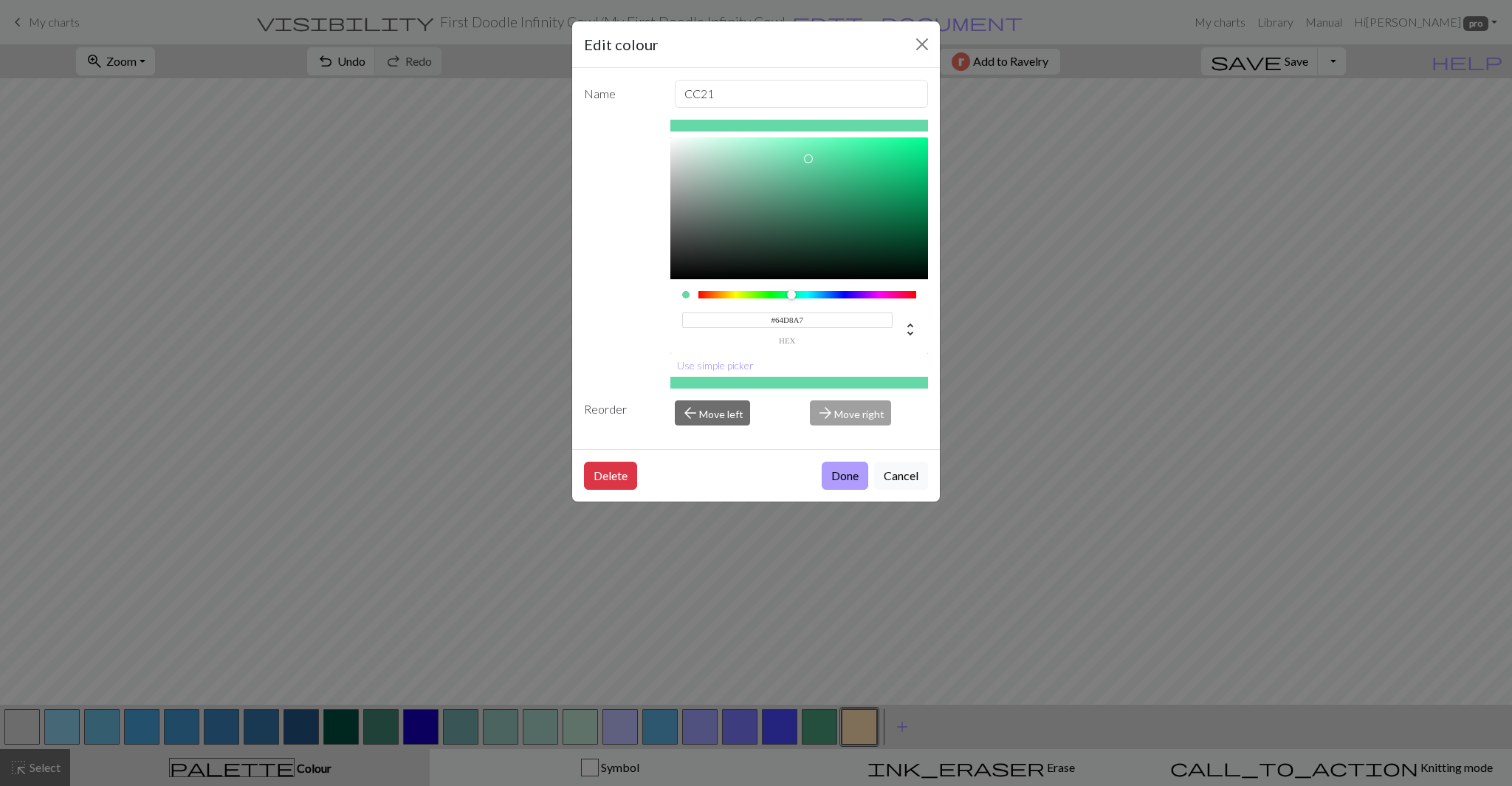
click at [825, 476] on button "Done" at bounding box center [845, 475] width 47 height 28
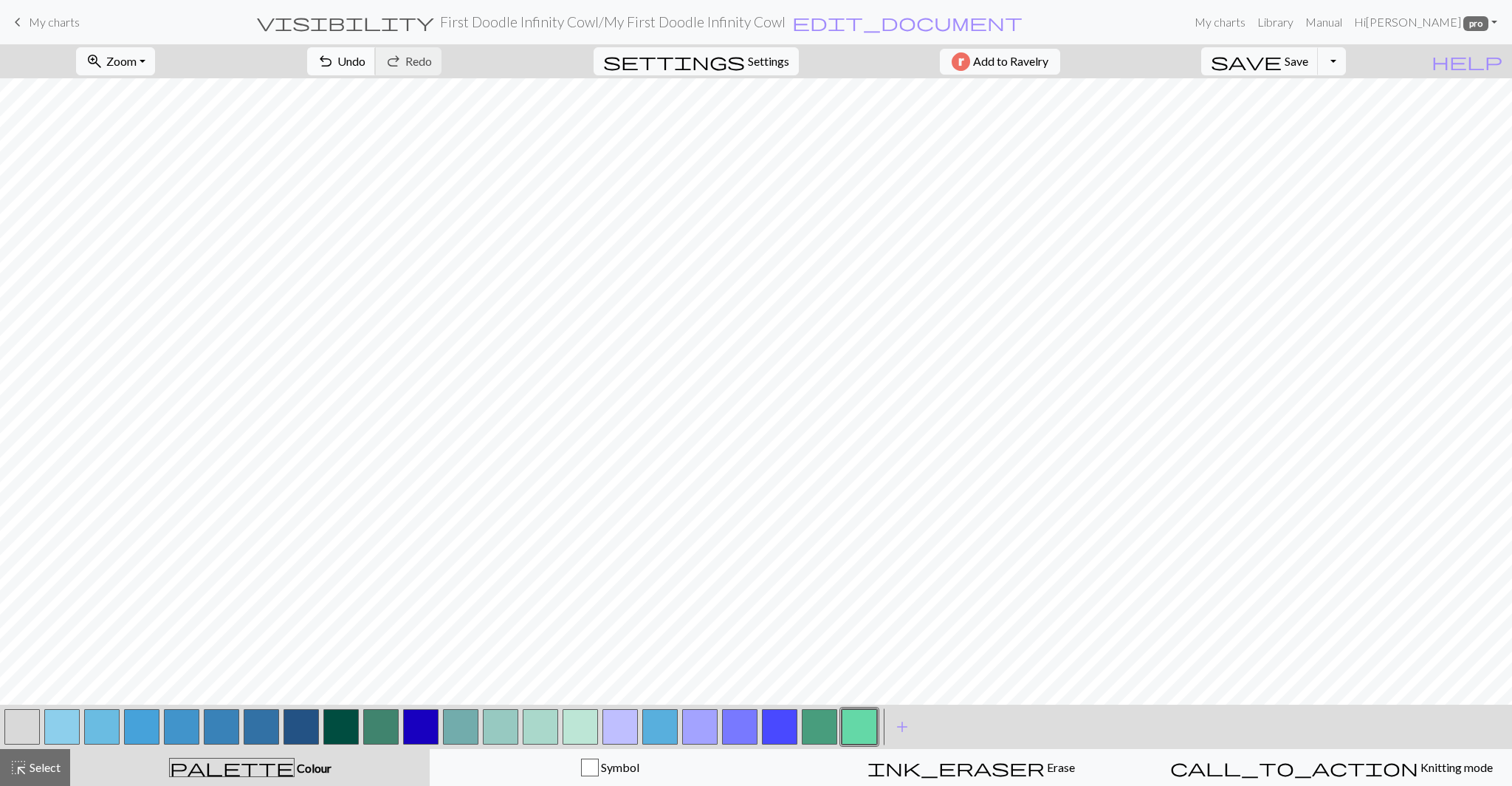
click at [365, 60] on span "Undo" at bounding box center [351, 61] width 28 height 14
click at [365, 66] on span "Undo" at bounding box center [351, 61] width 28 height 14
click at [43, 750] on button "highlight_alt Select Select" at bounding box center [35, 766] width 70 height 37
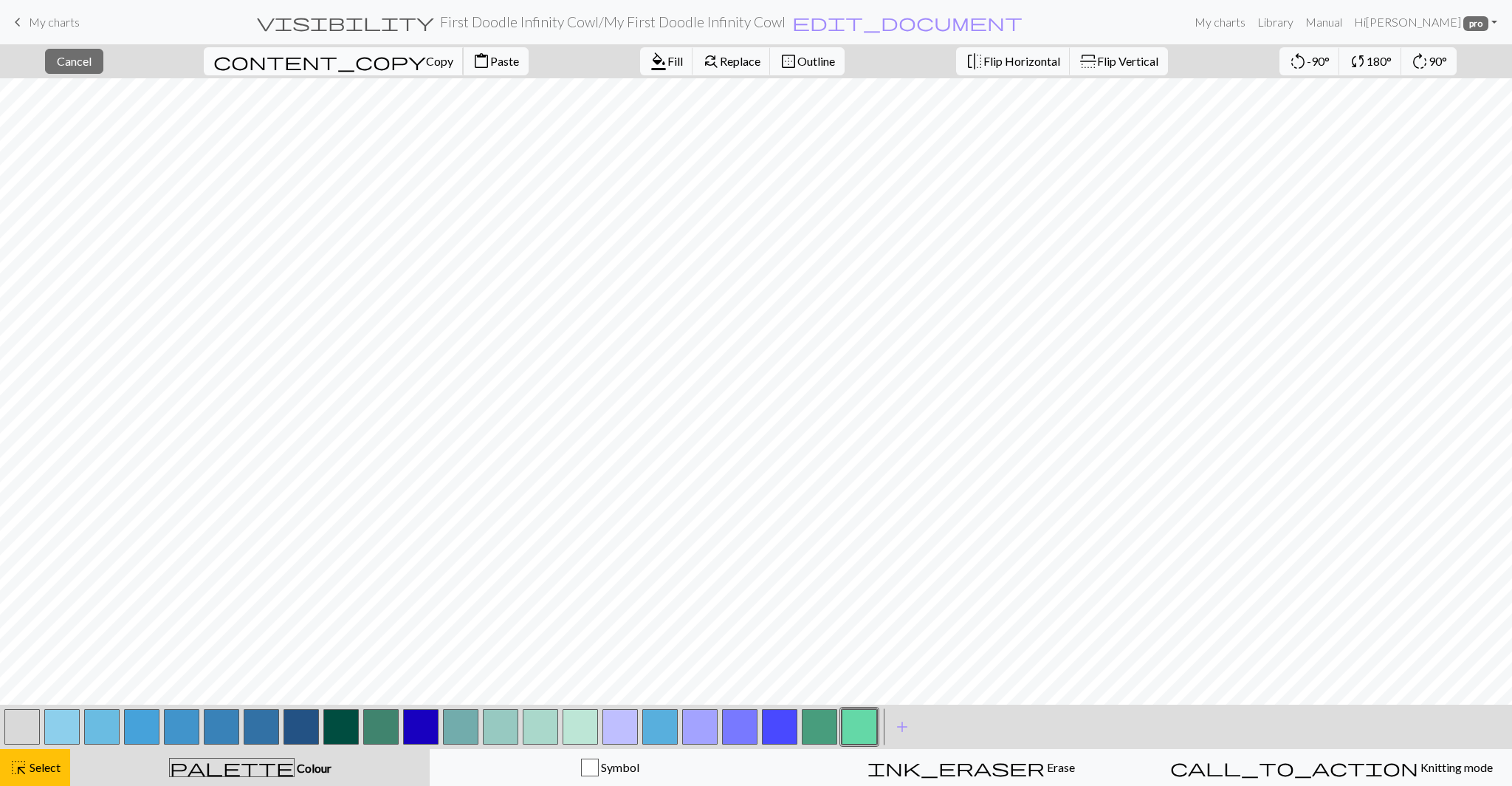
click at [426, 61] on span "Copy" at bounding box center [439, 61] width 27 height 14
click at [490, 63] on span "Paste" at bounding box center [505, 61] width 29 height 14
click at [490, 59] on span "Paste" at bounding box center [505, 61] width 29 height 14
click at [490, 57] on span "Paste" at bounding box center [505, 61] width 29 height 14
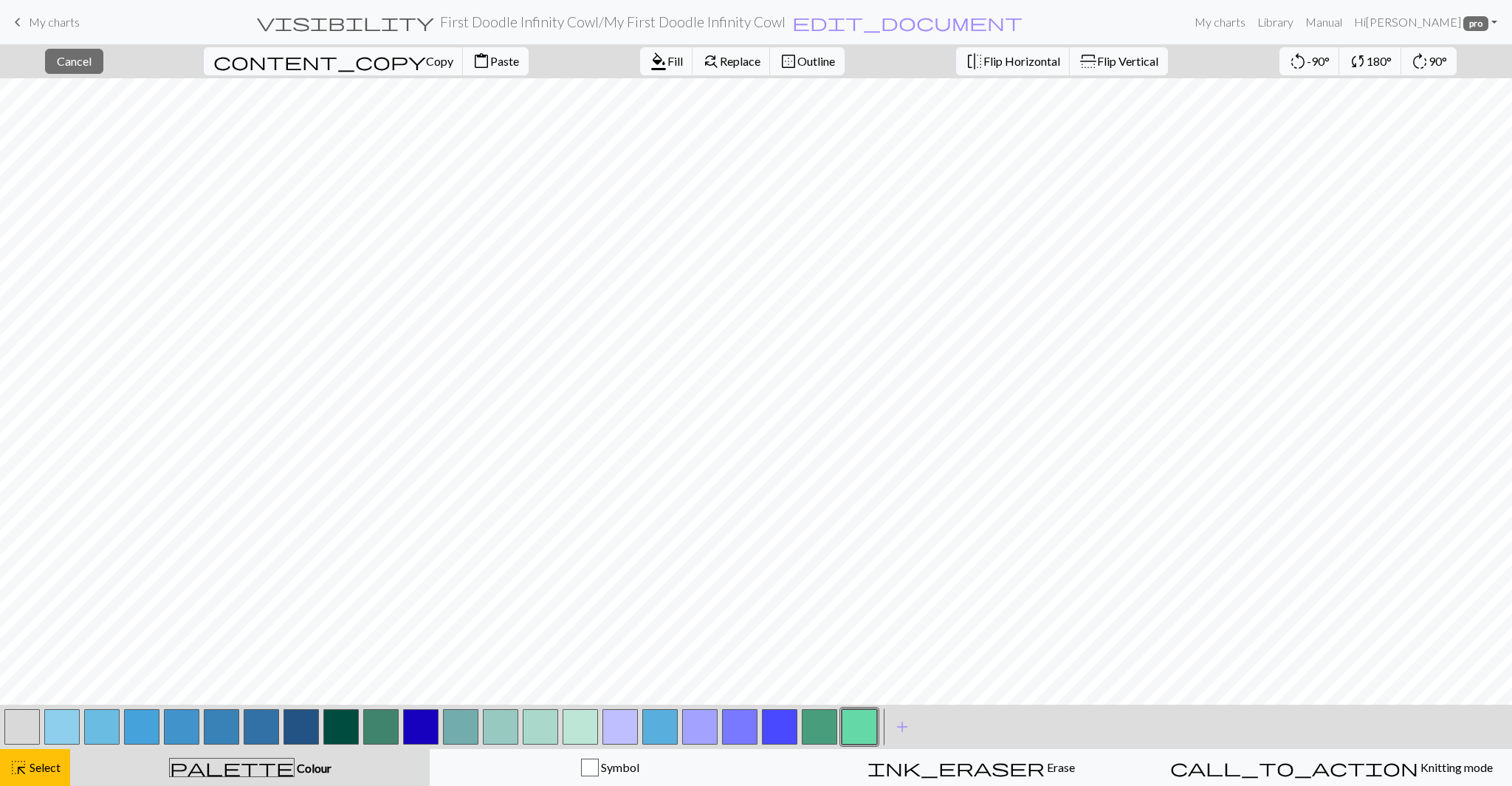
click at [490, 61] on span "Paste" at bounding box center [505, 61] width 29 height 14
click at [89, 62] on span "Cancel" at bounding box center [74, 61] width 35 height 14
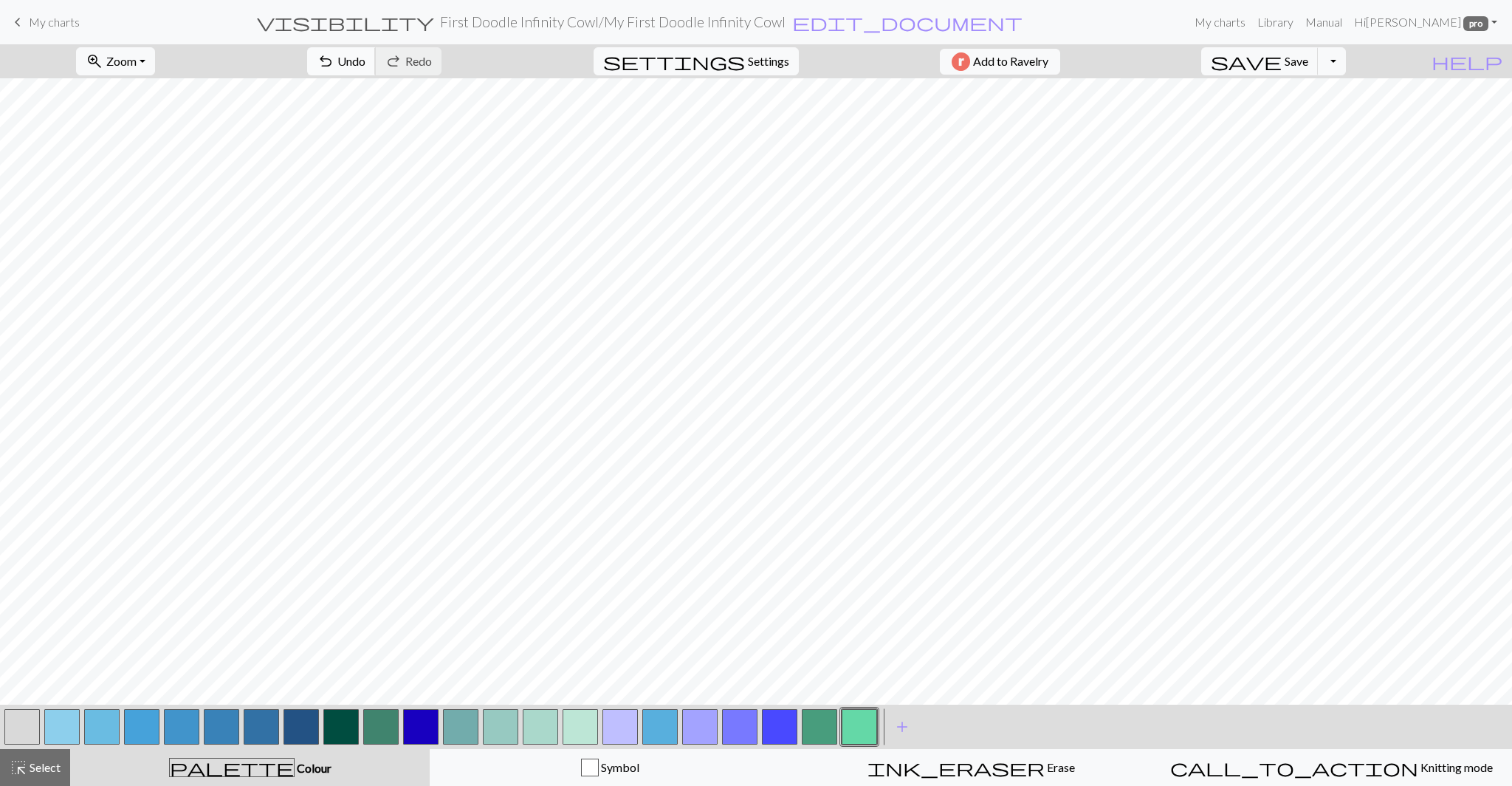
click at [335, 62] on span "undo" at bounding box center [326, 61] width 18 height 20
click at [335, 68] on span "undo" at bounding box center [326, 61] width 18 height 20
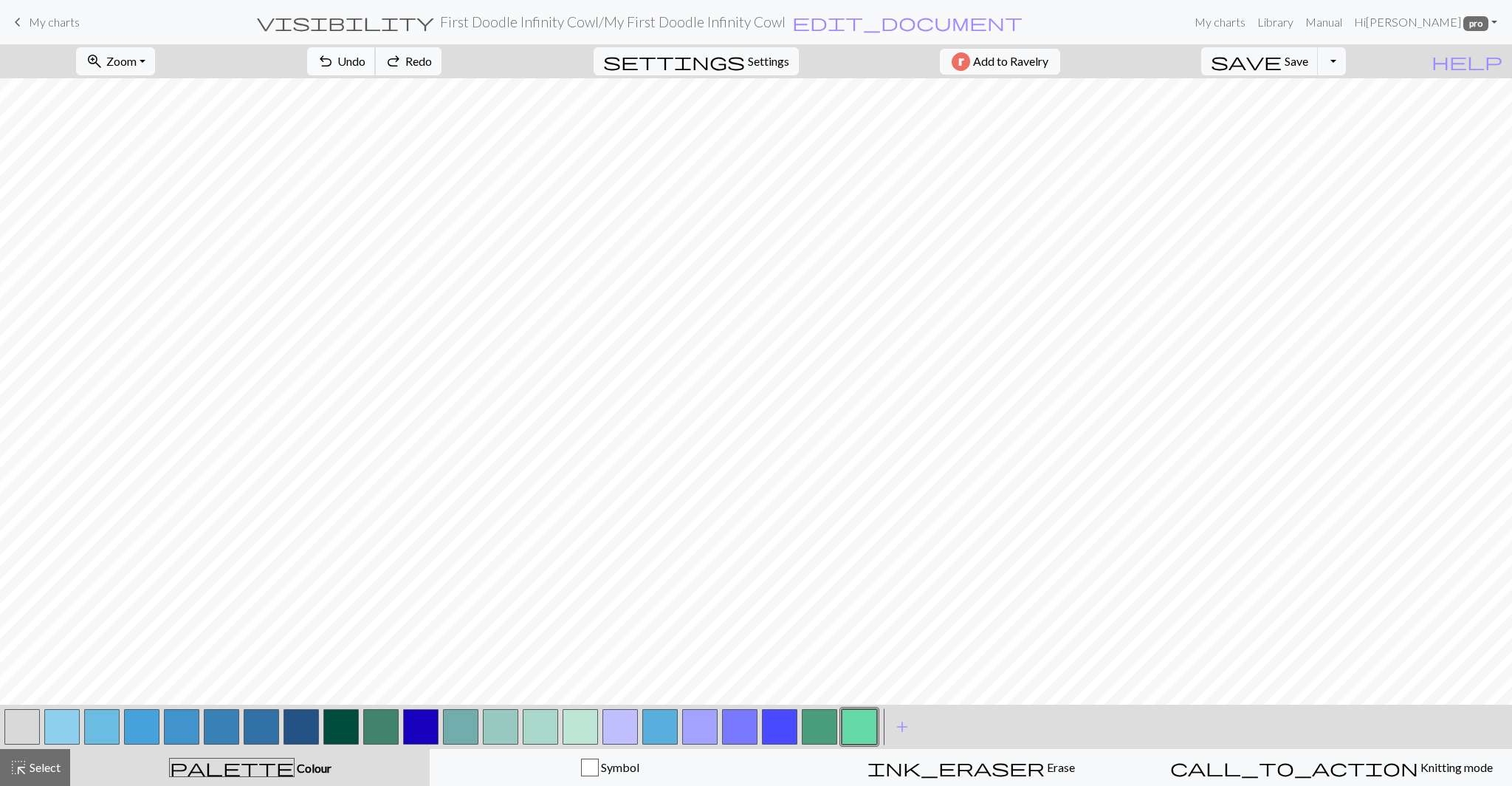
click at [335, 68] on span "undo" at bounding box center [326, 61] width 18 height 20
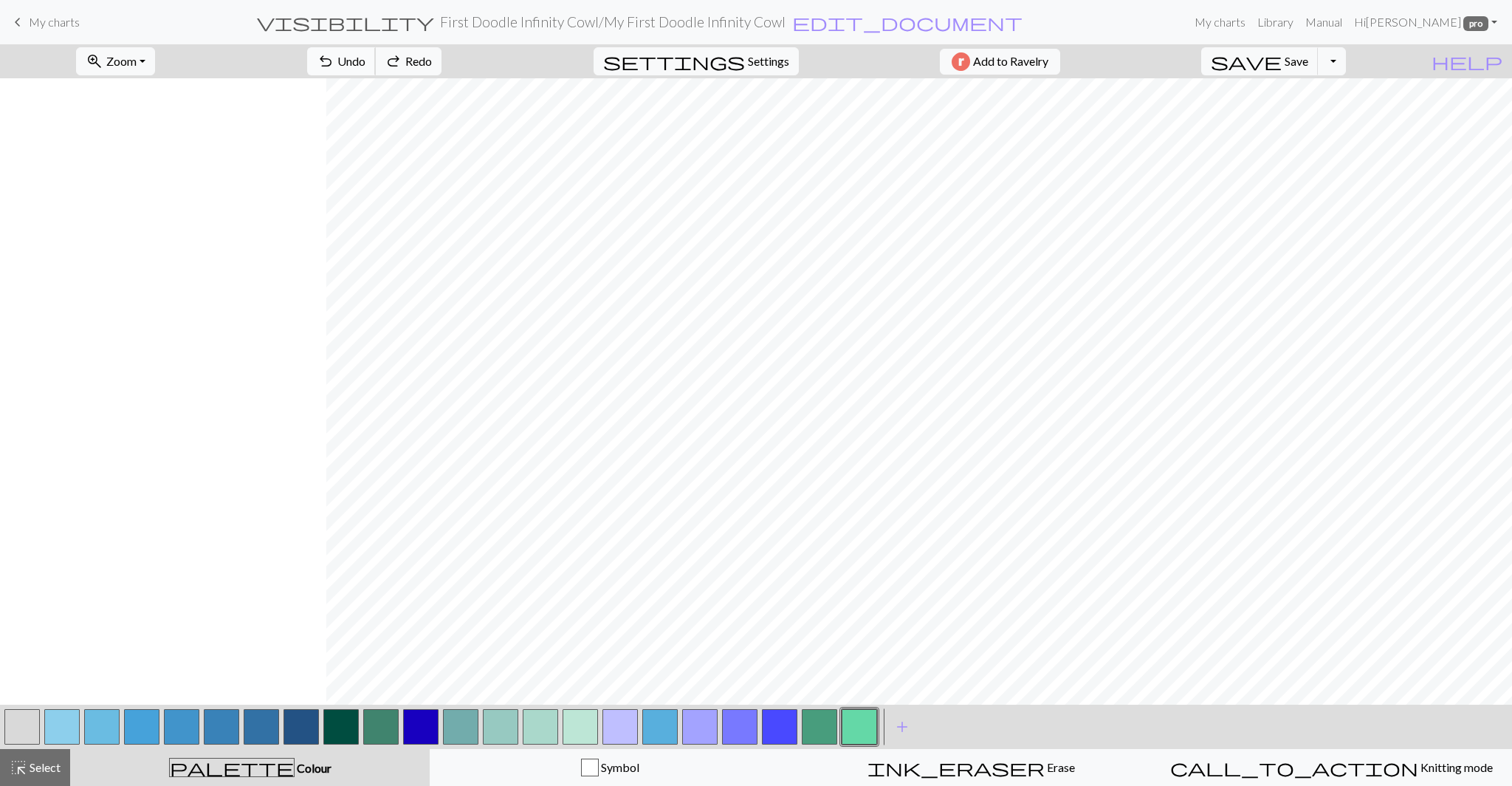
scroll to position [784, 326]
click at [871, 729] on button "button" at bounding box center [859, 726] width 35 height 35
click at [847, 724] on button "button" at bounding box center [859, 726] width 35 height 35
click at [847, 724] on div "Edit colour Name CC21 #64D8A7 hex Use simple picker Reorder arrow_back Move lef…" at bounding box center [756, 393] width 1512 height 786
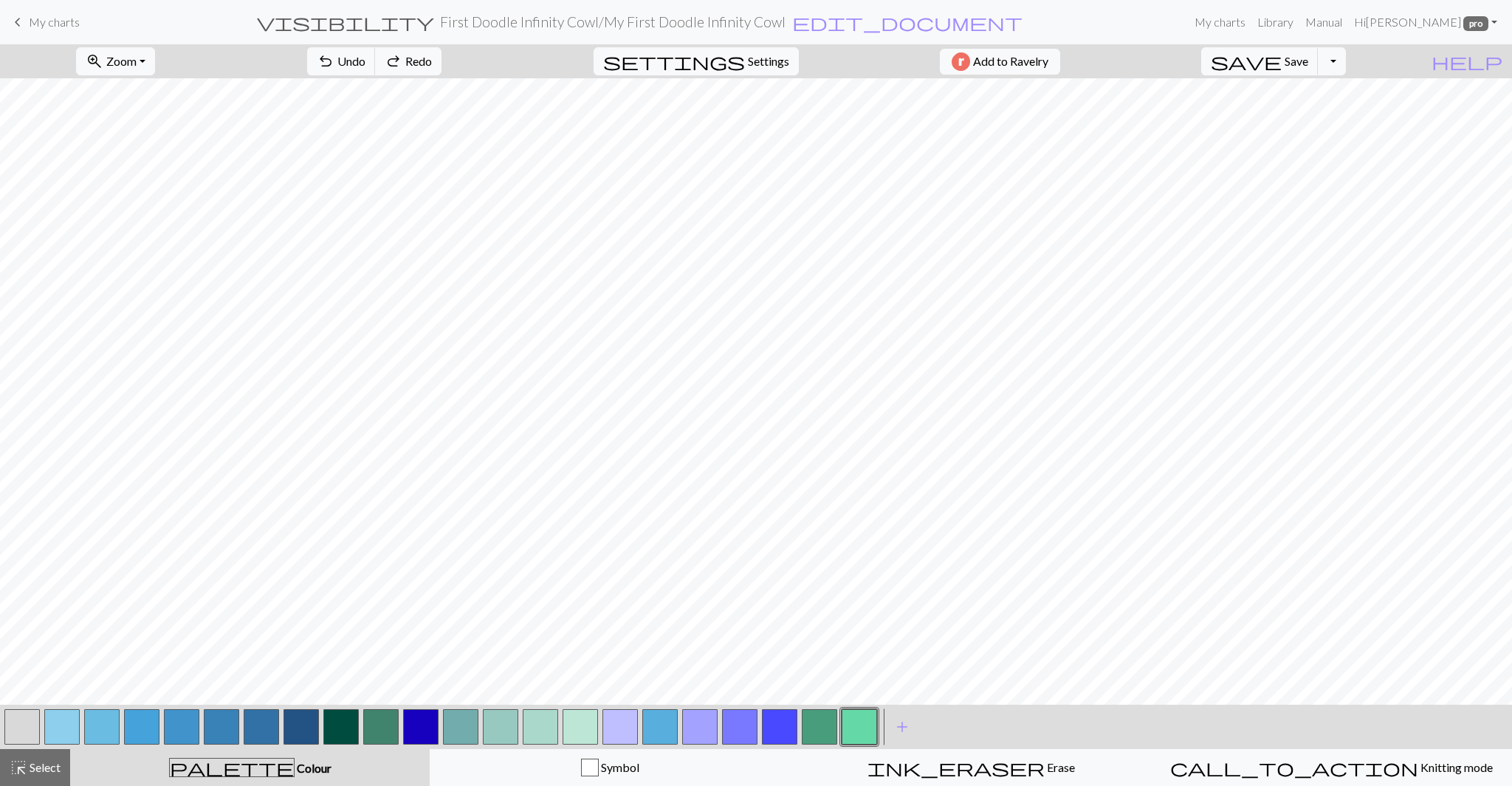
click at [857, 733] on button "button" at bounding box center [859, 726] width 35 height 35
click at [857, 733] on div "Edit colour Name CC21 #64D8A7 hex Use simple picker Reorder arrow_back Move lef…" at bounding box center [756, 393] width 1512 height 786
click at [850, 723] on button "button" at bounding box center [859, 726] width 35 height 35
click at [850, 723] on div "Edit colour Name CC21 #64D8A7 hex Use simple picker Reorder arrow_back Move lef…" at bounding box center [756, 393] width 1512 height 786
click at [814, 725] on button "button" at bounding box center [819, 726] width 35 height 35
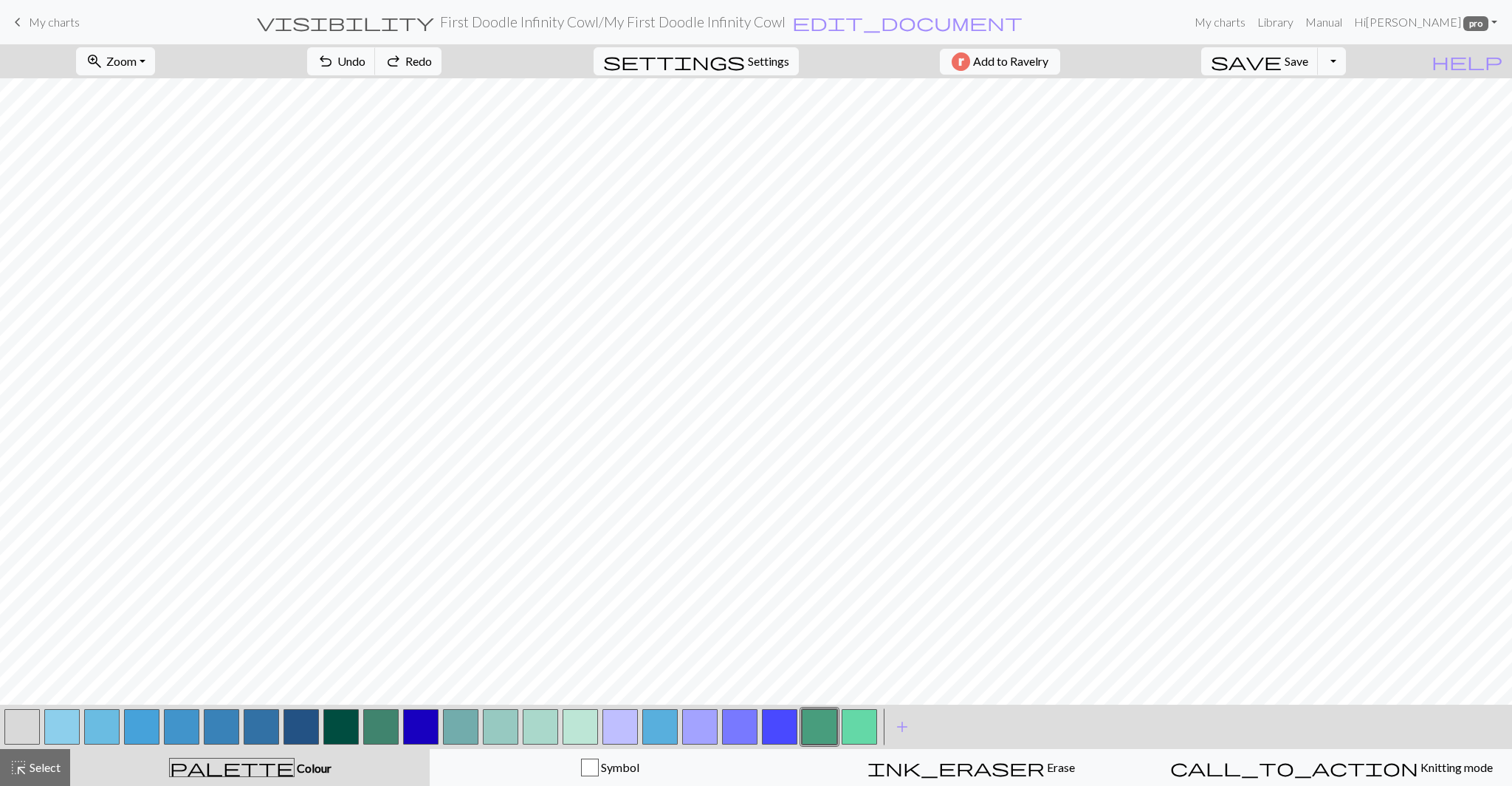
click at [862, 718] on button "button" at bounding box center [859, 726] width 35 height 35
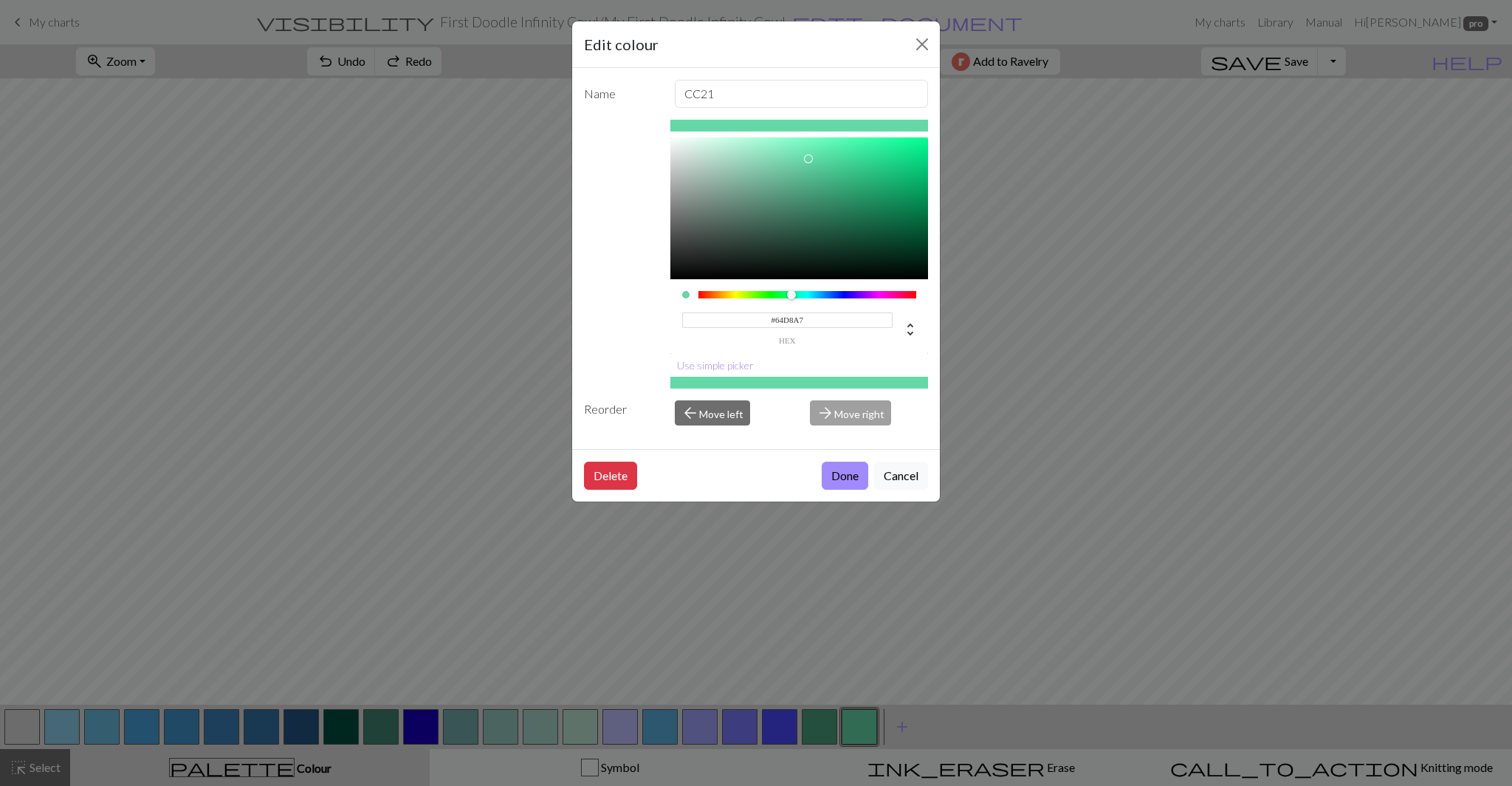
click at [796, 321] on input "#64D8A7" at bounding box center [787, 320] width 211 height 16
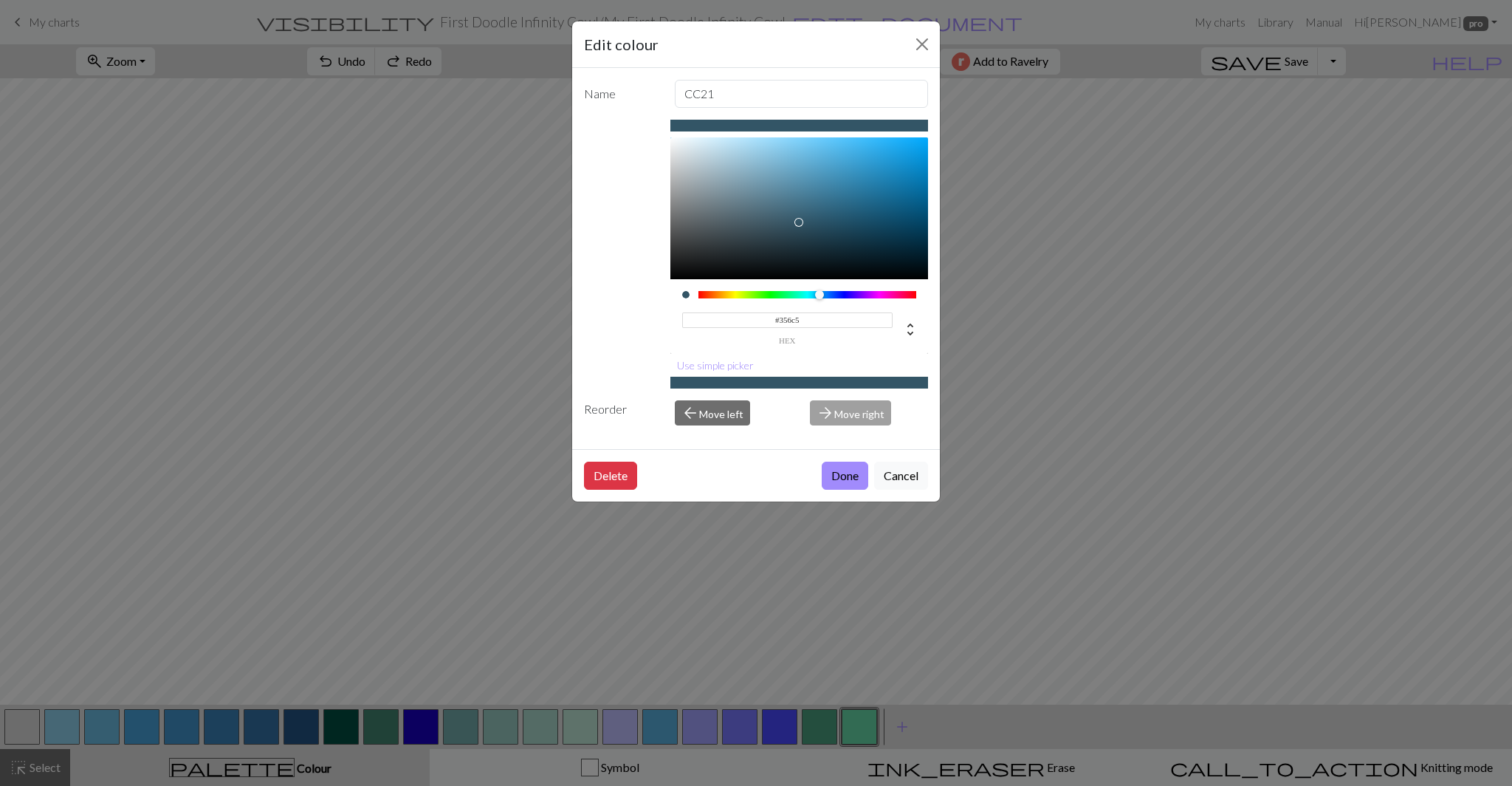
type input "#356c53"
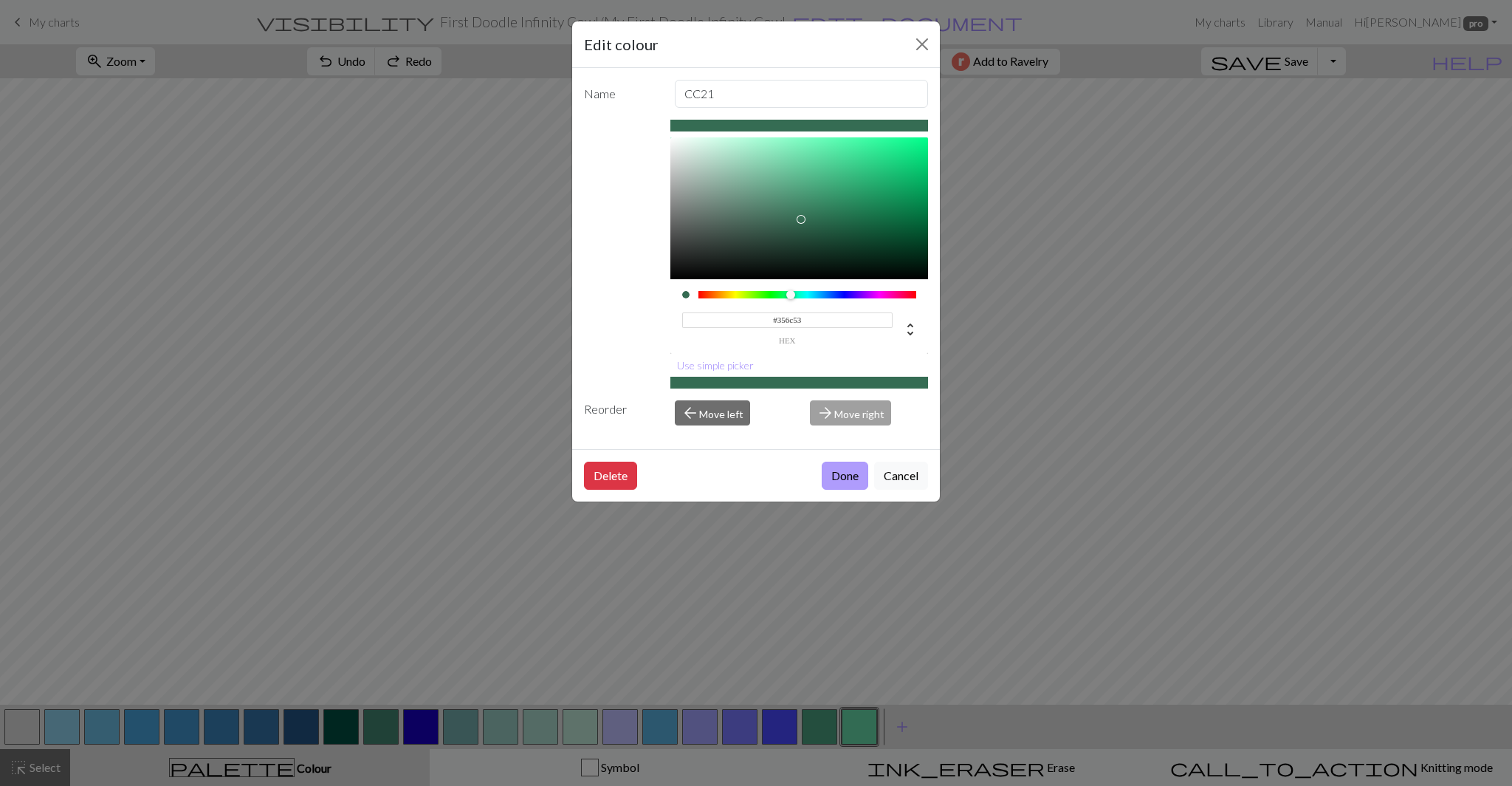
click at [843, 481] on button "Done" at bounding box center [845, 475] width 47 height 28
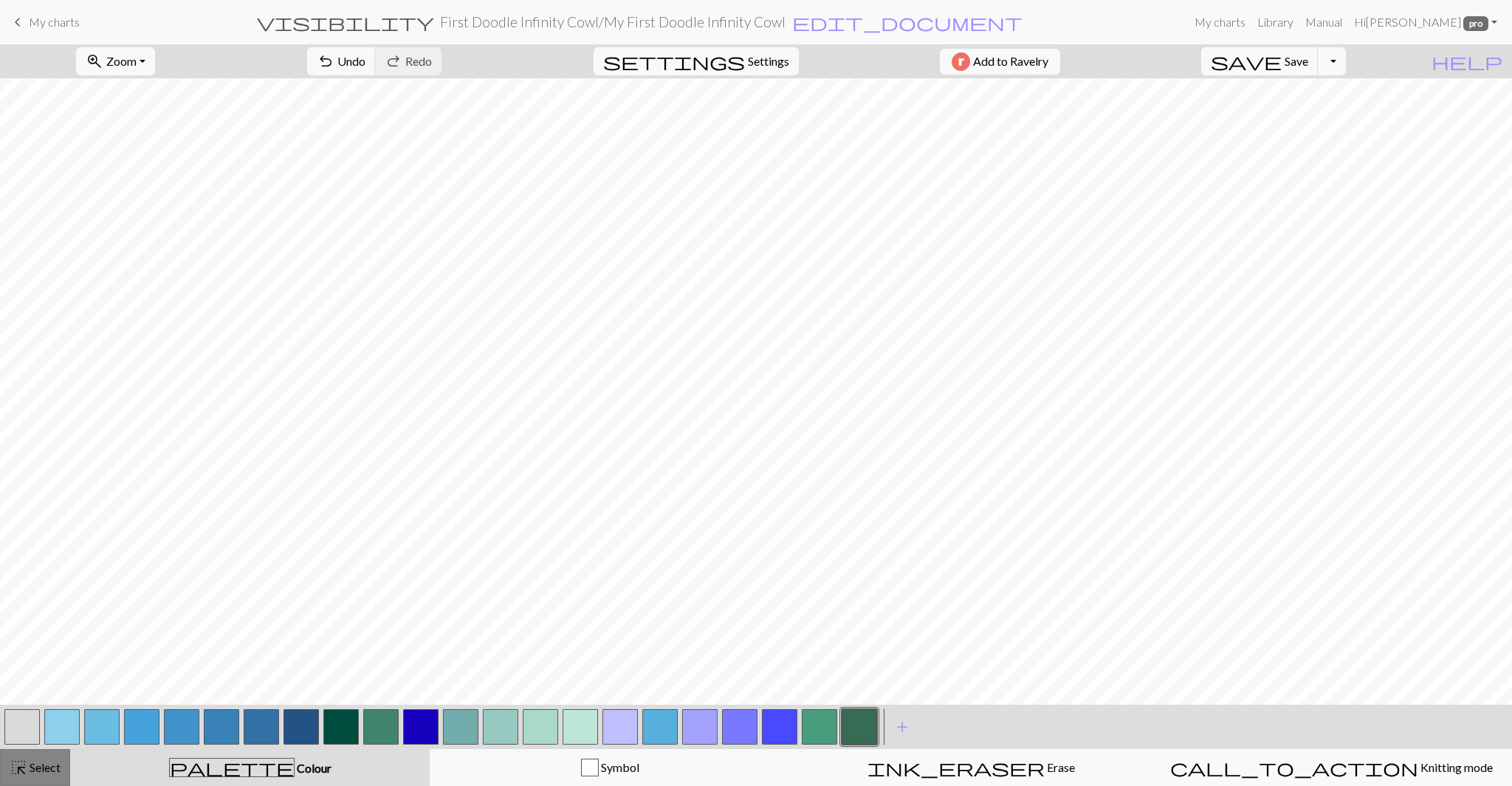
click at [30, 775] on div "highlight_alt Select Select" at bounding box center [35, 767] width 51 height 18
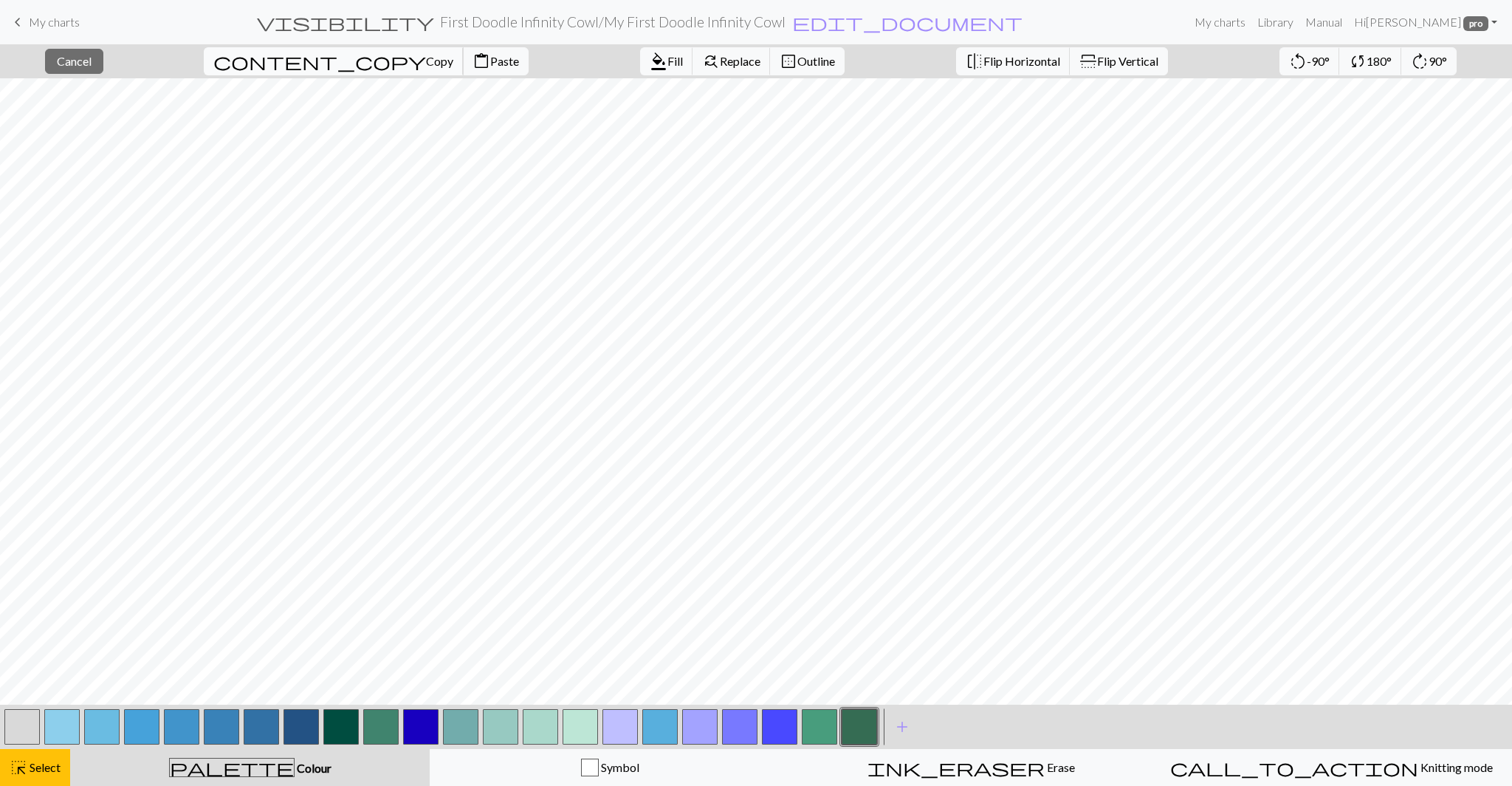
click at [426, 59] on span "Copy" at bounding box center [439, 61] width 27 height 14
click at [490, 59] on span "Paste" at bounding box center [505, 61] width 29 height 14
click at [490, 62] on span "Paste" at bounding box center [505, 61] width 29 height 14
click at [490, 61] on span "Paste" at bounding box center [505, 61] width 29 height 14
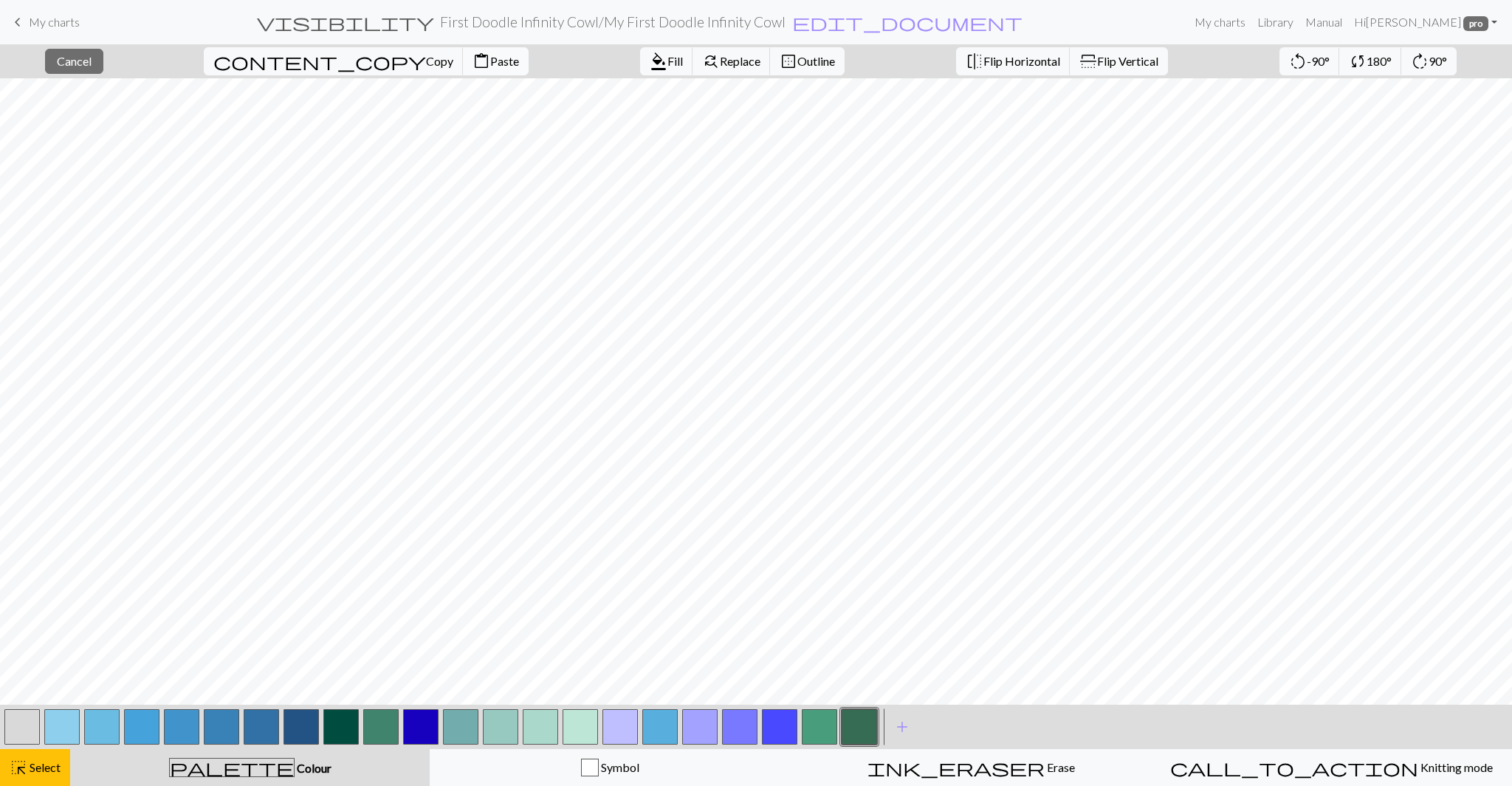
click at [490, 64] on span "Paste" at bounding box center [505, 61] width 29 height 14
click at [463, 50] on button "content_paste Paste" at bounding box center [495, 61] width 65 height 28
click at [490, 61] on span "Paste" at bounding box center [505, 61] width 29 height 14
click at [38, 775] on div "highlight_alt Select Select" at bounding box center [35, 767] width 51 height 18
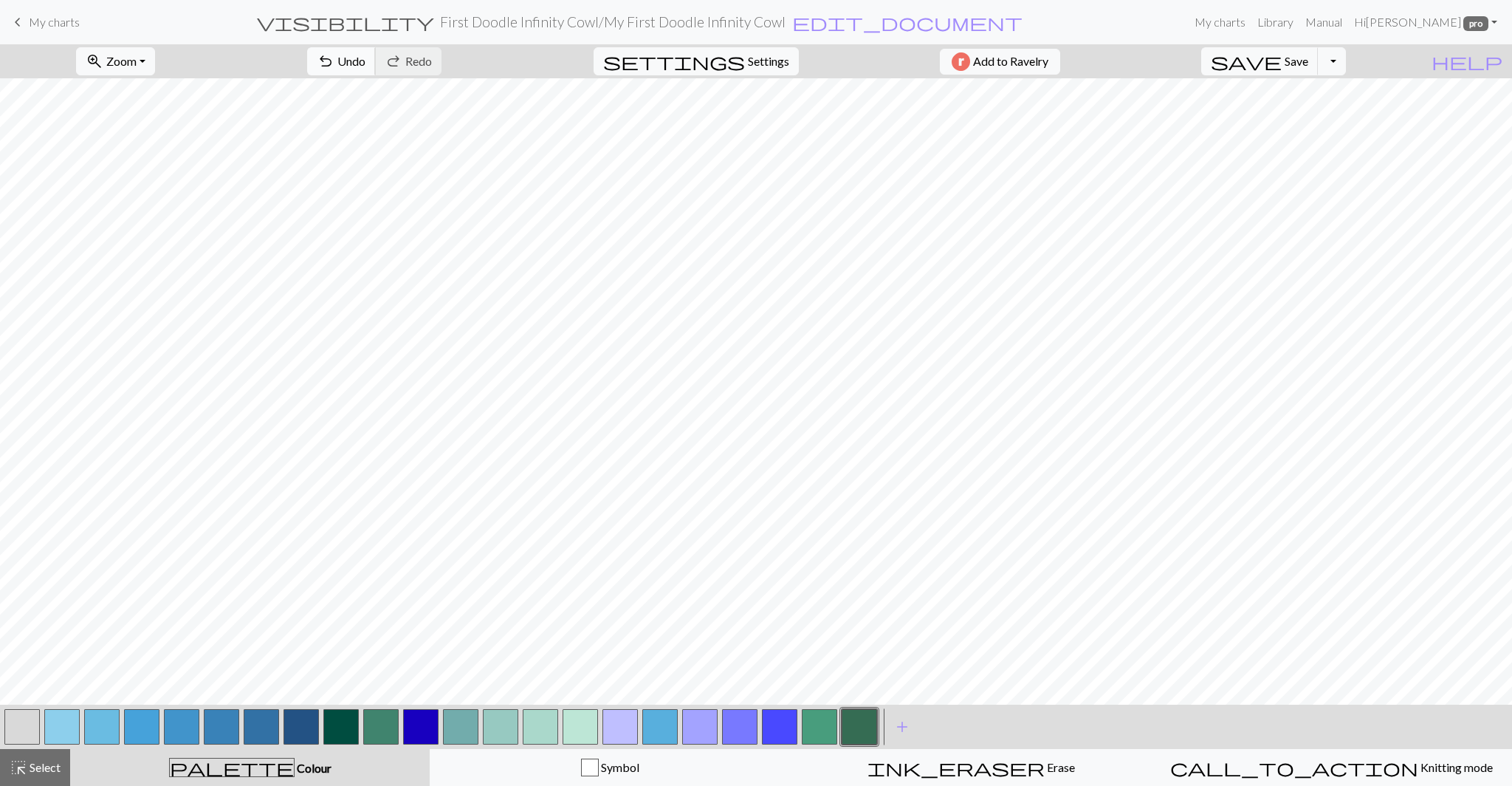
click at [376, 59] on button "undo Undo Undo" at bounding box center [341, 61] width 68 height 28
click at [376, 59] on button "undo Undo Undo" at bounding box center [341, 61] width 68 height 28
click at [376, 59] on button "undo Undo Undo" at bounding box center [341, 61] width 68 height 28
click at [43, 769] on span "Select" at bounding box center [44, 766] width 33 height 14
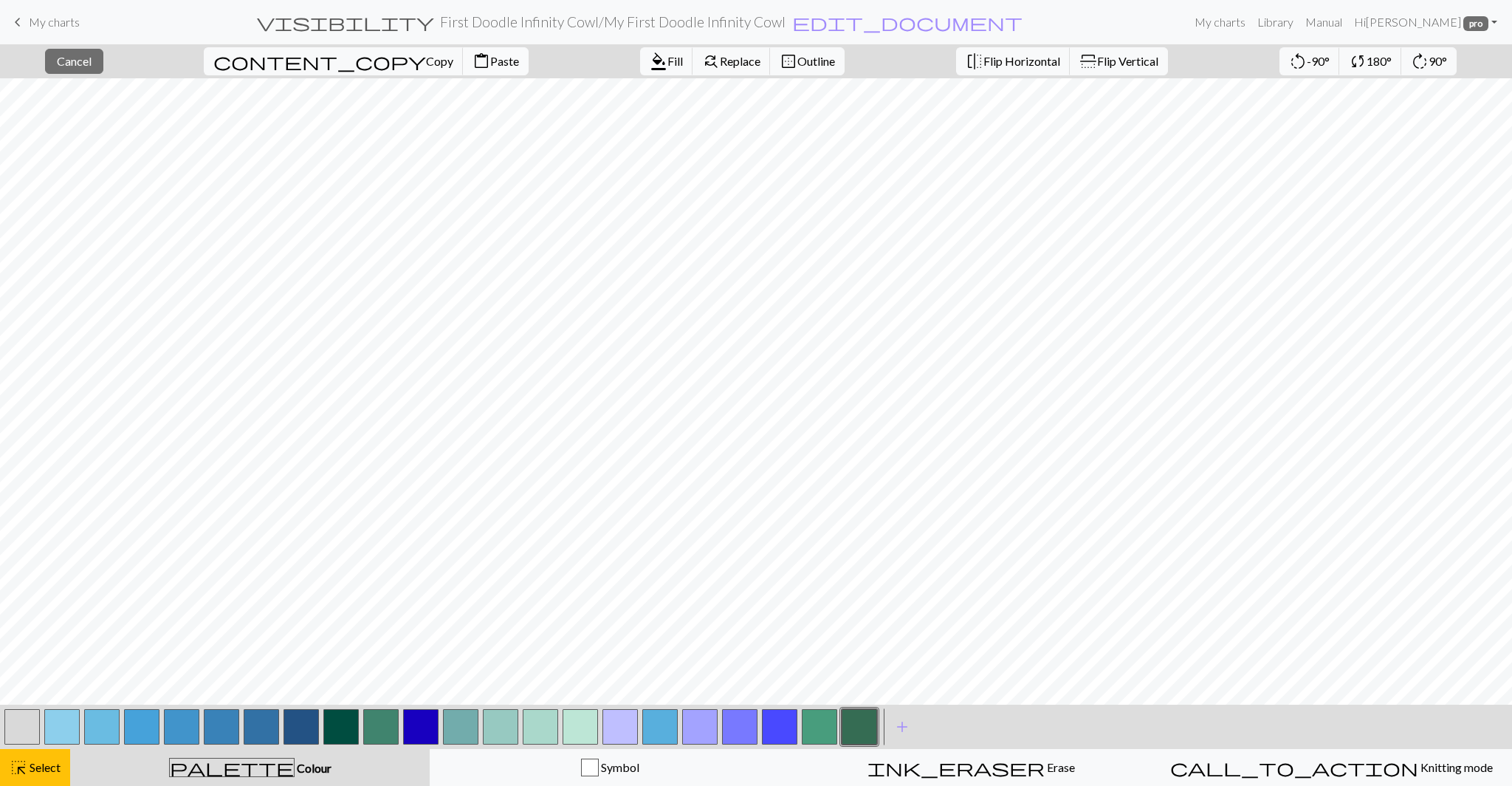
click at [490, 61] on span "Paste" at bounding box center [505, 61] width 29 height 14
click at [490, 59] on span "Paste" at bounding box center [505, 61] width 29 height 14
click at [50, 767] on span "Select" at bounding box center [44, 766] width 33 height 14
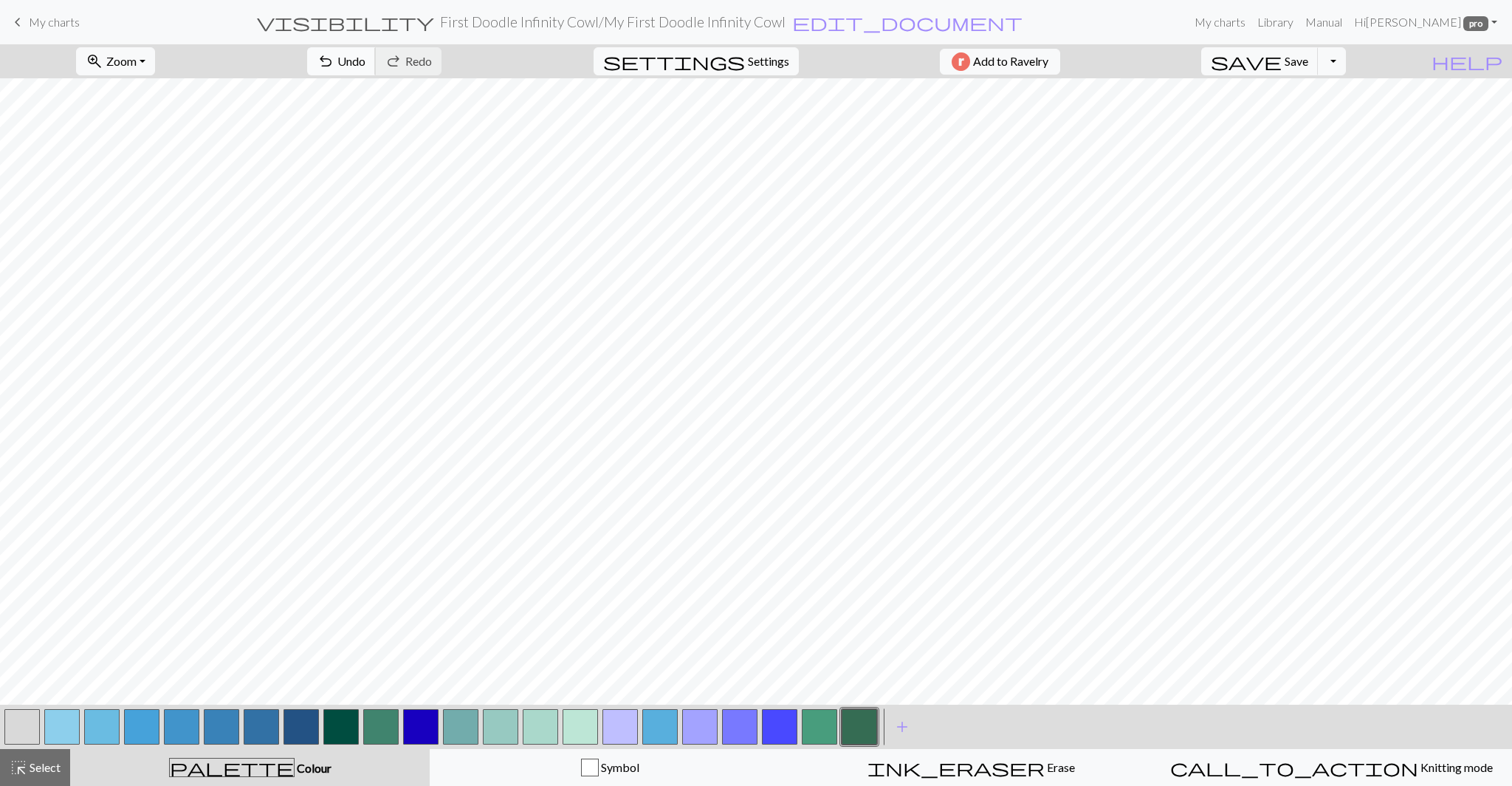
click at [365, 62] on span "Undo" at bounding box center [351, 61] width 28 height 14
click at [365, 54] on span "Undo" at bounding box center [351, 61] width 28 height 14
click at [1308, 59] on span "Save" at bounding box center [1295, 61] width 23 height 14
click at [425, 732] on button "button" at bounding box center [420, 726] width 35 height 35
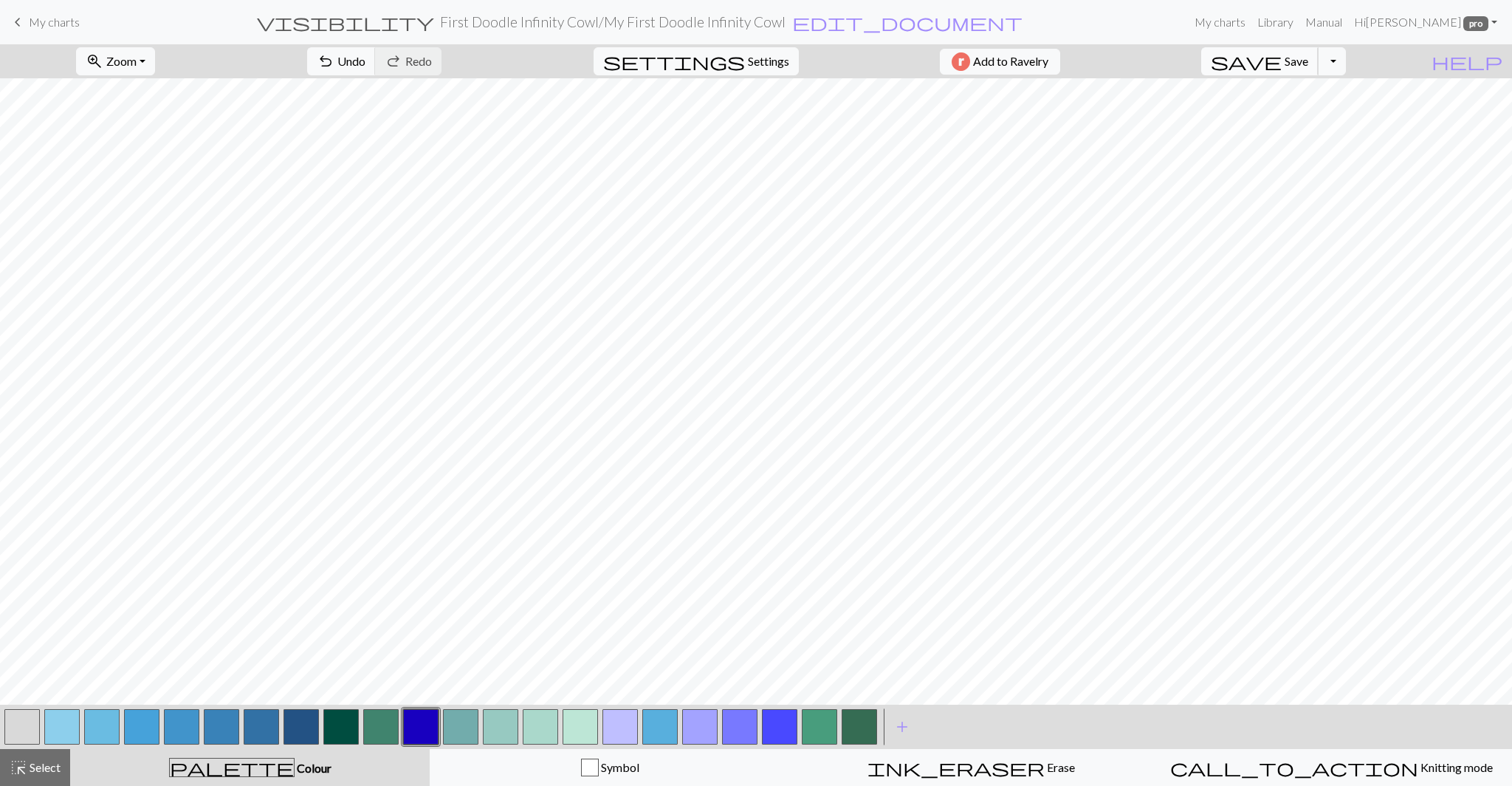
click at [1308, 62] on span "Save" at bounding box center [1295, 61] width 23 height 14
click at [155, 65] on button "zoom_in Zoom Zoom" at bounding box center [115, 61] width 79 height 28
click at [1308, 54] on span "Save" at bounding box center [1295, 61] width 23 height 14
click at [1346, 60] on button "Toggle Dropdown" at bounding box center [1331, 61] width 28 height 28
click at [30, 736] on button "button" at bounding box center [22, 726] width 35 height 35
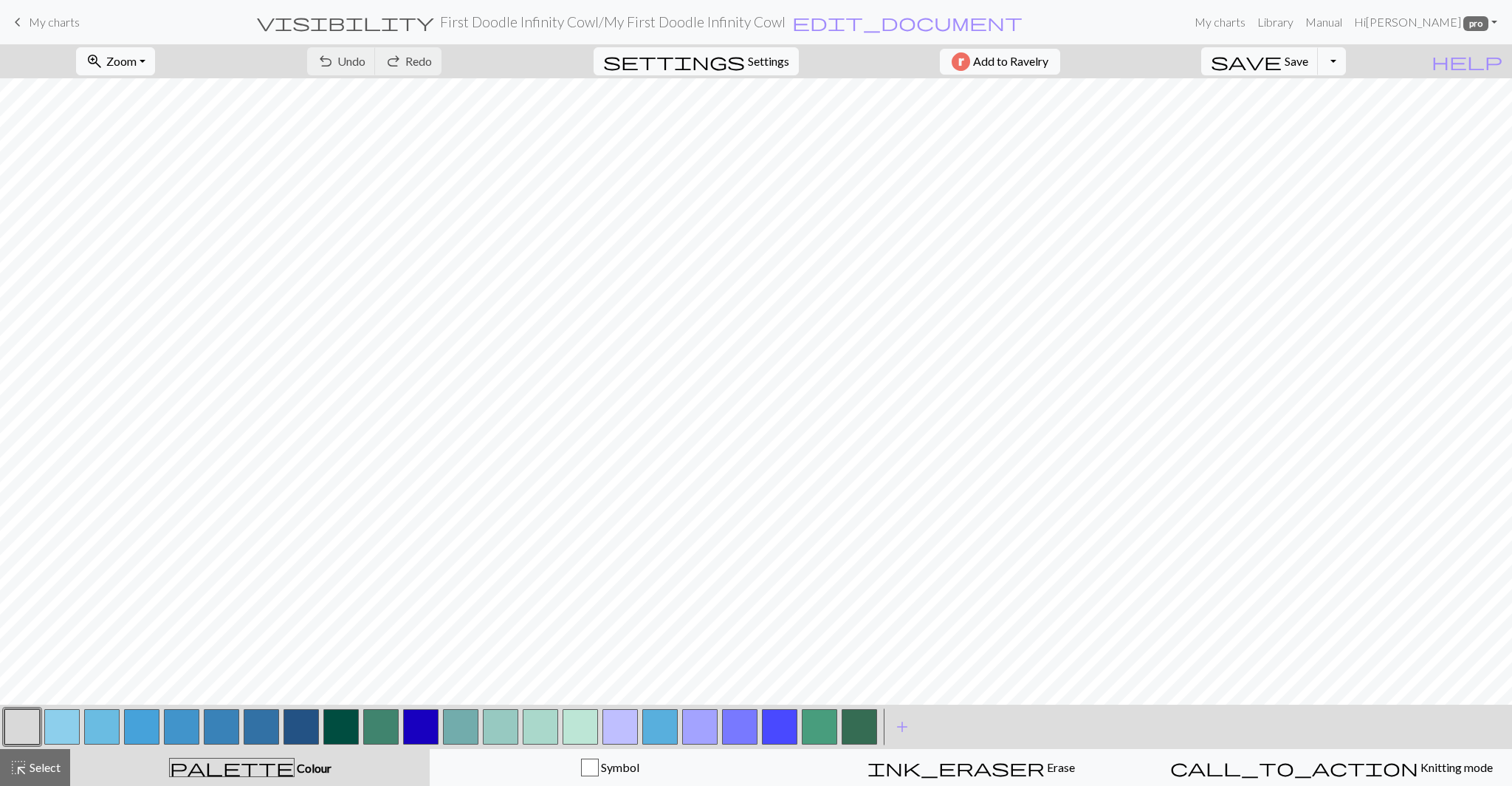
click at [30, 736] on button "button" at bounding box center [22, 726] width 35 height 35
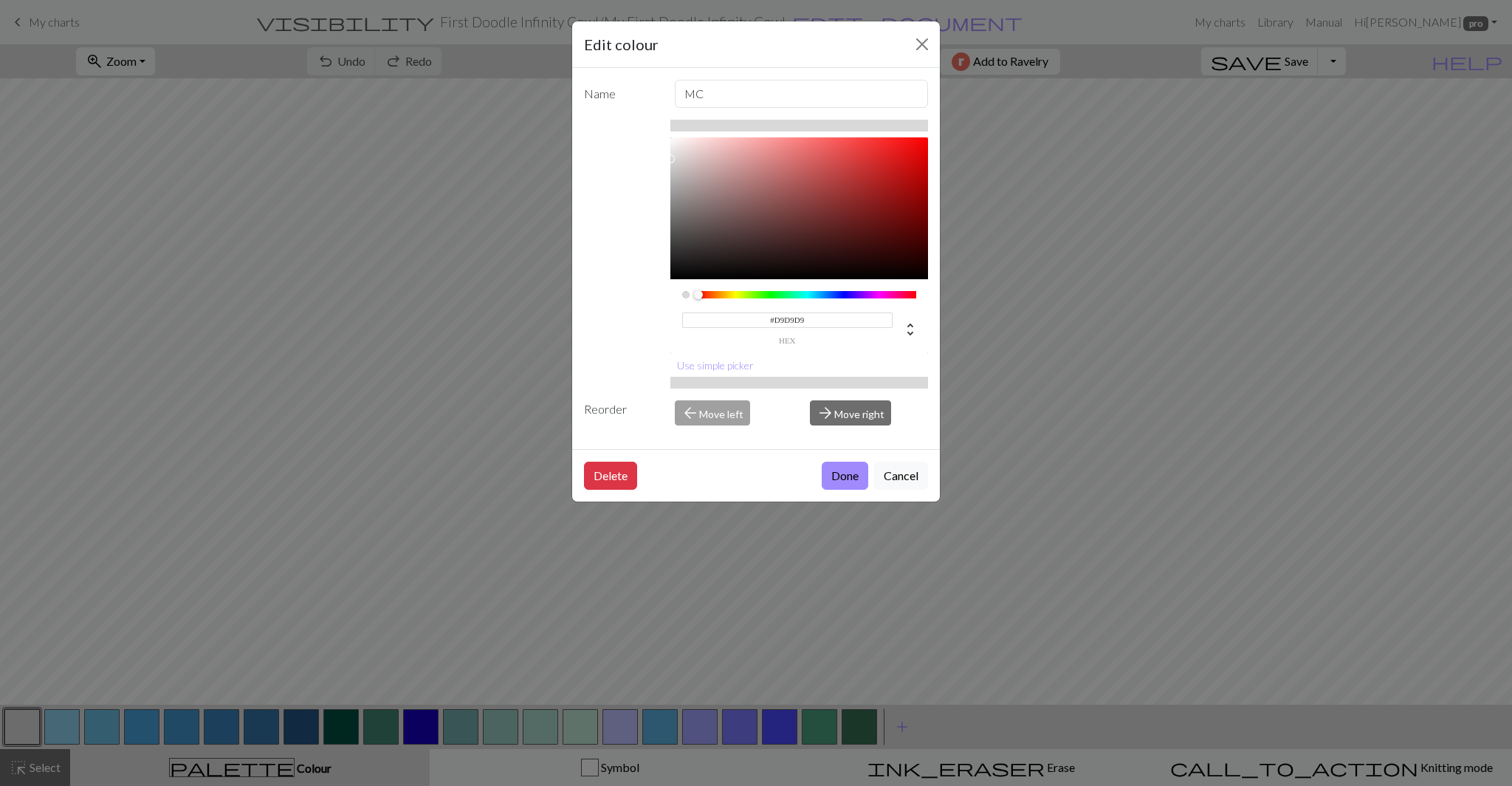
drag, startPoint x: 668, startPoint y: 156, endPoint x: 668, endPoint y: 112, distance: 44.0
click at [668, 112] on div "Name MC #D9D9D9 hex Use simple picker Reorder arrow_back Move left arrow_forwar…" at bounding box center [756, 258] width 368 height 381
type input "#FFFFFF"
drag, startPoint x: 673, startPoint y: 160, endPoint x: 667, endPoint y: 121, distance: 39.5
click at [667, 121] on div "#FFFFFF hex Use simple picker" at bounding box center [756, 253] width 344 height 269
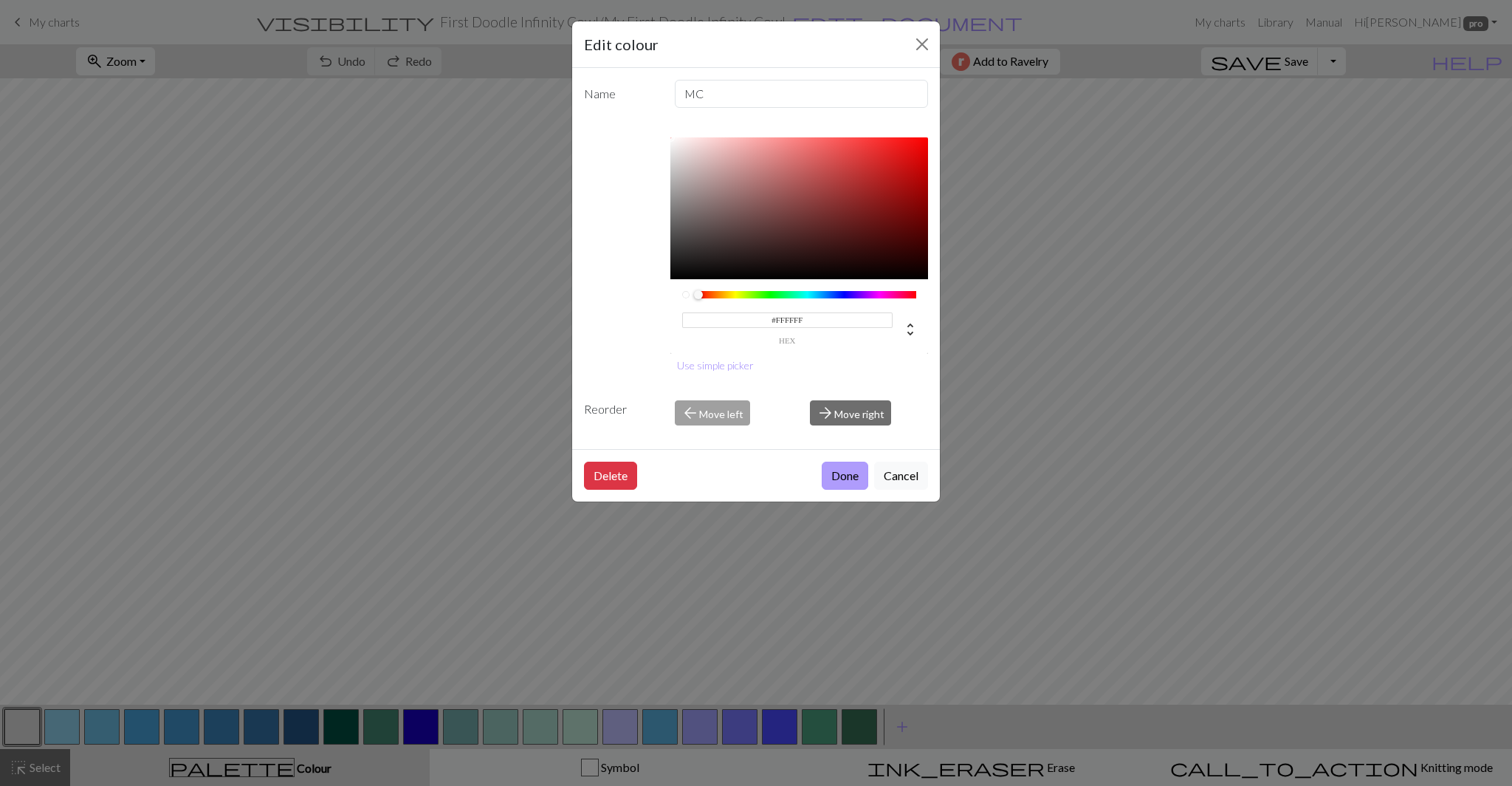
click at [849, 472] on button "Done" at bounding box center [845, 475] width 47 height 28
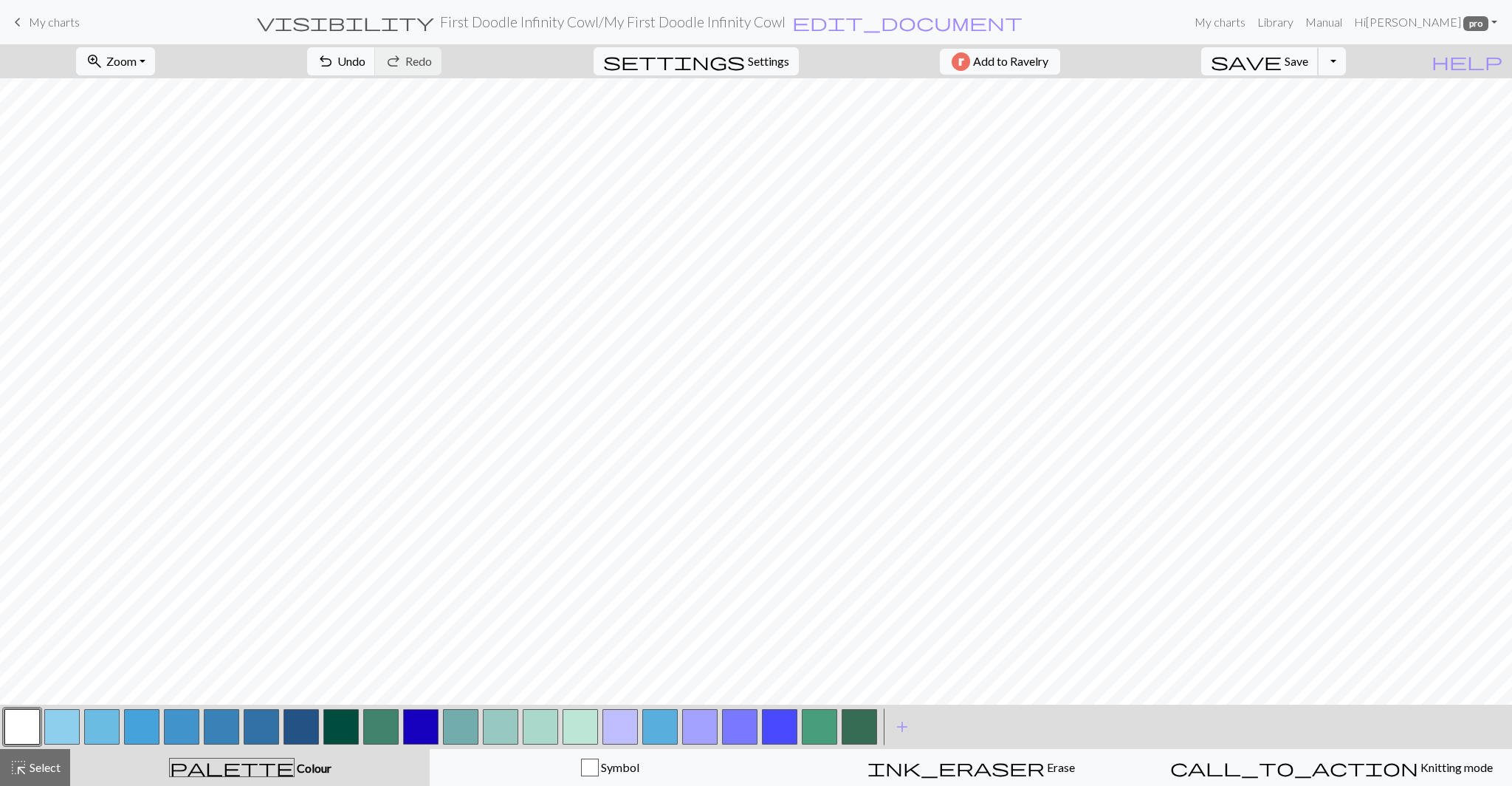
click at [1308, 61] on span "Save" at bounding box center [1295, 61] width 23 height 14
click at [1346, 61] on button "Toggle Dropdown" at bounding box center [1331, 61] width 28 height 28
click at [1316, 123] on button "save_alt Download" at bounding box center [1223, 117] width 244 height 23
click at [1346, 62] on button "Toggle Dropdown" at bounding box center [1331, 61] width 28 height 28
click at [1477, 23] on span "pro" at bounding box center [1475, 24] width 25 height 15
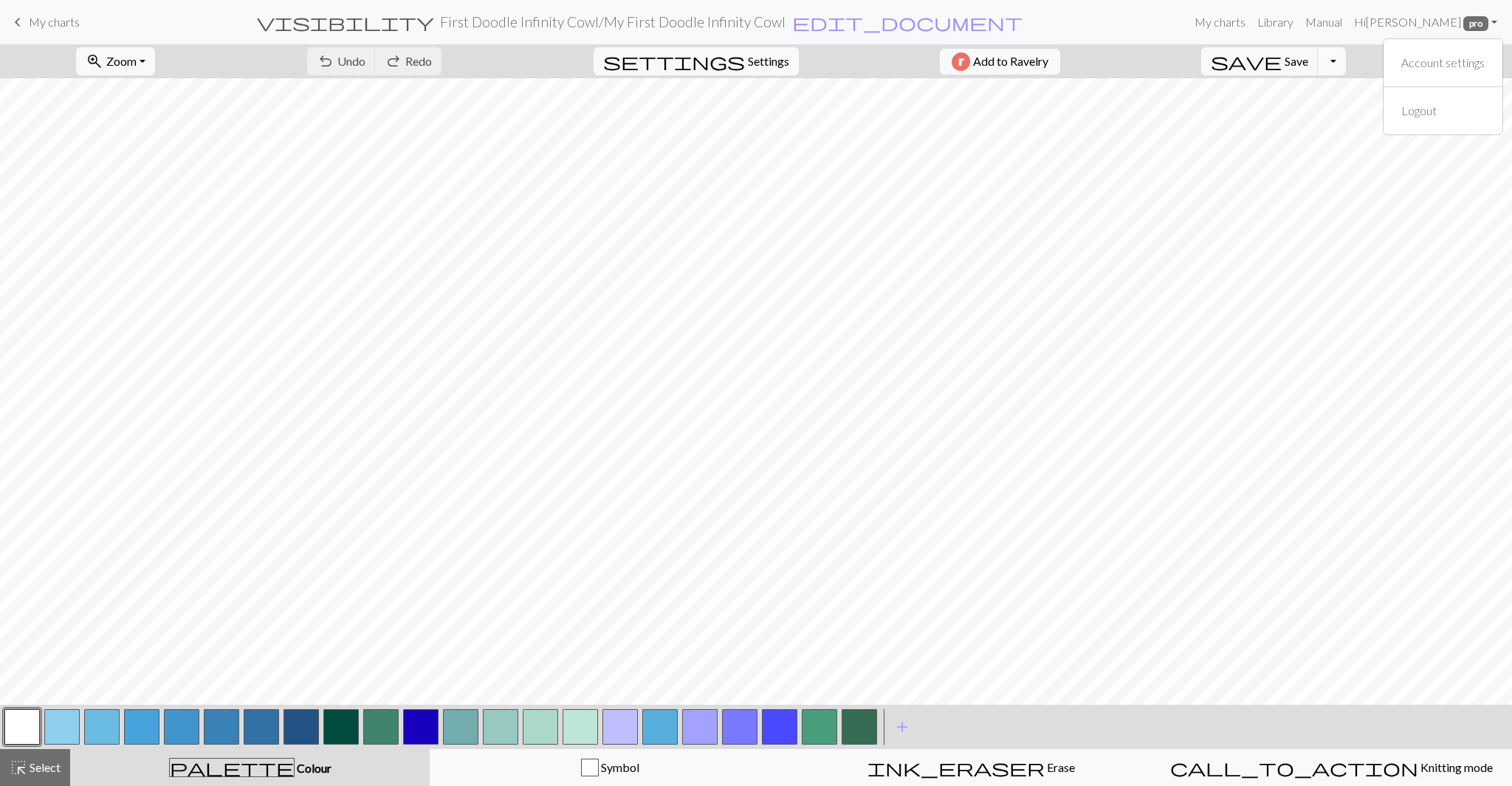
click at [1346, 61] on button "Toggle Dropdown" at bounding box center [1331, 61] width 28 height 28
click at [1323, 120] on button "save_alt Download" at bounding box center [1223, 117] width 244 height 23
click at [46, 769] on span "Select" at bounding box center [44, 766] width 33 height 14
click at [41, 771] on span "Select" at bounding box center [44, 766] width 33 height 14
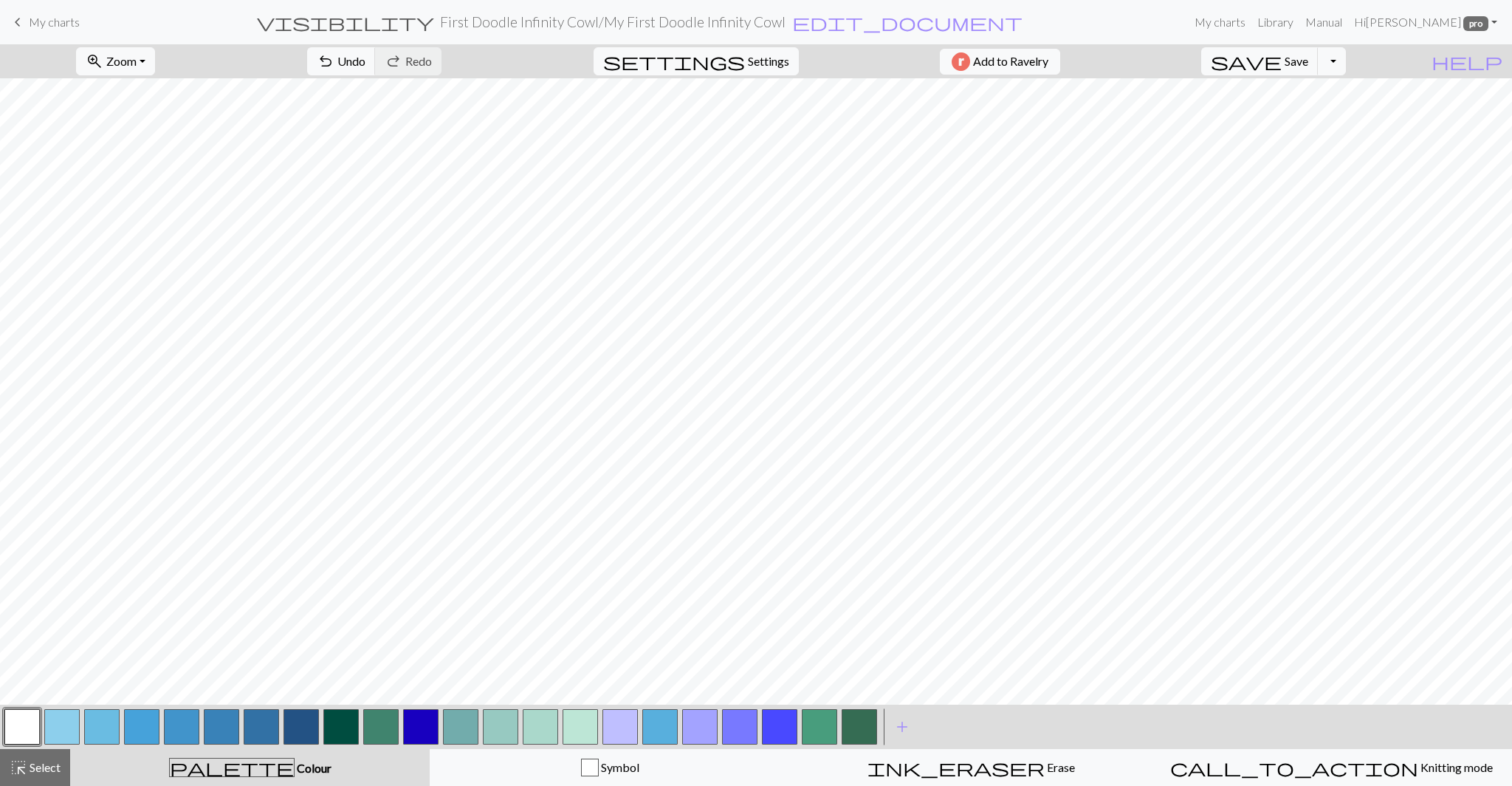
click at [426, 724] on button "button" at bounding box center [420, 726] width 35 height 35
click at [1308, 56] on span "Save" at bounding box center [1295, 61] width 23 height 14
click at [68, 727] on button "button" at bounding box center [62, 726] width 35 height 35
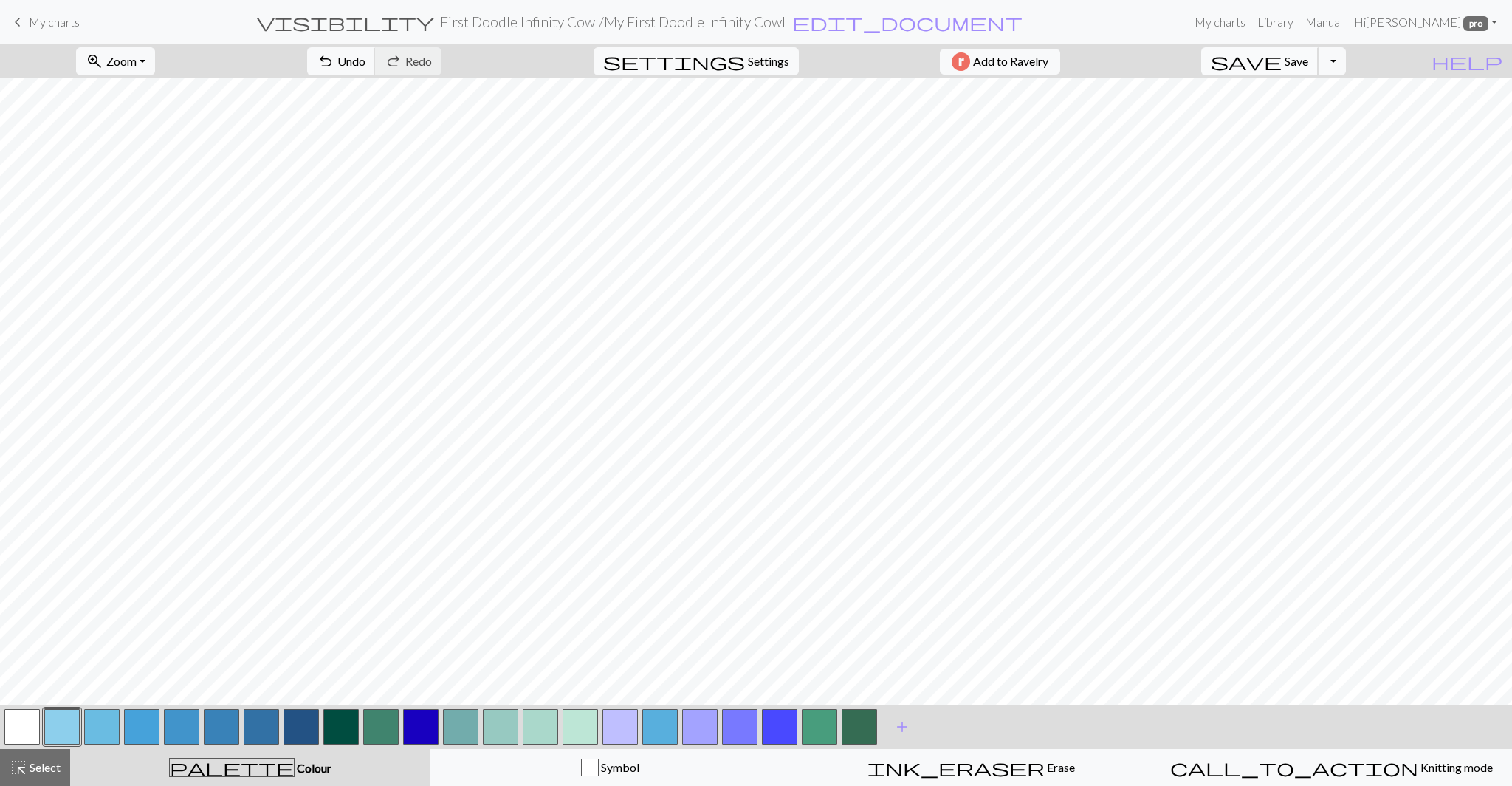
click at [1281, 61] on span "save" at bounding box center [1246, 61] width 71 height 20
click at [1281, 64] on span "save" at bounding box center [1246, 61] width 71 height 20
click at [1251, 26] on link "My charts" at bounding box center [1220, 22] width 62 height 29
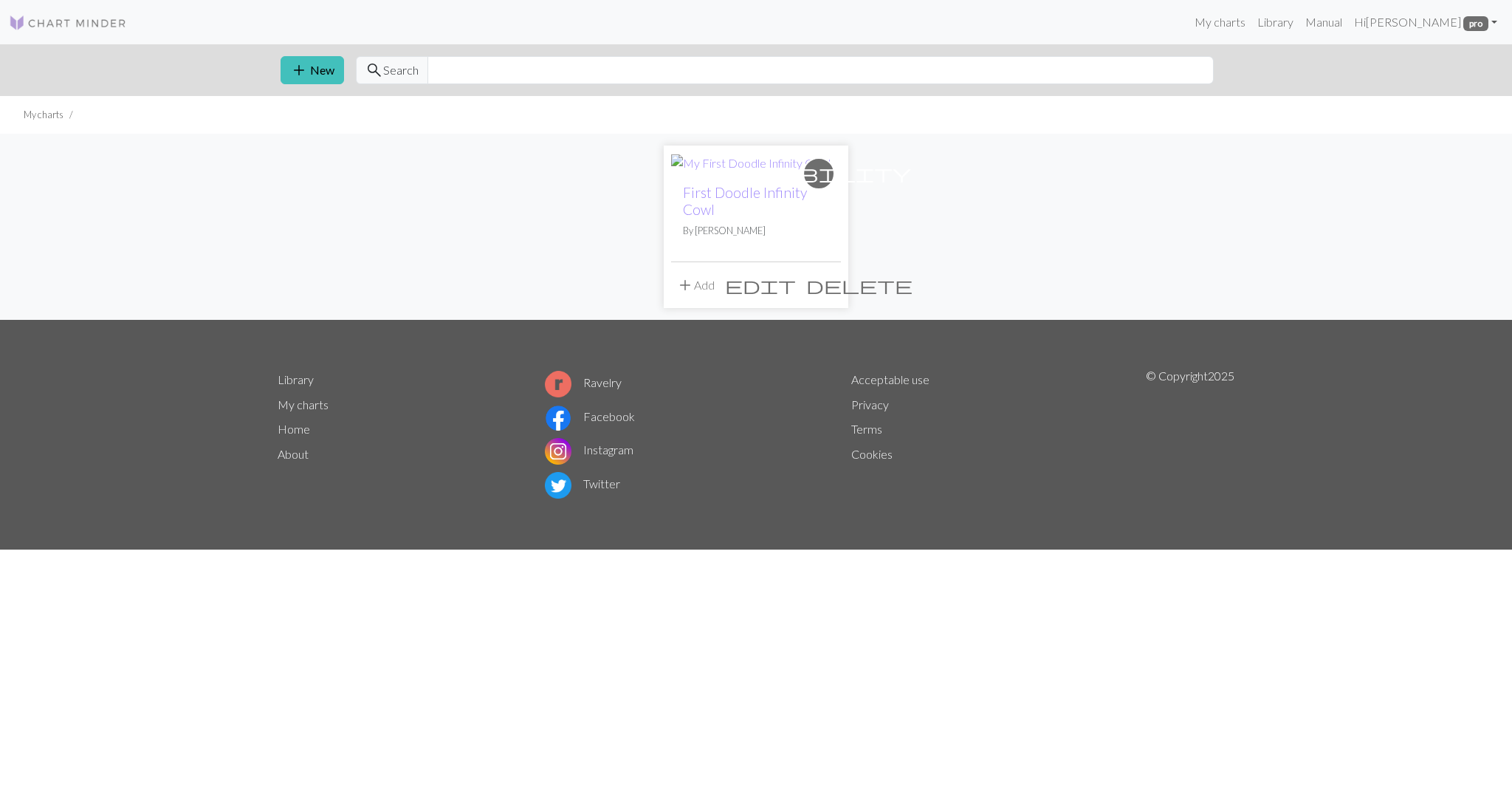
click at [765, 202] on h2 "First Doodle Infinity Cowl" at bounding box center [756, 200] width 146 height 34
click at [763, 198] on link "First Doodle Infinity Cowl" at bounding box center [744, 200] width 124 height 34
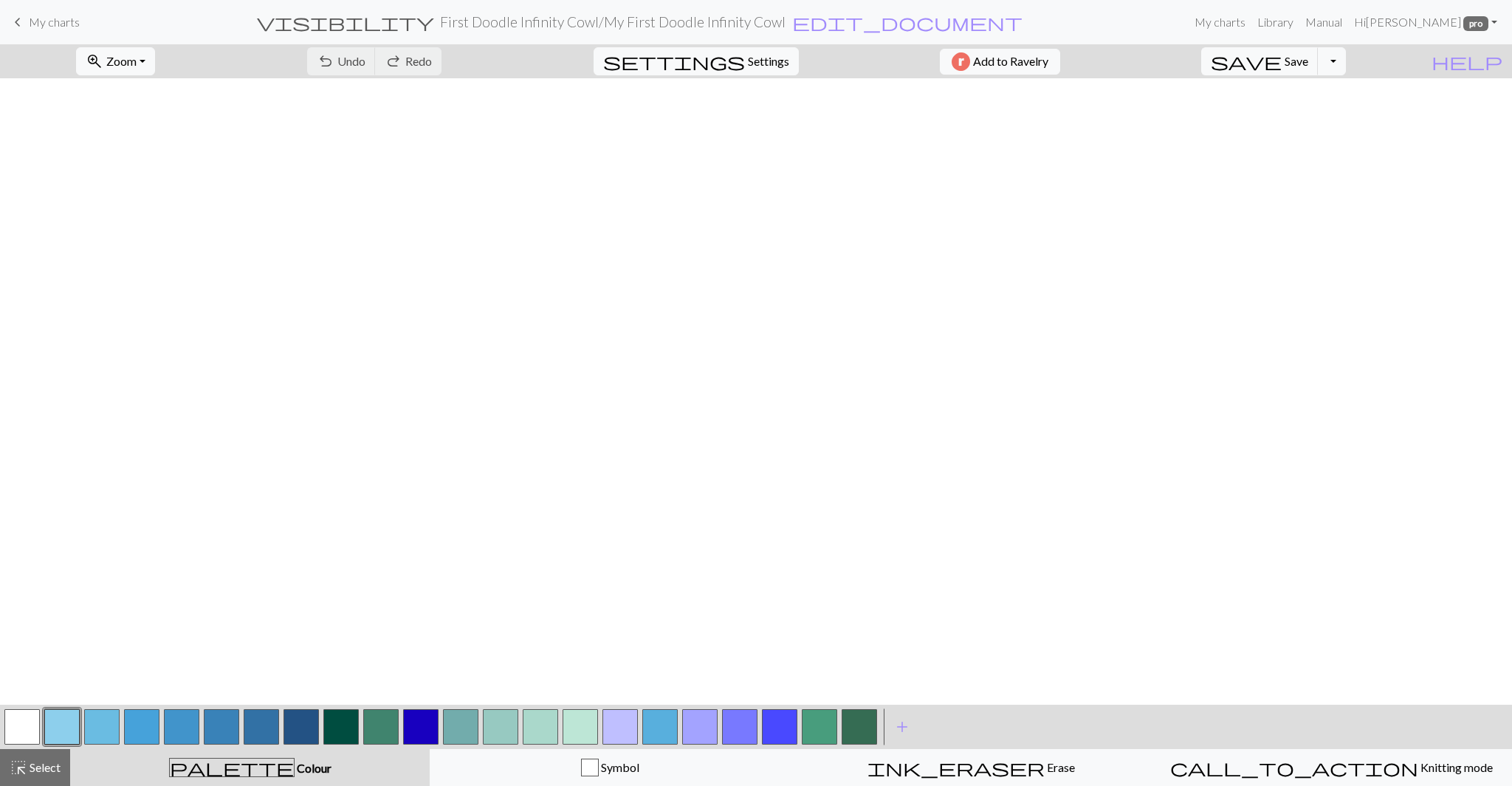
scroll to position [2128, 0]
click at [1346, 56] on button "Toggle Dropdown" at bounding box center [1331, 61] width 28 height 28
click at [1317, 120] on button "save_alt Download" at bounding box center [1223, 117] width 244 height 23
click at [1348, 22] on link "Manual" at bounding box center [1323, 22] width 49 height 29
click at [1299, 25] on link "Library" at bounding box center [1275, 22] width 48 height 29
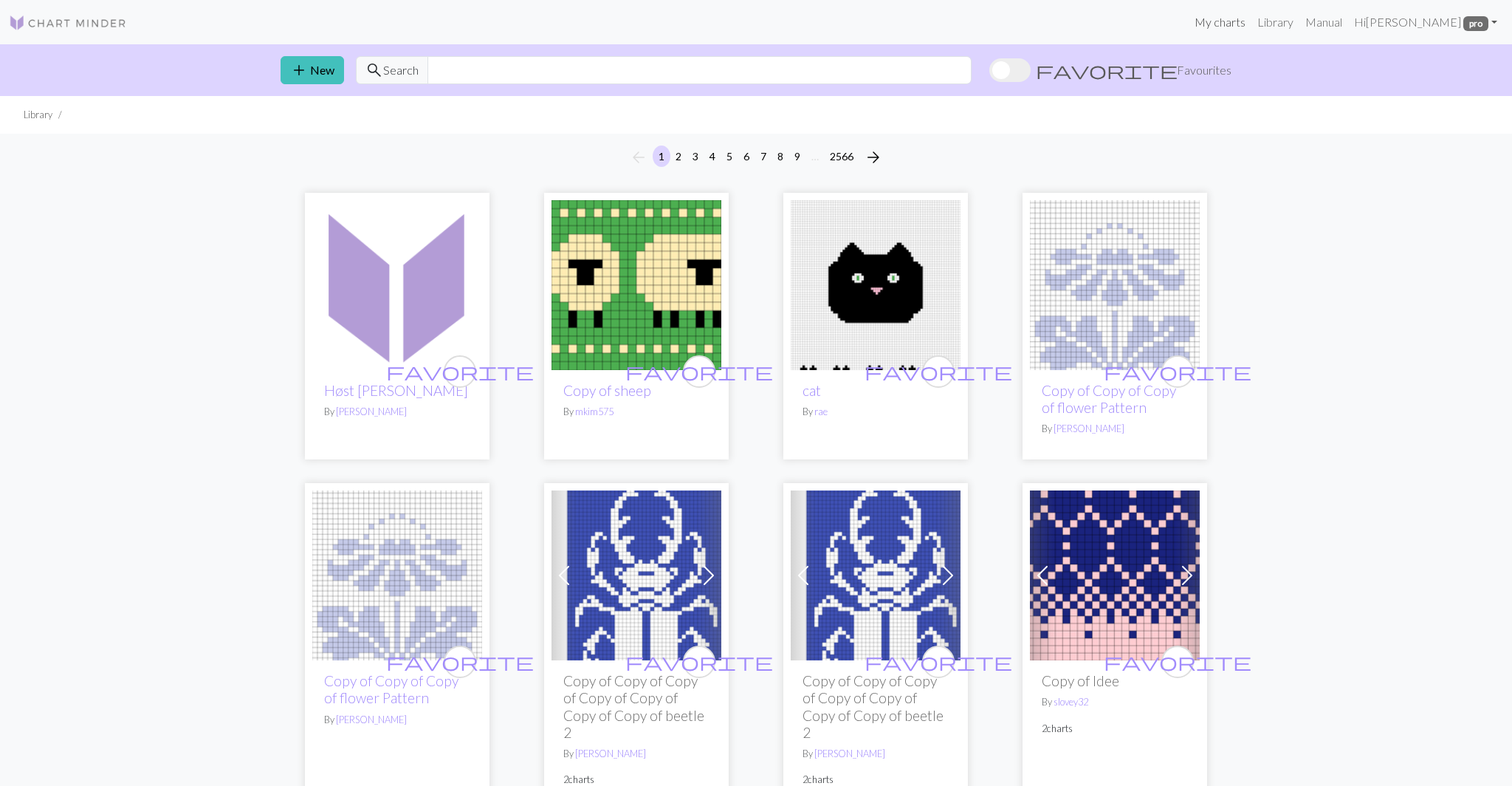
click at [1247, 17] on link "My charts" at bounding box center [1220, 22] width 62 height 29
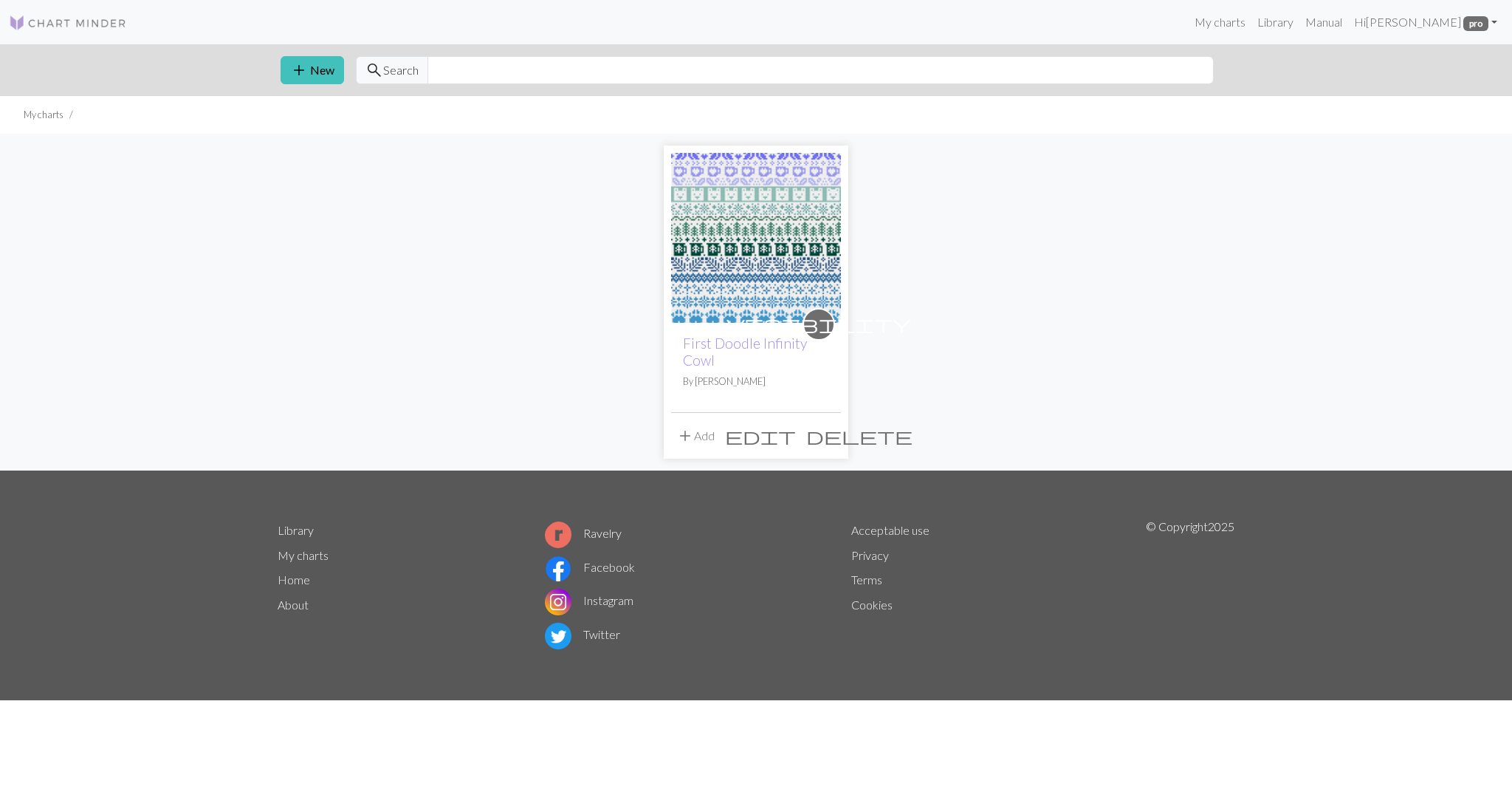
click at [795, 436] on span "edit" at bounding box center [760, 435] width 71 height 20
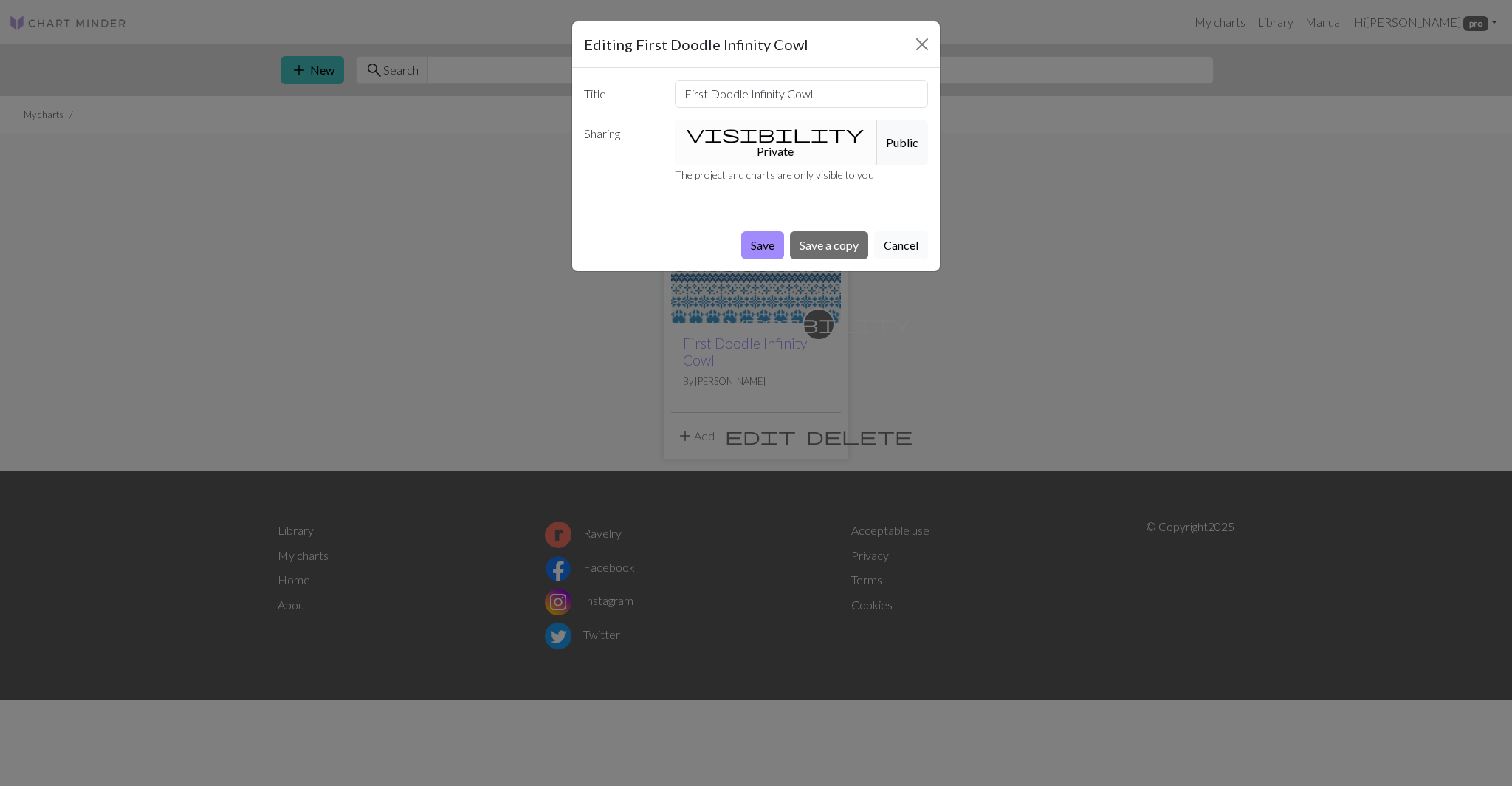
click at [902, 231] on button "Cancel" at bounding box center [901, 244] width 54 height 28
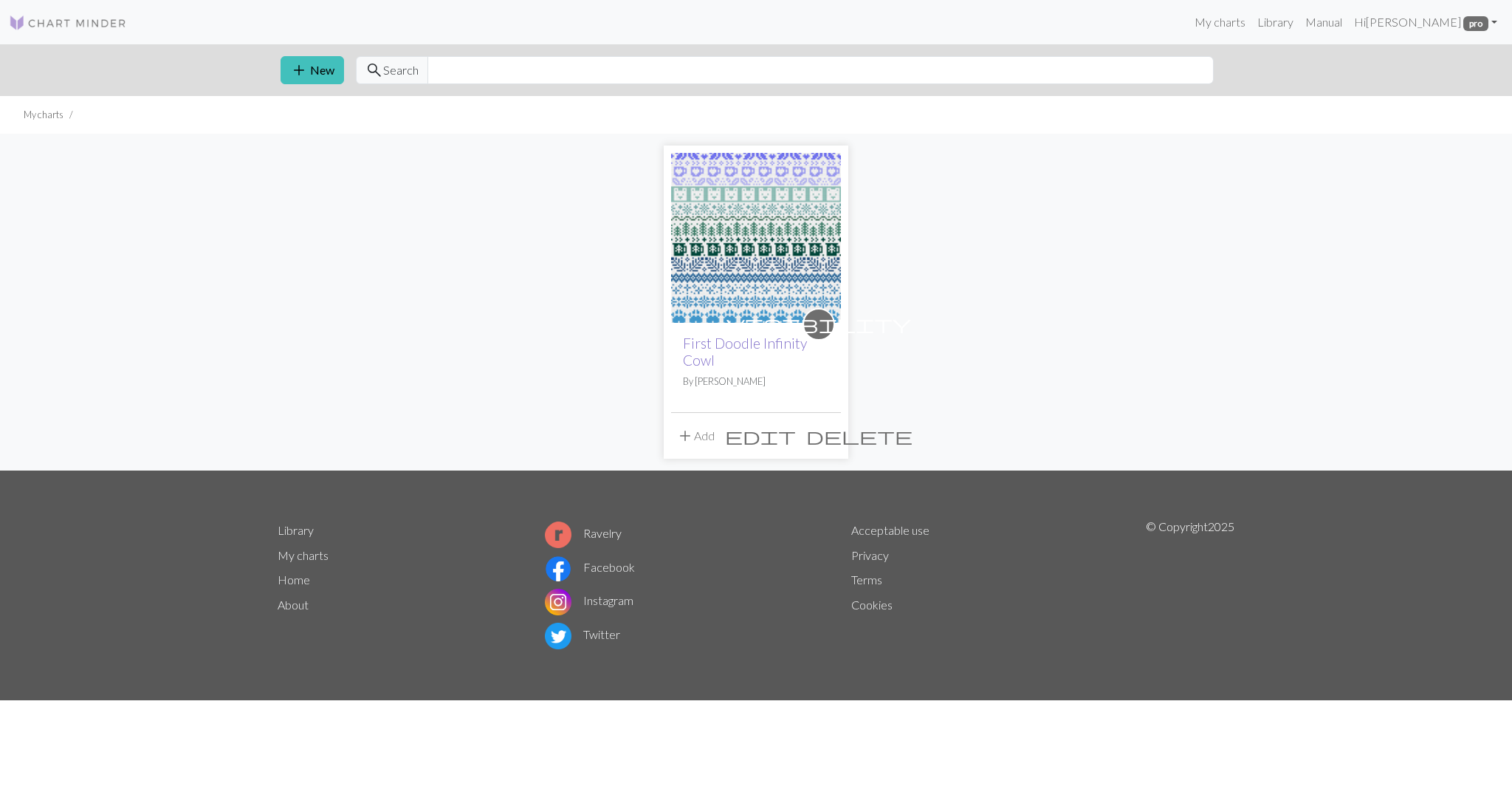
click at [754, 350] on link "First Doodle Infinity Cowl" at bounding box center [744, 351] width 124 height 34
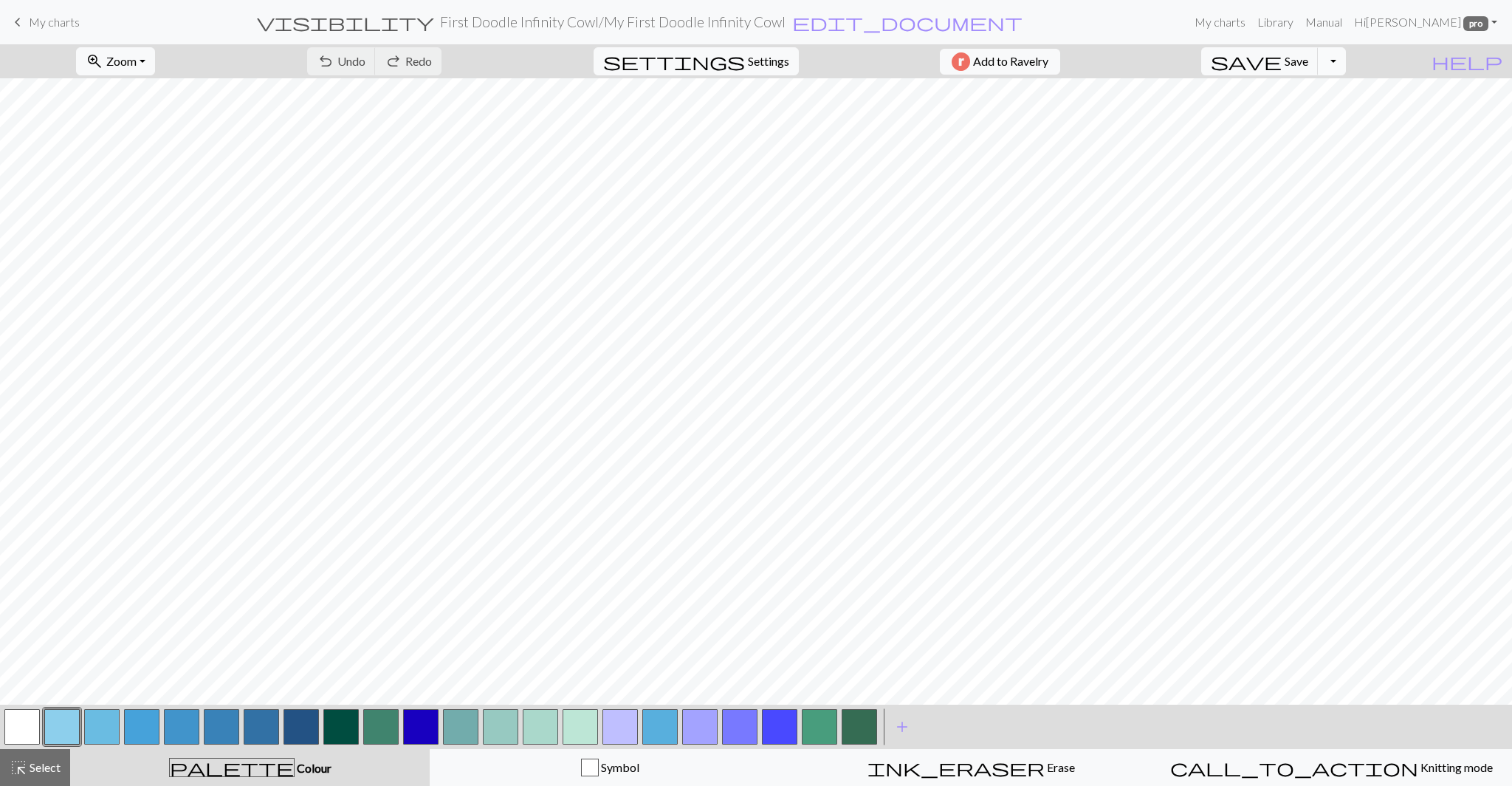
click at [1346, 53] on button "Toggle Dropdown" at bounding box center [1331, 61] width 28 height 28
click at [1318, 118] on button "save_alt Download" at bounding box center [1223, 117] width 244 height 23
click at [1251, 22] on link "My charts" at bounding box center [1220, 22] width 62 height 29
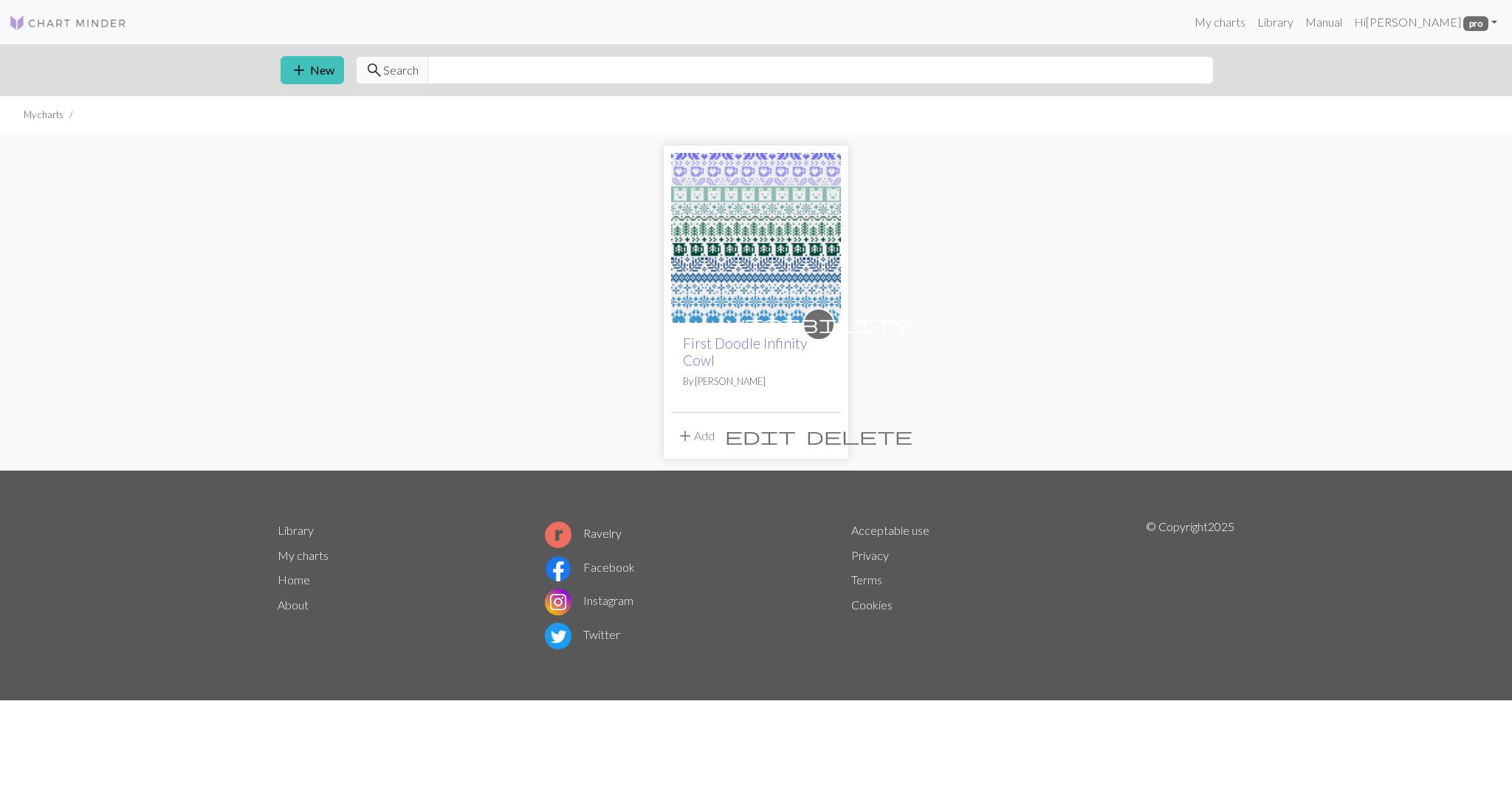
click at [750, 350] on link "First Doodle Infinity Cowl" at bounding box center [744, 351] width 124 height 34
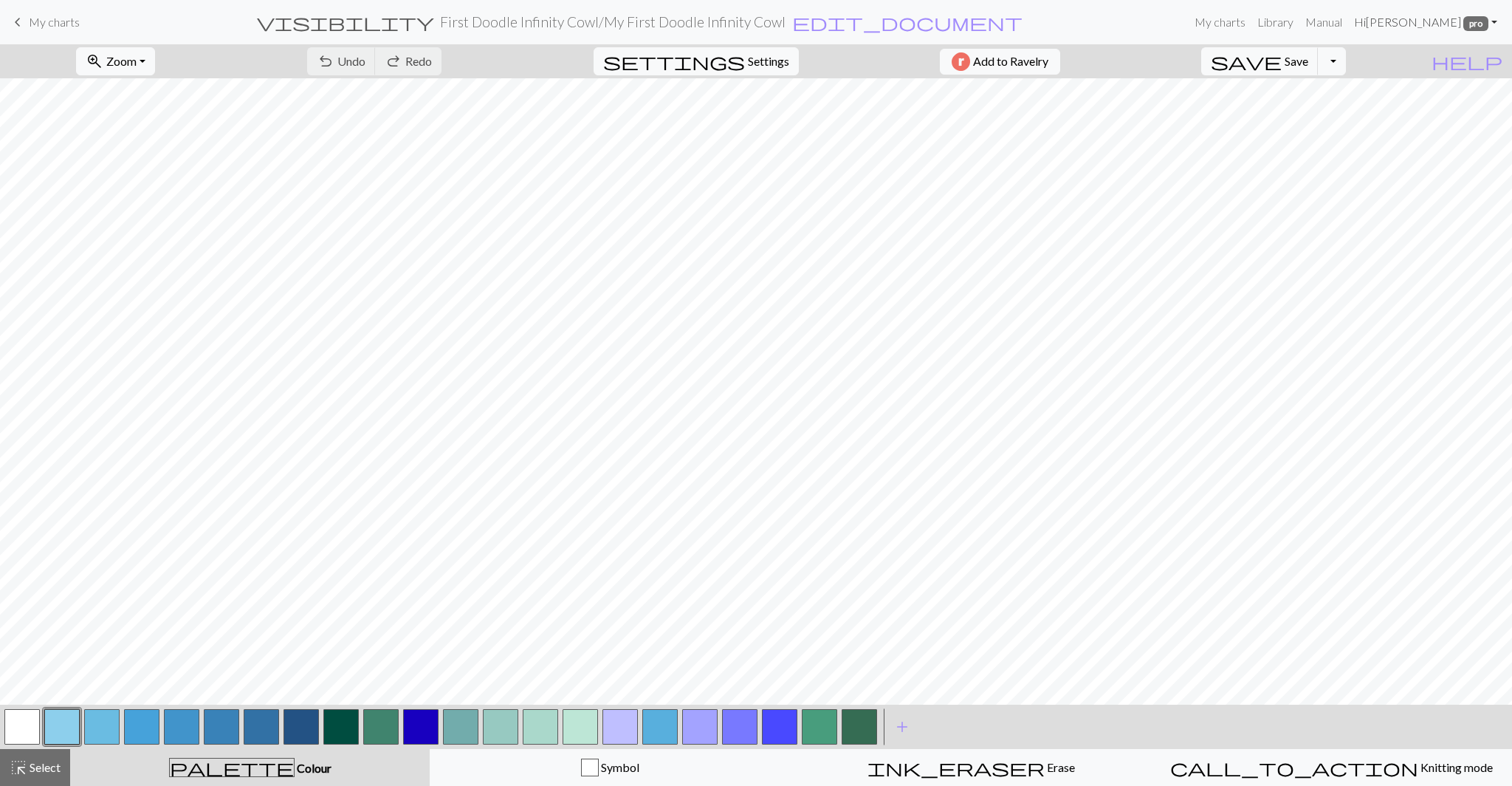
click at [1437, 28] on link "Hi [PERSON_NAME] pro" at bounding box center [1426, 22] width 155 height 29
click at [1436, 70] on link "Account settings" at bounding box center [1442, 62] width 95 height 29
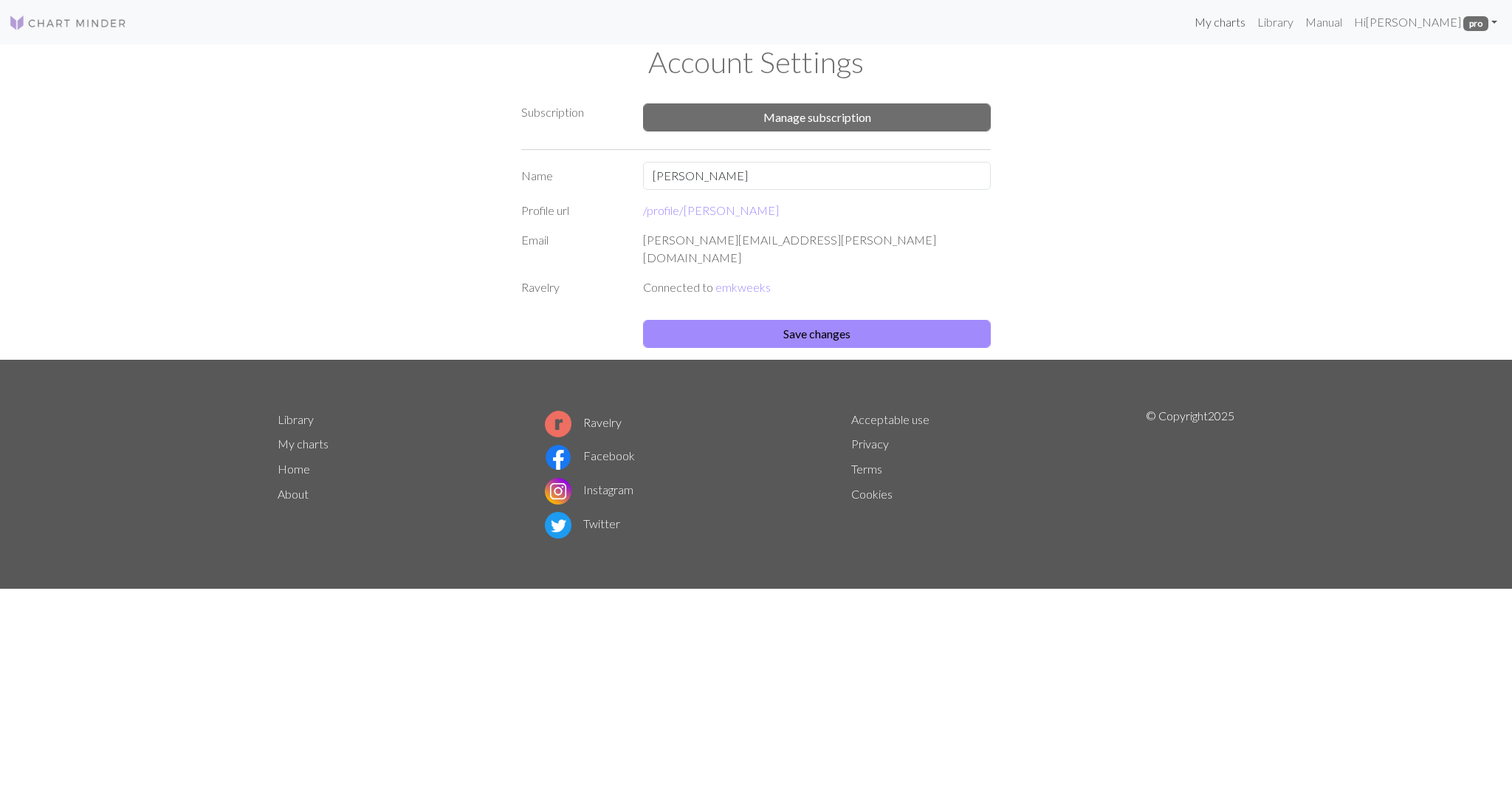
click at [1251, 25] on link "My charts" at bounding box center [1220, 22] width 62 height 29
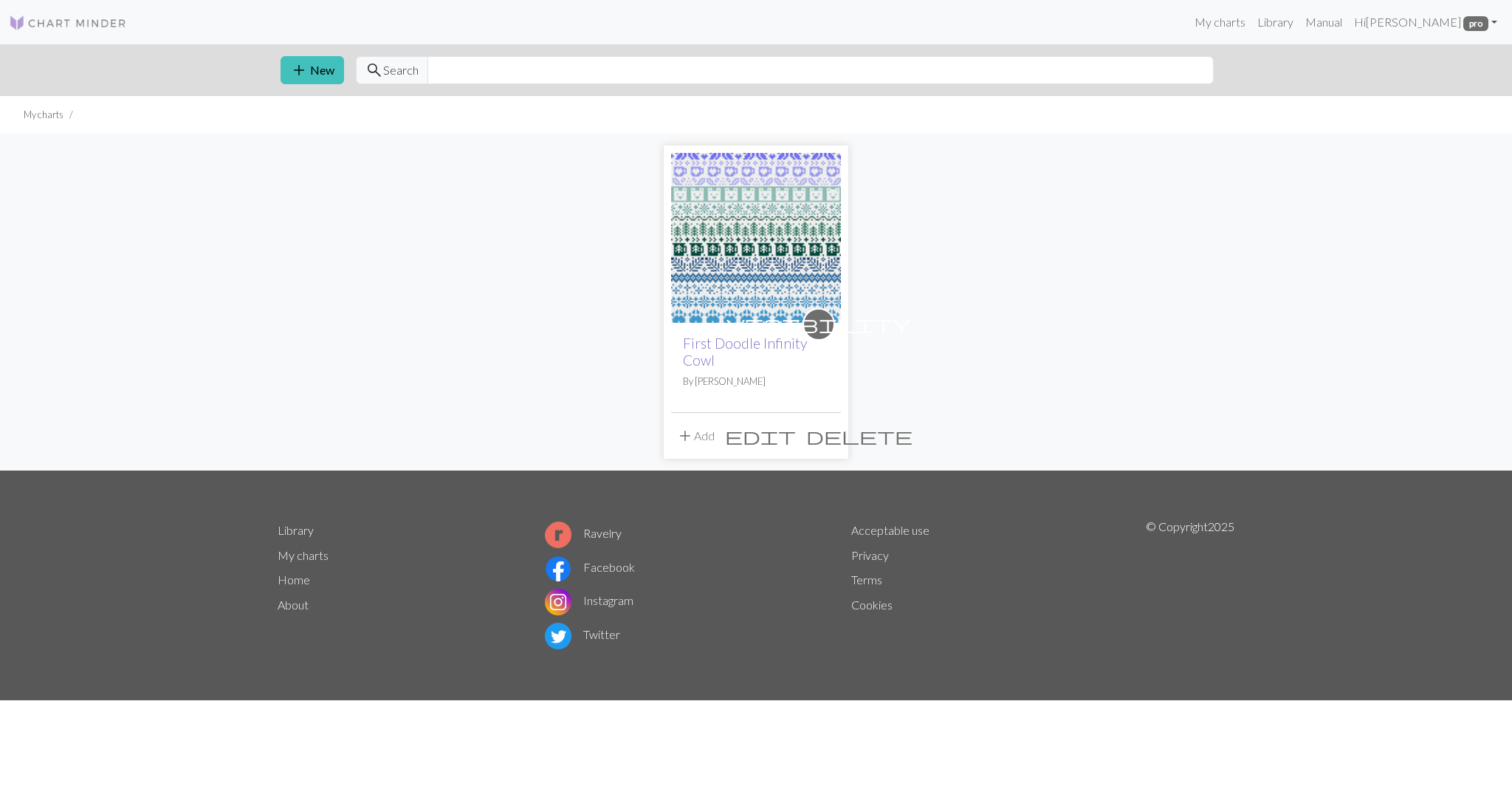
click at [714, 351] on link "First Doodle Infinity Cowl" at bounding box center [744, 351] width 124 height 34
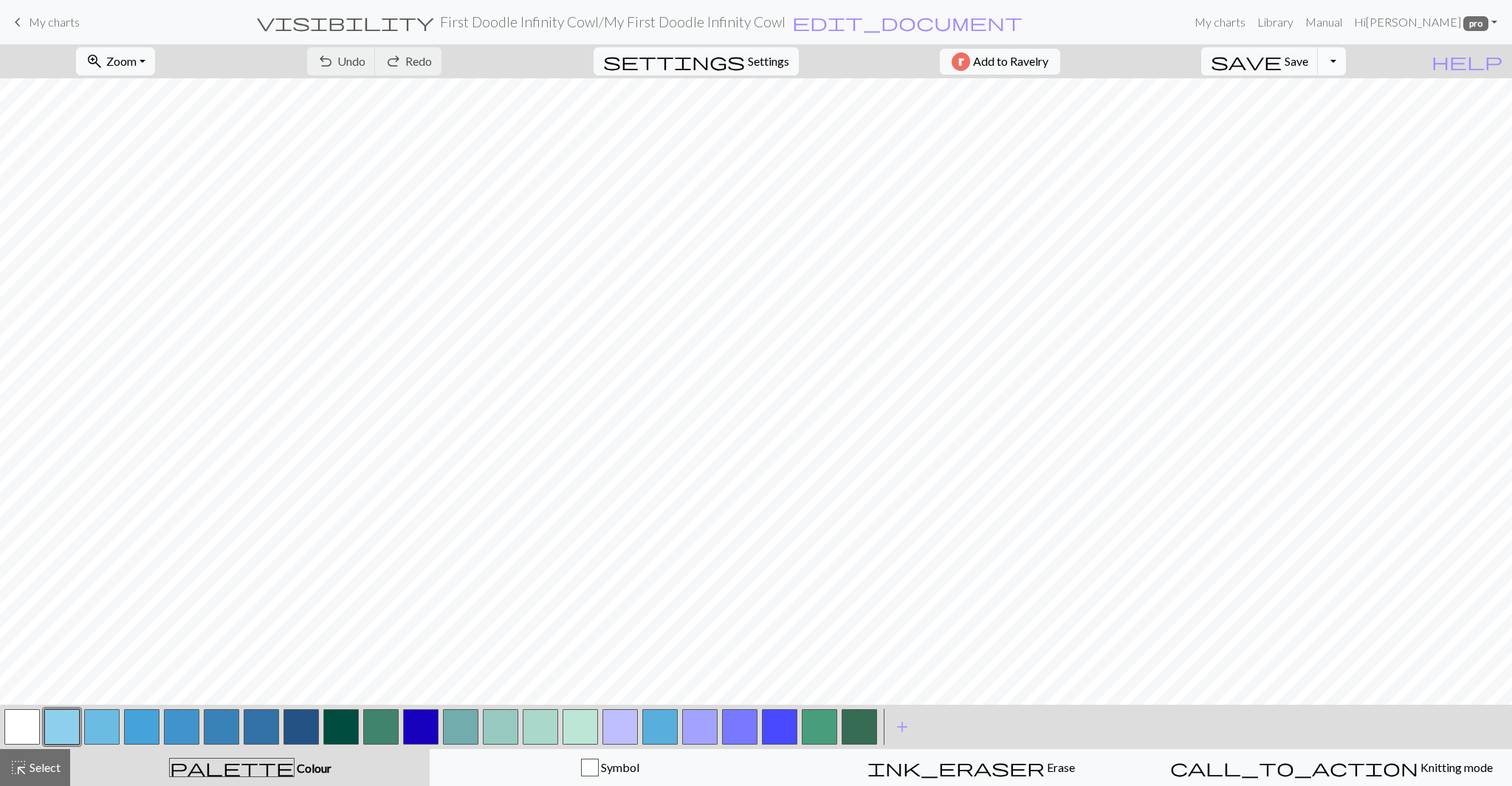
click at [1346, 53] on button "Toggle Dropdown" at bounding box center [1331, 61] width 28 height 28
click at [1315, 126] on button "save_alt Download" at bounding box center [1223, 117] width 244 height 23
click at [1346, 59] on button "Toggle Dropdown" at bounding box center [1331, 61] width 28 height 28
click at [1314, 125] on button "save_alt Download" at bounding box center [1223, 117] width 244 height 23
click at [53, 20] on span "My charts" at bounding box center [54, 22] width 51 height 14
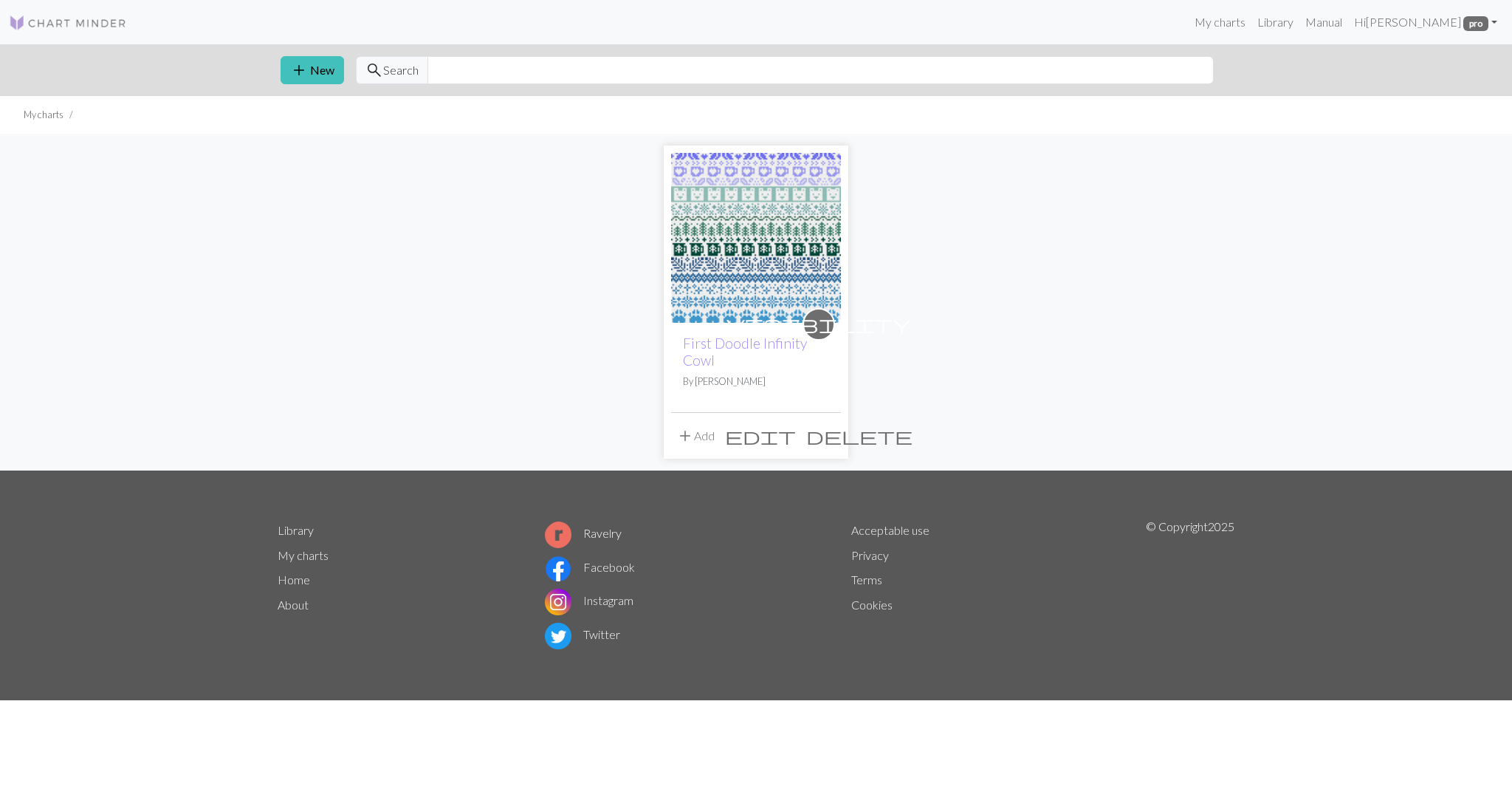
click at [815, 329] on span "visibility" at bounding box center [818, 323] width 184 height 23
click at [795, 429] on span "edit" at bounding box center [760, 435] width 71 height 20
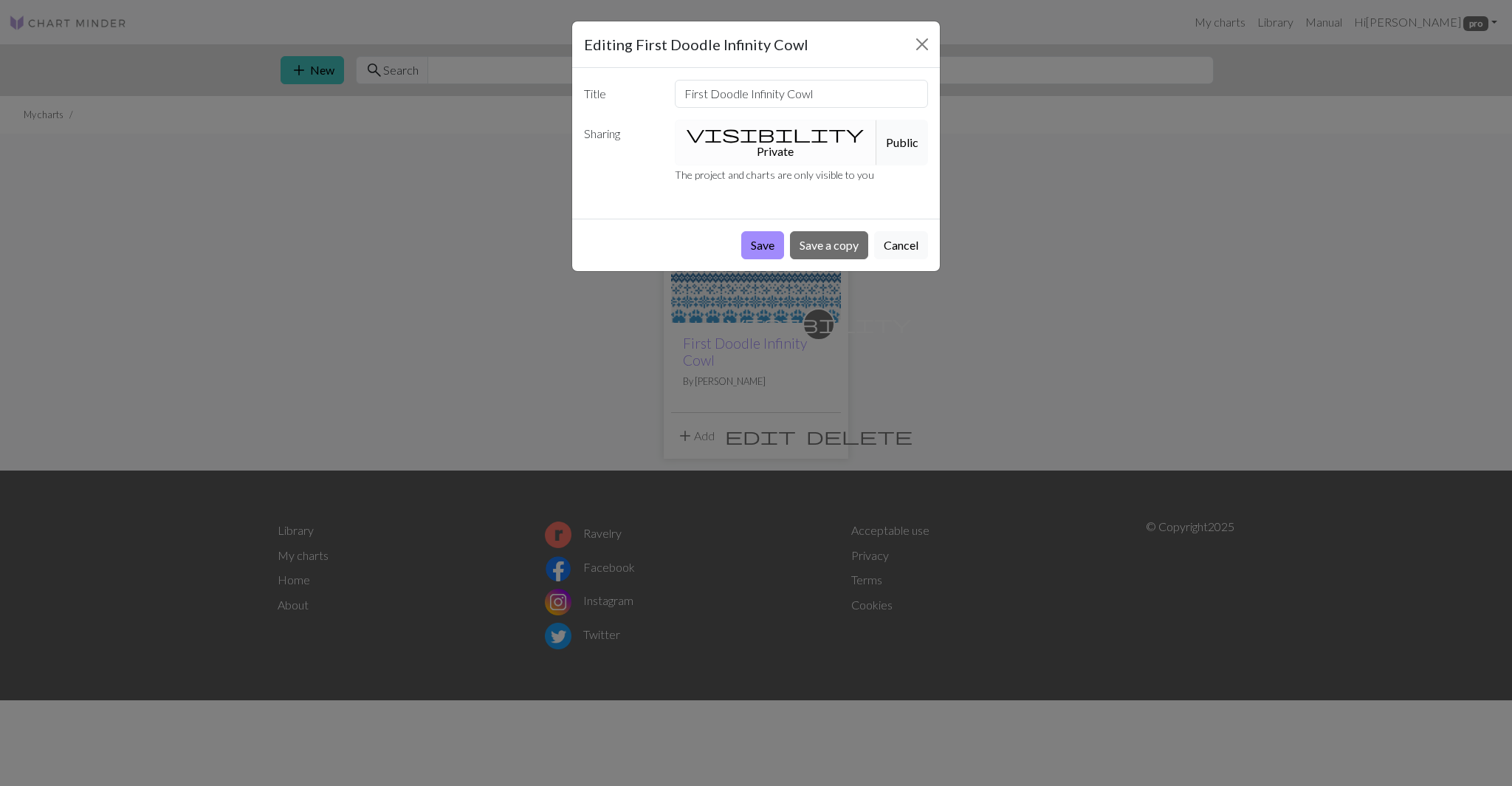
click at [876, 128] on button "Public" at bounding box center [901, 142] width 52 height 46
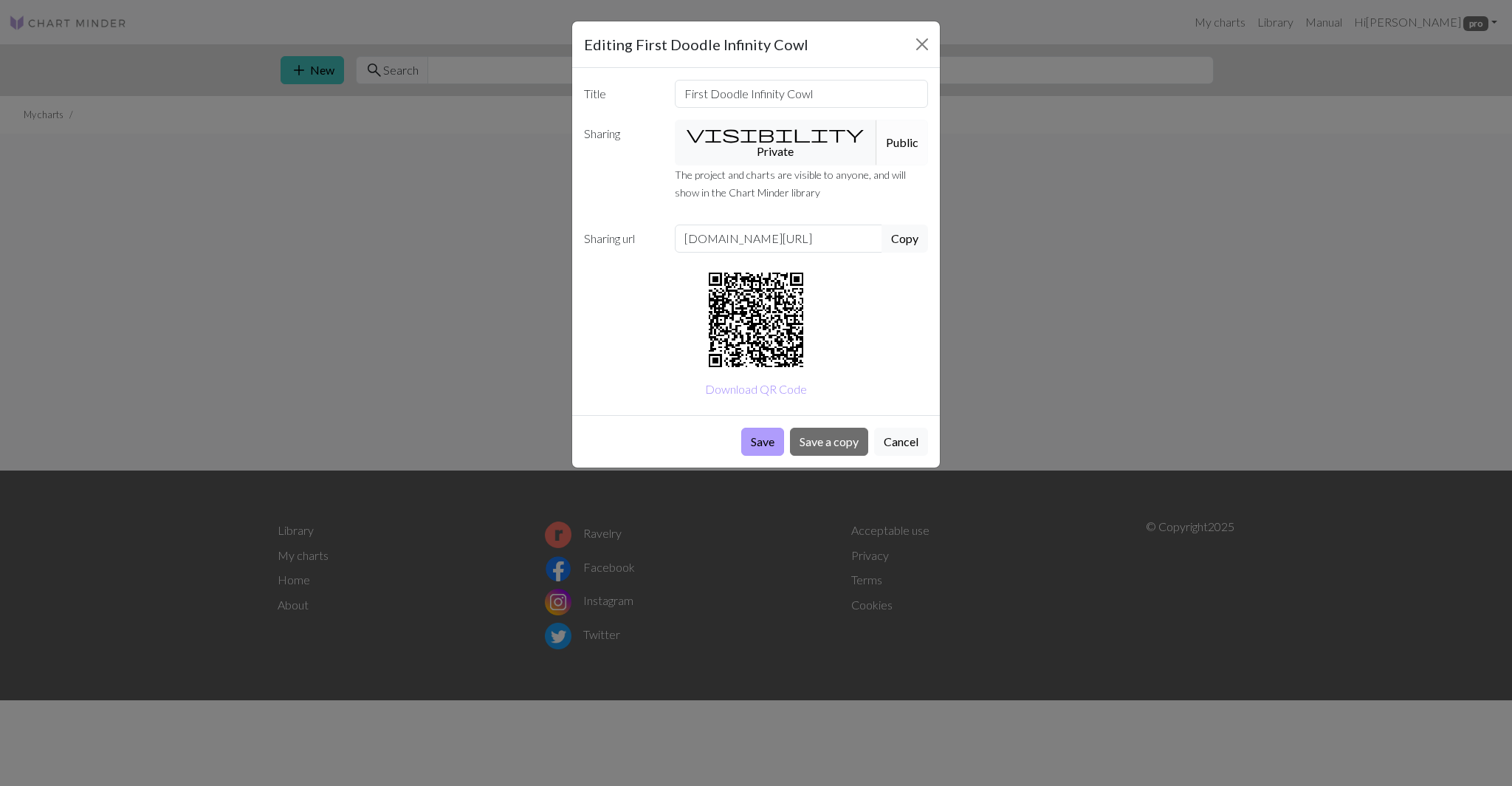
click at [757, 427] on button "Save" at bounding box center [762, 441] width 43 height 28
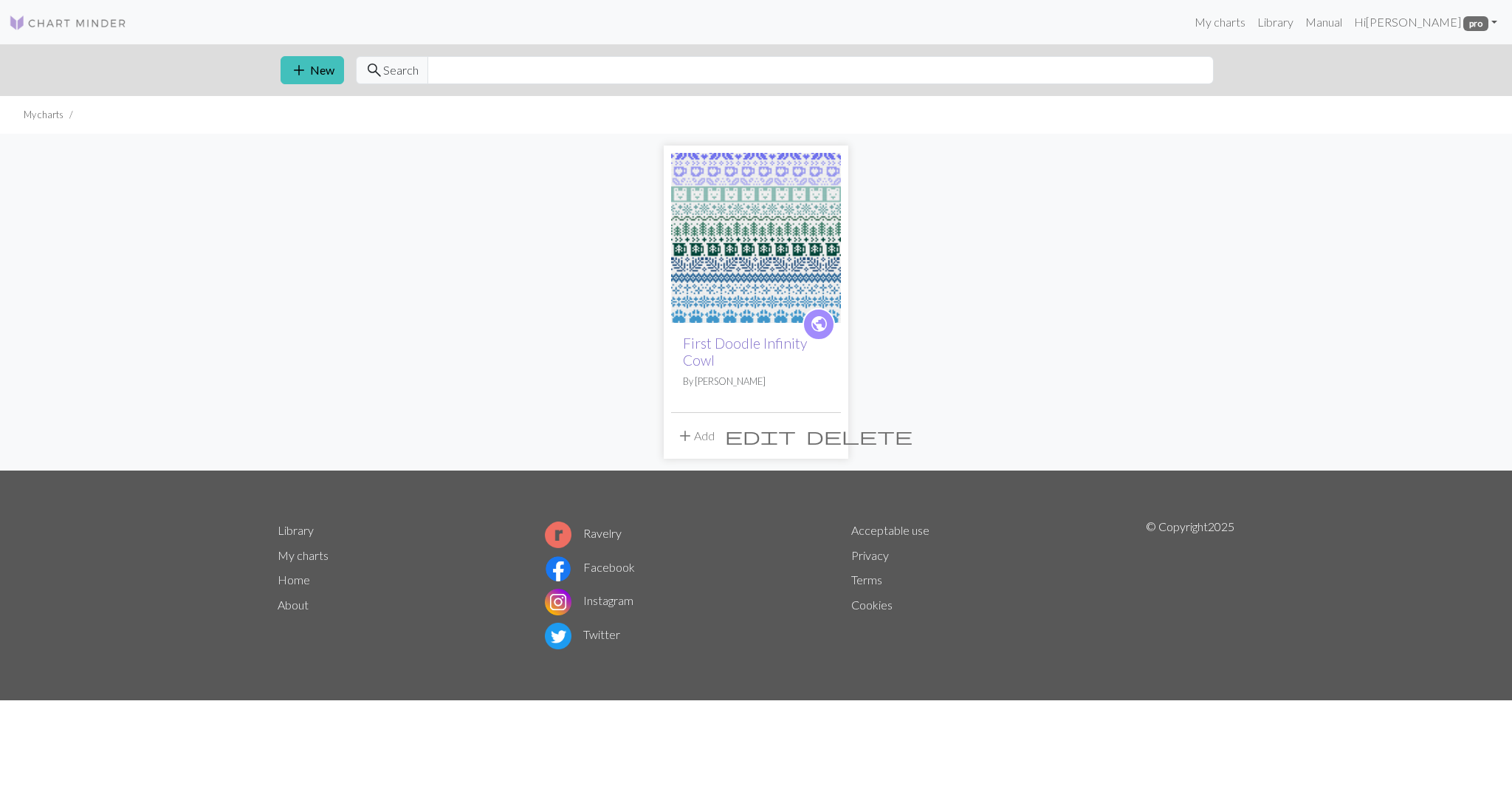
click at [747, 348] on link "First Doodle Infinity Cowl" at bounding box center [744, 351] width 124 height 34
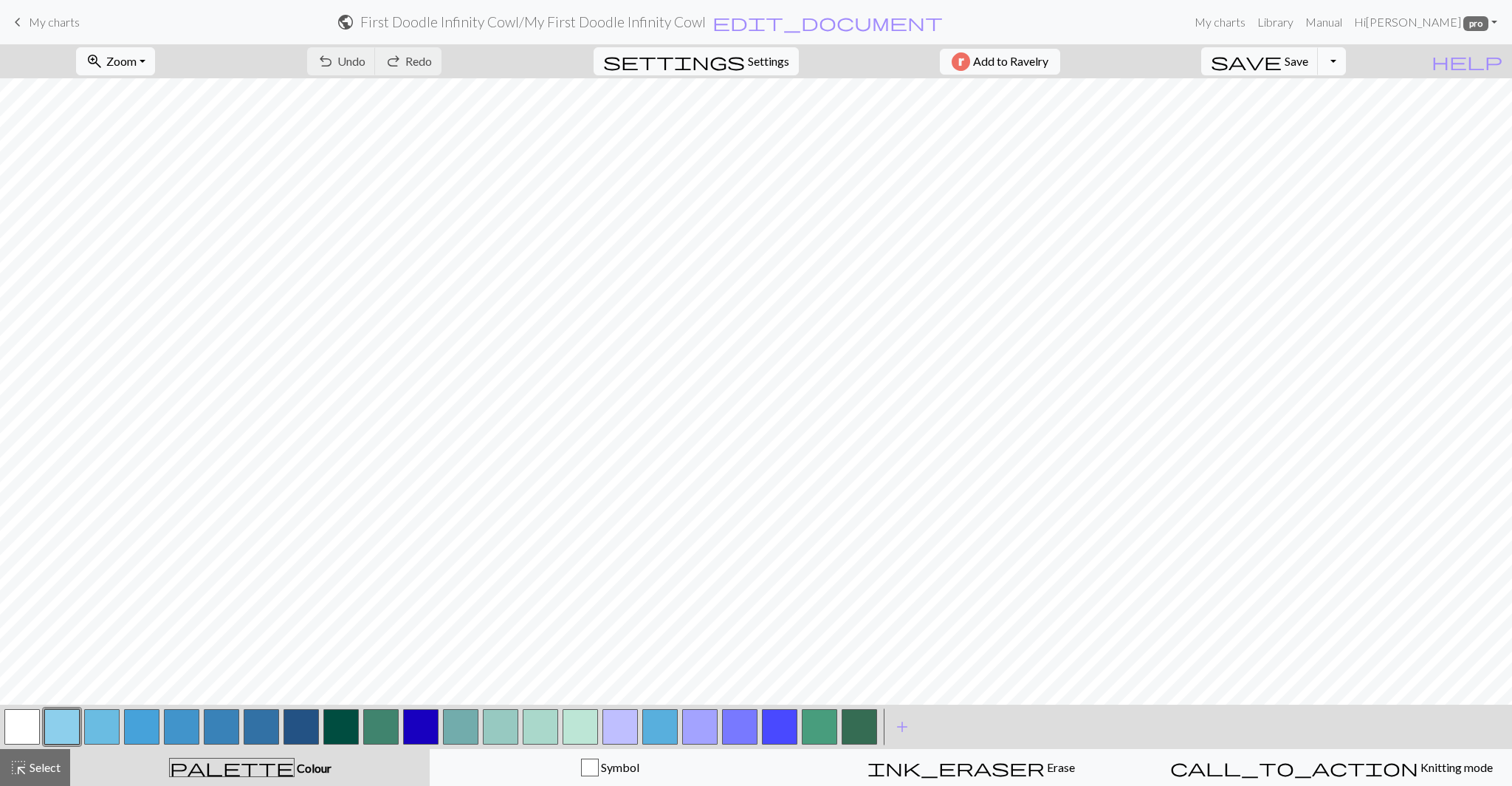
click at [1346, 67] on button "Toggle Dropdown" at bounding box center [1331, 61] width 28 height 28
click at [1327, 123] on button "save_alt Download" at bounding box center [1223, 117] width 244 height 23
click at [41, 20] on span "My charts" at bounding box center [54, 22] width 51 height 14
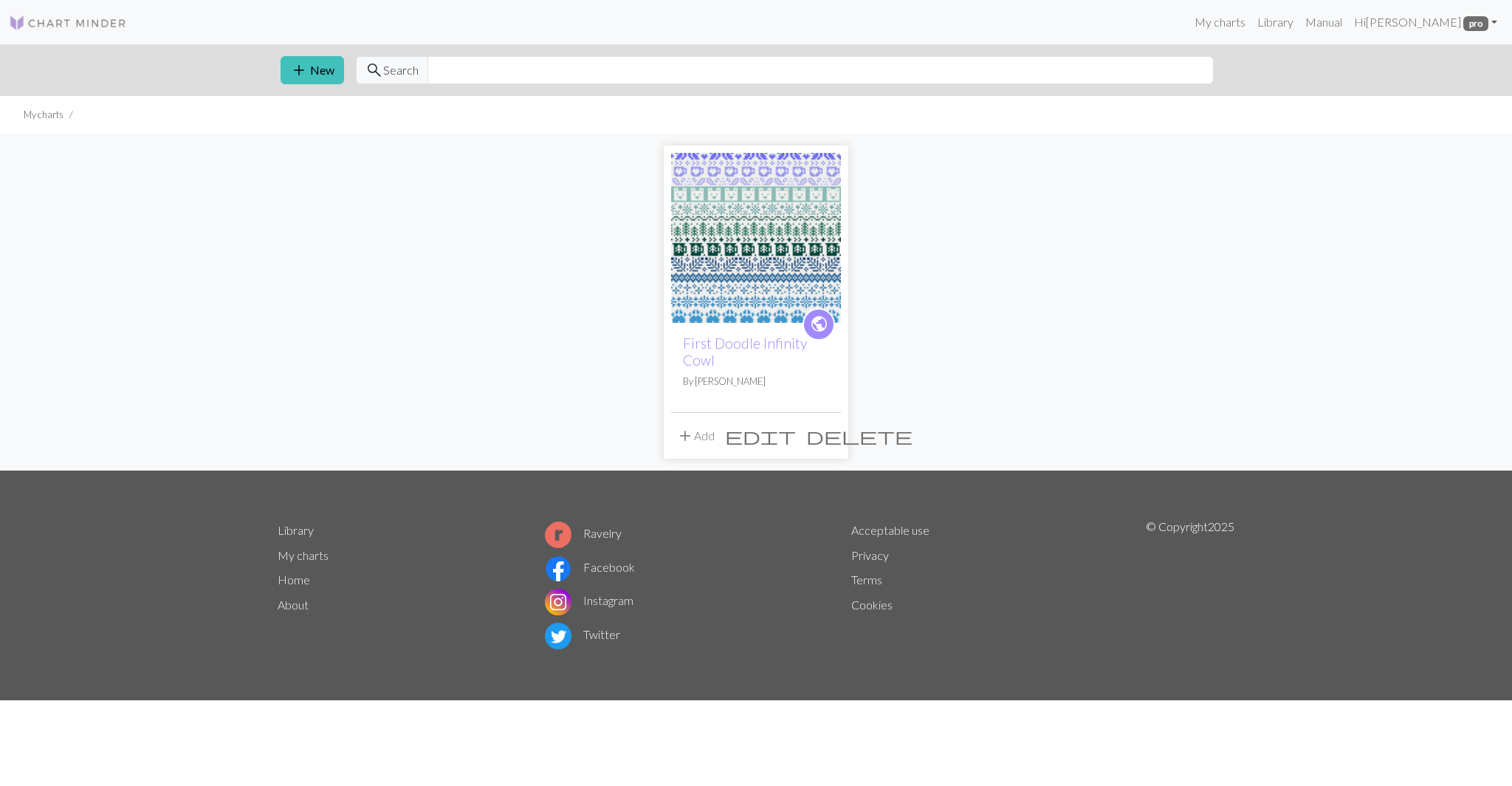
click at [795, 435] on span "edit" at bounding box center [760, 435] width 71 height 20
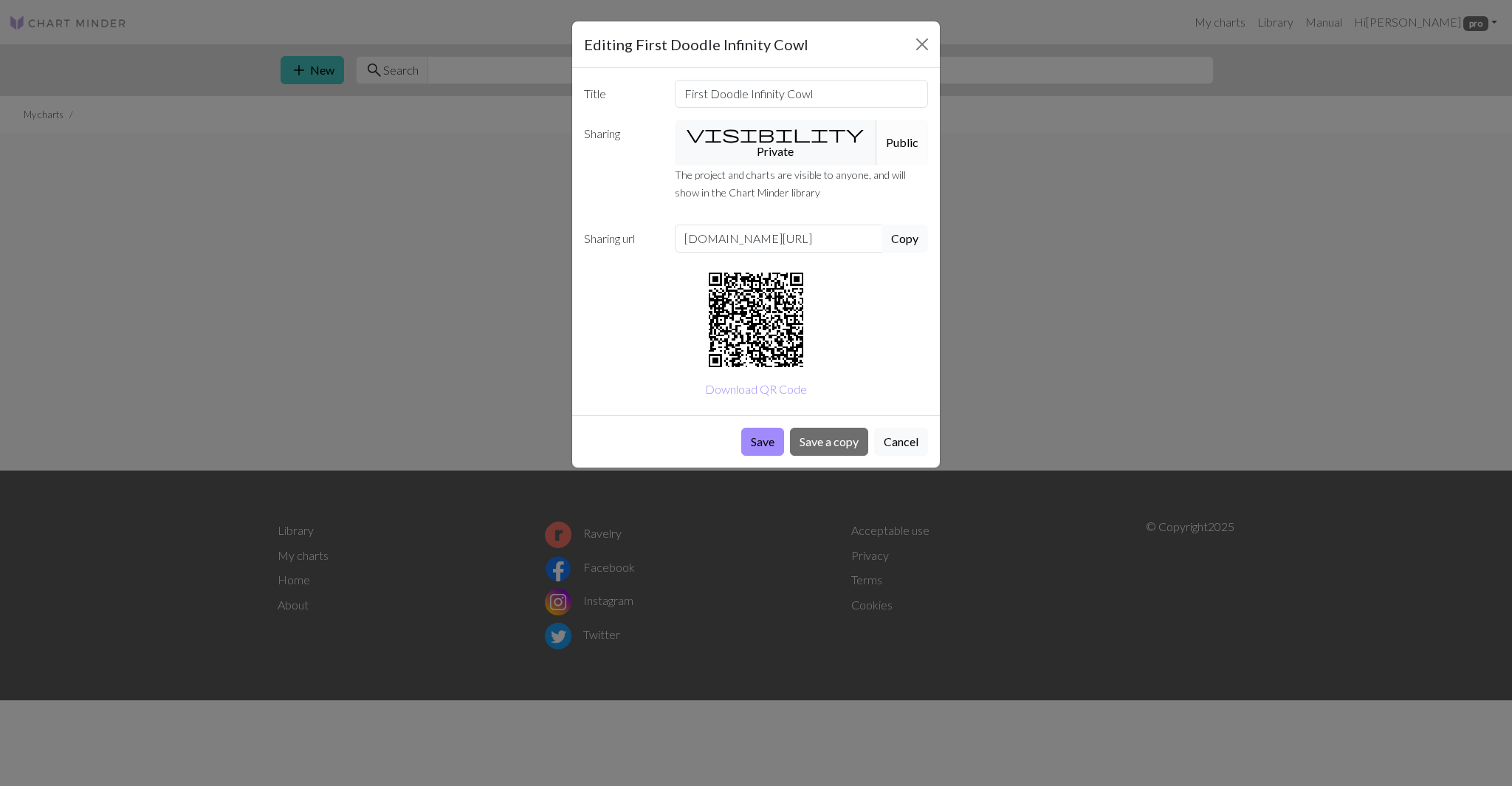
click at [901, 224] on button "Copy" at bounding box center [904, 238] width 47 height 28
click at [745, 138] on button "visibility Private" at bounding box center [776, 142] width 203 height 46
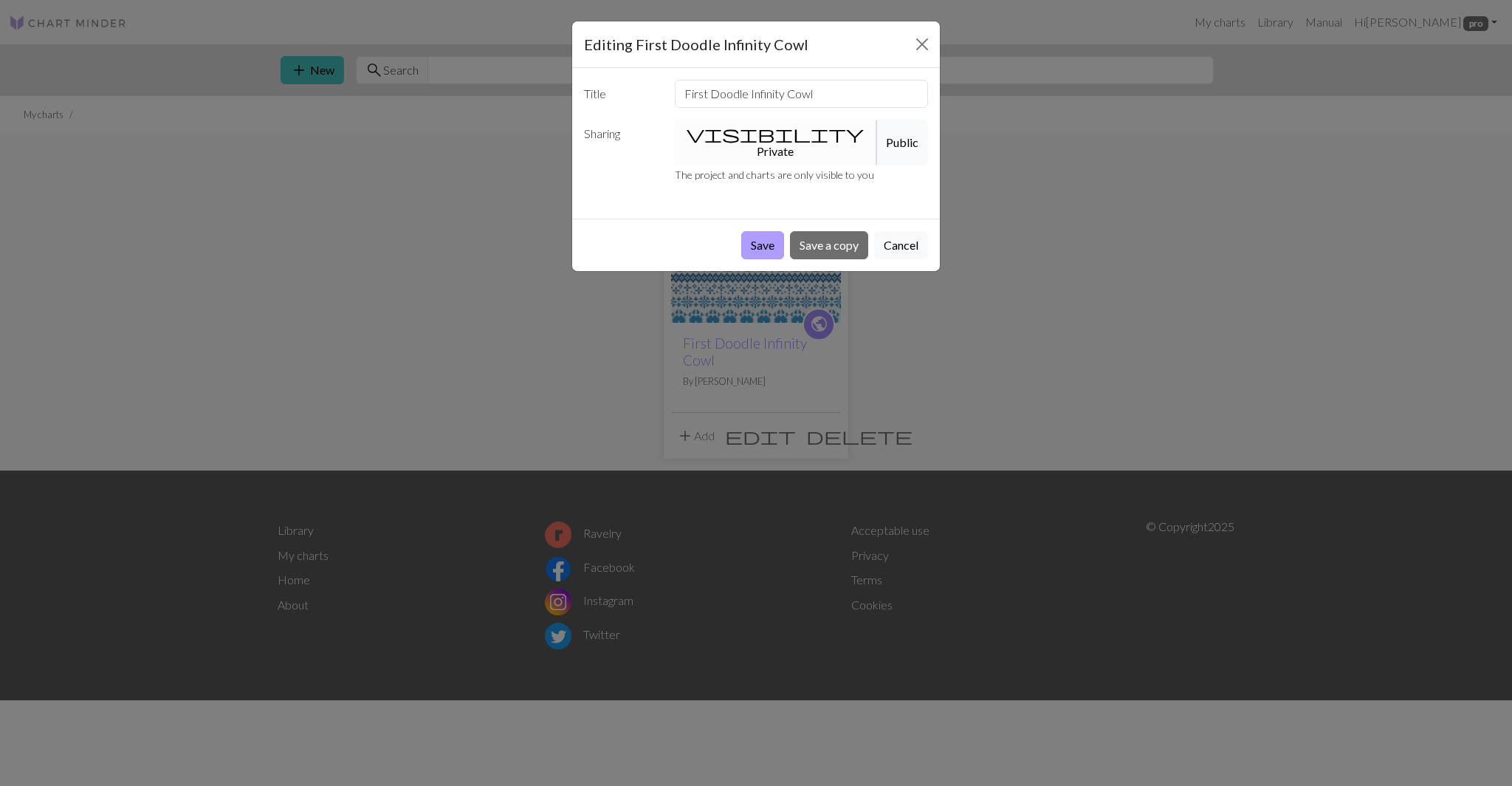
click at [756, 233] on button "Save" at bounding box center [762, 244] width 43 height 28
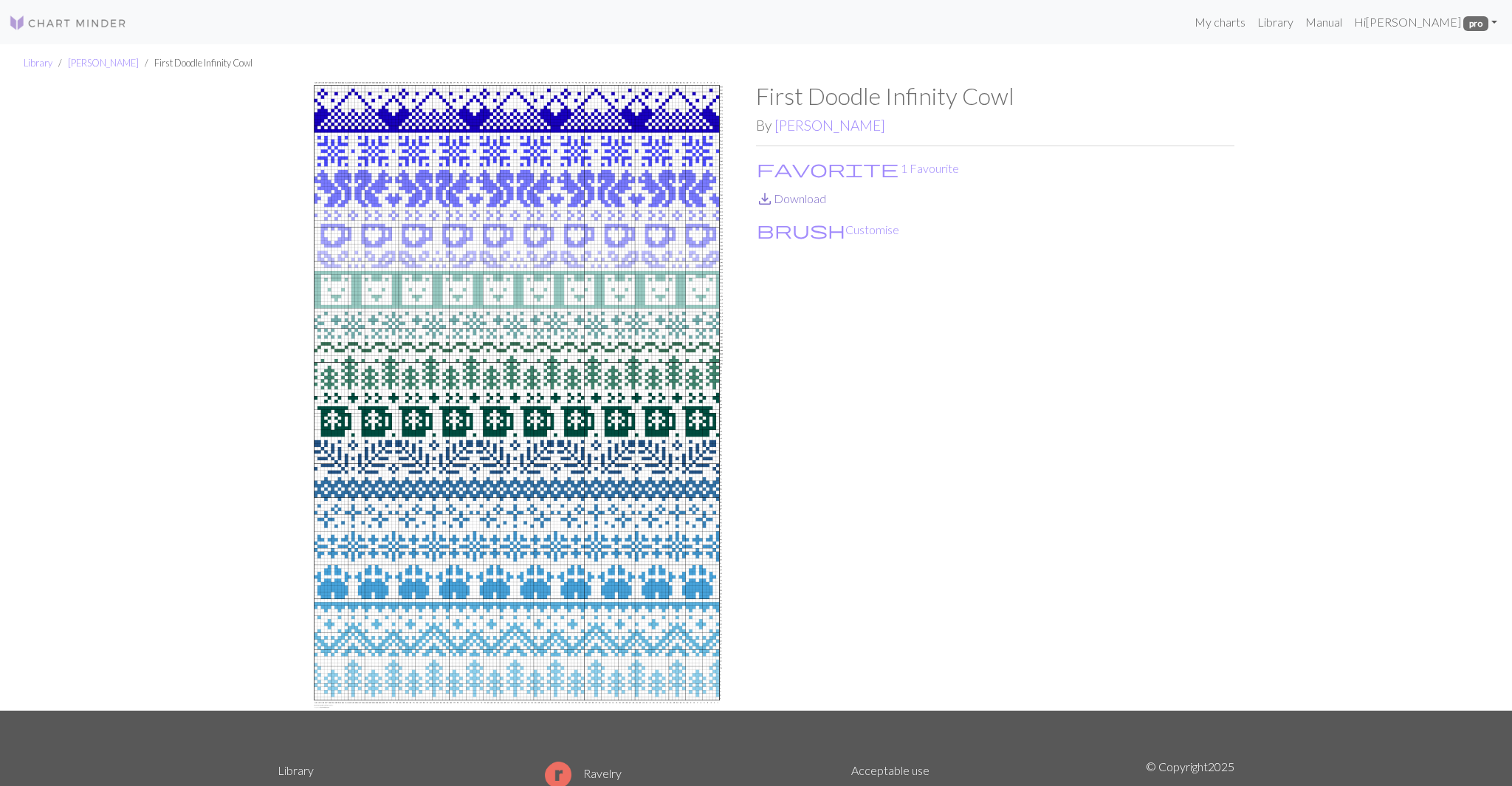
click at [801, 196] on link "save_alt Download" at bounding box center [790, 198] width 70 height 14
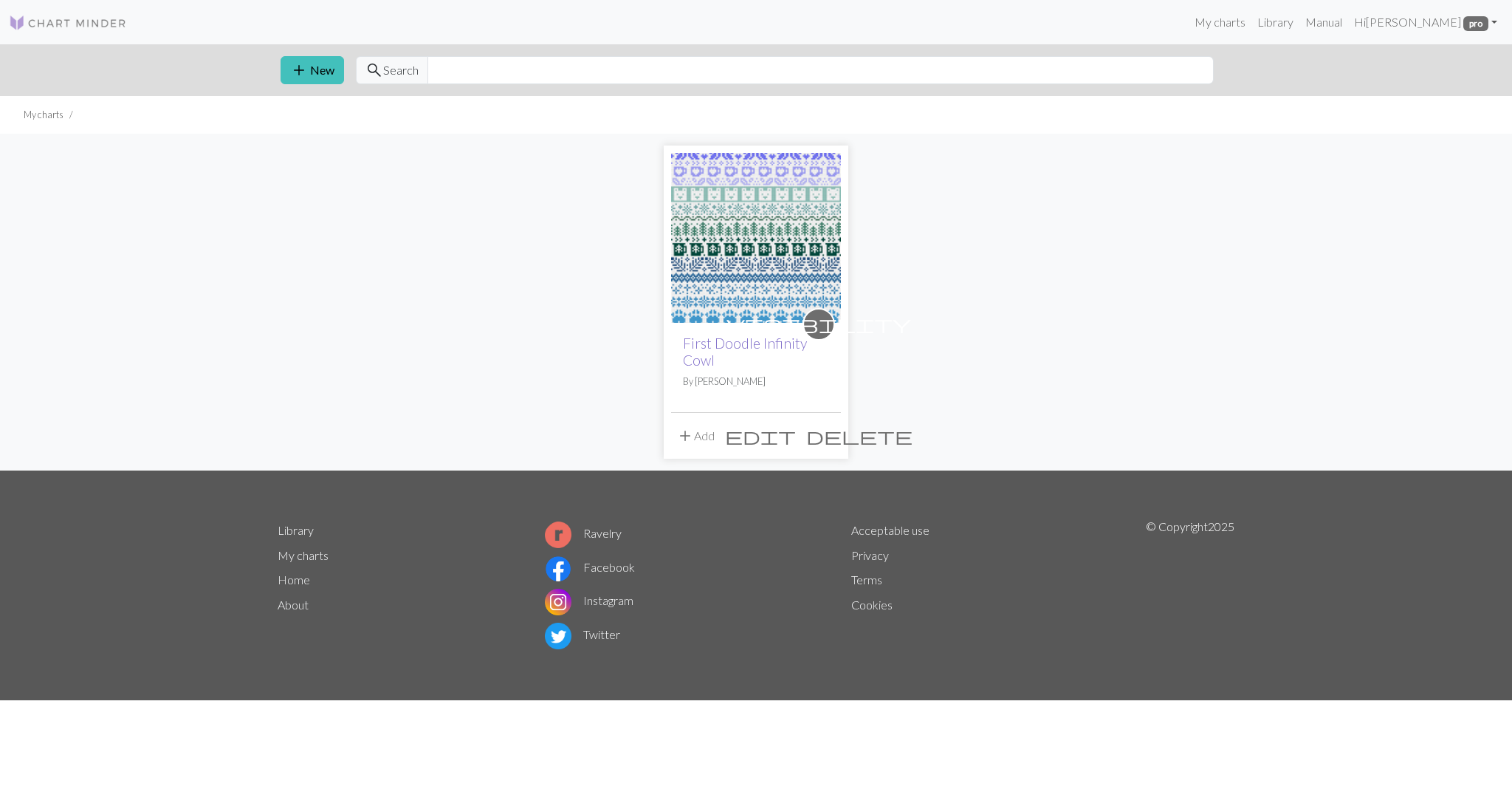
click at [738, 342] on link "First Doodle Infinity Cowl" at bounding box center [744, 351] width 124 height 34
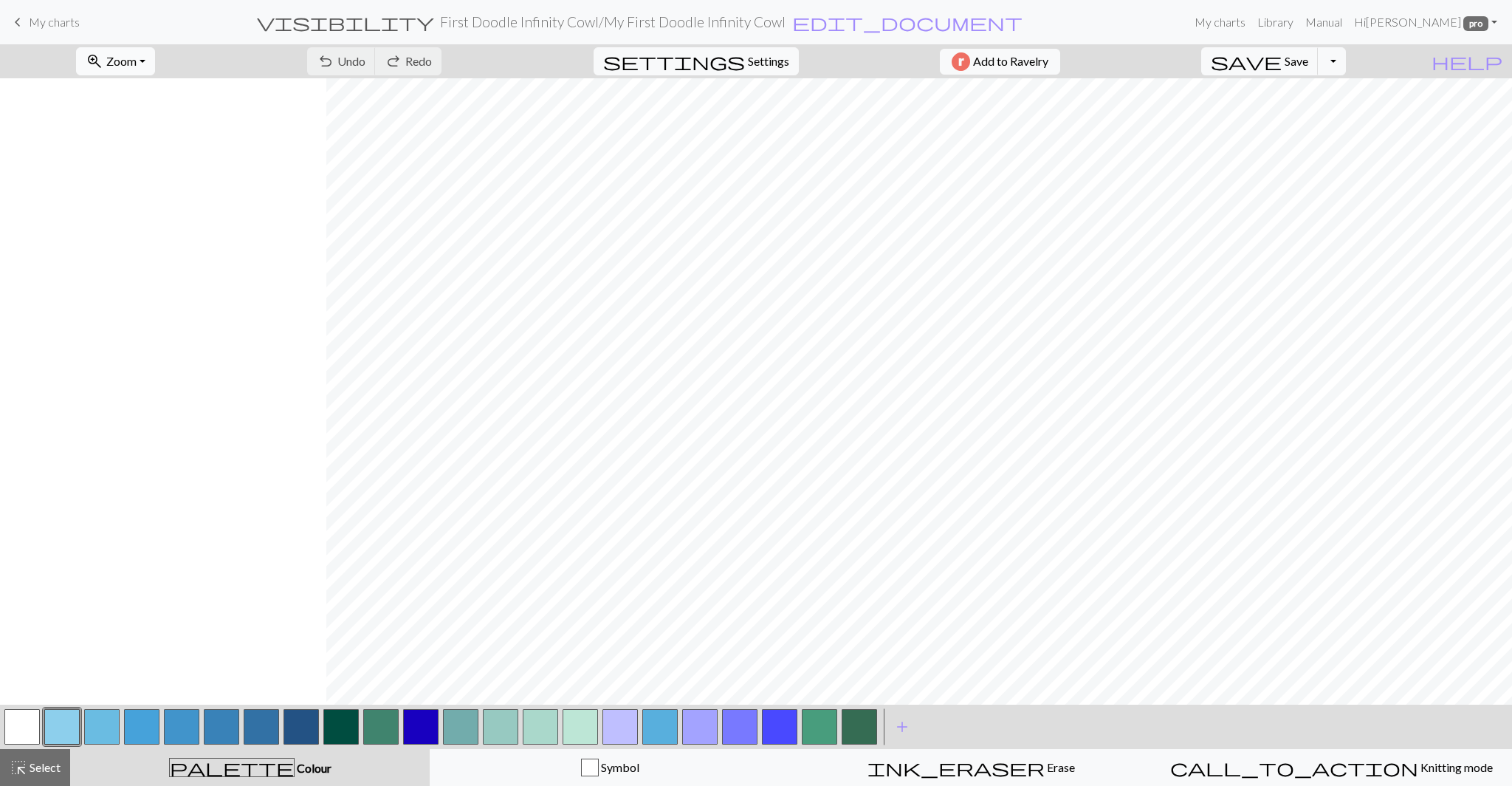
scroll to position [0, 326]
click at [23, 721] on button "button" at bounding box center [22, 726] width 35 height 35
click at [1313, 61] on button "save Save Save" at bounding box center [1259, 61] width 117 height 28
click at [1251, 22] on link "My charts" at bounding box center [1220, 22] width 62 height 29
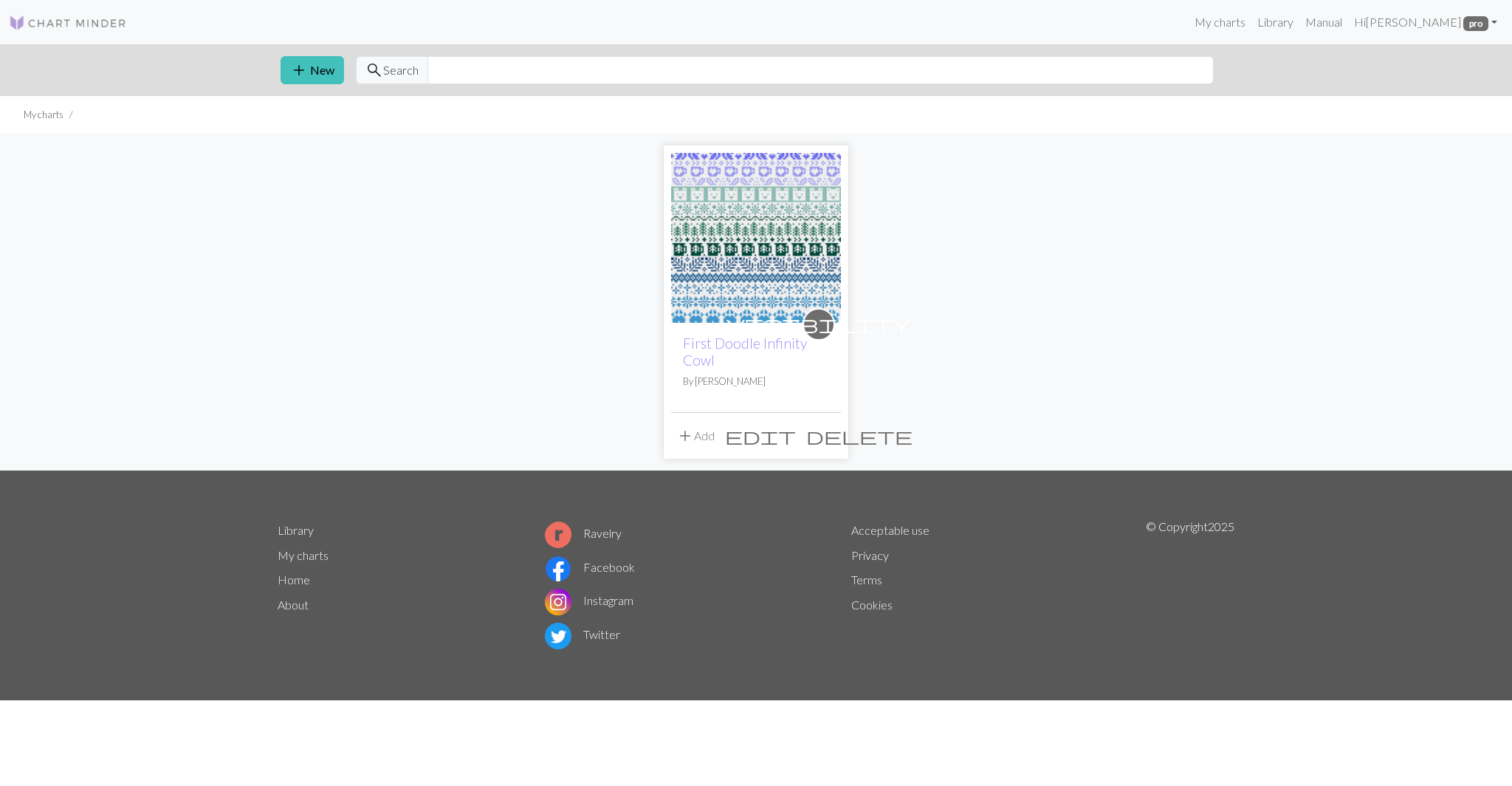
click at [793, 445] on span "edit" at bounding box center [760, 435] width 71 height 20
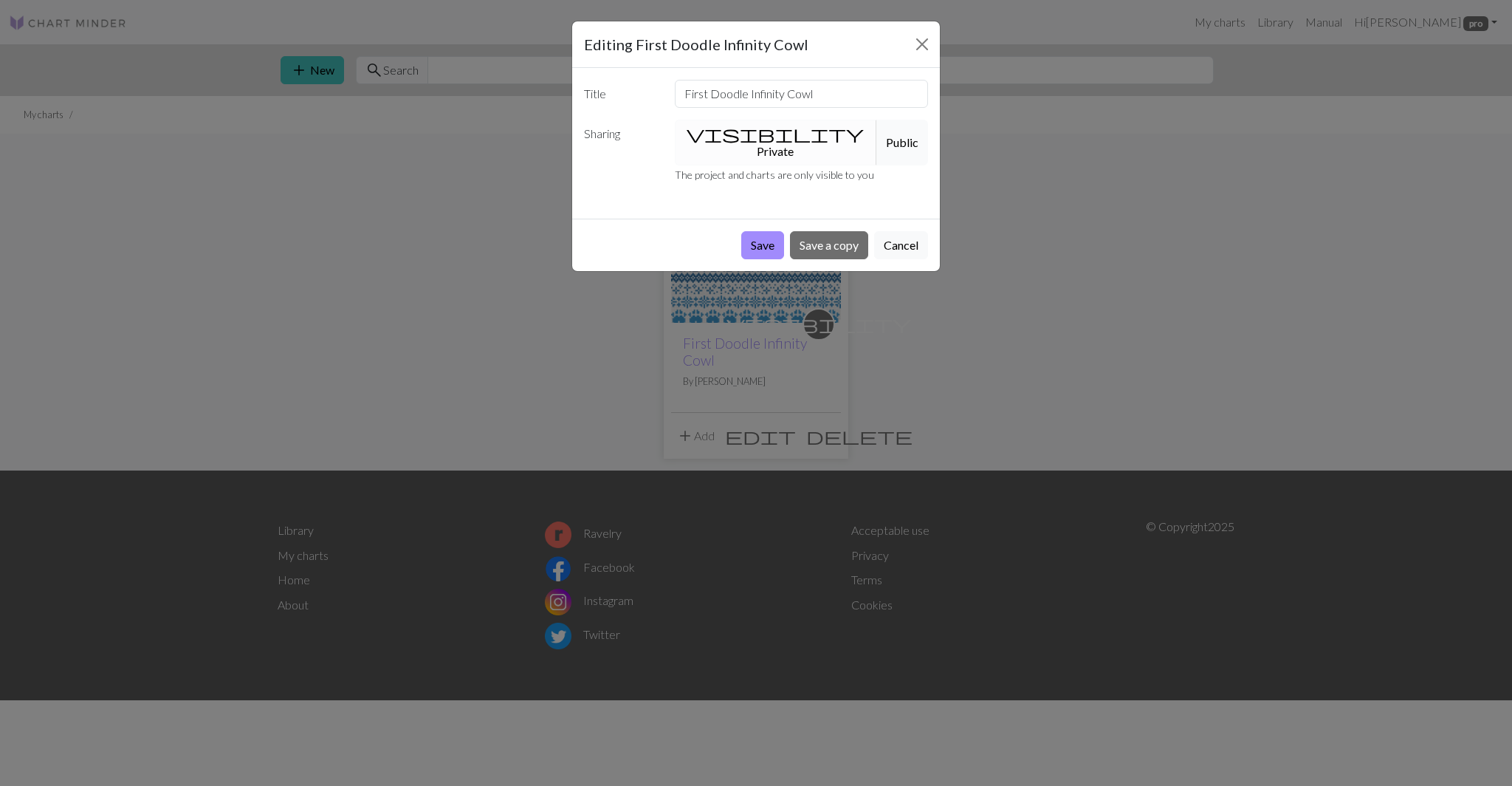
click at [876, 136] on button "Public" at bounding box center [901, 142] width 52 height 46
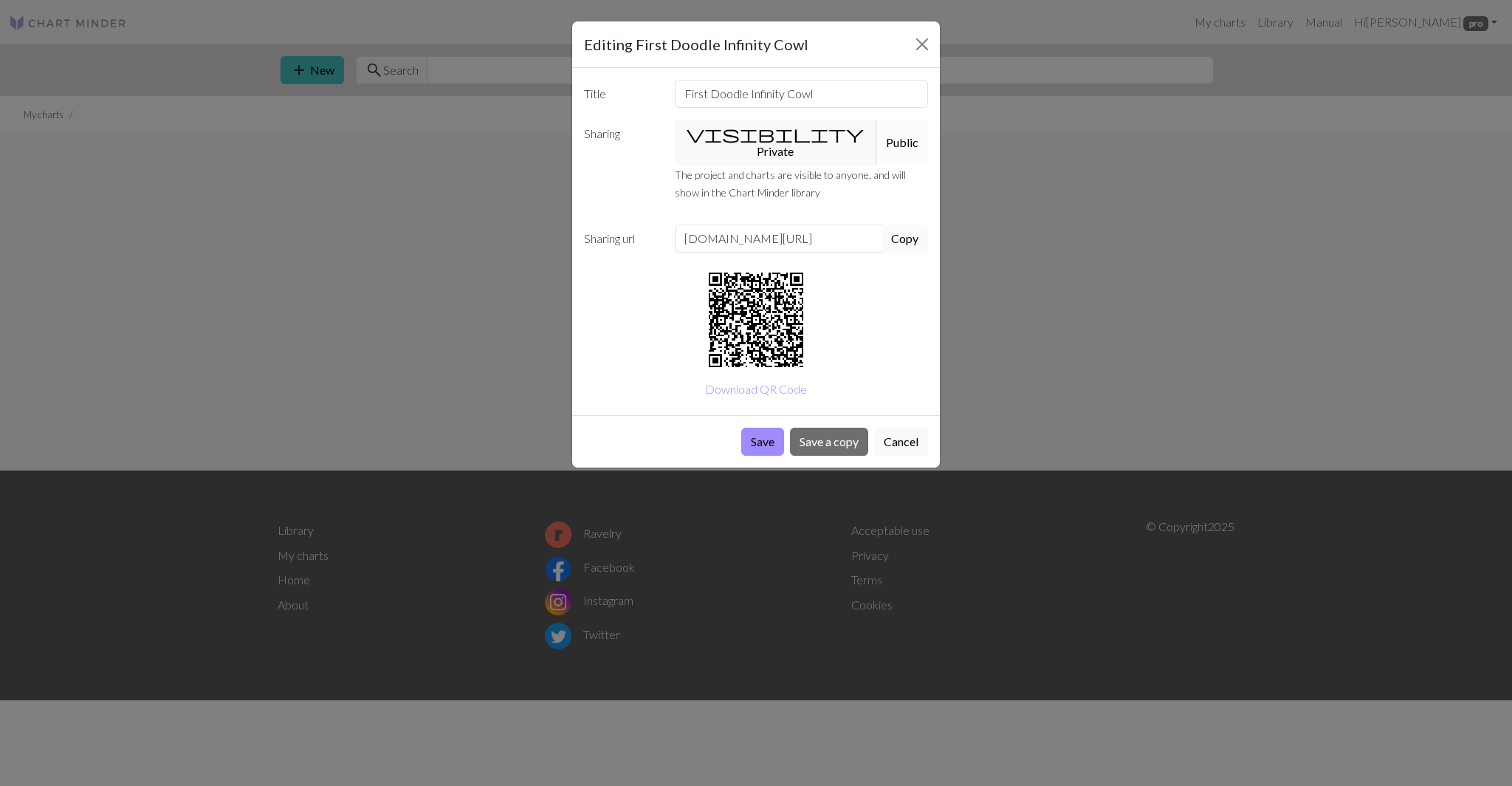
click at [898, 224] on button "Copy" at bounding box center [904, 238] width 47 height 28
click at [919, 41] on button "Close" at bounding box center [921, 44] width 23 height 23
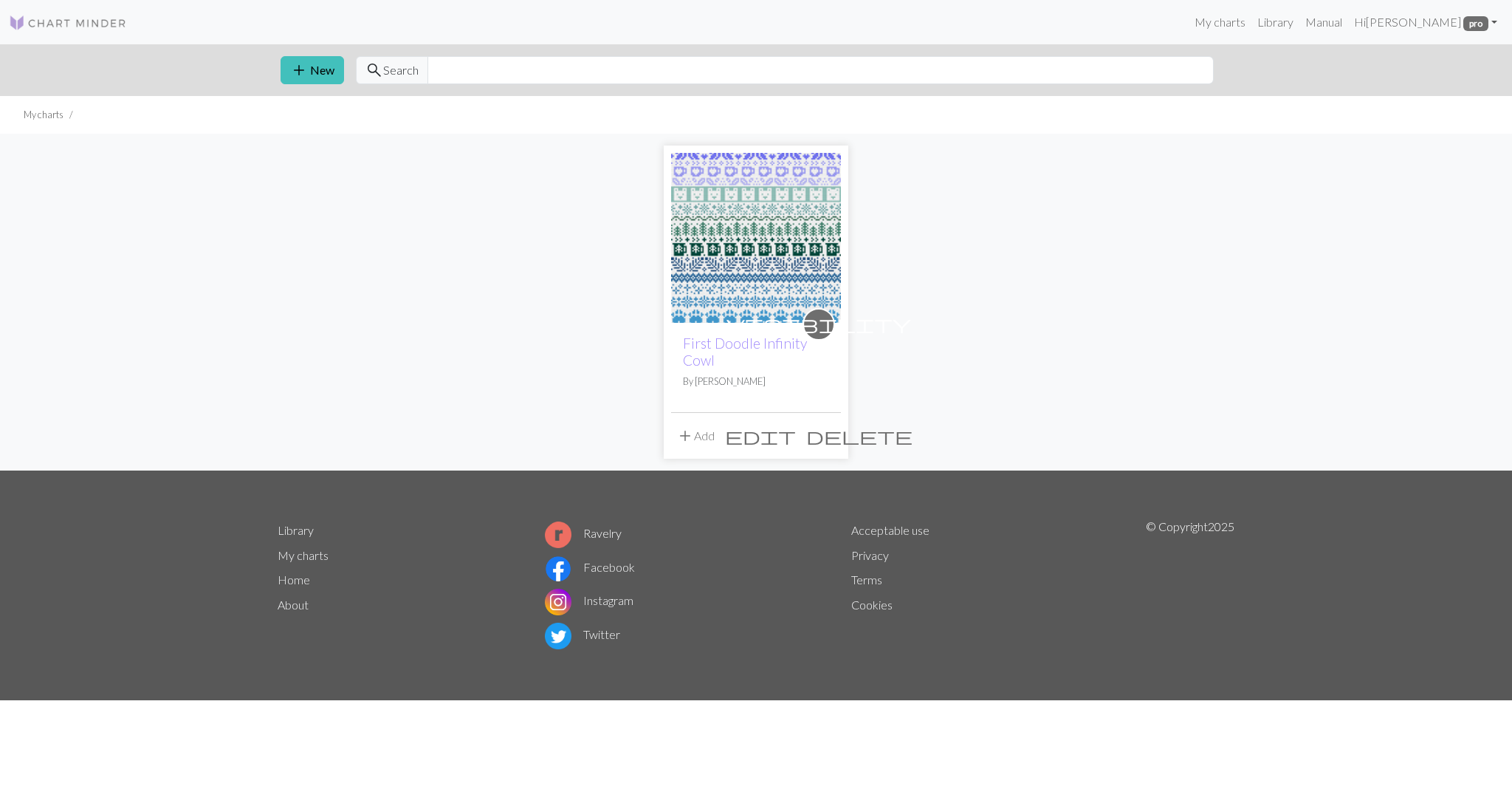
click at [795, 438] on span "edit" at bounding box center [760, 435] width 71 height 20
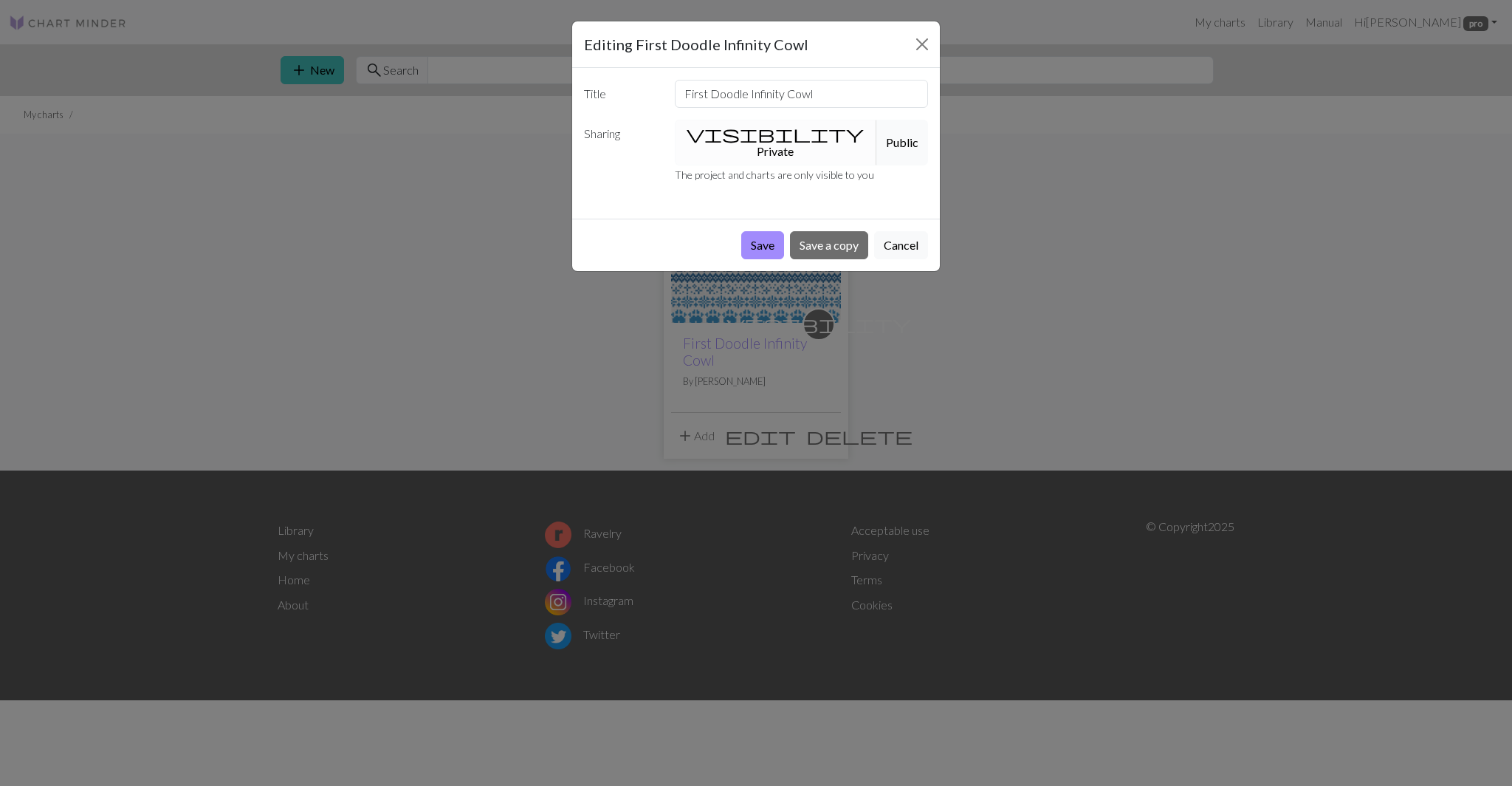
click at [876, 127] on button "Public" at bounding box center [901, 142] width 52 height 46
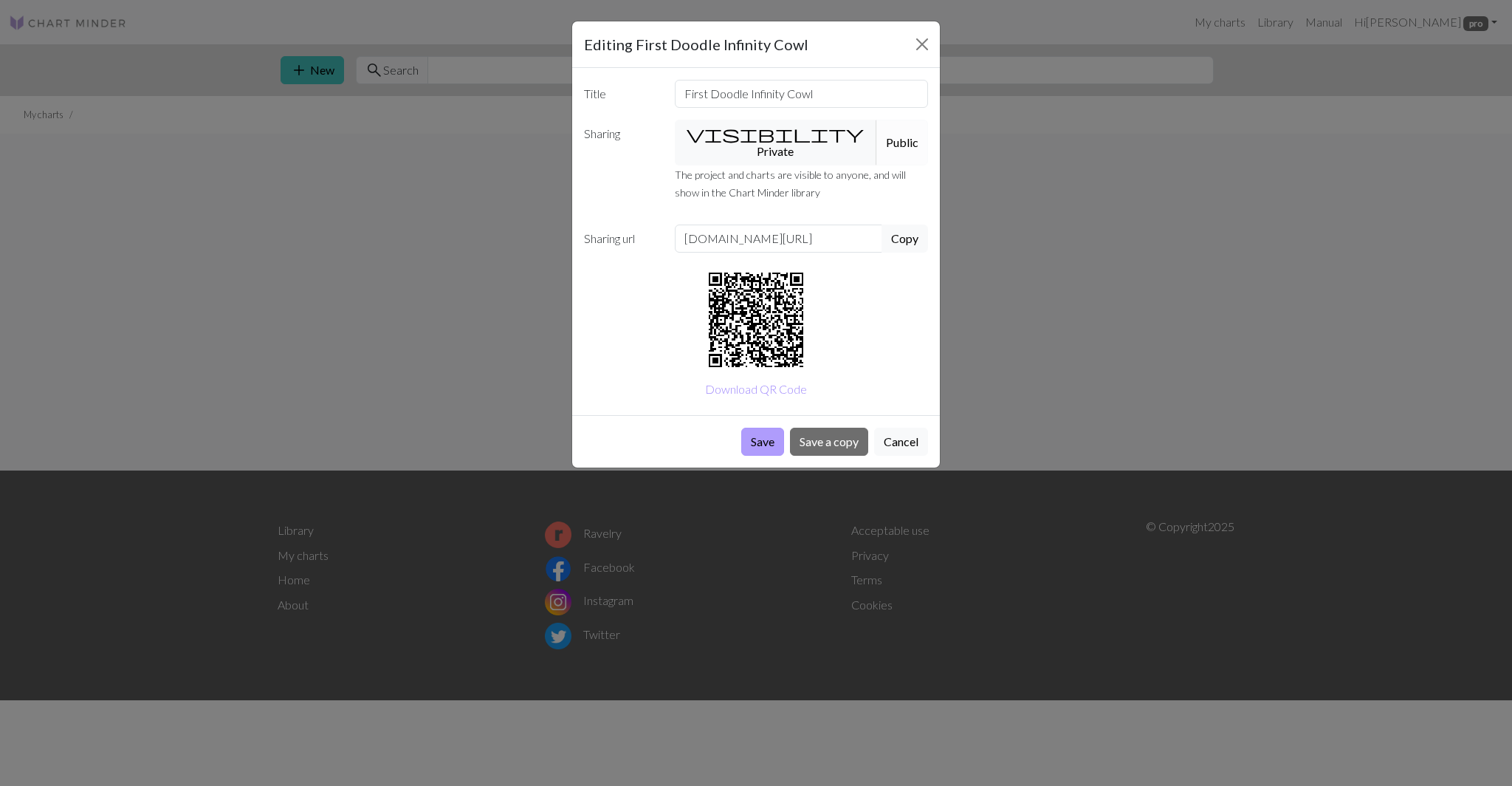
click at [761, 427] on button "Save" at bounding box center [762, 441] width 43 height 28
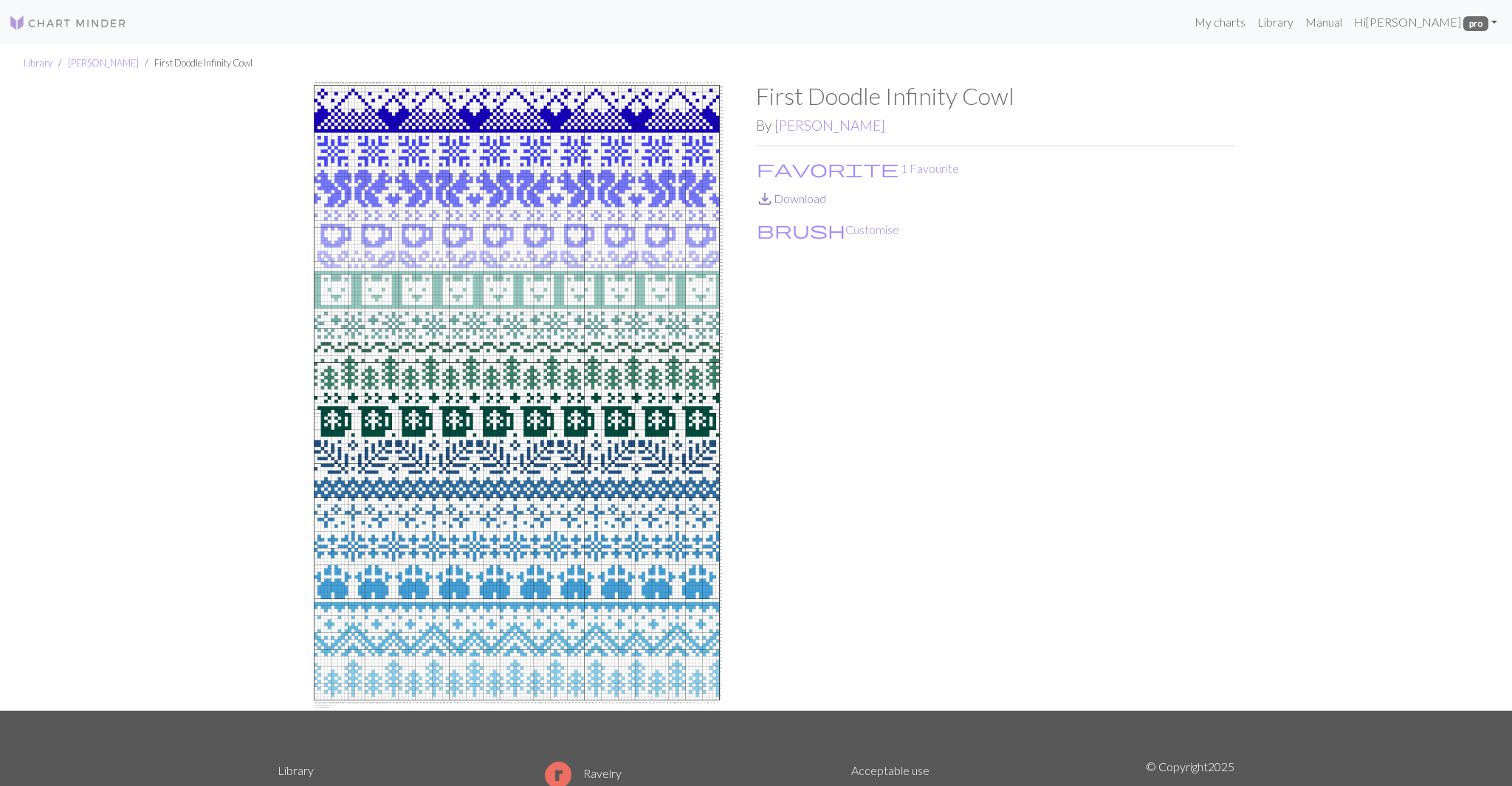
click at [801, 199] on link "save_alt Download" at bounding box center [790, 198] width 70 height 14
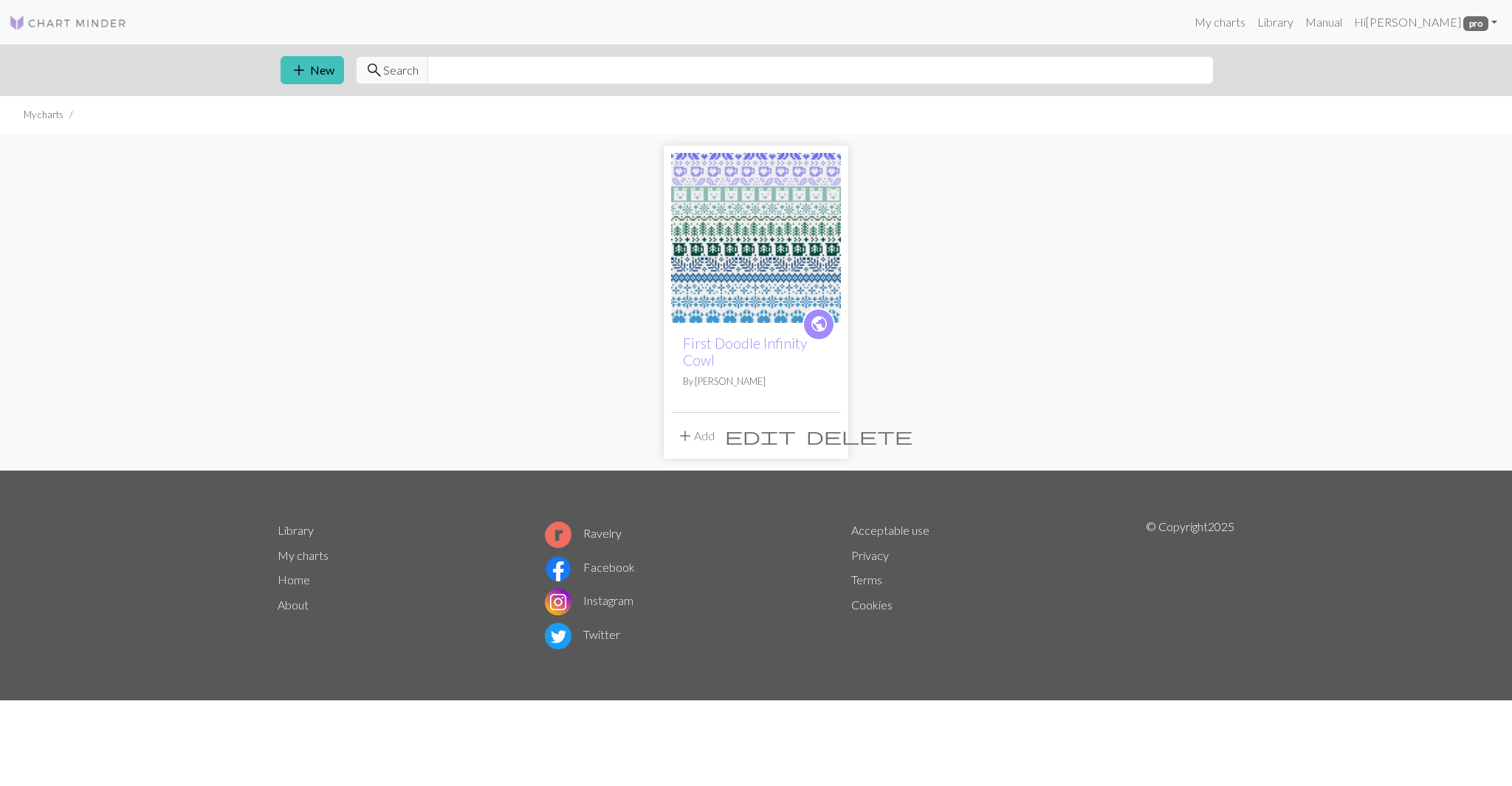
click at [793, 436] on span "edit" at bounding box center [760, 435] width 71 height 20
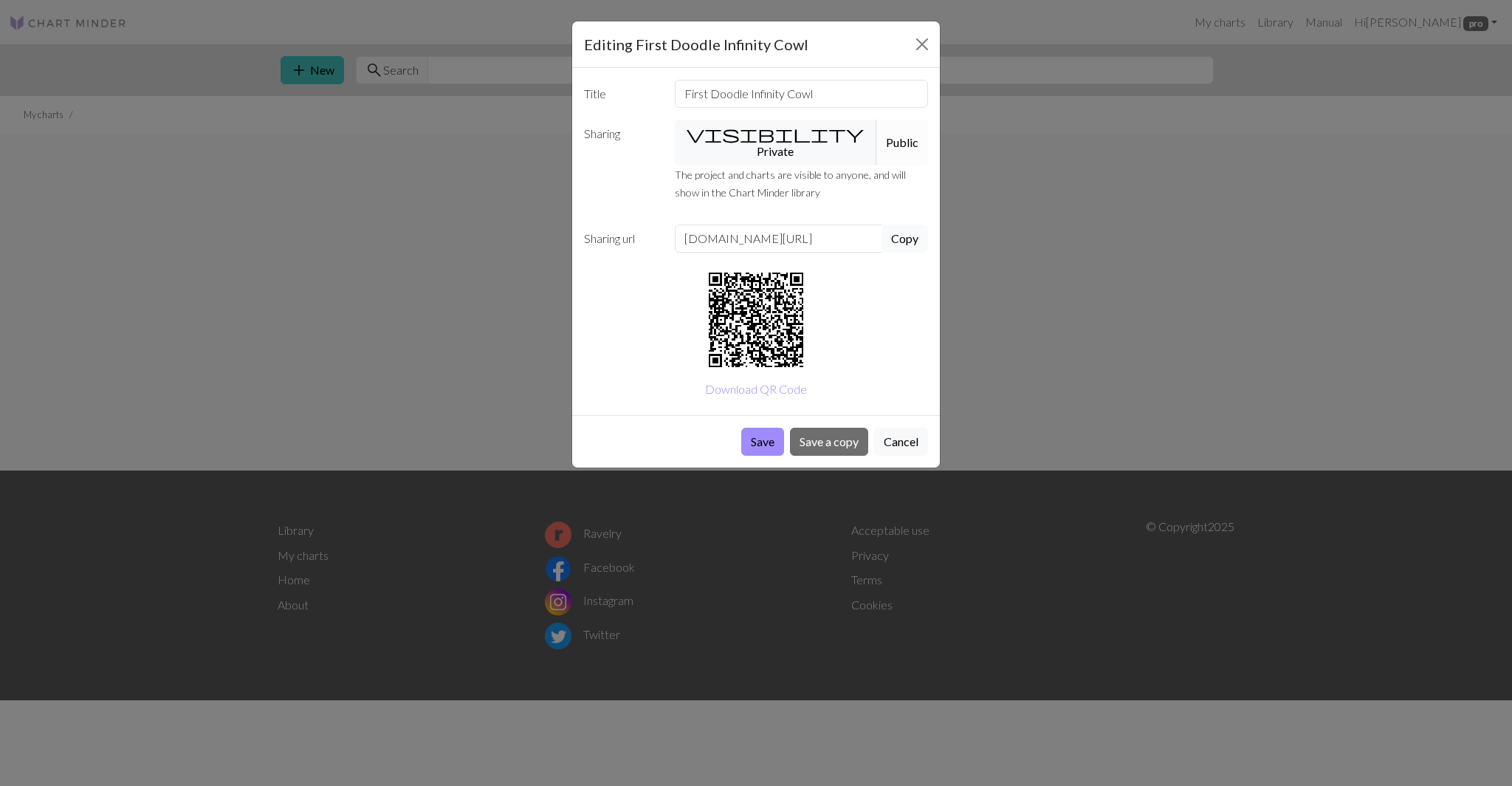
click at [904, 224] on button "Copy" at bounding box center [904, 238] width 47 height 28
click at [926, 38] on button "Close" at bounding box center [921, 44] width 23 height 23
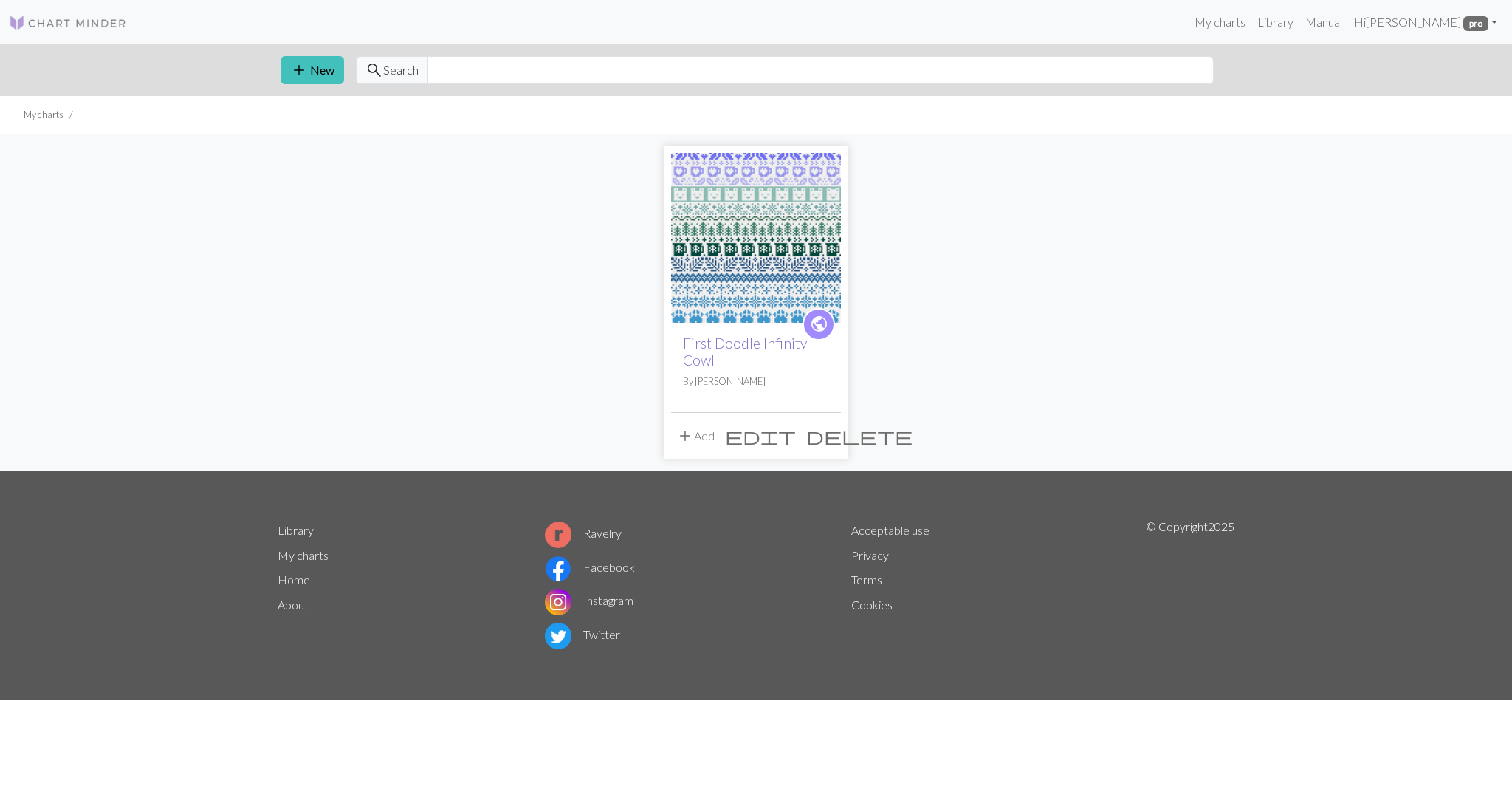
click at [740, 347] on link "First Doodle Infinity Cowl" at bounding box center [744, 351] width 124 height 34
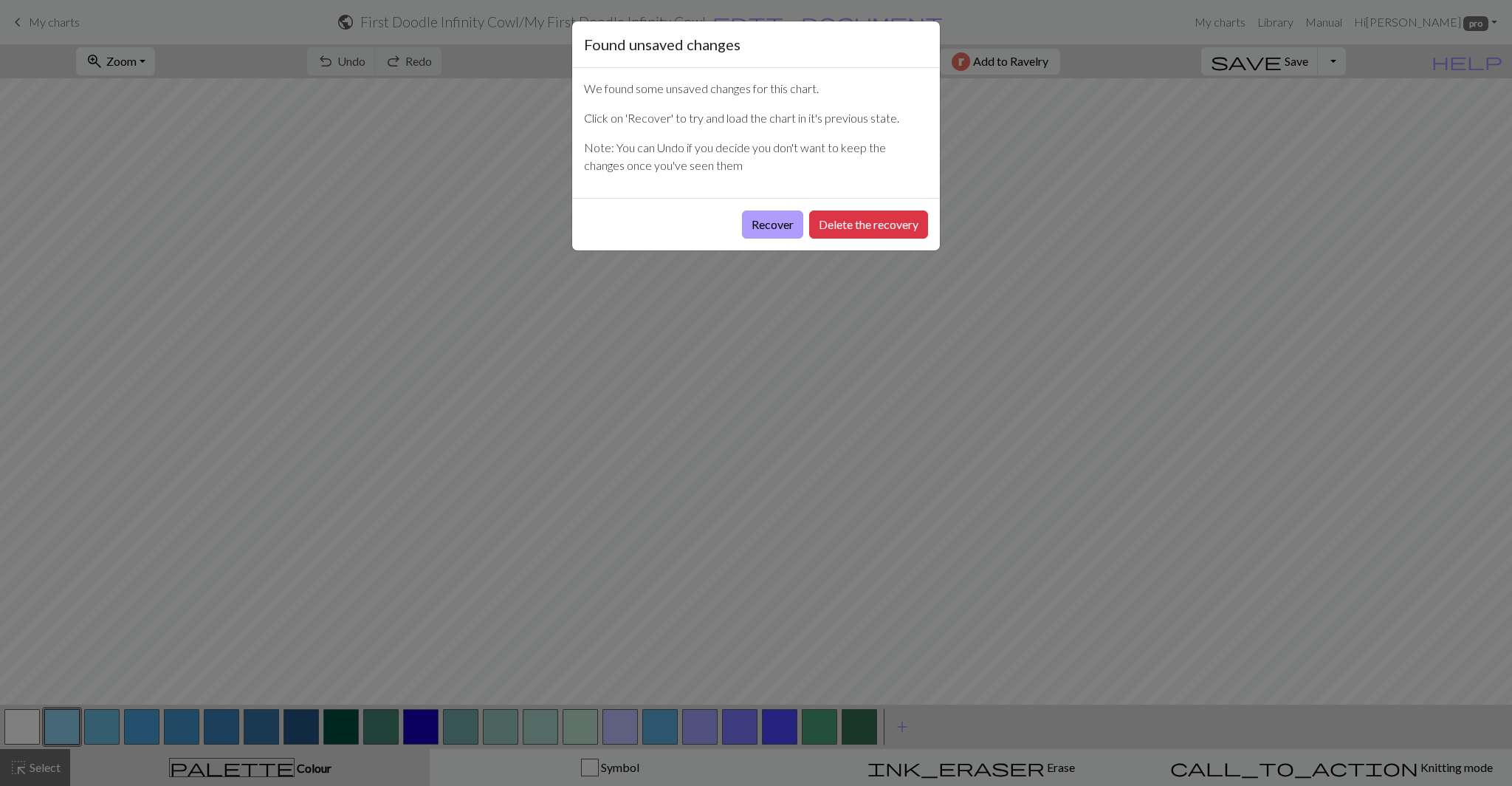
click at [783, 228] on button "Recover" at bounding box center [772, 224] width 61 height 28
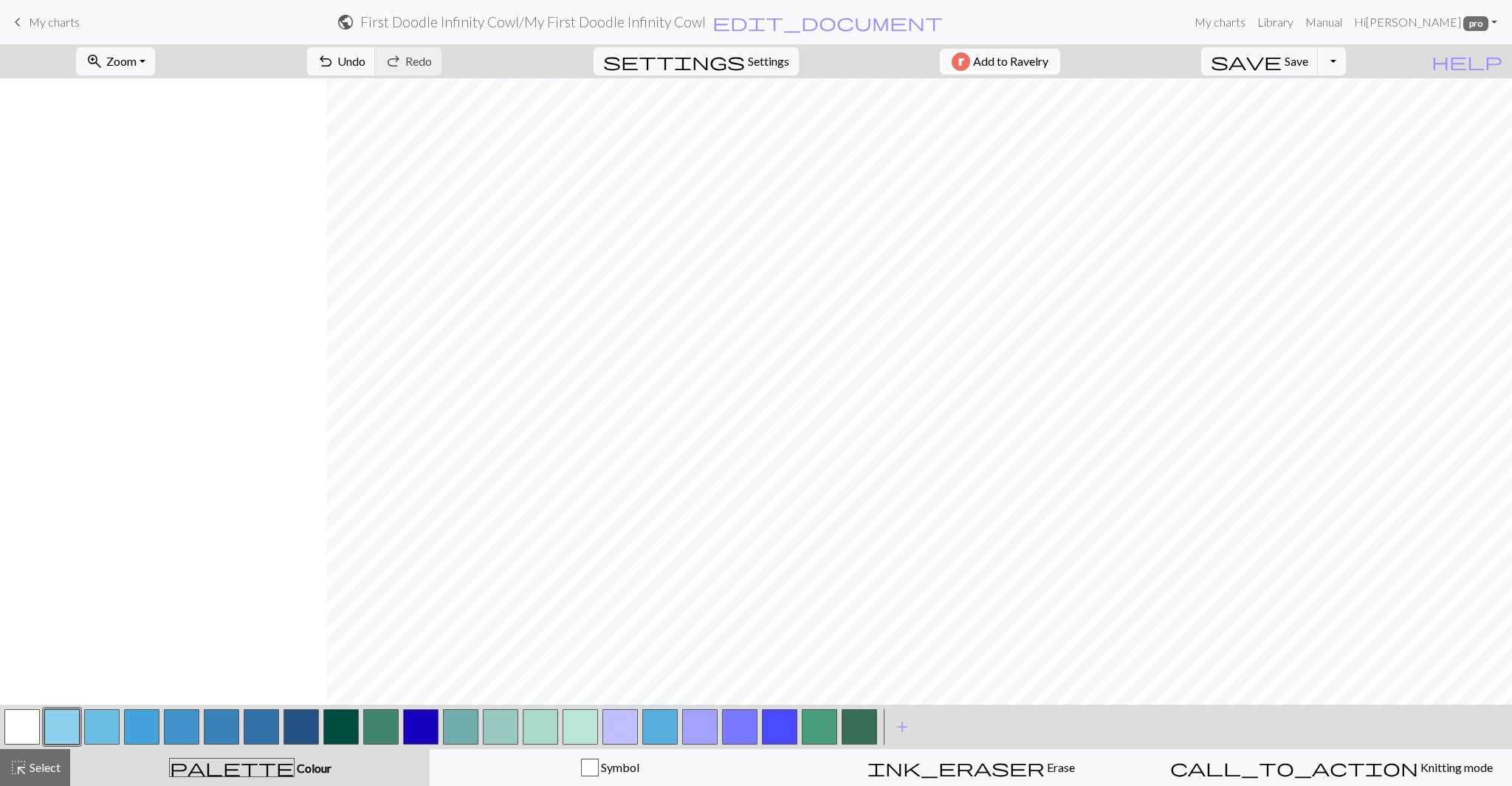
scroll to position [0, 326]
click at [1281, 64] on span "save" at bounding box center [1246, 61] width 71 height 20
click at [1281, 63] on span "save" at bounding box center [1246, 61] width 71 height 20
click at [1244, 26] on link "My charts" at bounding box center [1220, 22] width 62 height 29
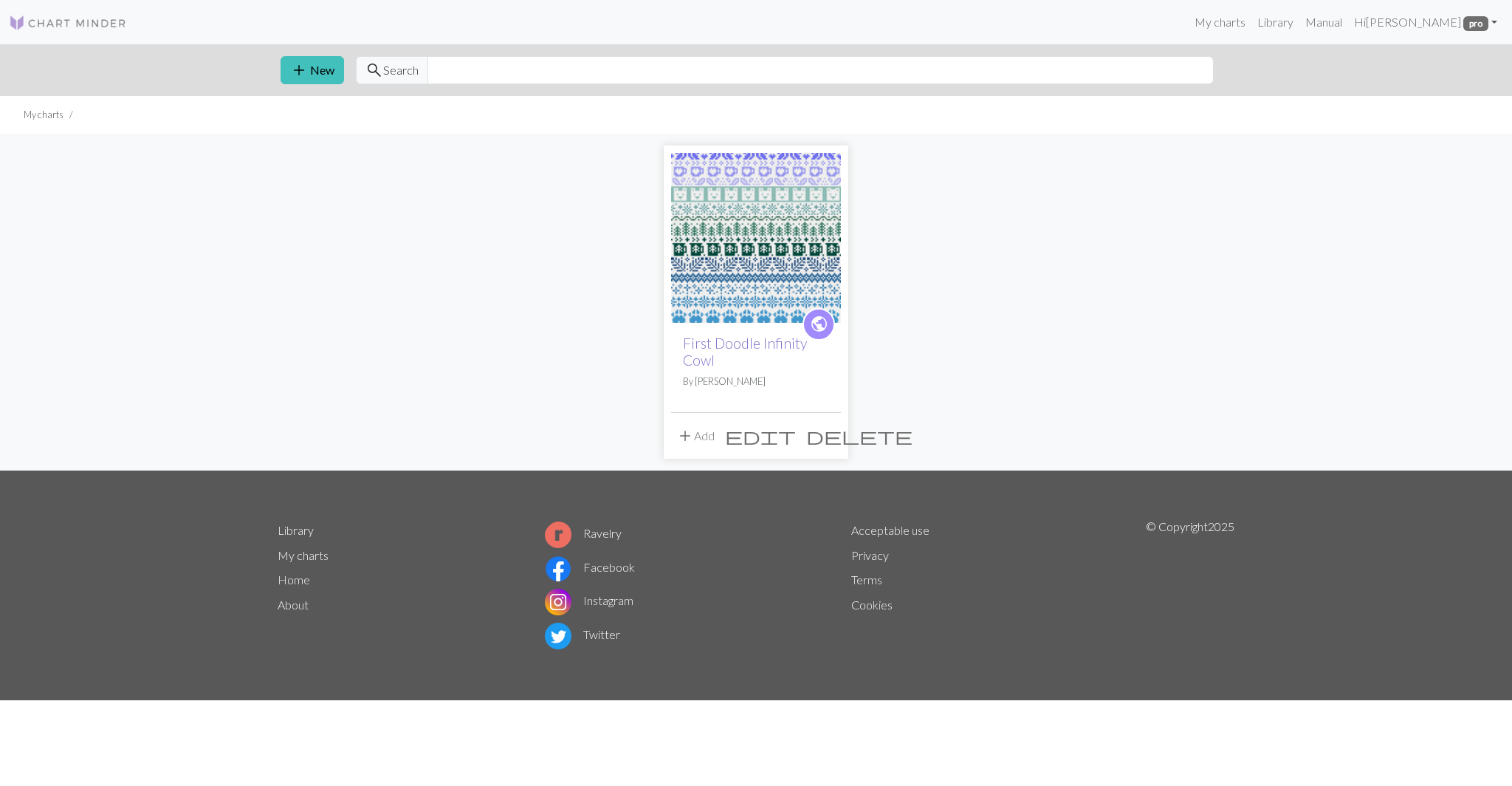
click at [754, 345] on link "First Doodle Infinity Cowl" at bounding box center [744, 351] width 124 height 34
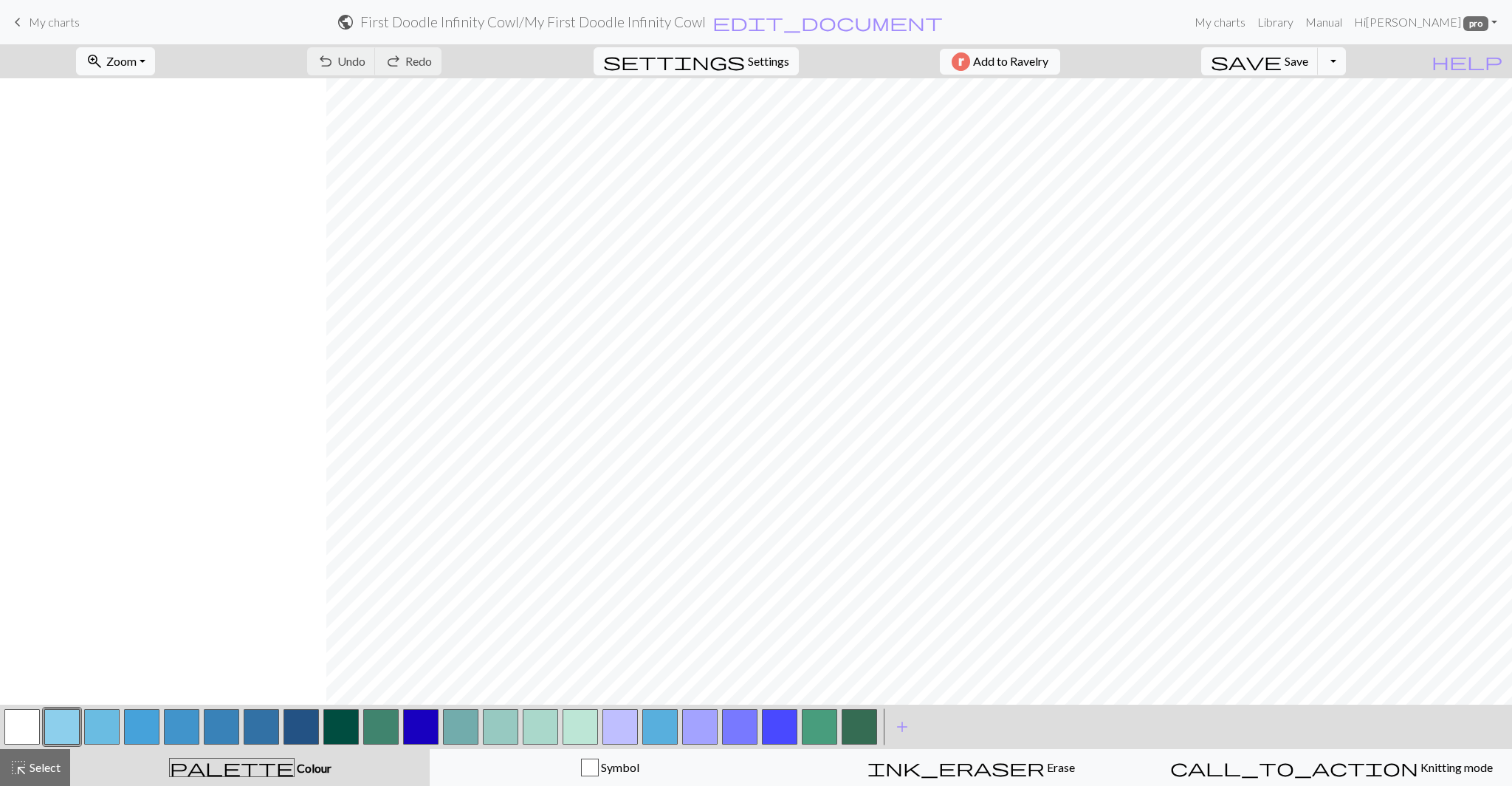
scroll to position [0, 326]
click at [1235, 24] on link "My charts" at bounding box center [1220, 22] width 62 height 29
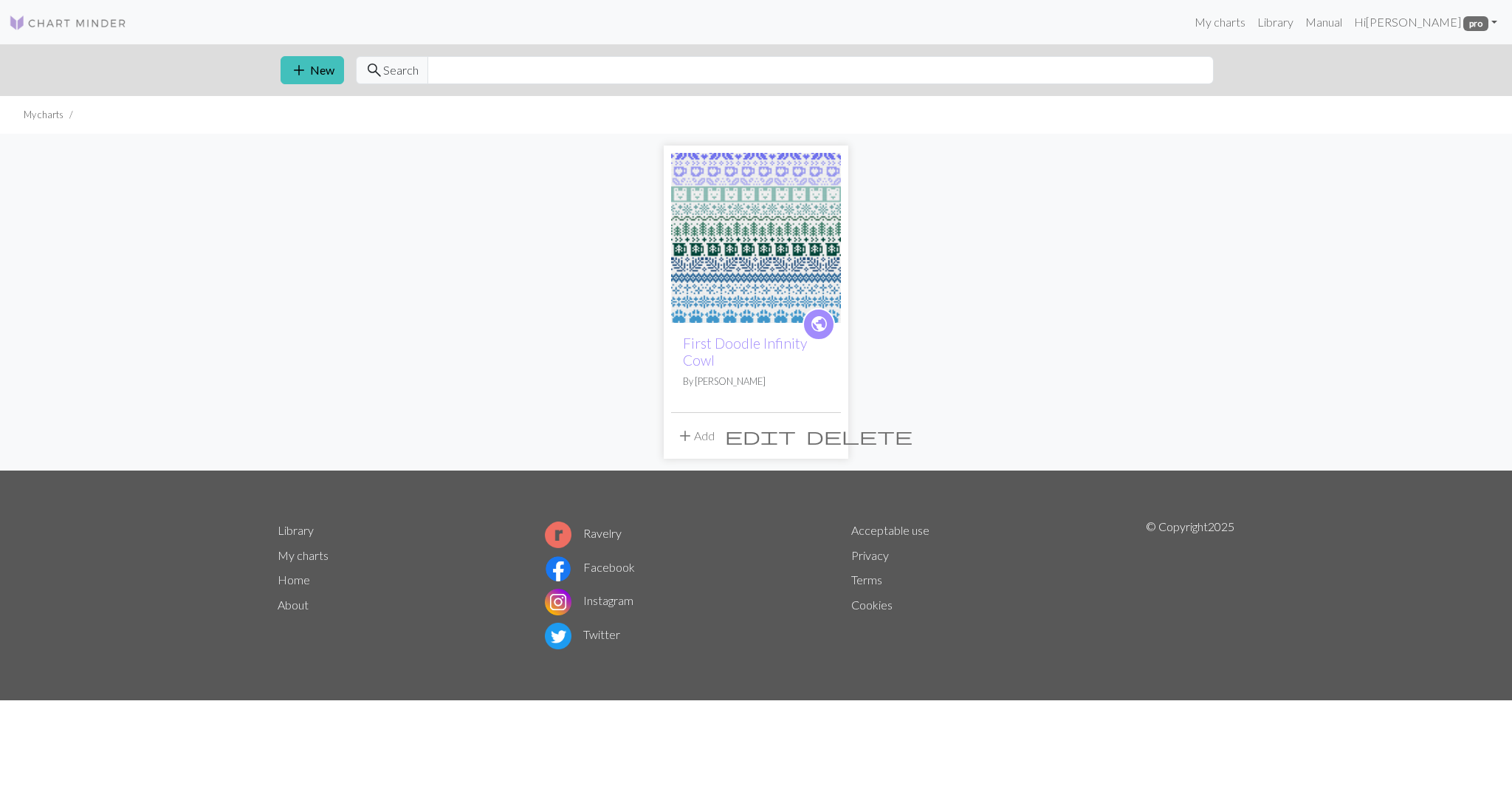
click at [795, 435] on span "edit" at bounding box center [760, 435] width 71 height 20
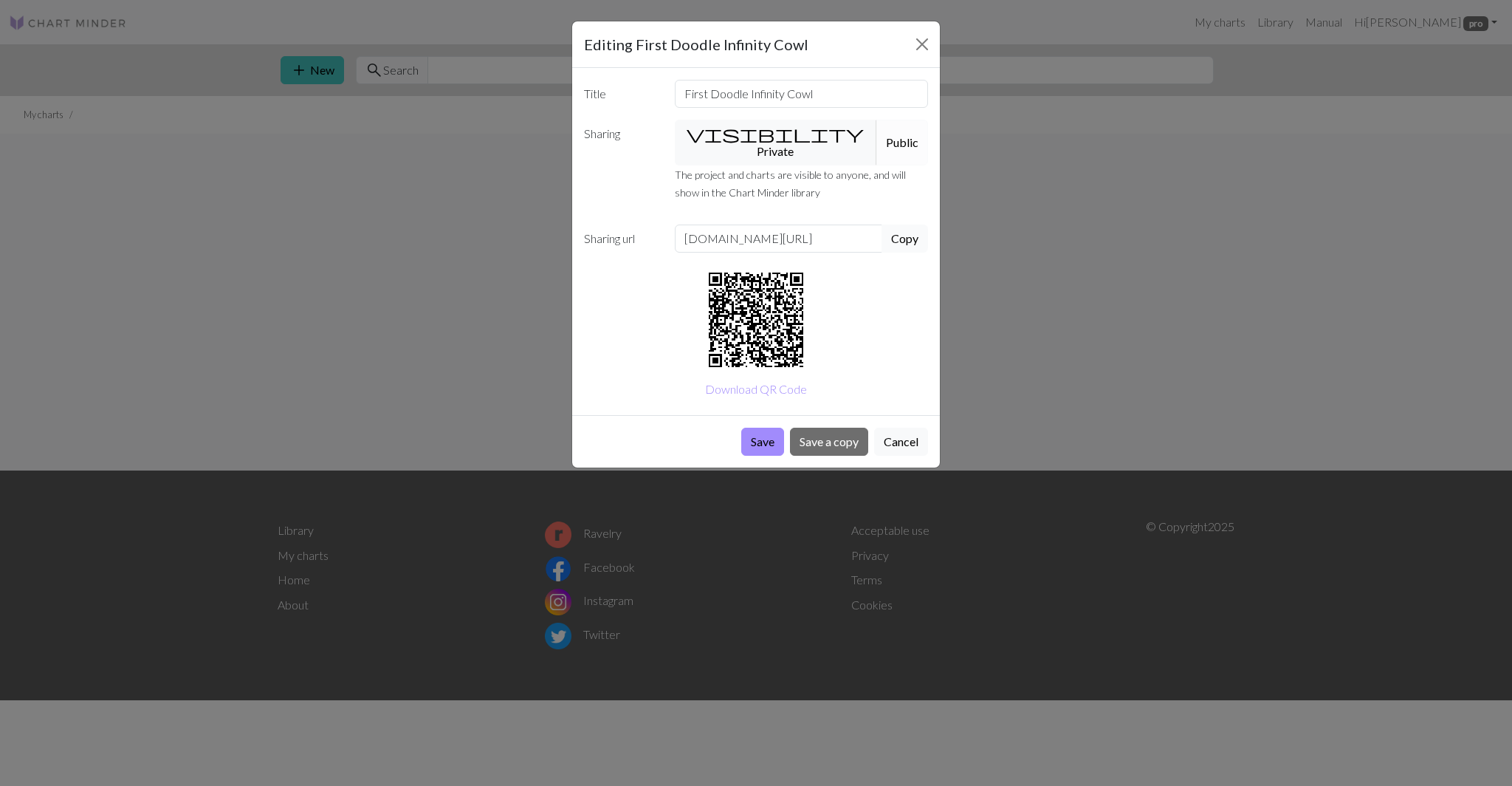
click at [908, 226] on button "Copy" at bounding box center [904, 238] width 47 height 28
click at [923, 41] on button "Close" at bounding box center [921, 44] width 23 height 23
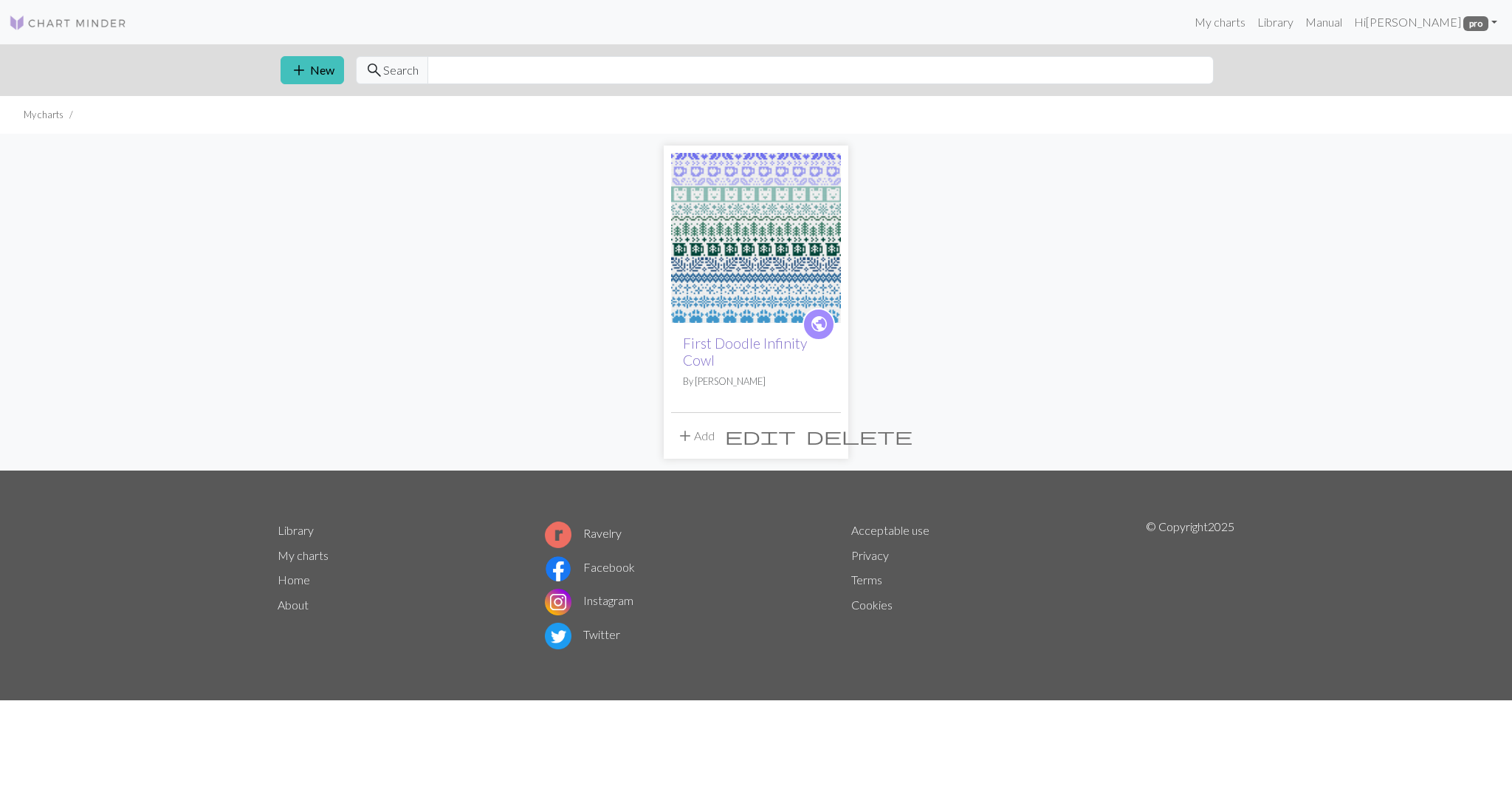
click at [757, 342] on link "First Doodle Infinity Cowl" at bounding box center [744, 351] width 124 height 34
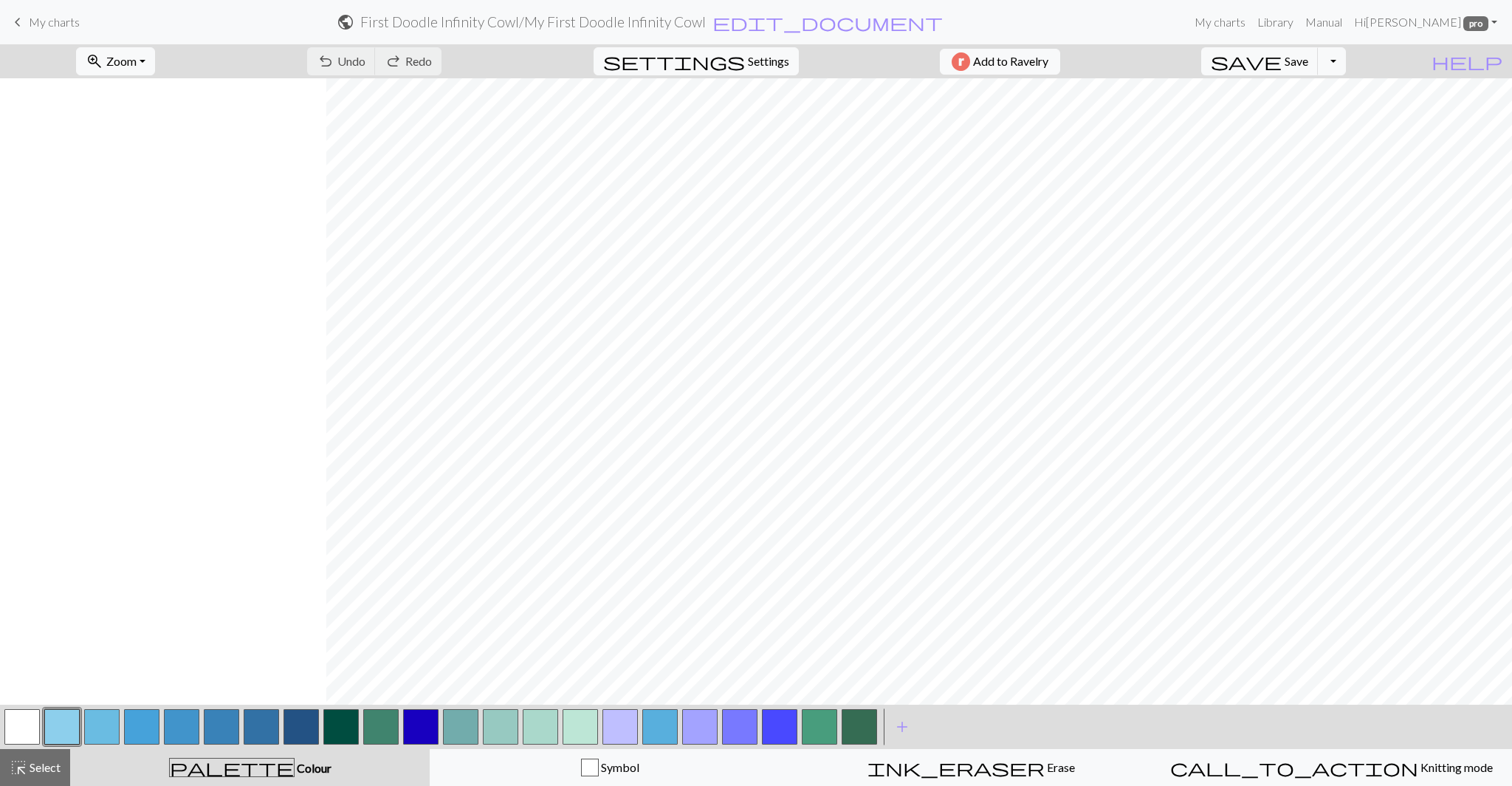
scroll to position [0, 326]
click at [1281, 53] on span "save" at bounding box center [1246, 61] width 71 height 20
click at [1346, 63] on button "Toggle Dropdown" at bounding box center [1331, 61] width 28 height 28
click at [1328, 120] on button "save_alt Download" at bounding box center [1223, 117] width 244 height 23
click at [1247, 24] on link "My charts" at bounding box center [1220, 22] width 62 height 29
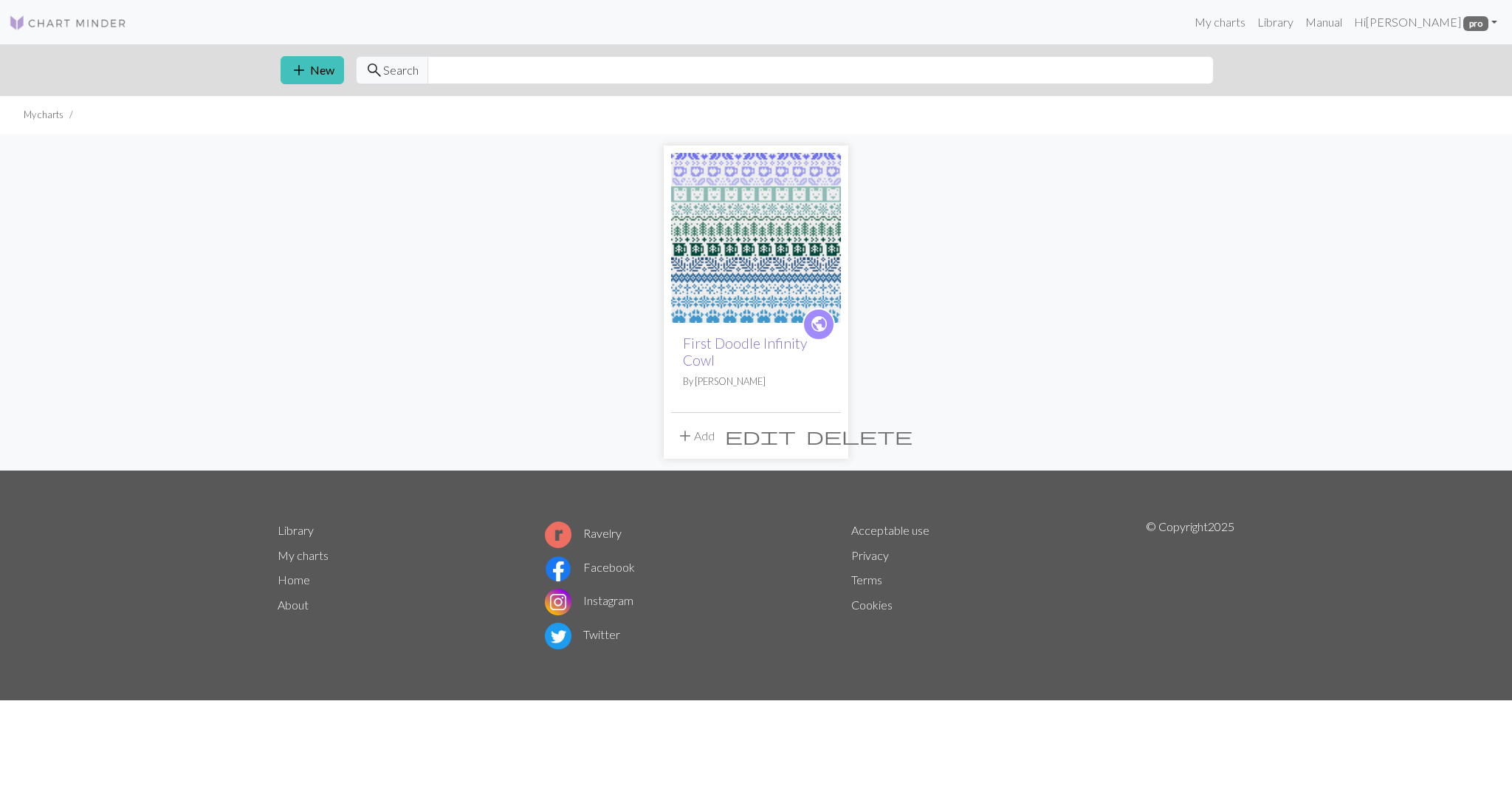
click at [764, 343] on link "First Doodle Infinity Cowl" at bounding box center [744, 351] width 124 height 34
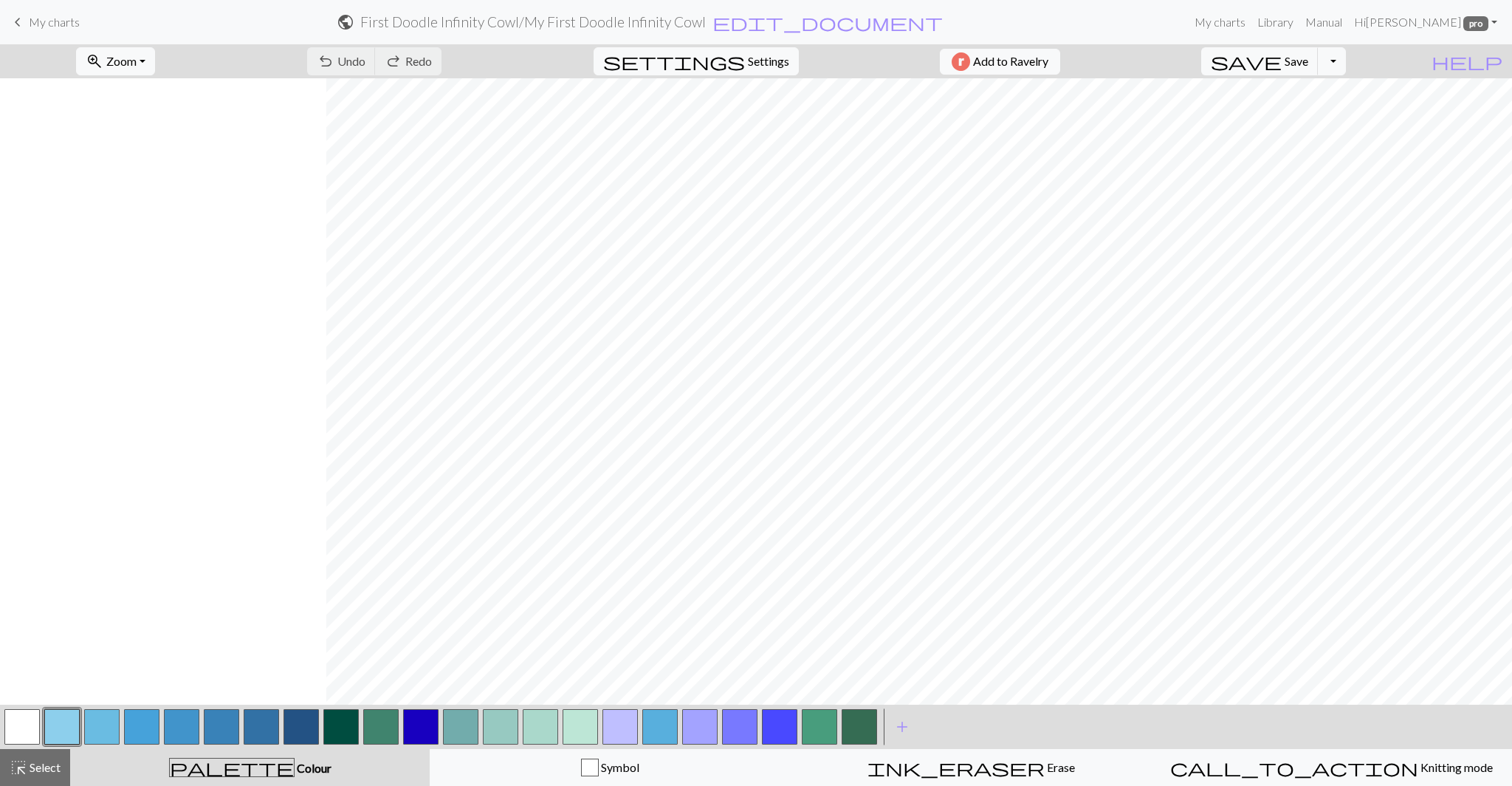
scroll to position [0, 326]
click at [1247, 26] on link "My charts" at bounding box center [1220, 22] width 62 height 29
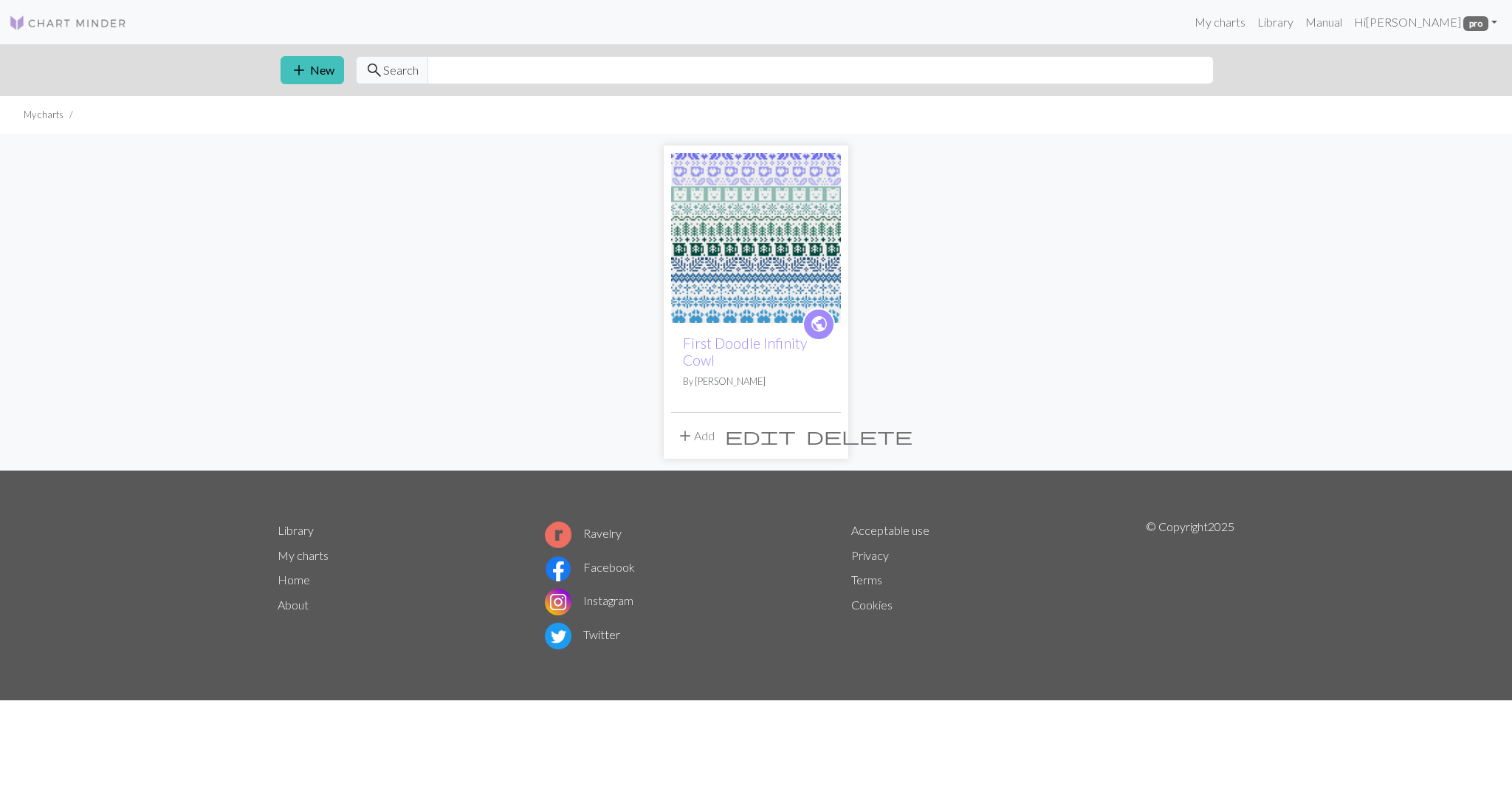
click at [795, 440] on span "edit" at bounding box center [760, 435] width 71 height 20
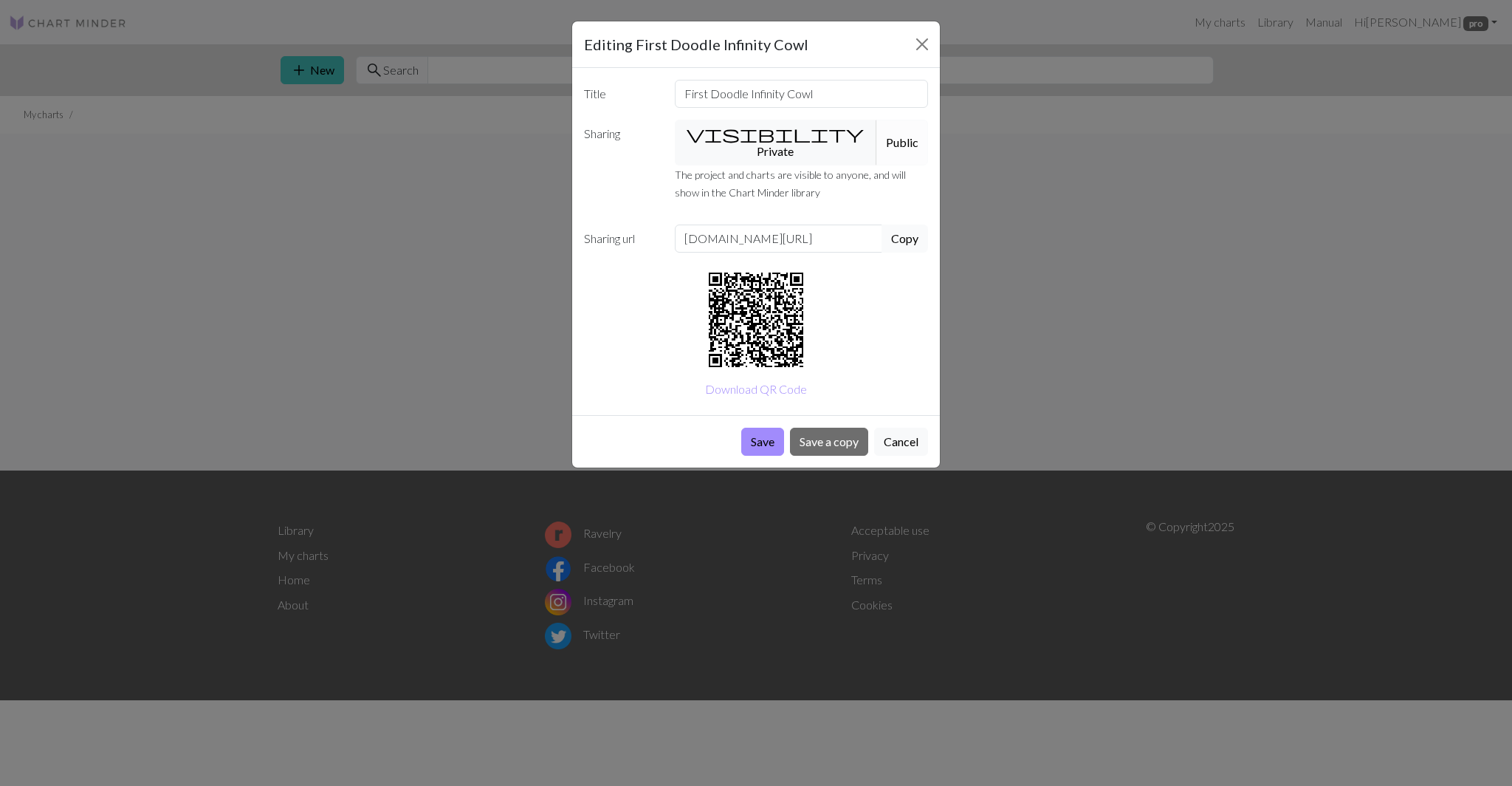
click at [911, 224] on button "Copy" at bounding box center [904, 238] width 47 height 28
click at [741, 136] on button "visibility Private" at bounding box center [776, 142] width 203 height 46
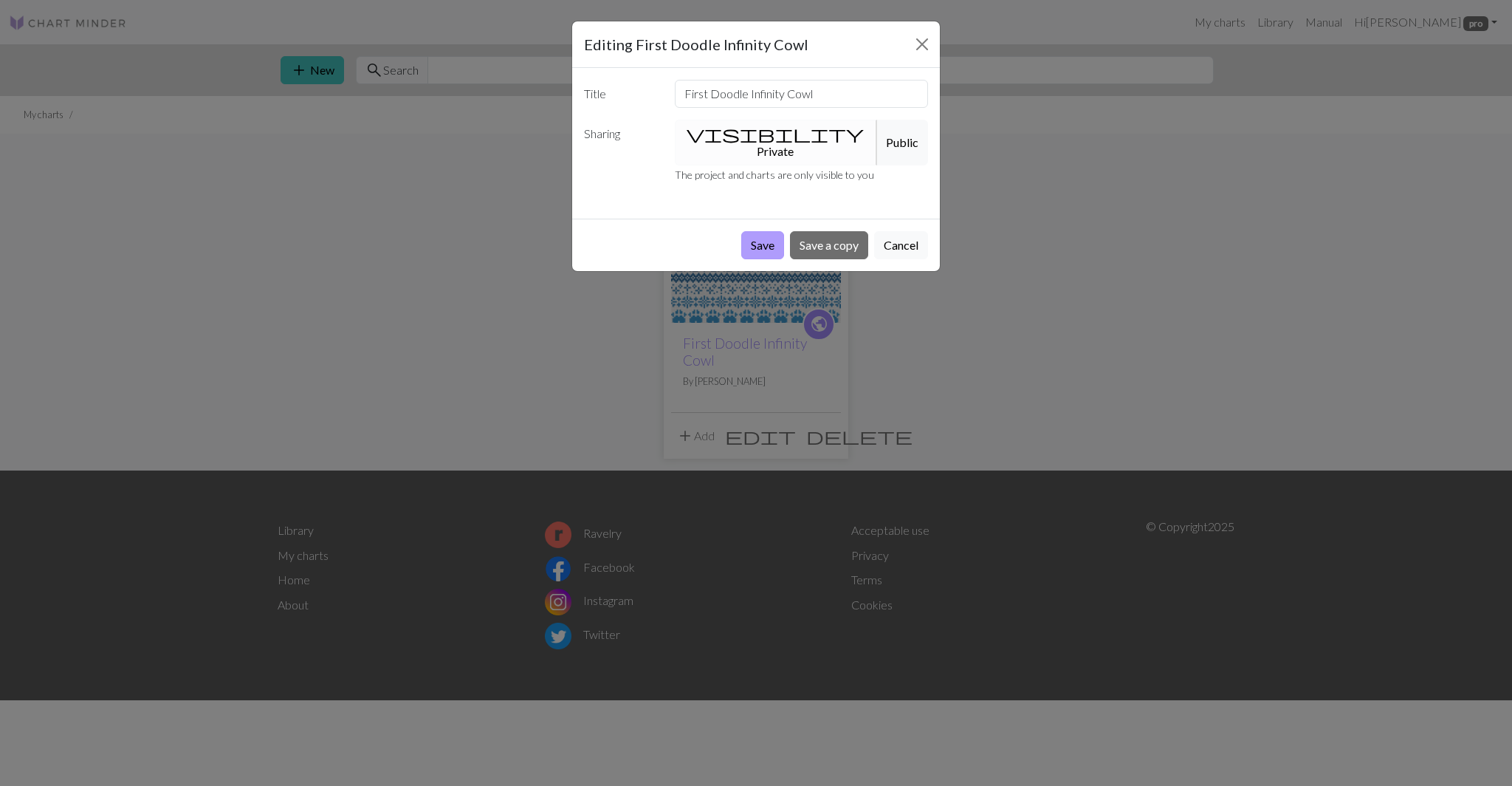
click at [754, 231] on button "Save" at bounding box center [762, 244] width 43 height 28
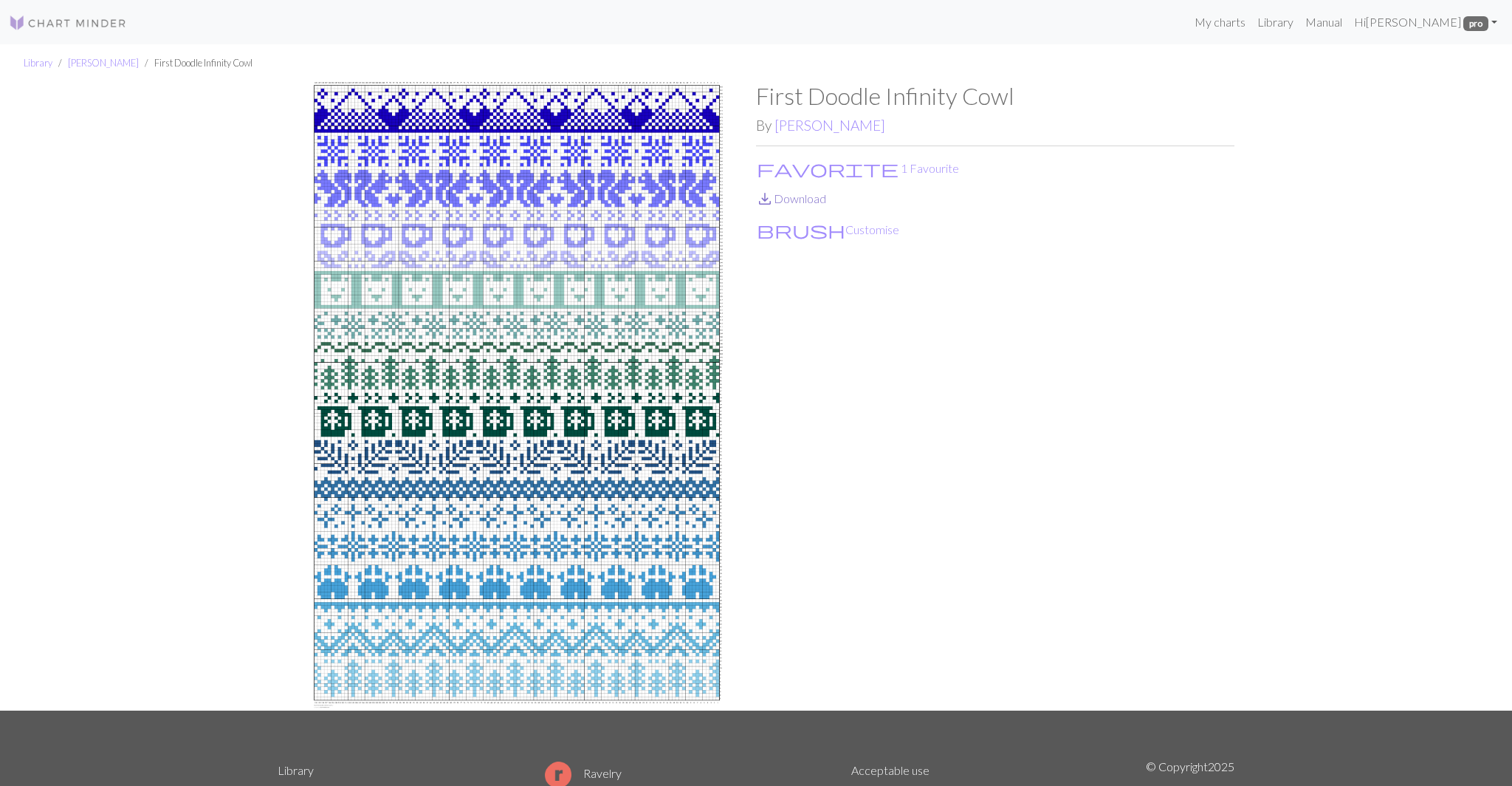
click at [777, 205] on link "save_alt Download" at bounding box center [790, 198] width 70 height 14
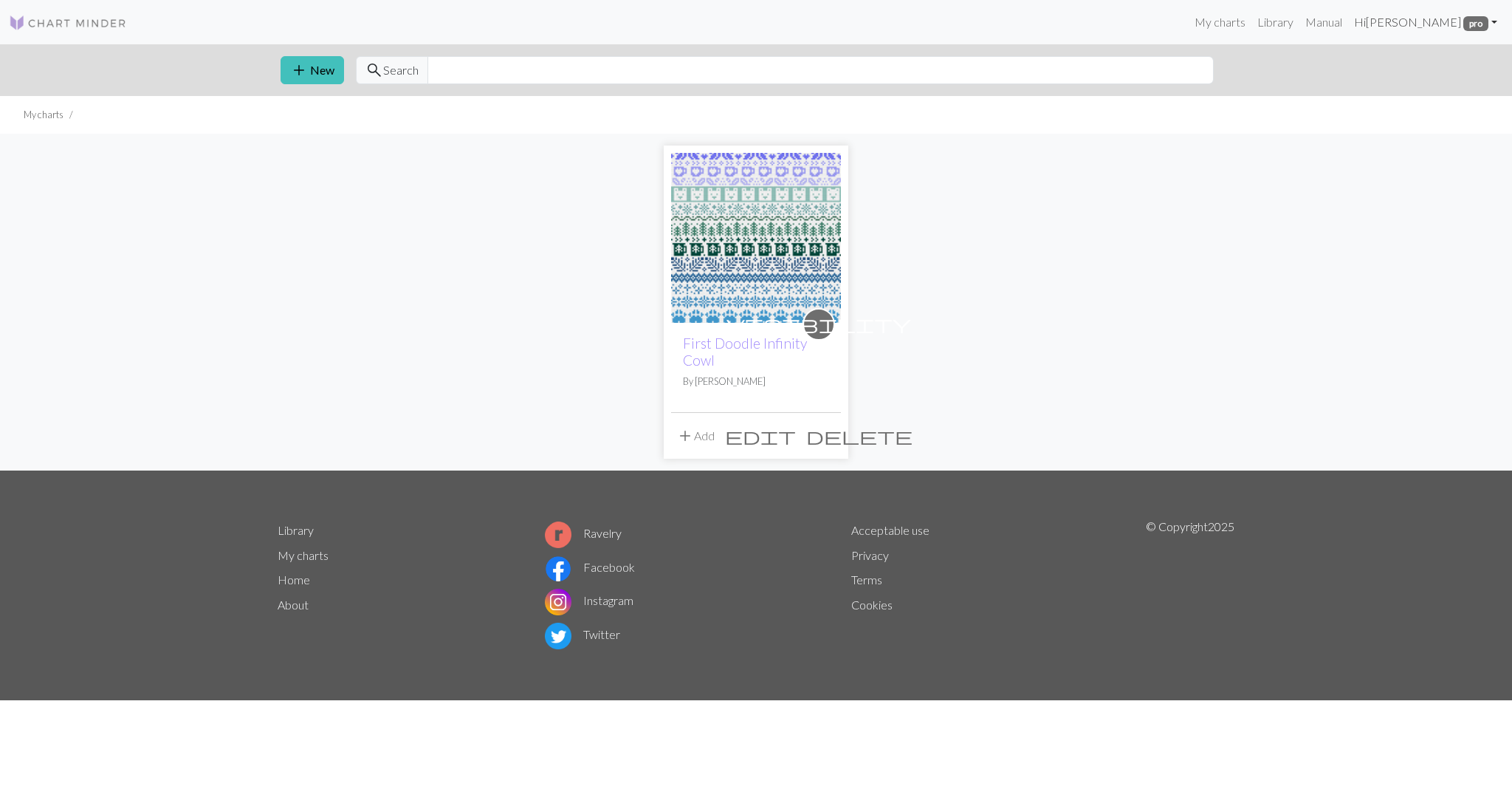
click at [1432, 18] on link "Hi [PERSON_NAME] pro" at bounding box center [1426, 22] width 155 height 29
click at [1425, 114] on link "Logout" at bounding box center [1418, 111] width 47 height 29
